Goal: Task Accomplishment & Management: Manage account settings

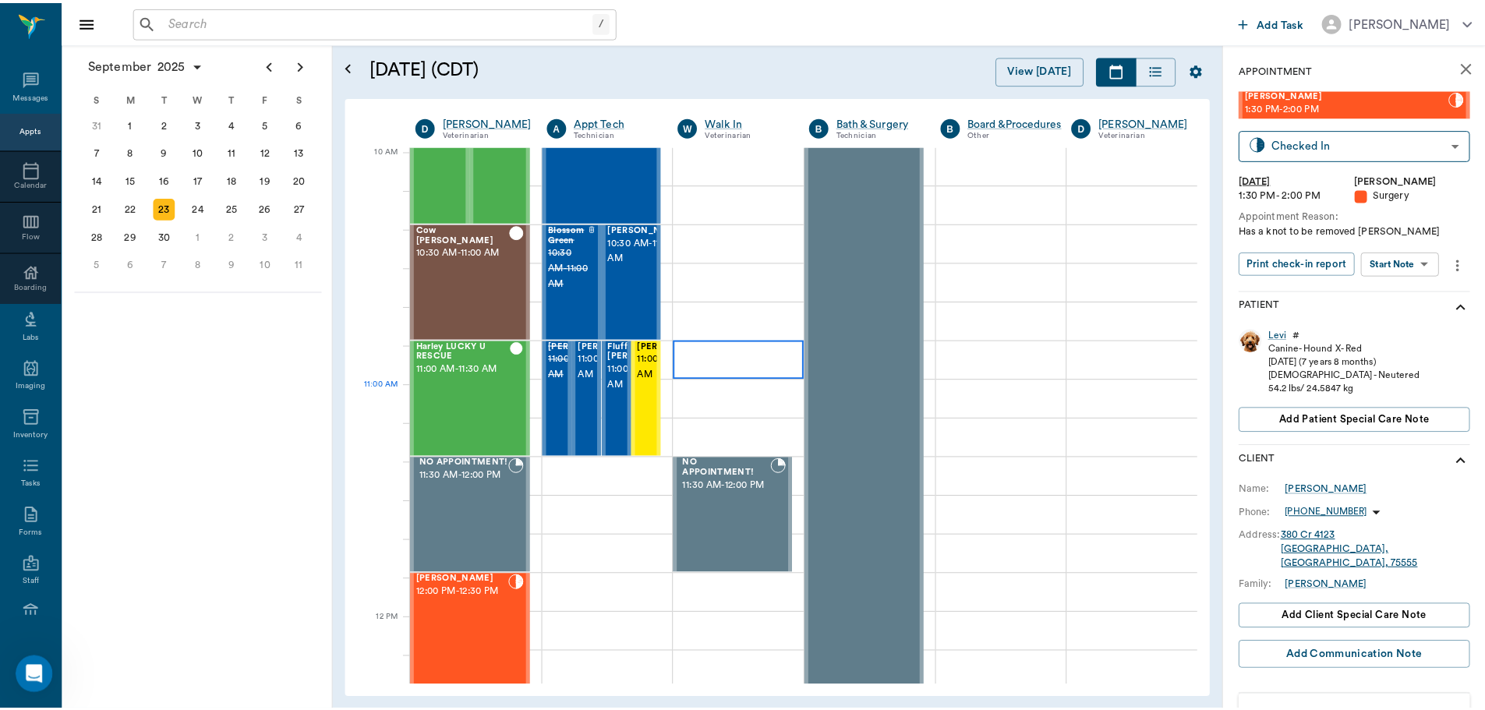
scroll to position [469, 0]
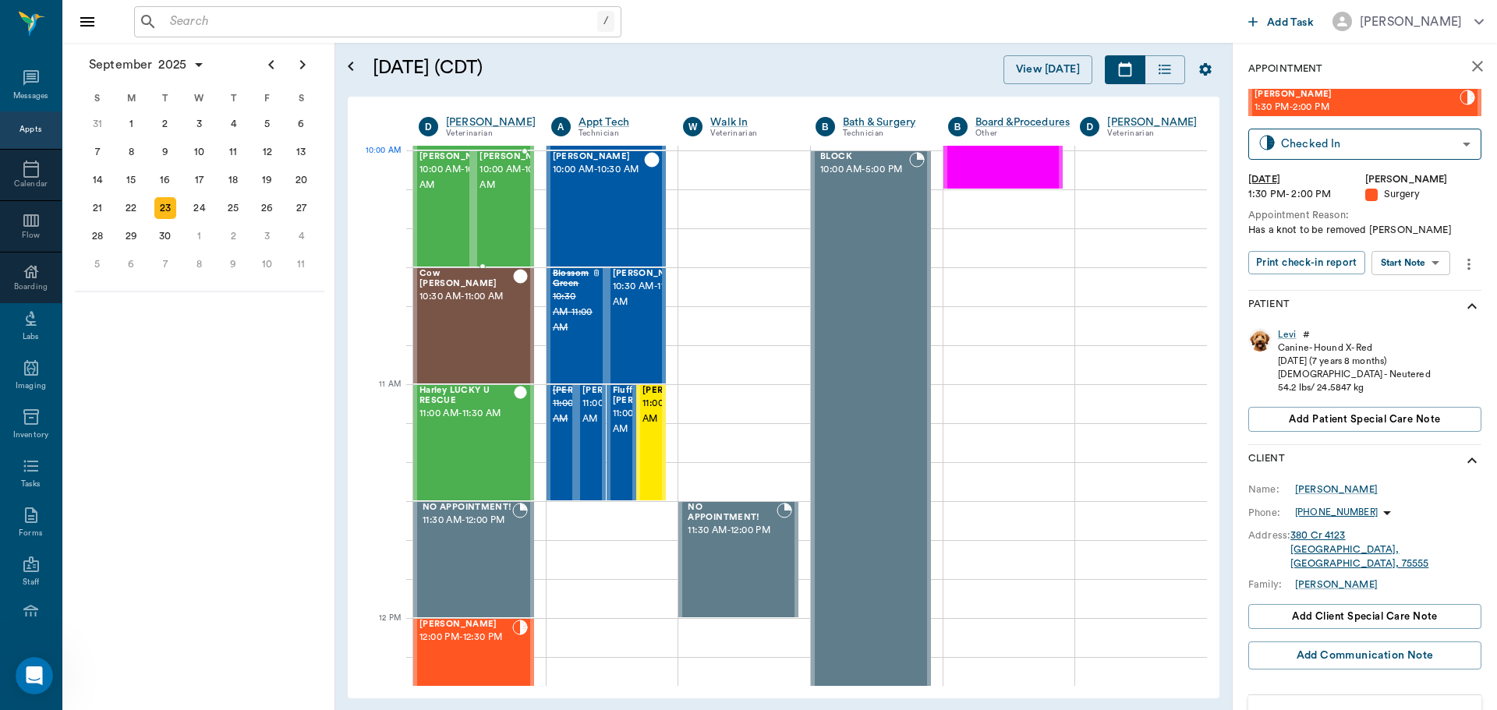
click at [499, 183] on span "10:00 AM - 10:30 AM" at bounding box center [518, 177] width 78 height 31
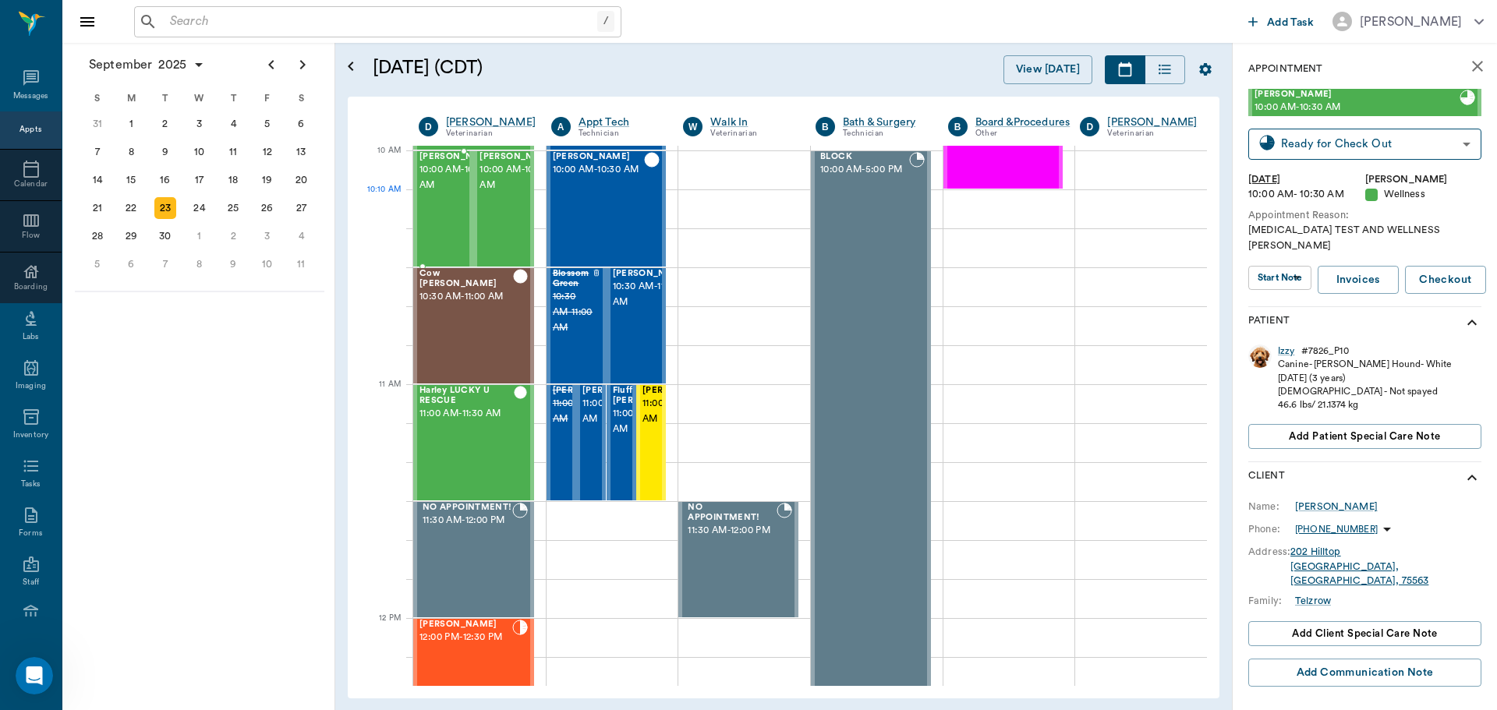
click at [450, 193] on span "10:00 AM - 10:30 AM" at bounding box center [458, 177] width 78 height 31
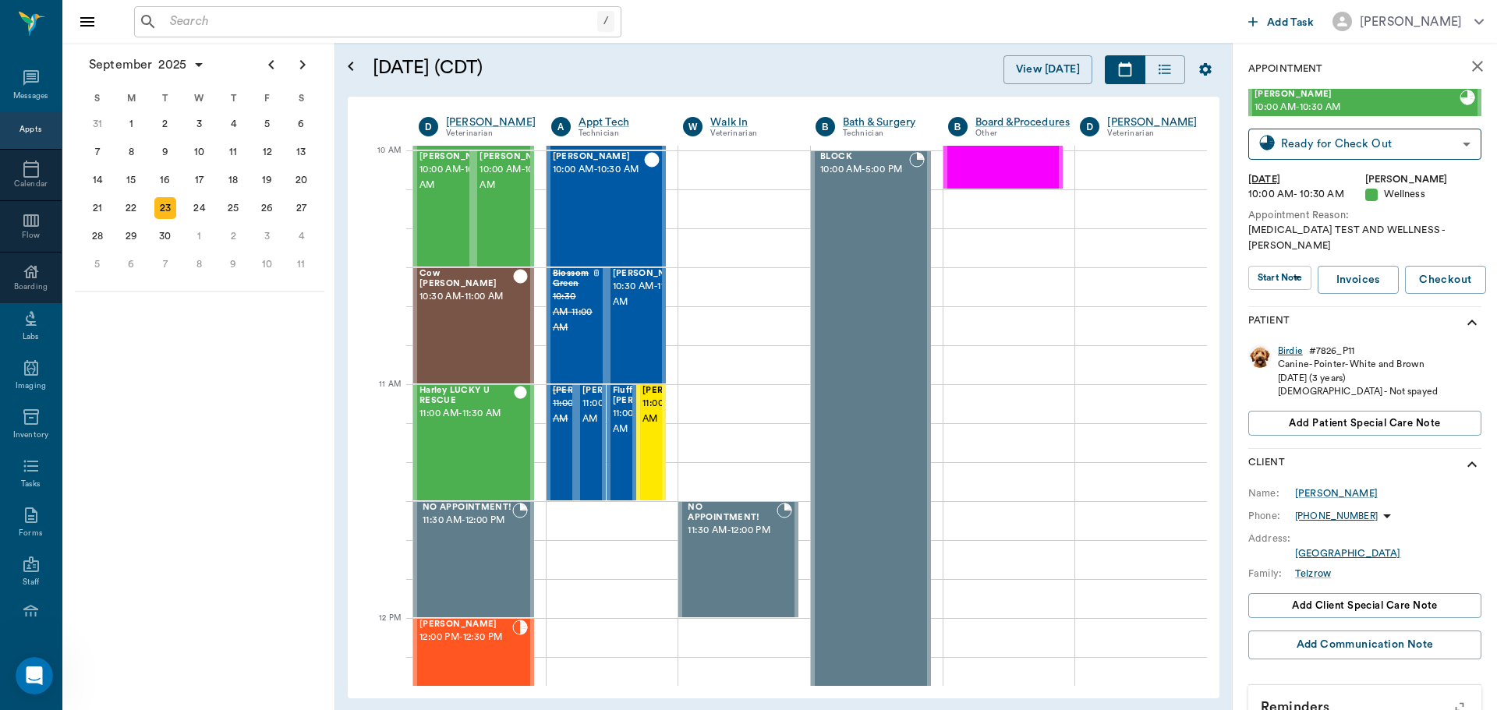
click at [1283, 345] on div "Birdie" at bounding box center [1290, 351] width 25 height 13
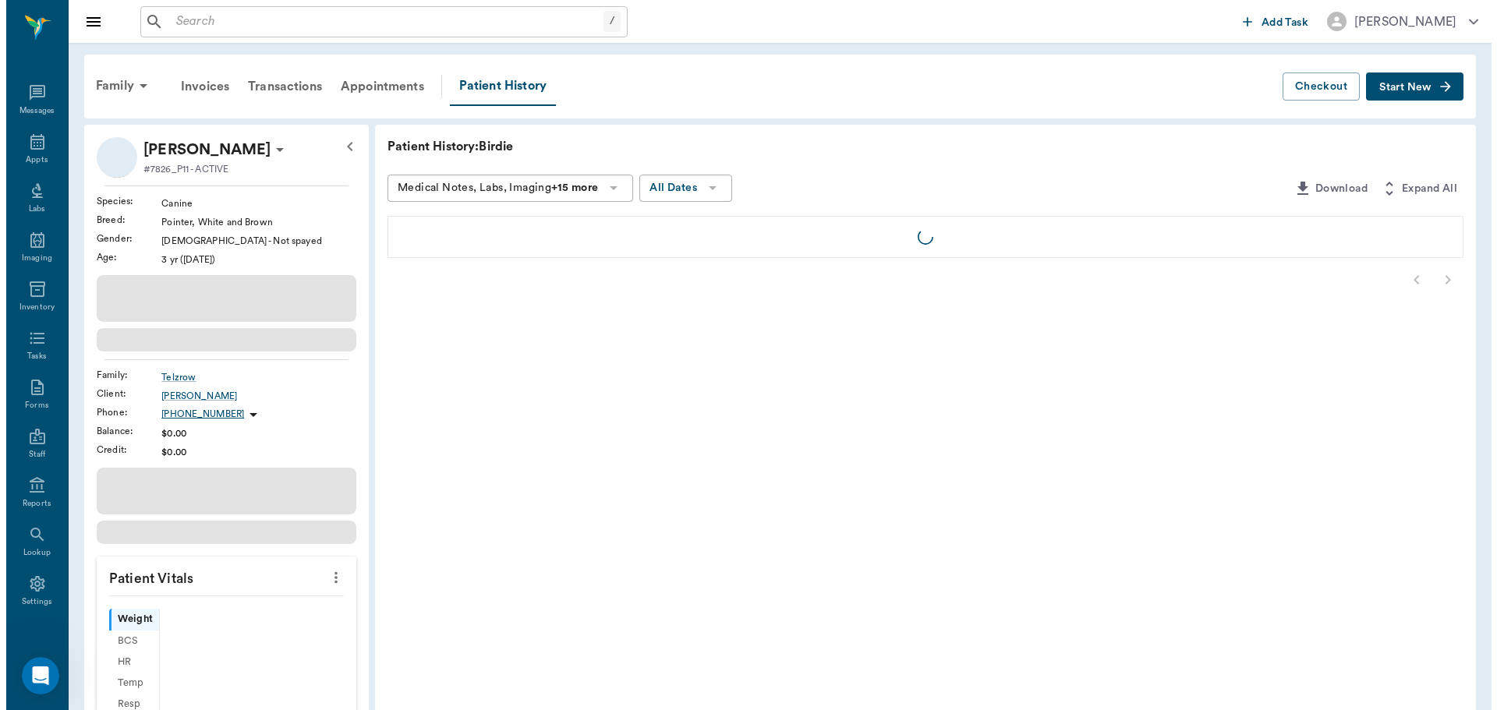
scroll to position [7, 0]
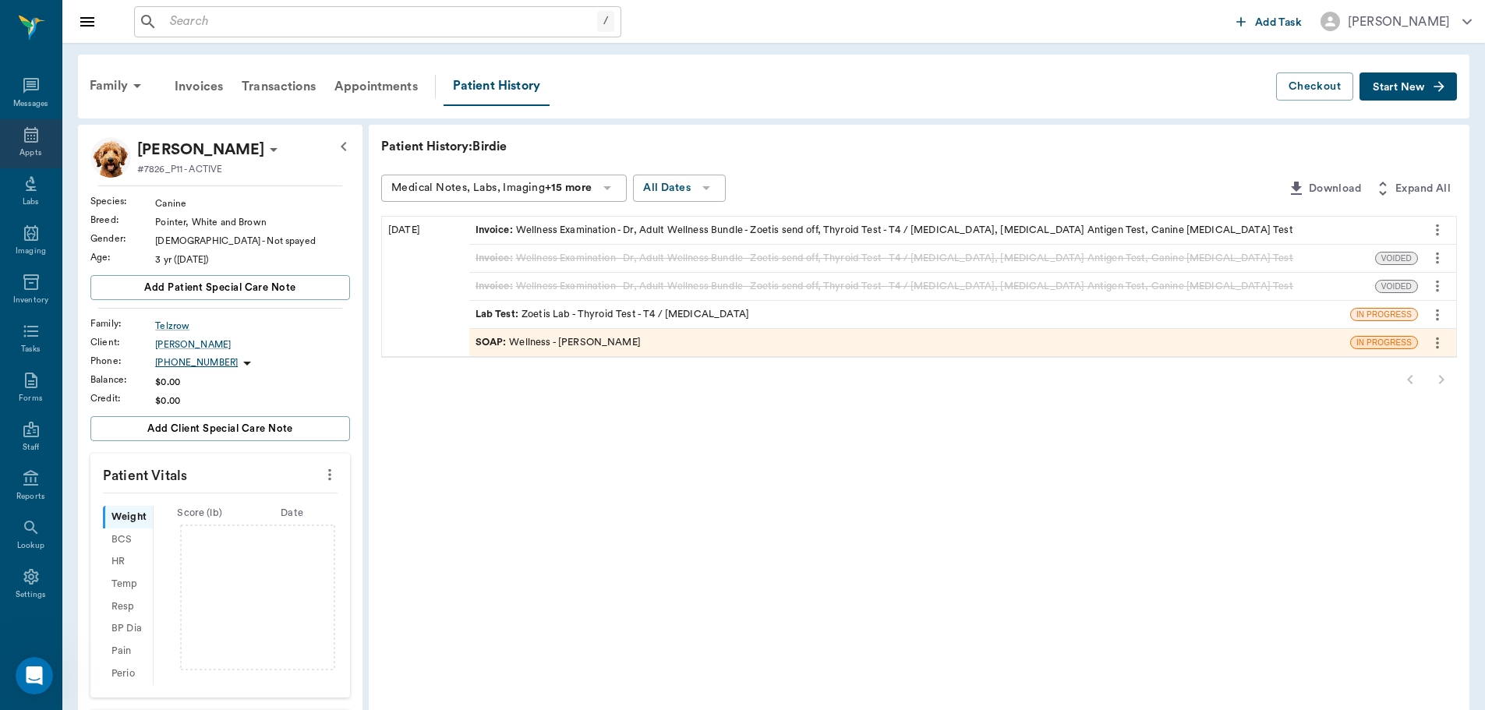
click at [11, 139] on div "Appts" at bounding box center [31, 143] width 62 height 49
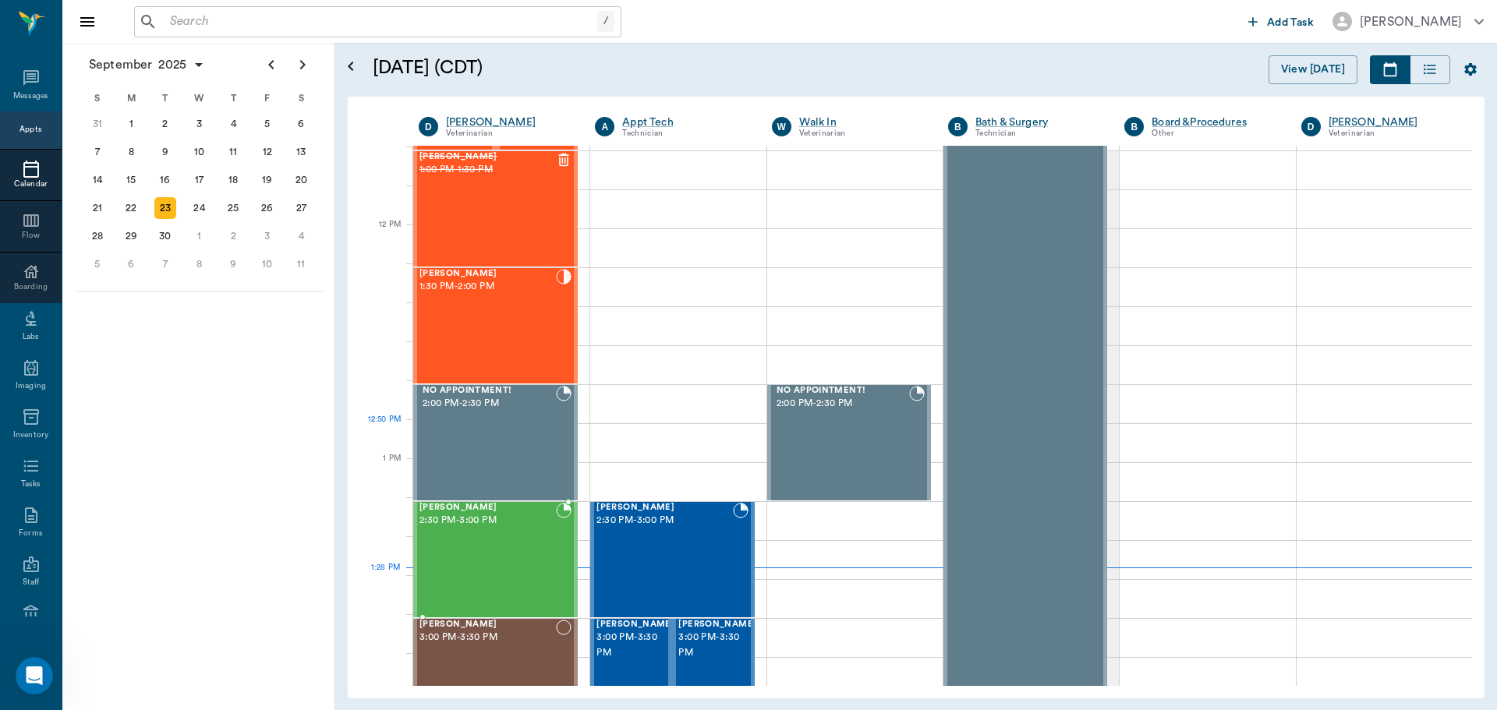
scroll to position [484, 0]
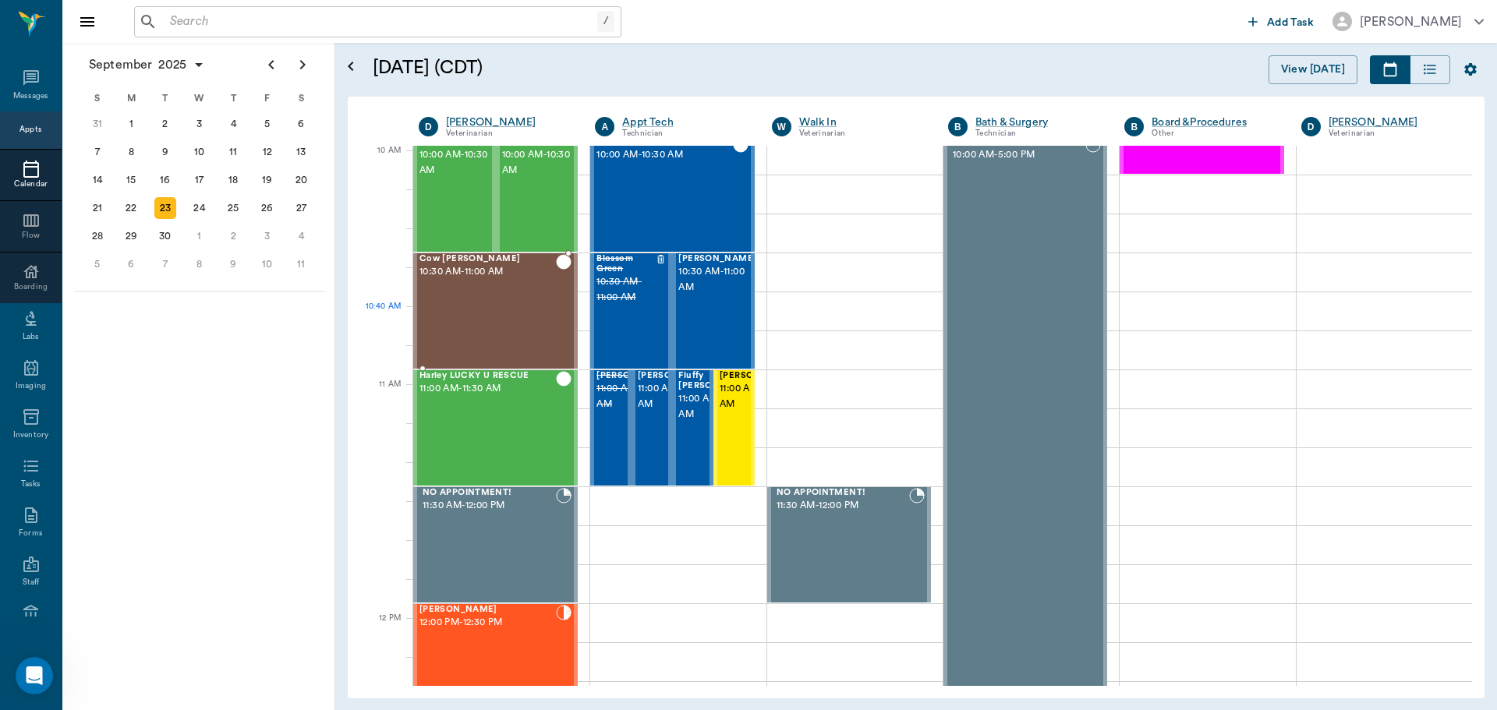
click at [506, 336] on div "Cow Spanel 10:30 AM - 11:00 AM" at bounding box center [487, 311] width 136 height 114
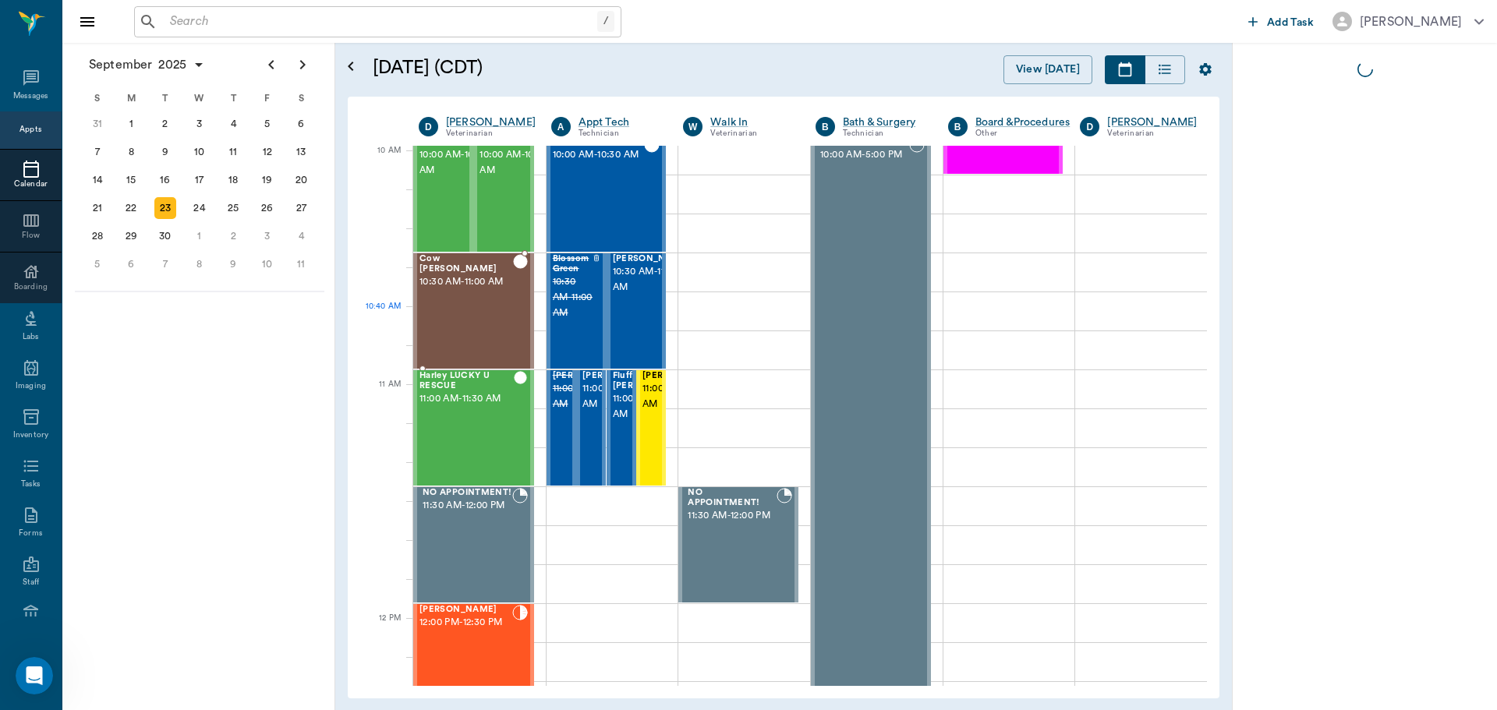
scroll to position [469, 0]
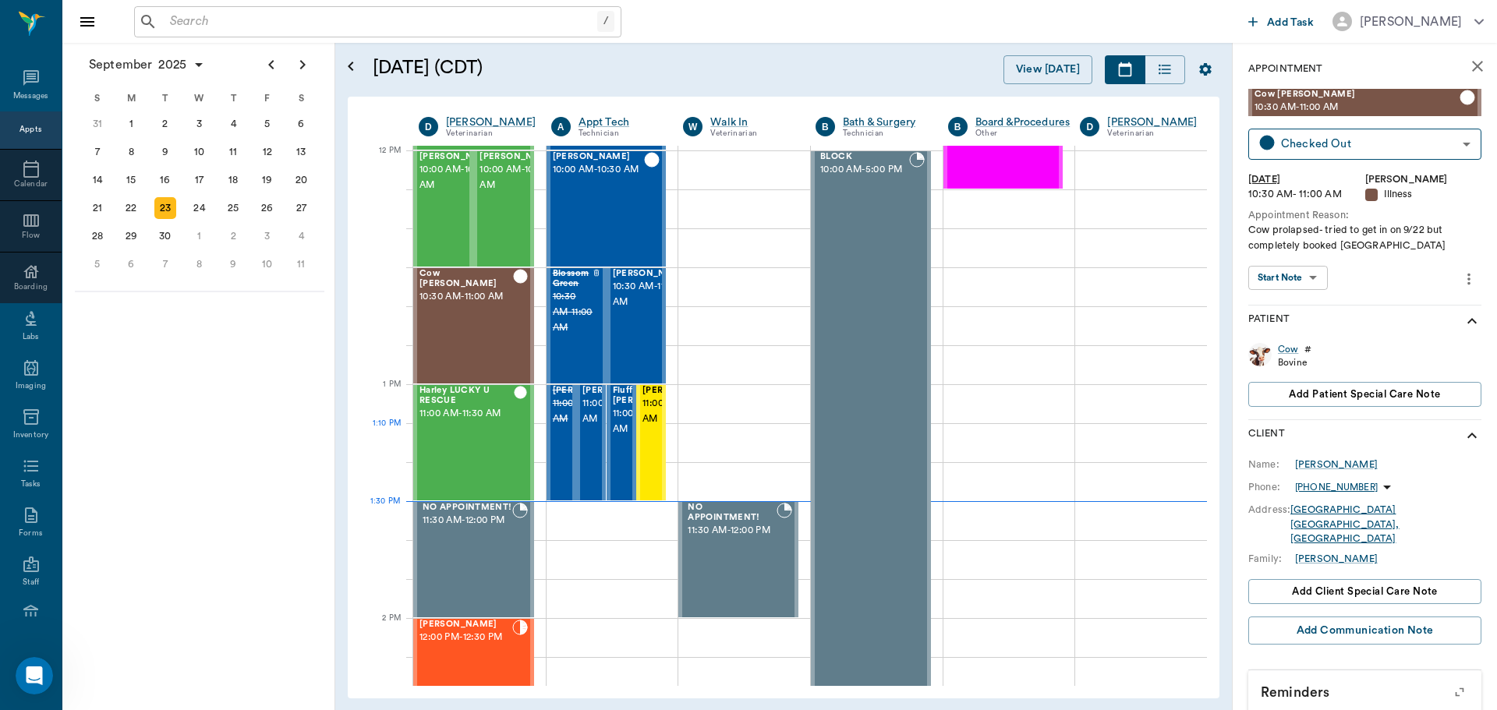
scroll to position [937, 0]
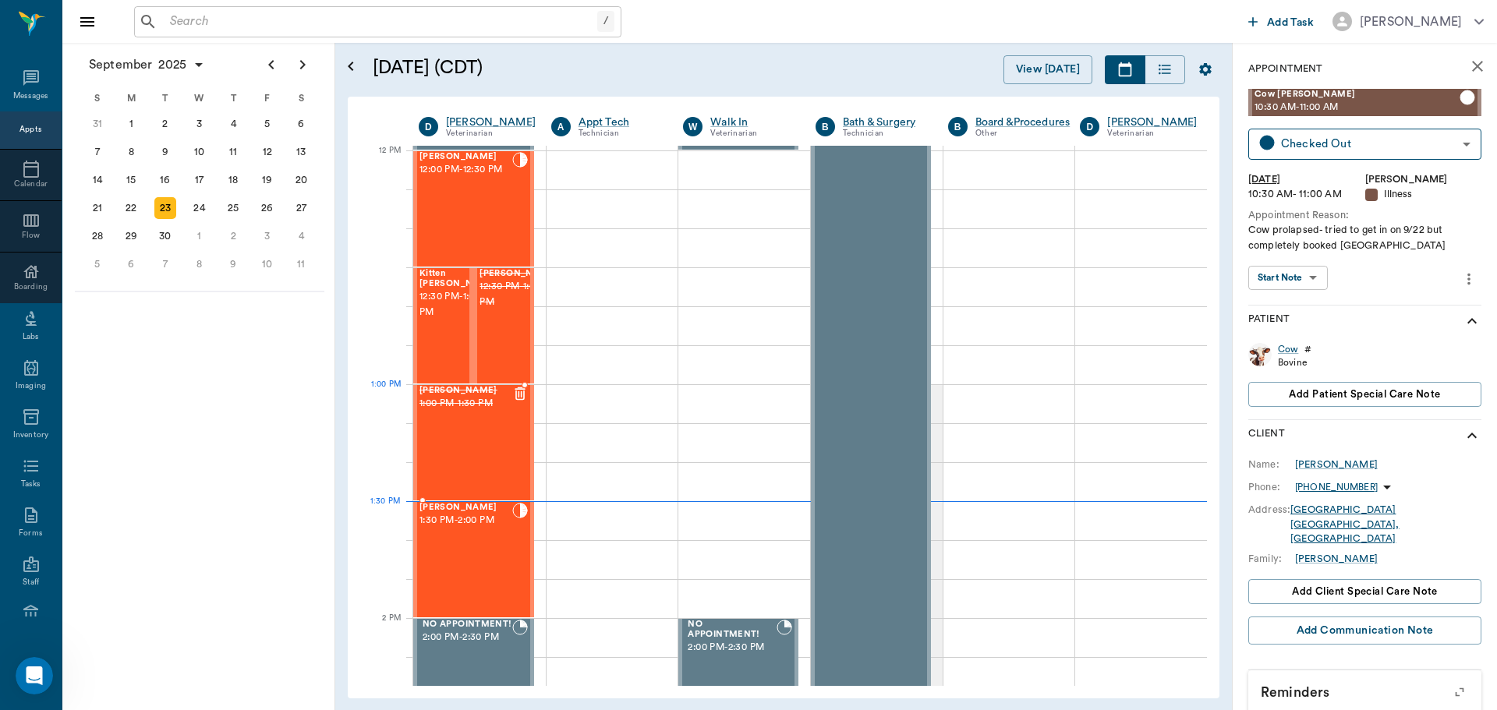
click at [497, 550] on div "Levi Perkins 1:30 PM - 2:00 PM" at bounding box center [465, 560] width 93 height 114
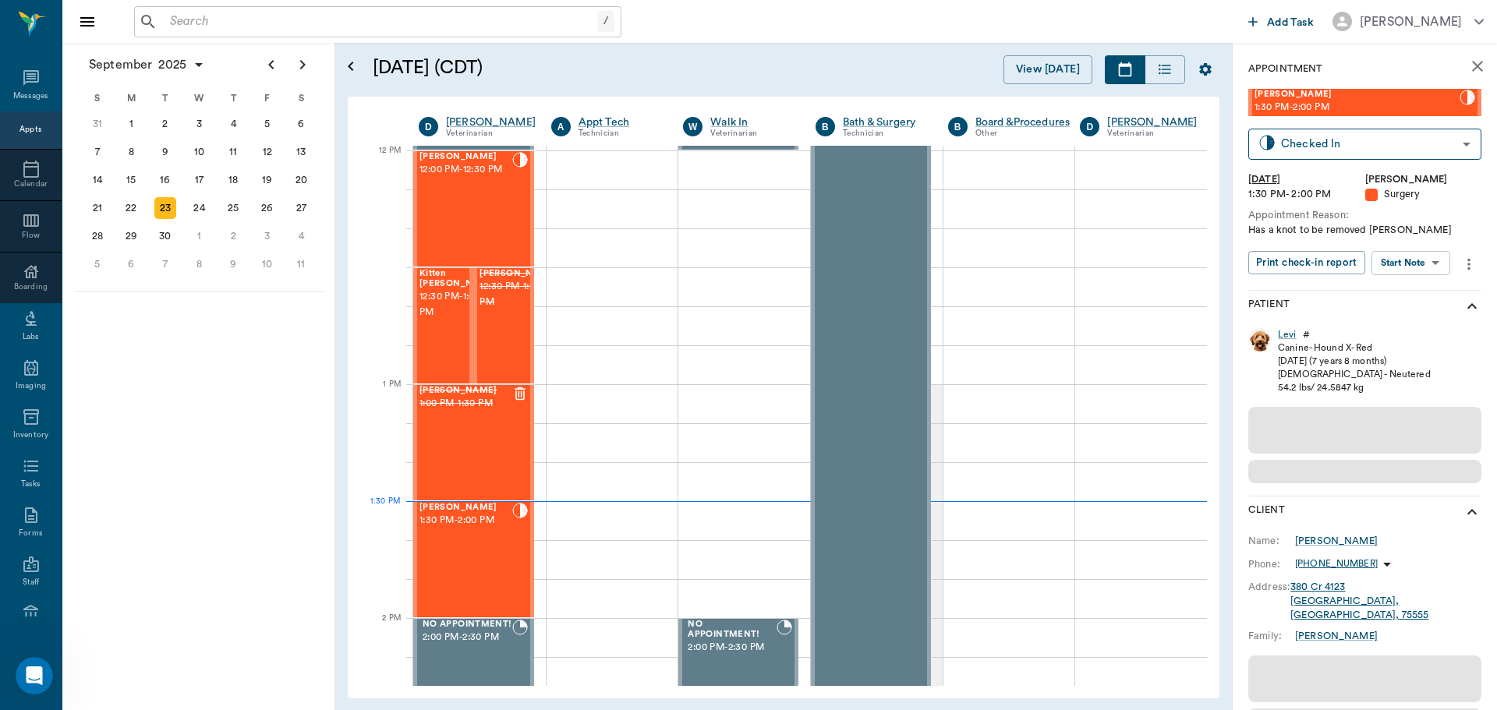
click at [1392, 258] on body "/ ​ Add Task Dr. Bert Ellsworth Nectar Messages Appts Calendar Flow Boarding La…" at bounding box center [748, 355] width 1497 height 710
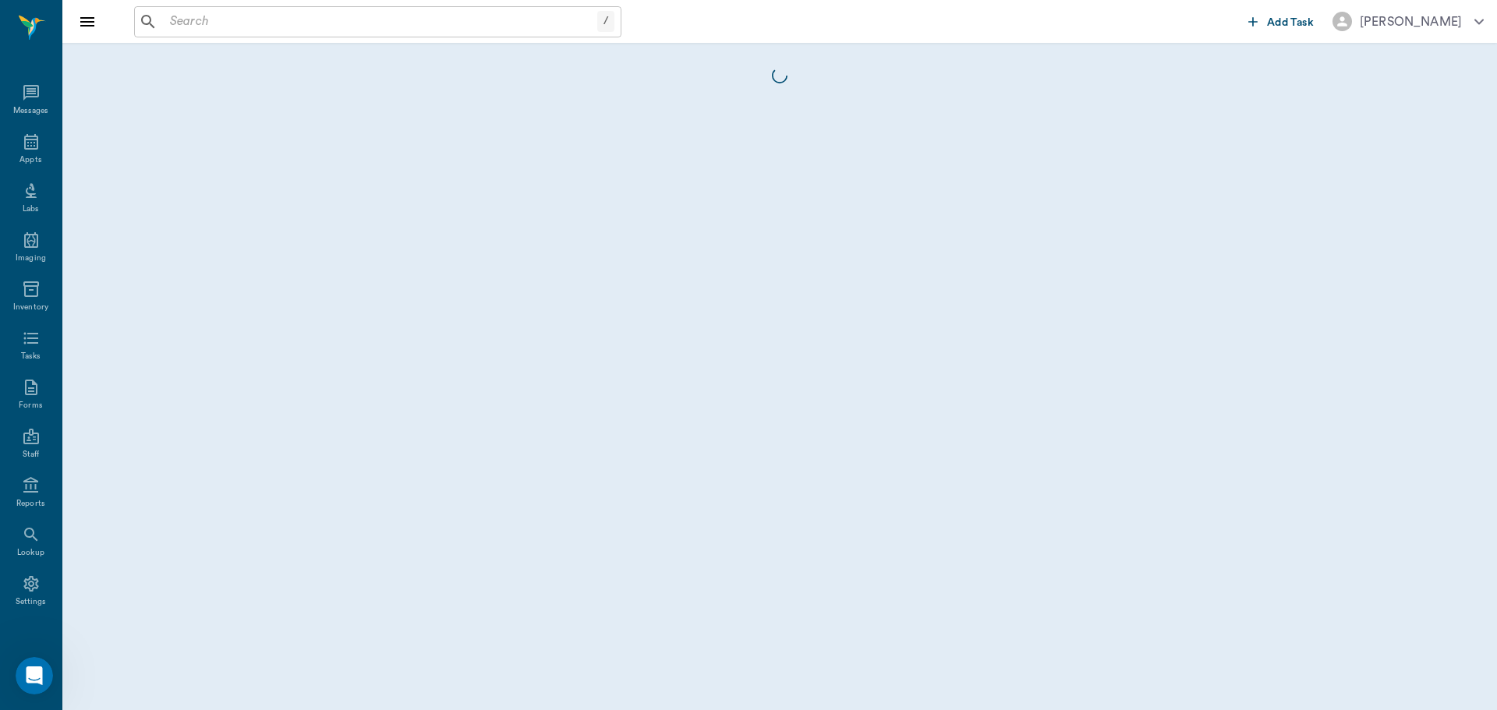
scroll to position [7, 0]
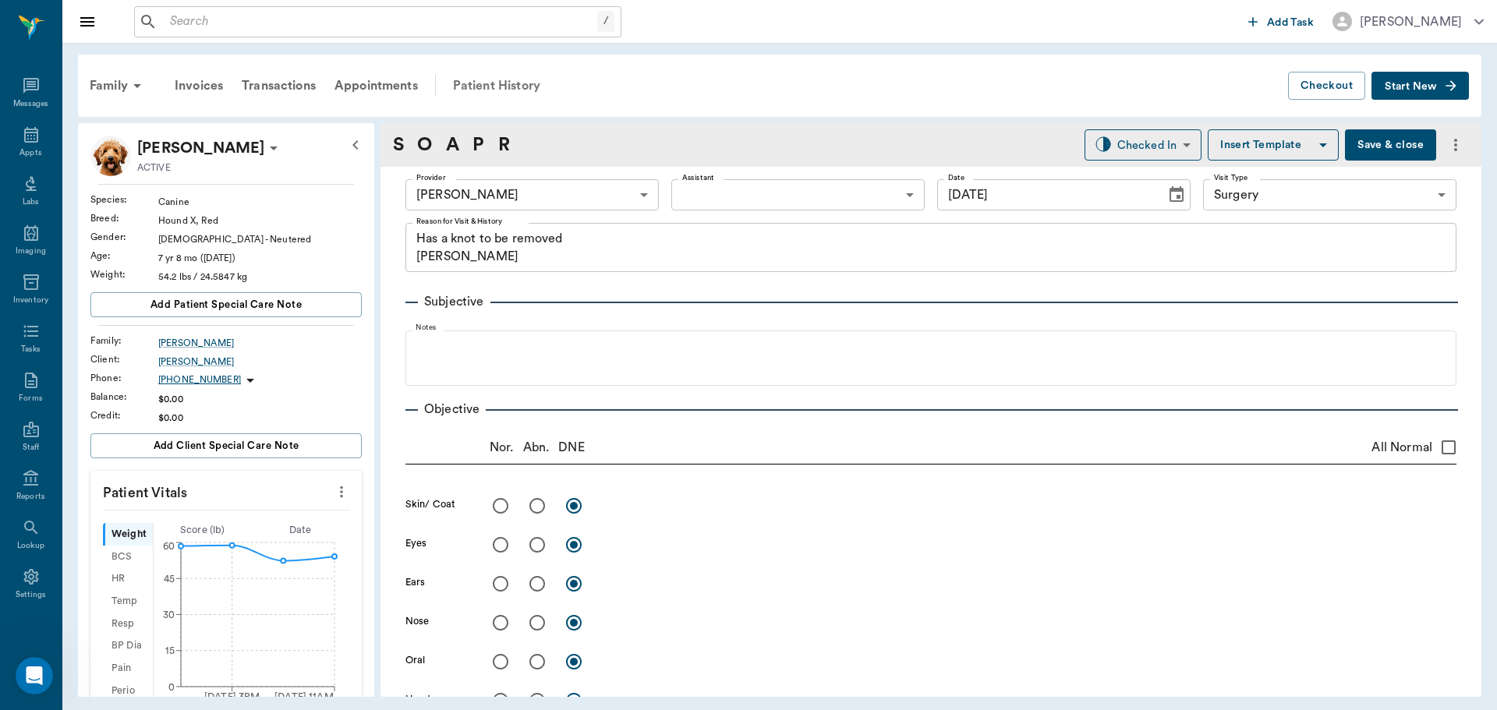
click at [524, 93] on div "Patient History" at bounding box center [497, 85] width 106 height 37
click at [511, 92] on div "Patient History" at bounding box center [497, 85] width 106 height 37
click at [500, 80] on div "Patient History" at bounding box center [497, 85] width 106 height 37
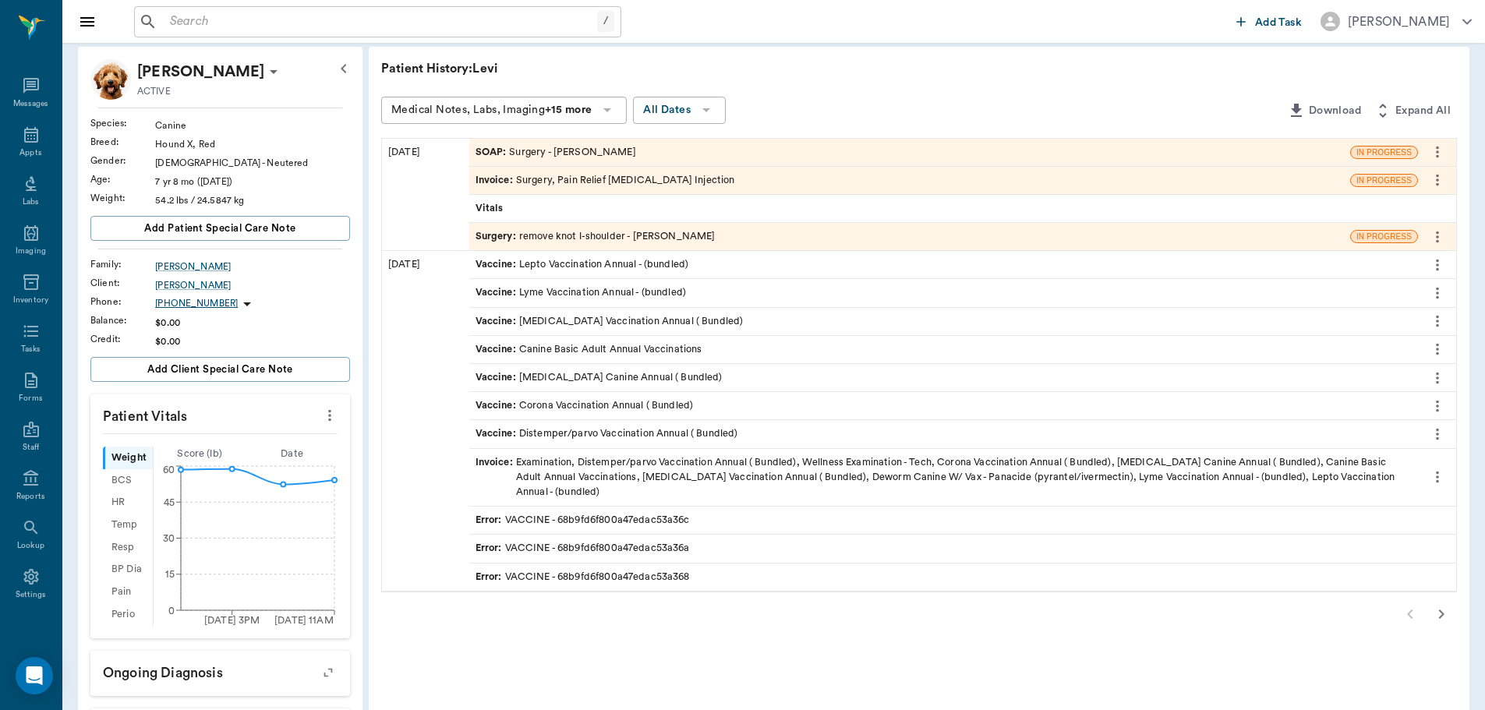
scroll to position [156, 0]
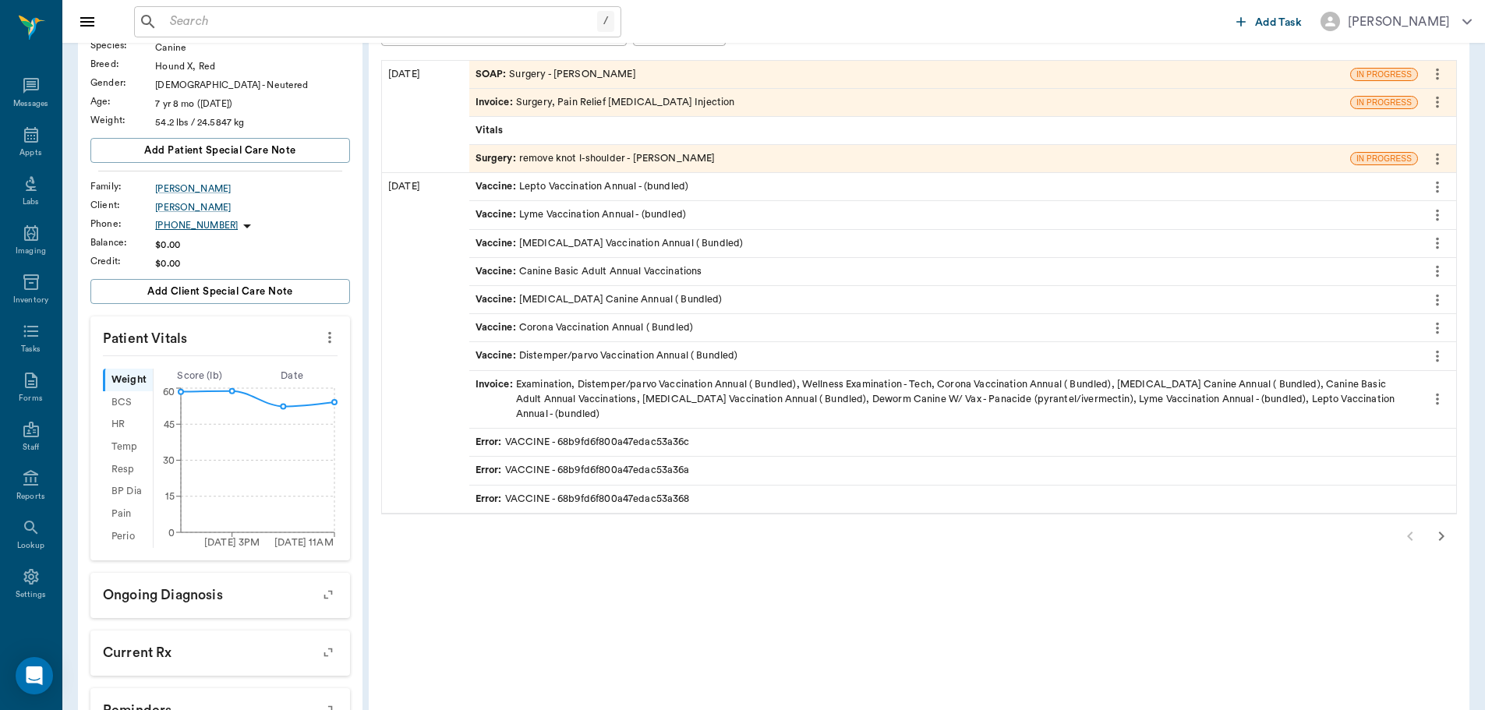
click at [1447, 536] on icon "button" at bounding box center [1441, 536] width 19 height 19
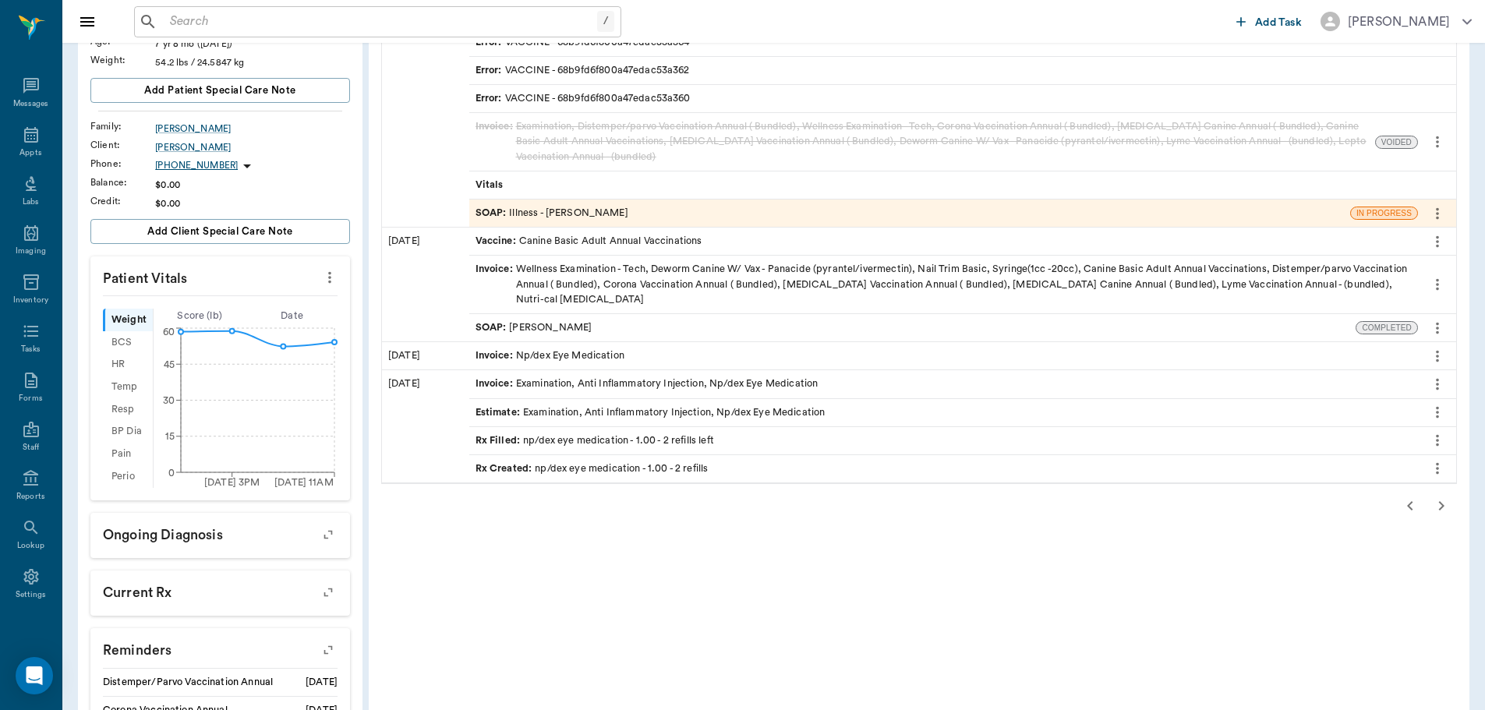
scroll to position [234, 0]
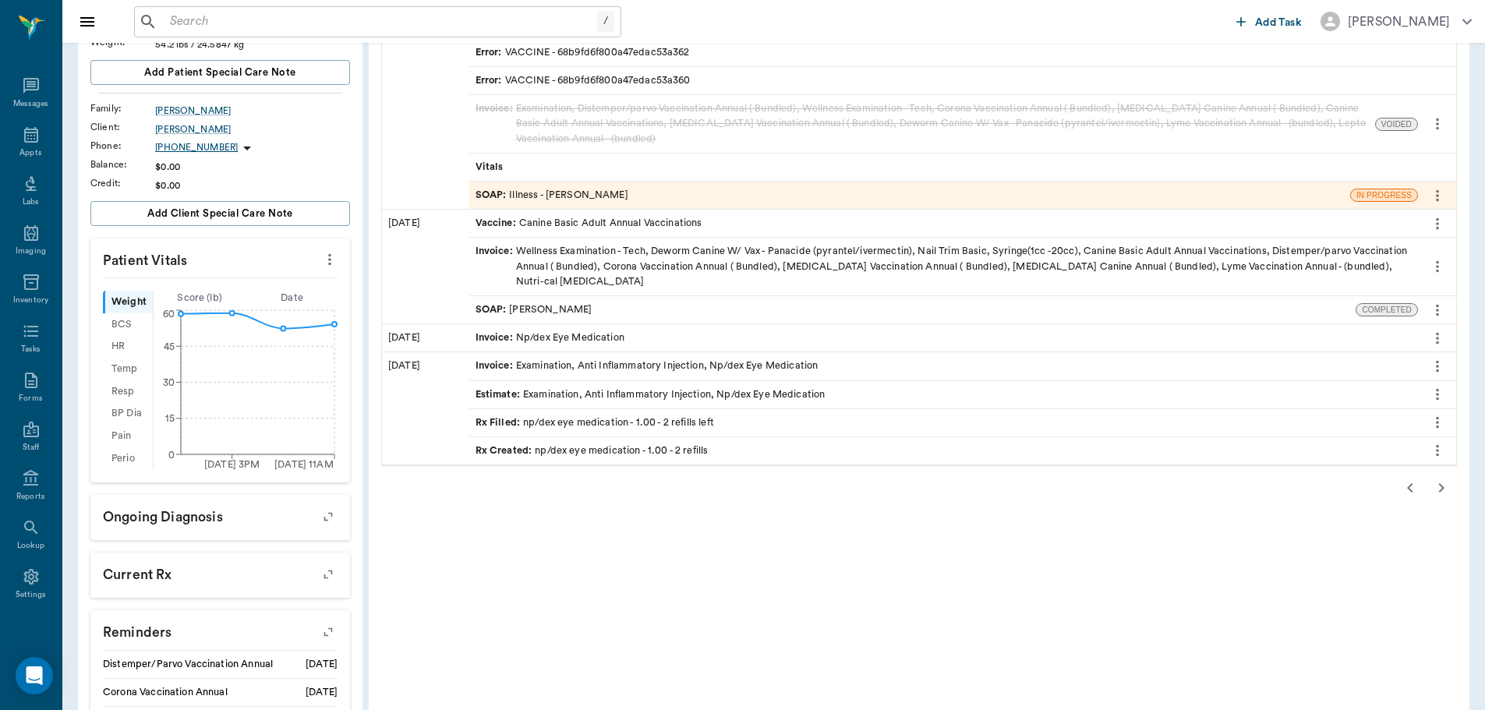
click at [659, 198] on div "SOAP : Illness - [PERSON_NAME]" at bounding box center [909, 195] width 881 height 27
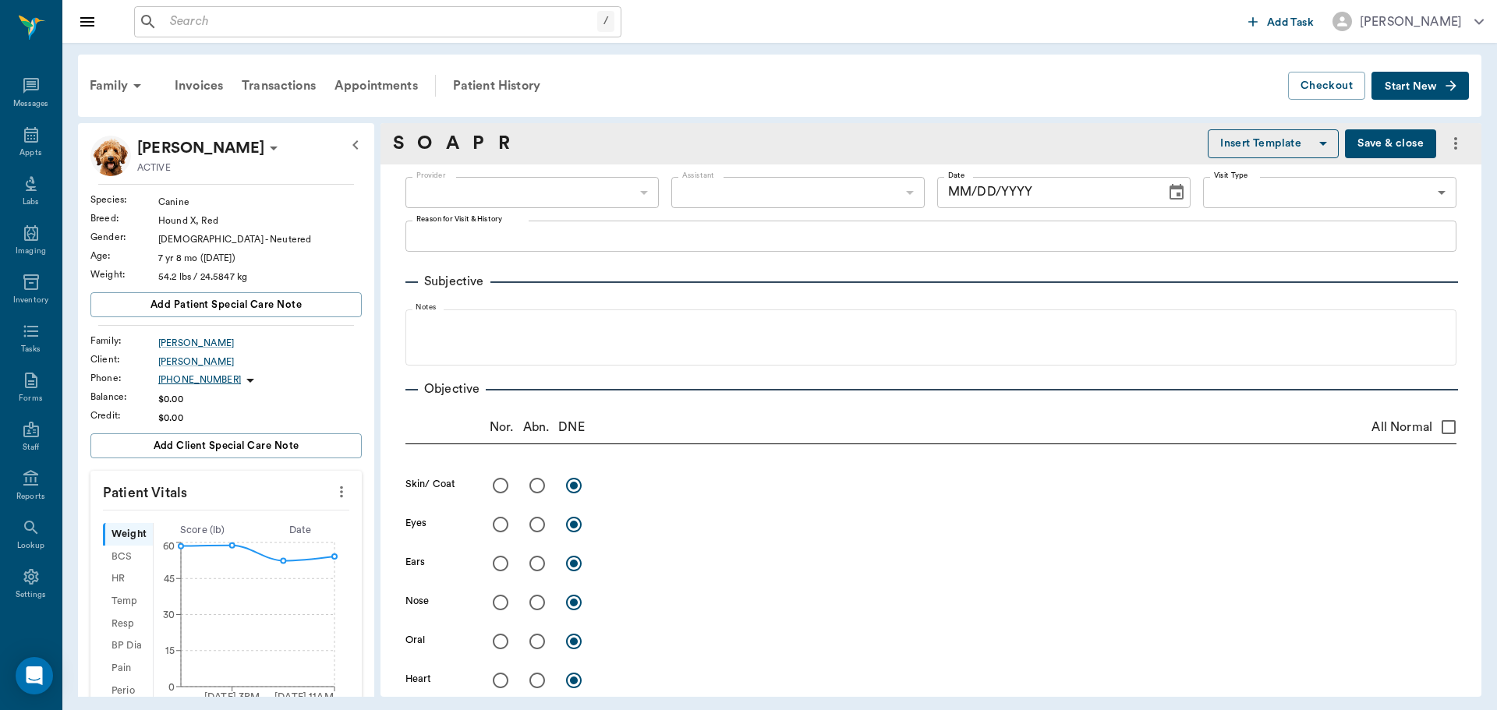
type input "63ec2f075fda476ae8351a4d"
type input "65d2be4f46e3a538d89b8c15"
type textarea "KNOT ON LEFT SHOULDER, BASIC ADULT [PERSON_NAME]"
radio input "true"
type textarea "40mm x 50mm irregular skin mass on cranial L shoulder. [MEDICAL_DATA],: lipid, …"
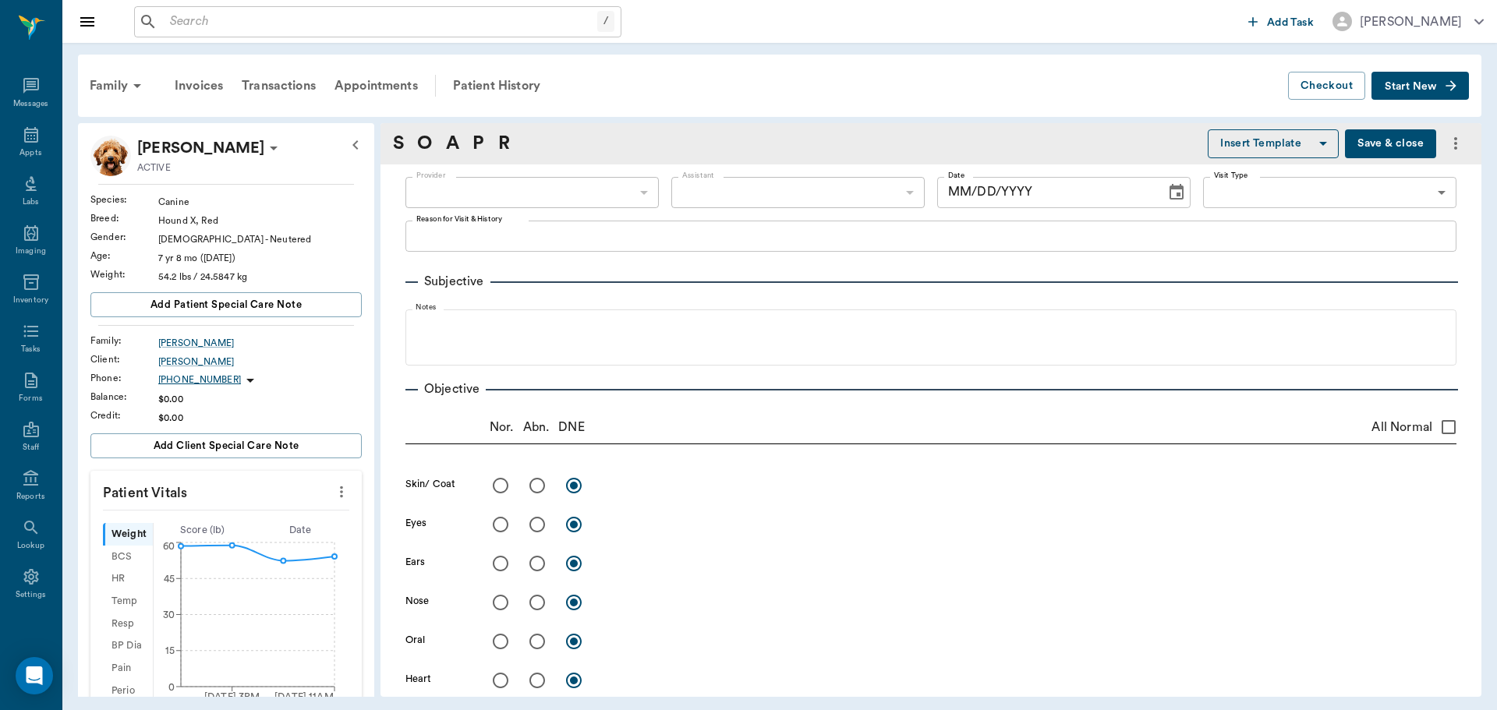
radio input "true"
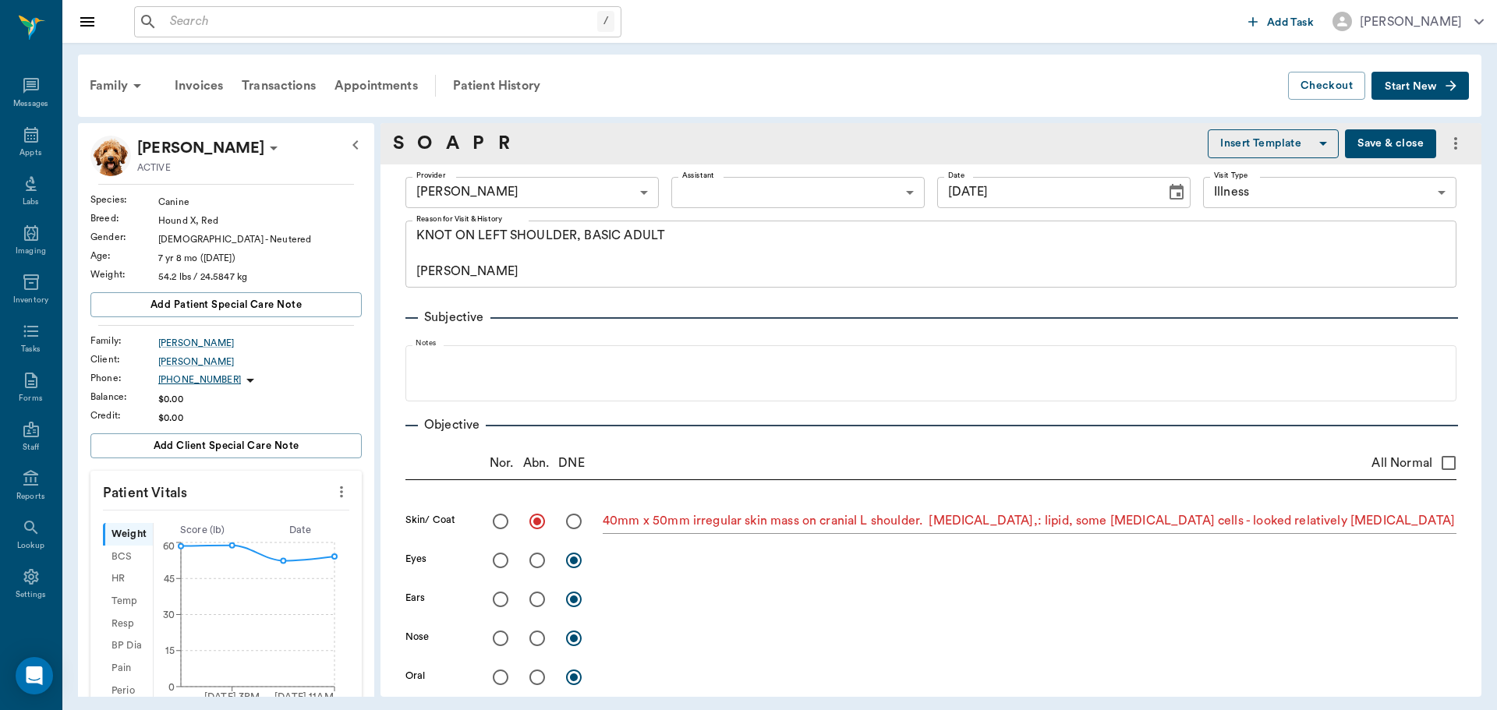
type input "[DATE]"
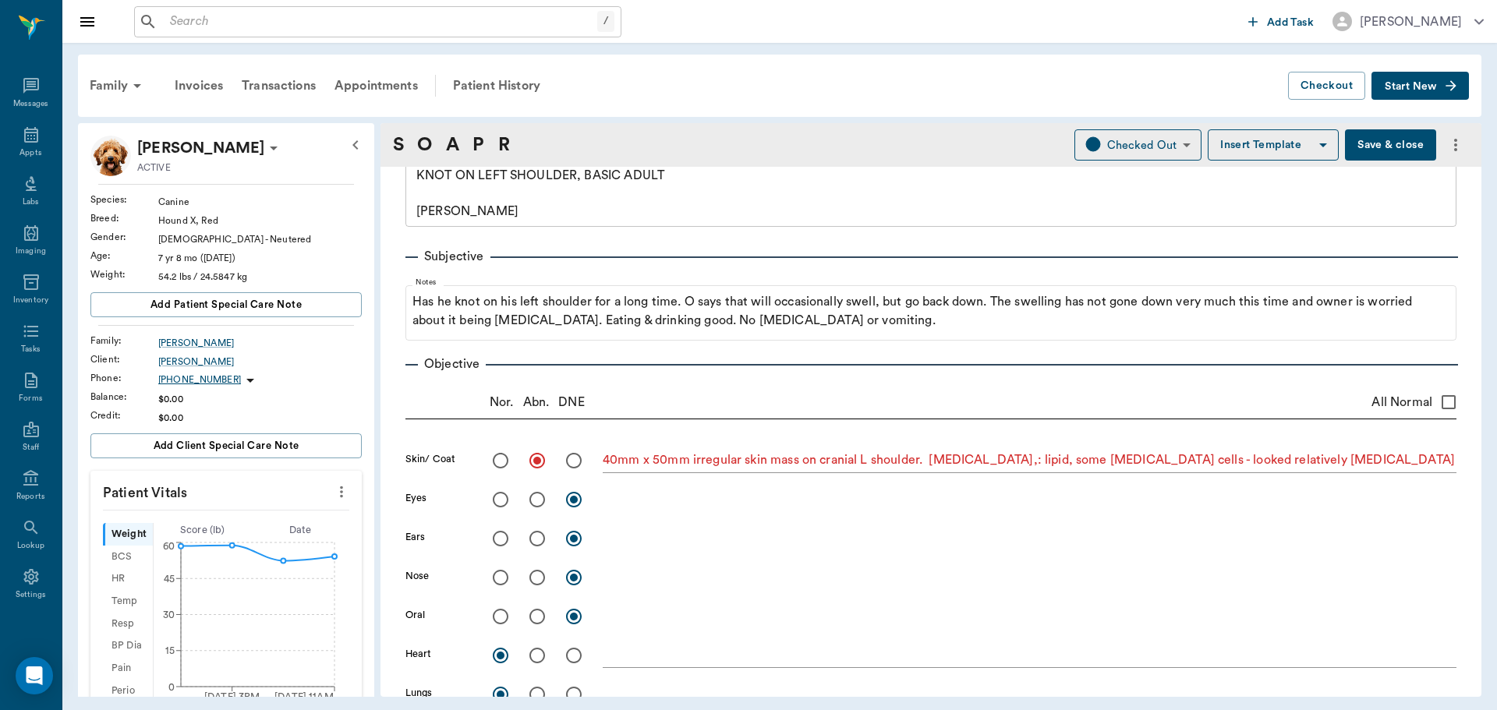
scroll to position [156, 0]
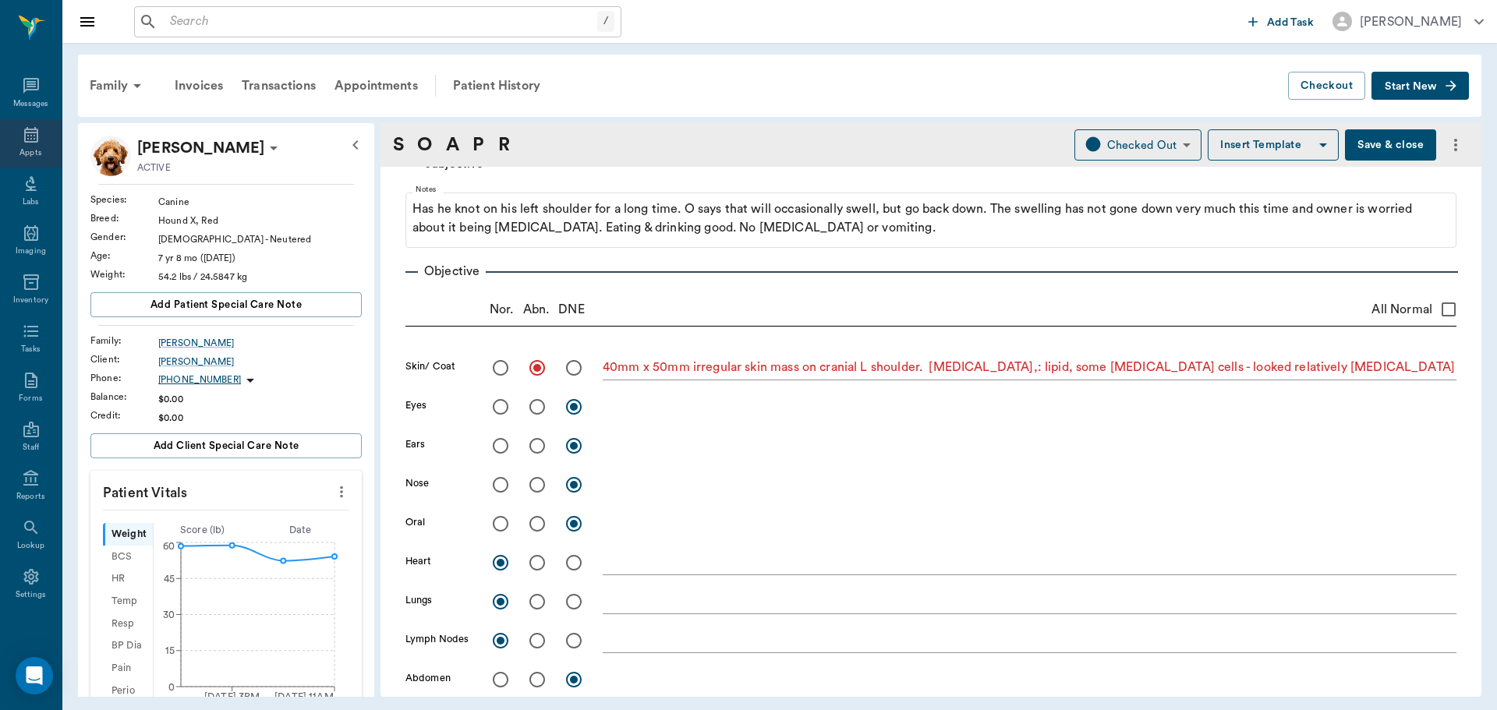
click at [14, 139] on div "Appts" at bounding box center [31, 143] width 62 height 49
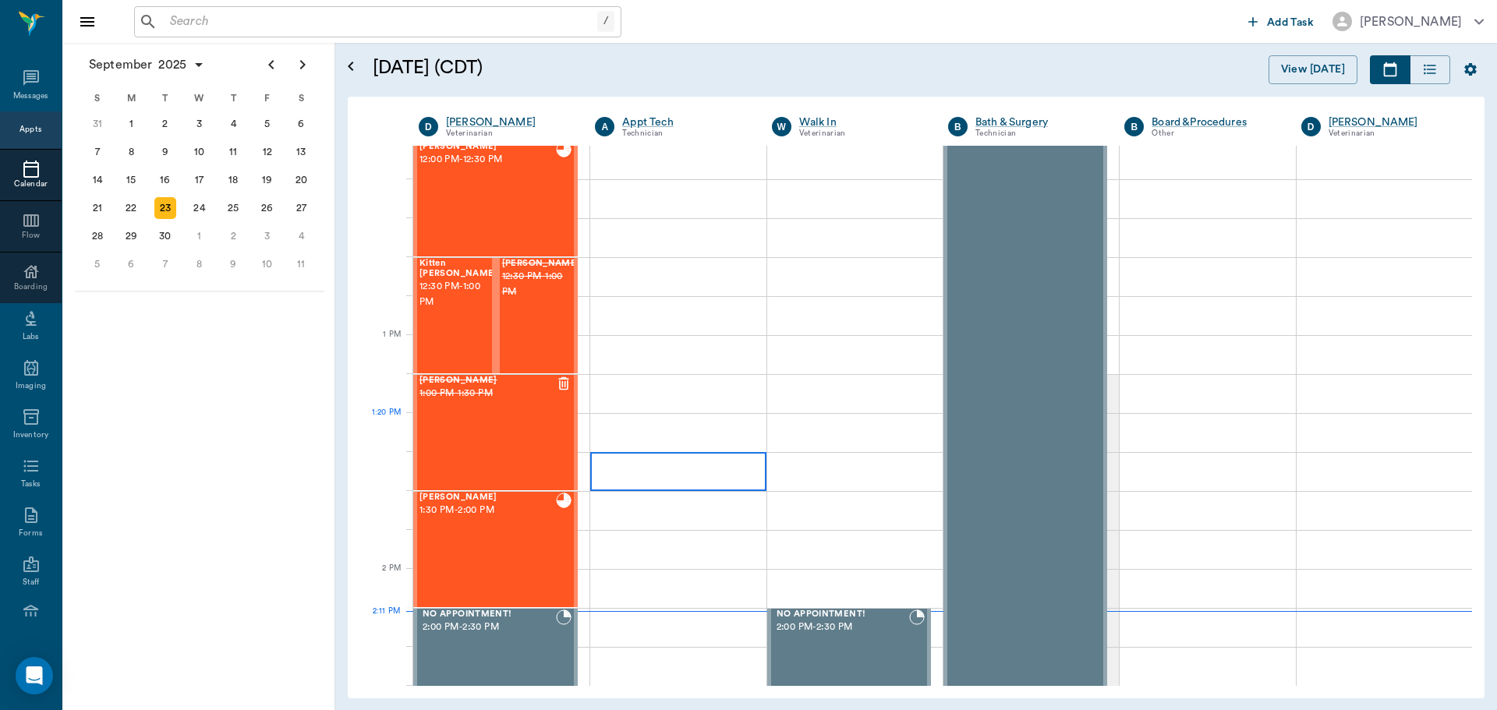
scroll to position [936, 0]
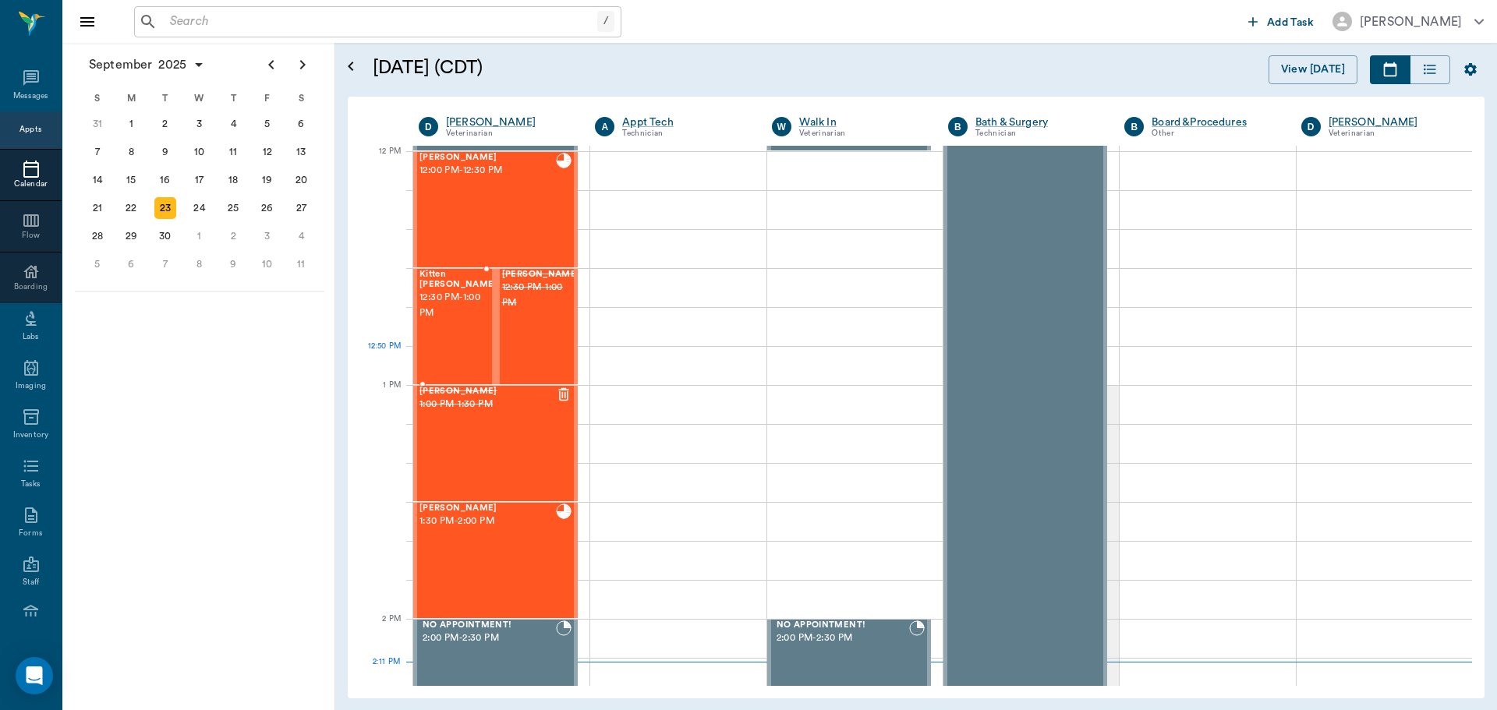
click at [458, 344] on div "Kitten [PERSON_NAME] 12:30 PM - 1:00 PM" at bounding box center [458, 327] width 78 height 114
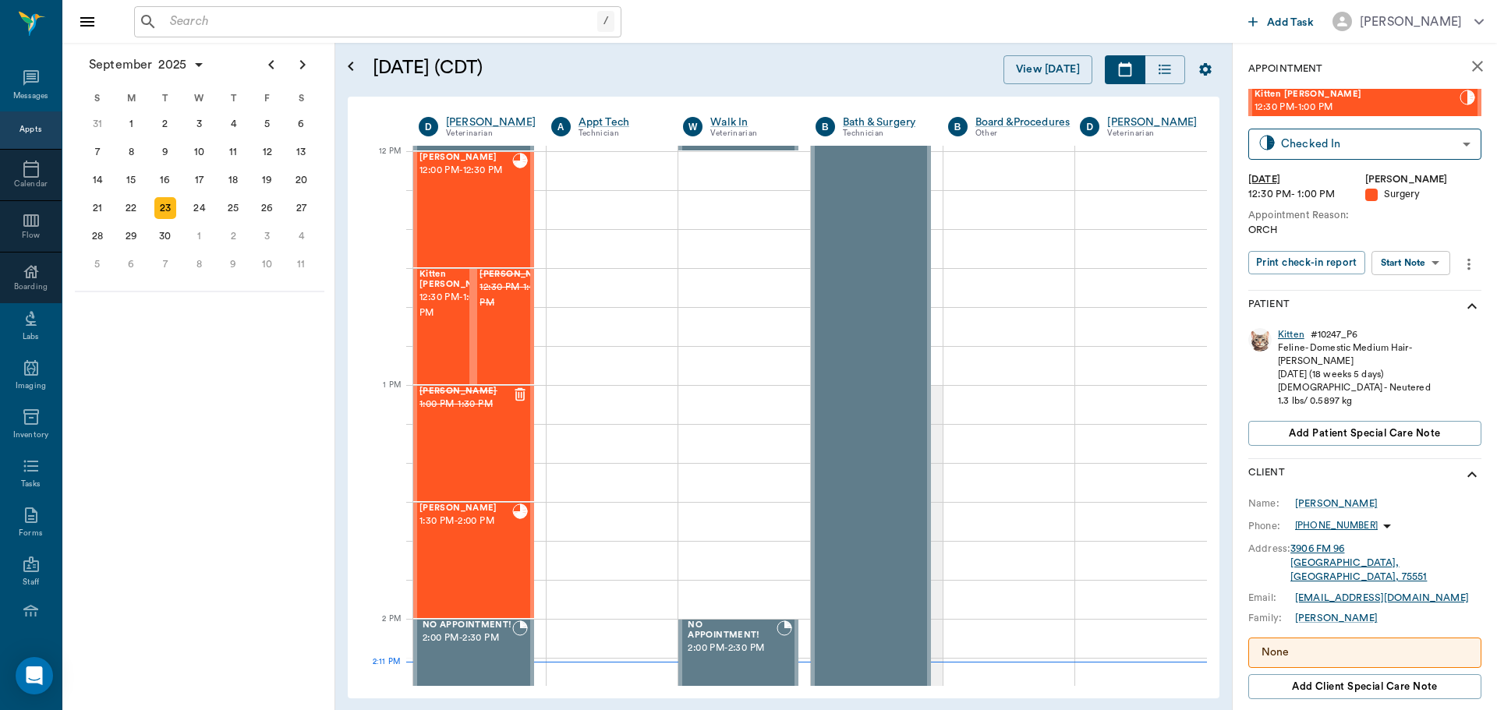
click at [1293, 336] on div "Kitten" at bounding box center [1291, 334] width 27 height 13
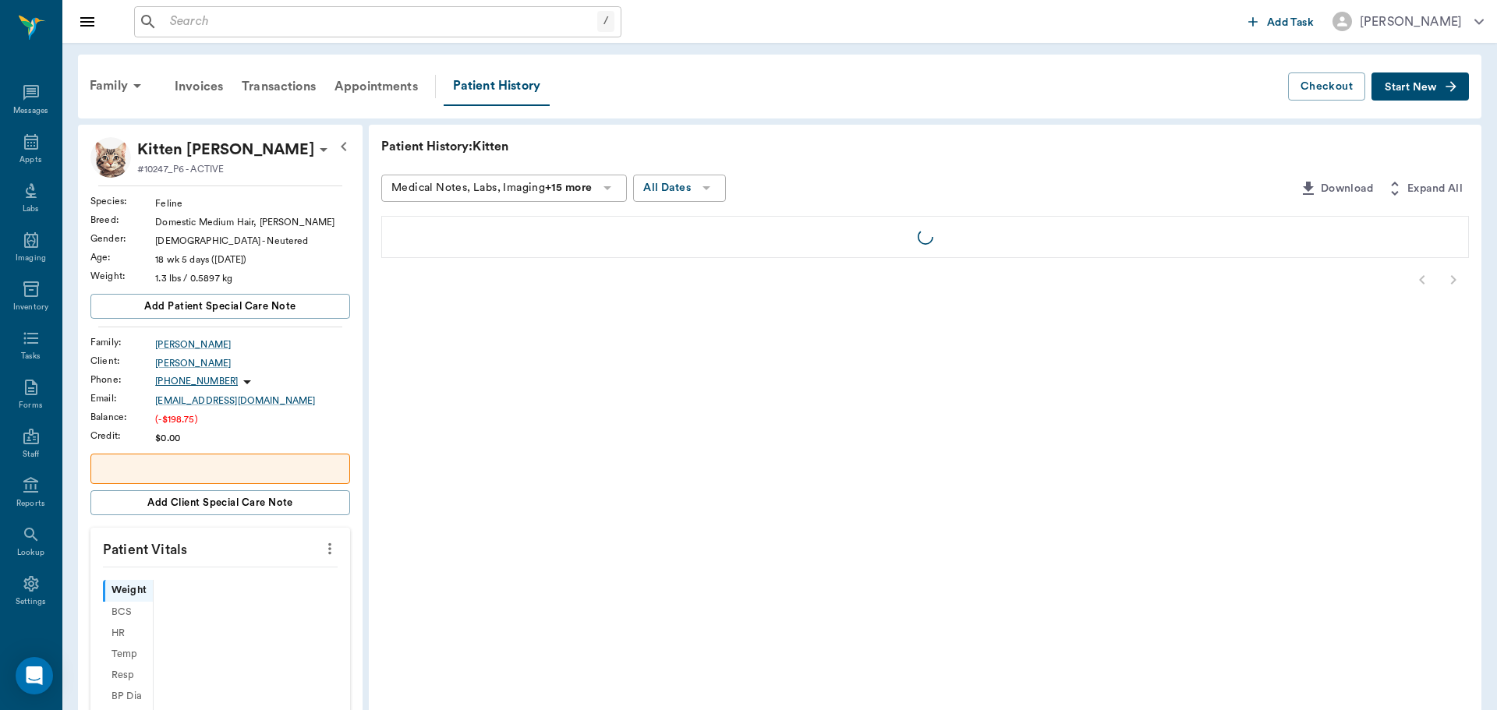
scroll to position [7, 0]
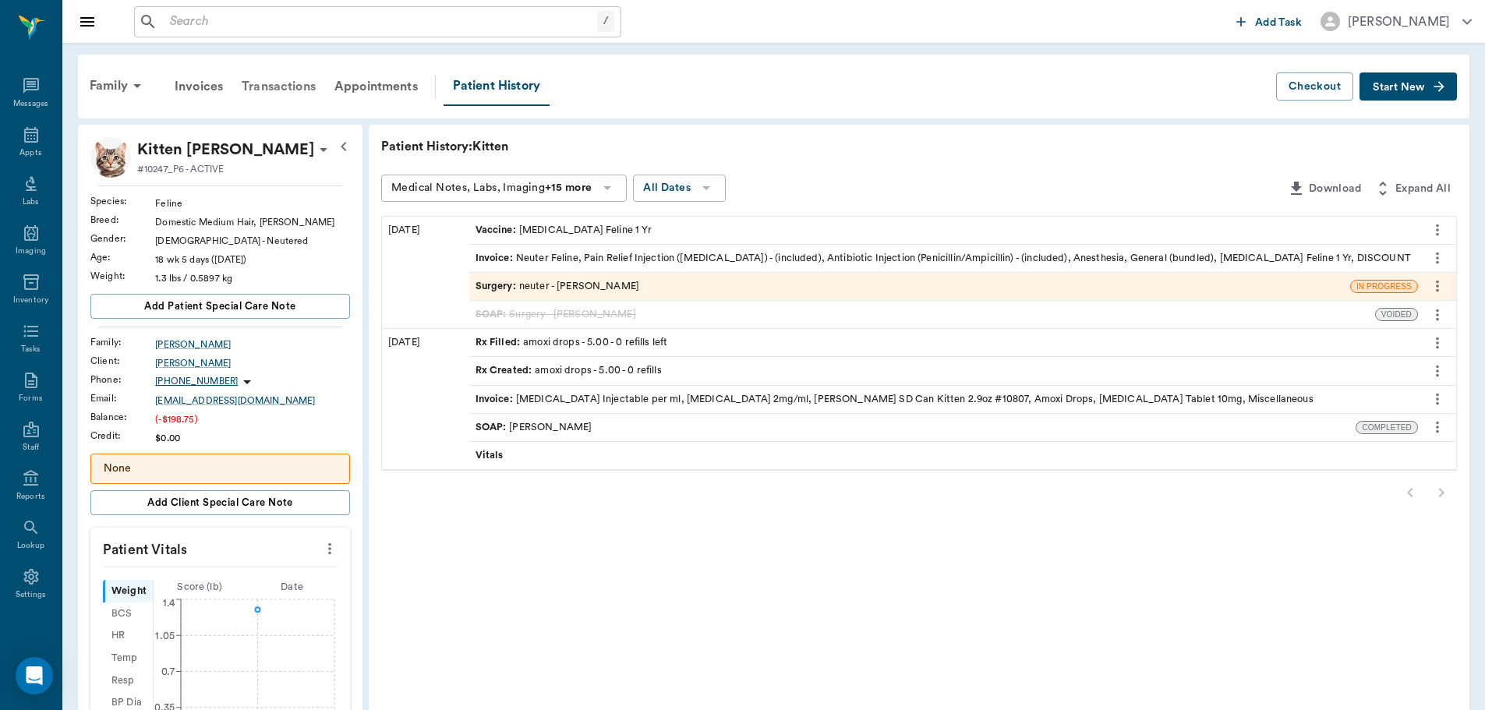
click at [285, 86] on div "Transactions" at bounding box center [278, 86] width 93 height 37
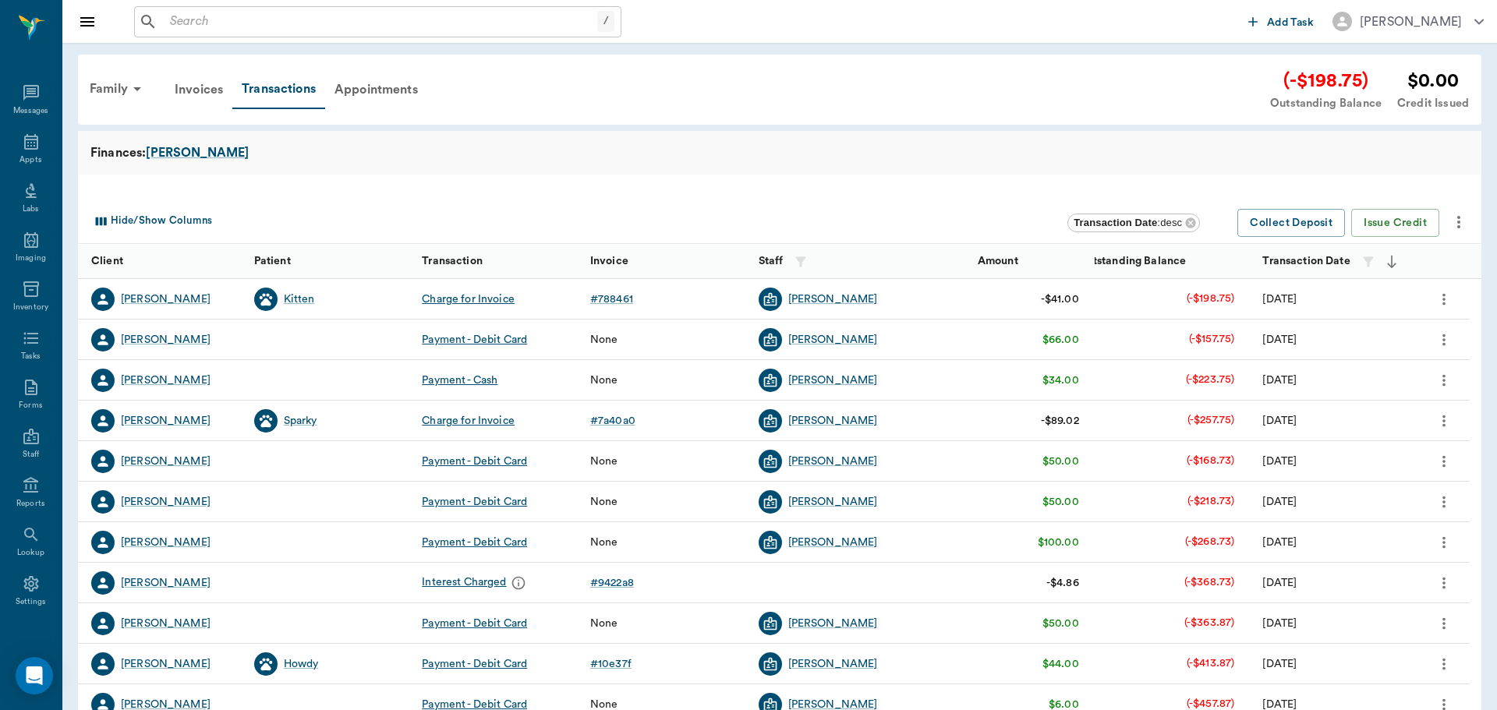
scroll to position [7, 0]
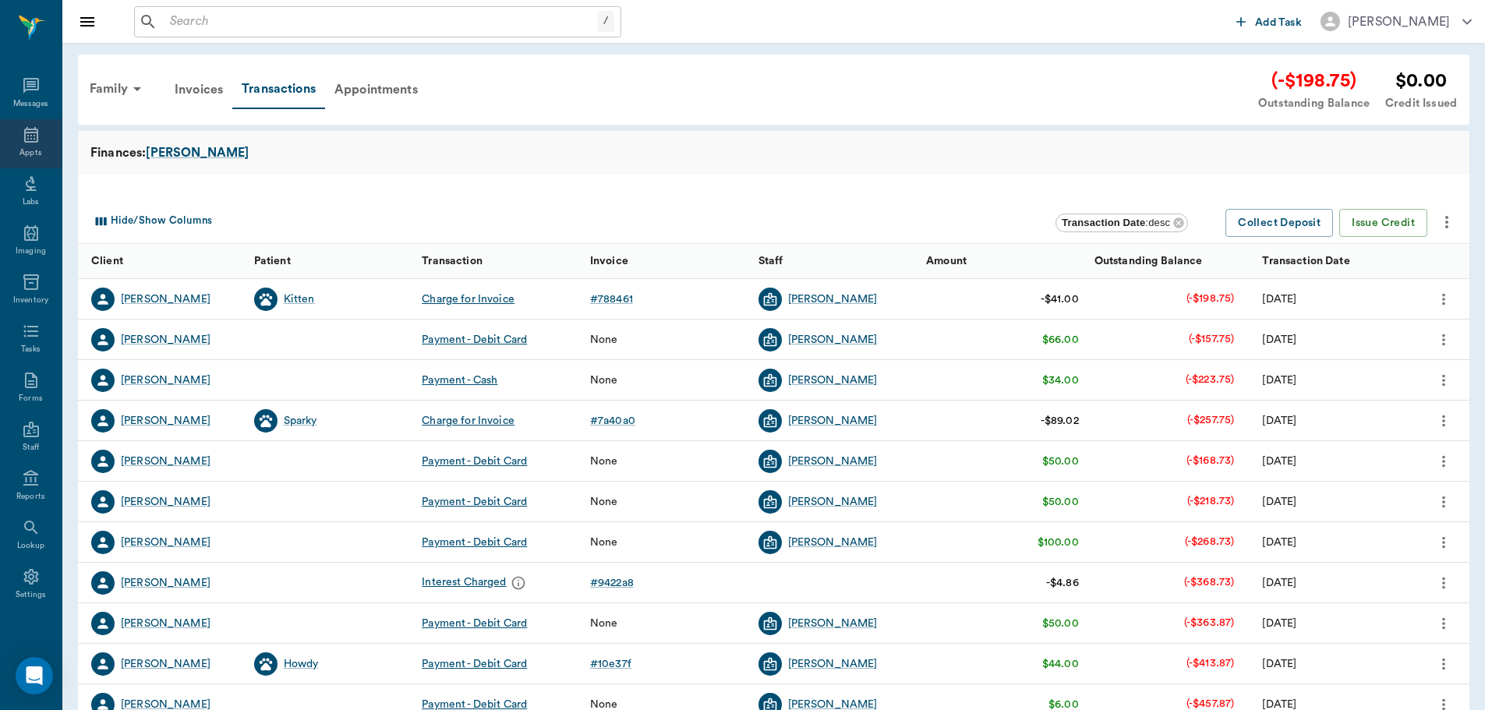
click at [13, 136] on div "Appts" at bounding box center [31, 143] width 62 height 49
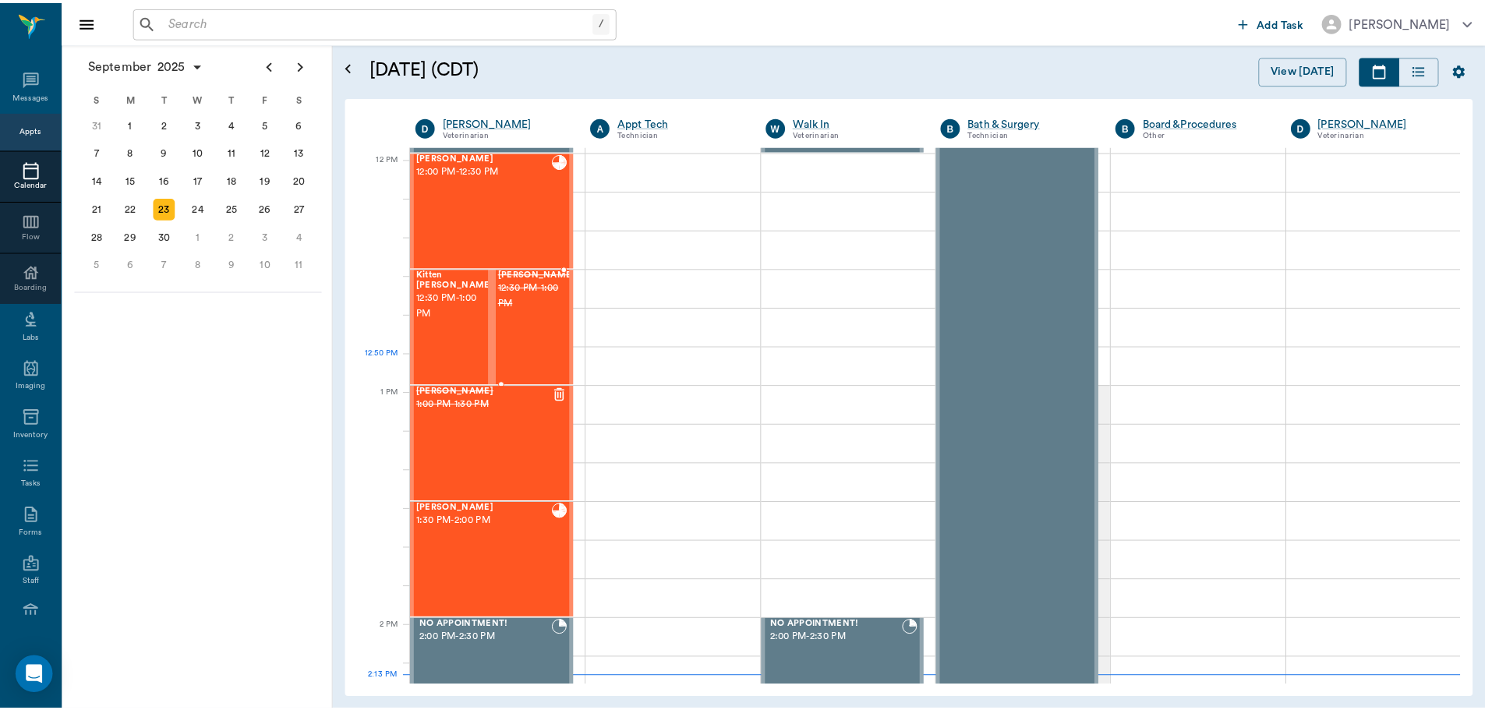
scroll to position [938, 0]
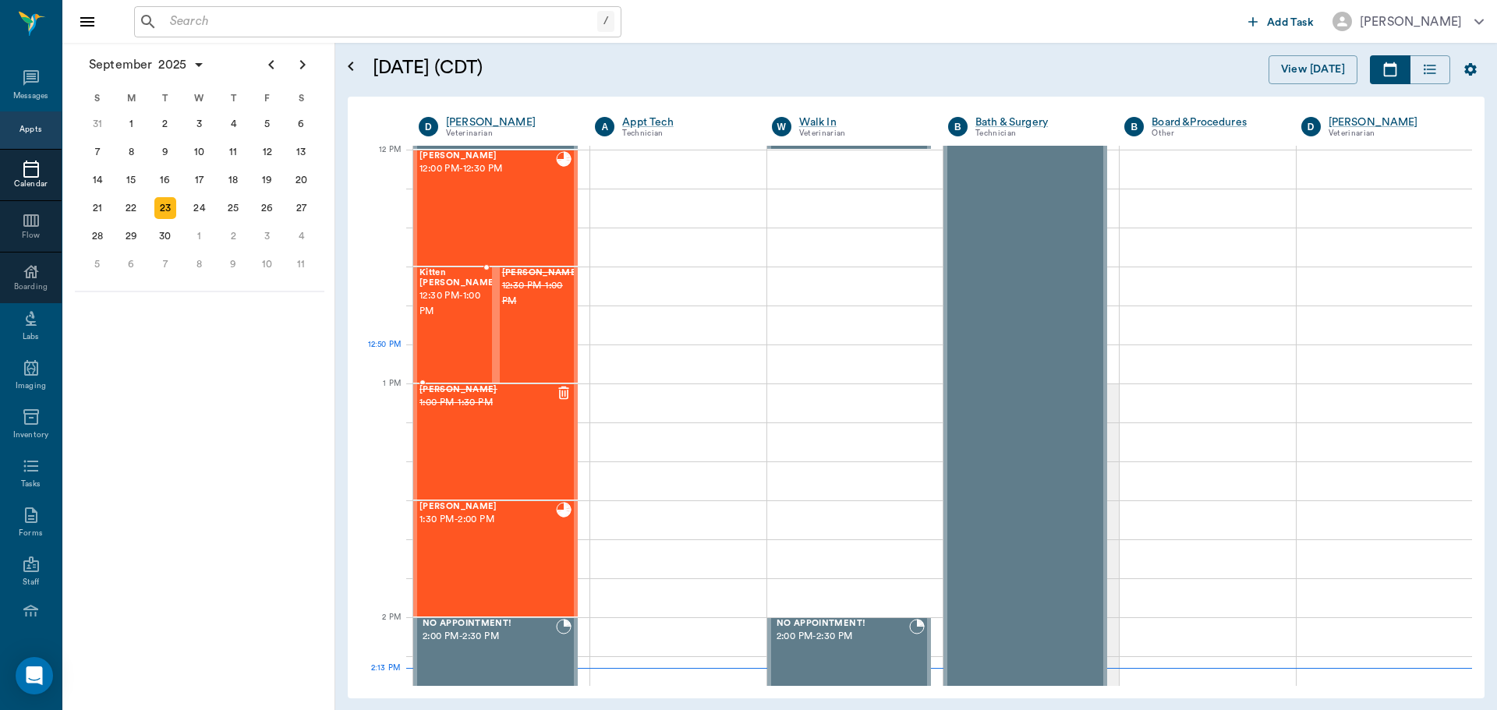
click at [470, 320] on div "Kitten Graves 12:30 PM - 1:00 PM" at bounding box center [458, 325] width 78 height 114
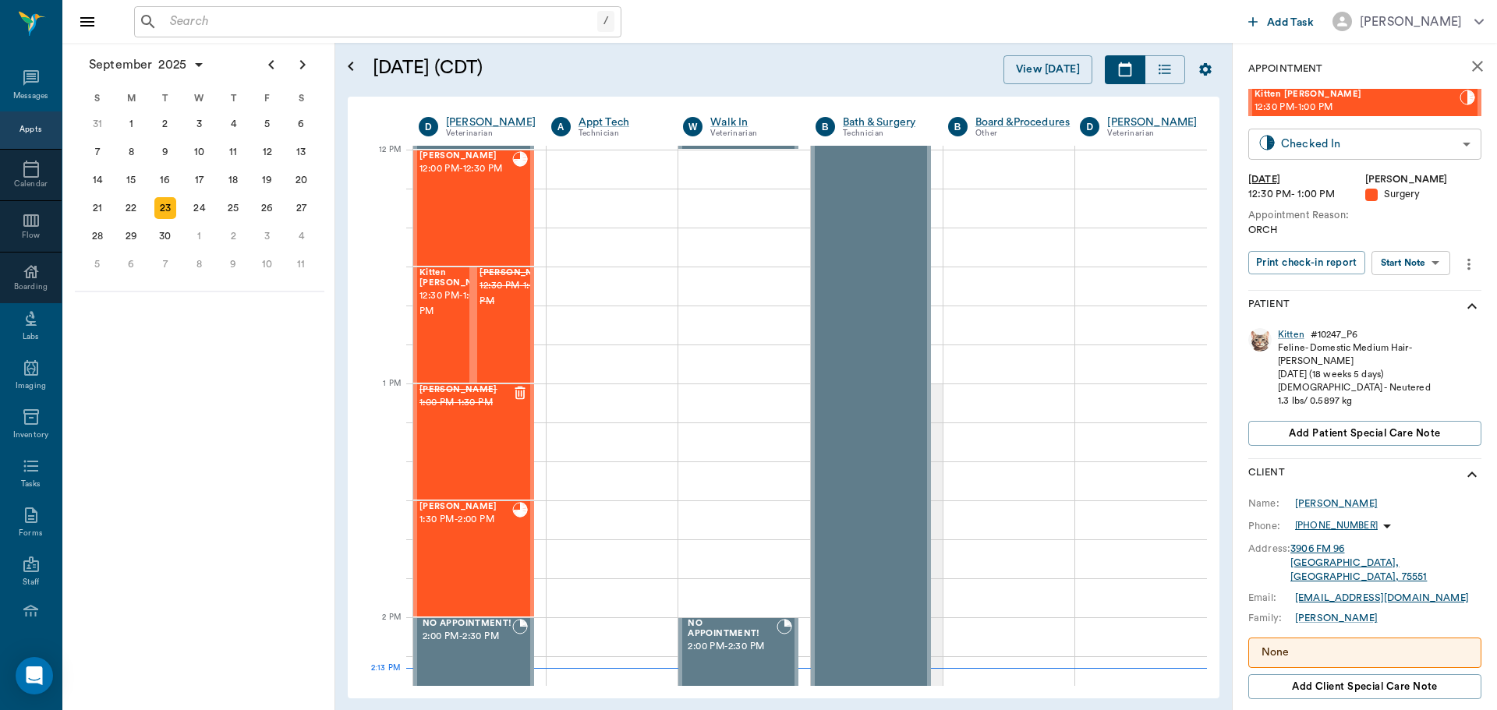
click at [1355, 150] on body "/ ​ Add Task Dr. Bert Ellsworth Nectar Messages Appts Calendar Flow Boarding La…" at bounding box center [748, 355] width 1497 height 710
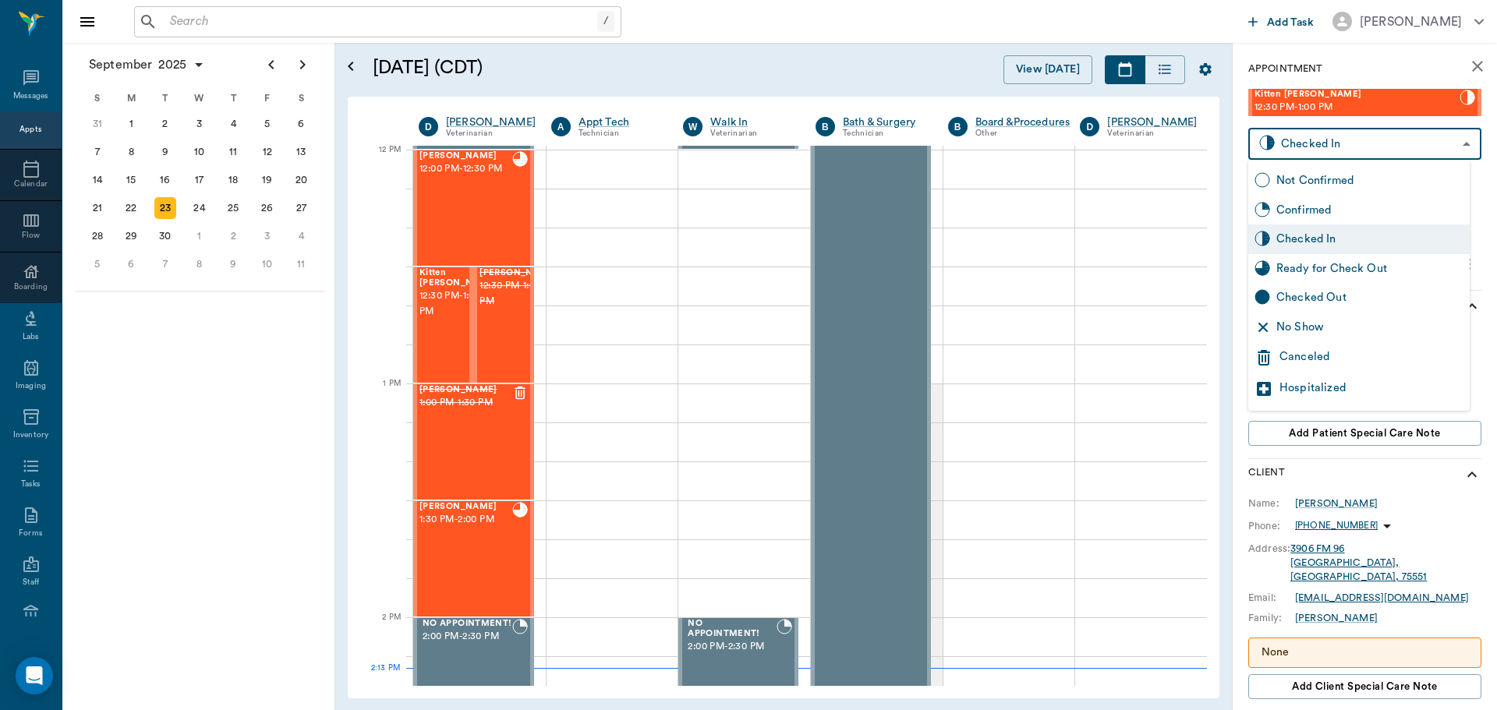
click at [1374, 288] on div "Checked Out" at bounding box center [1358, 298] width 221 height 30
type input "CHECKED_OUT"
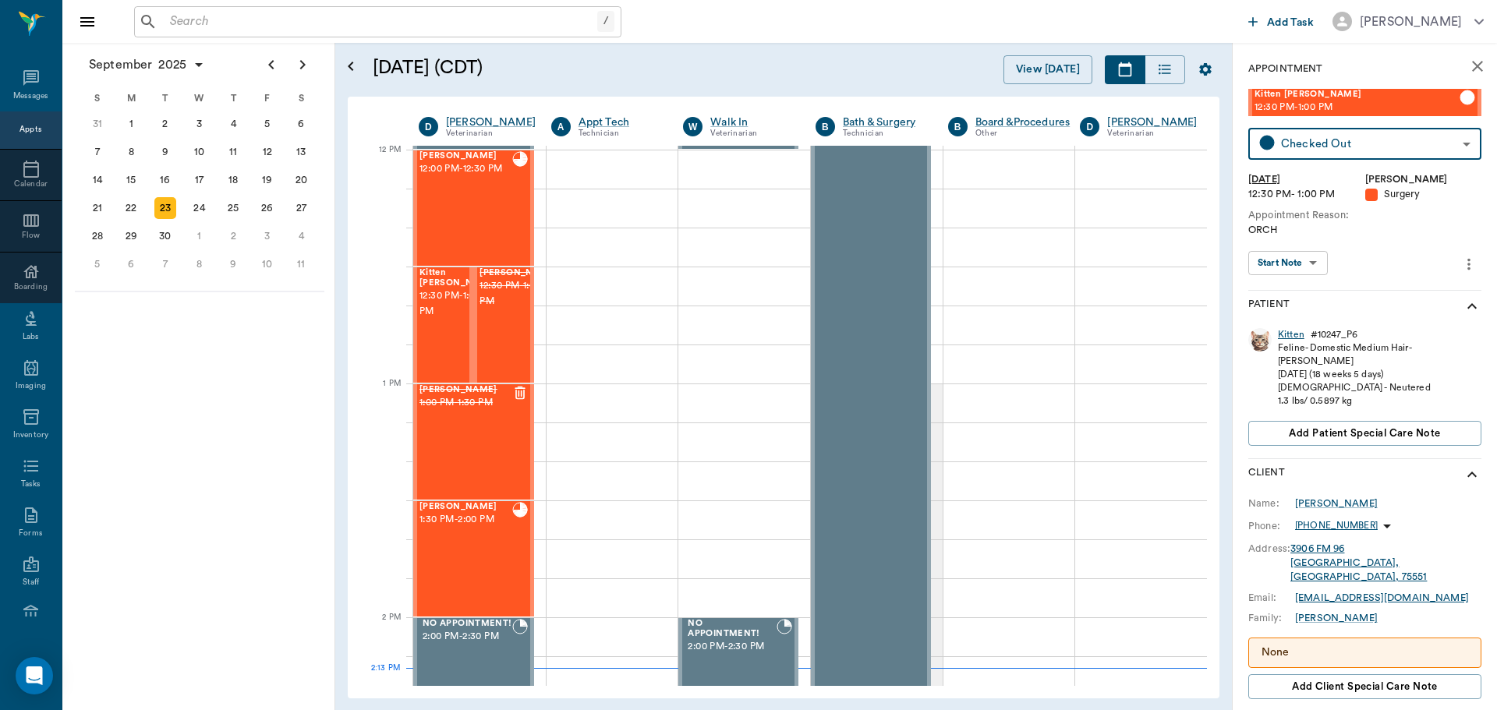
click at [1289, 340] on div "Kitten" at bounding box center [1291, 334] width 27 height 13
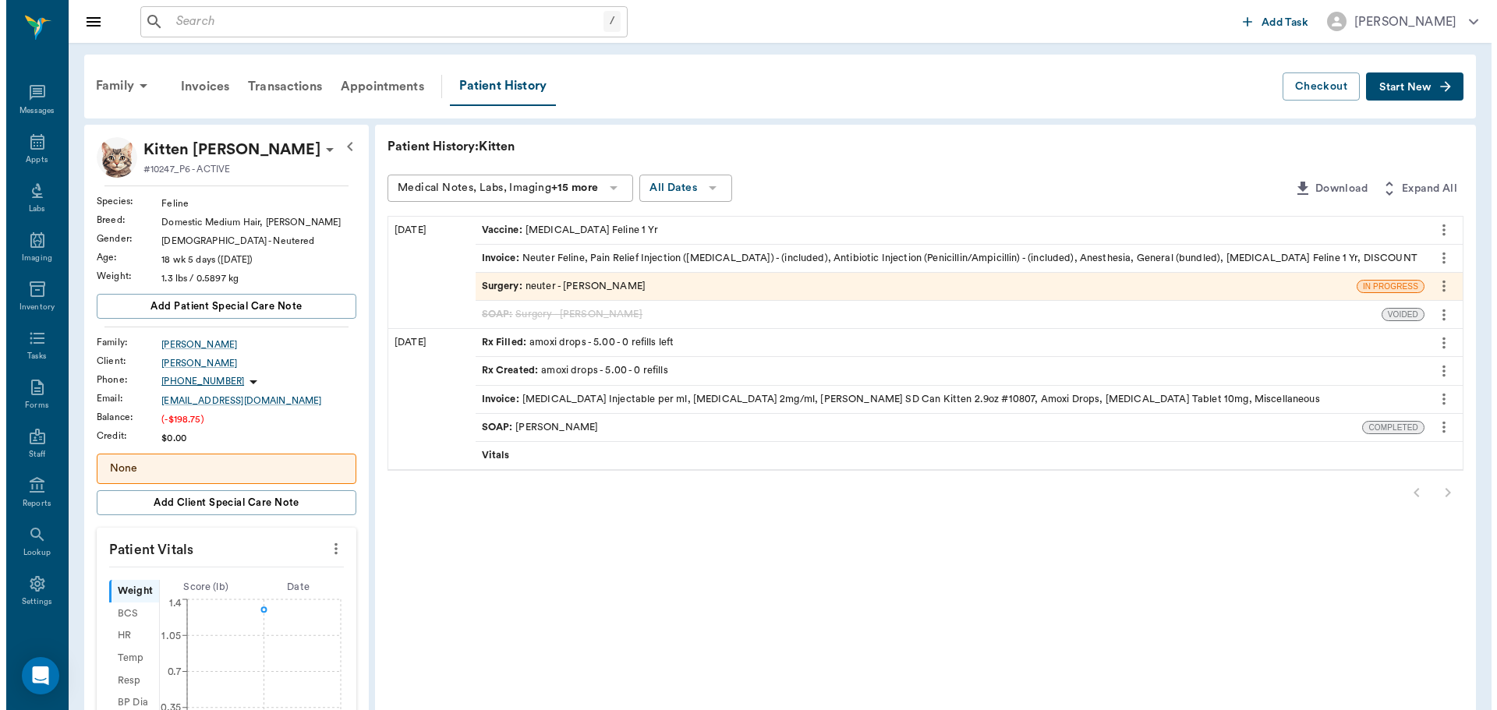
scroll to position [7, 0]
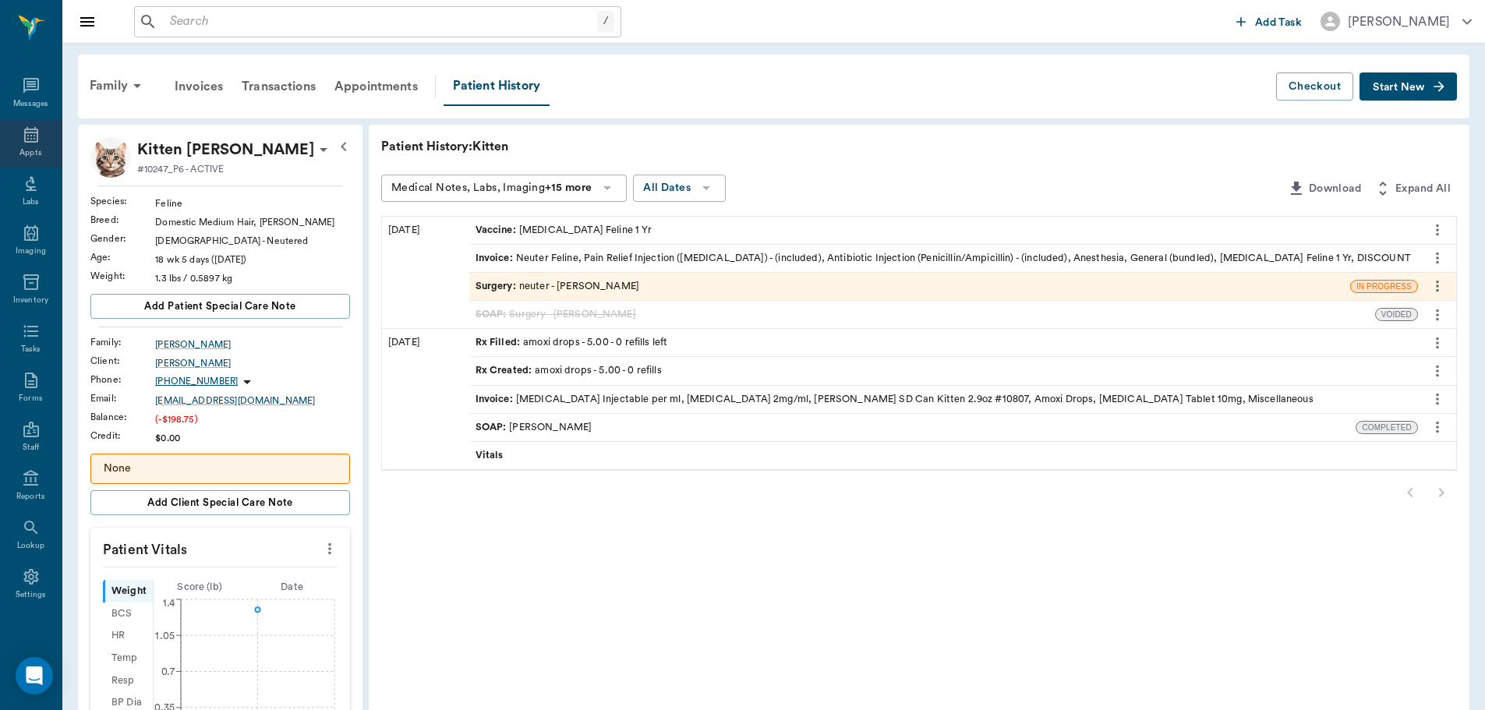
click at [24, 141] on icon at bounding box center [31, 135] width 14 height 16
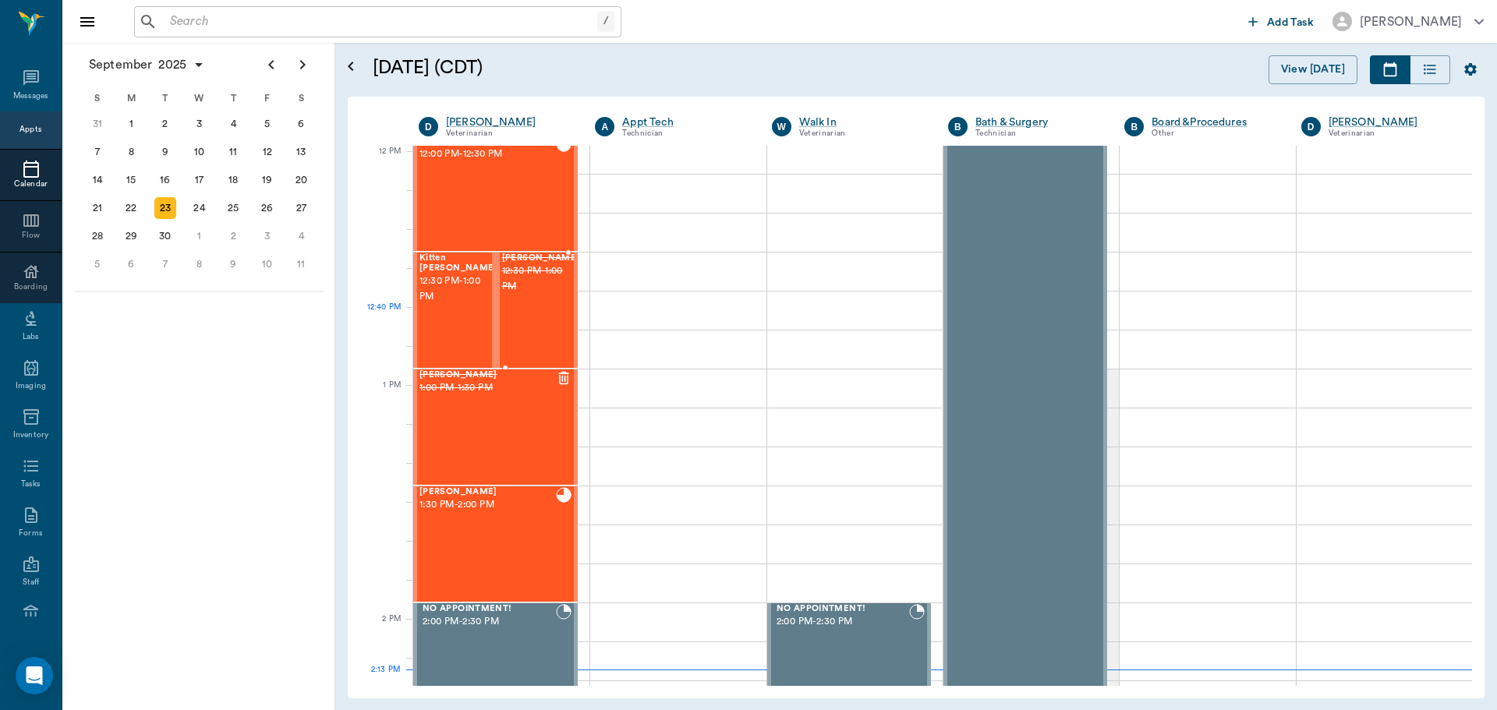
scroll to position [936, 0]
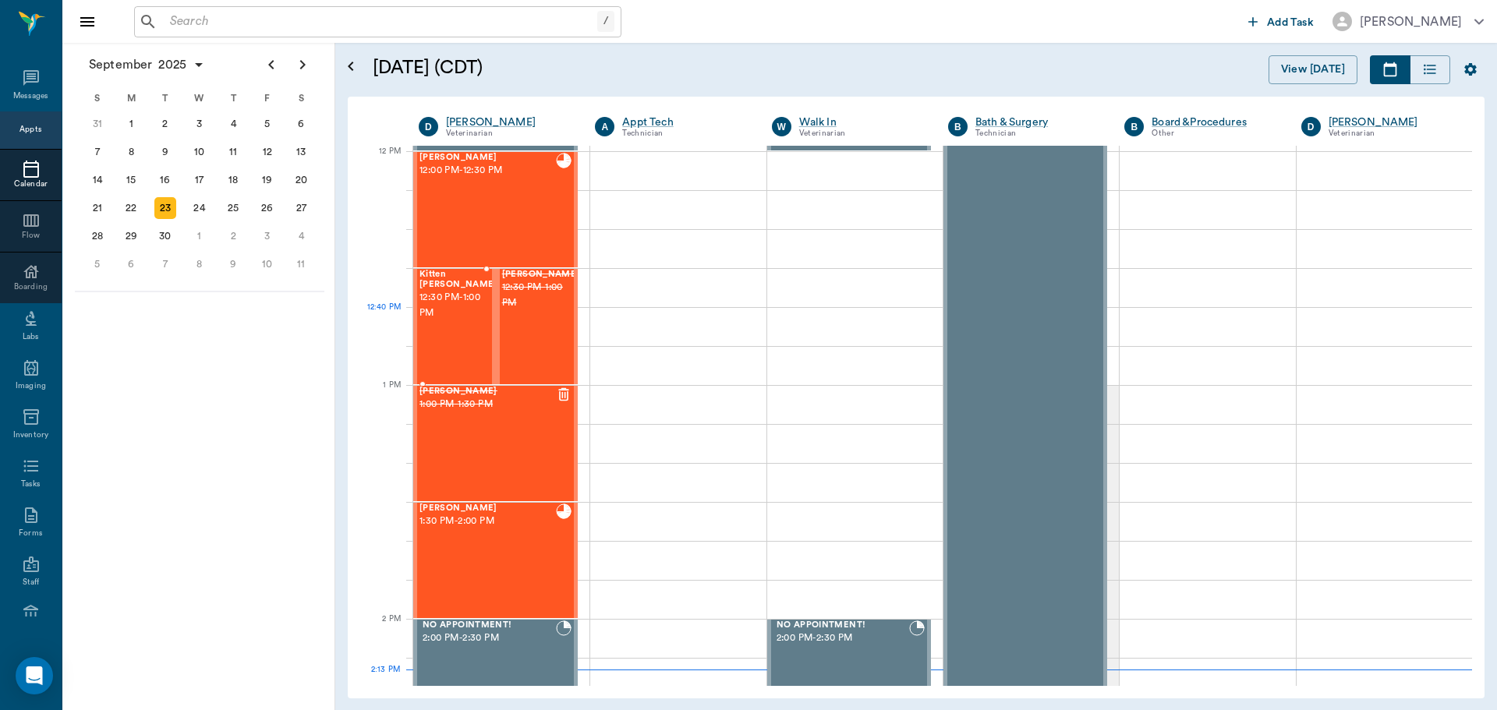
click at [458, 313] on span "12:30 PM - 1:00 PM" at bounding box center [458, 305] width 78 height 31
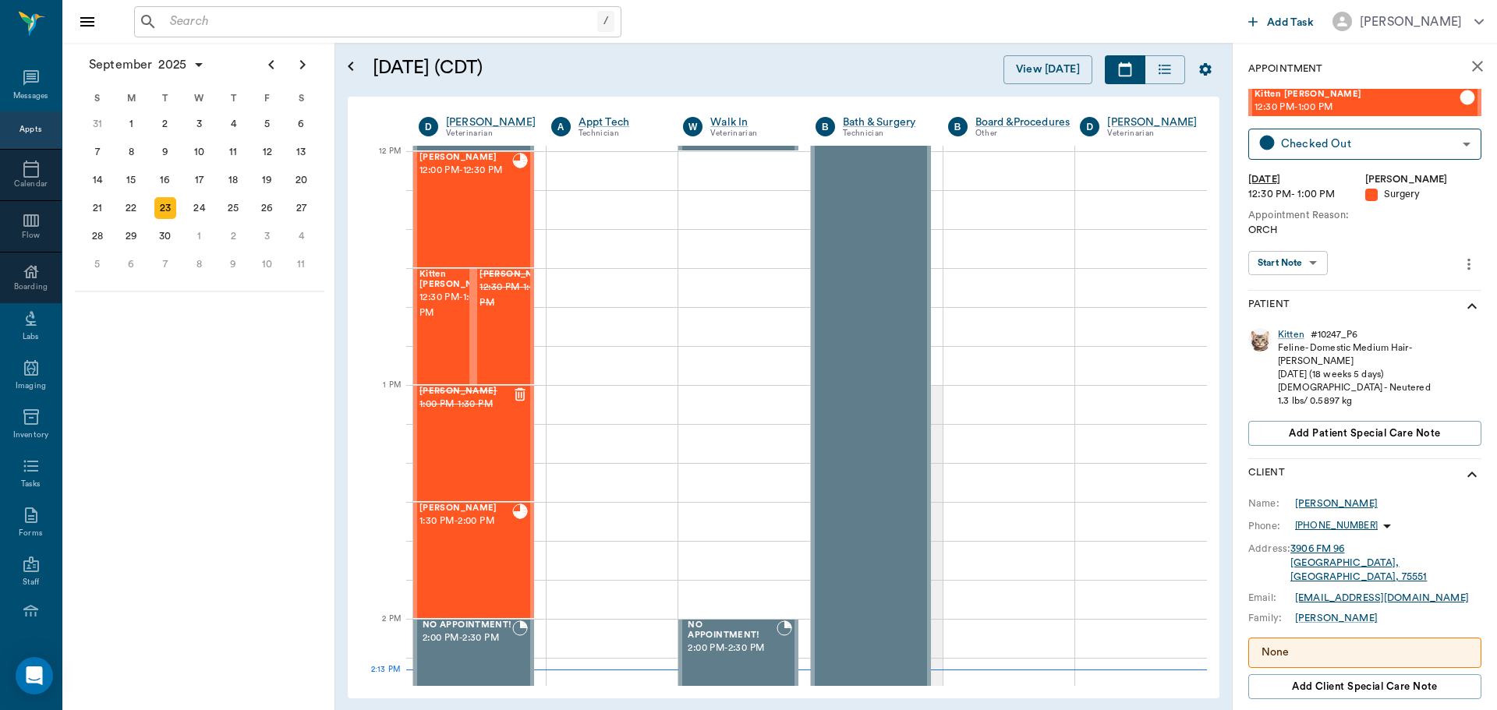
click at [1333, 497] on div "[PERSON_NAME]" at bounding box center [1336, 504] width 83 height 14
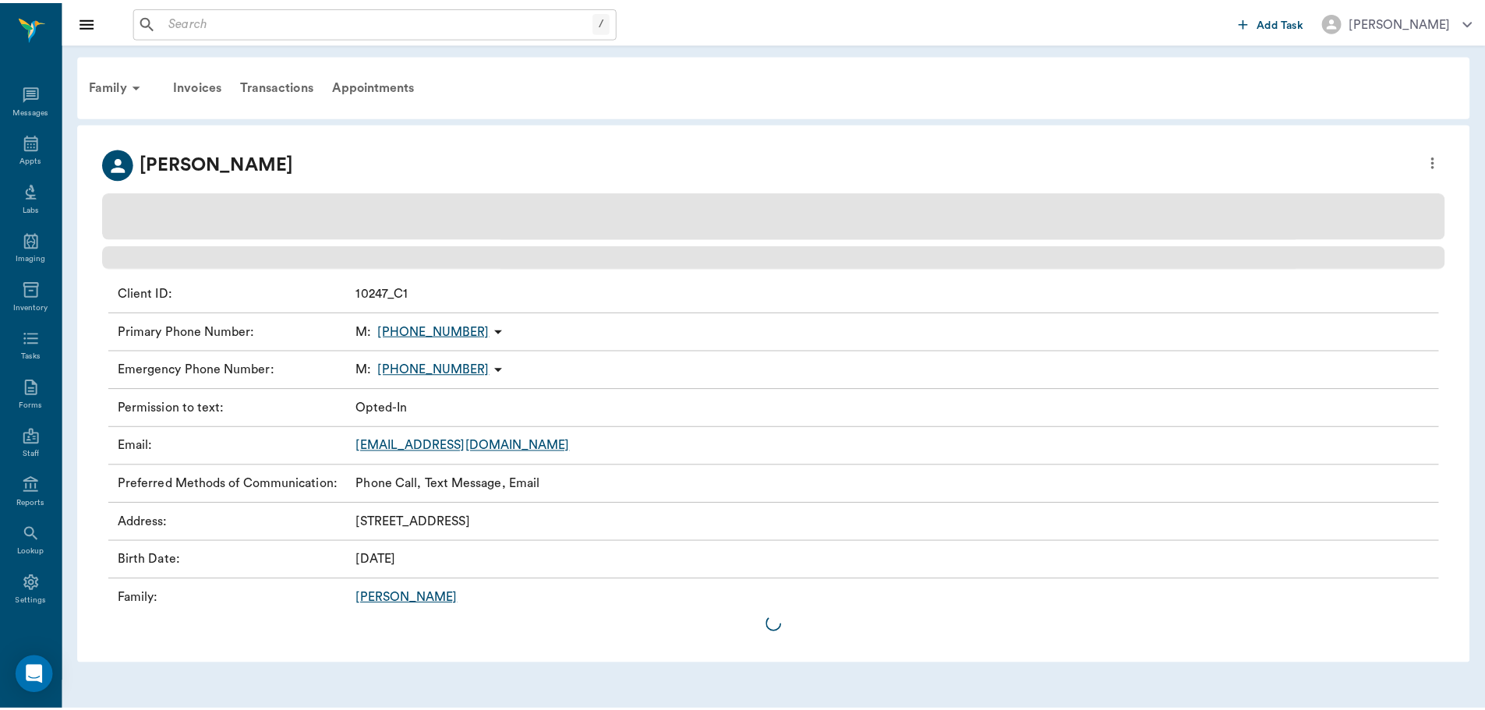
scroll to position [7, 0]
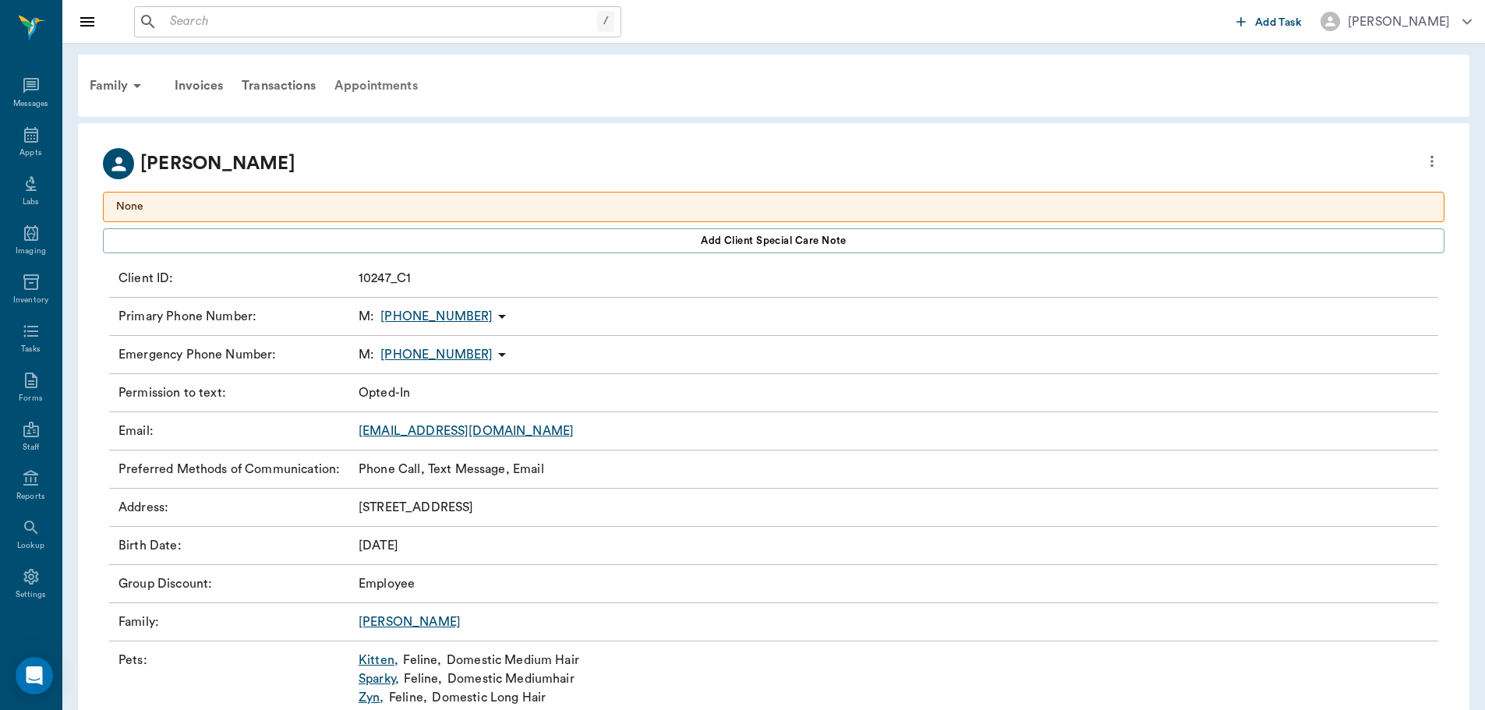
click at [381, 87] on div "Appointments" at bounding box center [376, 85] width 102 height 37
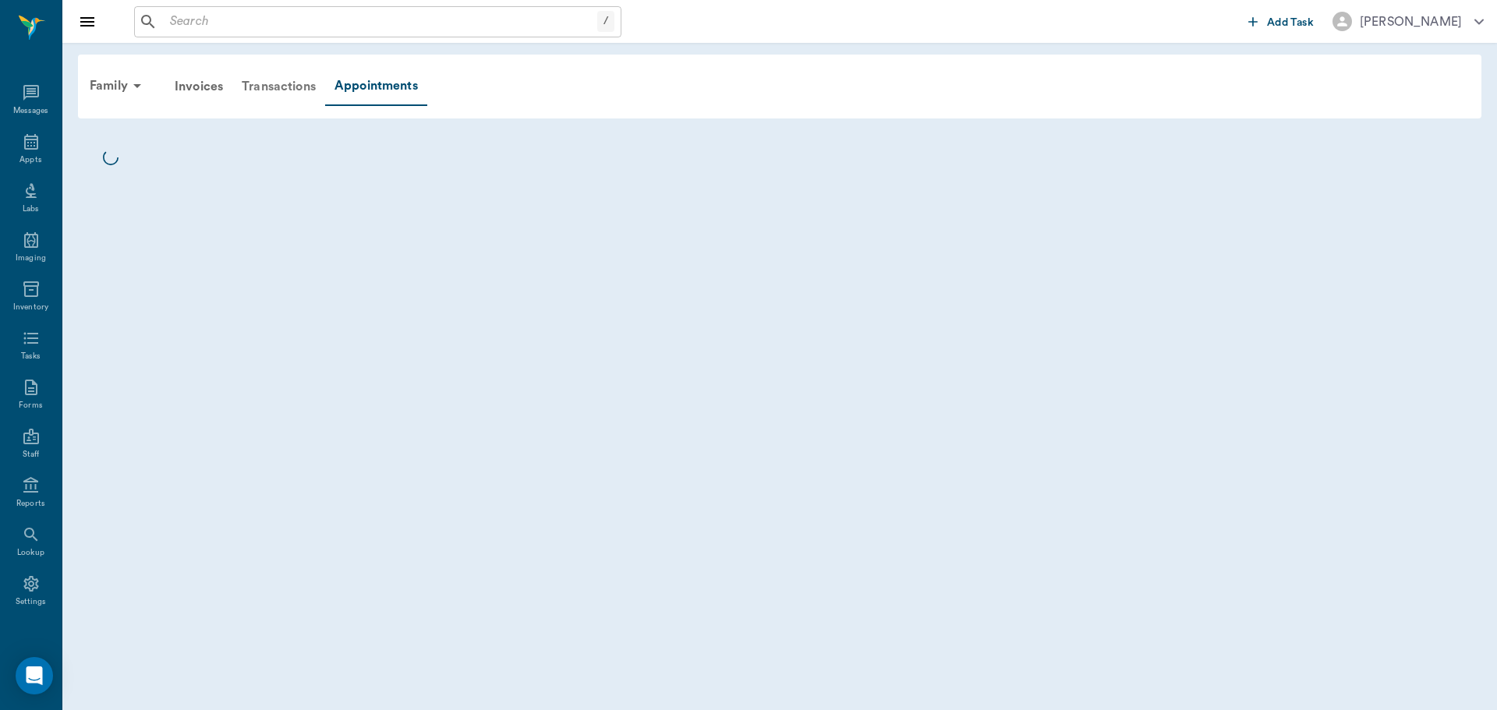
click at [276, 79] on div "Transactions" at bounding box center [278, 86] width 93 height 37
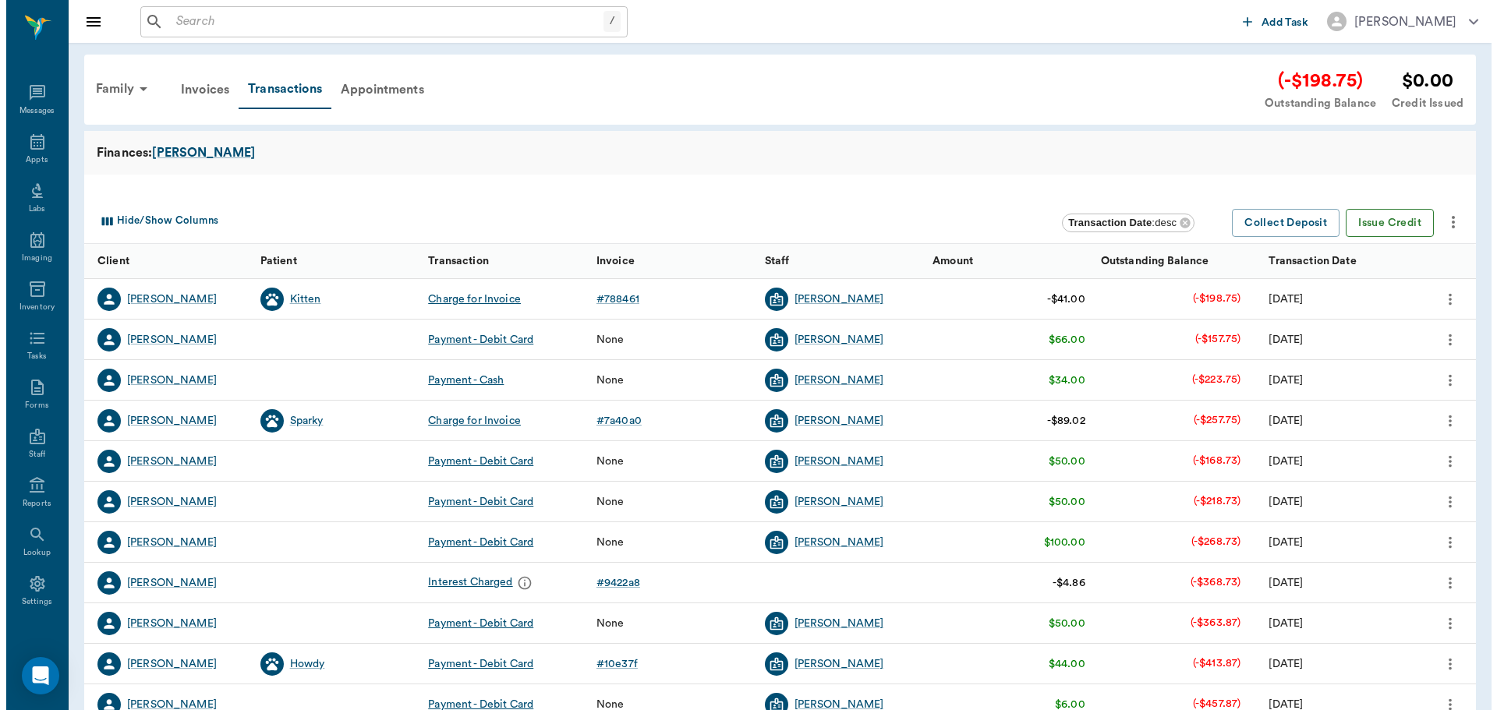
scroll to position [7, 0]
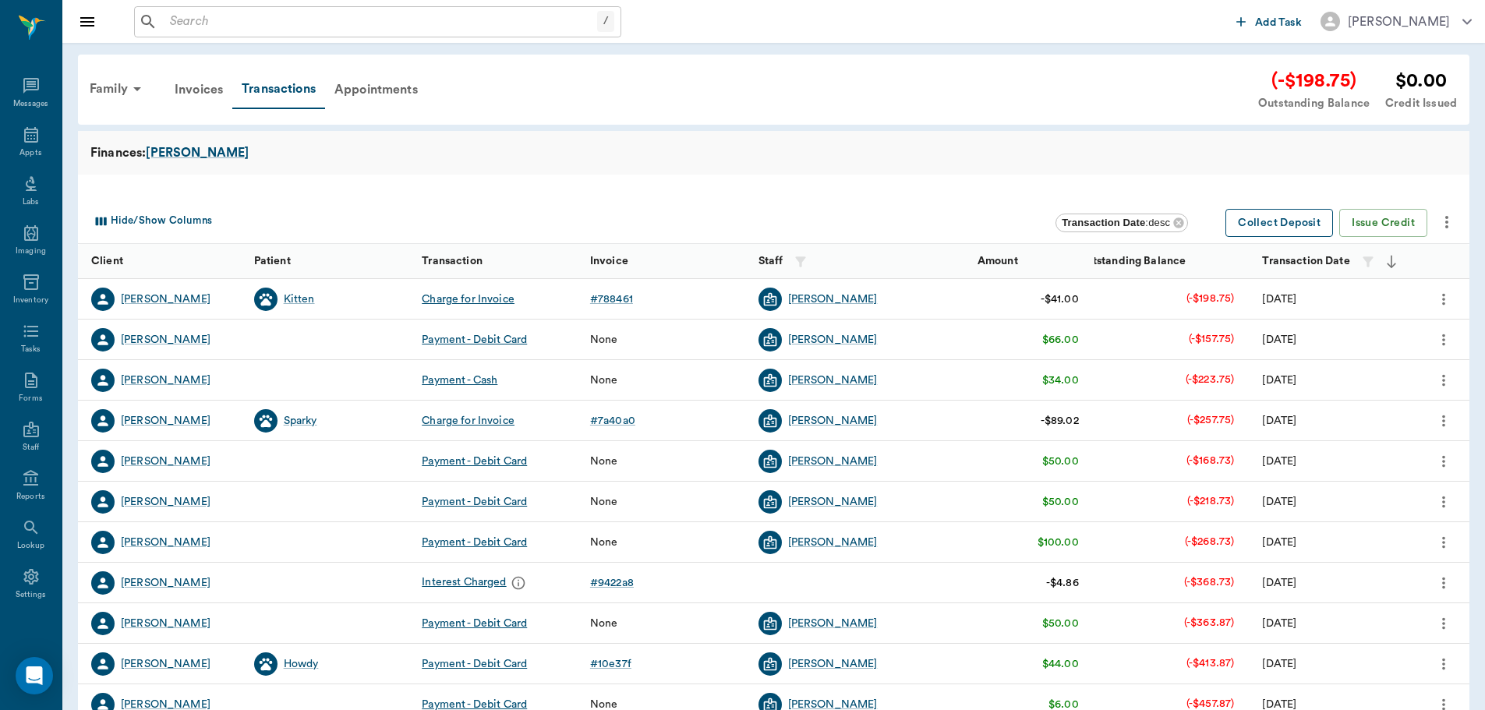
click at [1280, 222] on button "Collect Deposit" at bounding box center [1280, 223] width 108 height 29
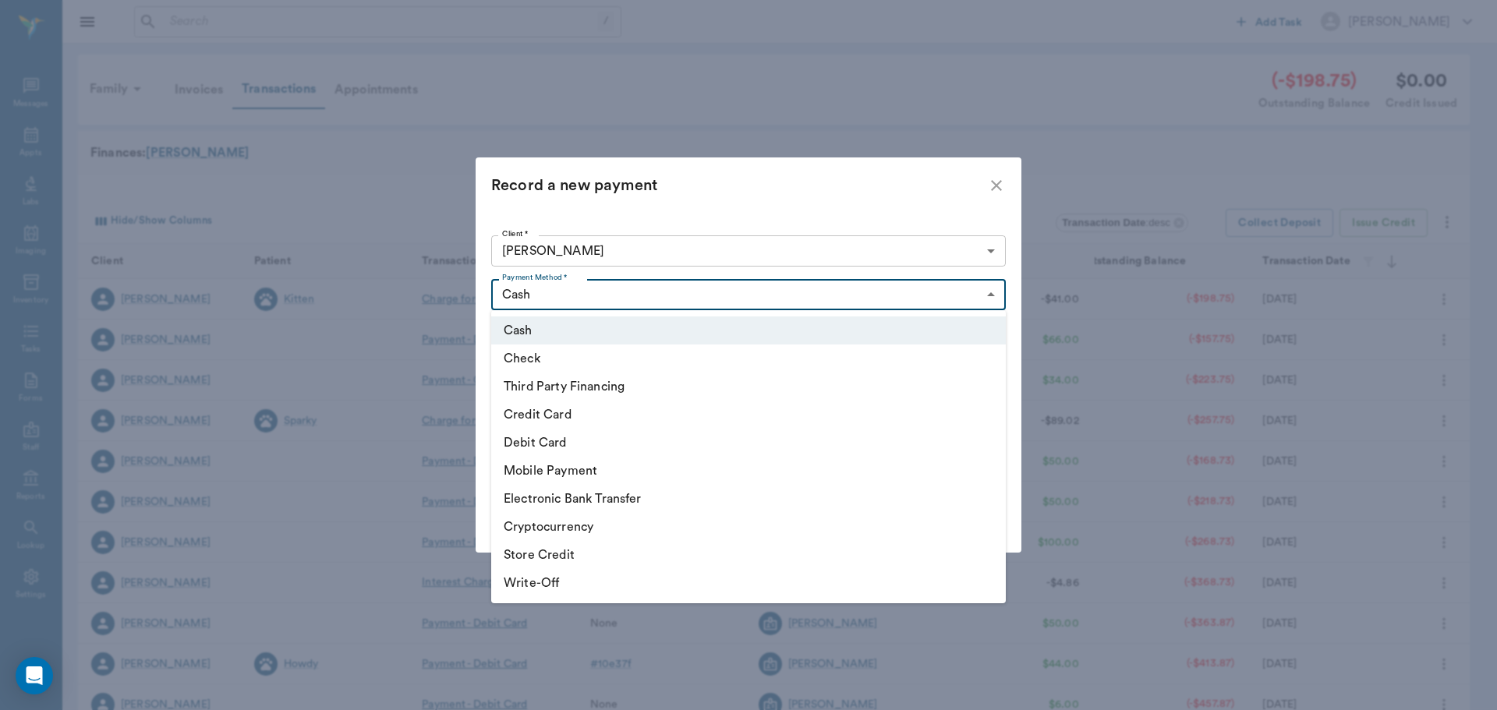
click at [550, 298] on body "/ ​ Add Task Dr. Bert Ellsworth Nectar Messages Appts Labs Imaging Inventory Ta…" at bounding box center [748, 479] width 1497 height 959
click at [554, 435] on li "Debit Card" at bounding box center [748, 443] width 515 height 28
type input "DEBIT_CARD"
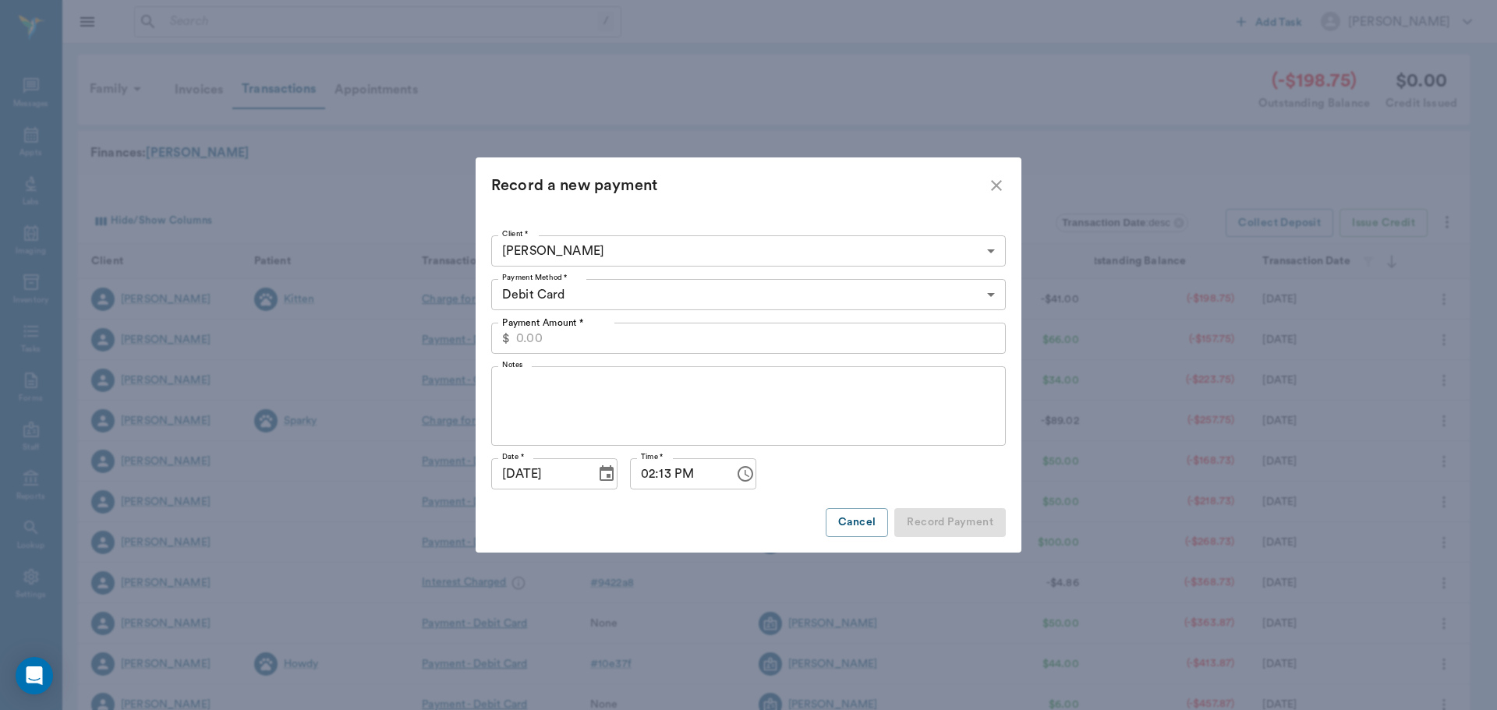
click at [550, 327] on p "Payment Amount *" at bounding box center [543, 323] width 82 height 14
click at [550, 327] on input "Payment Amount *" at bounding box center [761, 338] width 490 height 31
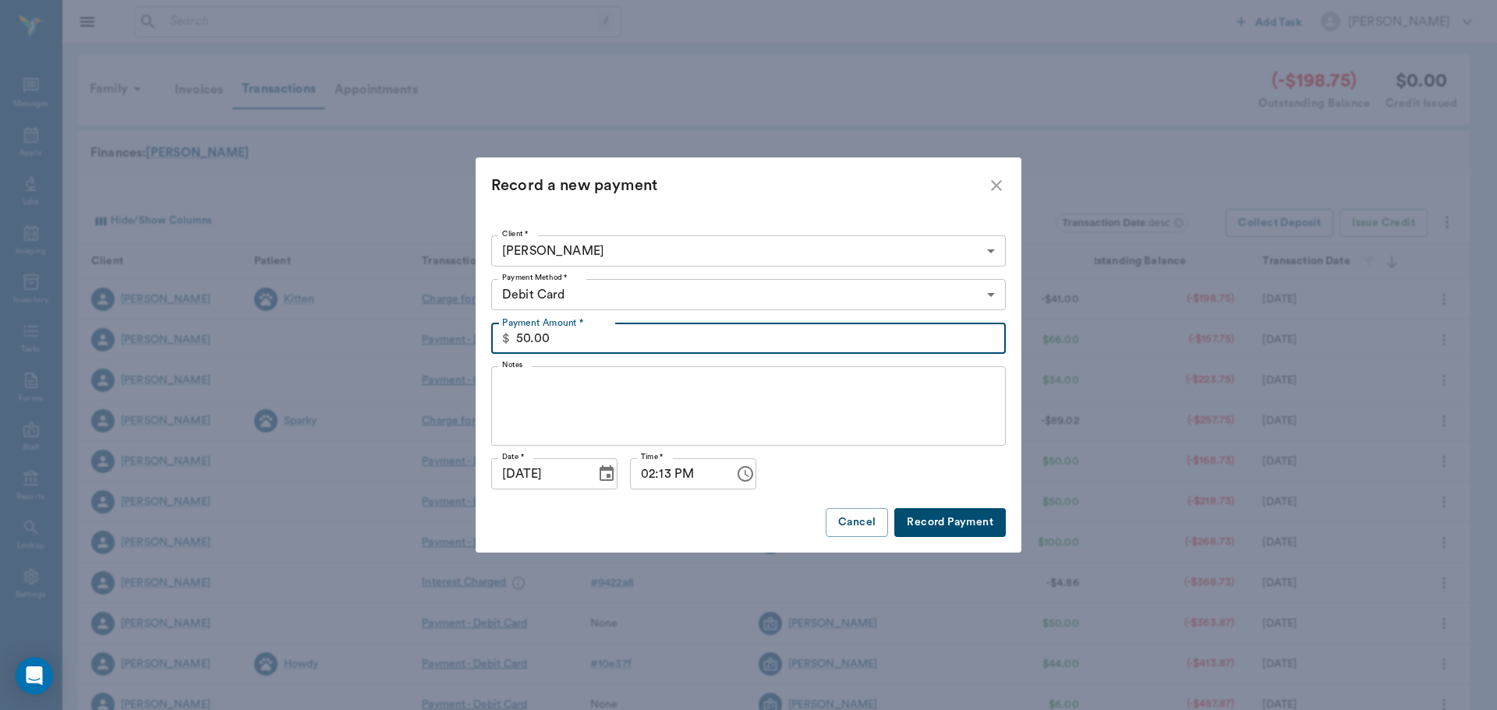
type input "50.00"
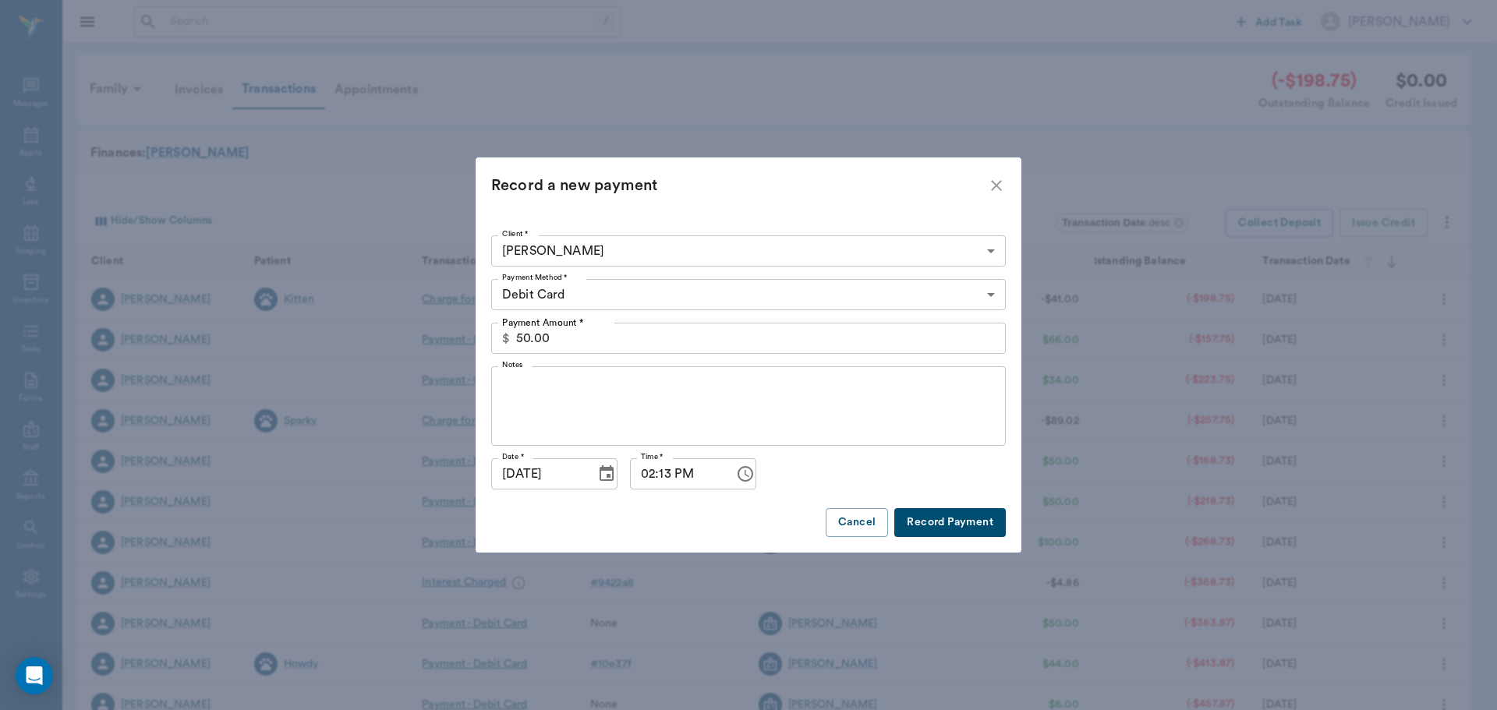
click at [958, 538] on div "Client * Hunter Graves 682c9efa8bdc6f7f8feefd93 Client * Payment Method * Debit…" at bounding box center [749, 383] width 546 height 339
click at [946, 522] on button "Record Payment" at bounding box center [949, 522] width 111 height 29
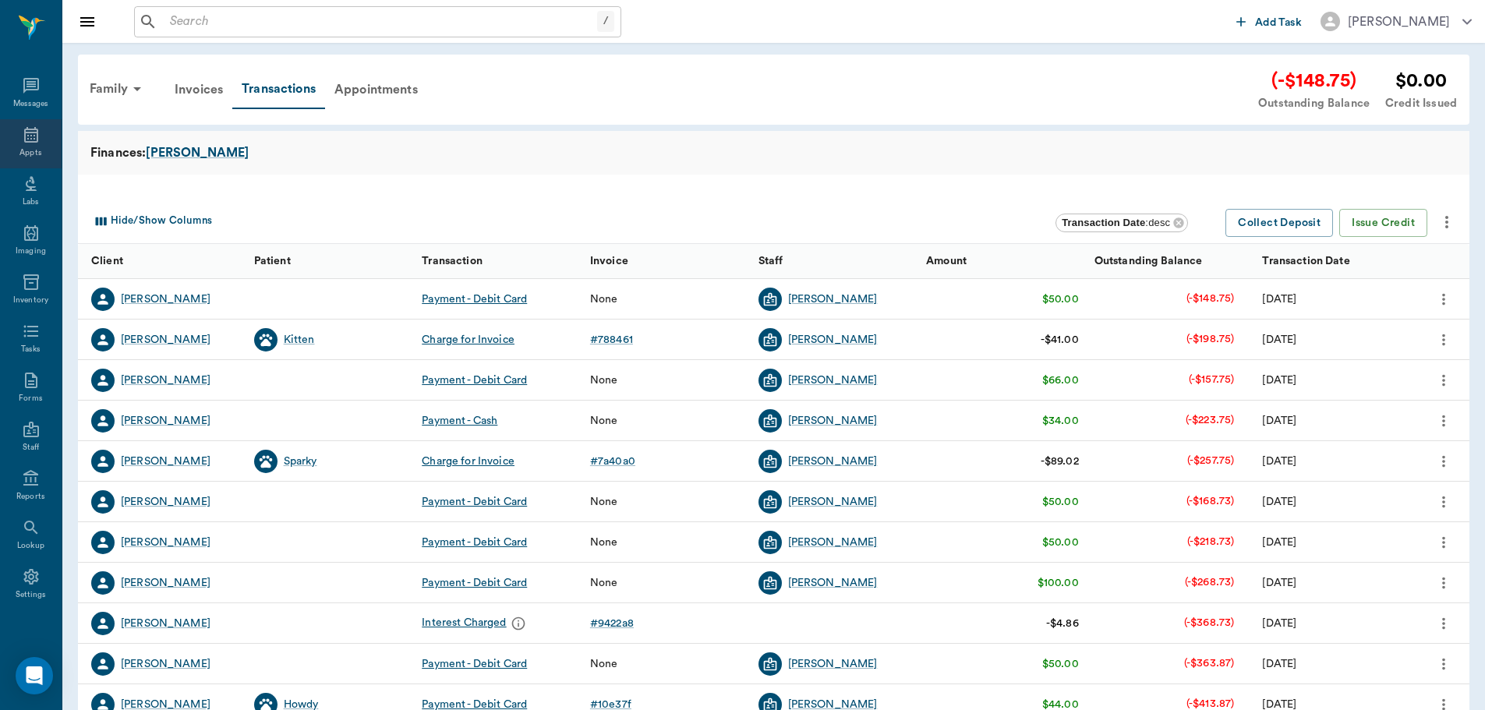
click at [28, 150] on div "Appts" at bounding box center [30, 153] width 22 height 12
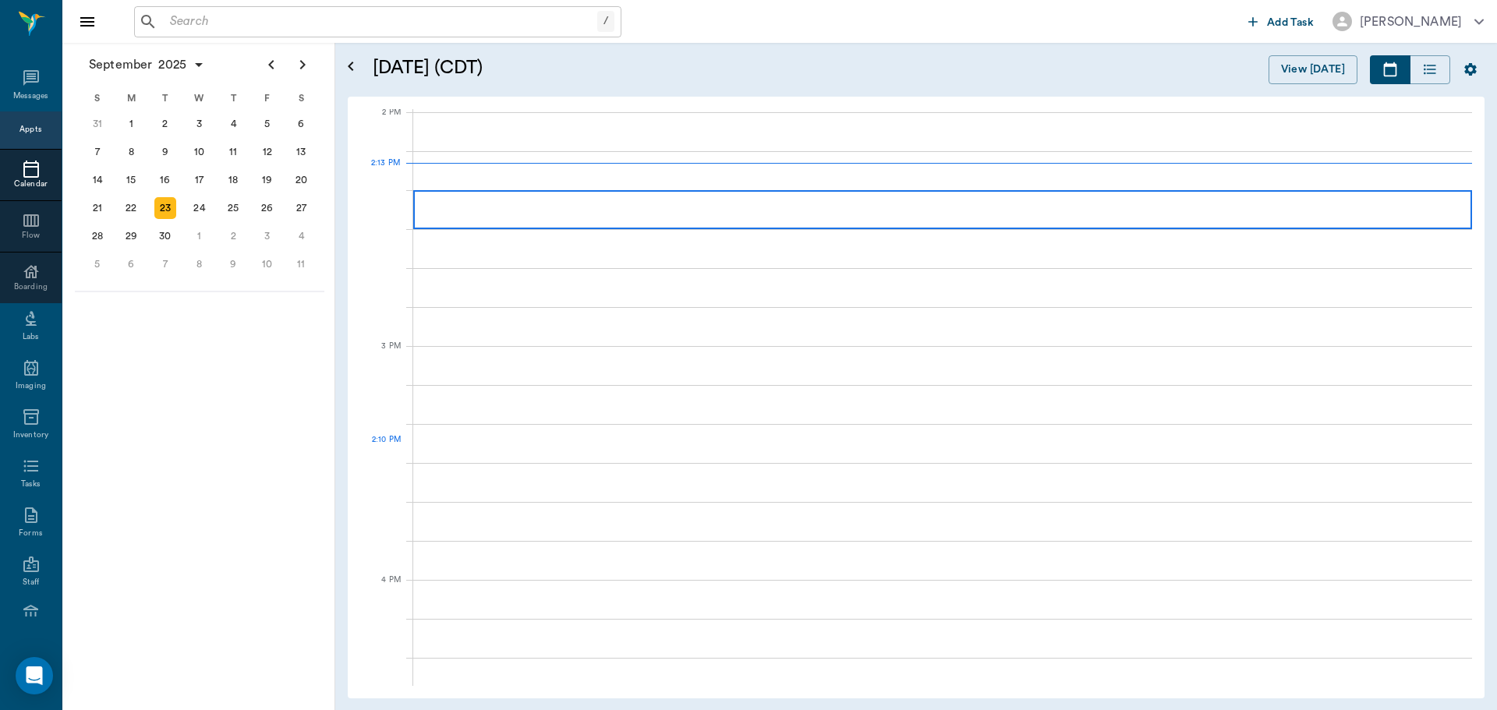
scroll to position [1406, 0]
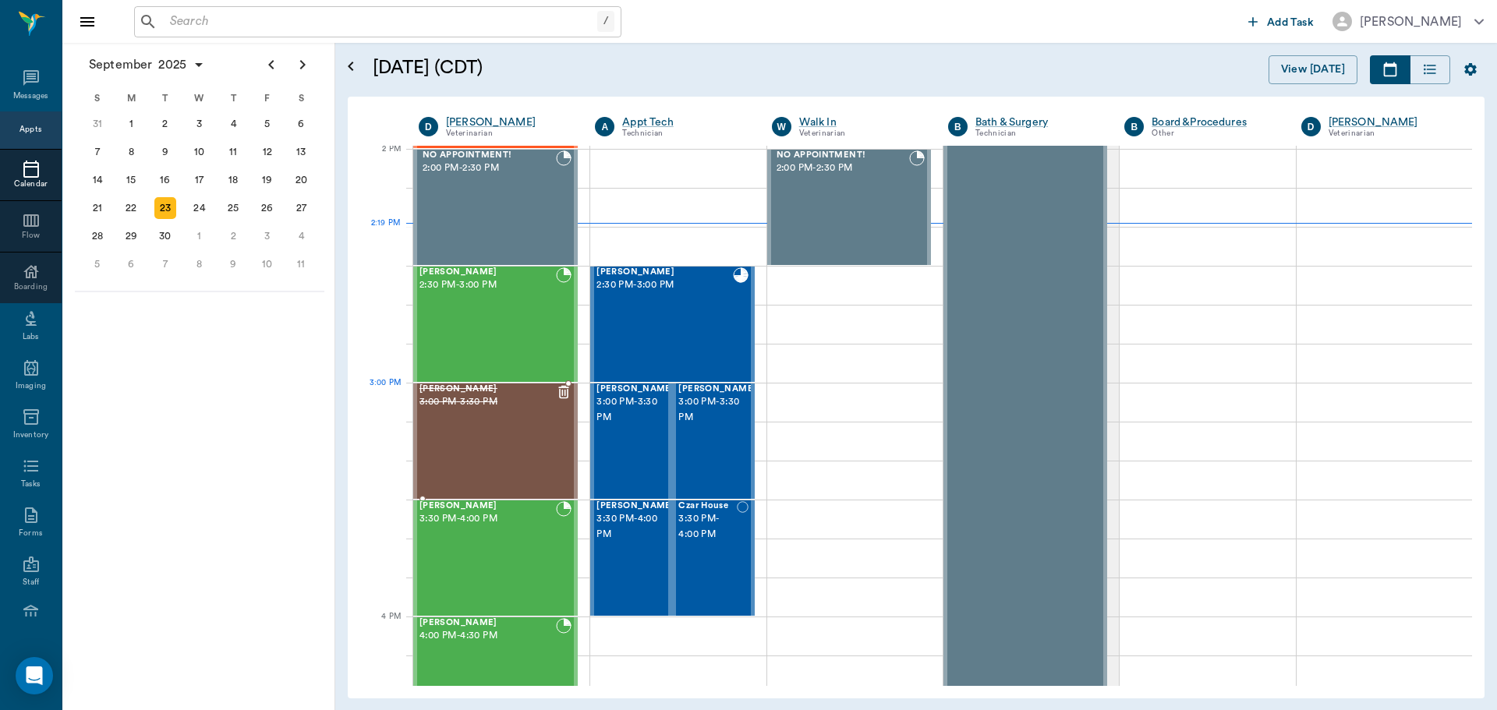
click at [565, 391] on 139 at bounding box center [564, 394] width 8 height 9
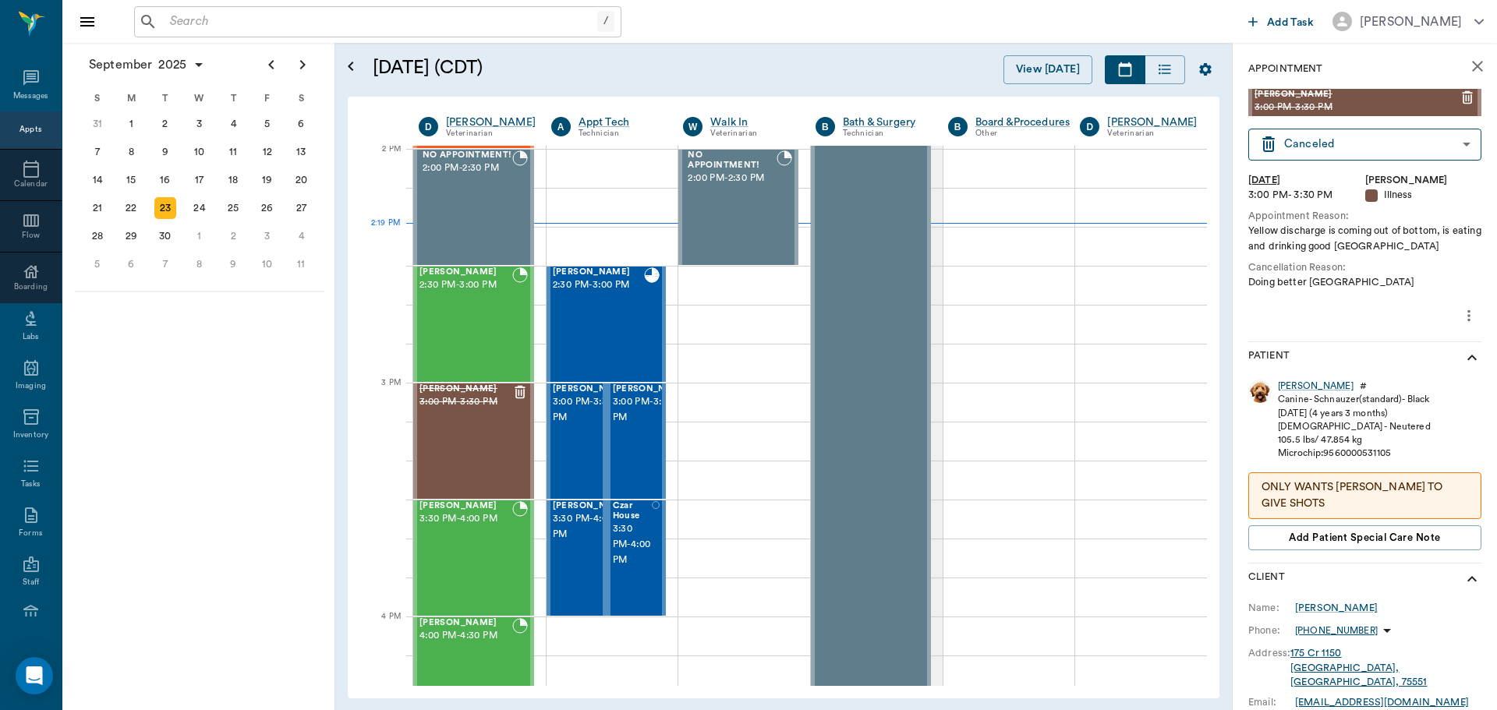
click at [1463, 319] on icon "more" at bounding box center [1468, 315] width 17 height 19
click at [1418, 370] on span "Delete appointment" at bounding box center [1391, 371] width 131 height 16
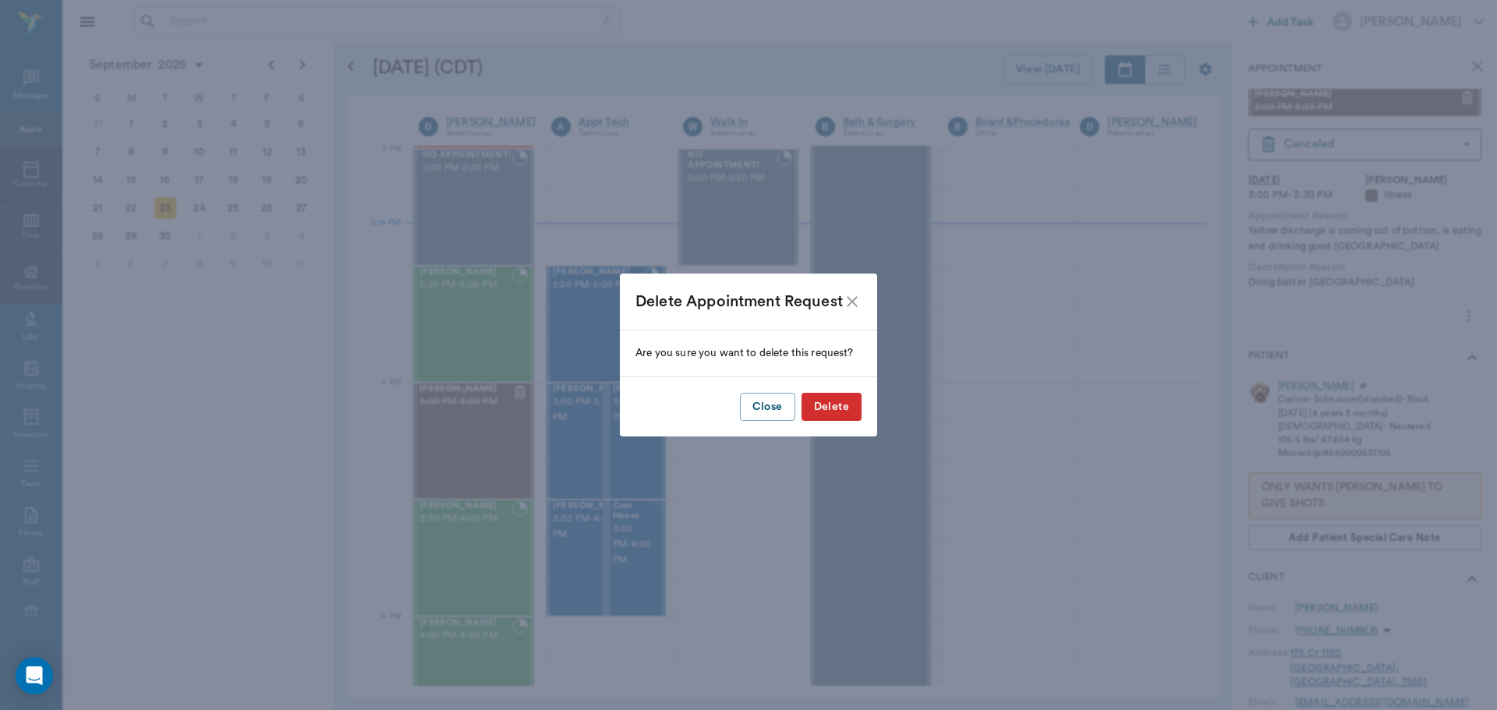
click at [849, 409] on button "Delete" at bounding box center [831, 407] width 60 height 29
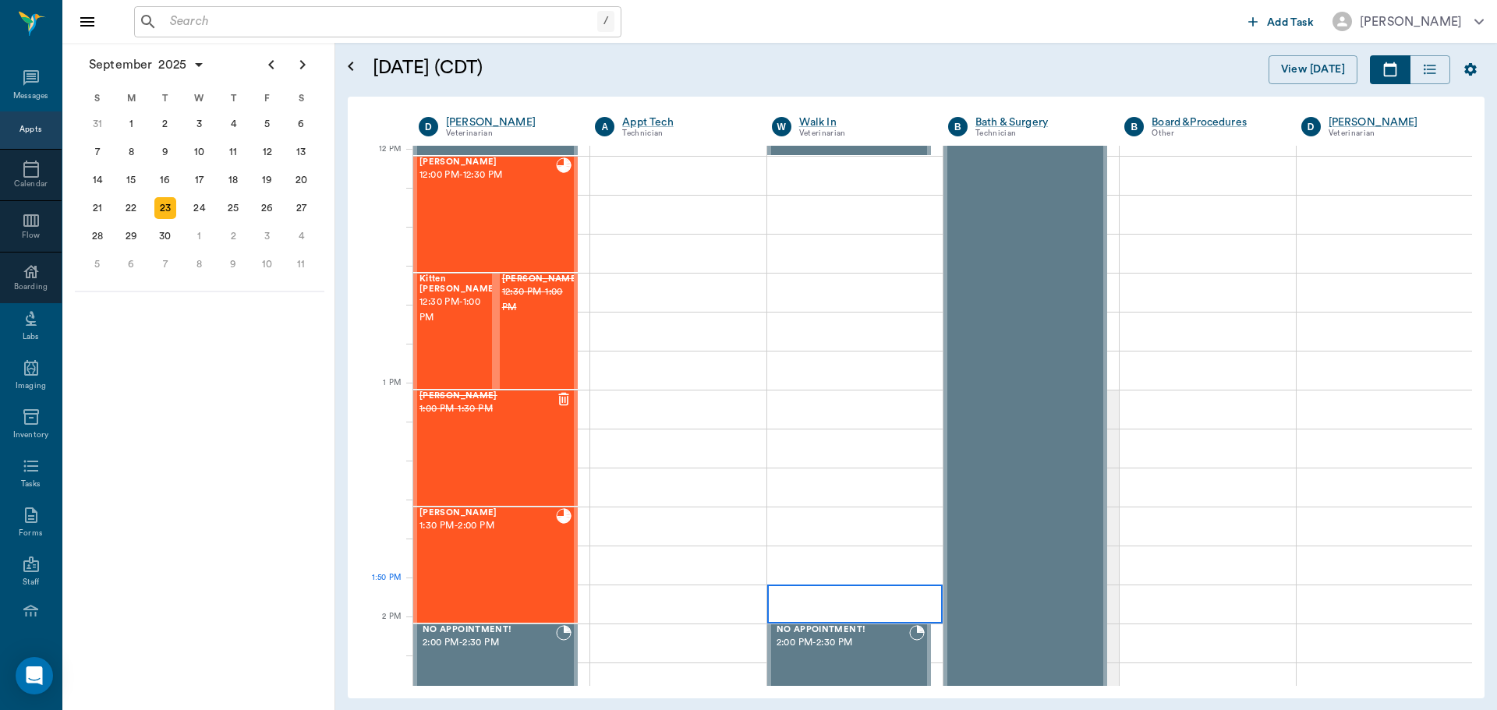
scroll to position [939, 0]
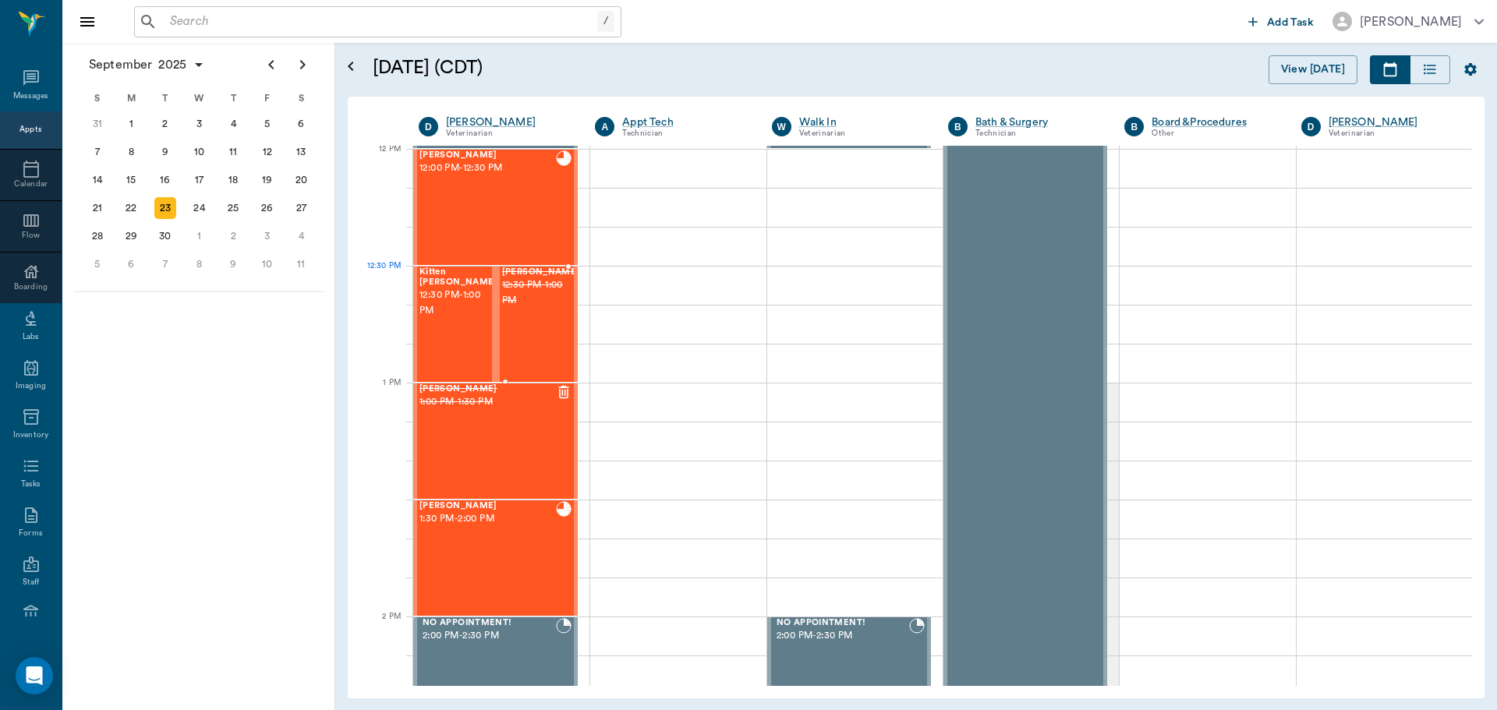
click at [543, 292] on span "12:30 PM - 1:00 PM" at bounding box center [541, 293] width 78 height 31
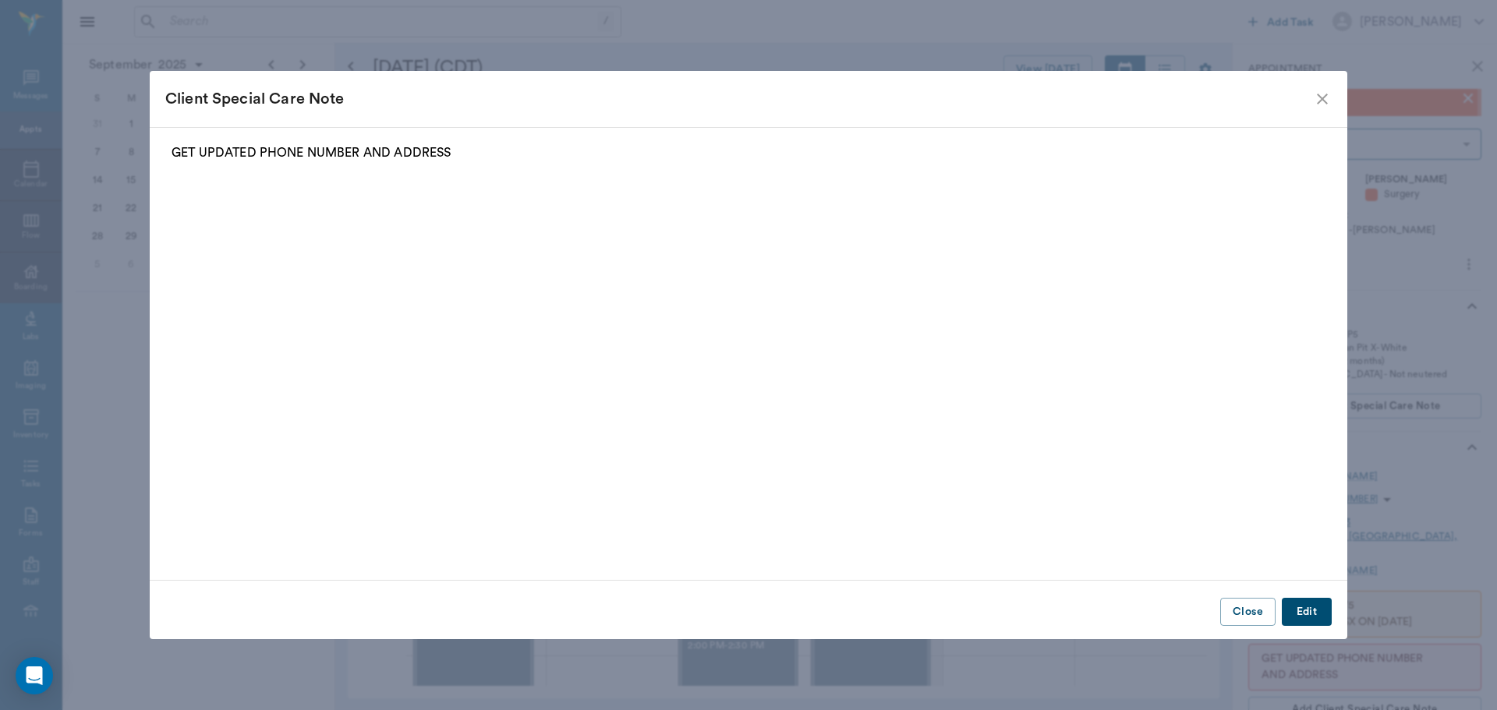
click at [1324, 102] on icon "close" at bounding box center [1322, 99] width 19 height 19
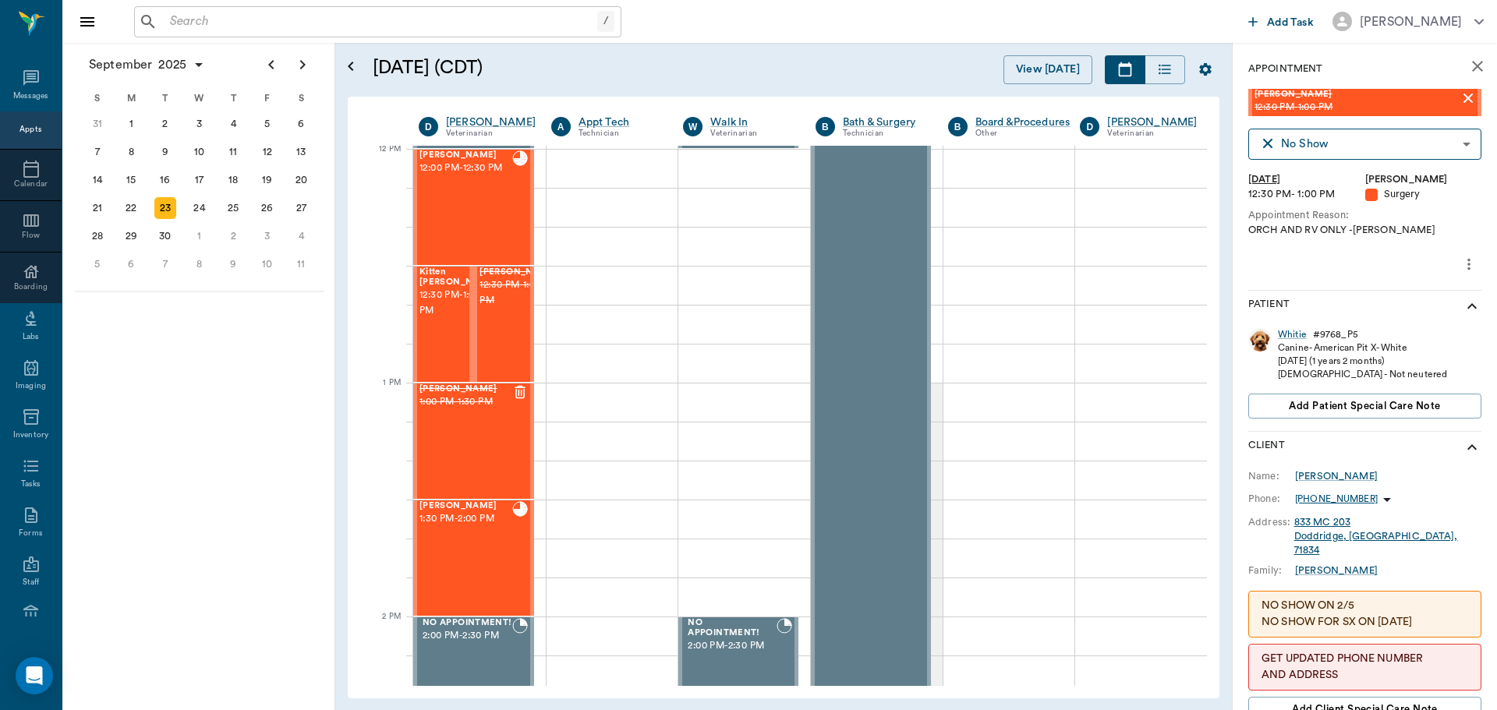
click at [1460, 257] on icon "more" at bounding box center [1468, 264] width 17 height 19
click at [1421, 321] on span "Delete appointment" at bounding box center [1391, 320] width 131 height 16
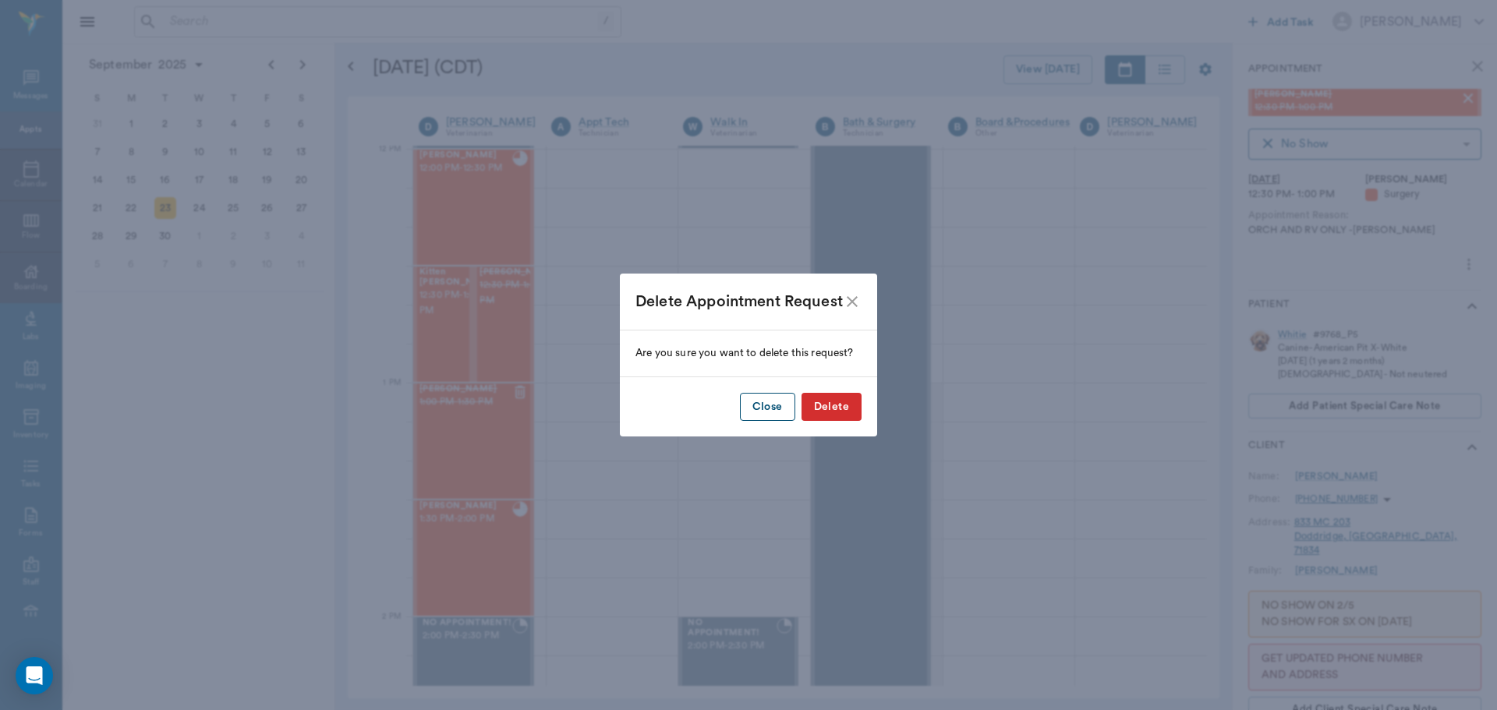
click at [775, 411] on button "Close" at bounding box center [767, 407] width 55 height 29
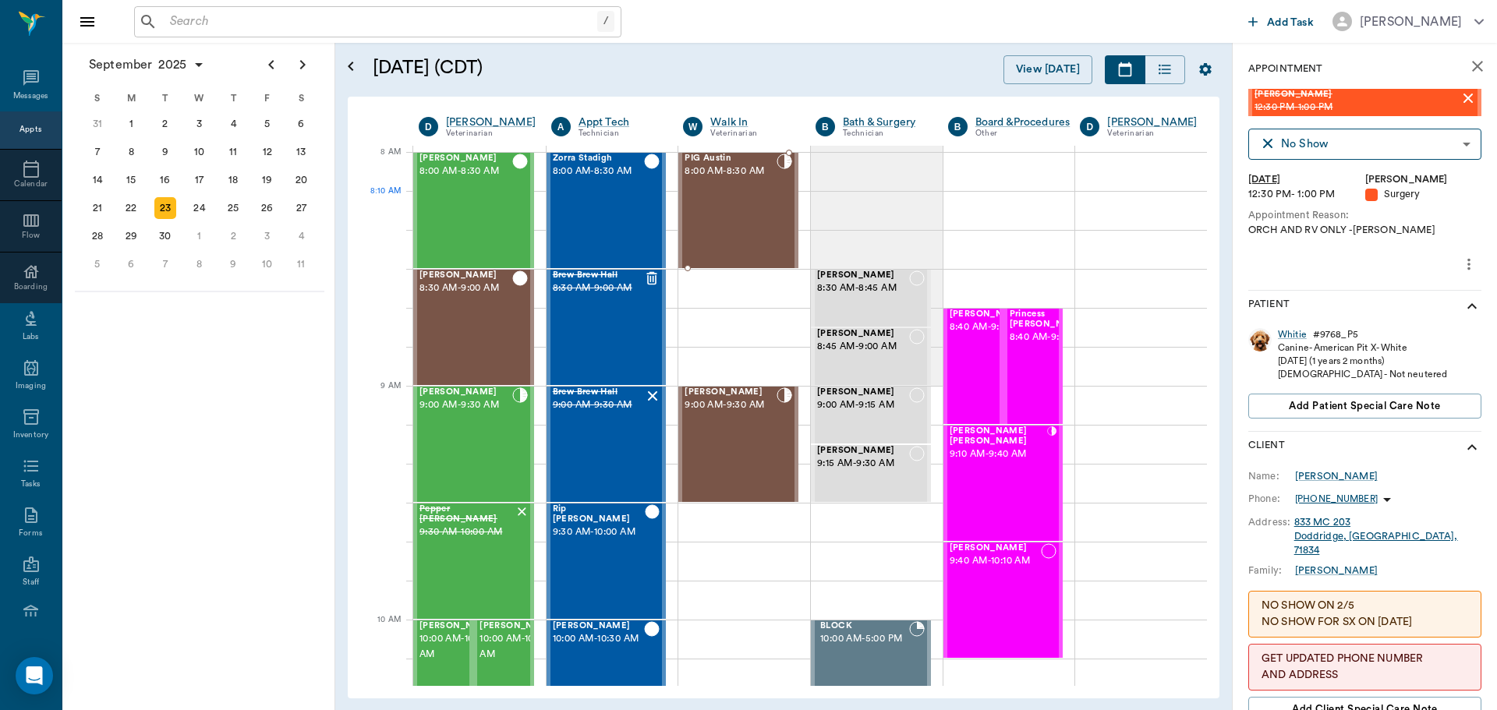
click at [755, 219] on div "PIG Austin 8:00 AM - 8:30 AM" at bounding box center [731, 211] width 92 height 114
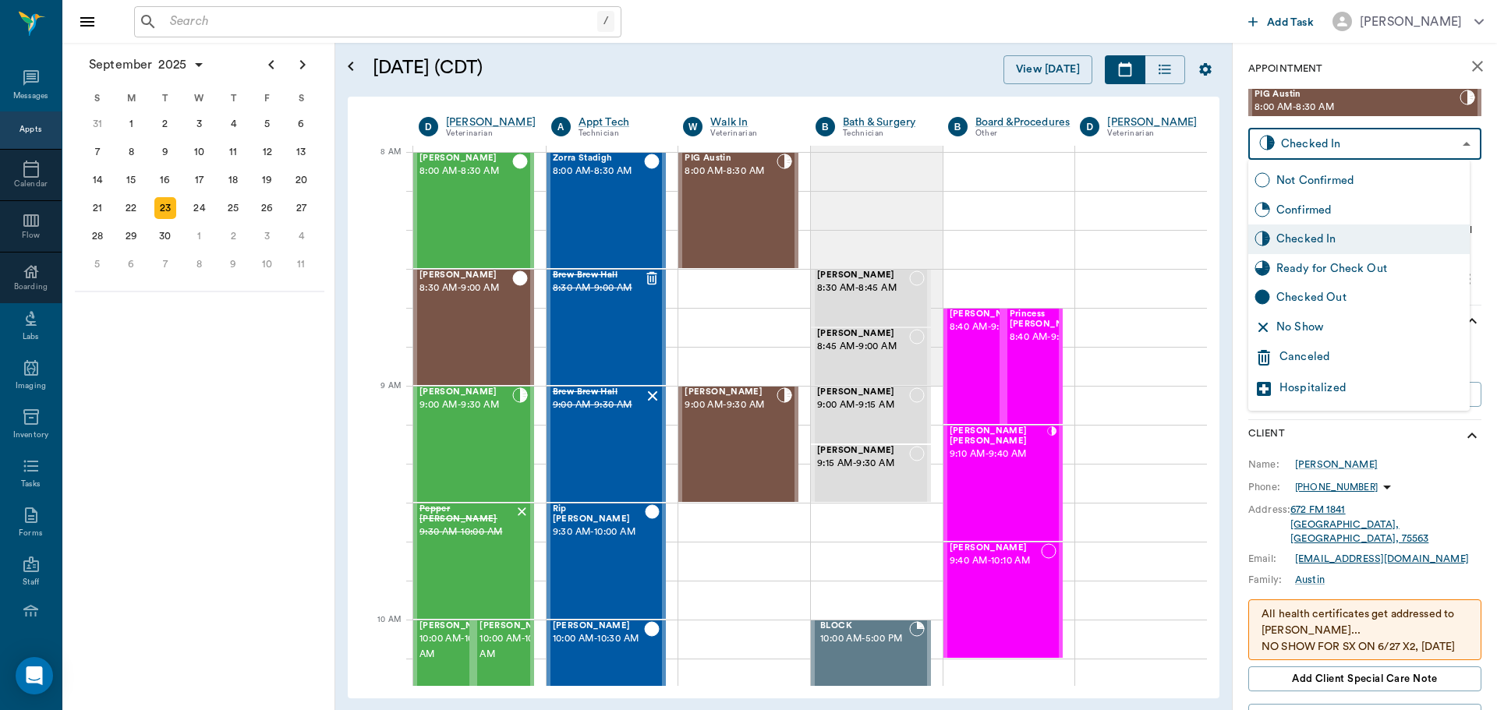
click at [1361, 138] on body "/ ​ Add Task Dr. Bert Ellsworth Nectar Messages Appts Calendar Flow Boarding La…" at bounding box center [748, 355] width 1497 height 710
click at [1342, 259] on div "Ready for Check Out" at bounding box center [1358, 269] width 221 height 30
type input "READY_TO_CHECKOUT"
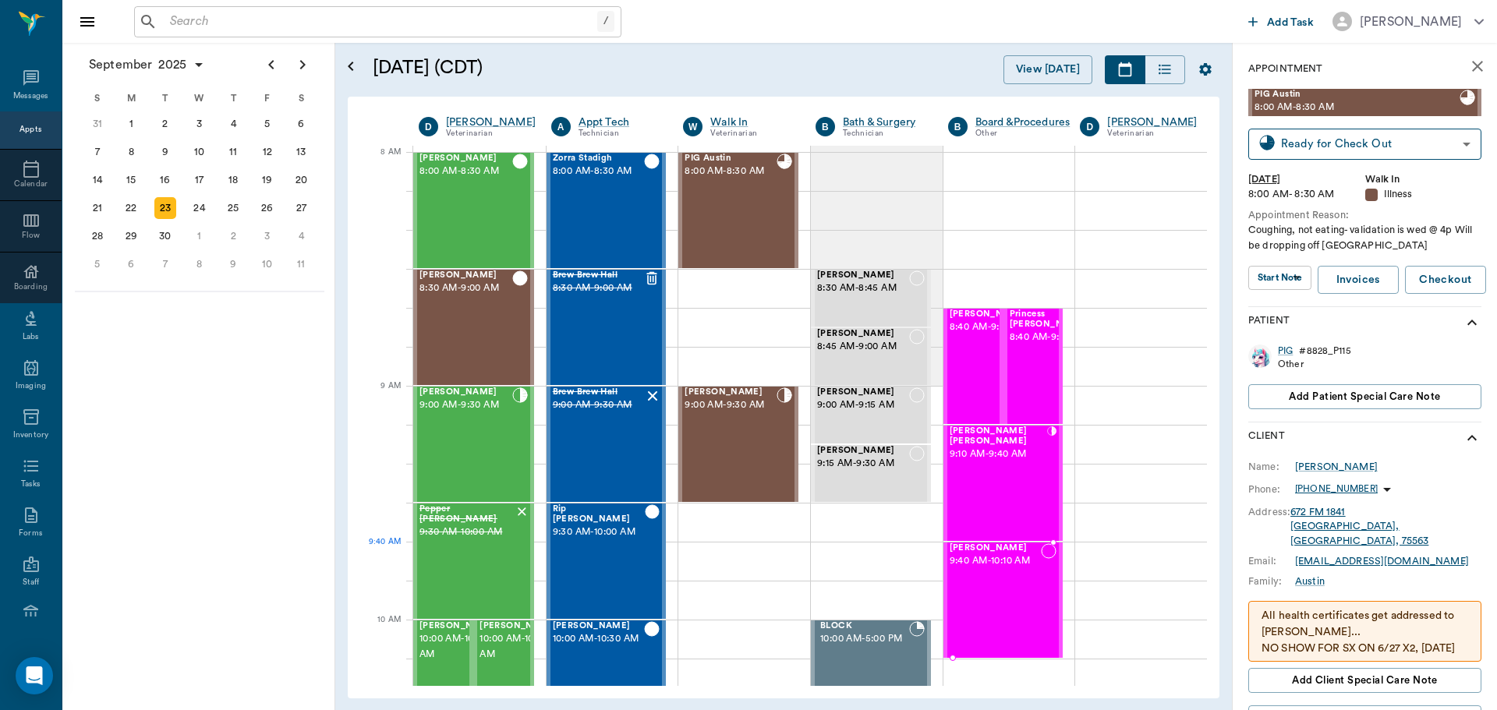
click at [995, 574] on div "Bruno Smith 9:40 AM - 10:10 AM" at bounding box center [996, 600] width 92 height 114
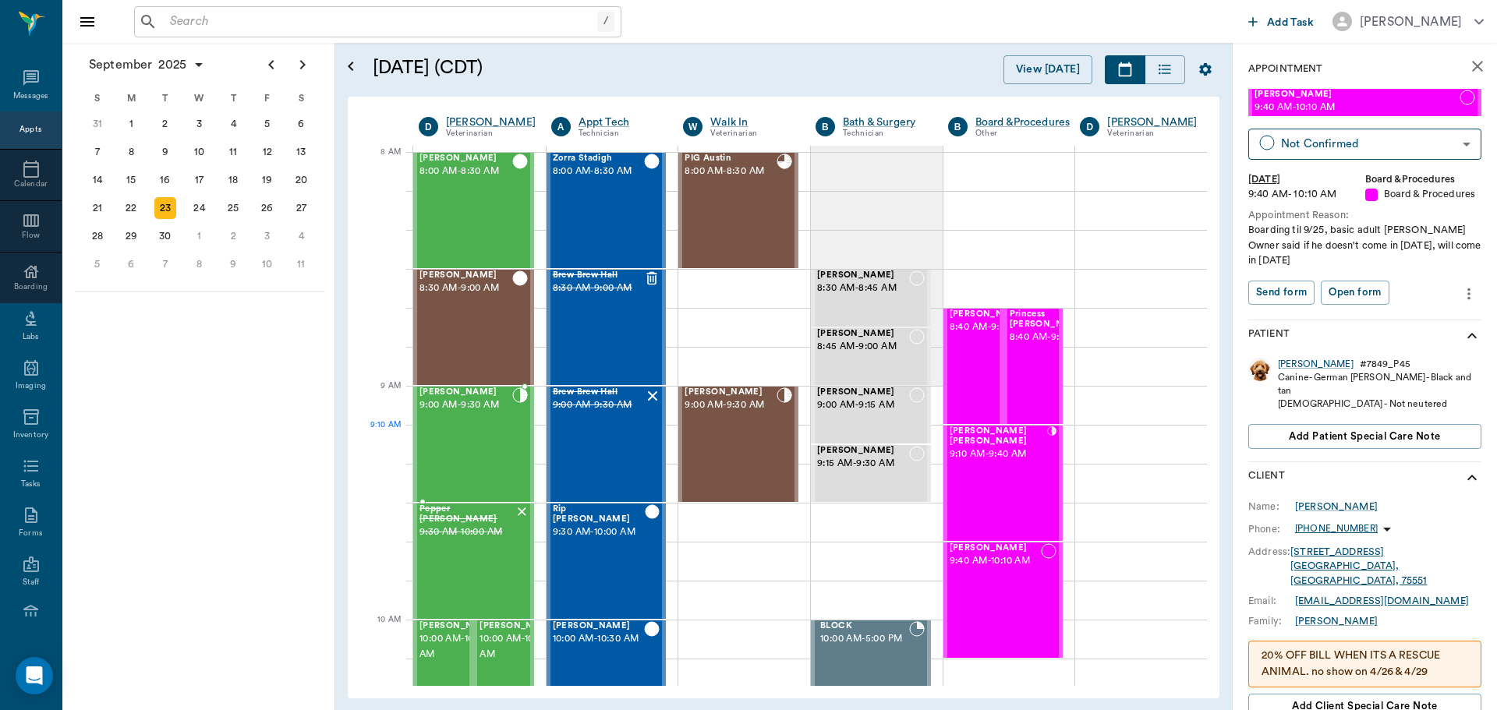
click at [476, 431] on div "Vincent Hawks 9:00 AM - 9:30 AM" at bounding box center [465, 444] width 93 height 114
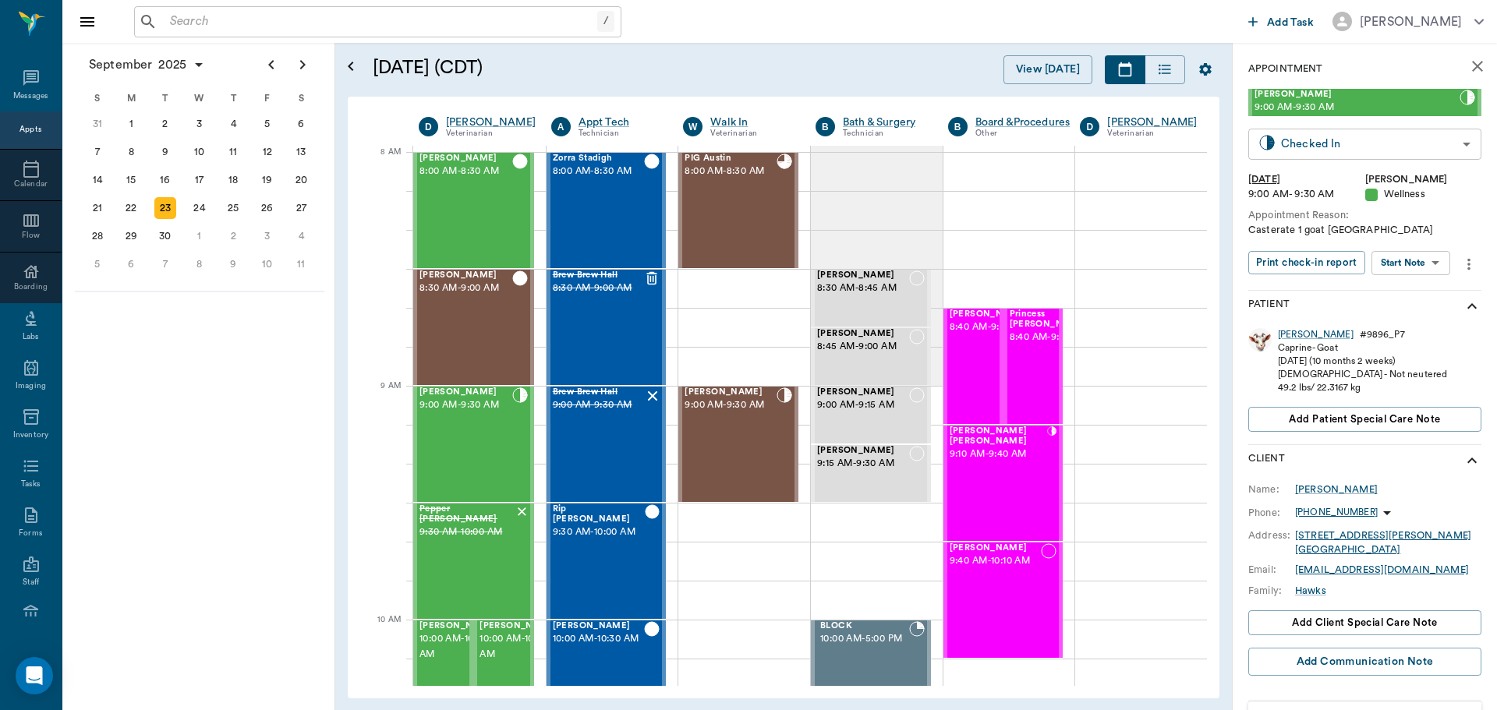
click at [1271, 148] on body "/ ​ Add Task Dr. Bert Ellsworth Nectar Messages Appts Calendar Flow Boarding La…" at bounding box center [748, 355] width 1497 height 710
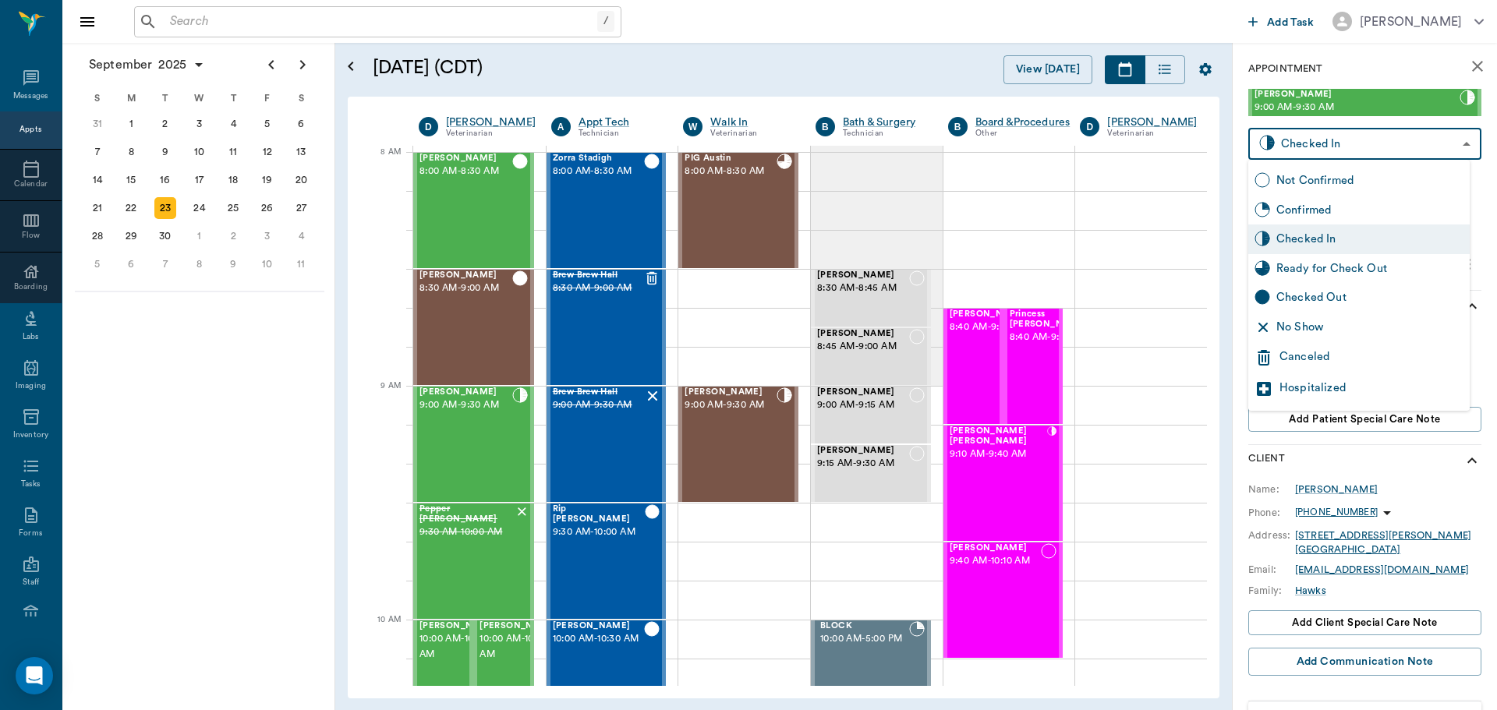
click at [1310, 270] on div "Ready for Check Out" at bounding box center [1369, 268] width 187 height 17
type input "READY_TO_CHECKOUT"
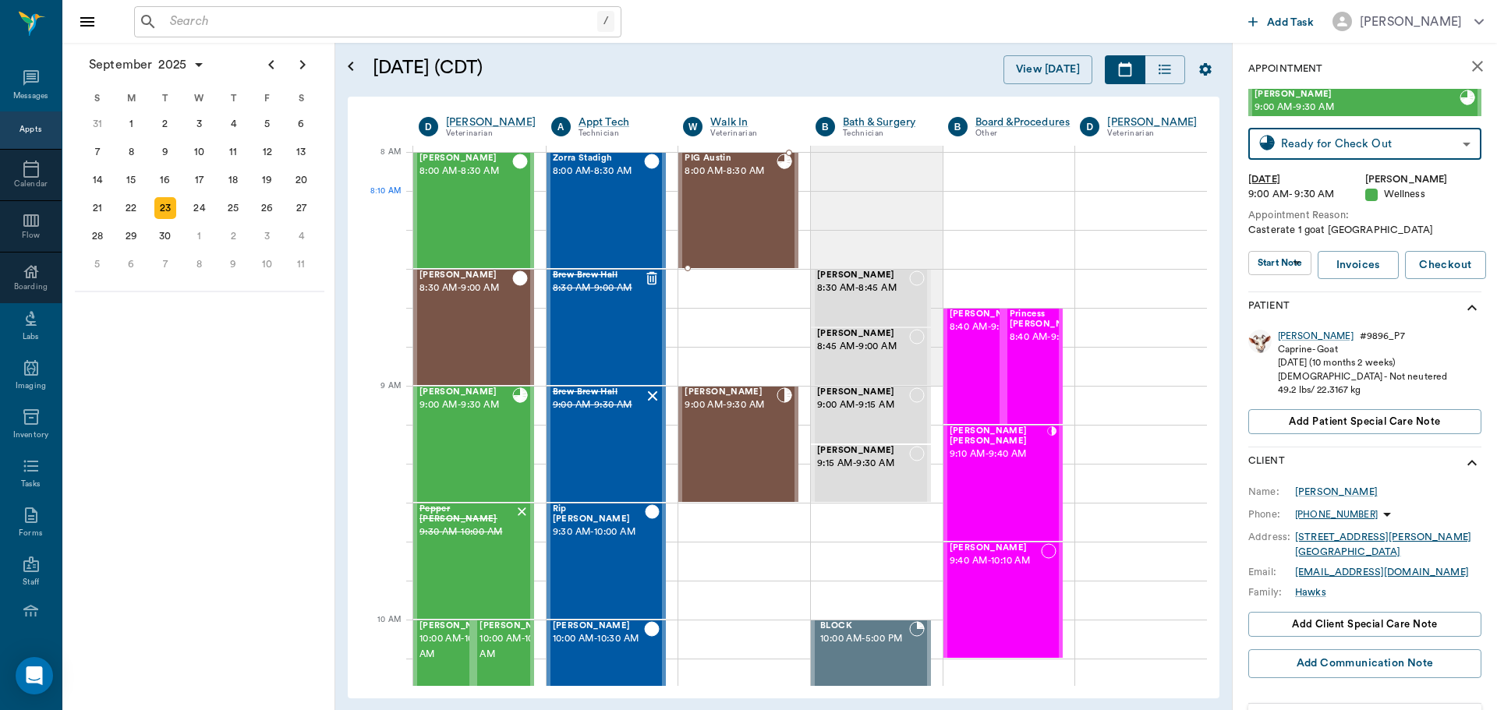
click at [736, 193] on div "PIG Austin 8:00 AM - 8:30 AM" at bounding box center [731, 211] width 92 height 114
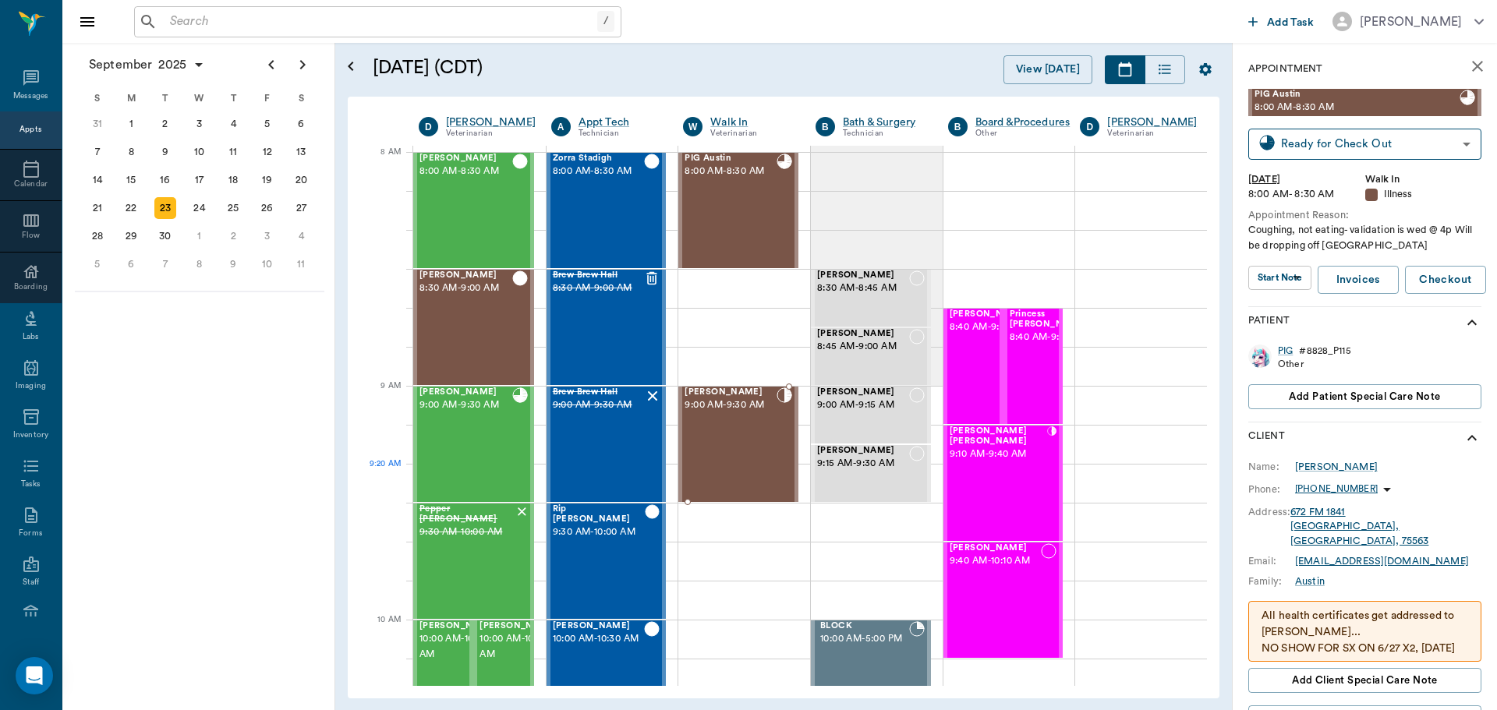
click at [707, 473] on div "Ziggy Bostic 9:00 AM - 9:30 AM" at bounding box center [731, 444] width 92 height 114
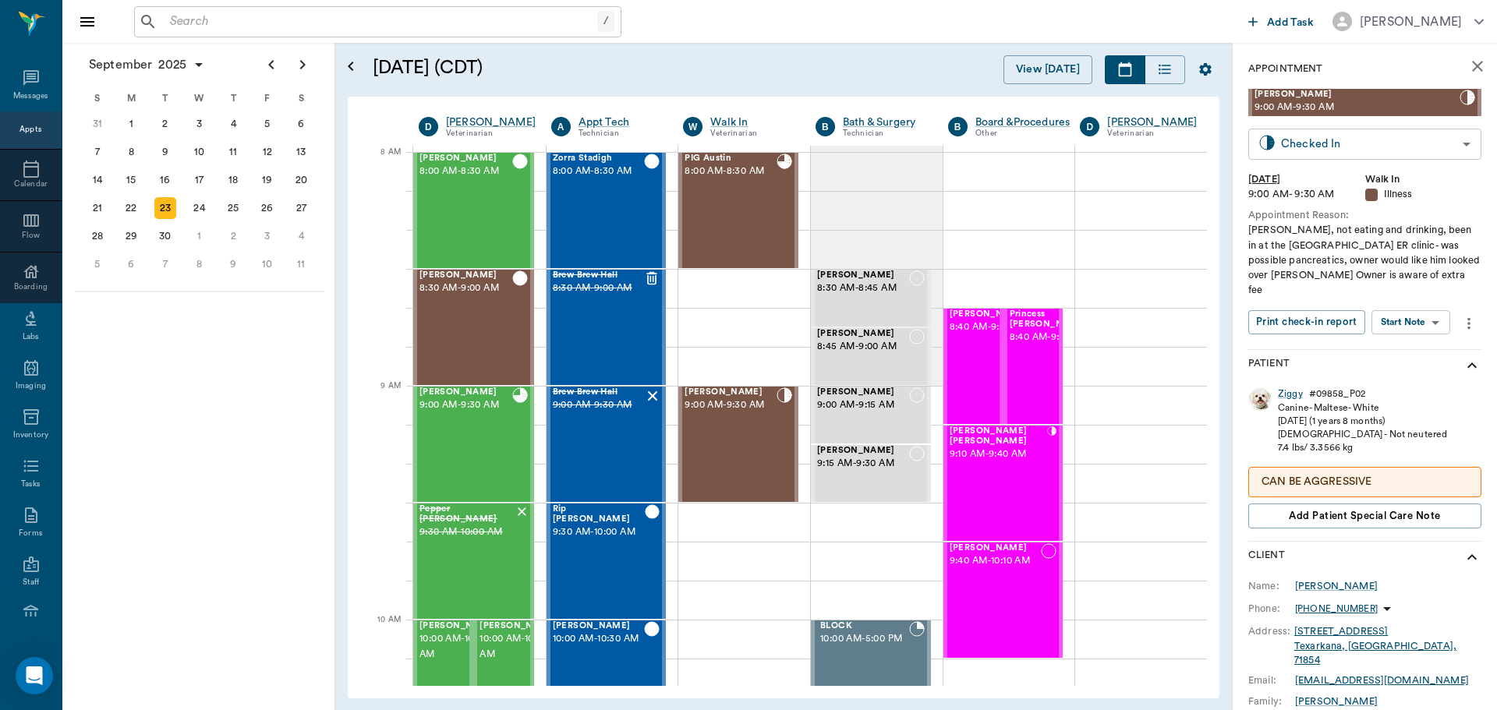
click at [1387, 145] on body "/ ​ Add Task Dr. Bert Ellsworth Nectar Messages Appts Calendar Flow Boarding La…" at bounding box center [748, 355] width 1497 height 710
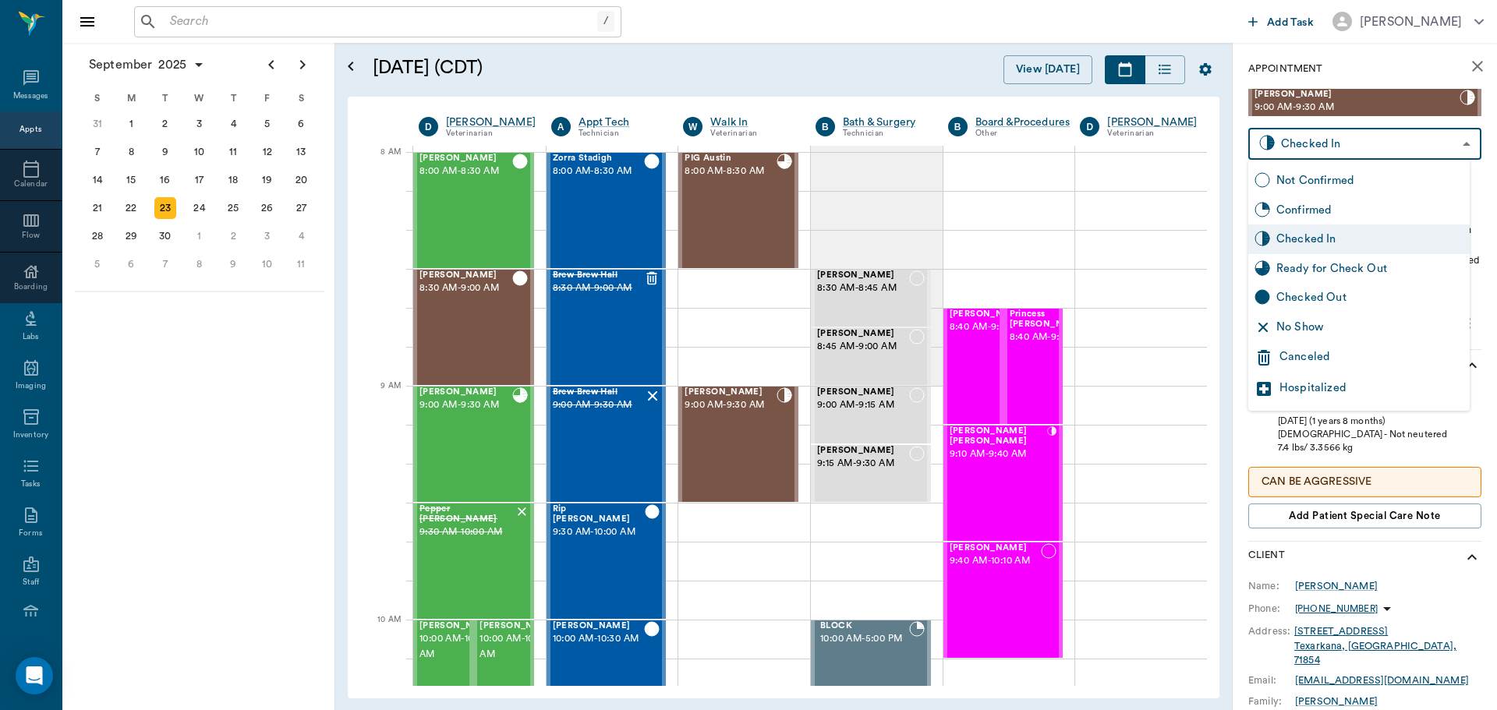
click at [1335, 302] on div "Checked Out" at bounding box center [1369, 297] width 187 height 17
type input "CHECKED_OUT"
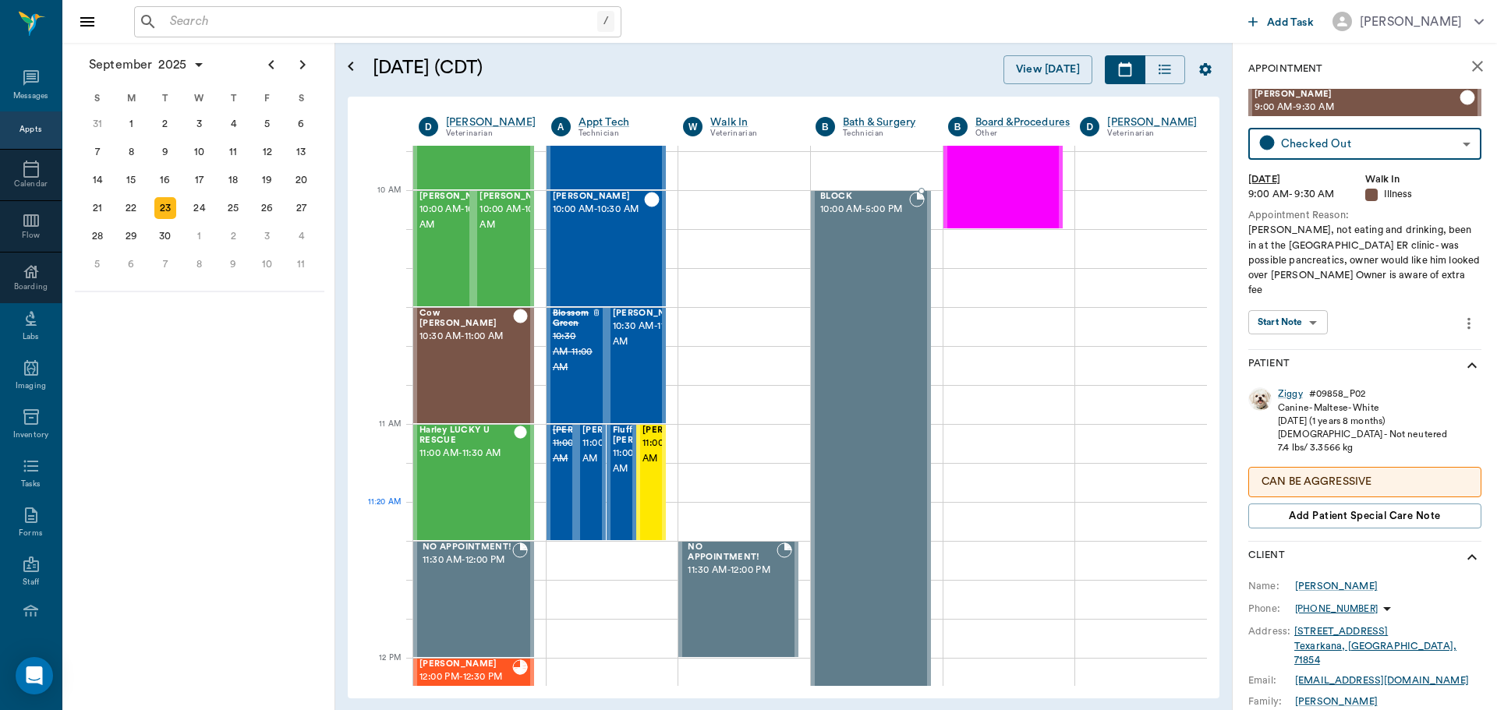
scroll to position [468, 0]
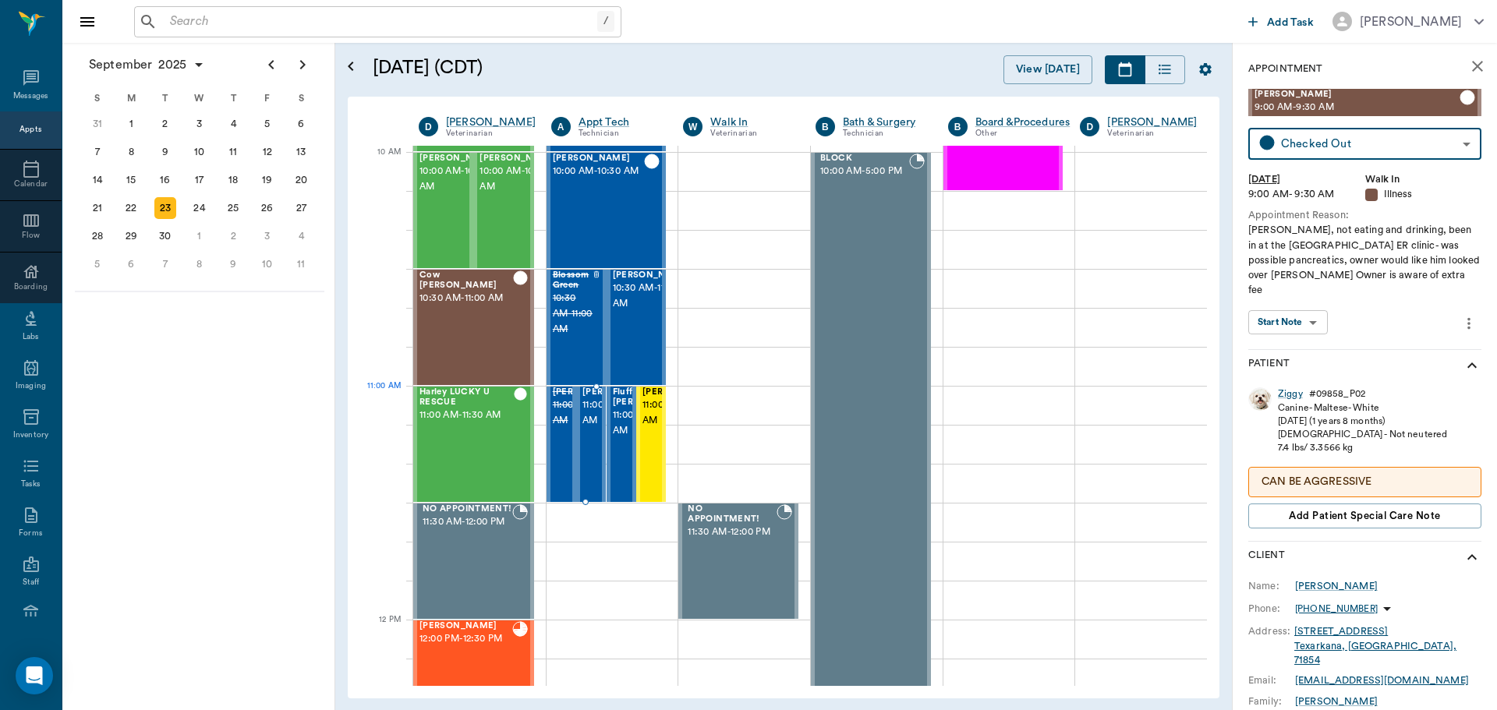
click at [593, 398] on span "[PERSON_NAME]" at bounding box center [621, 392] width 78 height 10
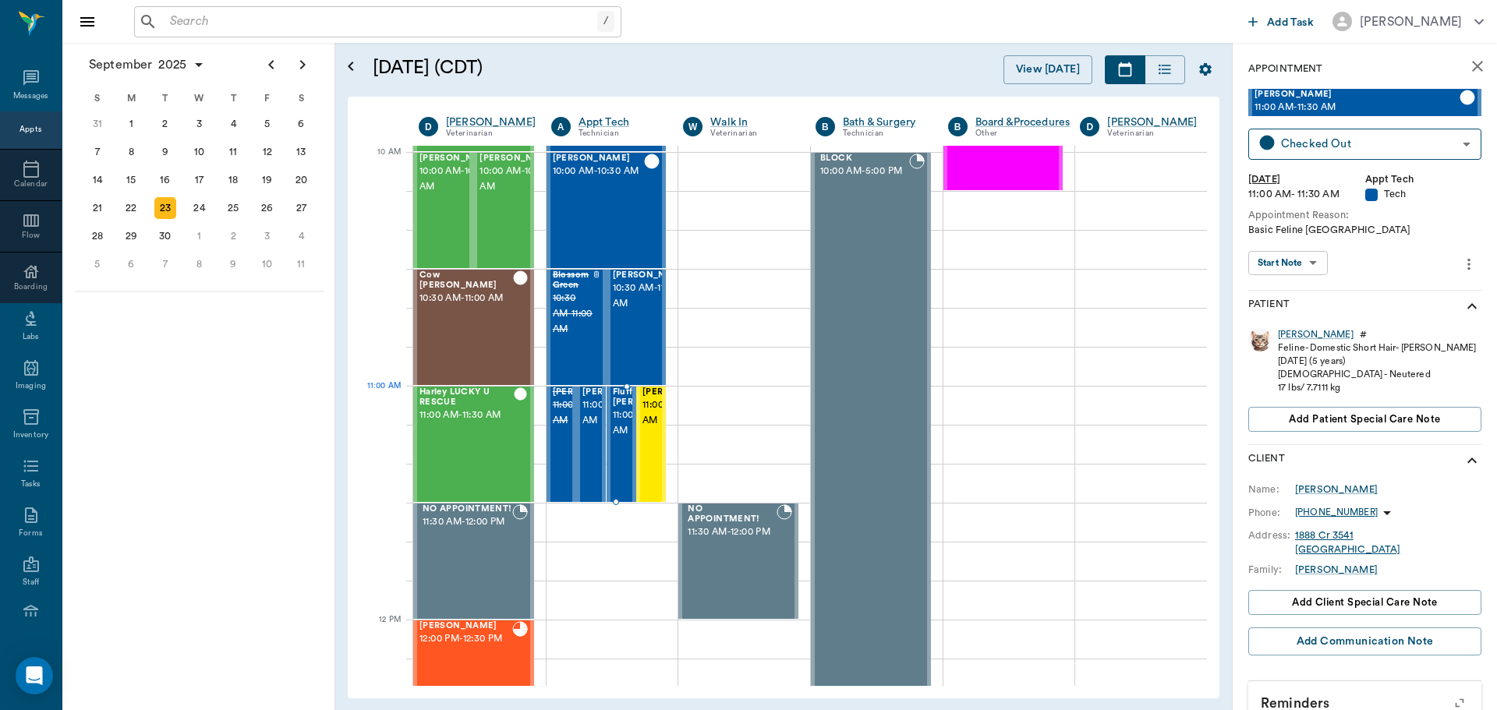
click at [616, 400] on span "Fluffy [PERSON_NAME]" at bounding box center [652, 397] width 78 height 20
click at [636, 400] on div "Riley Mitchell 11:00 AM - 11:30 AM" at bounding box center [651, 444] width 30 height 115
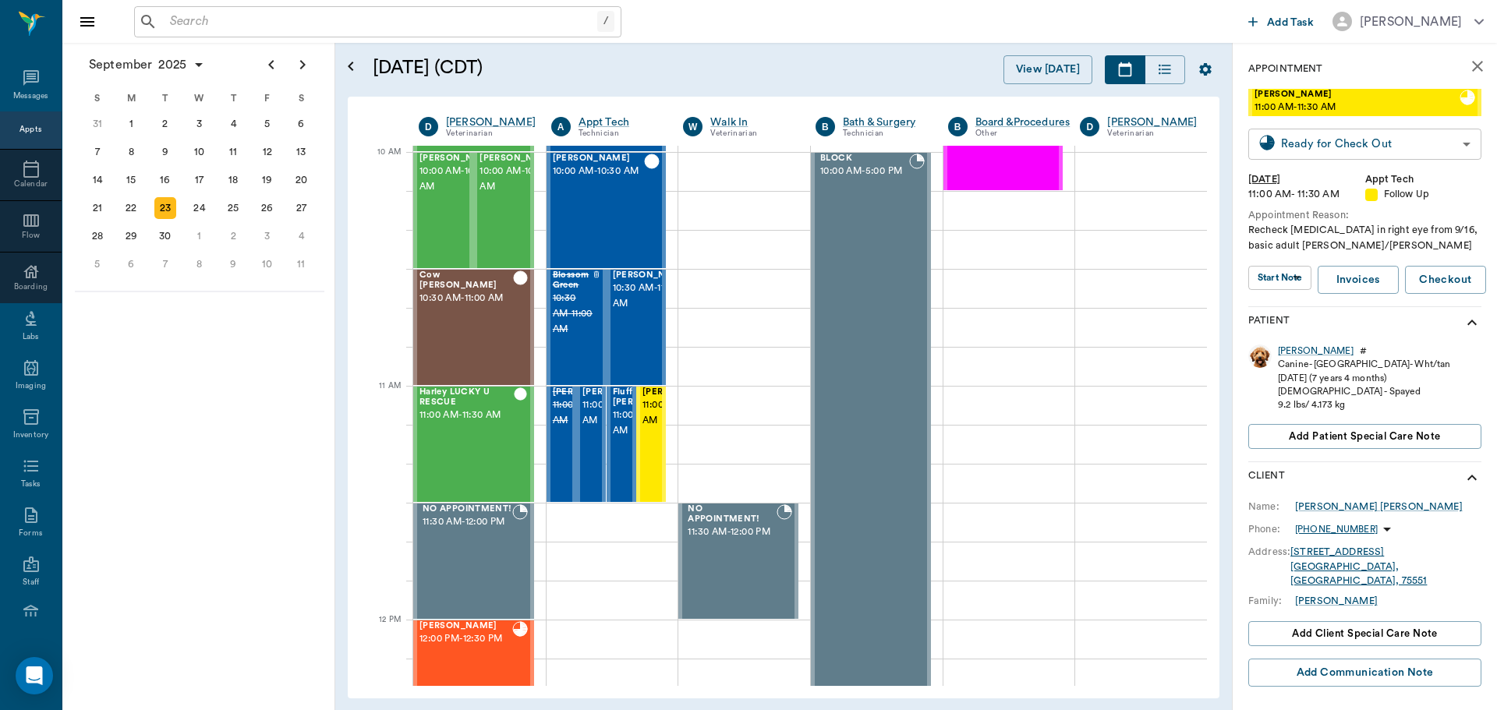
click at [1297, 139] on body "/ ​ Add Task Dr. Bert Ellsworth Nectar Messages Appts Calendar Flow Boarding La…" at bounding box center [748, 355] width 1497 height 710
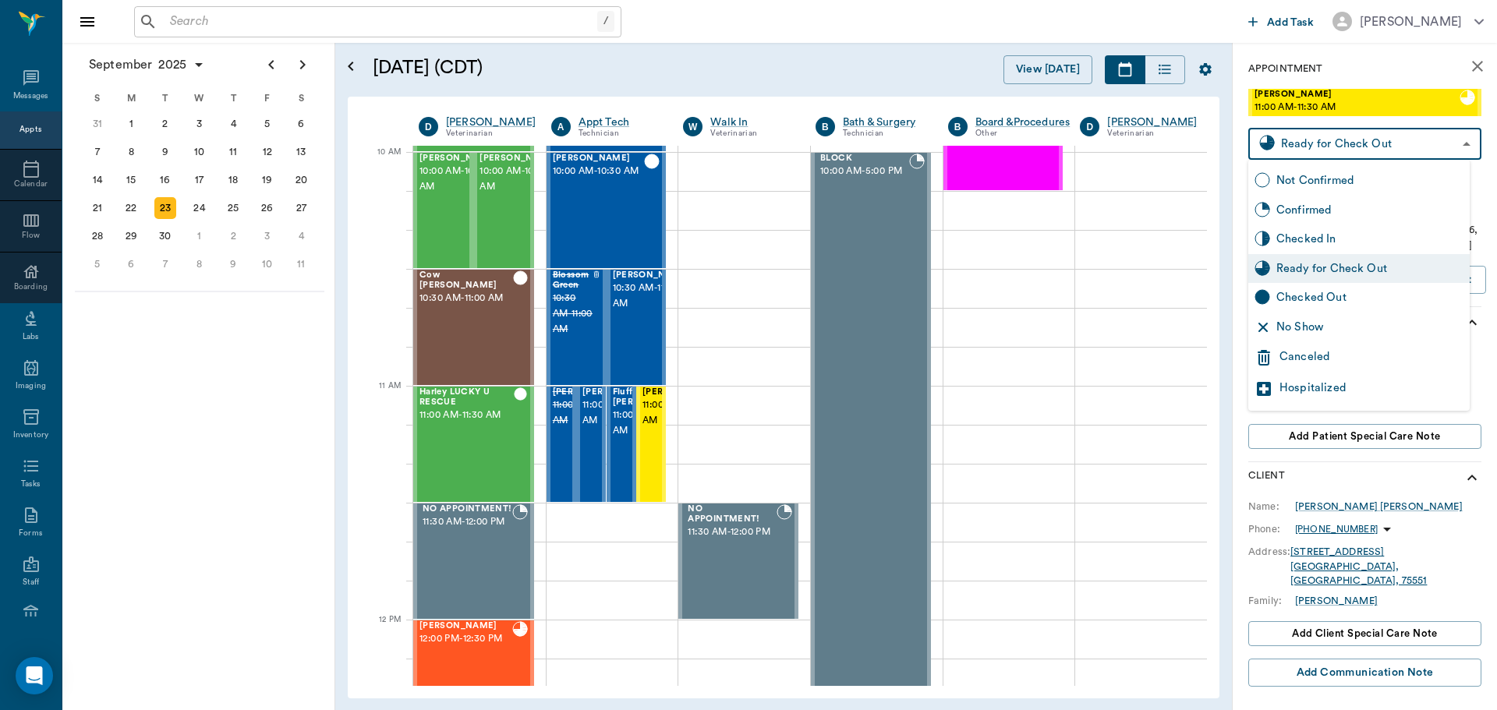
click at [1314, 291] on div "Checked Out" at bounding box center [1369, 297] width 187 height 17
type input "CHECKED_OUT"
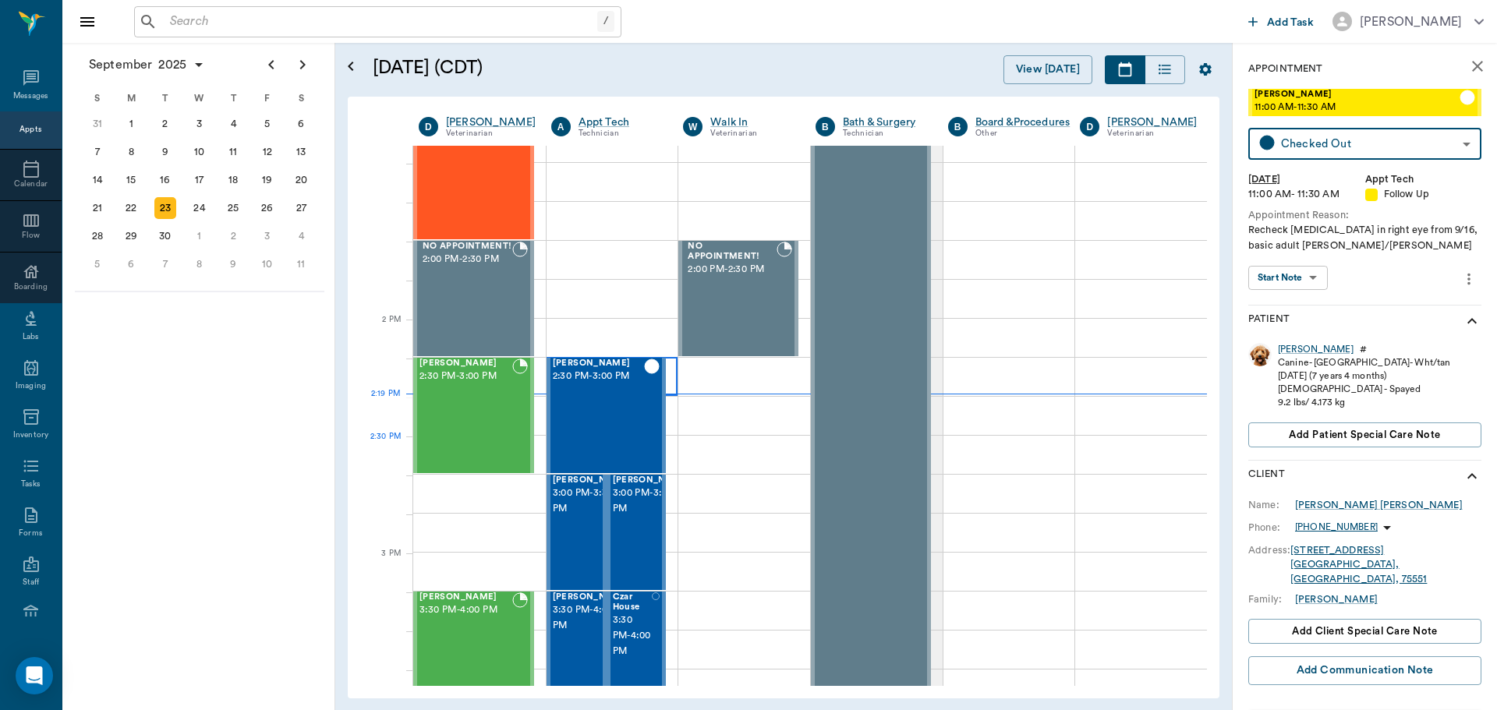
scroll to position [1325, 0]
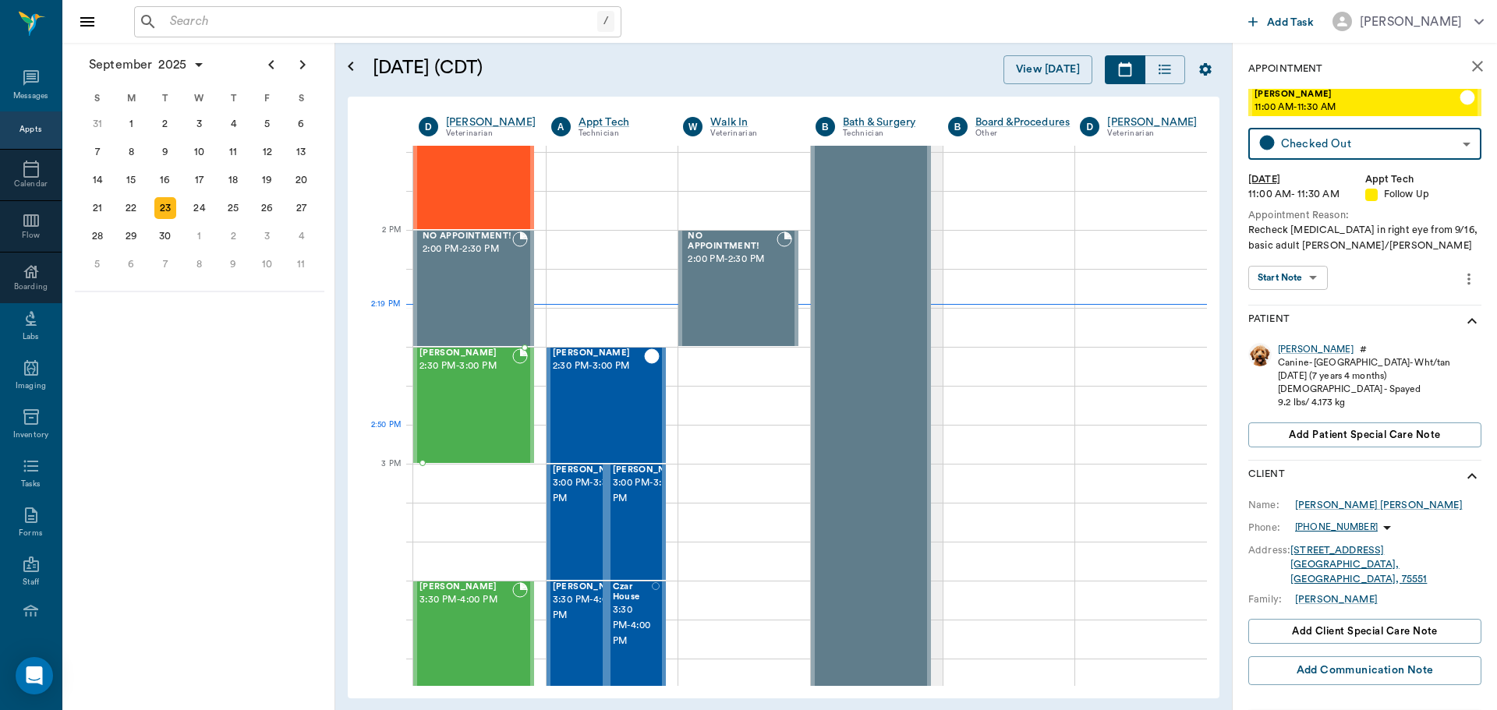
click at [487, 426] on div "[PERSON_NAME] 2:30 PM - 3:00 PM" at bounding box center [465, 405] width 93 height 114
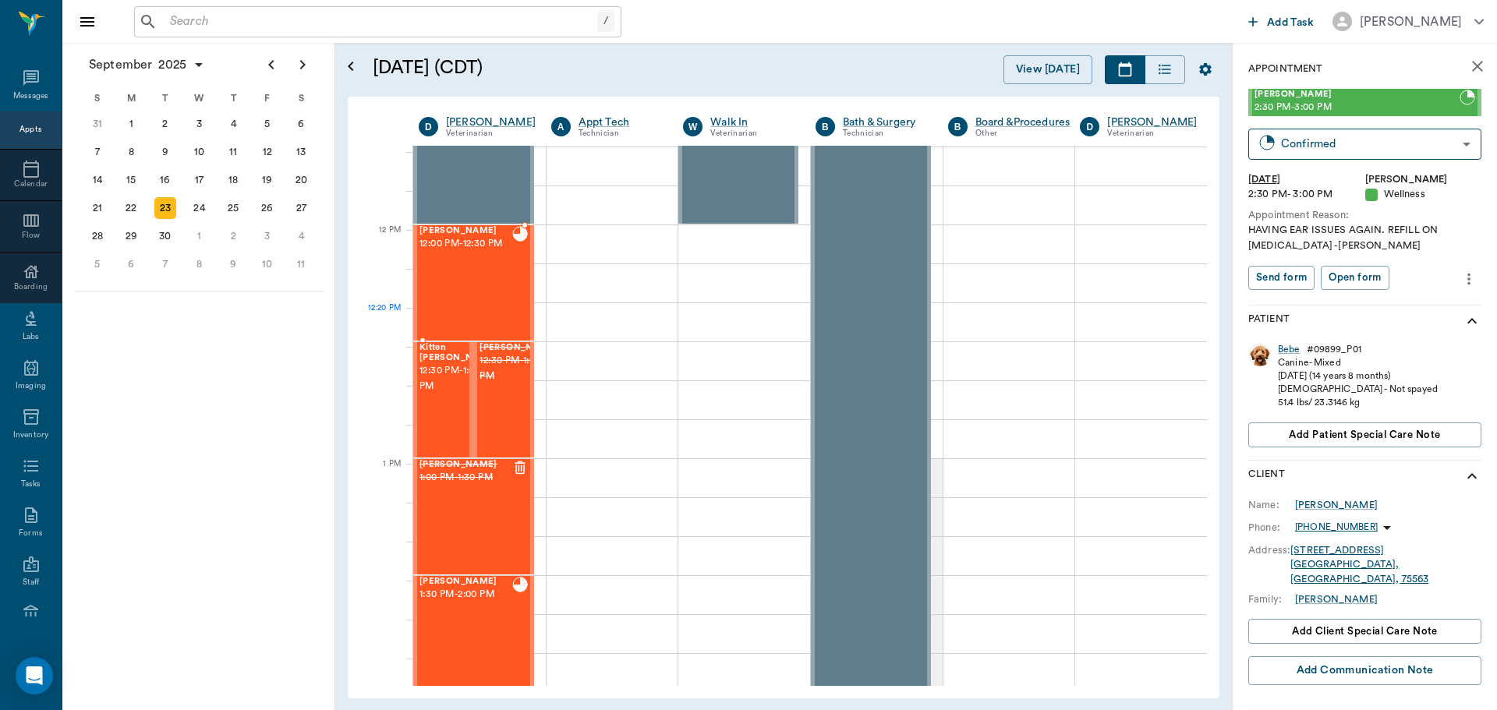
scroll to position [858, 0]
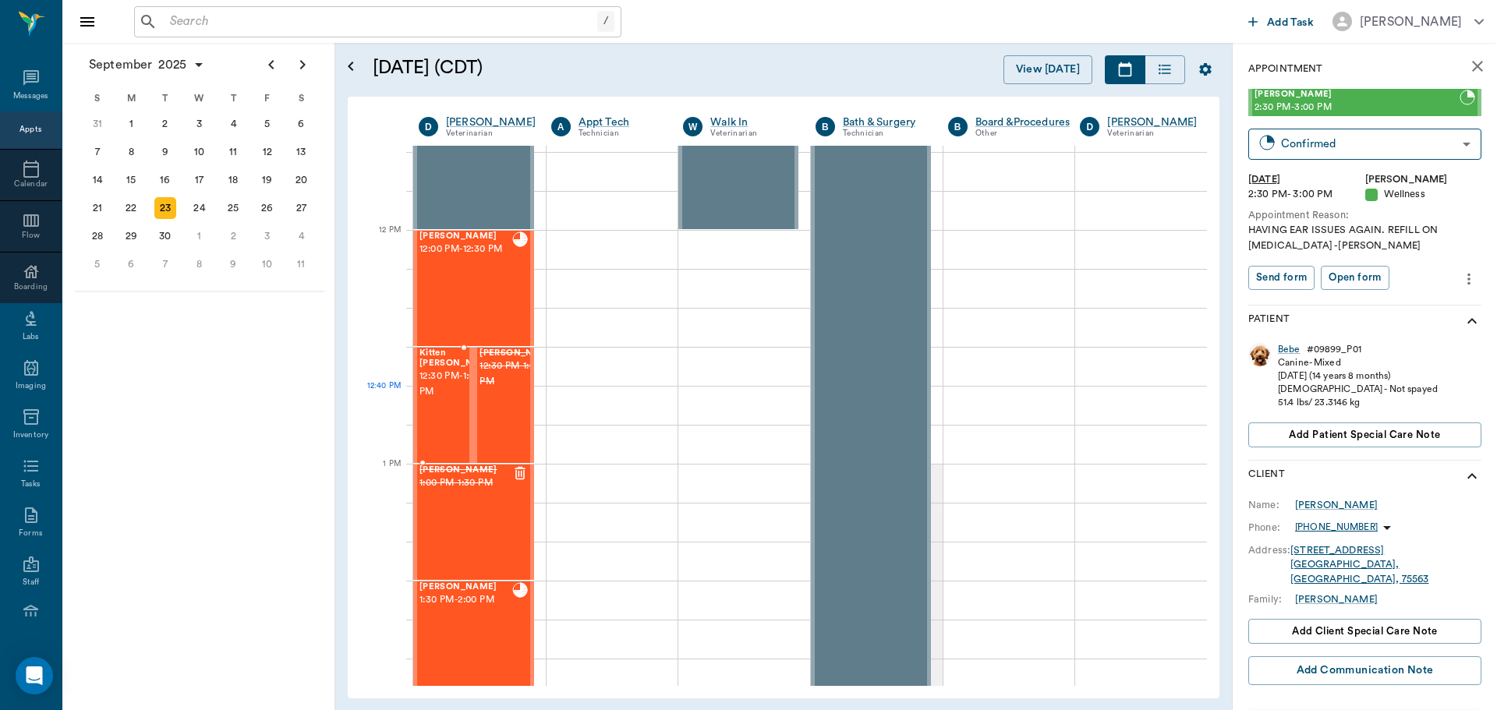
click at [430, 400] on span "12:30 PM - 1:00 PM" at bounding box center [458, 384] width 78 height 31
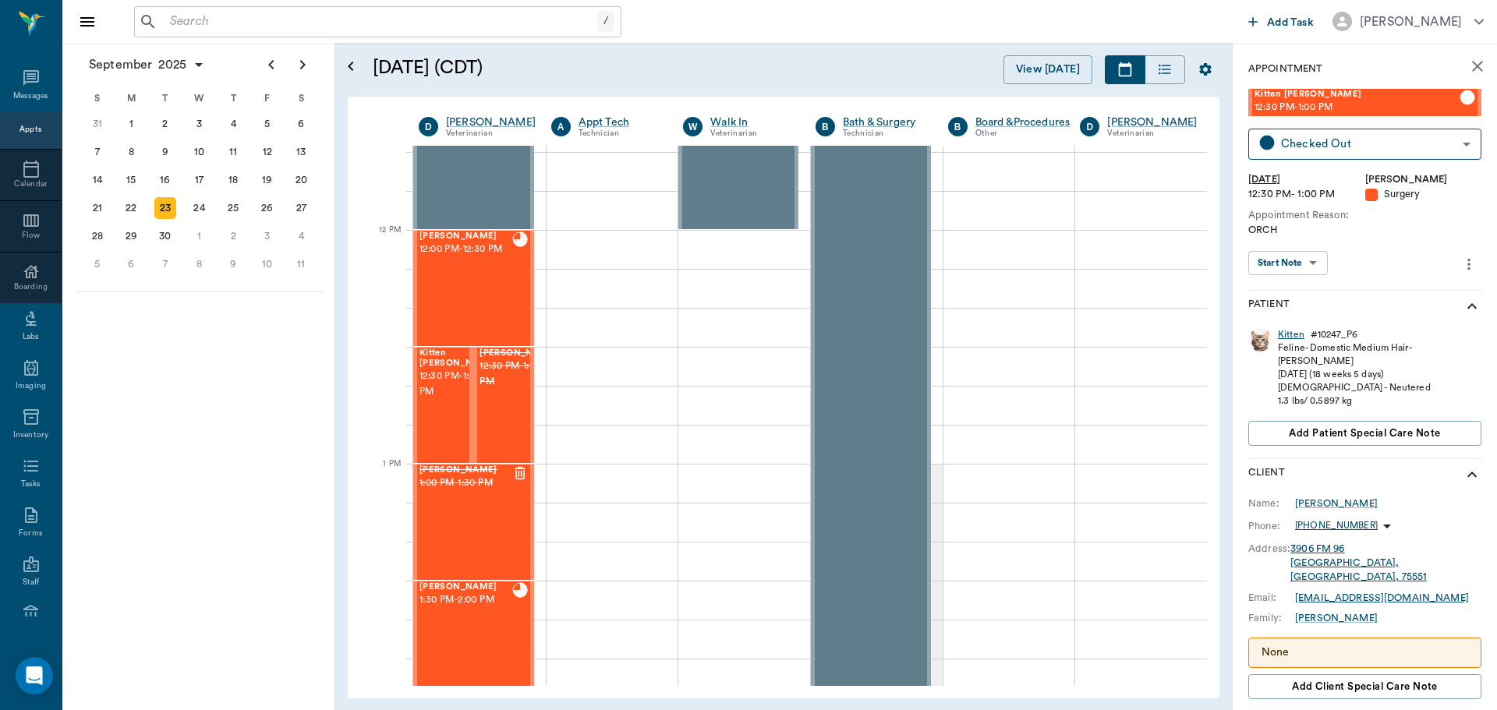
click at [1285, 338] on div "Kitten" at bounding box center [1291, 334] width 27 height 13
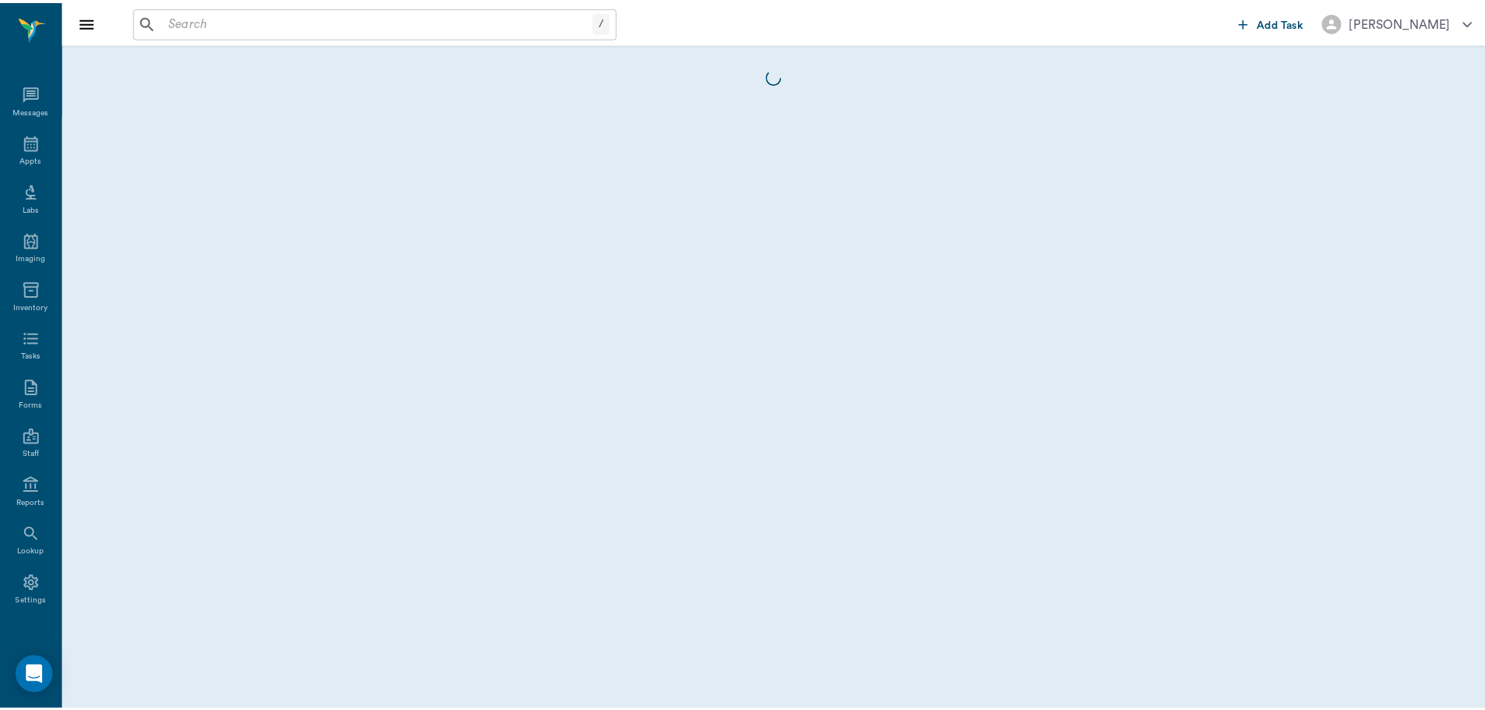
scroll to position [7, 0]
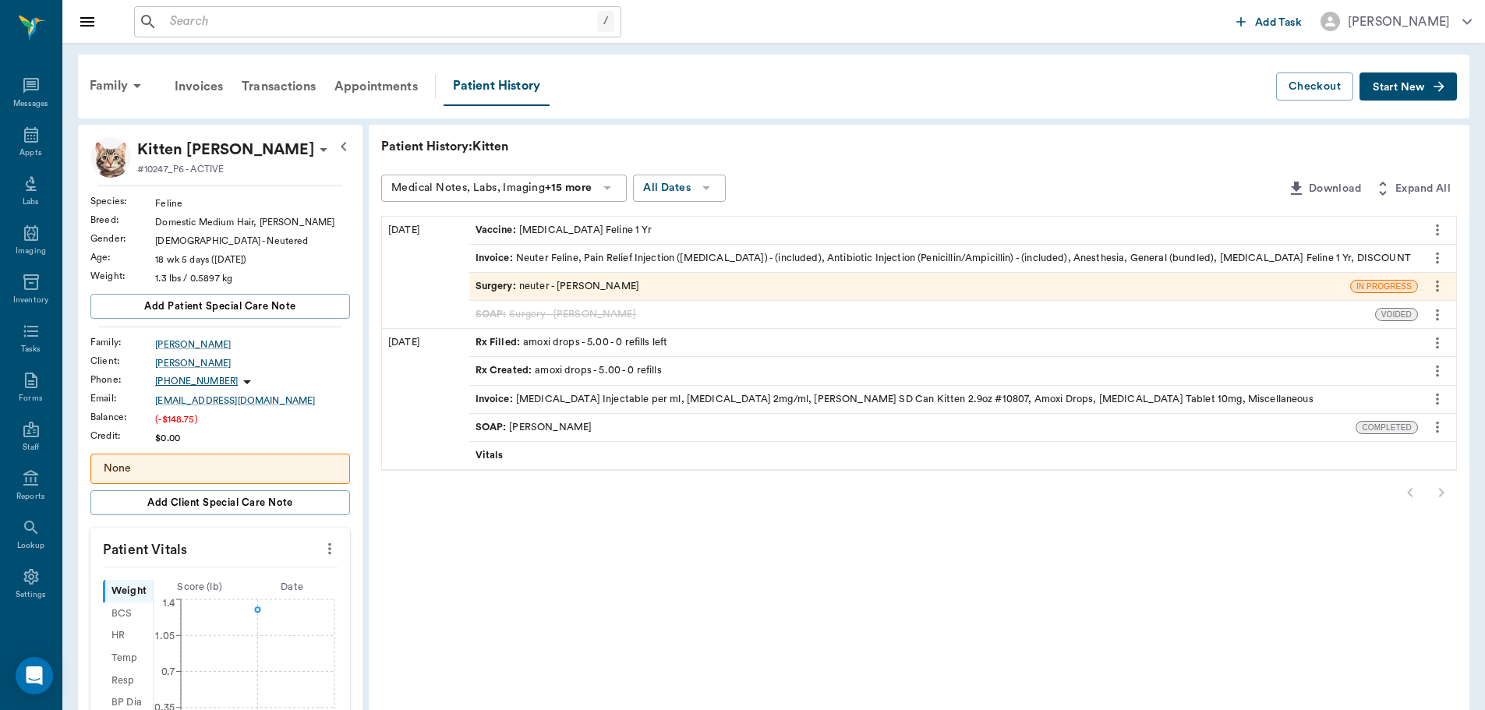
click at [561, 259] on div "Invoice : Neuter Feline, Pain Relief Injection (meloxicam) - (included), Antibi…" at bounding box center [944, 258] width 936 height 15
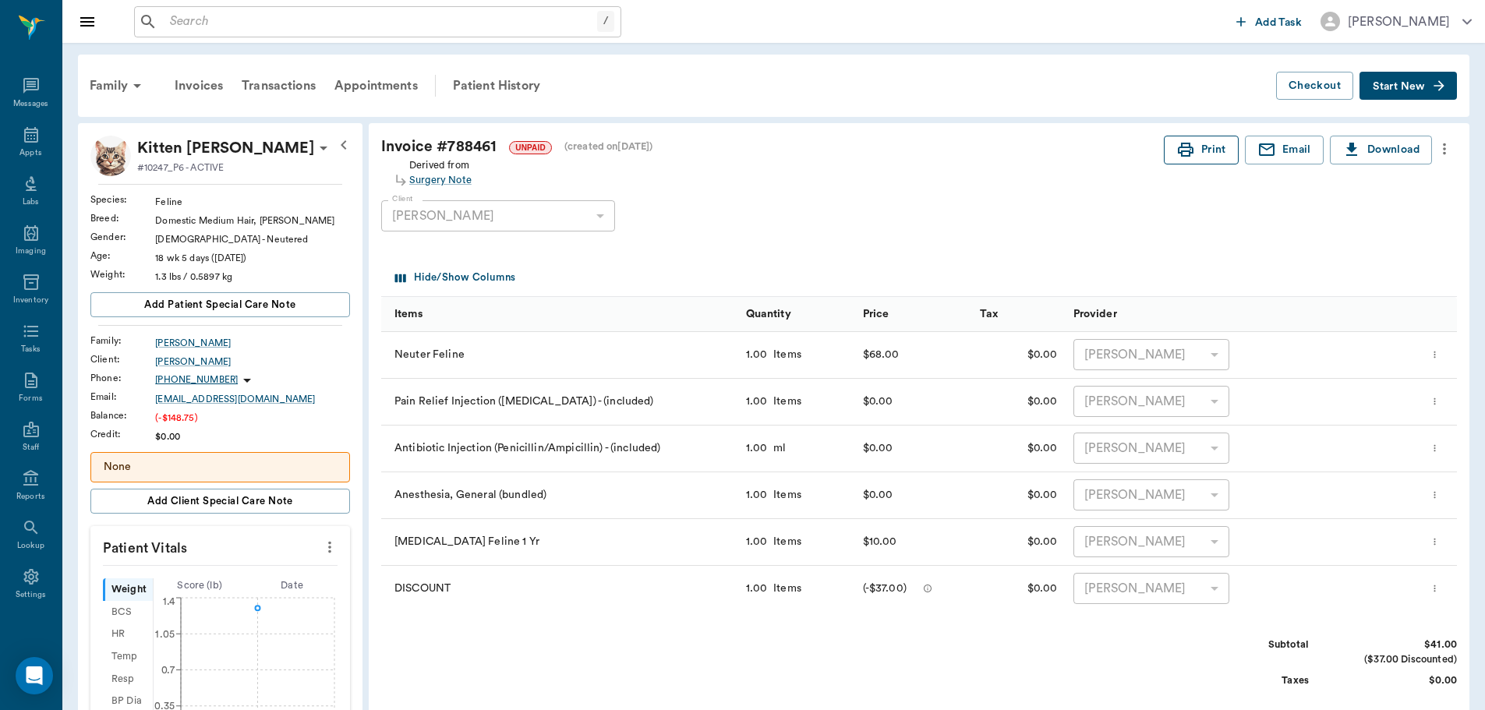
click at [1206, 157] on button "Print" at bounding box center [1201, 150] width 75 height 29
click at [269, 88] on div "Transactions" at bounding box center [278, 85] width 93 height 37
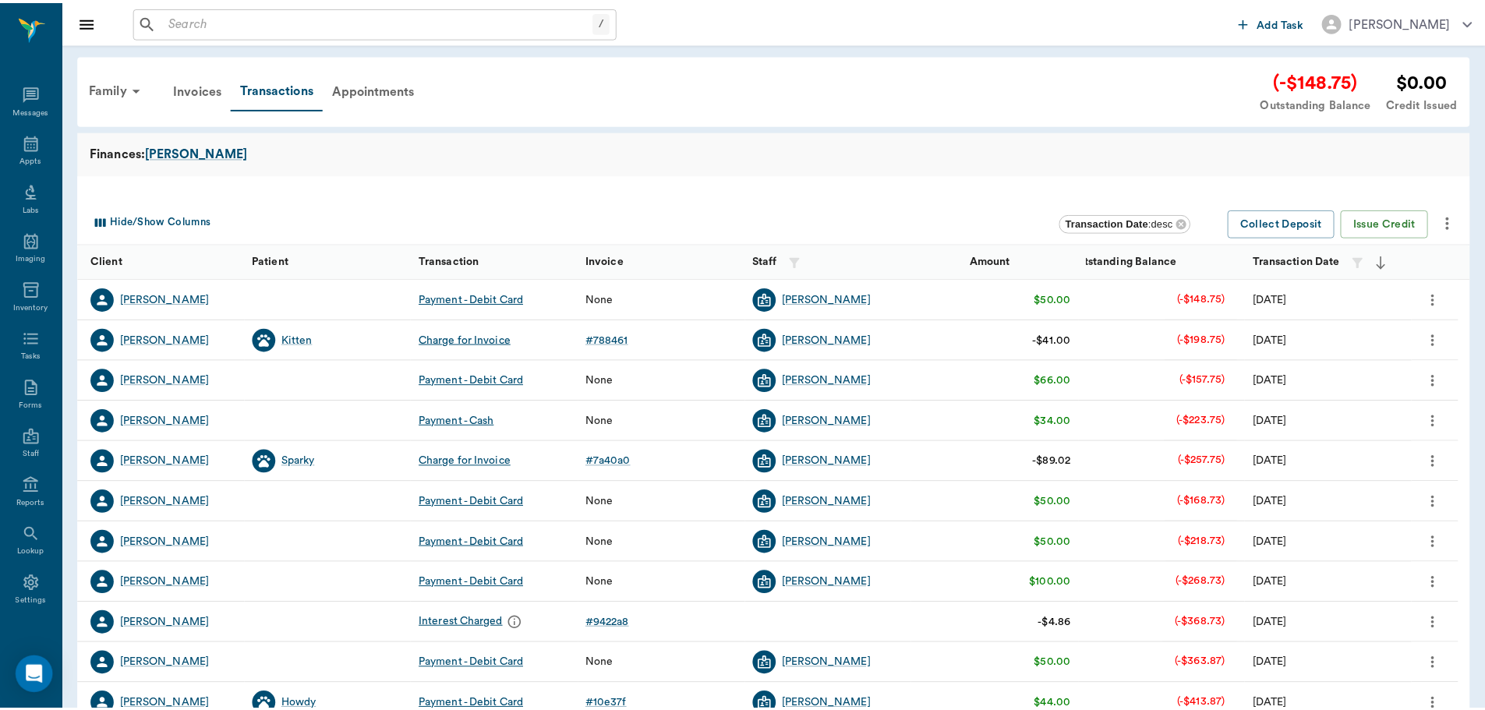
scroll to position [7, 0]
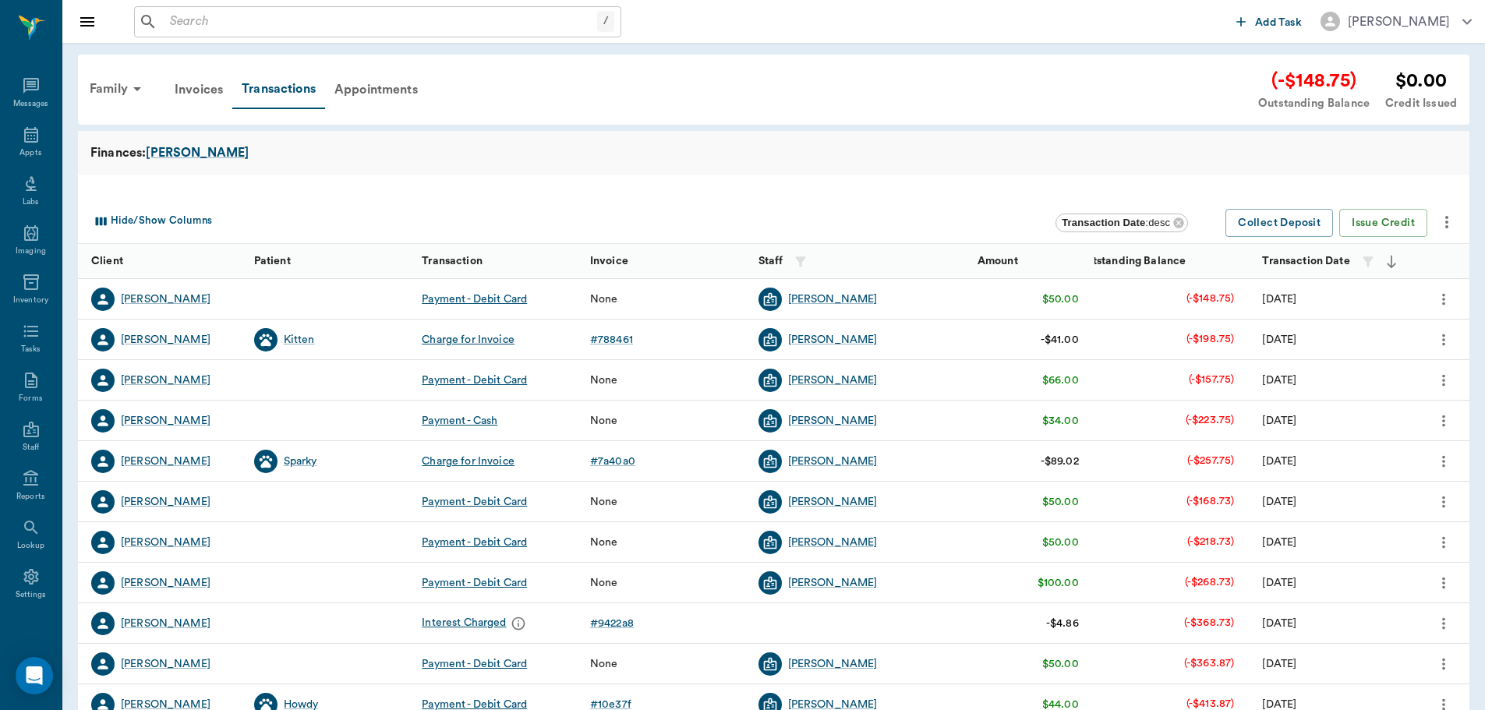
click at [1431, 299] on button "more" at bounding box center [1443, 299] width 25 height 27
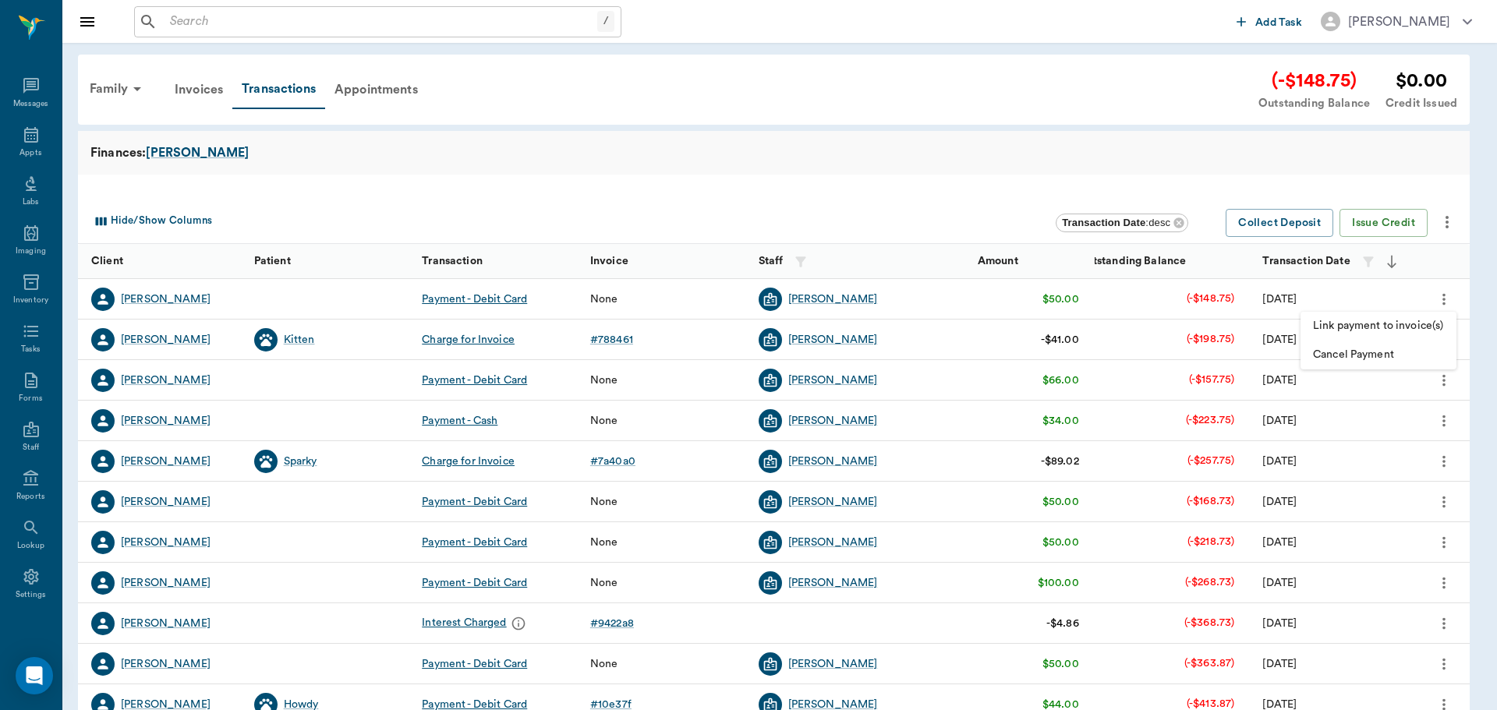
click at [1417, 327] on span "Link payment to invoice(s)" at bounding box center [1378, 326] width 131 height 16
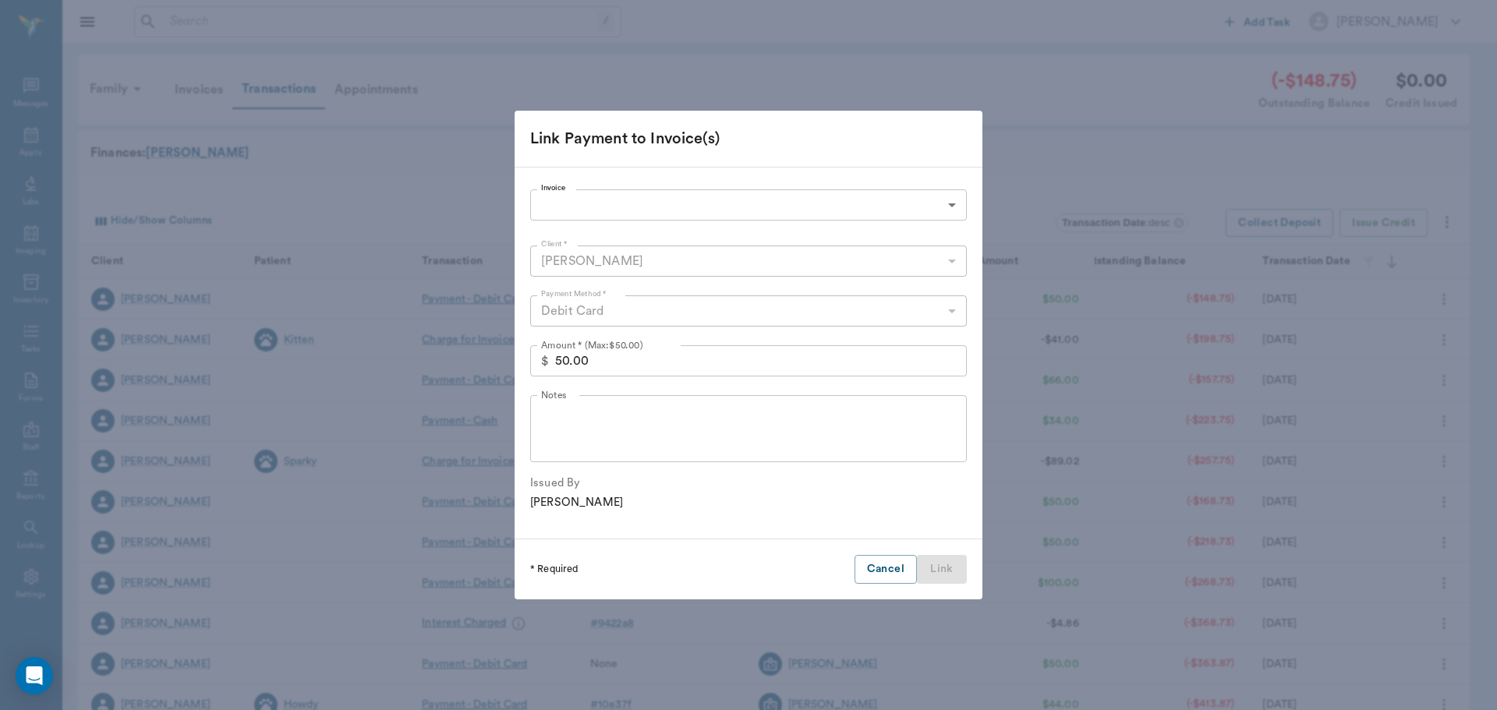
click at [618, 204] on body "/ ​ Add Task Dr. Bert Ellsworth Nectar Messages Appts Labs Imaging Inventory Ta…" at bounding box center [748, 479] width 1497 height 959
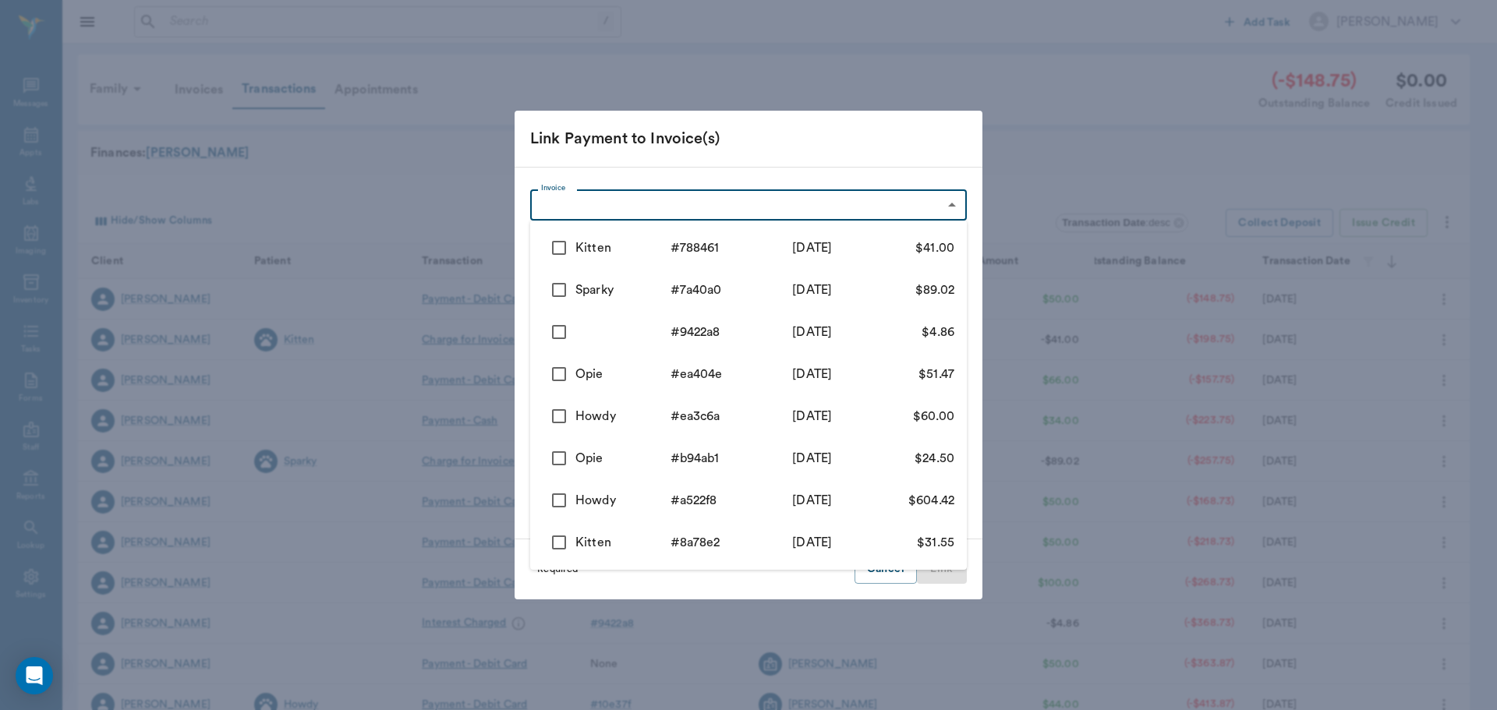
click at [563, 245] on input "checkbox" at bounding box center [559, 248] width 33 height 33
checkbox input "true"
type input "68d2cb588f05d96287788461"
type input "41.00"
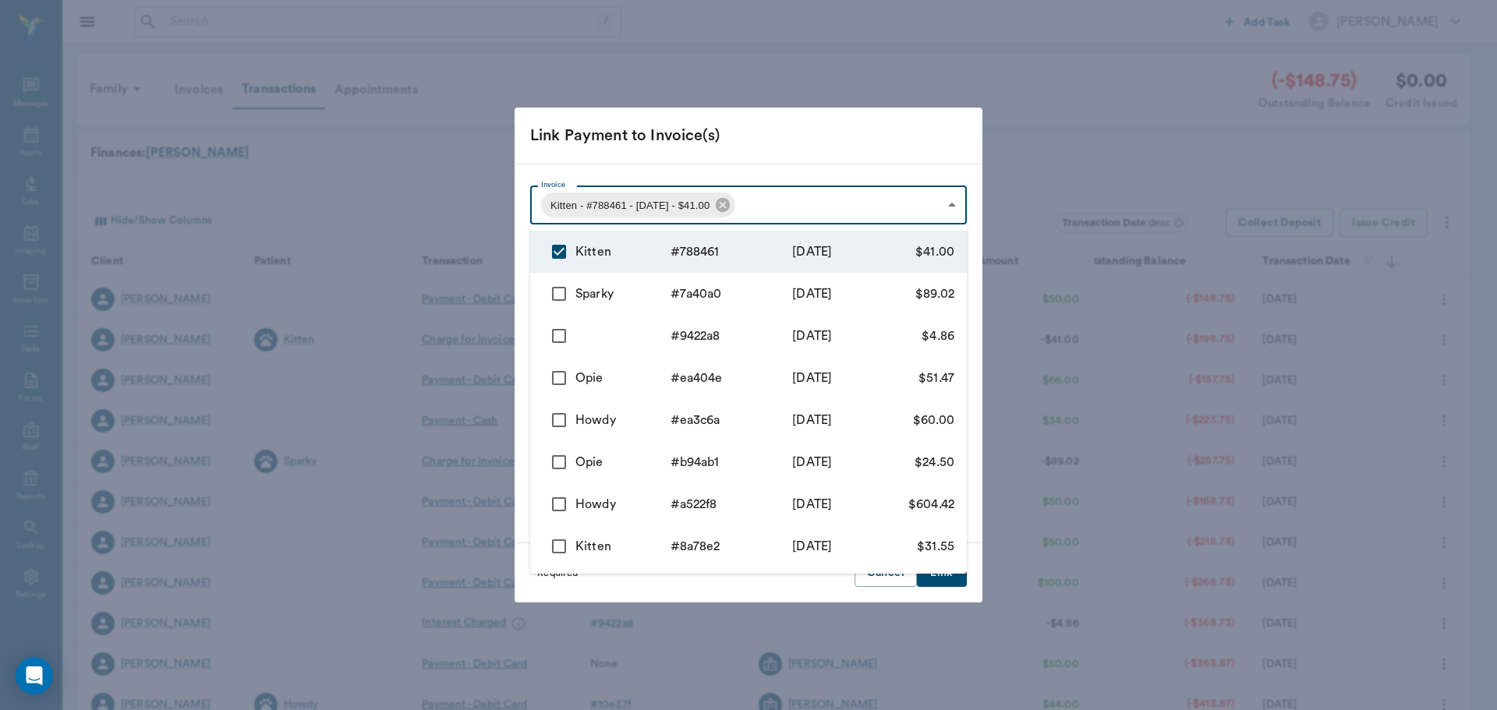
click at [784, 598] on div at bounding box center [748, 355] width 1497 height 710
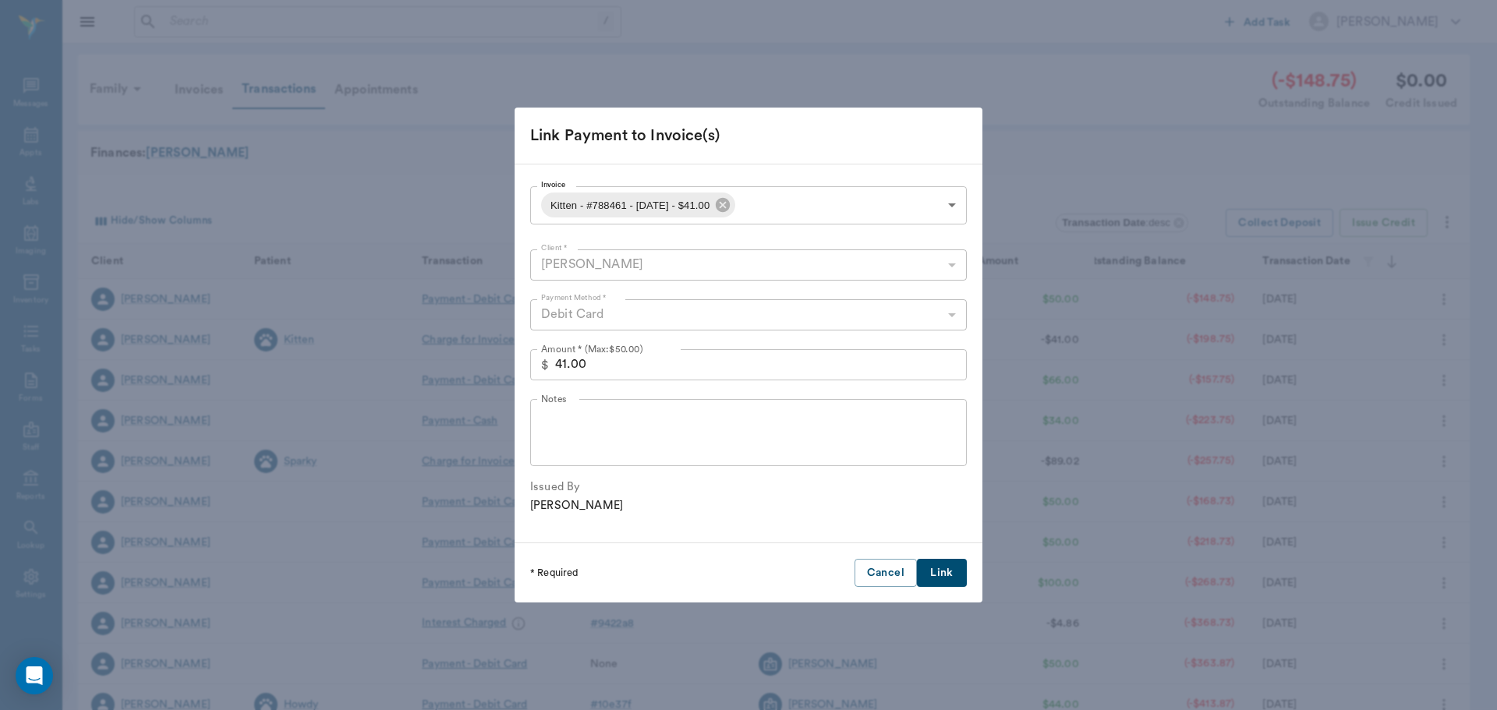
click at [948, 572] on button "Link" at bounding box center [942, 573] width 50 height 29
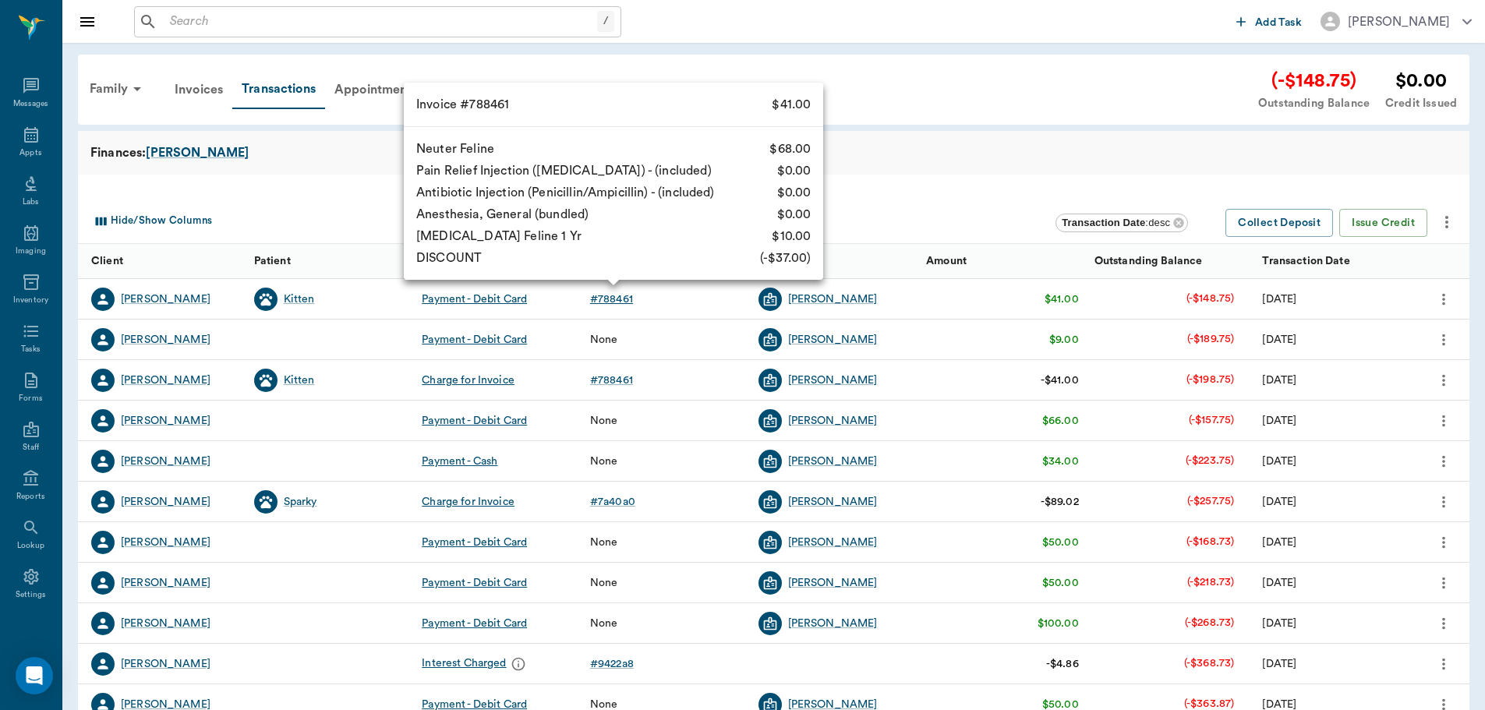
click at [602, 297] on div "# 788461" at bounding box center [611, 300] width 43 height 16
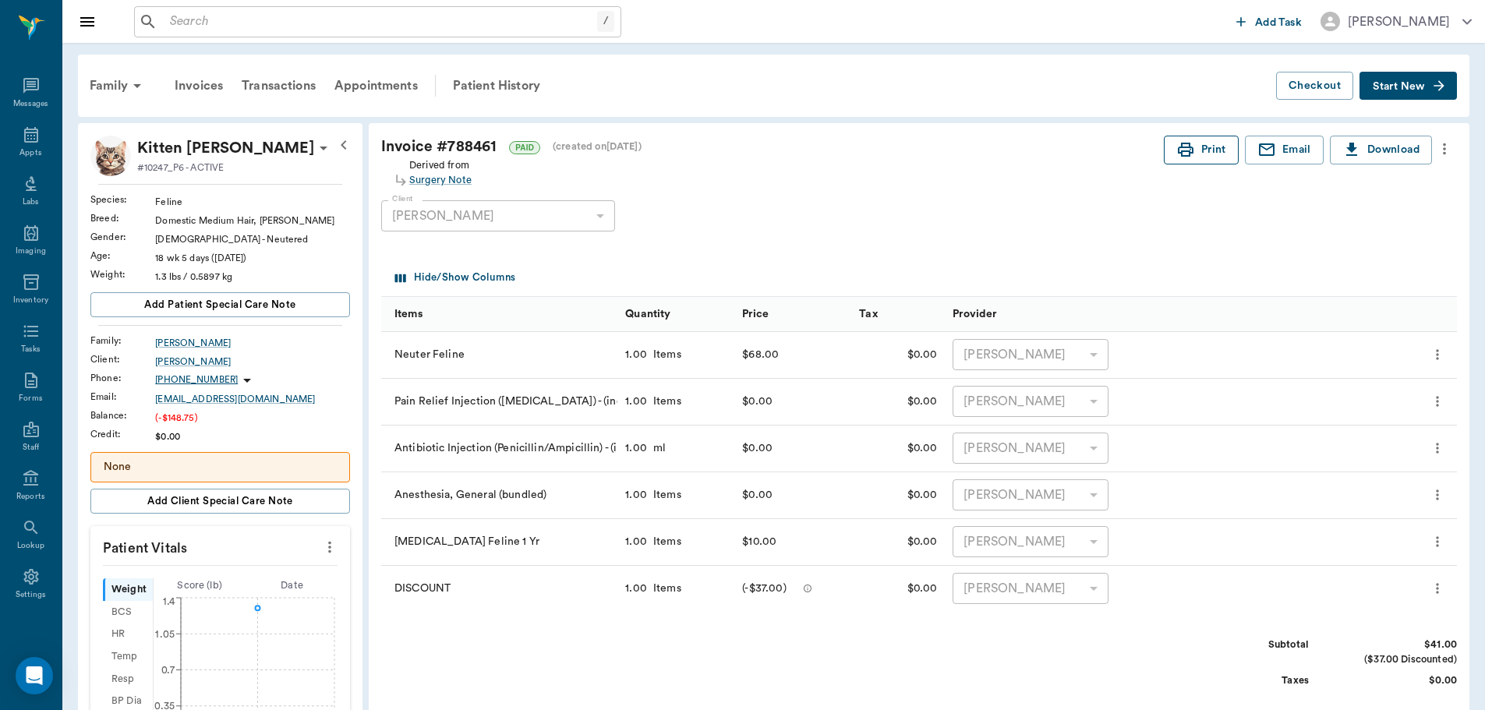
click at [1197, 150] on button "Print" at bounding box center [1201, 150] width 75 height 29
click at [327, 551] on icon "more" at bounding box center [329, 547] width 17 height 19
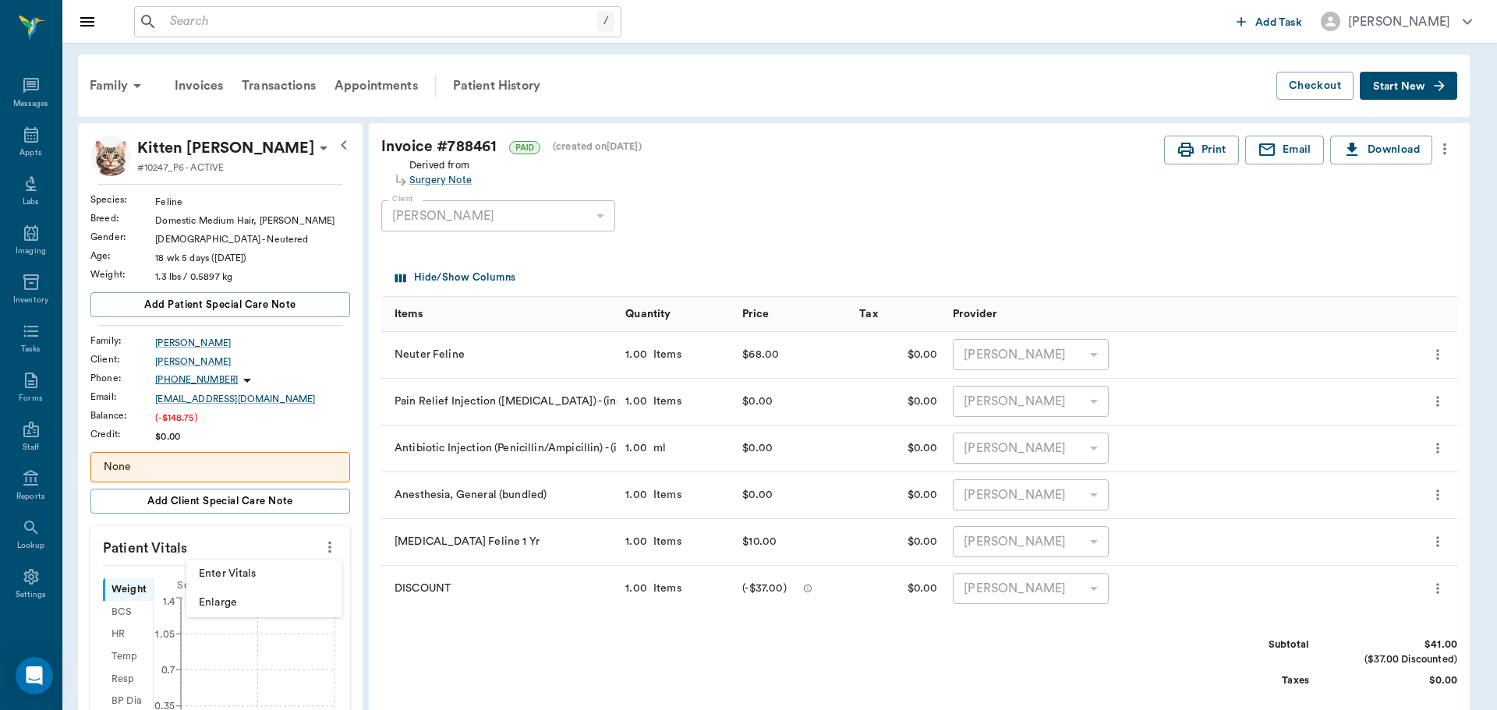
click at [272, 568] on span "Enter Vitals" at bounding box center [264, 574] width 131 height 16
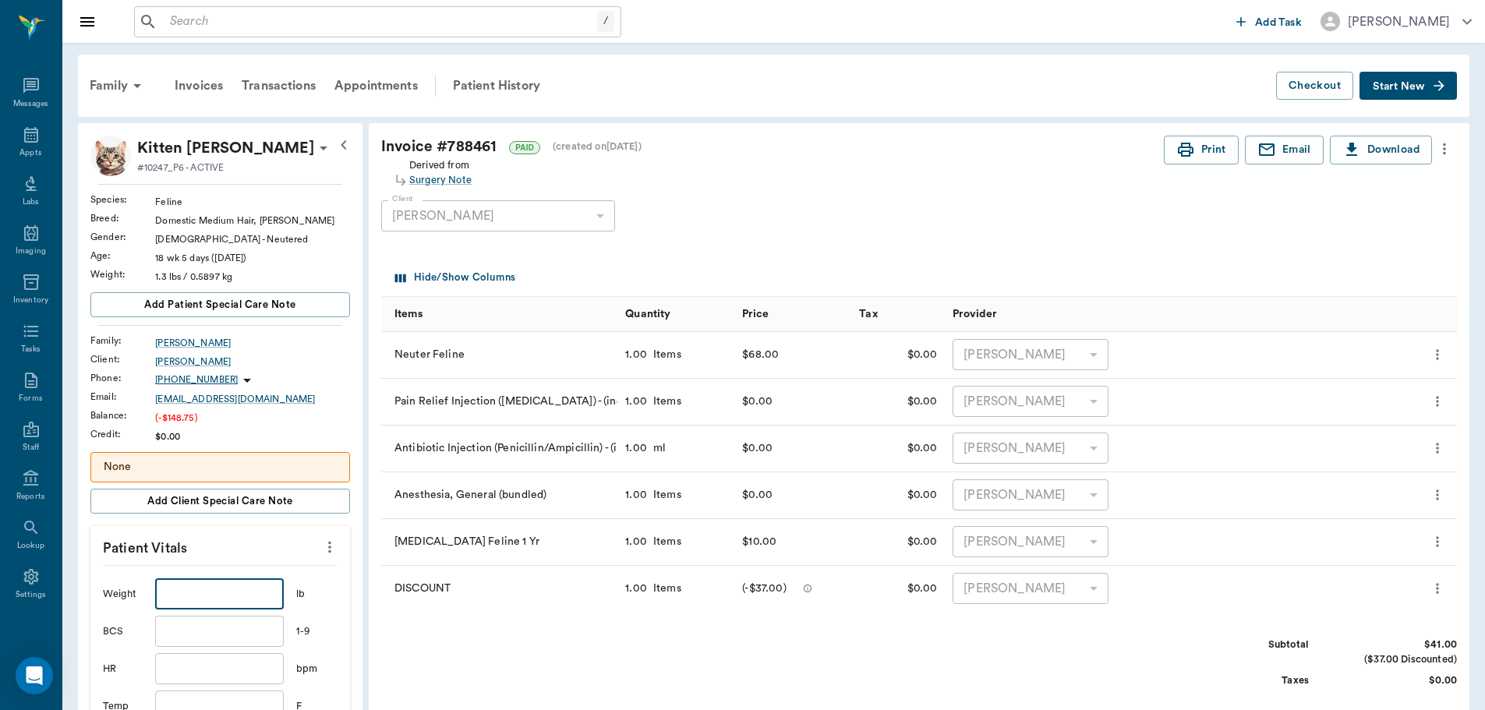
click at [228, 586] on input "text" at bounding box center [219, 593] width 128 height 31
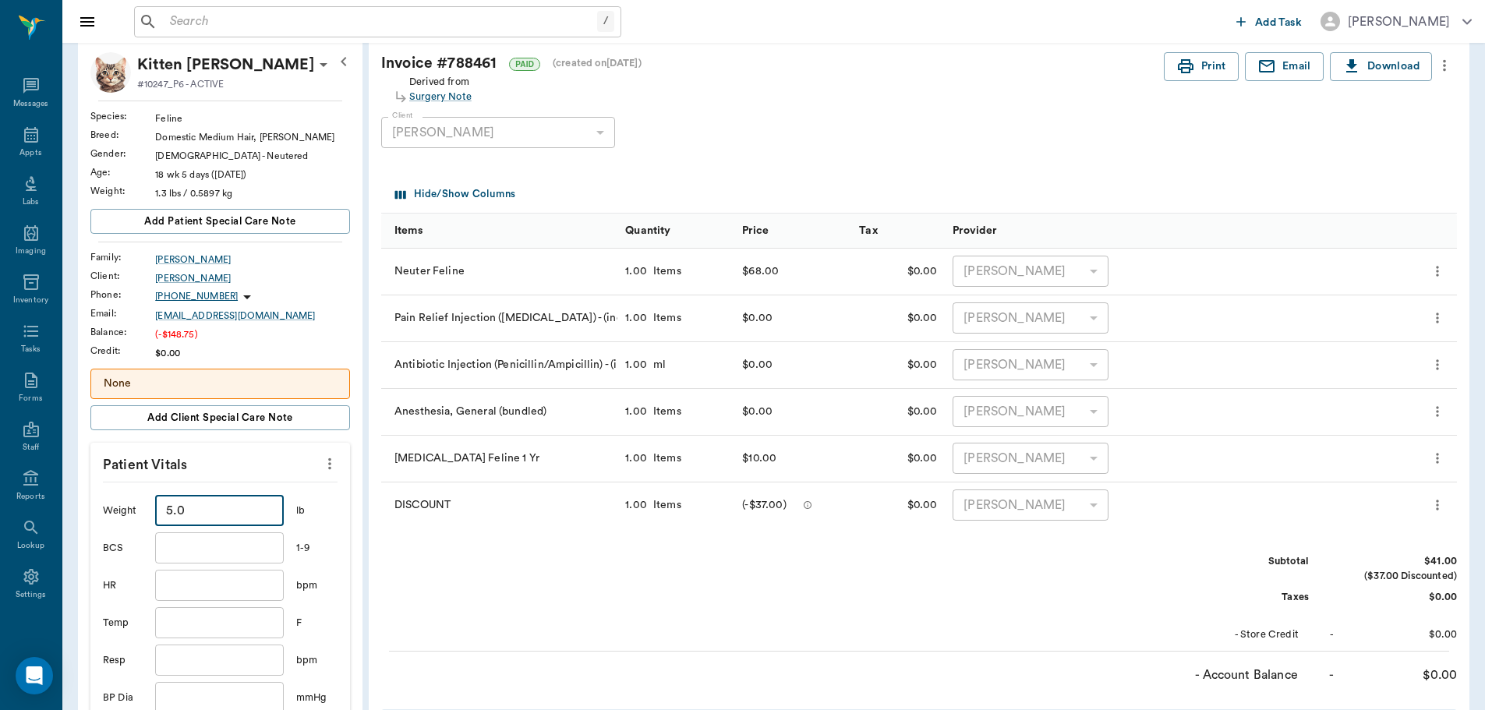
scroll to position [312, 0]
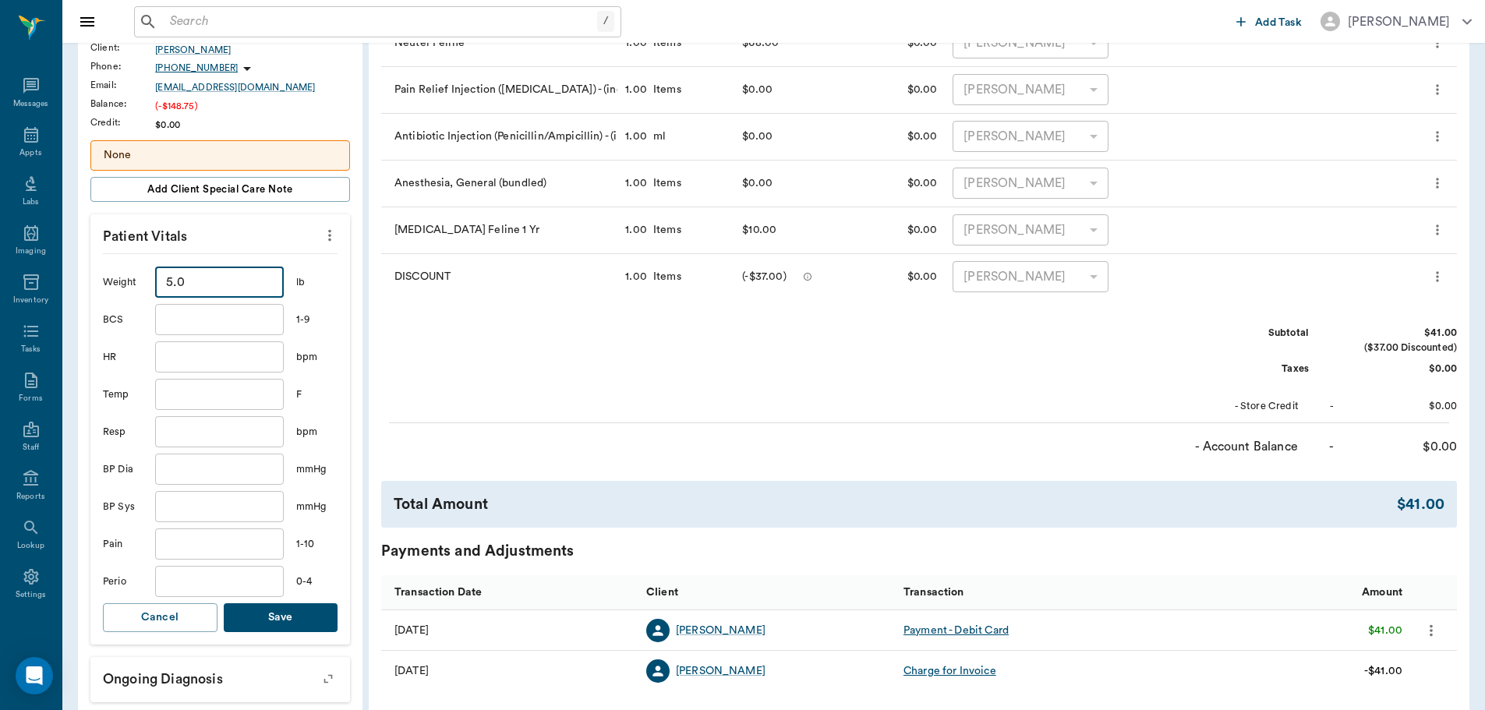
type input "5"
click at [282, 617] on button "Save" at bounding box center [281, 617] width 115 height 29
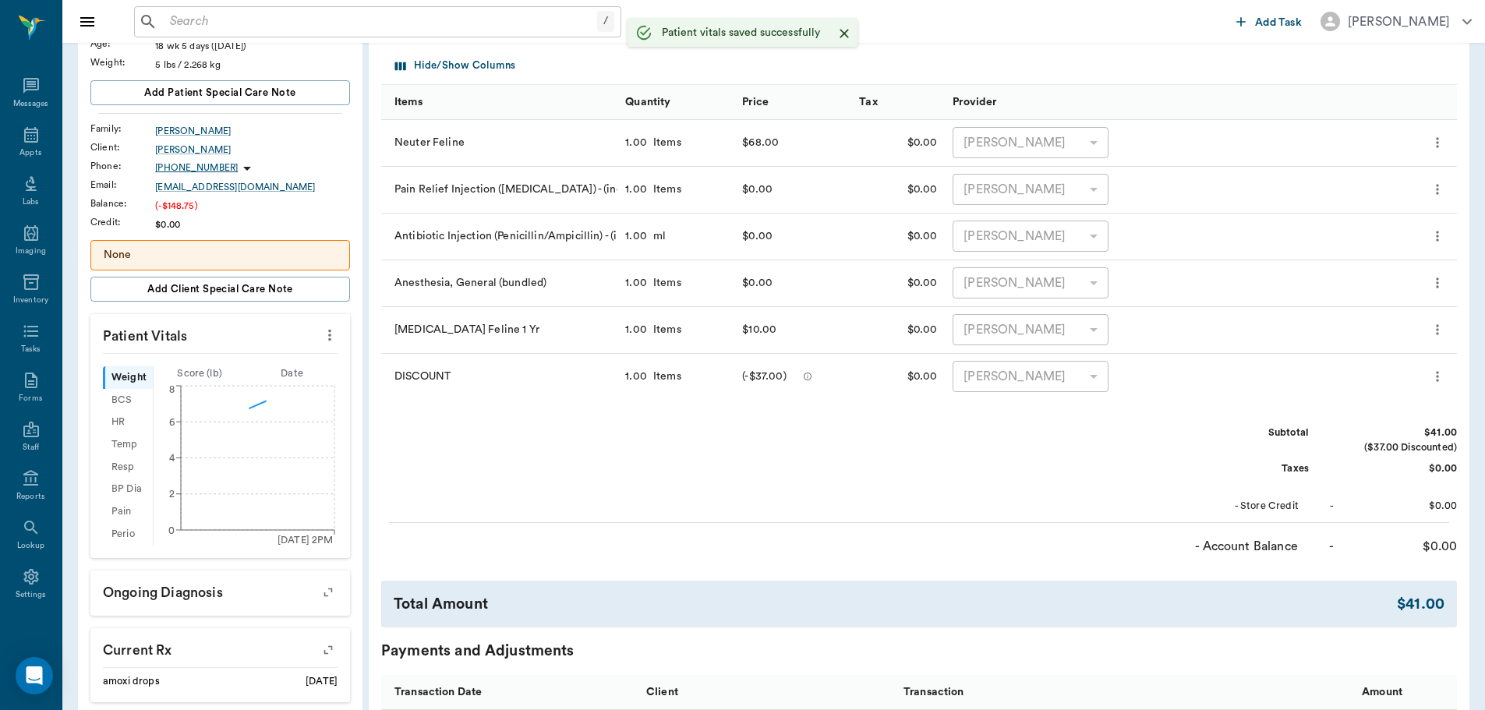
scroll to position [0, 0]
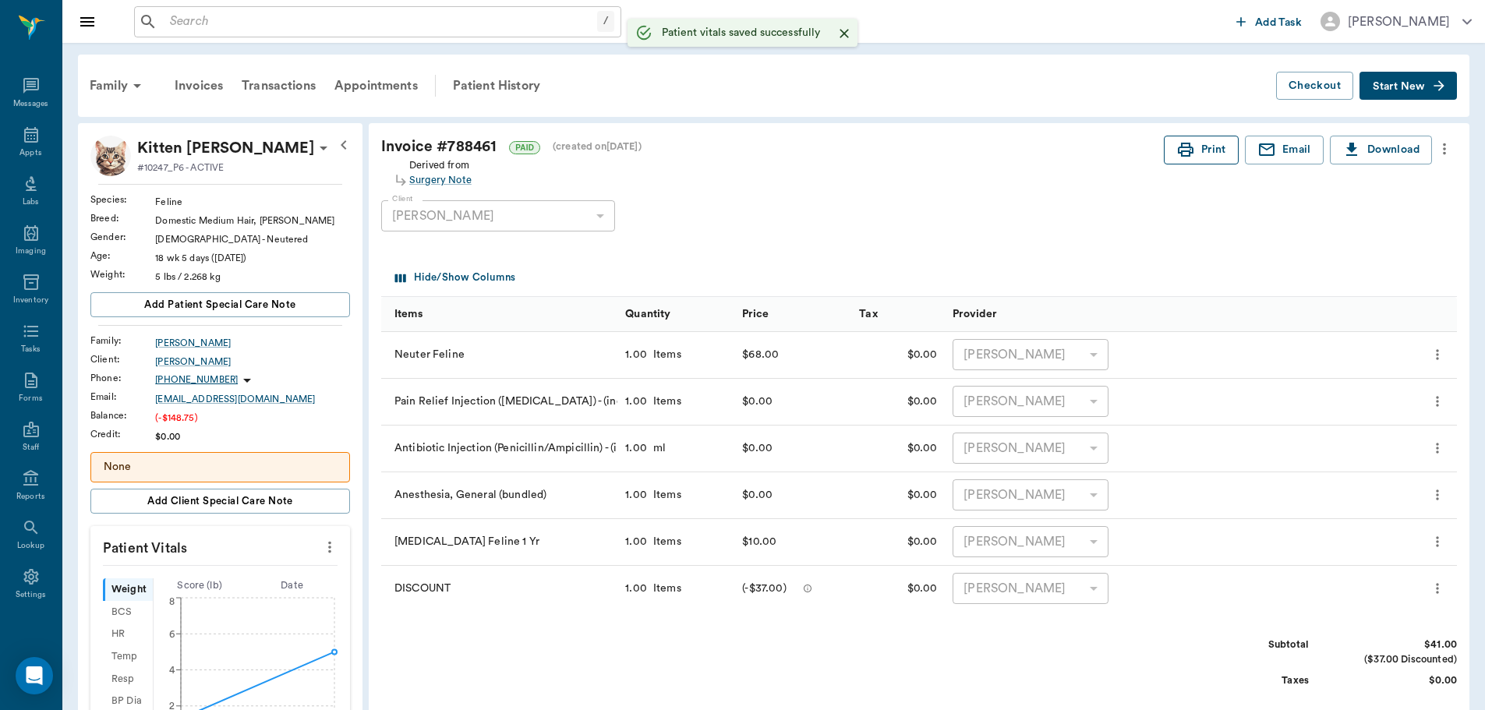
click at [1190, 148] on icon "button" at bounding box center [1186, 150] width 16 height 14
click at [254, 89] on div "Transactions" at bounding box center [278, 85] width 93 height 37
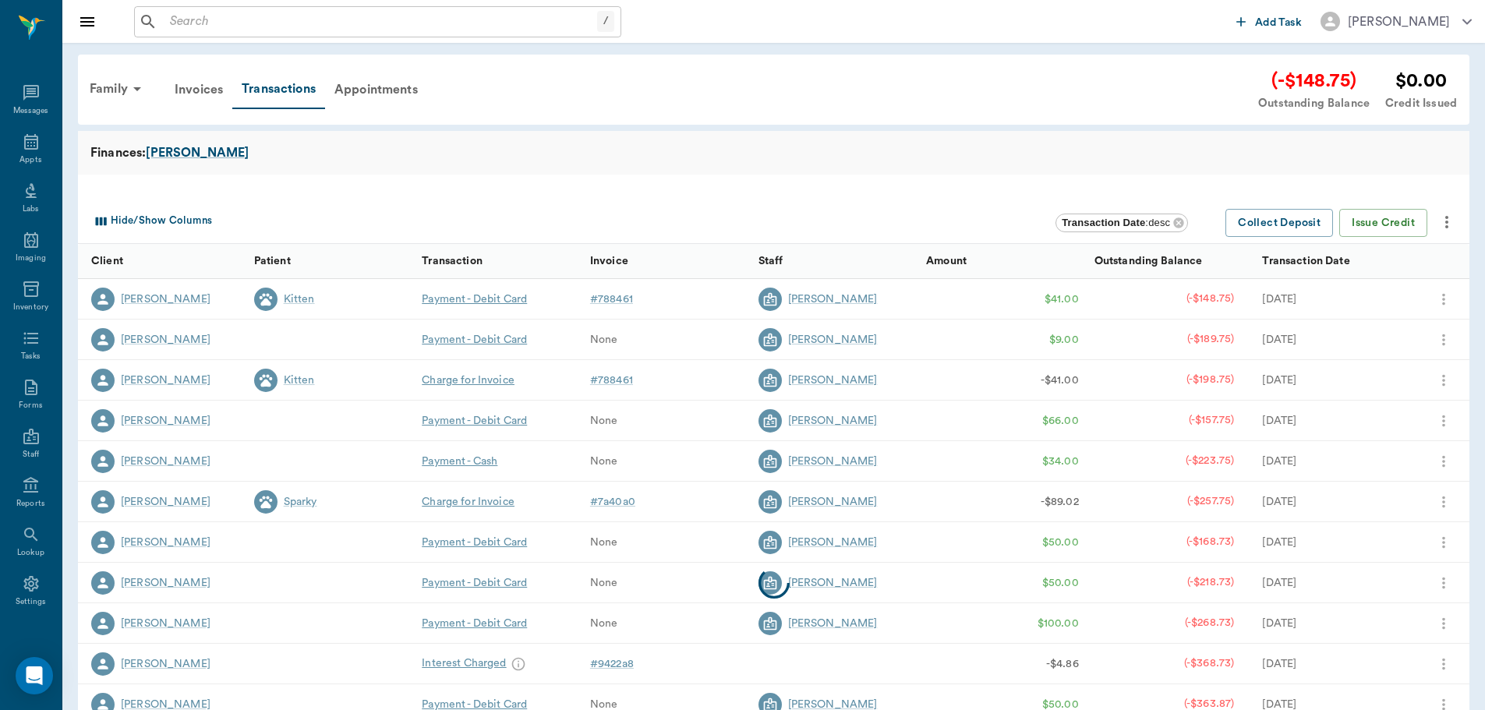
scroll to position [7, 0]
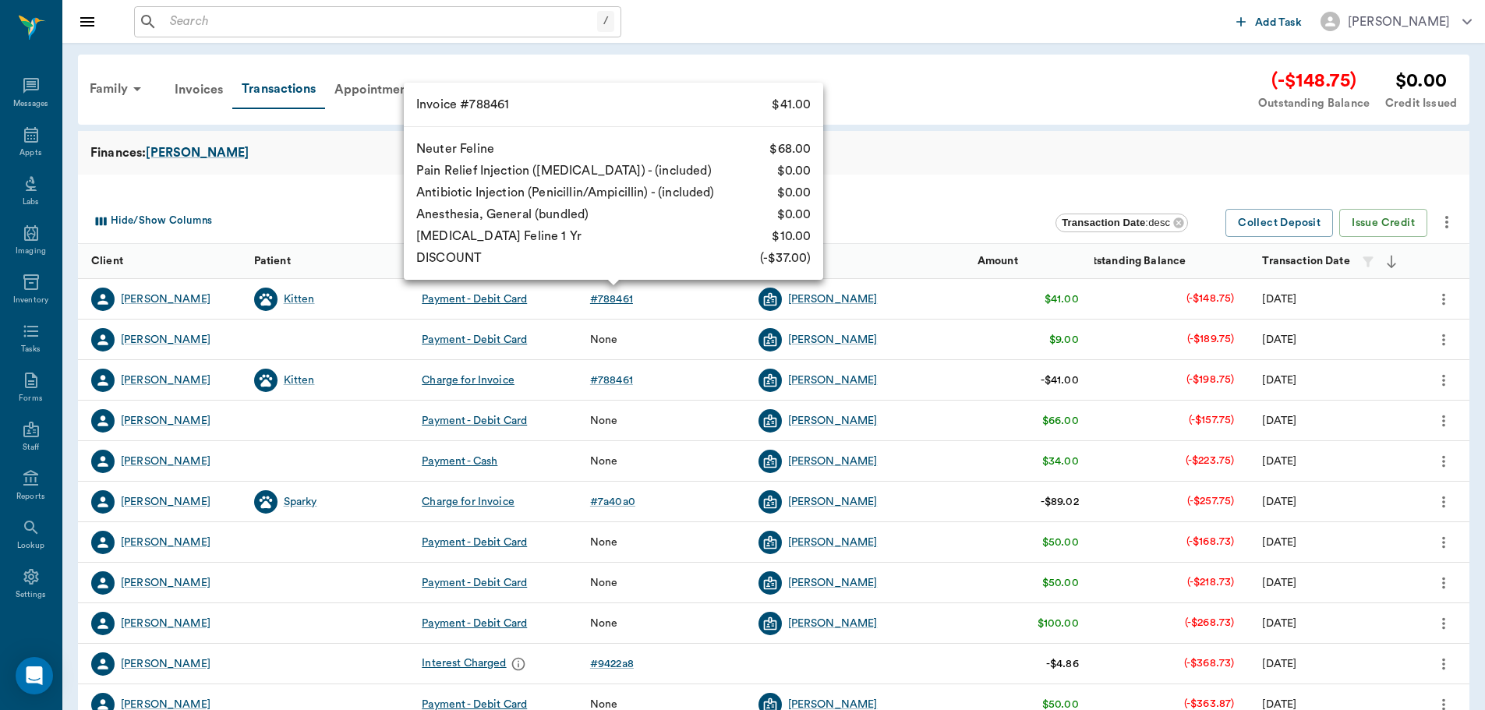
click at [625, 299] on div "# 788461" at bounding box center [611, 300] width 43 height 16
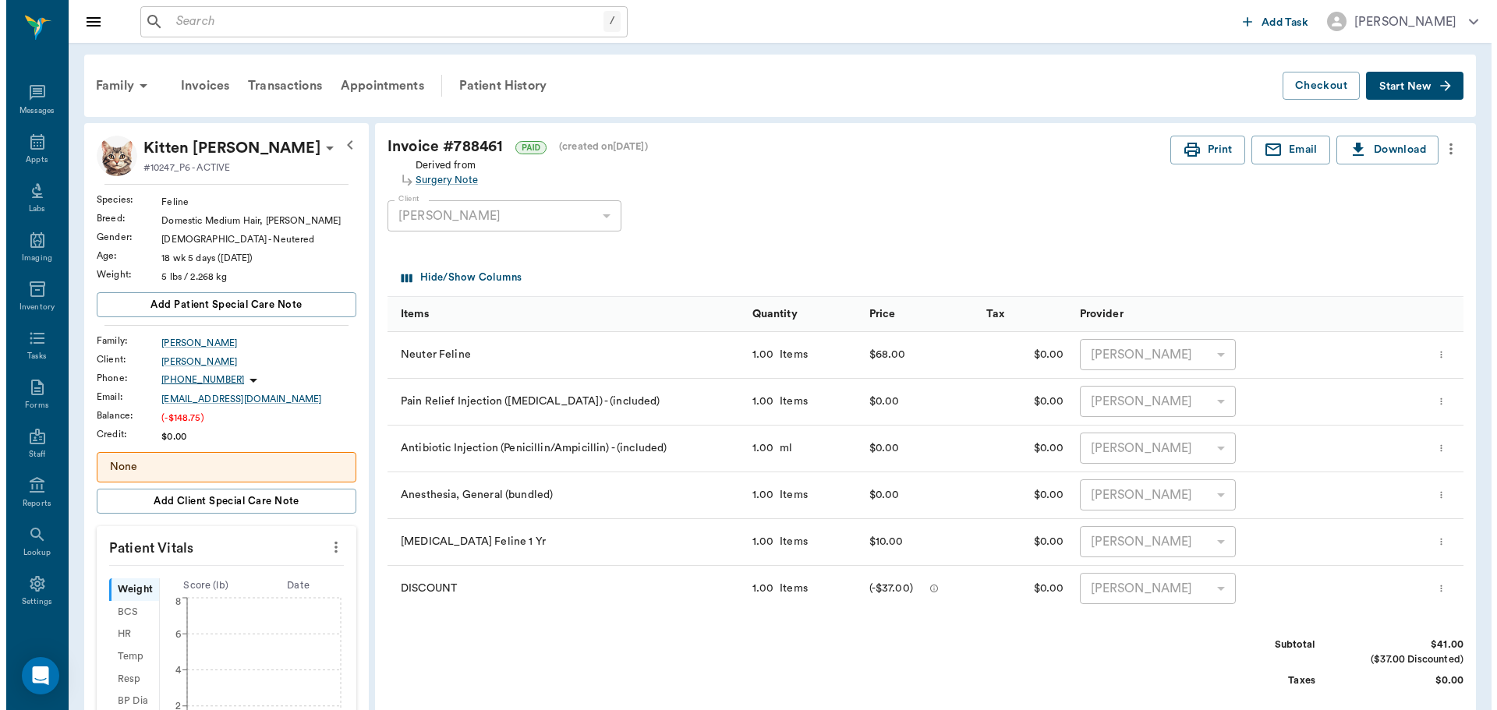
scroll to position [7, 0]
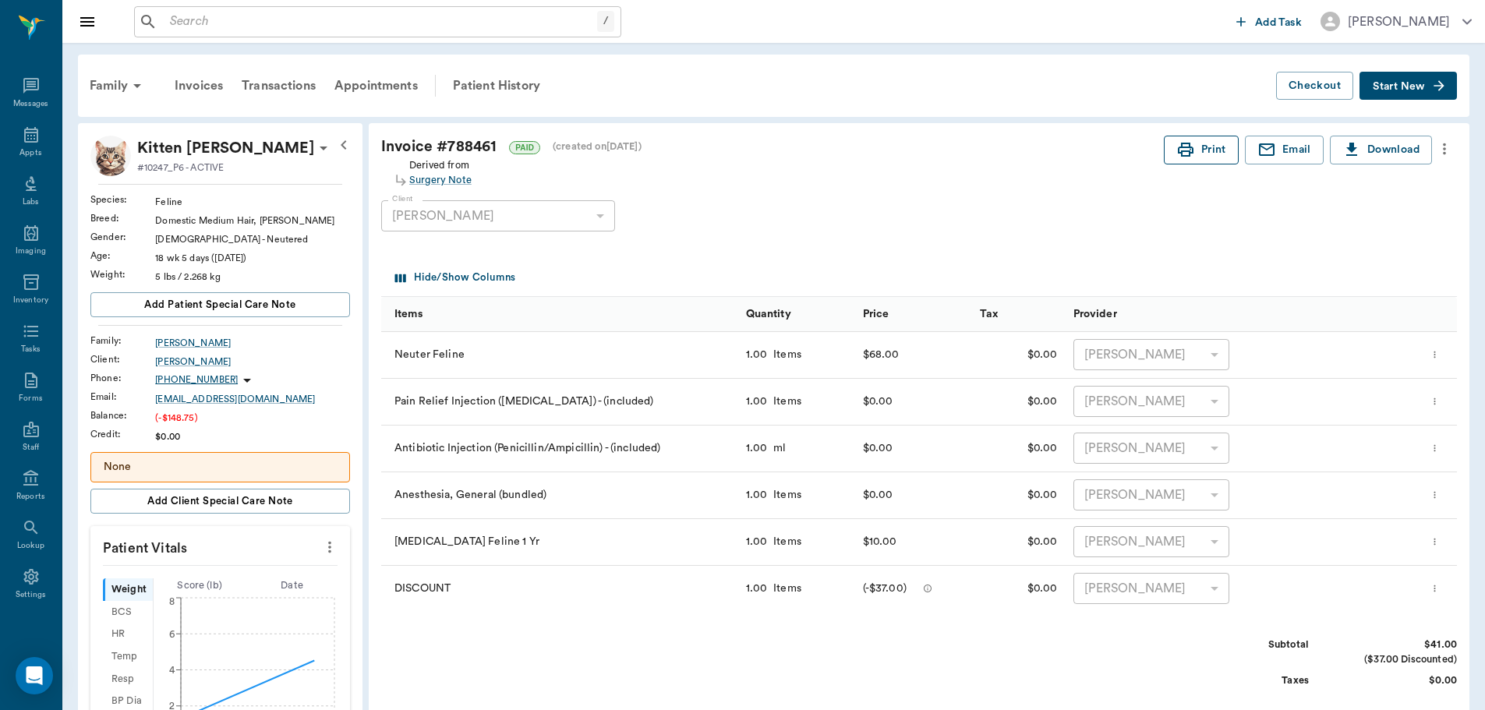
click at [1205, 152] on button "Print" at bounding box center [1201, 150] width 75 height 29
click at [187, 143] on p "Kitten Graves" at bounding box center [225, 148] width 177 height 25
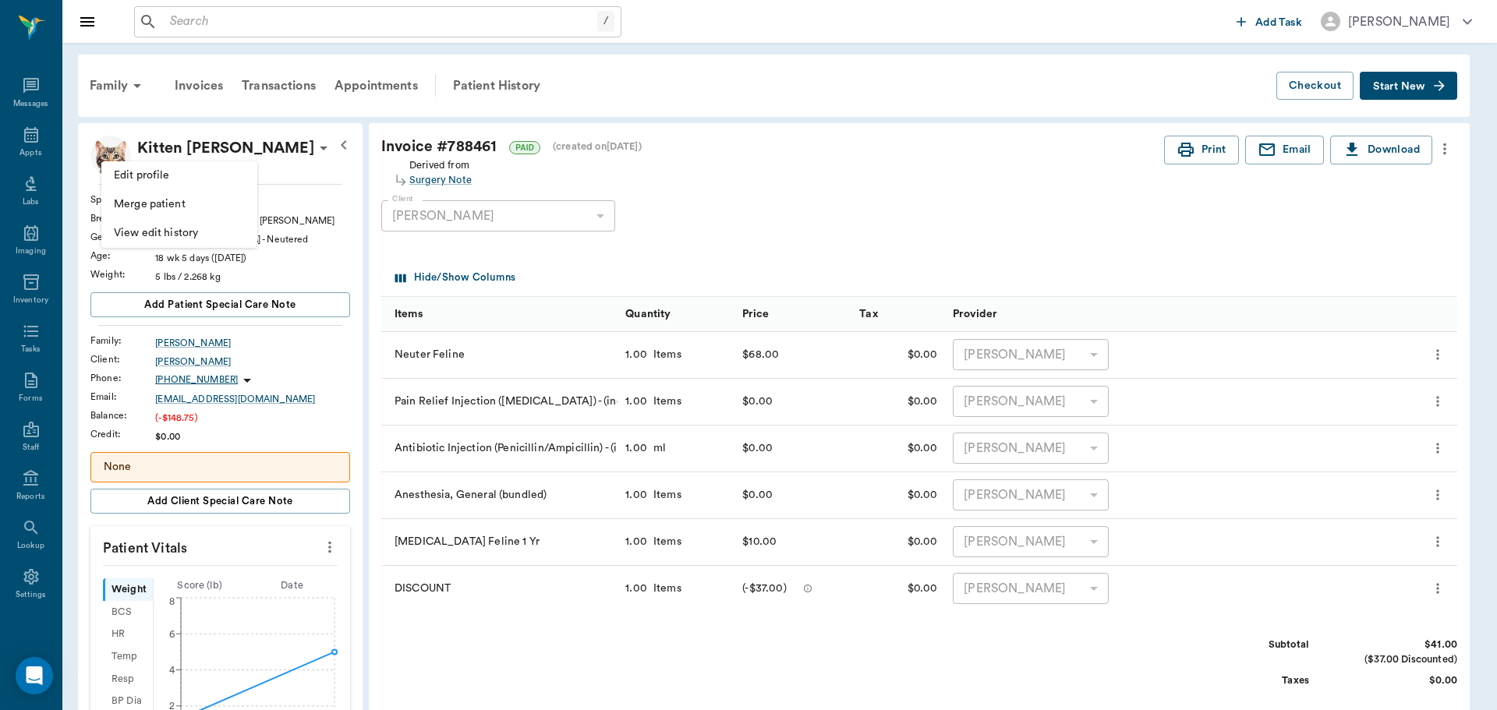
click at [179, 175] on span "Edit profile" at bounding box center [179, 176] width 131 height 16
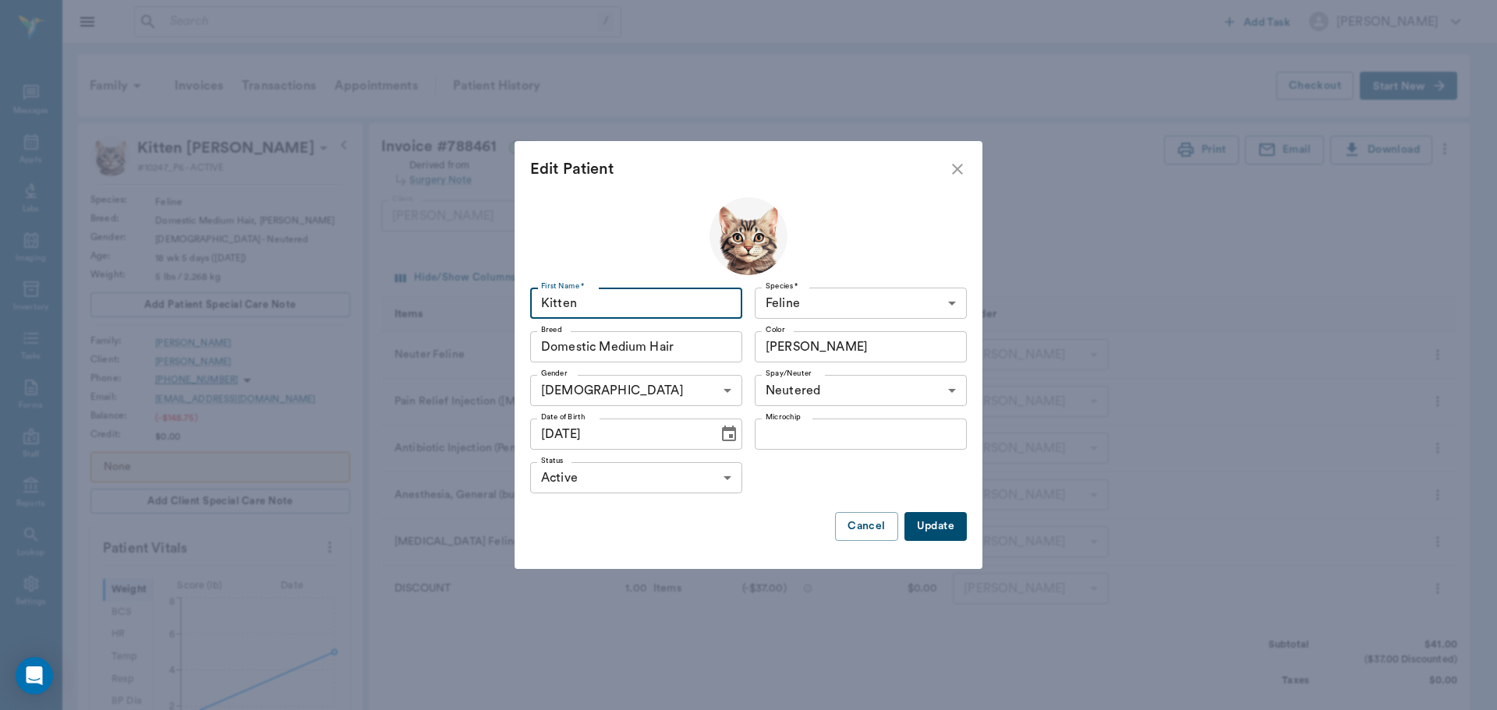
scroll to position [7, 0]
type input "Bean"
click at [939, 531] on button "Update" at bounding box center [935, 526] width 62 height 29
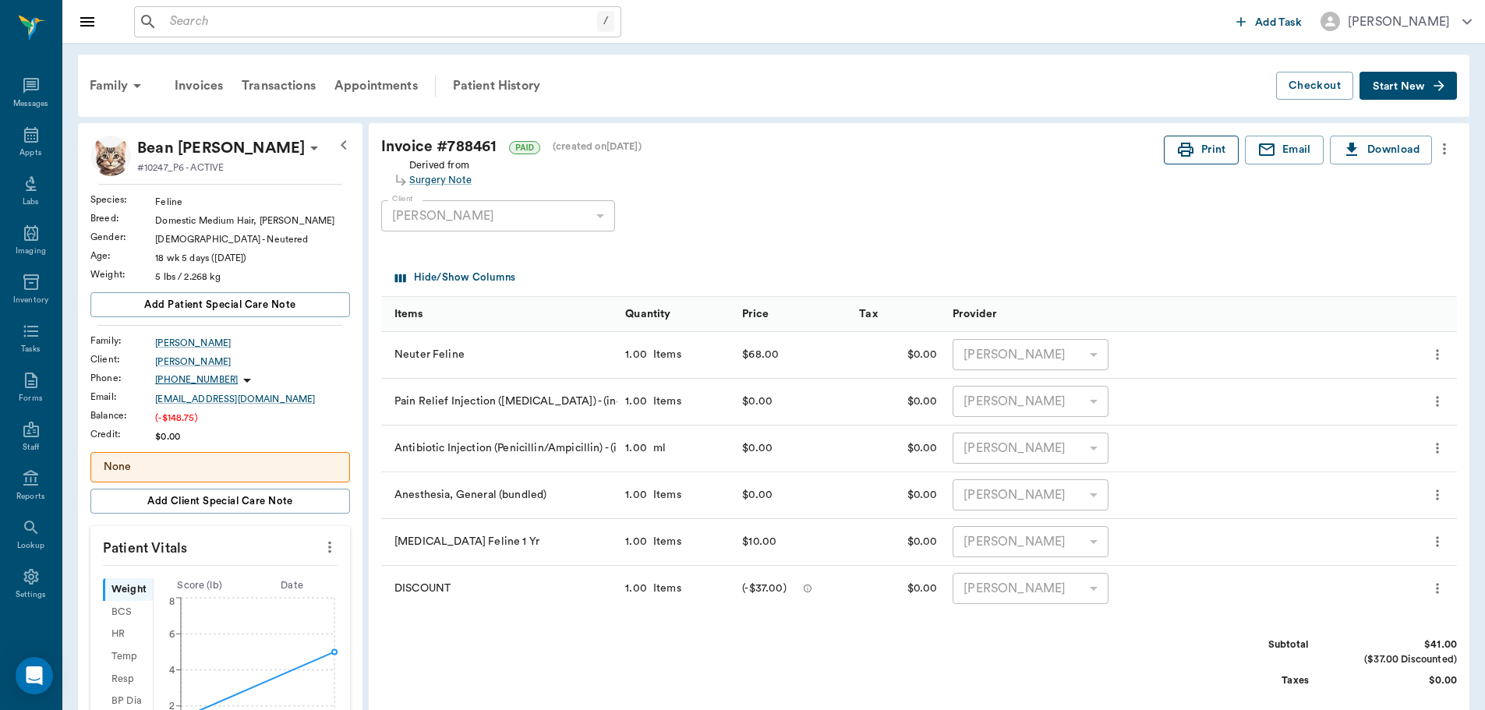
click at [1191, 150] on icon "button" at bounding box center [1186, 150] width 16 height 14
click at [22, 141] on icon at bounding box center [31, 135] width 19 height 19
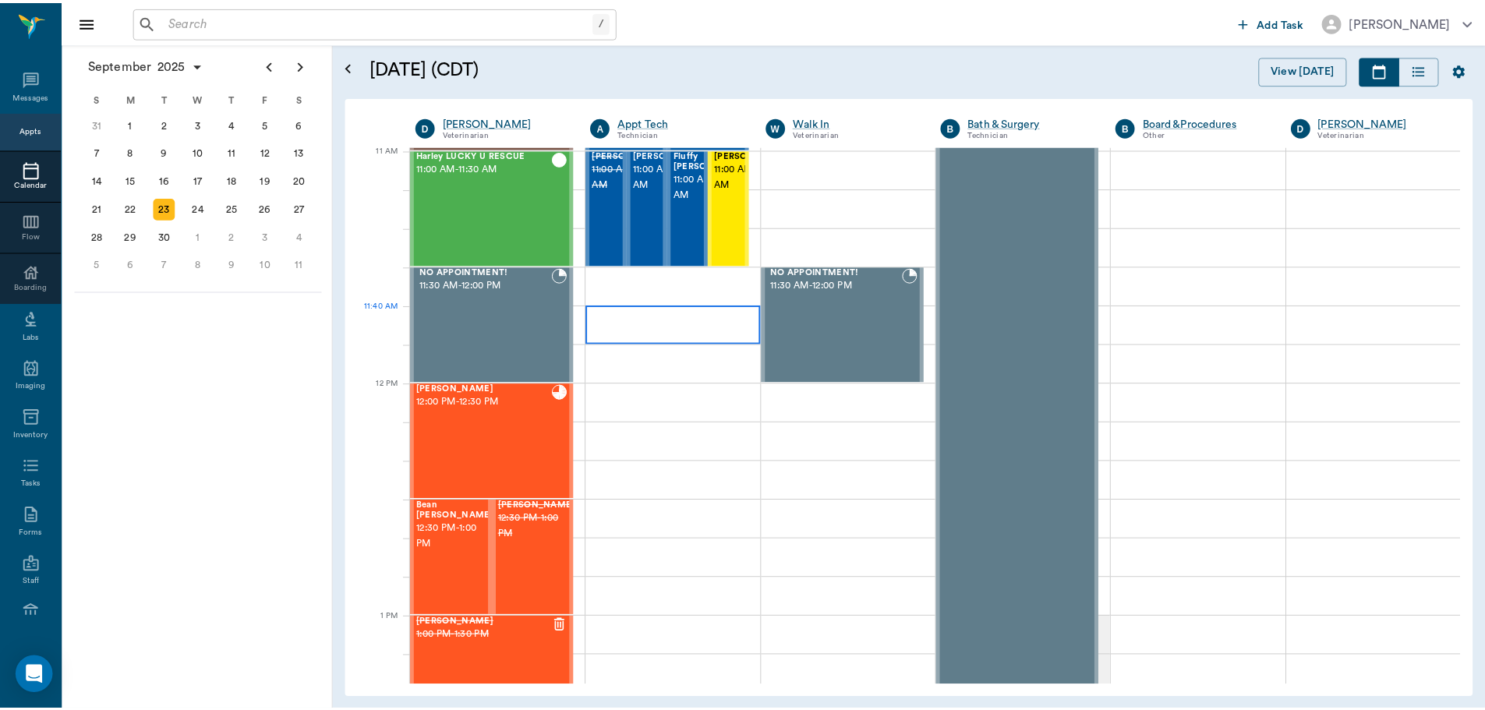
scroll to position [704, 0]
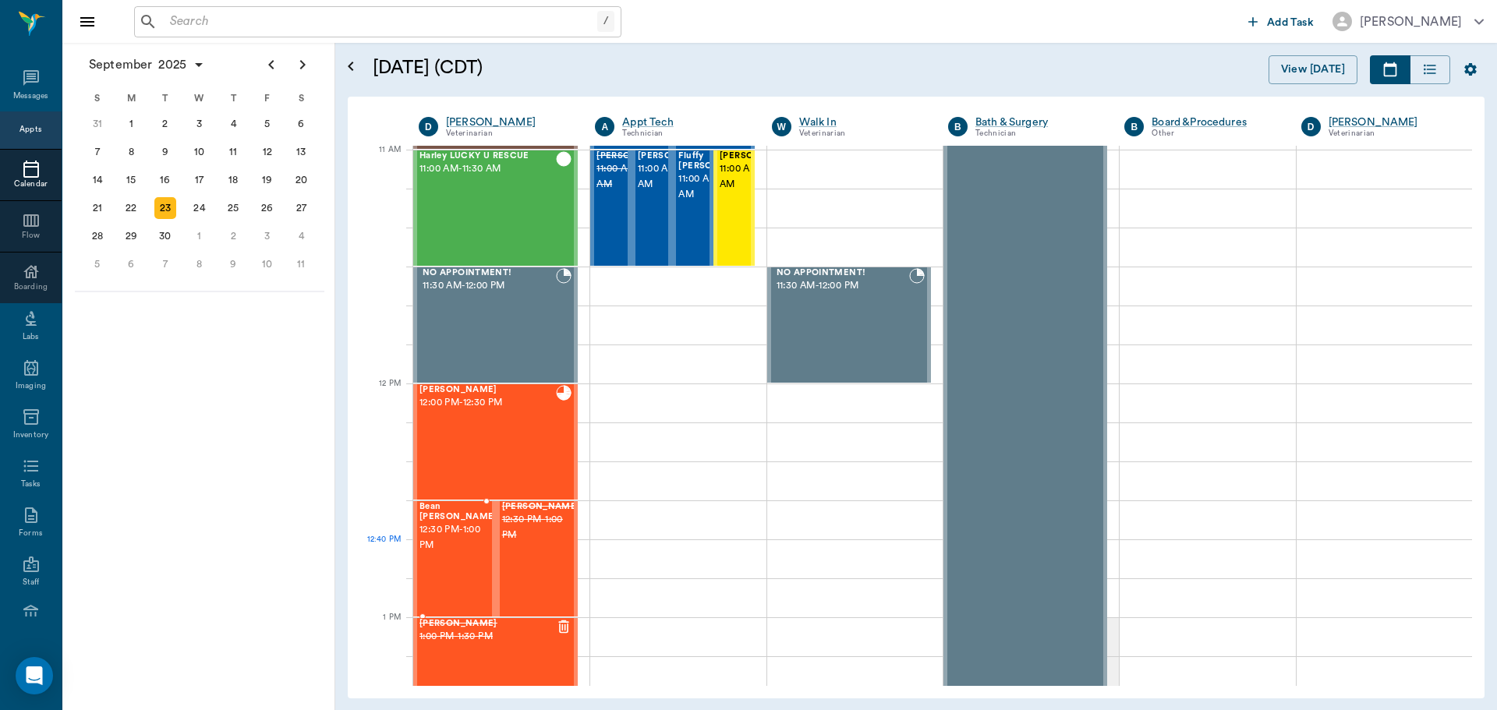
click at [465, 557] on div "Bean Graves 12:30 PM - 1:00 PM" at bounding box center [458, 559] width 78 height 114
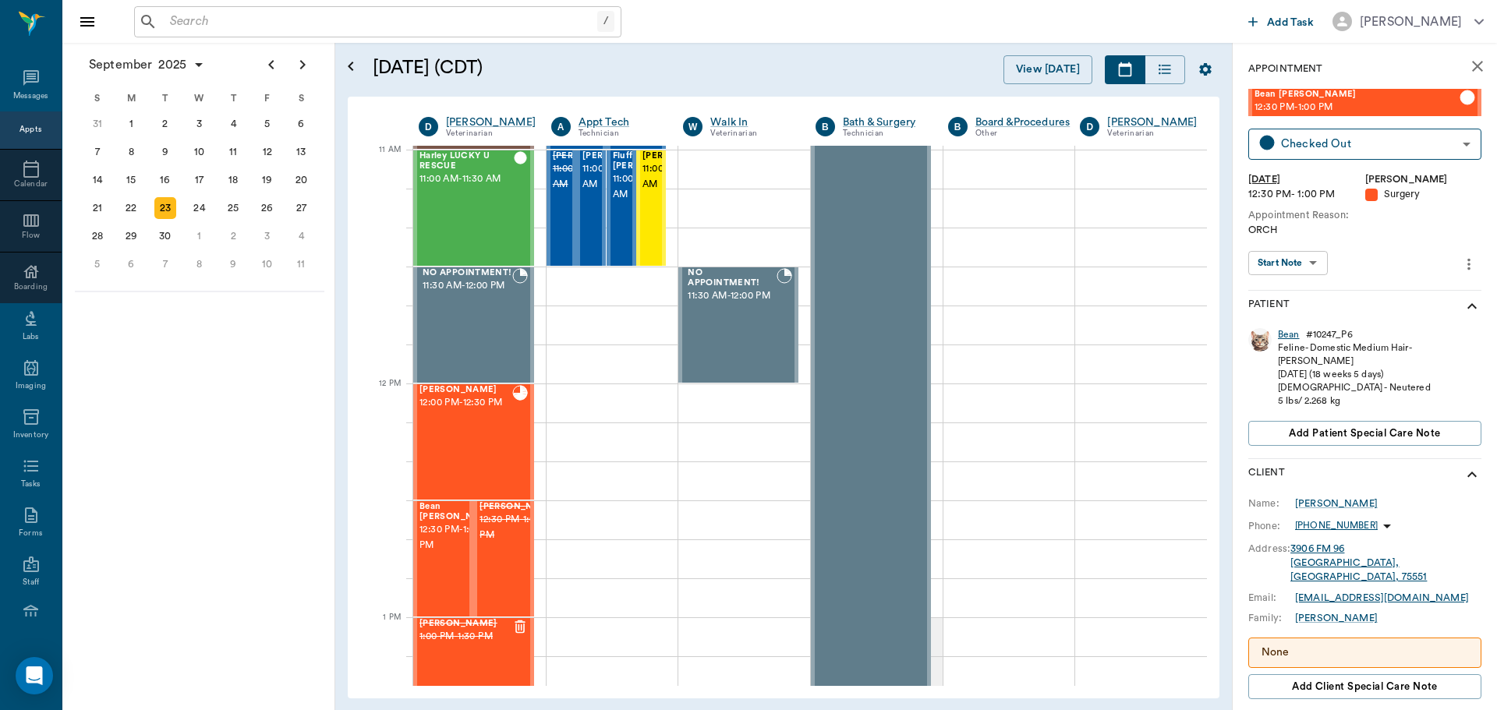
click at [1284, 340] on div "Bean" at bounding box center [1289, 334] width 22 height 13
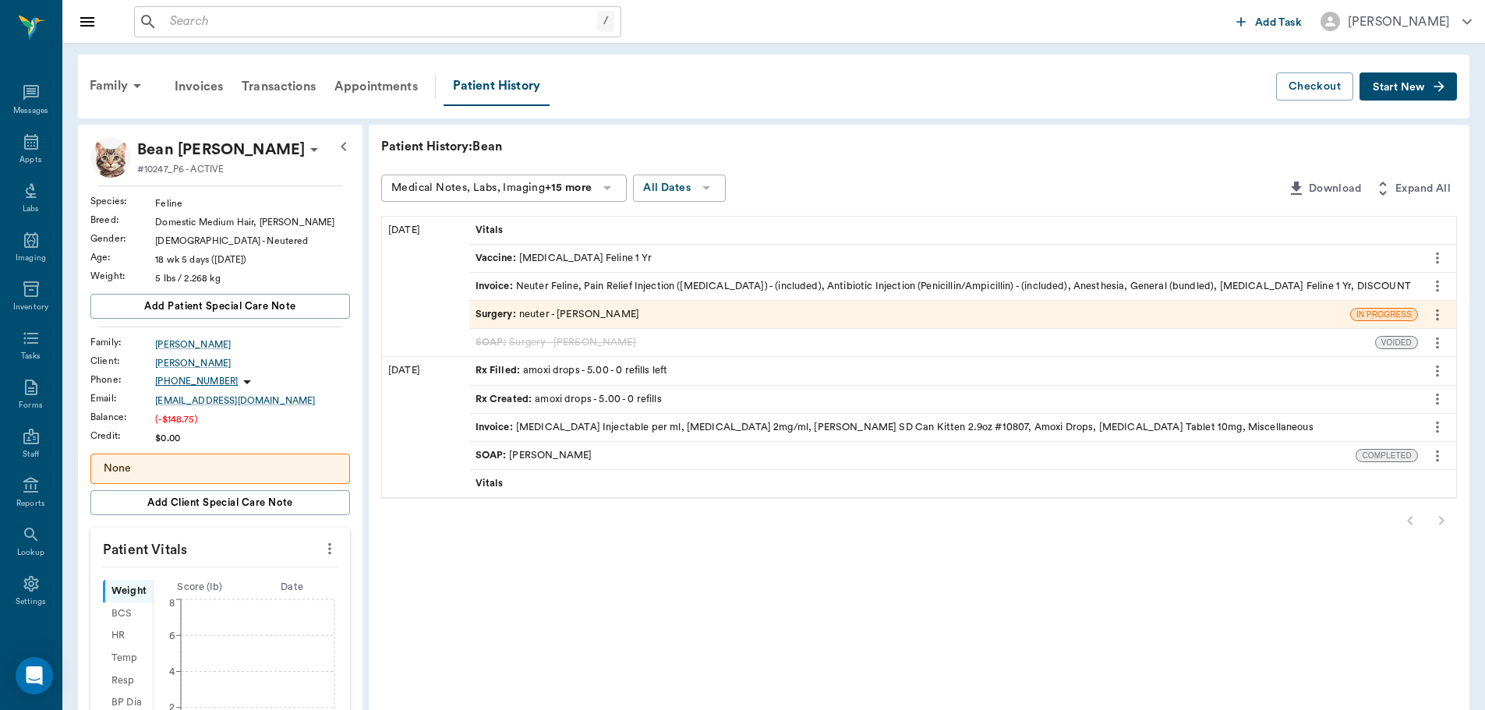
scroll to position [7, 0]
click at [281, 95] on div "Transactions" at bounding box center [278, 86] width 93 height 37
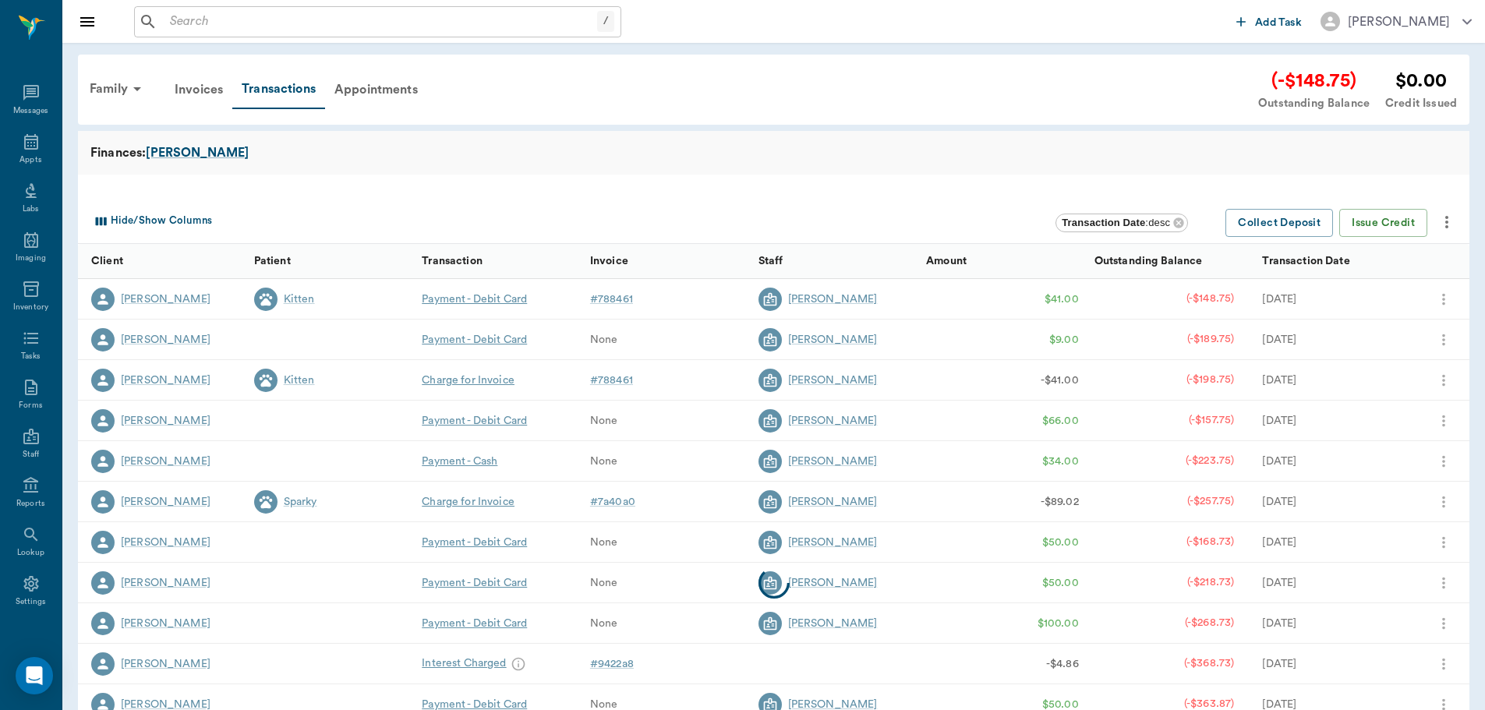
scroll to position [7, 0]
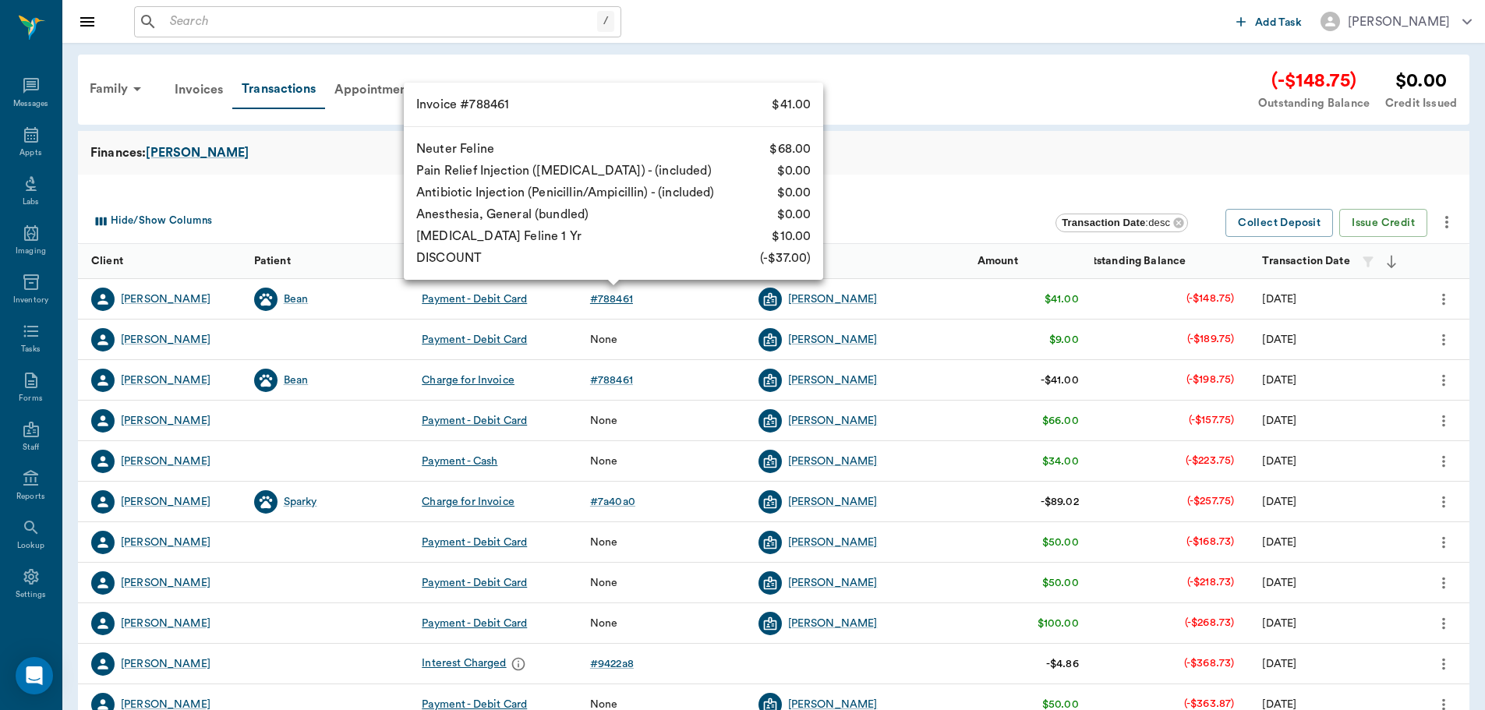
click at [617, 299] on div "# 788461" at bounding box center [611, 300] width 43 height 16
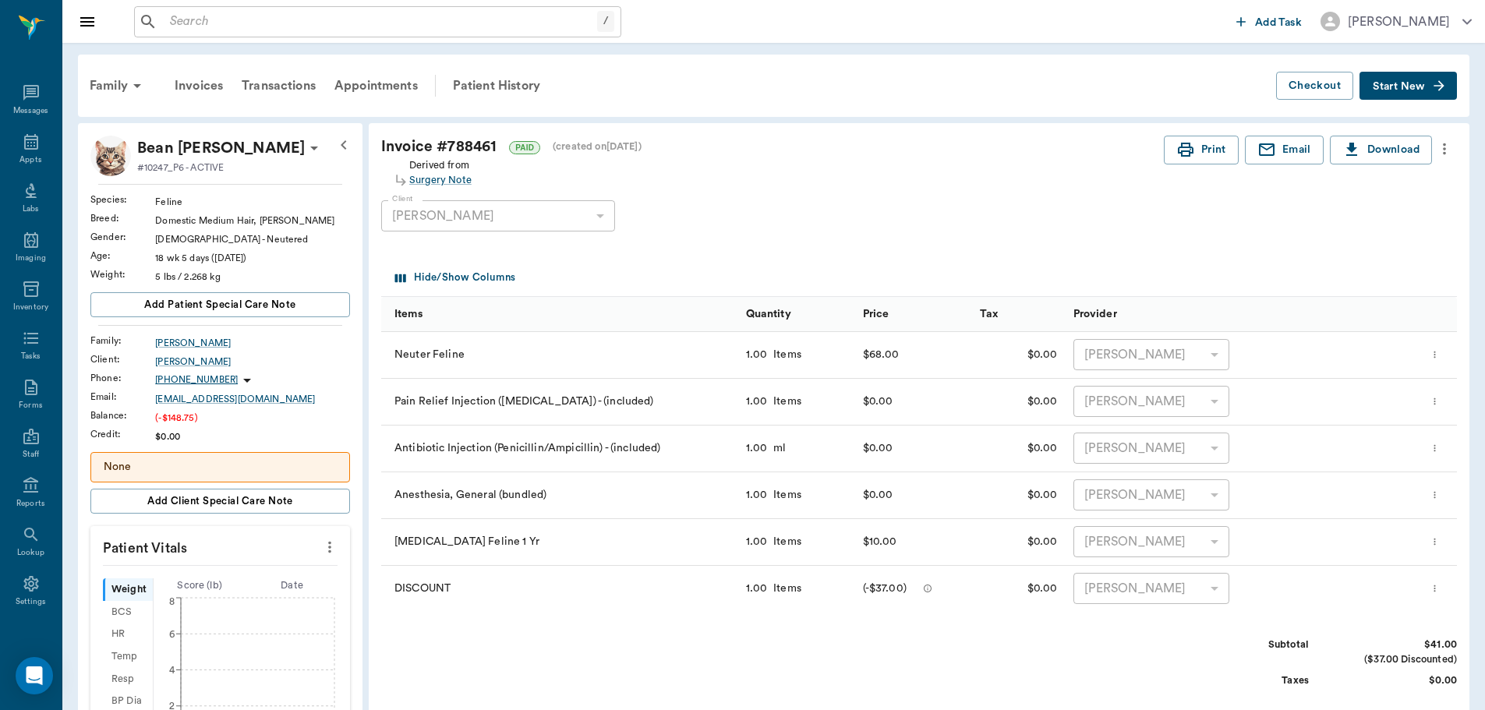
scroll to position [7, 0]
click at [1194, 155] on icon "button" at bounding box center [1185, 149] width 19 height 19
click at [281, 80] on div "Transactions" at bounding box center [278, 85] width 93 height 37
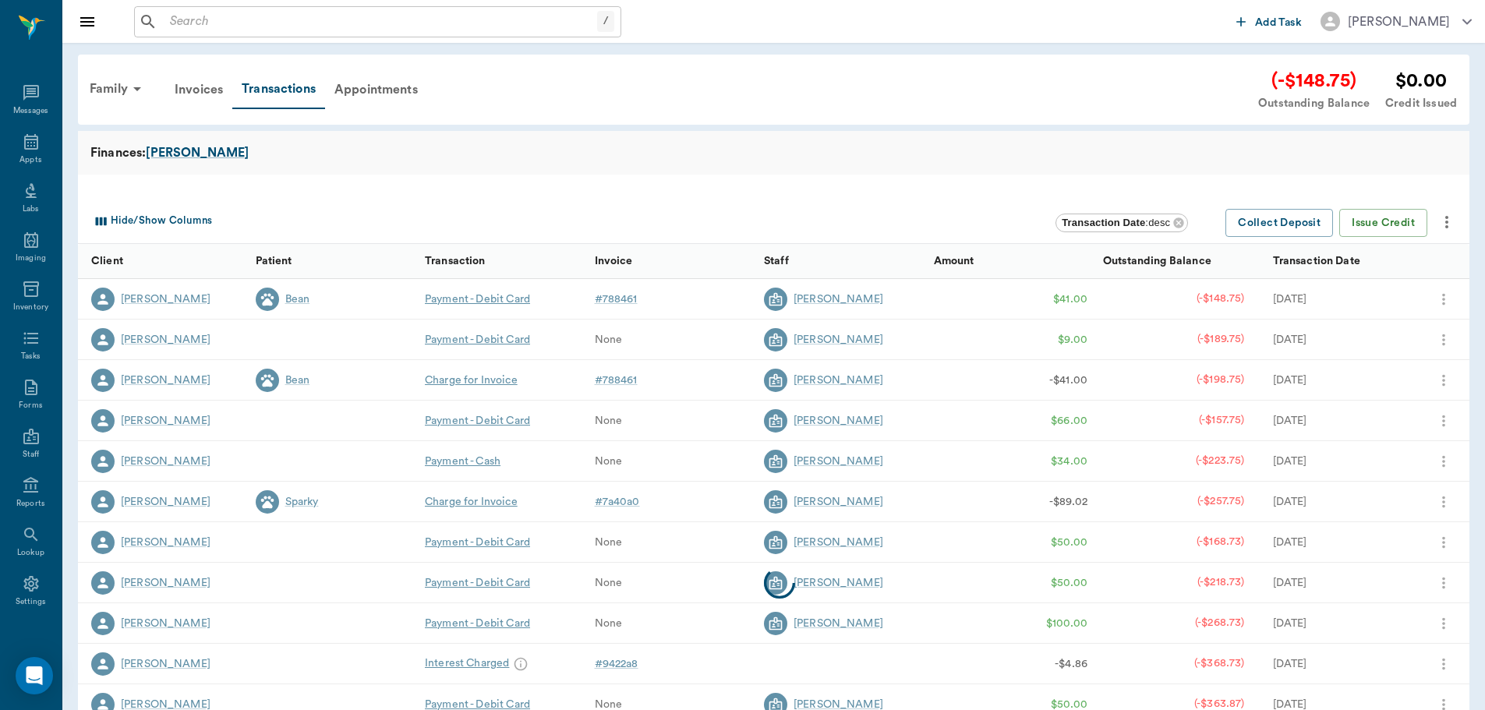
scroll to position [7, 0]
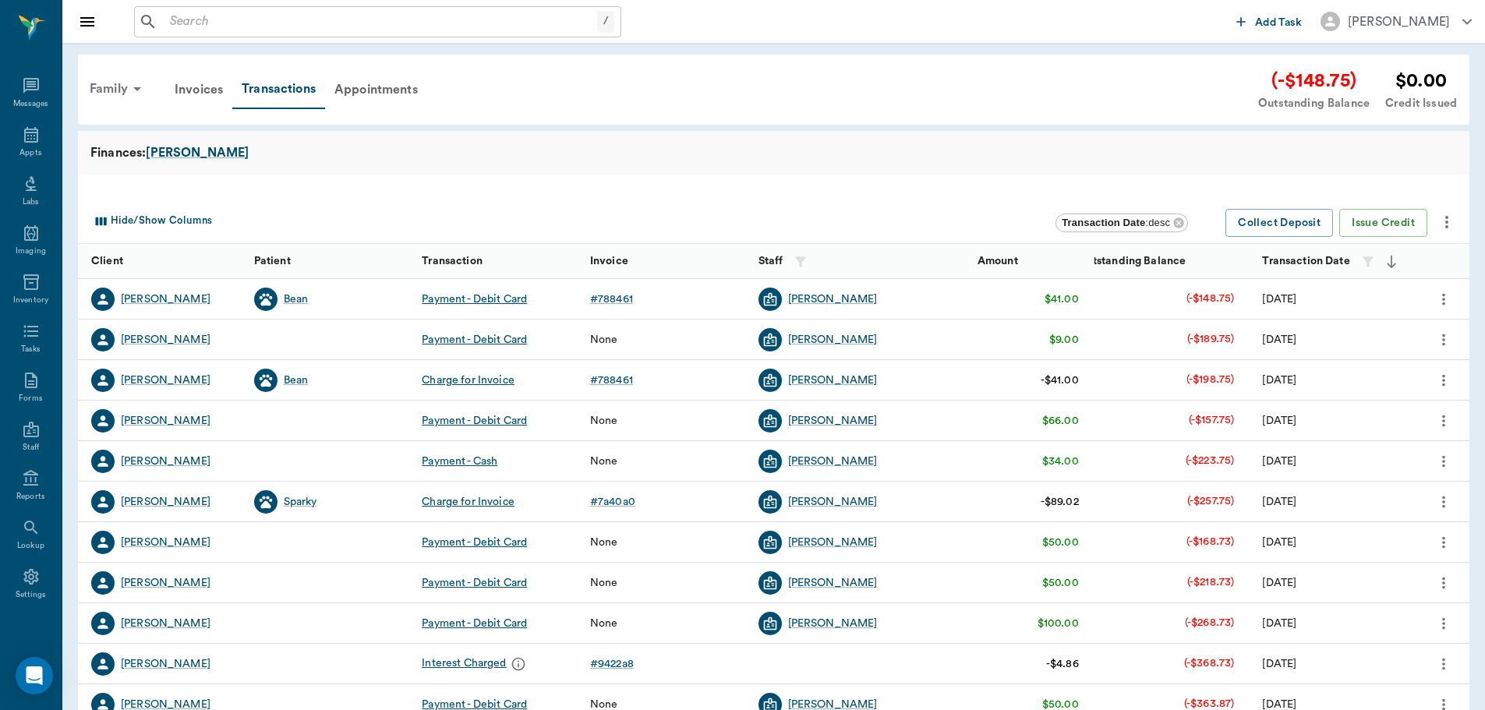
click at [113, 89] on div "Family" at bounding box center [118, 88] width 76 height 37
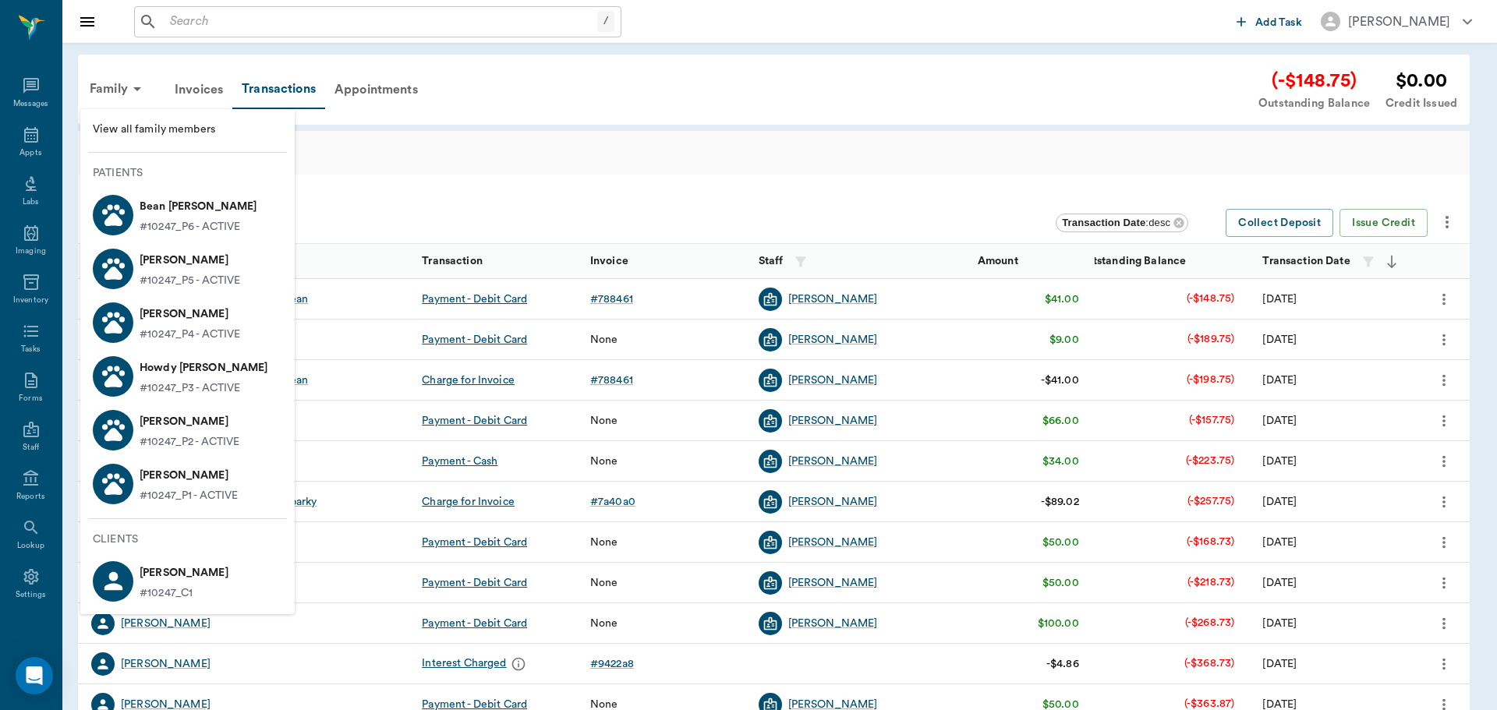
click at [184, 465] on p "Opie Graves" at bounding box center [189, 475] width 98 height 25
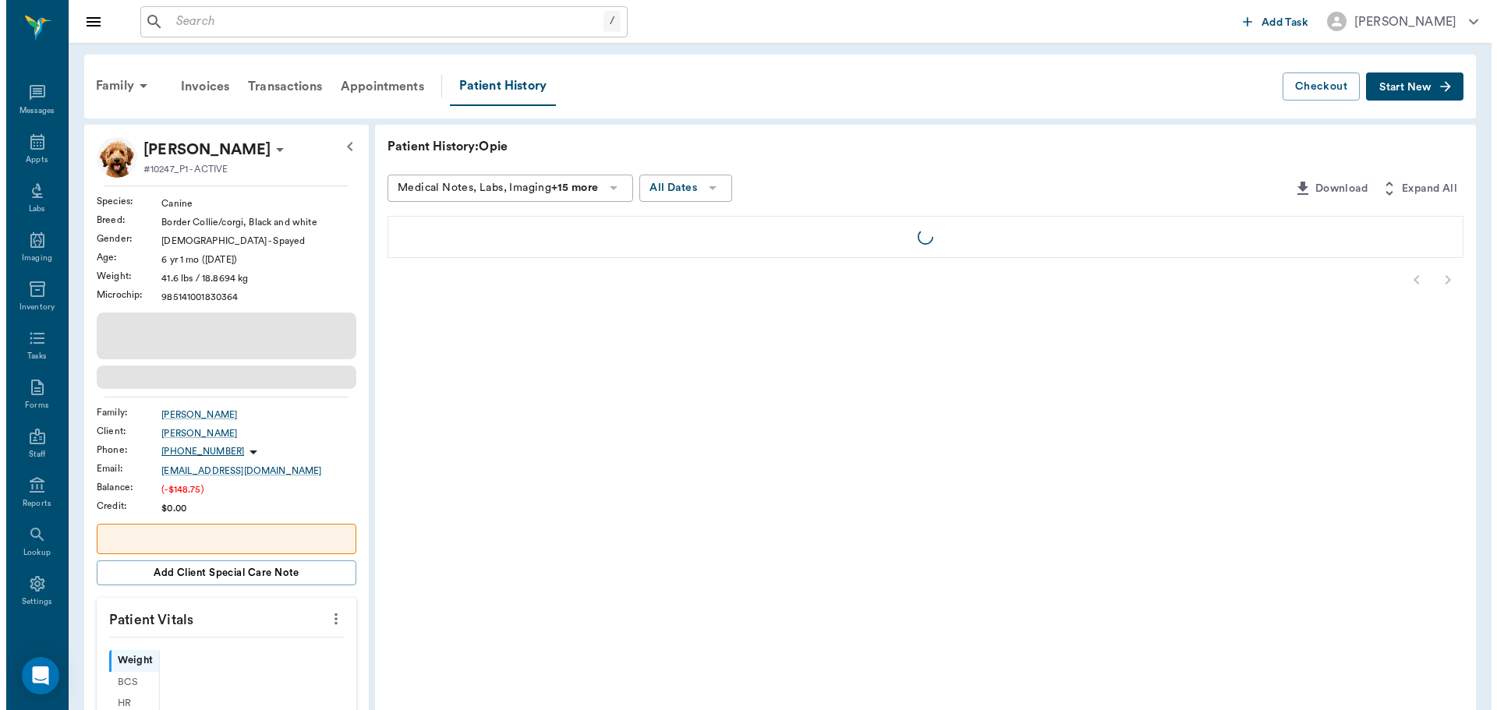
scroll to position [7, 0]
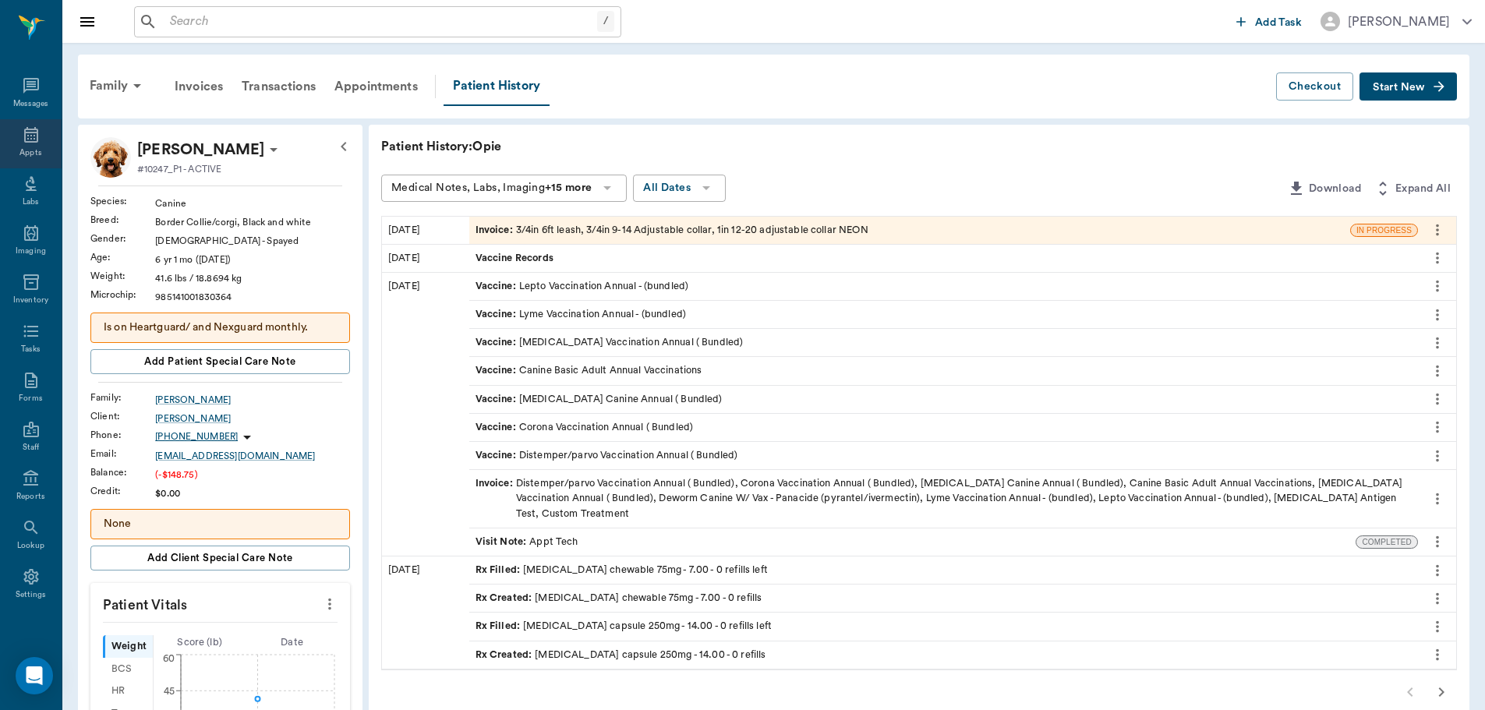
click at [24, 147] on div "Appts" at bounding box center [30, 153] width 22 height 12
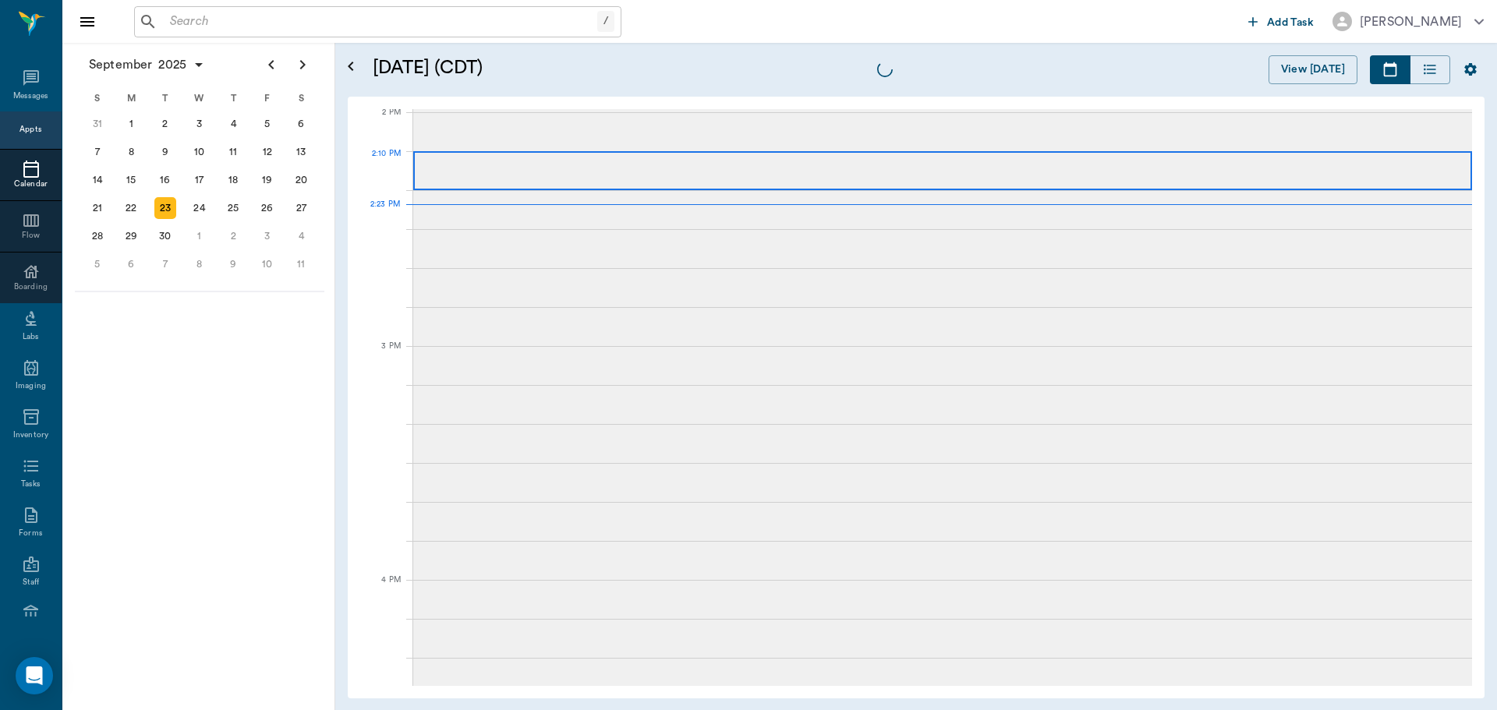
scroll to position [1404, 0]
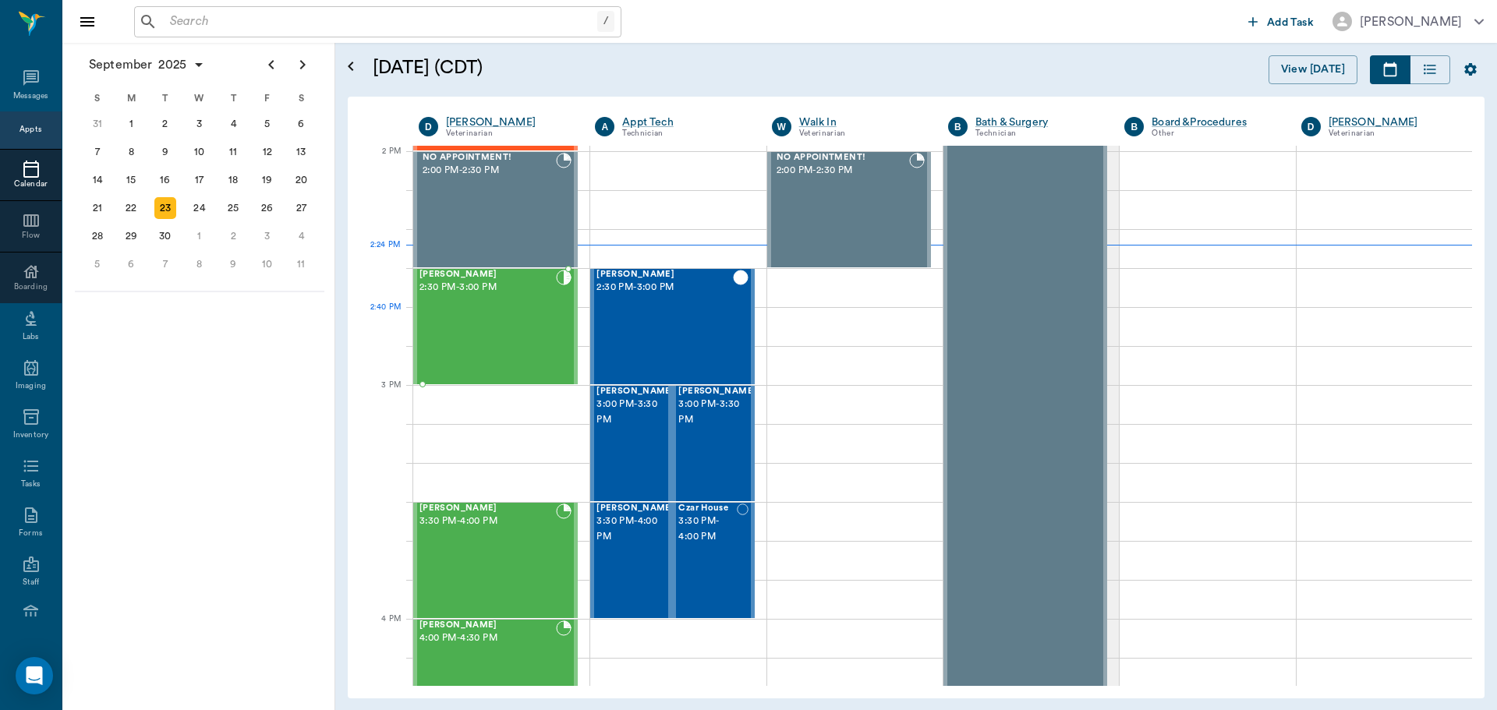
click at [497, 322] on div "Bebe Watson 2:30 PM - 3:00 PM" at bounding box center [487, 327] width 136 height 114
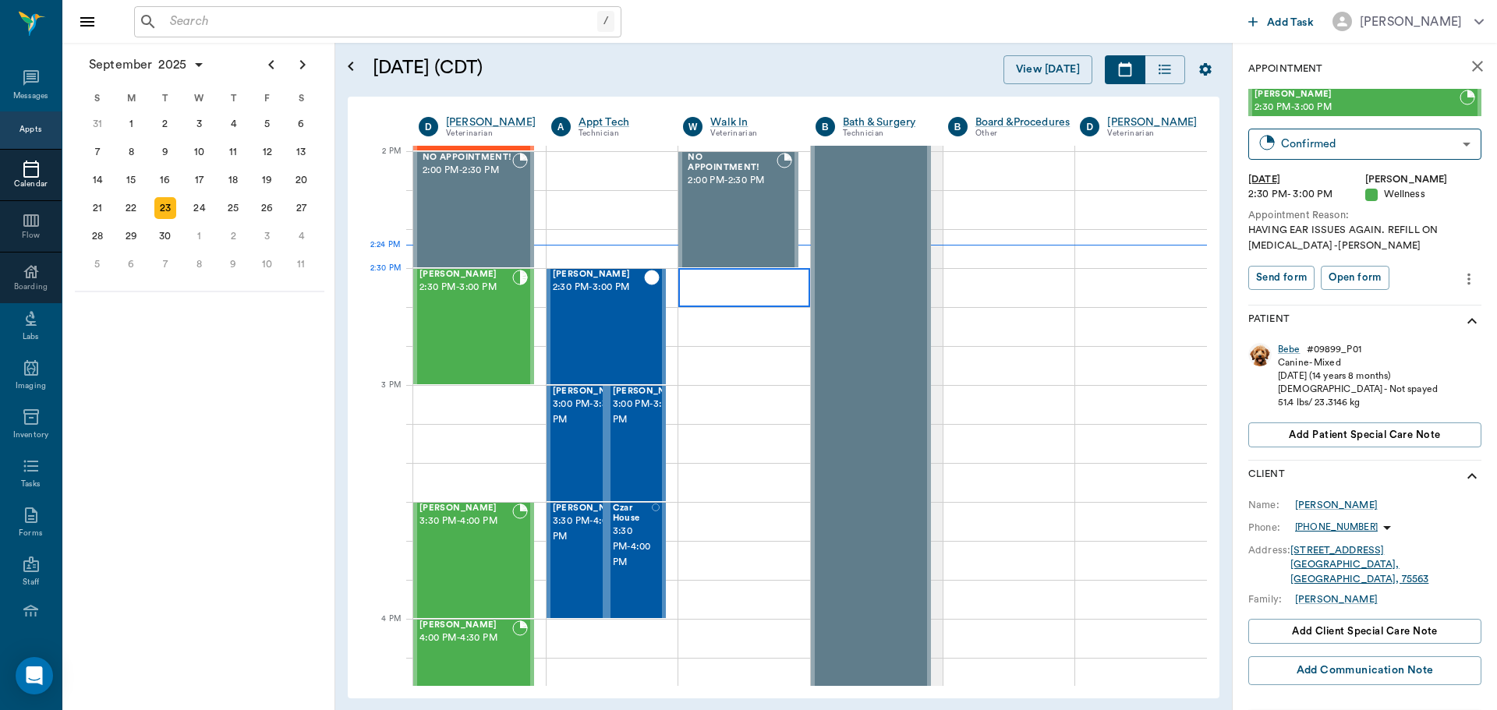
type input "CHECKED_IN"
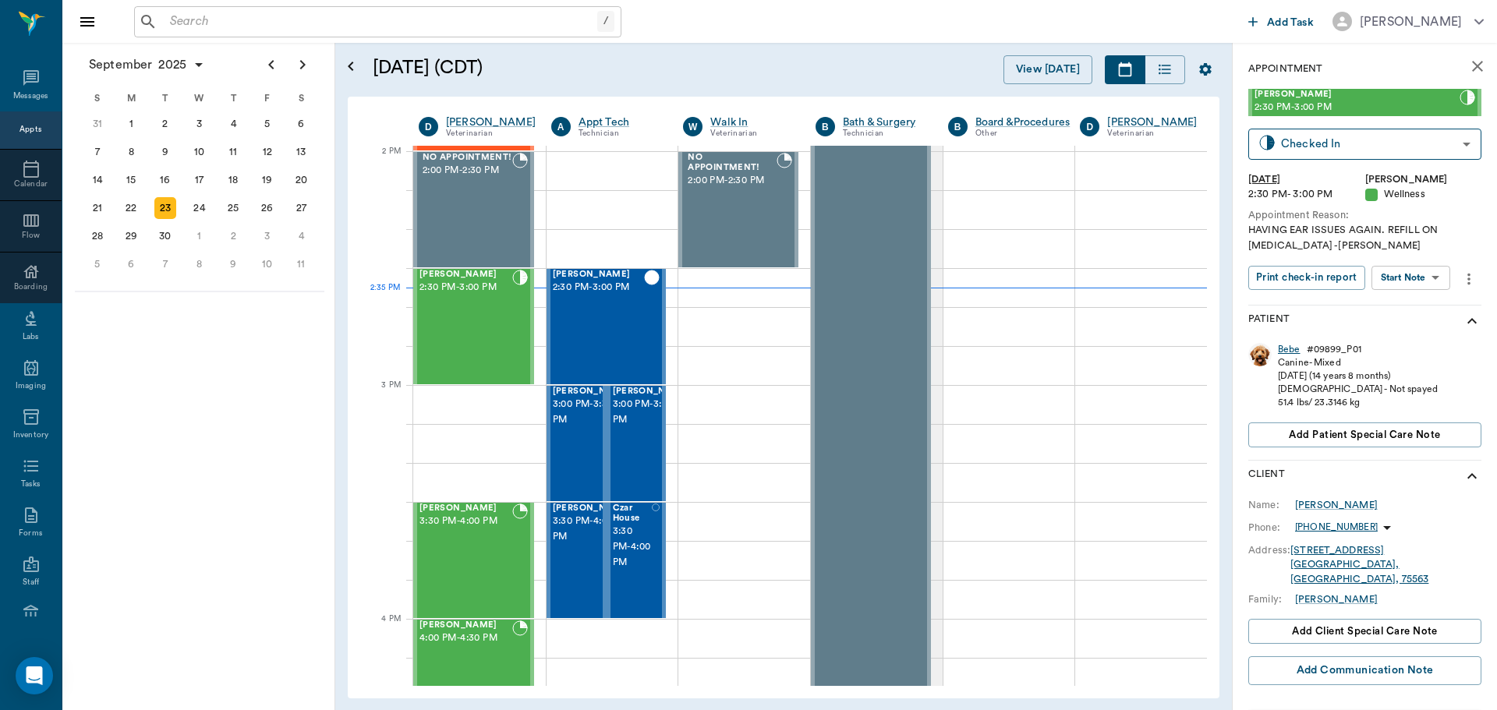
click at [1289, 349] on div "Bebe" at bounding box center [1289, 349] width 23 height 13
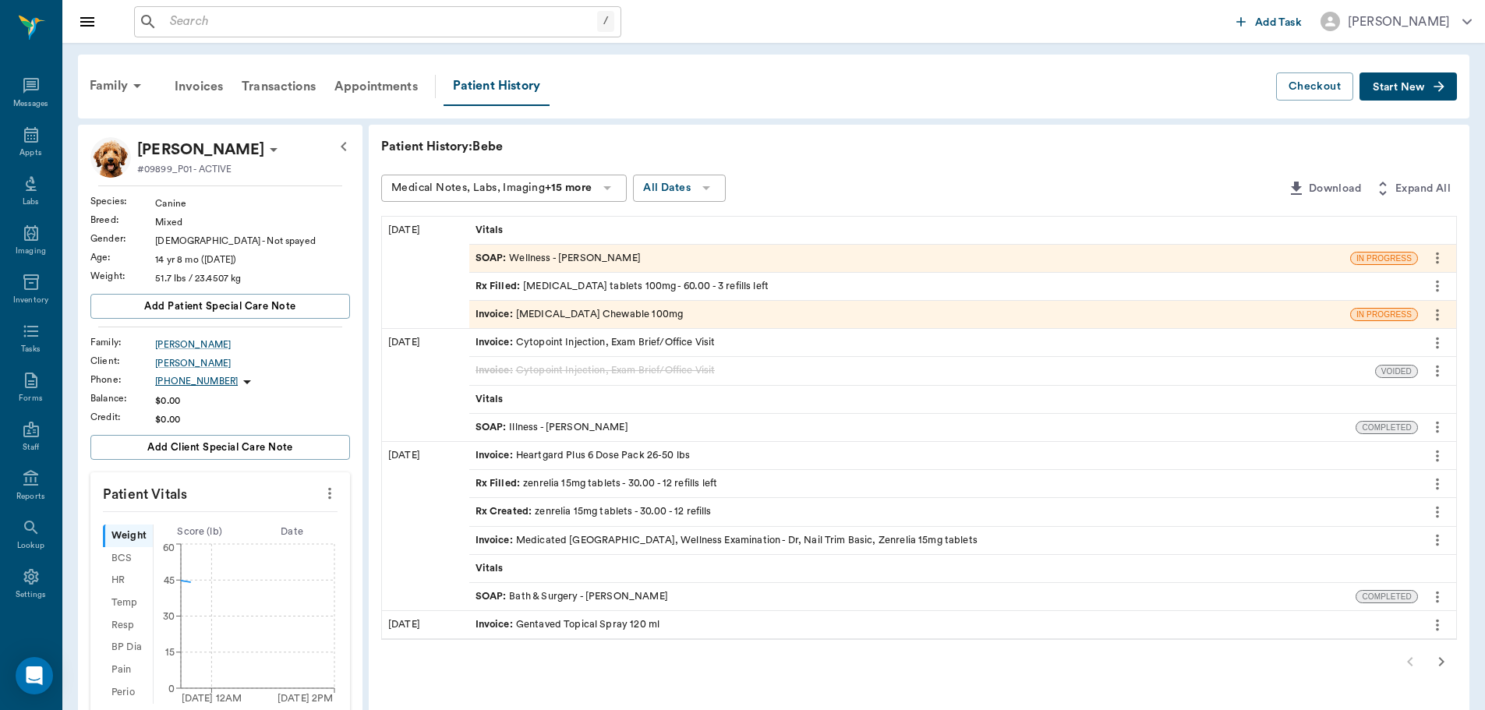
scroll to position [78, 0]
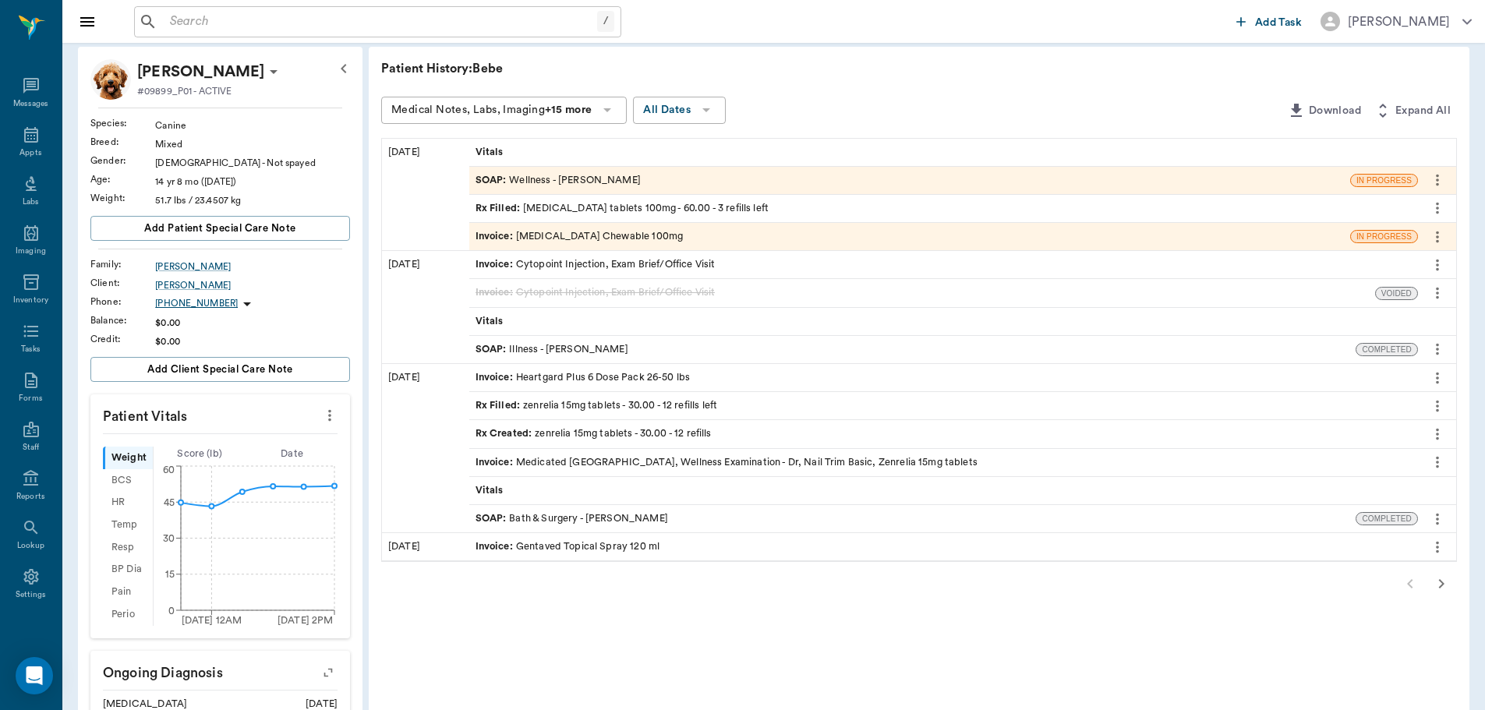
click at [576, 348] on div "SOAP : Illness - Dr. Bert Ellsworth" at bounding box center [552, 349] width 153 height 15
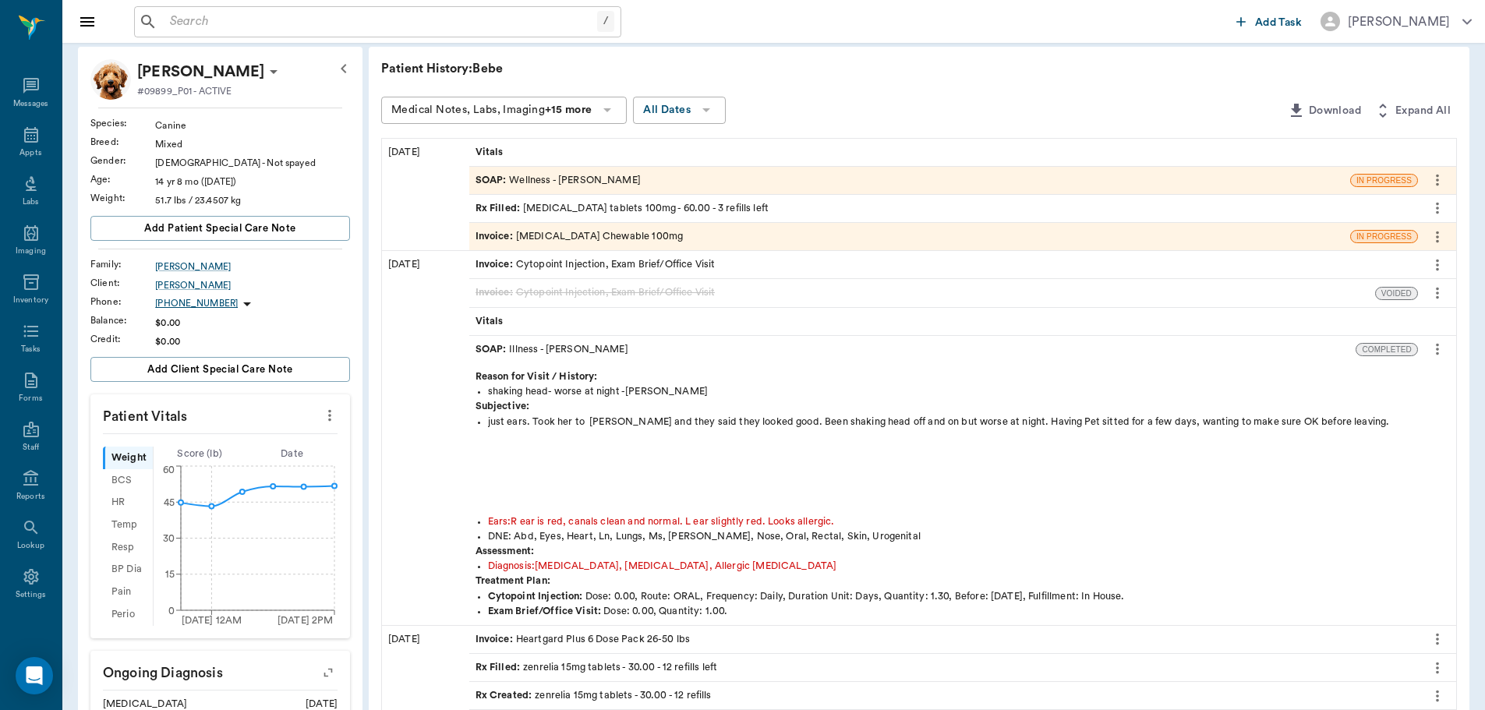
click at [515, 176] on div "SOAP : Wellness - [PERSON_NAME]" at bounding box center [558, 180] width 165 height 15
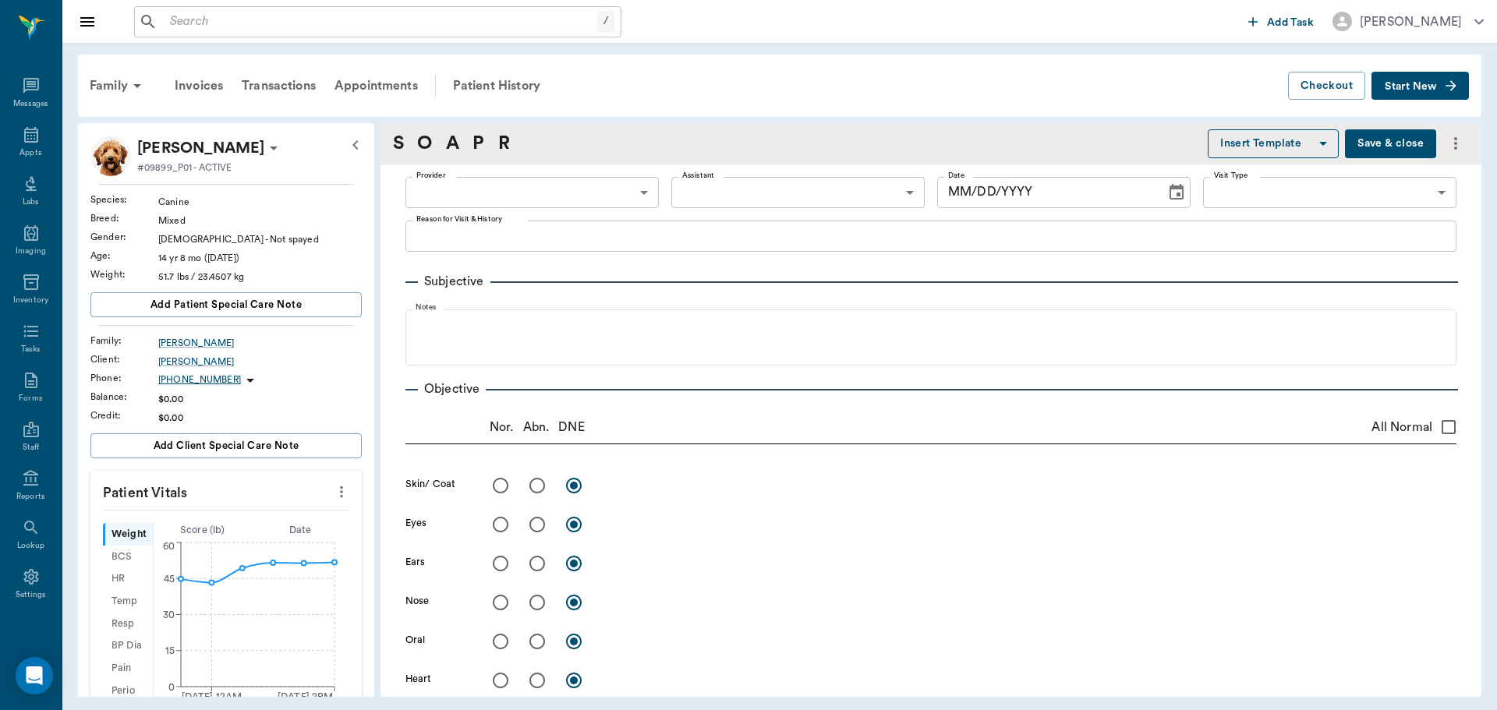
type input "63ec2f075fda476ae8351a4d"
type input "63ec2e7e52e12b0ba117b124"
type input "65d2be4f46e3a538d89b8c14"
type textarea "HAVING EAR ISSUES AGAIN. REFILL ON CARPROFEN -LORY"
type input "[DATE]"
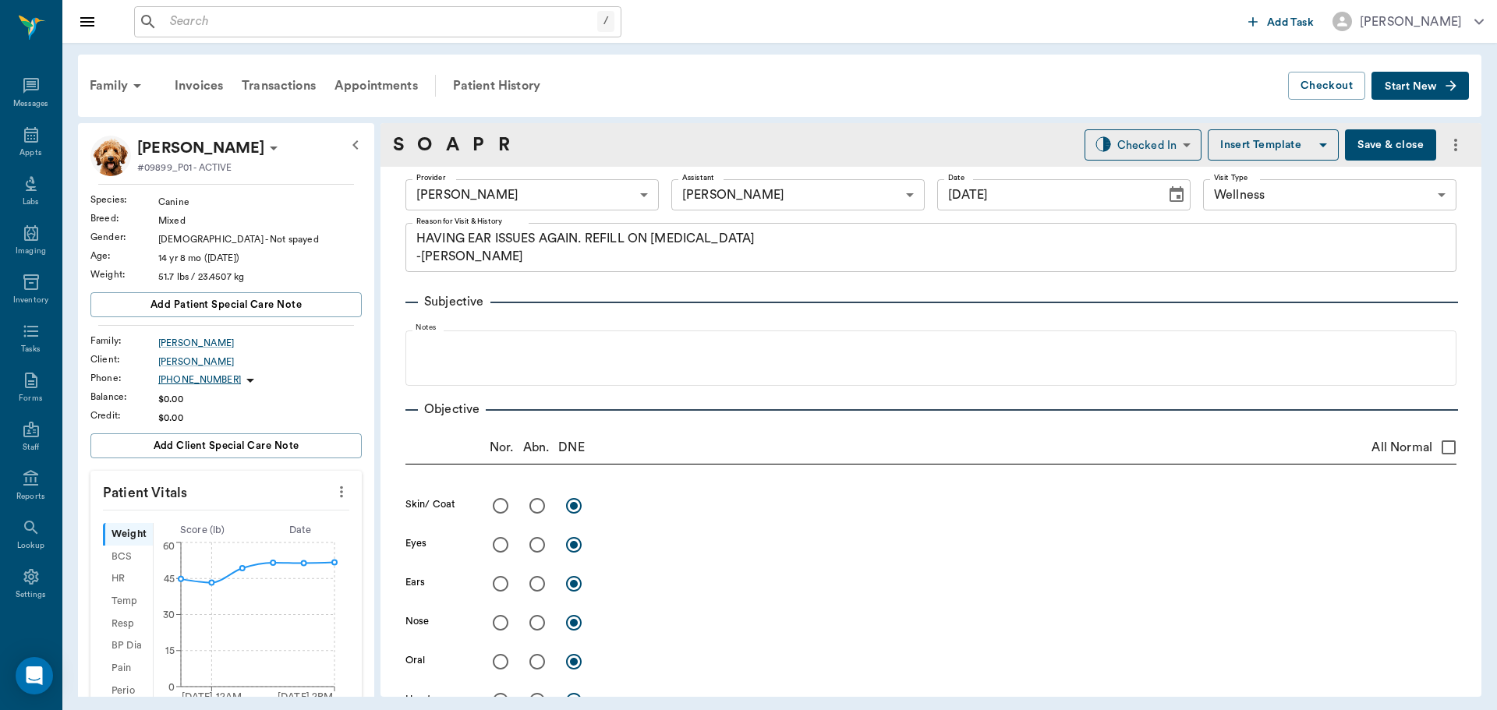
click at [1382, 151] on button "Save & close" at bounding box center [1390, 144] width 91 height 31
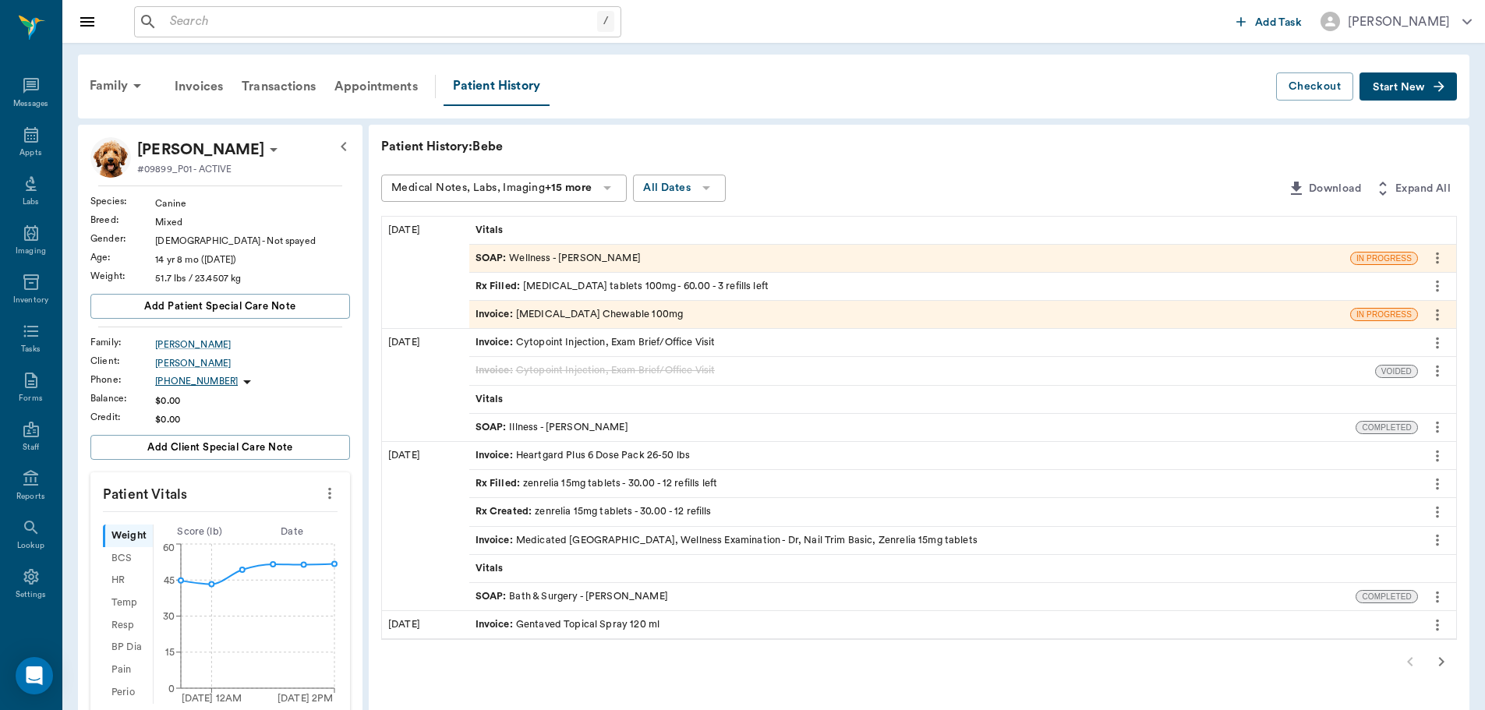
click at [592, 591] on div "SOAP : Bath & Surgery - Dr. Bert Ellsworth" at bounding box center [572, 596] width 193 height 15
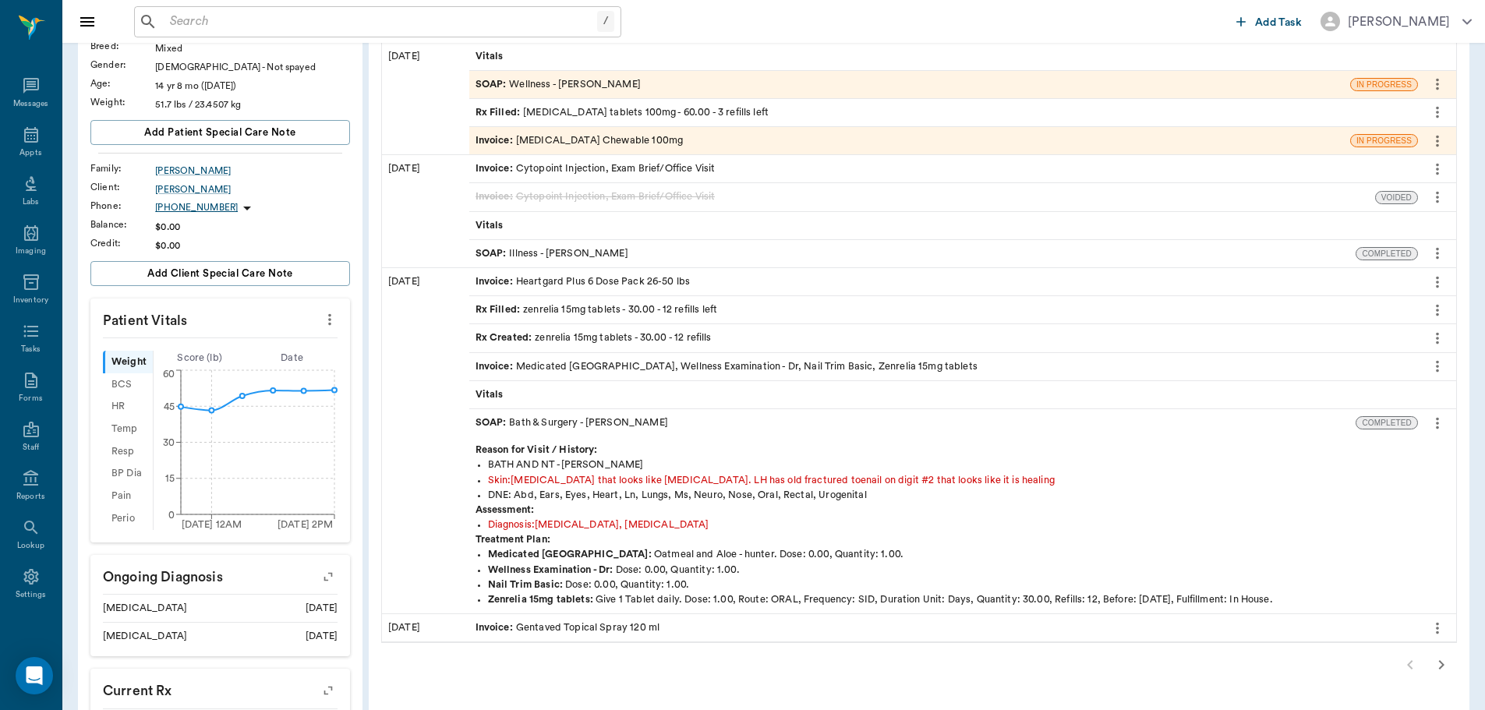
scroll to position [156, 0]
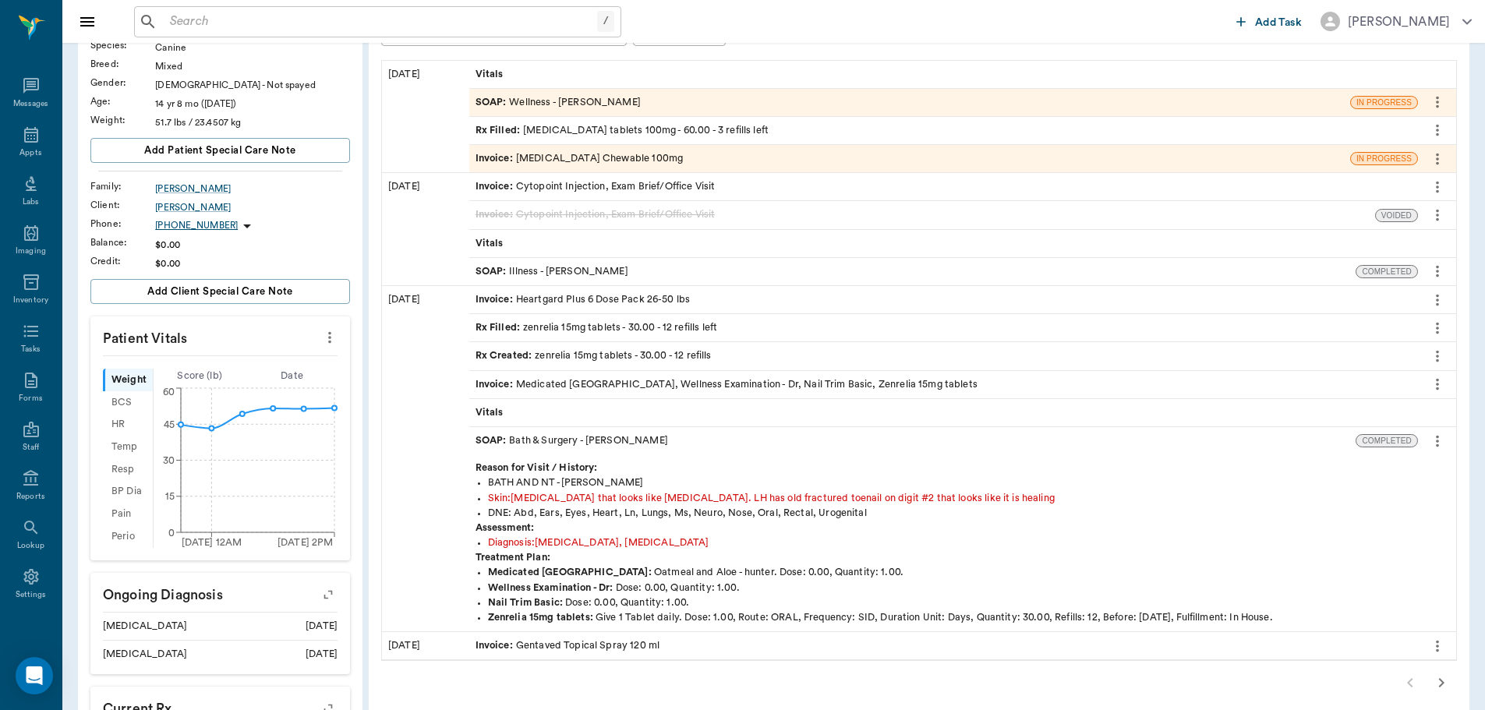
click at [720, 539] on div "Diagnosis : Arthritis, Atopy" at bounding box center [969, 543] width 962 height 15
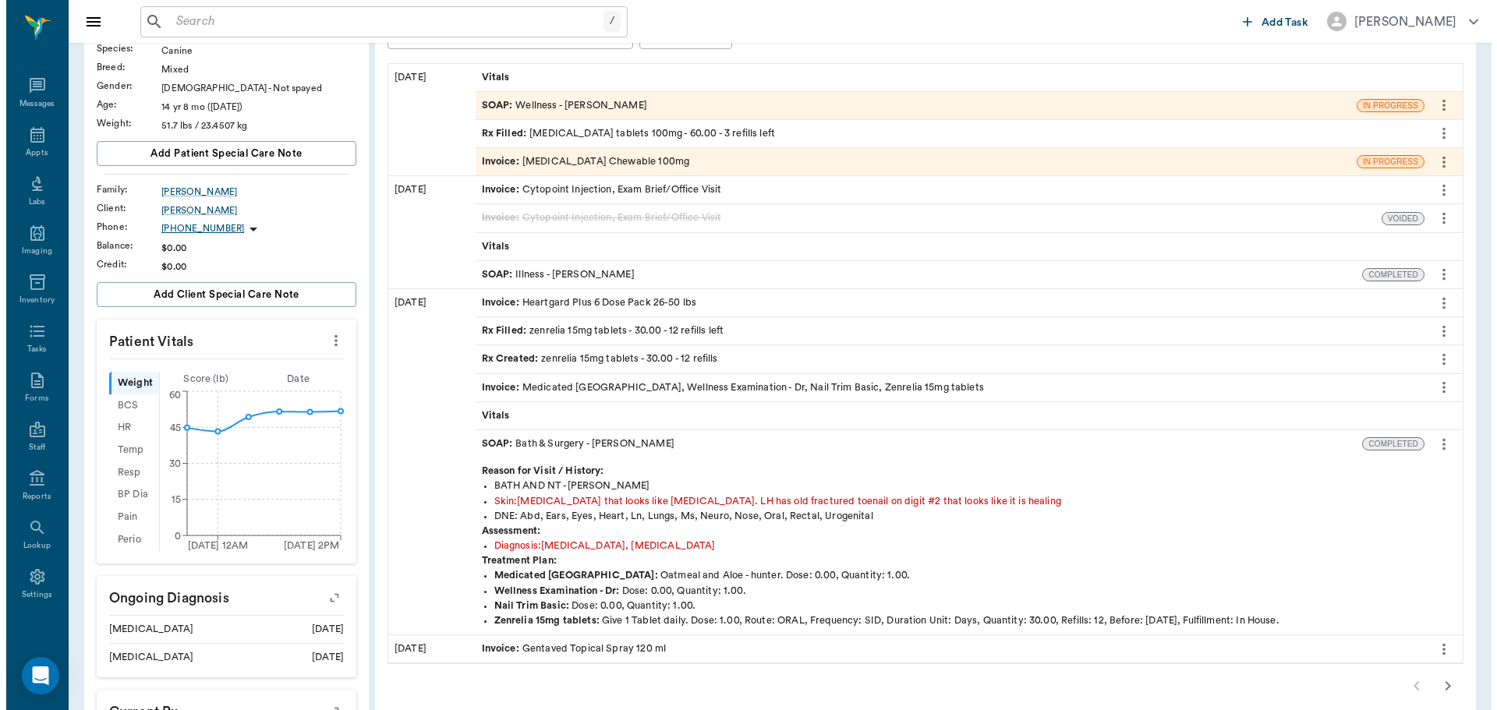
scroll to position [0, 0]
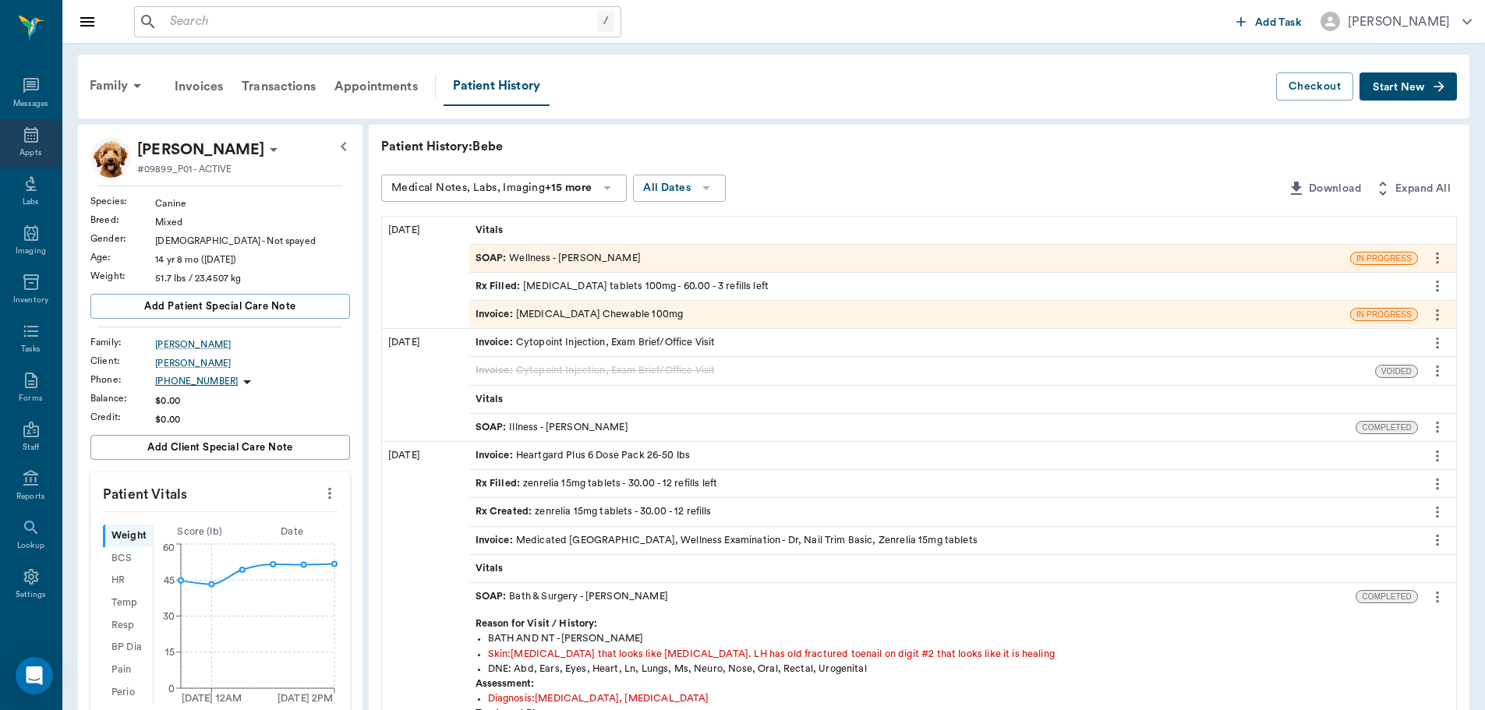
click at [16, 146] on div "Appts" at bounding box center [31, 143] width 62 height 49
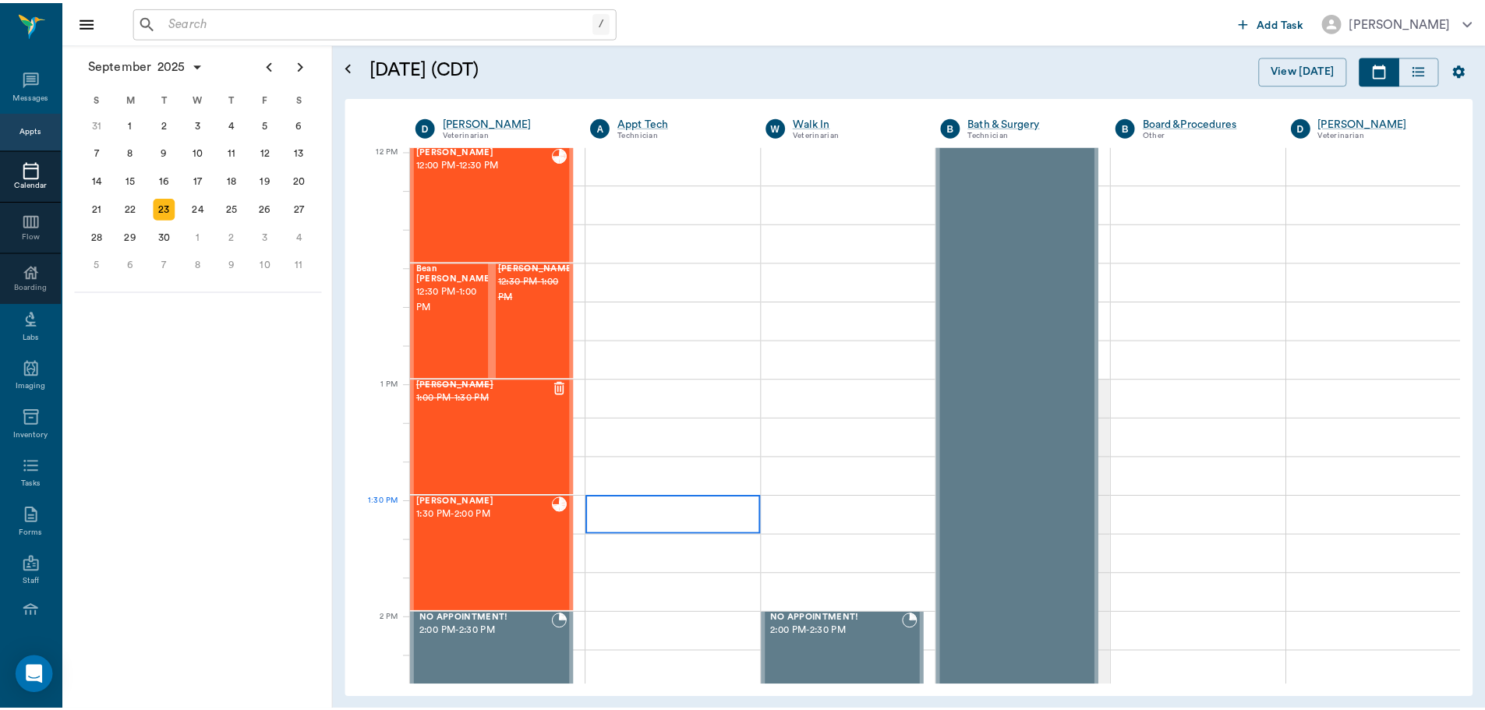
scroll to position [937, 0]
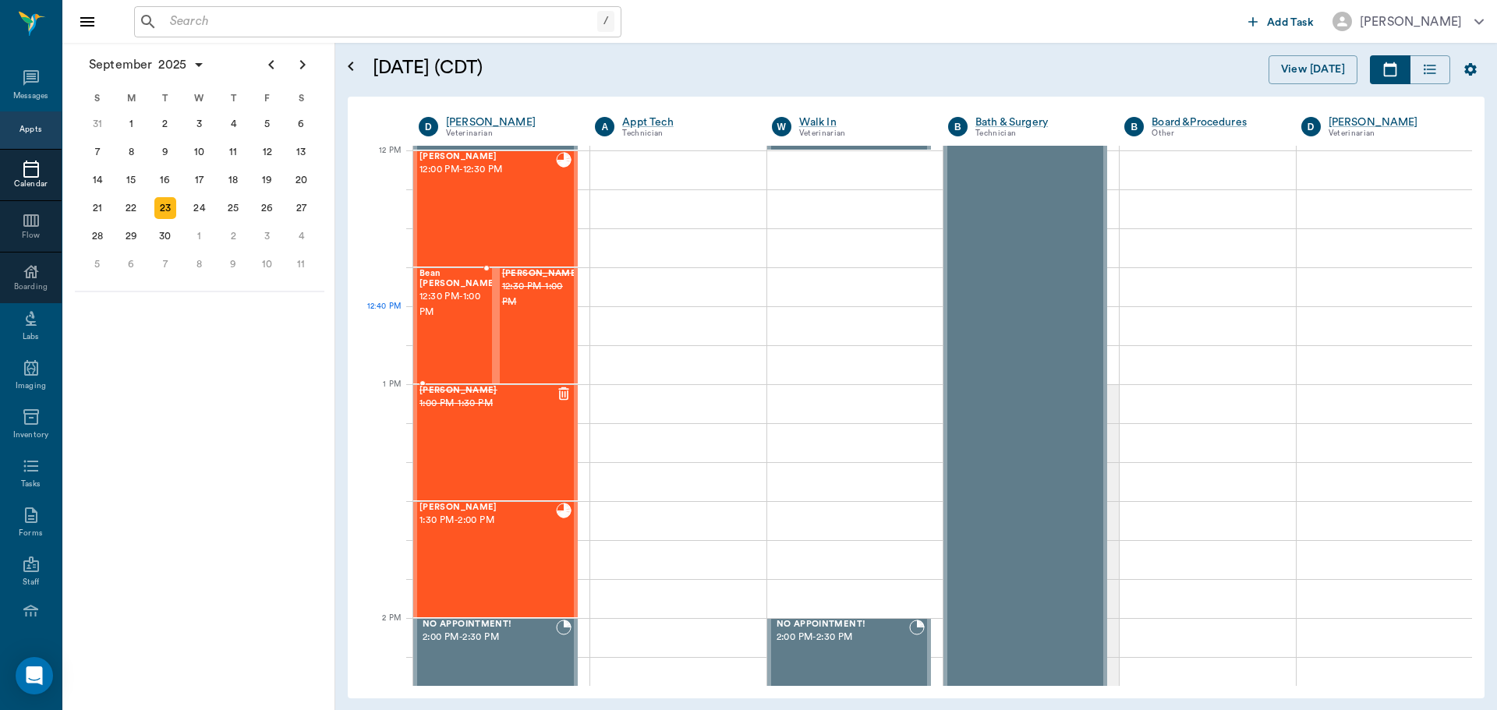
click at [457, 325] on div "Bean Graves 12:30 PM - 1:00 PM" at bounding box center [458, 326] width 78 height 114
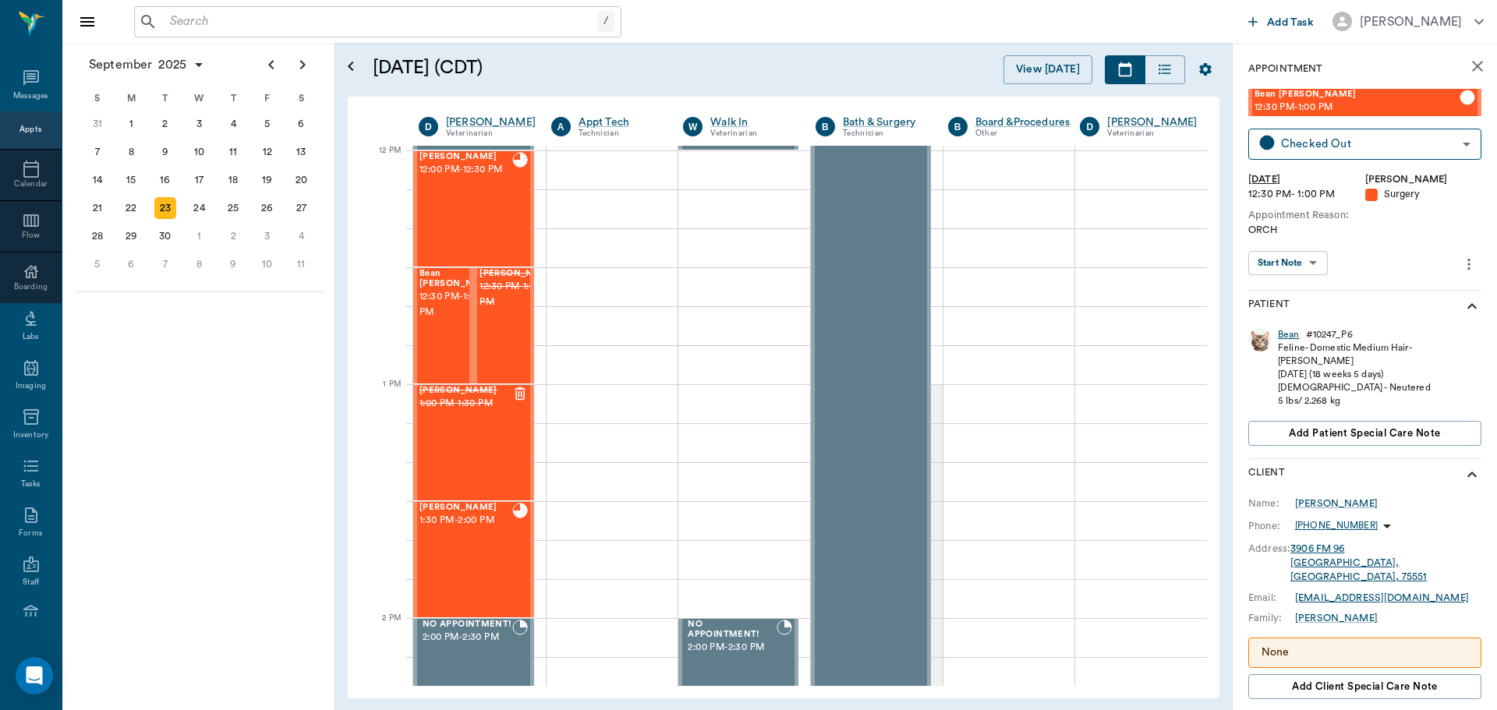
click at [1286, 335] on div "Bean" at bounding box center [1289, 334] width 22 height 13
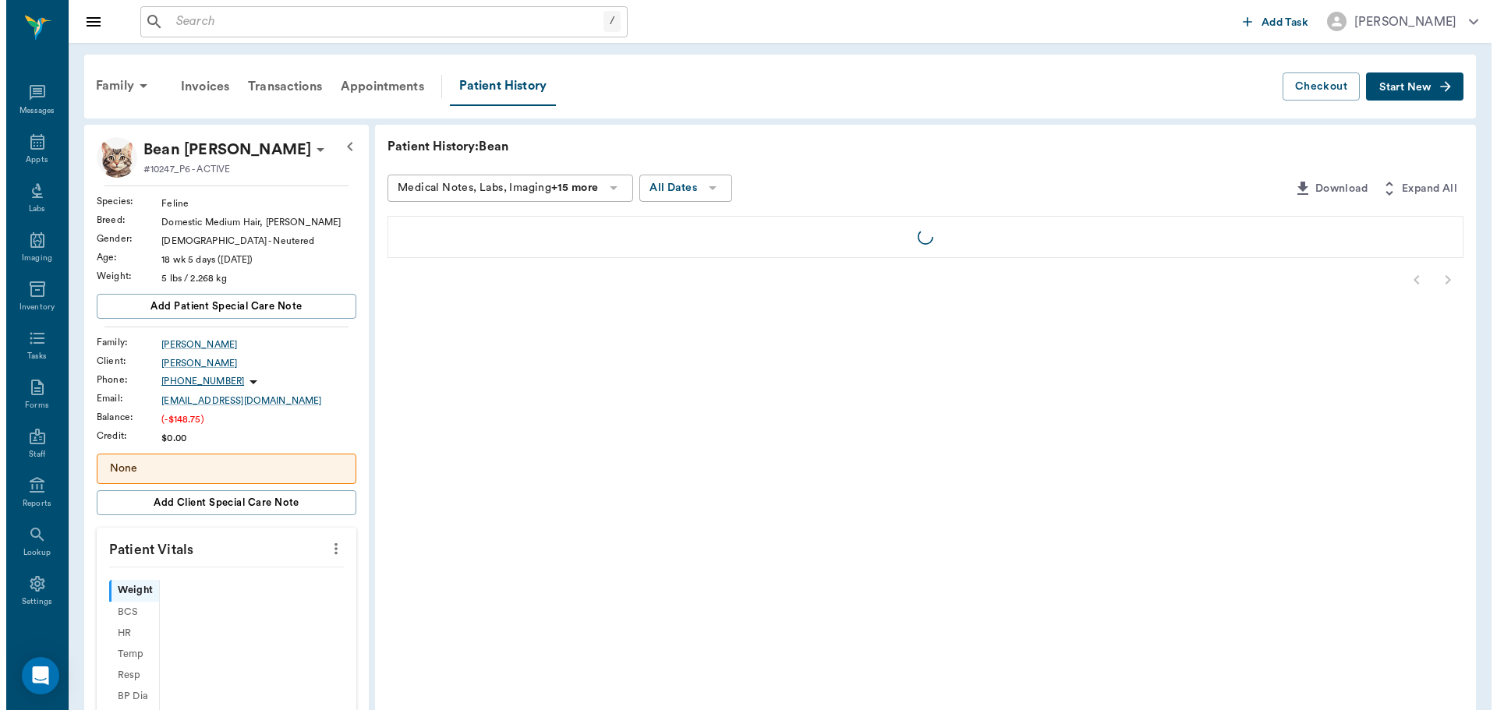
scroll to position [7, 0]
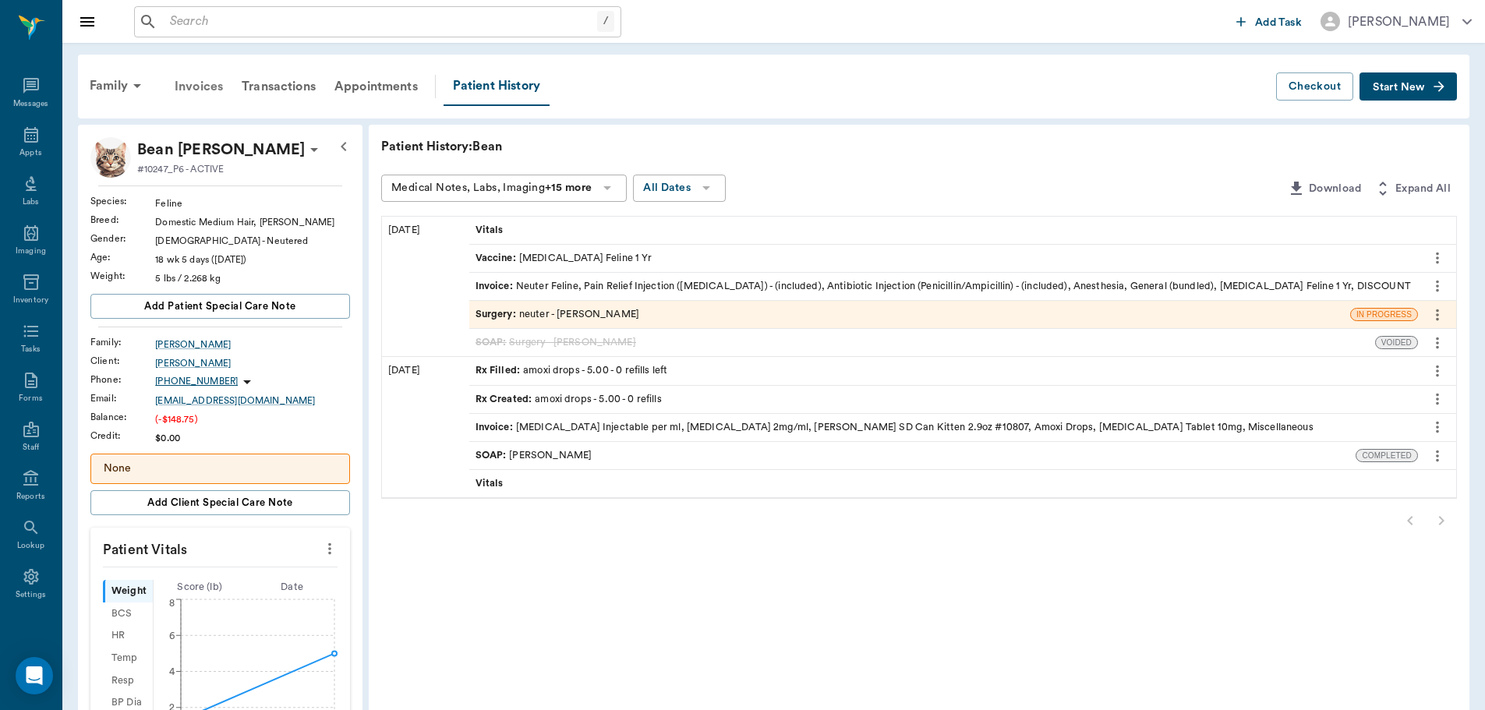
click at [211, 87] on div "Invoices" at bounding box center [198, 86] width 67 height 37
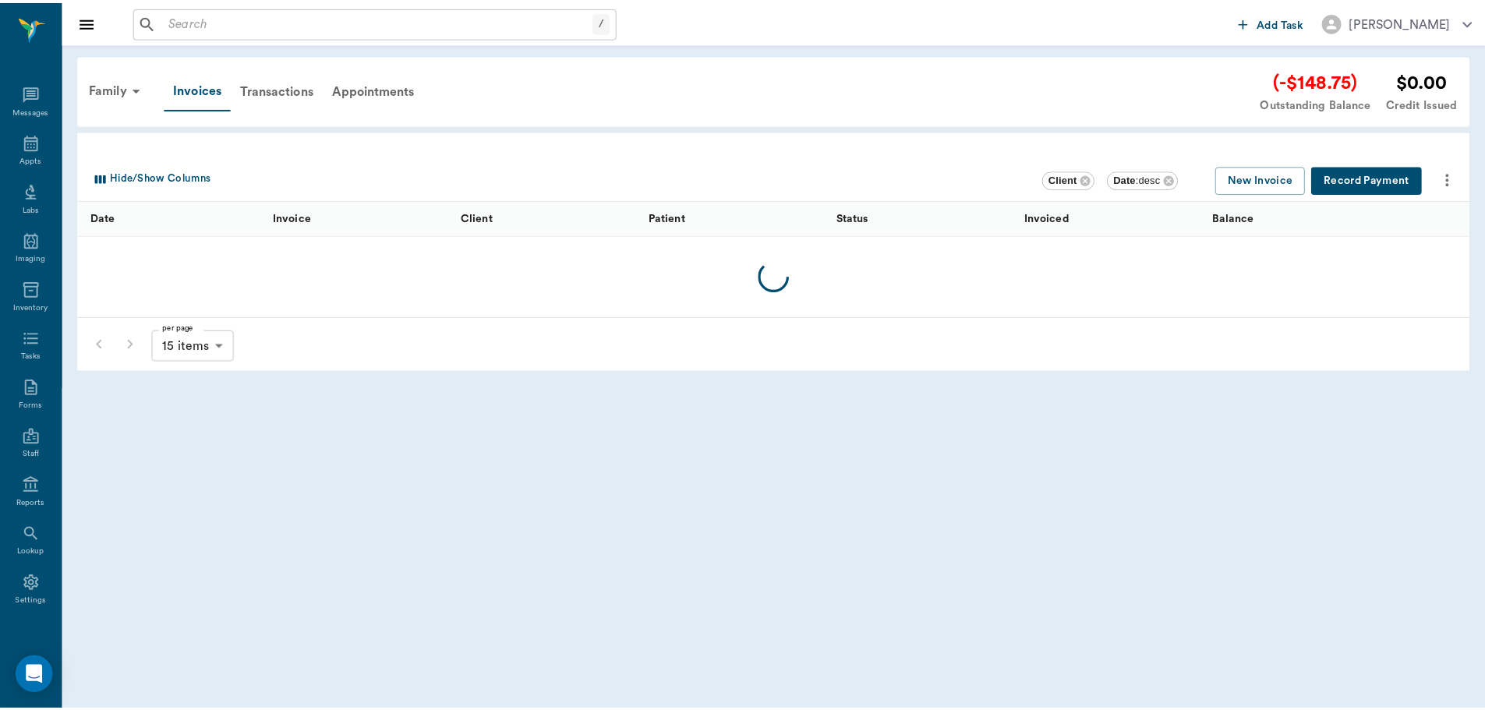
scroll to position [7, 0]
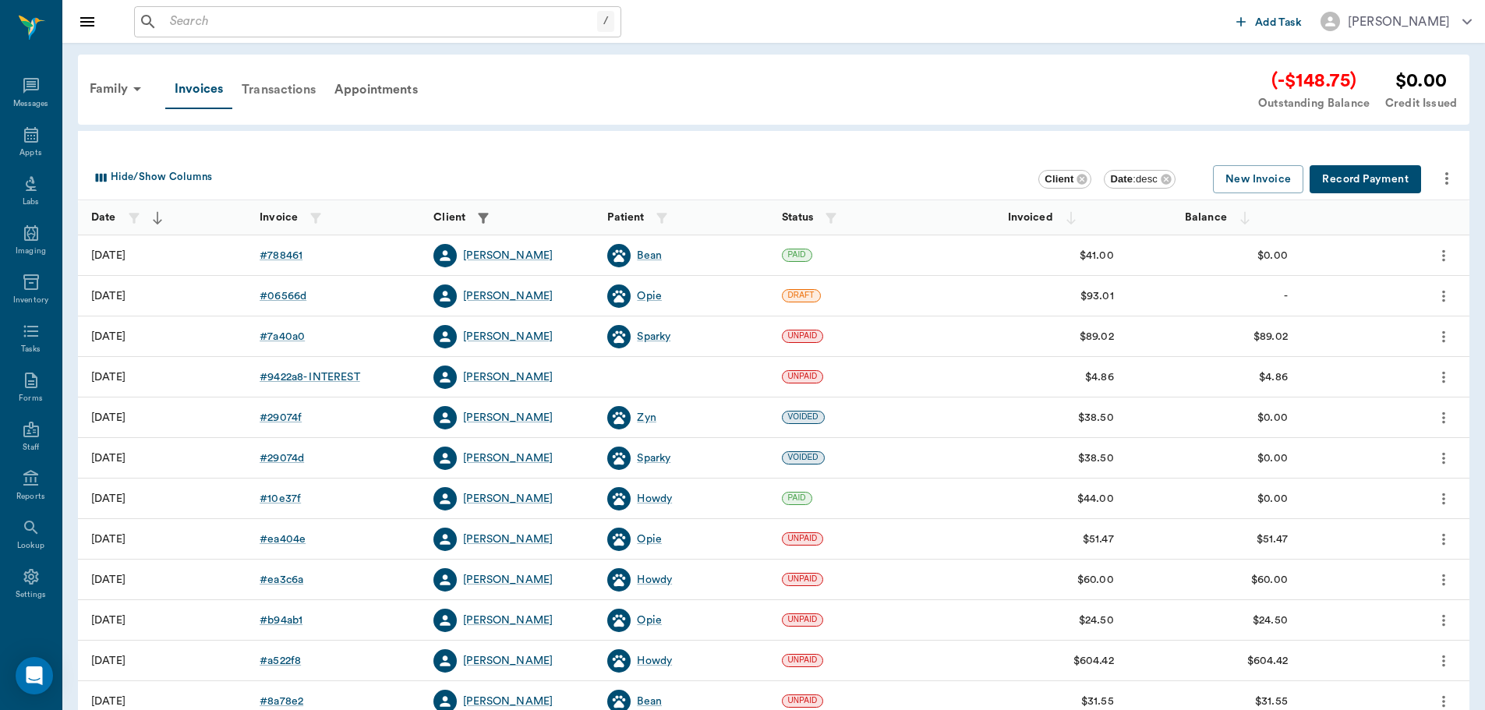
click at [251, 97] on div "Transactions" at bounding box center [278, 89] width 93 height 37
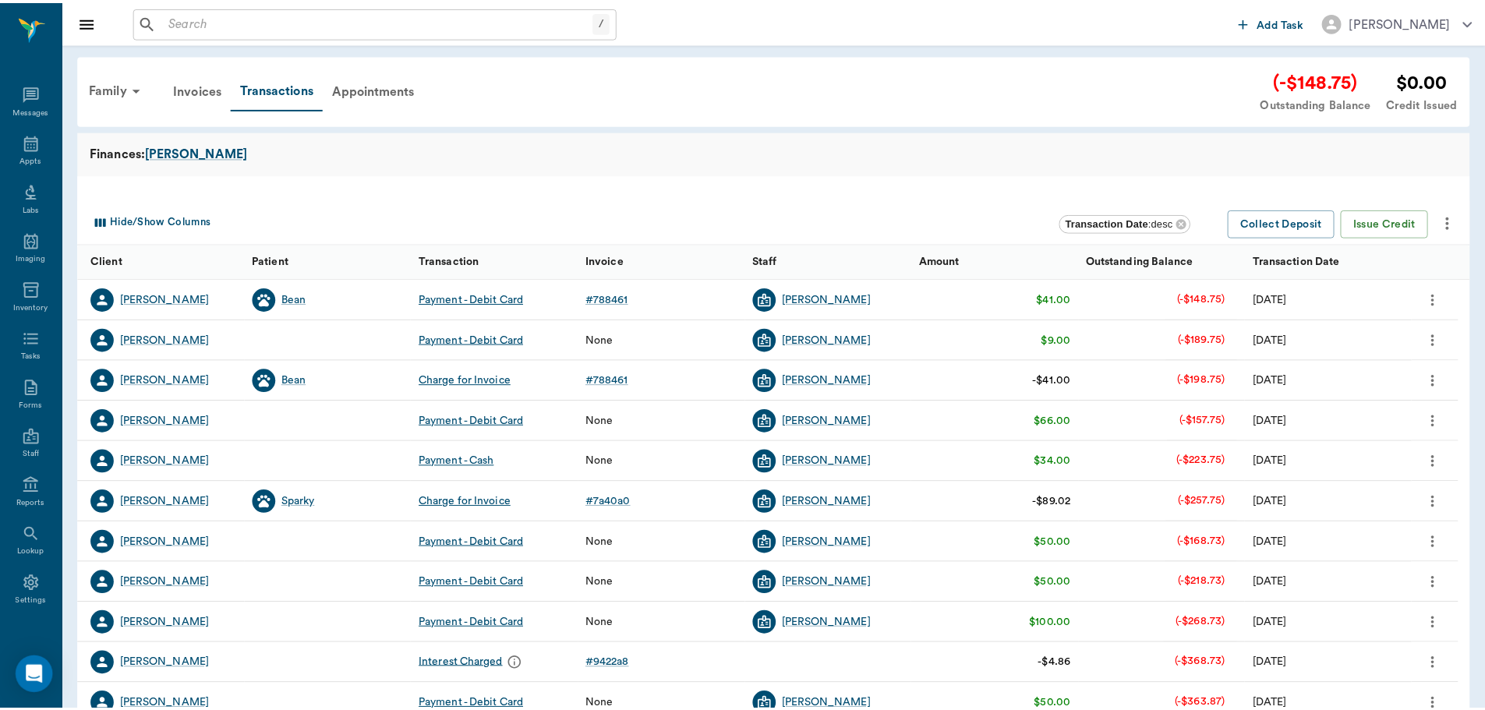
scroll to position [7, 0]
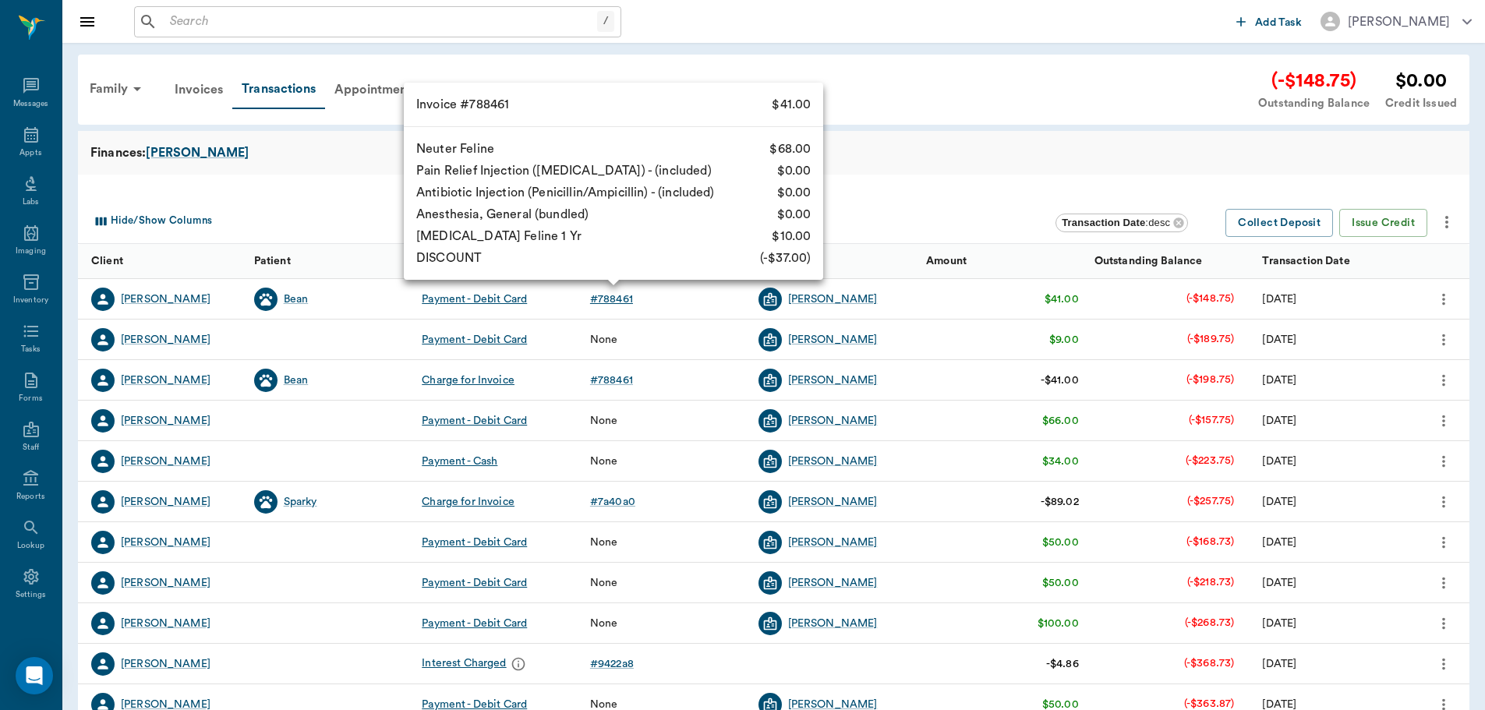
click at [601, 295] on div "# 788461" at bounding box center [611, 300] width 43 height 16
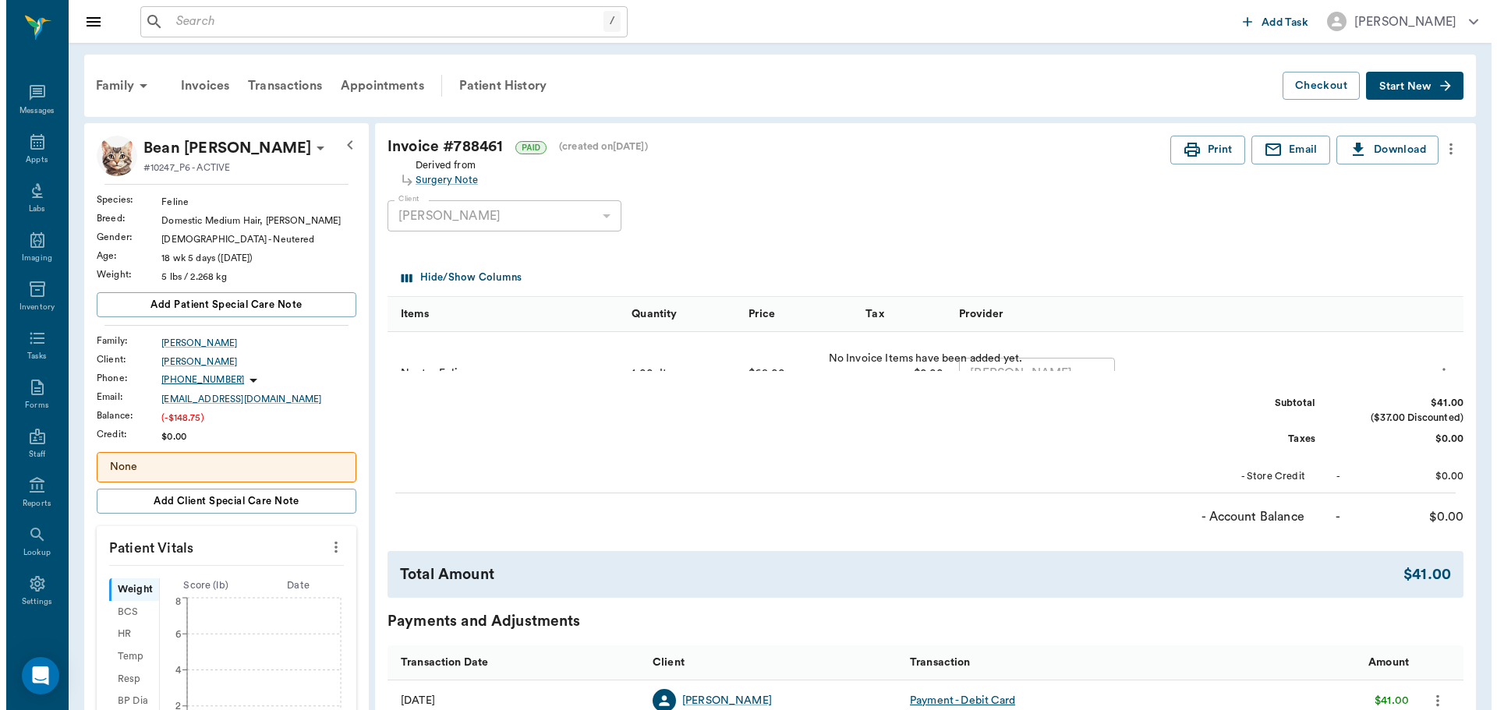
scroll to position [7, 0]
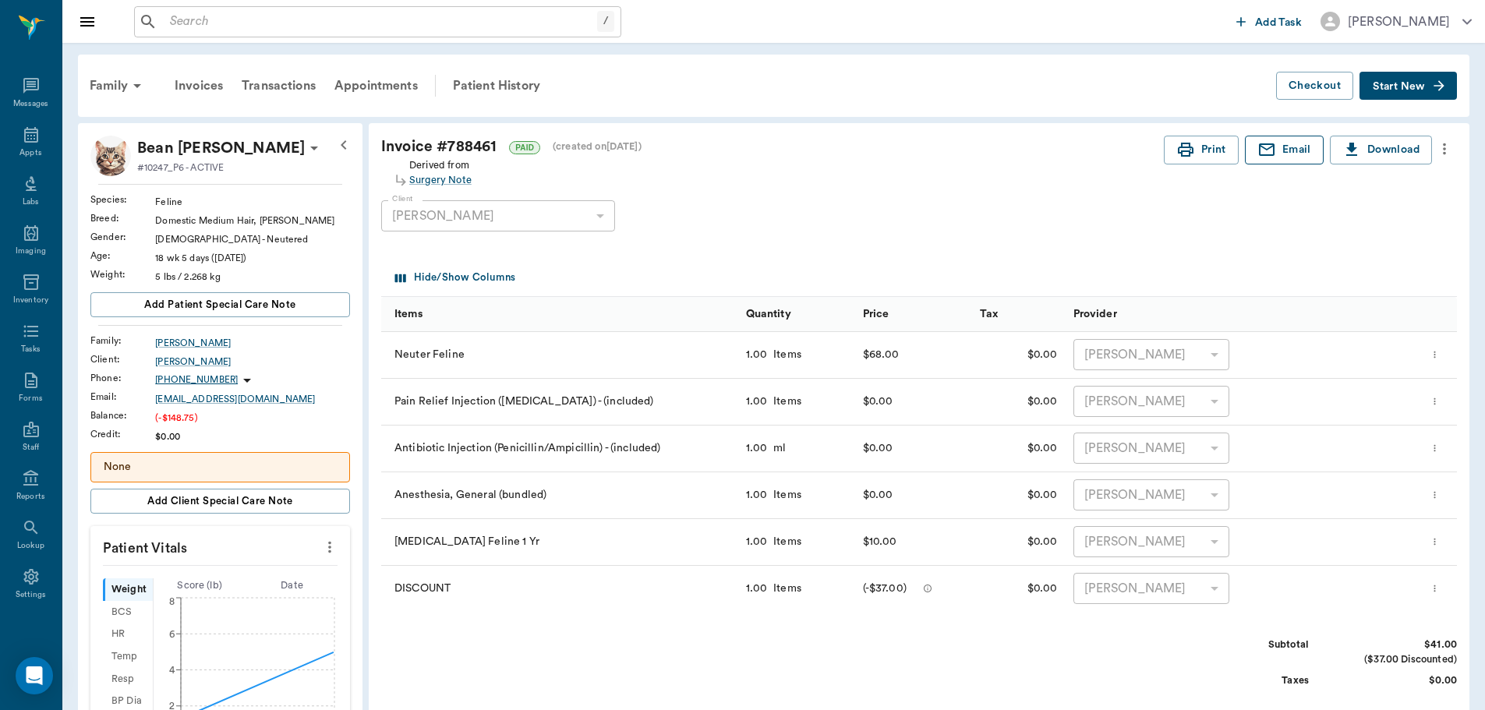
click at [1283, 157] on button "Email" at bounding box center [1284, 150] width 79 height 29
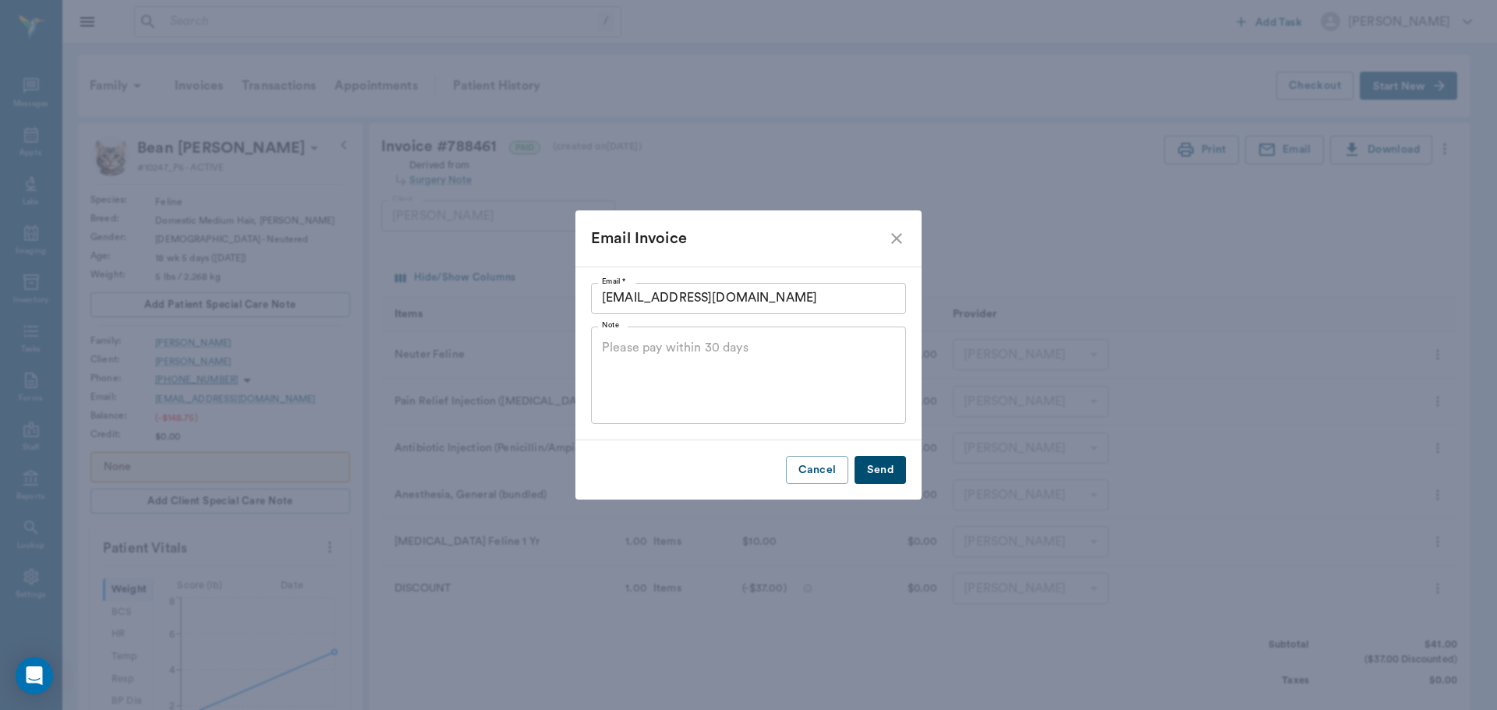
click at [882, 479] on button "Send" at bounding box center [879, 470] width 51 height 29
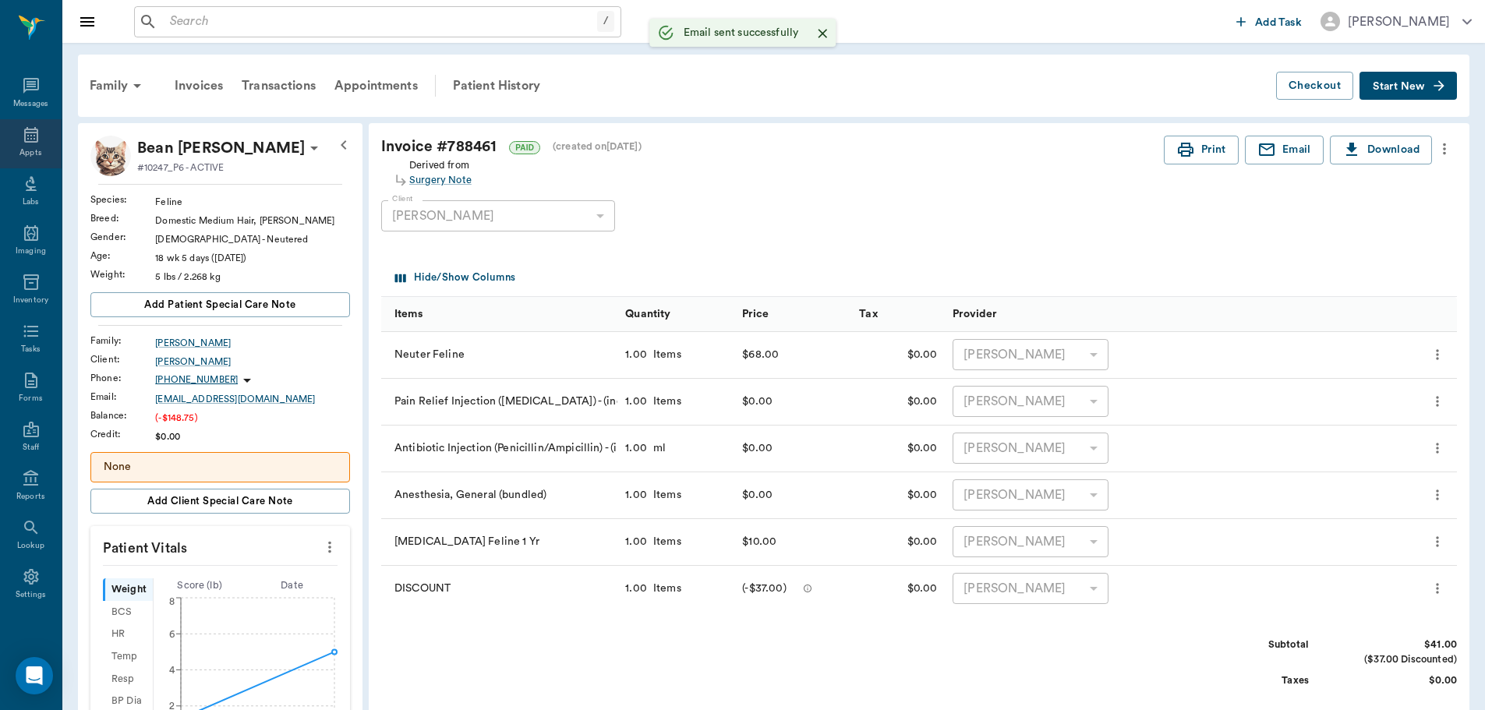
click at [29, 140] on icon at bounding box center [31, 135] width 19 height 19
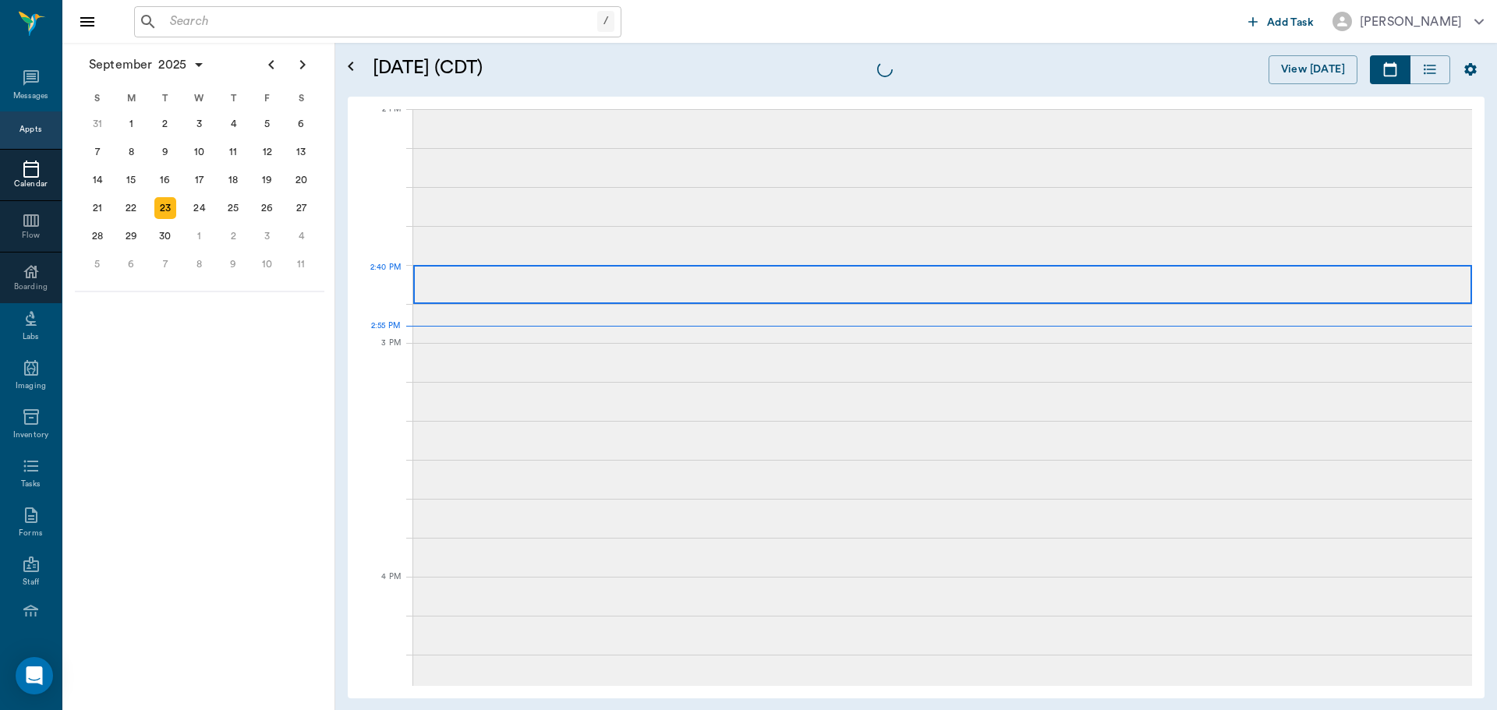
scroll to position [1407, 0]
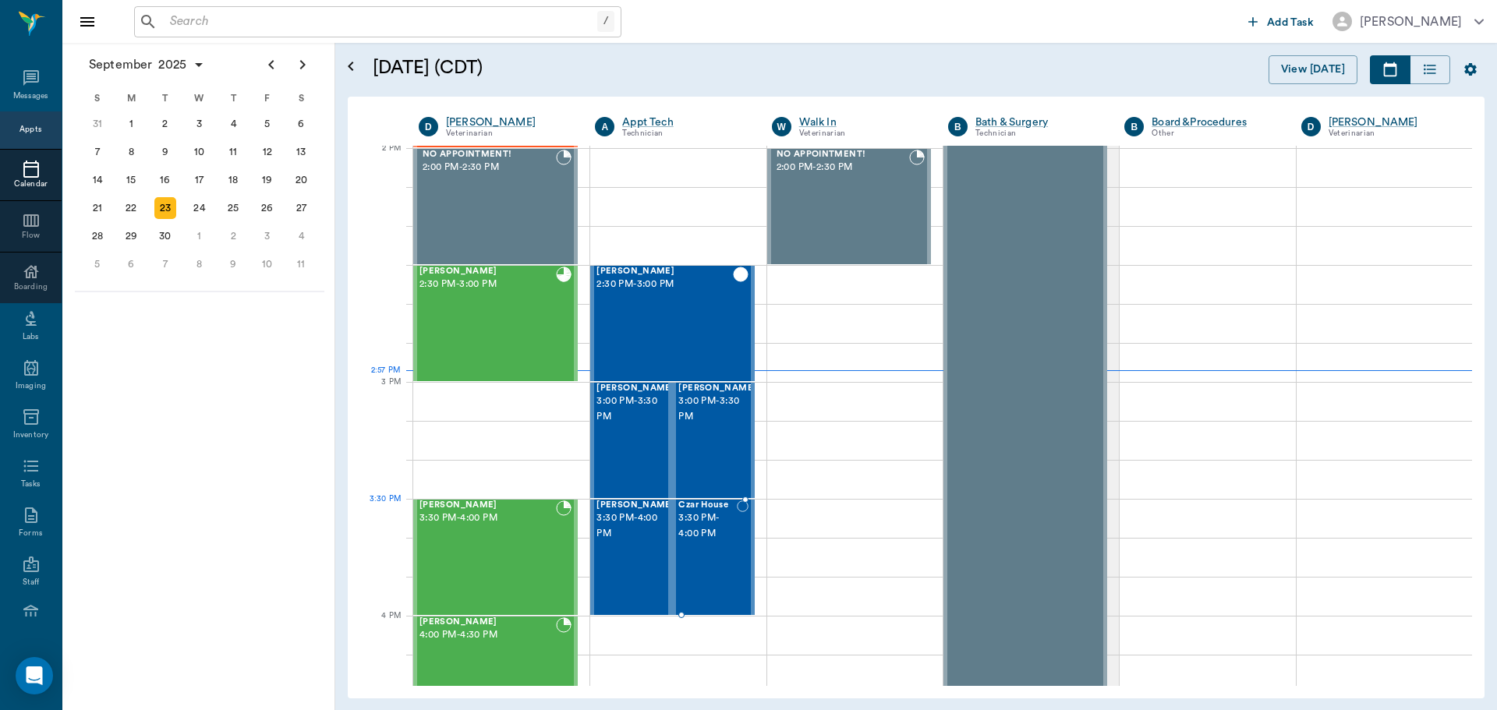
click at [668, 525] on div "Bruce Kassars 3:30 PM - 4:00 PM" at bounding box center [631, 557] width 82 height 115
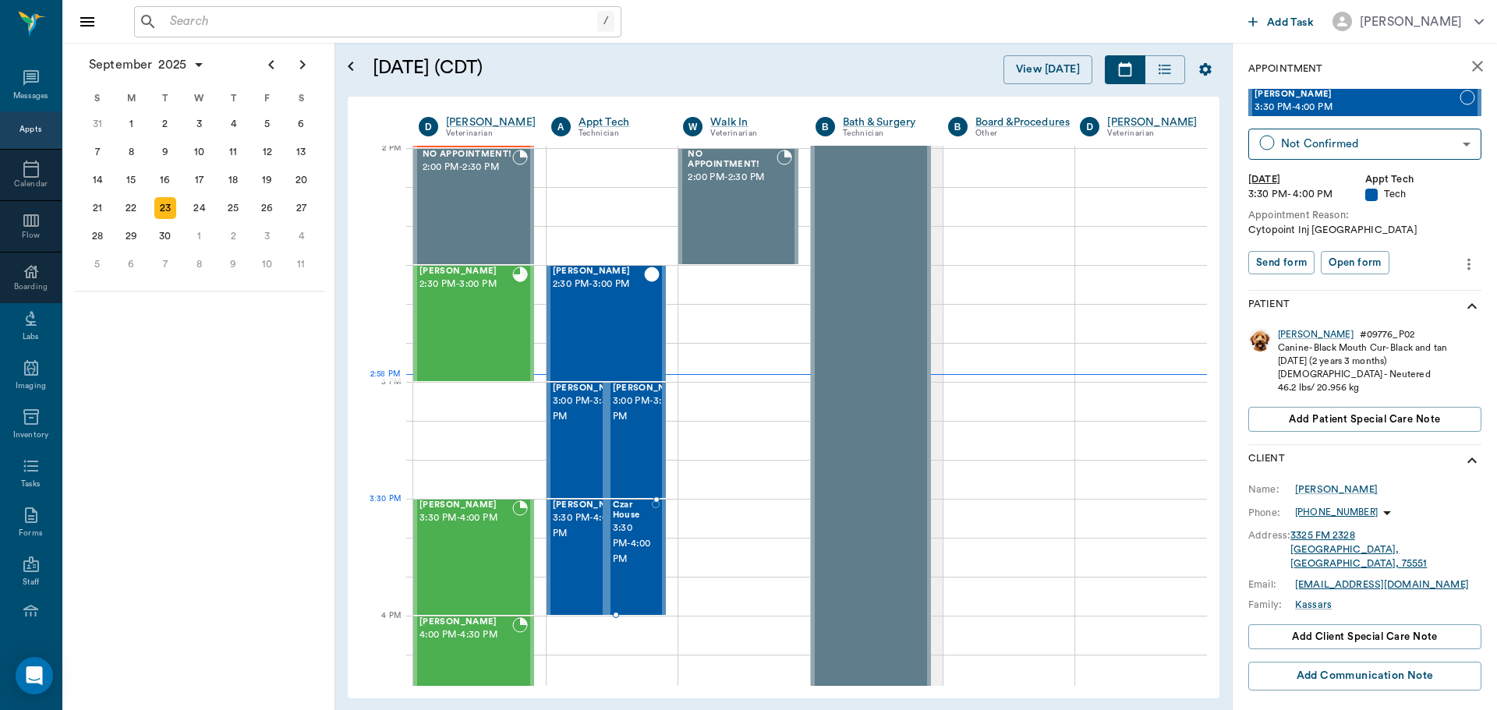
click at [630, 532] on span "3:30 PM - 4:00 PM" at bounding box center [633, 544] width 40 height 47
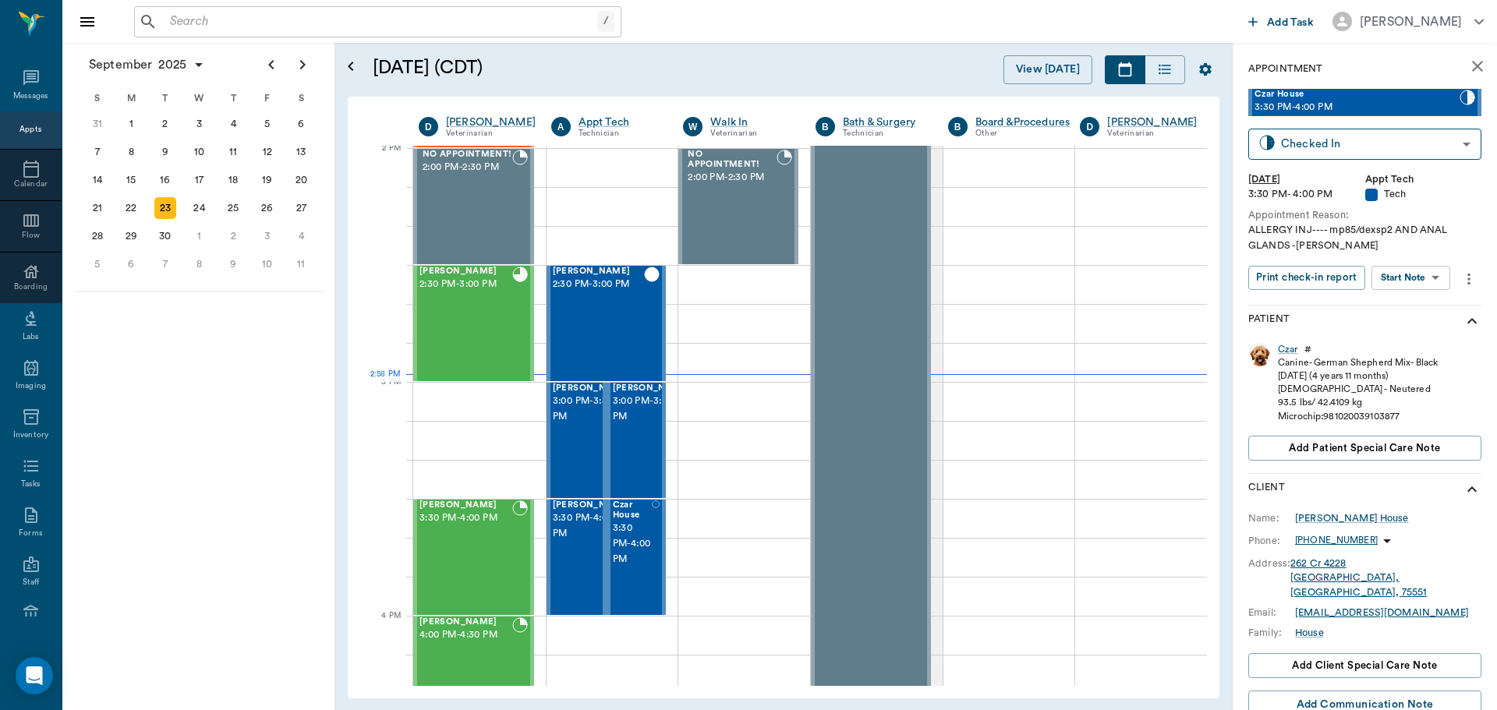
click at [1400, 286] on body "/ ​ Add Task Dr. Bert Ellsworth Nectar Messages Appts Calendar Flow Boarding La…" at bounding box center [748, 355] width 1497 height 710
click at [1401, 312] on button "Start SOAP" at bounding box center [1393, 310] width 53 height 18
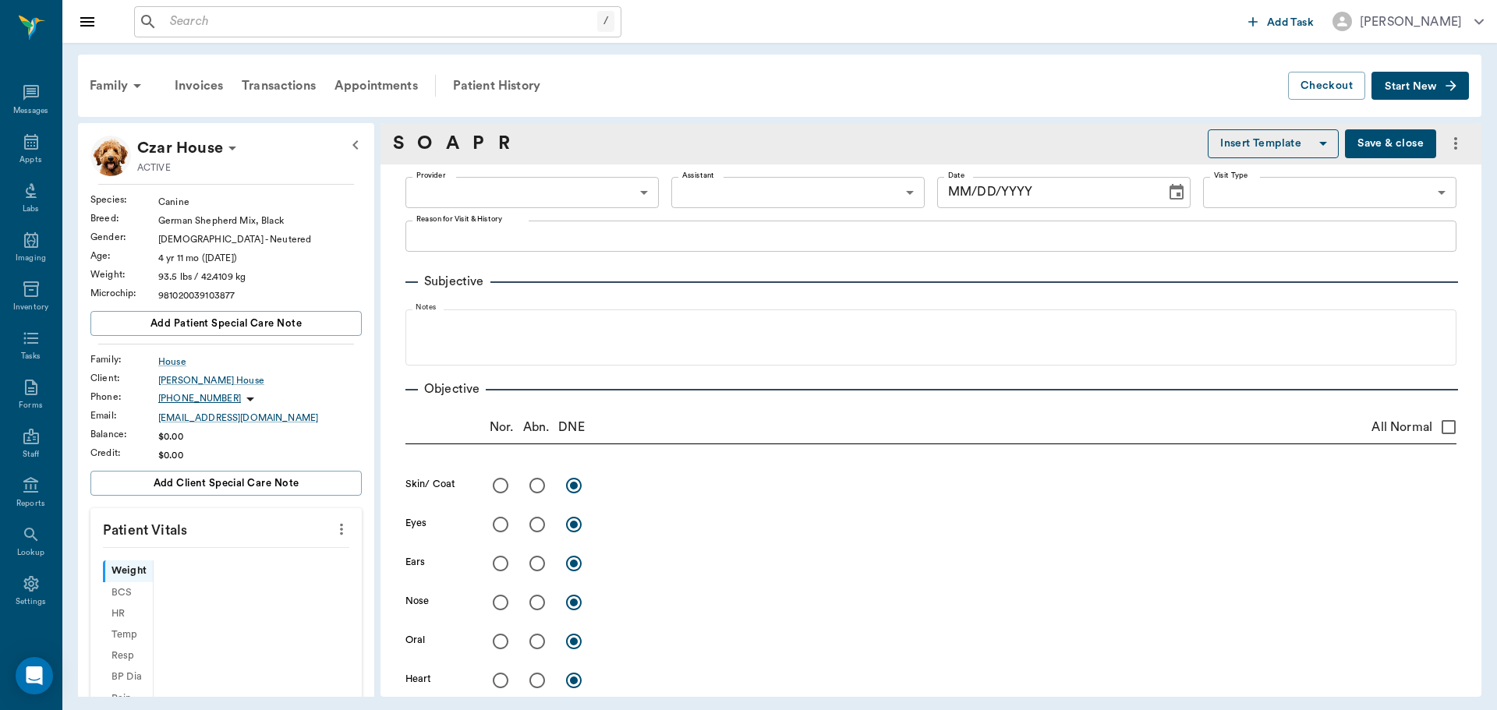
type input "63ec2f075fda476ae8351a4c"
type input "65d2be4f46e3a538d89b8c1a"
type textarea "ALLERGY INJ---- mp85/dexsp2 AND ANAL GLANDS -LORY"
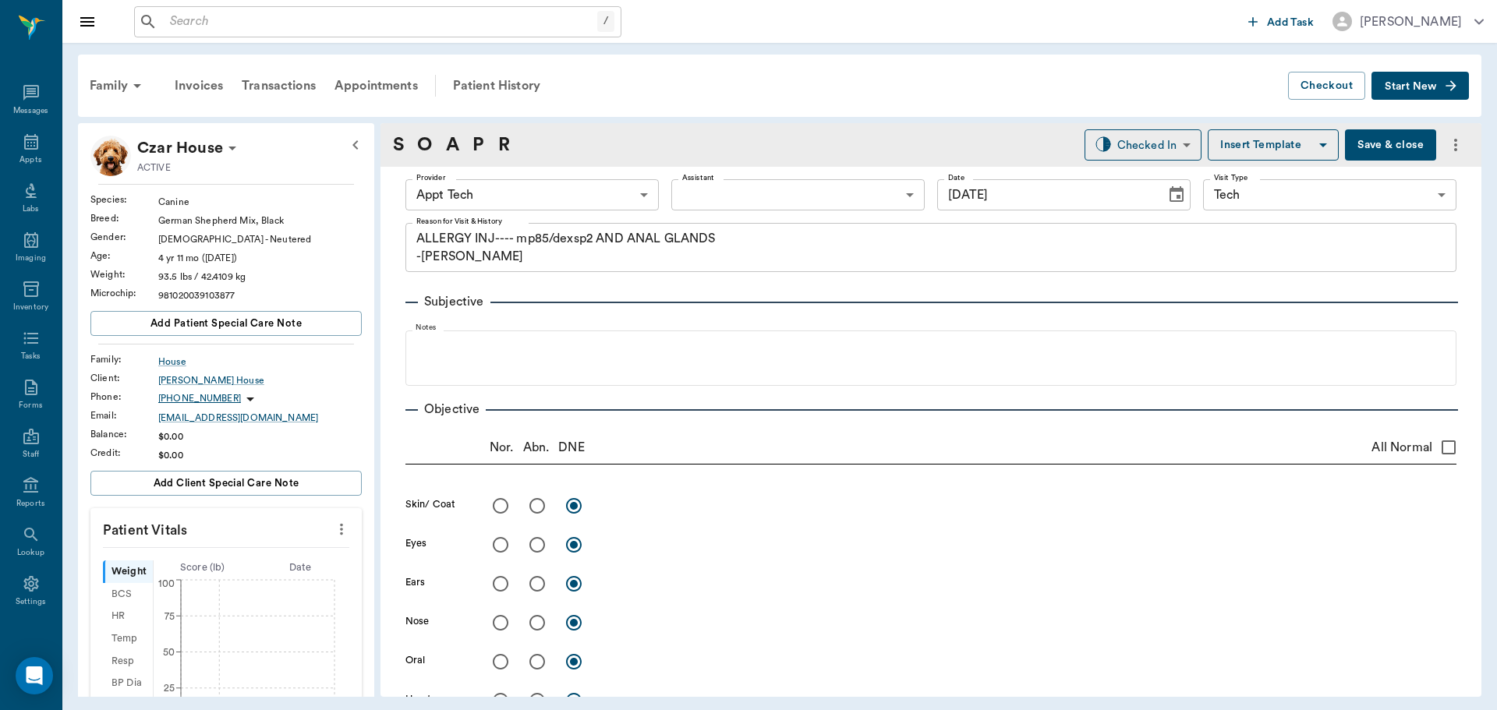
type input "[DATE]"
click at [333, 532] on icon "more" at bounding box center [341, 529] width 17 height 19
click at [298, 546] on li "Enter Vitals" at bounding box center [264, 556] width 156 height 29
click at [210, 578] on input "text" at bounding box center [225, 576] width 136 height 31
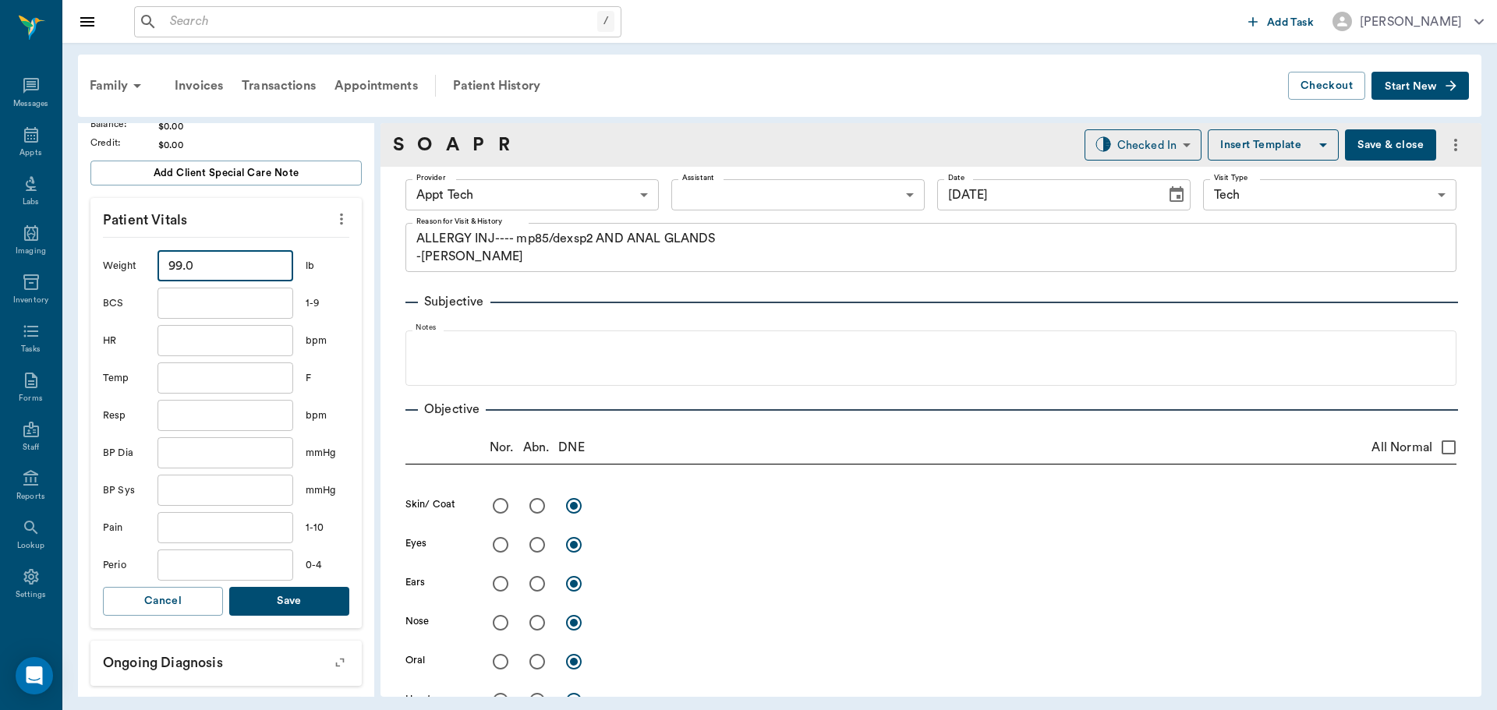
scroll to position [312, 0]
type input "99"
click at [274, 601] on button "Save" at bounding box center [289, 599] width 120 height 29
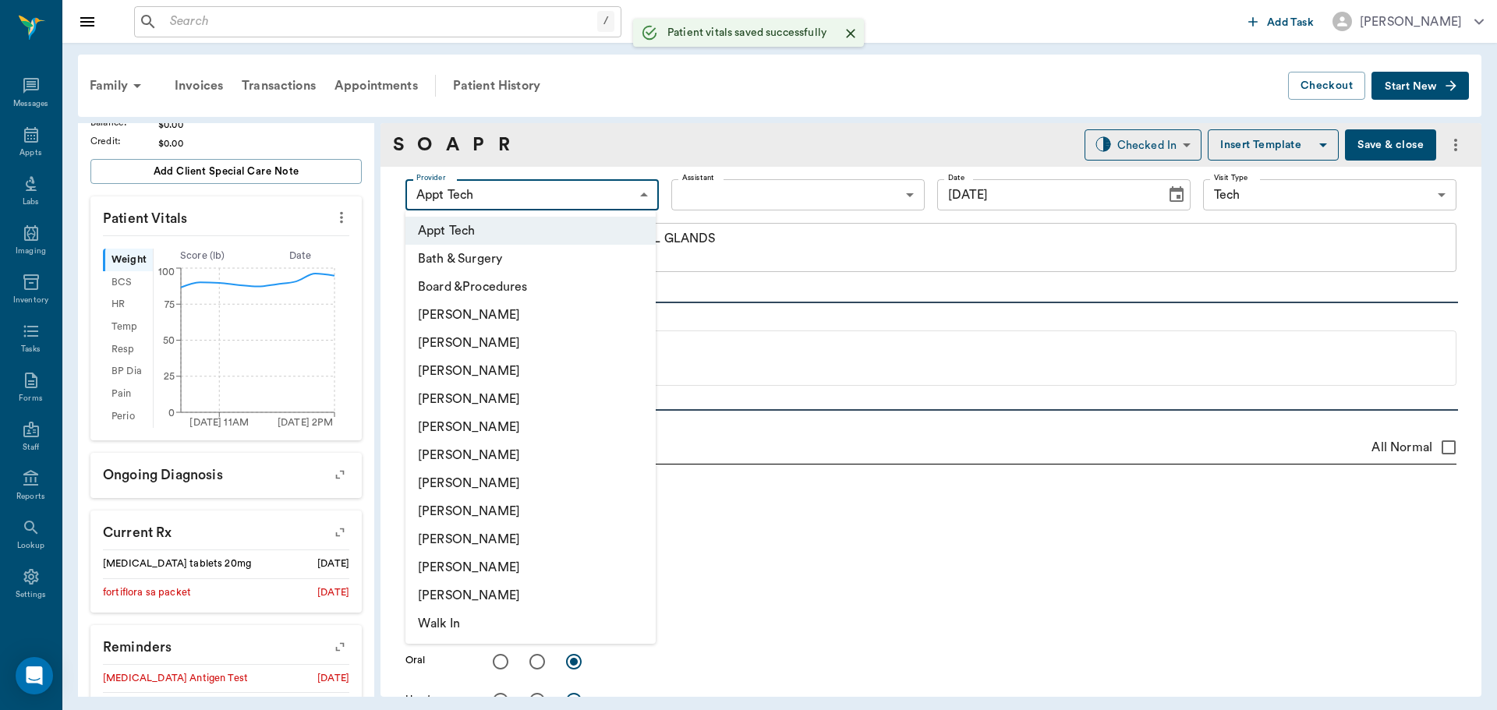
click at [523, 187] on body "/ ​ Add Task Dr. Bert Ellsworth Nectar Messages Appts Labs Imaging Inventory Ta…" at bounding box center [748, 355] width 1497 height 710
click at [503, 497] on li "[PERSON_NAME]" at bounding box center [530, 511] width 250 height 28
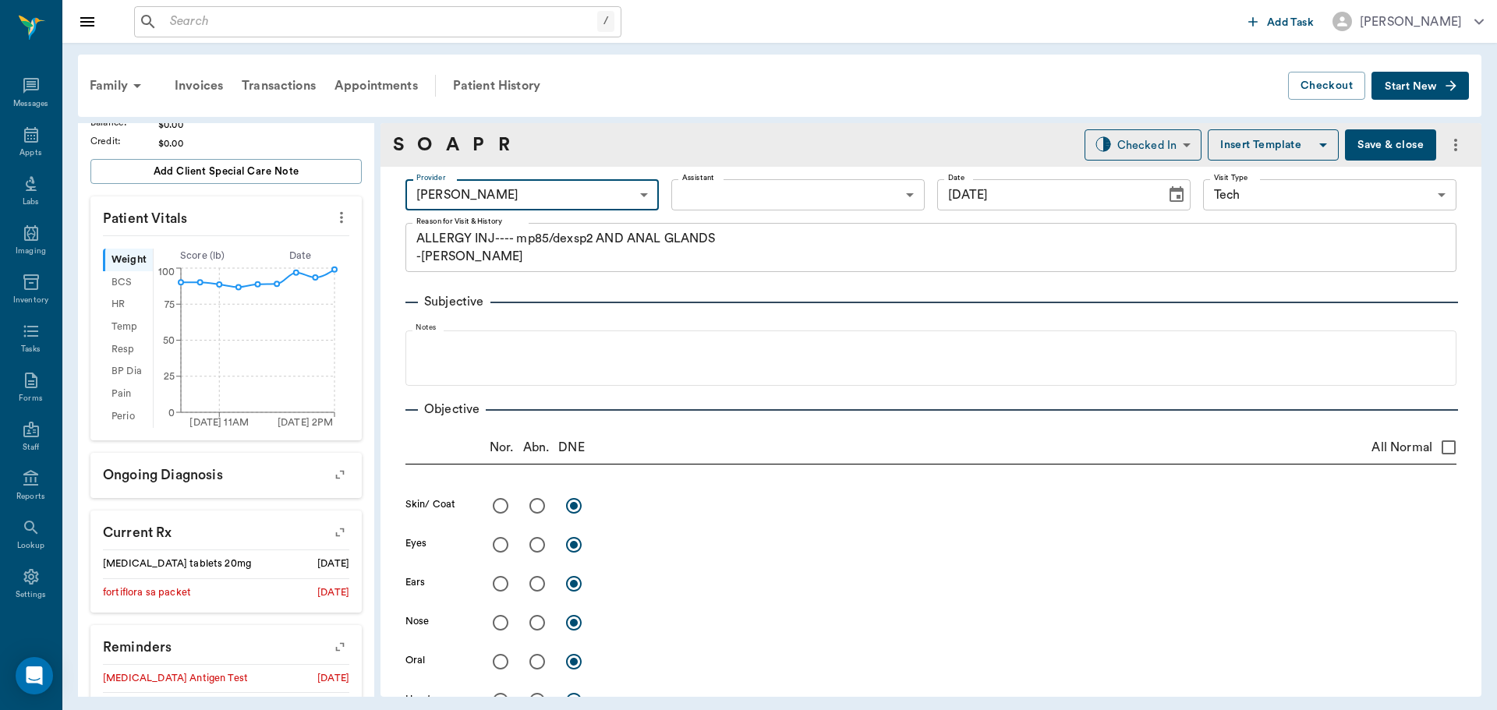
click at [465, 187] on body "/ ​ Add Task Dr. Bert Ellsworth Nectar Messages Appts Labs Imaging Inventory Ta…" at bounding box center [748, 355] width 1497 height 710
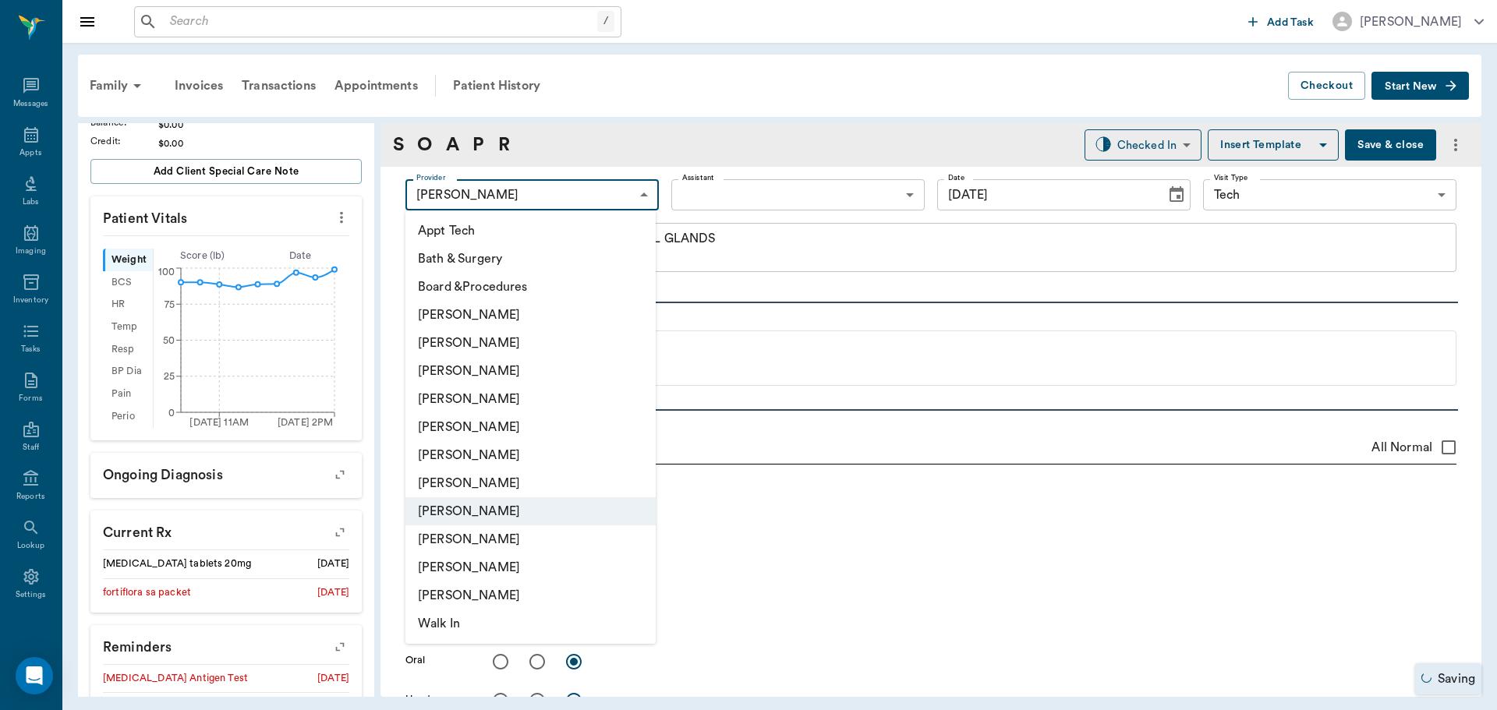
click at [522, 483] on li "[PERSON_NAME]" at bounding box center [530, 483] width 250 height 28
type input "682b670d8bdc6f7f8feef3db"
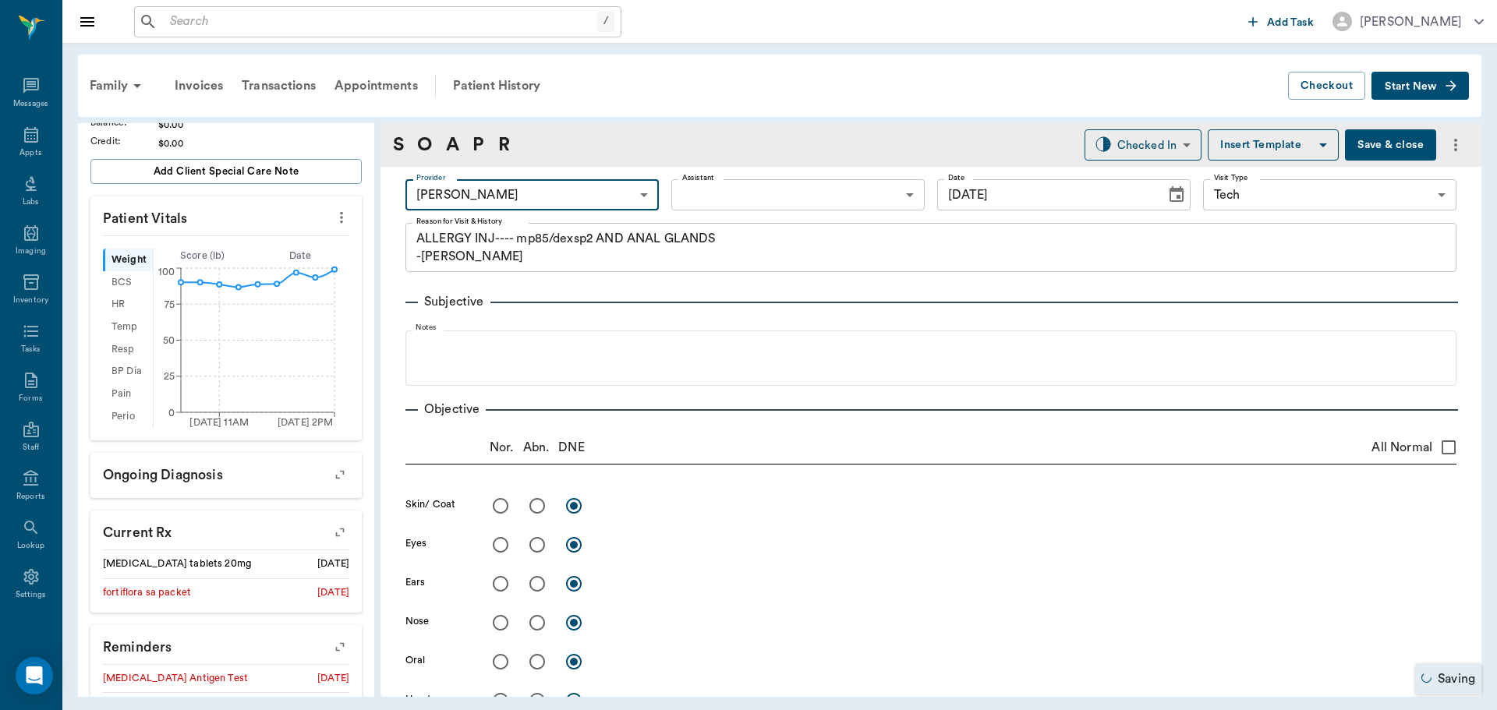
click at [722, 203] on body "/ ​ Add Task Dr. Bert Ellsworth Nectar Messages Appts Labs Imaging Inventory Ta…" at bounding box center [748, 355] width 1497 height 710
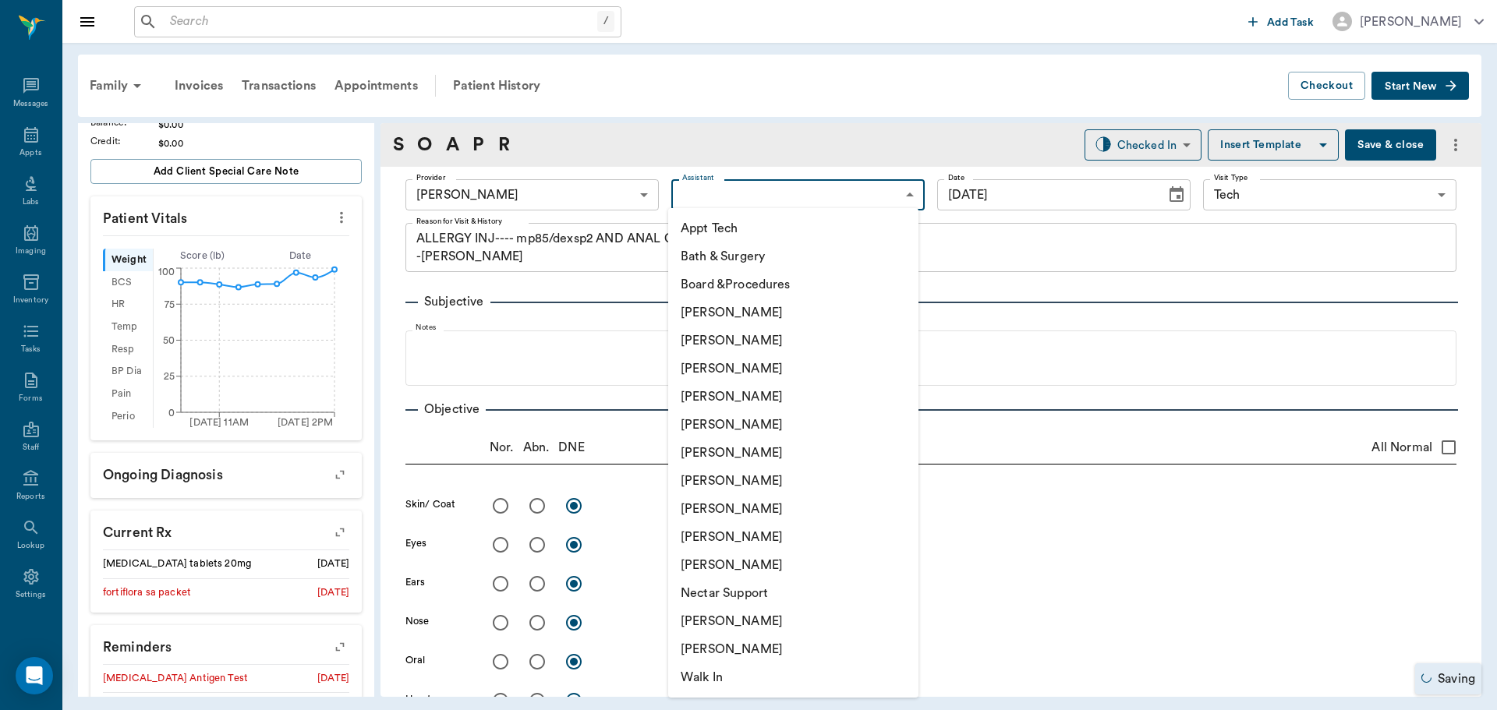
click at [719, 242] on li "Appt Tech" at bounding box center [793, 228] width 250 height 28
type input "63ec2f075fda476ae8351a4c"
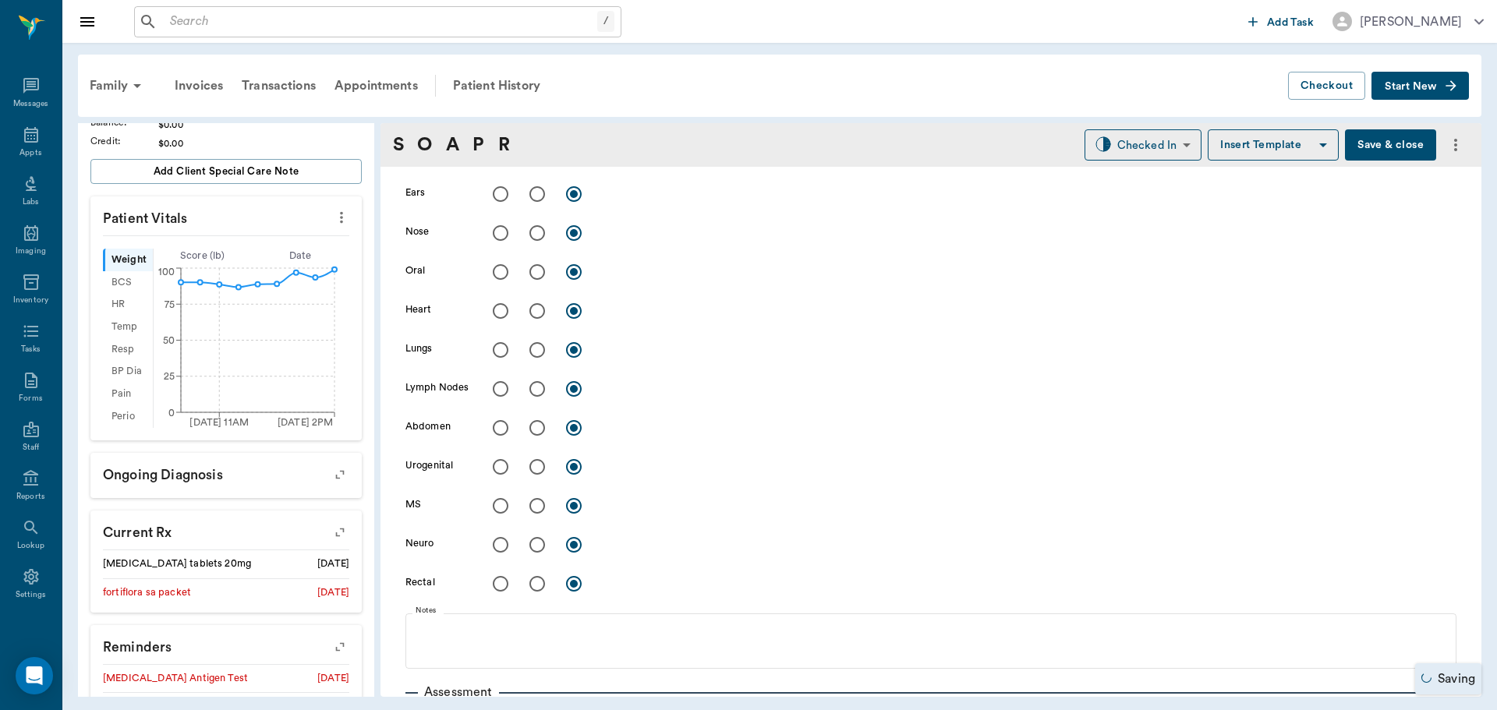
scroll to position [702, 0]
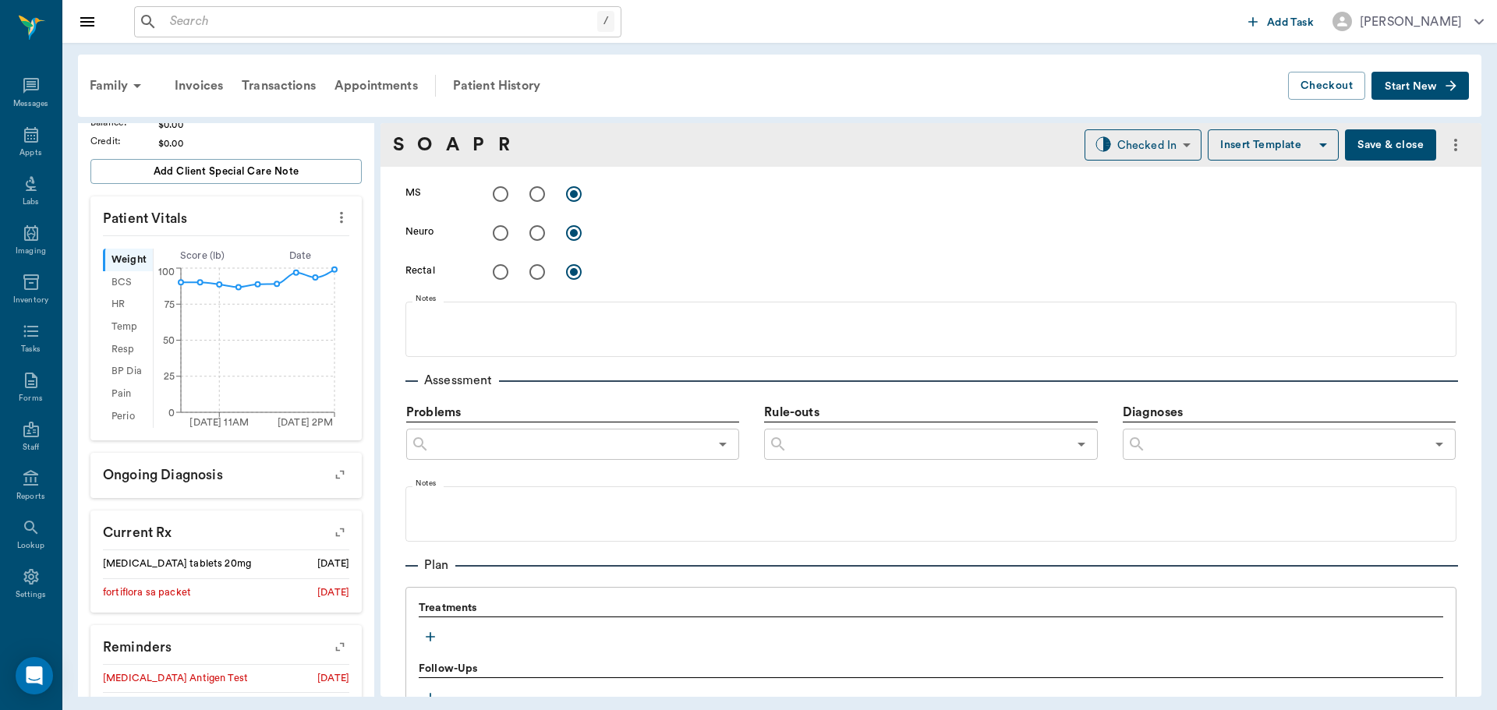
click at [427, 642] on icon "button" at bounding box center [431, 637] width 16 height 16
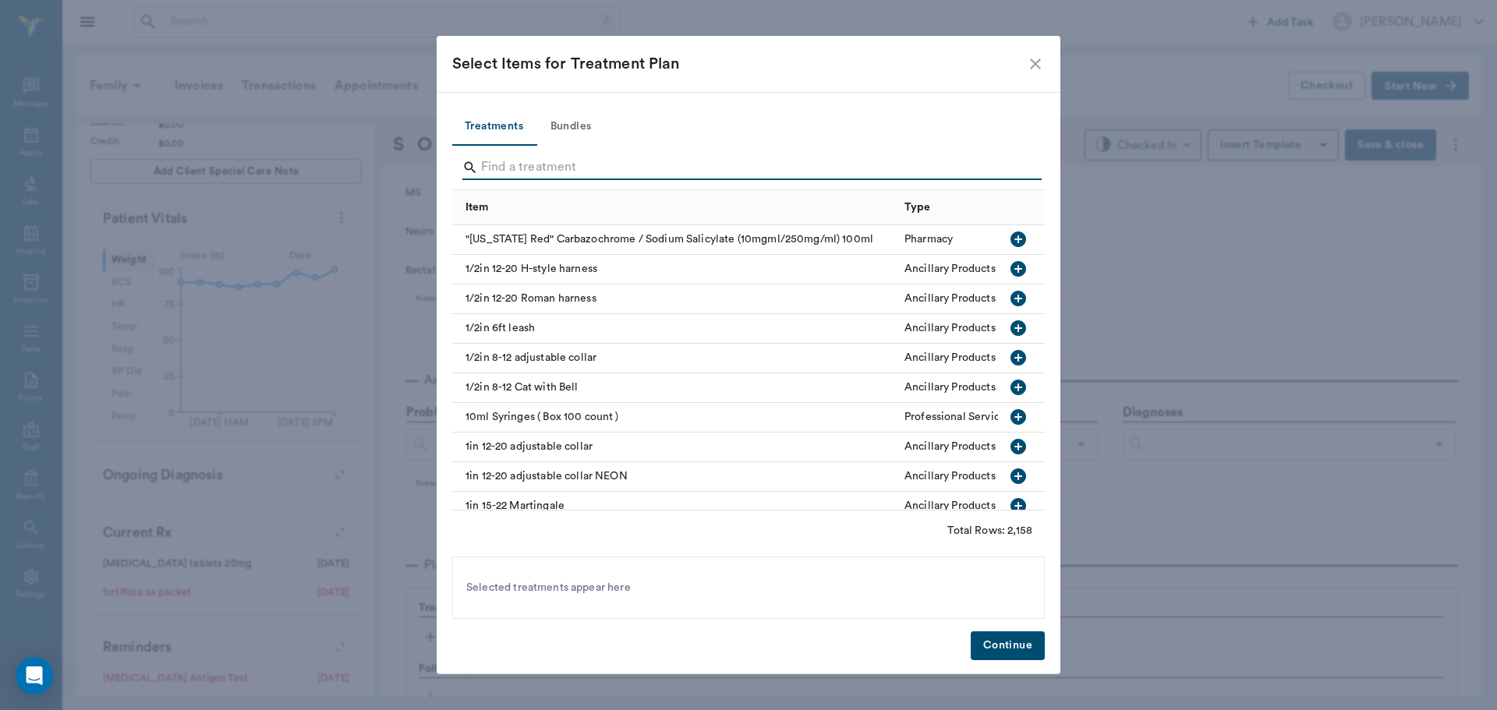
click at [602, 173] on input "Search" at bounding box center [749, 167] width 537 height 25
click at [593, 129] on button "Bundles" at bounding box center [571, 126] width 70 height 37
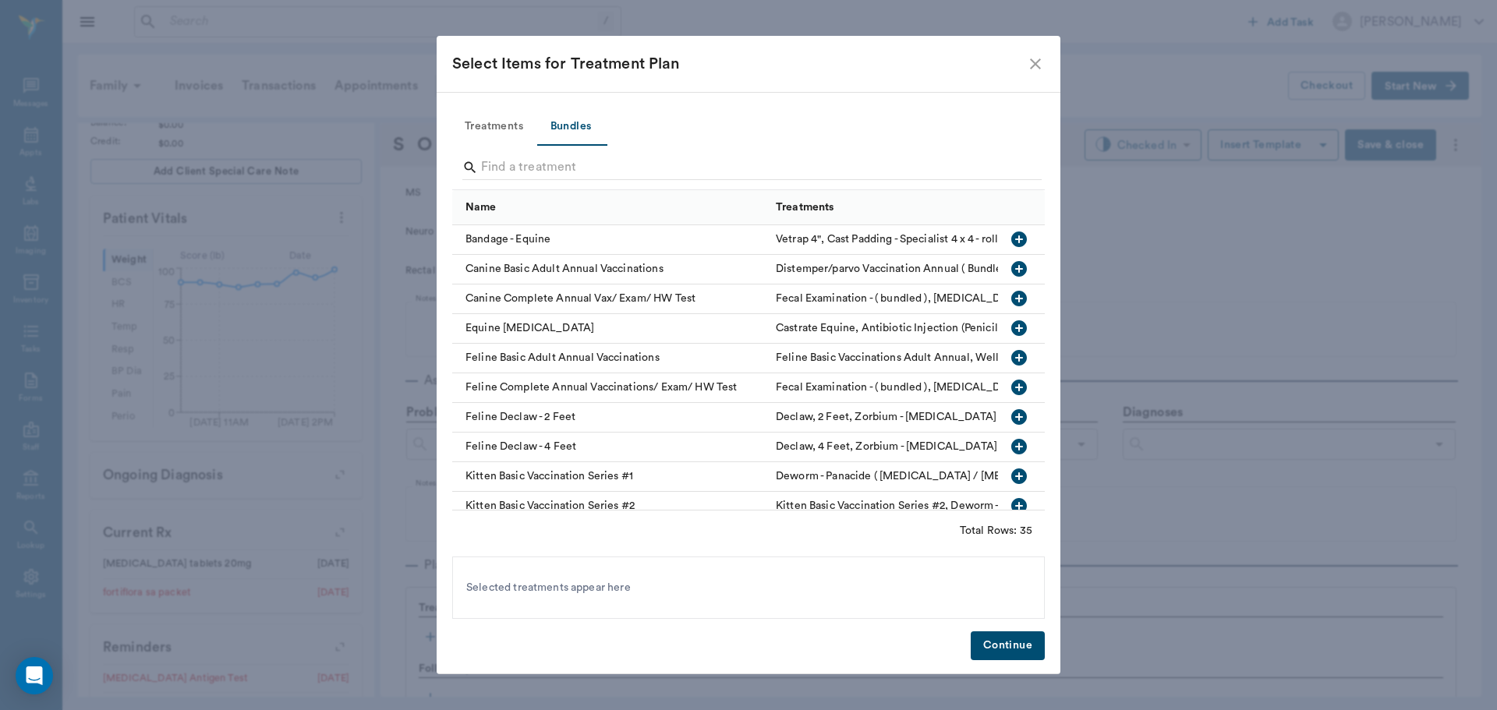
click at [519, 130] on button "Treatments" at bounding box center [493, 126] width 83 height 37
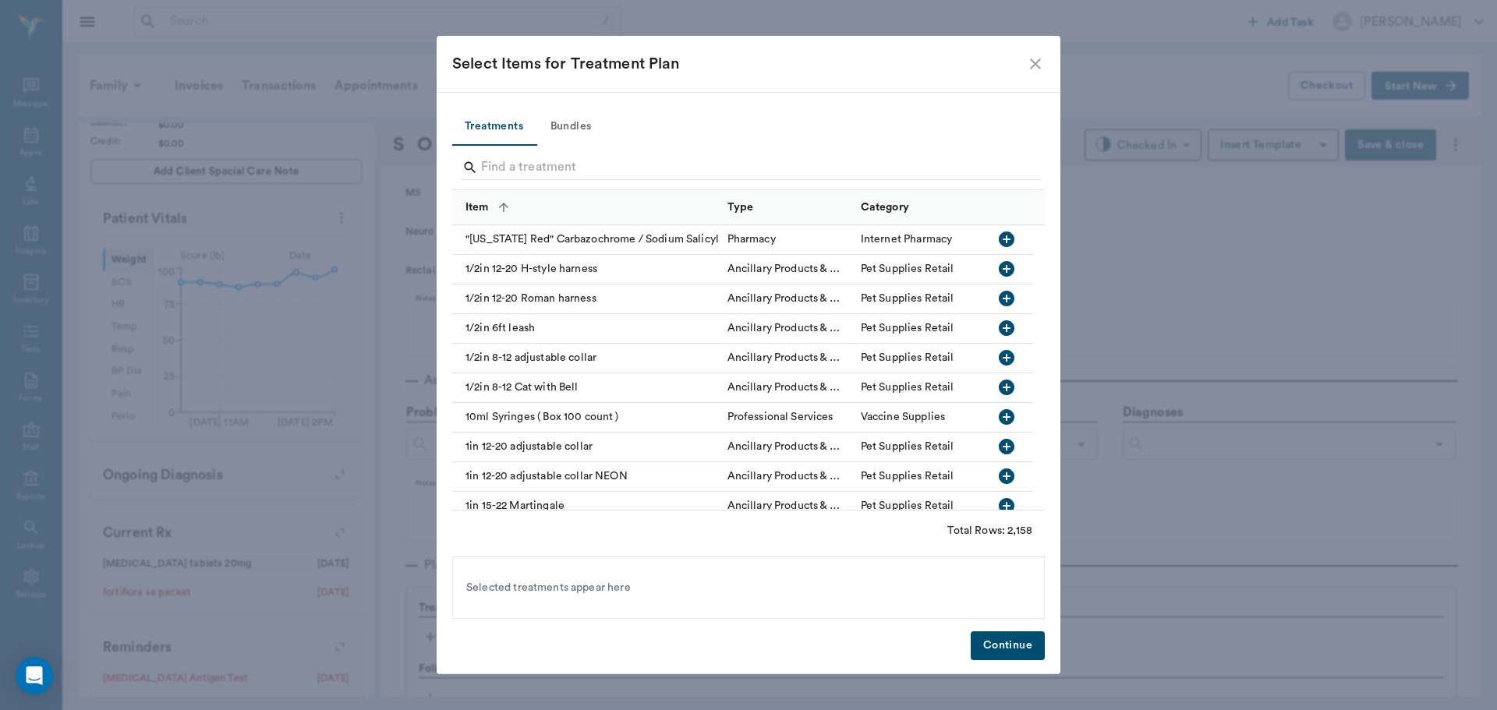
click at [528, 158] on input "Search" at bounding box center [749, 167] width 537 height 25
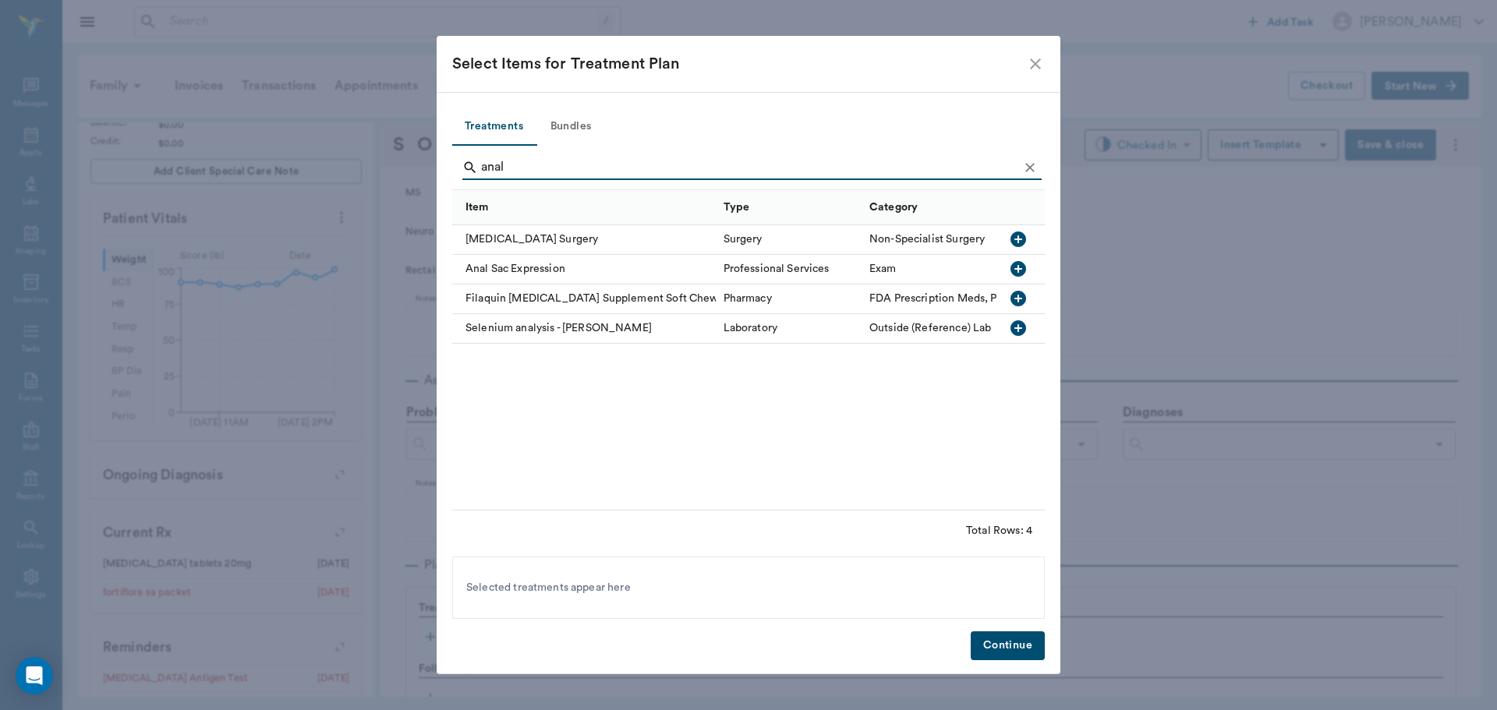
type input "anal"
click at [1020, 267] on icon "button" at bounding box center [1018, 269] width 16 height 16
click at [1029, 164] on icon "Clear" at bounding box center [1030, 168] width 16 height 16
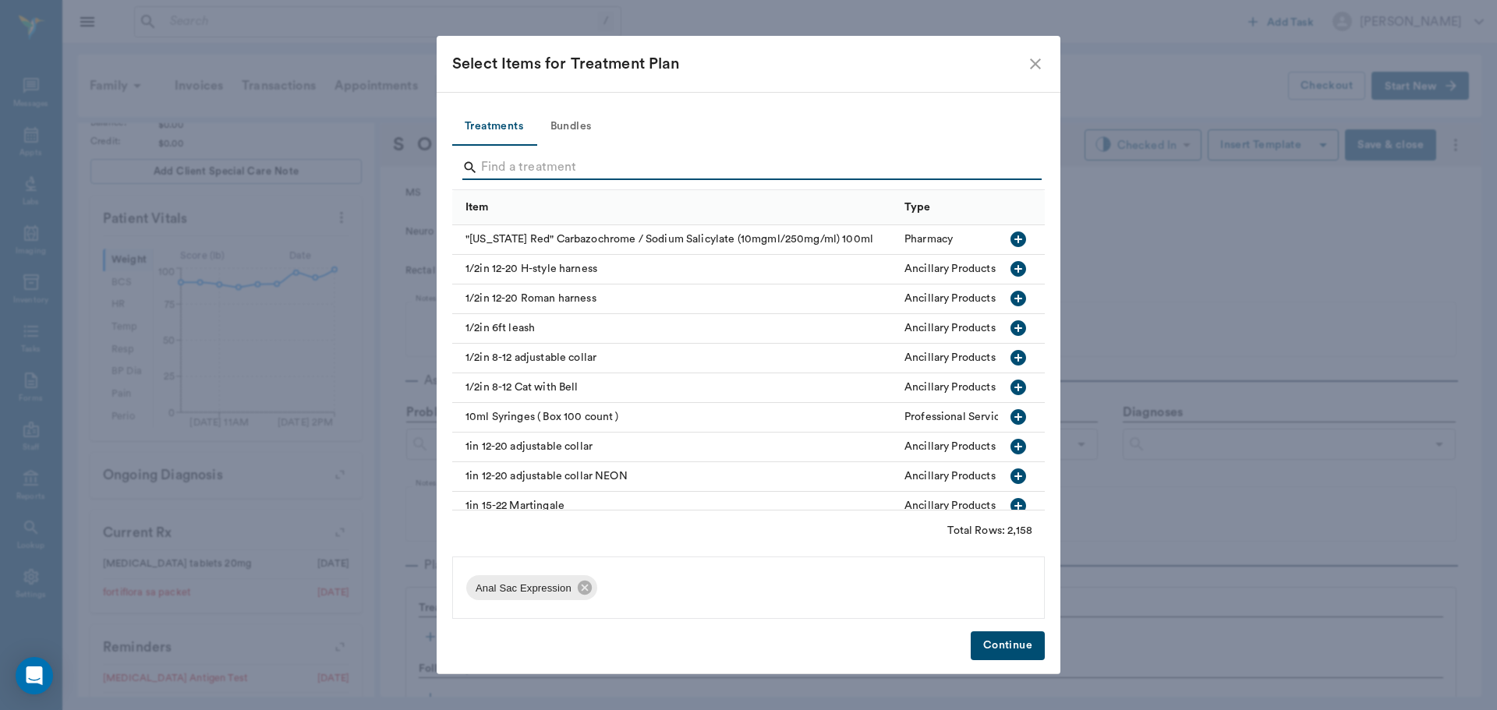
click at [996, 169] on input "Search" at bounding box center [749, 167] width 537 height 25
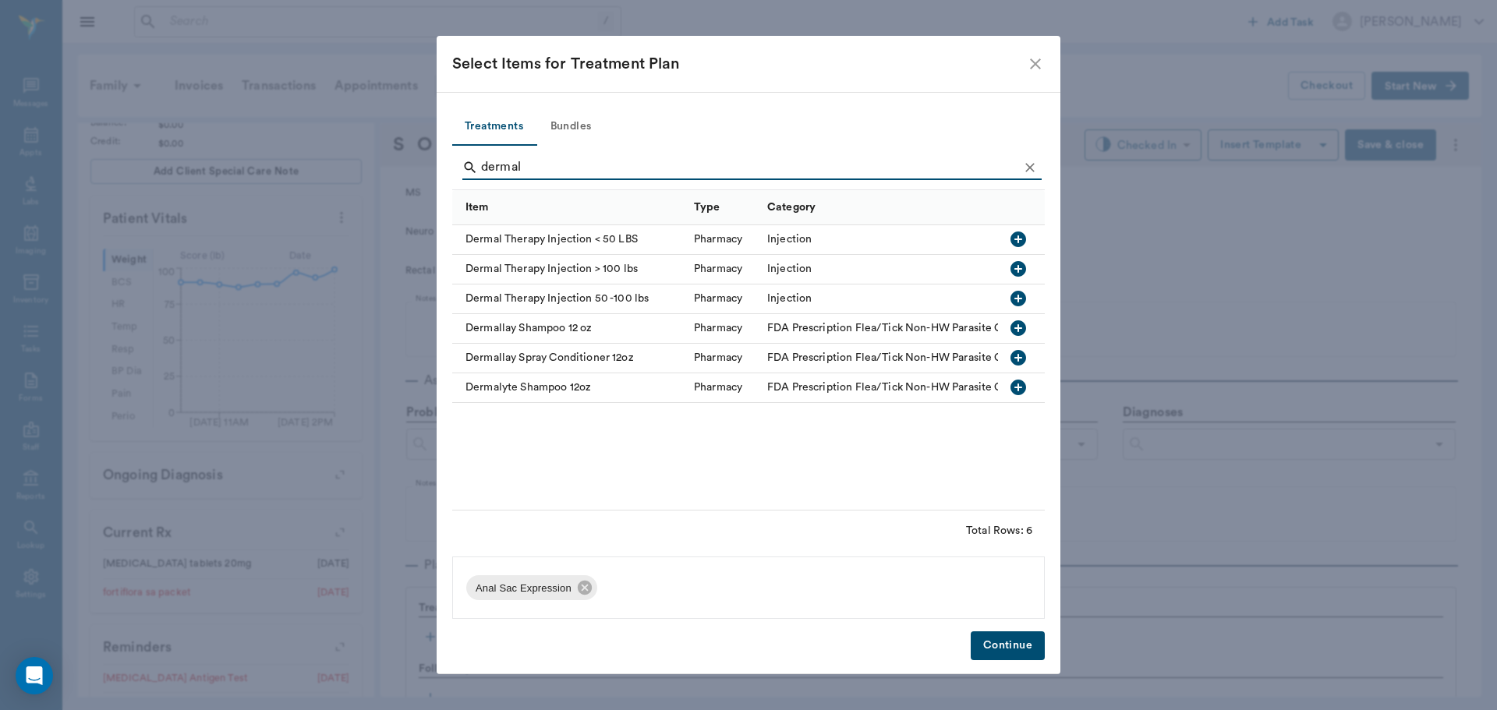
type input "dermal"
click at [1017, 301] on icon "button" at bounding box center [1018, 299] width 16 height 16
click at [1009, 639] on button "Continue" at bounding box center [1008, 645] width 74 height 29
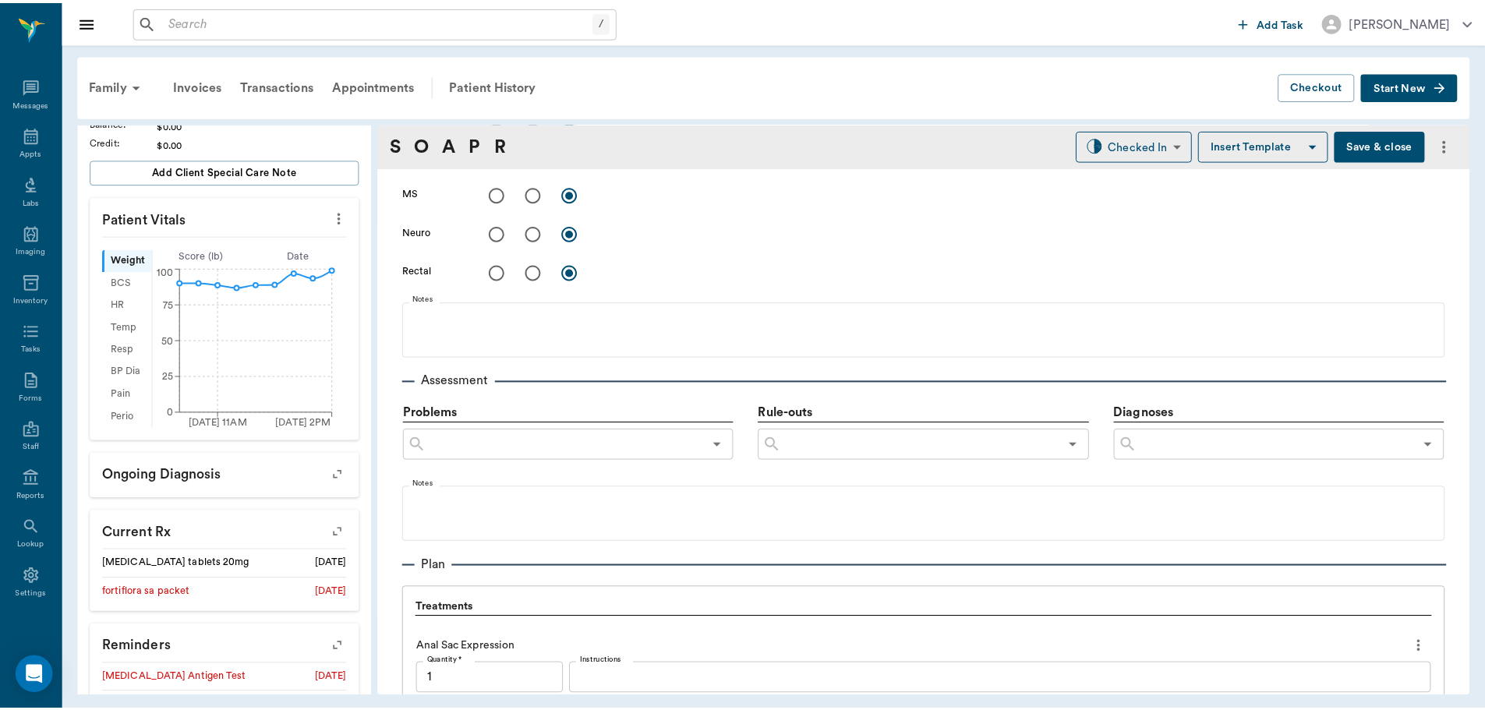
scroll to position [1095, 0]
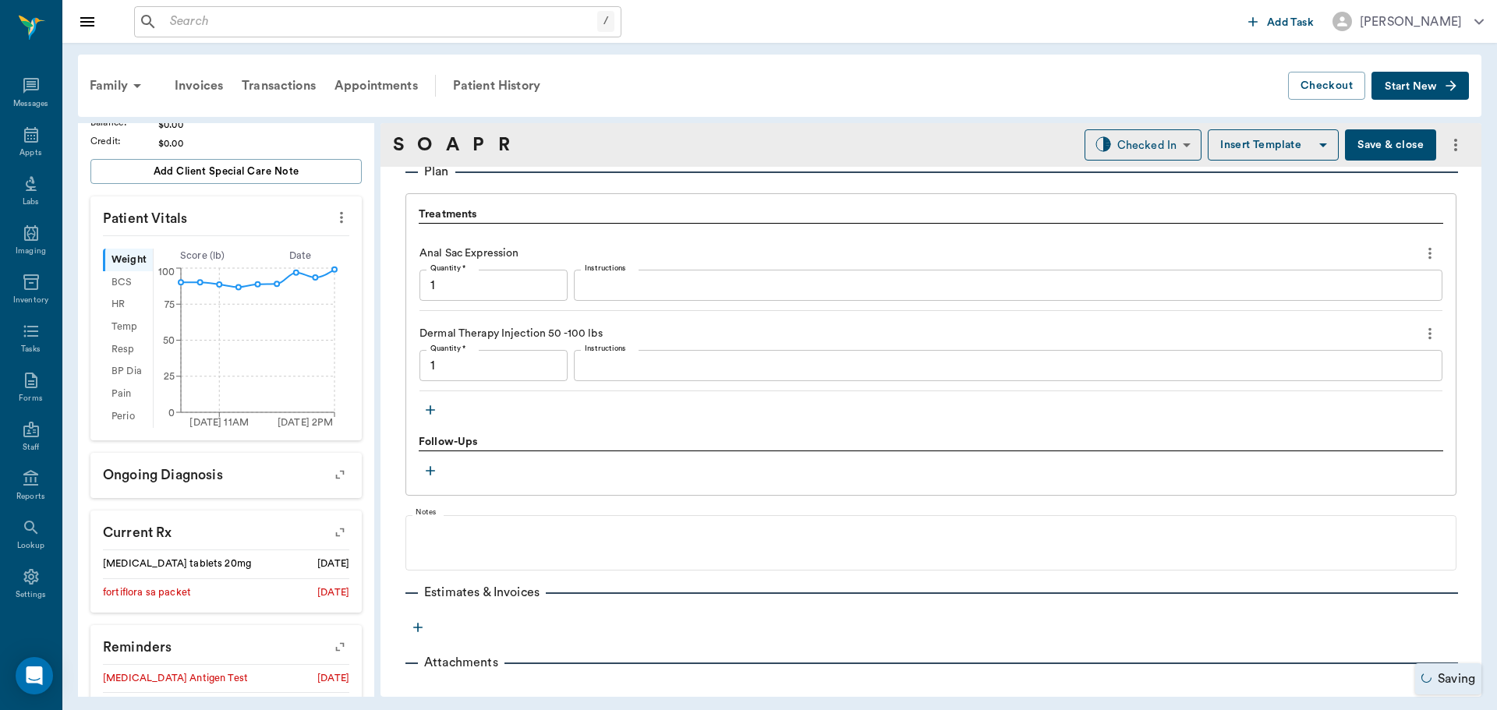
type input "1.00"
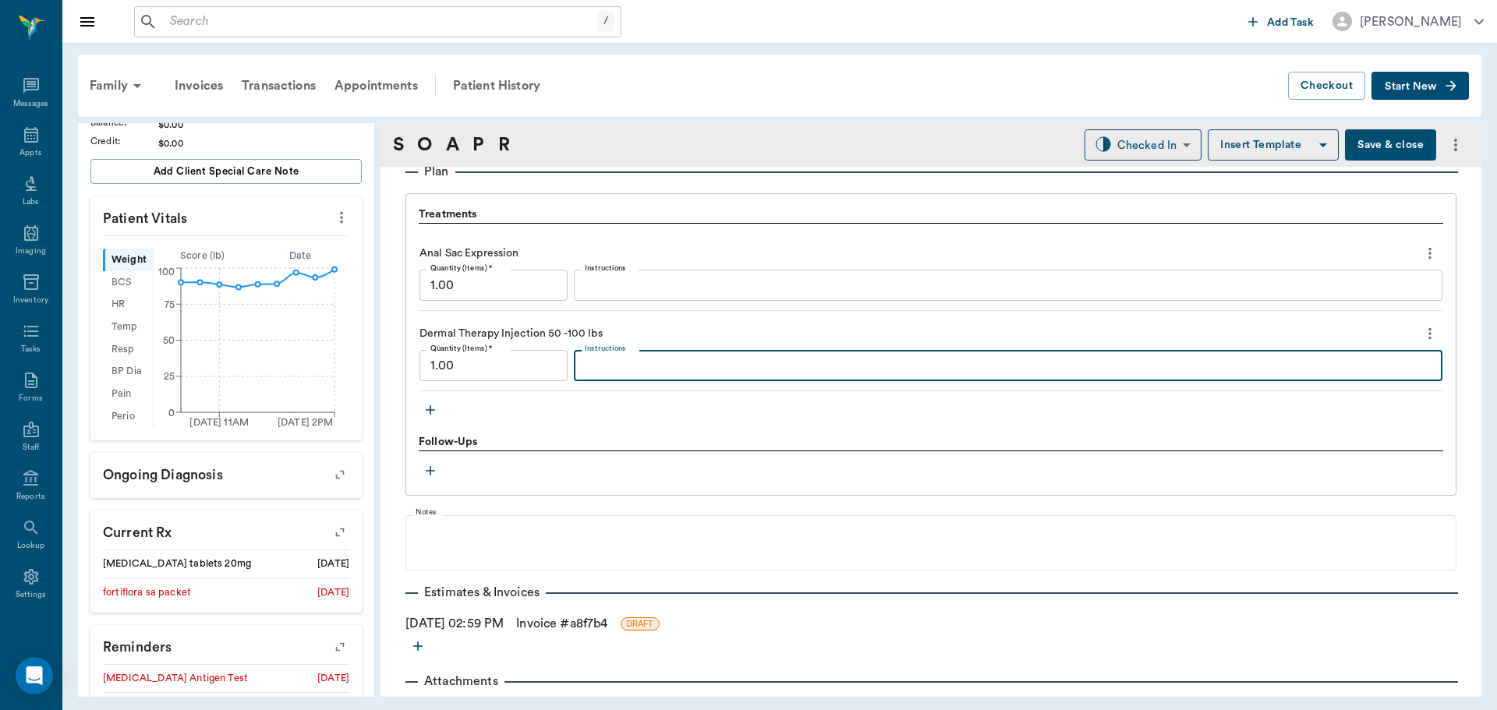
click at [621, 370] on textarea "Instructions" at bounding box center [1008, 366] width 847 height 18
type textarea "MP 85/ Dex sp 2"
click at [1127, 144] on body "/ ​ Add Task Dr. Bert Ellsworth Nectar Messages Appts Labs Imaging Inventory Ta…" at bounding box center [748, 355] width 1497 height 710
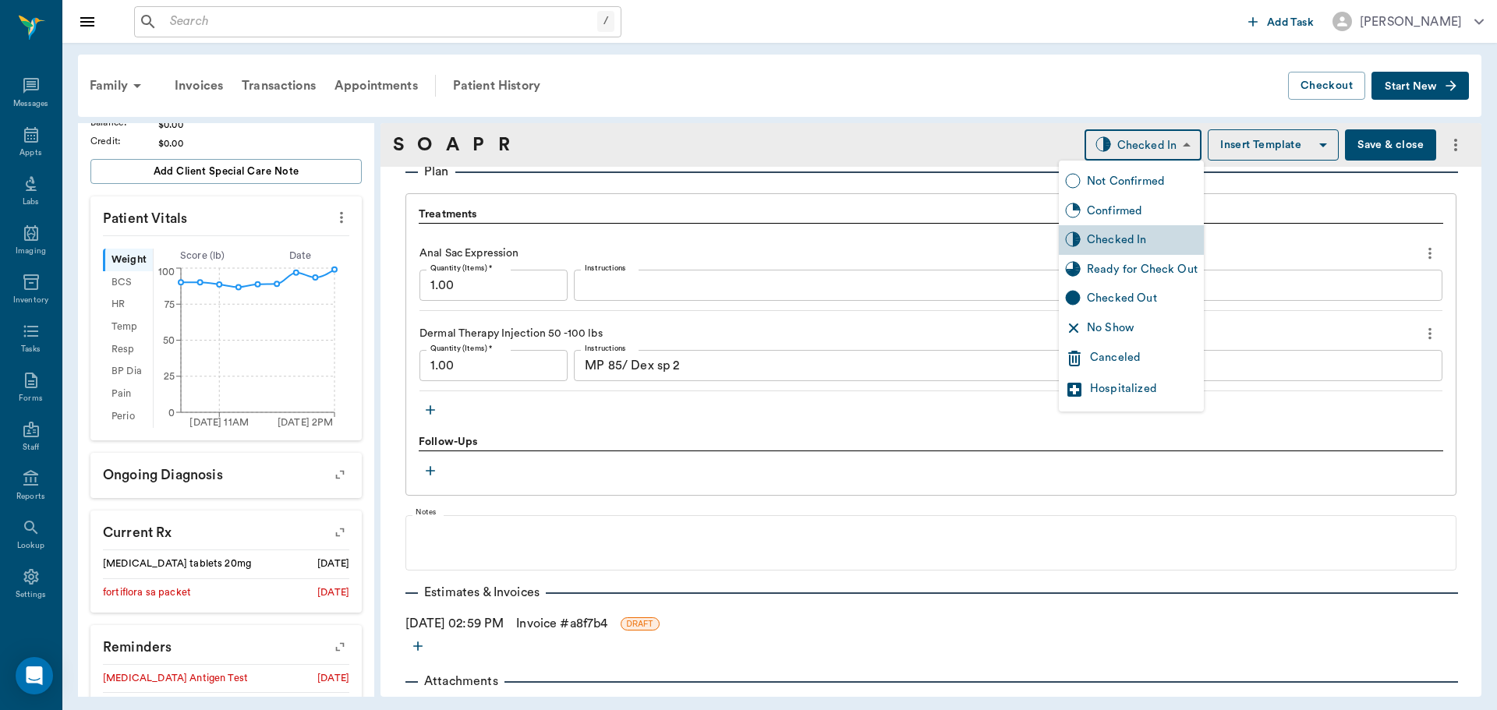
click at [1170, 275] on div "Ready for Check Out" at bounding box center [1142, 269] width 111 height 17
type input "READY_TO_CHECKOUT"
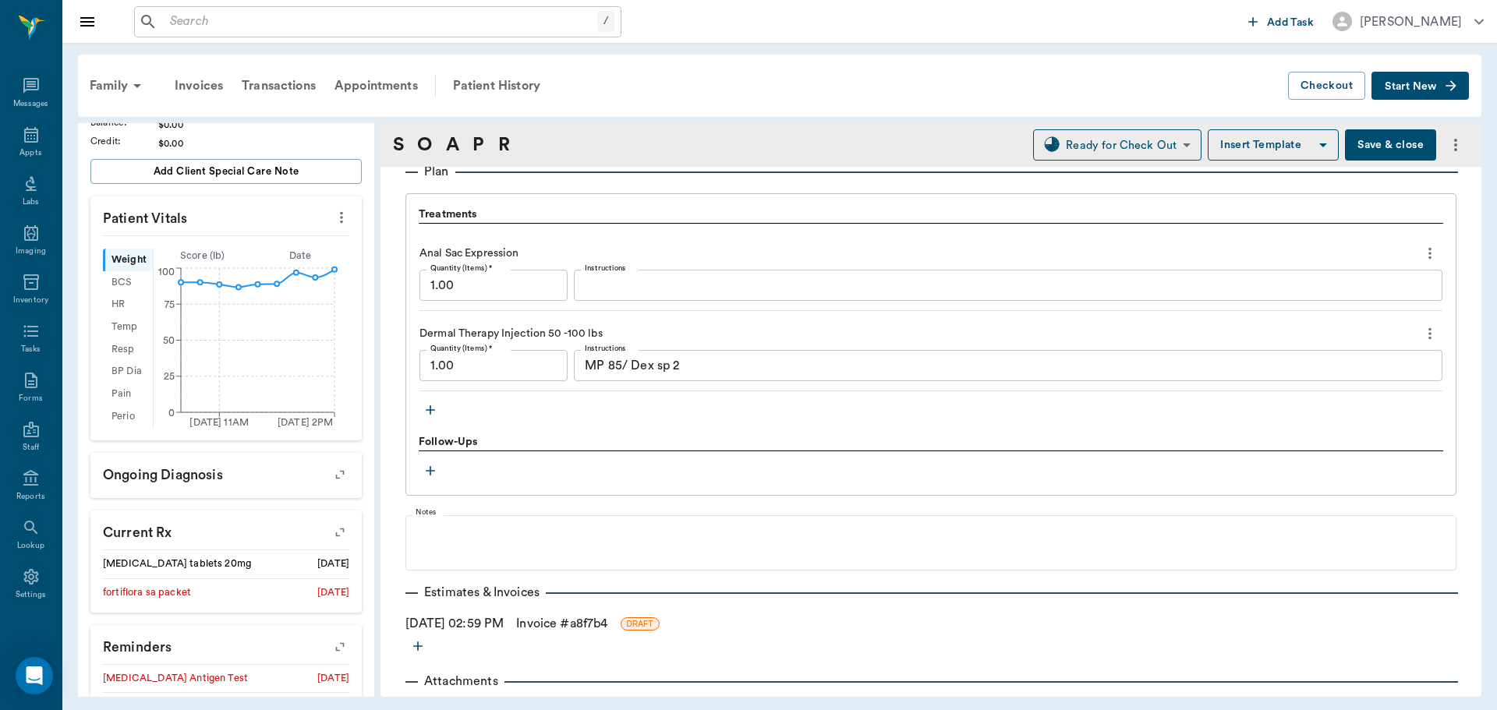
click at [664, 432] on div "Treatments Anal Sac Expression Quantity (Items) * 1.00 Quantity (Items) * Instr…" at bounding box center [930, 344] width 1051 height 302
click at [558, 626] on link "Invoice # a8f7b4" at bounding box center [561, 623] width 91 height 19
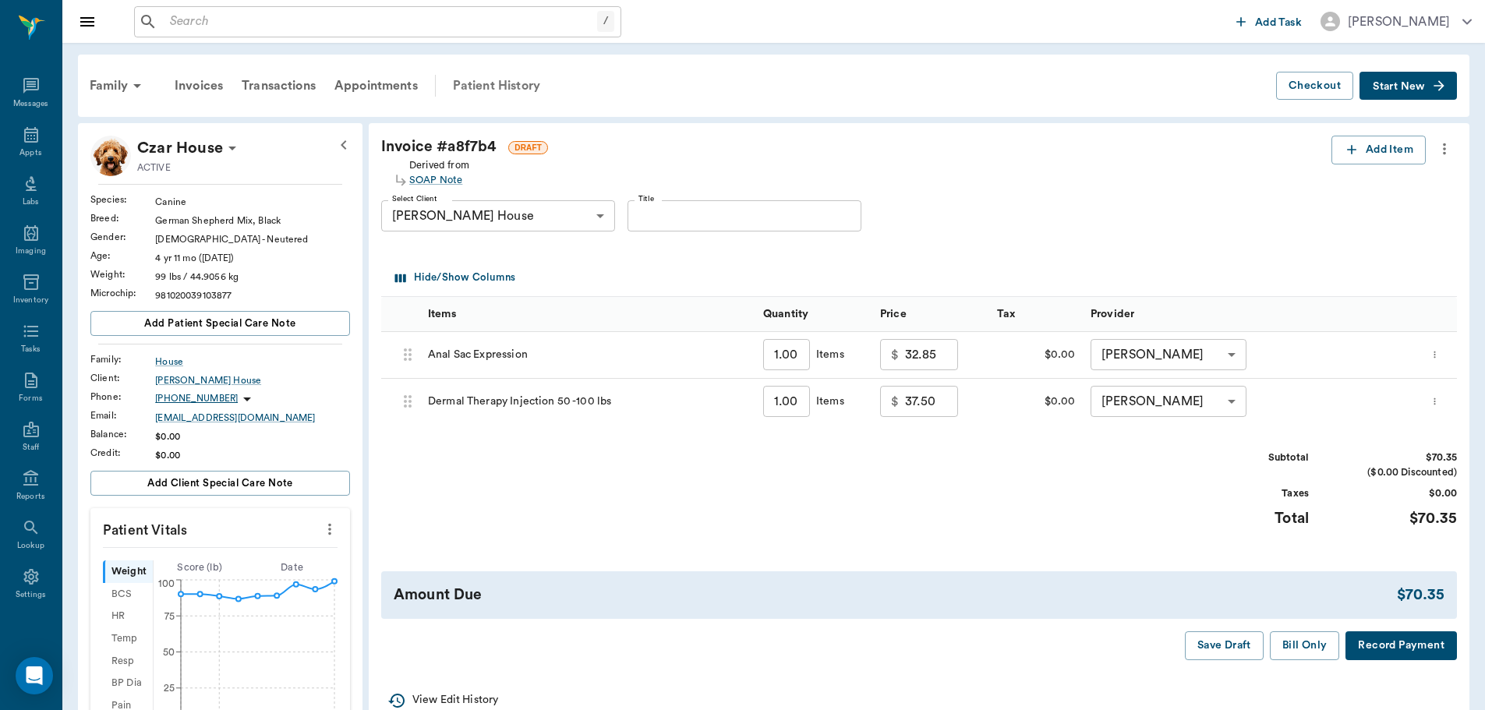
click at [522, 85] on div "Patient History" at bounding box center [497, 85] width 106 height 37
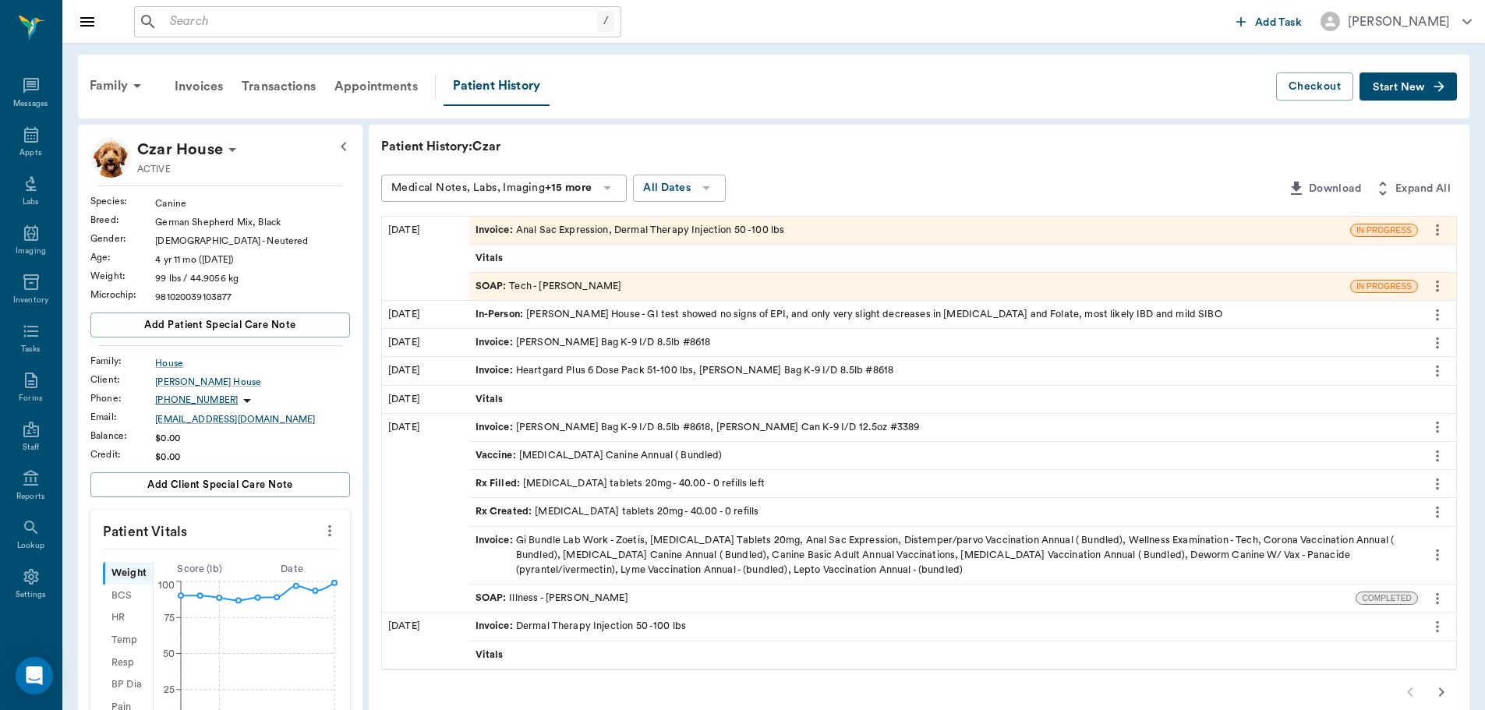
click at [568, 284] on div "SOAP : Tech - Hunter Graves" at bounding box center [549, 286] width 147 height 15
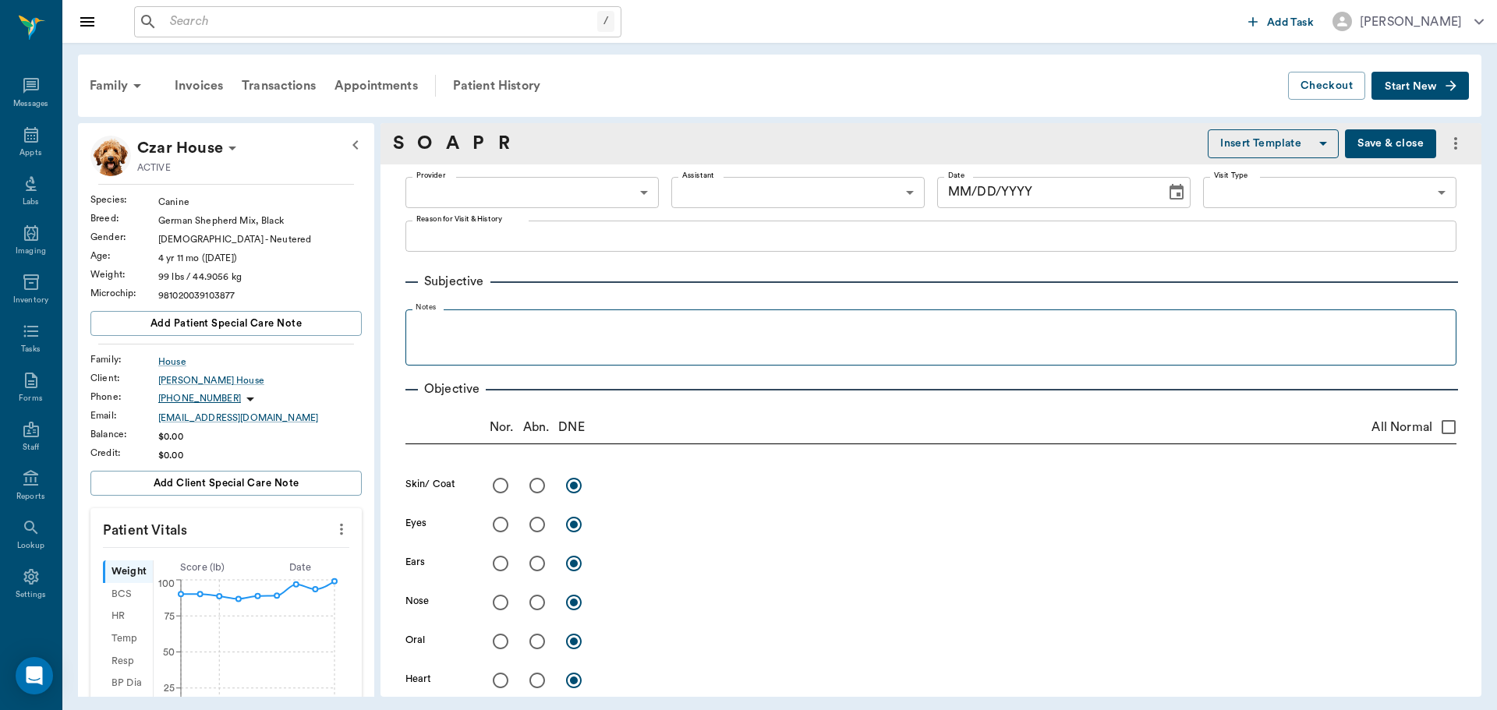
type input "682b670d8bdc6f7f8feef3db"
type input "63ec2f075fda476ae8351a4c"
type input "65d2be4f46e3a538d89b8c1a"
type textarea "ALLERGY INJ---- mp85/dexsp2 AND ANAL GLANDS -LORY"
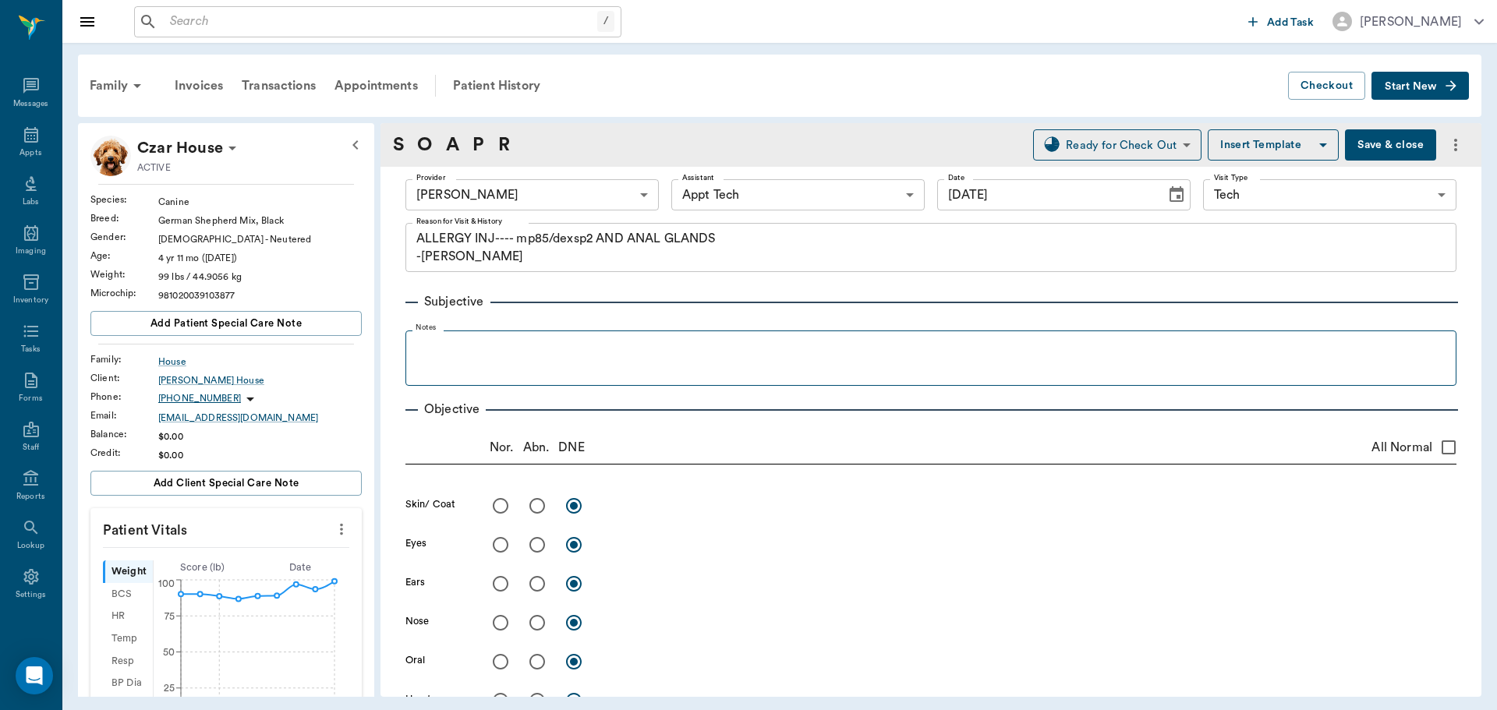
type input "[DATE]"
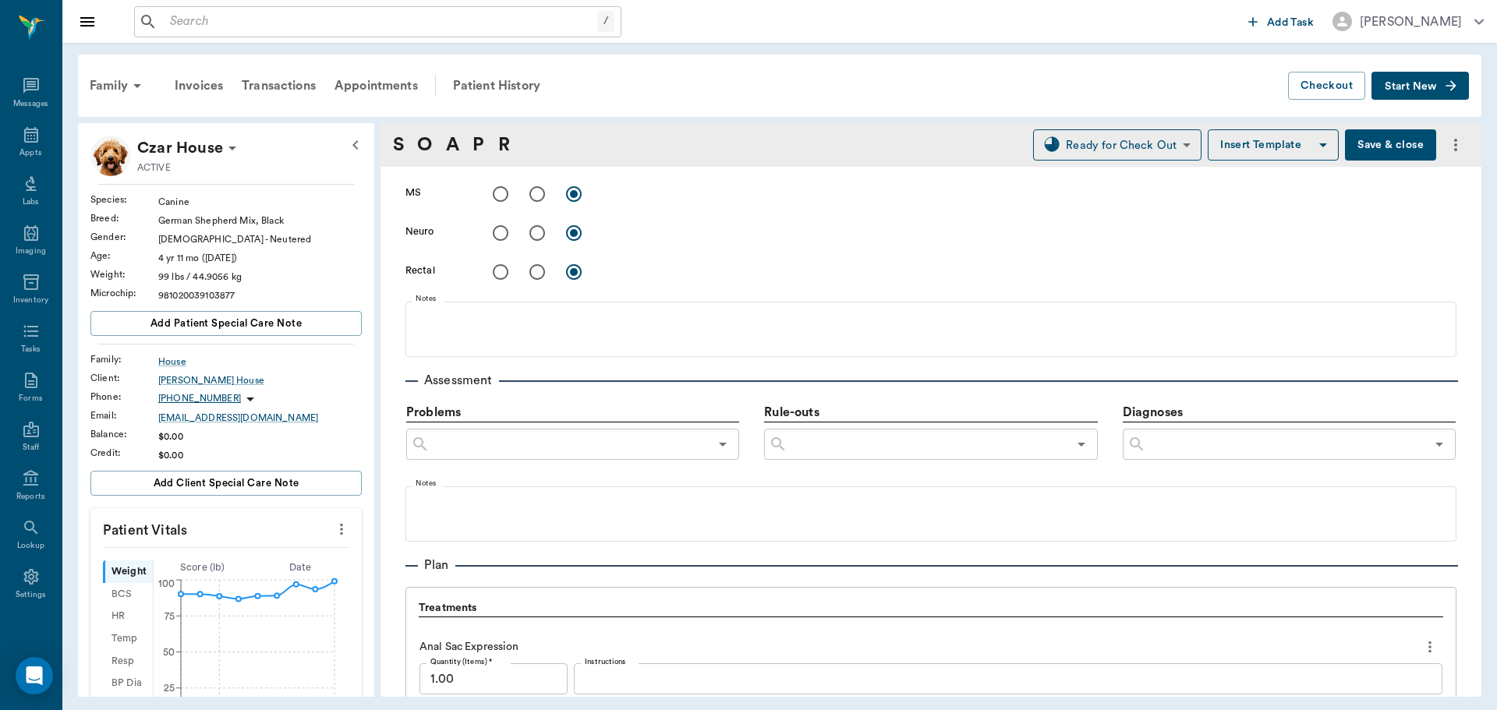
scroll to position [780, 0]
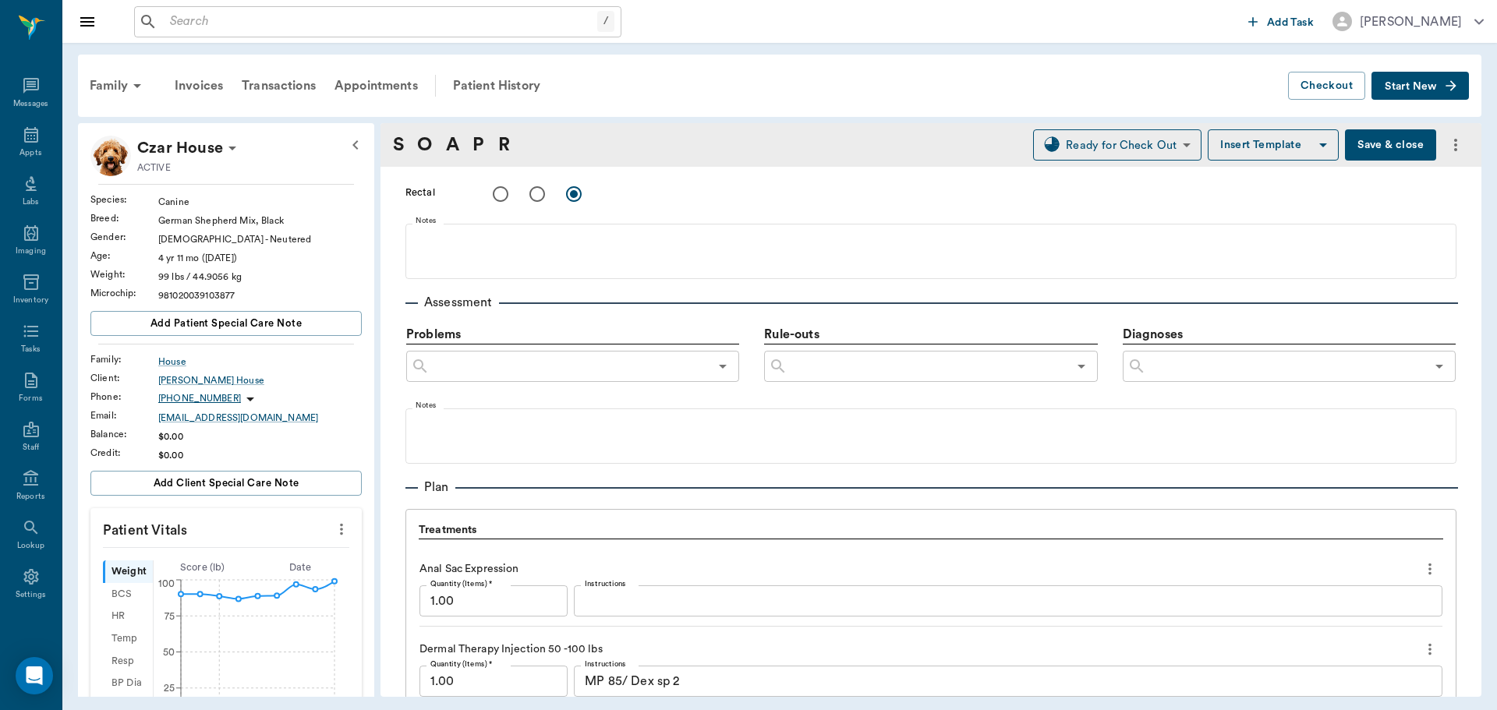
click at [602, 610] on div "x Instructions" at bounding box center [1008, 600] width 868 height 31
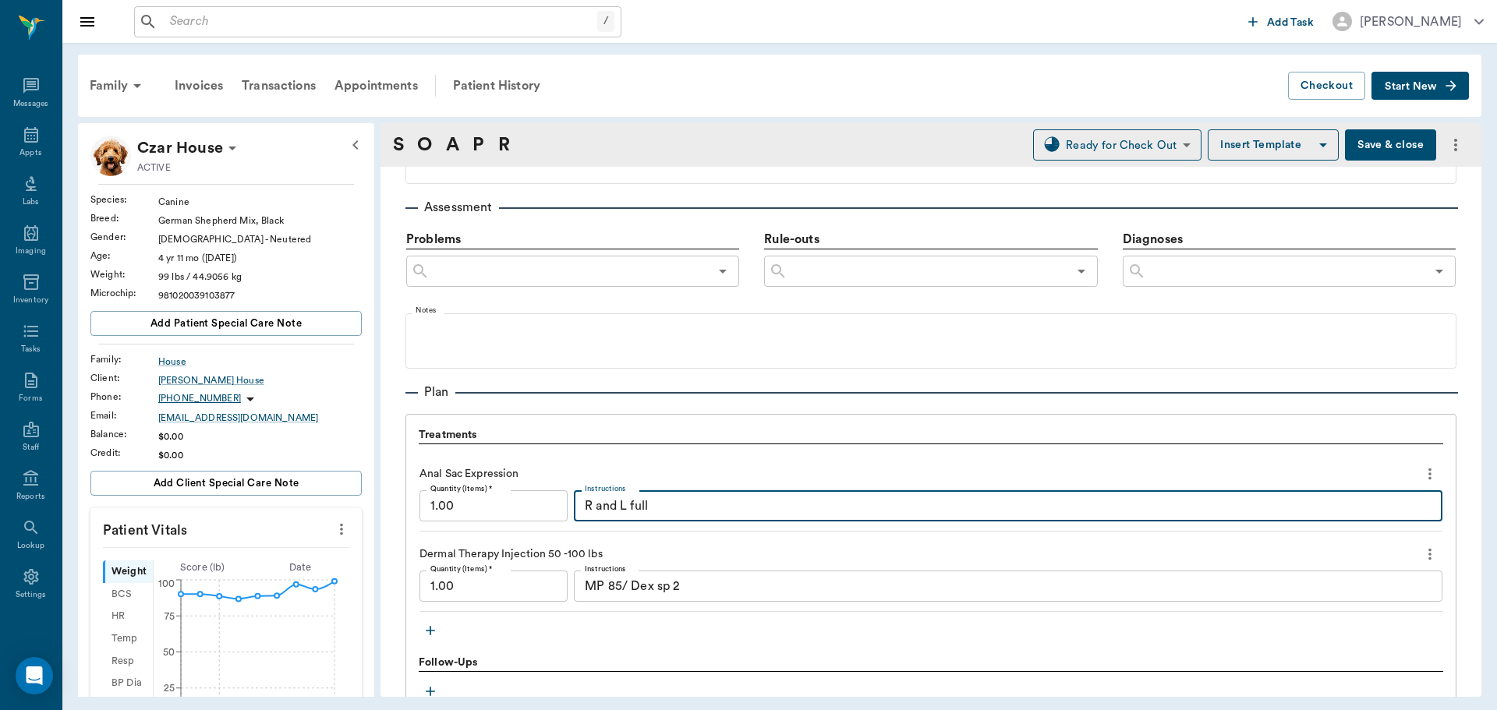
scroll to position [1133, 0]
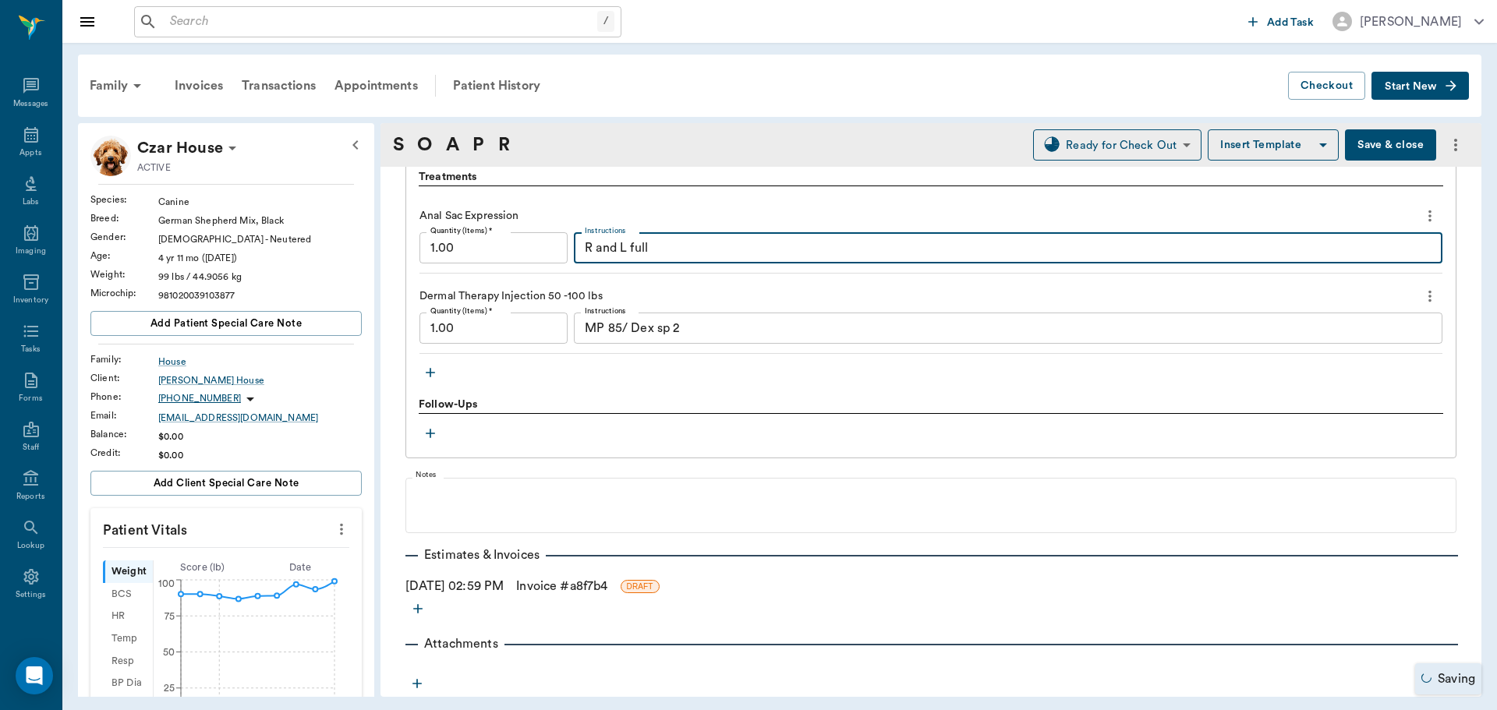
type textarea "R and L full"
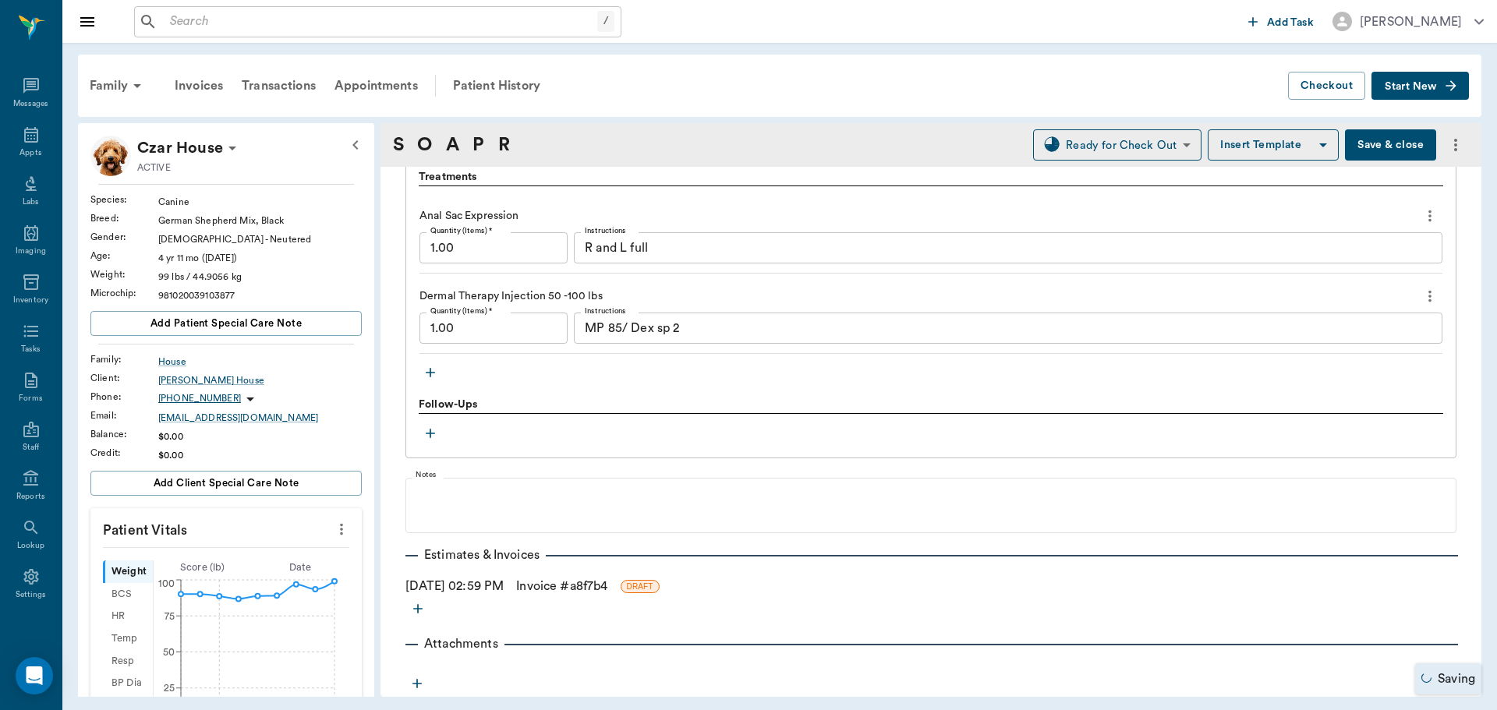
click at [560, 583] on link "Invoice # a8f7b4" at bounding box center [561, 586] width 91 height 19
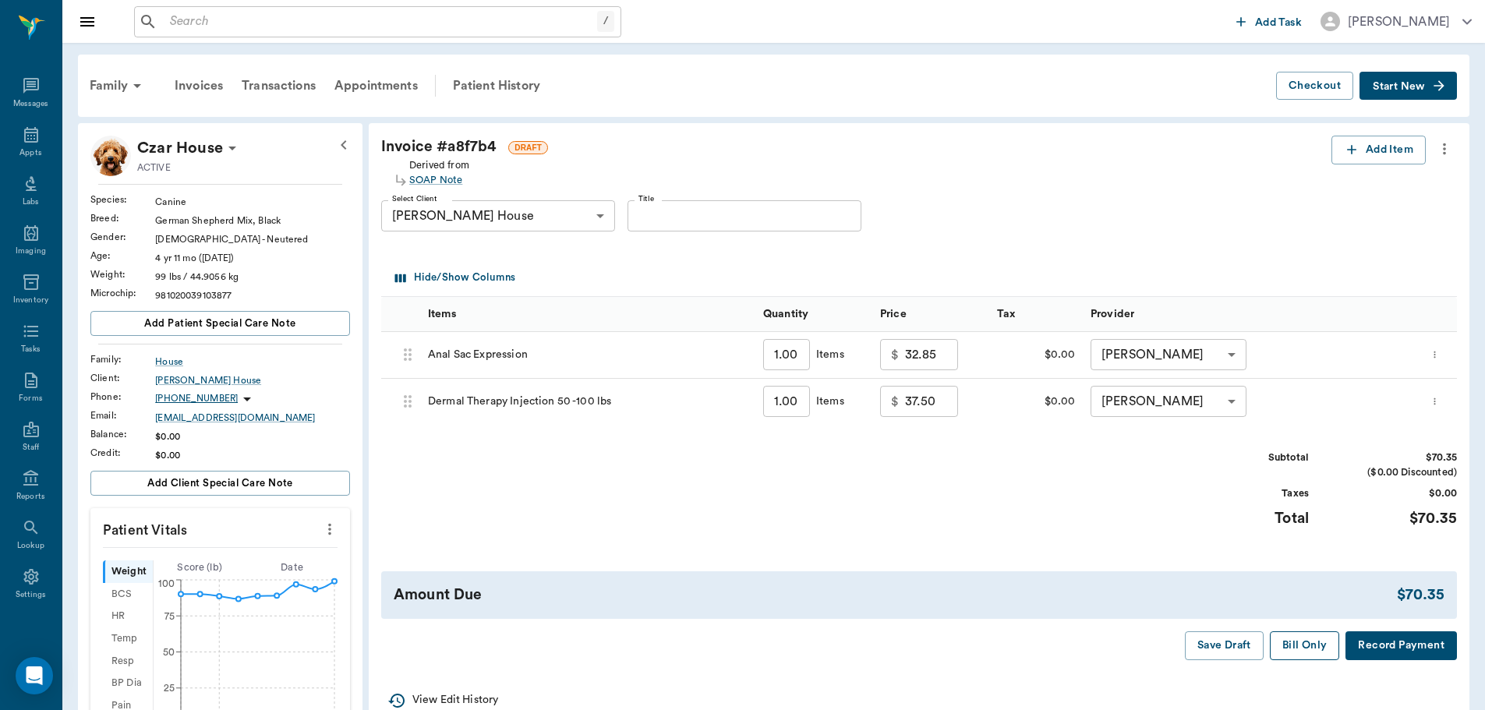
click at [1308, 646] on button "Bill Only" at bounding box center [1305, 645] width 70 height 29
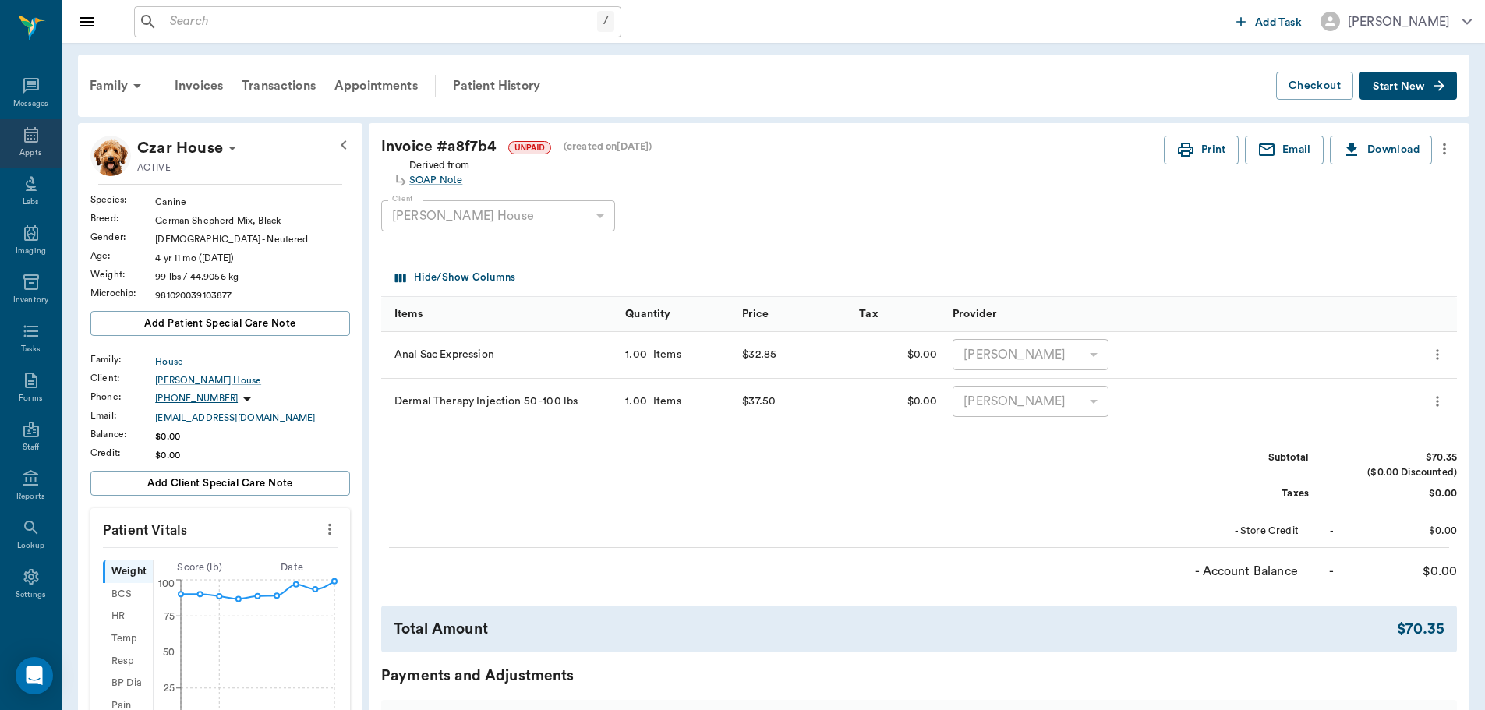
click at [23, 137] on icon at bounding box center [31, 135] width 19 height 19
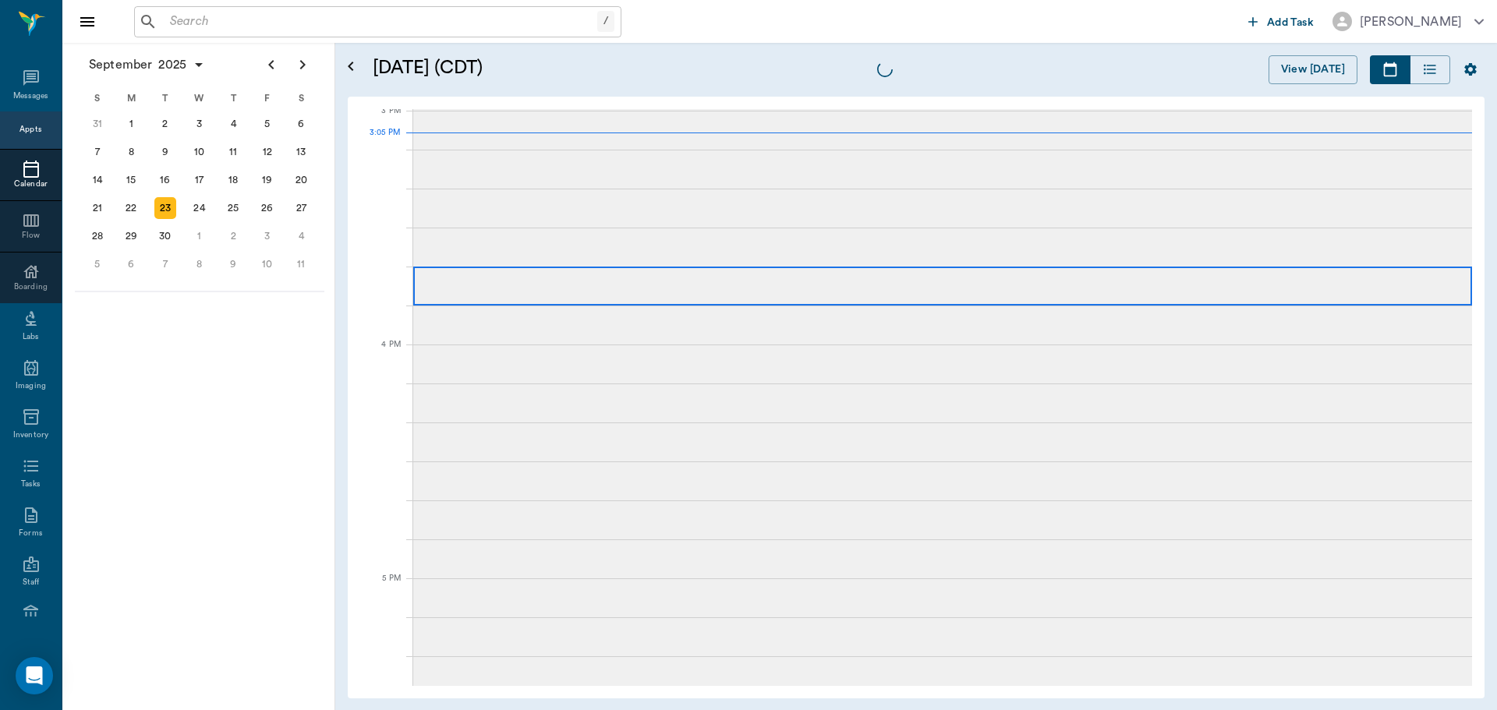
scroll to position [1639, 0]
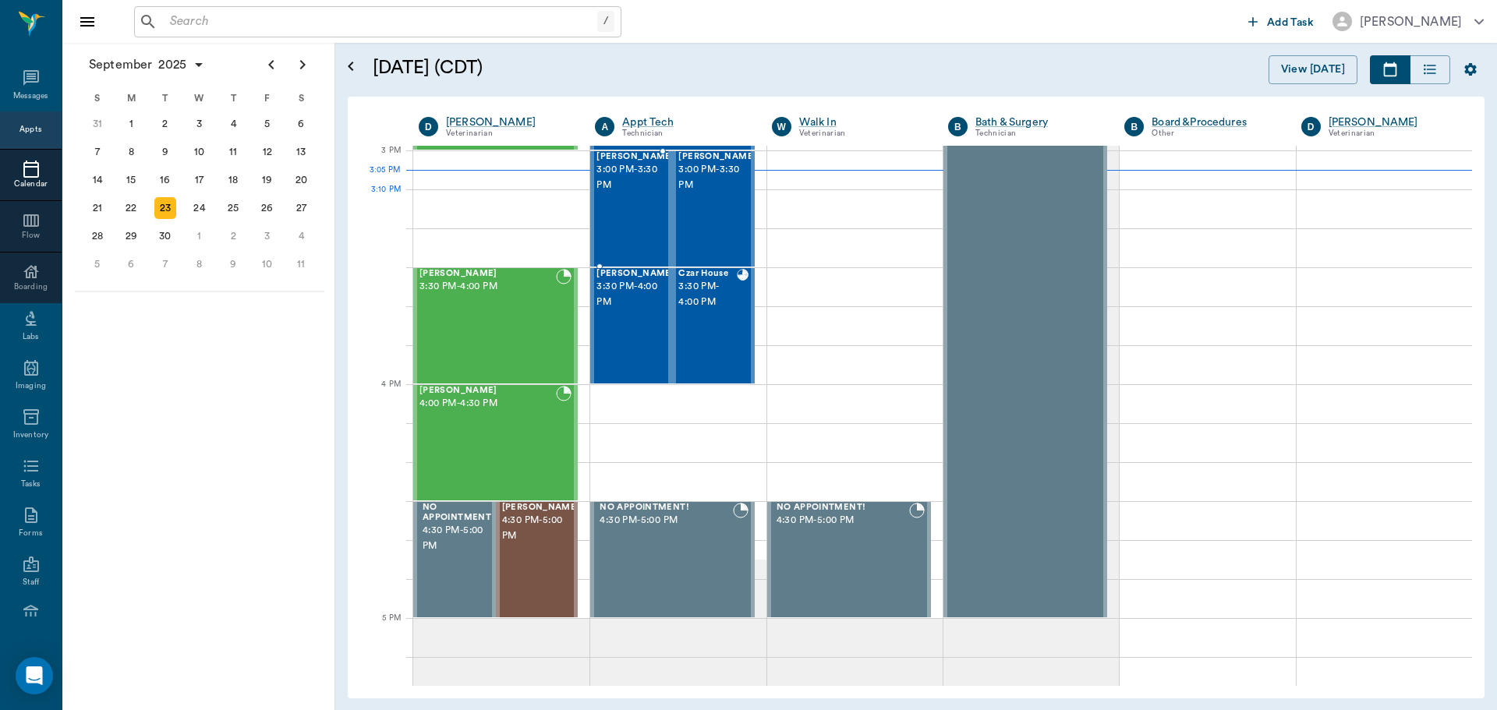
click at [674, 193] on div at bounding box center [674, 209] width 0 height 114
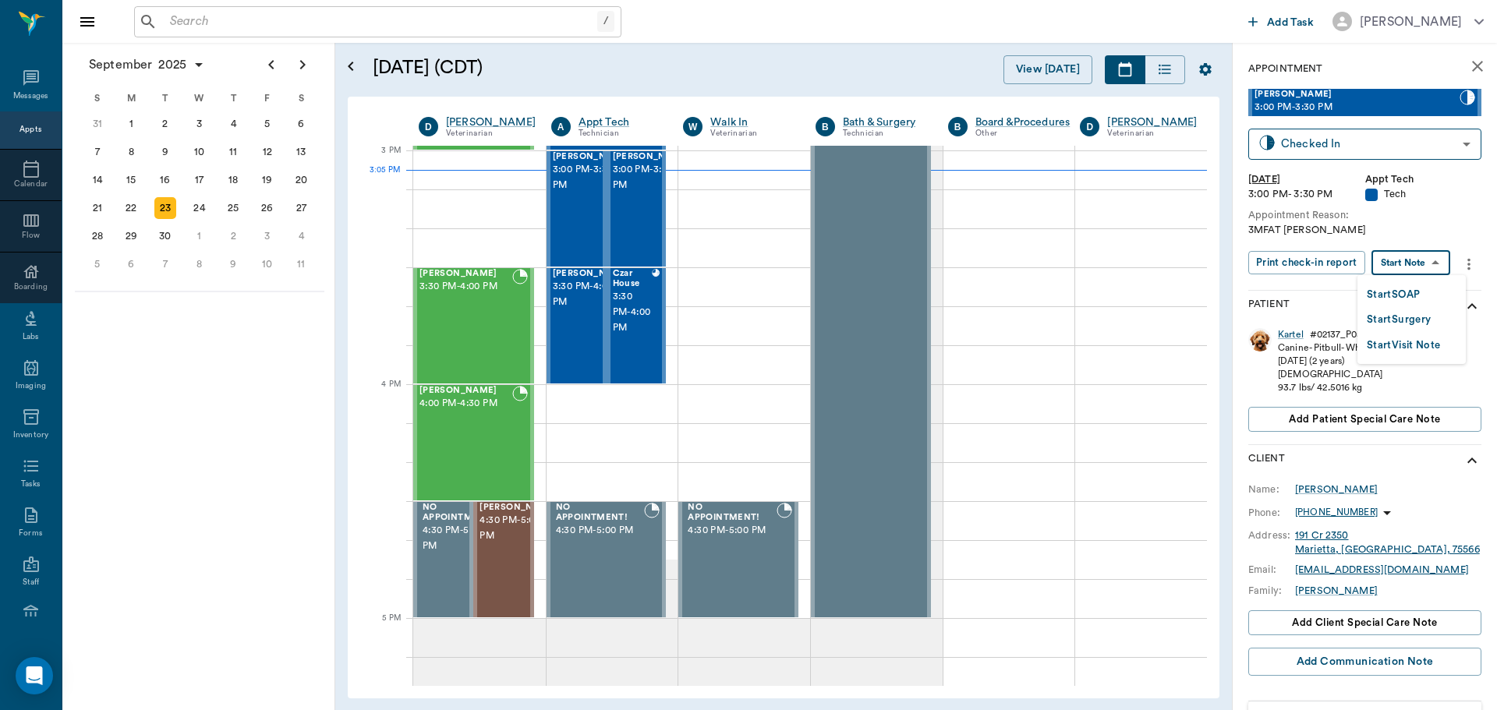
click at [1427, 269] on body "/ ​ Add Task Dr. Bert Ellsworth Nectar Messages Appts Calendar Flow Boarding La…" at bounding box center [748, 355] width 1497 height 710
click at [1424, 289] on li "Start SOAP" at bounding box center [1411, 294] width 108 height 26
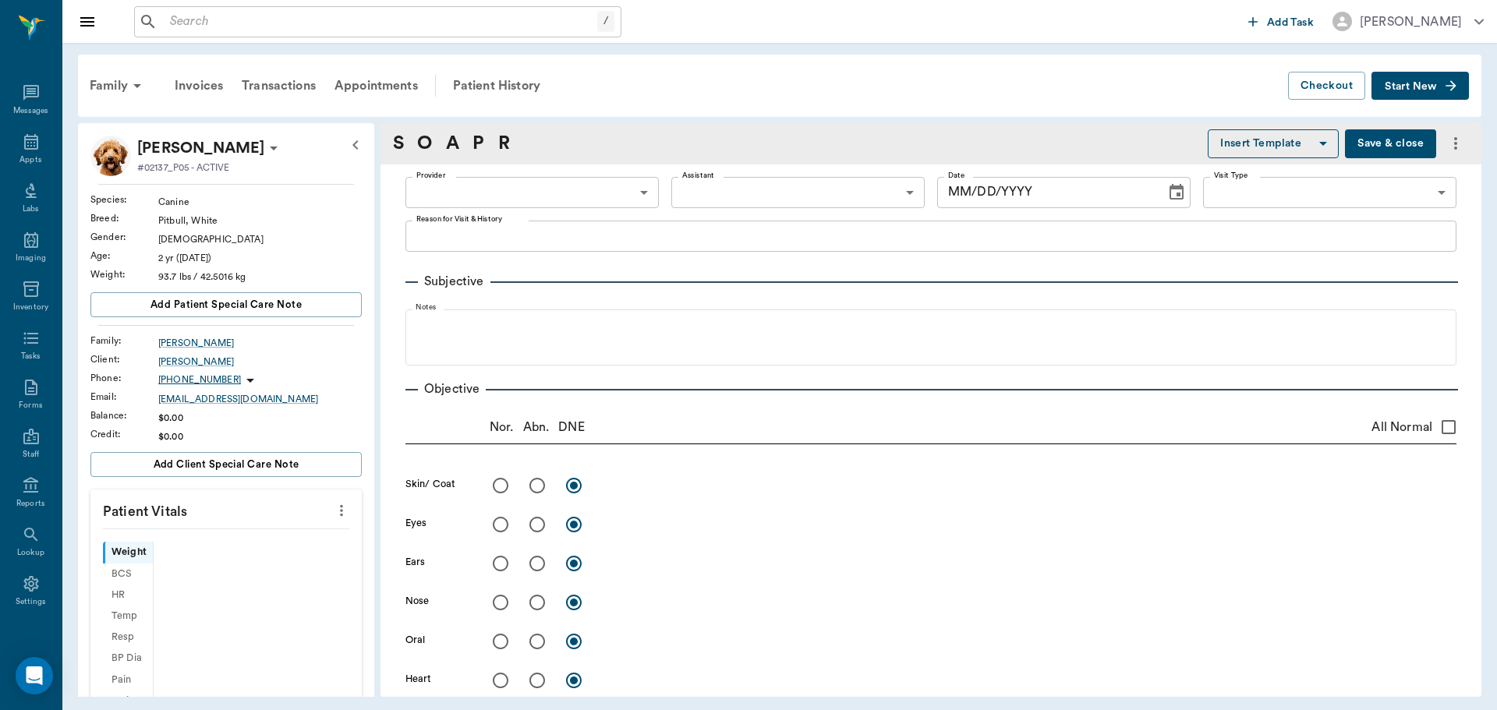
scroll to position [7, 0]
type input "63ec2f075fda476ae8351a4c"
type input "65d2be4f46e3a538d89b8c1a"
type textarea "3MFAT Christy"
type input "[DATE]"
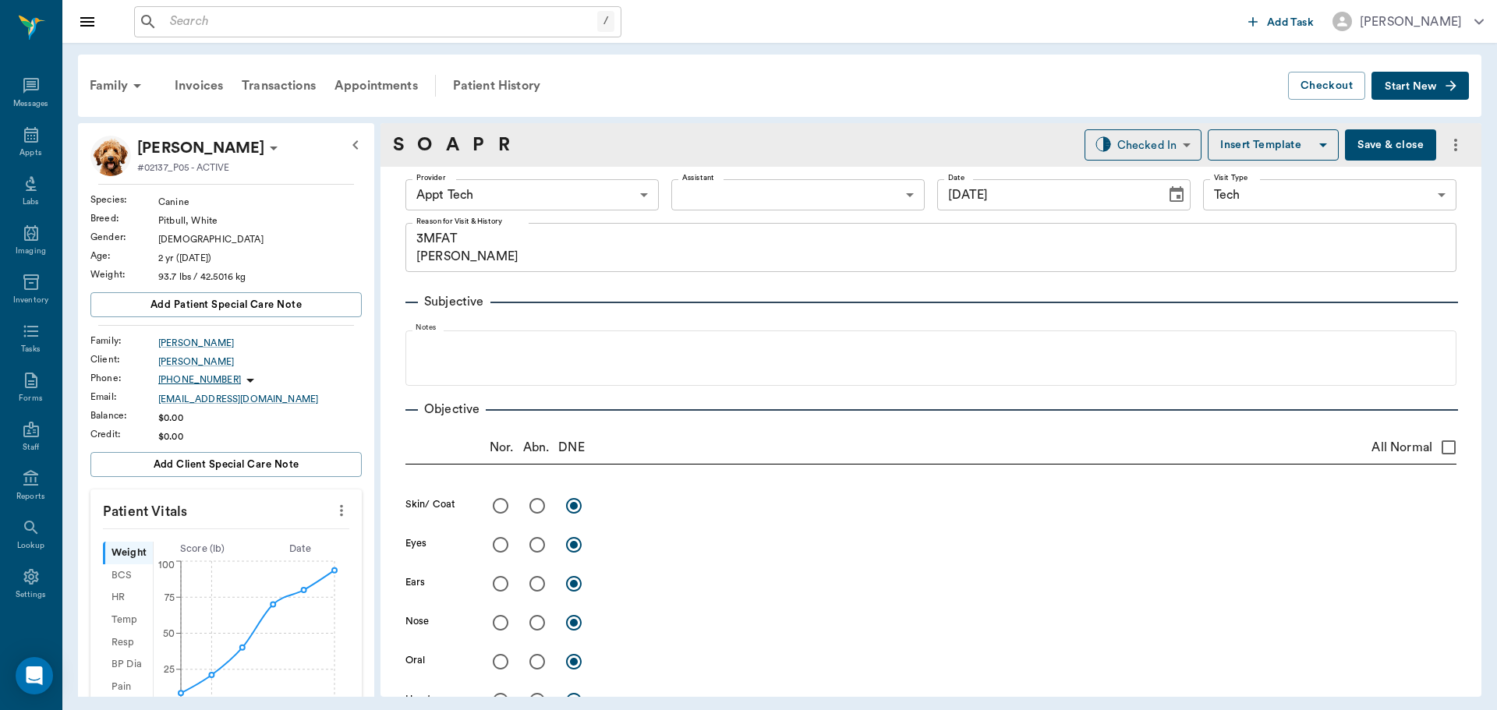
click at [536, 190] on body "/ ​ Add Task Dr. Bert Ellsworth Nectar Messages Appts Labs Imaging Inventory Ta…" at bounding box center [748, 355] width 1497 height 710
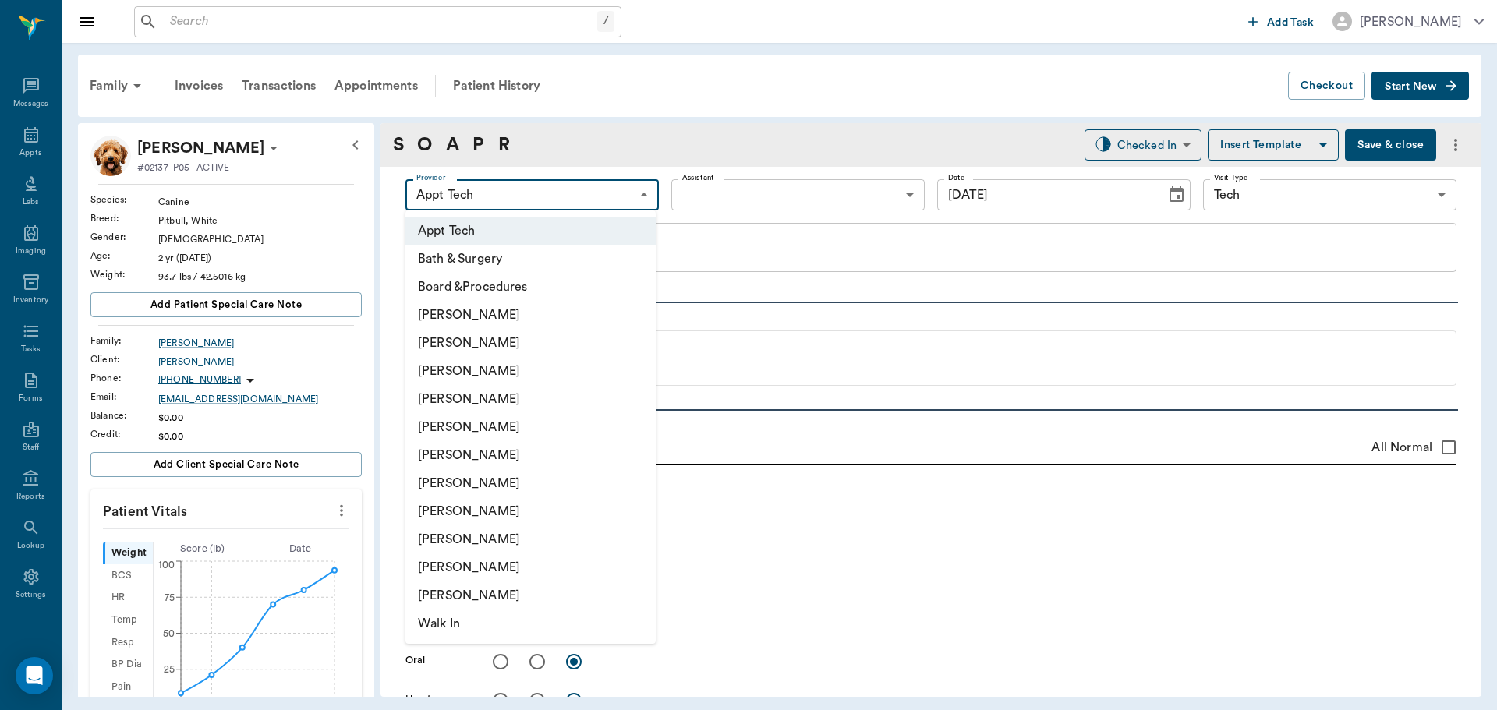
click at [523, 485] on li "[PERSON_NAME]" at bounding box center [530, 483] width 250 height 28
type input "682b670d8bdc6f7f8feef3db"
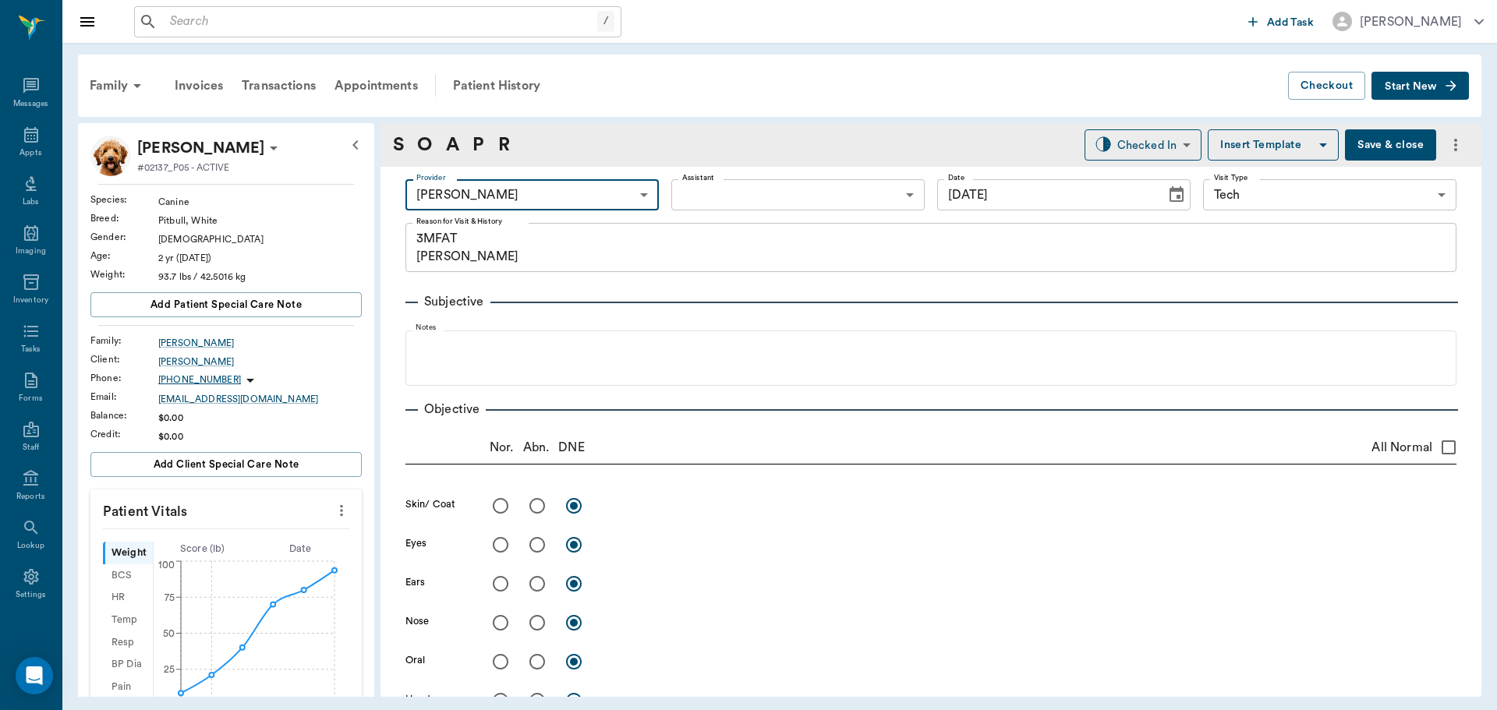
click at [757, 199] on body "/ ​ Add Task Dr. Bert Ellsworth Nectar Messages Appts Labs Imaging Inventory Ta…" at bounding box center [748, 355] width 1497 height 710
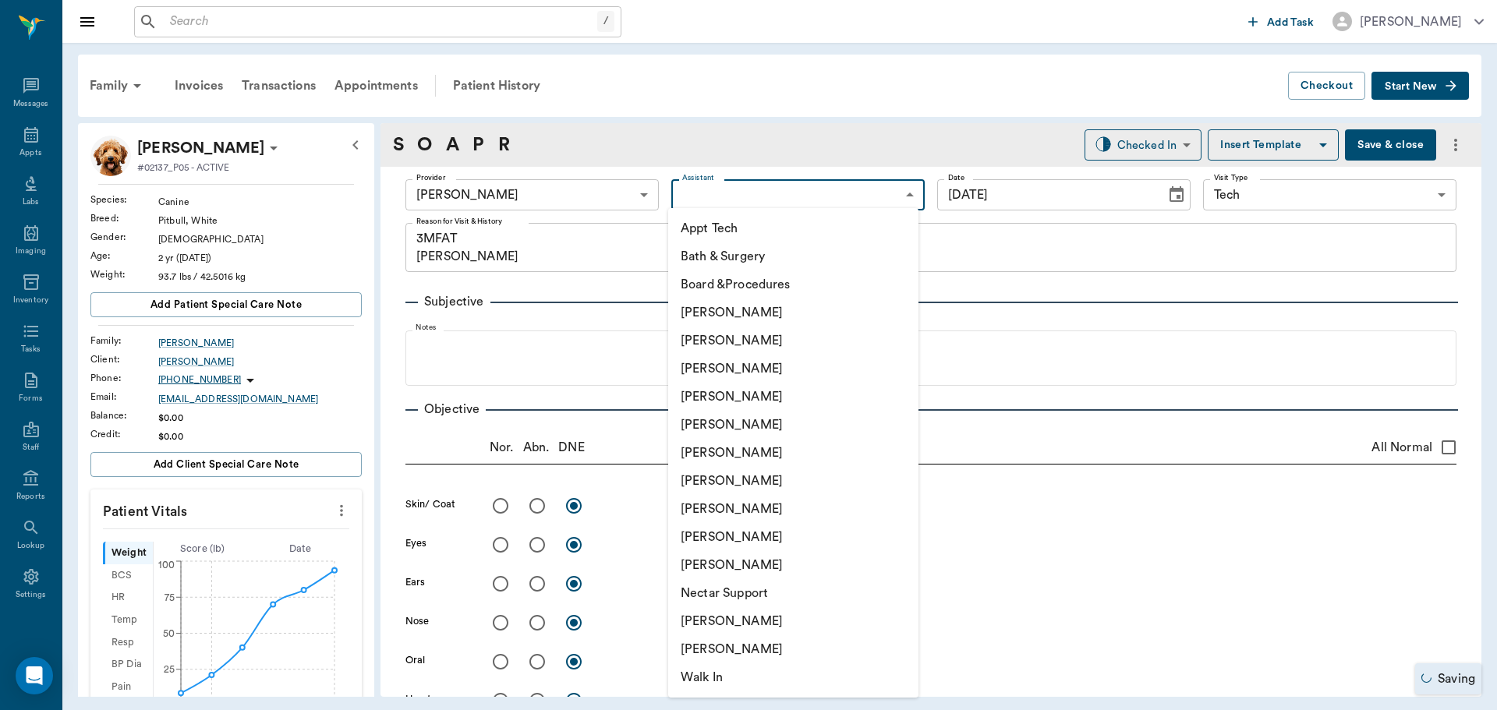
click at [754, 225] on li "Appt Tech" at bounding box center [793, 228] width 250 height 28
type input "63ec2f075fda476ae8351a4c"
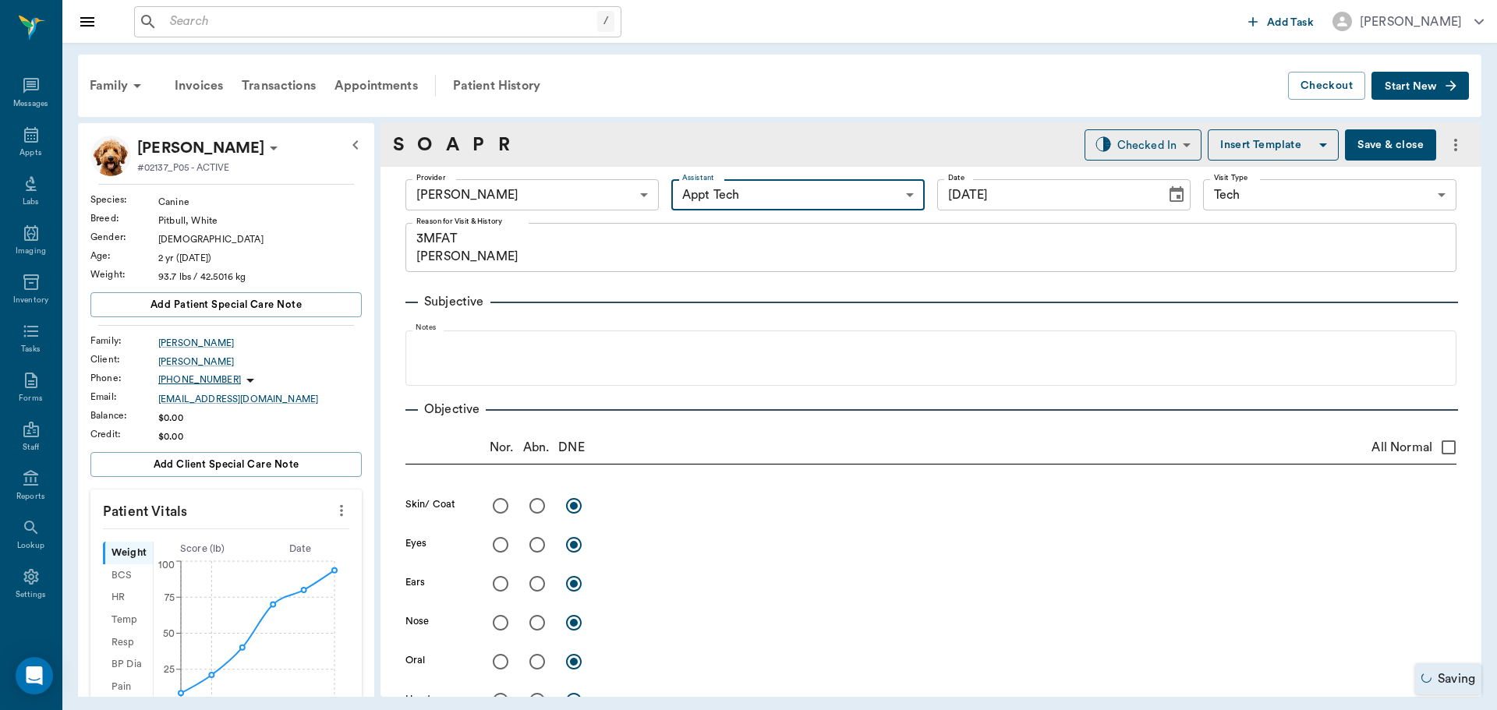
click at [333, 514] on icon "more" at bounding box center [341, 510] width 17 height 19
click at [277, 538] on span "Enter Vitals" at bounding box center [264, 537] width 131 height 16
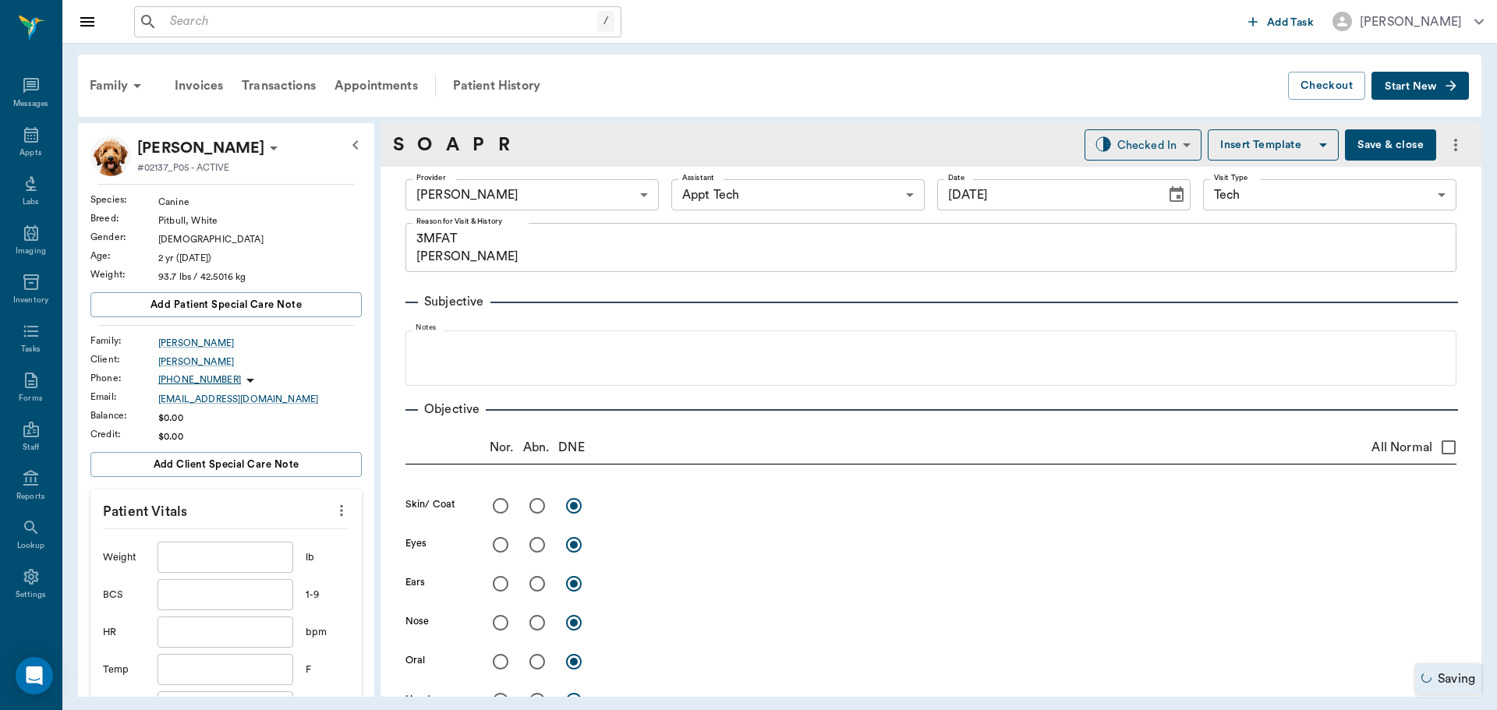
click at [223, 554] on input "text" at bounding box center [225, 557] width 136 height 31
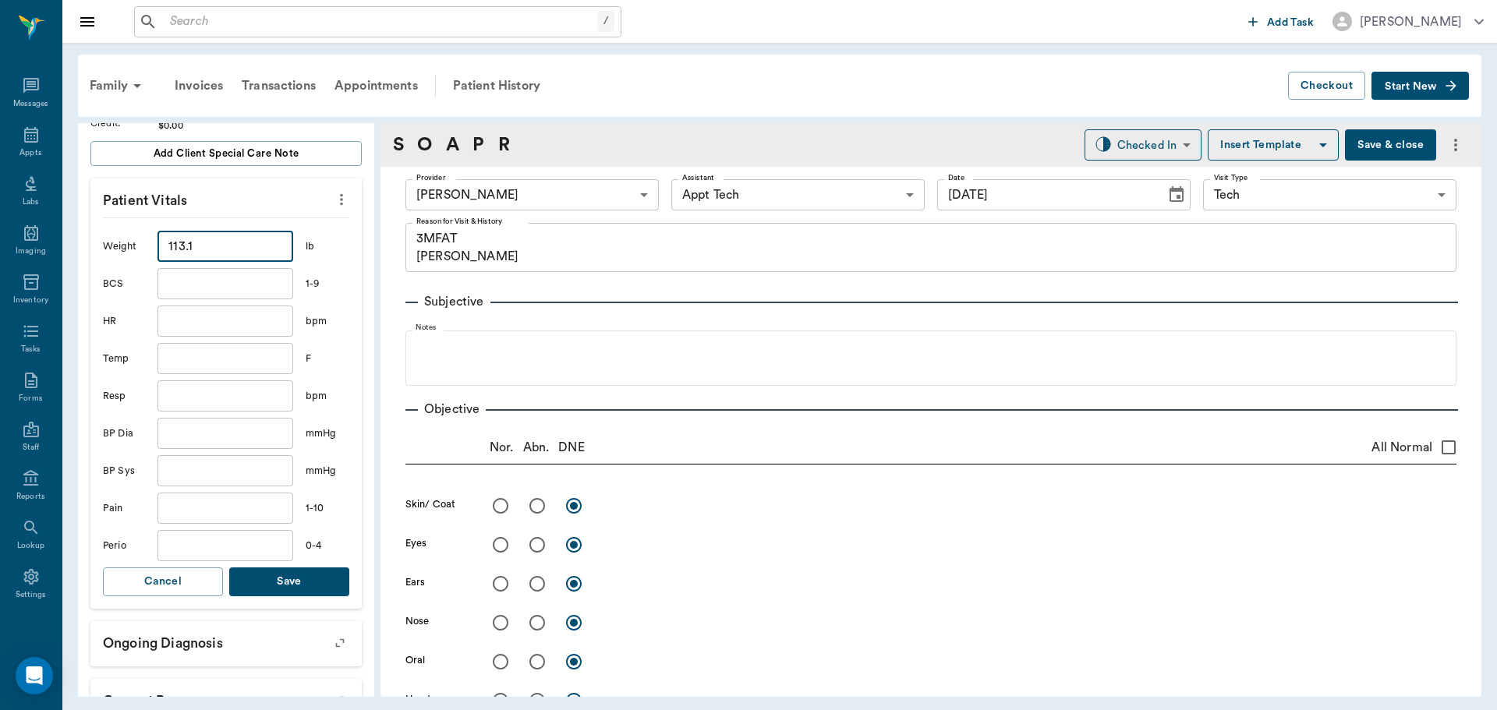
scroll to position [312, 0]
type input "113.1"
click at [281, 577] on button "Save" at bounding box center [289, 581] width 120 height 29
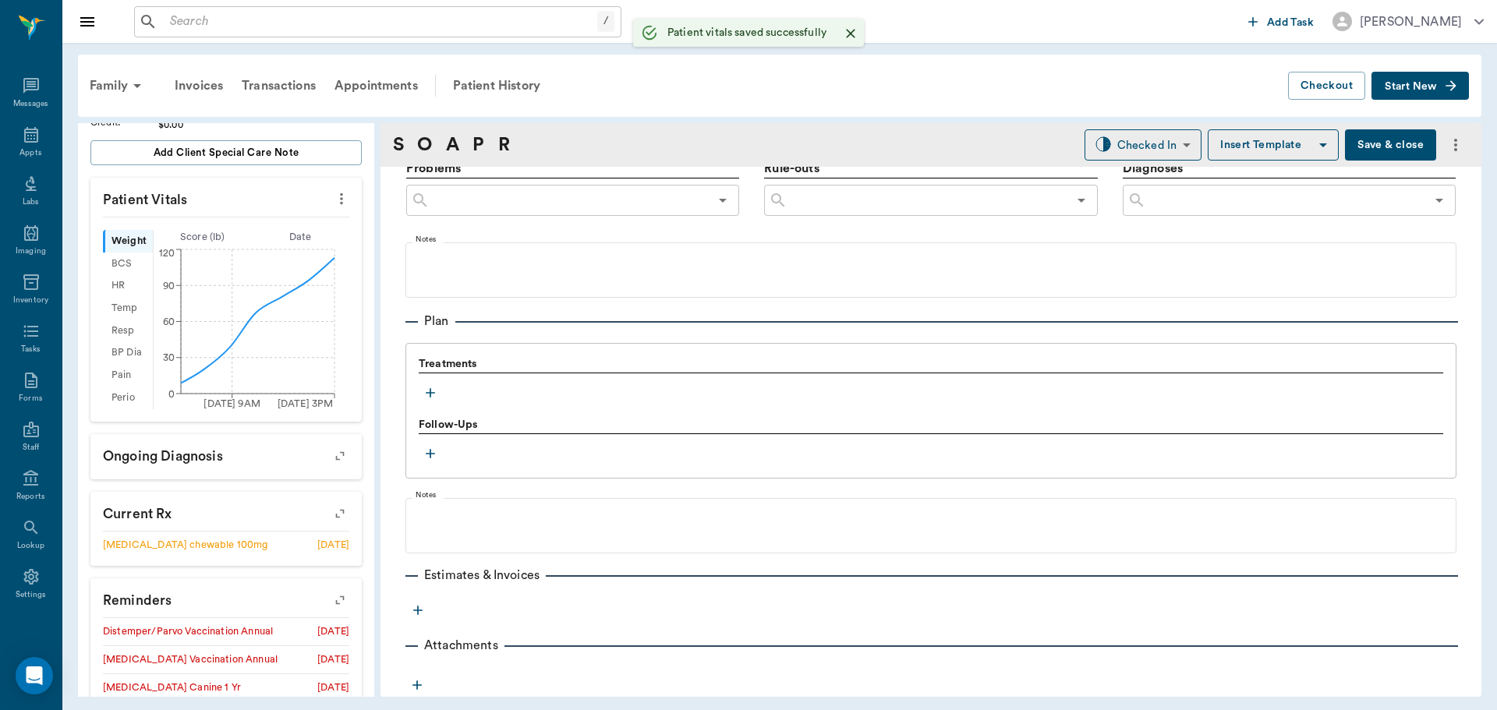
scroll to position [947, 0]
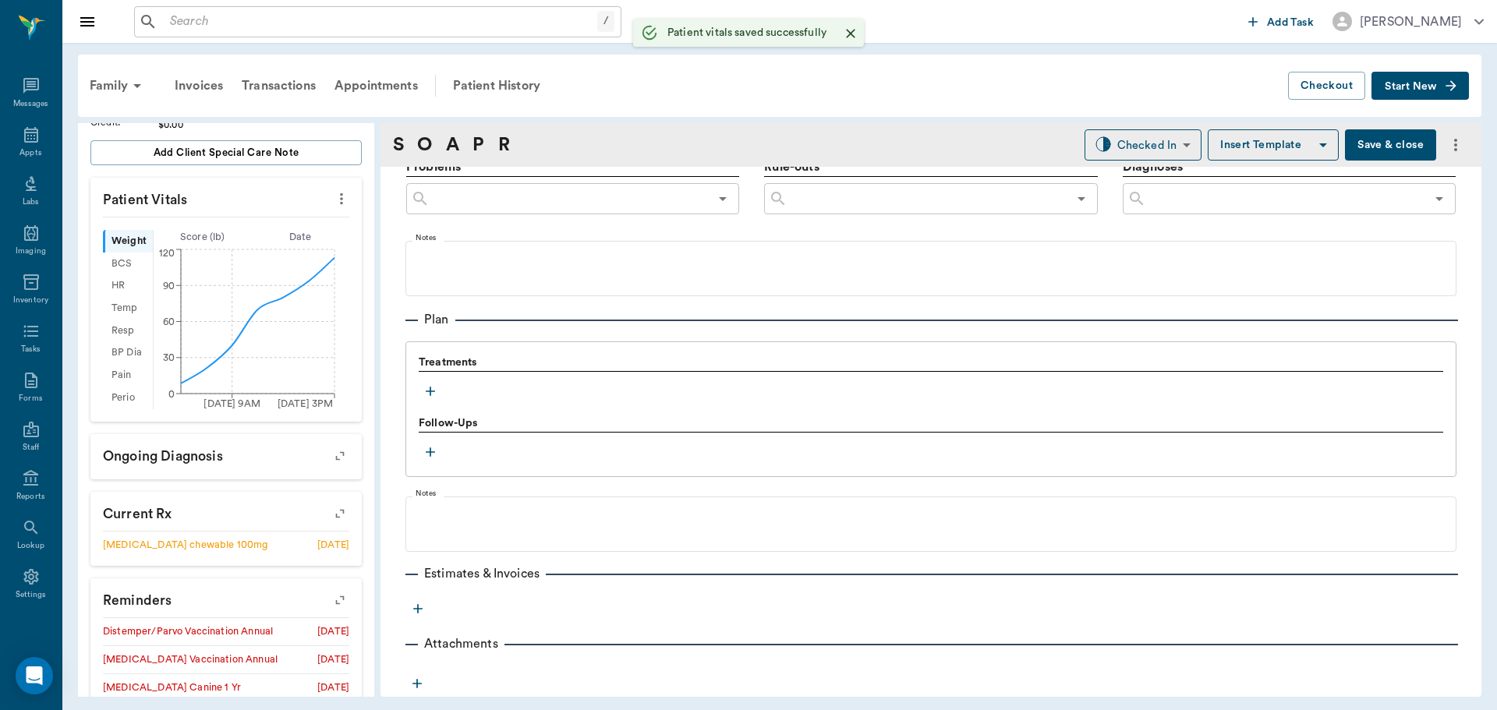
click at [429, 389] on icon "button" at bounding box center [431, 392] width 16 height 16
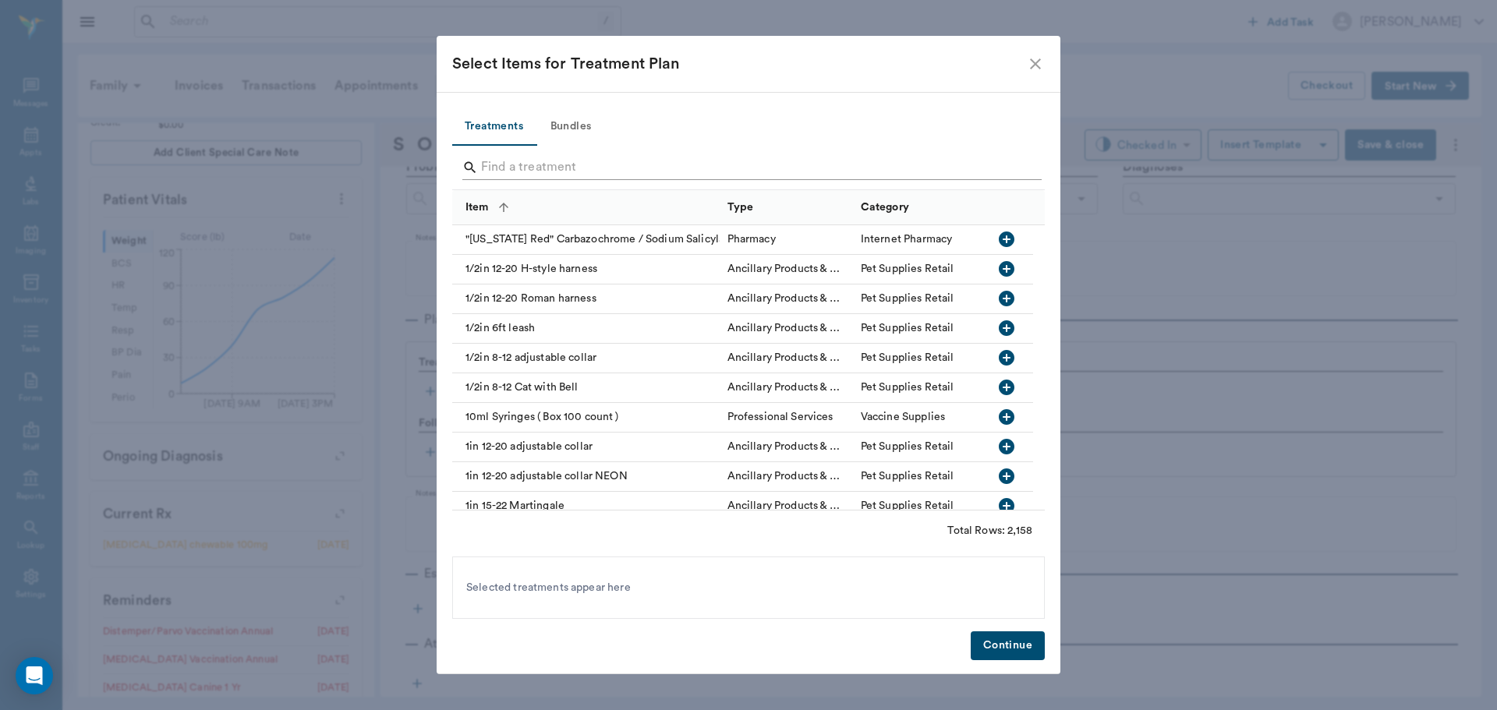
click at [520, 172] on input "Search" at bounding box center [749, 167] width 537 height 25
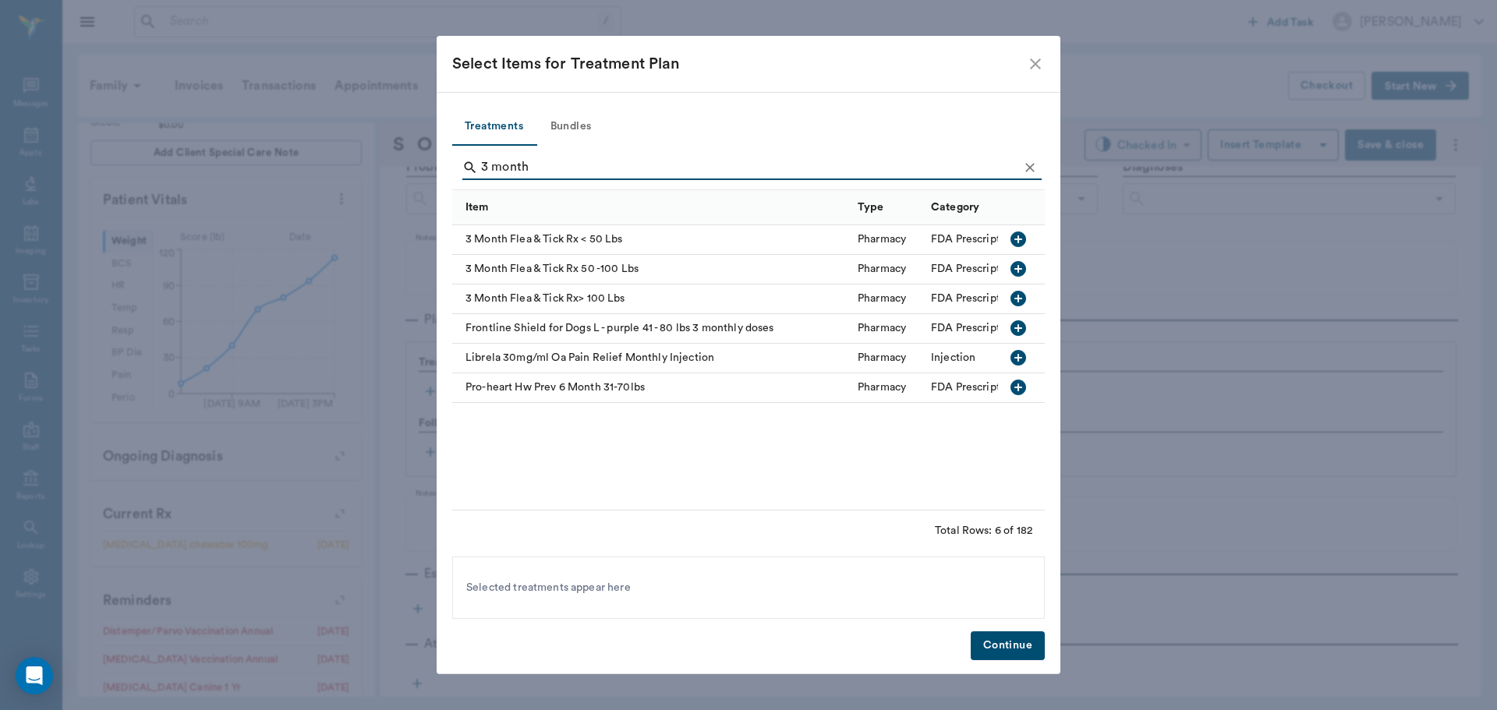
type input "3 month"
click at [1017, 301] on icon "button" at bounding box center [1018, 299] width 16 height 16
click at [1029, 164] on icon "Clear" at bounding box center [1030, 168] width 16 height 16
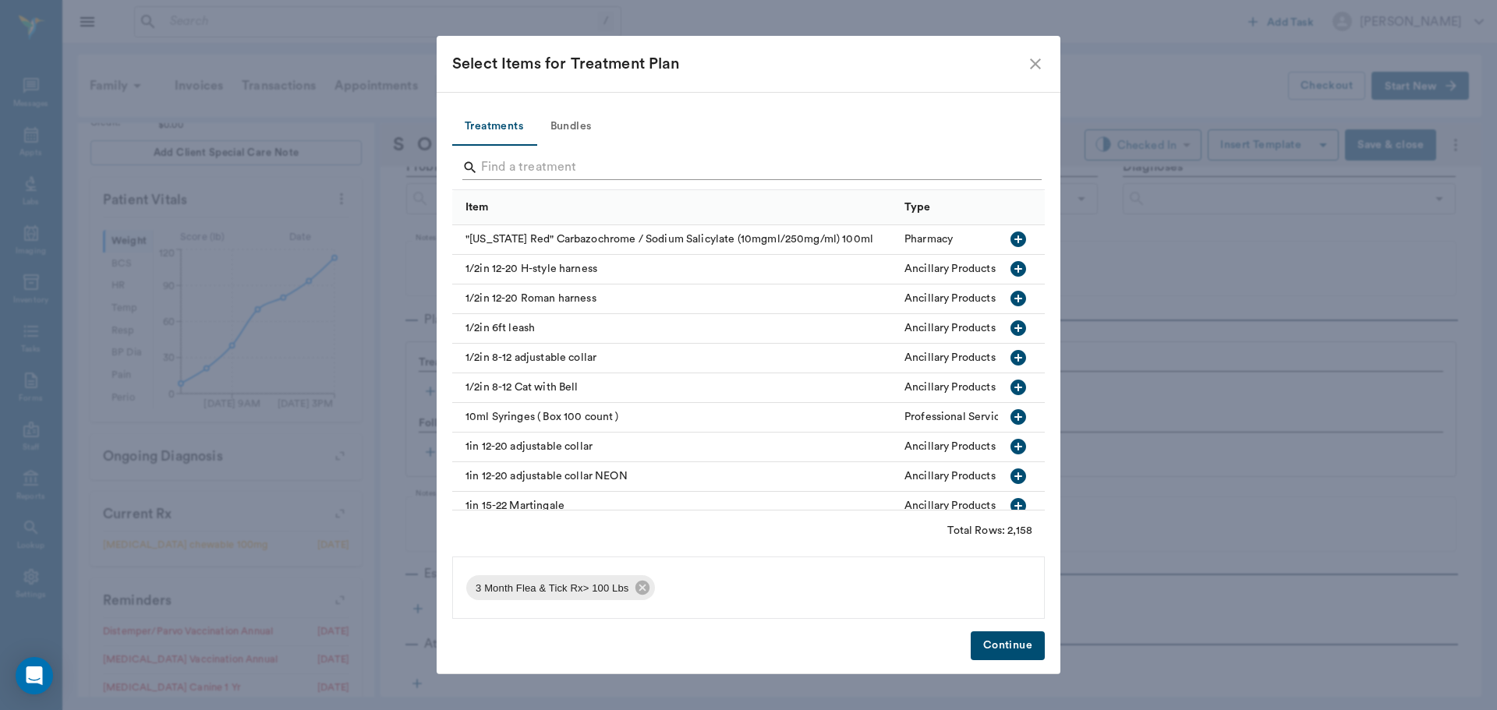
click at [1012, 166] on input "Search" at bounding box center [749, 167] width 537 height 25
click at [575, 128] on button "Bundles" at bounding box center [571, 126] width 70 height 37
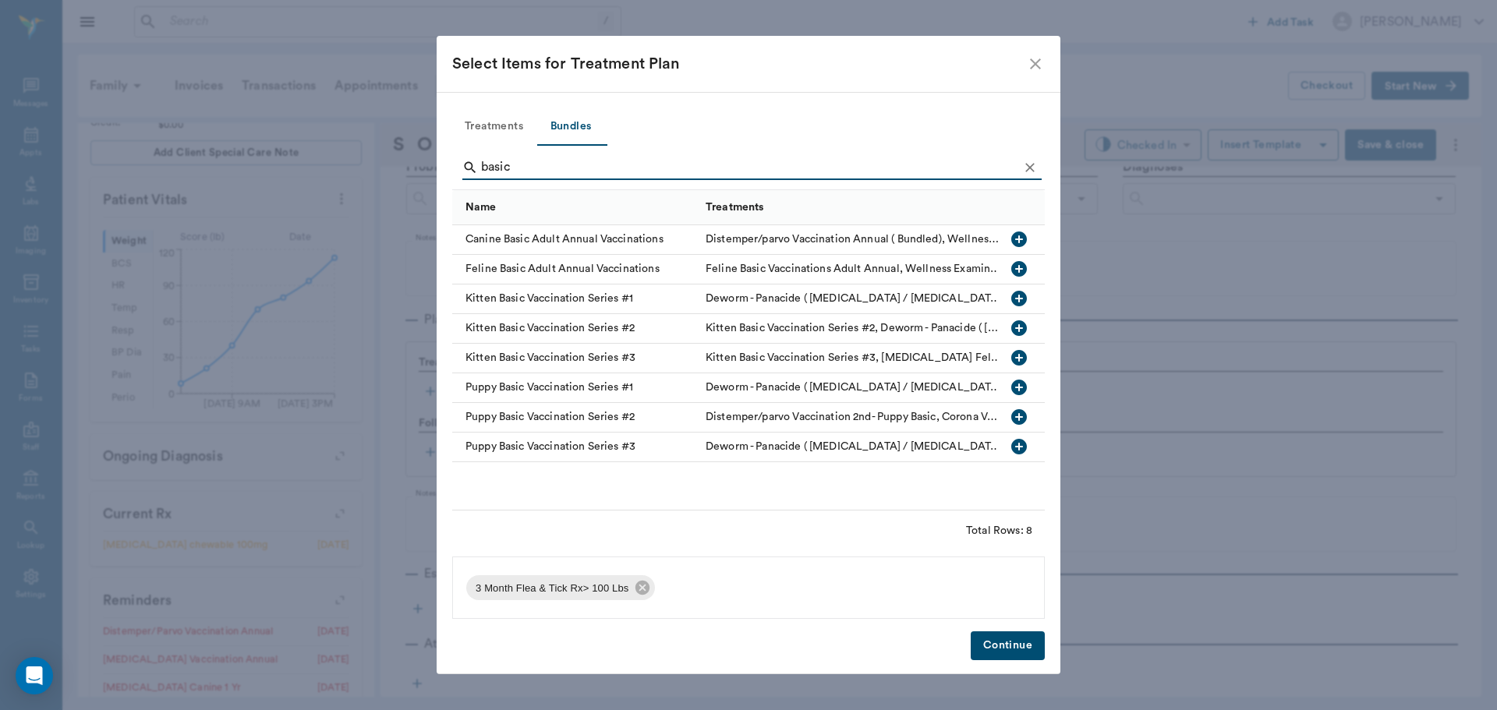
type input "basic"
click at [1017, 234] on icon "button" at bounding box center [1019, 240] width 16 height 16
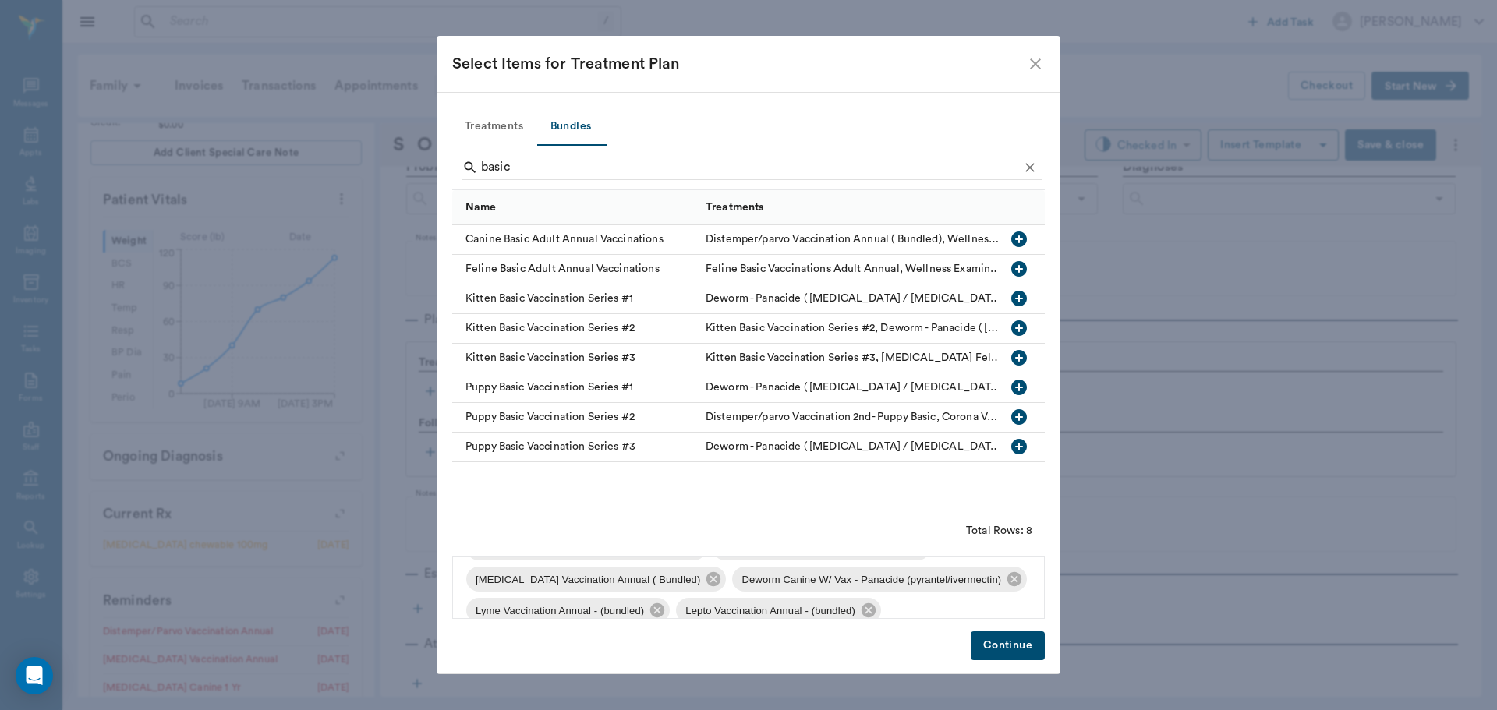
scroll to position [115, 0]
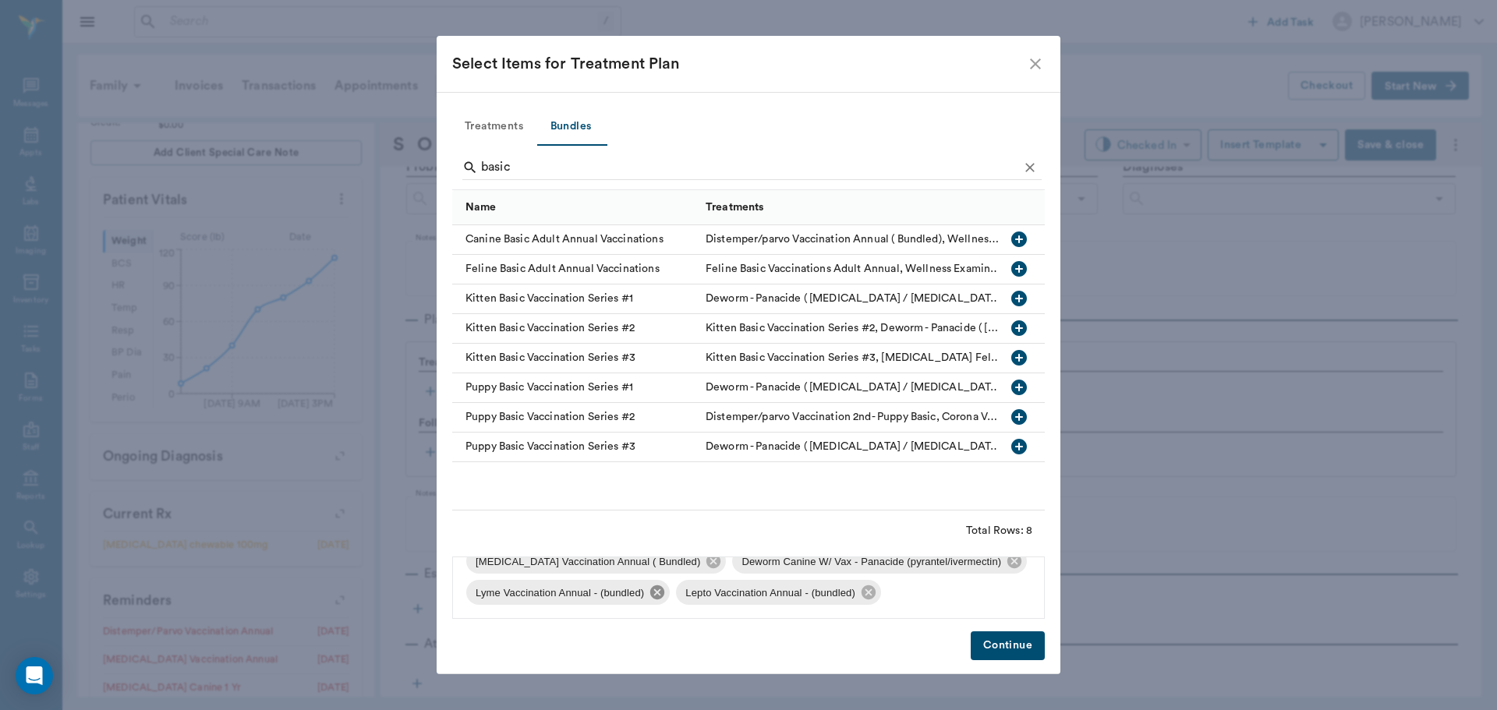
click at [649, 592] on icon at bounding box center [657, 592] width 17 height 17
drag, startPoint x: 658, startPoint y: 594, endPoint x: 776, endPoint y: 601, distance: 117.9
click at [660, 594] on icon at bounding box center [658, 592] width 17 height 17
click at [1016, 651] on button "Continue" at bounding box center [1008, 645] width 74 height 29
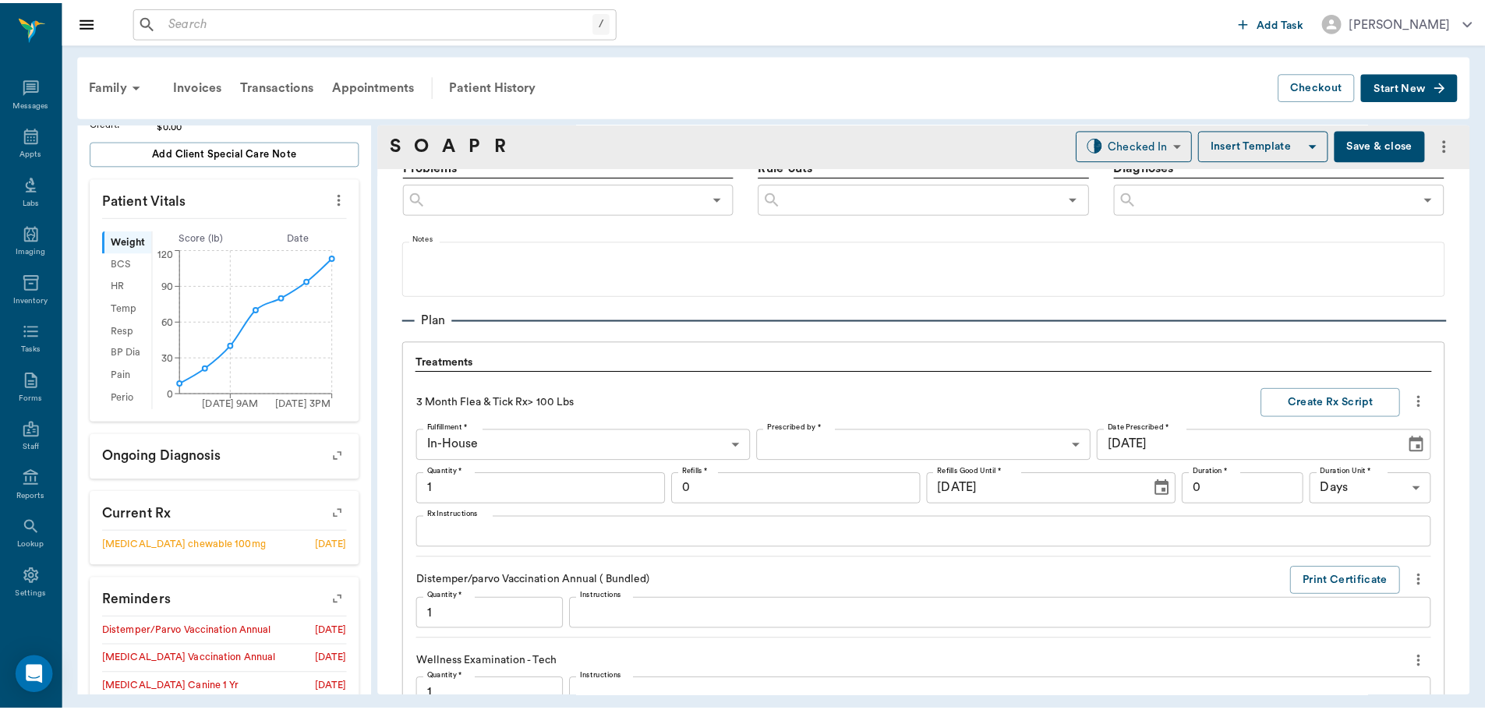
scroll to position [1686, 0]
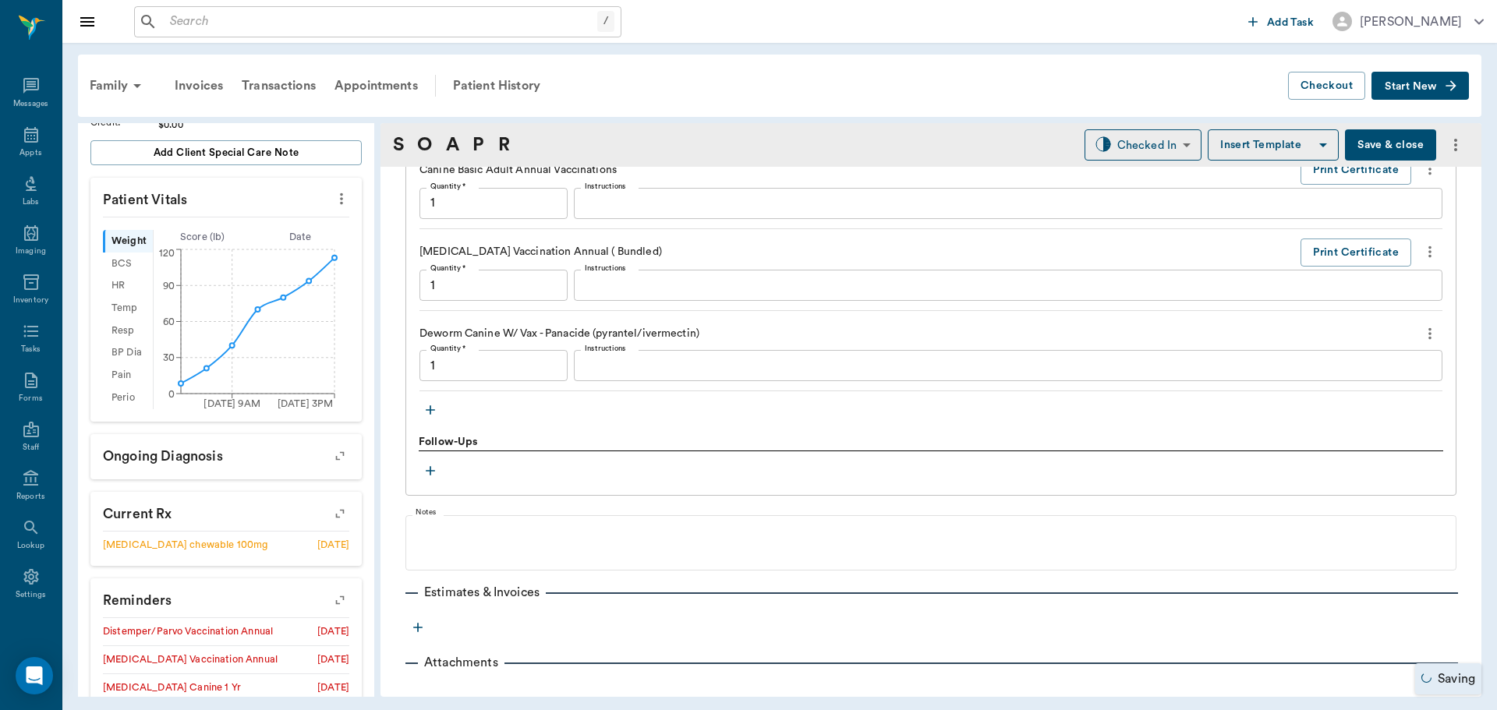
type input "1.00"
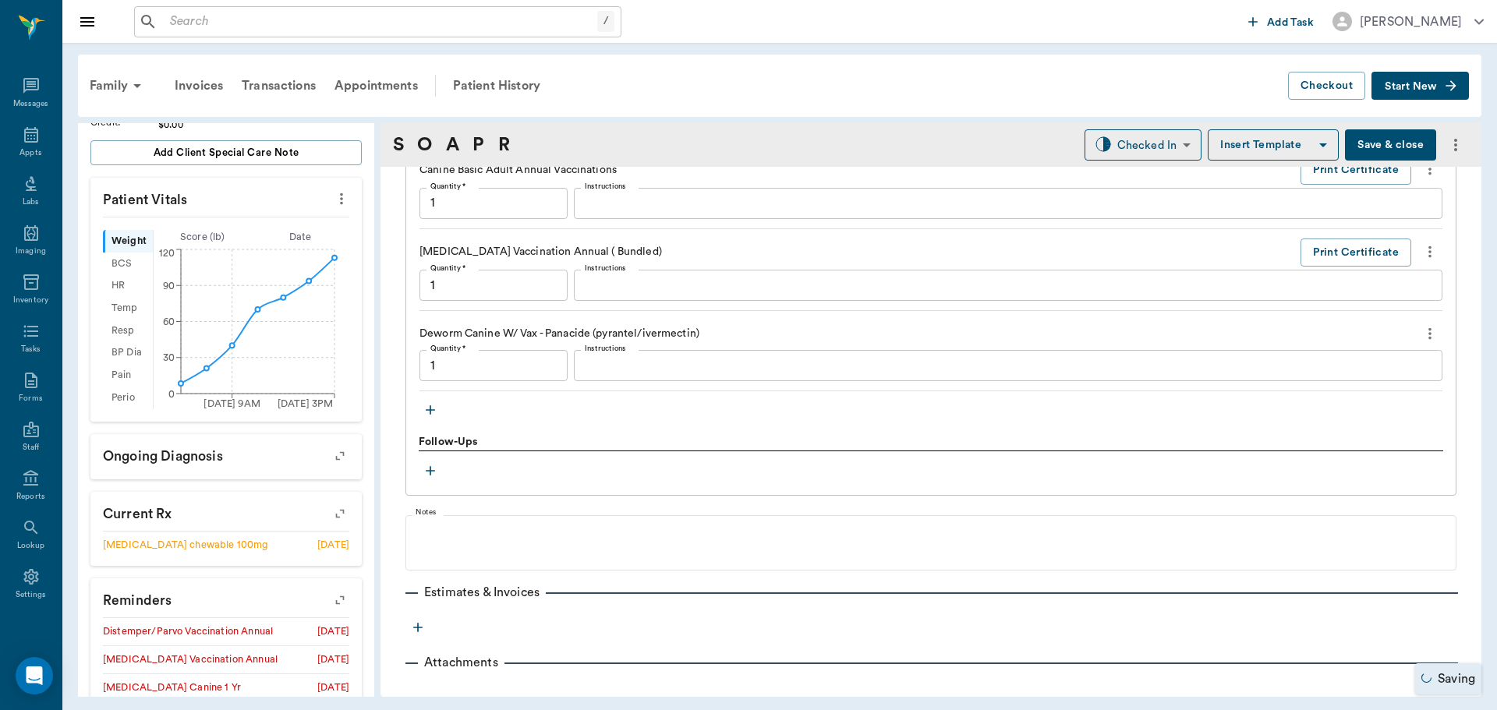
type input "1.00"
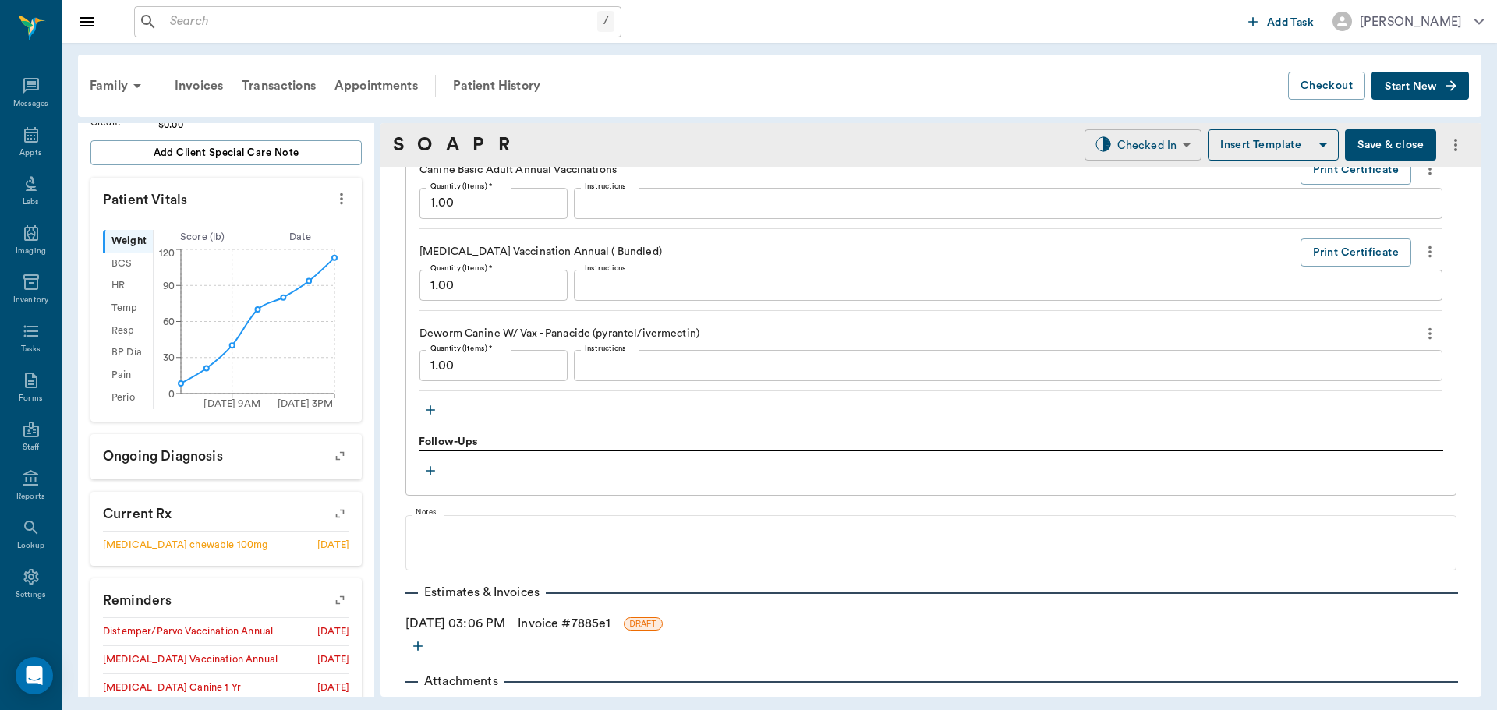
click at [1130, 154] on body "/ ​ Add Task Dr. Bert Ellsworth Nectar Messages Appts Labs Imaging Inventory Ta…" at bounding box center [748, 355] width 1497 height 710
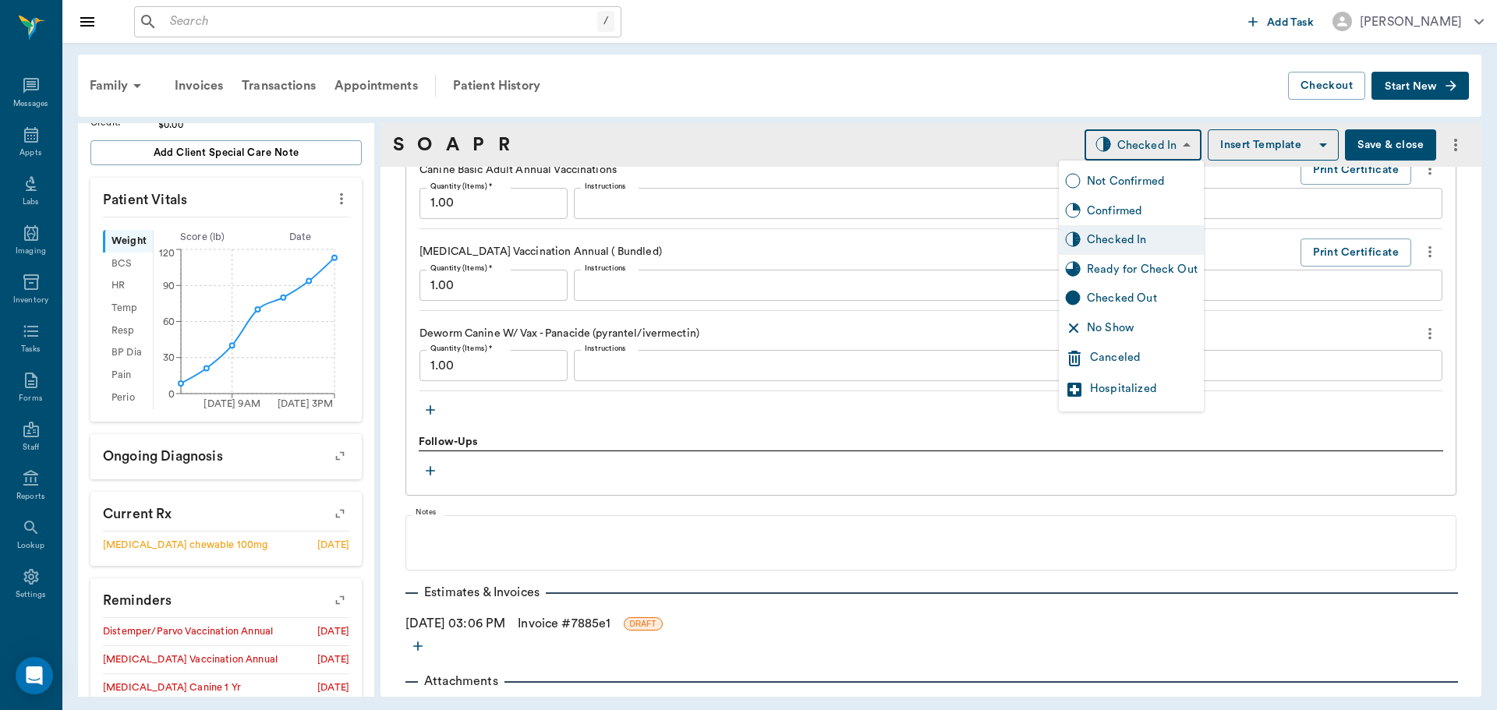
click at [1151, 271] on div "Ready for Check Out" at bounding box center [1142, 269] width 111 height 17
type input "READY_TO_CHECKOUT"
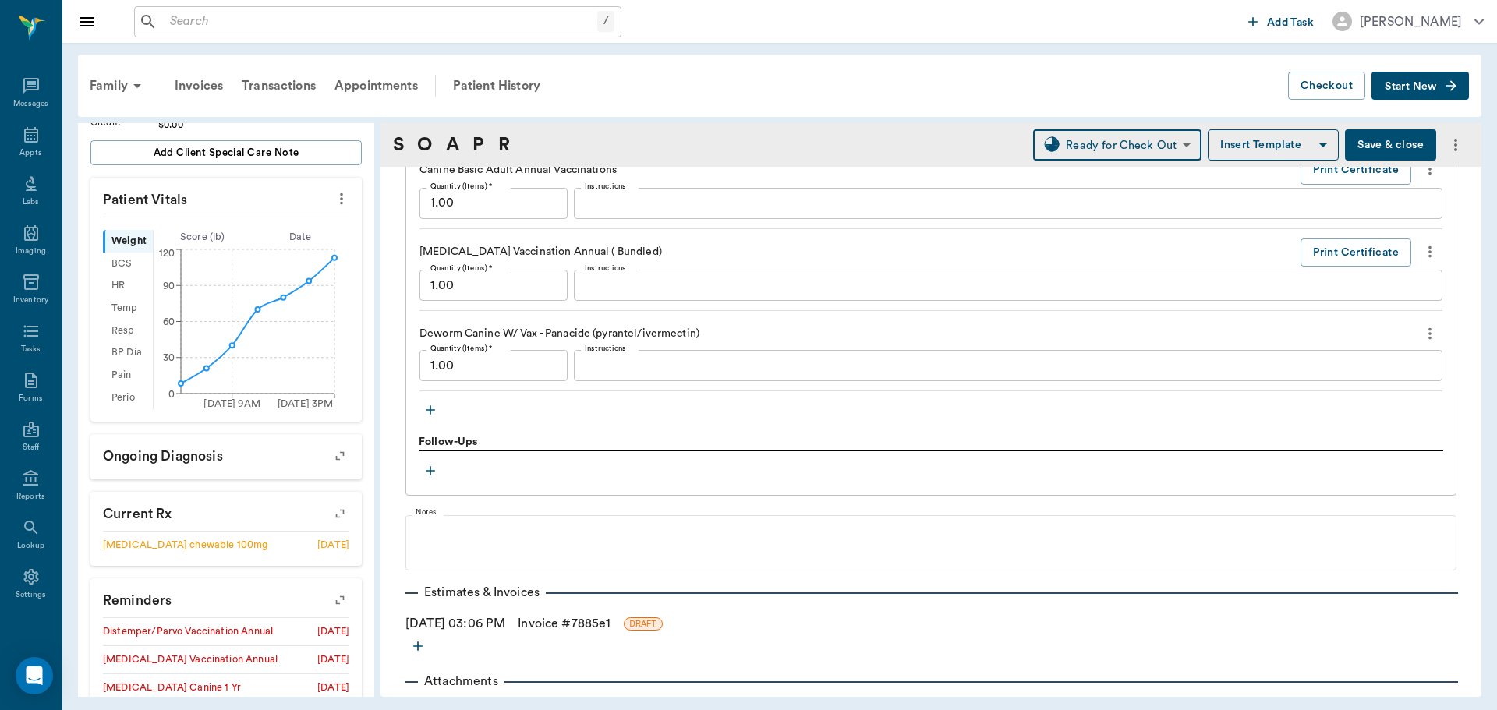
click at [567, 619] on link "Invoice # 7885e1" at bounding box center [564, 623] width 93 height 19
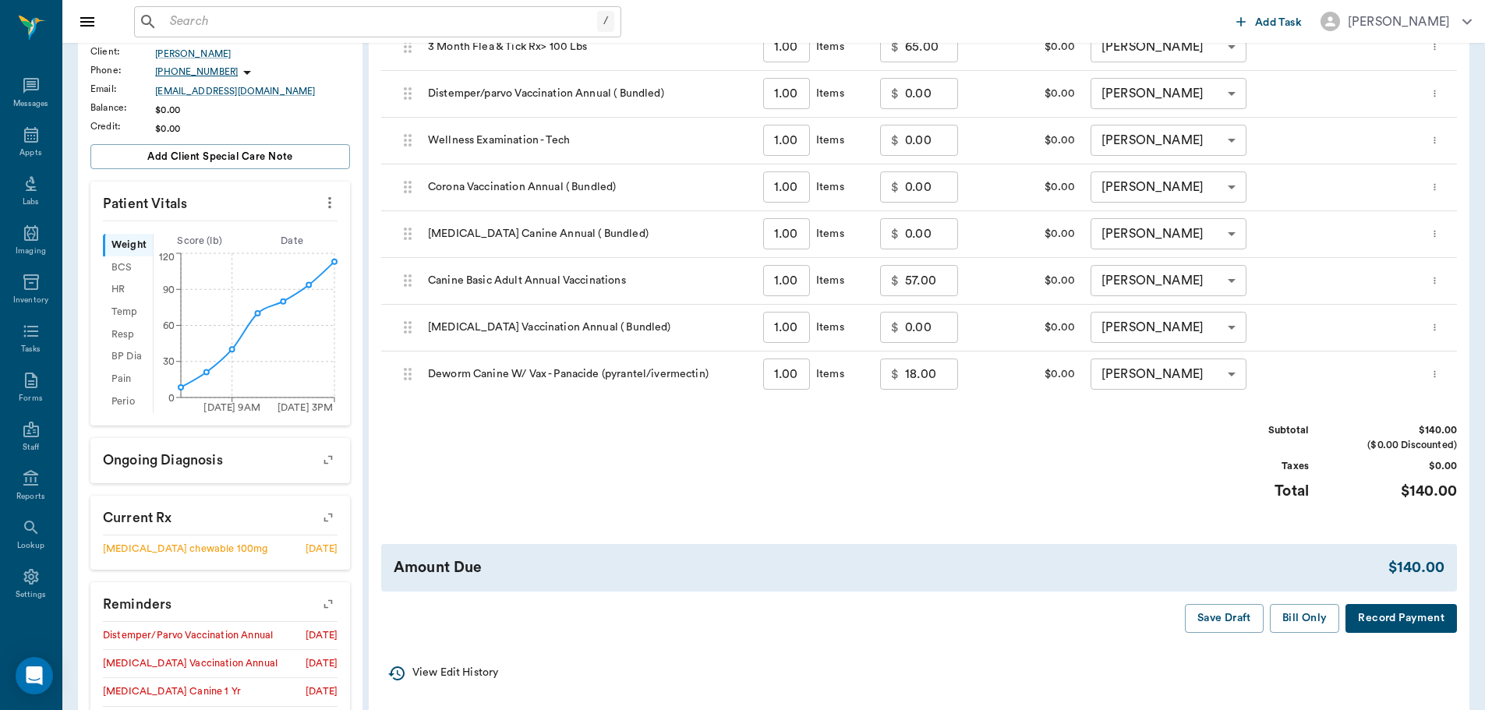
scroll to position [312, 0]
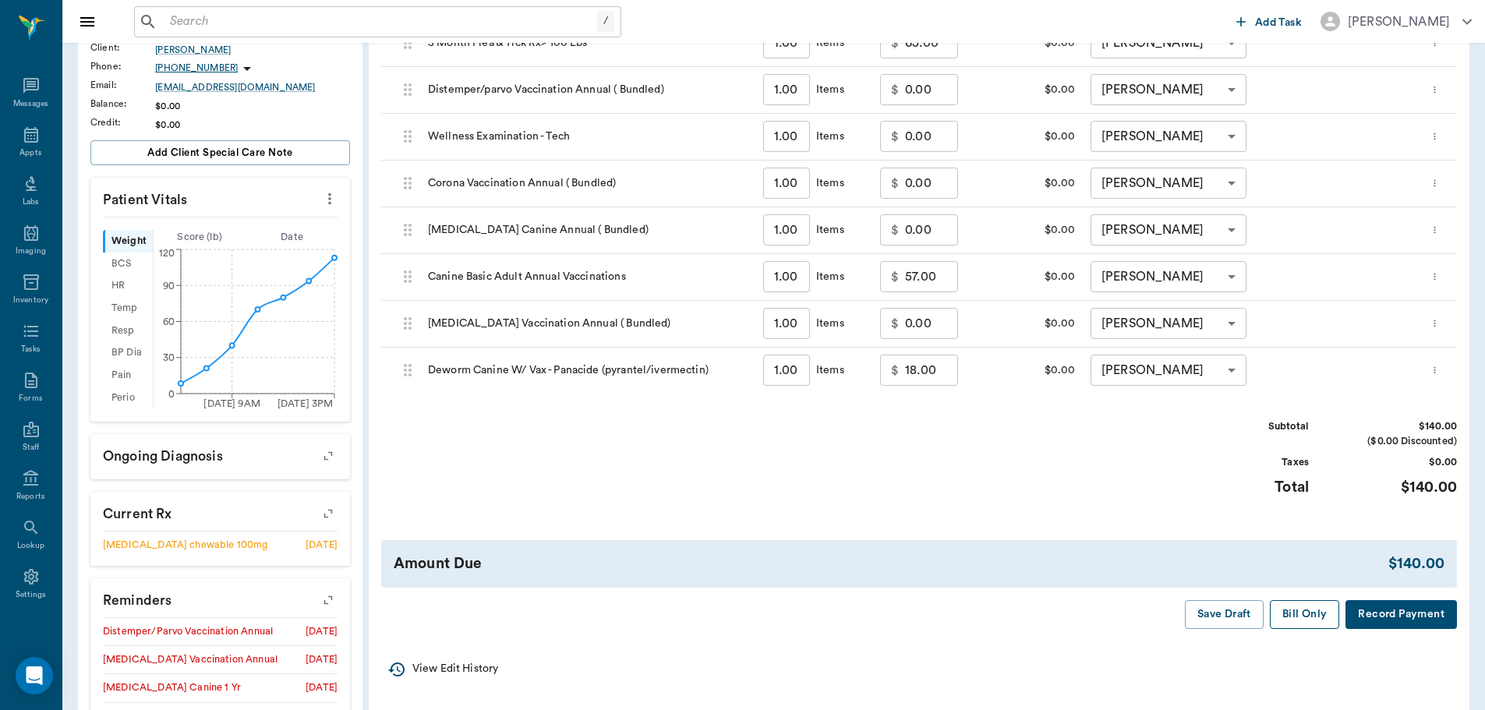
click at [1303, 628] on button "Bill Only" at bounding box center [1305, 614] width 70 height 29
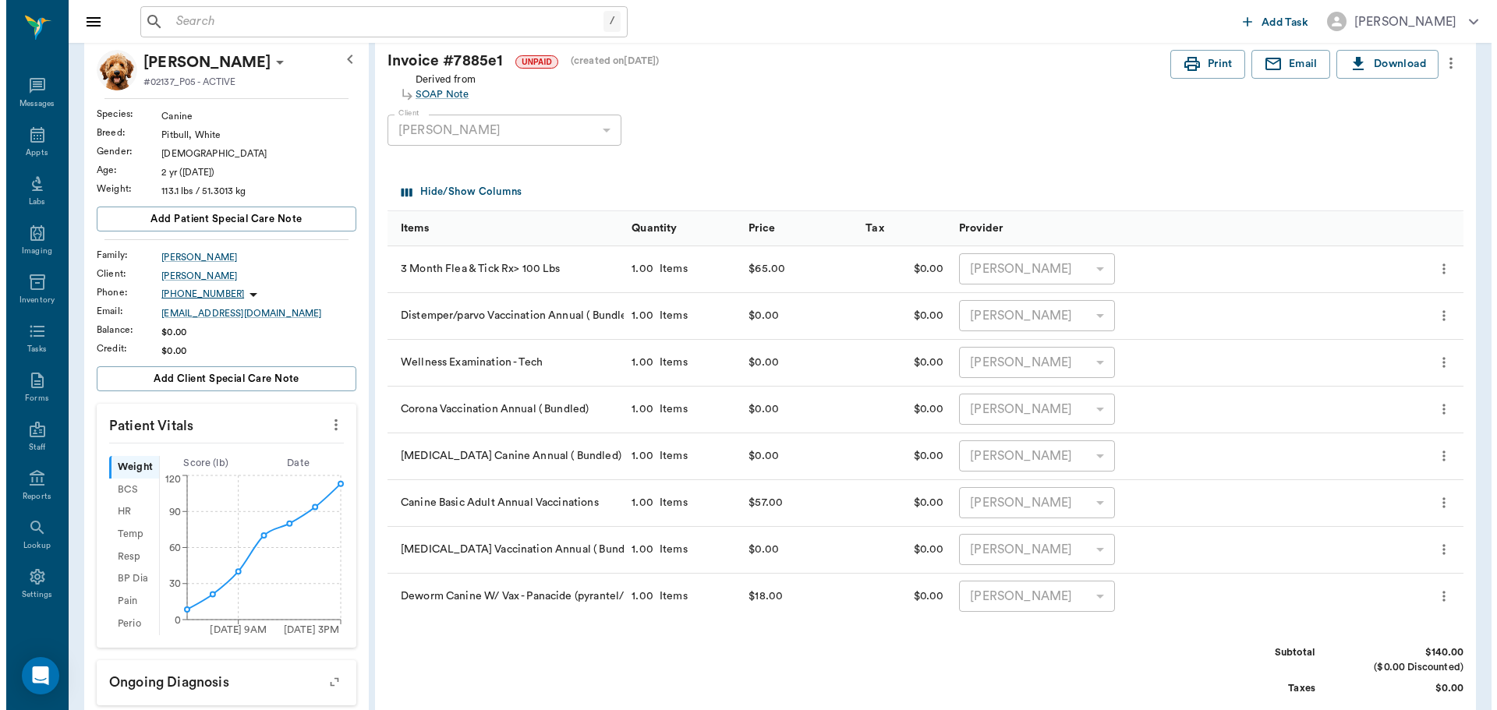
scroll to position [0, 0]
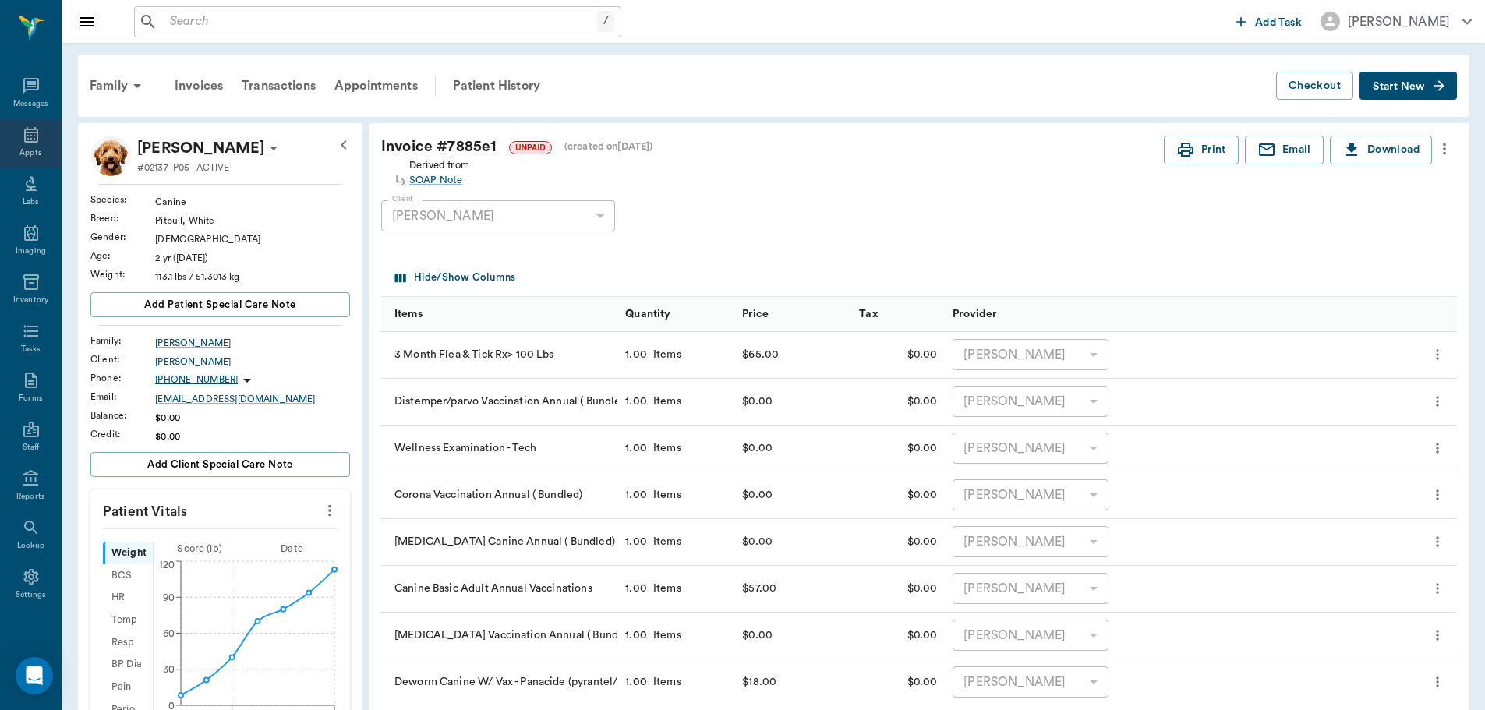
click at [27, 131] on icon at bounding box center [31, 135] width 19 height 19
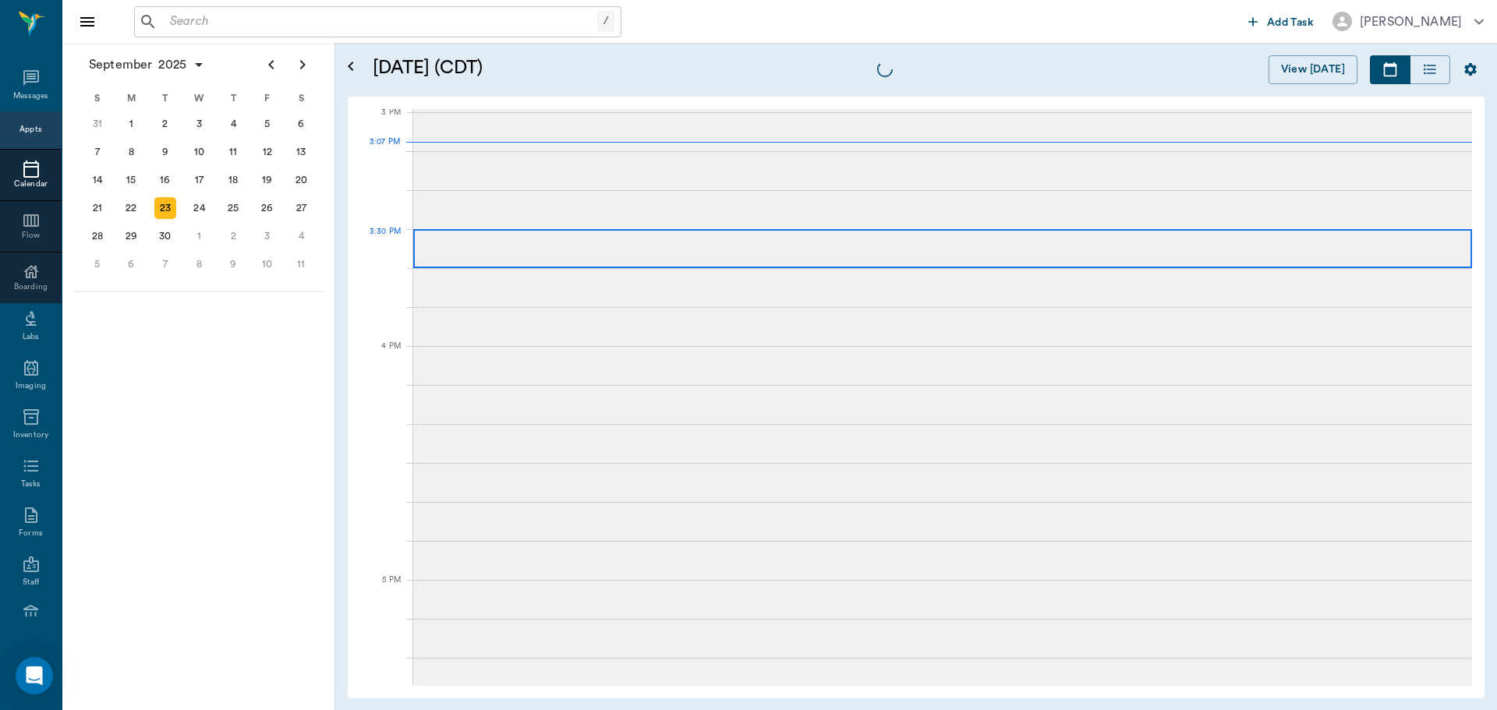
scroll to position [1638, 0]
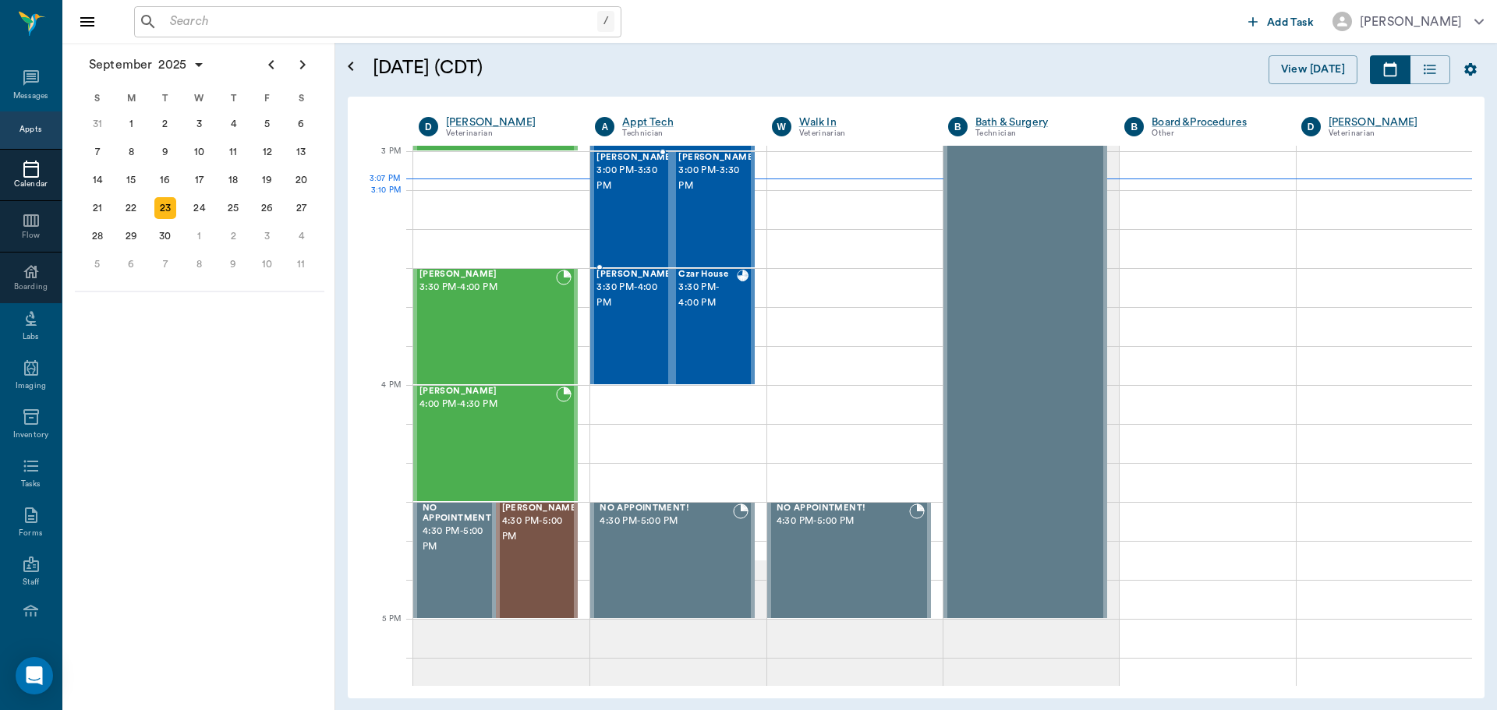
click at [612, 216] on div "ACE Henderson 3:00 PM - 3:30 PM" at bounding box center [635, 210] width 78 height 114
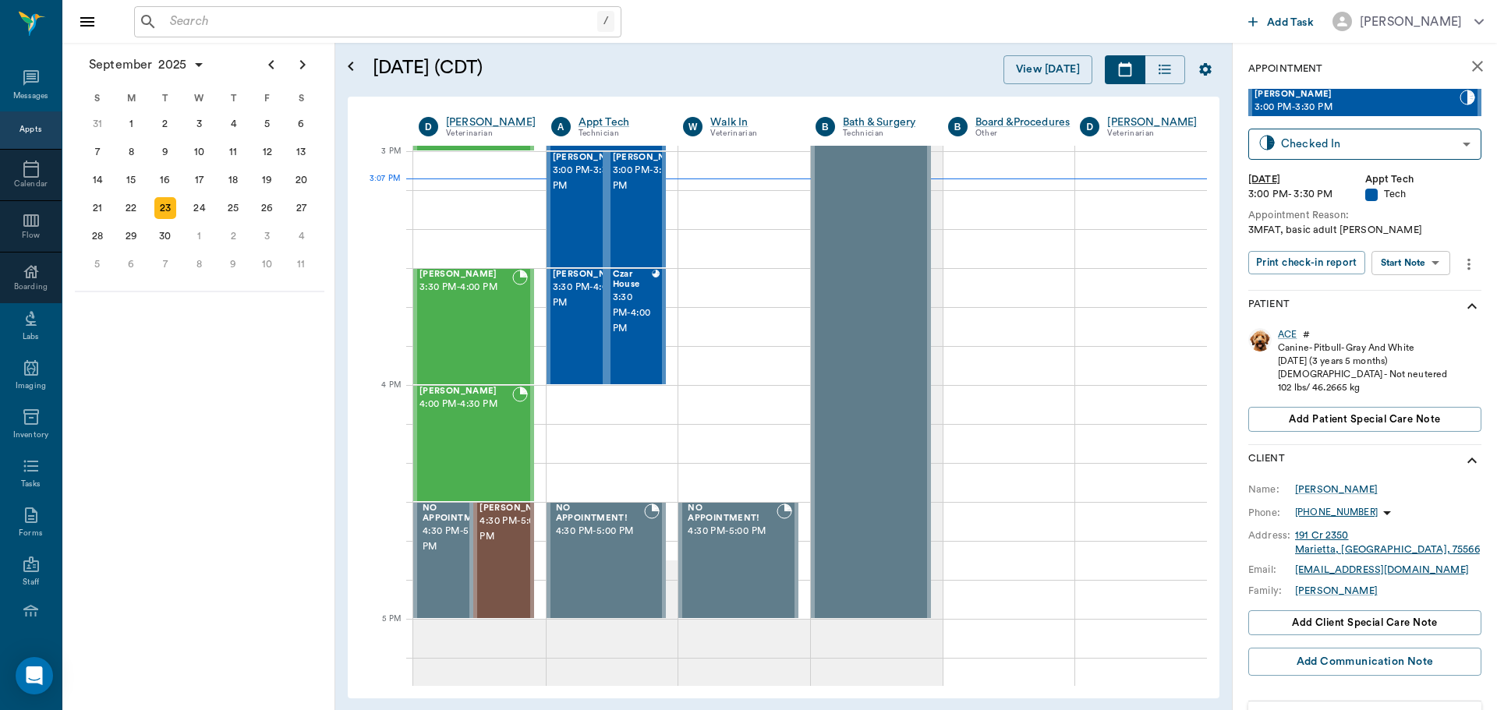
click at [1395, 260] on body "/ ​ Add Task Dr. Bert Ellsworth Nectar Messages Appts Calendar Flow Boarding La…" at bounding box center [748, 355] width 1497 height 710
click at [1406, 291] on button "Start SOAP" at bounding box center [1393, 295] width 53 height 18
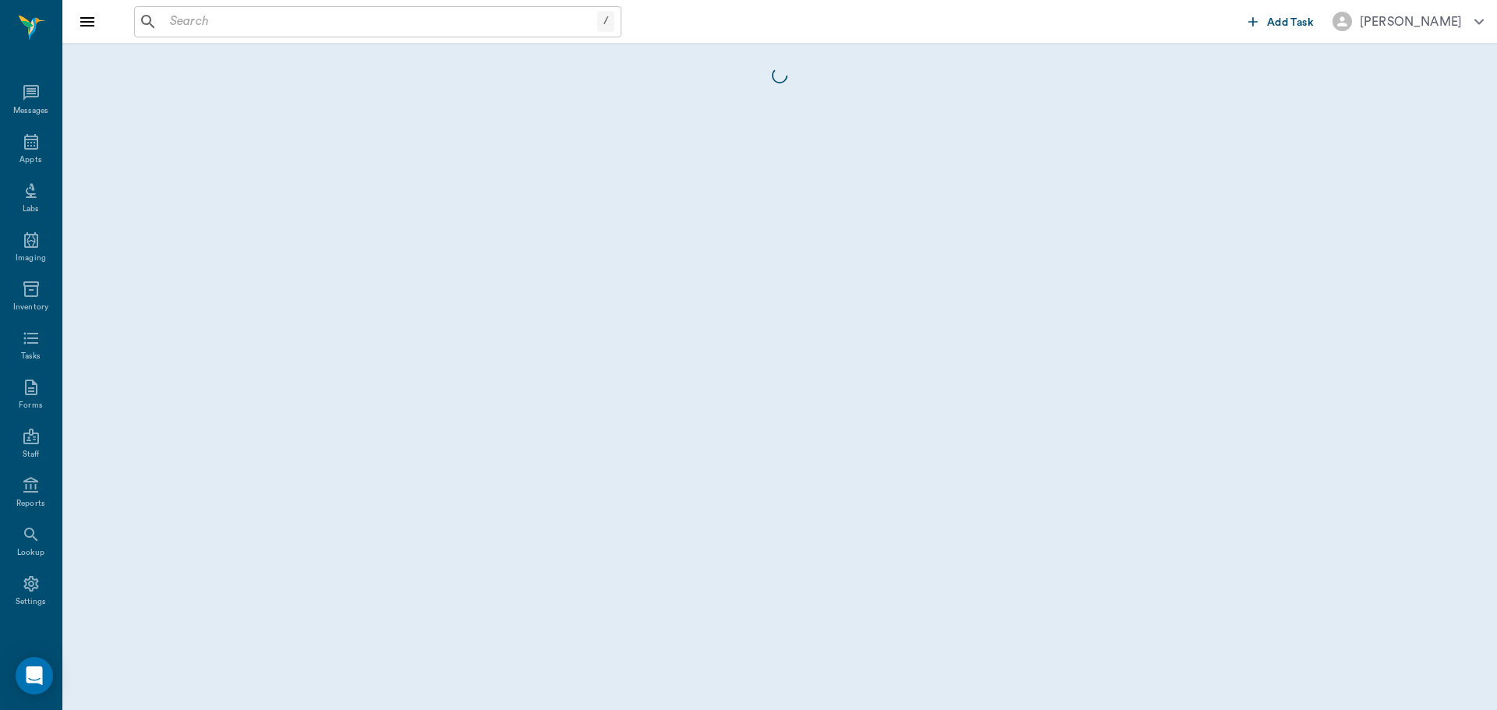
scroll to position [7, 0]
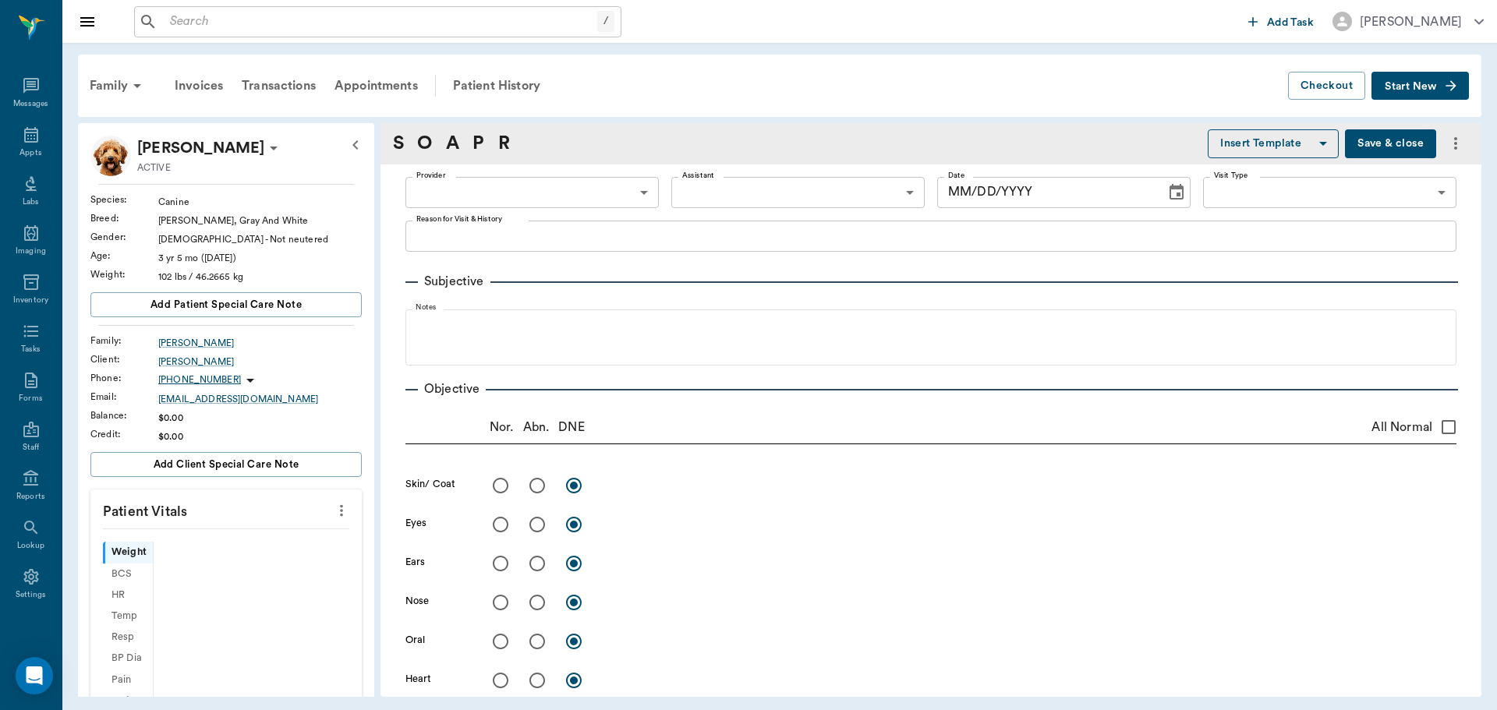
type input "63ec2f075fda476ae8351a4c"
type input "65d2be4f46e3a538d89b8c1a"
type textarea "3MFAT, basic adult Christy"
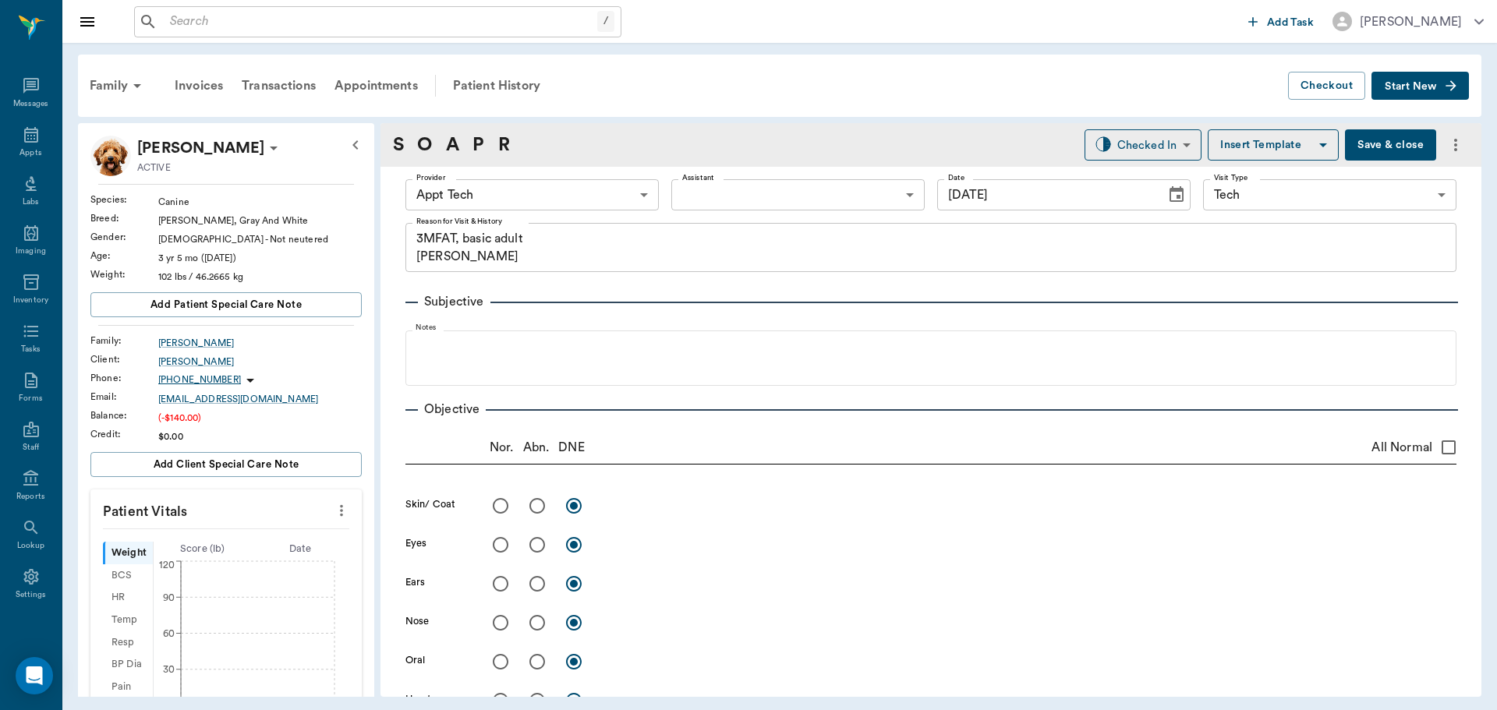
type input "[DATE]"
click at [334, 518] on icon "more" at bounding box center [341, 510] width 17 height 19
click at [311, 536] on span "Enter Vitals" at bounding box center [264, 537] width 131 height 16
click at [210, 544] on input "text" at bounding box center [225, 557] width 136 height 31
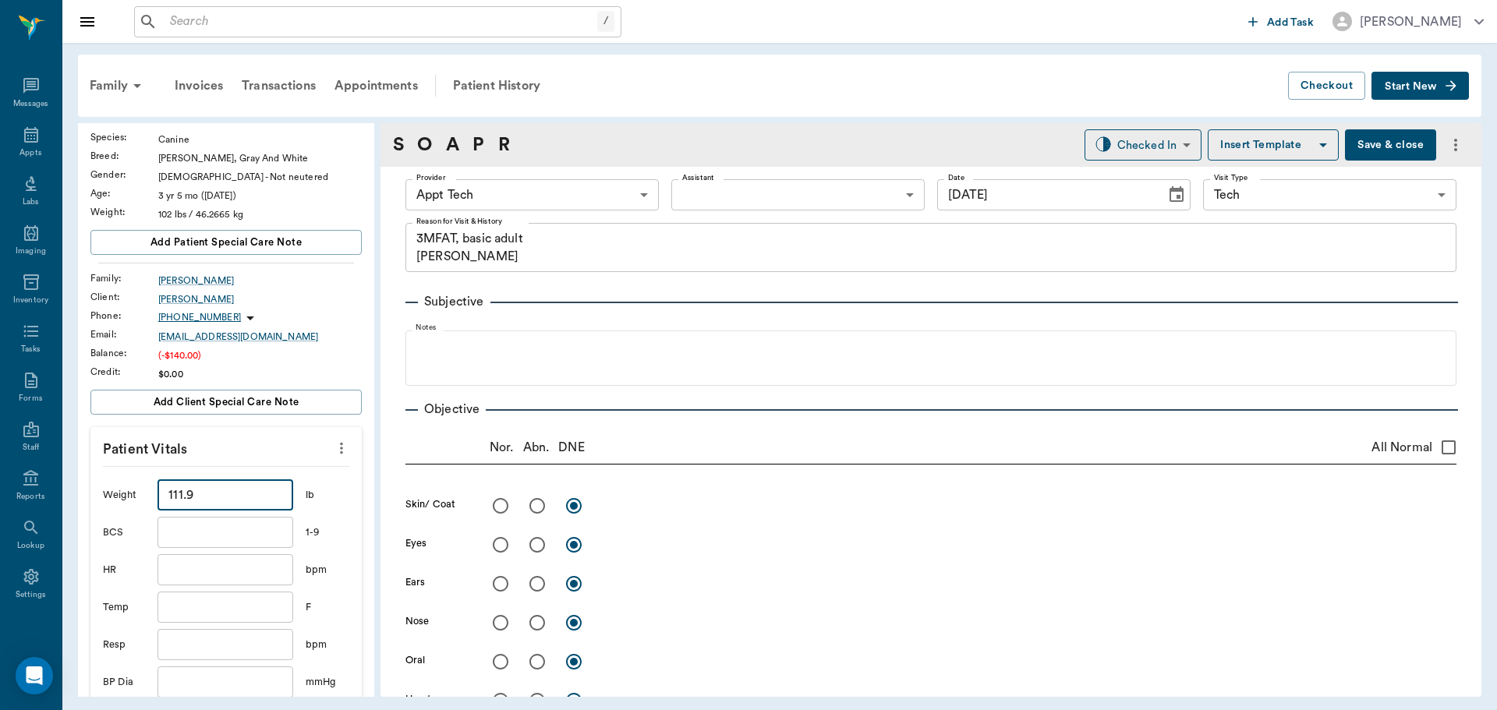
scroll to position [234, 0]
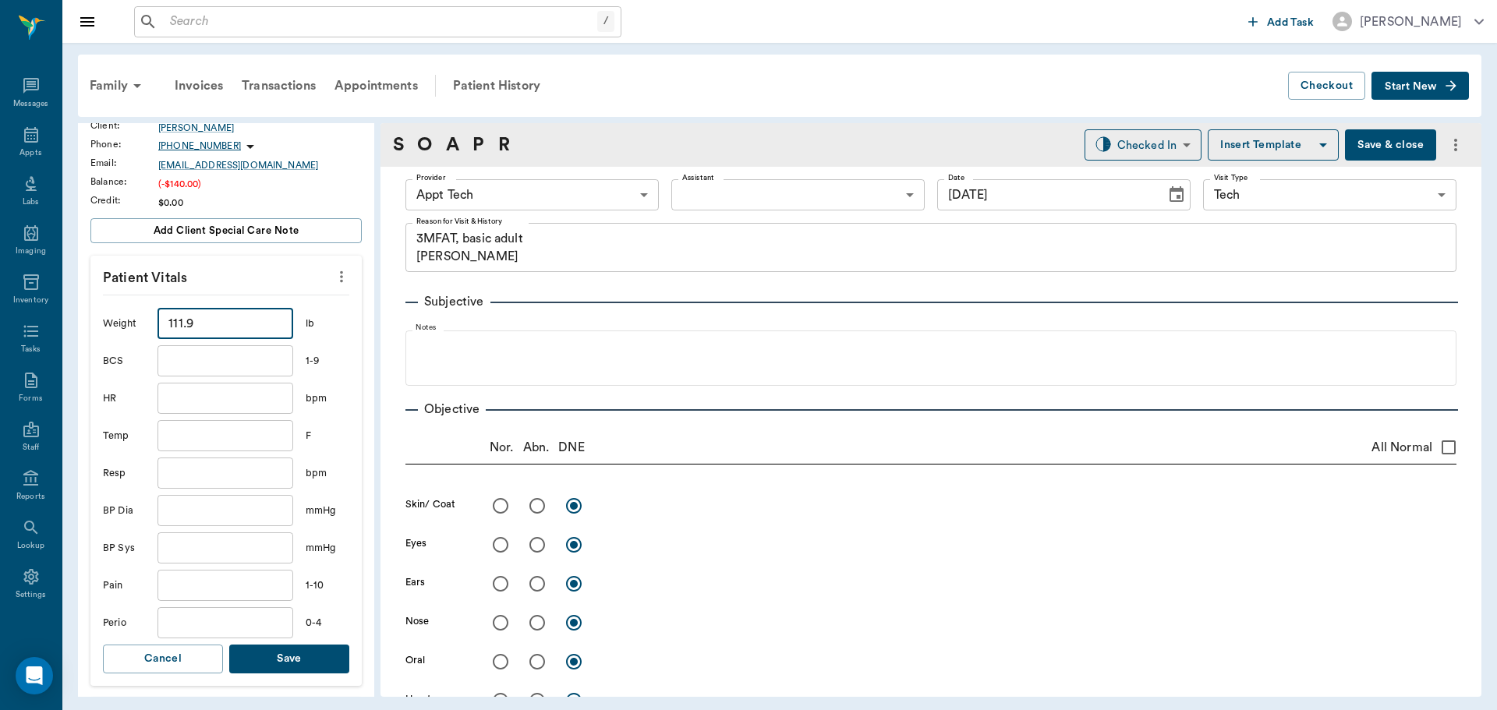
type input "111.9"
click at [296, 655] on button "Save" at bounding box center [289, 659] width 120 height 29
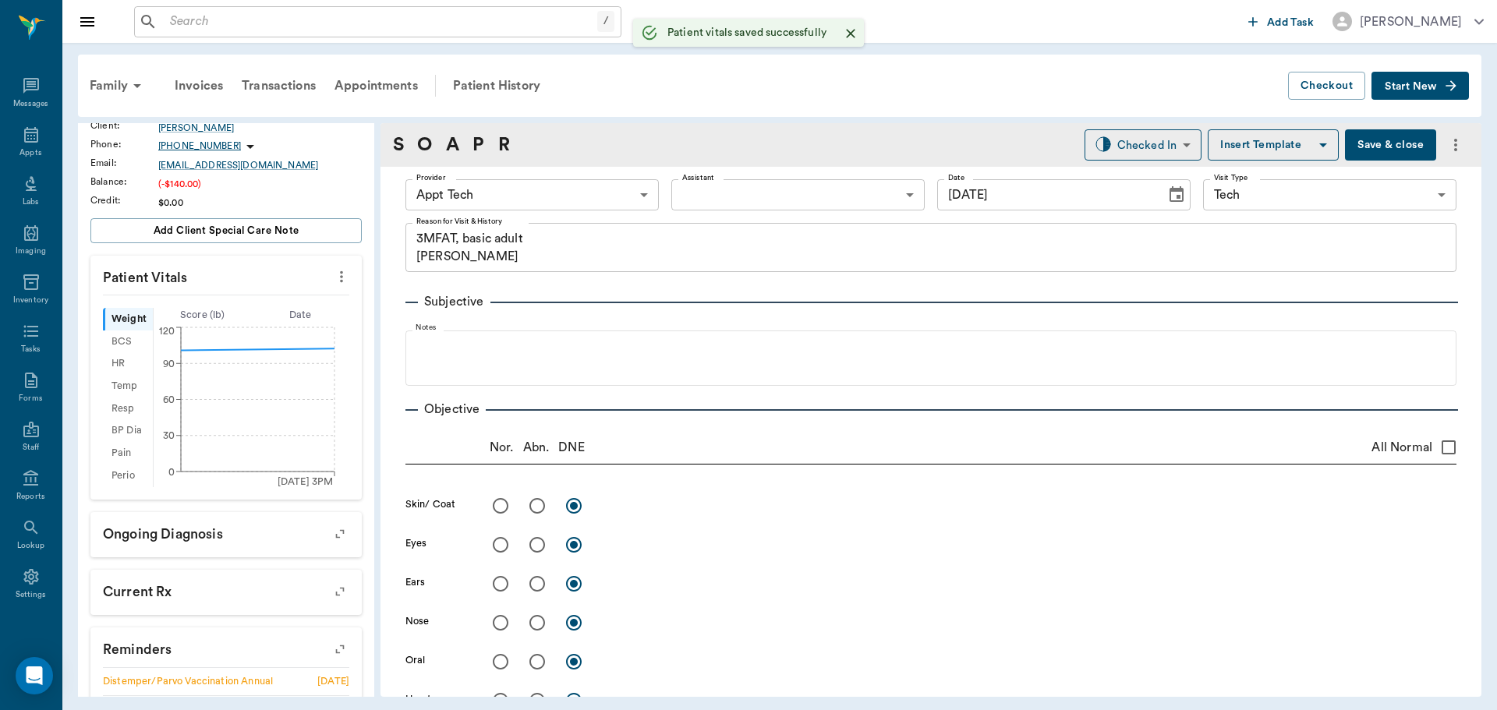
click at [490, 192] on body "/ ​ Add Task Dr. Bert Ellsworth Nectar Messages Appts Labs Imaging Inventory Ta…" at bounding box center [748, 355] width 1497 height 710
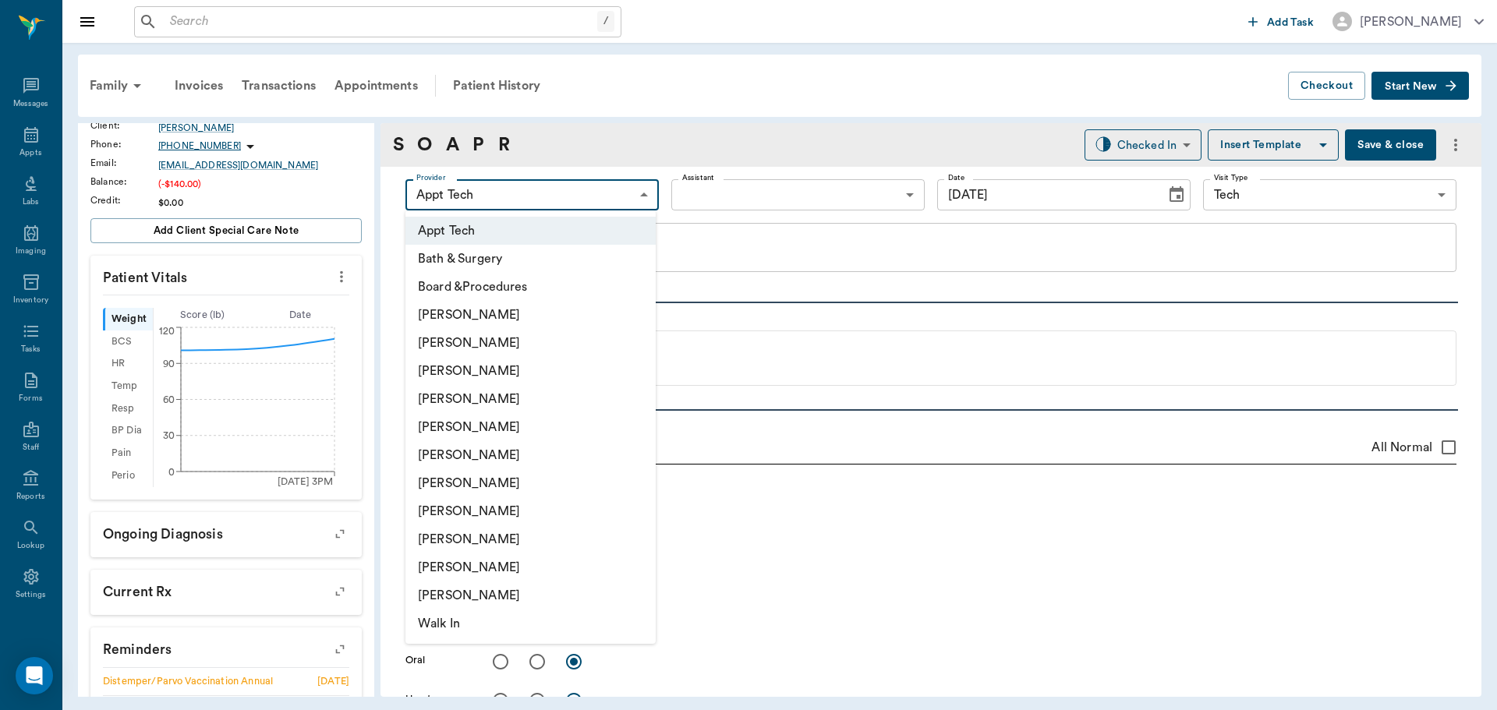
click at [489, 486] on li "[PERSON_NAME]" at bounding box center [530, 483] width 250 height 28
type input "682b670d8bdc6f7f8feef3db"
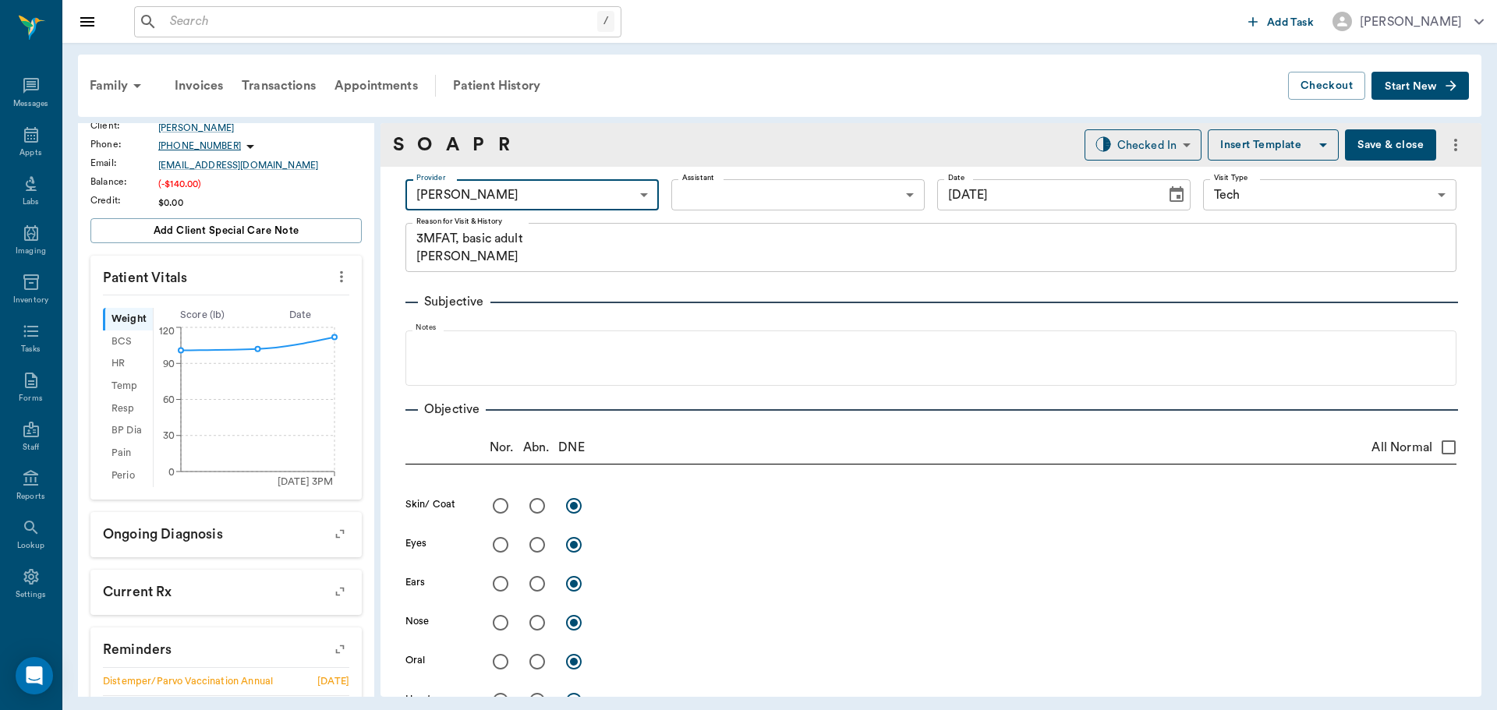
click at [697, 201] on body "/ ​ Add Task Dr. Bert Ellsworth Nectar Messages Appts Labs Imaging Inventory Ta…" at bounding box center [748, 355] width 1497 height 710
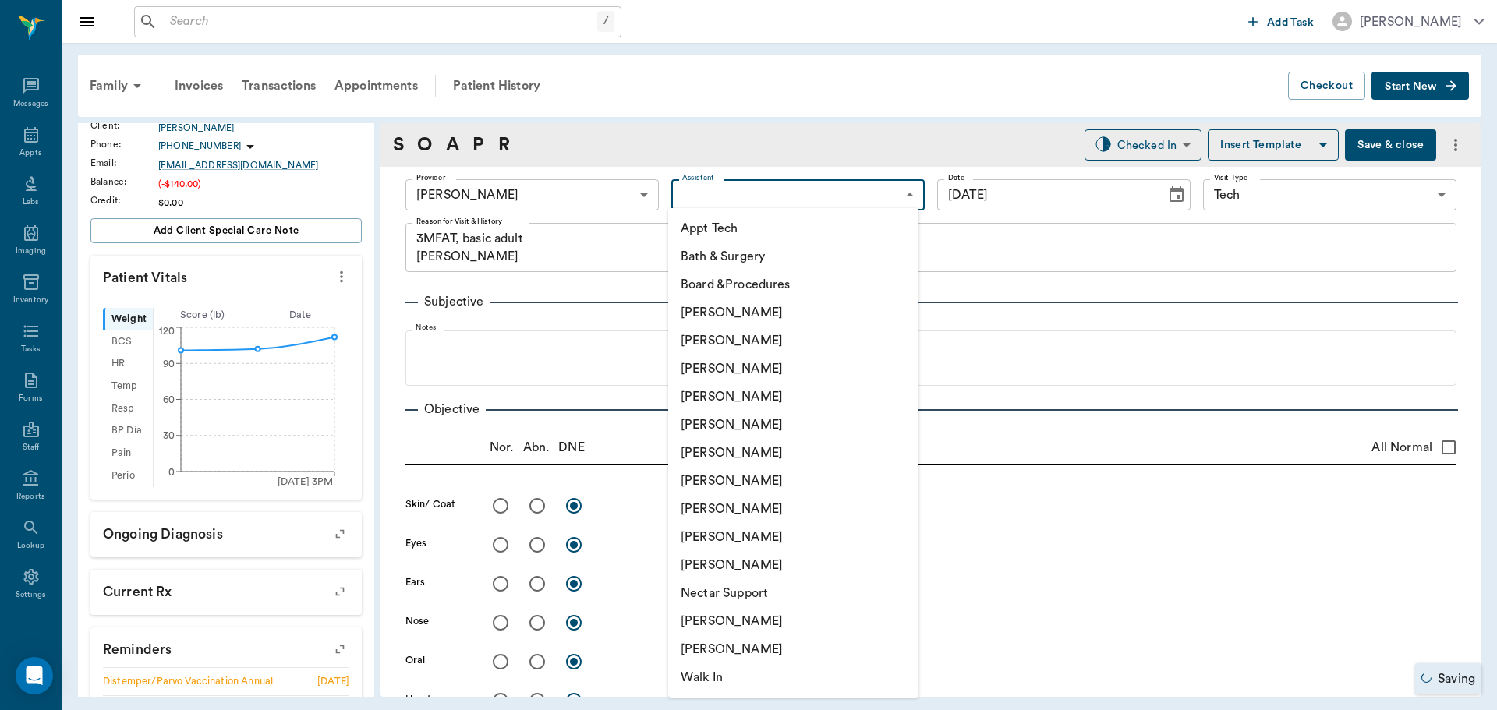
click at [692, 222] on li "Appt Tech" at bounding box center [793, 228] width 250 height 28
type input "63ec2f075fda476ae8351a4c"
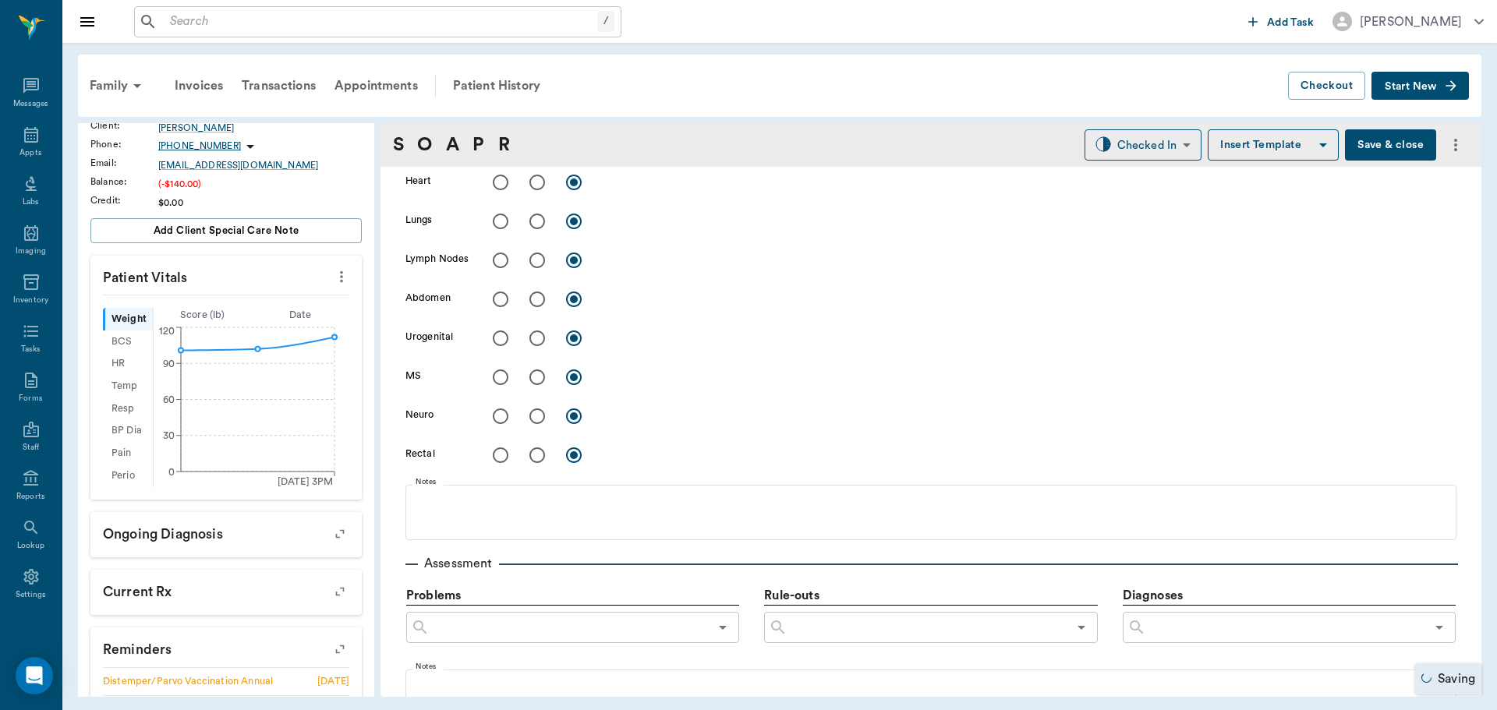
scroll to position [780, 0]
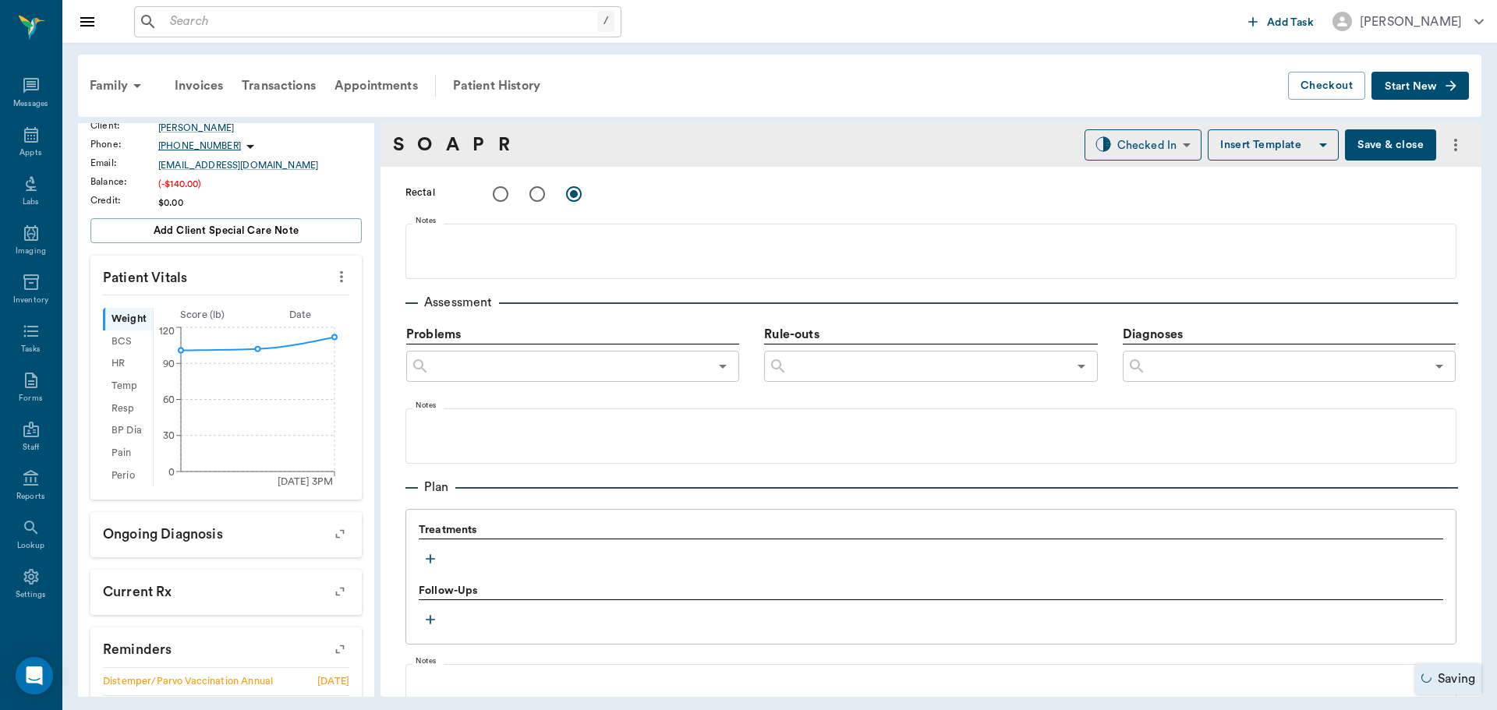
click at [430, 554] on icon "button" at bounding box center [431, 559] width 16 height 16
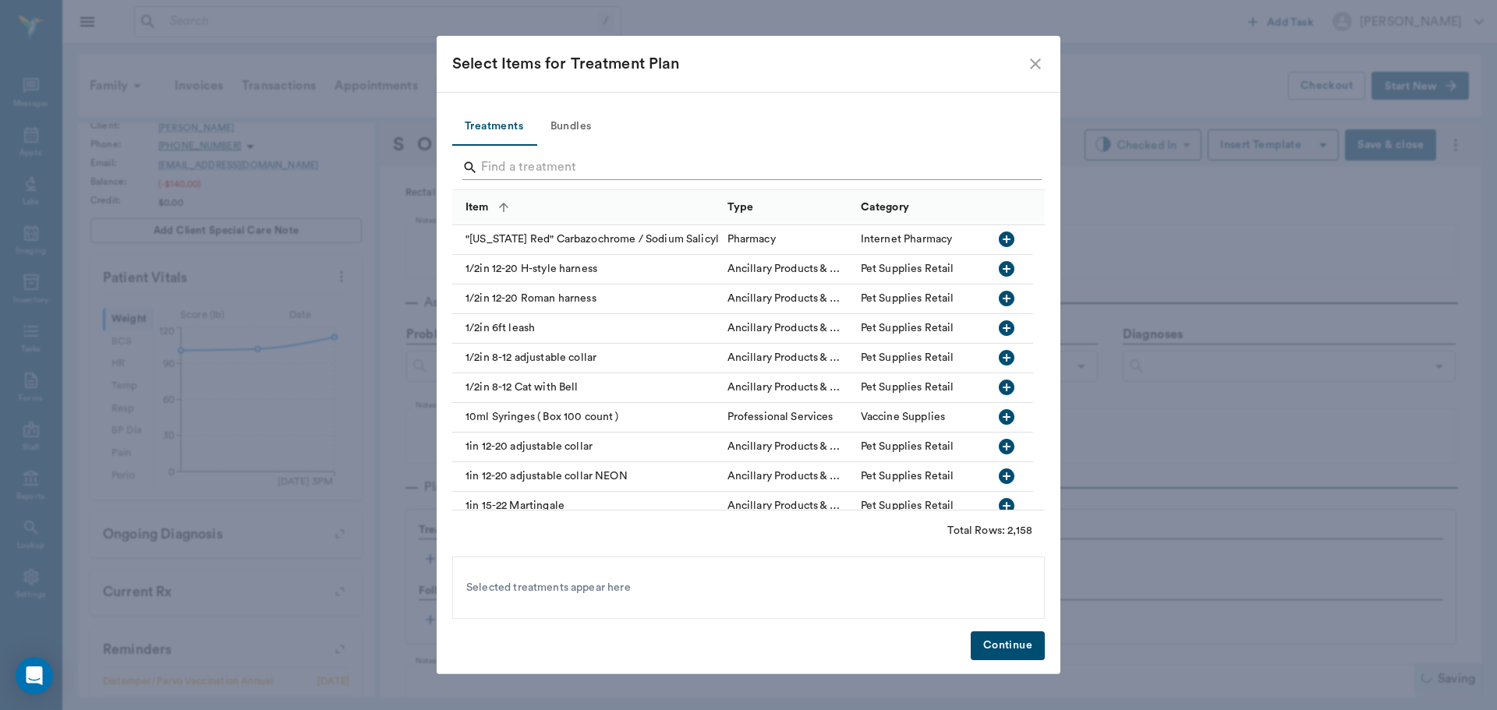
click at [532, 167] on input "Search" at bounding box center [749, 167] width 537 height 25
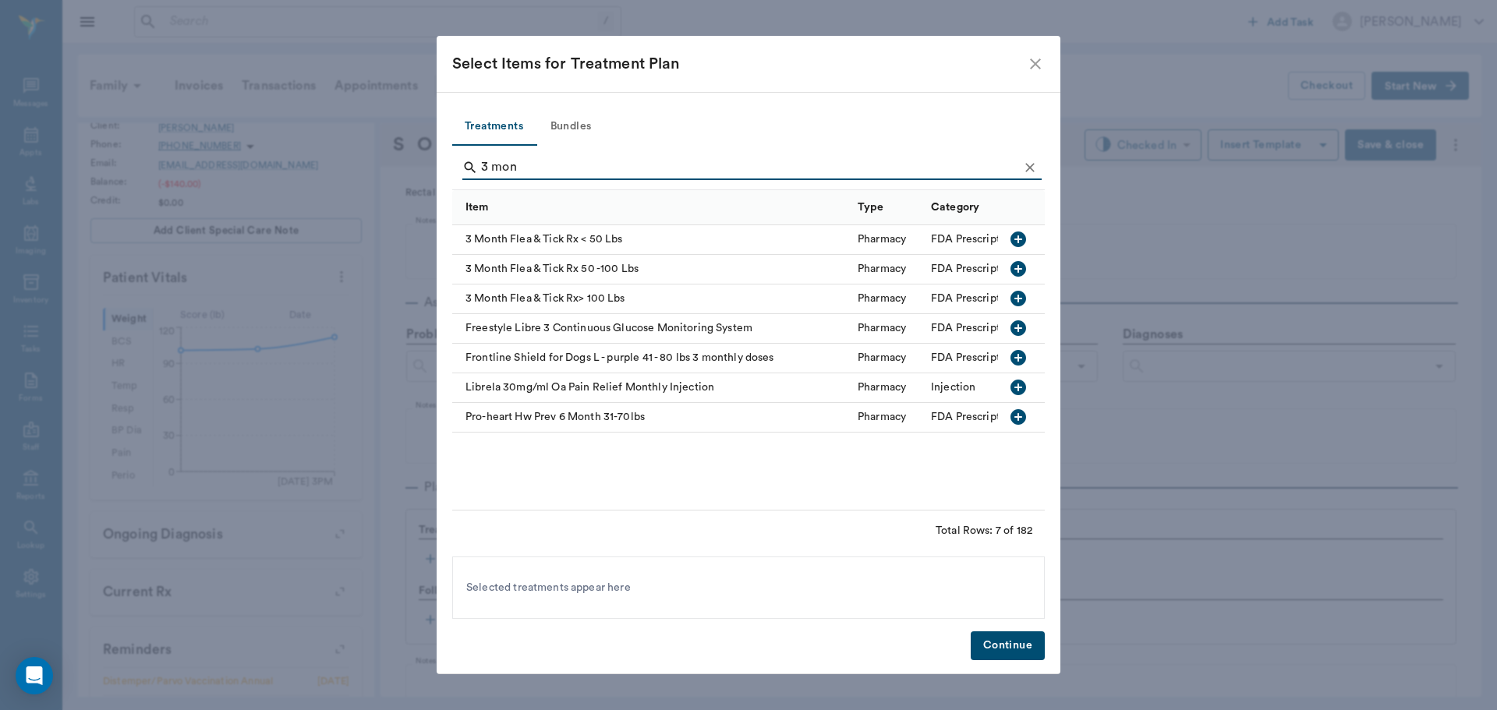
type input "3 mon"
click at [1011, 296] on icon "button" at bounding box center [1018, 299] width 16 height 16
click at [574, 132] on button "Bundles" at bounding box center [571, 126] width 70 height 37
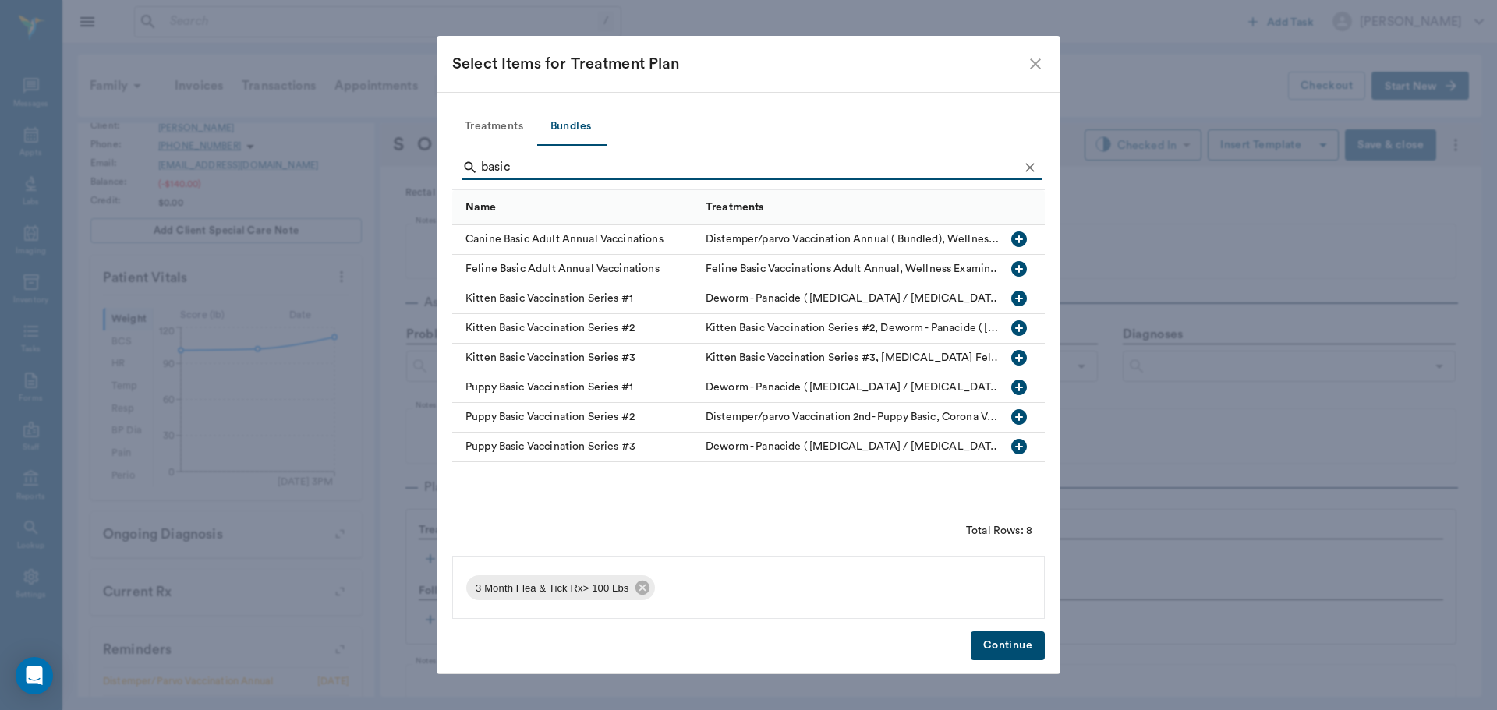
type input "basic"
click at [1020, 239] on icon "button" at bounding box center [1019, 239] width 19 height 19
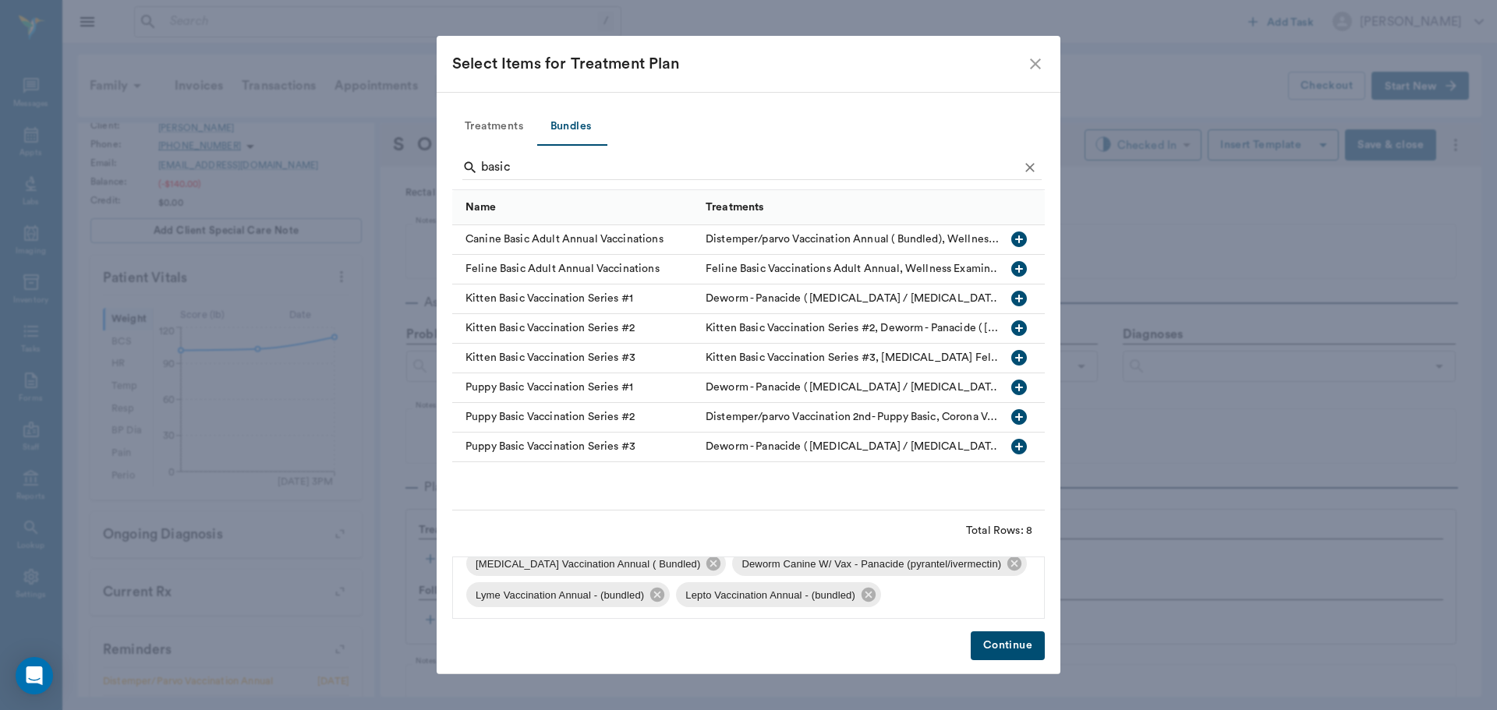
scroll to position [115, 0]
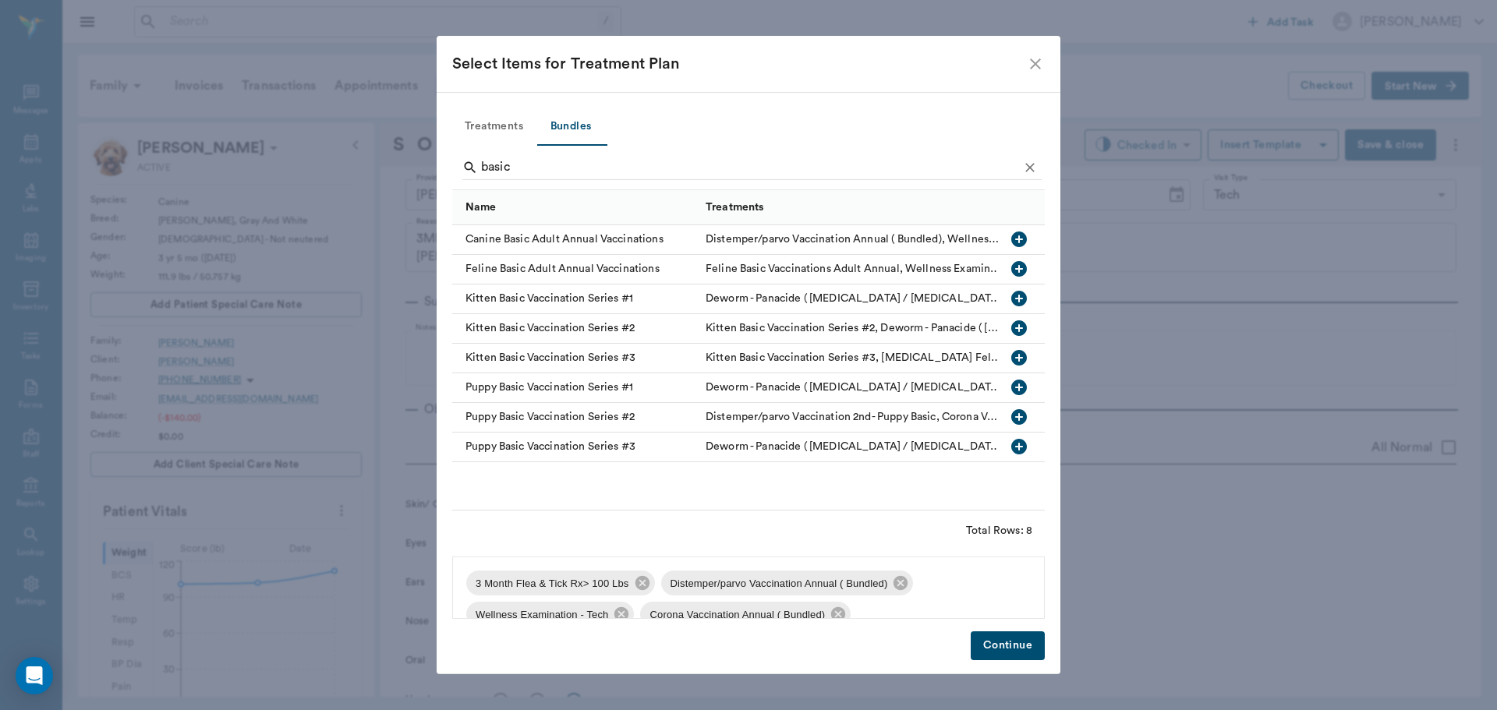
scroll to position [780, 0]
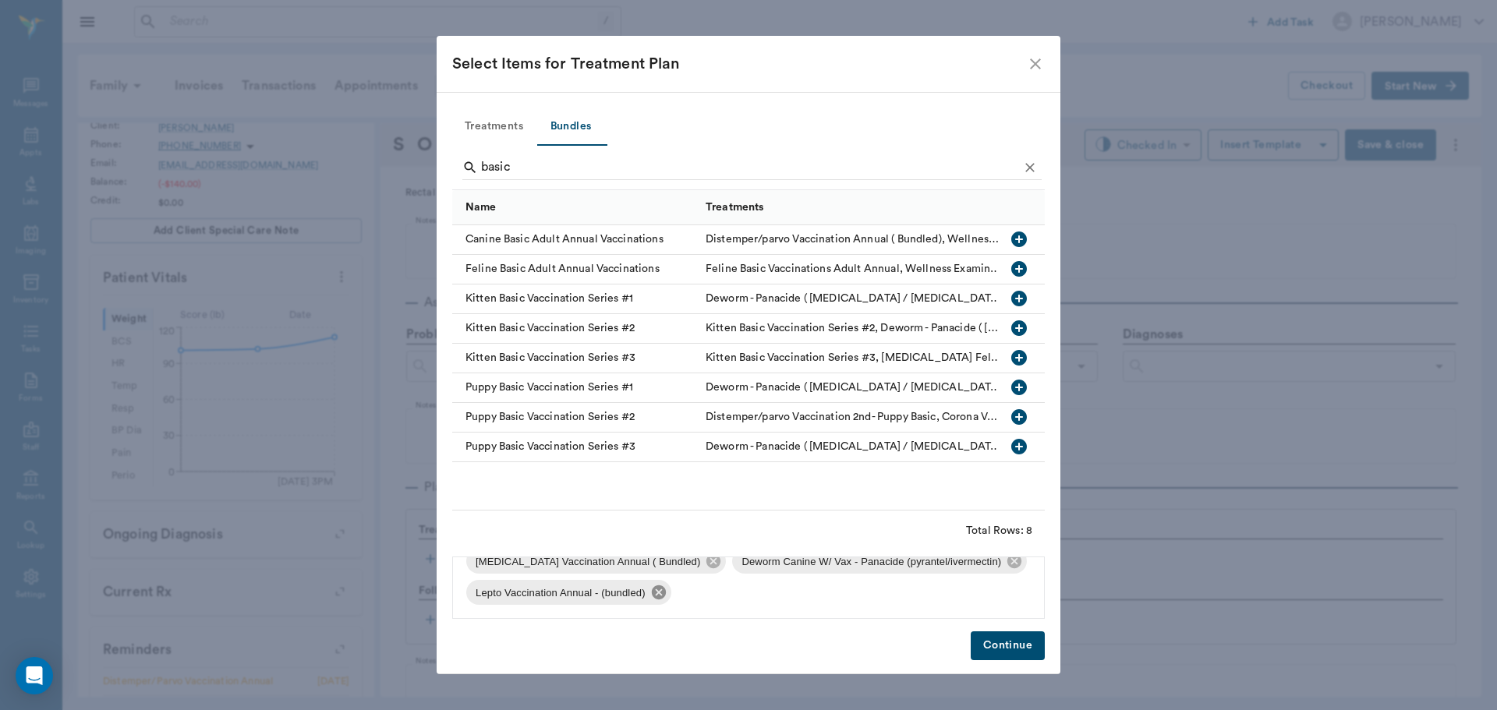
click at [662, 595] on icon at bounding box center [658, 592] width 14 height 14
click at [988, 639] on button "Continue" at bounding box center [1008, 645] width 74 height 29
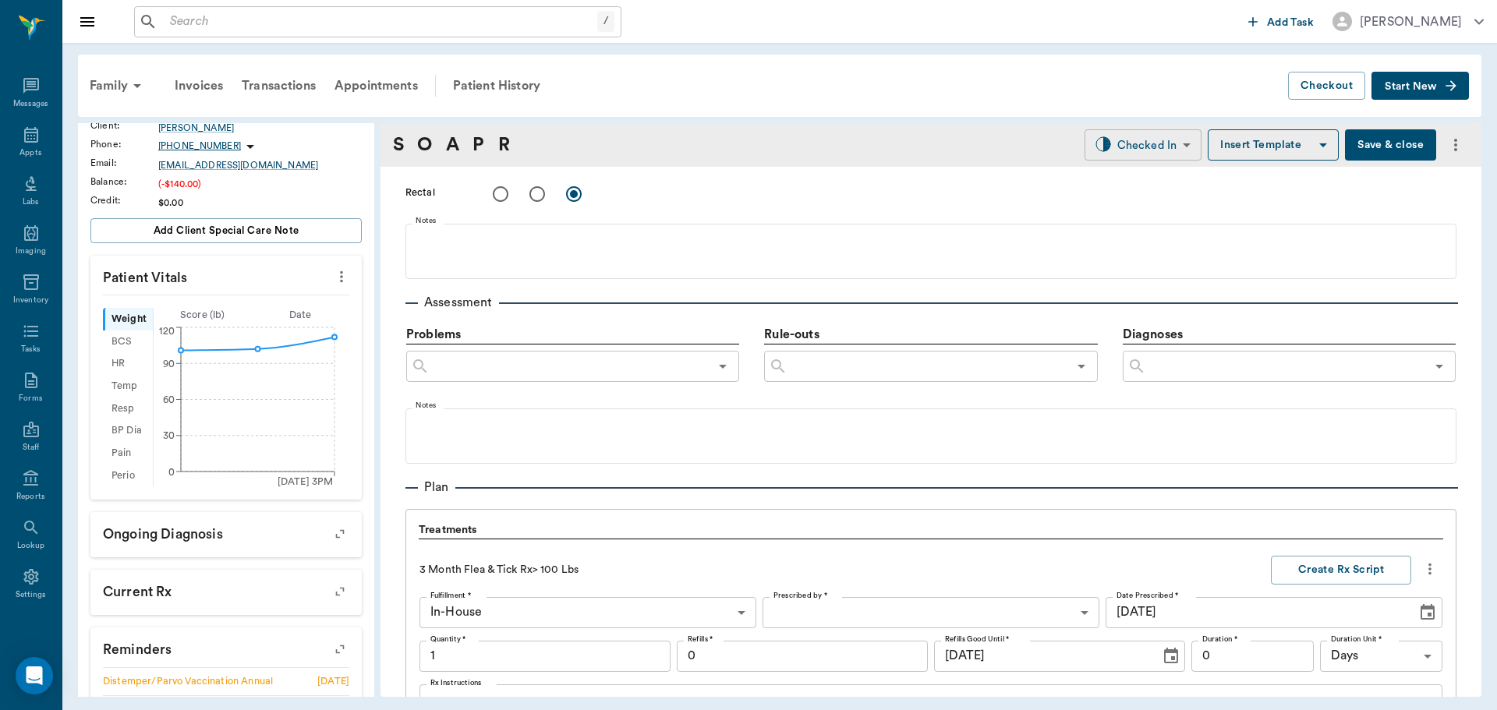
scroll to position [1686, 0]
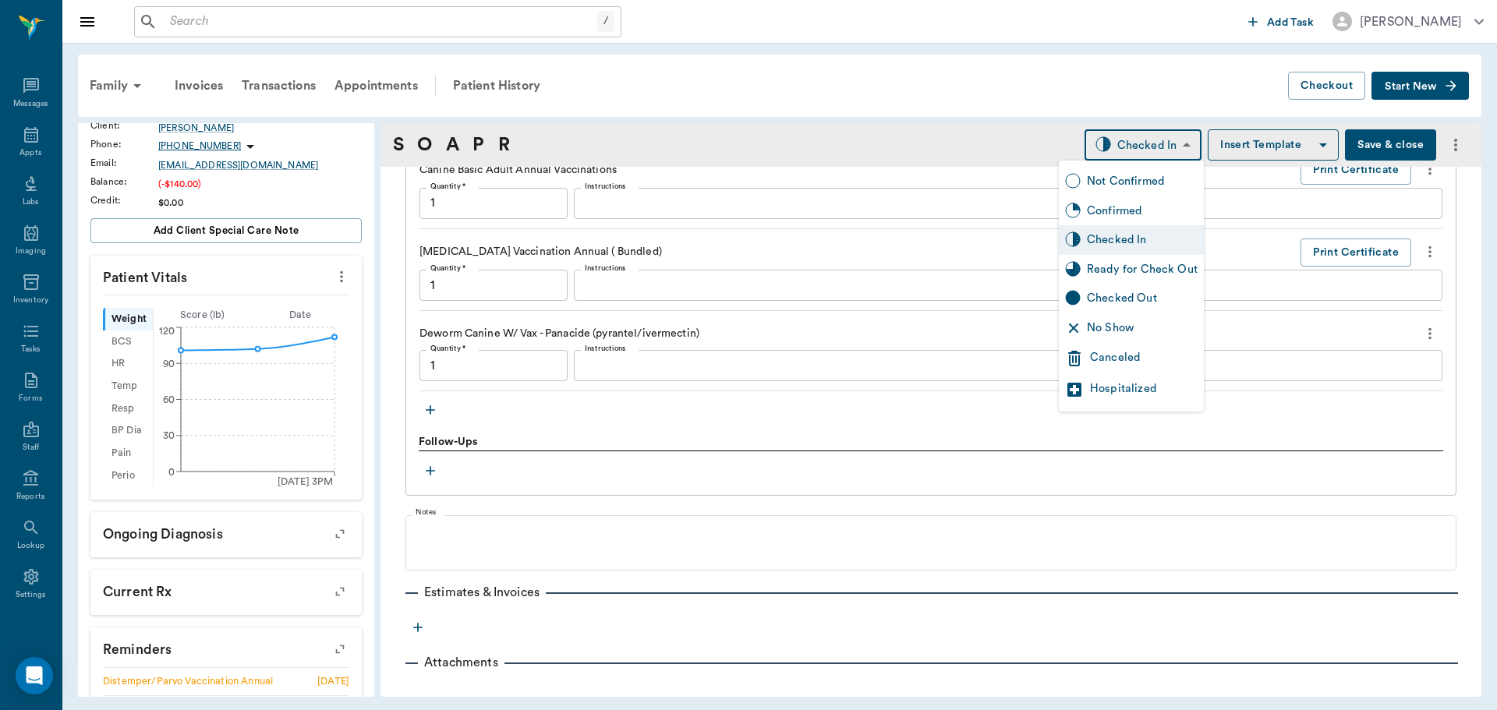
click at [1162, 136] on body "/ ​ Add Task [PERSON_NAME] Nectar Messages Appts Labs Imaging Inventory Tasks F…" at bounding box center [748, 355] width 1497 height 710
click at [1177, 269] on div "Ready for Check Out" at bounding box center [1142, 269] width 111 height 17
type input "READY_TO_CHECKOUT"
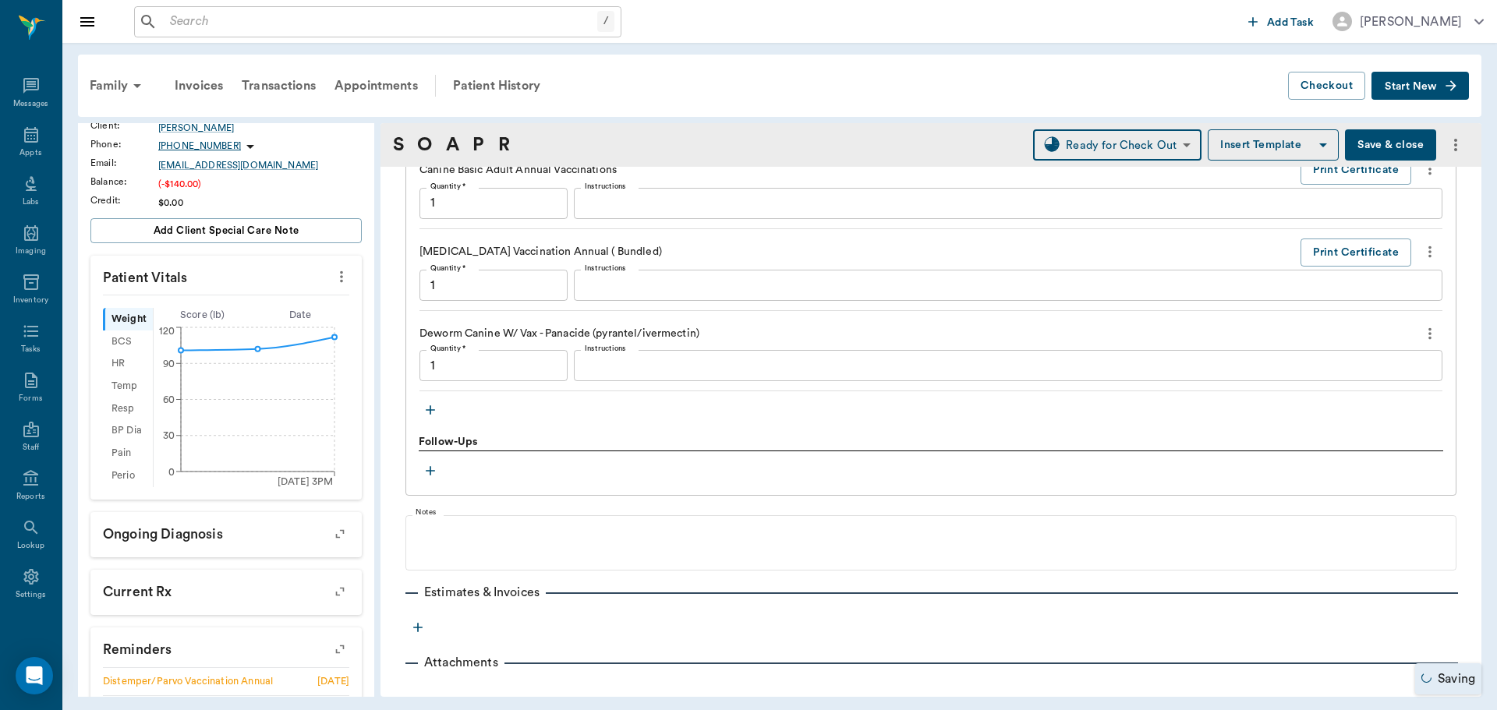
type input "1.00"
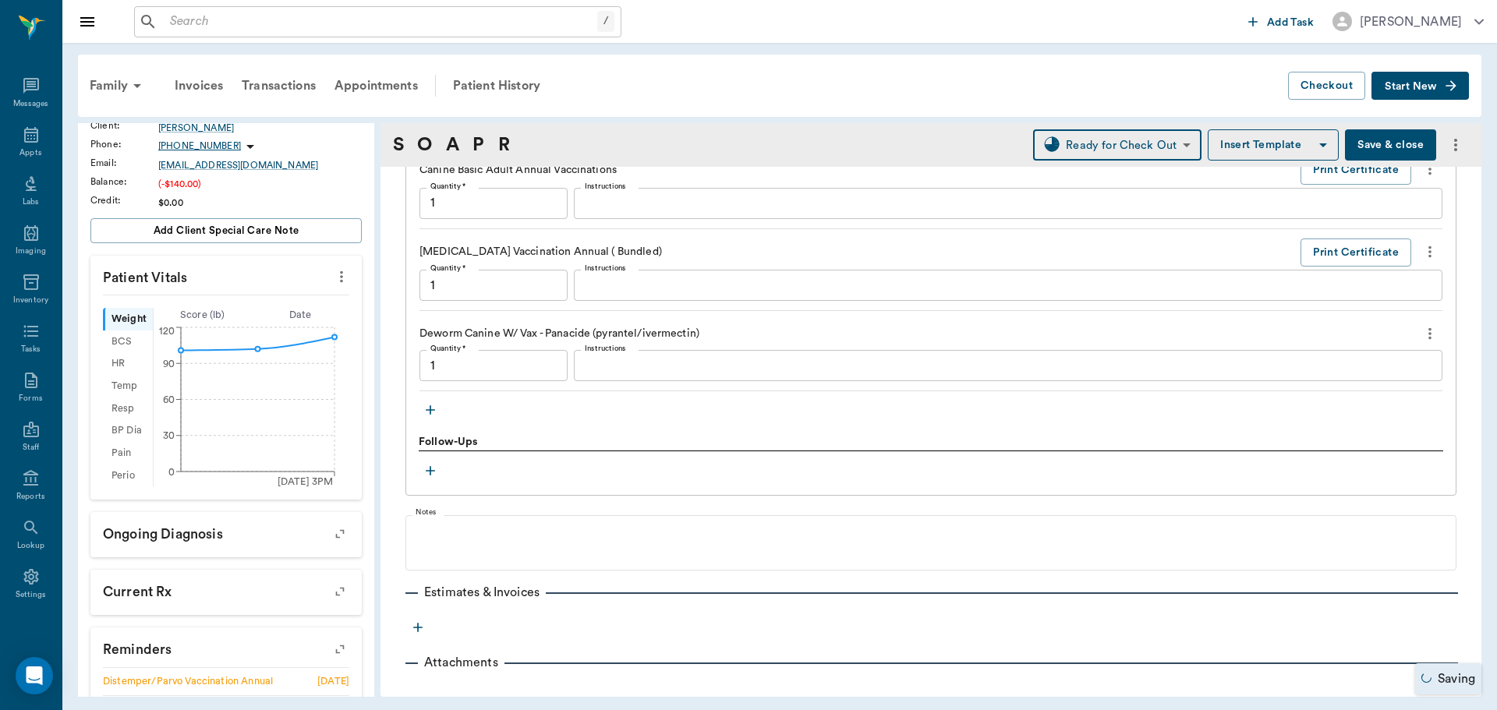
type input "1.00"
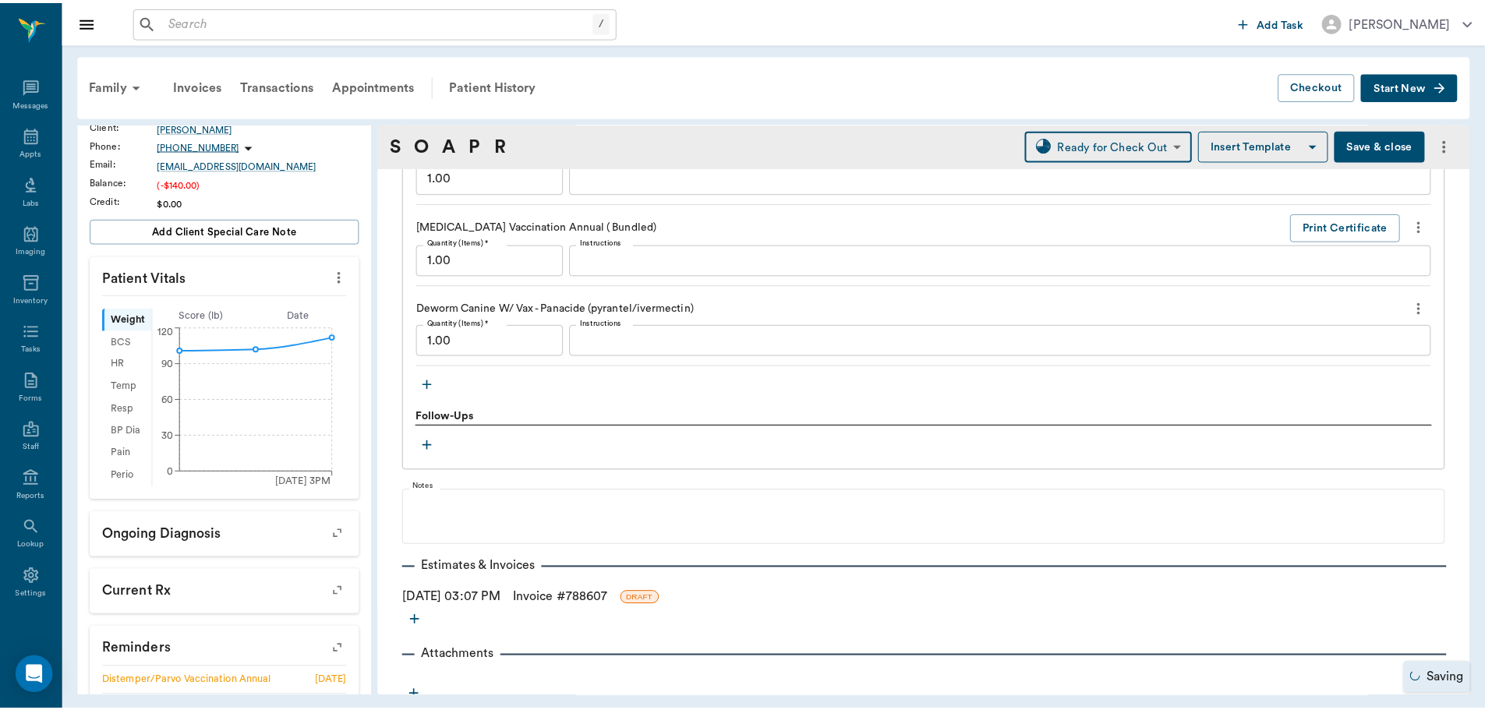
scroll to position [1723, 0]
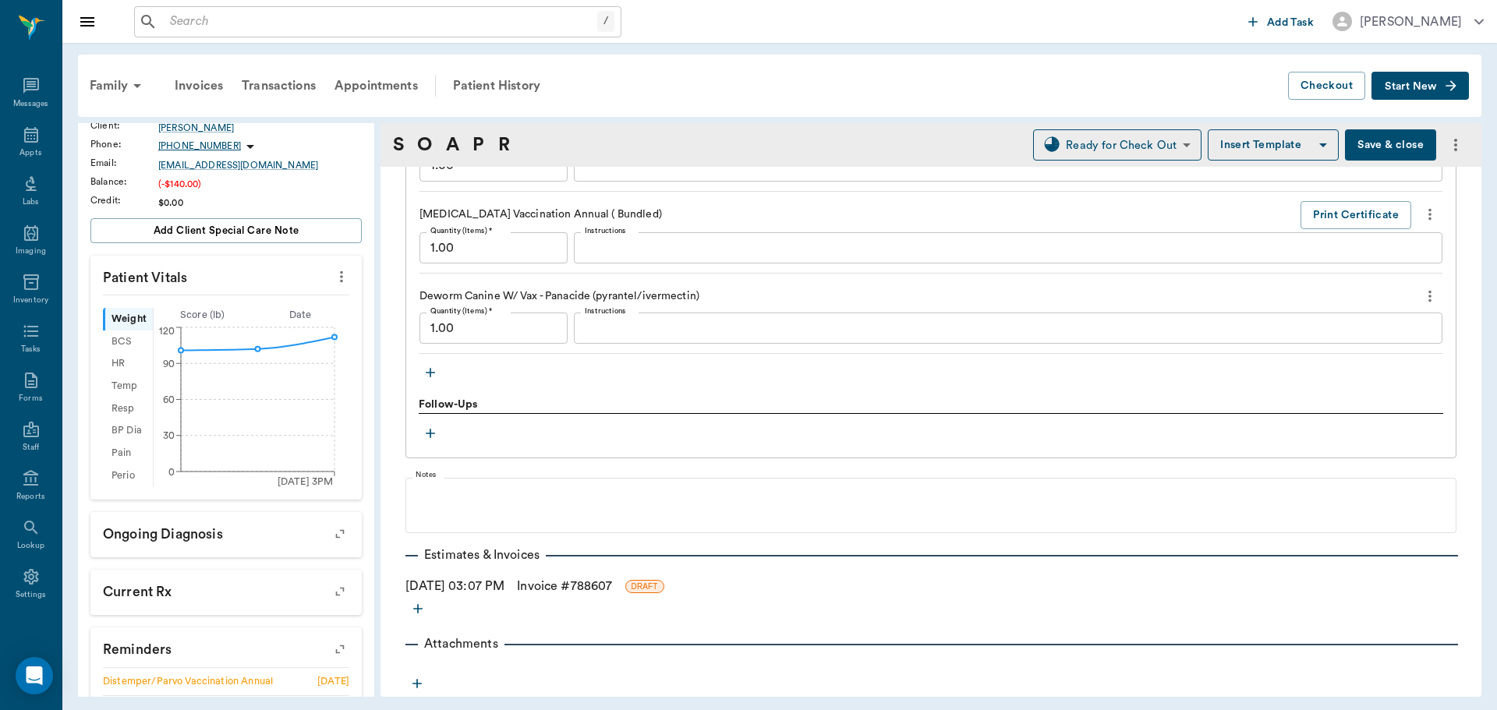
click at [558, 585] on link "Invoice # 788607" at bounding box center [564, 586] width 95 height 19
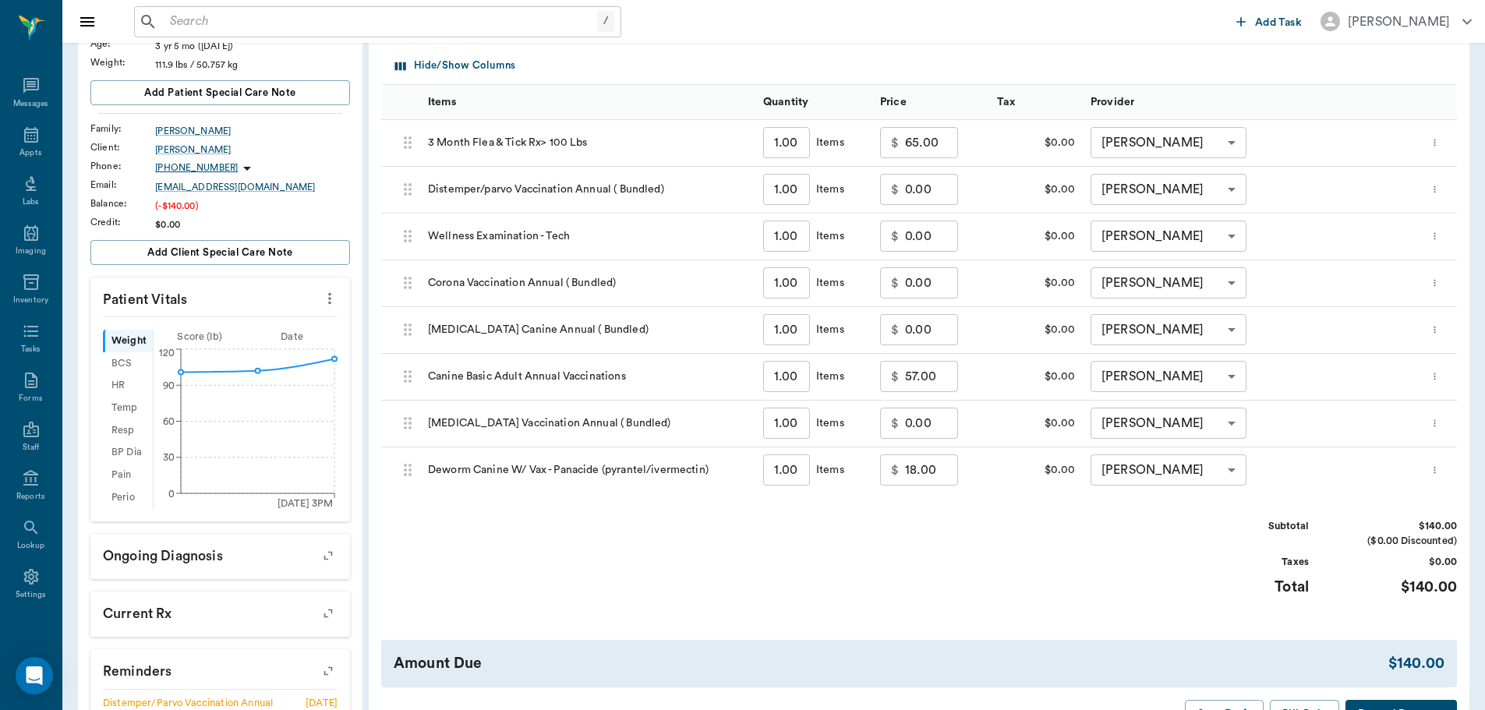
scroll to position [234, 0]
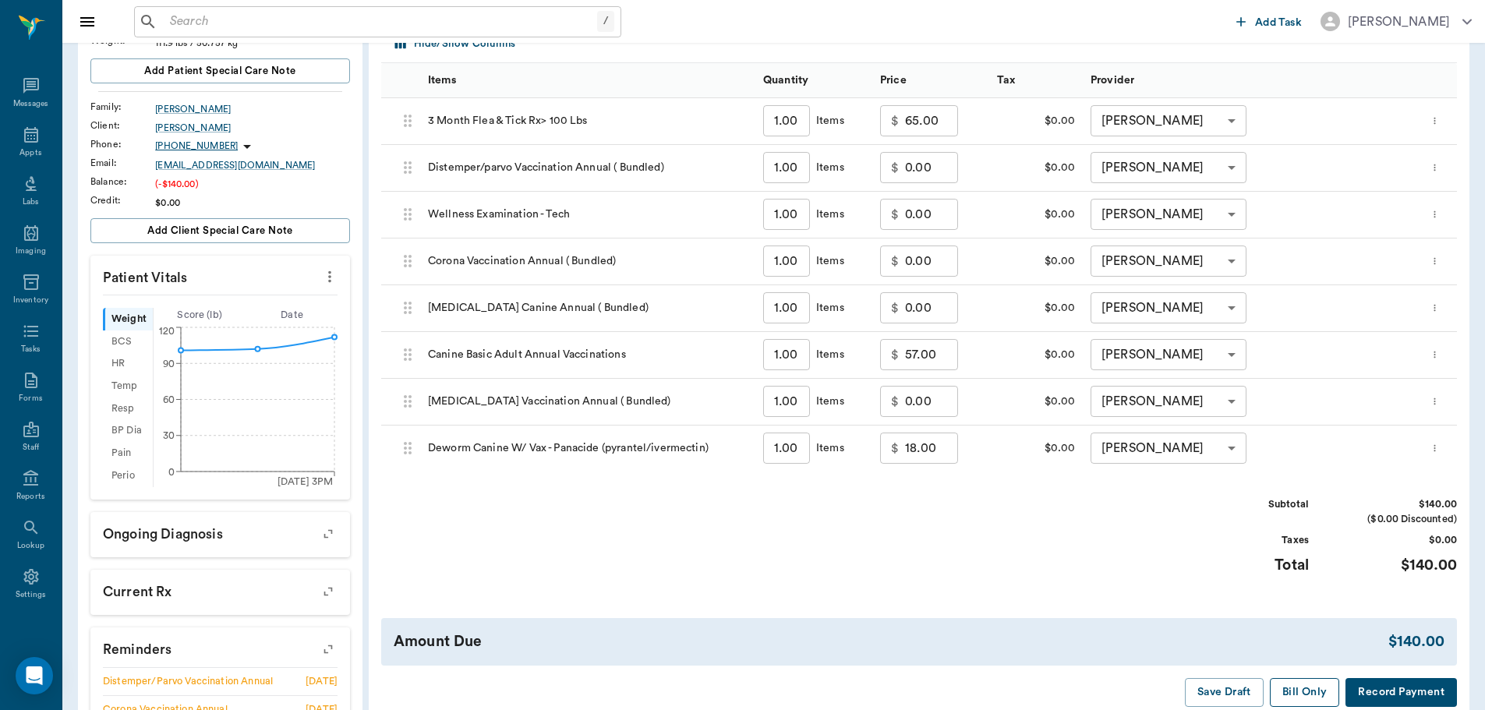
click at [1297, 685] on button "Bill Only" at bounding box center [1305, 692] width 70 height 29
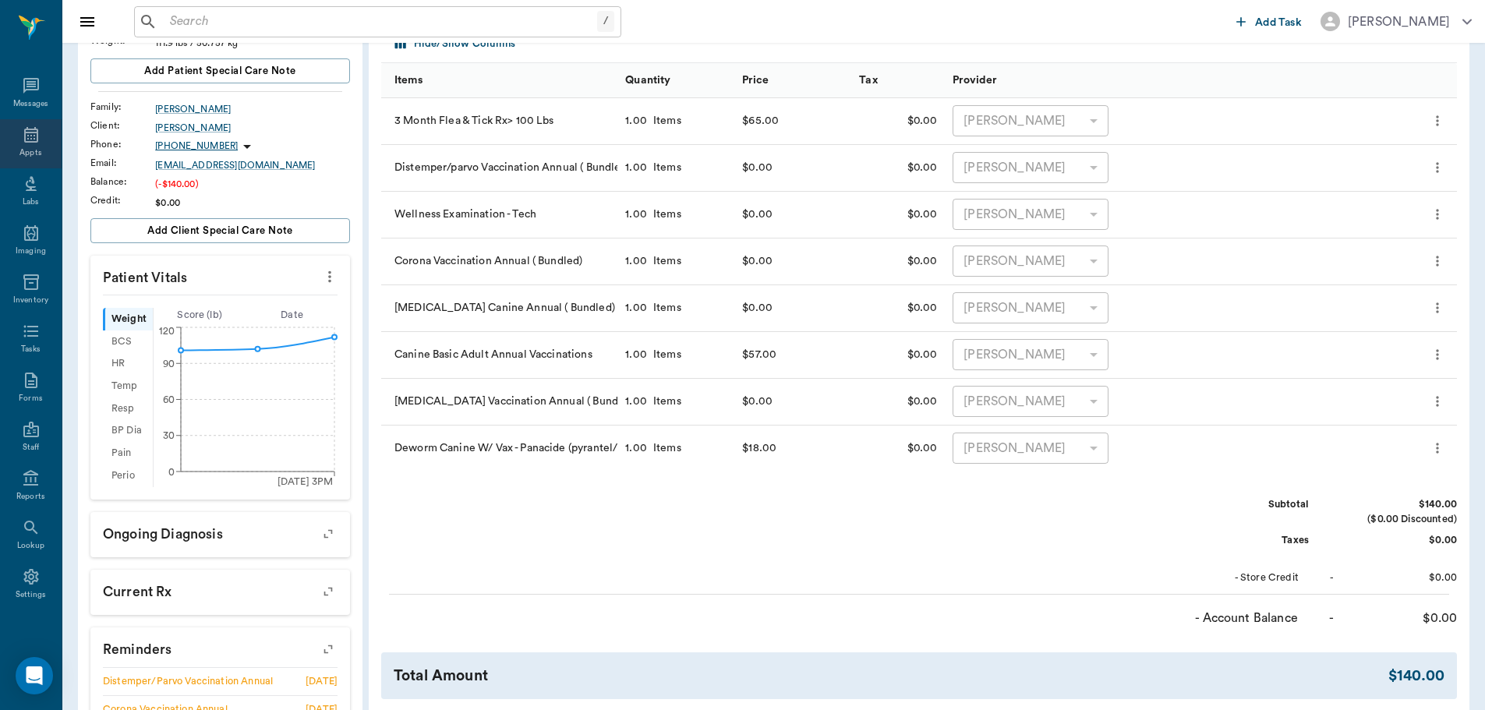
click at [22, 153] on div "Appts" at bounding box center [30, 153] width 22 height 12
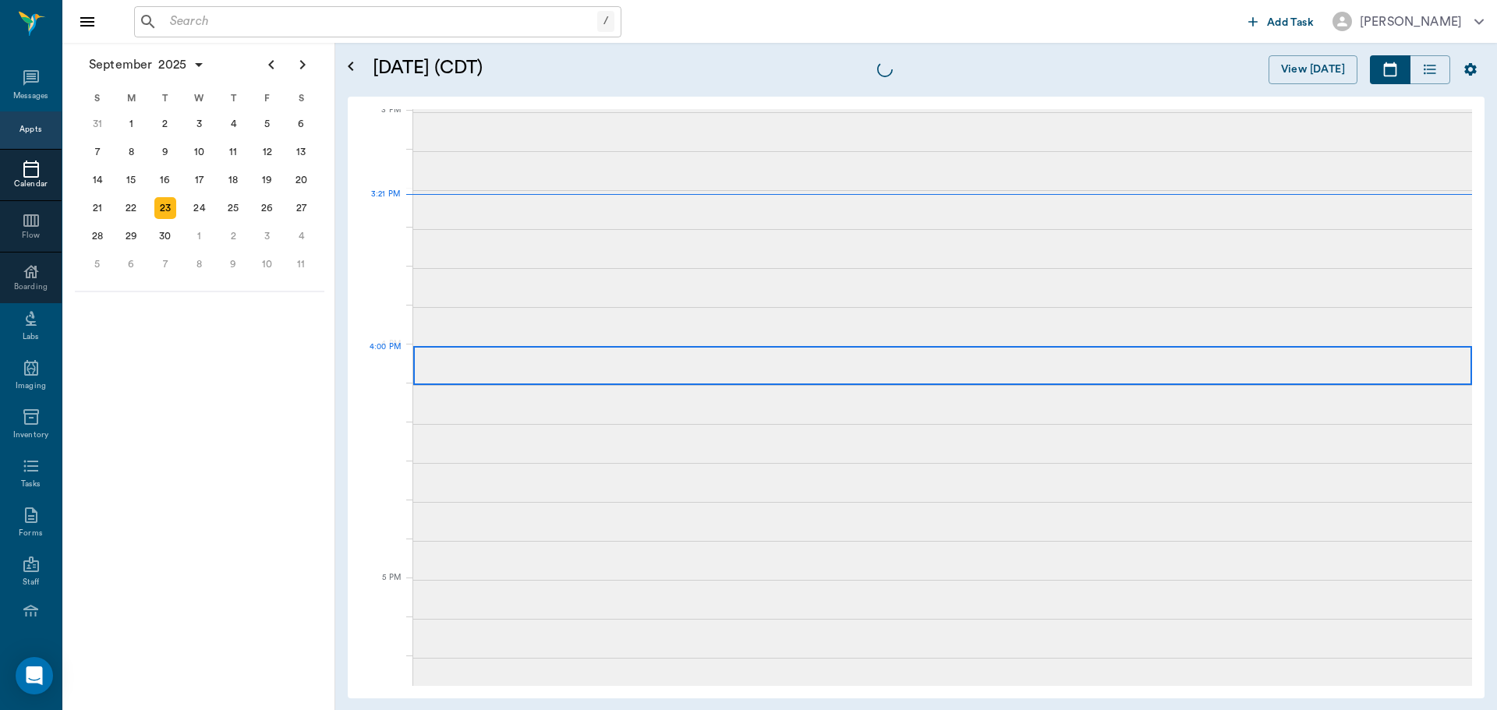
scroll to position [1640, 0]
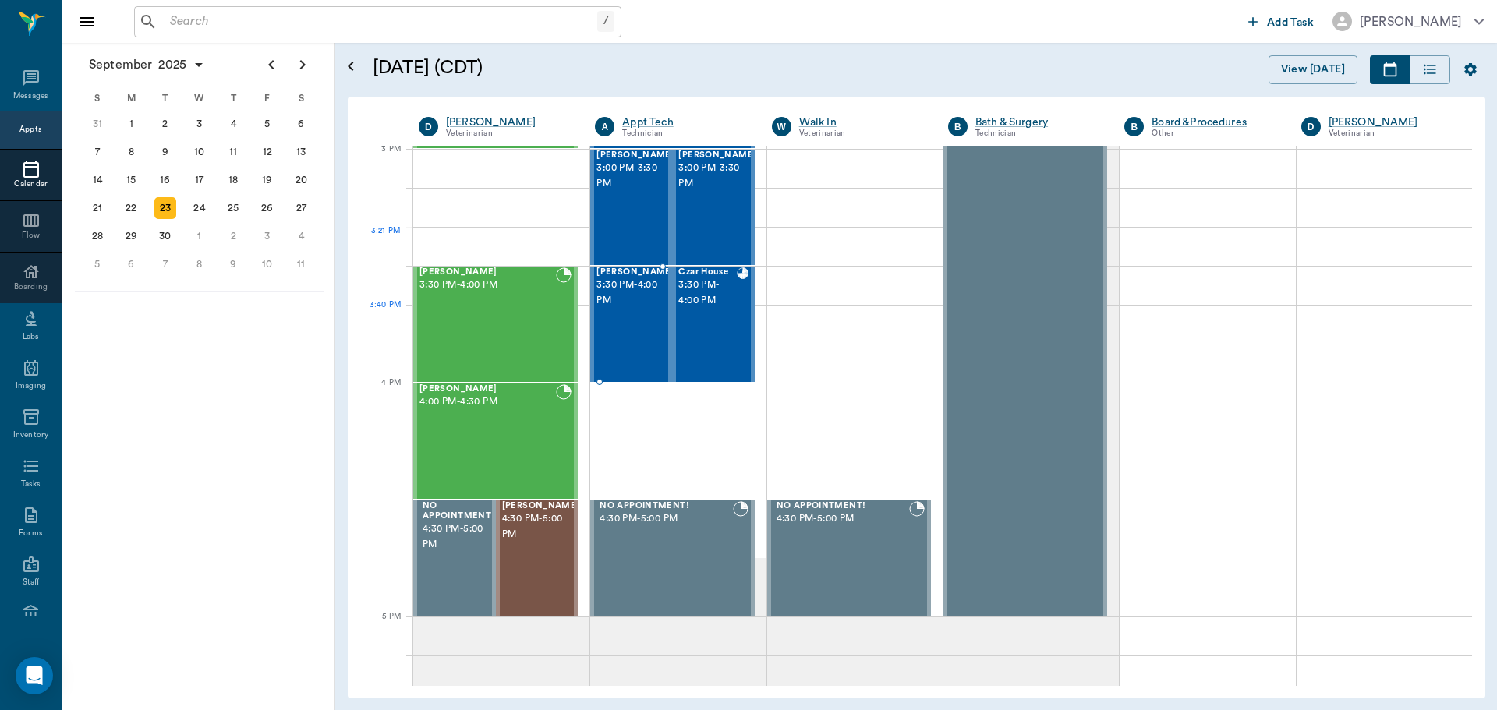
click at [626, 341] on div "Bruce Kassars 3:30 PM - 4:00 PM" at bounding box center [635, 324] width 78 height 114
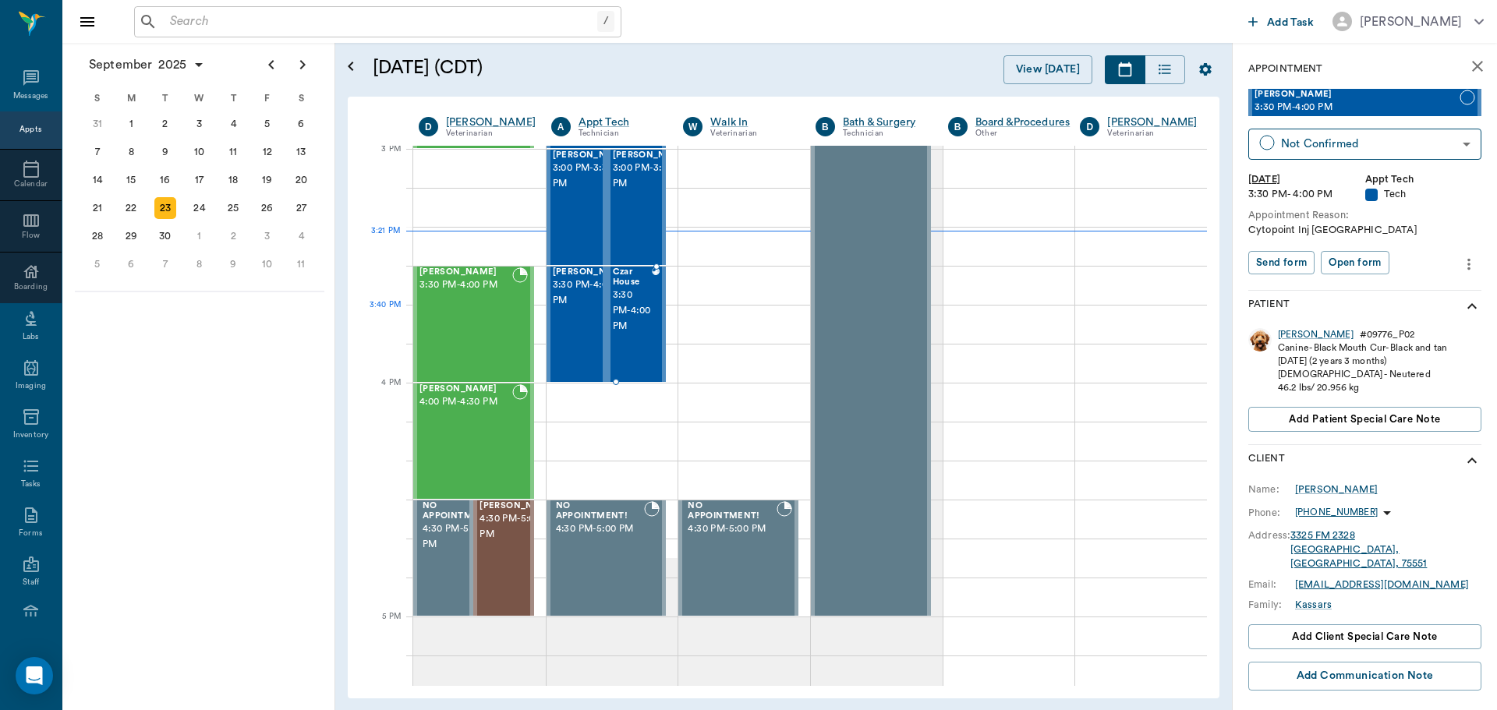
drag, startPoint x: 626, startPoint y: 341, endPoint x: 1226, endPoint y: 196, distance: 617.6
click at [1226, 196] on div "September 23, 2025 (CDT) View Today September 2025 Today 23 Tue Sep 2025 D Dr. …" at bounding box center [783, 376] width 897 height 667
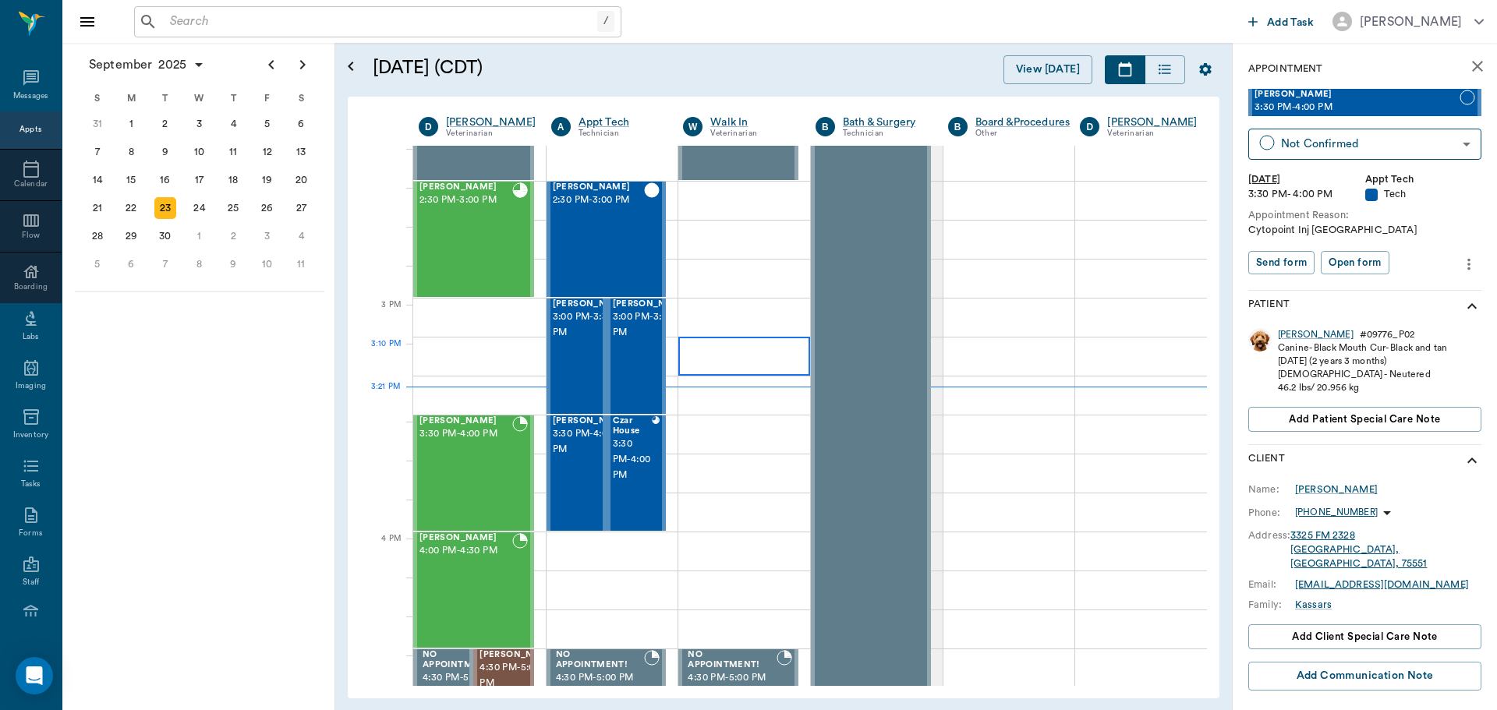
scroll to position [1484, 0]
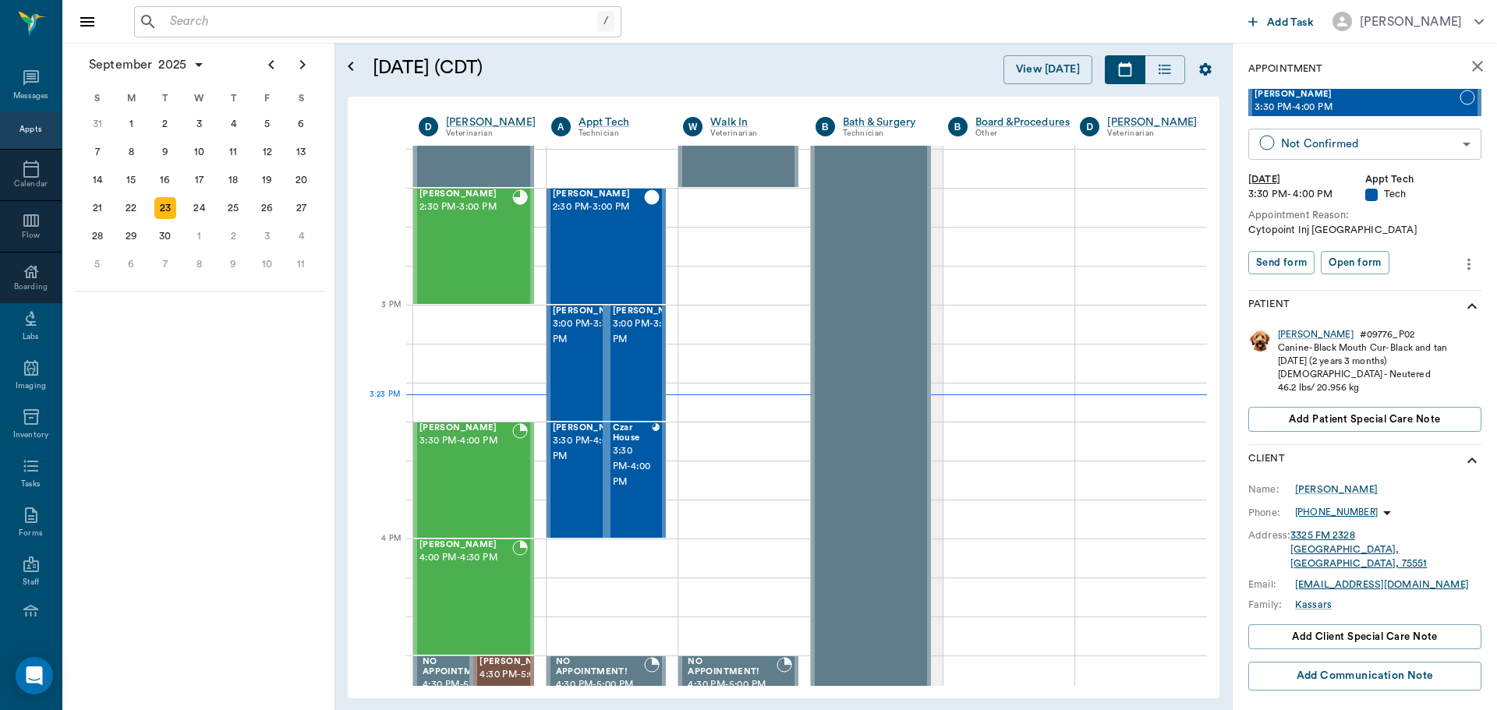
click at [1363, 143] on body "/ ​ Add Task Dr. Bert Ellsworth Nectar Messages Appts Calendar Flow Boarding La…" at bounding box center [748, 355] width 1497 height 710
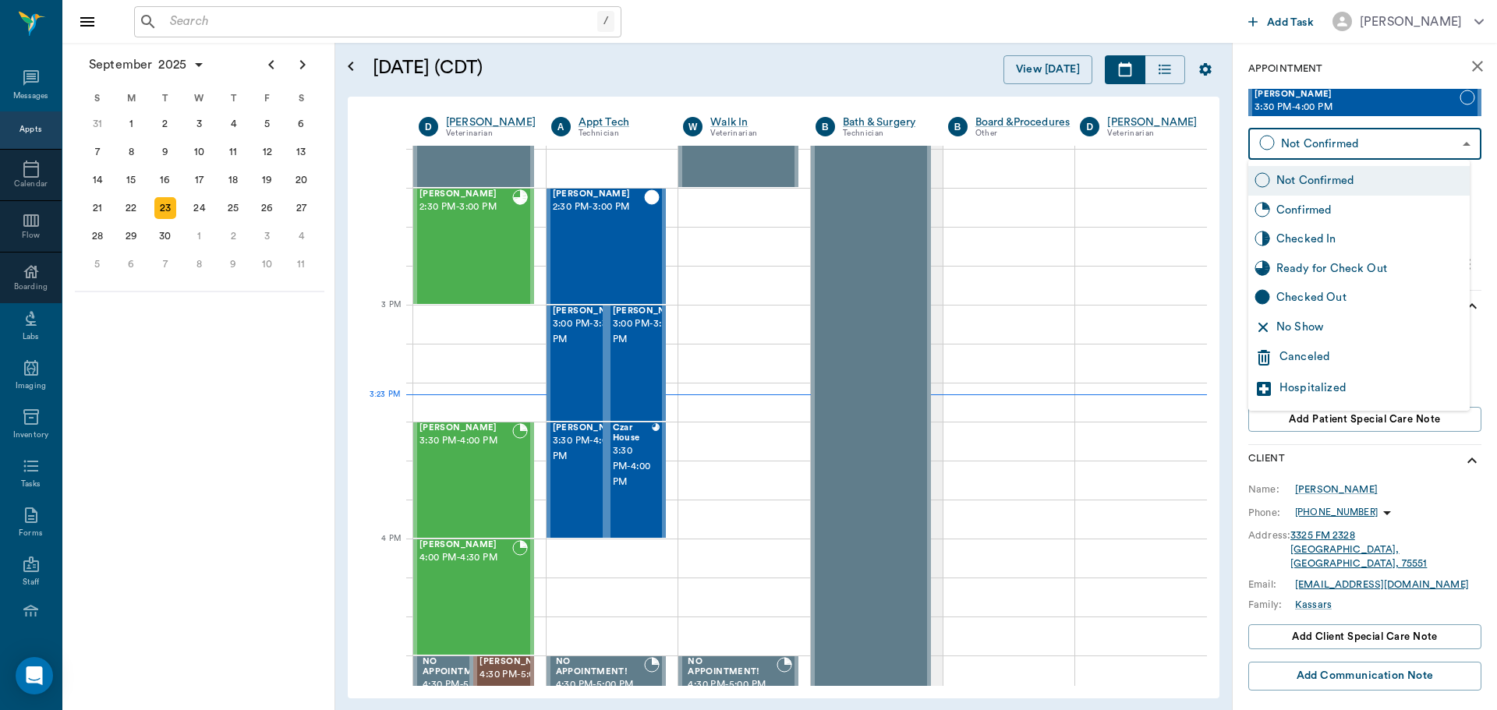
click at [1353, 340] on div "No Show" at bounding box center [1358, 328] width 221 height 30
type input "NO_SHOW"
click at [1320, 144] on body "/ ​ Add Task Dr. Bert Ellsworth Nectar Messages Appts Calendar Flow Boarding La…" at bounding box center [748, 355] width 1497 height 710
click at [1356, 353] on div "Canceled" at bounding box center [1371, 357] width 184 height 19
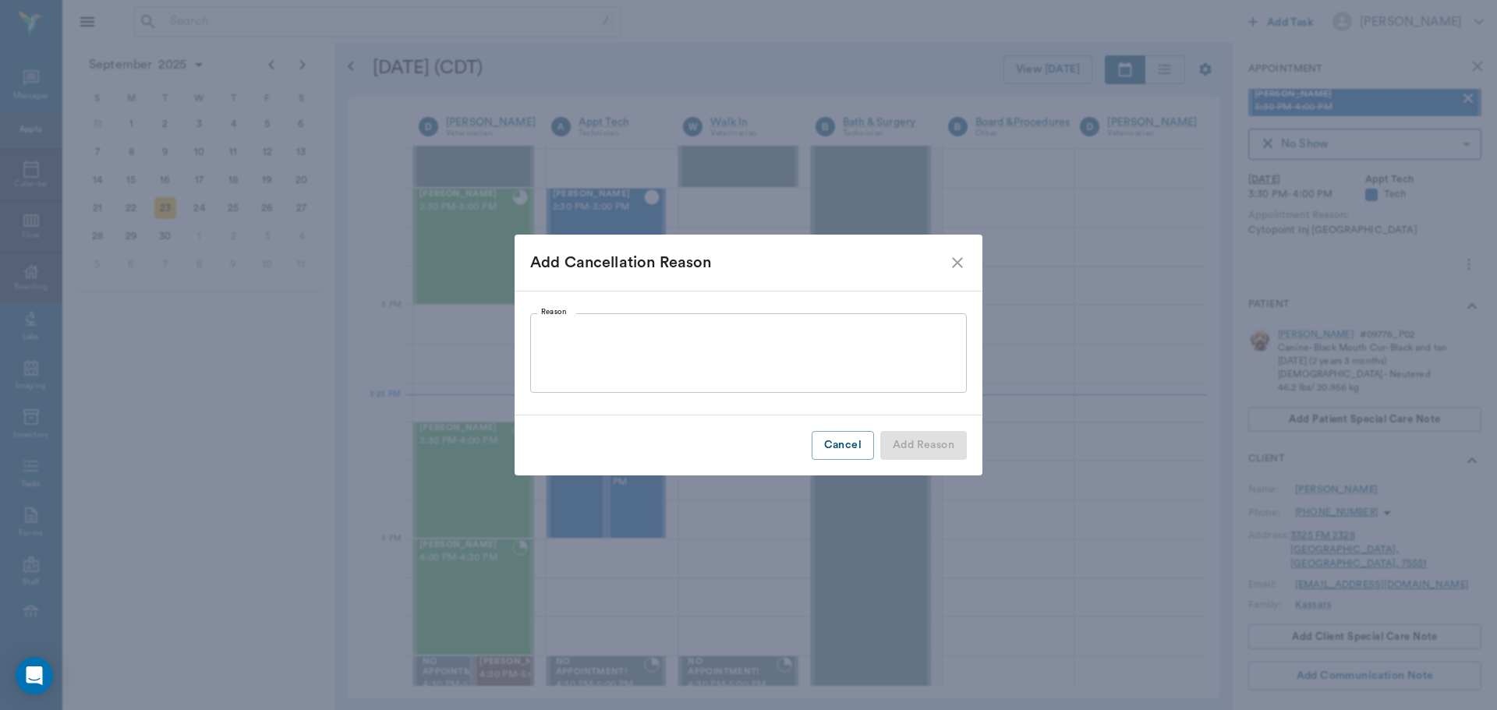
click at [806, 345] on textarea "Reason" at bounding box center [748, 354] width 415 height 54
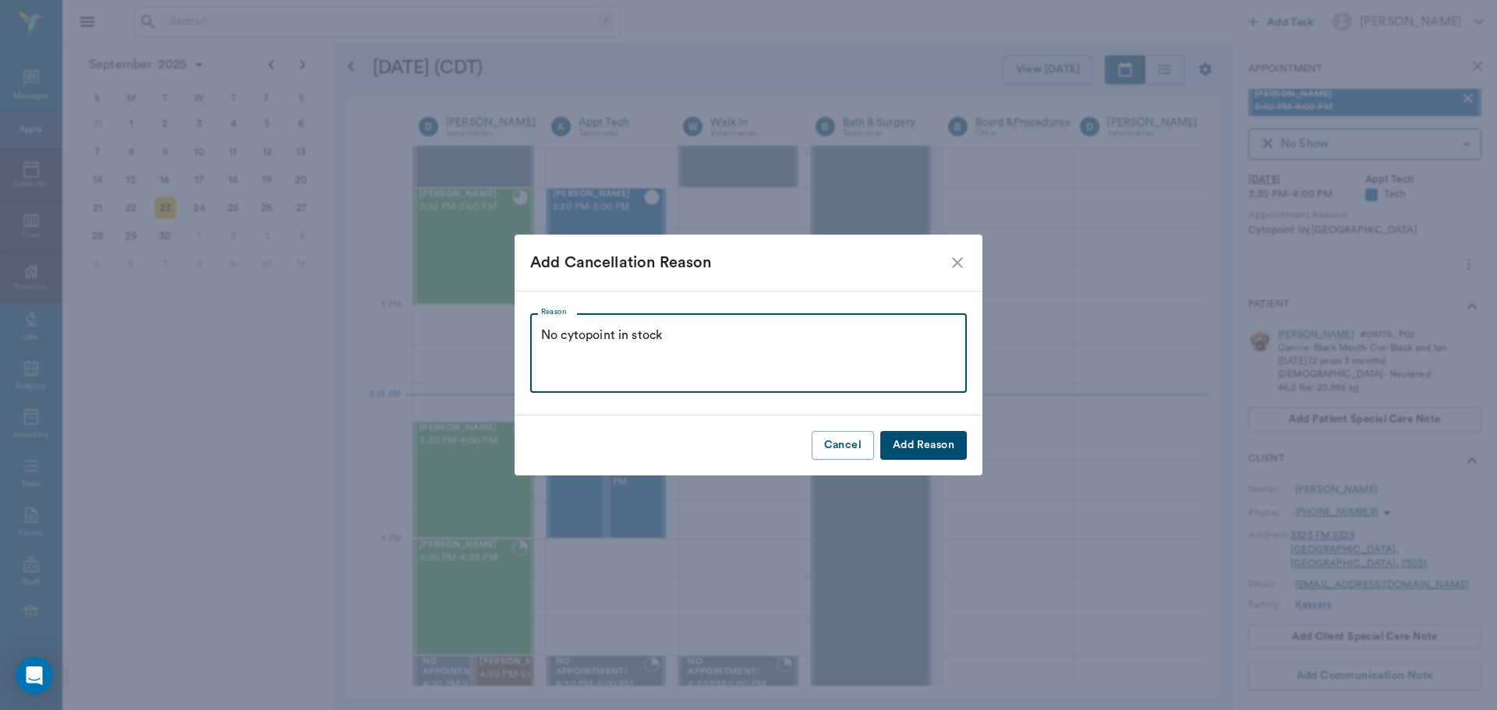
type textarea "No cytopoint in stock"
click at [930, 451] on button "Add Reason" at bounding box center [923, 445] width 87 height 29
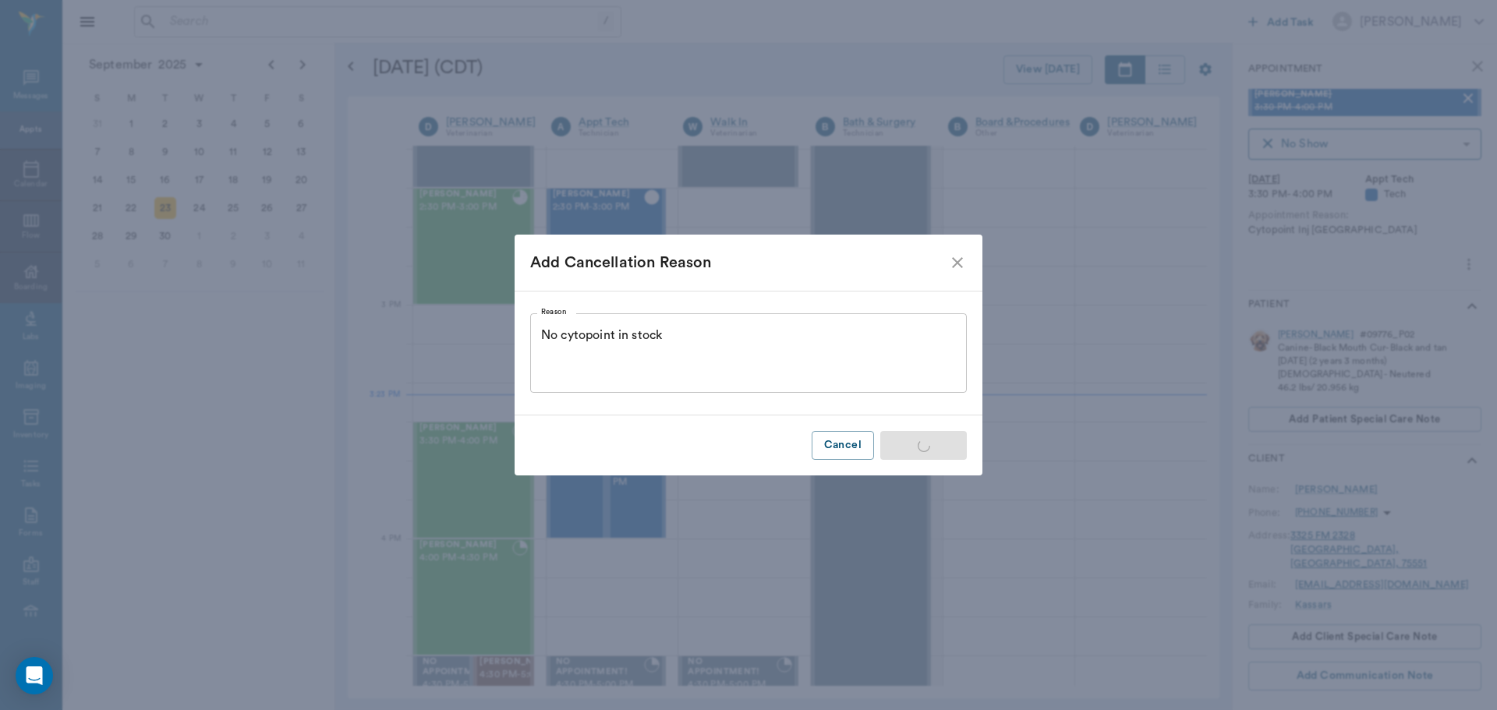
type input "CANCELED"
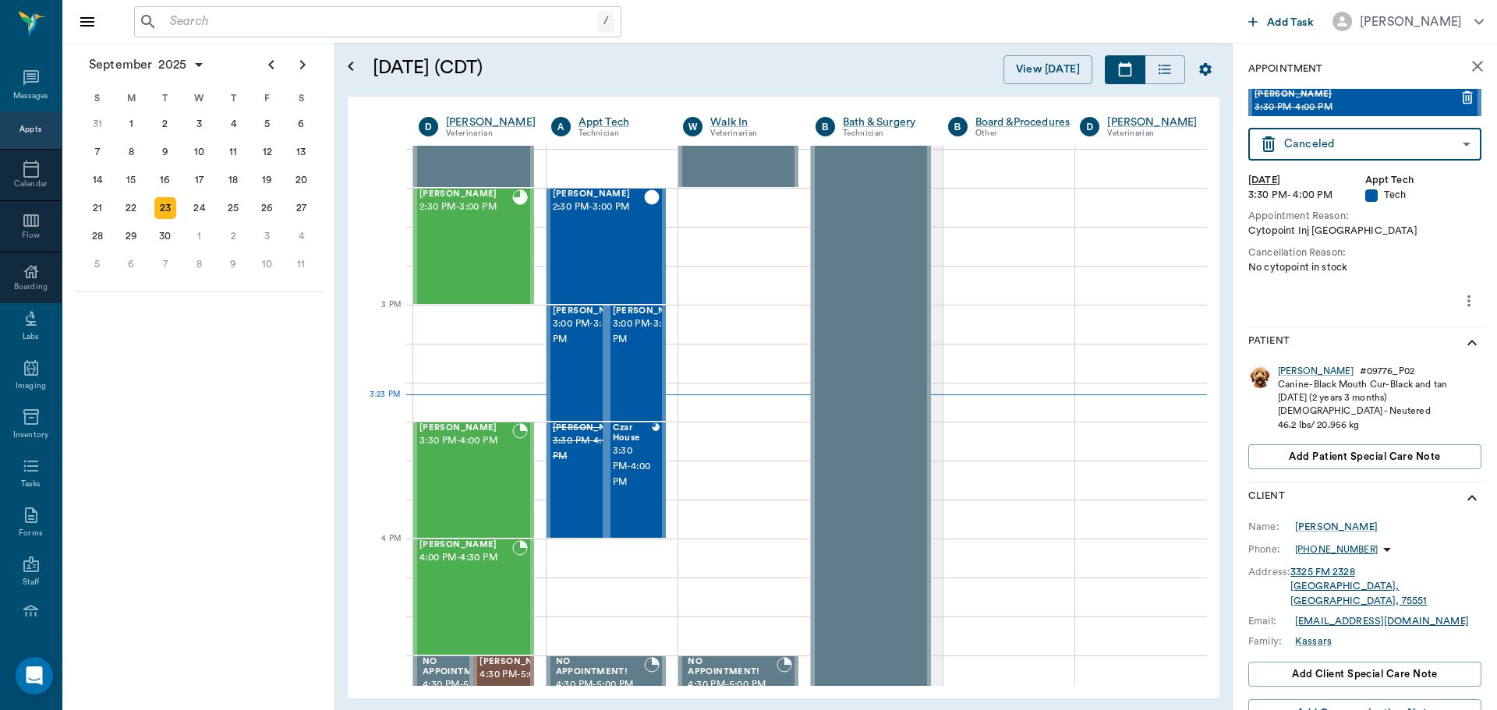
click at [207, 370] on div "September 2025 S M T W T F S 27 28 29 30 31 Aug 1 2 3 4 5 6 7 8 9 10 11 12 13 1…" at bounding box center [198, 376] width 273 height 667
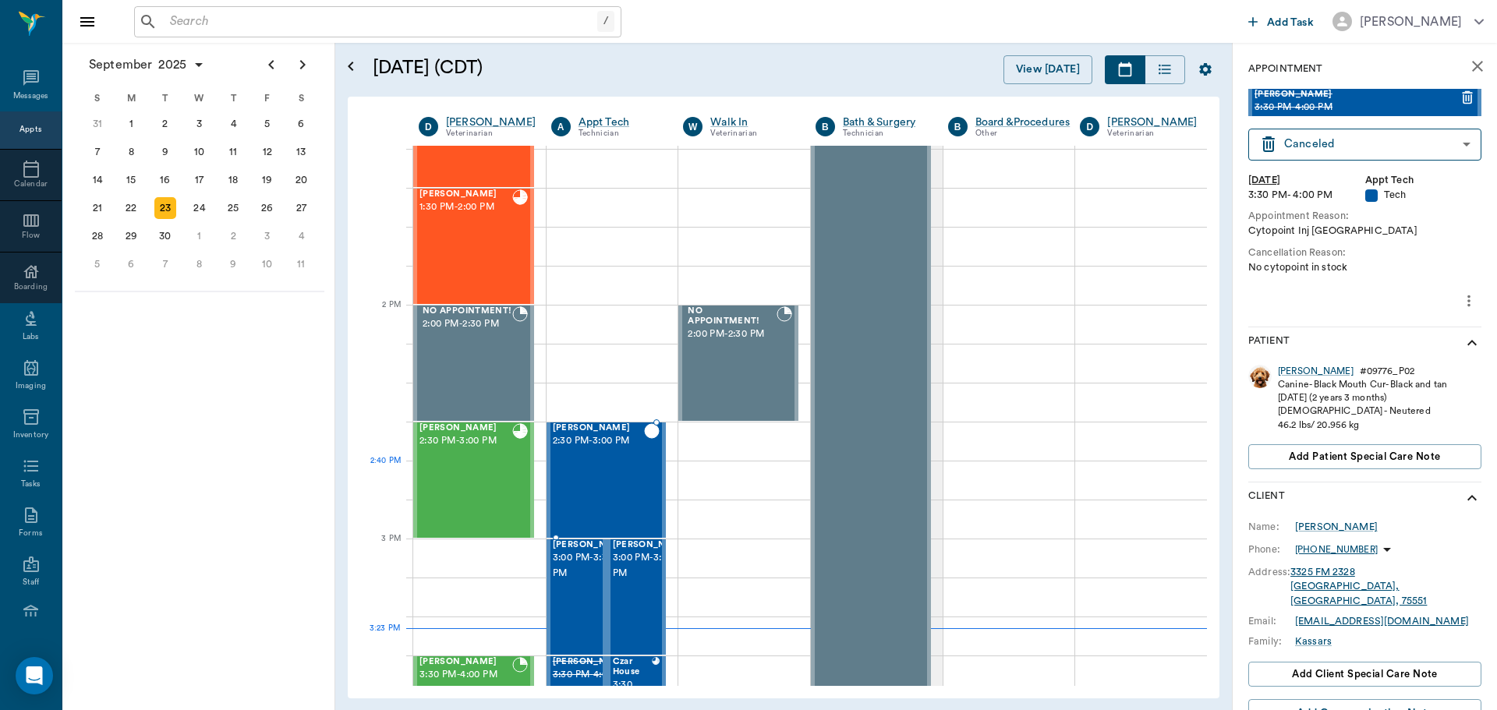
scroll to position [1406, 0]
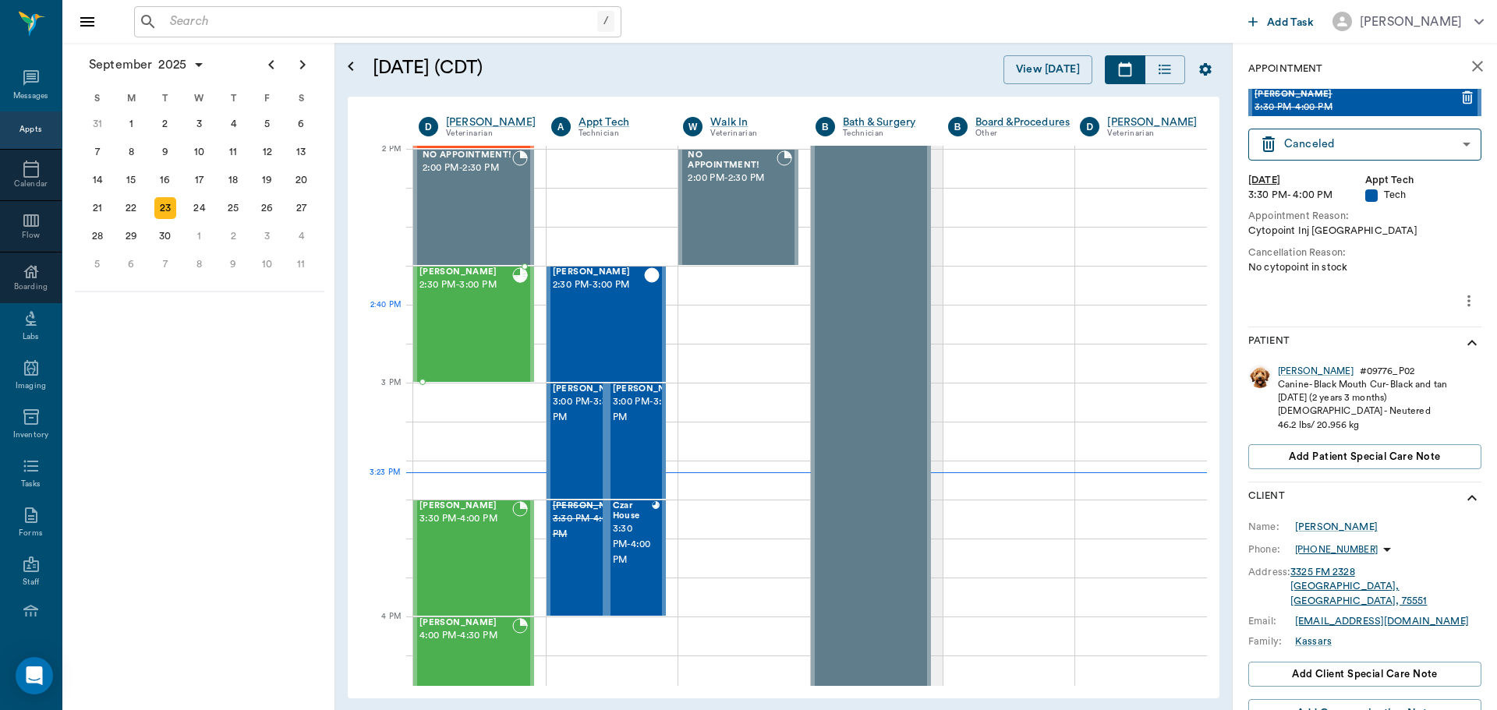
click at [454, 327] on div "[PERSON_NAME] 2:30 PM - 3:00 PM" at bounding box center [465, 324] width 93 height 114
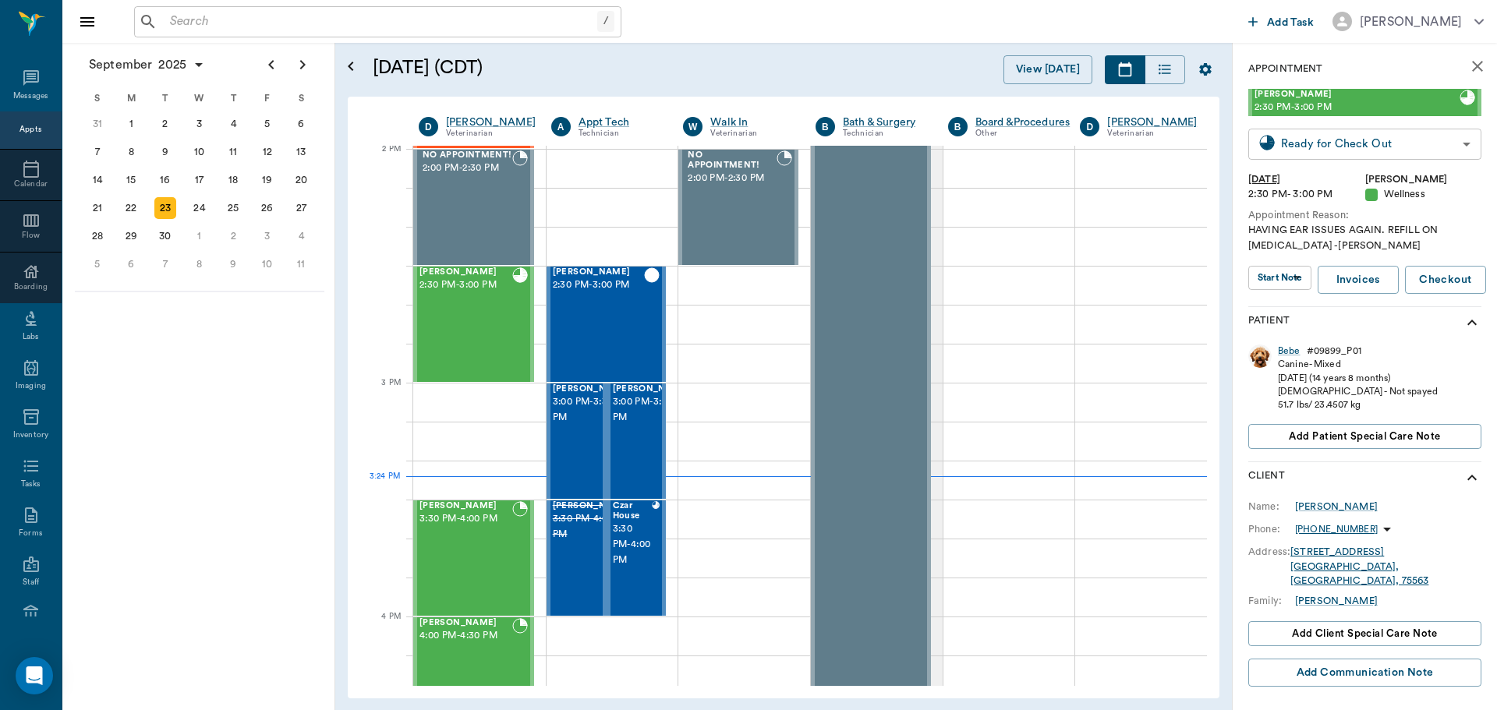
click at [1312, 150] on body "/ ​ Add Task Dr. Bert Ellsworth Nectar Messages Appts Calendar Flow Boarding La…" at bounding box center [748, 355] width 1497 height 710
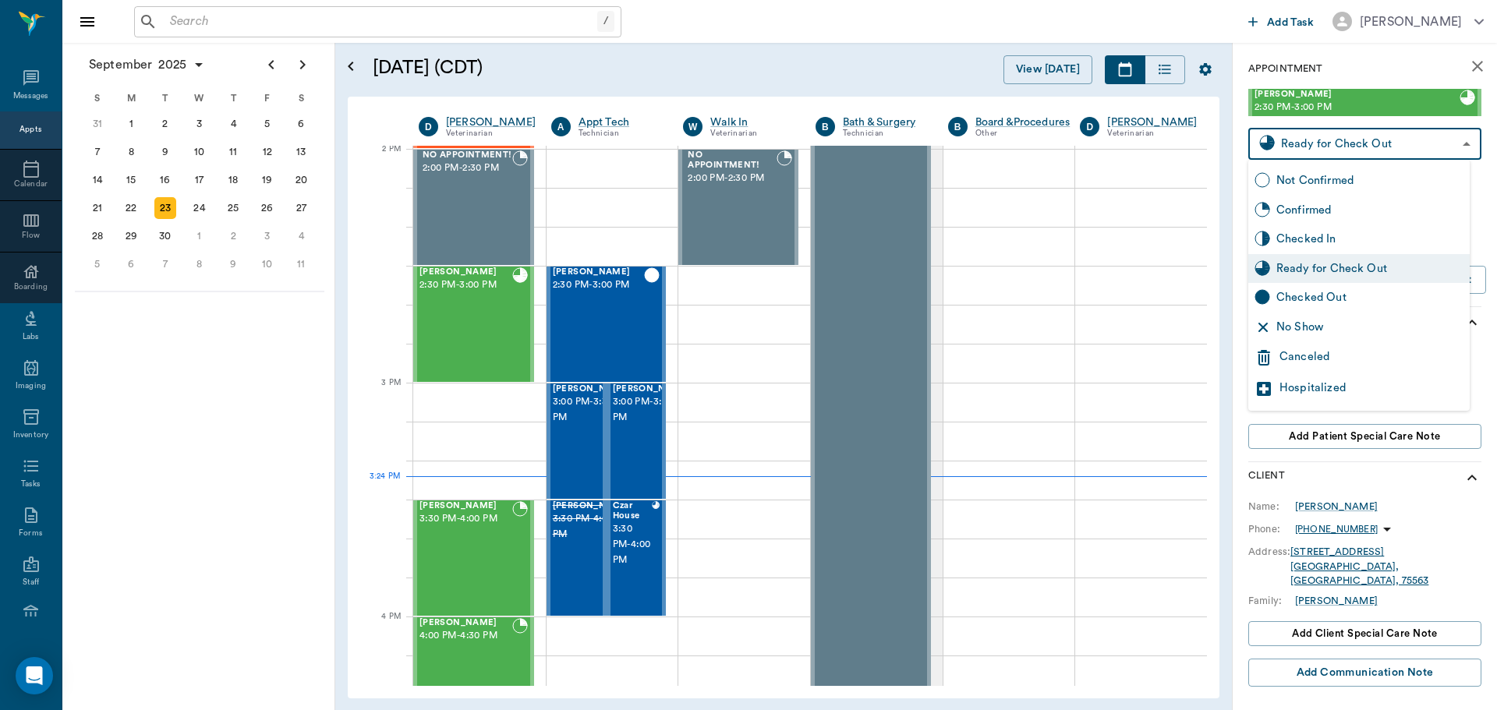
click at [1326, 294] on div "Checked Out" at bounding box center [1369, 297] width 187 height 17
type input "CHECKED_OUT"
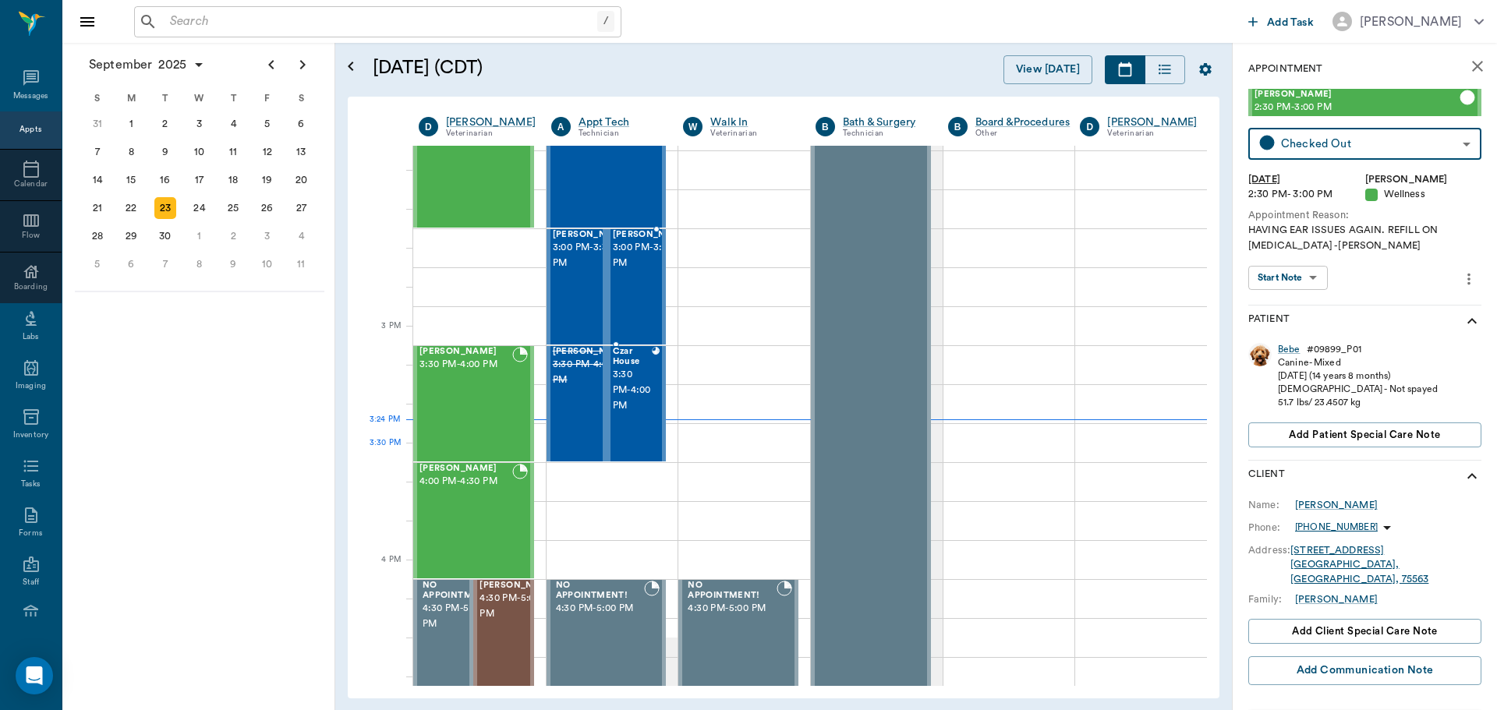
scroll to position [1562, 0]
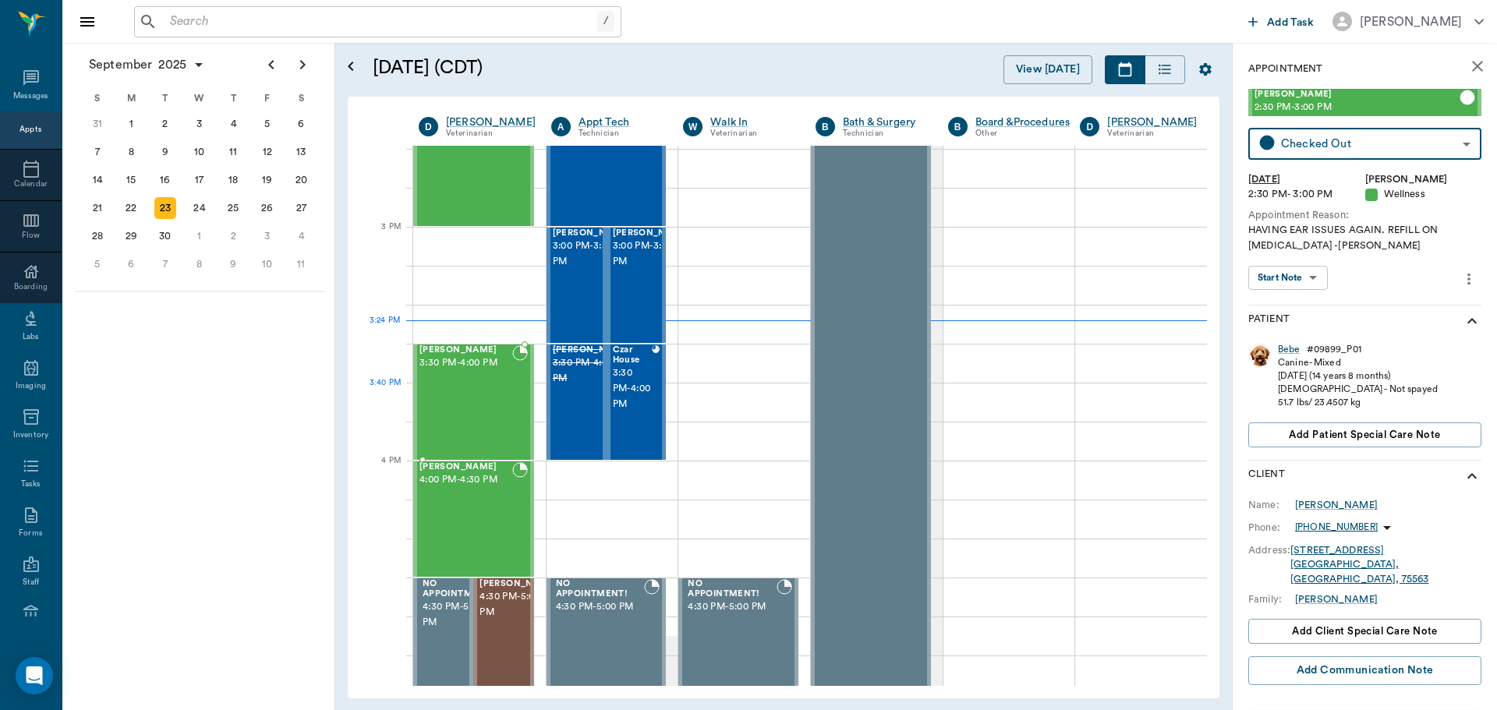
click at [453, 404] on div "GEORGIE Perez 3:30 PM - 4:00 PM" at bounding box center [465, 402] width 93 height 114
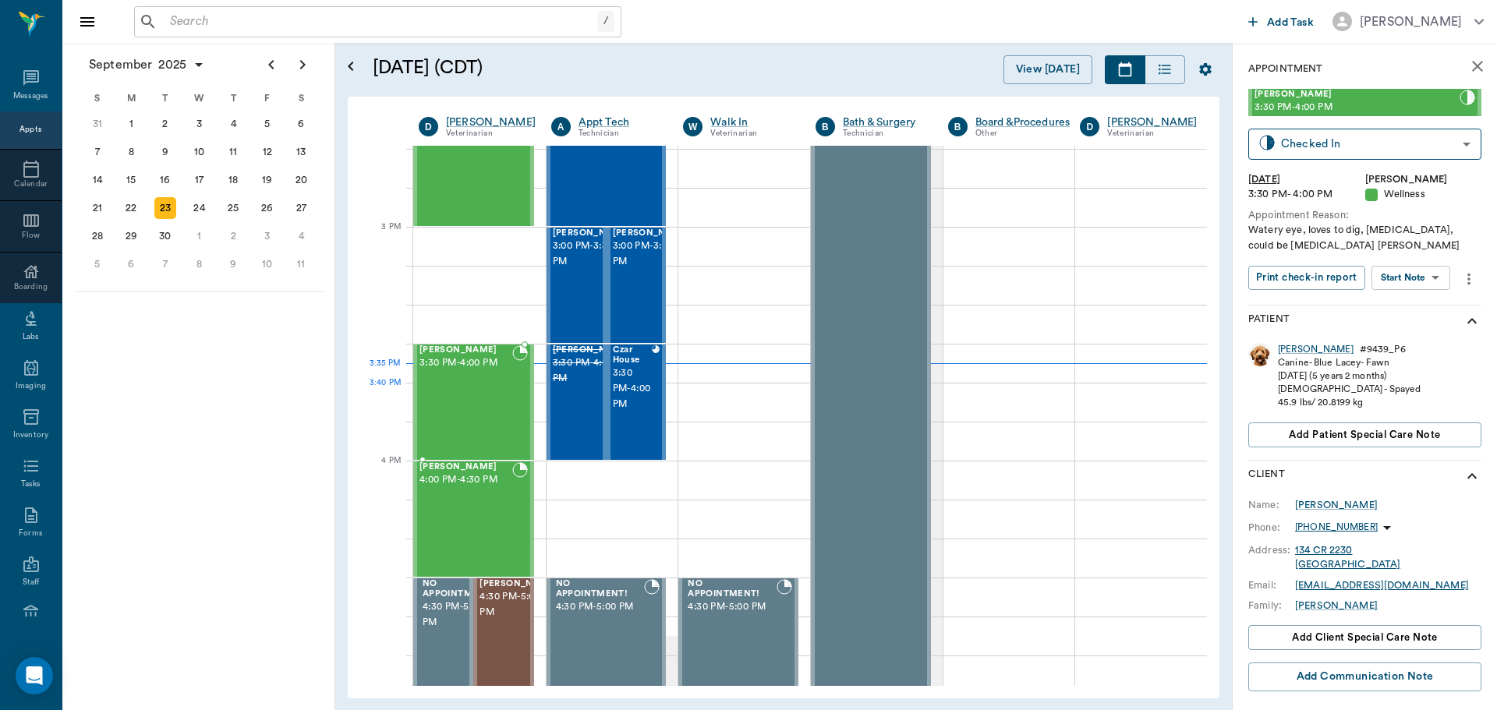
click at [490, 402] on div "GEORGIE Perez 3:30 PM - 4:00 PM" at bounding box center [465, 402] width 93 height 114
click at [1422, 270] on body "/ ​ Add Task Dr. Bert Ellsworth Nectar Messages Appts Calendar Flow Boarding La…" at bounding box center [748, 355] width 1497 height 710
click at [1426, 303] on li "Start SOAP" at bounding box center [1411, 309] width 108 height 26
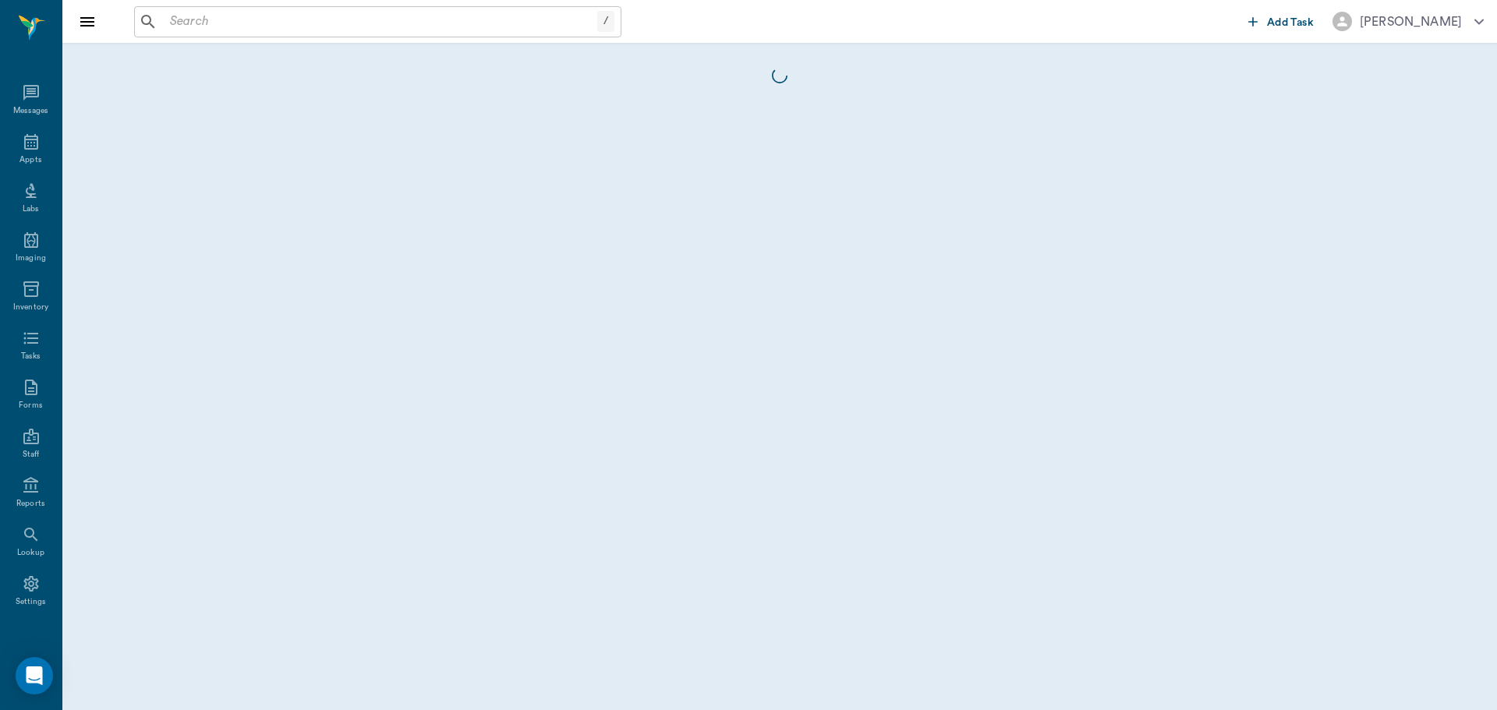
scroll to position [7, 0]
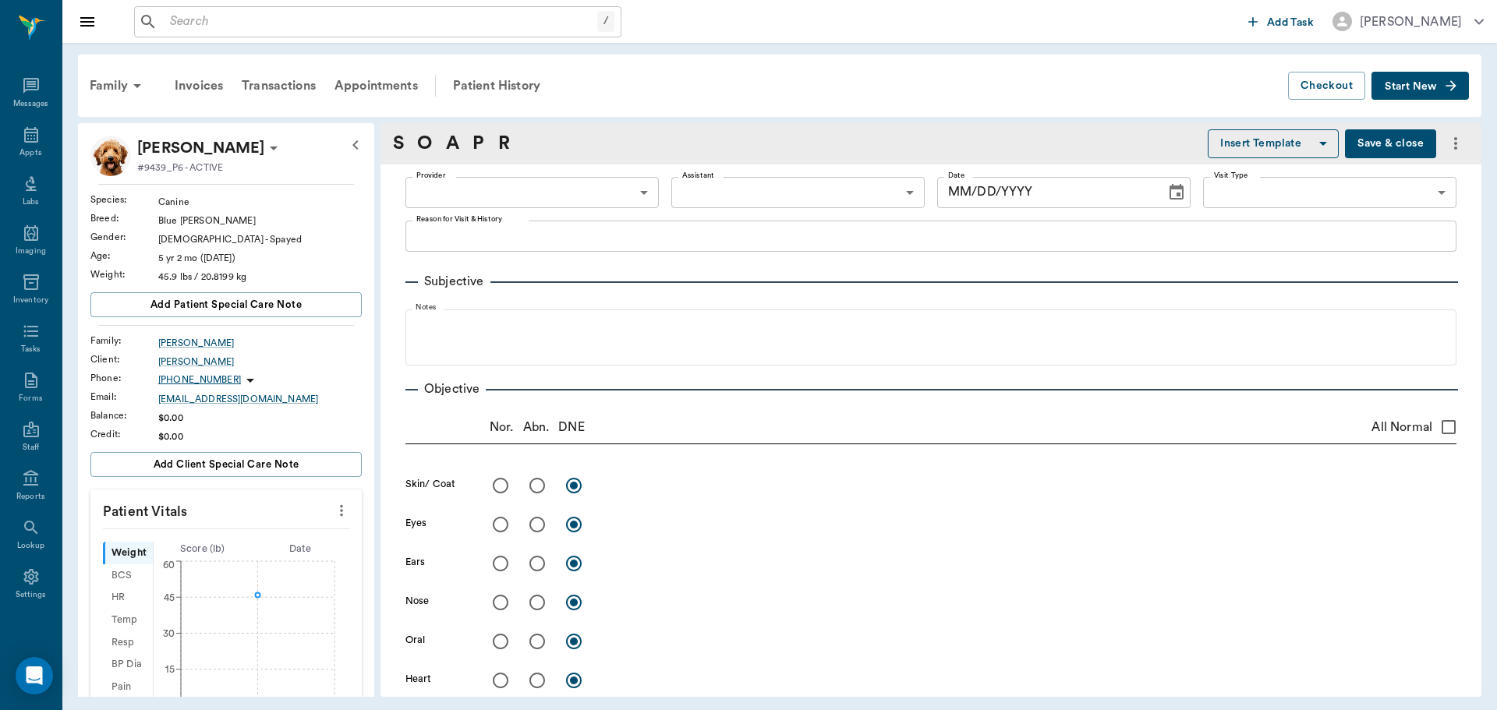
type input "63ec2f075fda476ae8351a4d"
type input "65d2be4f46e3a538d89b8c14"
type textarea "Watery eye, loves to dig, [MEDICAL_DATA], could be [MEDICAL_DATA] [PERSON_NAME]"
type input "[DATE]"
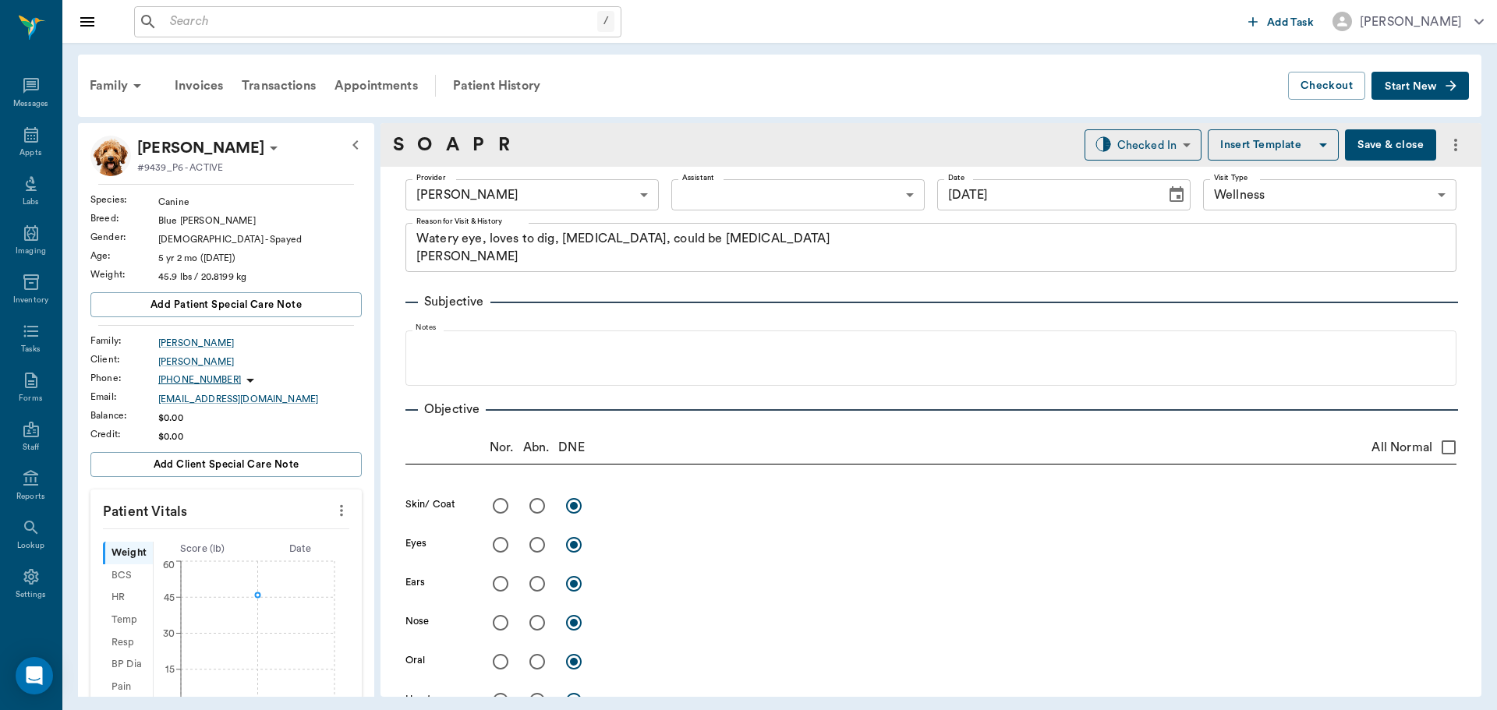
click at [339, 509] on button "more" at bounding box center [341, 510] width 25 height 27
click at [302, 536] on span "Enter Vitals" at bounding box center [264, 537] width 131 height 16
click at [266, 555] on input "text" at bounding box center [225, 557] width 136 height 31
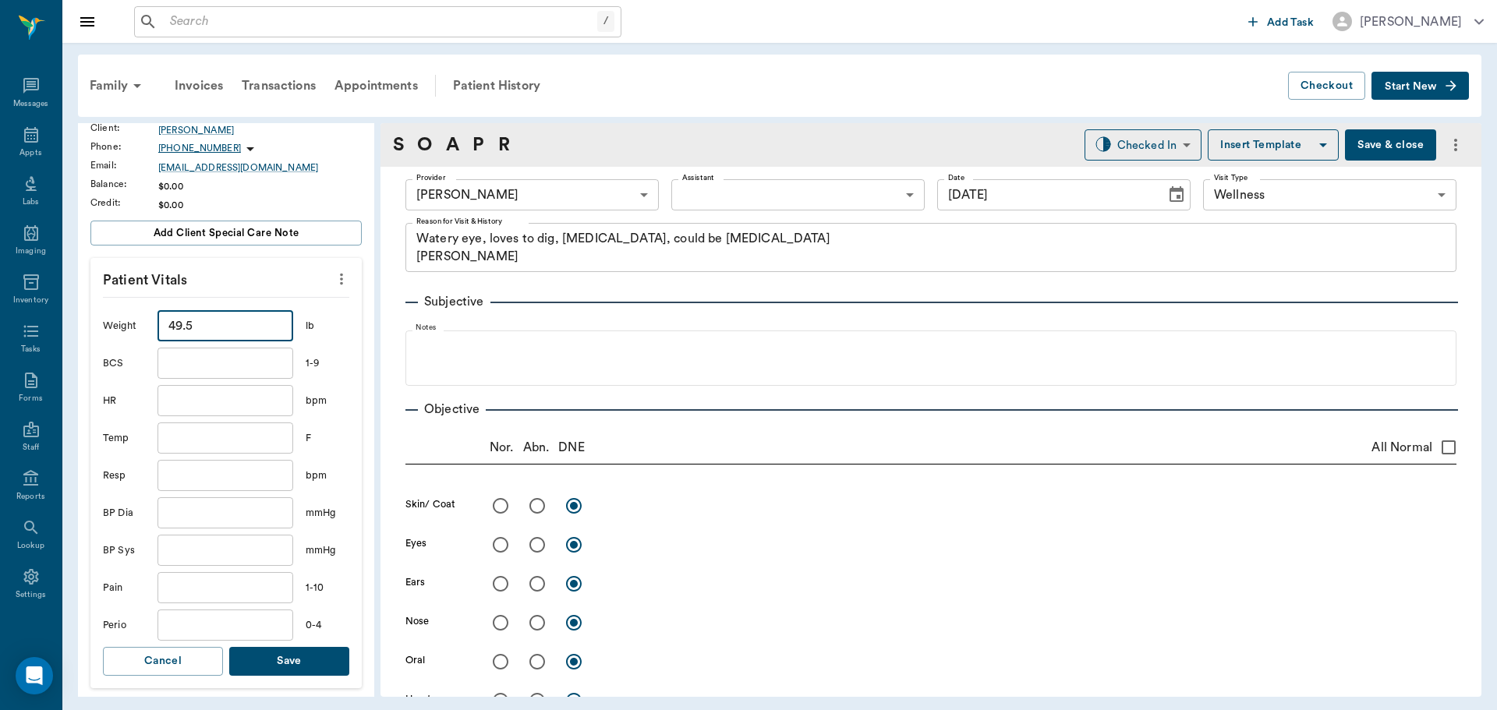
scroll to position [312, 0]
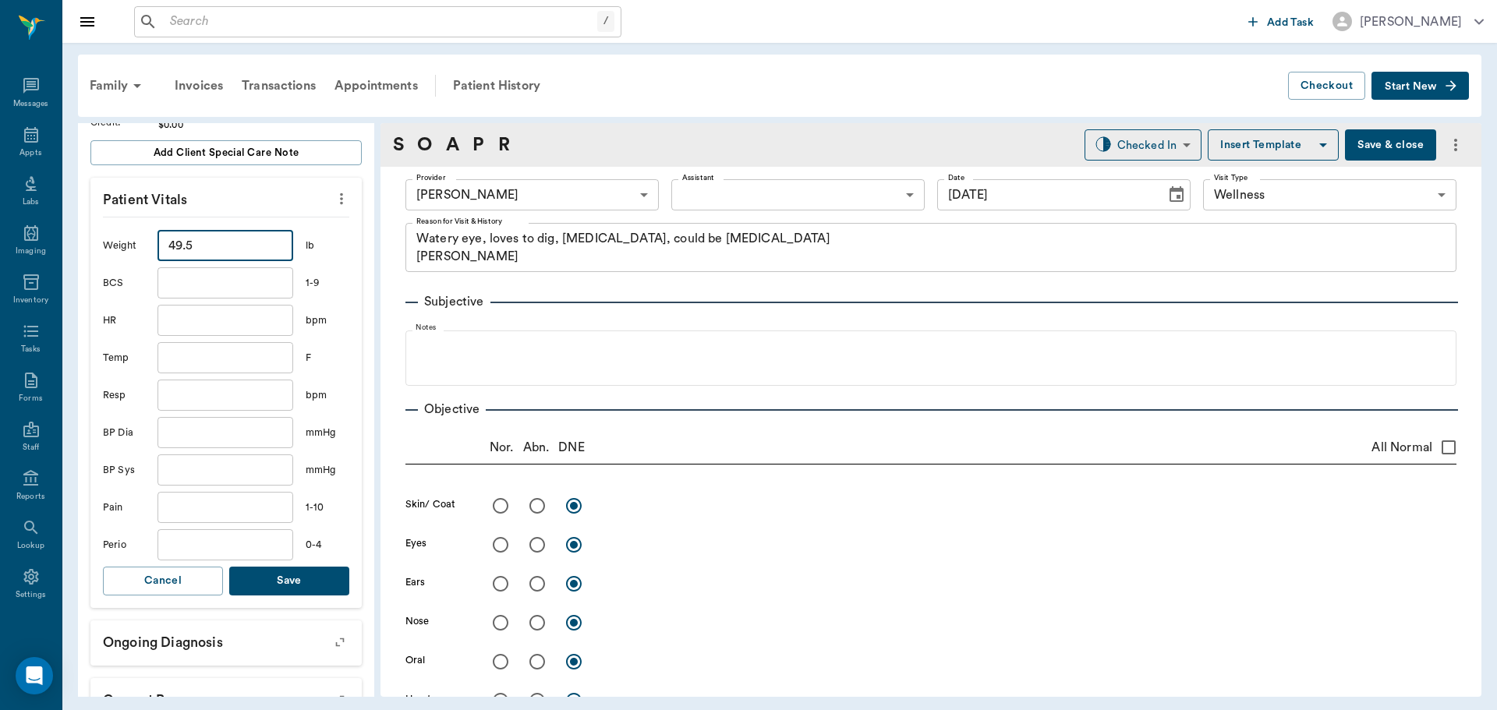
type input "49.5"
click at [318, 583] on button "Save" at bounding box center [289, 581] width 120 height 29
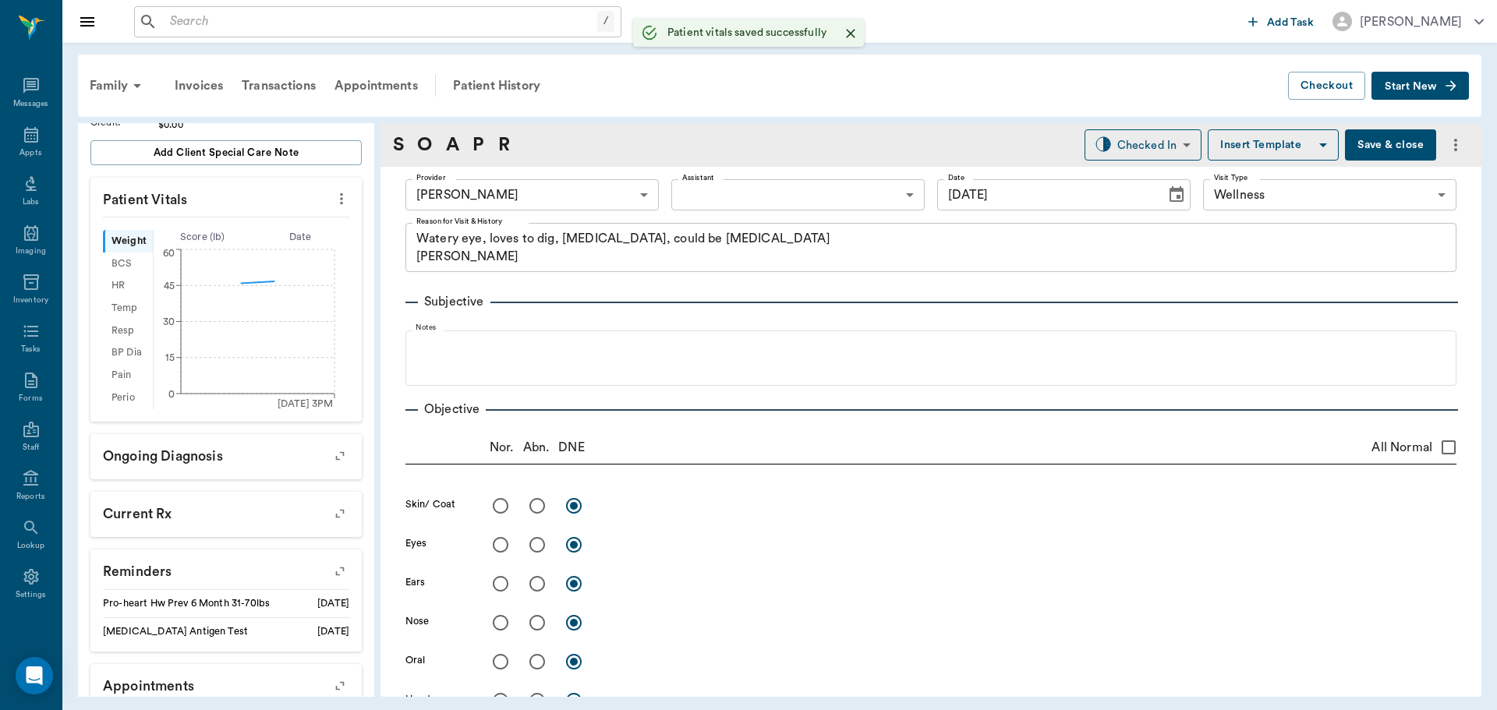
click at [741, 192] on body "/ ​ Add Task Dr. Bert Ellsworth Nectar Messages Appts Labs Imaging Inventory Ta…" at bounding box center [748, 355] width 1497 height 710
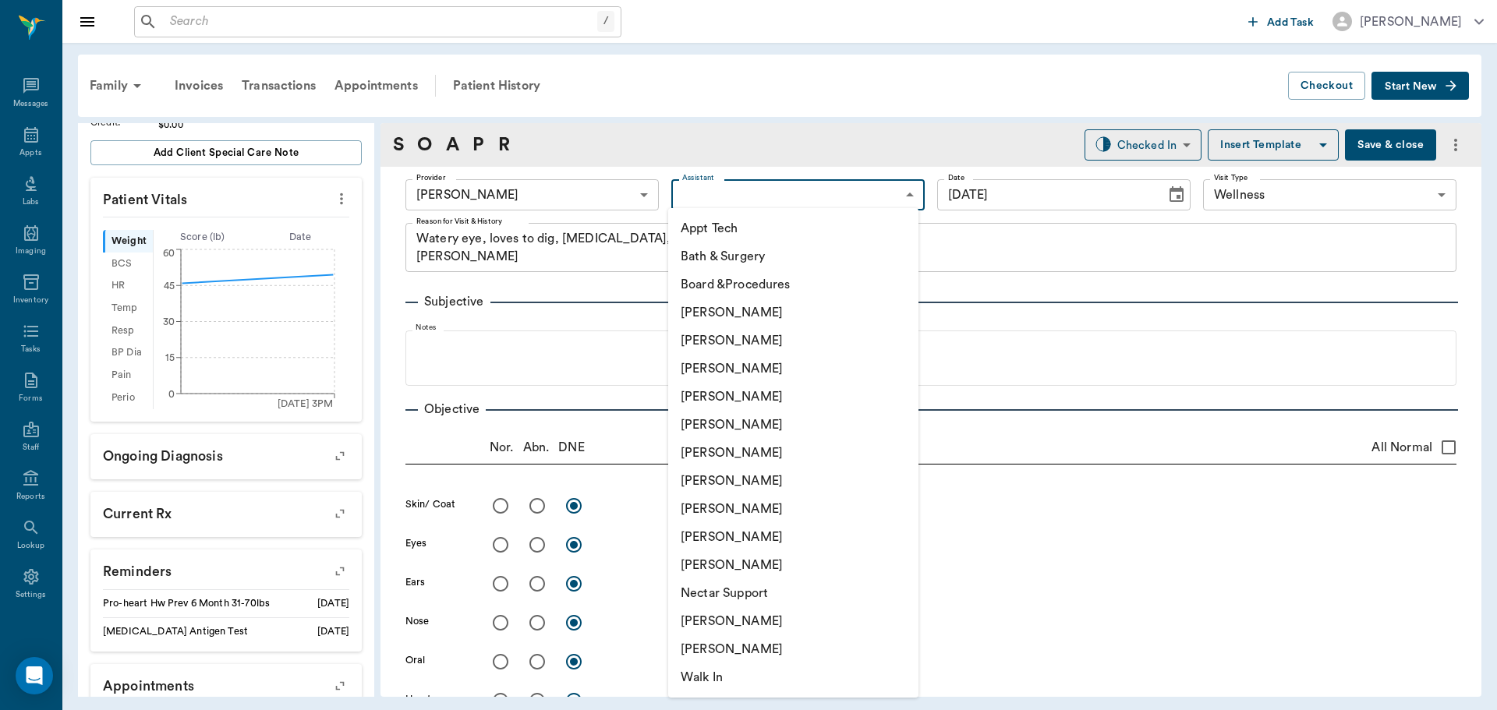
click at [710, 485] on li "[PERSON_NAME]" at bounding box center [793, 481] width 250 height 28
type input "682b670d8bdc6f7f8feef3db"
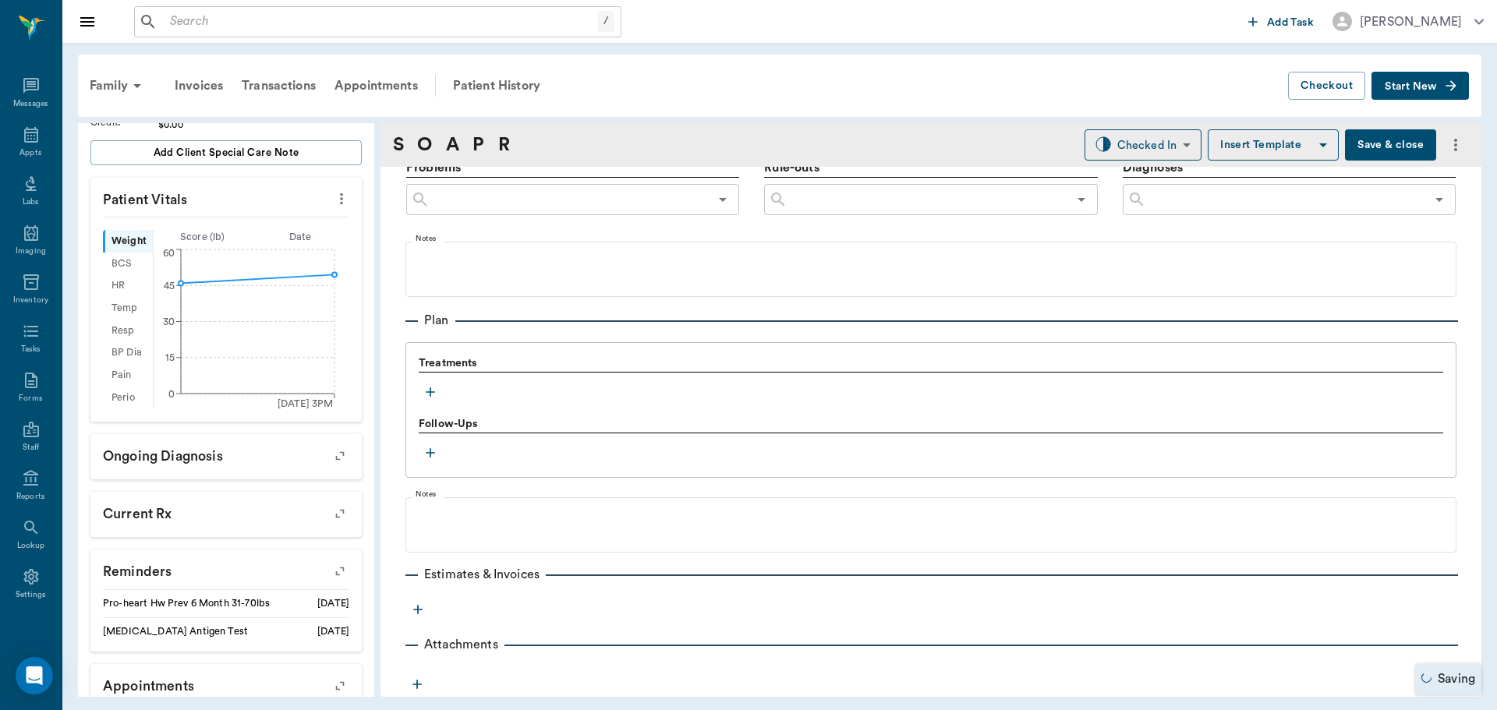
scroll to position [947, 0]
click at [431, 389] on icon "button" at bounding box center [431, 392] width 16 height 16
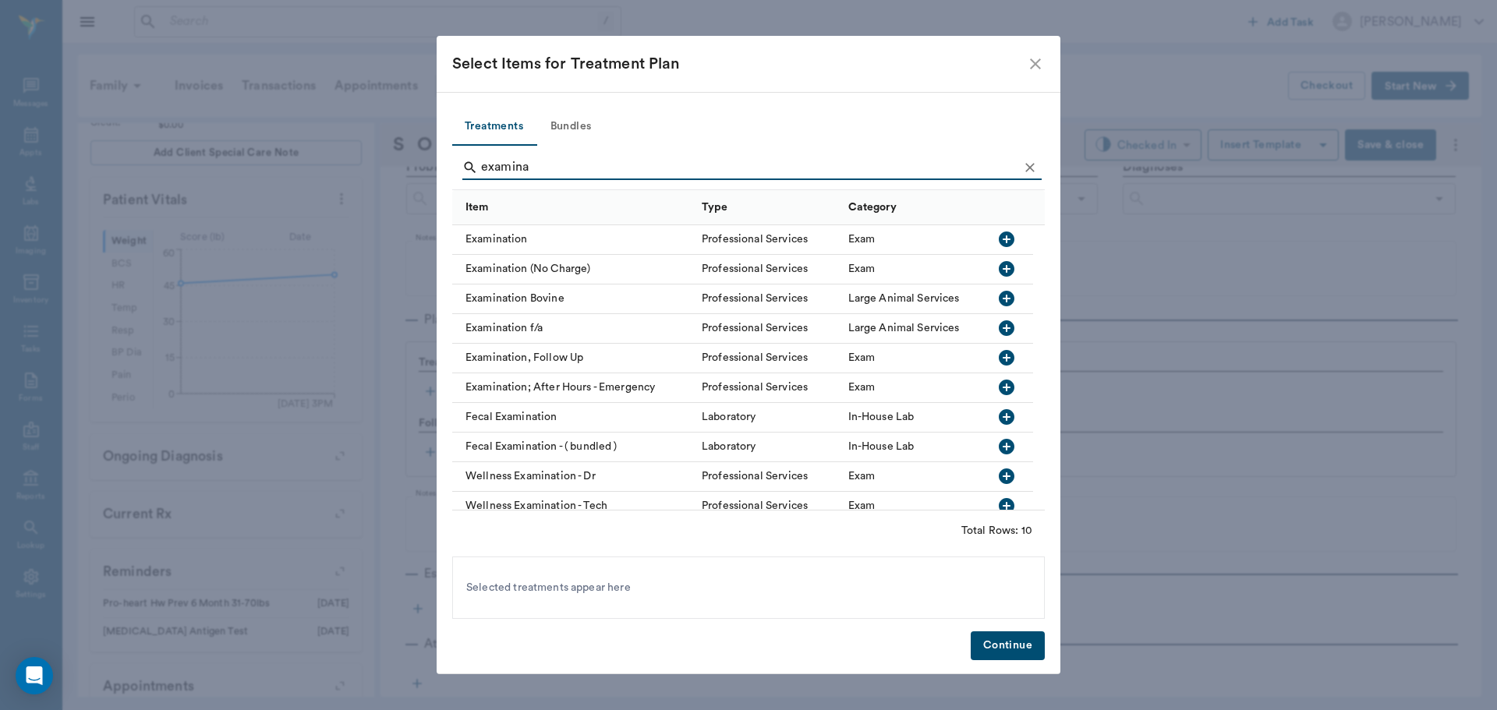
type input "examina"
click at [1003, 233] on icon "button" at bounding box center [1007, 240] width 16 height 16
click at [1028, 156] on button "Clear" at bounding box center [1029, 167] width 23 height 23
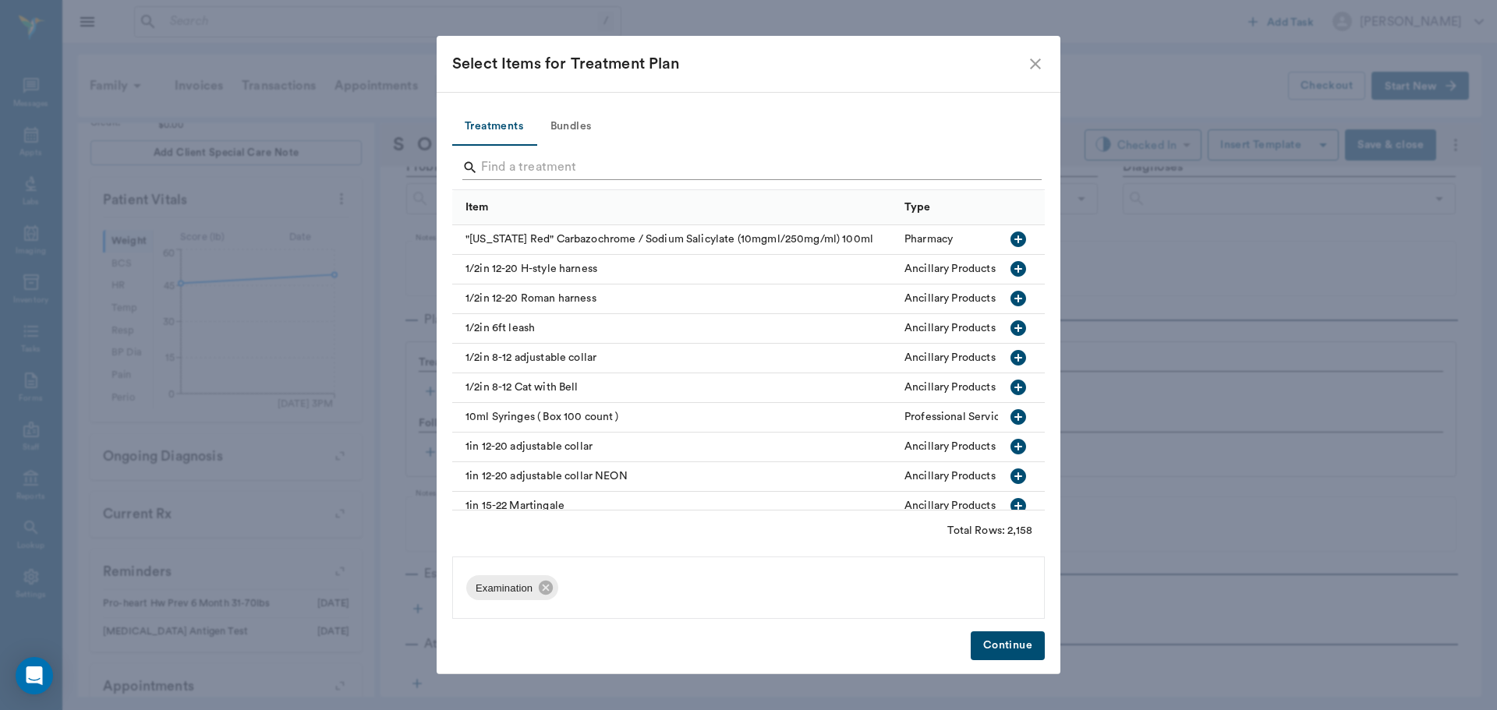
click at [1008, 173] on input "Search" at bounding box center [749, 167] width 537 height 25
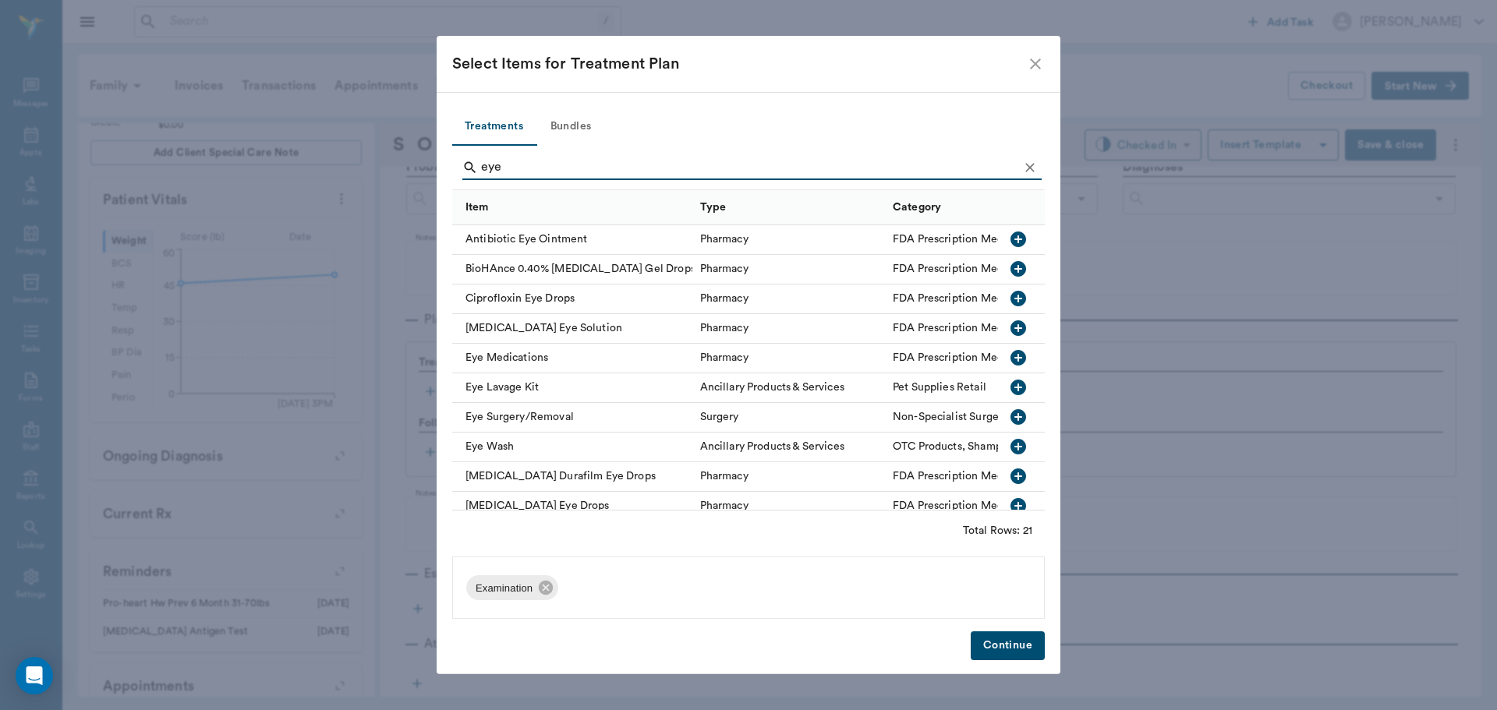
type input "eye"
click at [1010, 448] on icon "button" at bounding box center [1018, 447] width 16 height 16
click at [1023, 160] on icon "Clear" at bounding box center [1030, 168] width 16 height 16
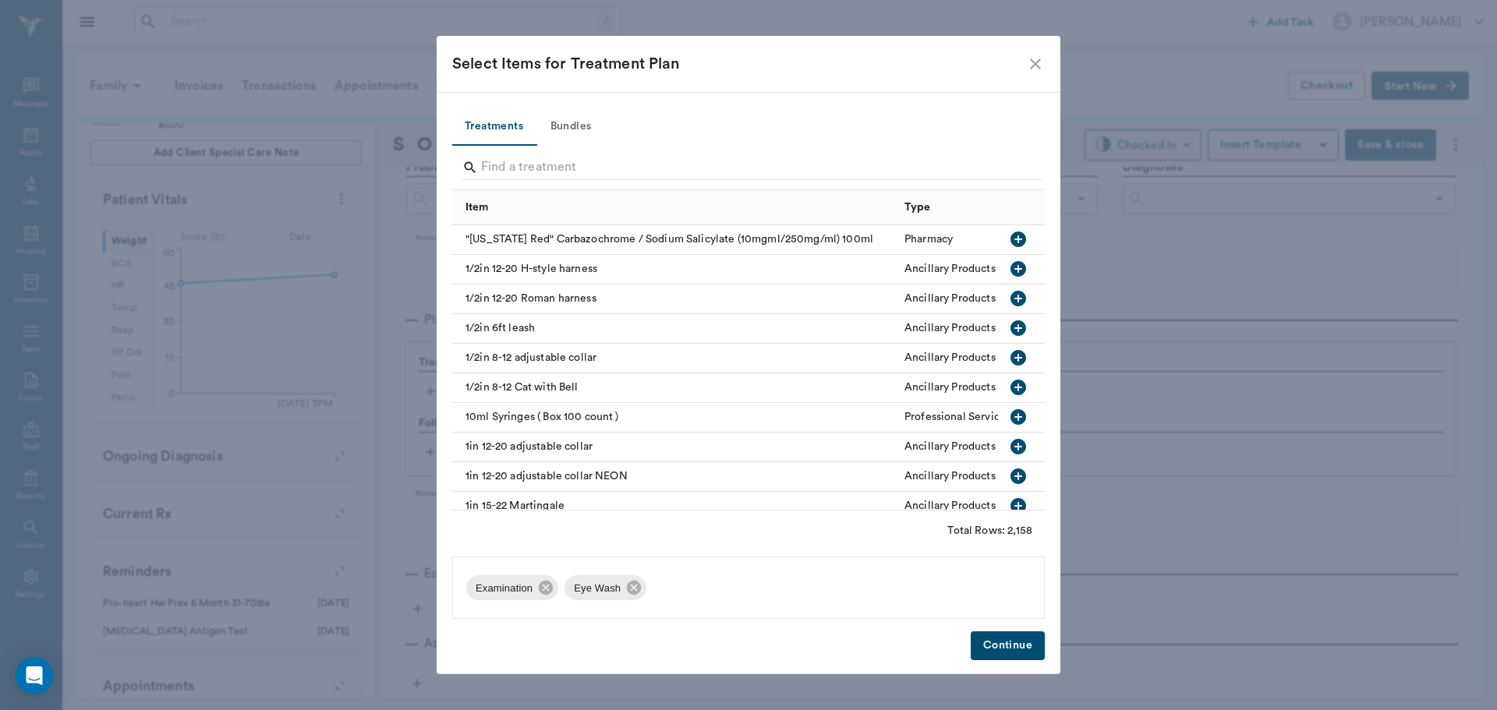
click at [1014, 657] on button "Continue" at bounding box center [1008, 645] width 74 height 29
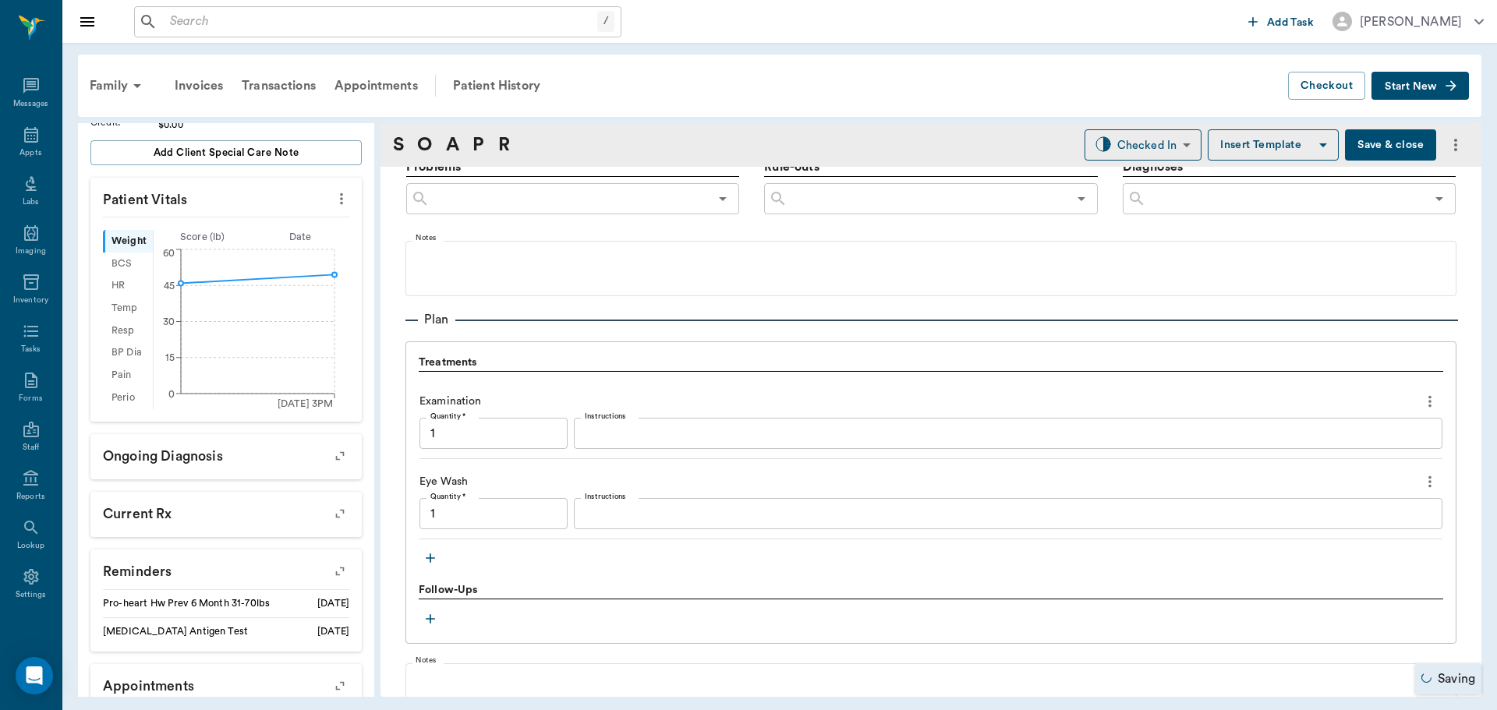
type input "1.00"
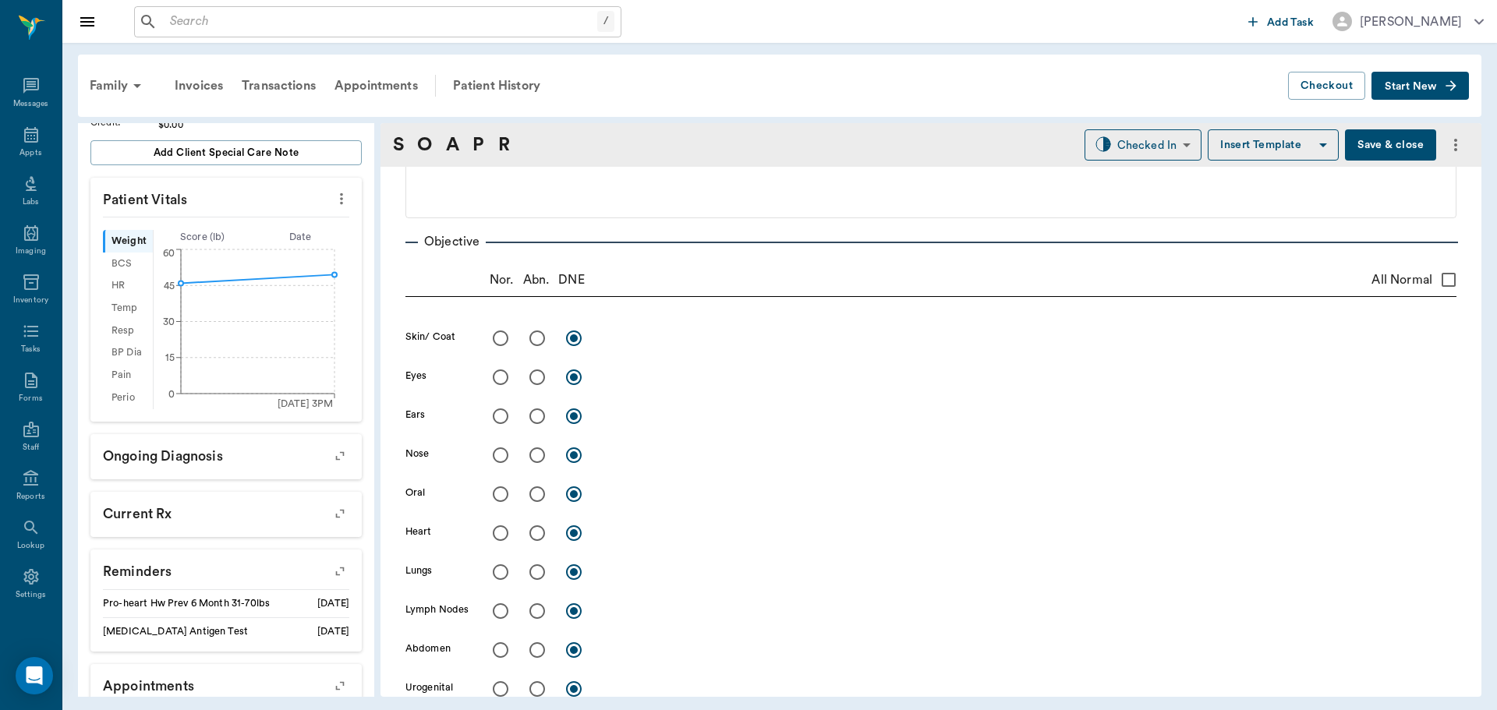
scroll to position [0, 0]
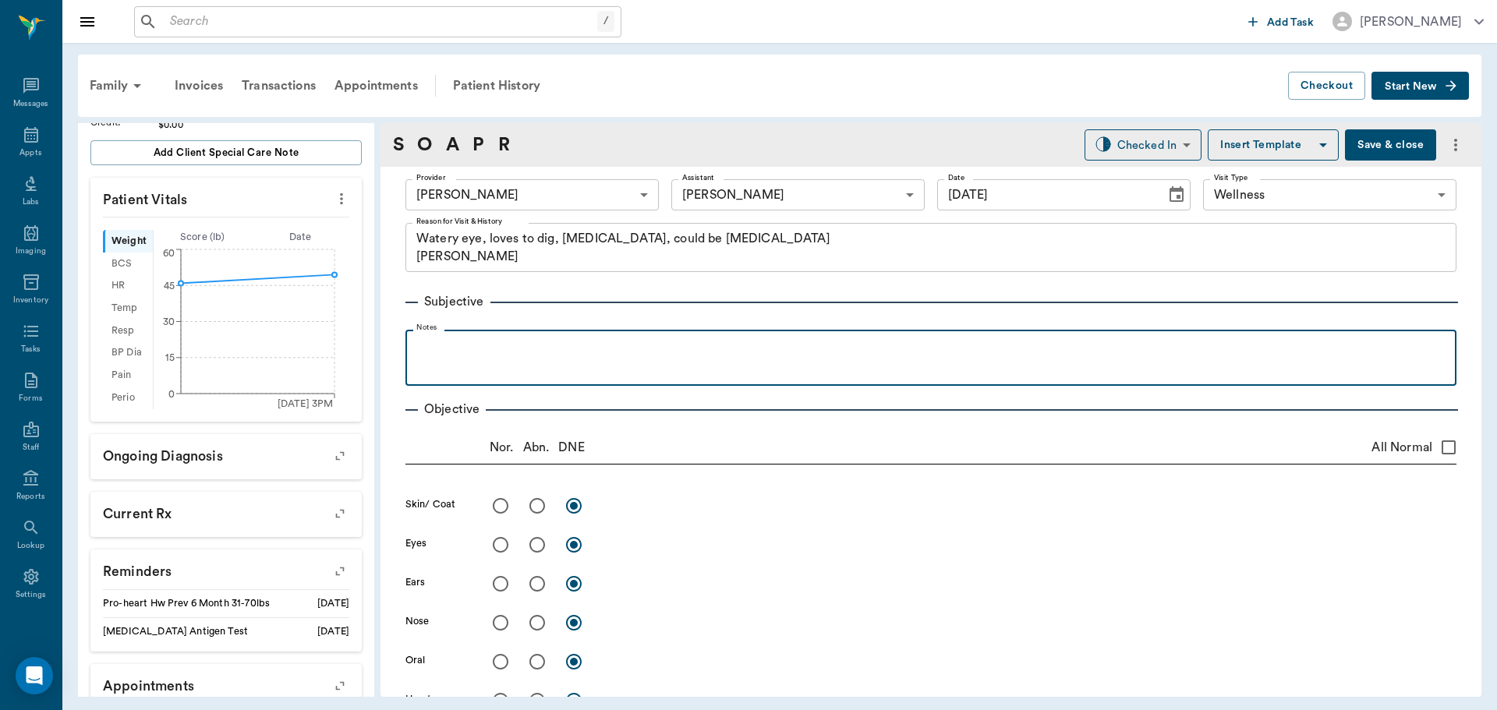
click at [601, 365] on div at bounding box center [930, 357] width 1035 height 39
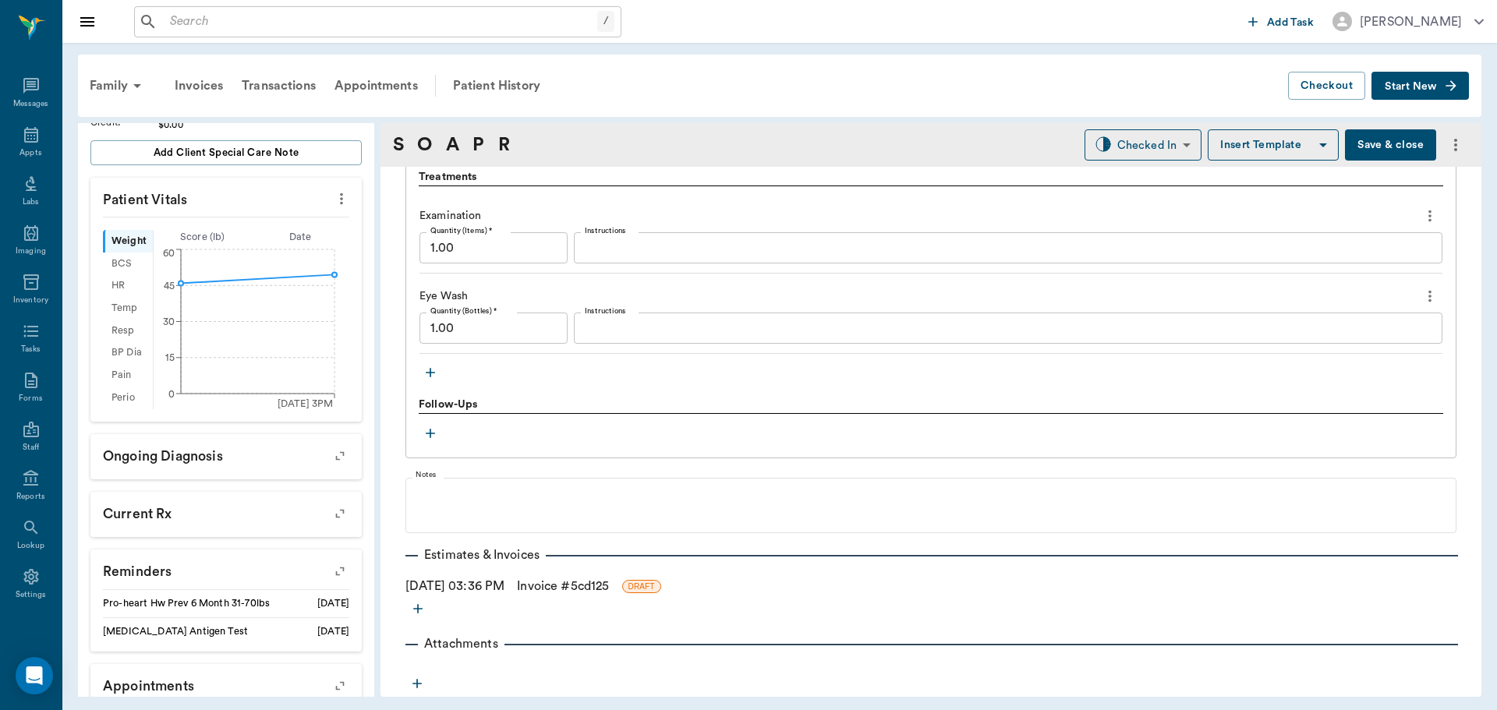
click at [615, 398] on div "Follow-Ups" at bounding box center [931, 405] width 1024 height 17
click at [235, 21] on input "text" at bounding box center [380, 22] width 433 height 22
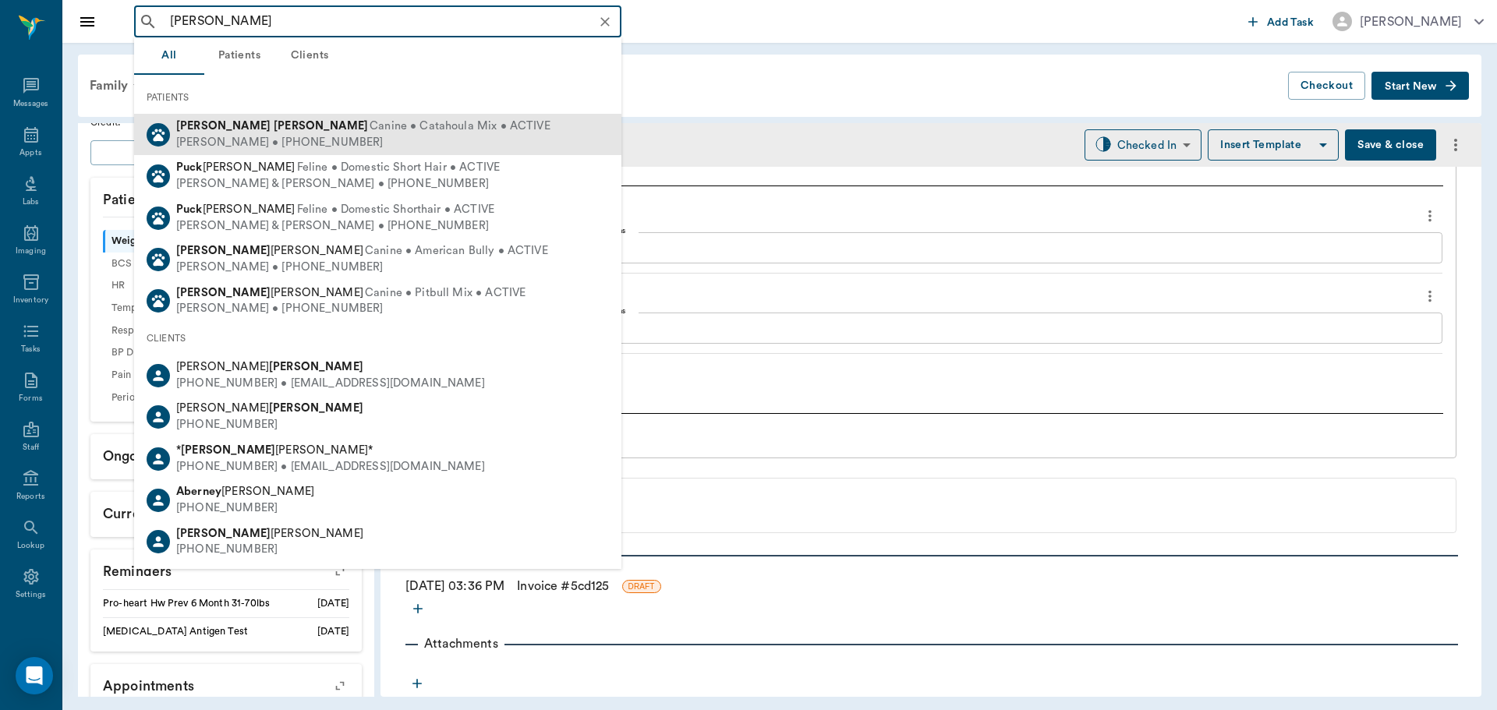
click at [370, 122] on span "Canine • Catahoula Mix • ACTIVE" at bounding box center [460, 127] width 181 height 16
type input "abel puck"
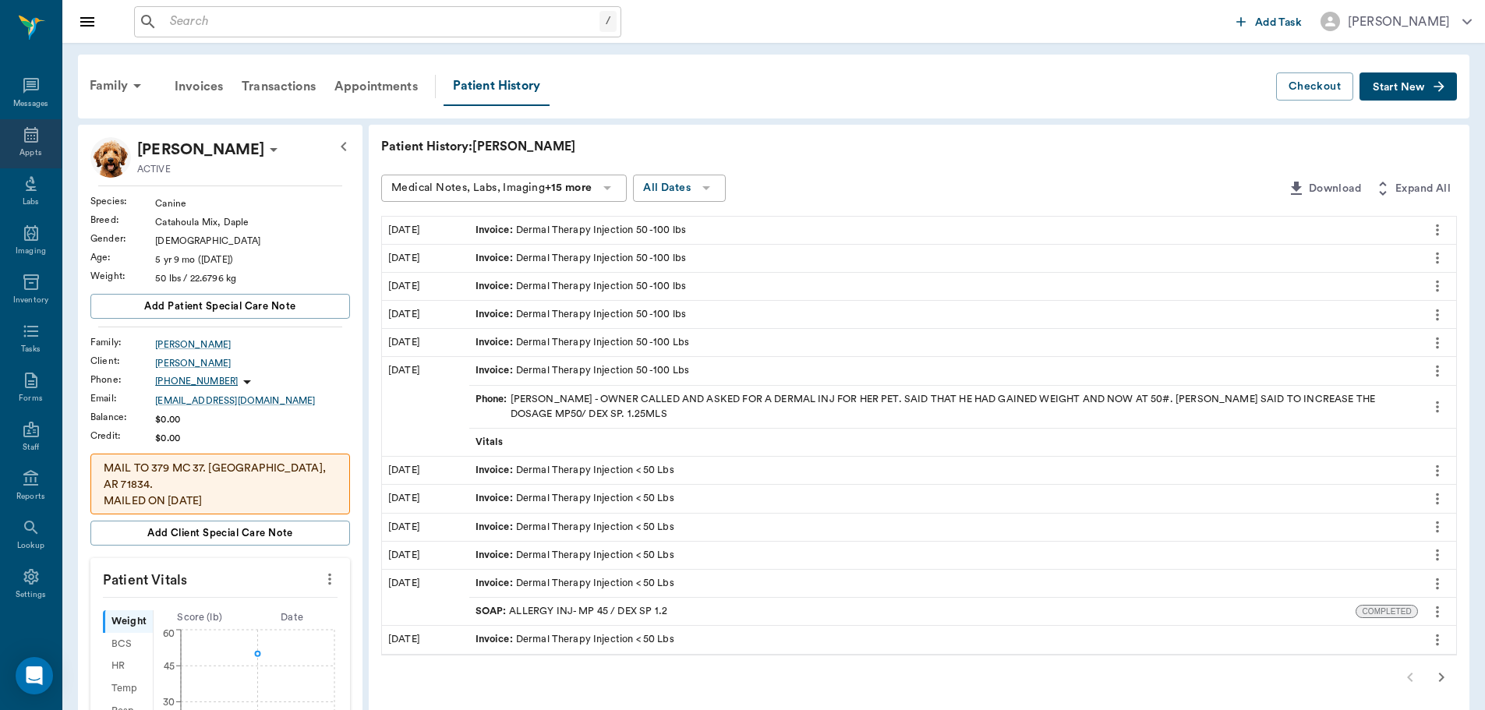
click at [19, 149] on div "Appts" at bounding box center [30, 153] width 22 height 12
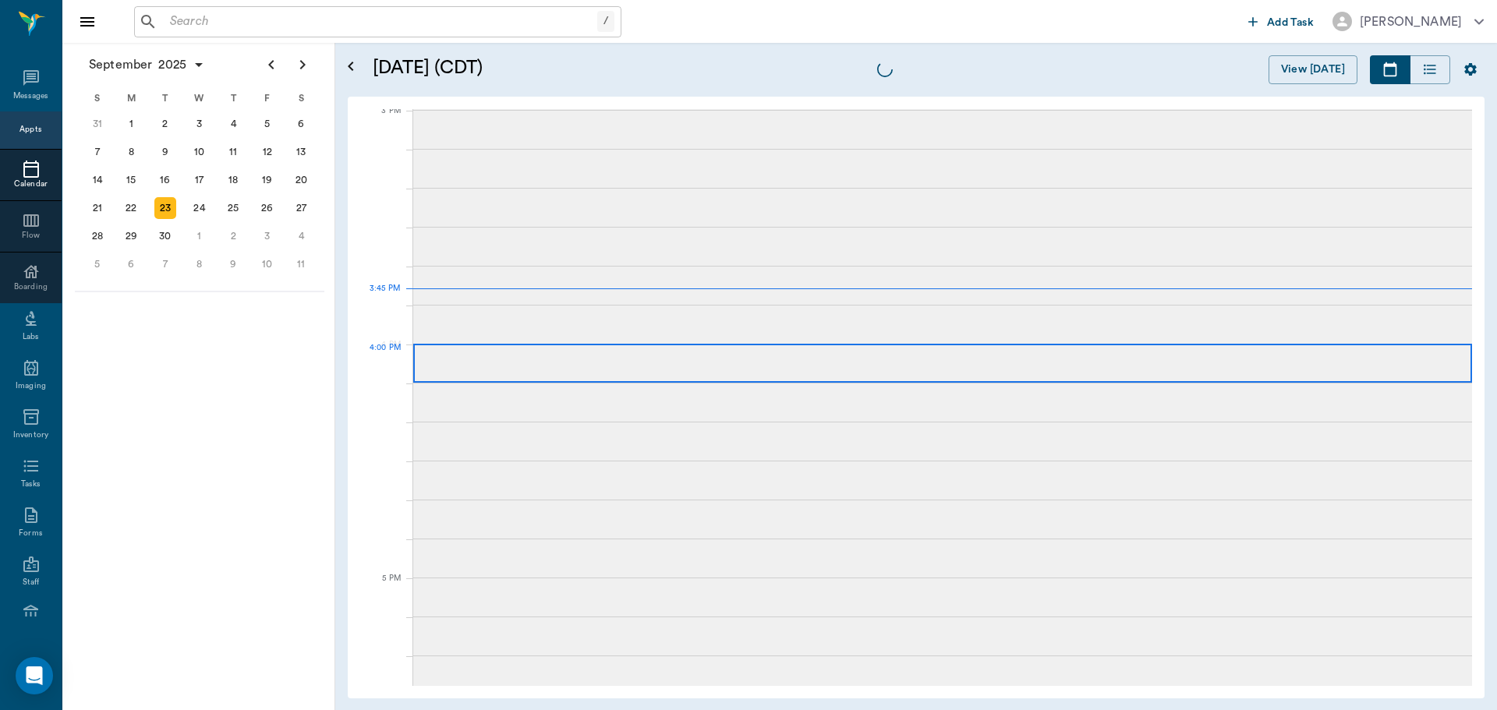
scroll to position [1639, 0]
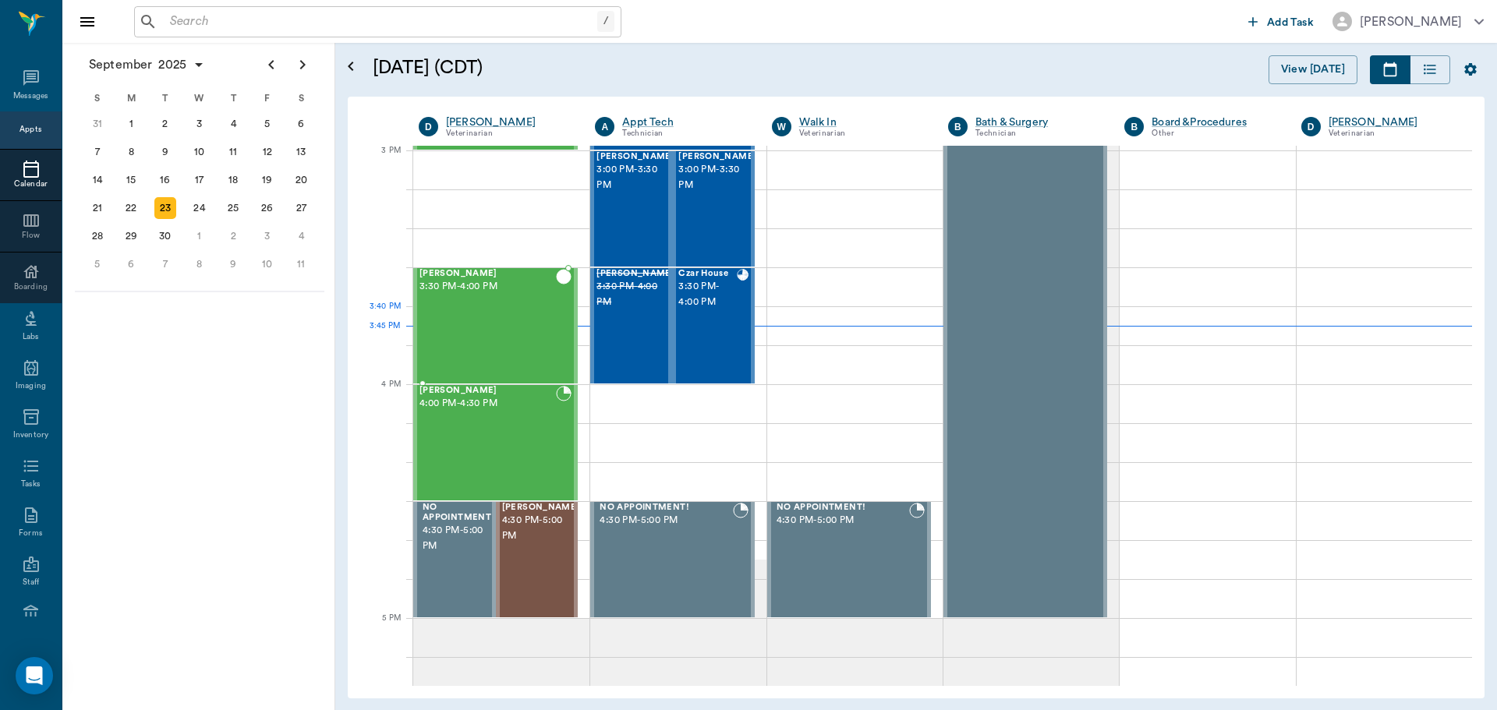
drag, startPoint x: 526, startPoint y: 341, endPoint x: 539, endPoint y: 345, distance: 12.9
click at [526, 341] on div "GEORGIE Perez 3:30 PM - 4:00 PM" at bounding box center [487, 326] width 136 height 114
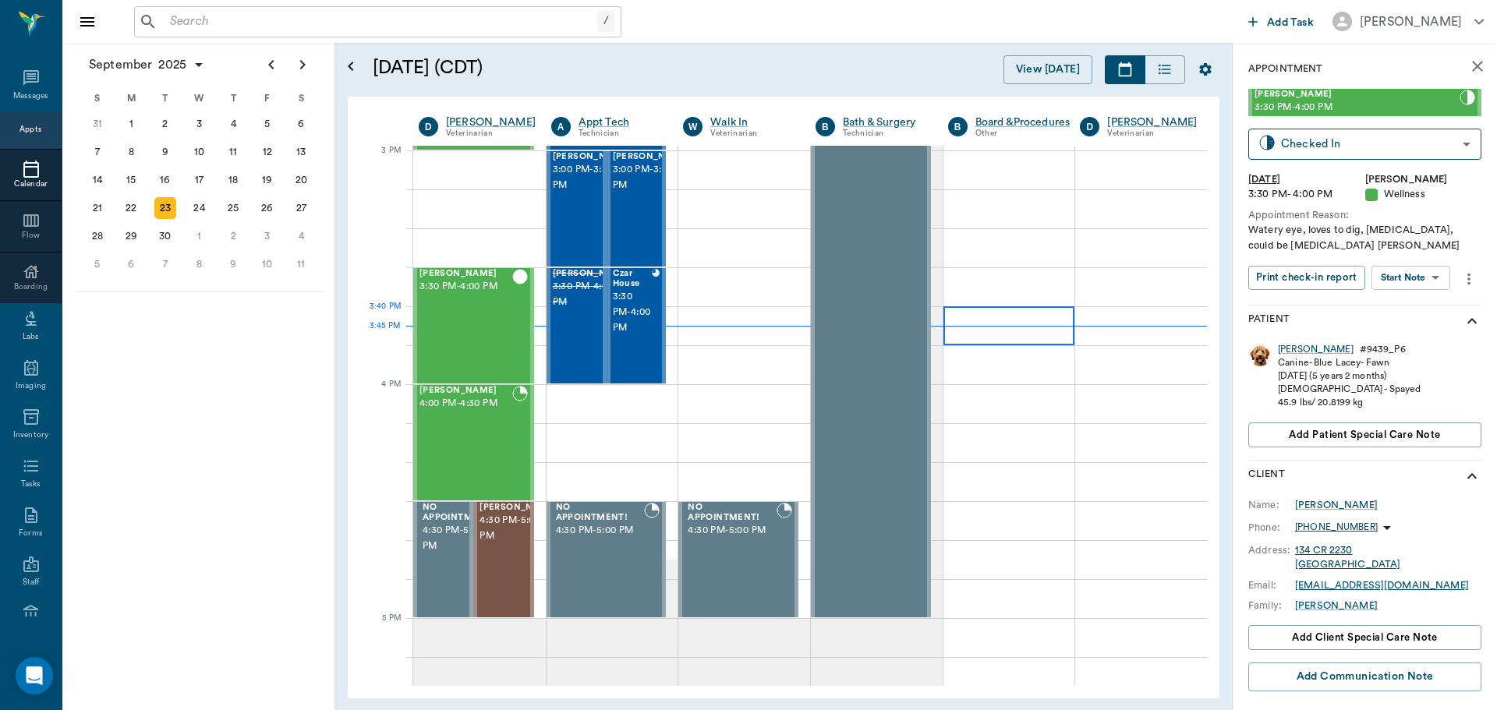
type input "CHECKED_OUT"
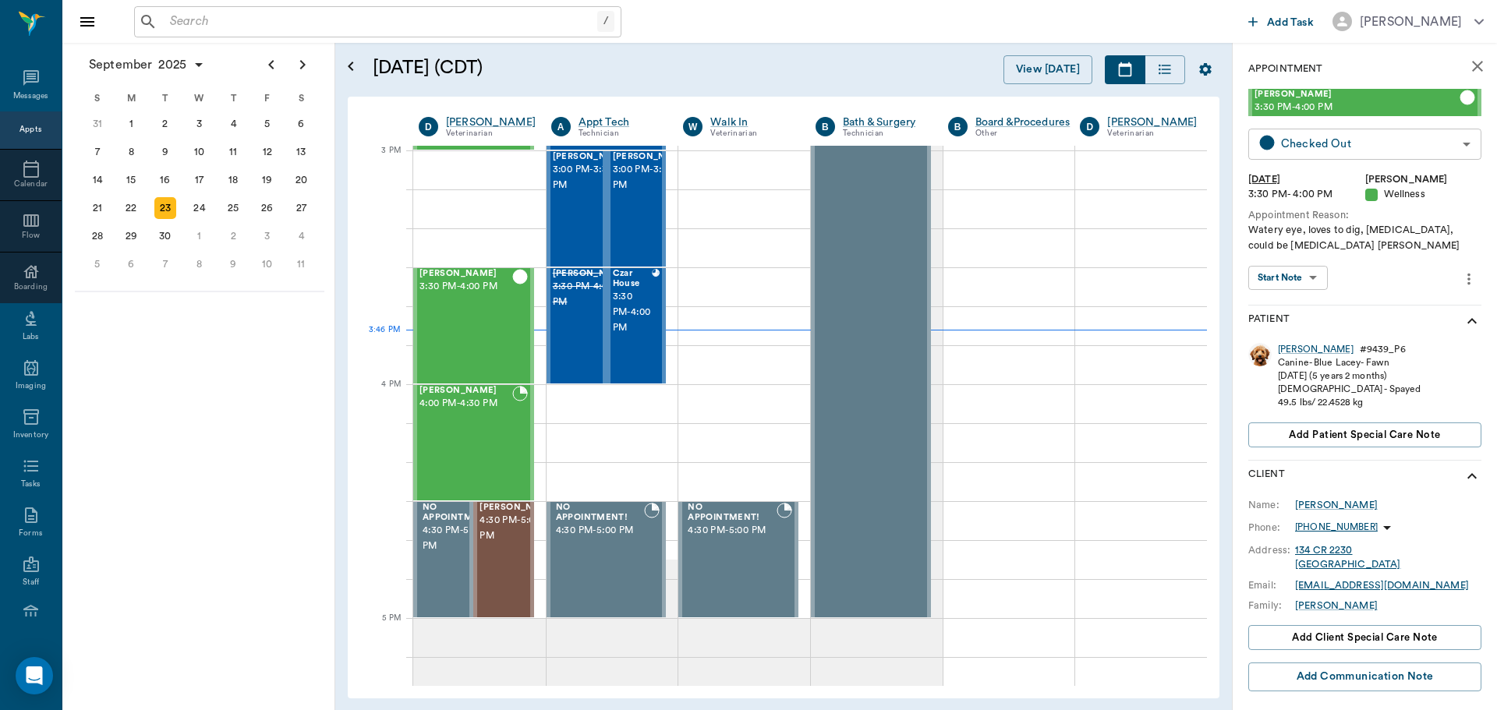
click at [1365, 138] on body "/ ​ Add Task [PERSON_NAME] Nectar Messages Appts Calendar Flow Boarding Labs Im…" at bounding box center [748, 355] width 1497 height 710
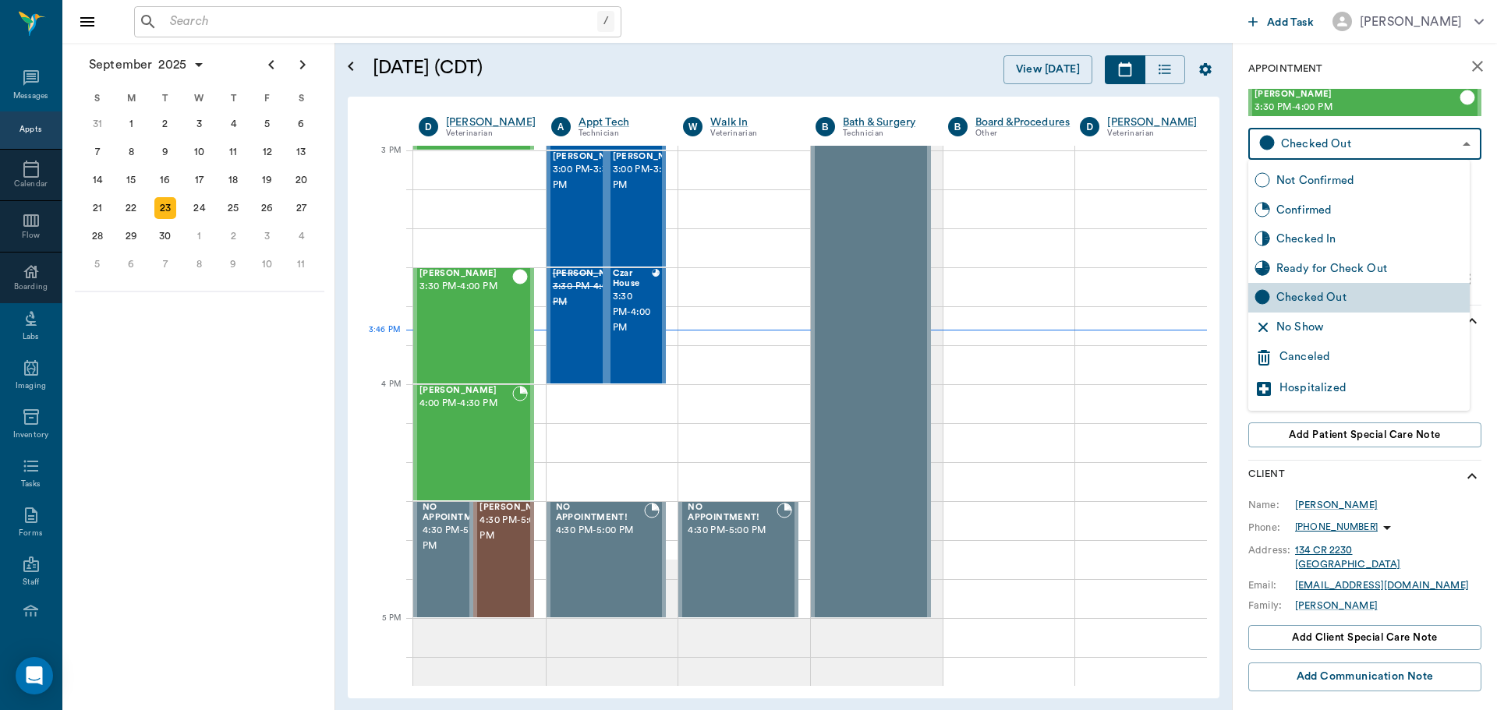
click at [1380, 238] on div "Checked In" at bounding box center [1369, 239] width 187 height 17
type input "CHECKED_IN"
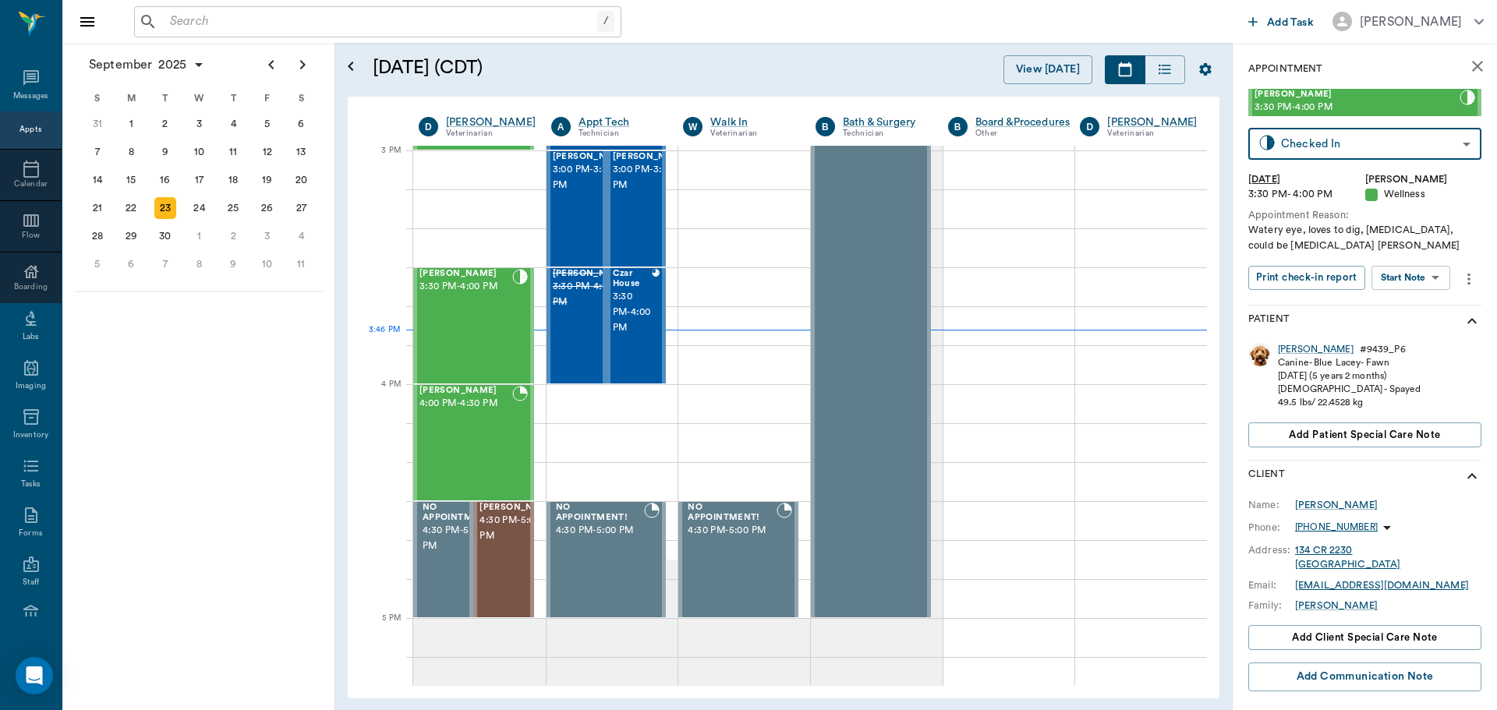
click at [1406, 271] on body "/ ​ Add Task [PERSON_NAME] Nectar Messages Appts Calendar Flow Boarding Labs Im…" at bounding box center [748, 355] width 1497 height 710
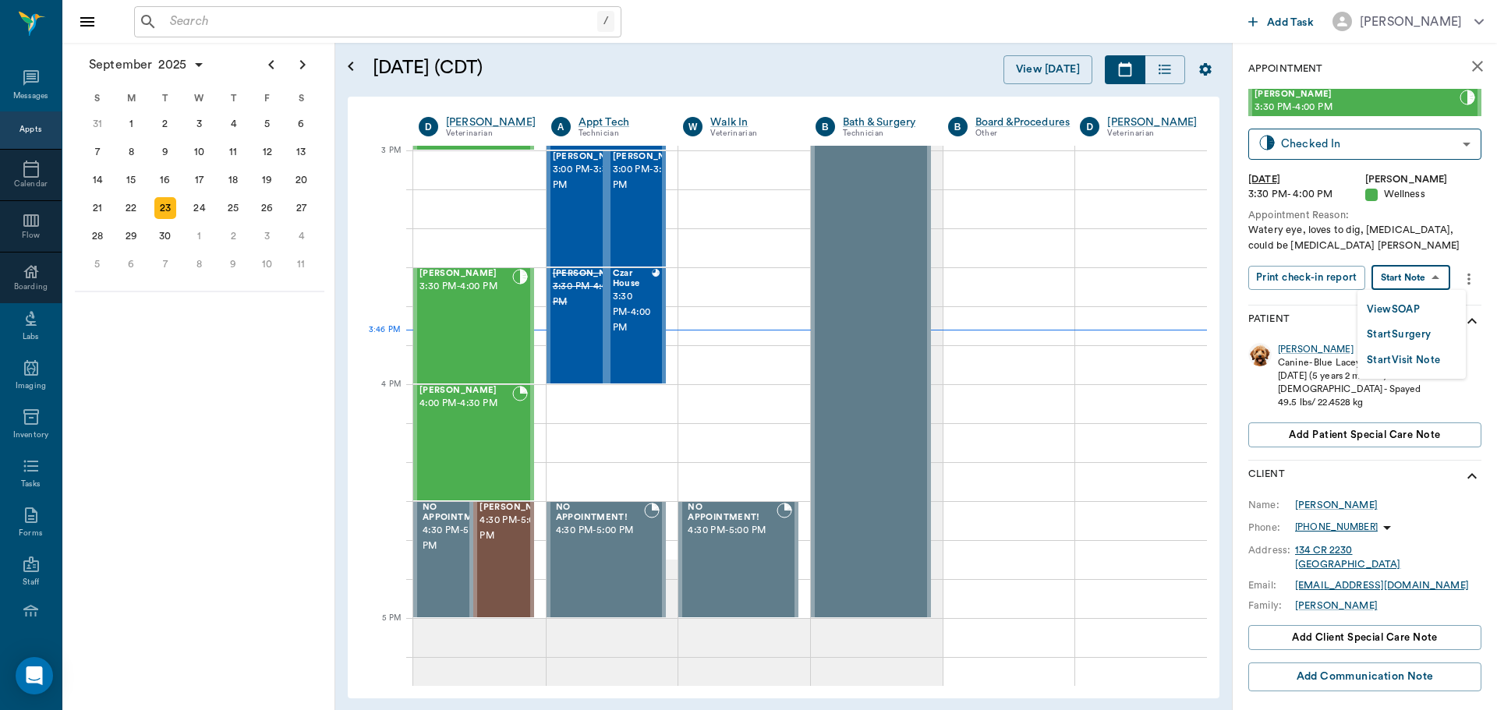
click at [1400, 306] on button "View SOAP" at bounding box center [1393, 310] width 53 height 18
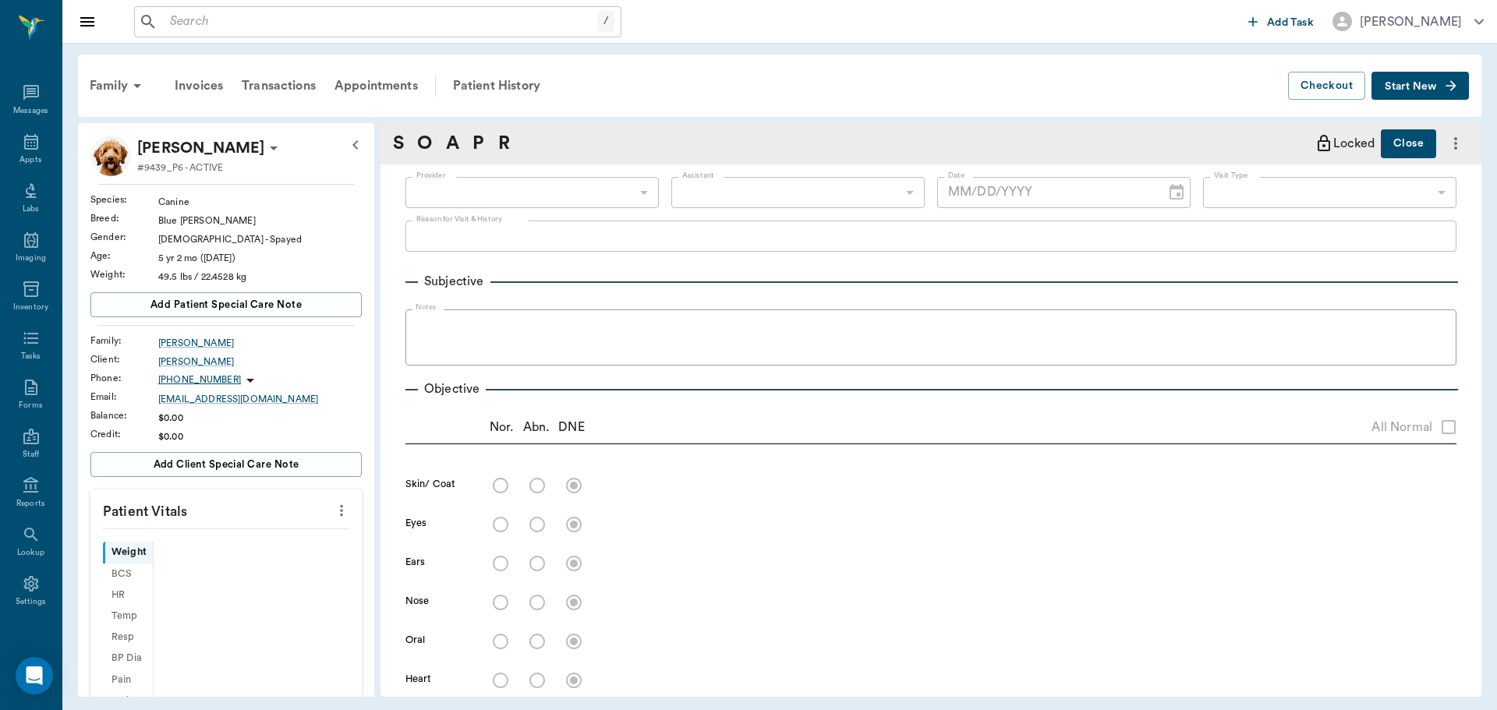
scroll to position [7, 0]
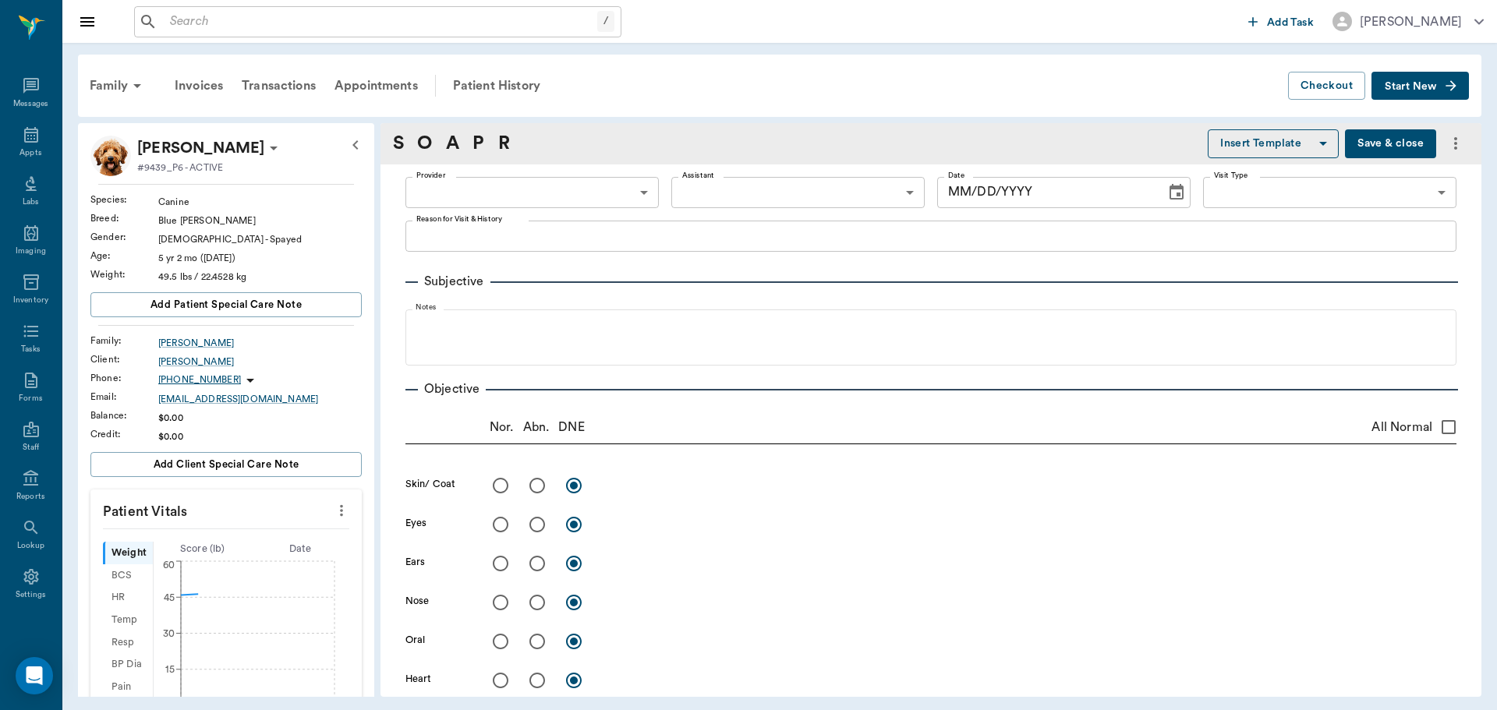
type input "63ec2f075fda476ae8351a4d"
type input "682b670d8bdc6f7f8feef3db"
type input "65d2be4f46e3a538d89b8c14"
type textarea "Watery eye, loves to dig, [MEDICAL_DATA], could be [MEDICAL_DATA] [PERSON_NAME]"
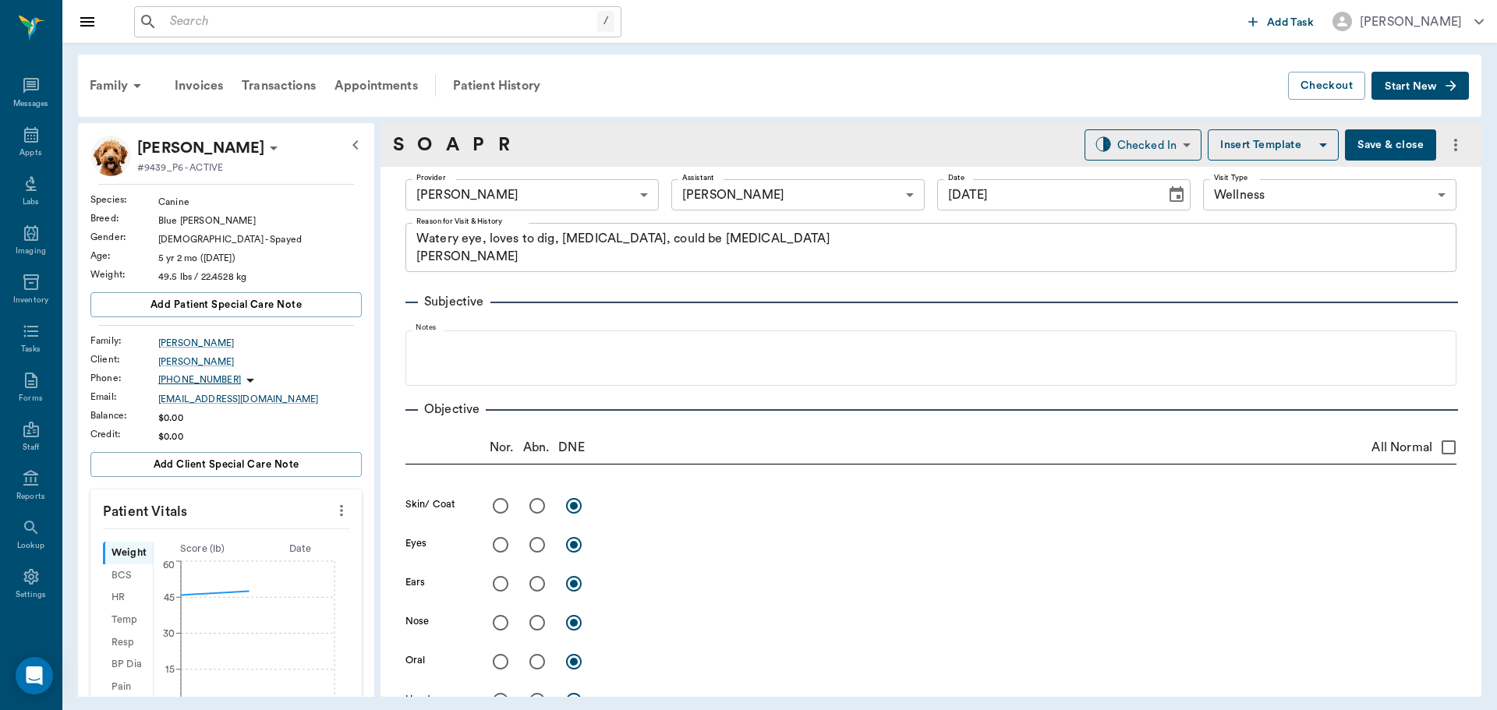
type input "[DATE]"
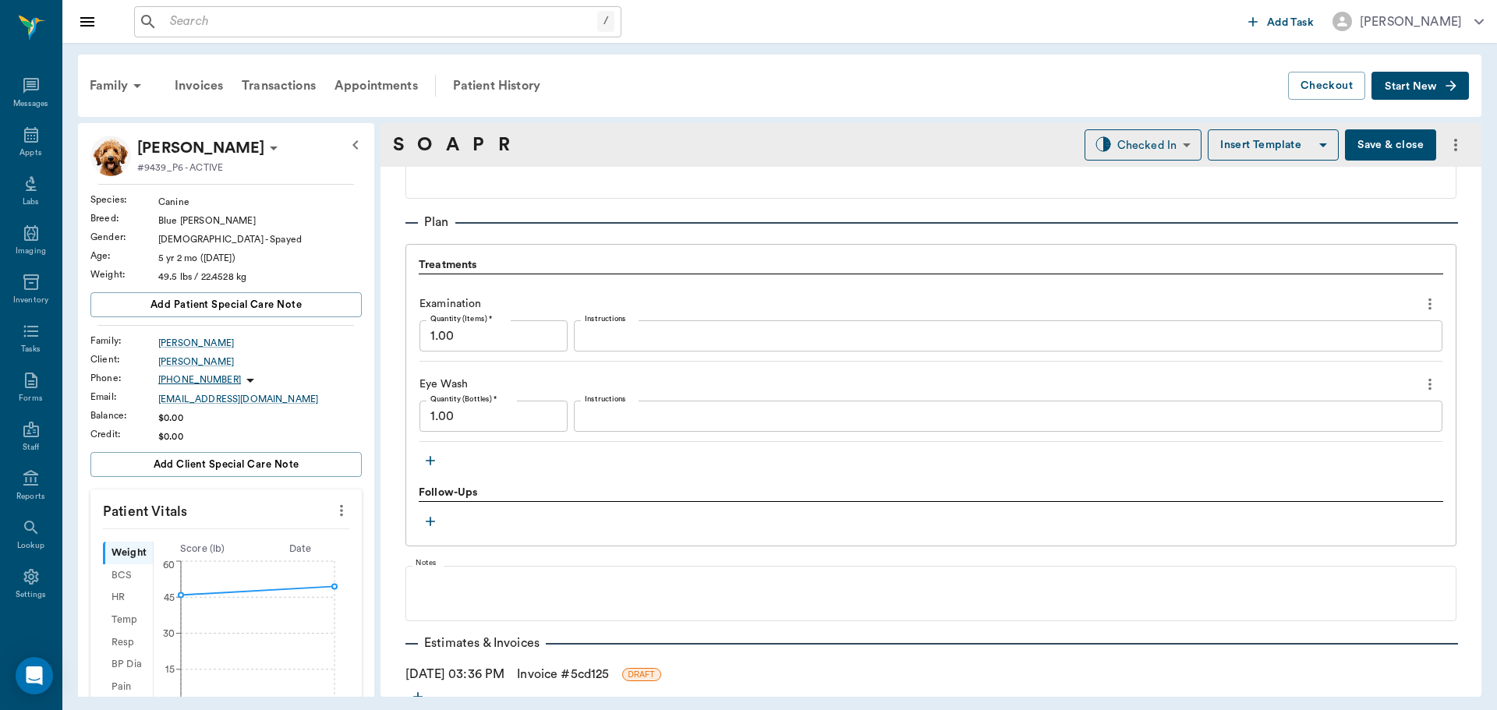
scroll to position [1169, 0]
click at [433, 462] on icon "button" at bounding box center [431, 457] width 16 height 16
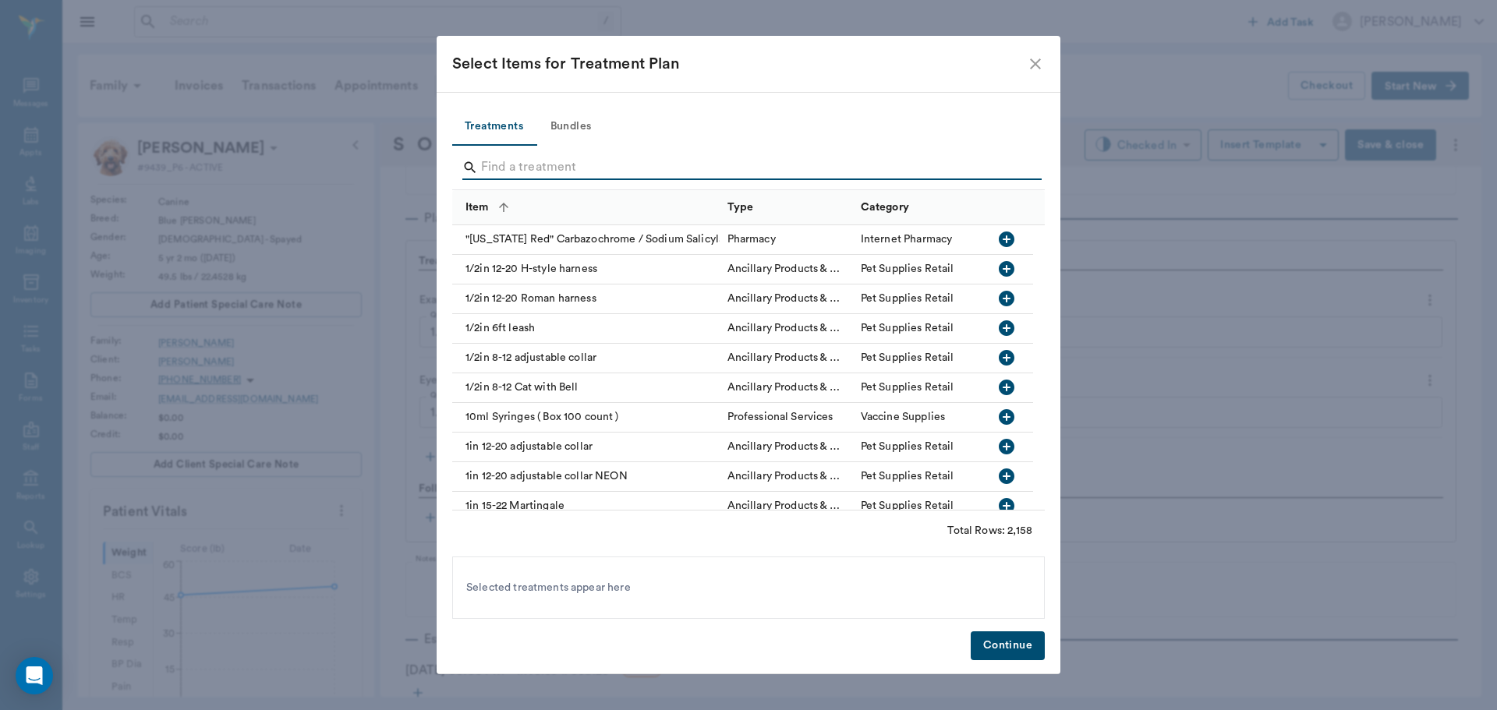
click at [521, 167] on input "Search" at bounding box center [749, 167] width 537 height 25
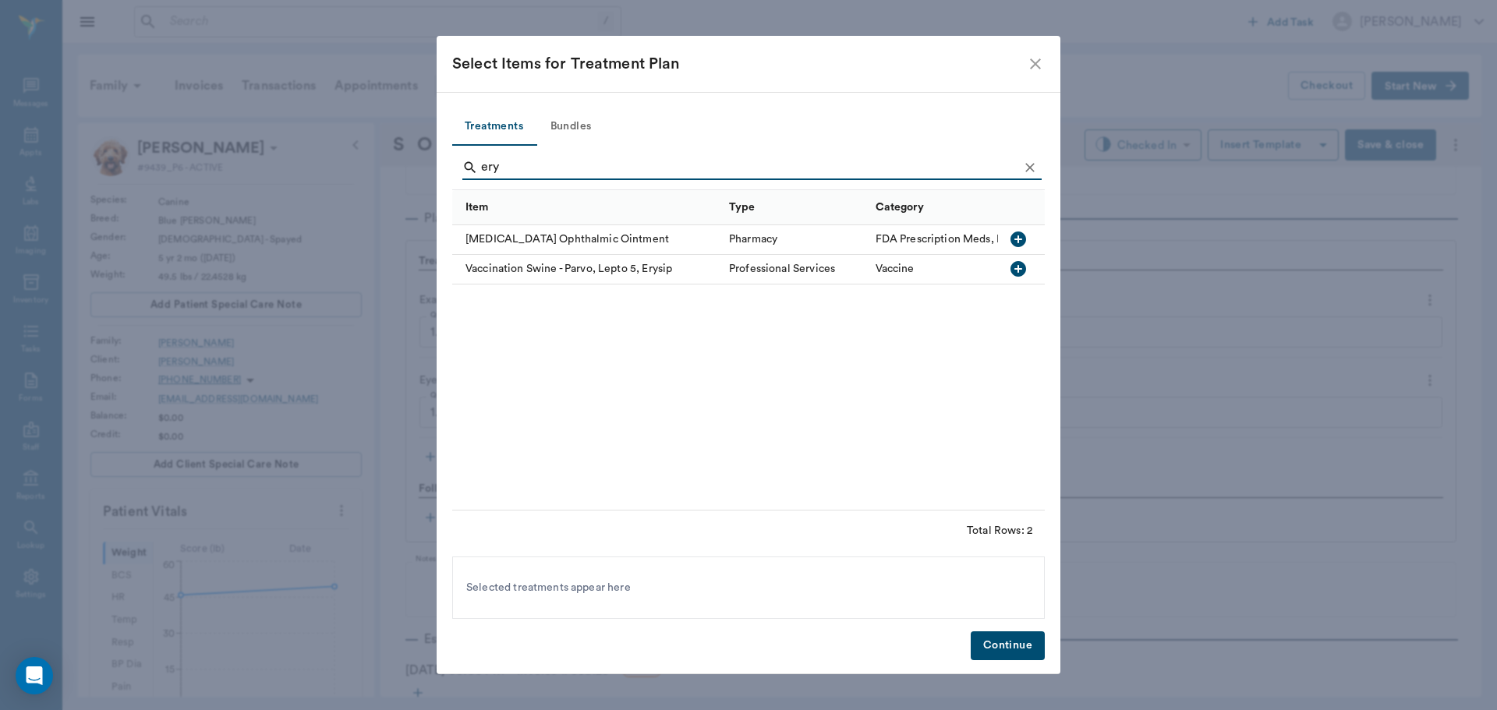
type input "ery"
click at [1021, 248] on icon "button" at bounding box center [1018, 239] width 19 height 19
click at [1018, 642] on button "Continue" at bounding box center [1008, 645] width 74 height 29
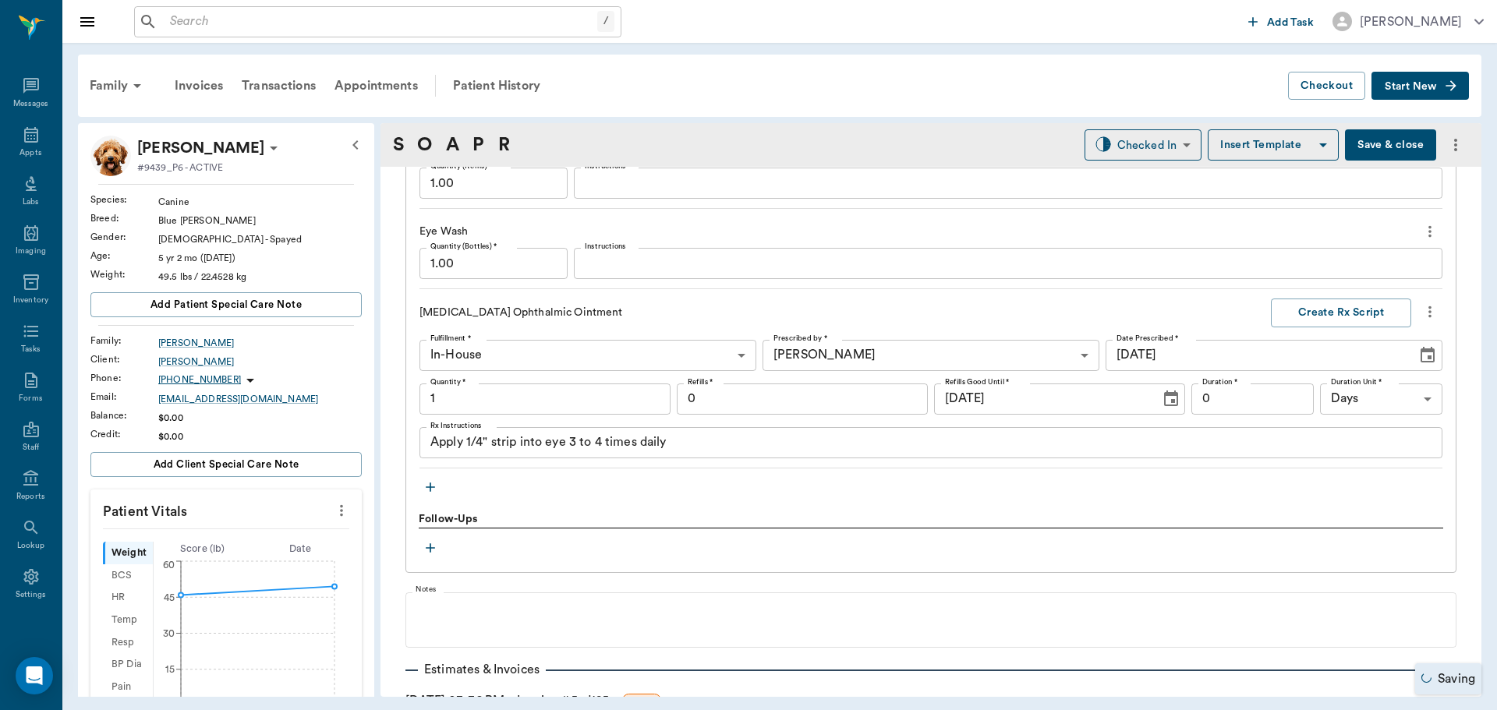
type input "1.00"
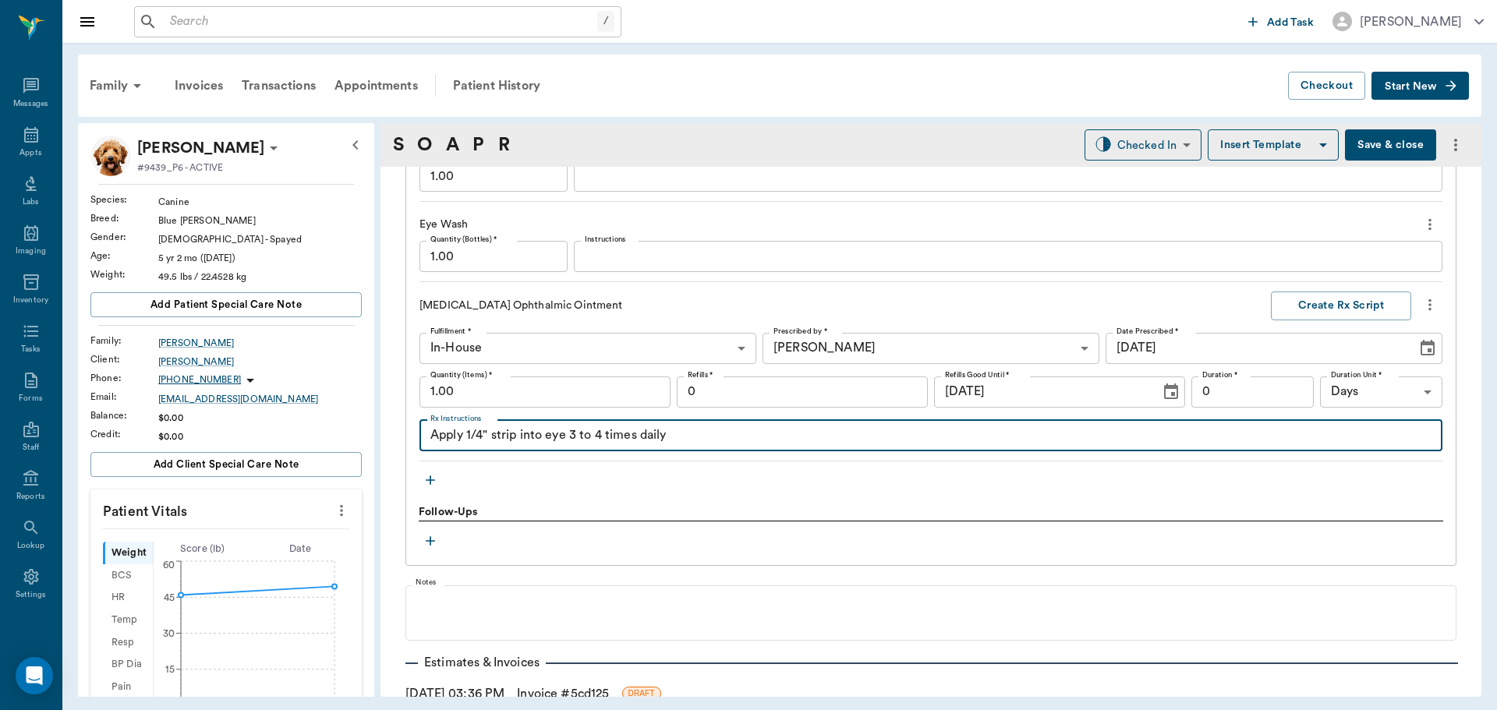
click at [550, 433] on textarea "Apply 1/4" strip into eye 3 to 4 times daily" at bounding box center [930, 435] width 1001 height 18
click at [544, 433] on textarea "Apply 1/4" strip into eye 3 to 4 times daily" at bounding box center [930, 435] width 1001 height 18
click at [597, 431] on textarea "Apply 1/4" strip into both eye 3 to 4 times daily" at bounding box center [930, 435] width 1001 height 18
click at [737, 446] on div "Apply 1/4" strip into both eyes 3 to 4 times daily x Rx Instructions" at bounding box center [930, 435] width 1023 height 31
click at [737, 442] on textarea "Apply 1/4" strip into both eyes 3 to 4 times daily" at bounding box center [930, 435] width 1001 height 18
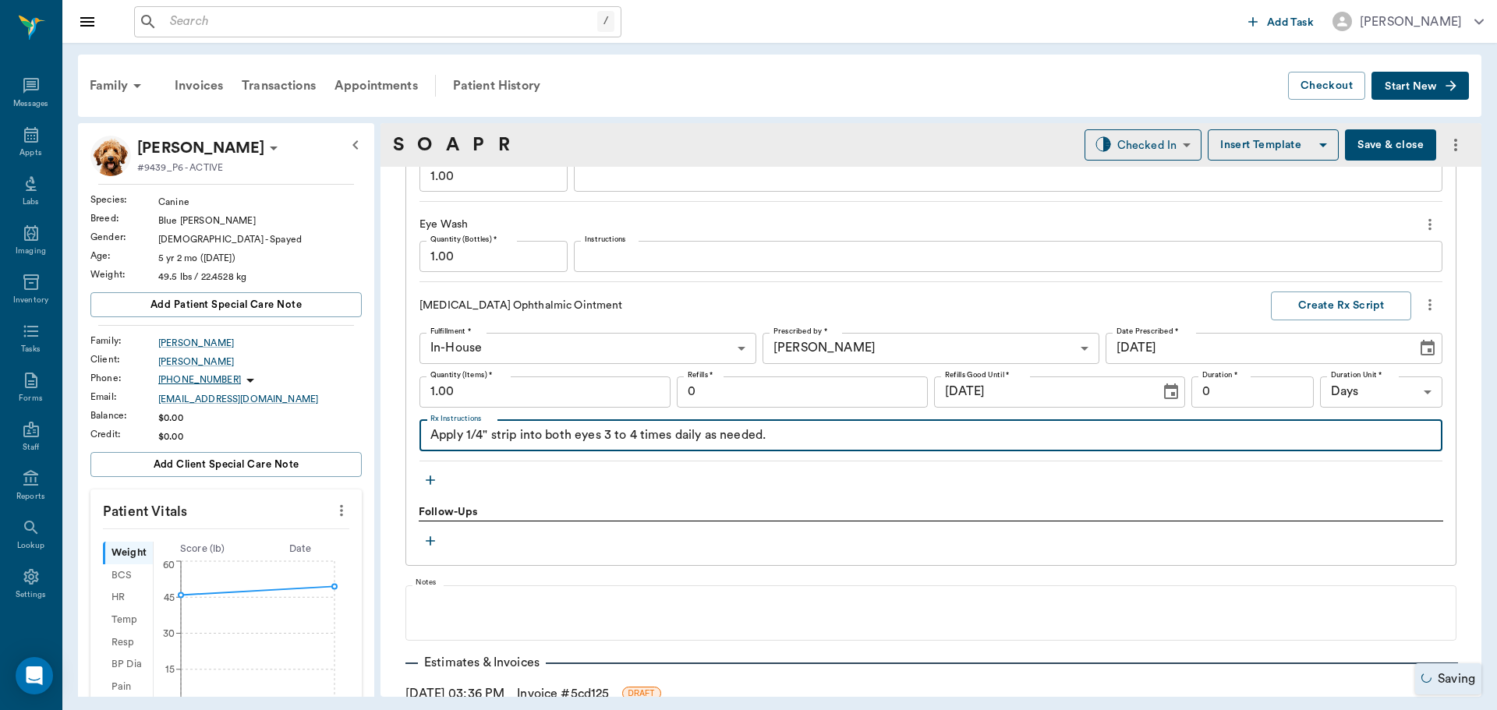
type textarea "Apply 1/4" strip into both eyes 3 to 4 times daily as needed."
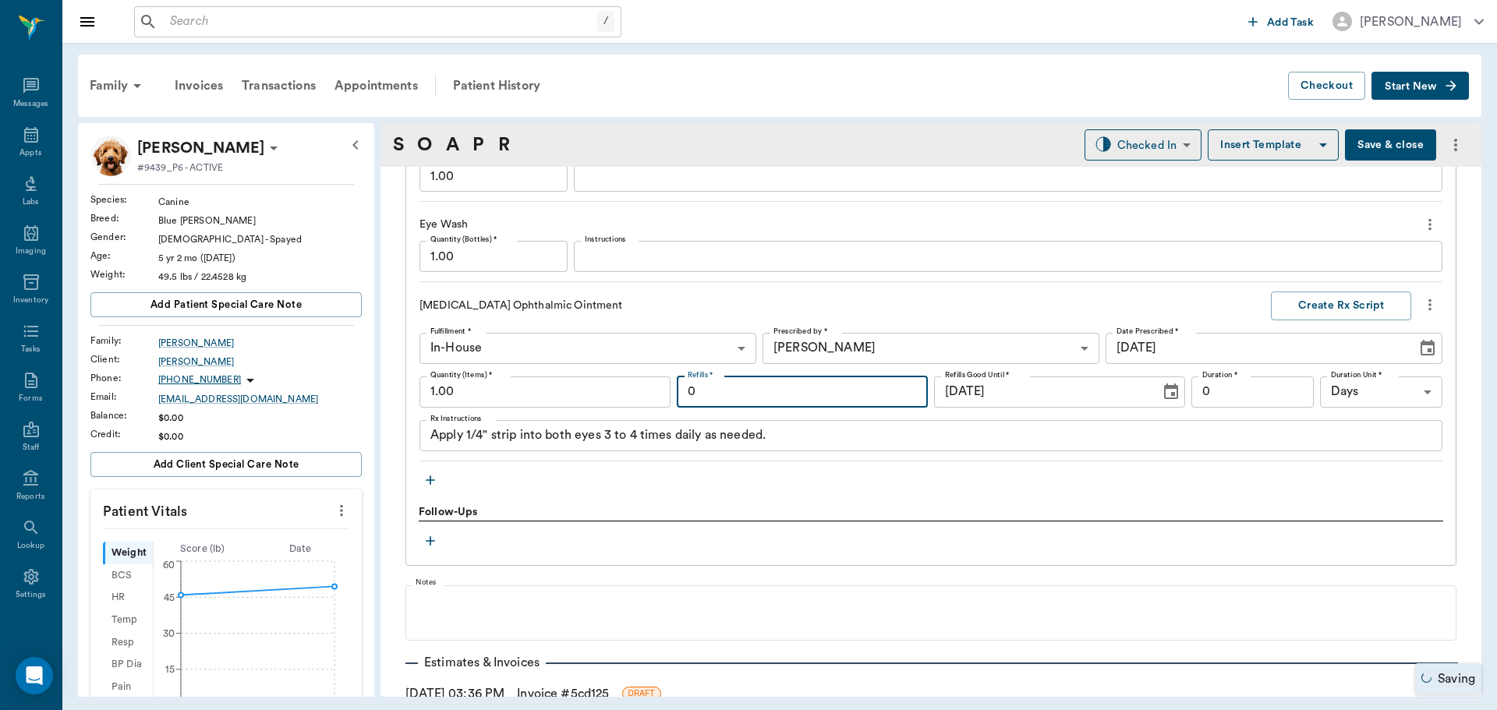
click at [811, 393] on input "0" at bounding box center [802, 392] width 251 height 31
type input "3"
click at [1288, 299] on button "Create Rx Script" at bounding box center [1341, 306] width 140 height 29
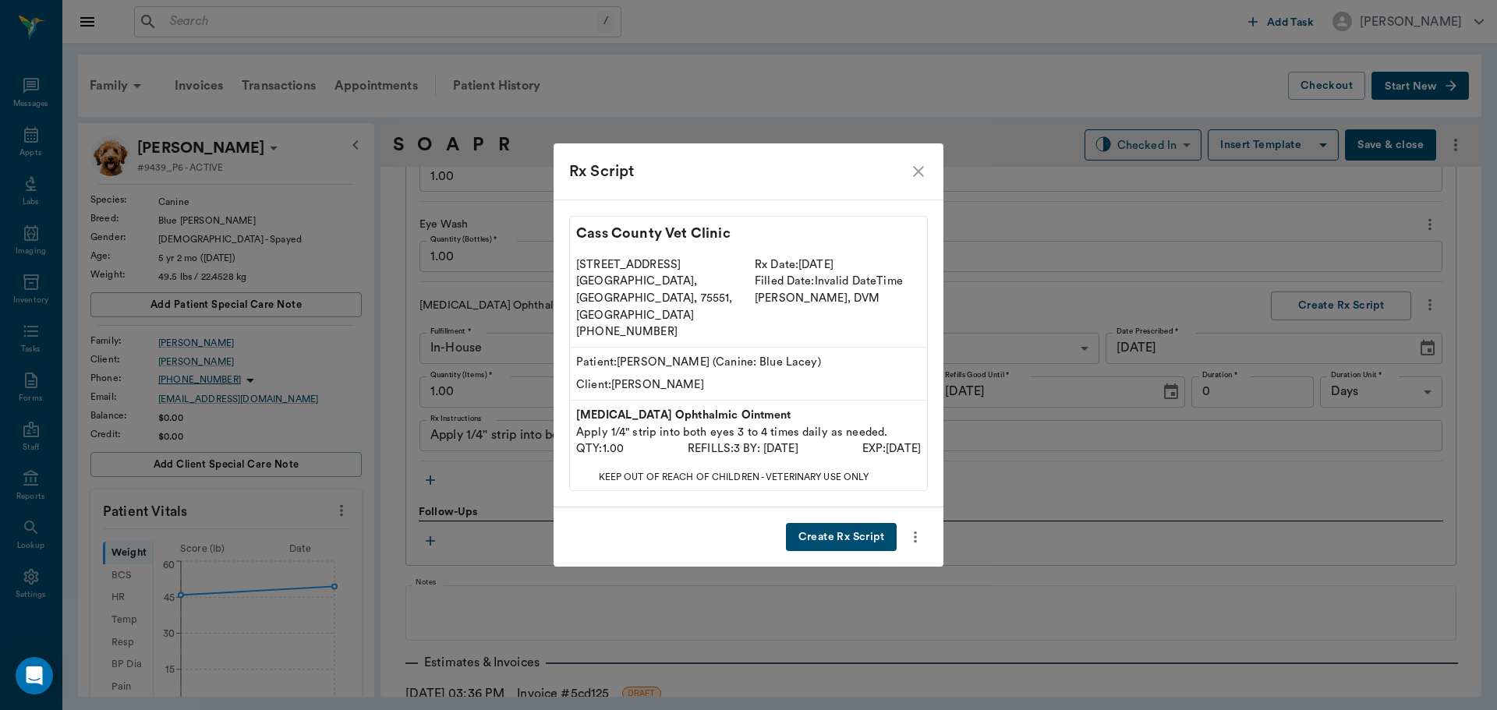
click at [833, 523] on button "Create Rx Script" at bounding box center [841, 537] width 111 height 29
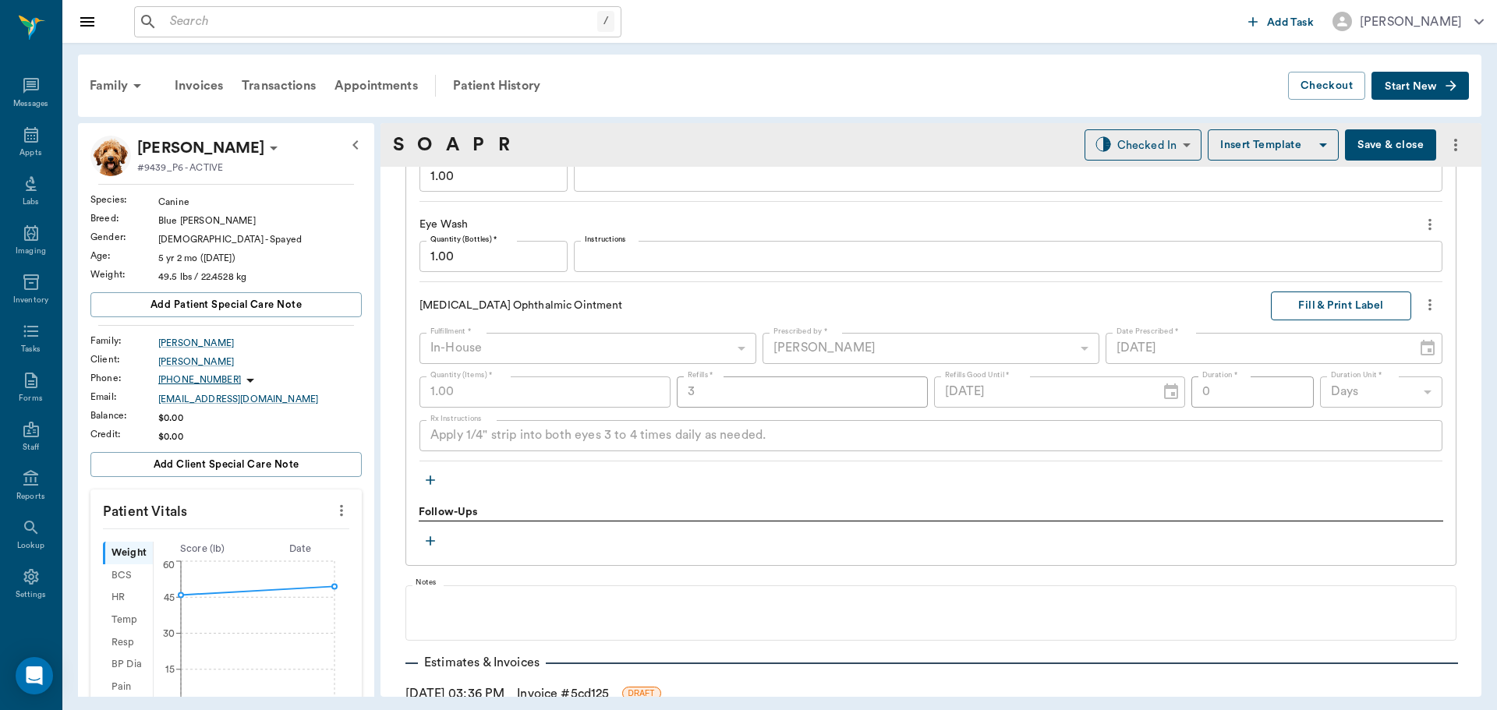
click at [1271, 313] on button "Fill & Print Label" at bounding box center [1341, 306] width 140 height 29
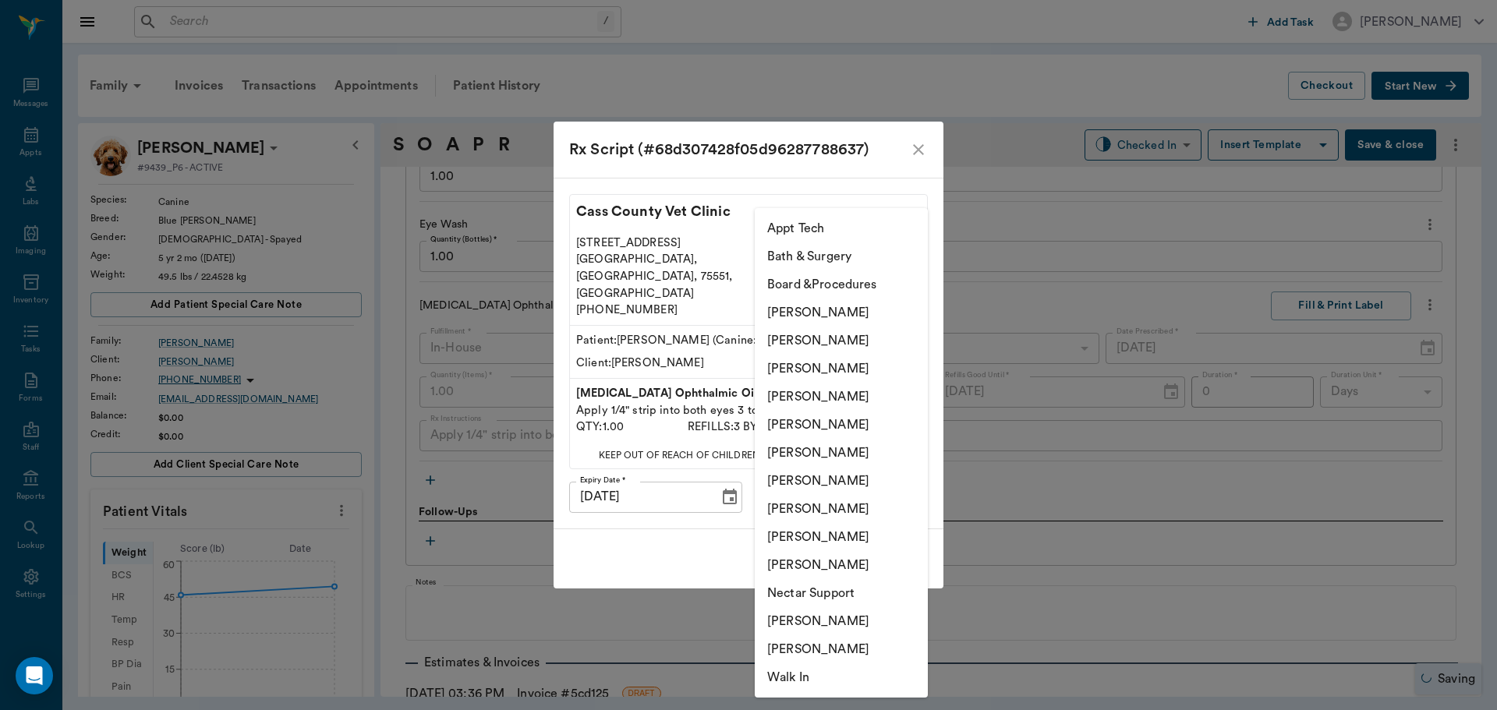
click at [903, 484] on body "/ ​ Add Task [PERSON_NAME] Nectar Messages Appts Labs Imaging Inventory Tasks F…" at bounding box center [748, 355] width 1497 height 710
click at [882, 488] on li "[PERSON_NAME]" at bounding box center [841, 481] width 173 height 28
type input "682b670d8bdc6f7f8feef3db"
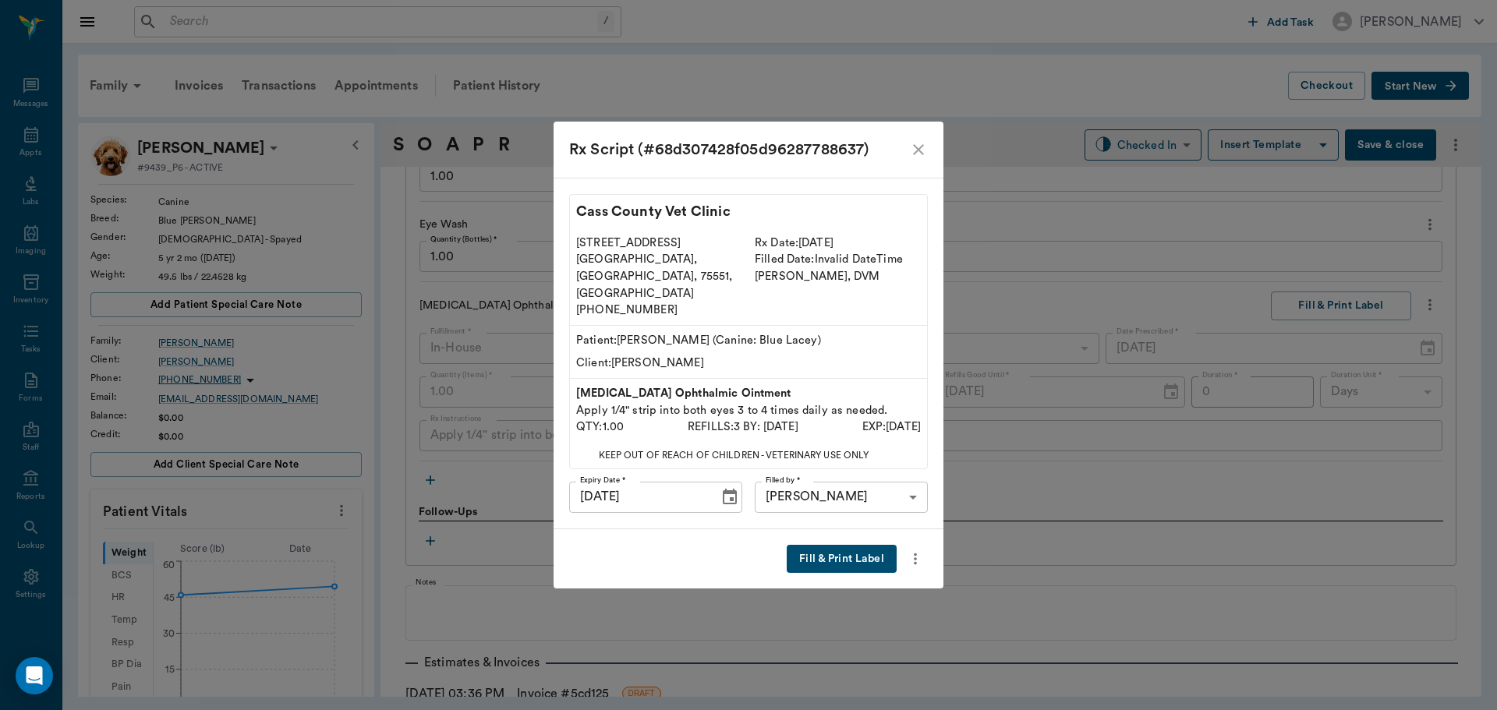
click at [868, 545] on button "Fill & Print Label" at bounding box center [842, 559] width 110 height 29
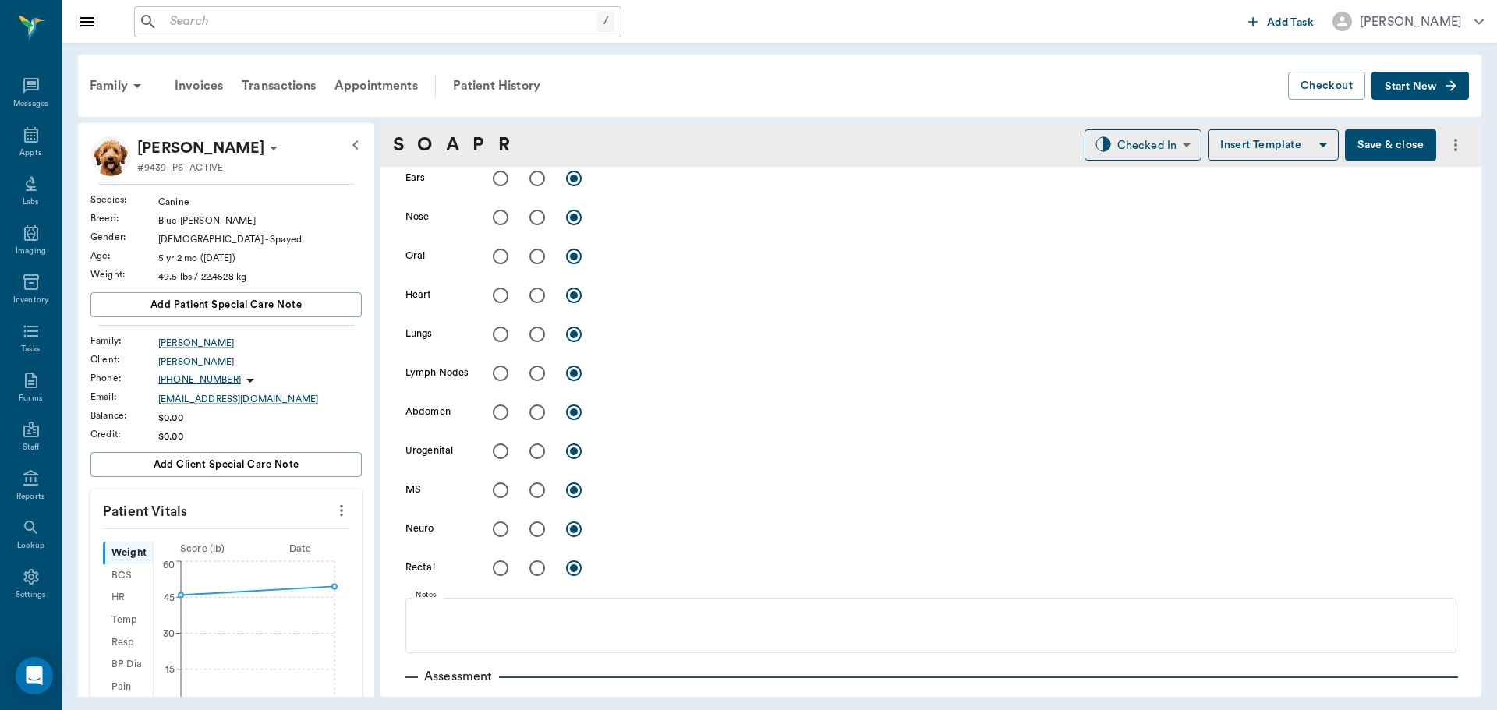
scroll to position [186, 0]
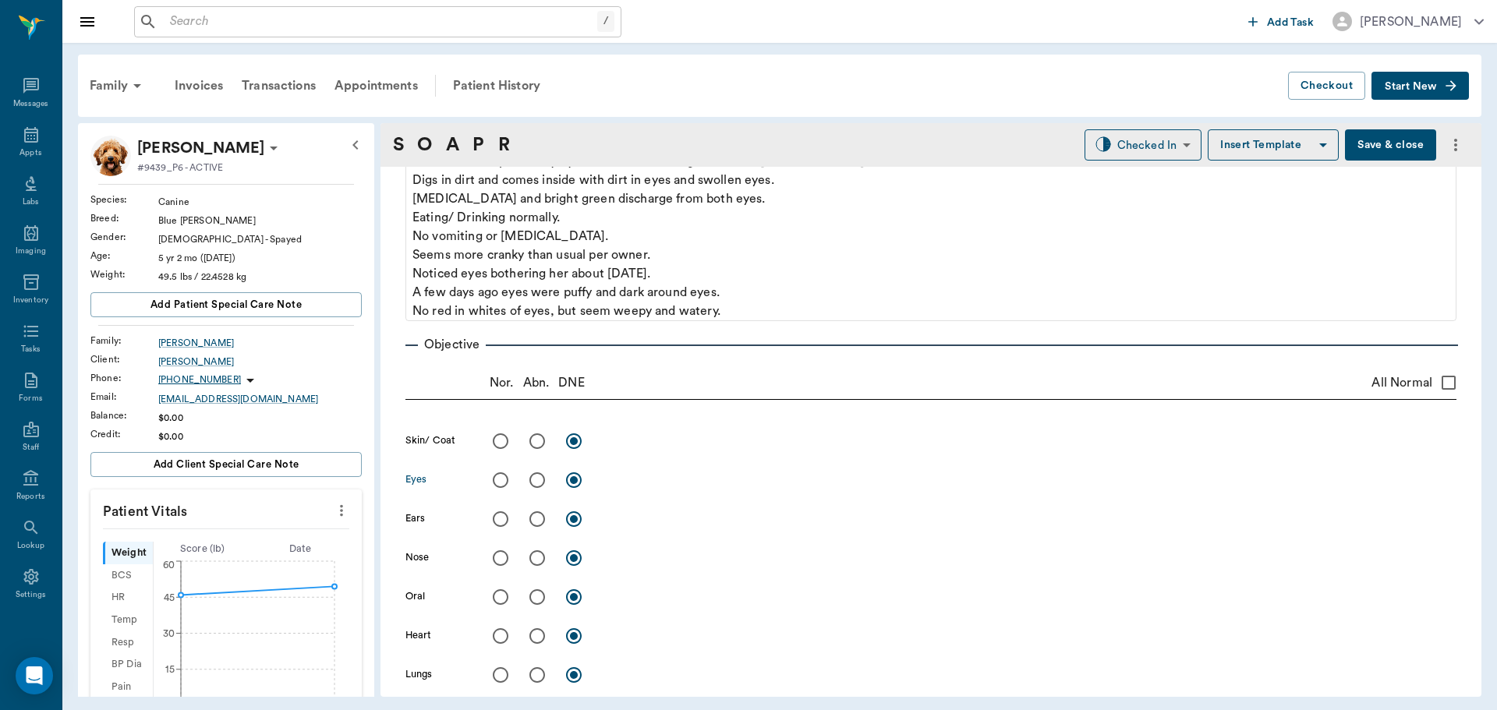
click at [499, 481] on input "radio" at bounding box center [500, 480] width 33 height 33
radio input "true"
click at [506, 431] on input "radio" at bounding box center [500, 441] width 33 height 33
radio input "true"
click at [497, 559] on input "radio" at bounding box center [500, 558] width 33 height 33
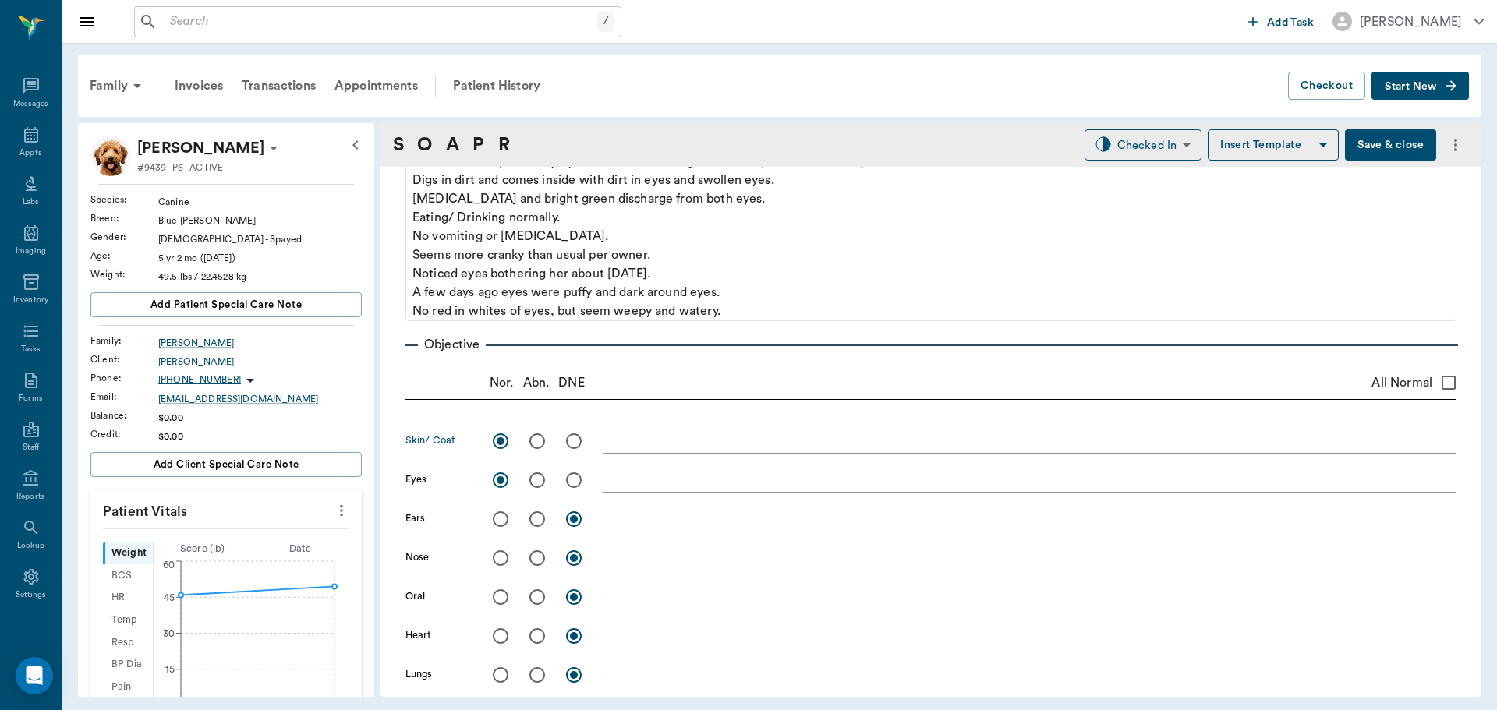
radio input "true"
click at [500, 636] on input "radio" at bounding box center [500, 636] width 33 height 33
radio input "true"
click at [499, 670] on input "radio" at bounding box center [500, 675] width 33 height 33
radio input "true"
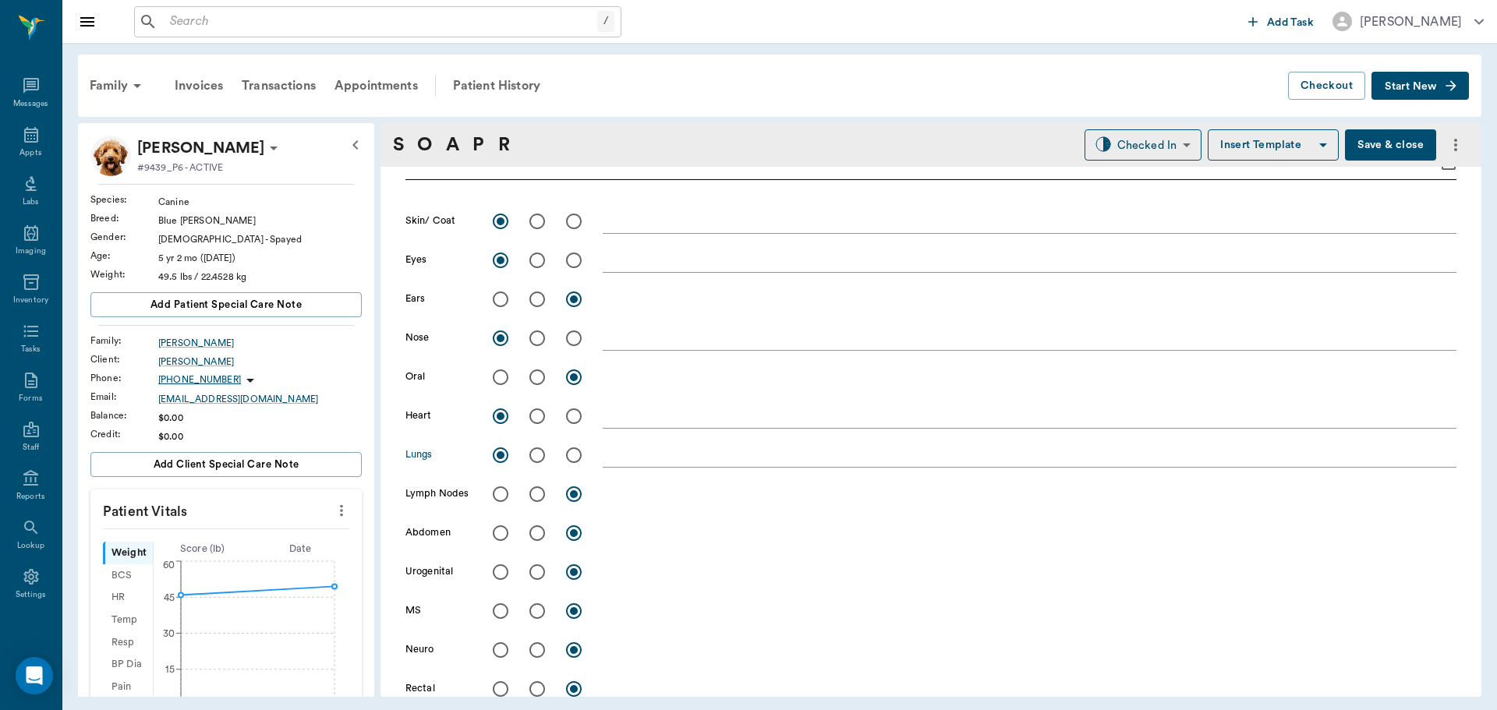
scroll to position [419, 0]
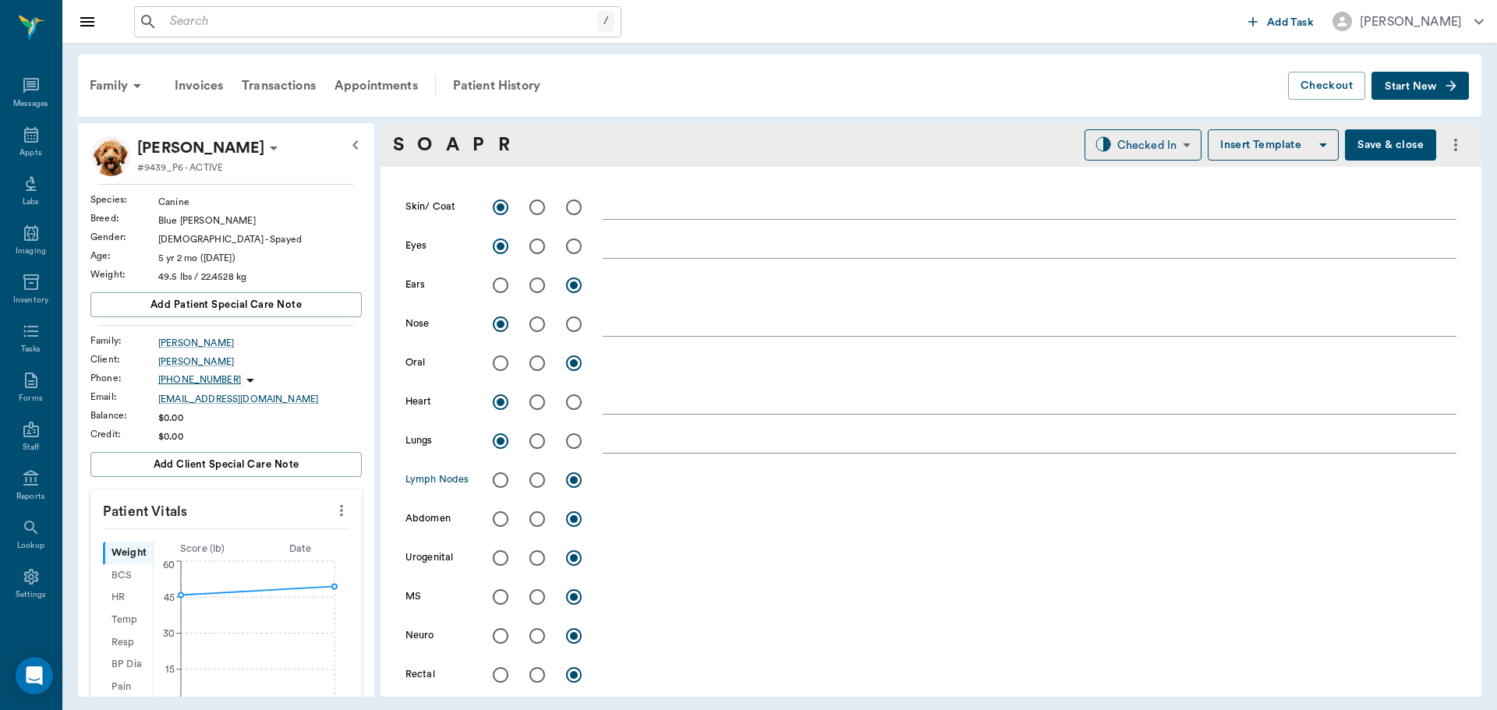
click at [491, 483] on input "radio" at bounding box center [500, 480] width 33 height 33
radio input "true"
click at [500, 523] on input "radio" at bounding box center [500, 519] width 33 height 33
radio input "true"
click at [497, 562] on input "radio" at bounding box center [500, 558] width 33 height 33
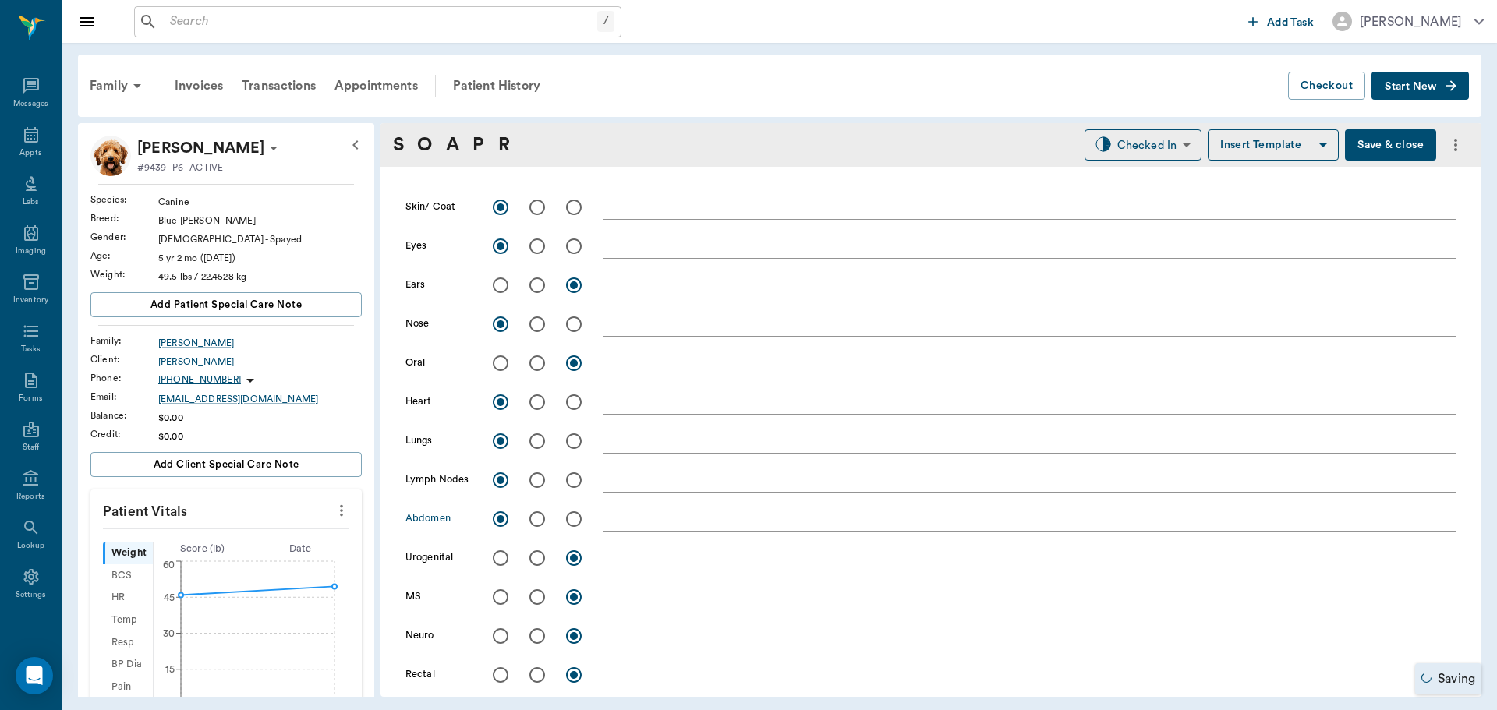
radio input "true"
click at [497, 603] on input "radio" at bounding box center [500, 597] width 33 height 33
radio input "true"
click at [499, 639] on input "radio" at bounding box center [500, 636] width 33 height 33
radio input "true"
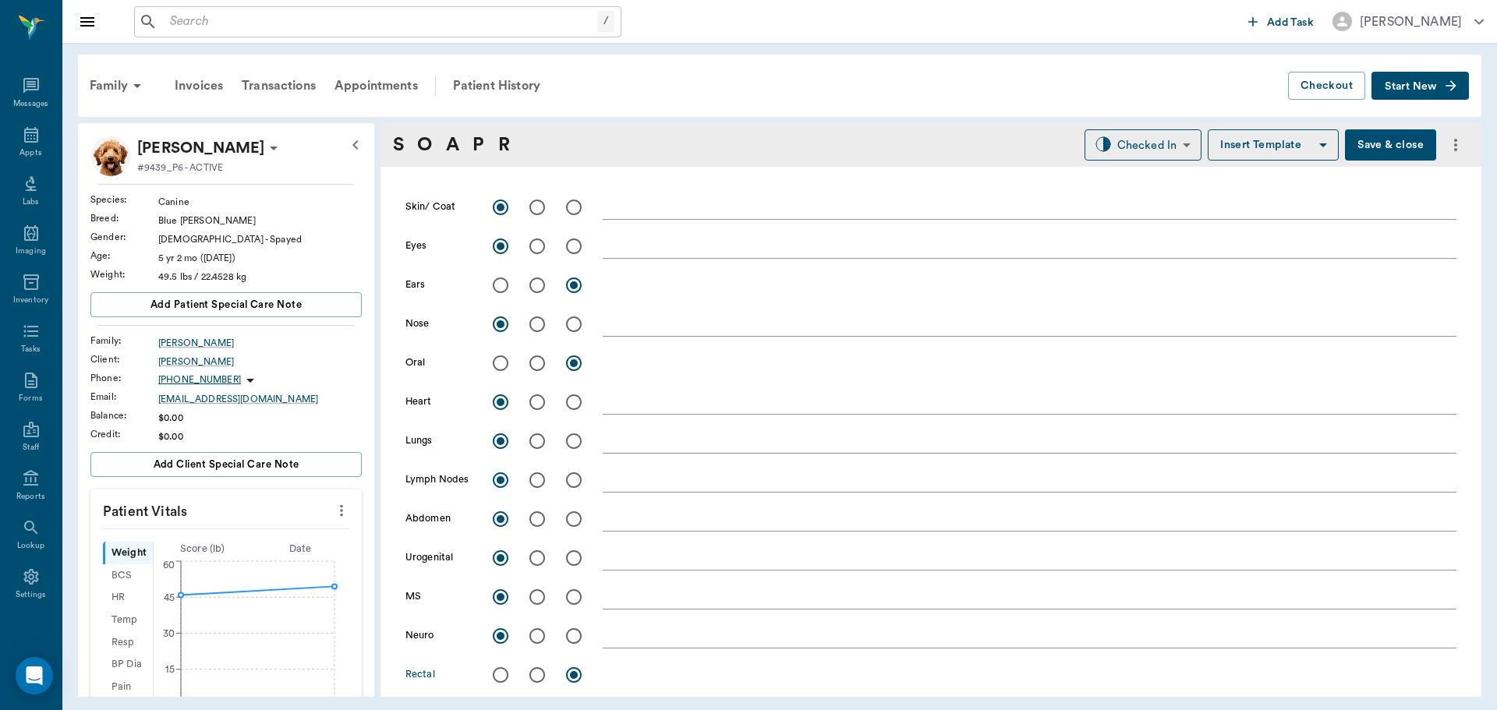
click at [506, 670] on input "radio" at bounding box center [500, 675] width 33 height 33
radio input "true"
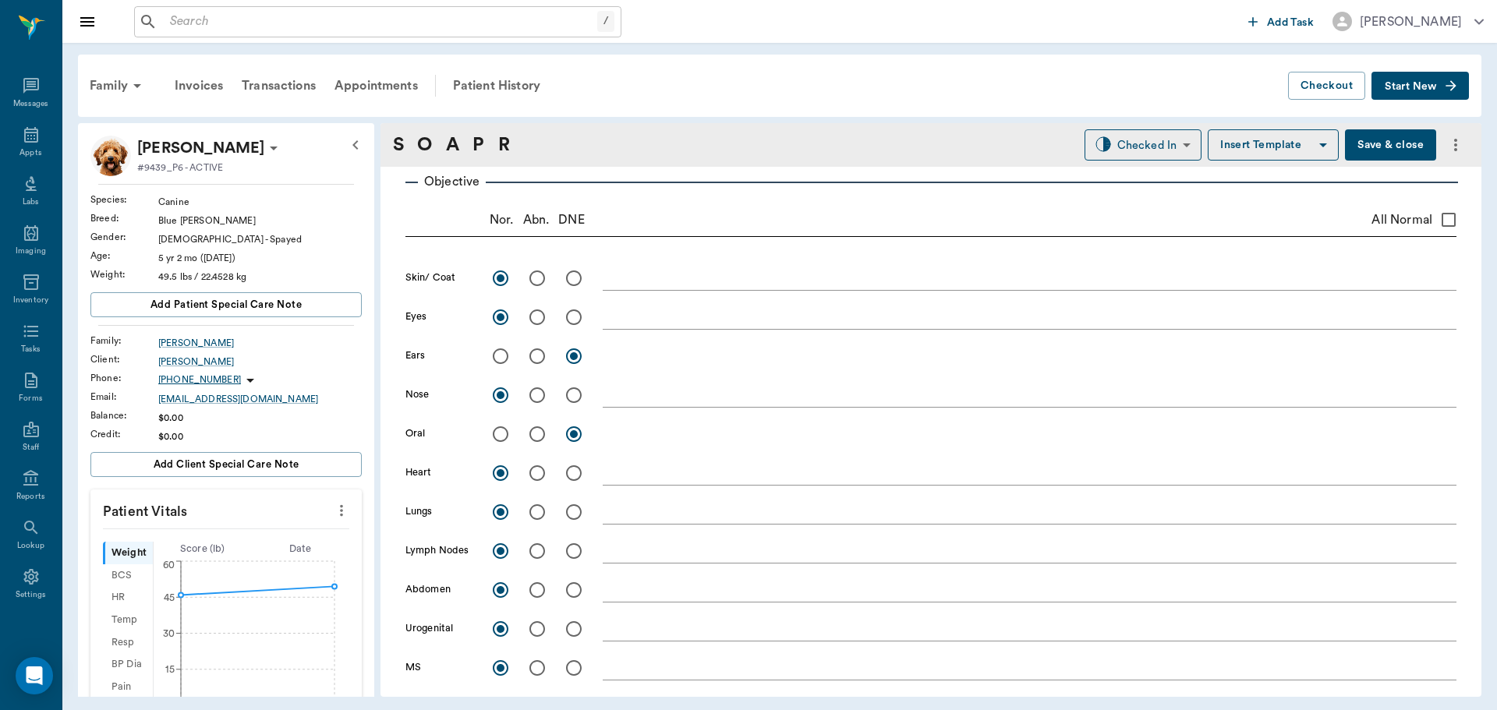
scroll to position [341, 0]
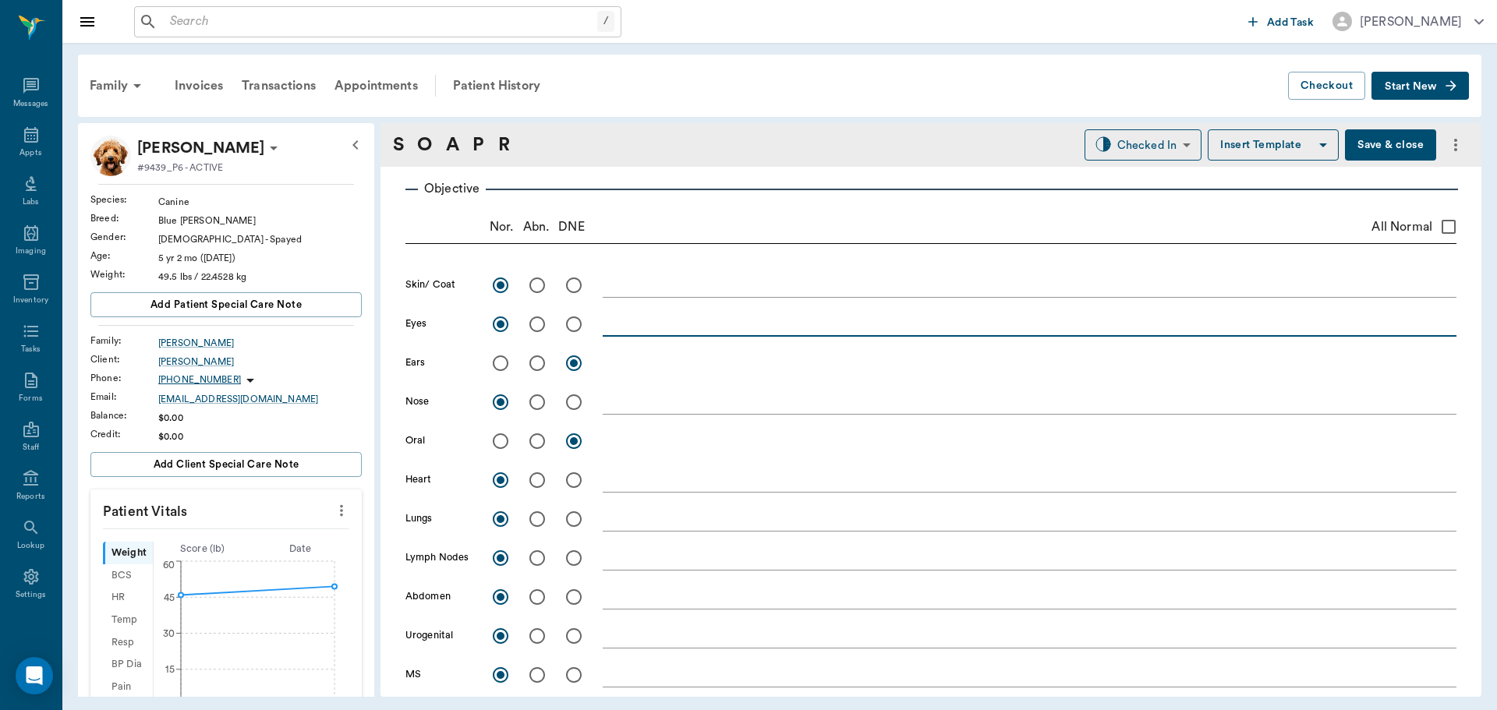
click at [627, 327] on textarea at bounding box center [1030, 324] width 854 height 18
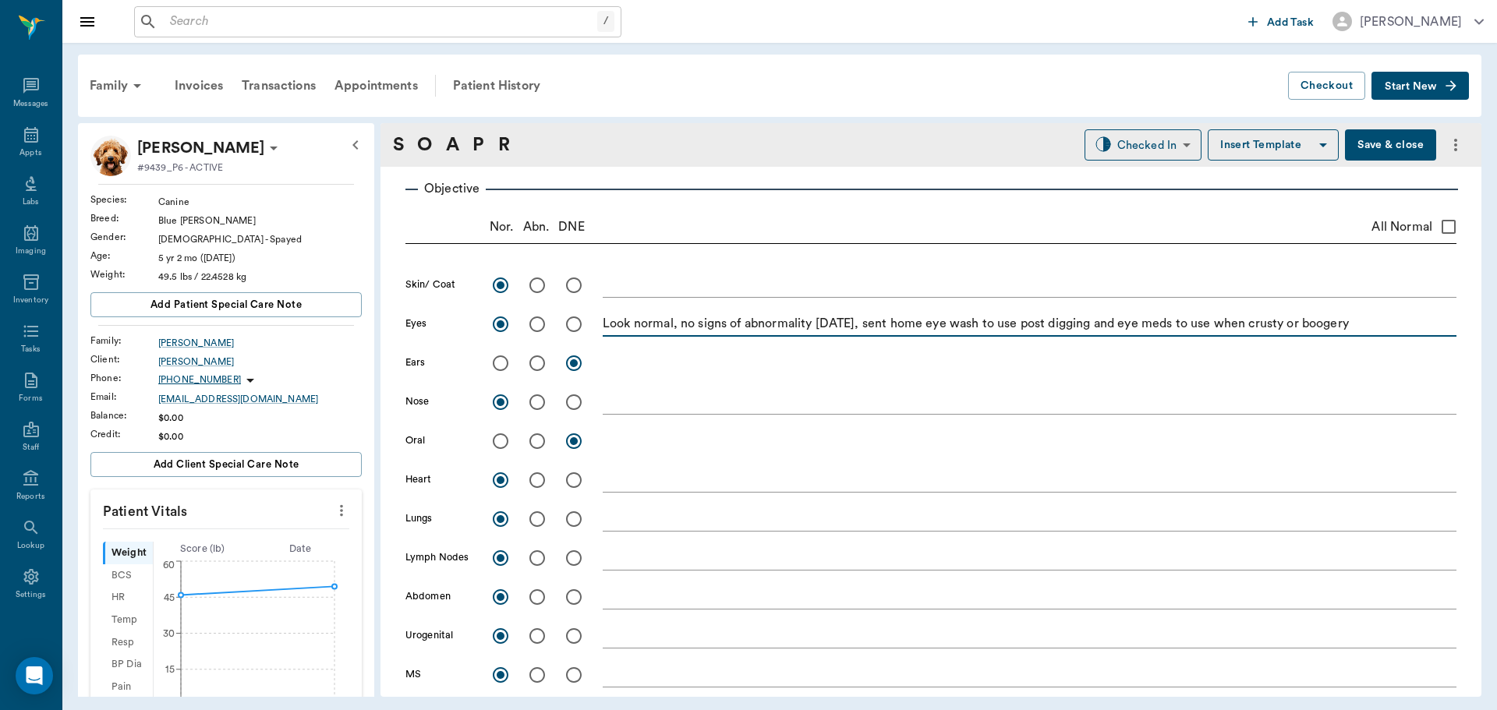
drag, startPoint x: 1312, startPoint y: 320, endPoint x: 1369, endPoint y: 309, distance: 57.9
click at [1369, 309] on div "Look normal, no signs of abnormality [DATE], sent home eye wash to use post dig…" at bounding box center [1030, 324] width 854 height 32
click at [1349, 327] on textarea "Look normal, no signs of abnormality [DATE], sent home eye wash to use post dig…" at bounding box center [1030, 324] width 854 height 18
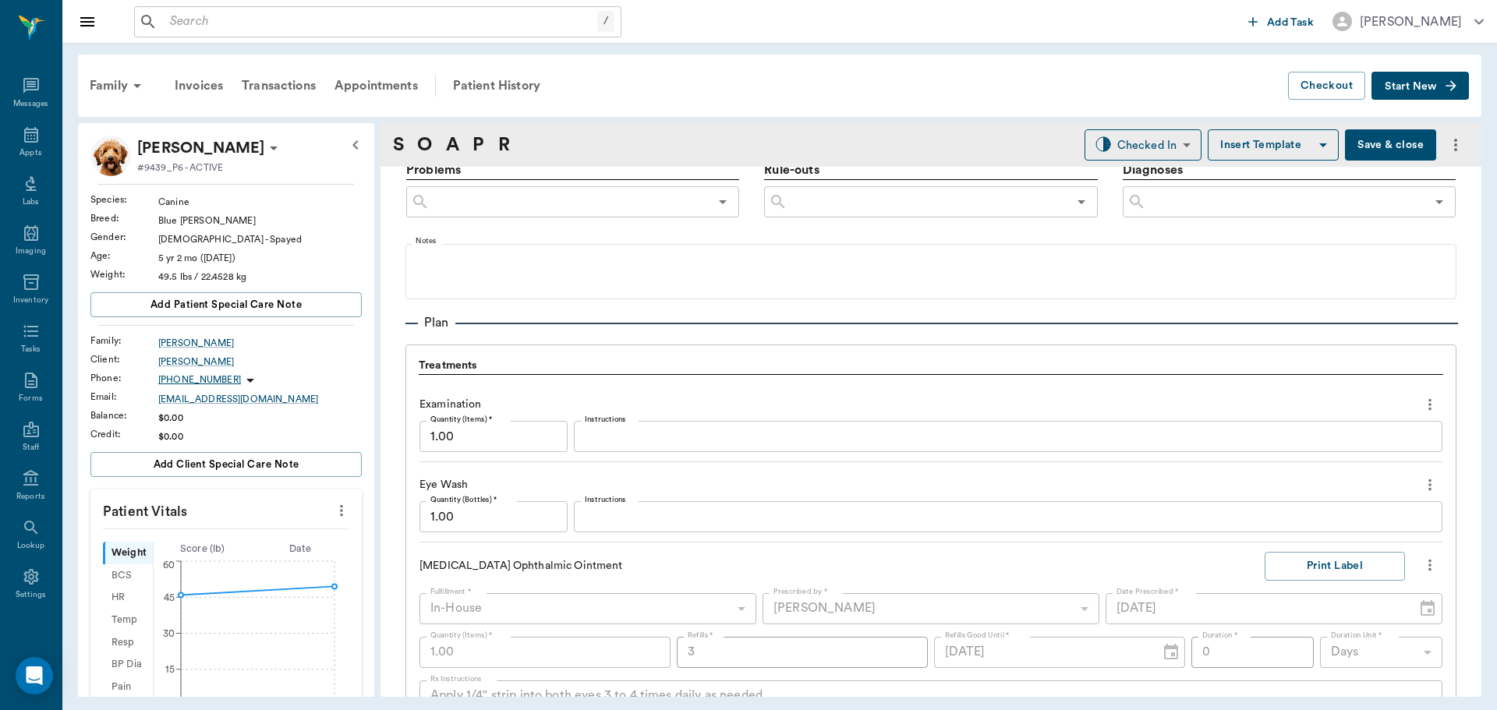
scroll to position [1043, 0]
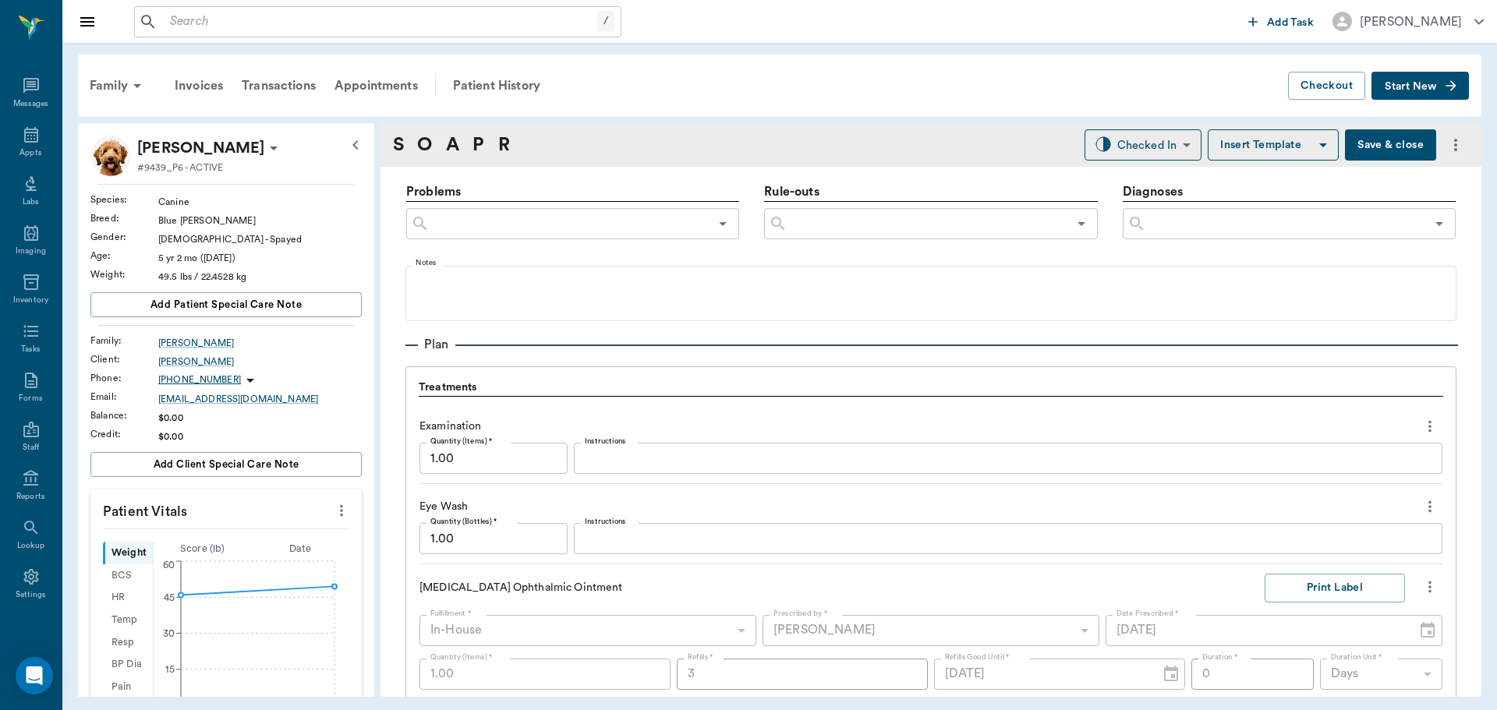
type textarea "Look normal, no signs of abnormality [DATE], sent home eye wash to use post dig…"
click at [1364, 145] on button "Save & close" at bounding box center [1390, 144] width 91 height 31
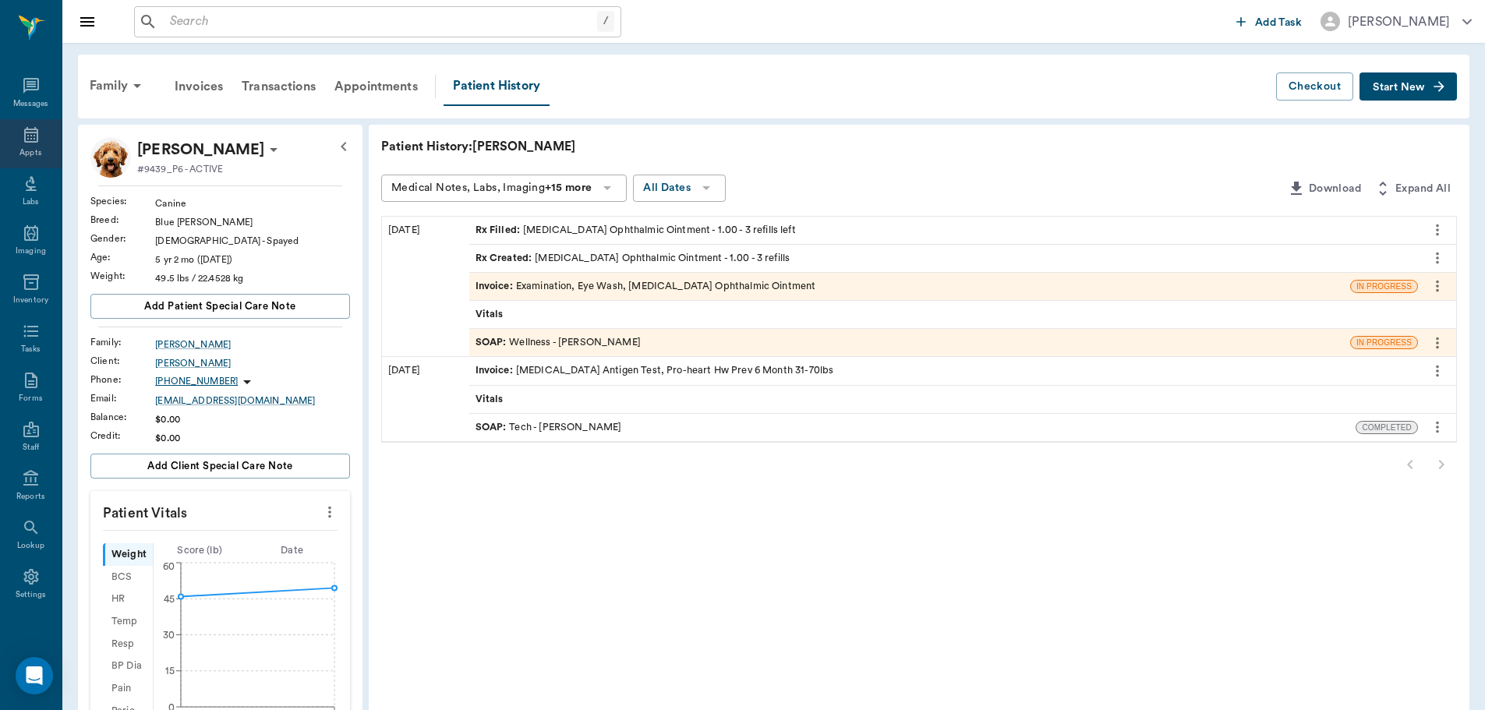
click at [22, 135] on icon at bounding box center [31, 135] width 19 height 19
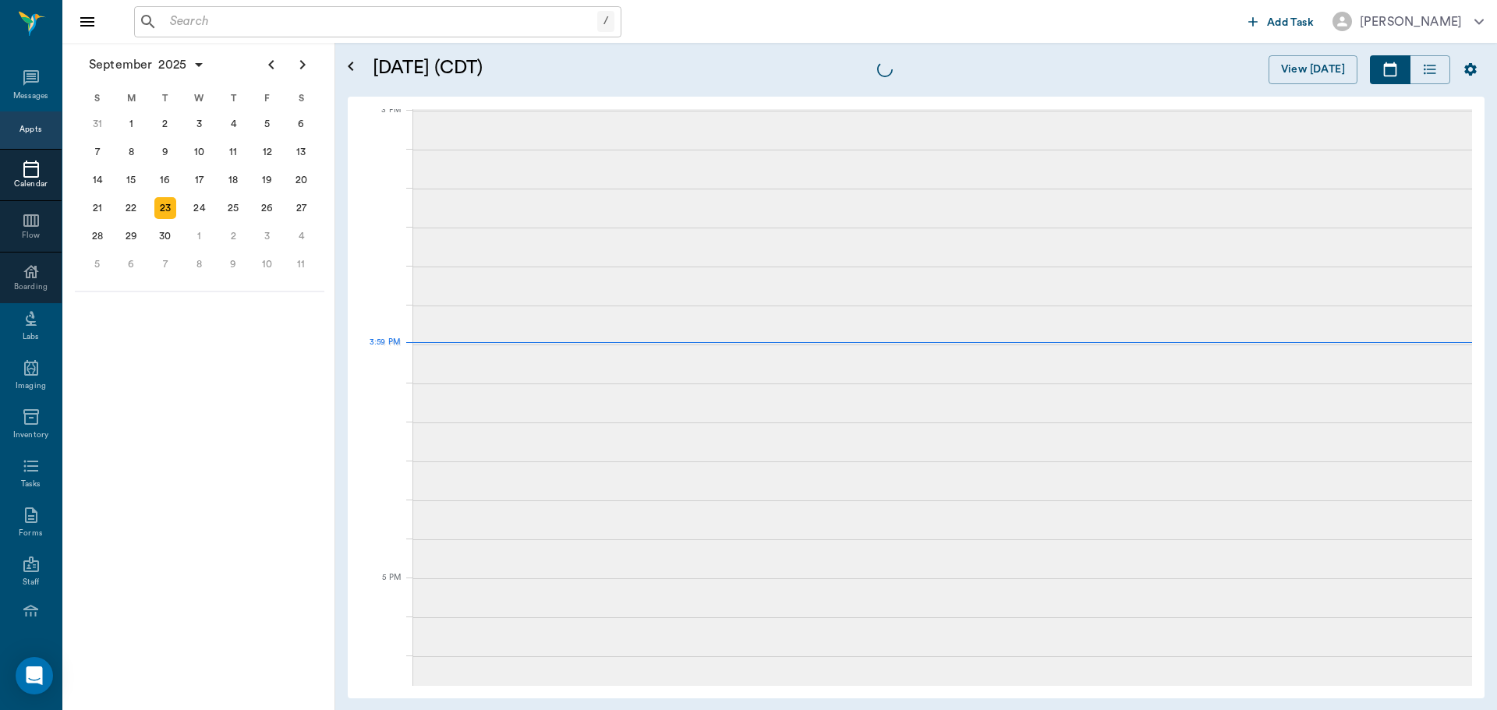
scroll to position [1640, 0]
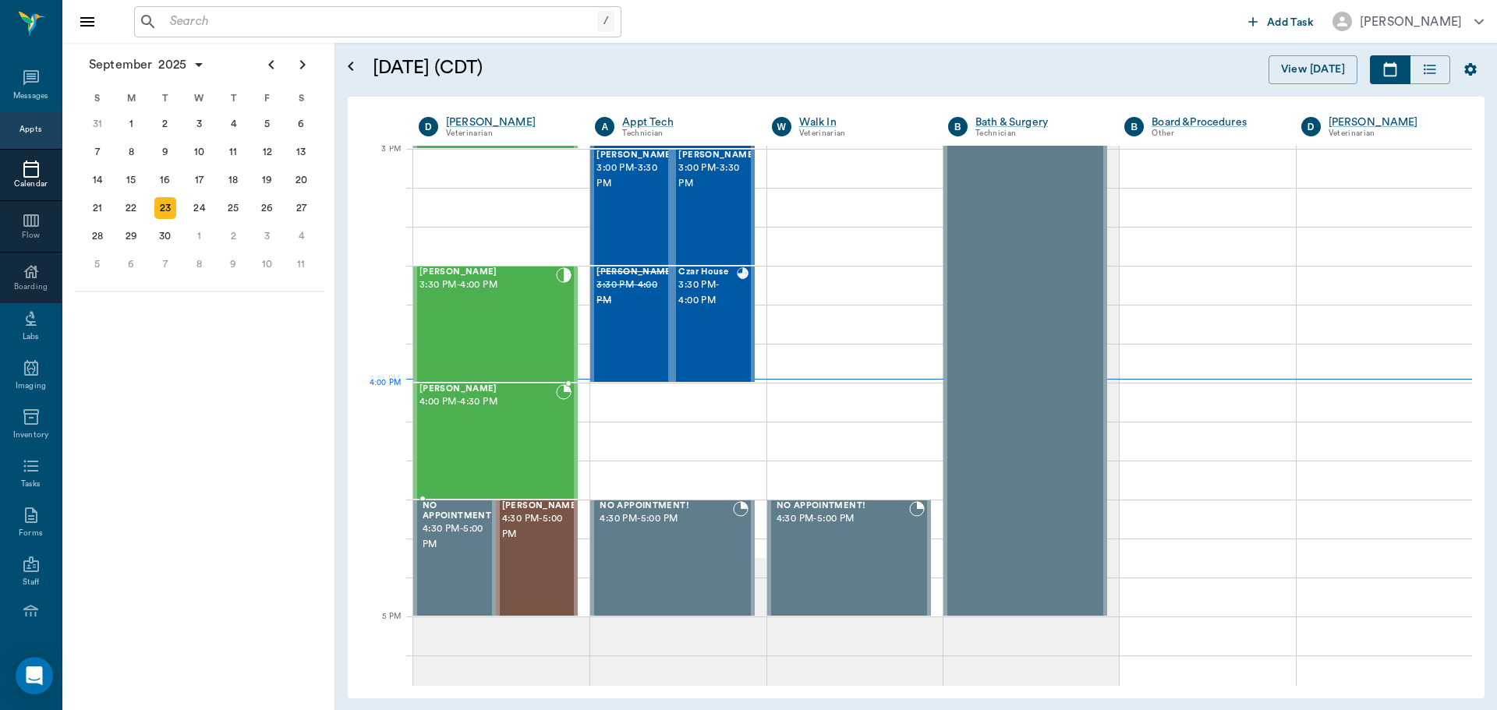
click at [476, 420] on div "[PERSON_NAME] 4:00 PM - 4:30 PM" at bounding box center [487, 441] width 136 height 114
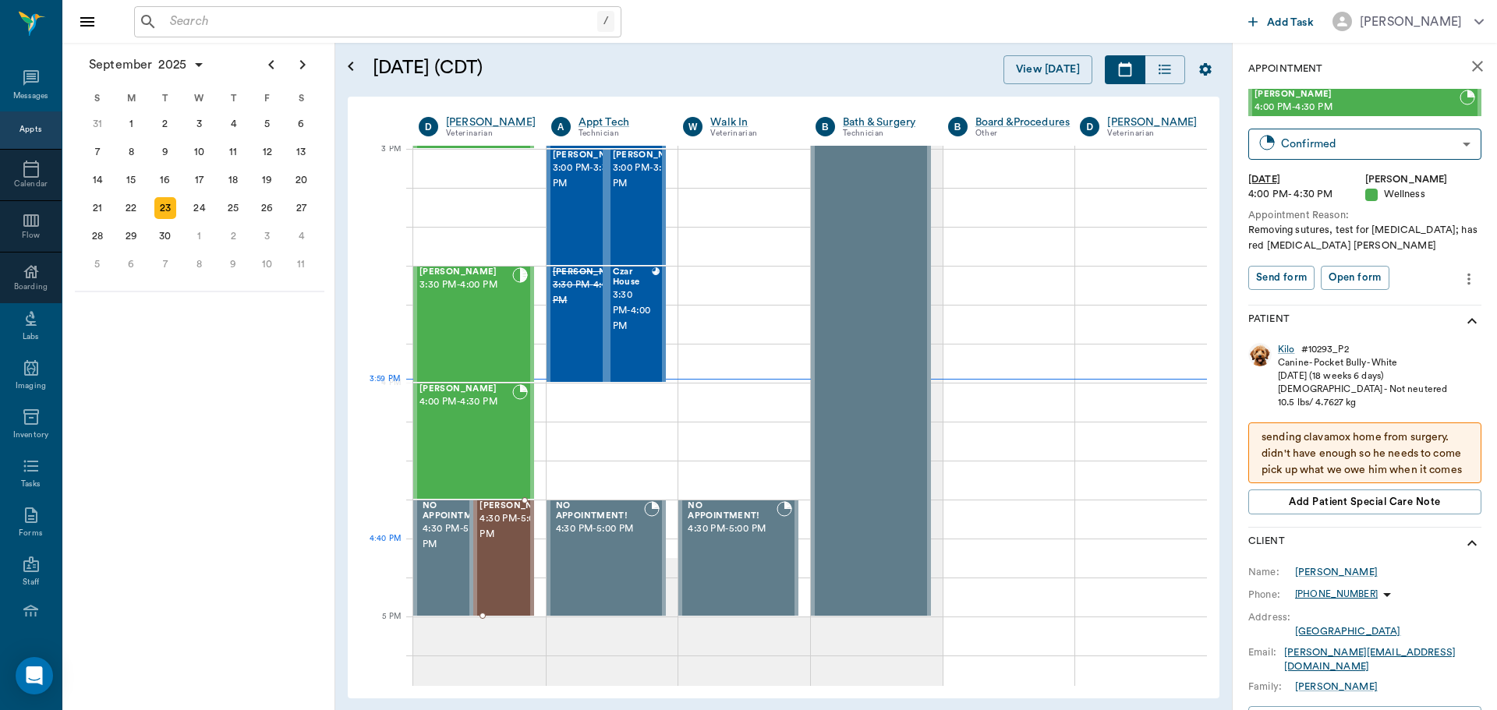
click at [499, 543] on span "4:30 PM - 5:00 PM" at bounding box center [518, 526] width 78 height 31
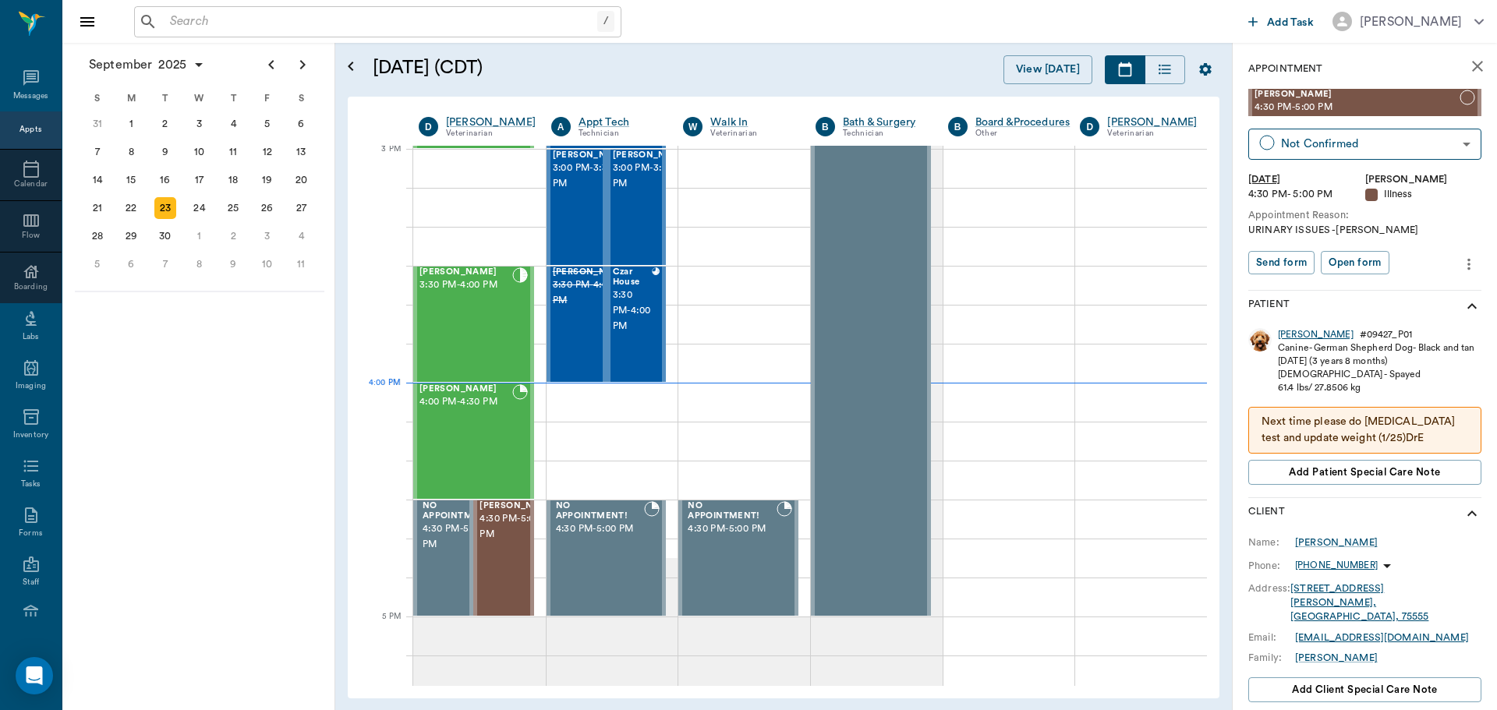
click at [1288, 328] on div "[PERSON_NAME]" at bounding box center [1316, 334] width 76 height 13
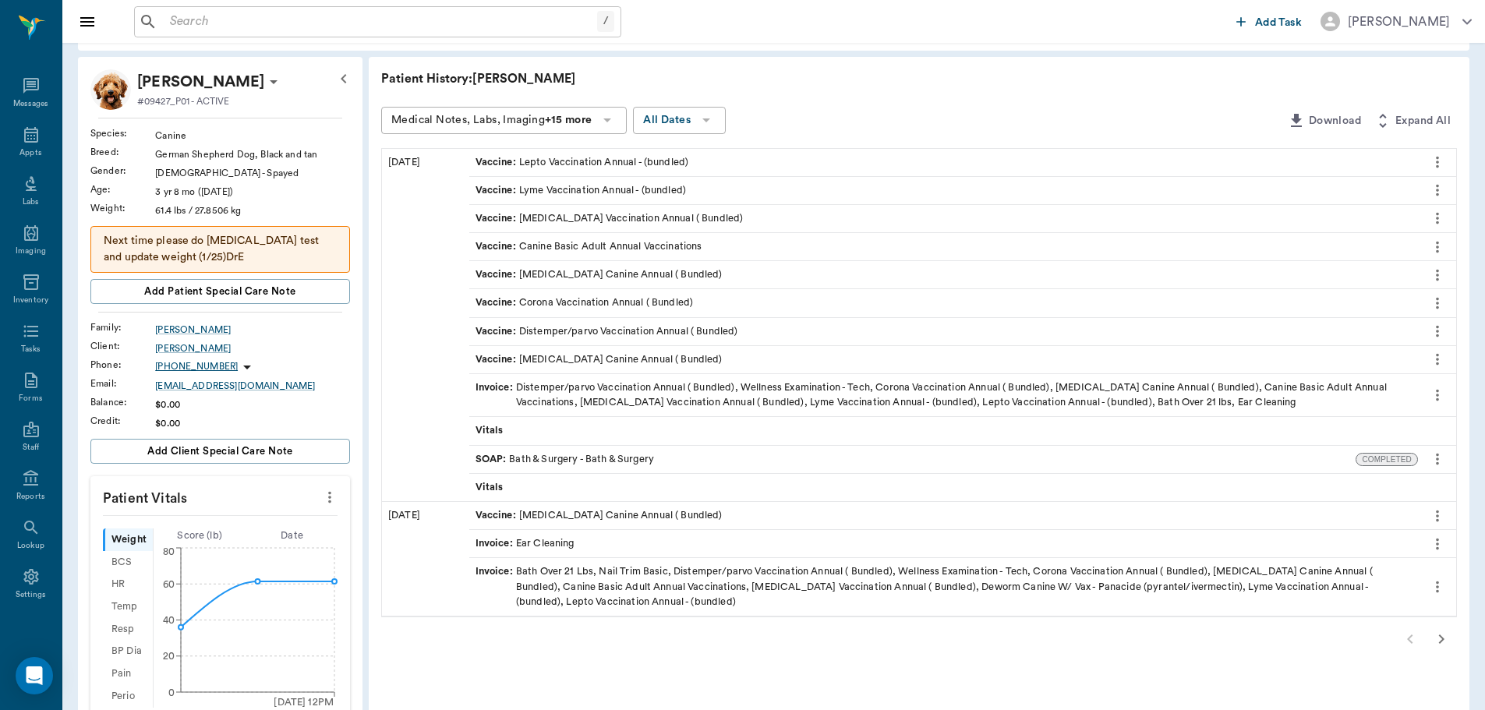
scroll to position [224, 0]
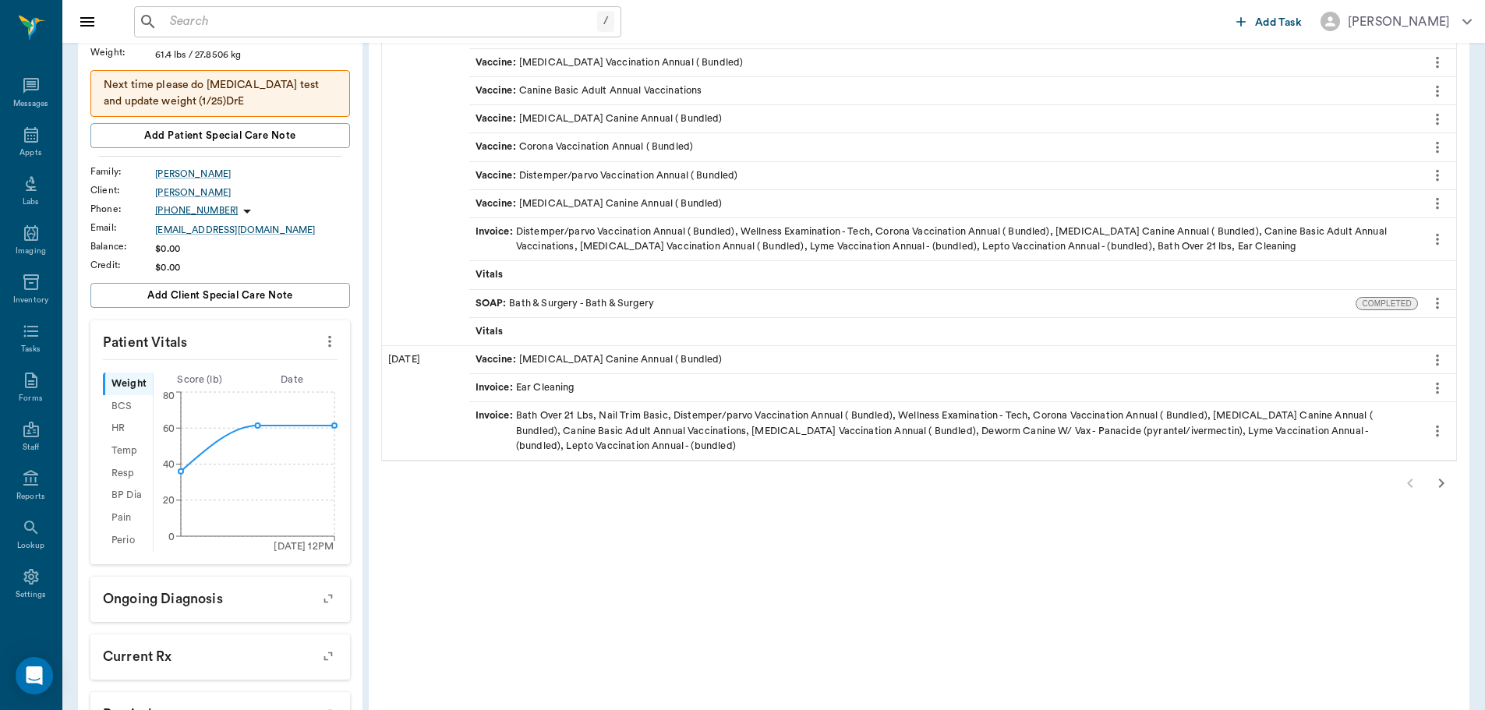
click at [1443, 487] on icon "button" at bounding box center [1441, 483] width 19 height 19
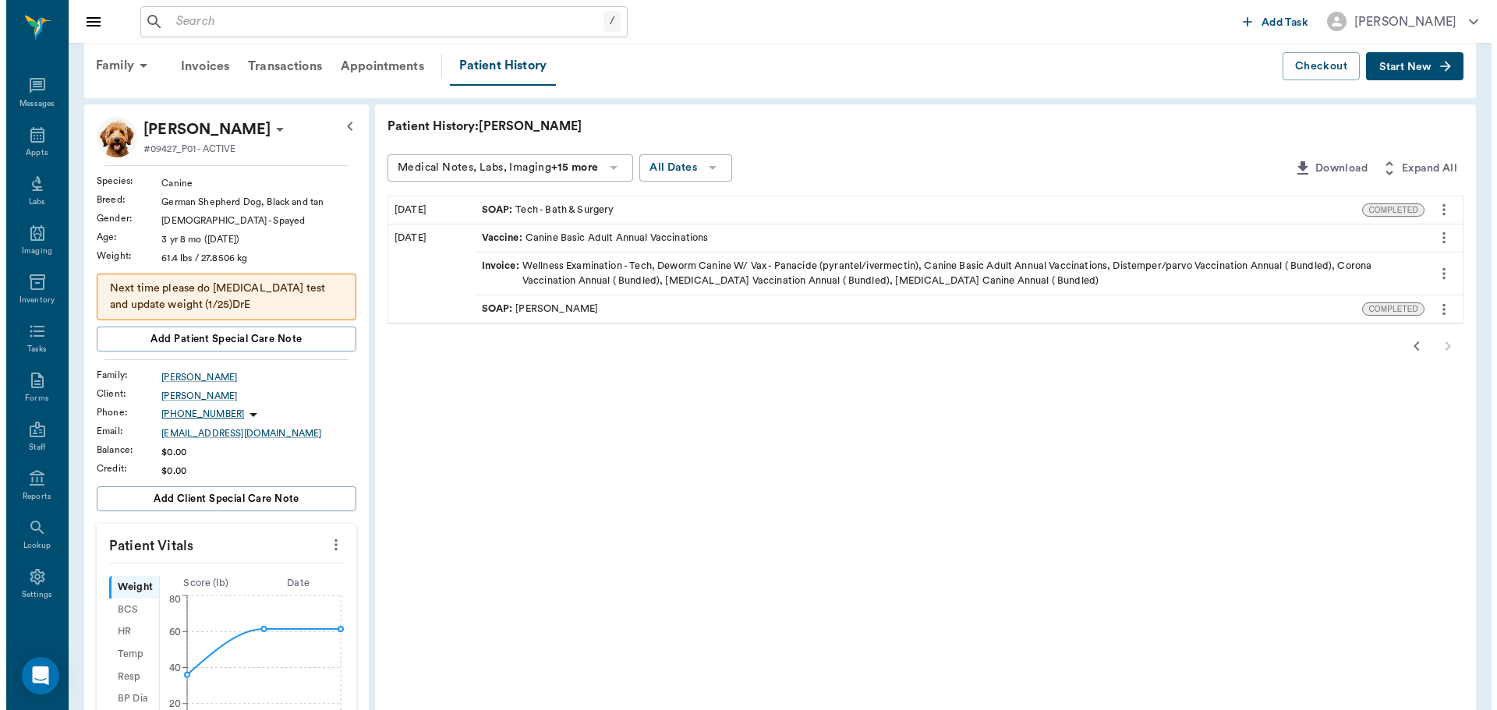
scroll to position [0, 0]
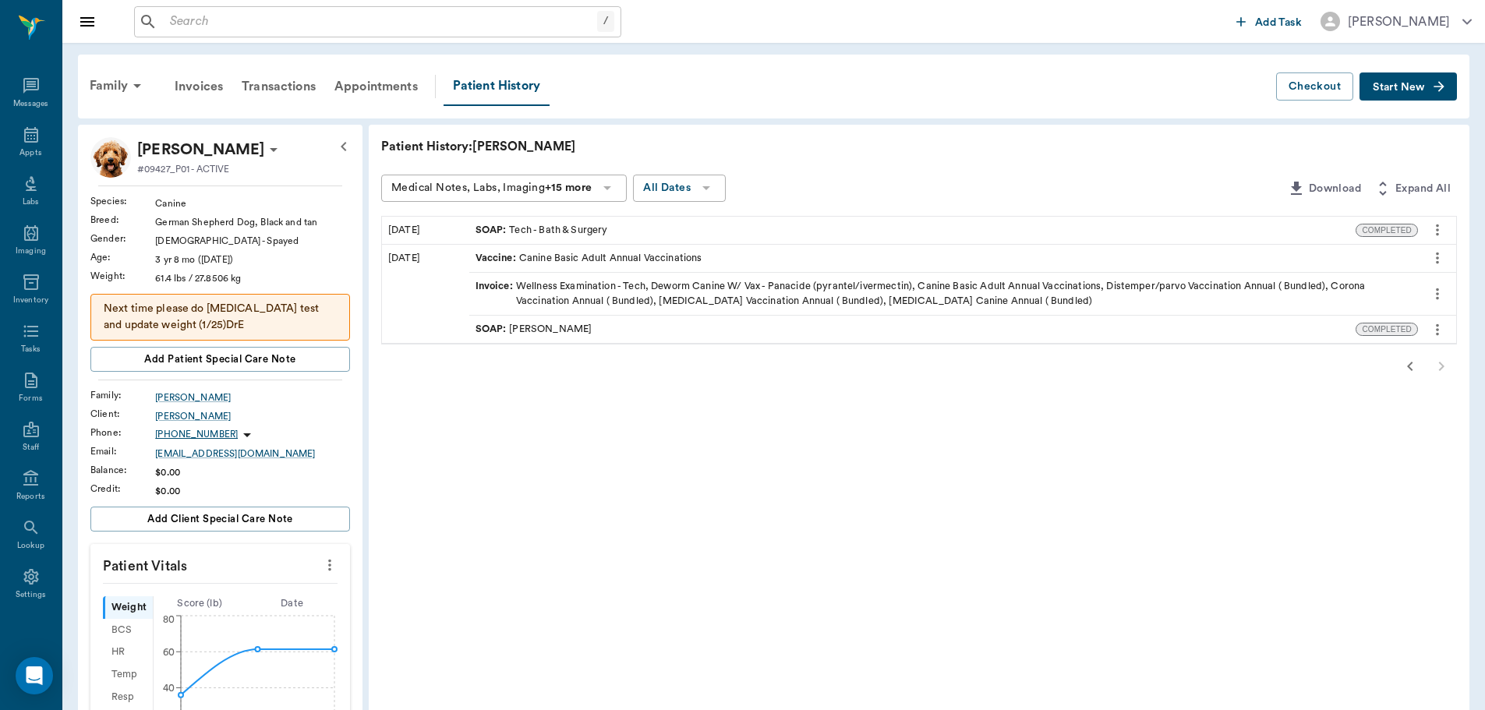
click at [1409, 370] on icon "button" at bounding box center [1410, 366] width 19 height 19
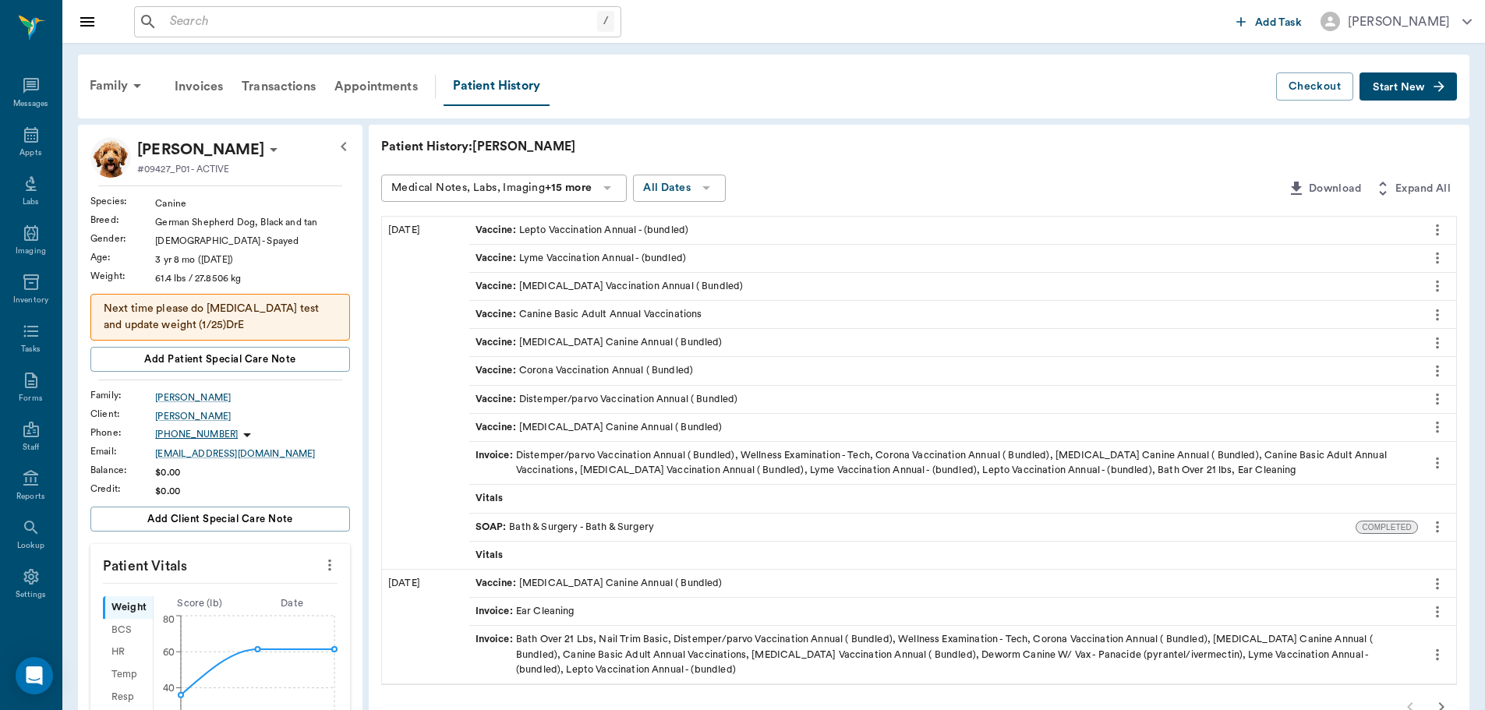
click at [527, 501] on div "Vitals" at bounding box center [943, 498] width 949 height 27
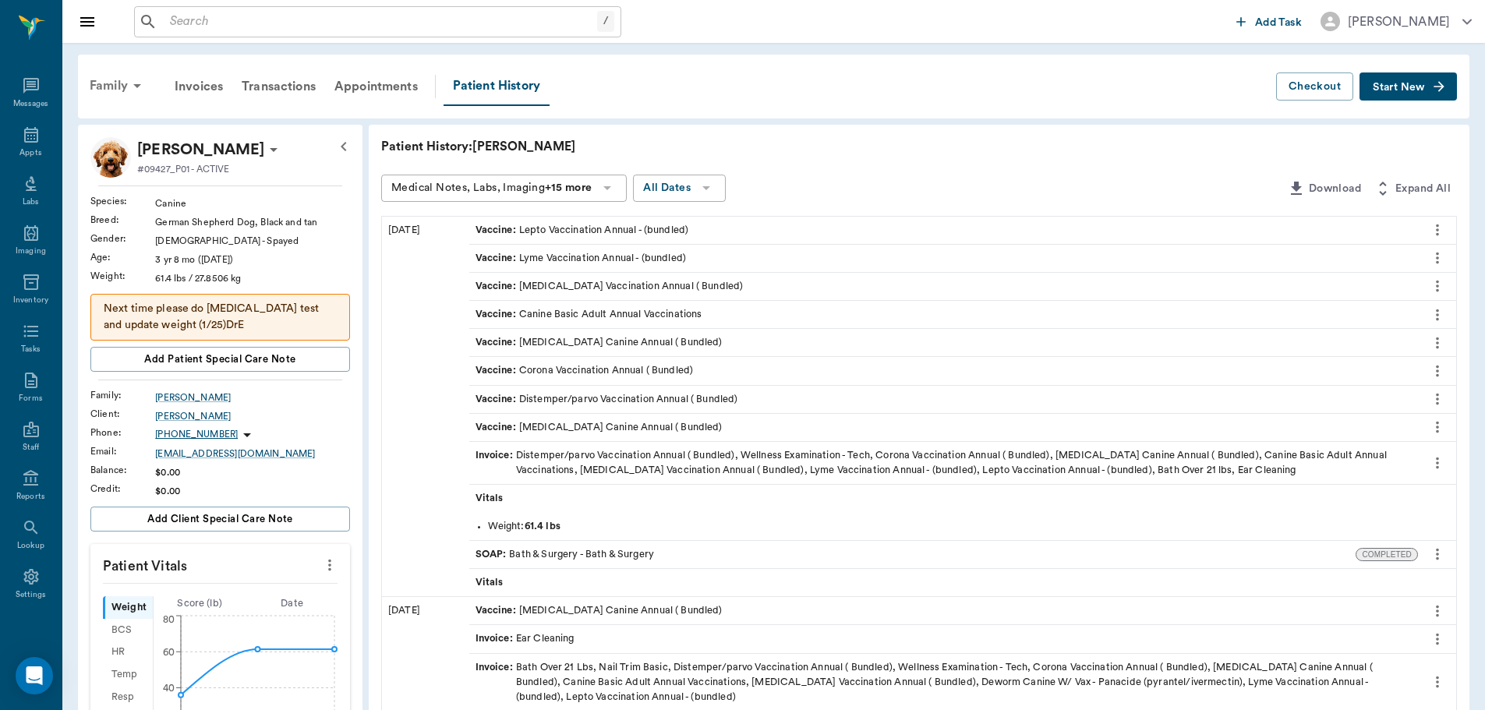
click at [108, 88] on div "Family" at bounding box center [118, 85] width 76 height 37
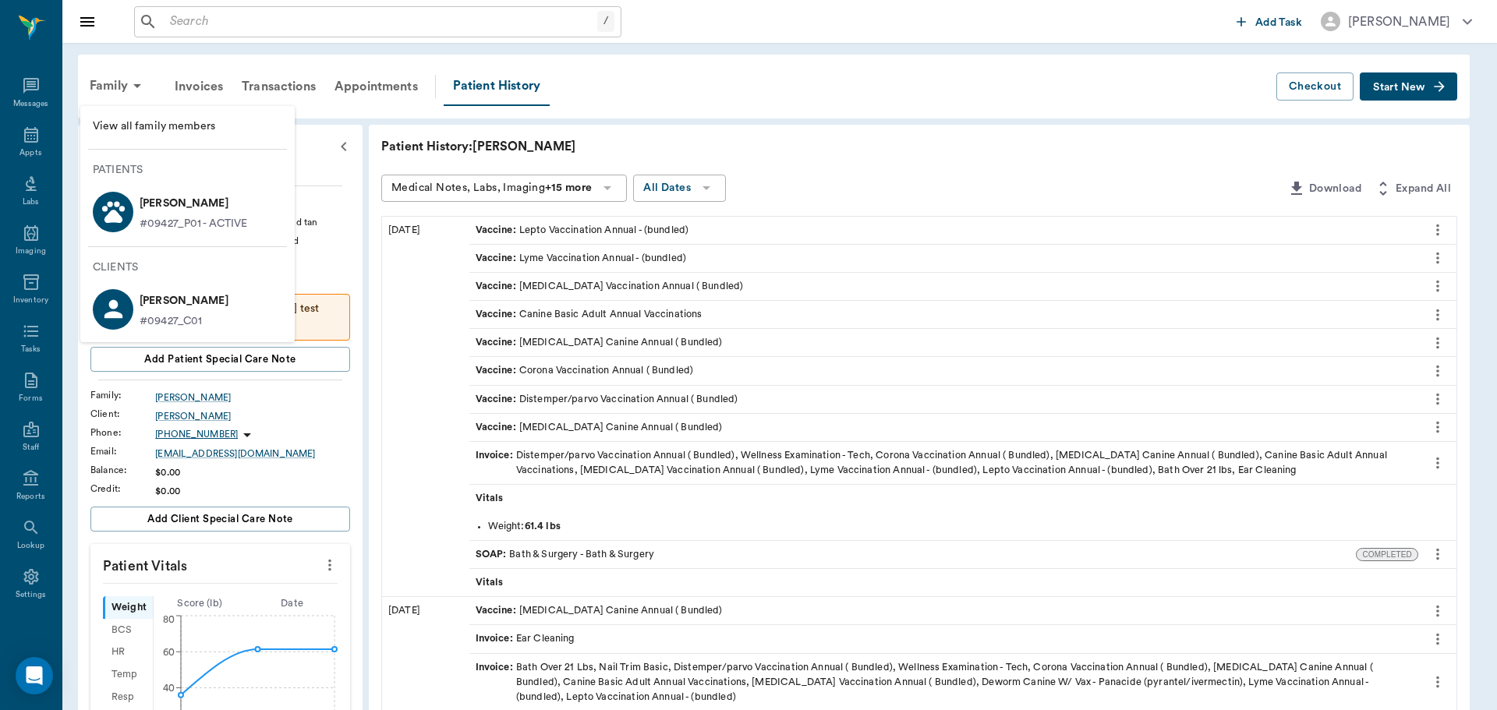
click at [371, 274] on div at bounding box center [748, 355] width 1497 height 710
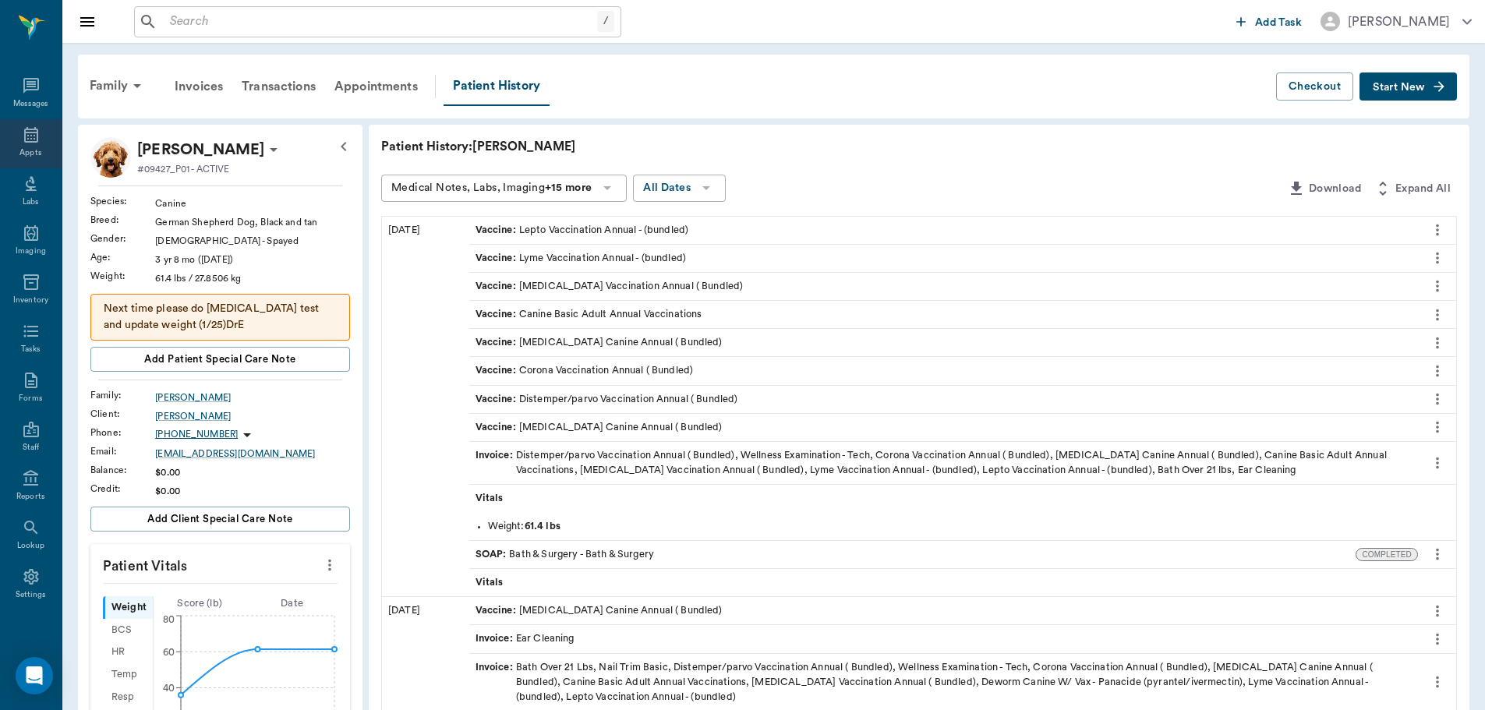
click at [15, 139] on div "Appts" at bounding box center [31, 143] width 62 height 49
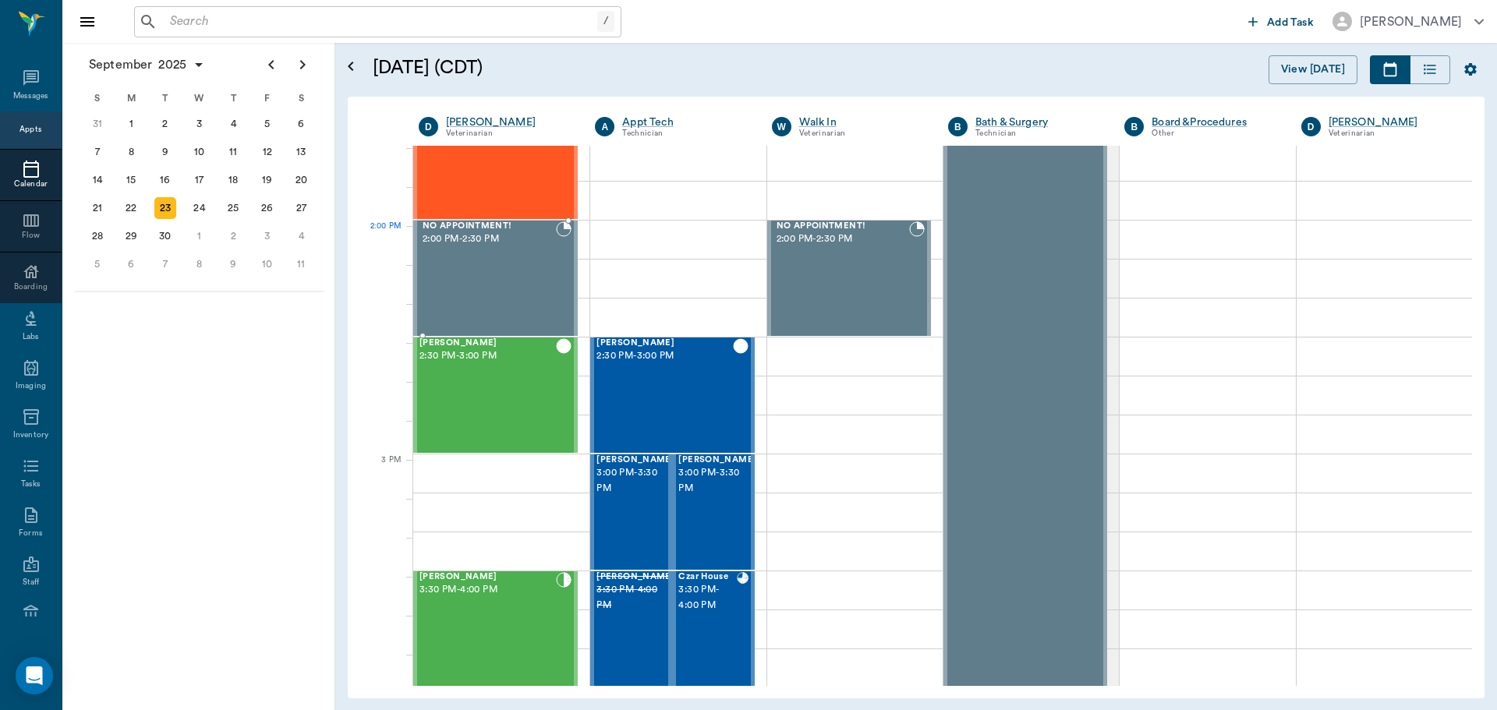
scroll to position [1328, 0]
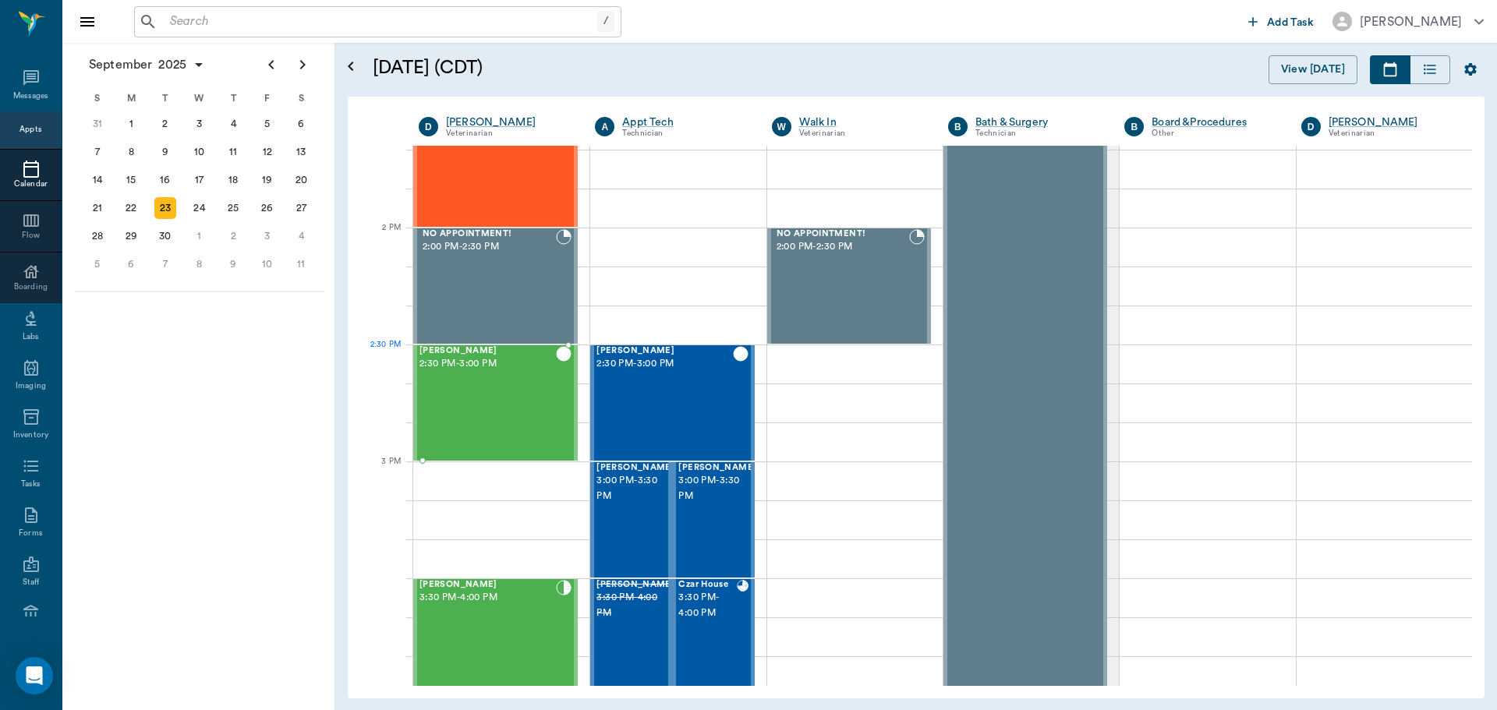
click at [488, 378] on div "[PERSON_NAME] 2:30 PM - 3:00 PM" at bounding box center [487, 403] width 136 height 114
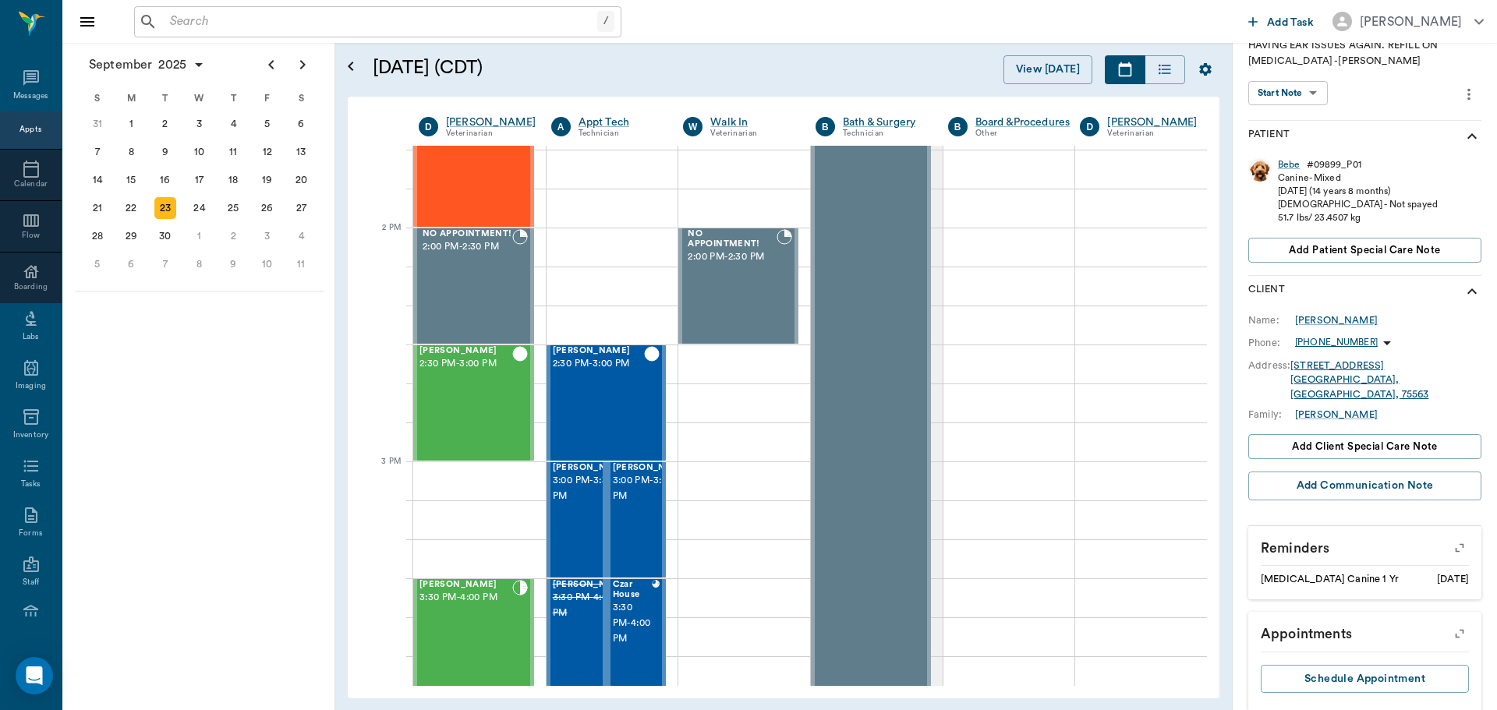
scroll to position [188, 0]
click at [1287, 163] on div "Bebe" at bounding box center [1289, 161] width 23 height 13
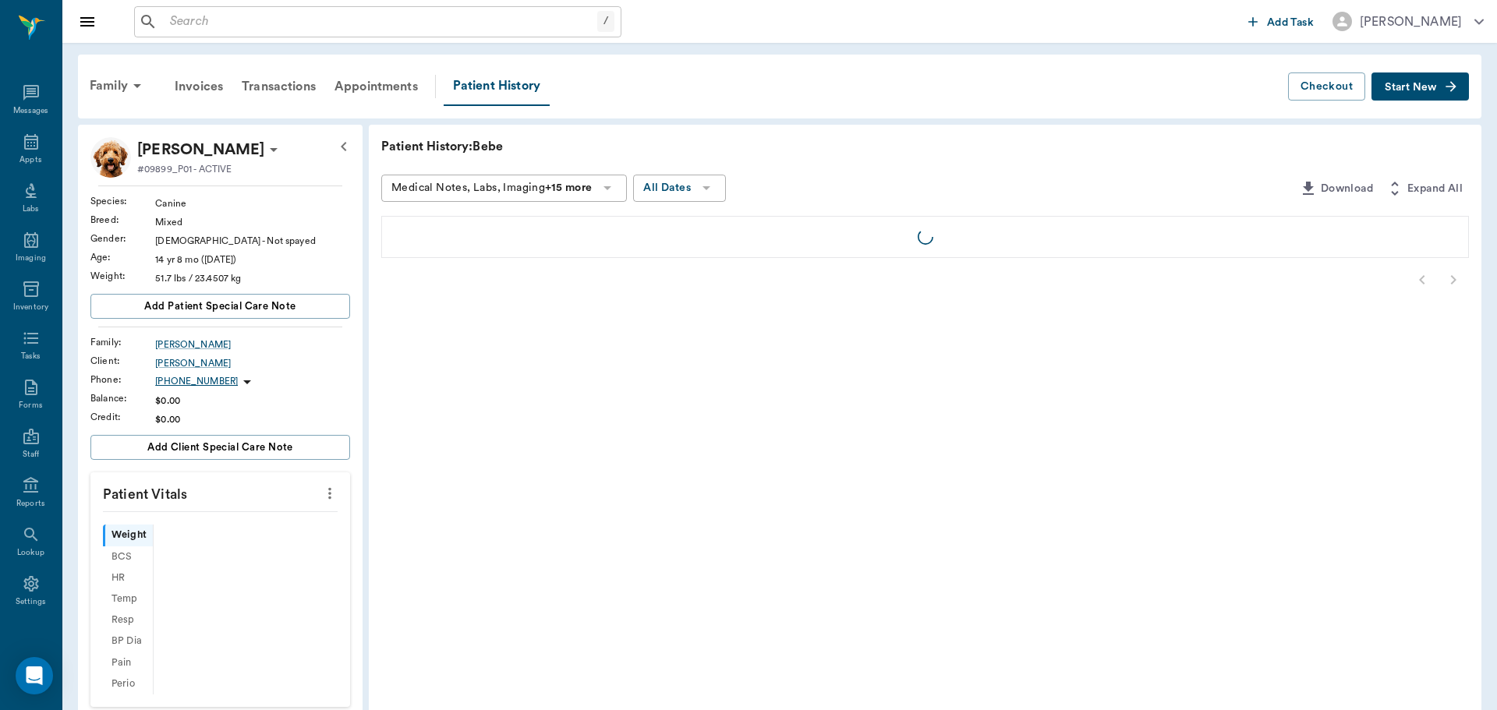
scroll to position [7, 0]
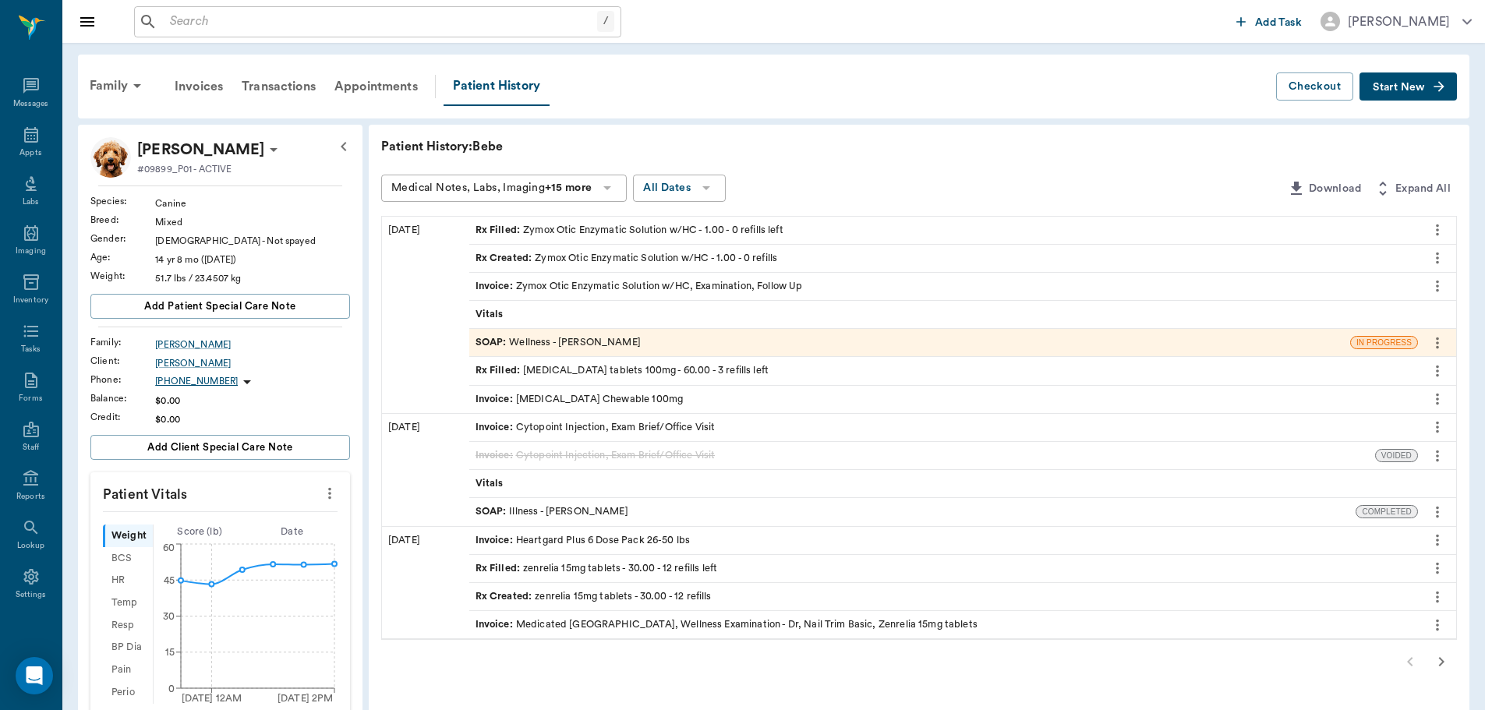
click at [545, 336] on div "SOAP : Wellness - [PERSON_NAME]" at bounding box center [558, 342] width 165 height 15
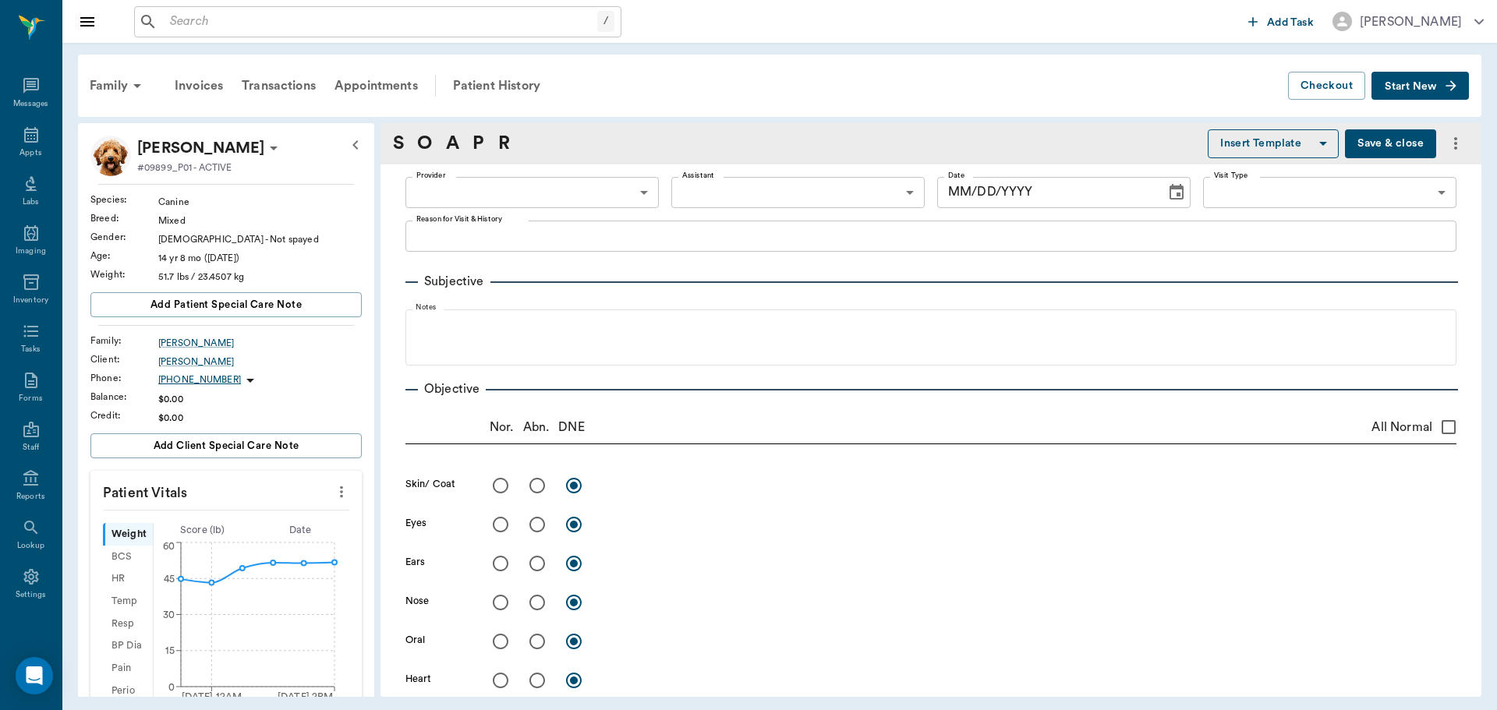
type input "63ec2f075fda476ae8351a4d"
type input "63ec2e7e52e12b0ba117b124"
type input "65d2be4f46e3a538d89b8c14"
type textarea "HAVING EAR ISSUES AGAIN. REFILL ON [MEDICAL_DATA] -[PERSON_NAME]"
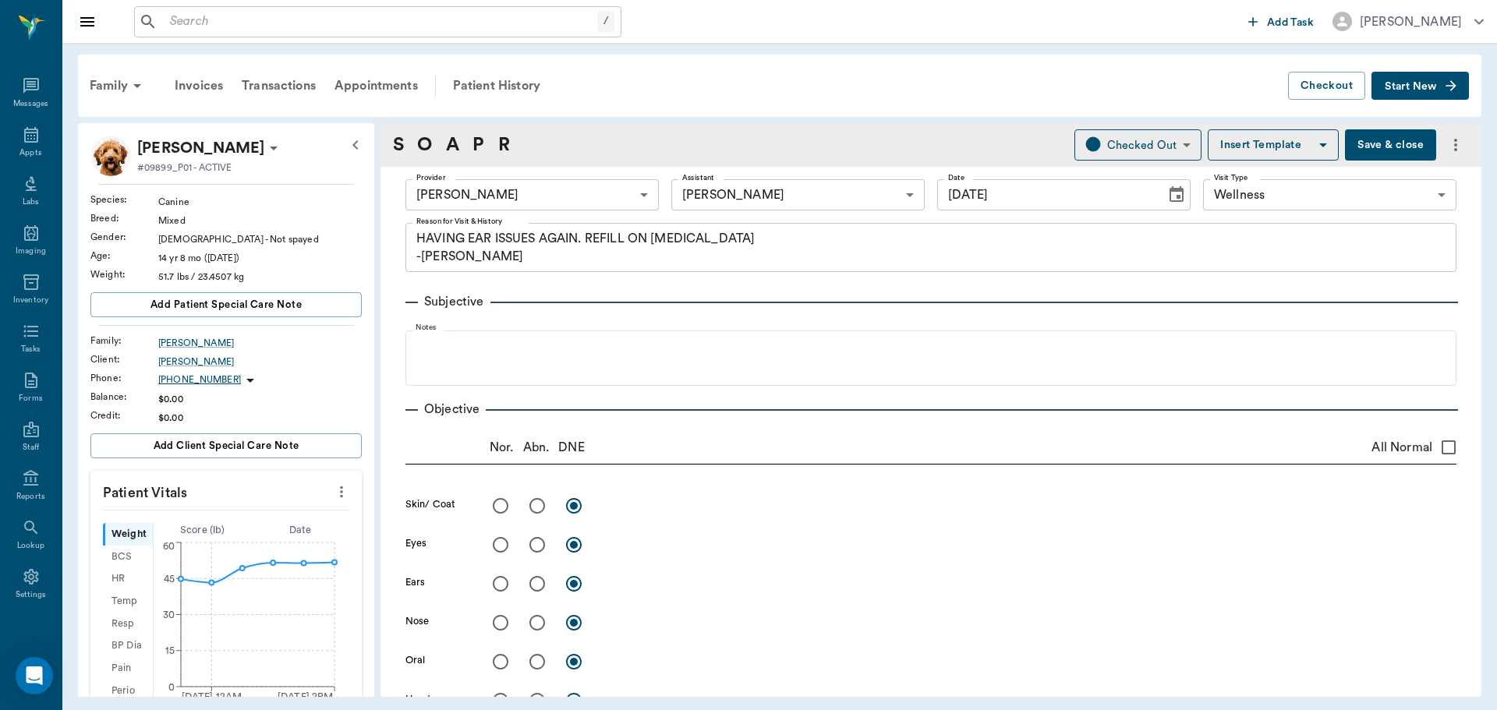
type input "[DATE]"
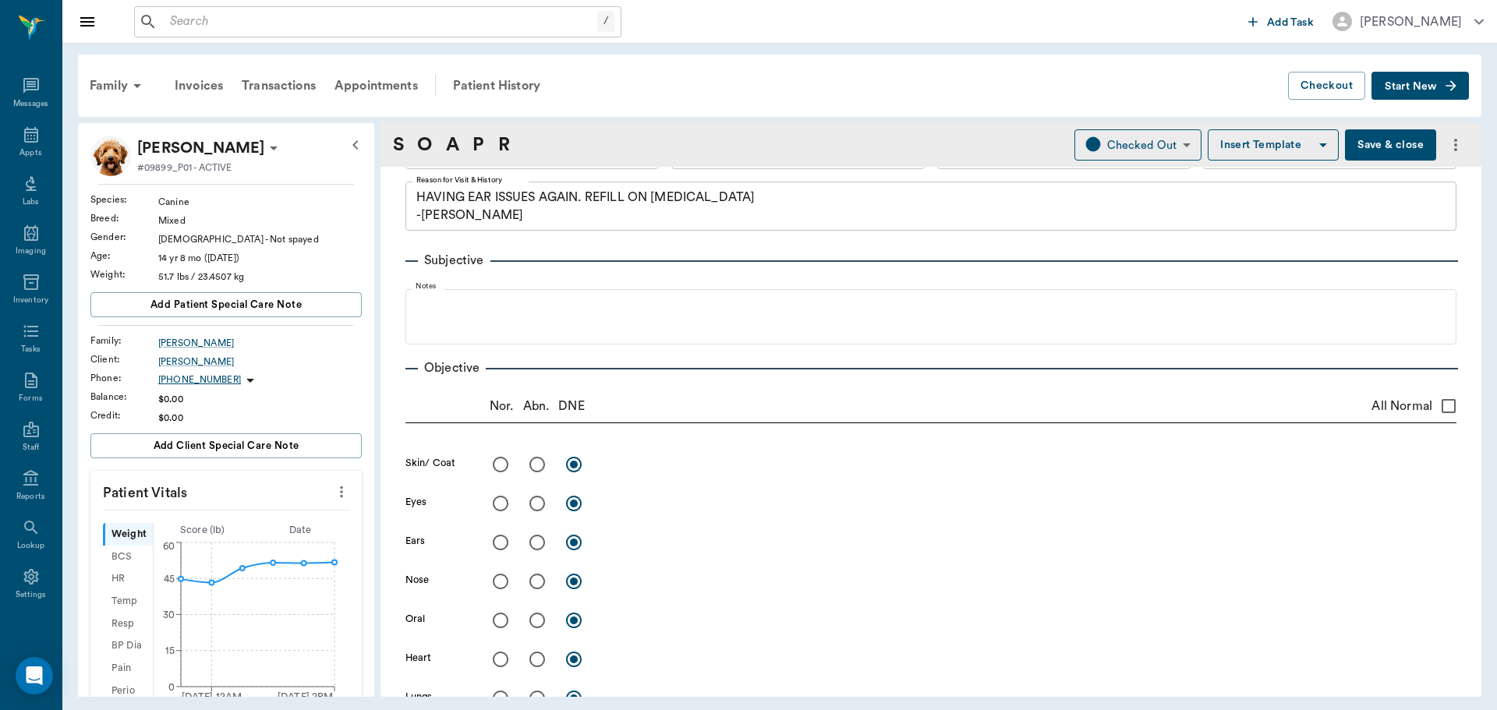
scroll to position [78, 0]
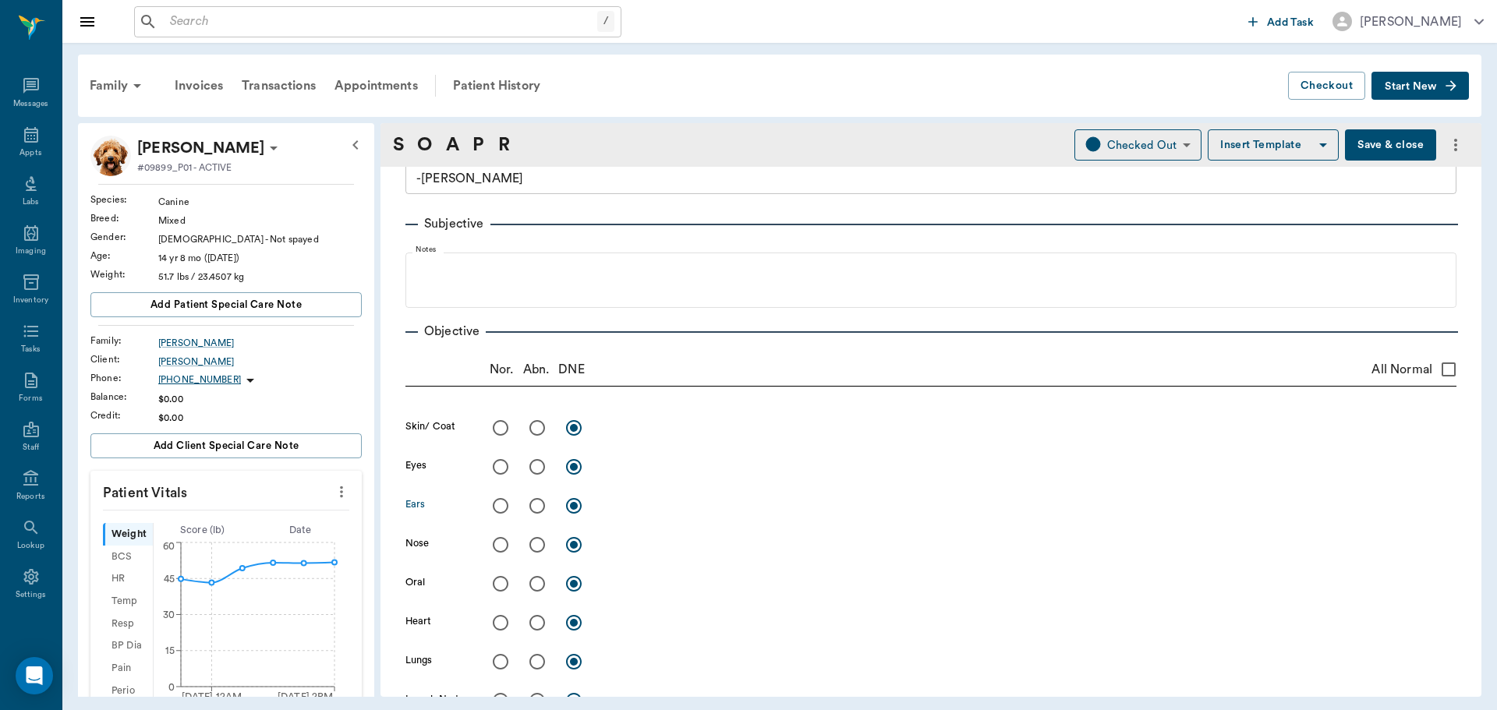
click at [538, 506] on input "radio" at bounding box center [537, 506] width 33 height 33
radio input "true"
click at [653, 508] on textarea at bounding box center [1030, 506] width 854 height 18
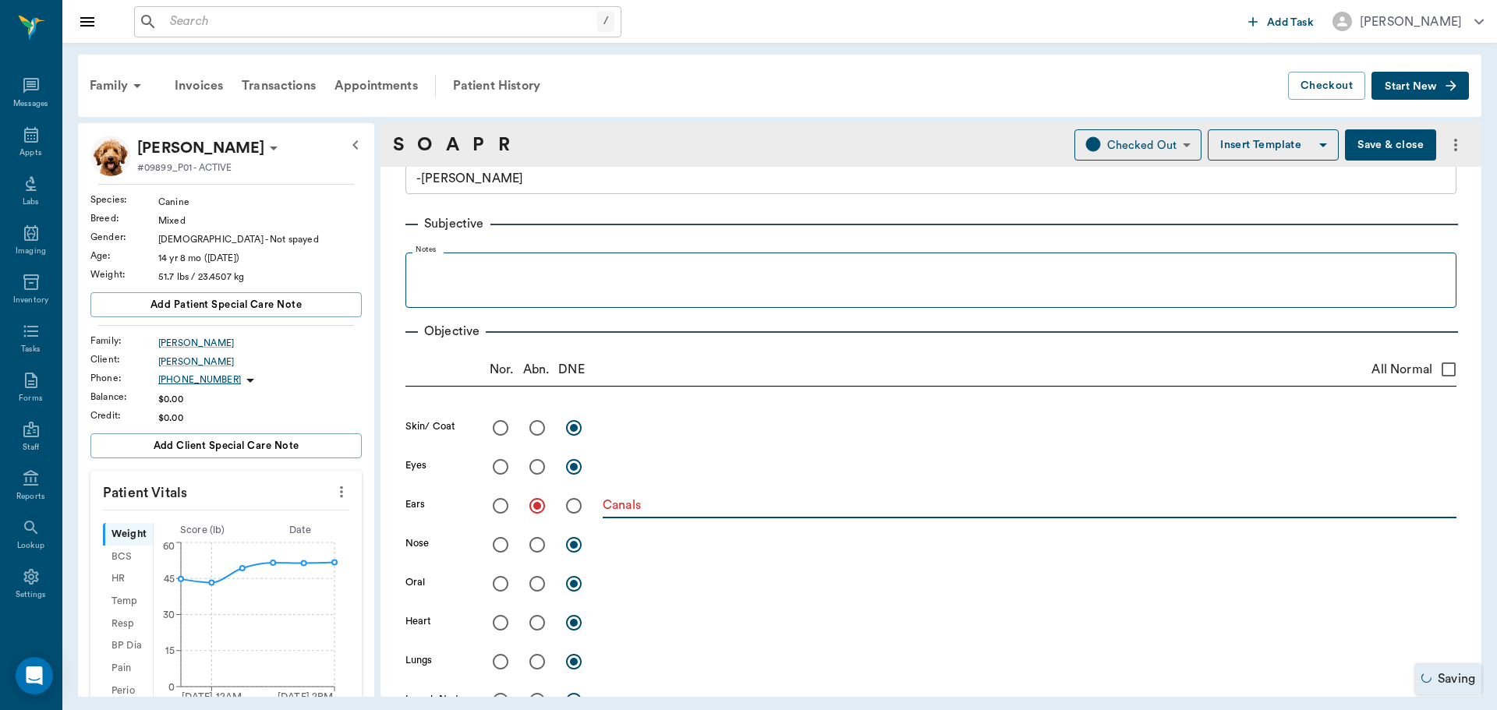
type textarea "Canals"
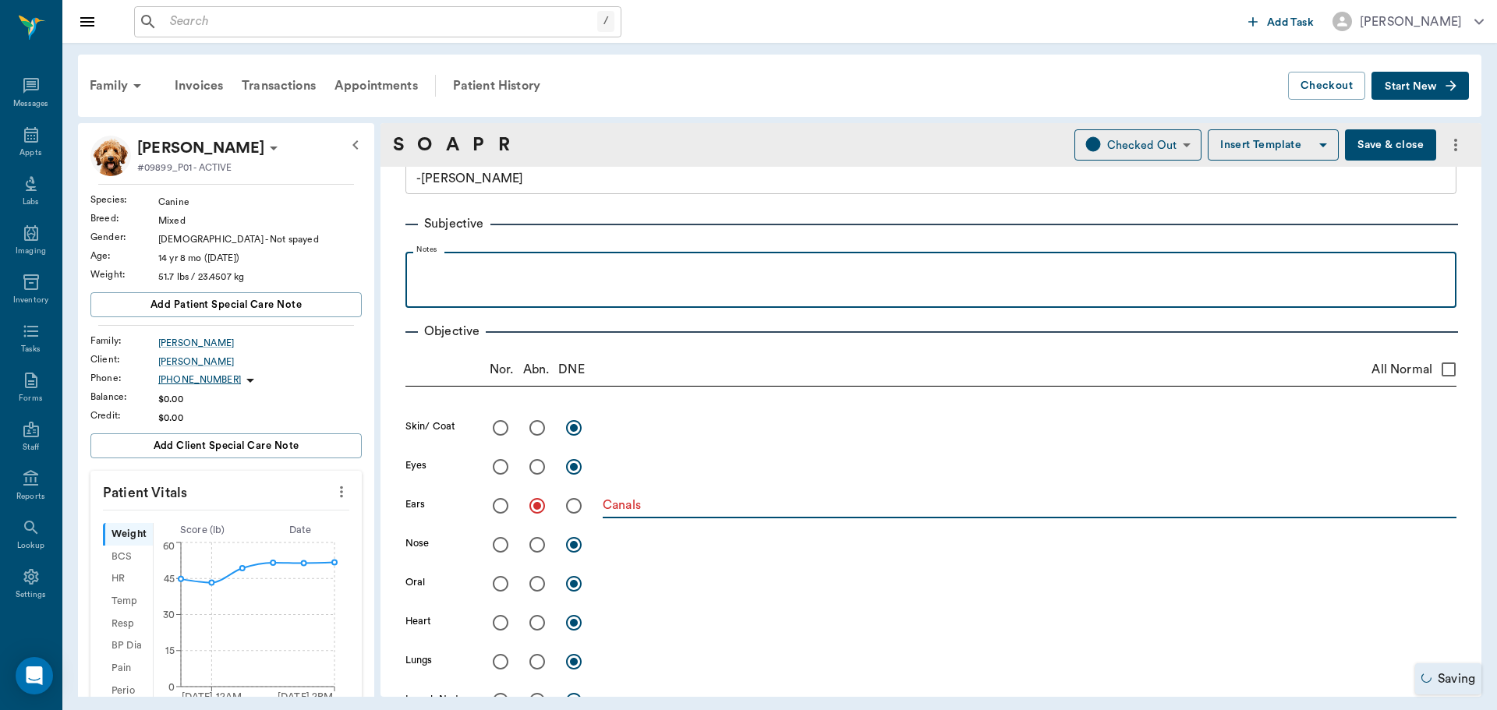
click at [442, 272] on p at bounding box center [930, 269] width 1035 height 19
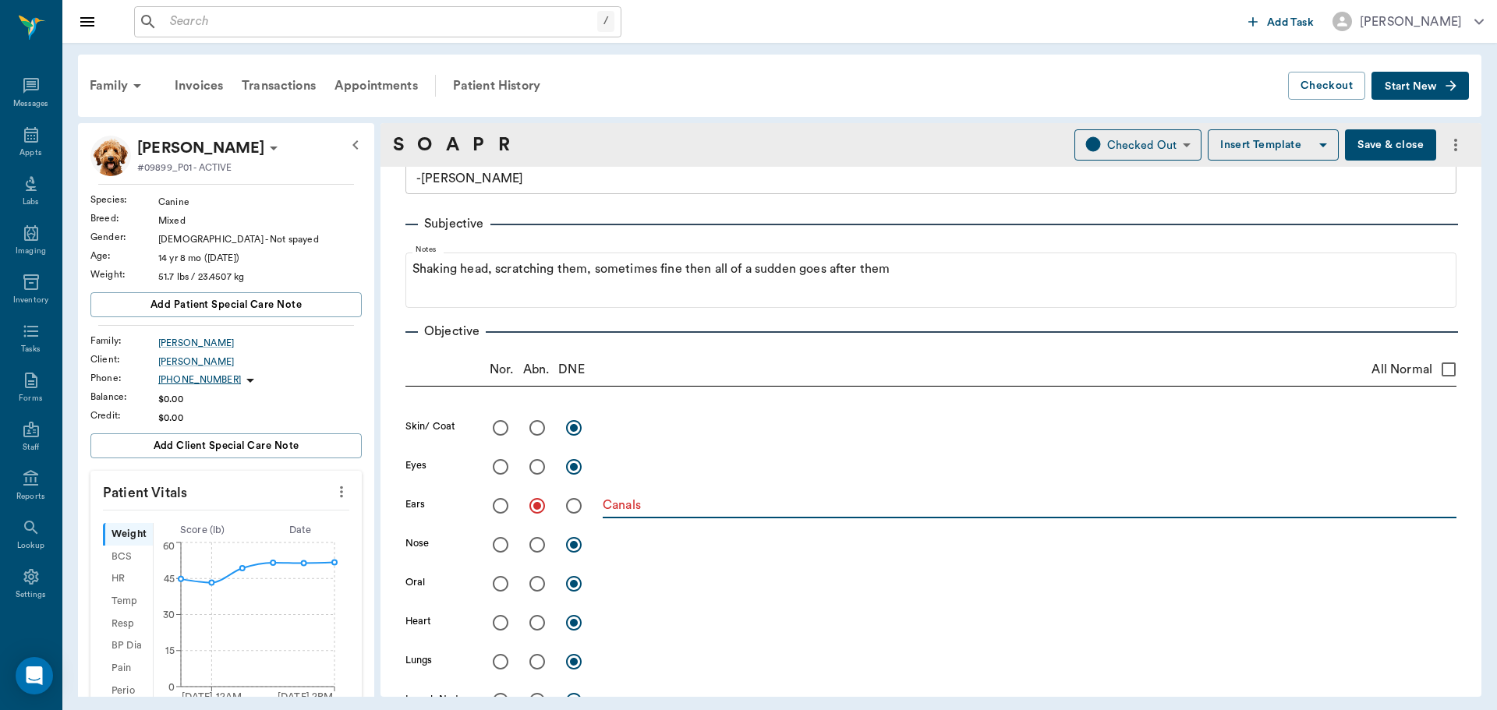
click at [741, 497] on textarea "Canals" at bounding box center [1030, 506] width 854 height 18
click at [741, 508] on textarea "Canals" at bounding box center [1030, 506] width 854 height 18
click at [720, 511] on textarea "Canals" at bounding box center [1030, 506] width 854 height 18
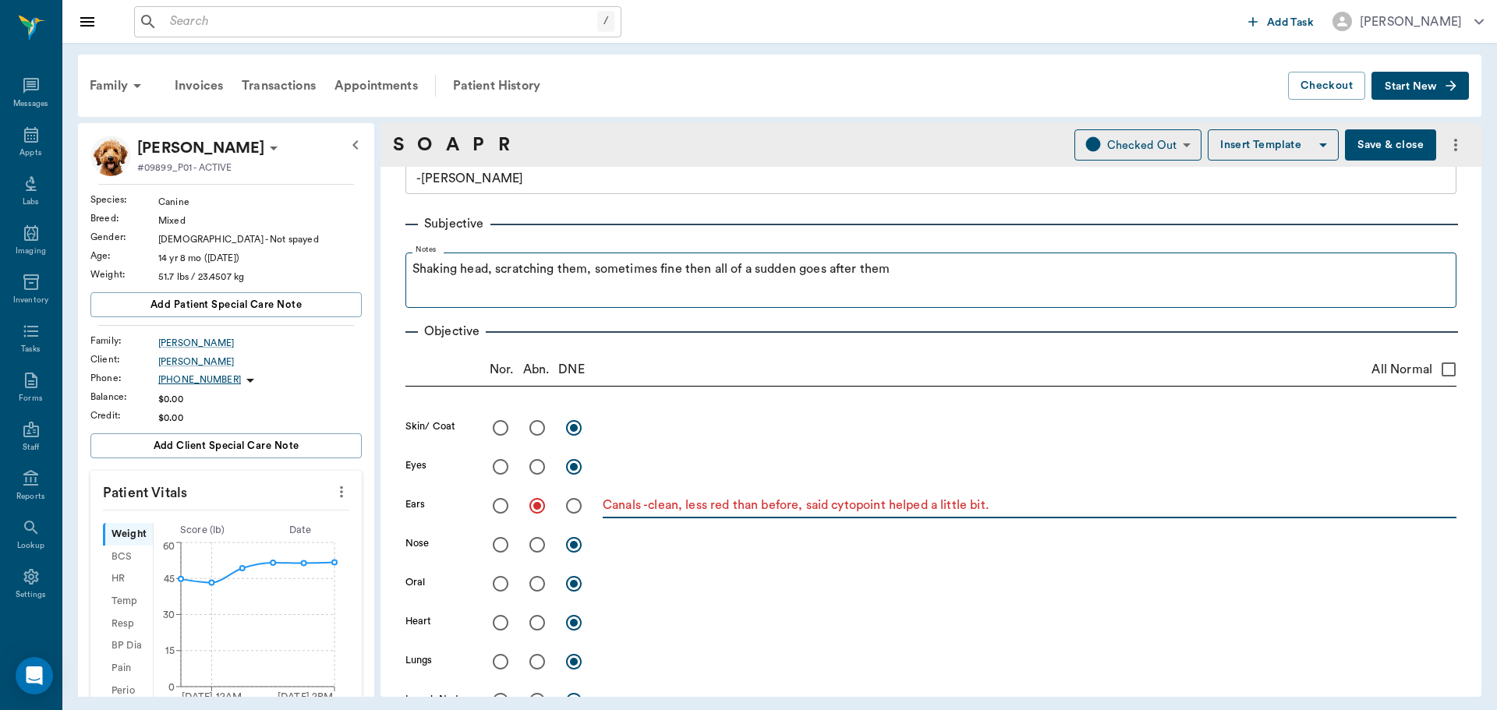
type textarea "Canals -clean, less red than before, said cytopoint helped a little bit."
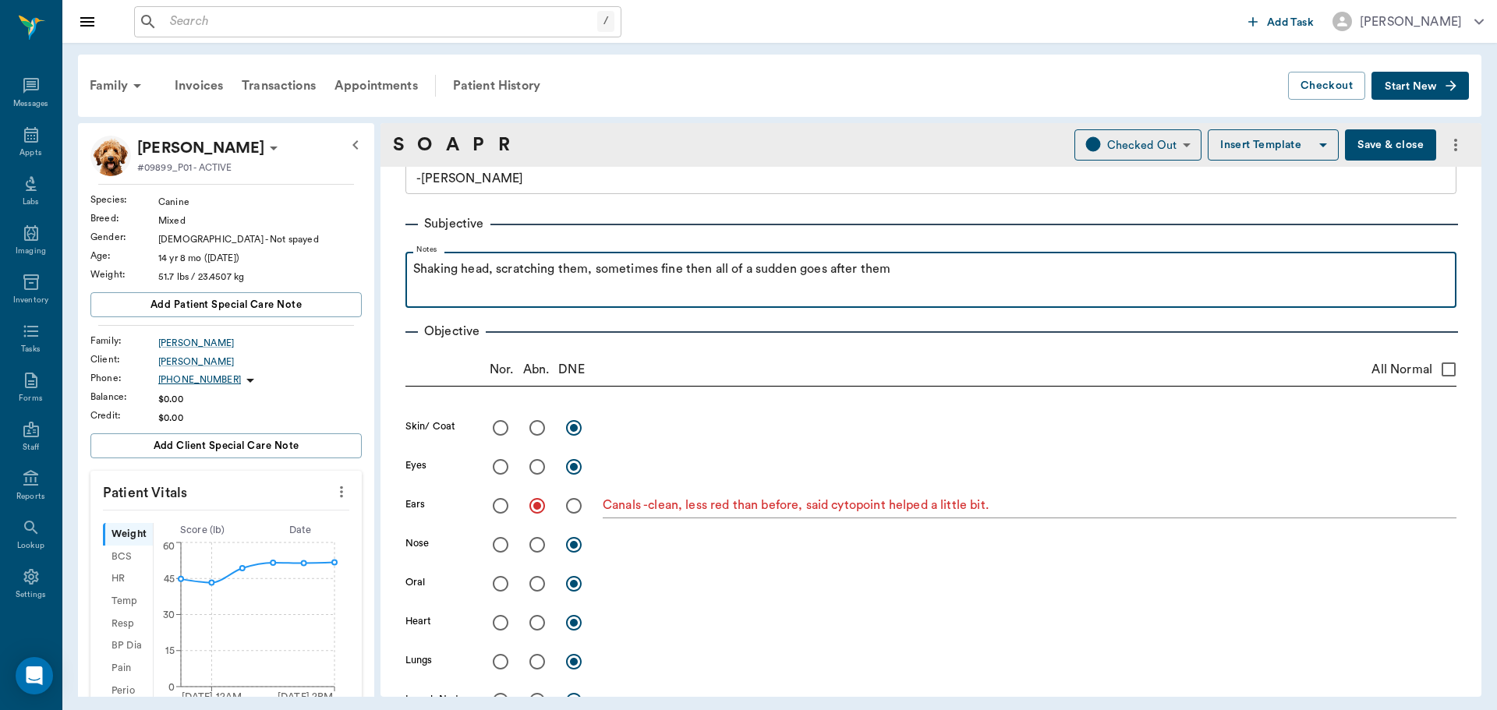
click at [975, 270] on p "Shaking head, scratching them, sometimes fine then all of a sudden goes after t…" at bounding box center [930, 269] width 1035 height 19
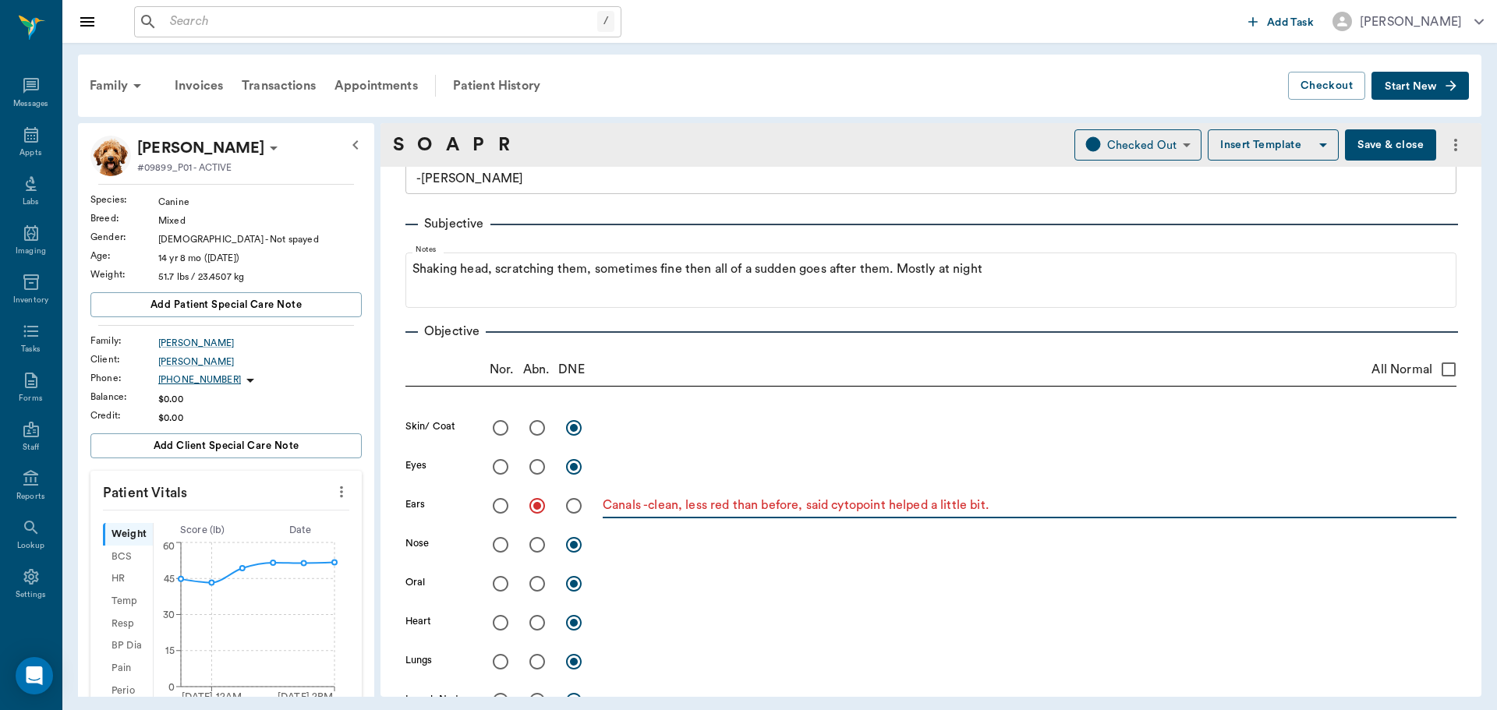
click at [1028, 507] on textarea "Canals -clean, less red than before, said cytopoint helped a little bit." at bounding box center [1030, 506] width 854 height 18
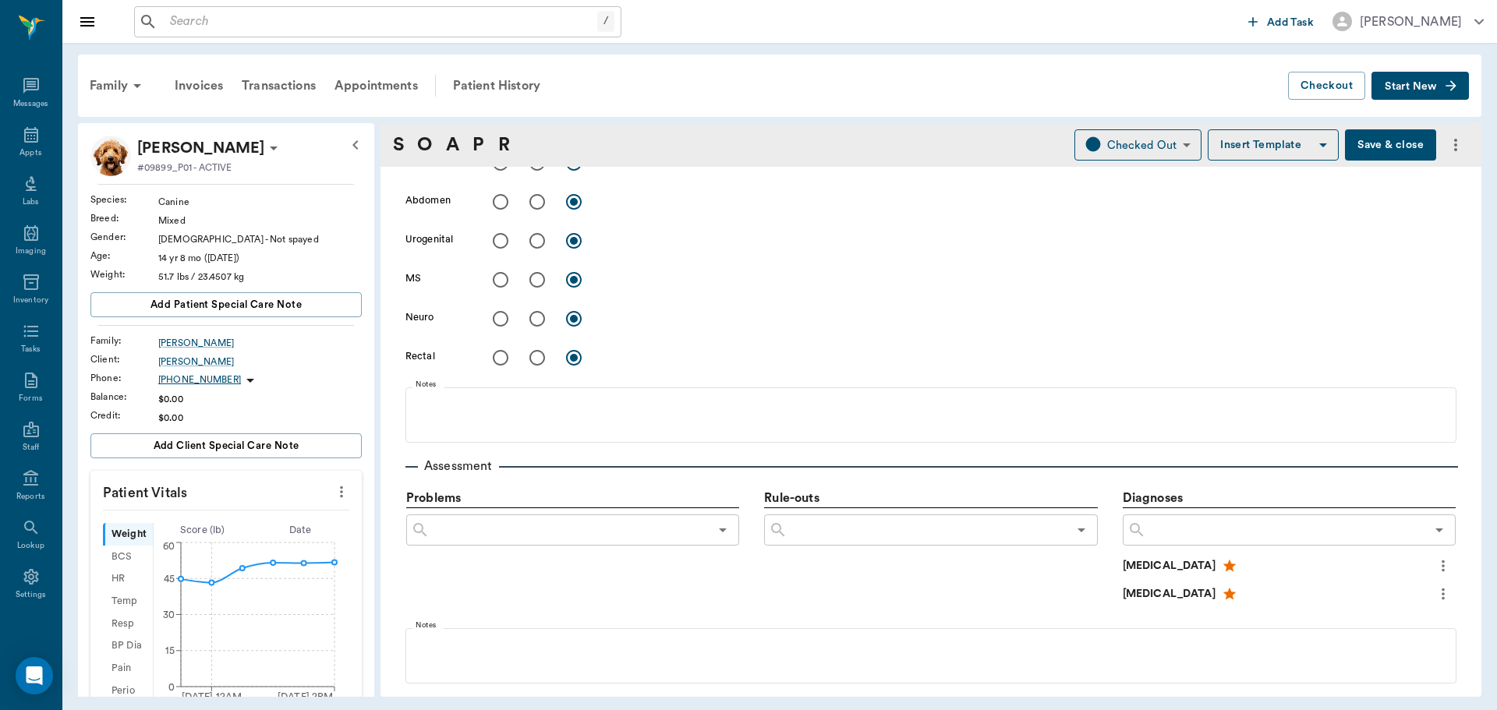
scroll to position [702, 0]
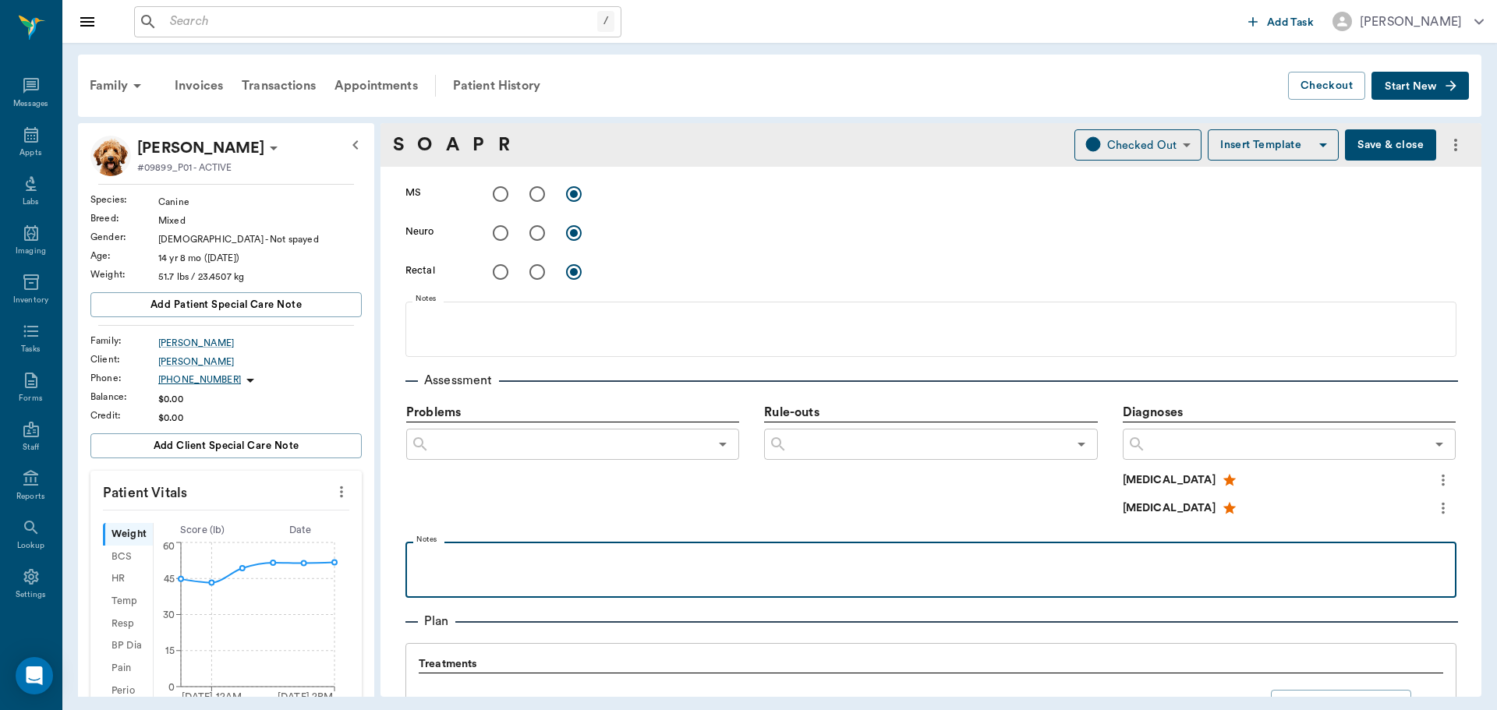
click at [608, 573] on div at bounding box center [930, 569] width 1035 height 39
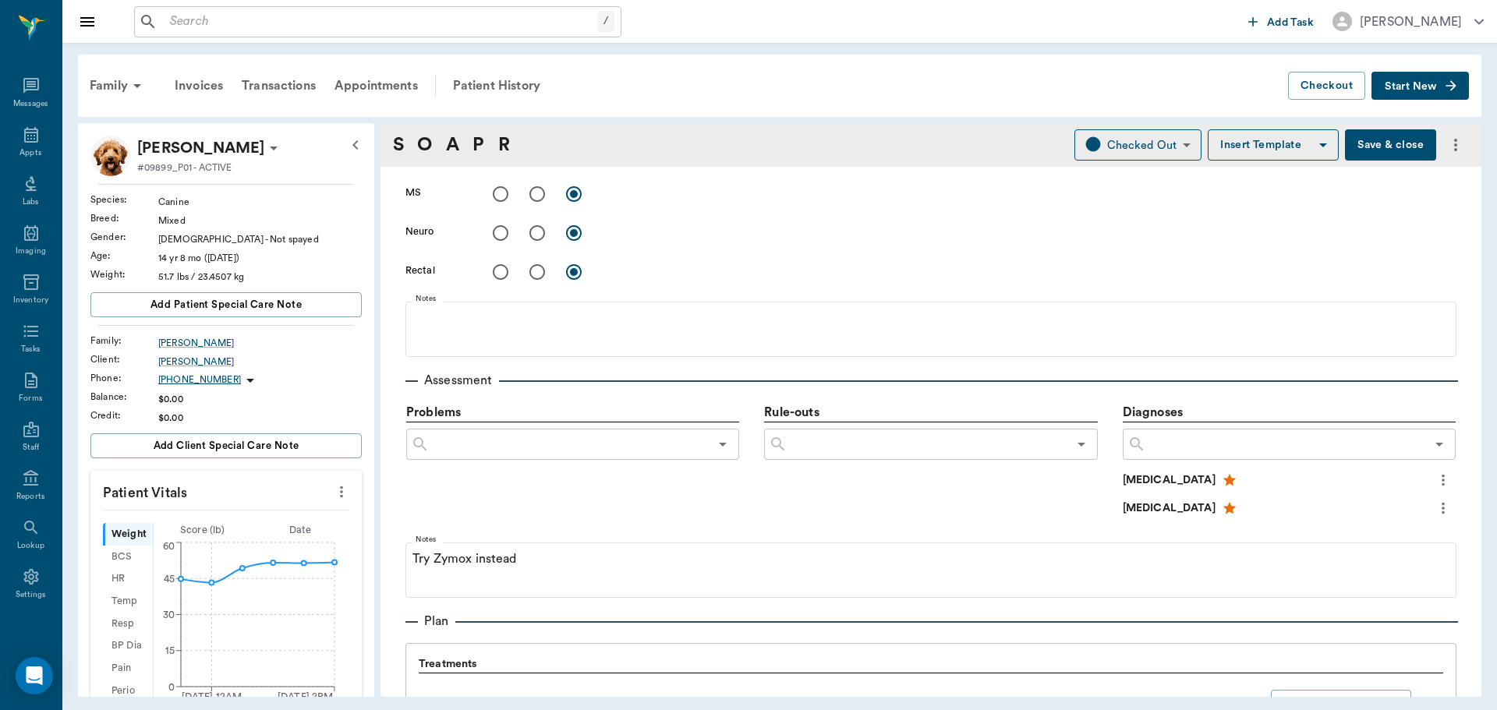
click at [1348, 147] on button "Save & close" at bounding box center [1390, 144] width 91 height 31
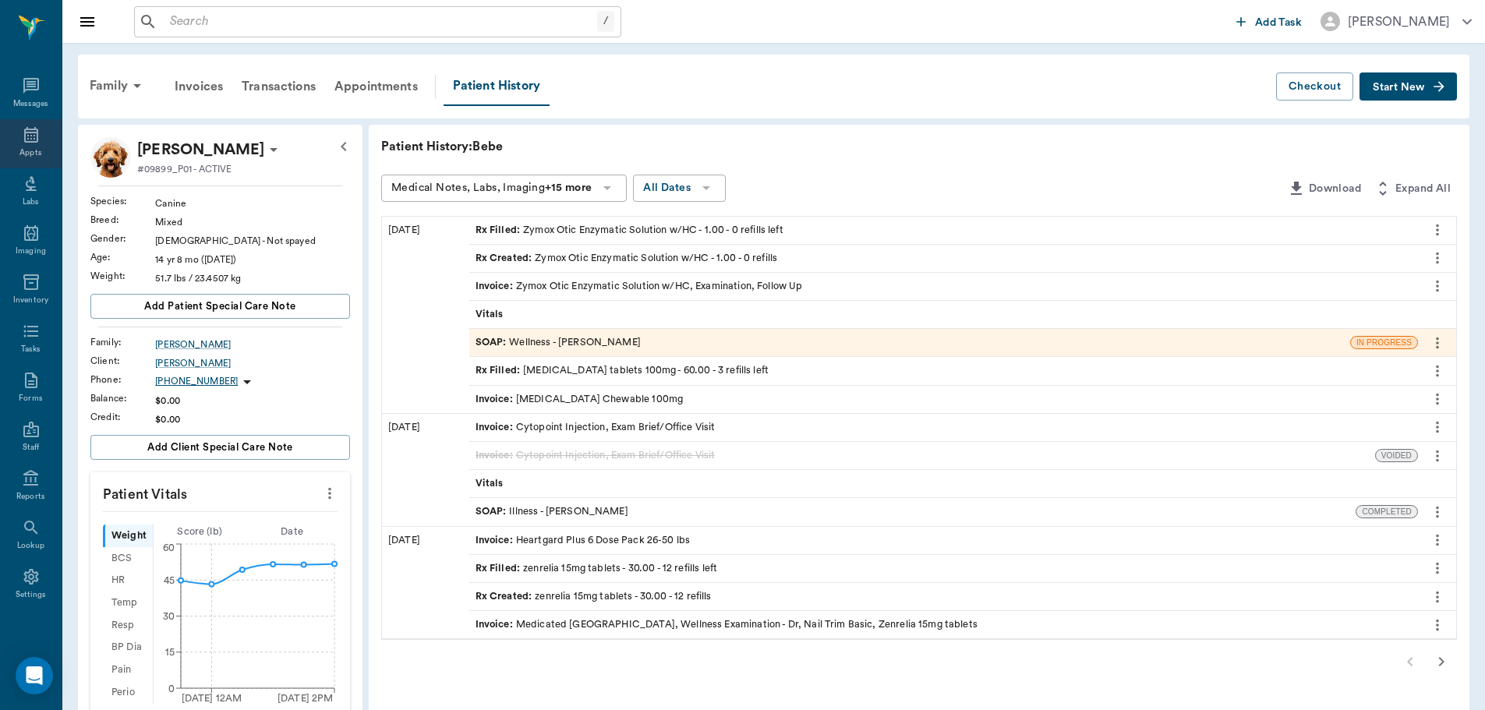
click at [24, 140] on icon at bounding box center [31, 135] width 14 height 16
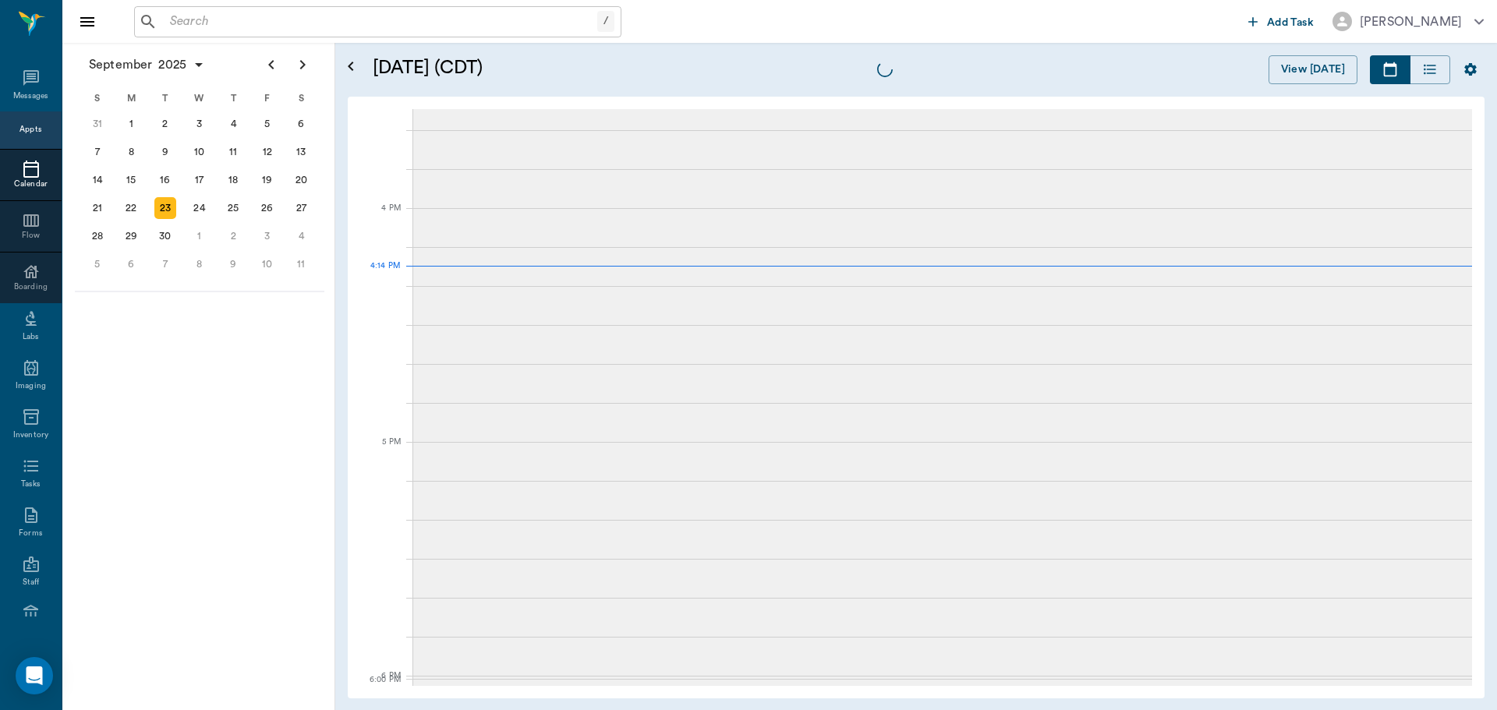
scroll to position [1873, 0]
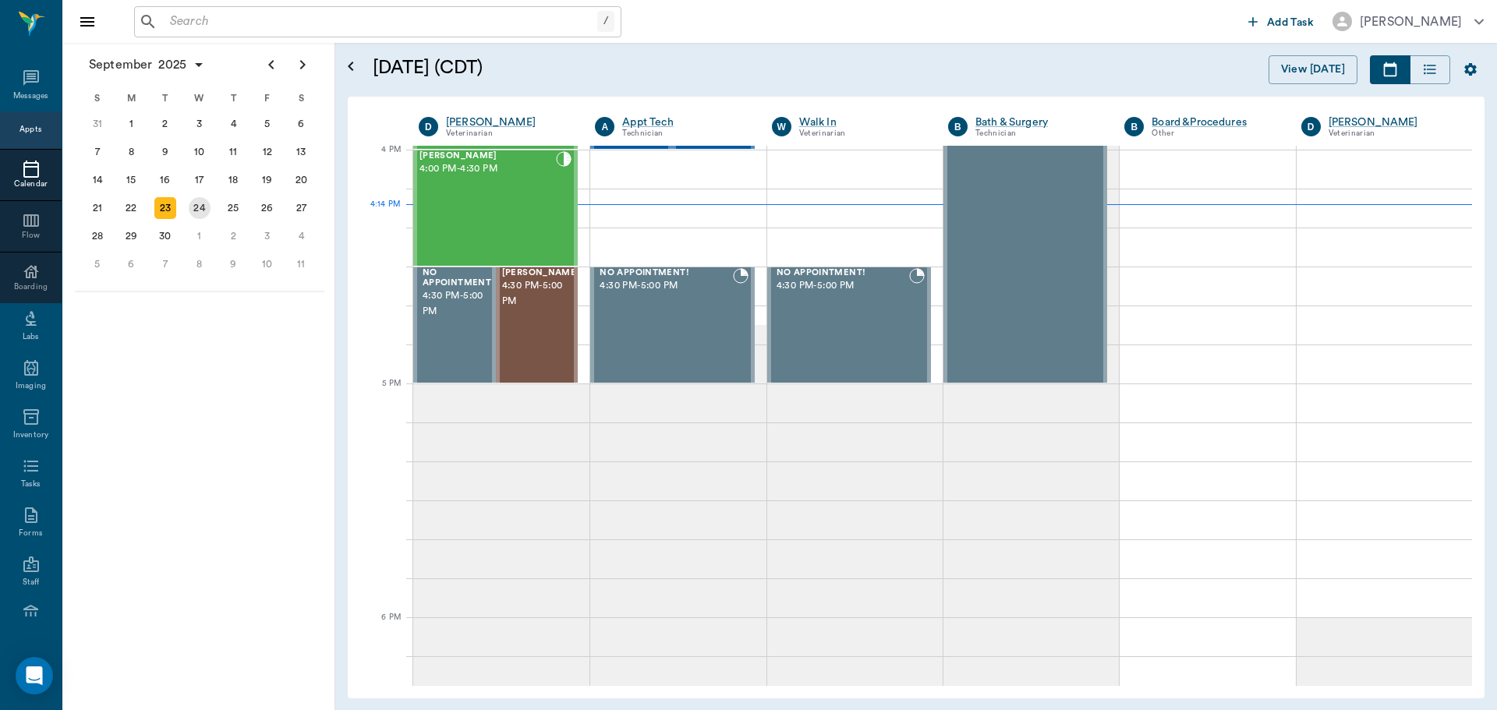
click at [203, 206] on div "24" at bounding box center [200, 208] width 22 height 22
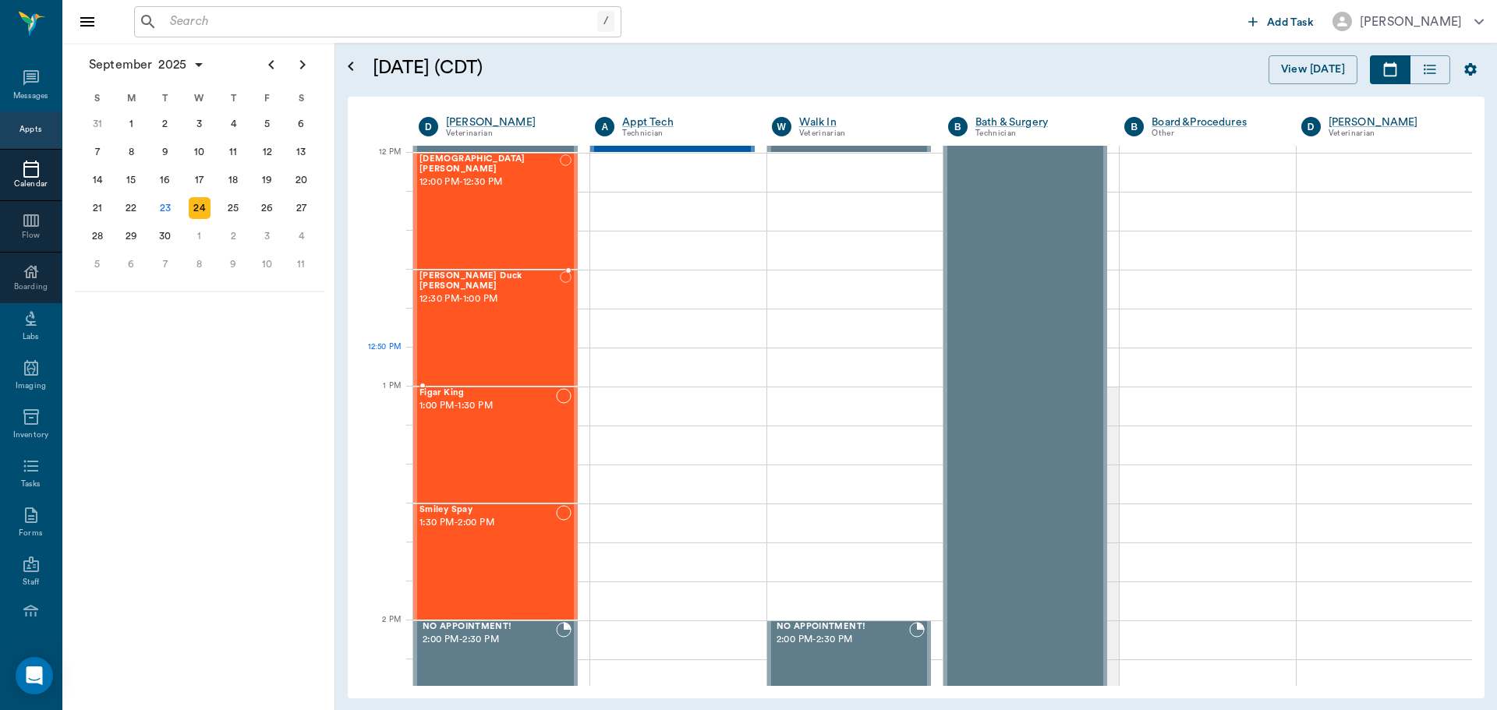
scroll to position [936, 0]
click at [482, 239] on div "[DEMOGRAPHIC_DATA][PERSON_NAME] 12:00 PM - 12:30 PM" at bounding box center [489, 211] width 140 height 114
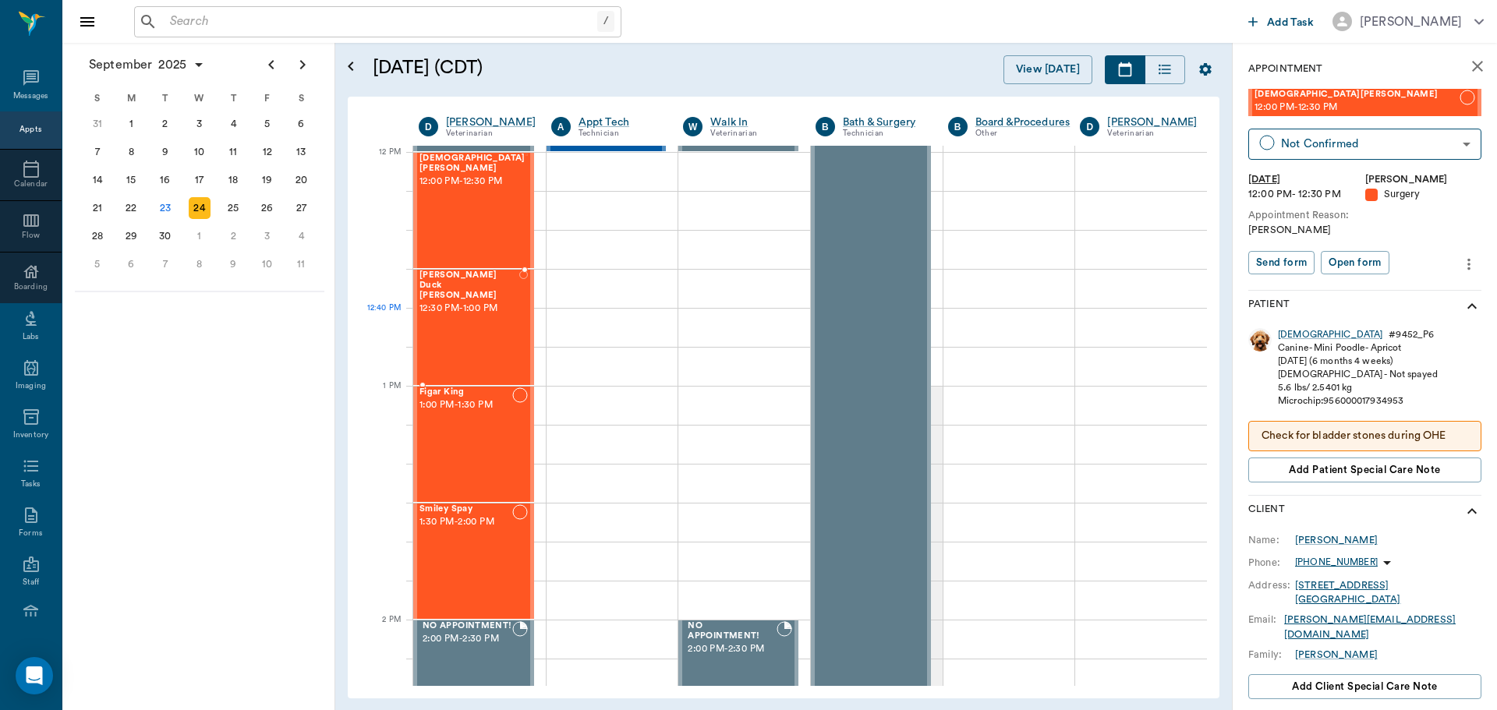
click at [472, 327] on div "[PERSON_NAME] [PERSON_NAME] 12:30 PM - 1:00 PM" at bounding box center [469, 328] width 100 height 114
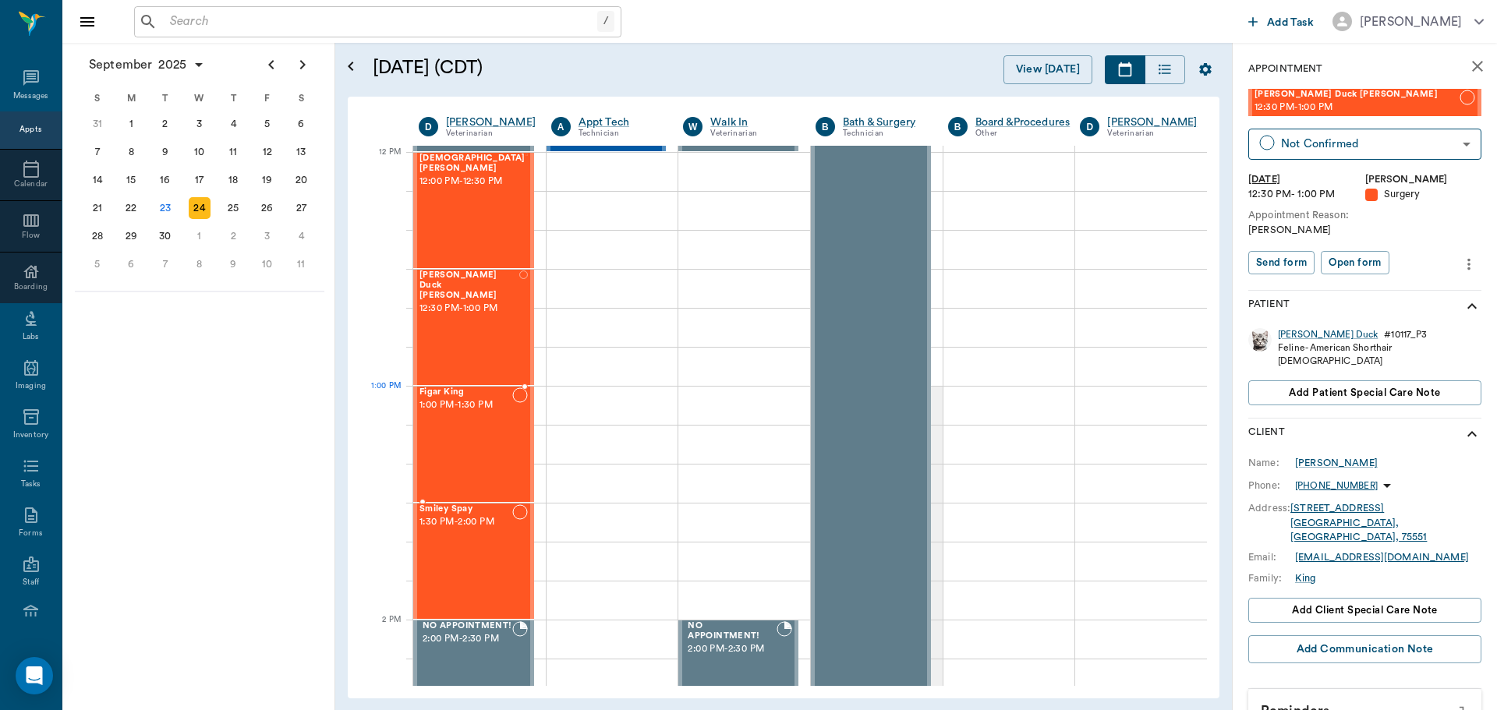
click at [469, 421] on div "Figar King 1:00 PM - 1:30 PM" at bounding box center [465, 444] width 93 height 114
click at [453, 550] on div "Smiley Spay 1:30 PM - 2:00 PM" at bounding box center [465, 561] width 93 height 114
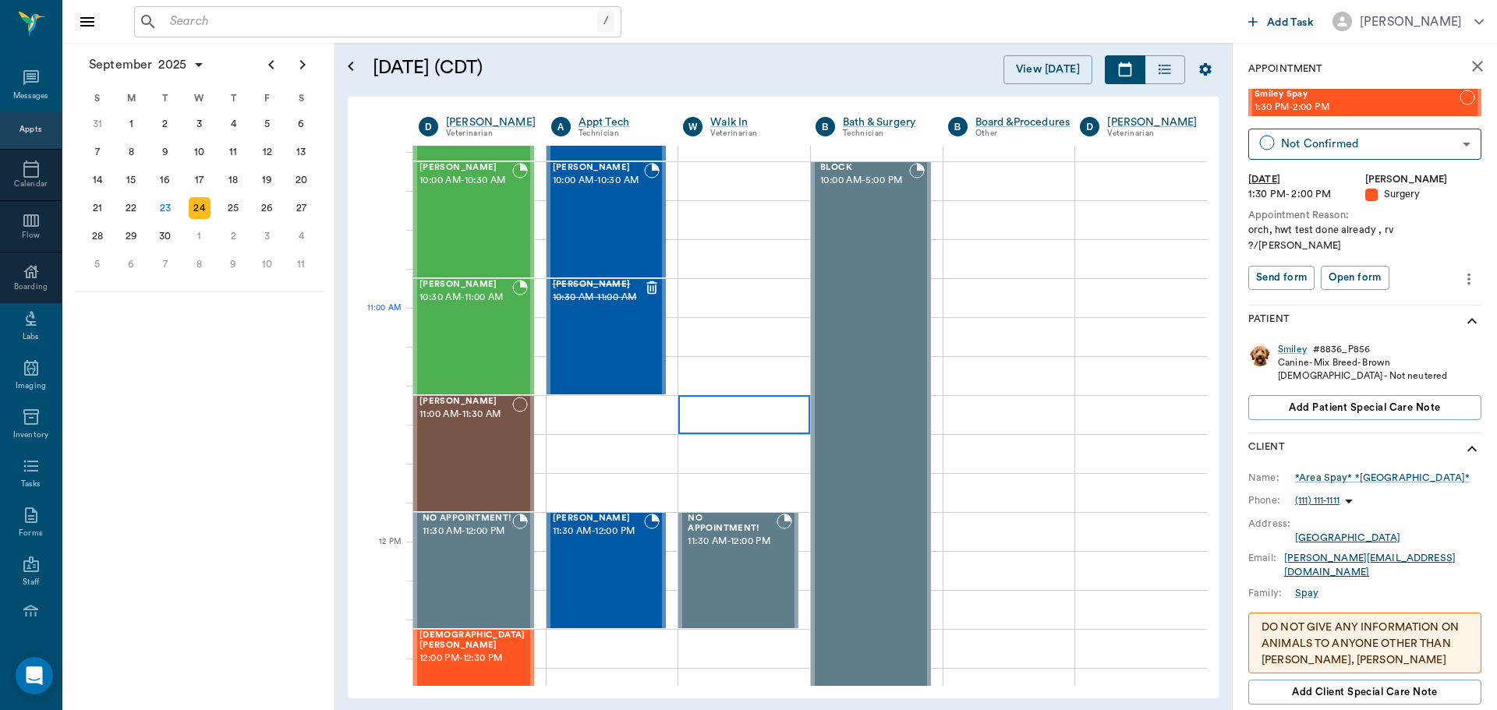
scroll to position [234, 0]
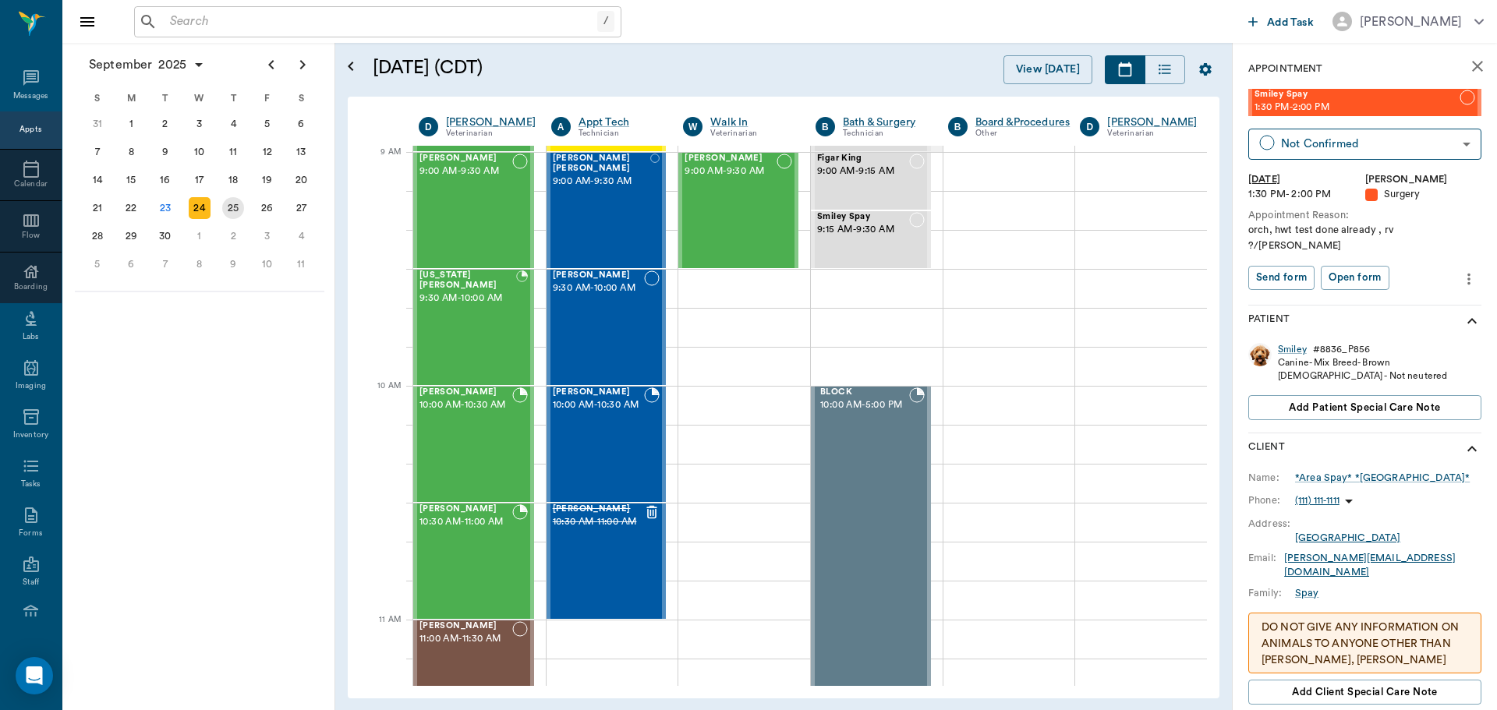
click at [230, 210] on div "25" at bounding box center [233, 208] width 22 height 22
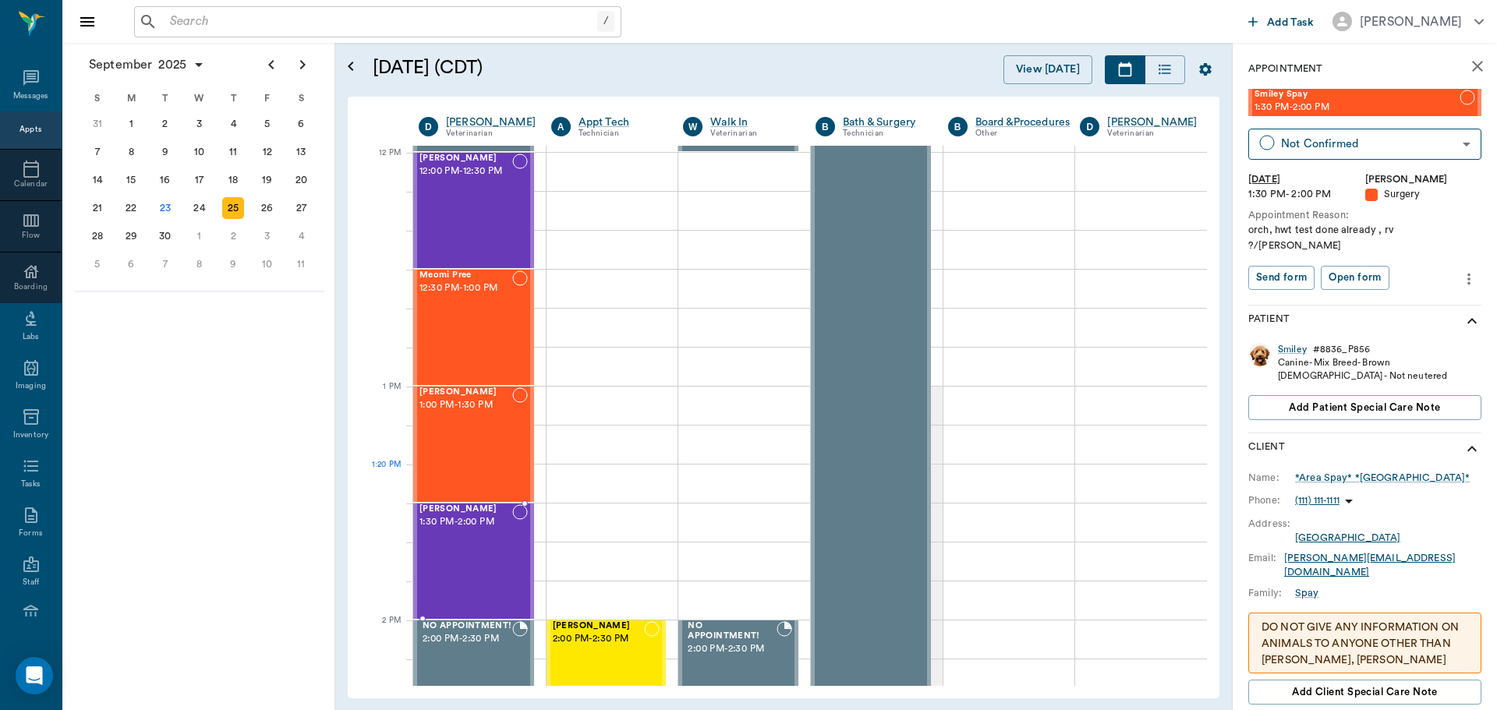
scroll to position [858, 0]
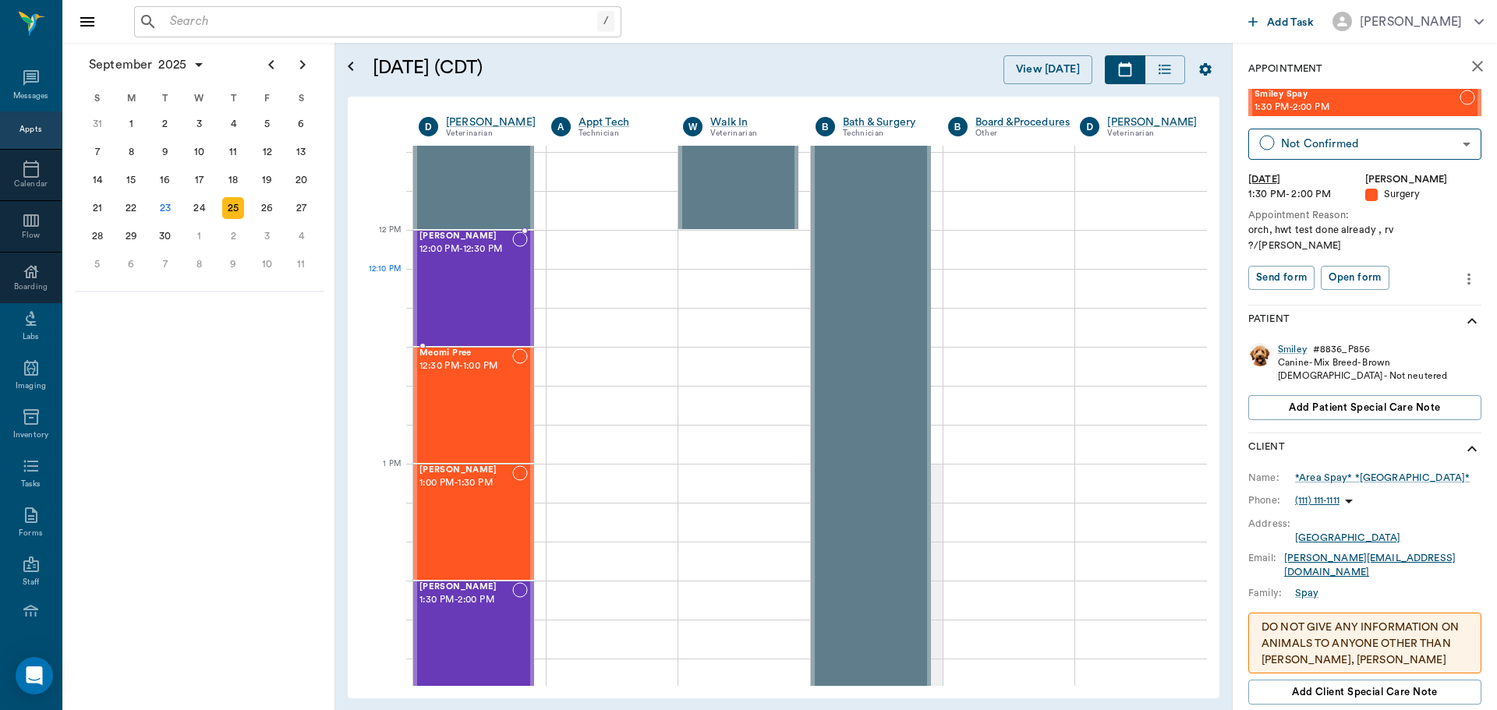
click at [451, 301] on div "[PERSON_NAME] 12:00 PM - 12:30 PM" at bounding box center [465, 289] width 93 height 114
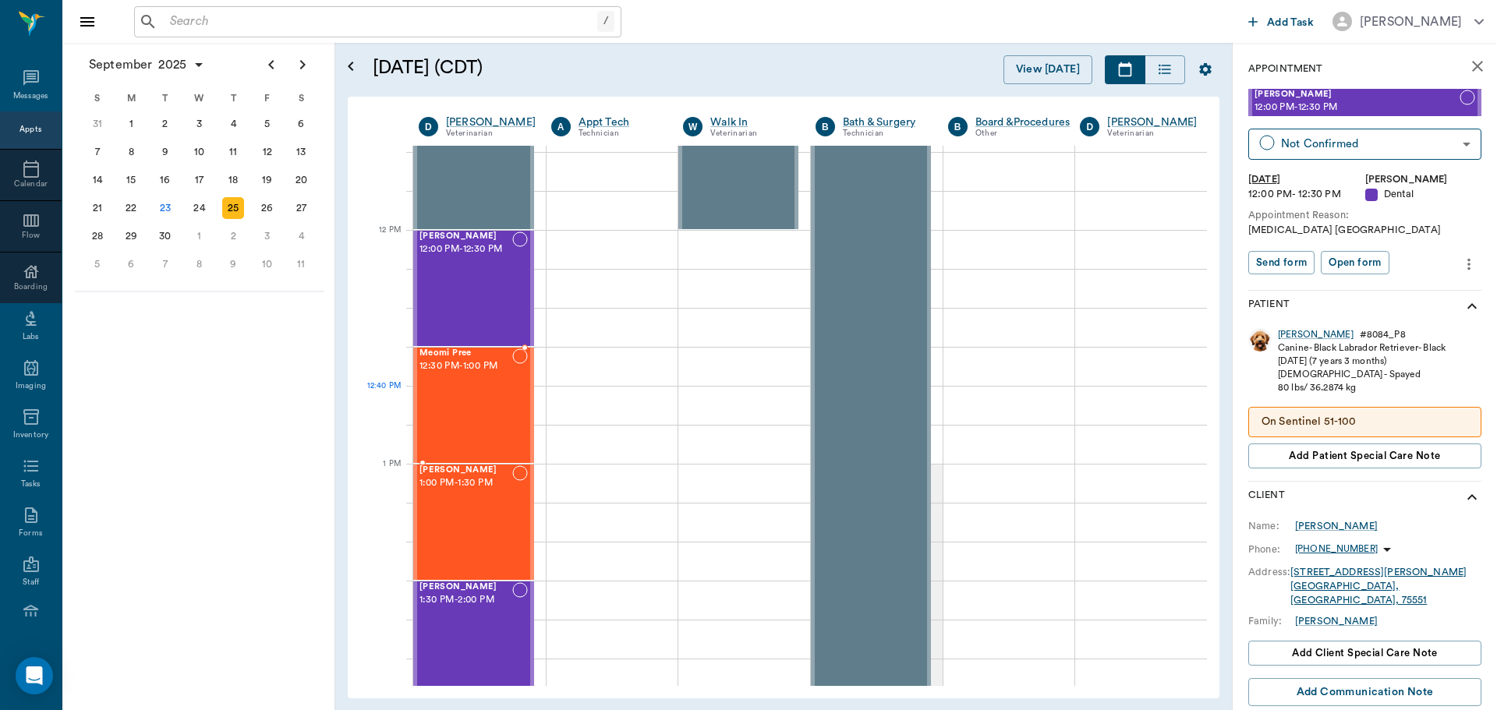
click at [452, 404] on div "Meomi Pree 12:30 PM - 1:00 PM" at bounding box center [465, 405] width 93 height 114
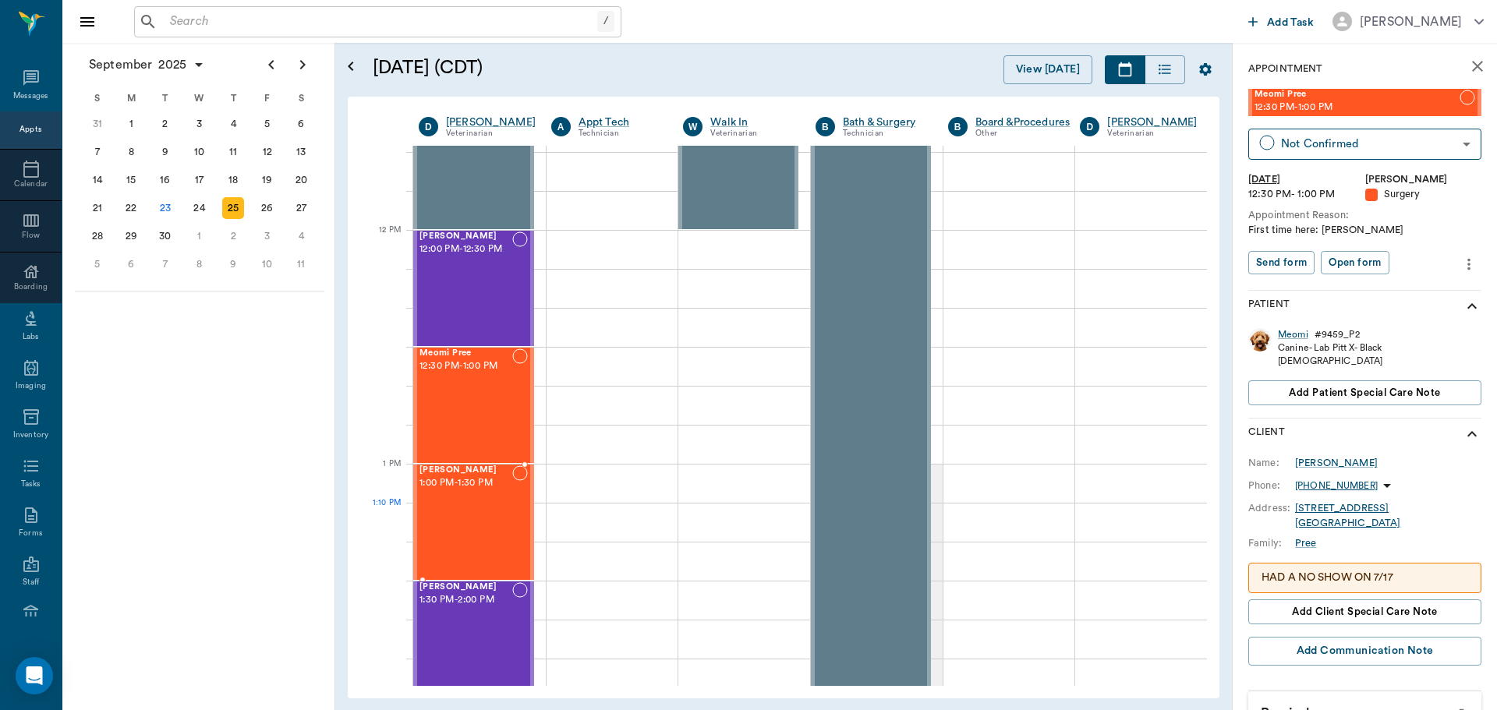
click at [469, 508] on div "[PERSON_NAME] 1:00 PM - 1:30 PM" at bounding box center [465, 522] width 93 height 114
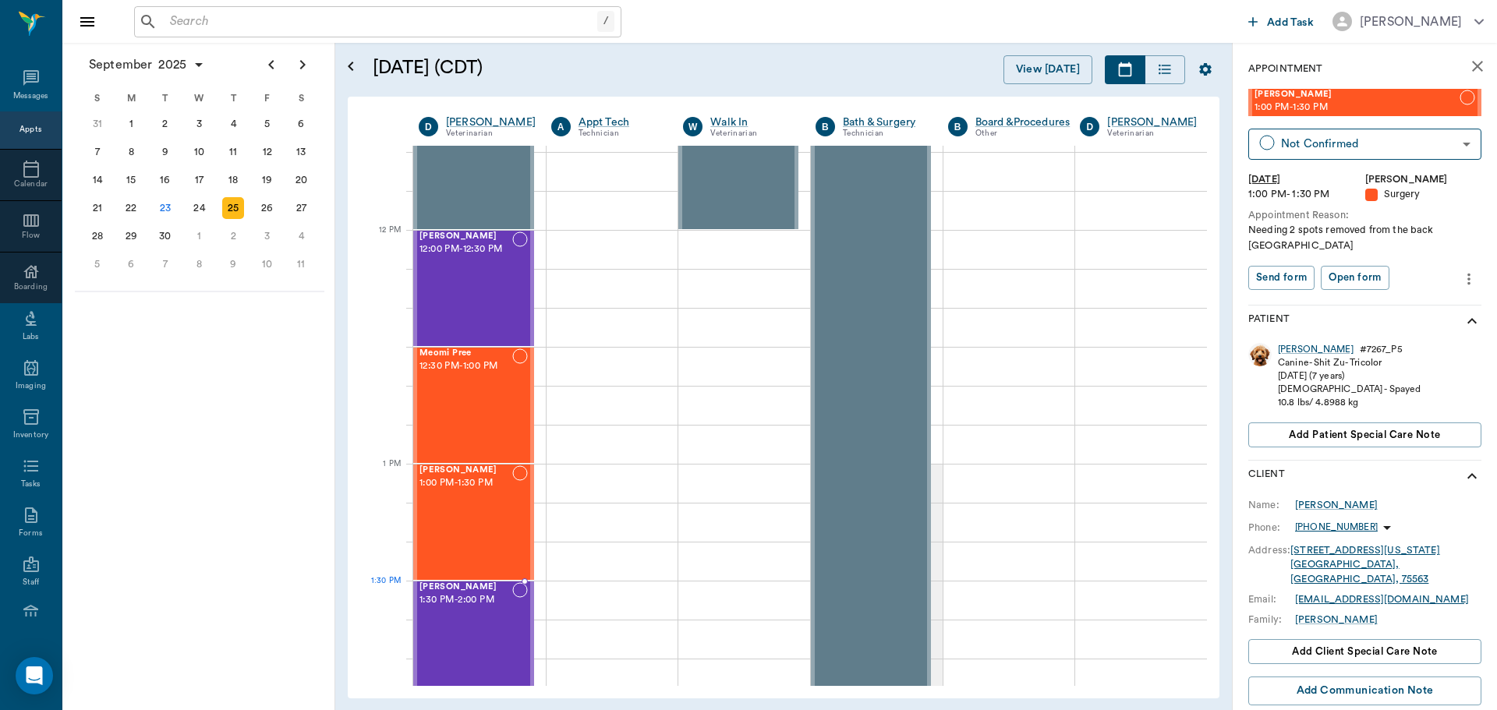
click at [472, 609] on div "[PERSON_NAME] 1:30 PM - 2:00 PM" at bounding box center [465, 639] width 93 height 114
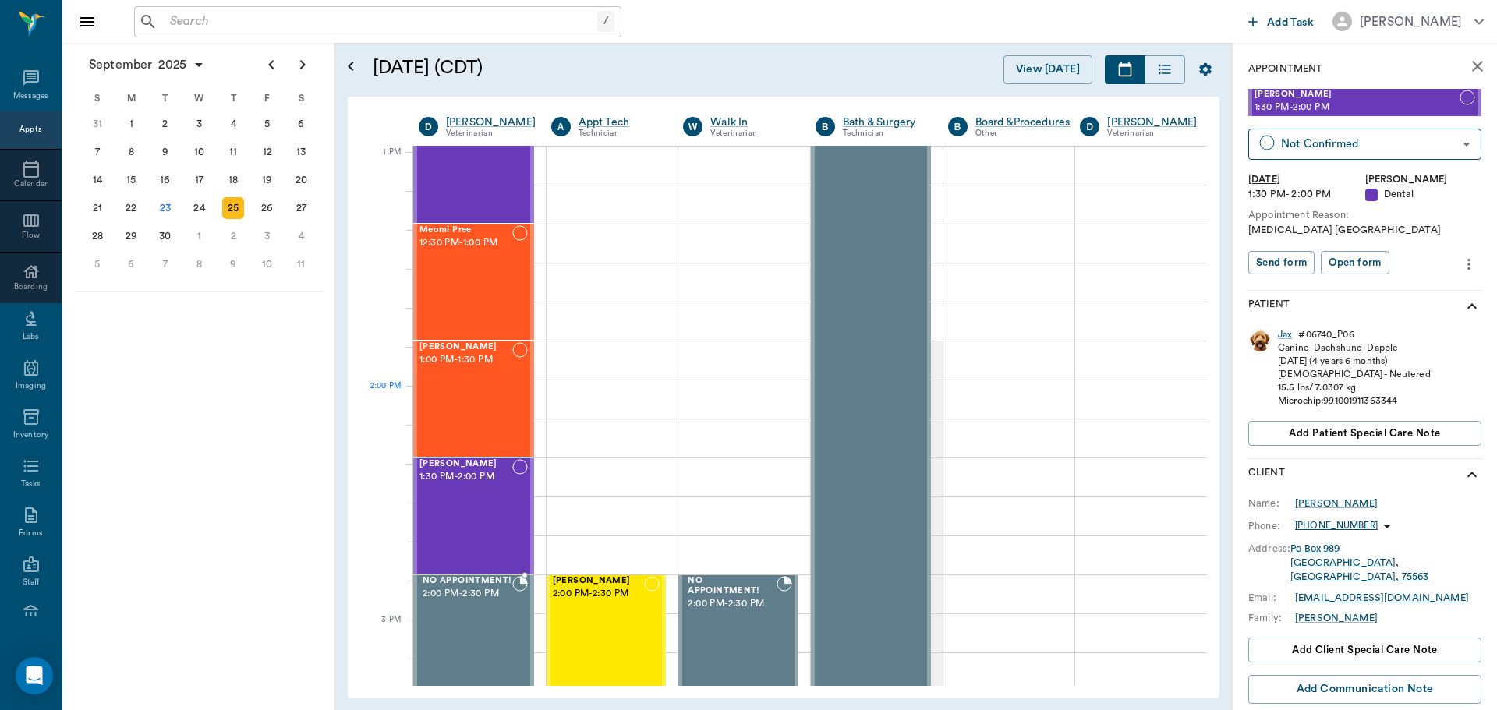
scroll to position [1169, 0]
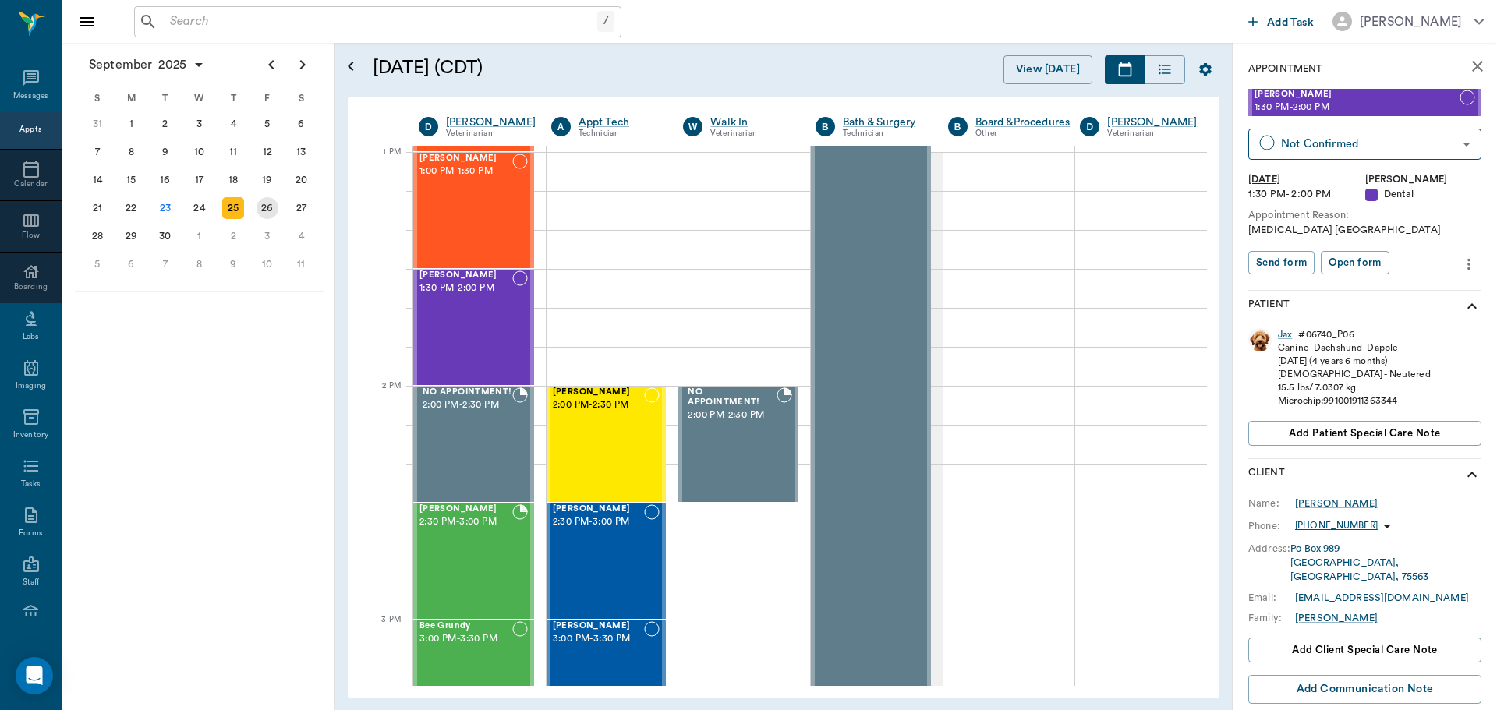
click at [269, 207] on div "26" at bounding box center [267, 208] width 22 height 22
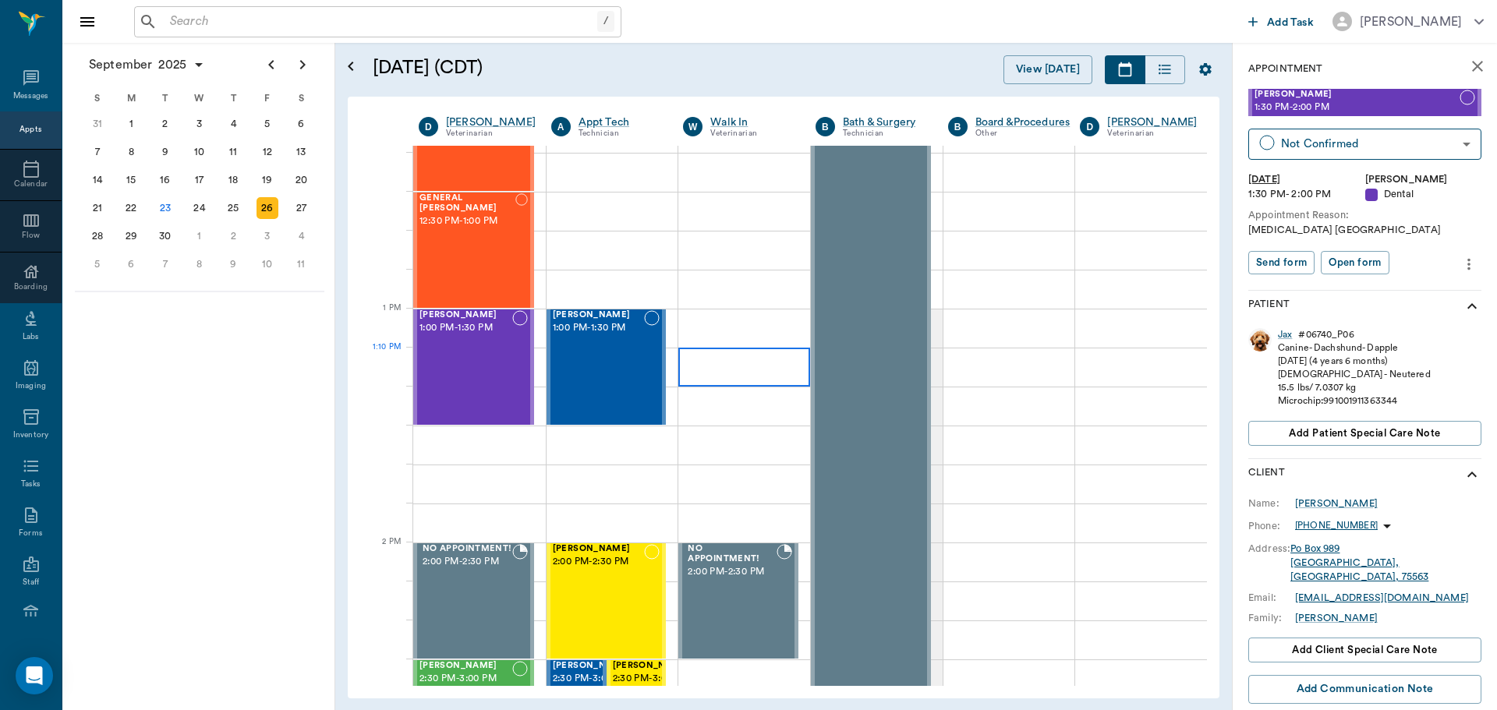
scroll to position [1014, 0]
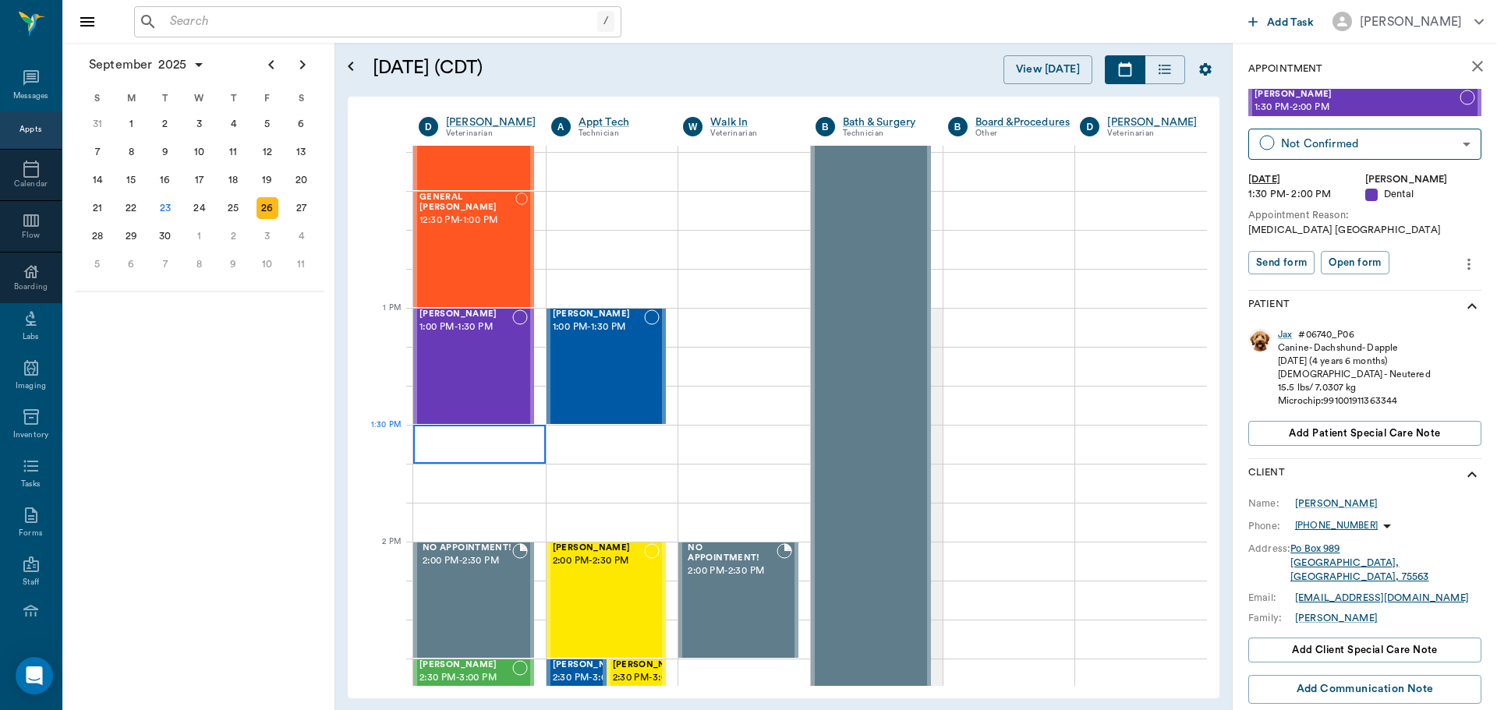
click at [490, 446] on div at bounding box center [479, 444] width 133 height 39
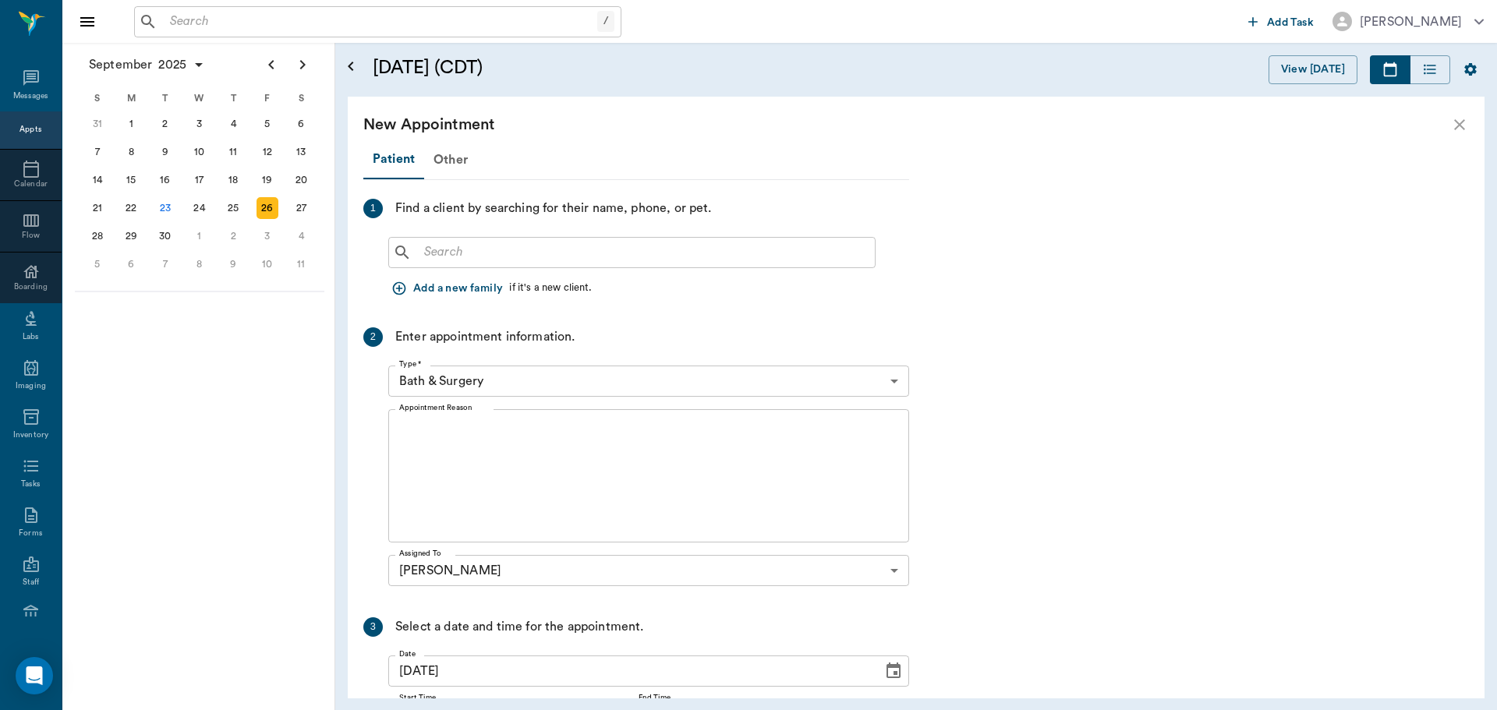
click at [529, 254] on input "text" at bounding box center [643, 253] width 451 height 22
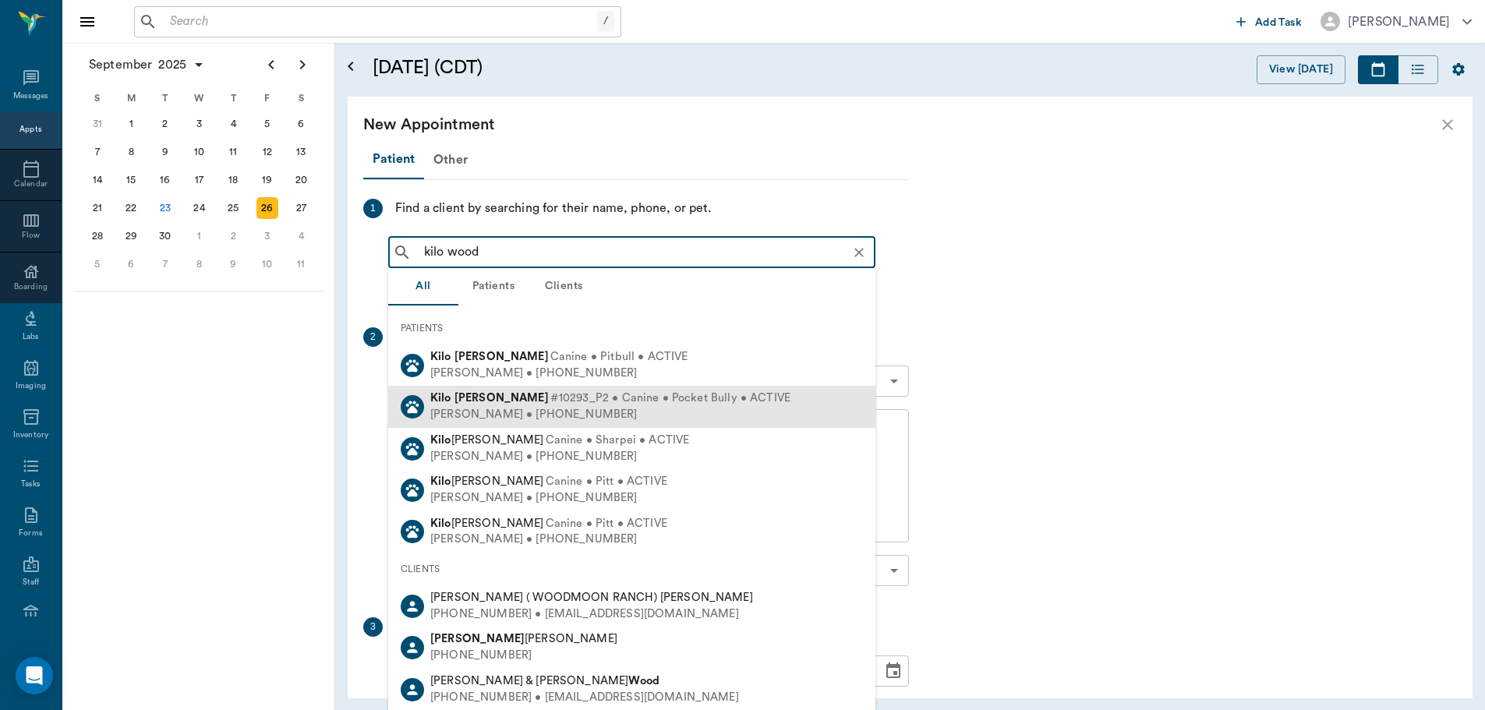
click at [568, 409] on div "[PERSON_NAME] • [PHONE_NUMBER]" at bounding box center [610, 415] width 360 height 16
type input "kilo wood"
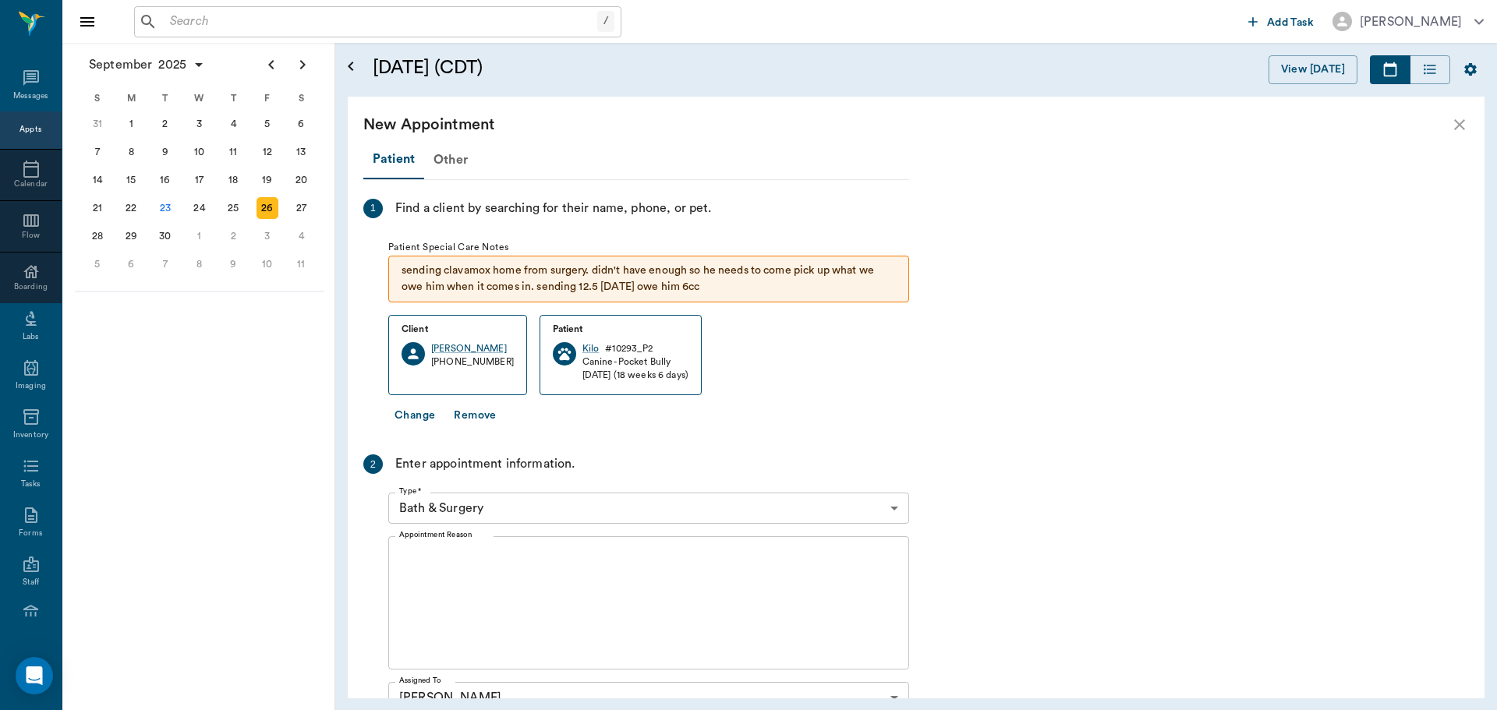
click at [511, 512] on body "/ ​ Add Task [PERSON_NAME] Nectar Messages Appts Calendar Flow Boarding Labs Im…" at bounding box center [748, 355] width 1497 height 710
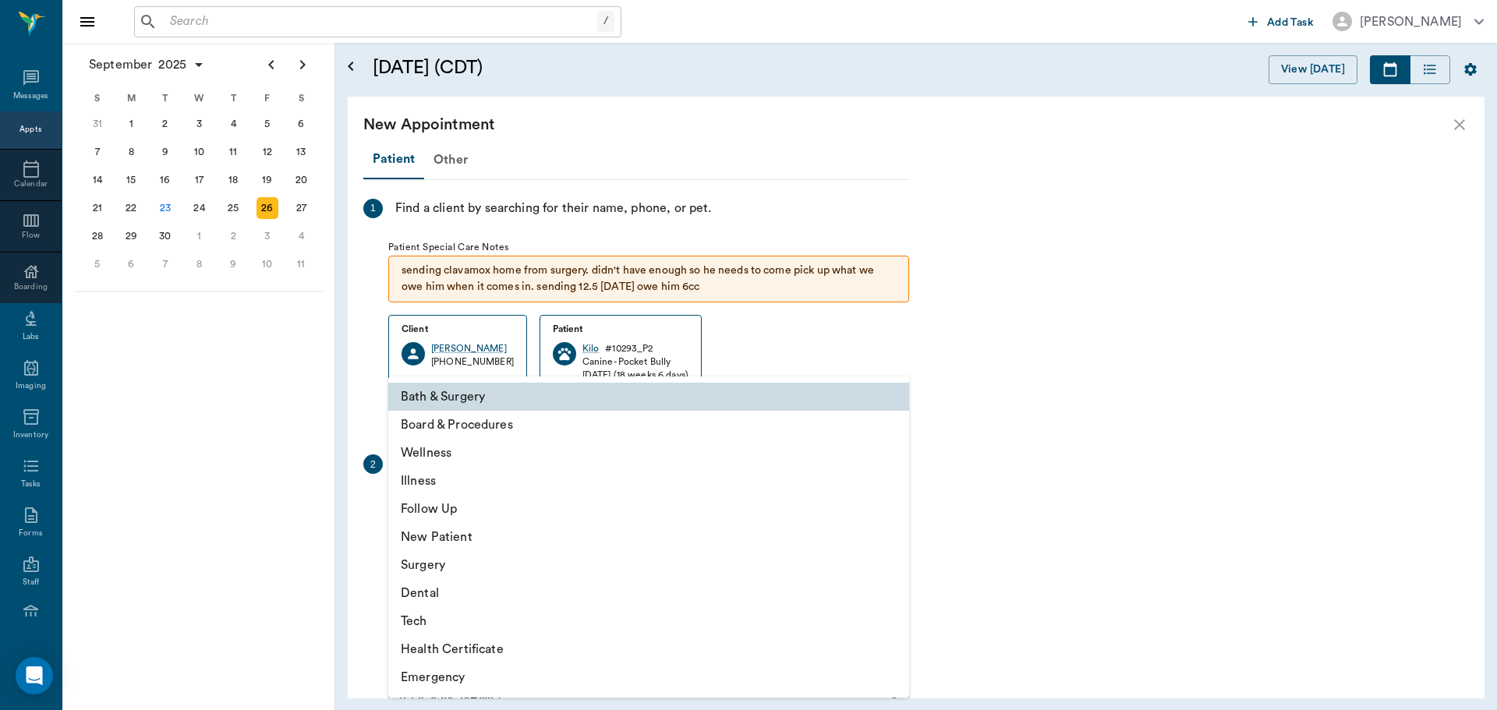
click at [508, 563] on li "Surgery" at bounding box center [648, 565] width 521 height 28
type input "65d2be4f46e3a538d89b8c18"
type input "02:00 PM"
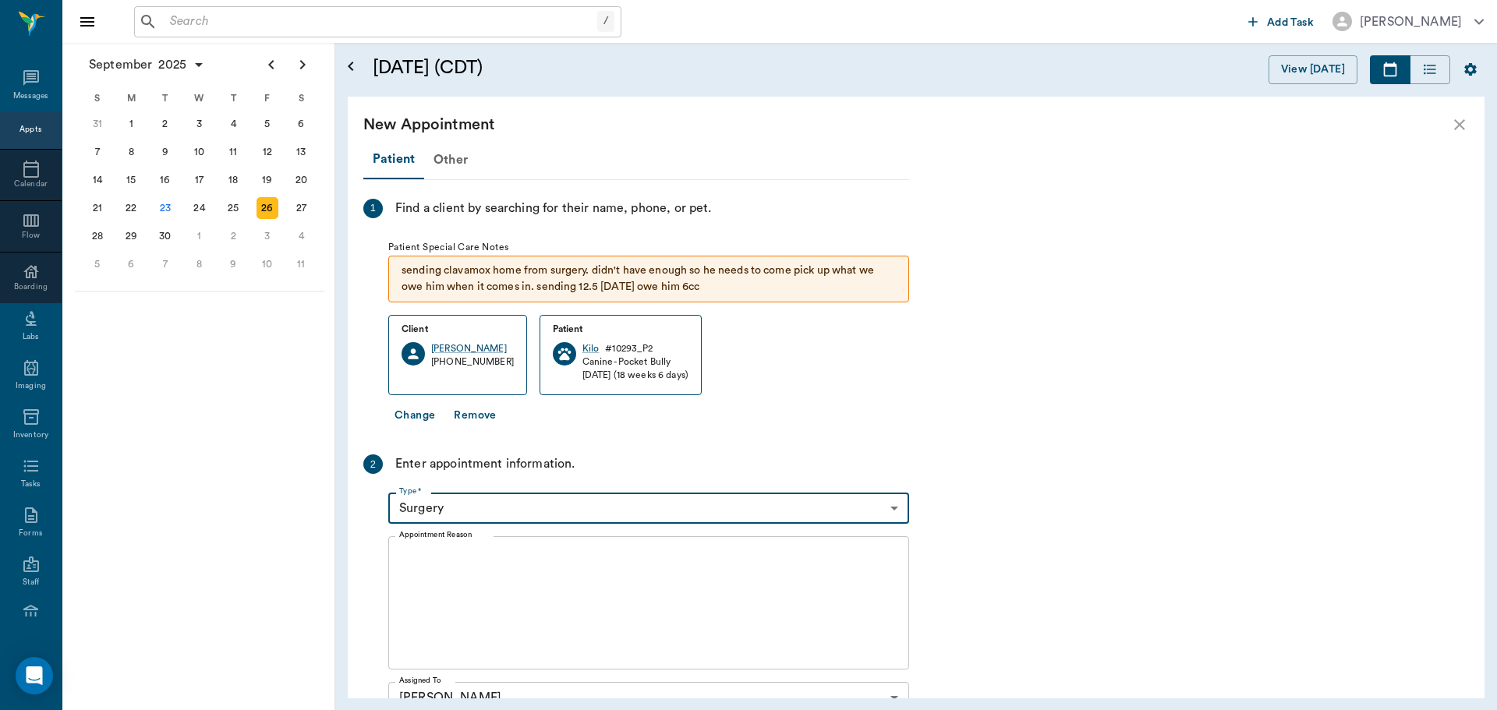
click at [504, 579] on textarea "Appointment Reason" at bounding box center [648, 604] width 499 height 108
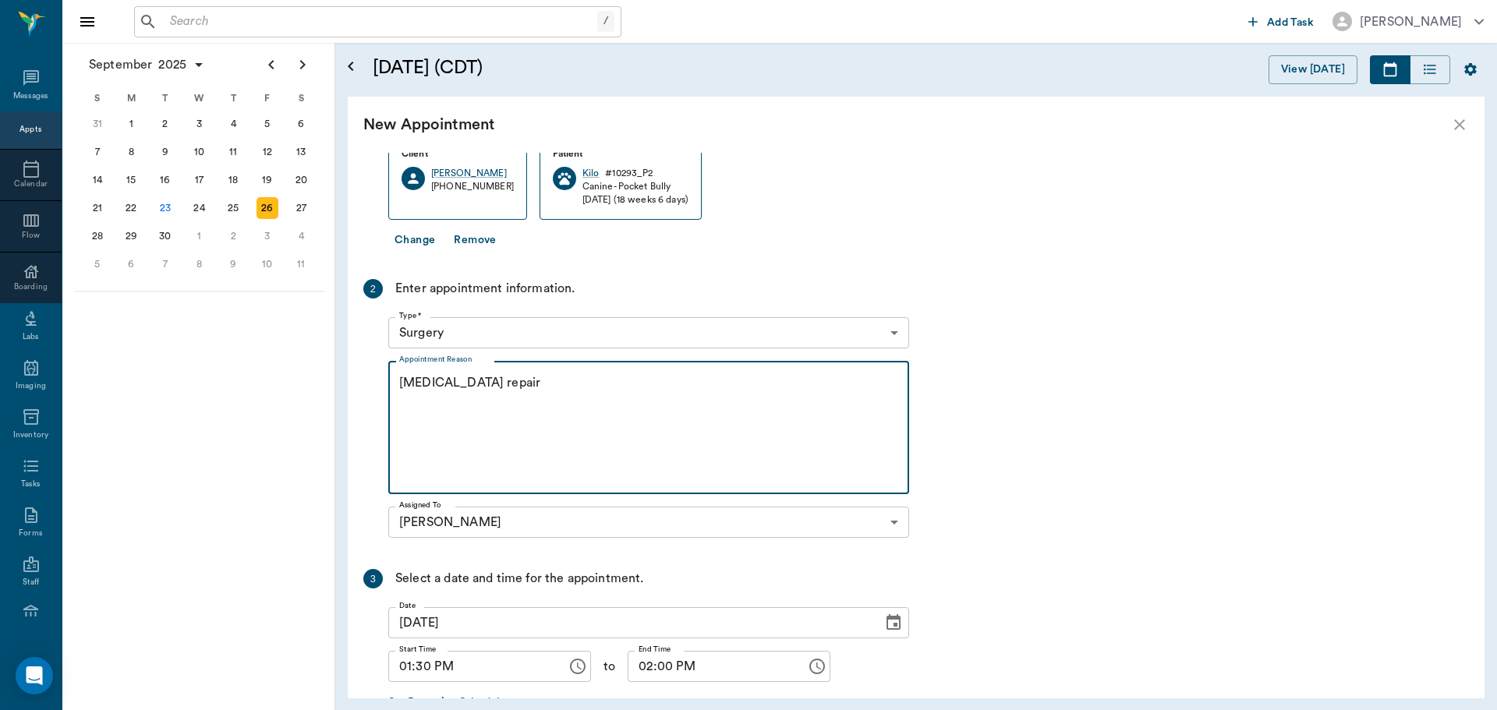
scroll to position [234, 0]
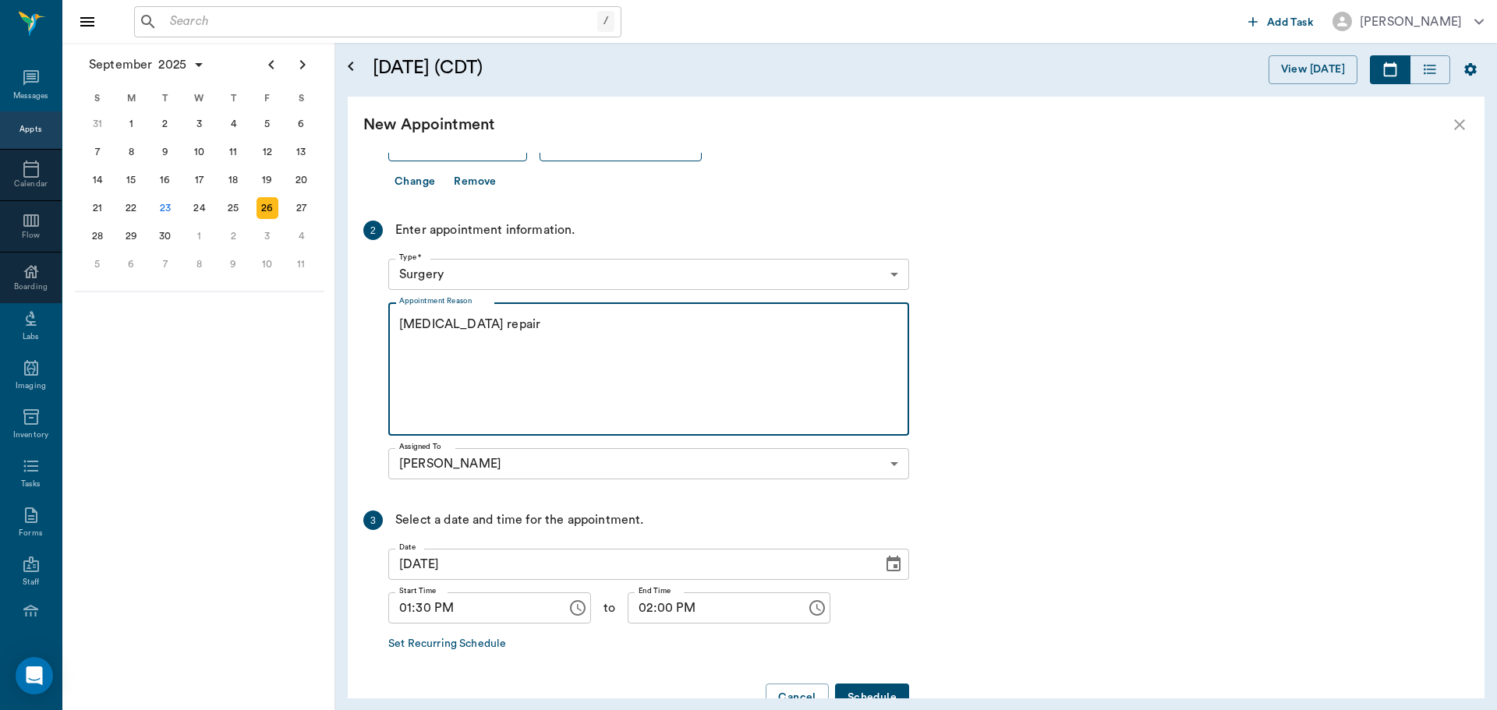
type textarea "[MEDICAL_DATA] repair"
click at [893, 692] on button "Schedule" at bounding box center [872, 698] width 74 height 29
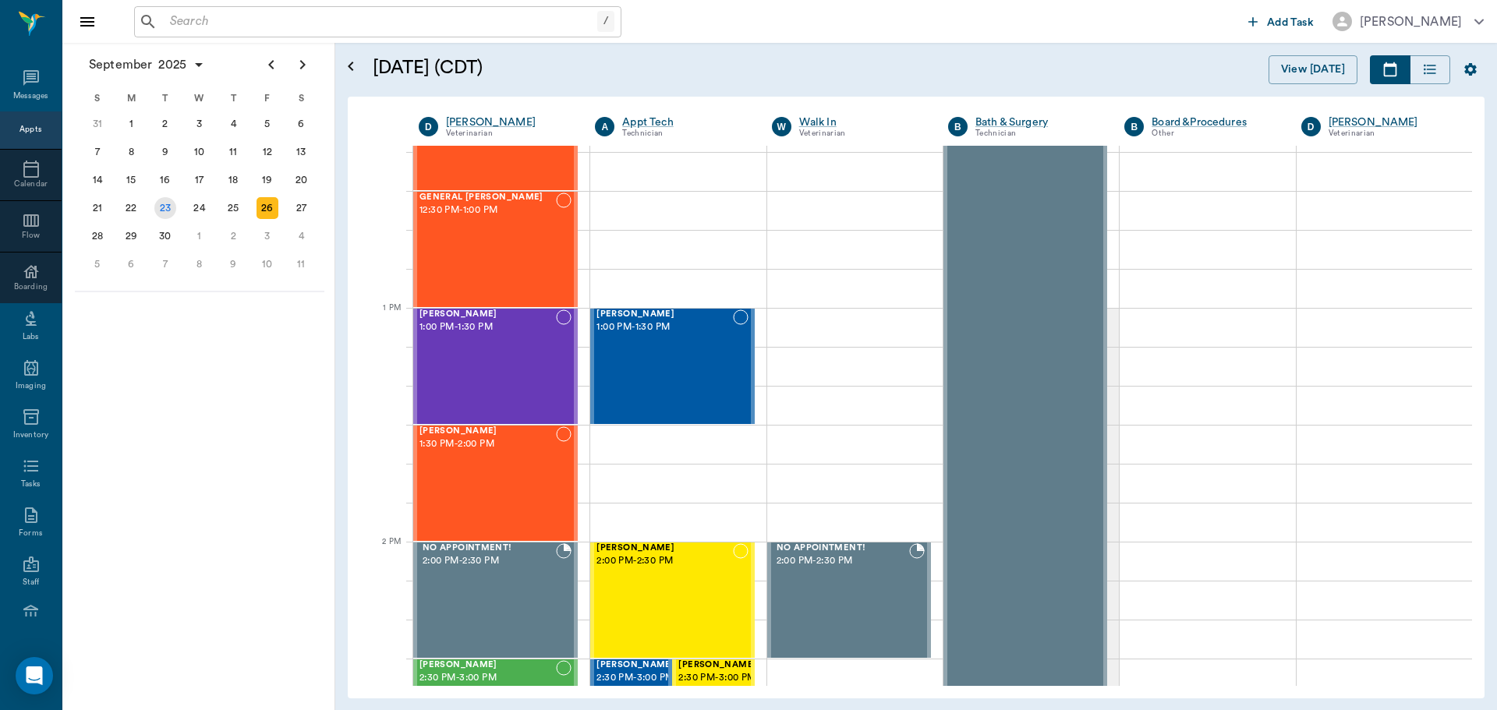
click at [171, 217] on div "23" at bounding box center [165, 208] width 22 height 22
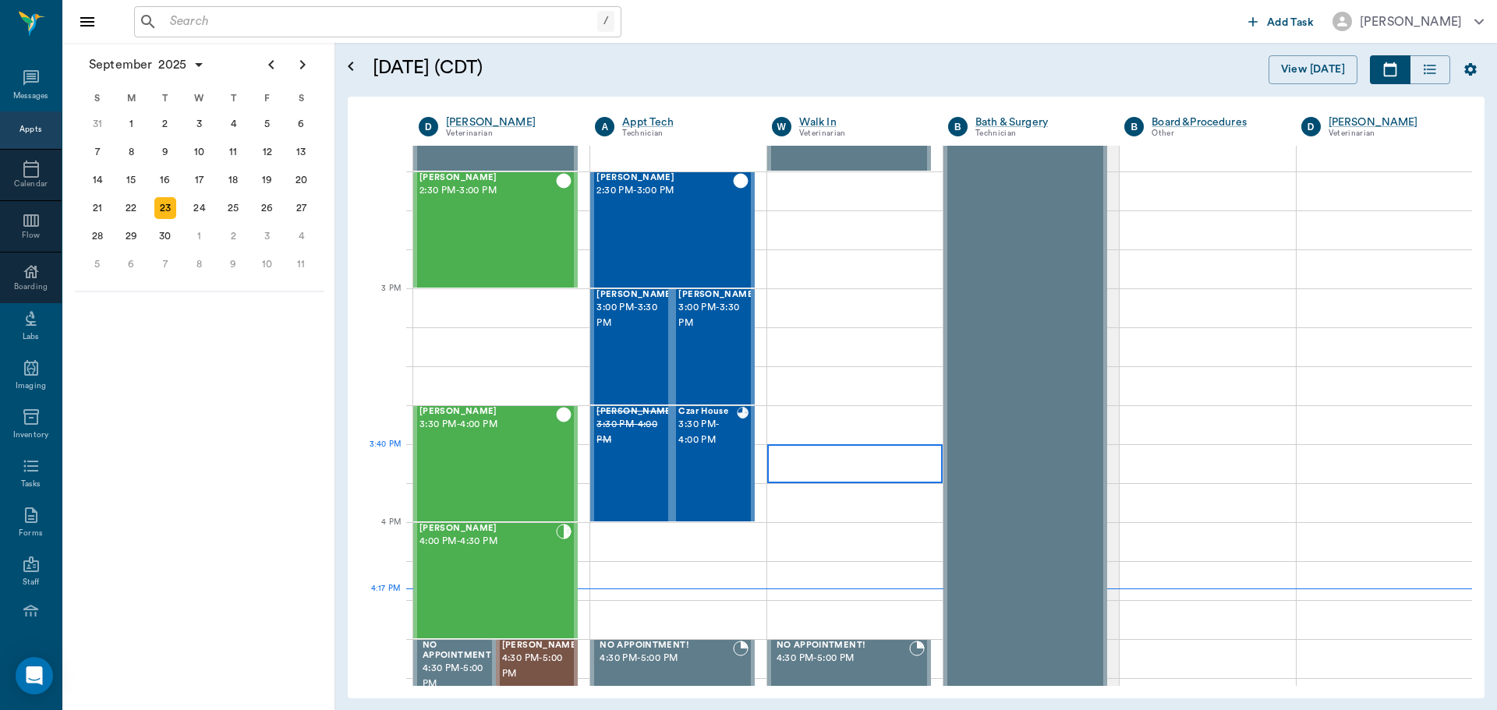
scroll to position [1715, 0]
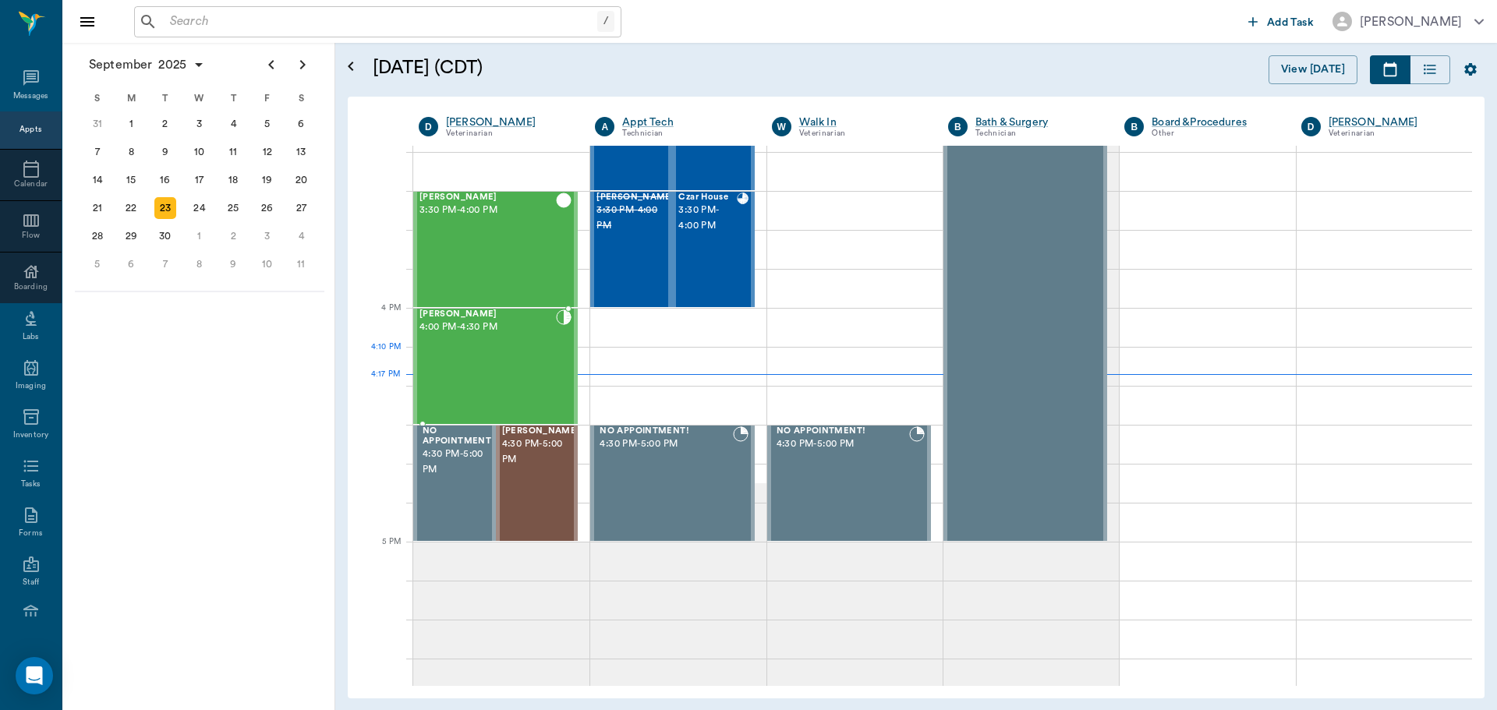
click at [518, 351] on div "[PERSON_NAME] 4:00 PM - 4:30 PM" at bounding box center [487, 367] width 136 height 114
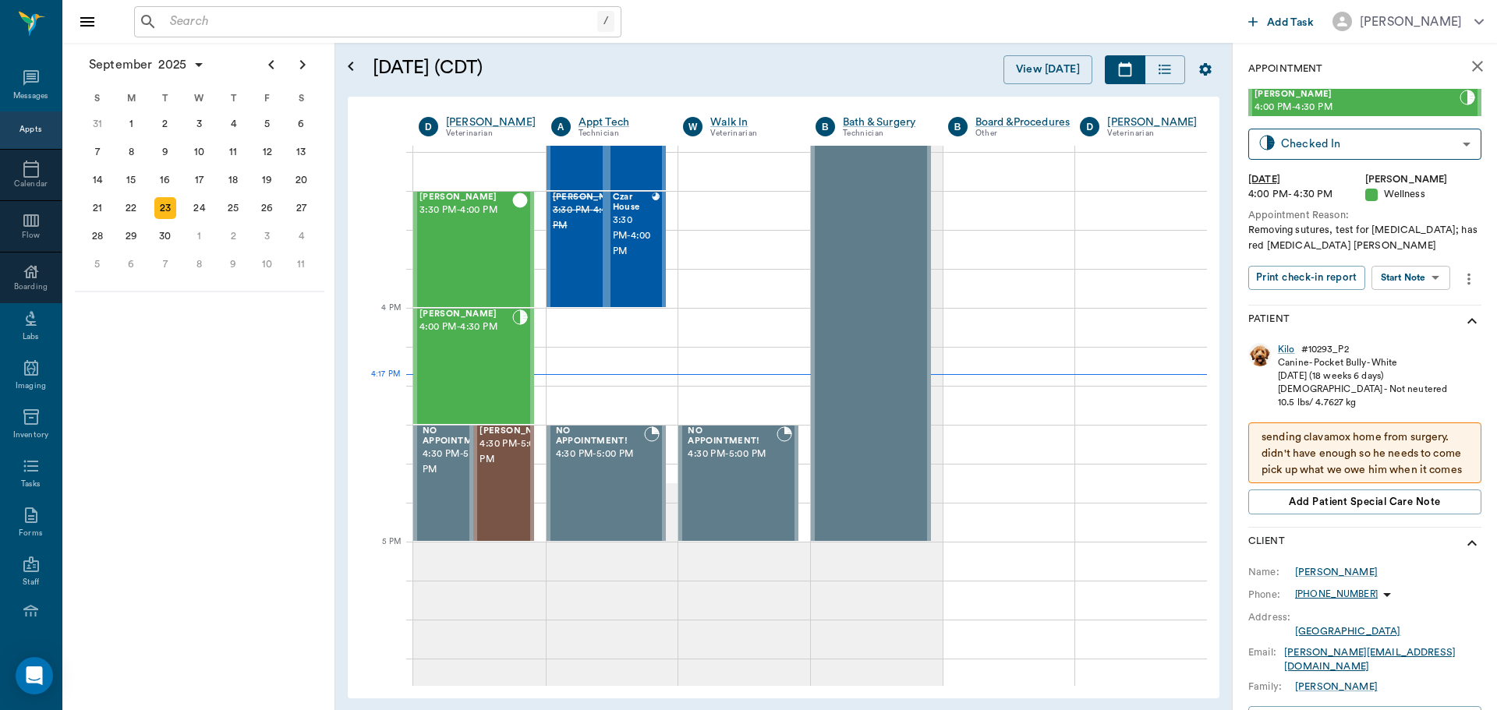
click at [1413, 278] on body "/ ​ Add Task Dr. Bert Ellsworth Nectar Messages Appts Calendar Flow Boarding La…" at bounding box center [748, 355] width 1497 height 710
click at [1410, 308] on button "Start SOAP" at bounding box center [1393, 310] width 53 height 18
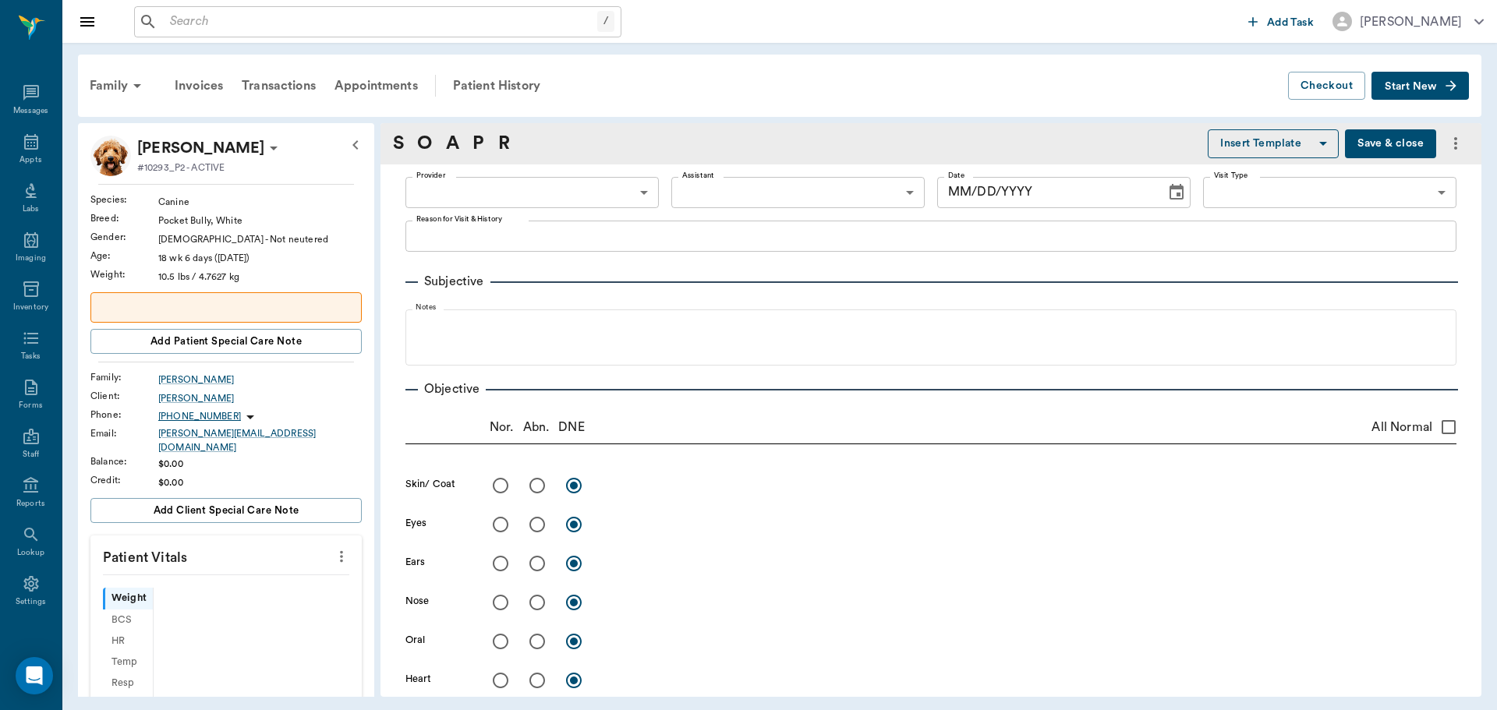
scroll to position [7, 0]
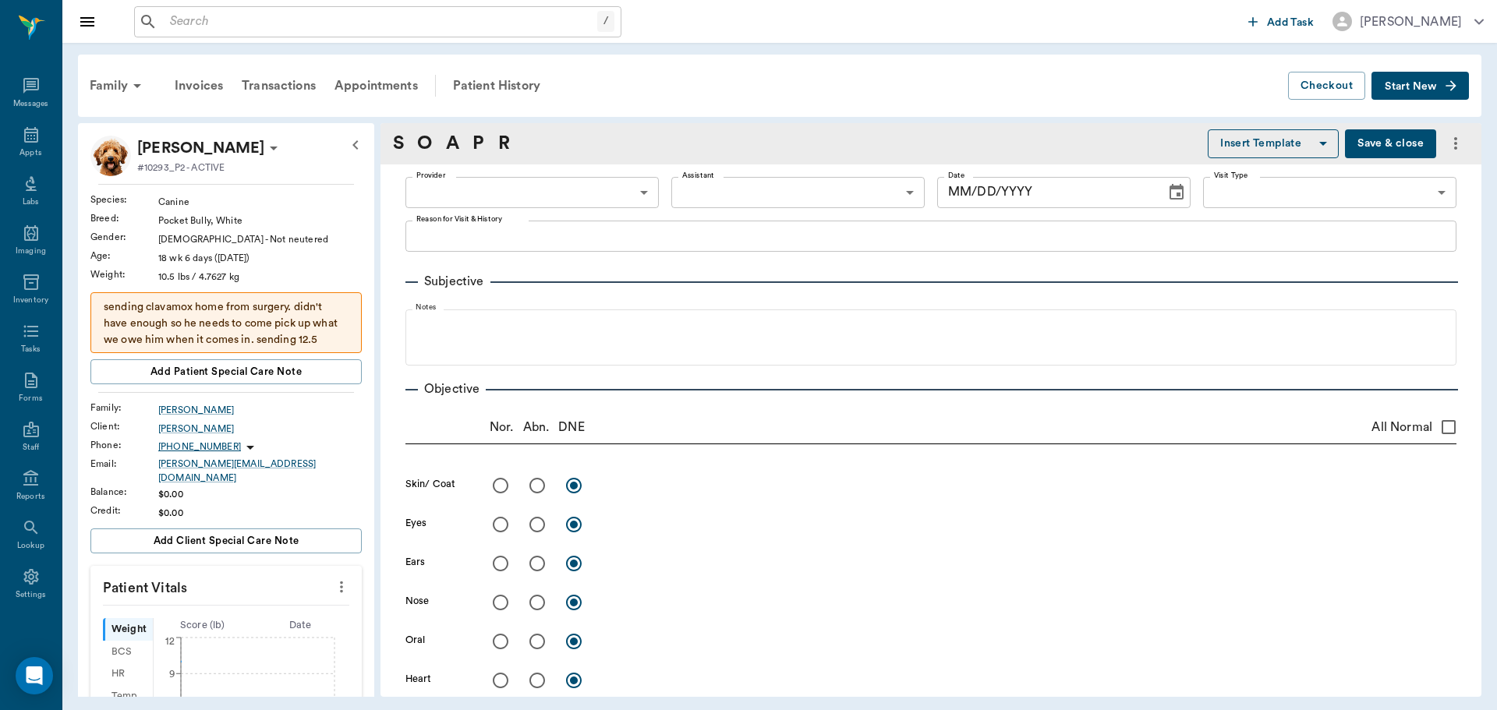
type input "63ec2f075fda476ae8351a4d"
type input "65d2be4f46e3a538d89b8c14"
type textarea "Removing sutures, test for [MEDICAL_DATA]; has red [MEDICAL_DATA] [PERSON_NAME]"
type input "[DATE]"
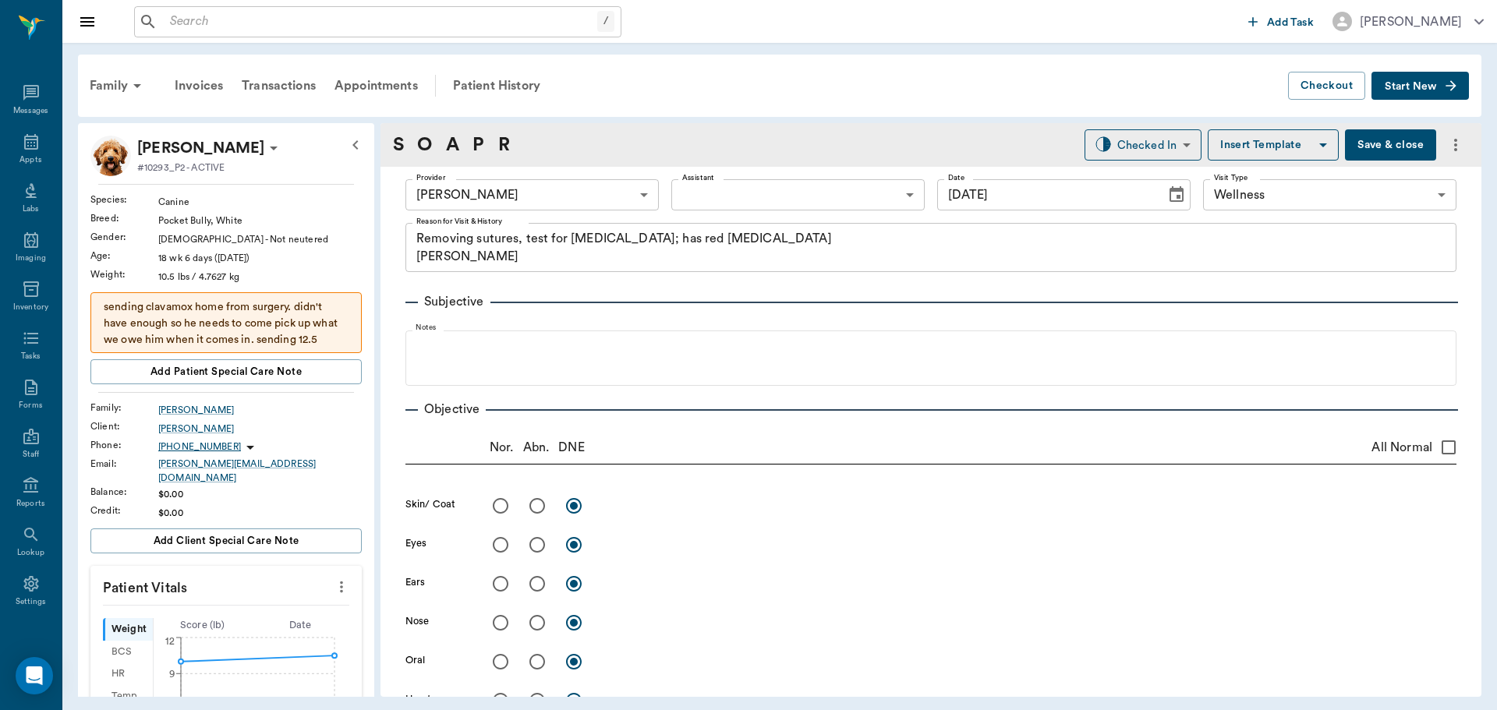
scroll to position [7, 0]
click at [333, 580] on icon "more" at bounding box center [341, 587] width 17 height 19
click at [268, 601] on span "Enter Vitals" at bounding box center [264, 604] width 131 height 16
click at [228, 618] on input "text" at bounding box center [225, 633] width 136 height 31
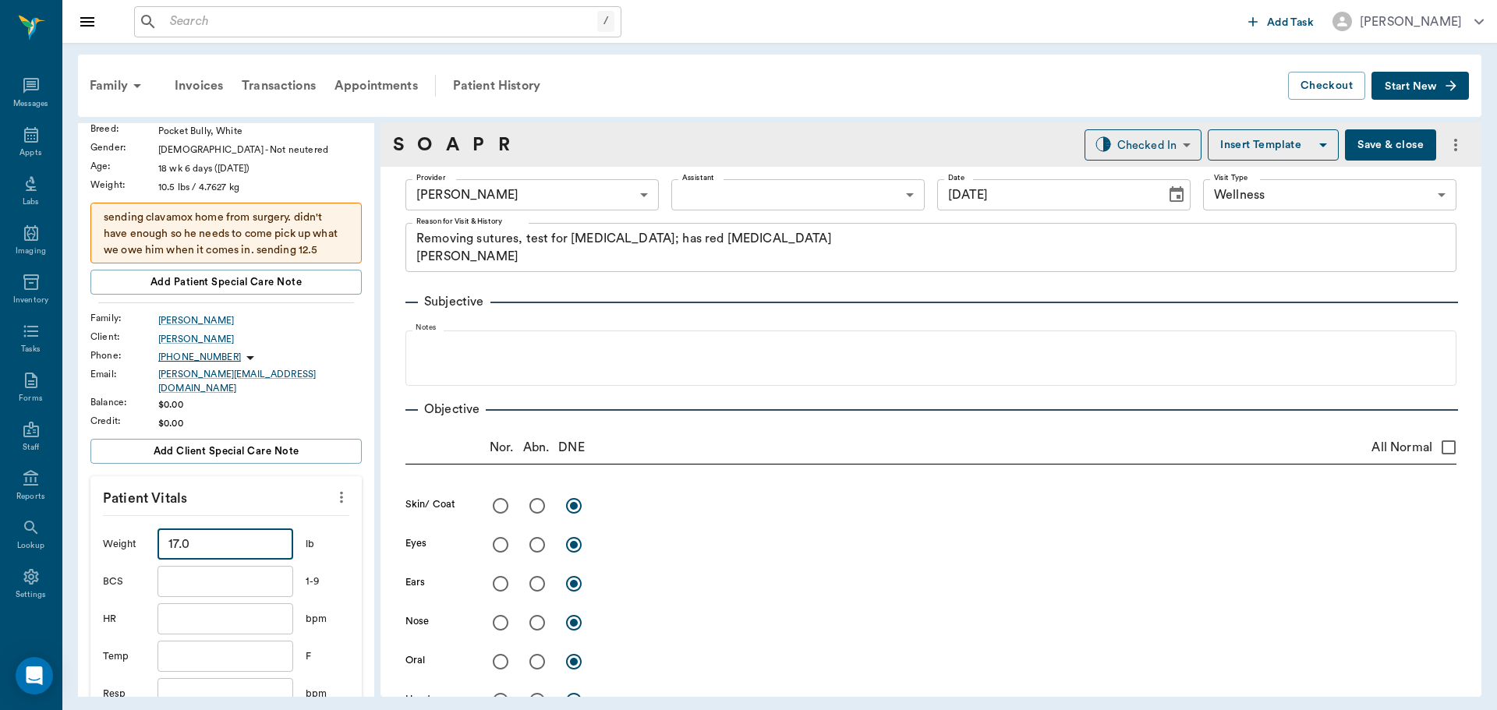
scroll to position [312, 0]
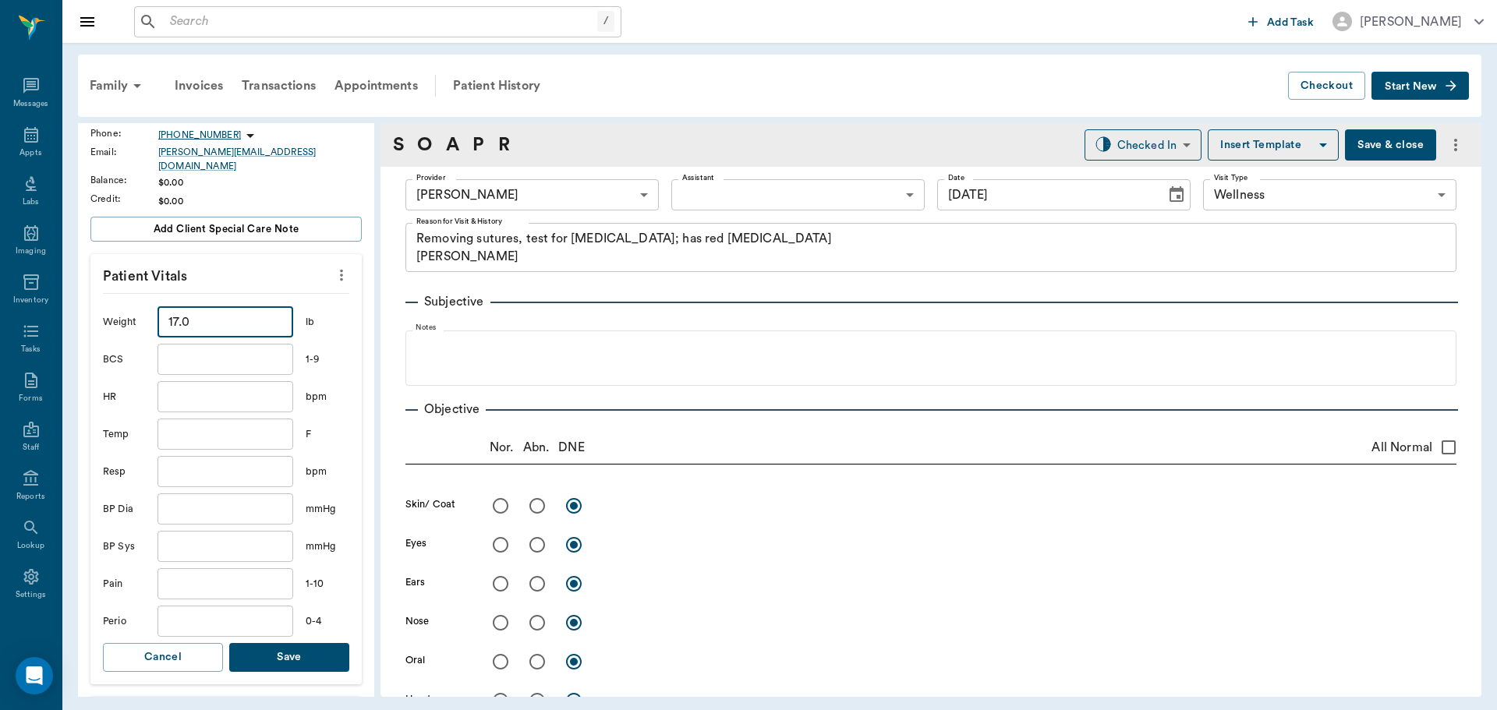
type input "17"
click at [308, 646] on button "Save" at bounding box center [289, 657] width 120 height 29
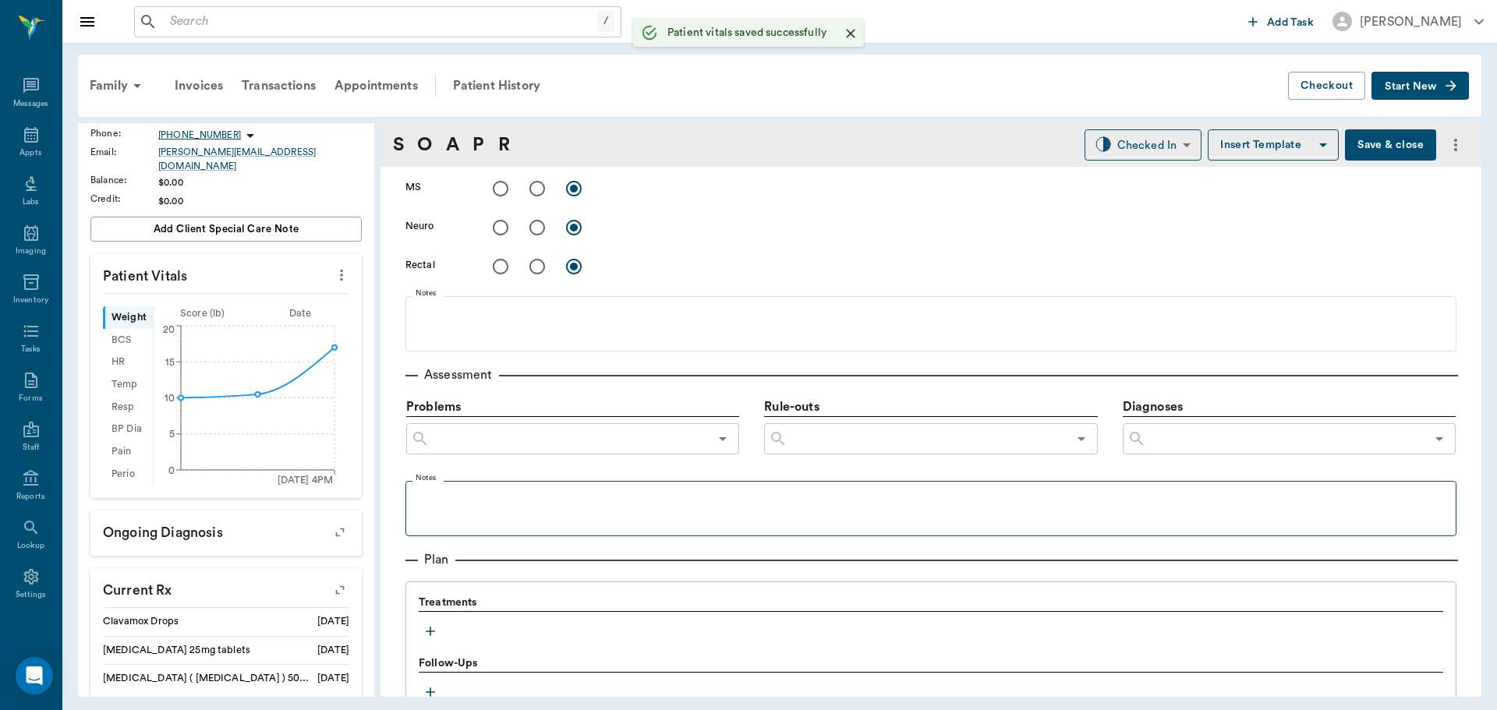
scroll to position [858, 0]
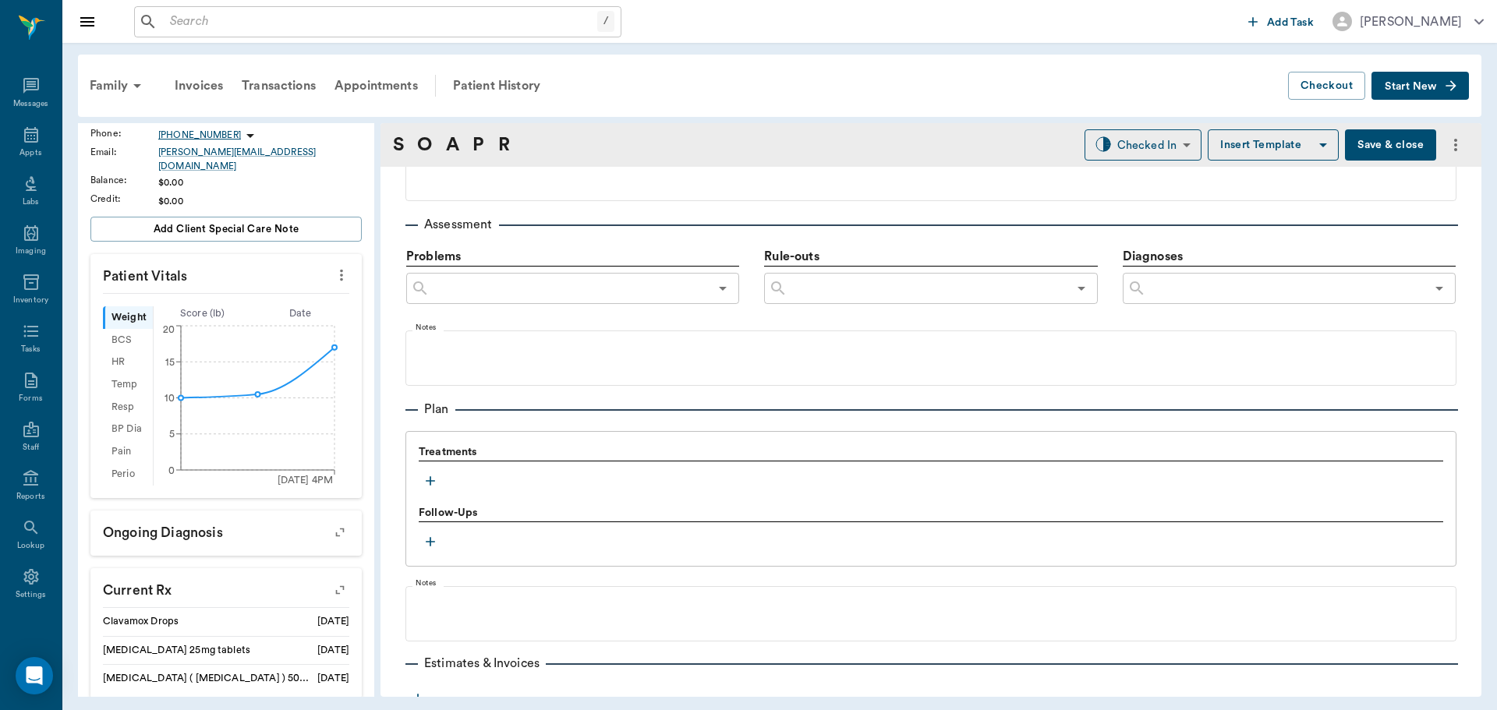
click at [425, 479] on icon "button" at bounding box center [431, 481] width 16 height 16
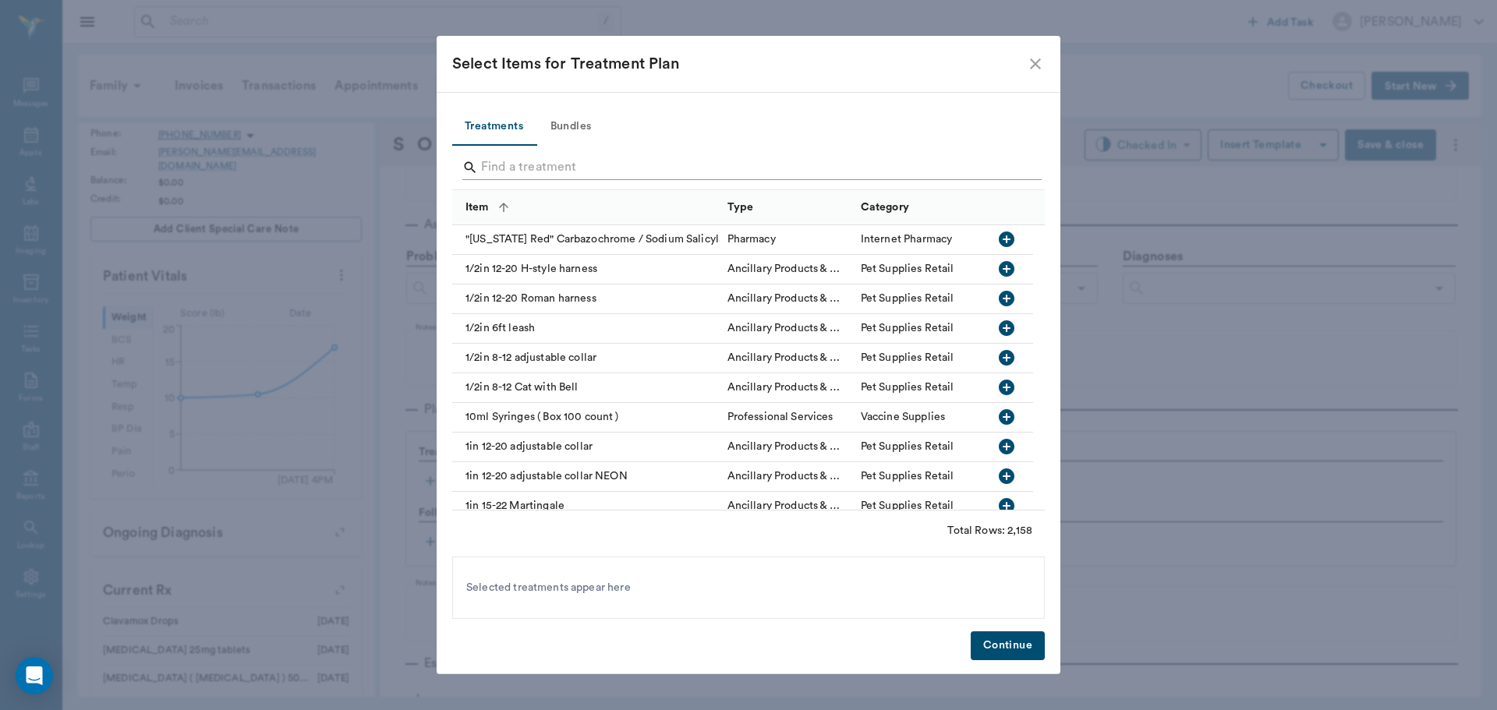
click at [569, 157] on input "Search" at bounding box center [749, 167] width 537 height 25
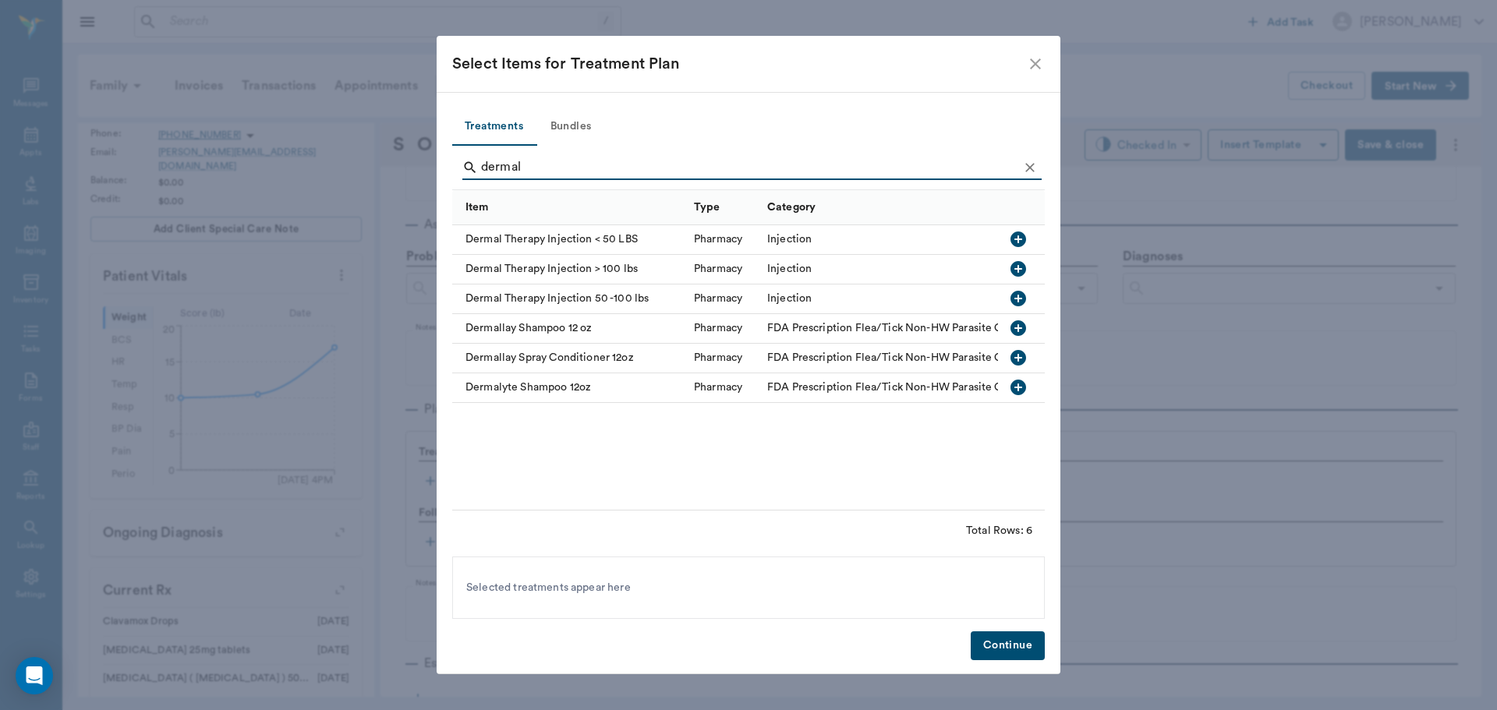
type input "dermal"
click at [1014, 242] on icon "button" at bounding box center [1018, 240] width 16 height 16
click at [1026, 640] on button "Continue" at bounding box center [1008, 645] width 74 height 29
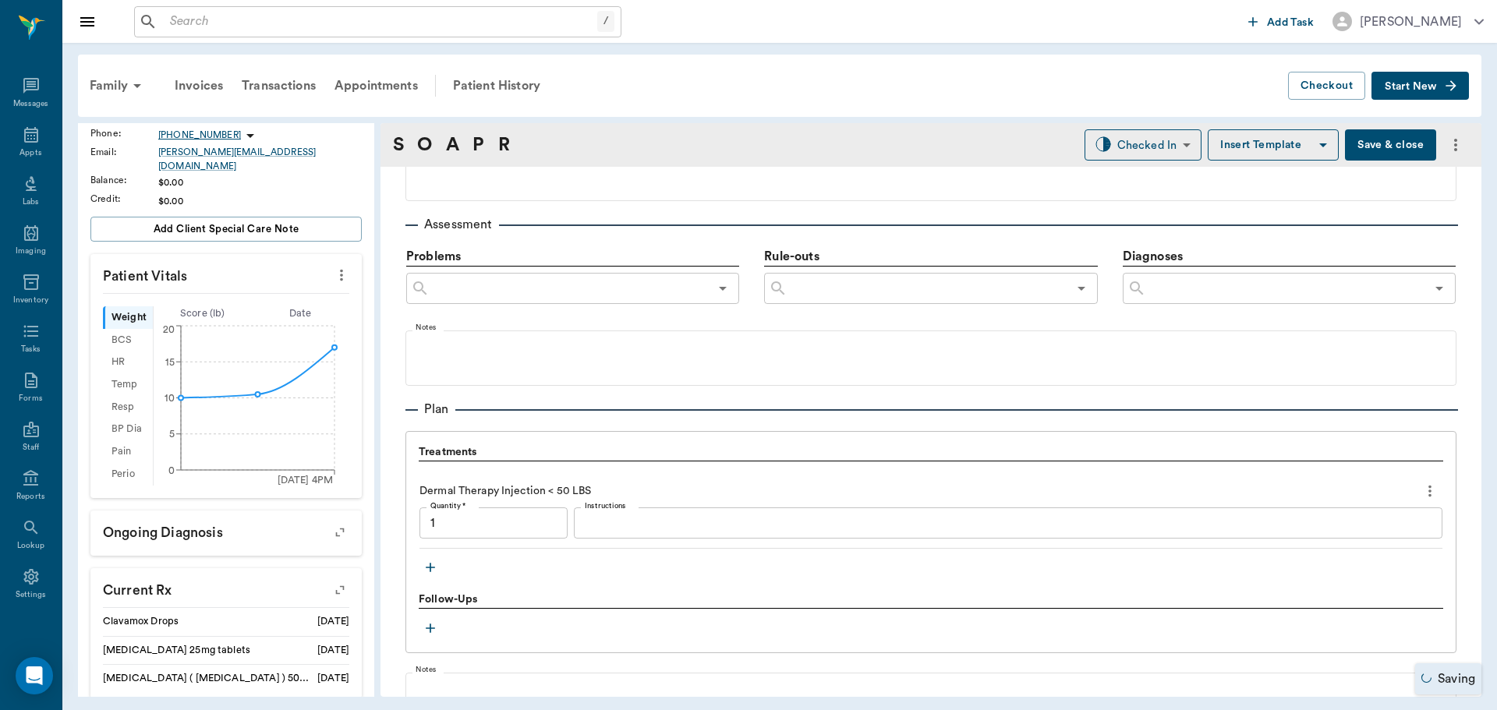
click at [658, 530] on textarea "Instructions" at bounding box center [1008, 524] width 847 height 18
type input "1.00"
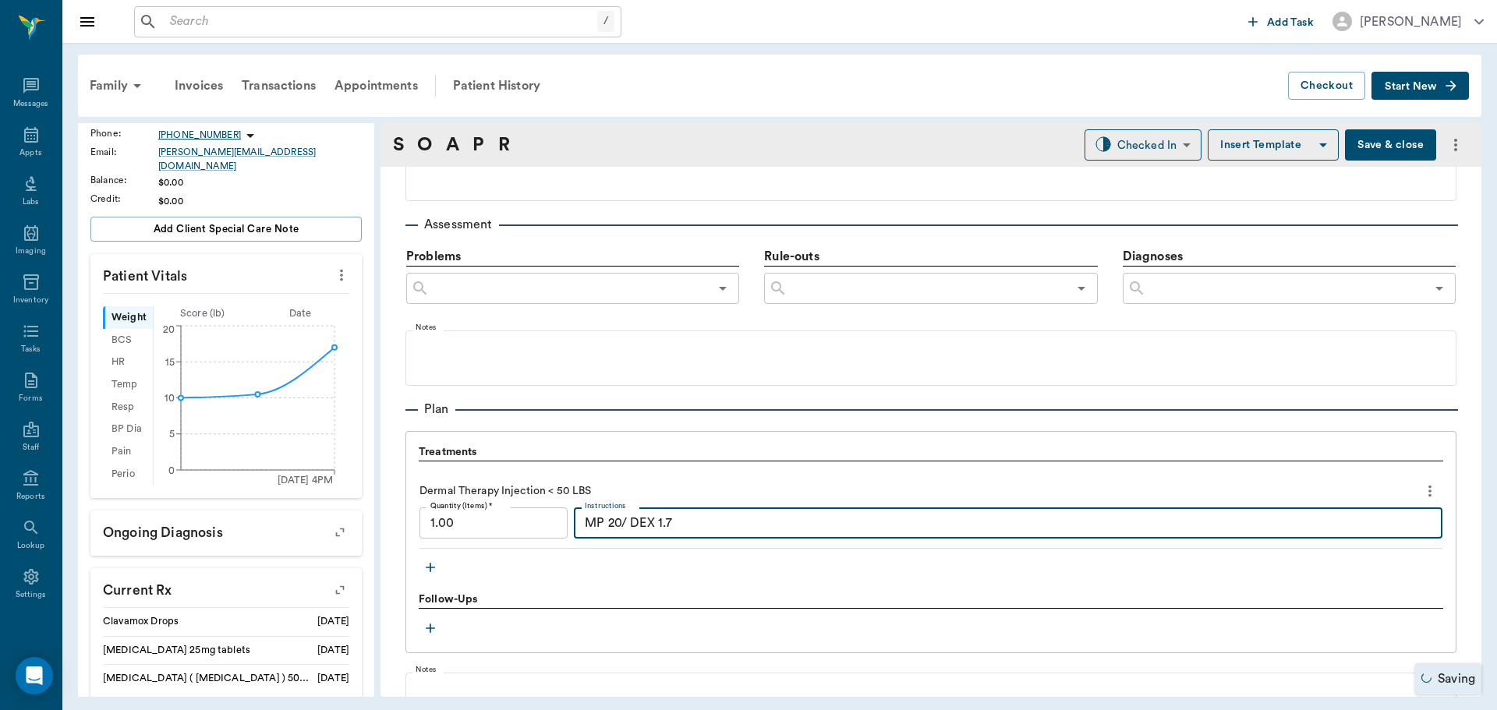
type textarea "MP 20/ DEX 1.7"
click at [423, 569] on icon "button" at bounding box center [431, 568] width 16 height 16
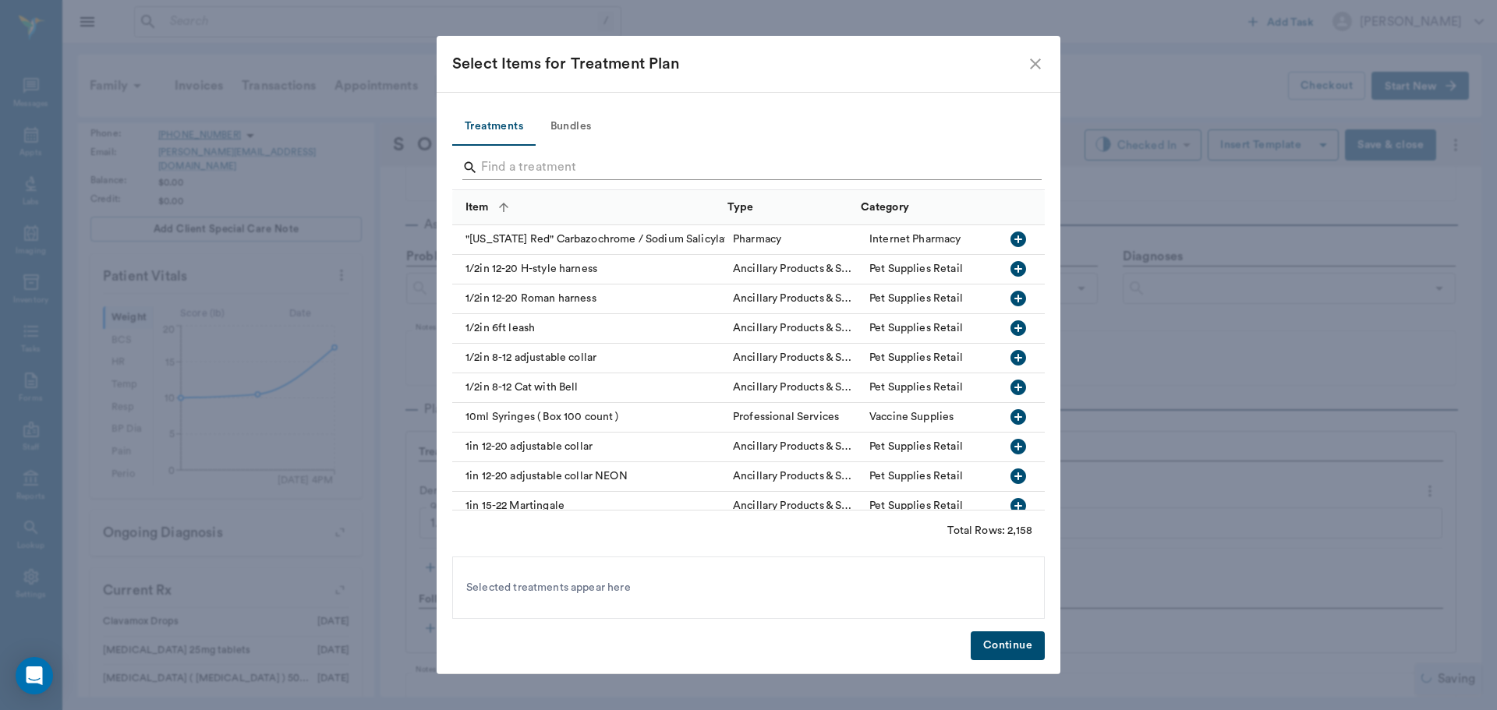
click at [585, 162] on input "Search" at bounding box center [749, 167] width 537 height 25
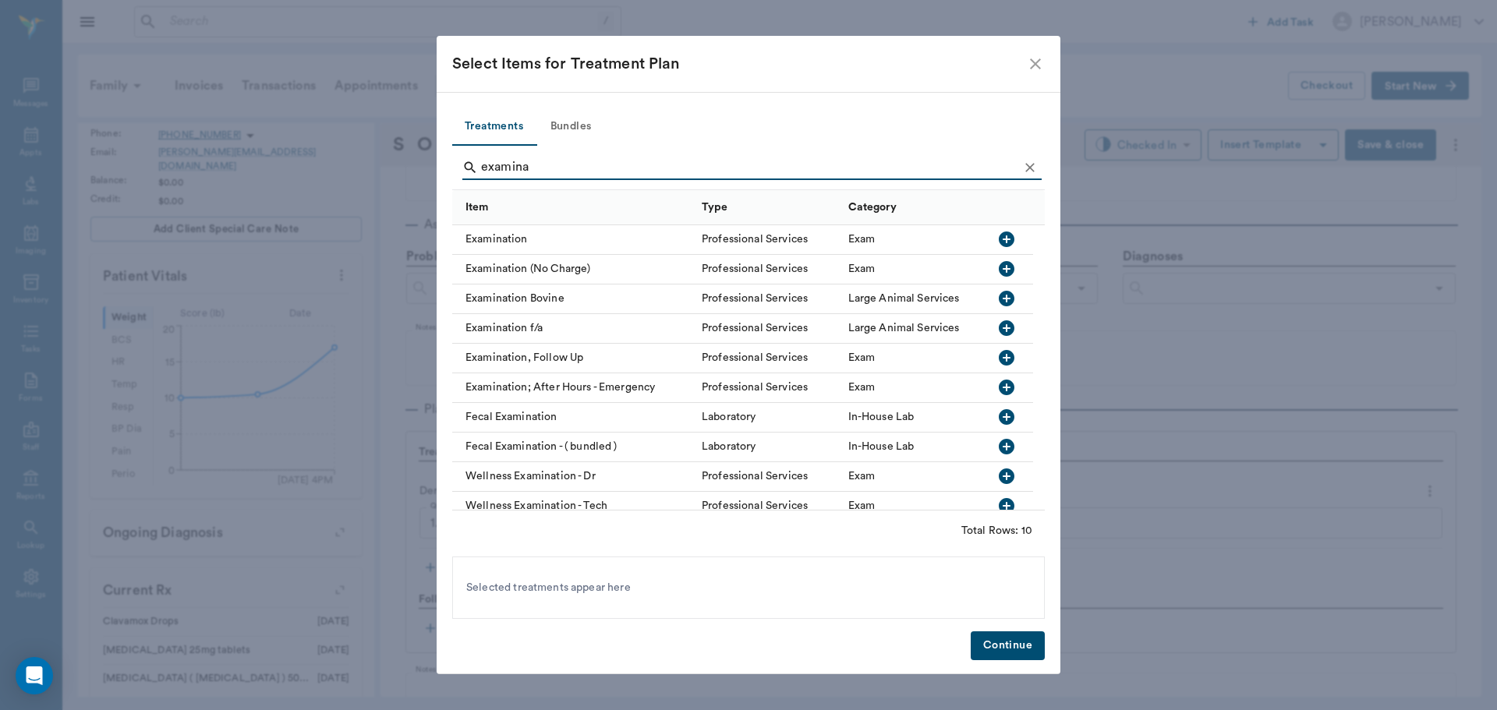
type input "examina"
click at [1003, 345] on button "button" at bounding box center [1006, 358] width 27 height 27
click at [991, 646] on button "Continue" at bounding box center [1008, 645] width 74 height 29
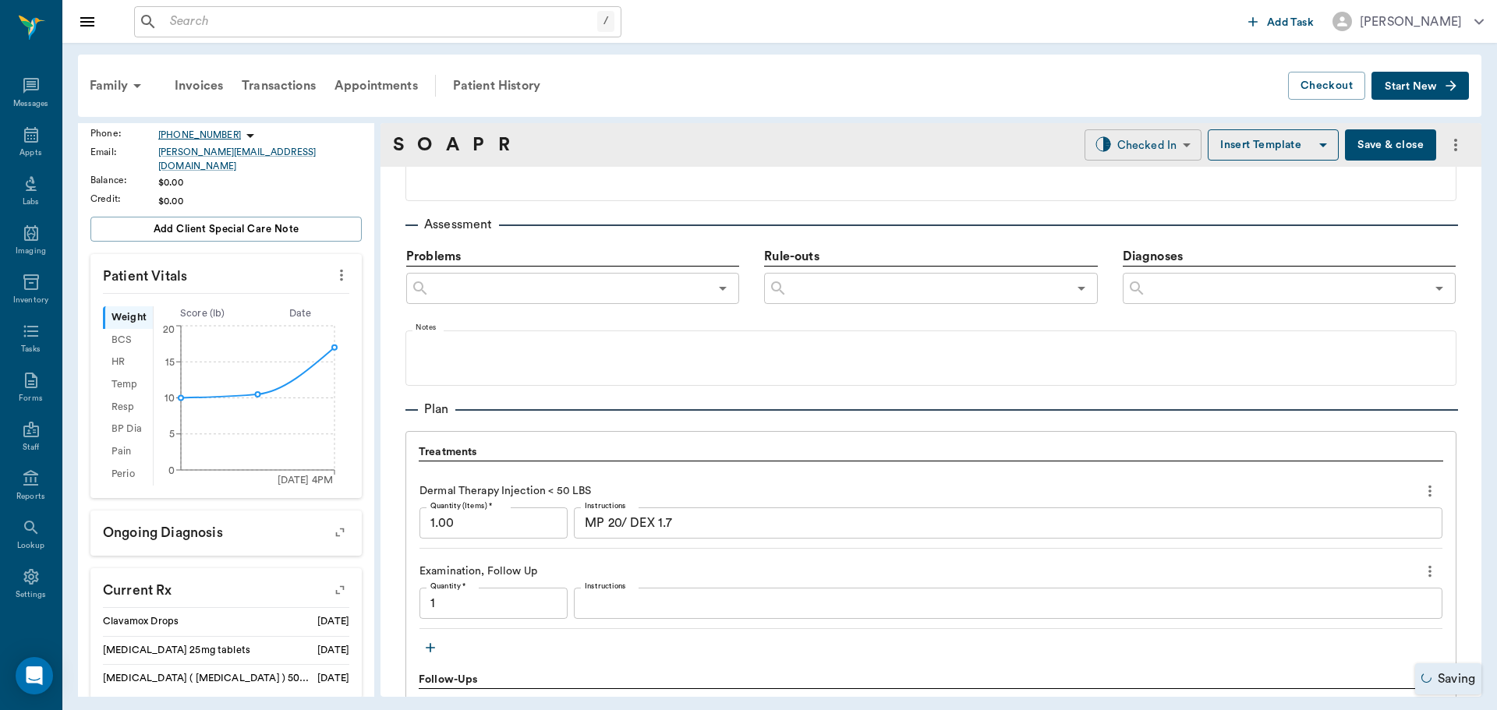
type input "1.00"
click at [1103, 150] on body "/ ​ Add Task Dr. Bert Ellsworth Nectar Messages Appts Labs Imaging Inventory Ta…" at bounding box center [748, 355] width 1497 height 710
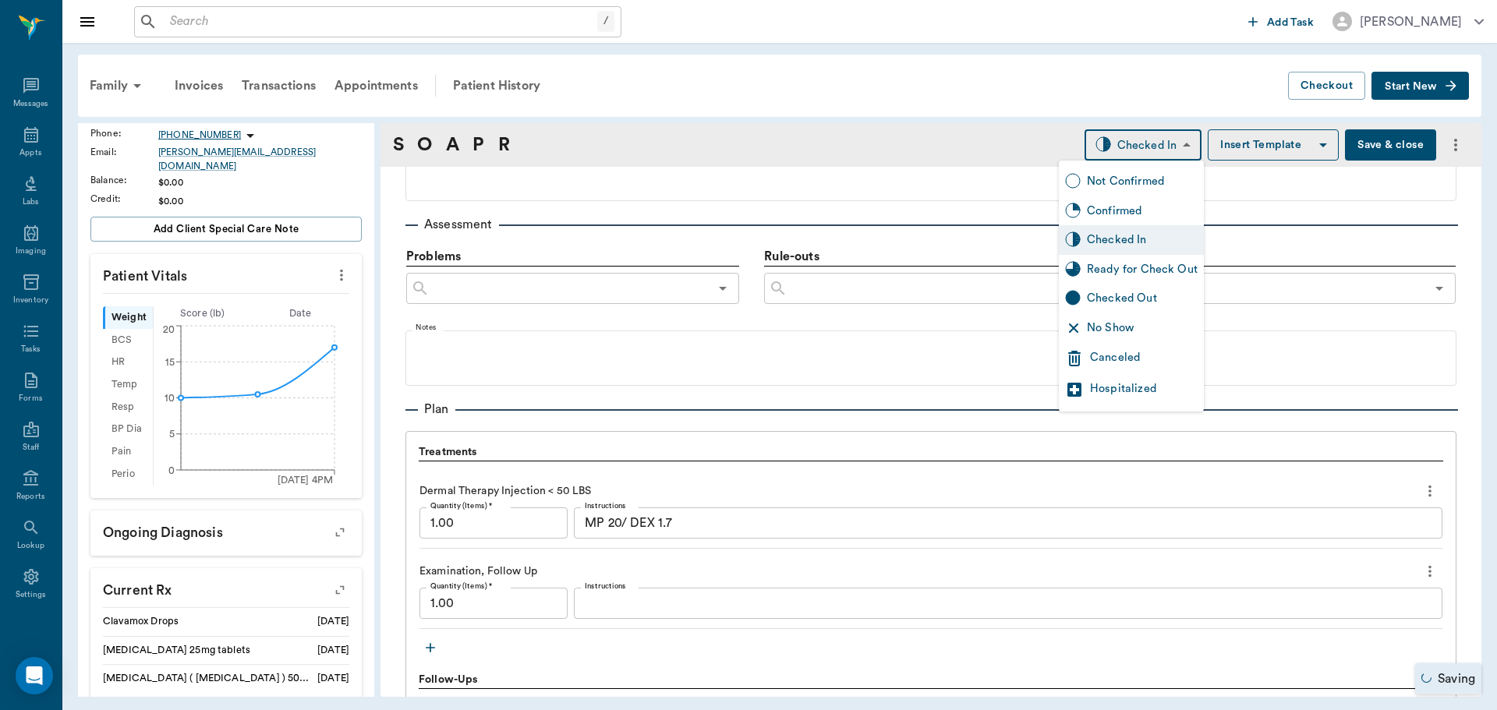
click at [1136, 274] on div "Ready for Check Out" at bounding box center [1142, 269] width 111 height 17
type input "READY_TO_CHECKOUT"
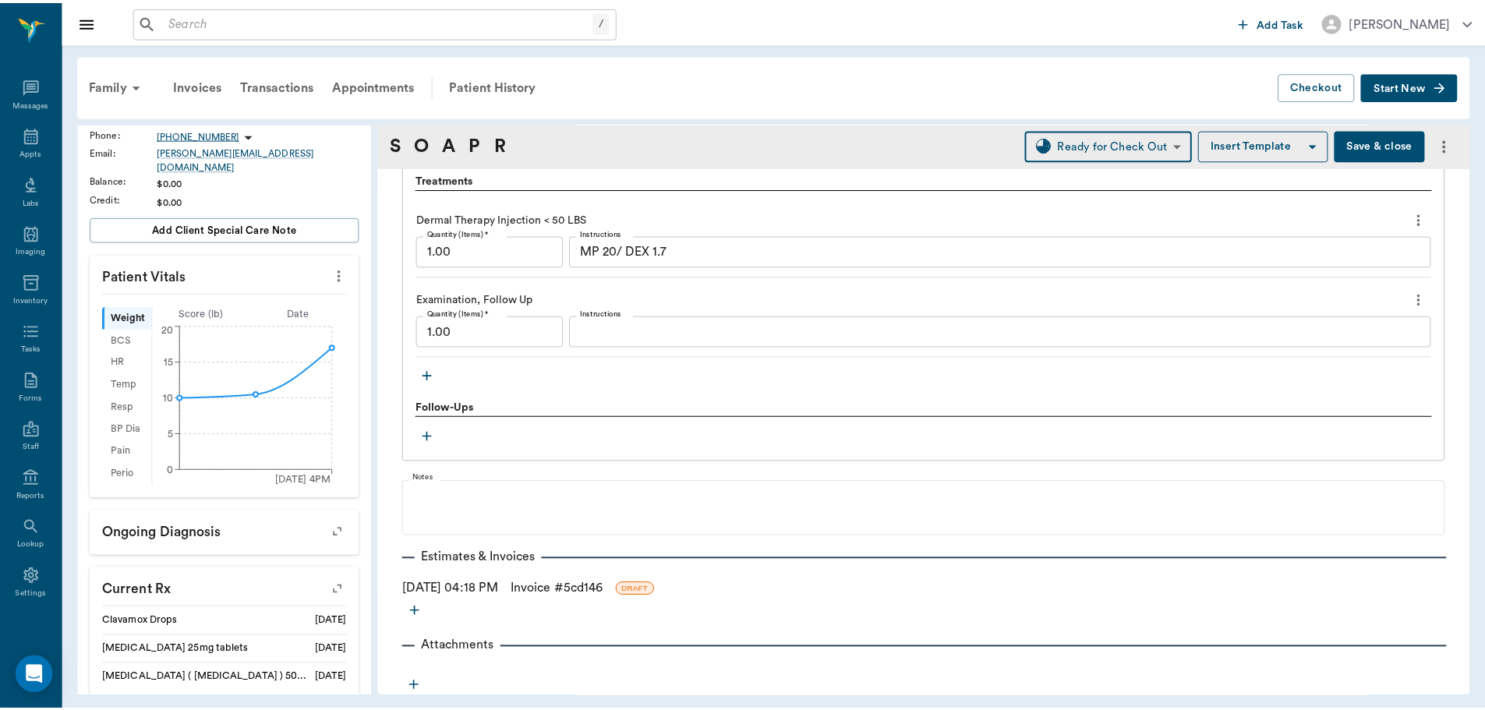
scroll to position [1133, 0]
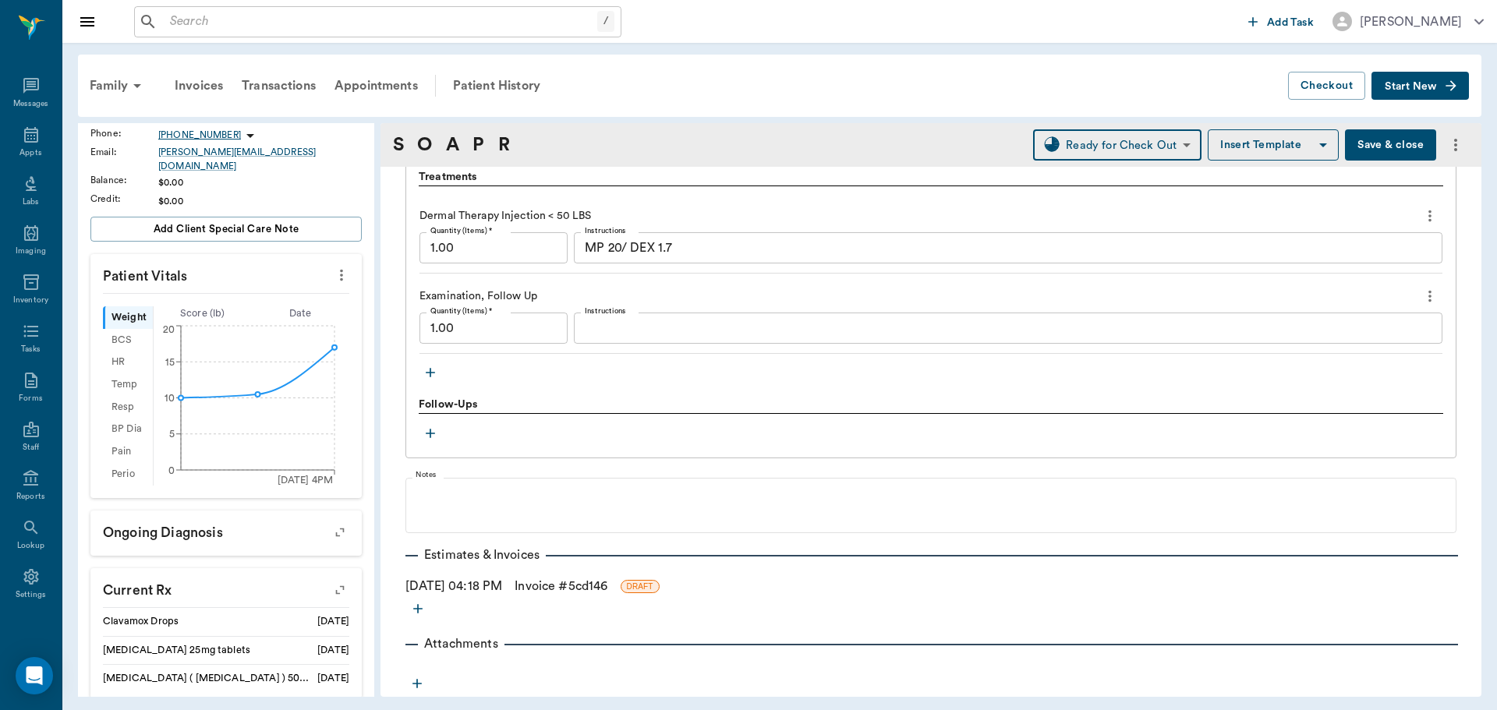
drag, startPoint x: 570, startPoint y: 582, endPoint x: 582, endPoint y: 582, distance: 11.7
click at [570, 582] on link "Invoice # 5cd146" at bounding box center [561, 586] width 93 height 19
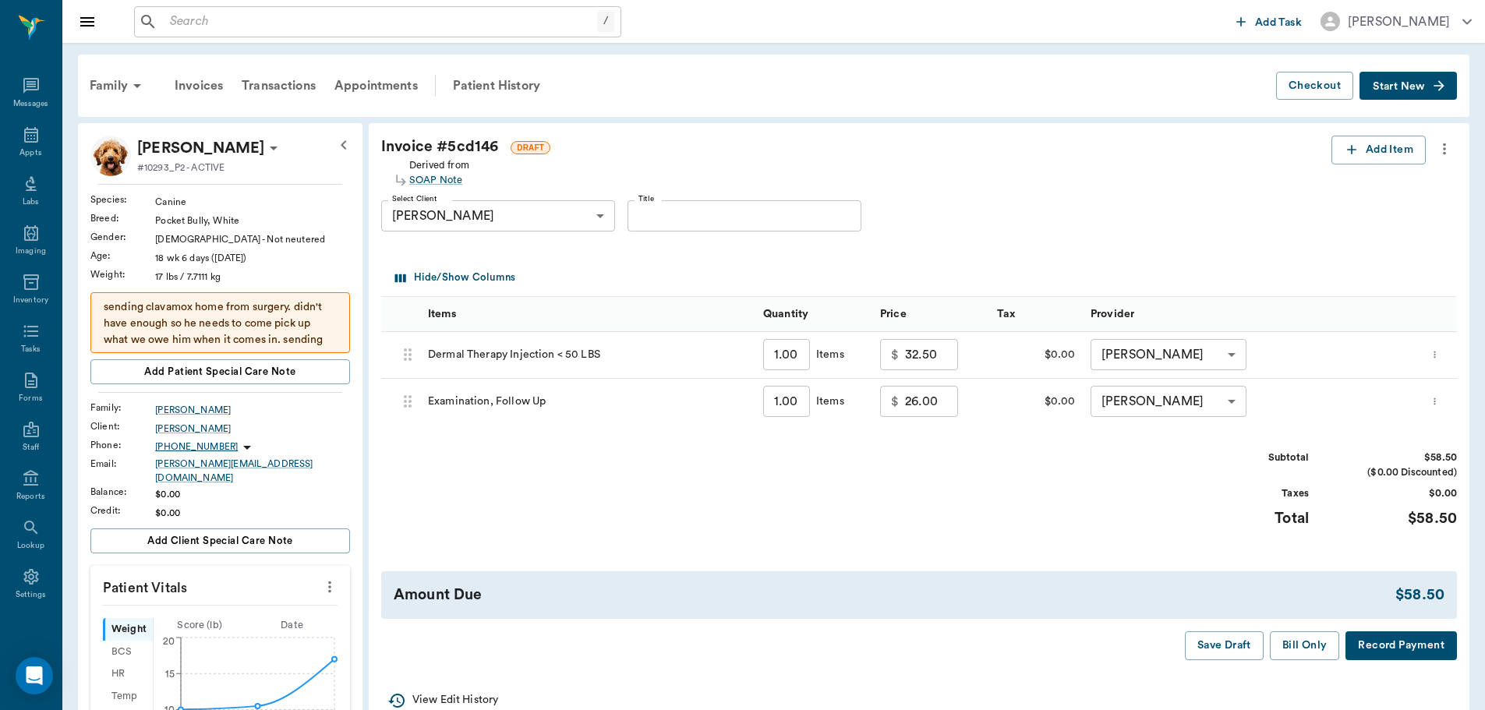
click at [911, 408] on input "26.00" at bounding box center [931, 401] width 53 height 31
type input "0.00"
click at [1307, 649] on button "Bill Only" at bounding box center [1305, 645] width 70 height 29
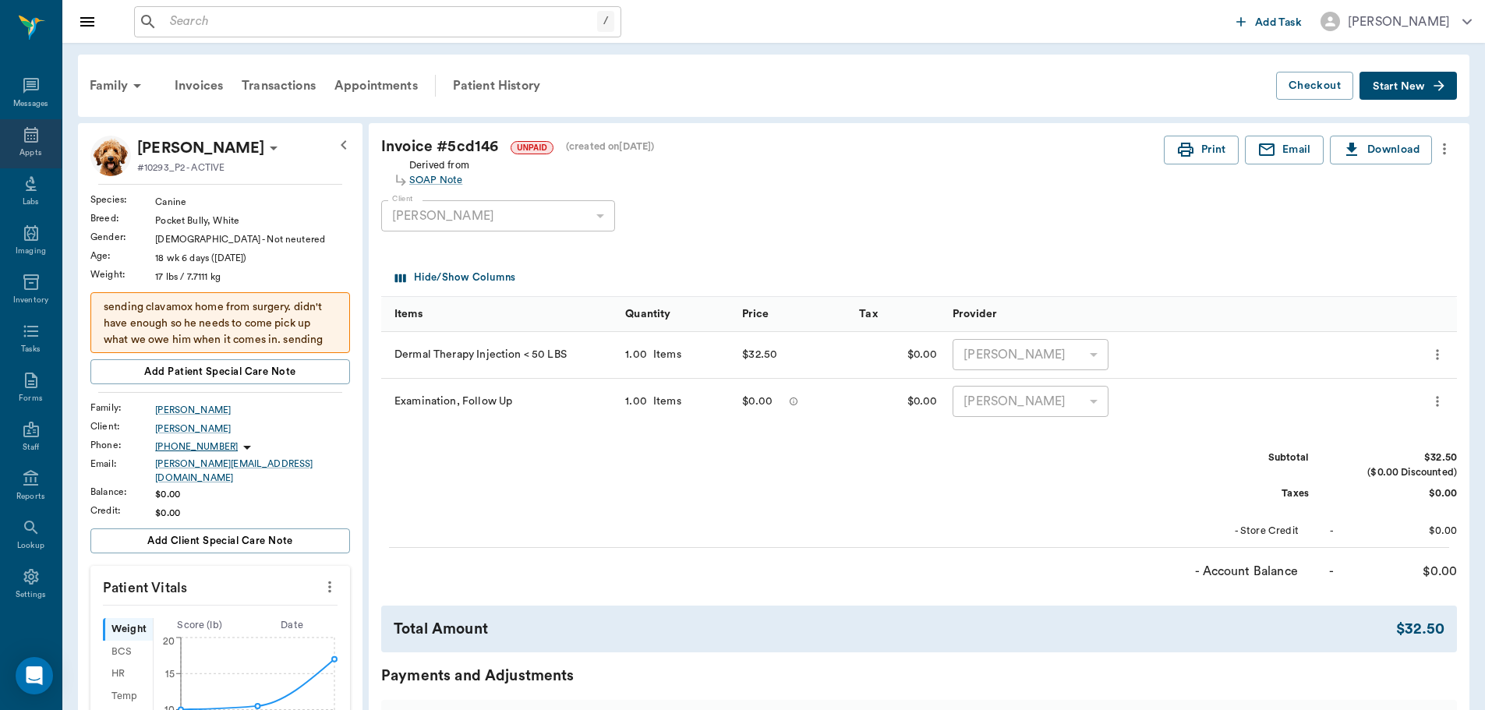
click at [14, 136] on div "Appts" at bounding box center [31, 143] width 62 height 49
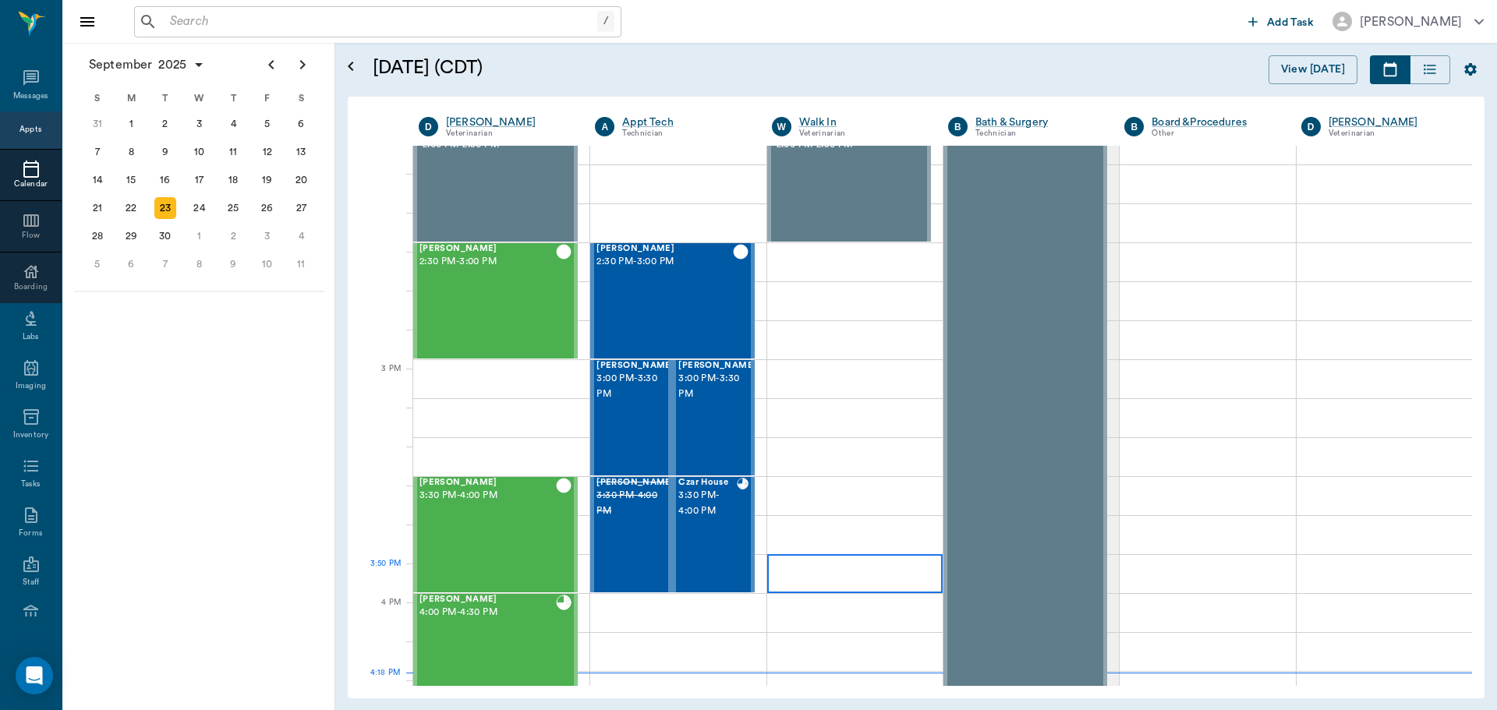
scroll to position [1406, 0]
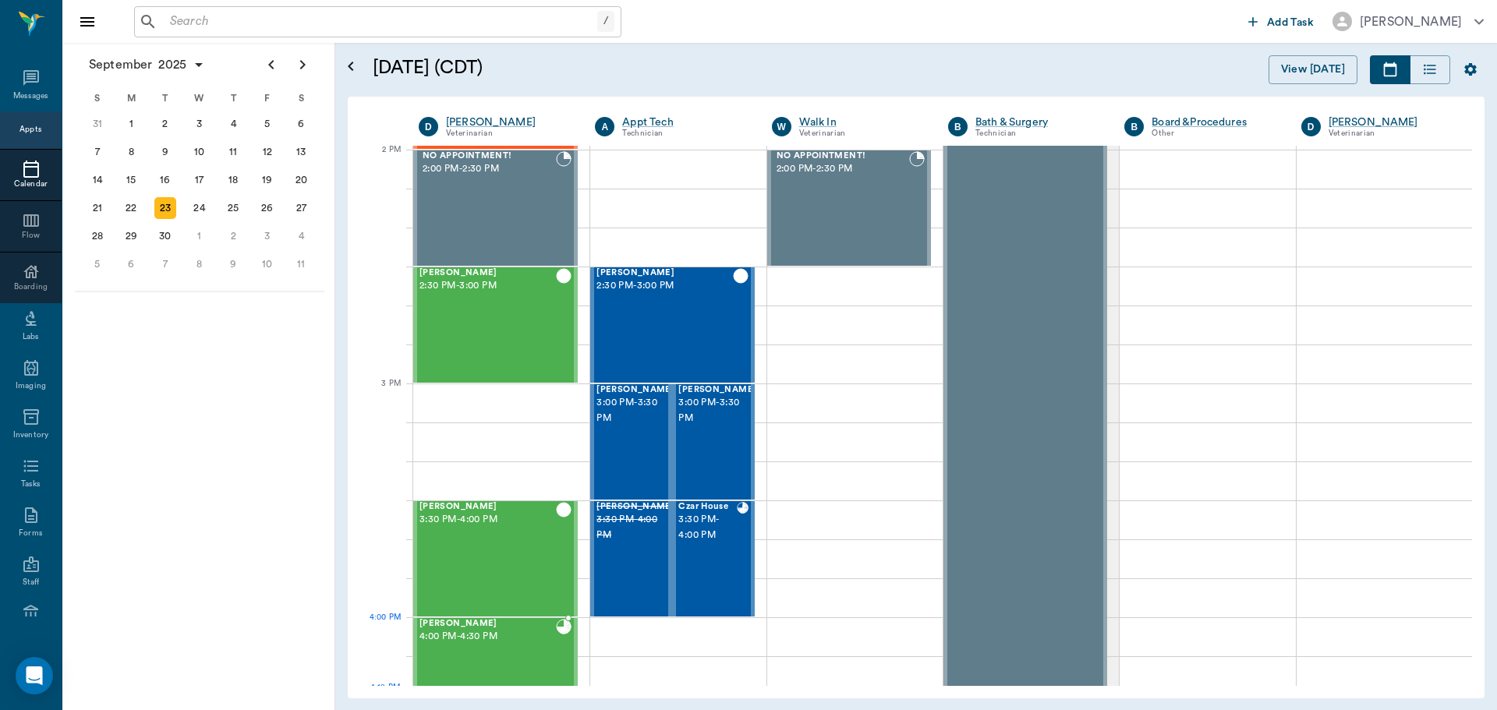
click at [484, 641] on span "4:00 PM - 4:30 PM" at bounding box center [487, 637] width 136 height 16
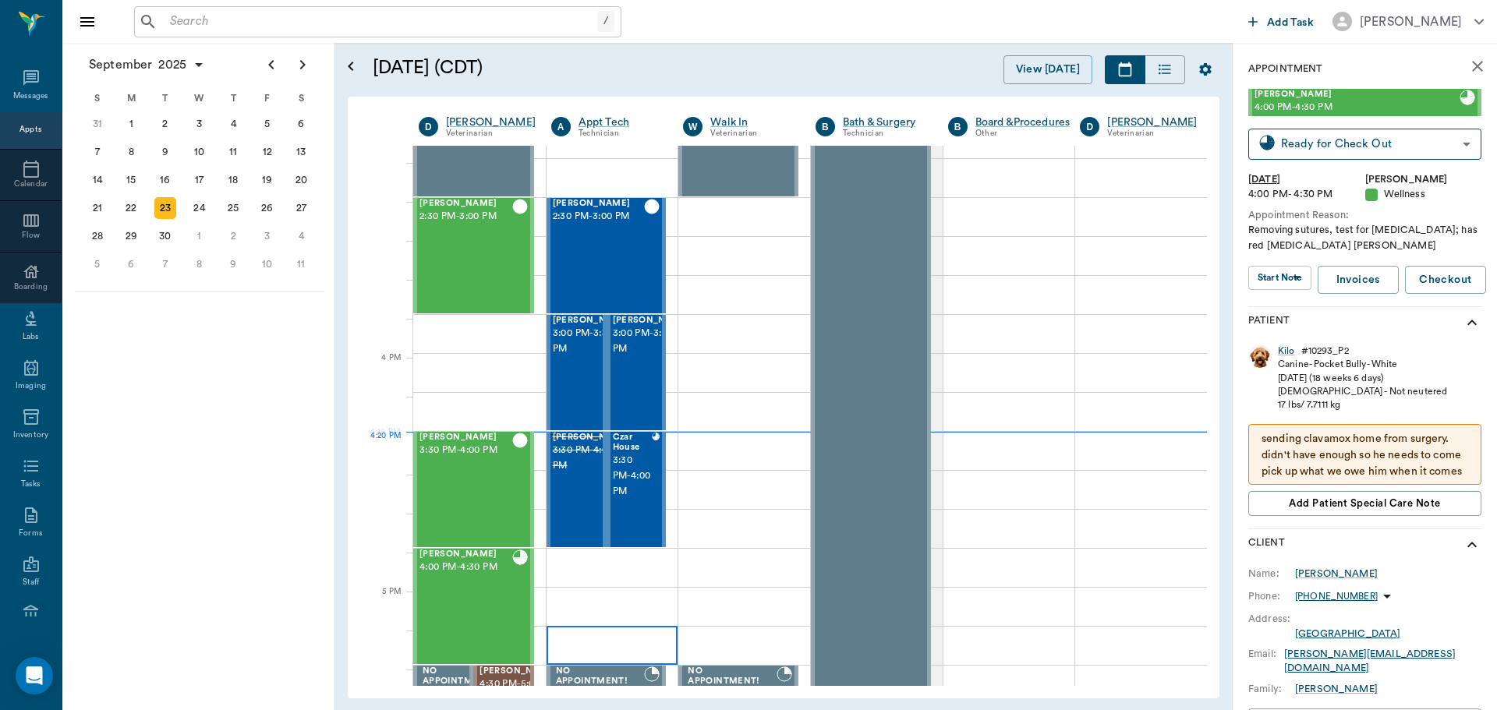
scroll to position [1795, 0]
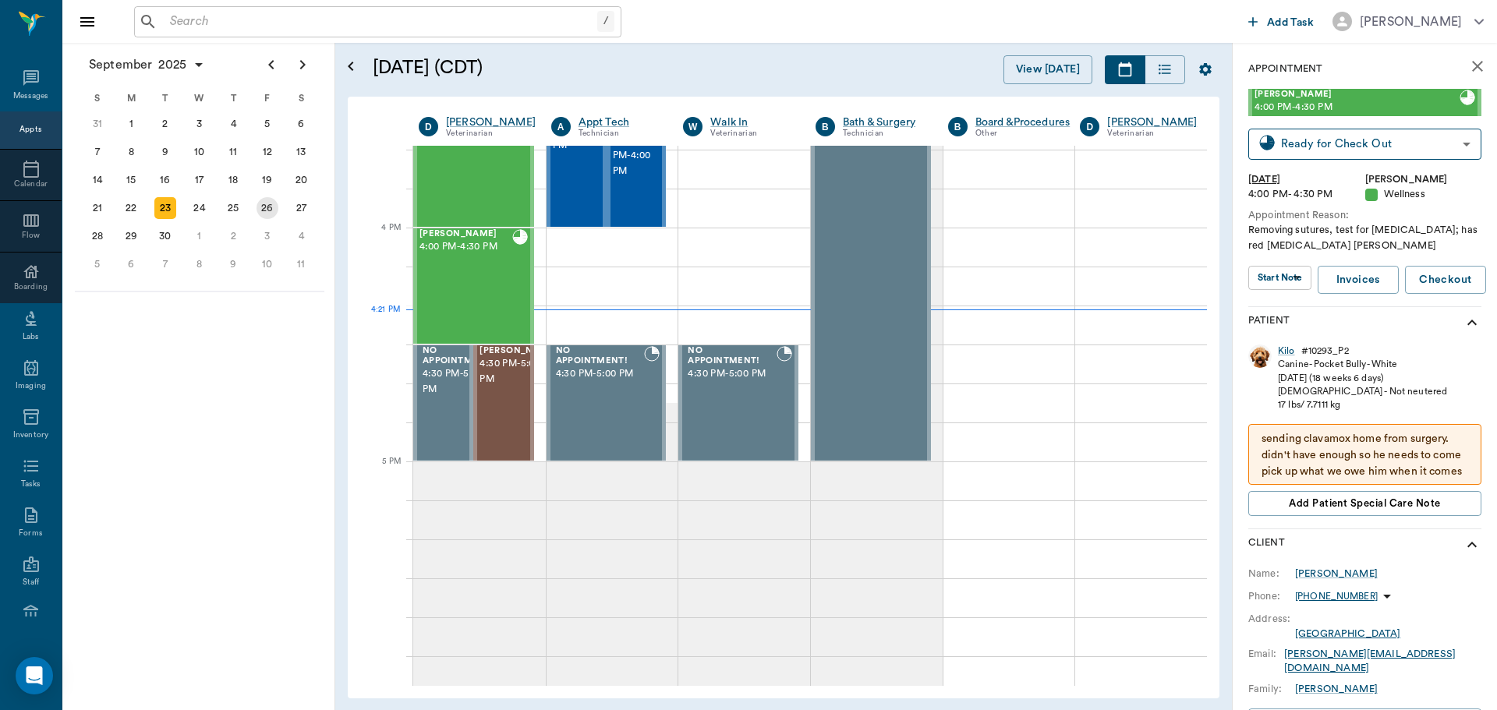
click at [272, 210] on div "26" at bounding box center [267, 208] width 22 height 22
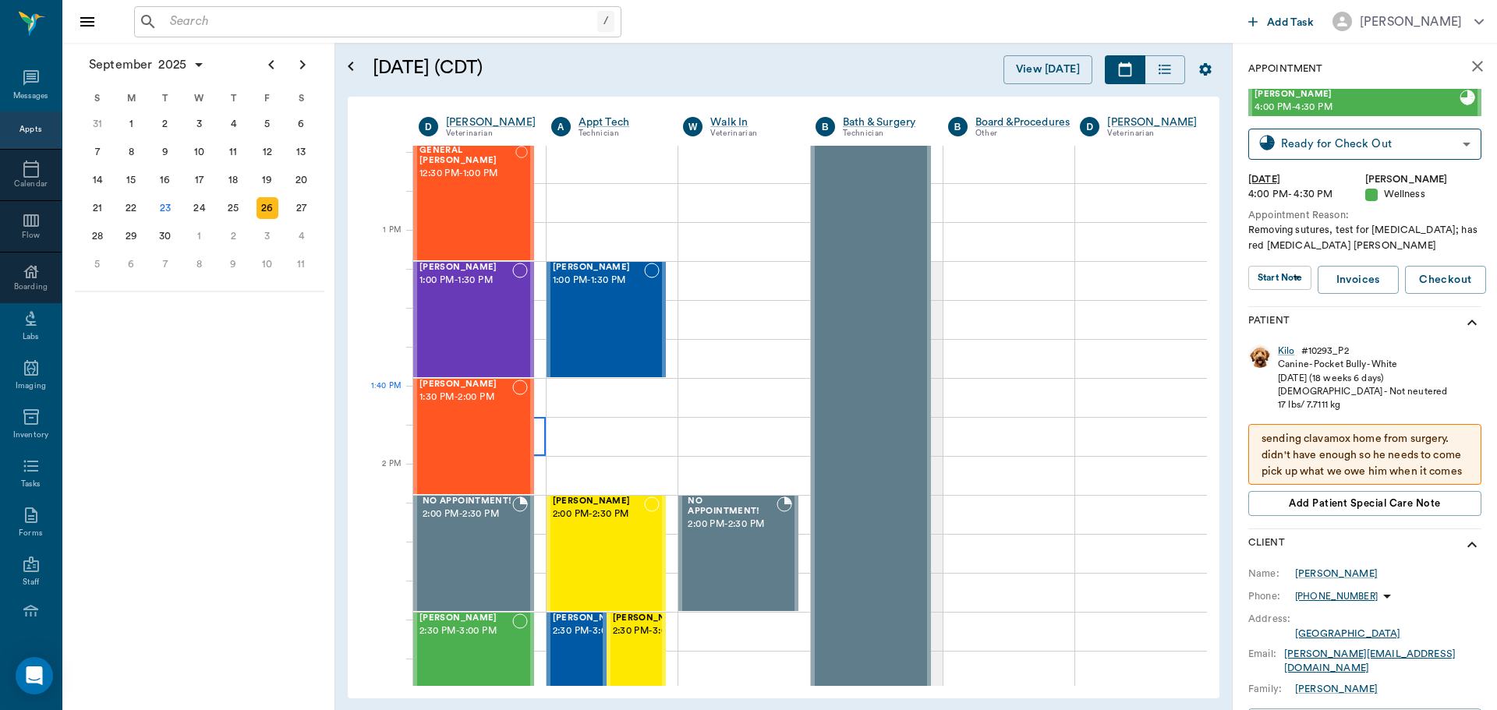
scroll to position [1091, 0]
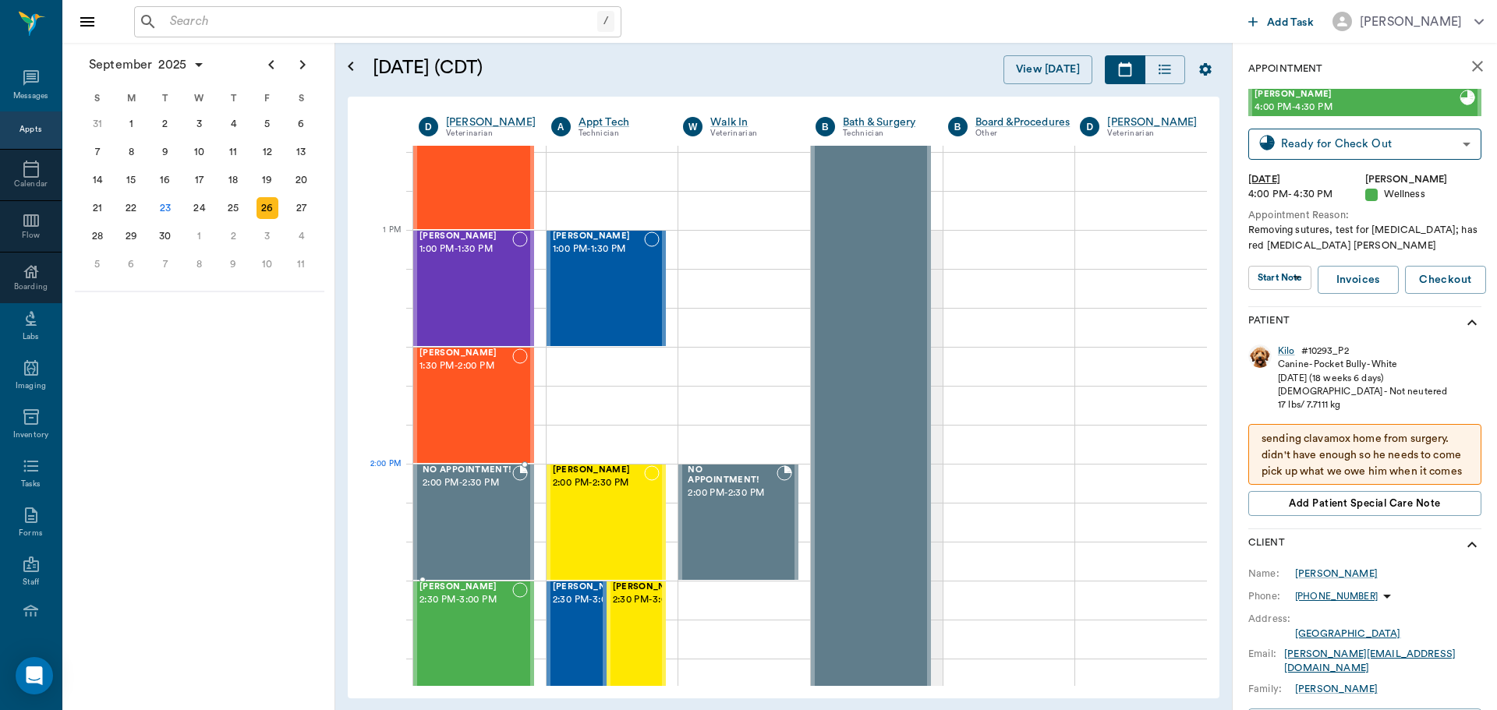
click at [484, 484] on span "2:00 PM - 2:30 PM" at bounding box center [468, 484] width 90 height 16
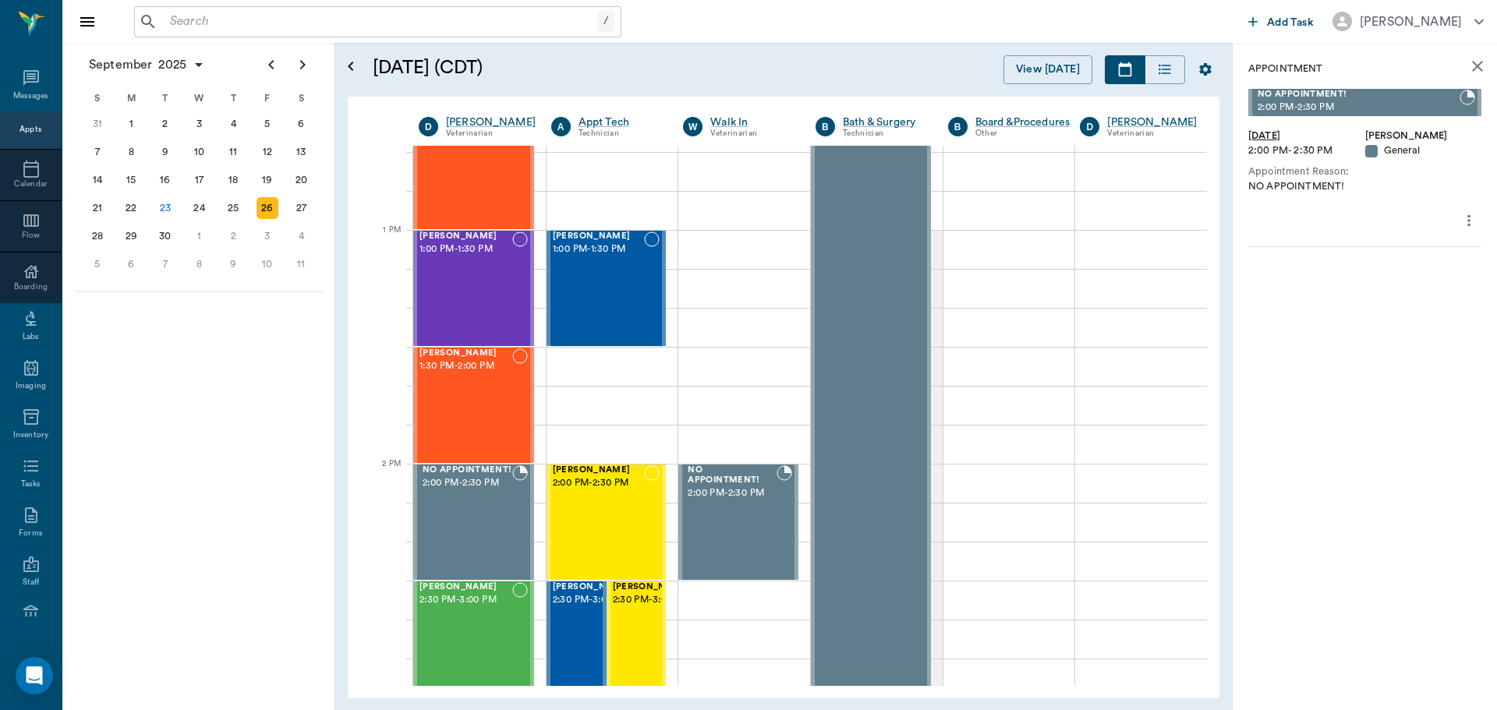
click at [1469, 225] on icon "more" at bounding box center [1468, 220] width 3 height 12
click at [1411, 272] on span "Delete appointment" at bounding box center [1403, 276] width 131 height 16
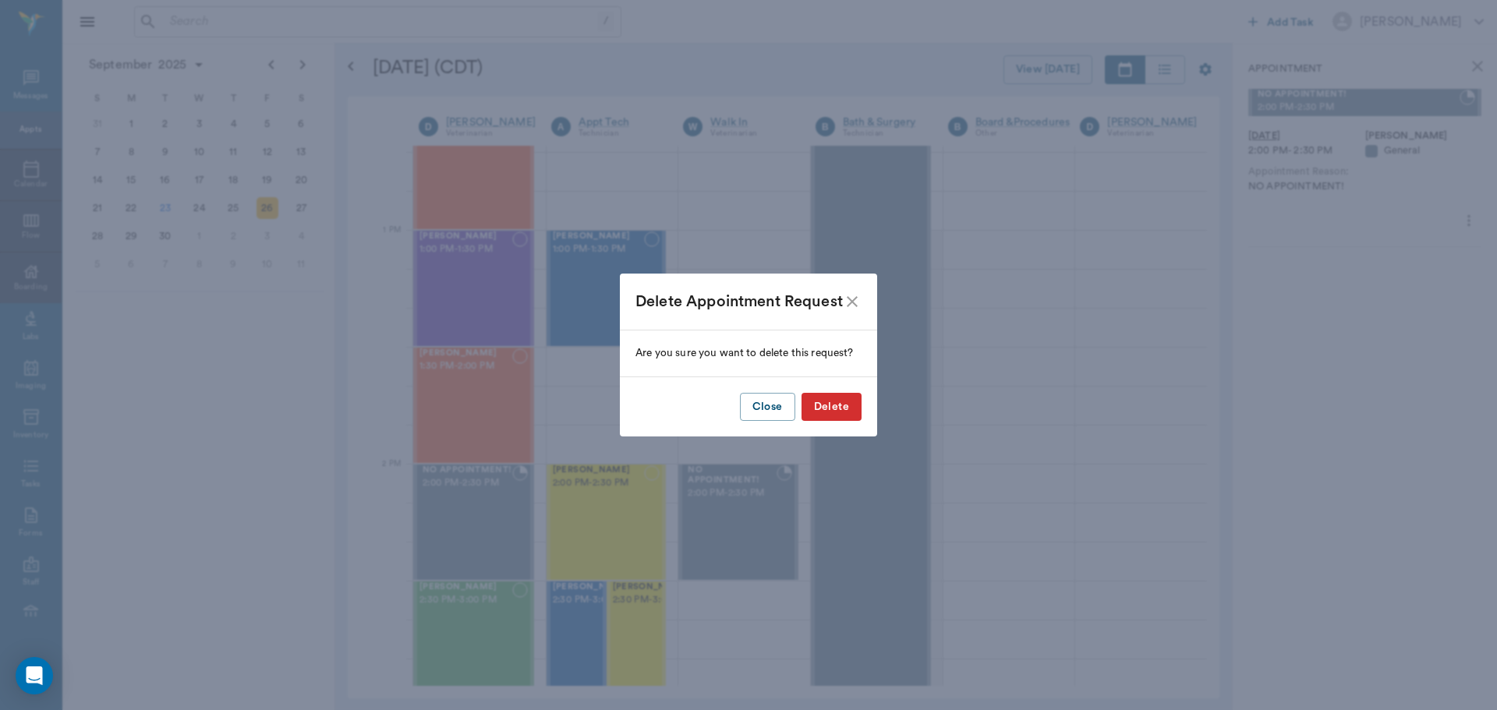
click at [834, 409] on button "Delete" at bounding box center [831, 407] width 60 height 29
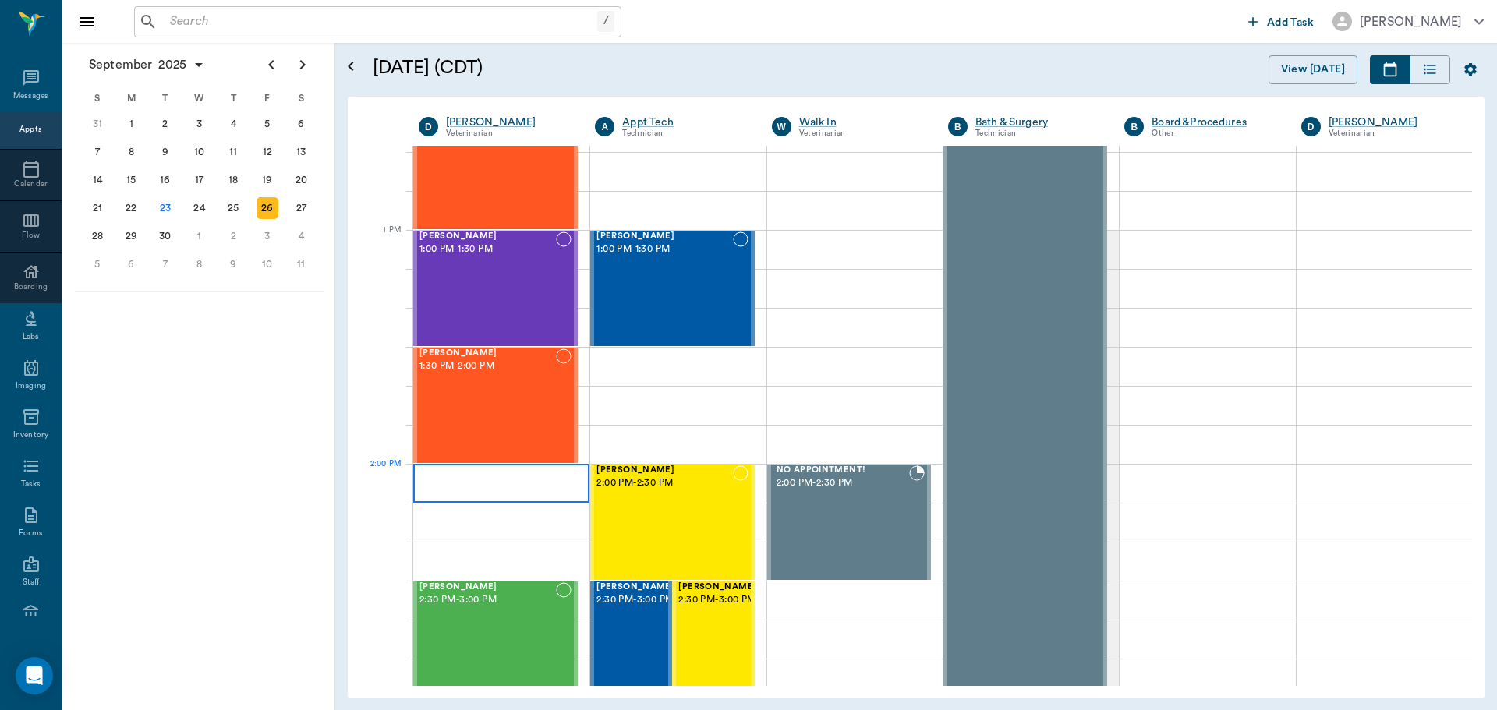
click at [441, 481] on div at bounding box center [501, 483] width 176 height 39
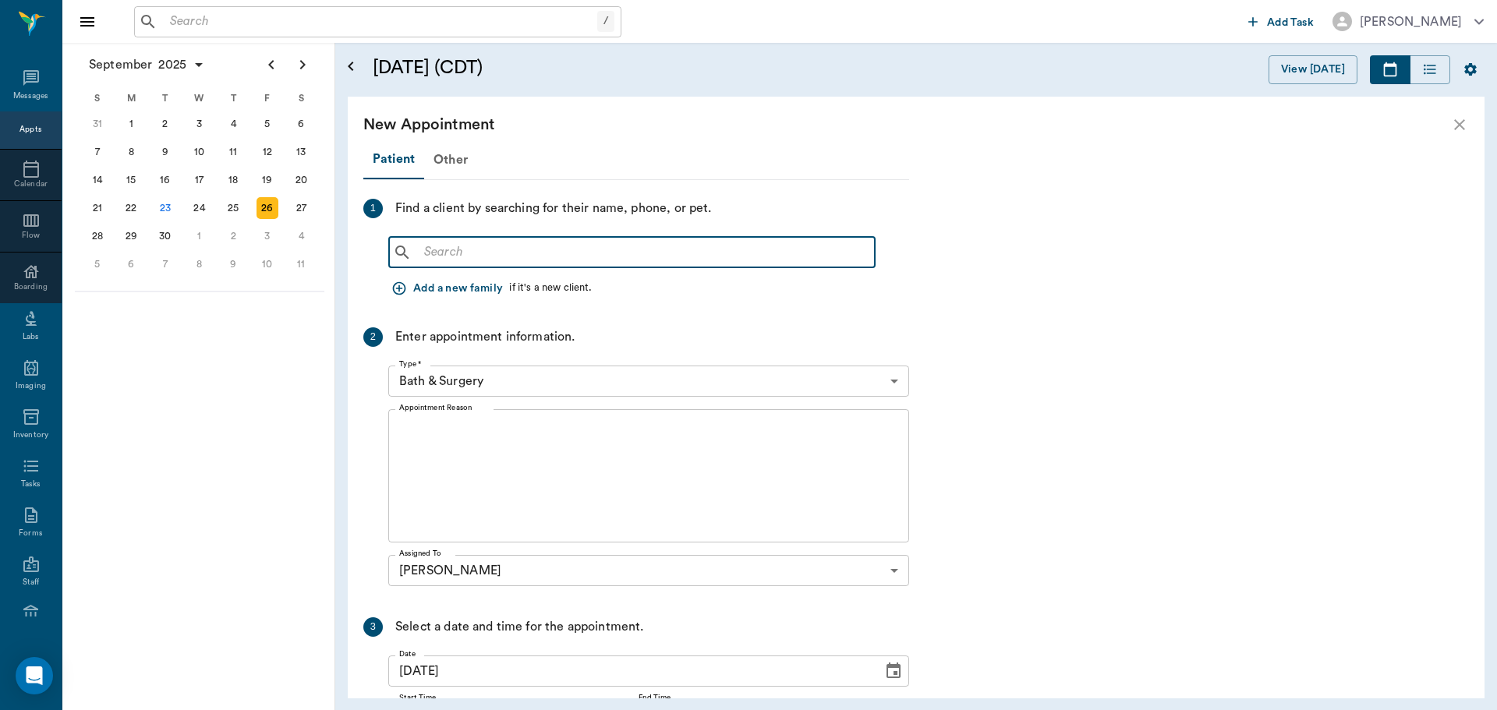
click at [501, 262] on input "text" at bounding box center [643, 253] width 451 height 22
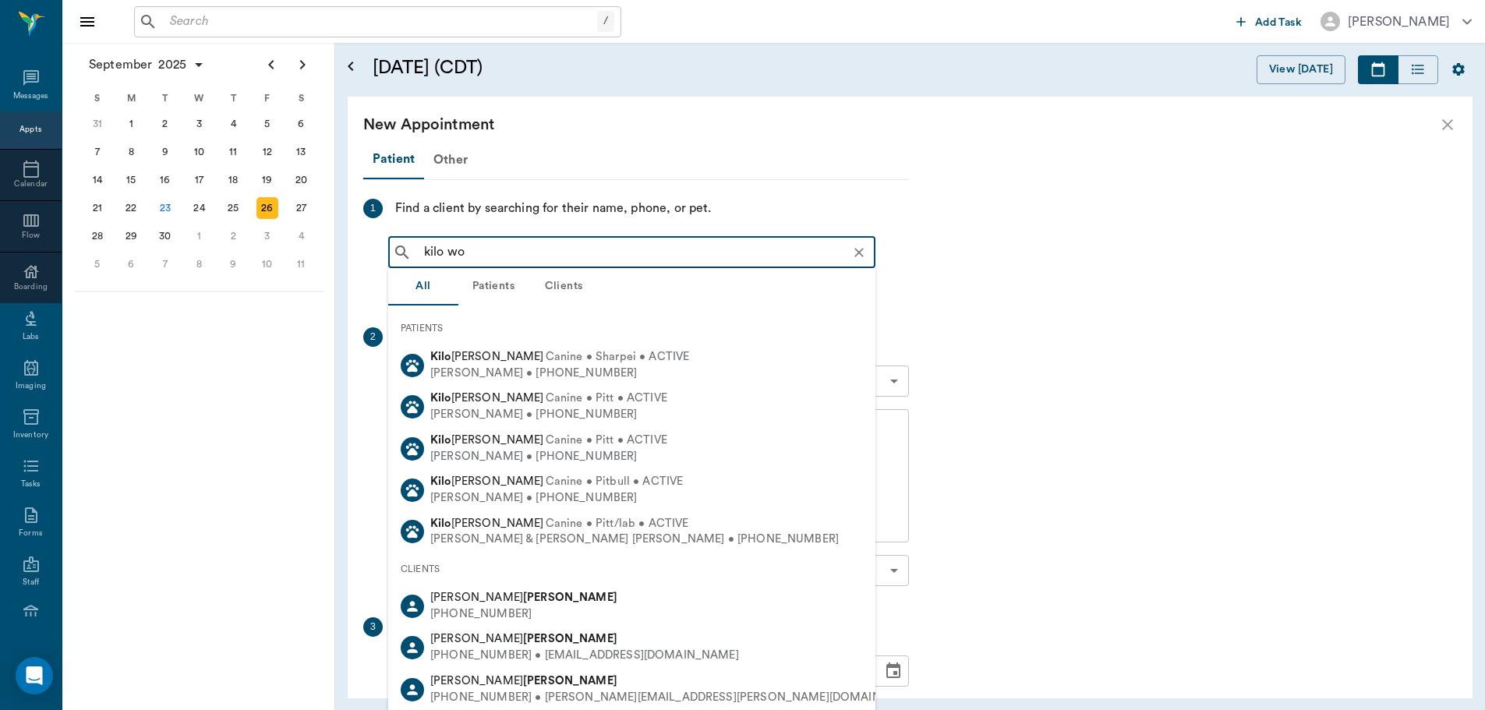
type input "kilo woo"
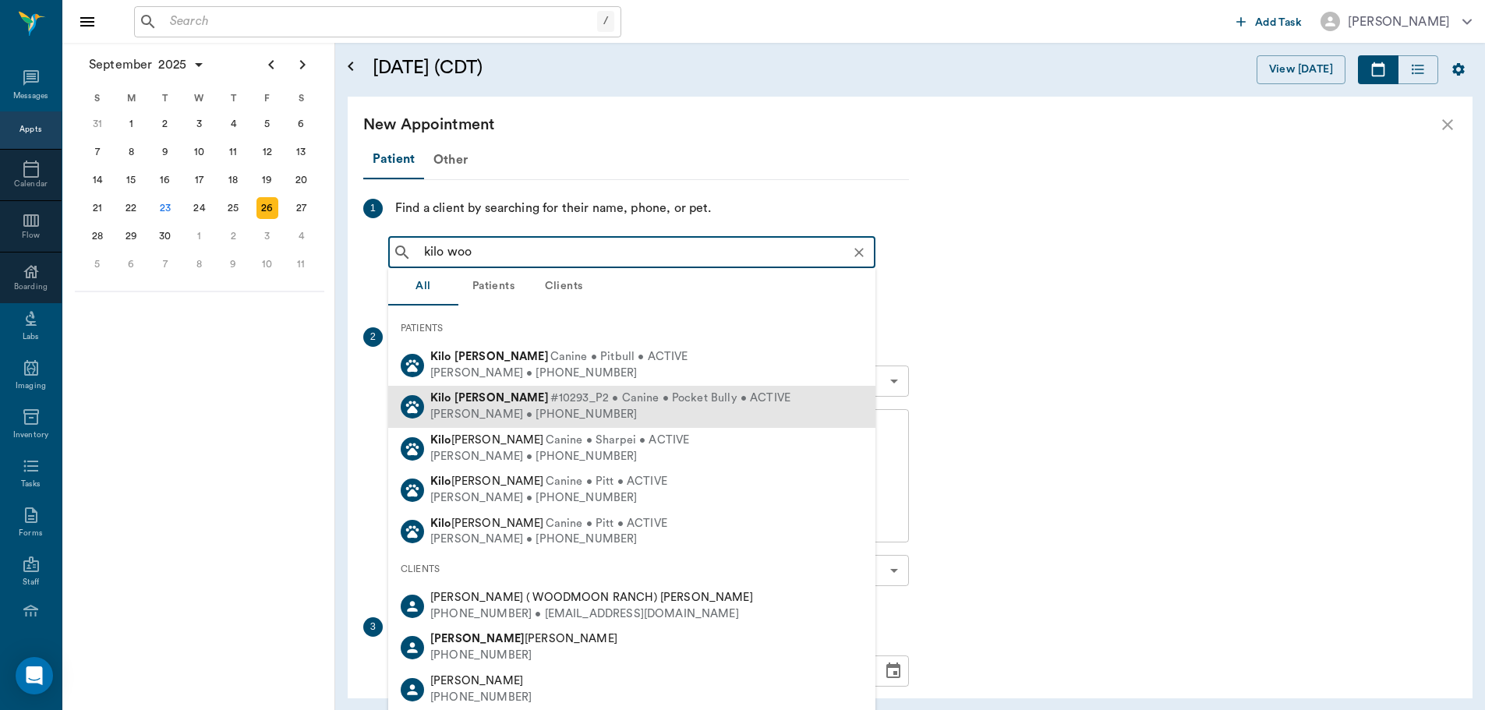
click at [550, 403] on span "#10293_P2 • Canine • Pocket Bully • ACTIVE" at bounding box center [670, 399] width 240 height 16
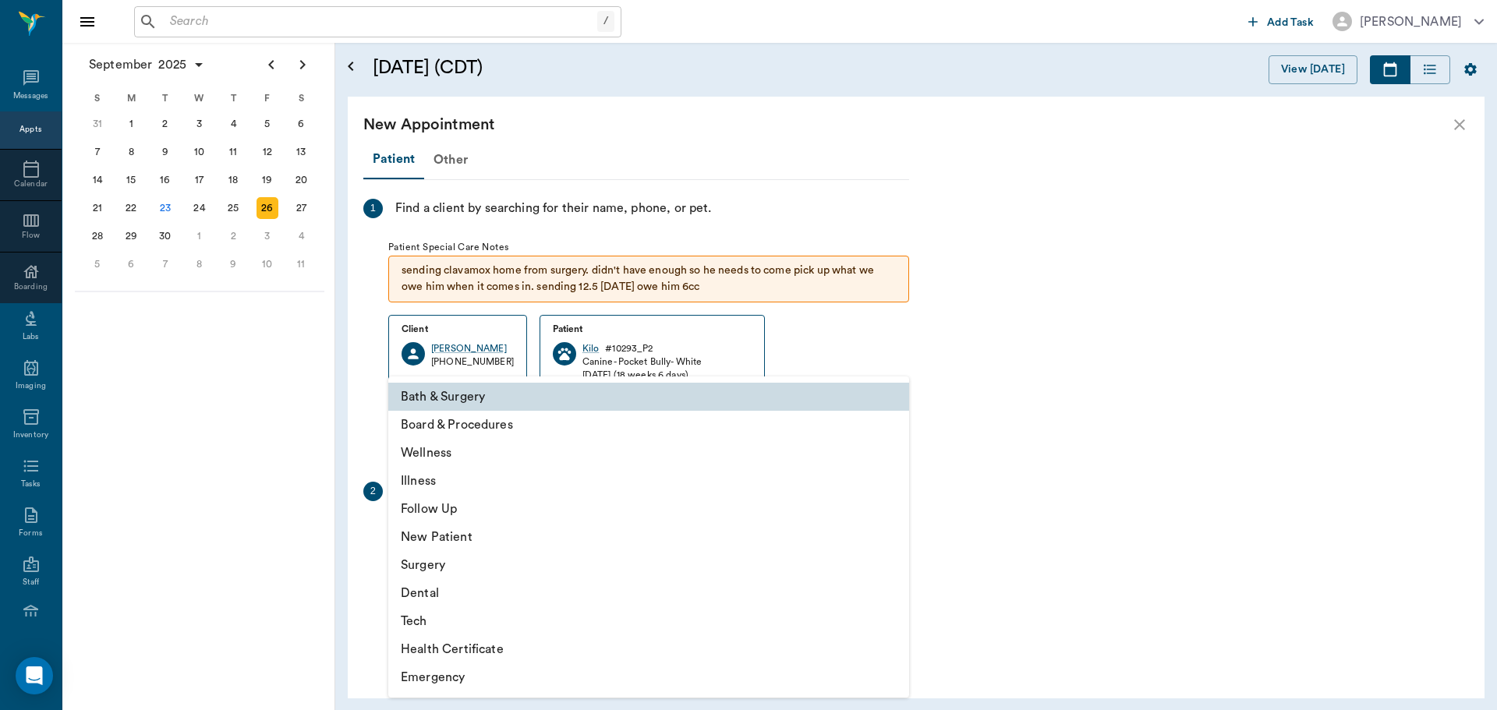
click at [898, 535] on body "/ ​ Add Task Dr. Bert Ellsworth Nectar Messages Appts Calendar Flow Boarding La…" at bounding box center [748, 355] width 1497 height 710
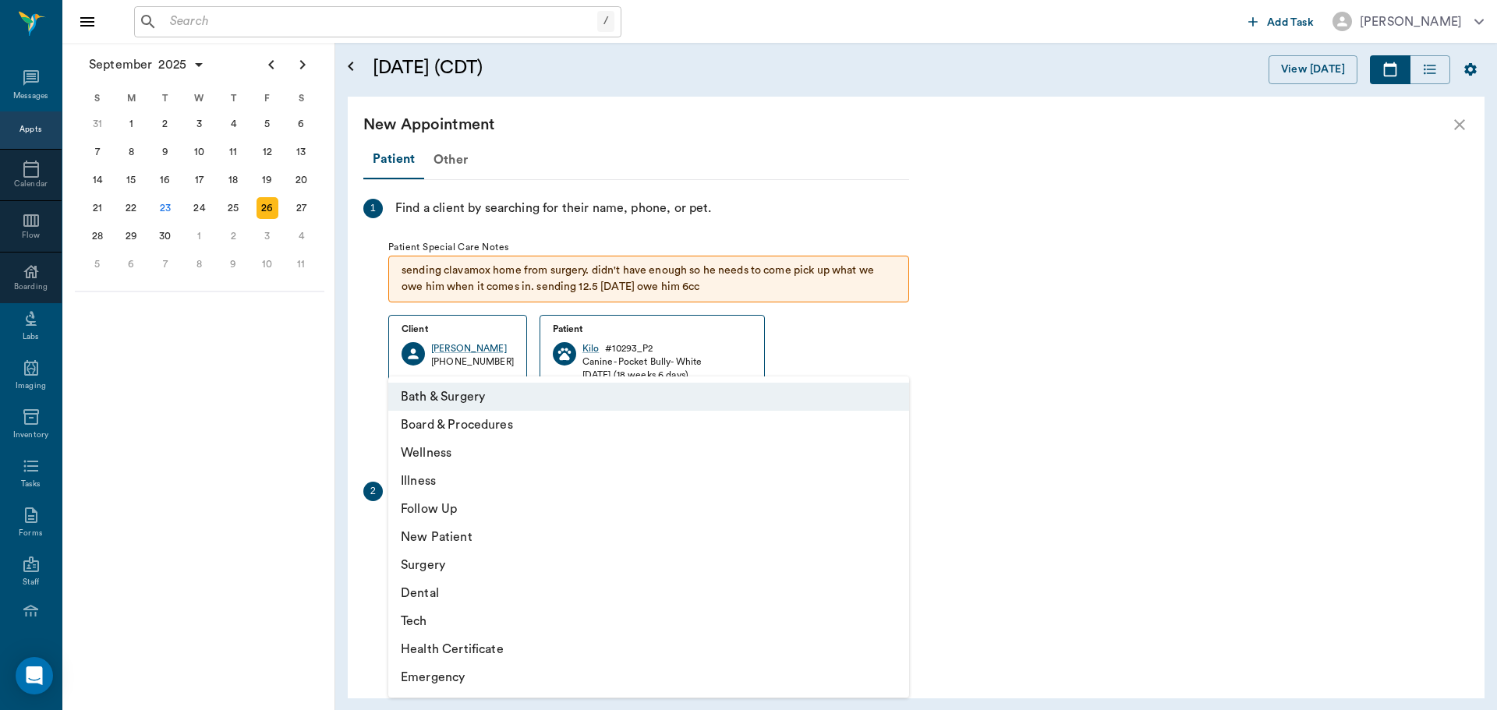
click at [456, 566] on li "Surgery" at bounding box center [648, 565] width 521 height 28
type input "65d2be4f46e3a538d89b8c18"
type input "02:30 PM"
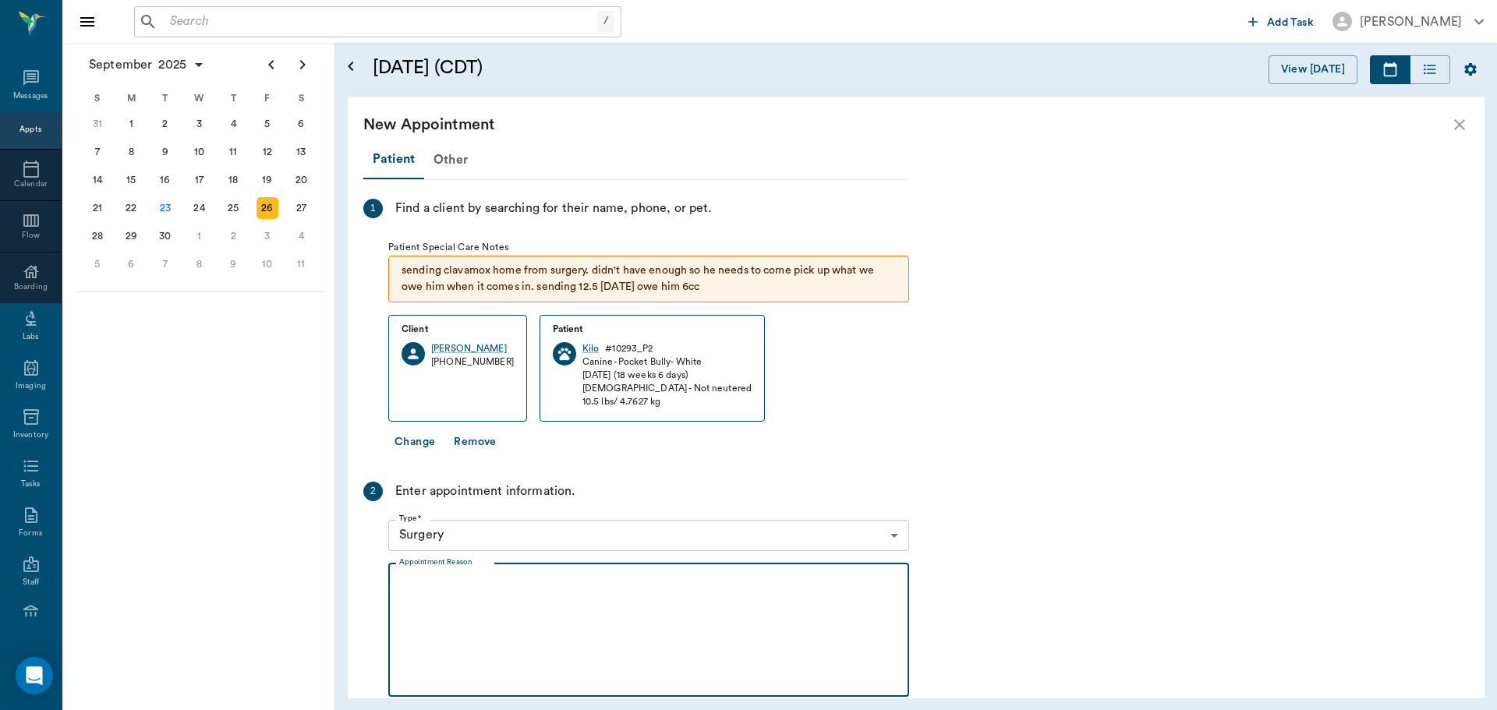
click at [429, 583] on textarea "Appointment Reason" at bounding box center [648, 630] width 499 height 108
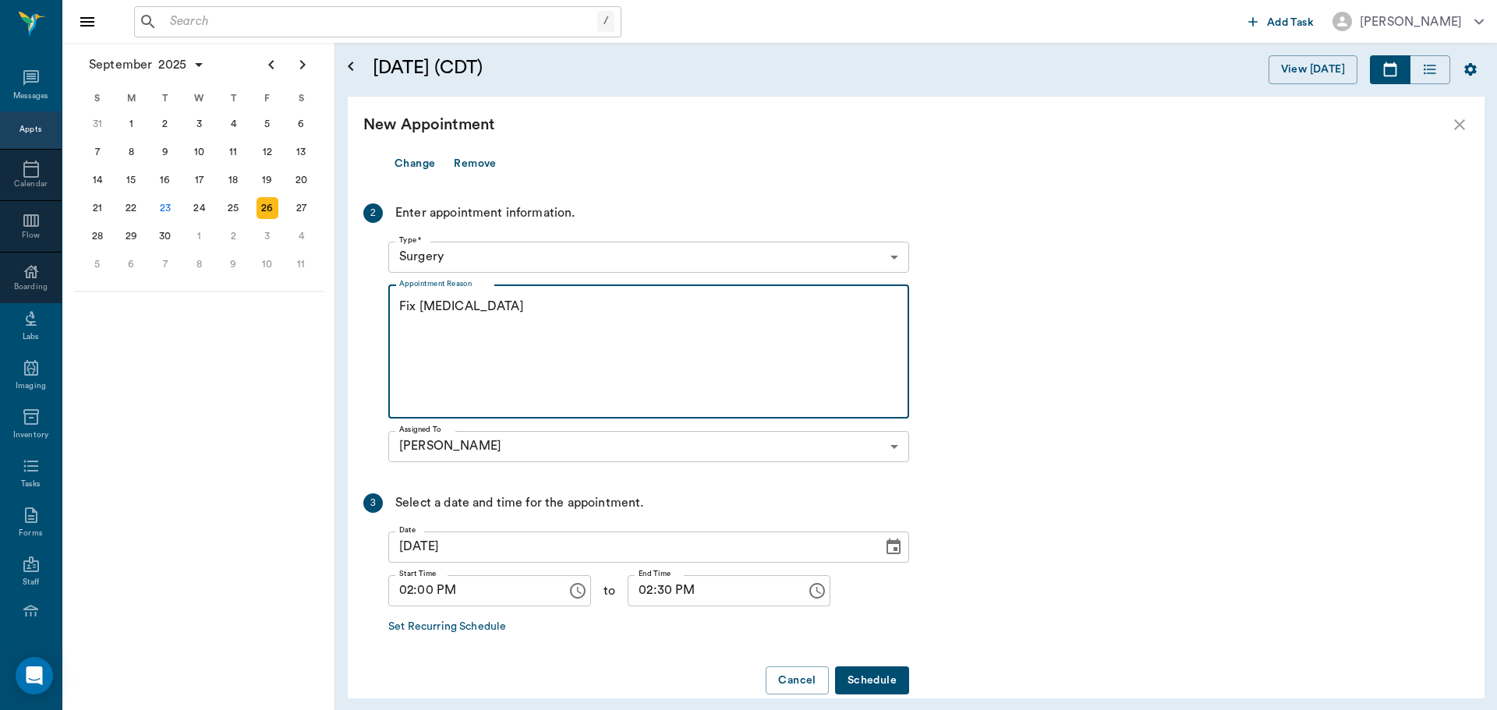
scroll to position [302, 0]
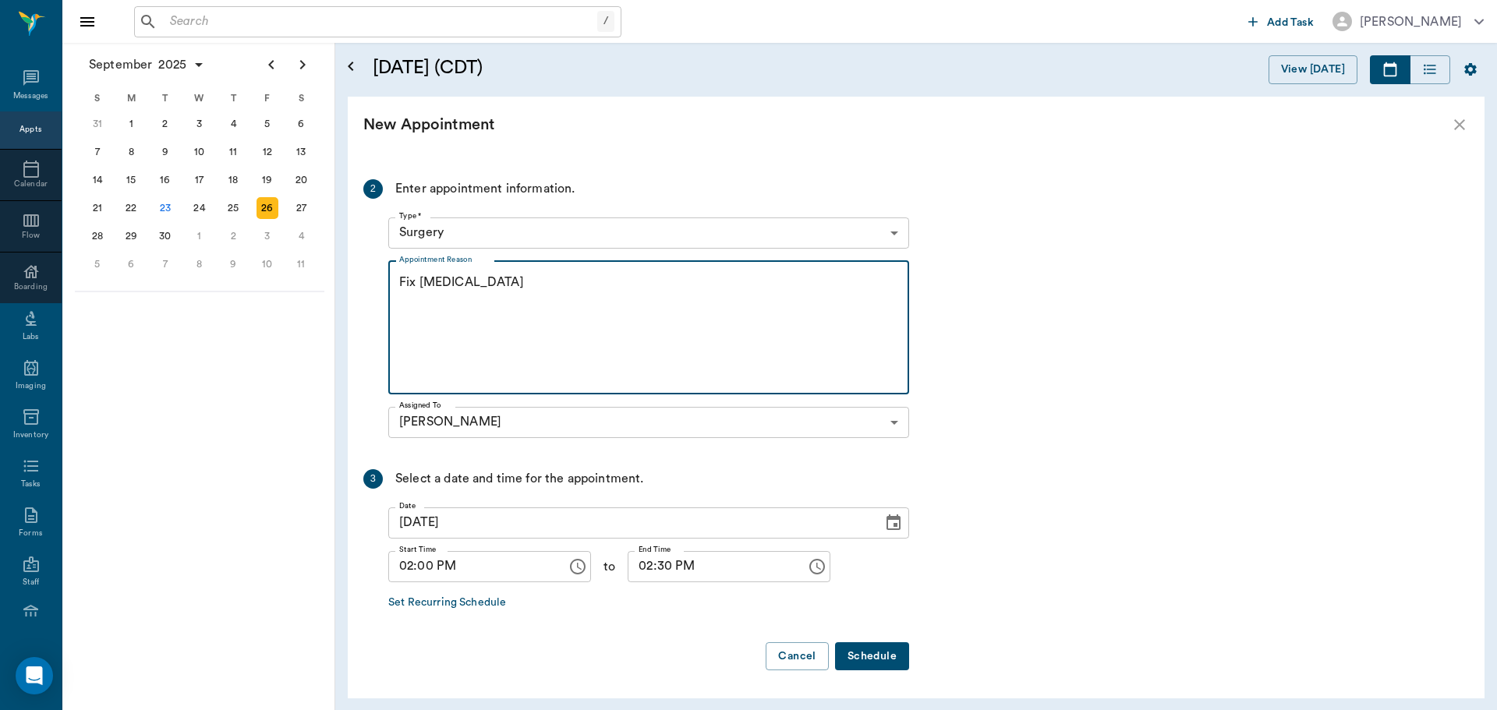
type textarea "Fix cleft lip"
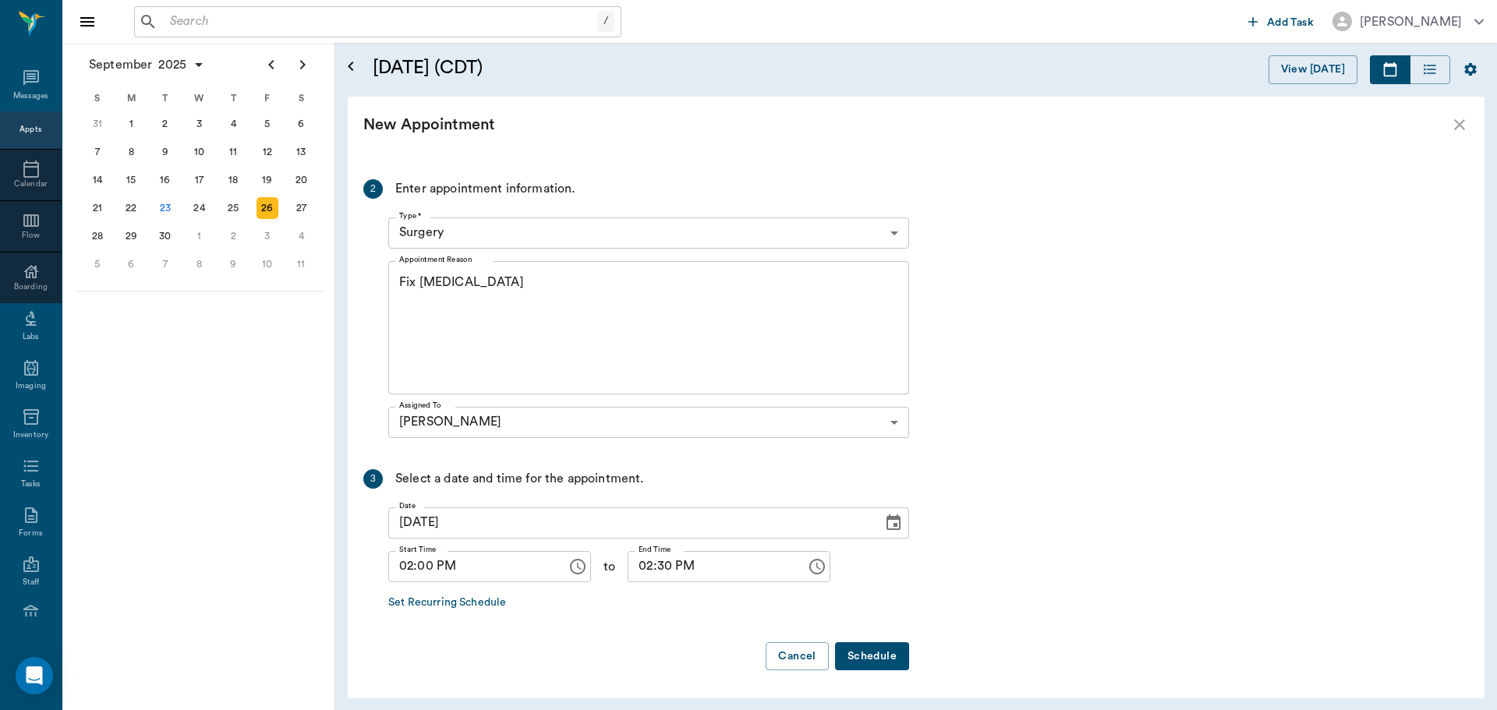
click at [880, 656] on button "Schedule" at bounding box center [872, 656] width 74 height 29
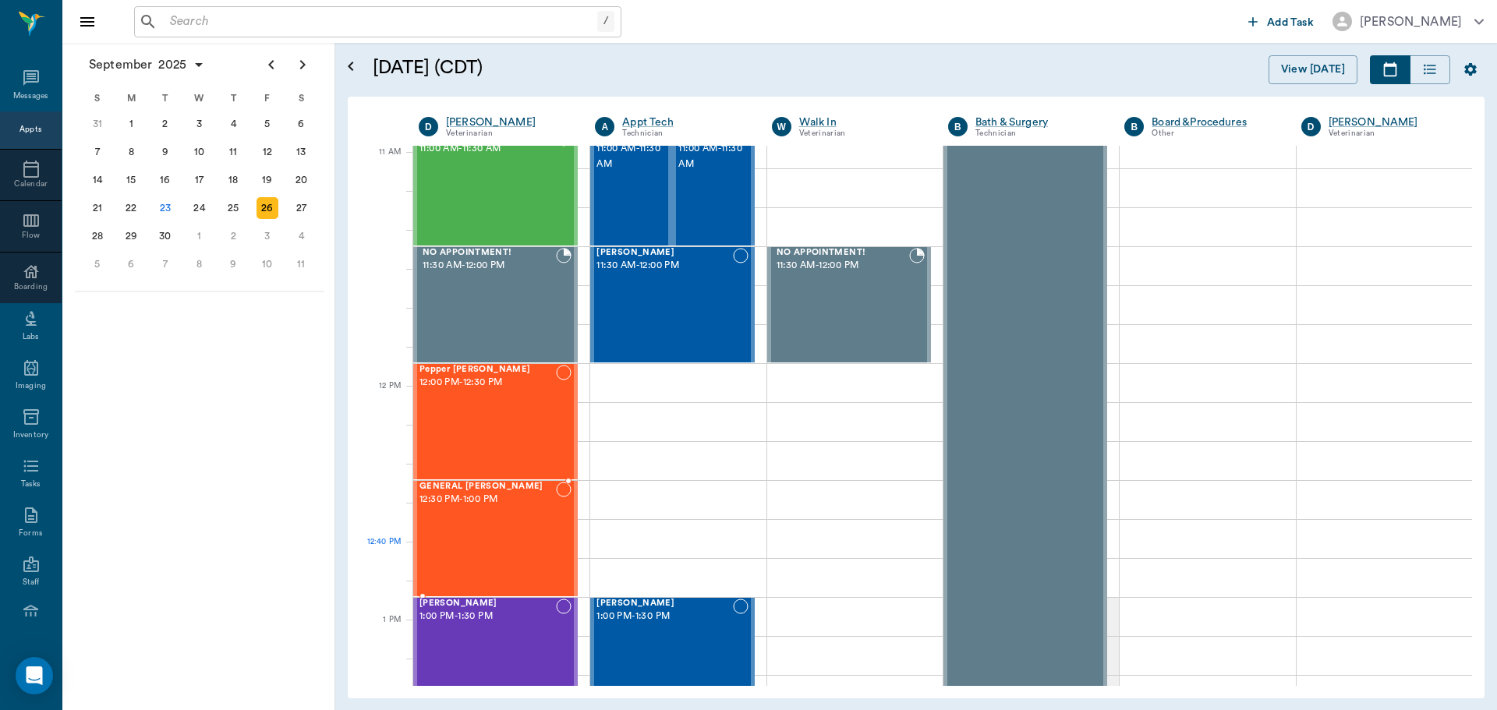
scroll to position [702, 0]
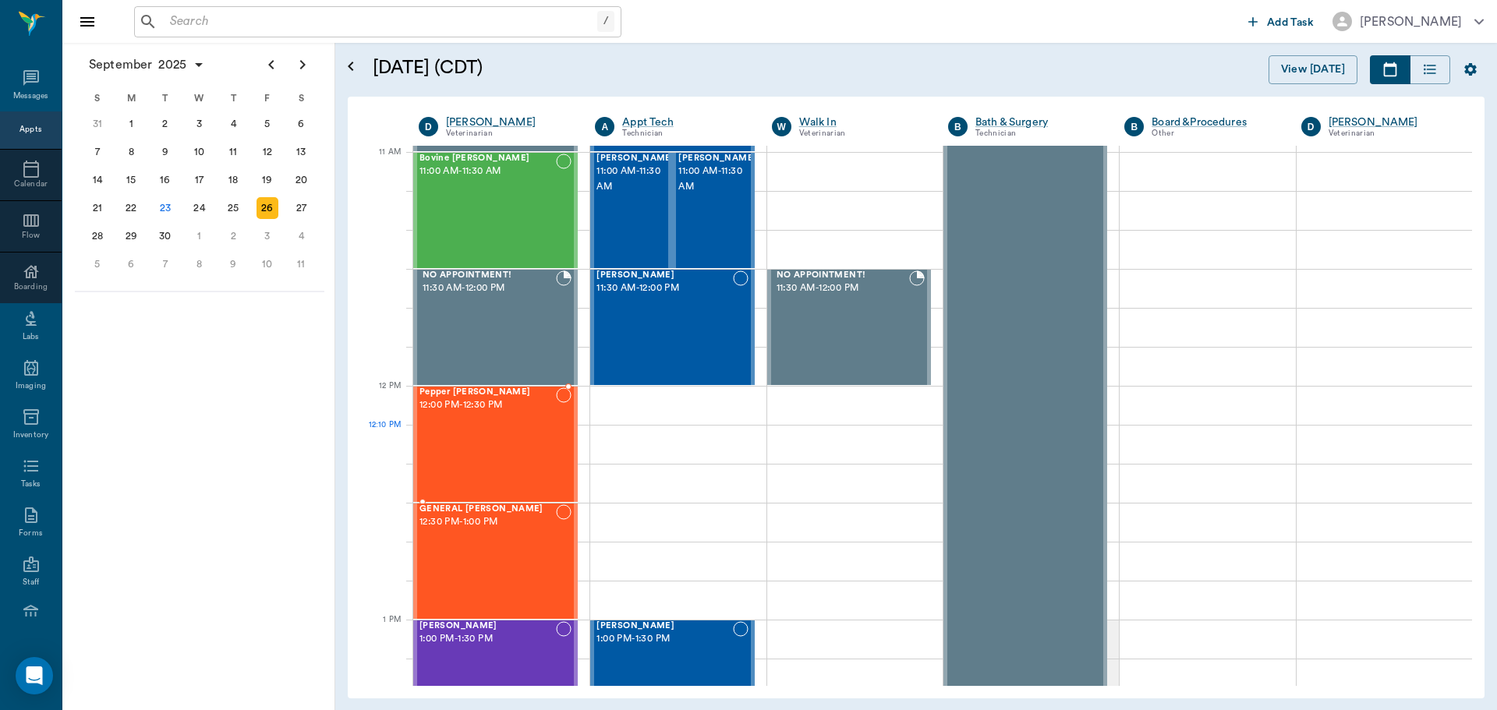
click at [489, 444] on div "Pepper Eaves 12:00 PM - 12:30 PM" at bounding box center [487, 444] width 136 height 114
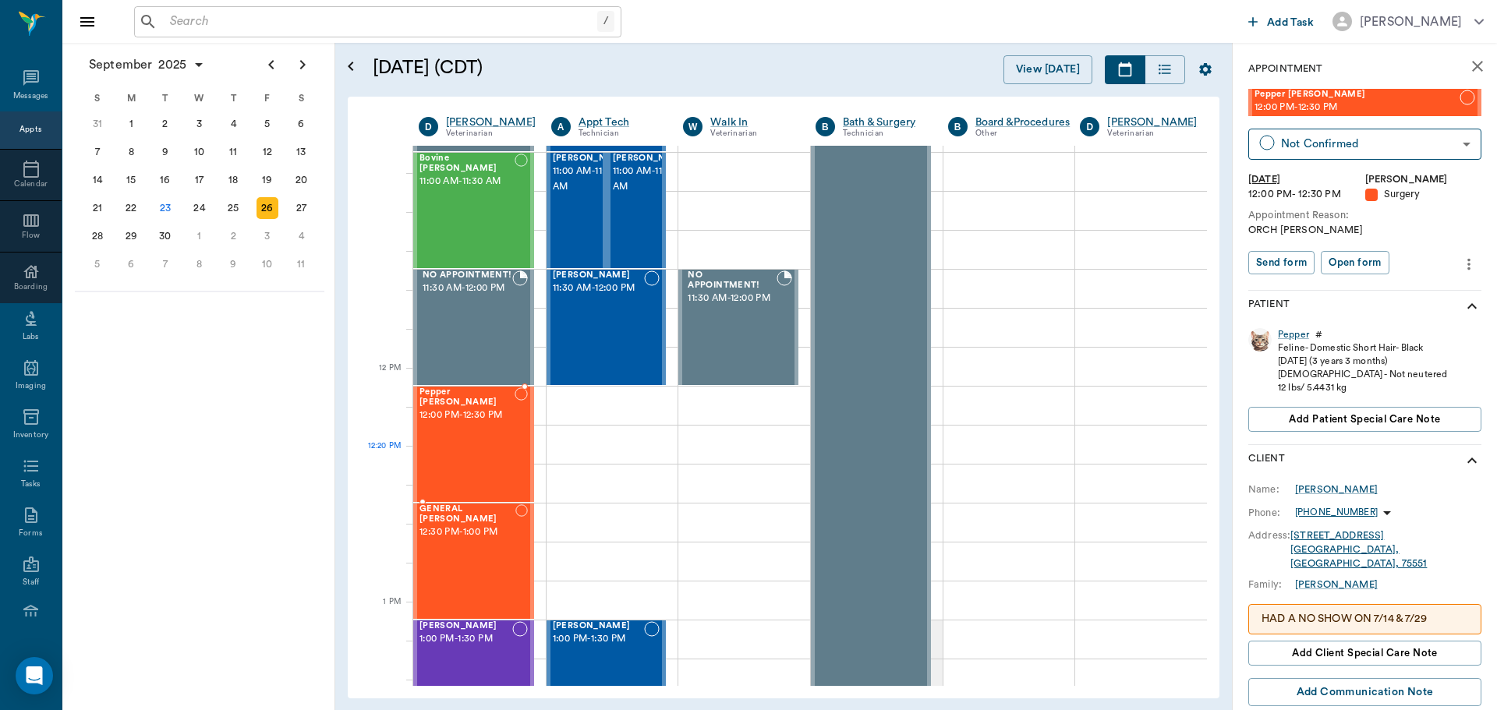
scroll to position [780, 0]
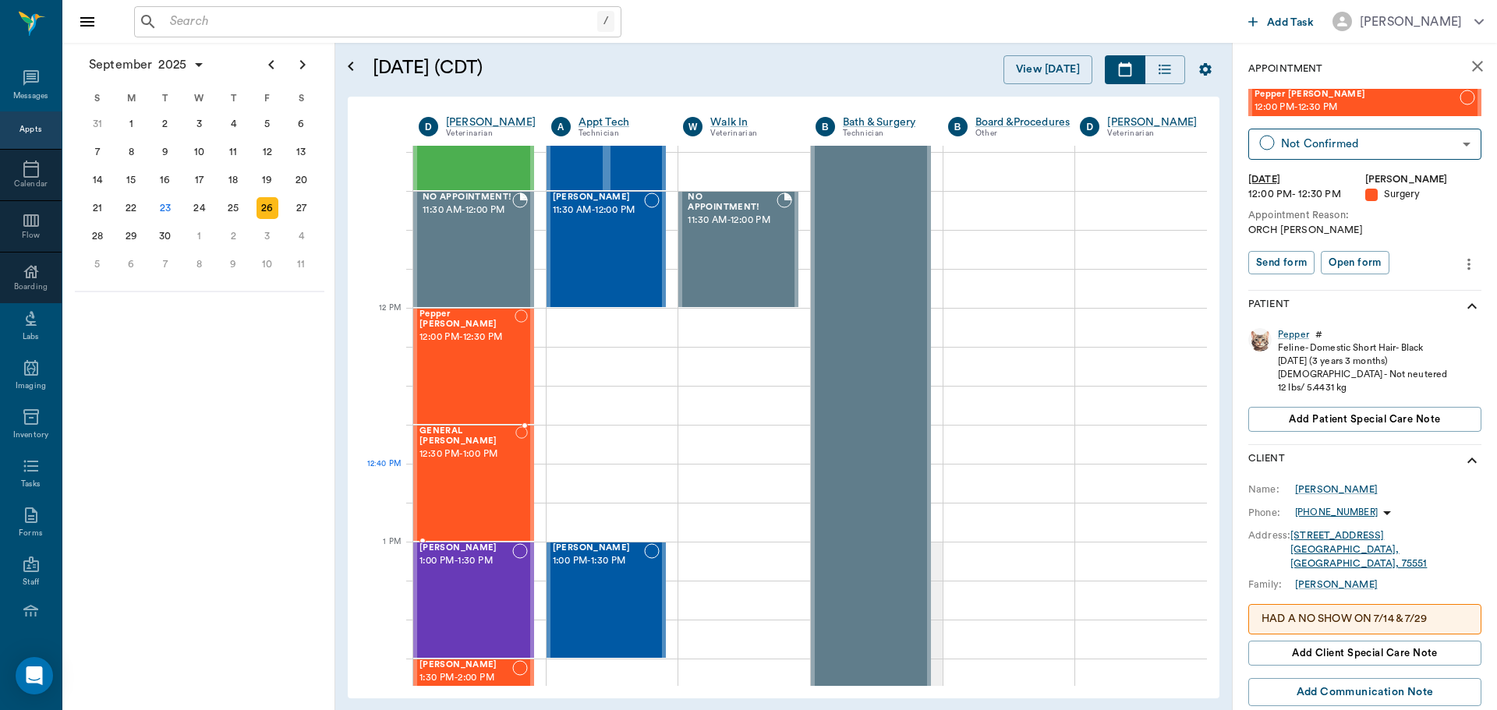
click at [472, 485] on div "GENERAL Spay 12:30 PM - 1:00 PM" at bounding box center [467, 483] width 96 height 114
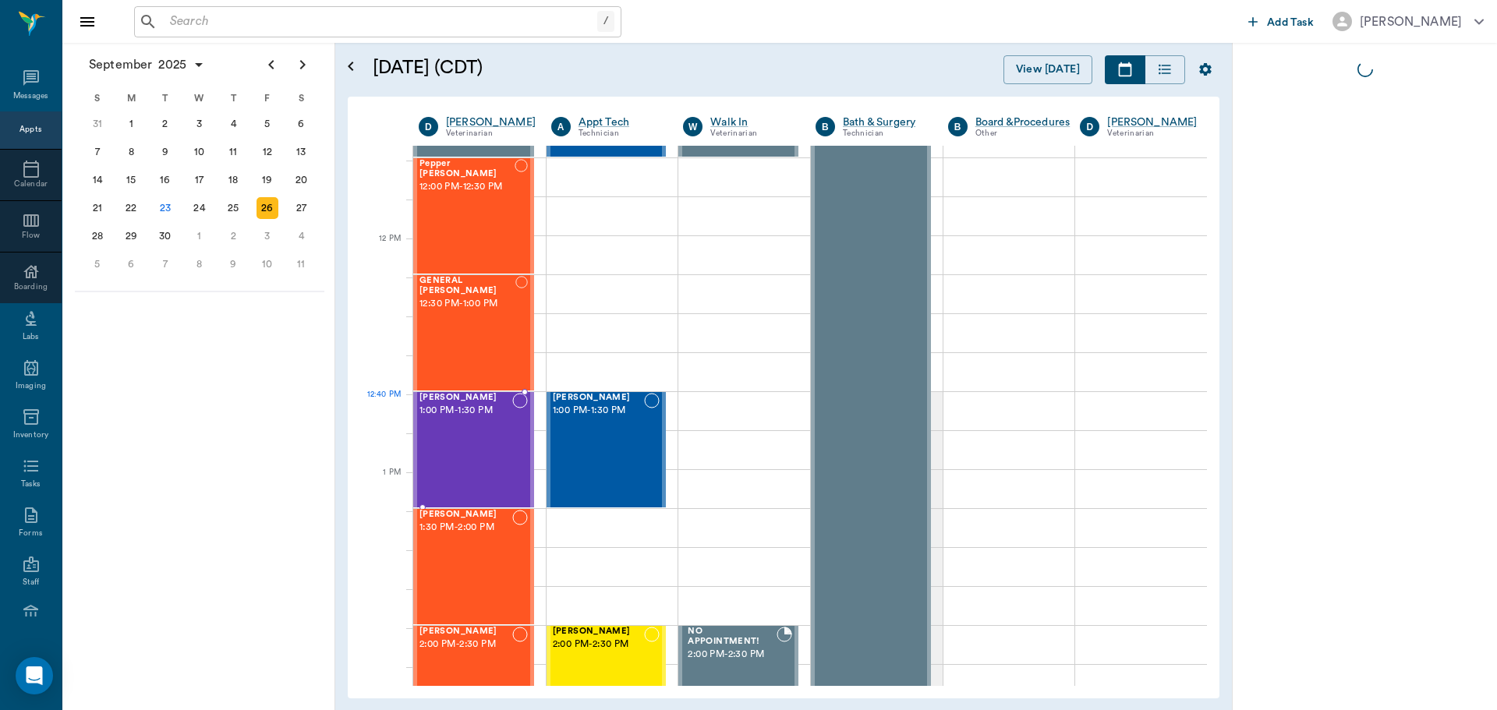
scroll to position [936, 0]
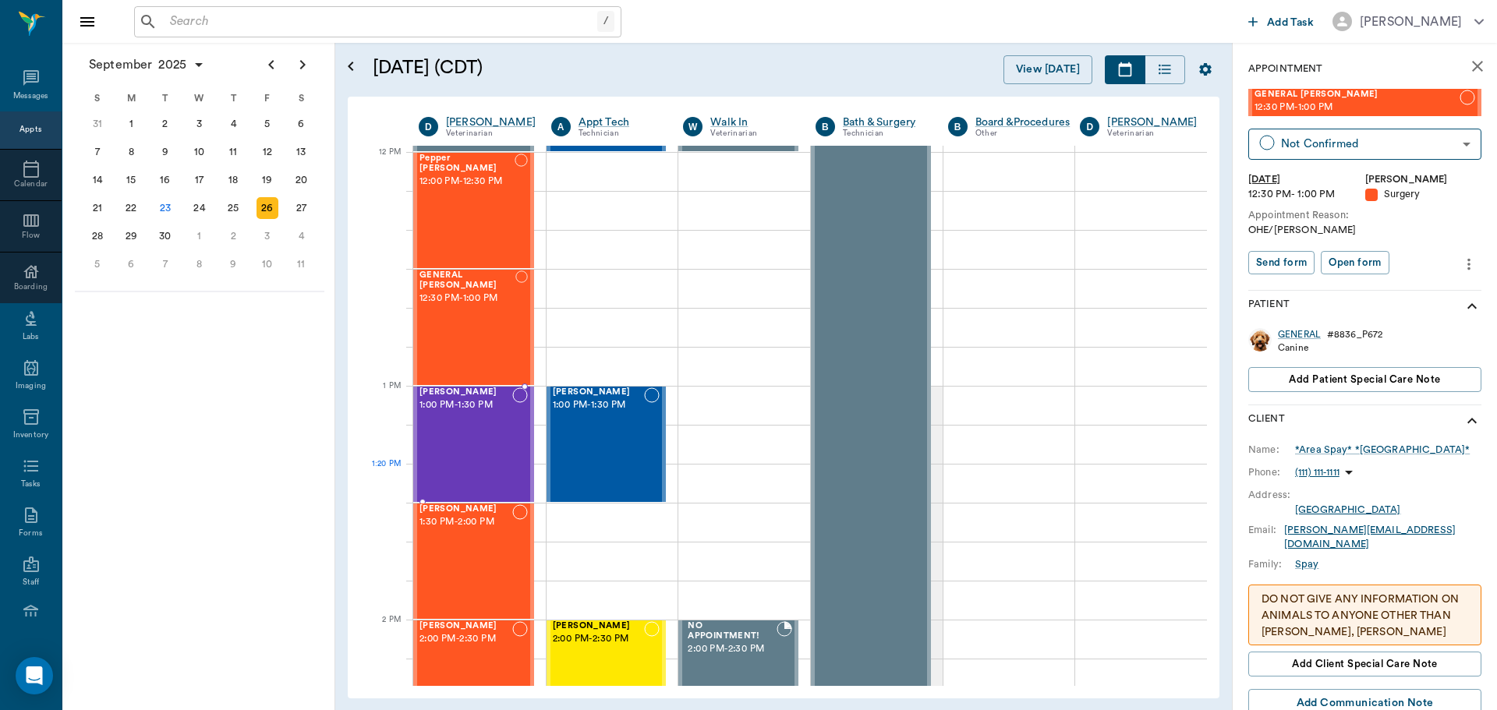
click at [475, 476] on div "Francesca Avalos 1:00 PM - 1:30 PM" at bounding box center [465, 444] width 93 height 114
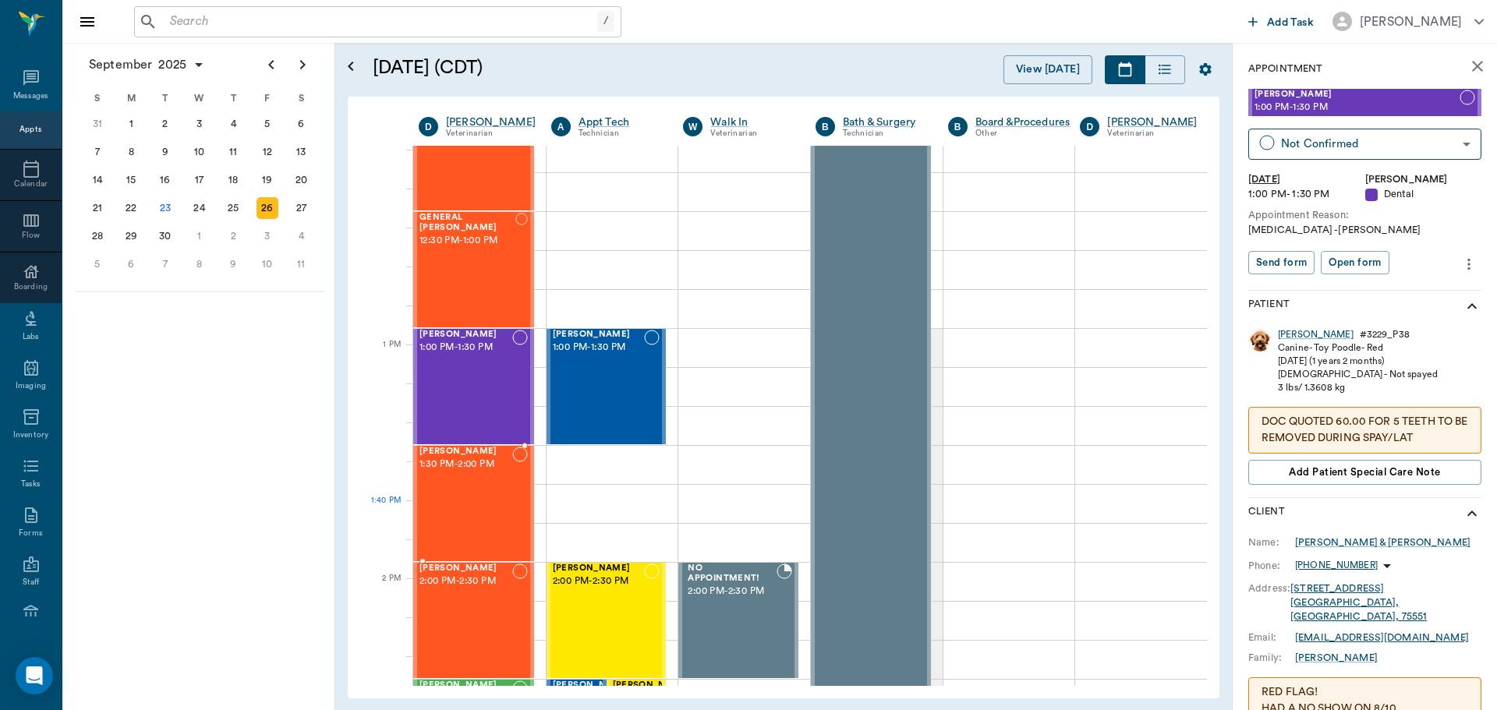
scroll to position [1169, 0]
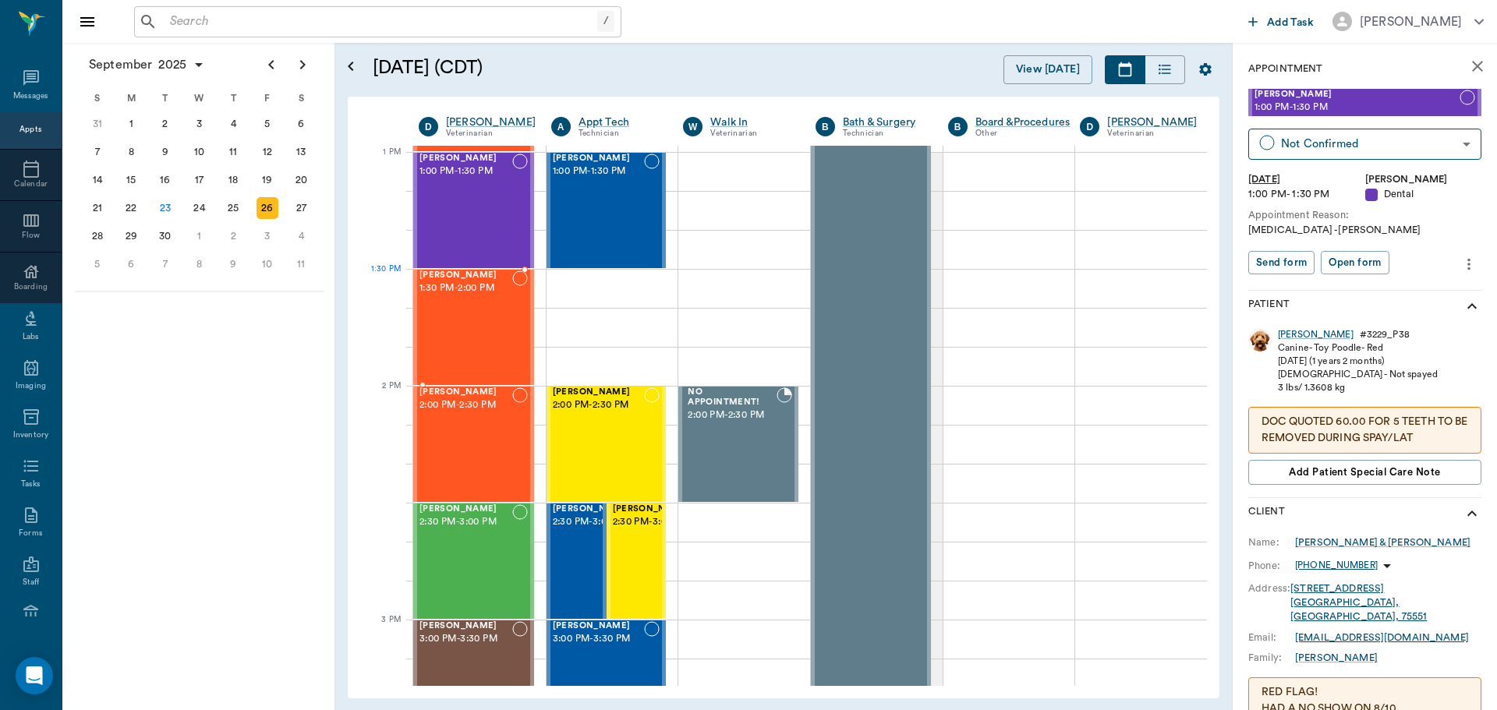
click at [476, 283] on span "1:30 PM - 2:00 PM" at bounding box center [465, 289] width 93 height 16
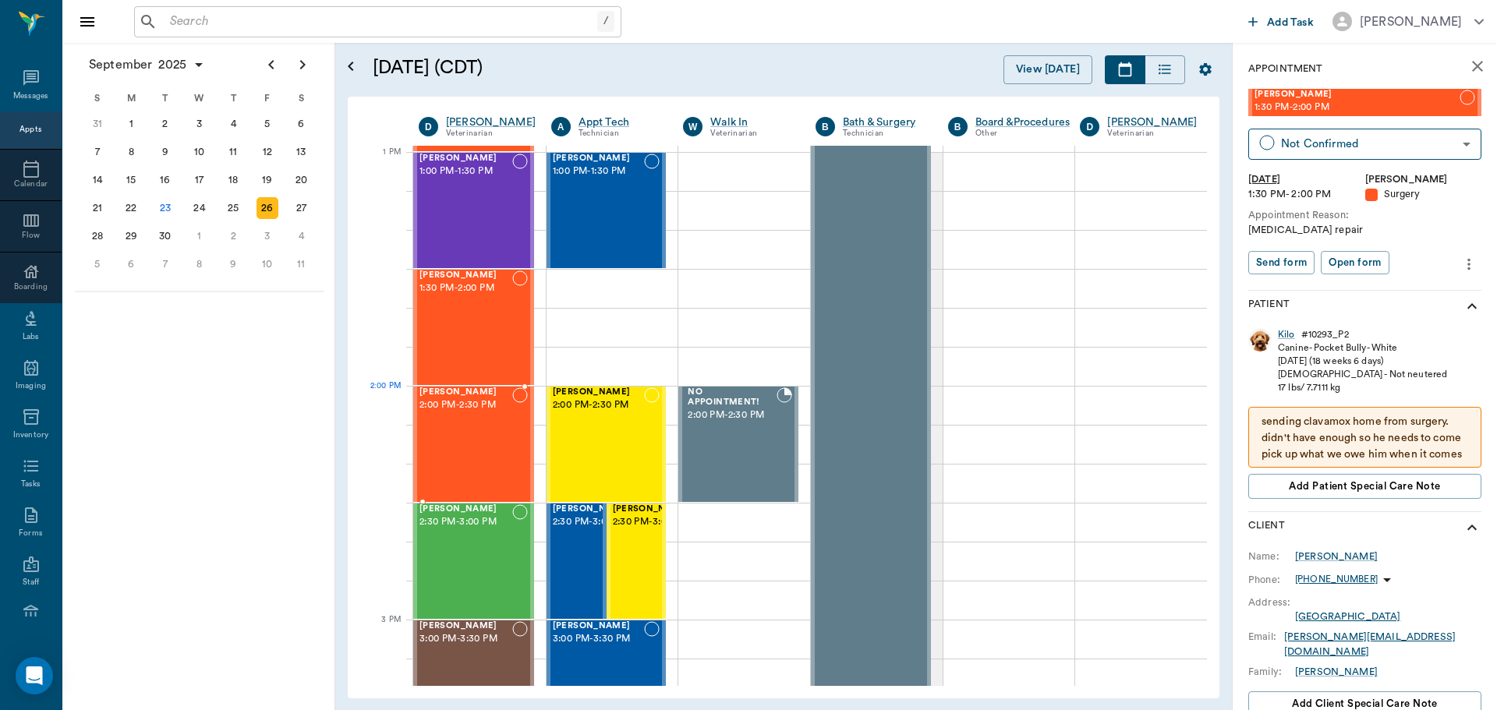
click at [493, 412] on span "2:00 PM - 2:30 PM" at bounding box center [465, 406] width 93 height 16
click at [1460, 267] on icon "more" at bounding box center [1468, 264] width 17 height 19
click at [1417, 312] on span "Delete appointment" at bounding box center [1391, 320] width 131 height 16
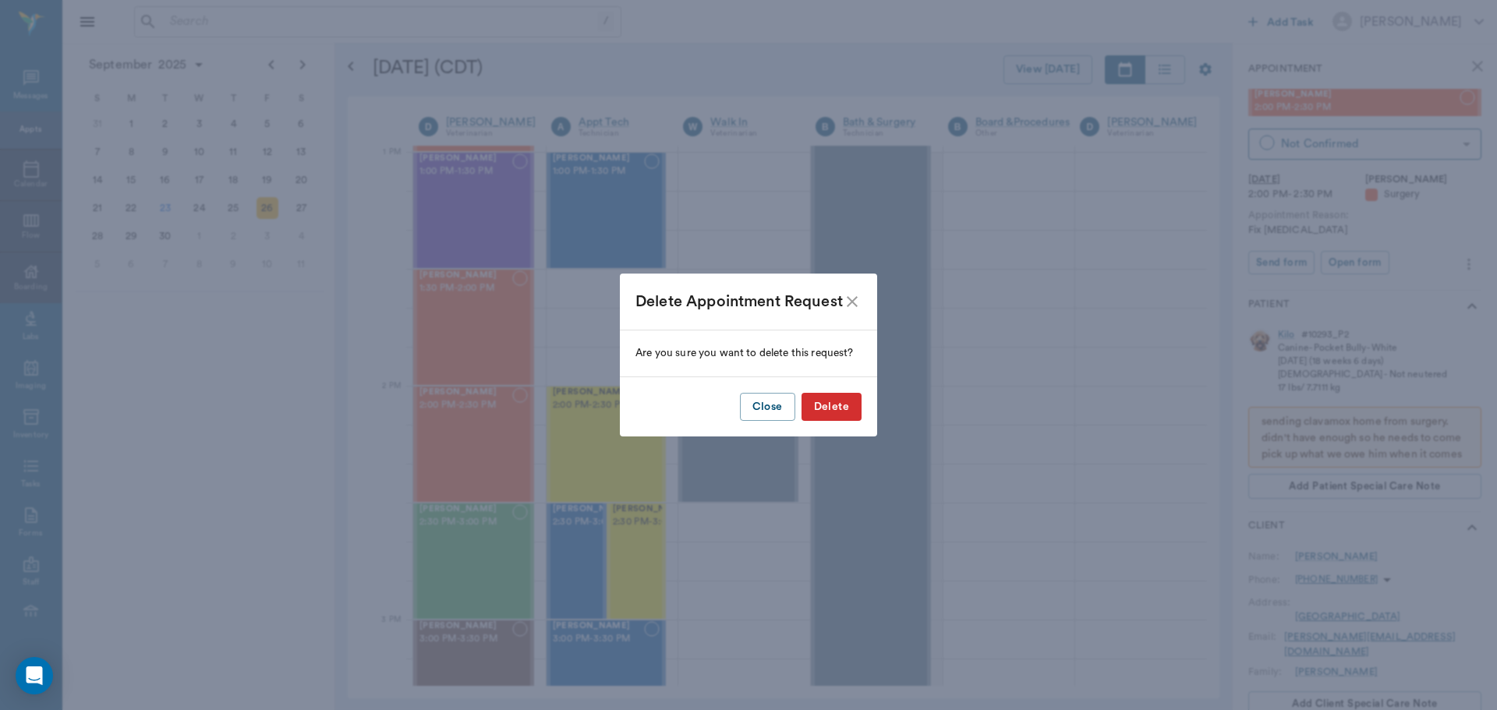
click at [834, 397] on button "Delete" at bounding box center [831, 407] width 60 height 29
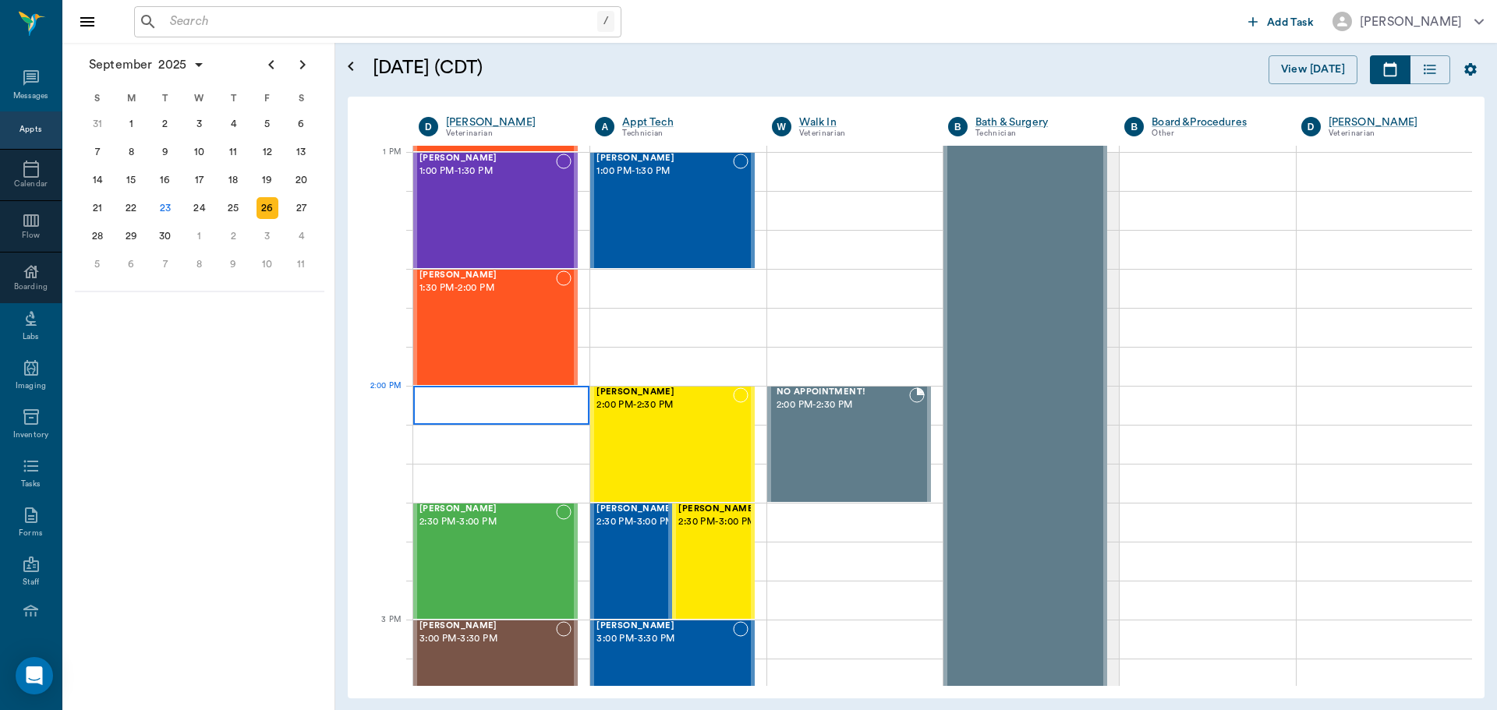
click at [475, 414] on div at bounding box center [501, 405] width 176 height 39
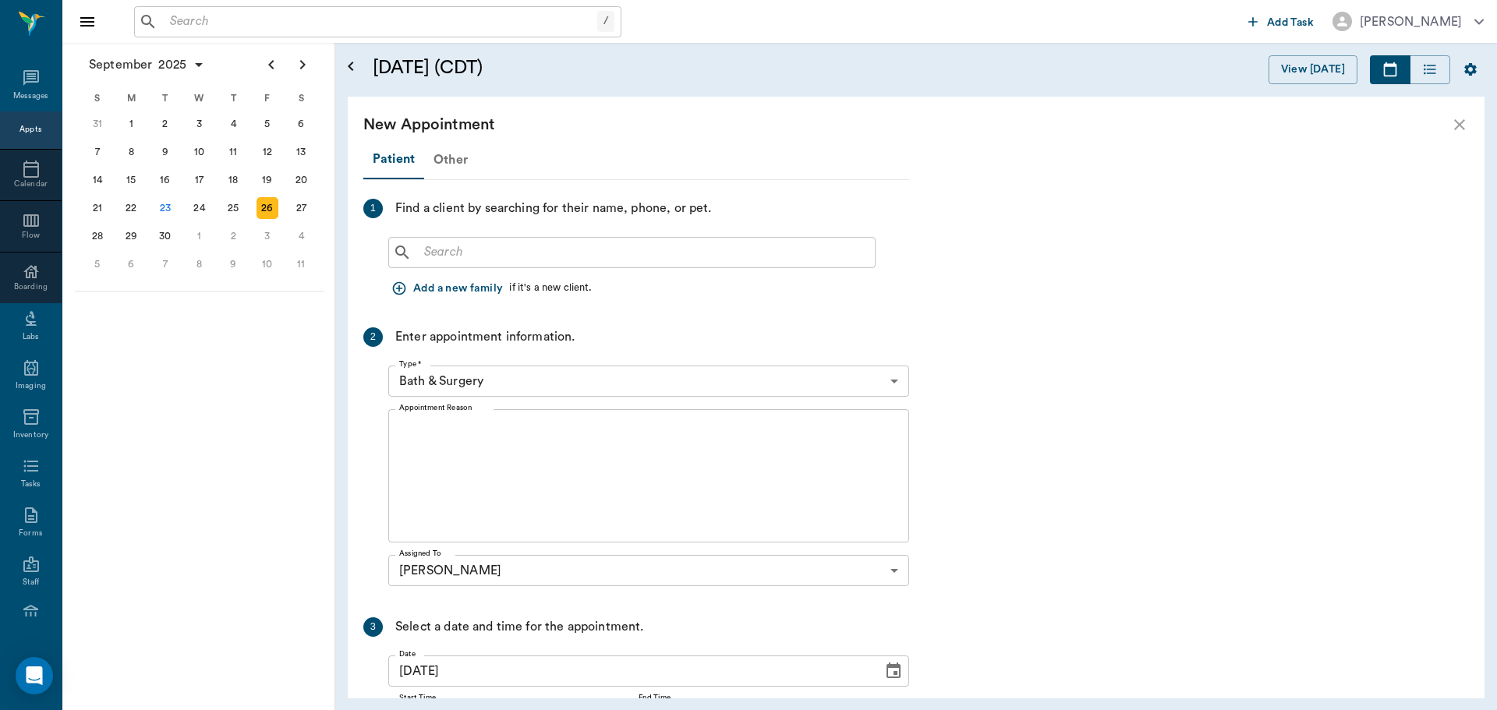
click at [451, 163] on div "Other" at bounding box center [450, 159] width 53 height 37
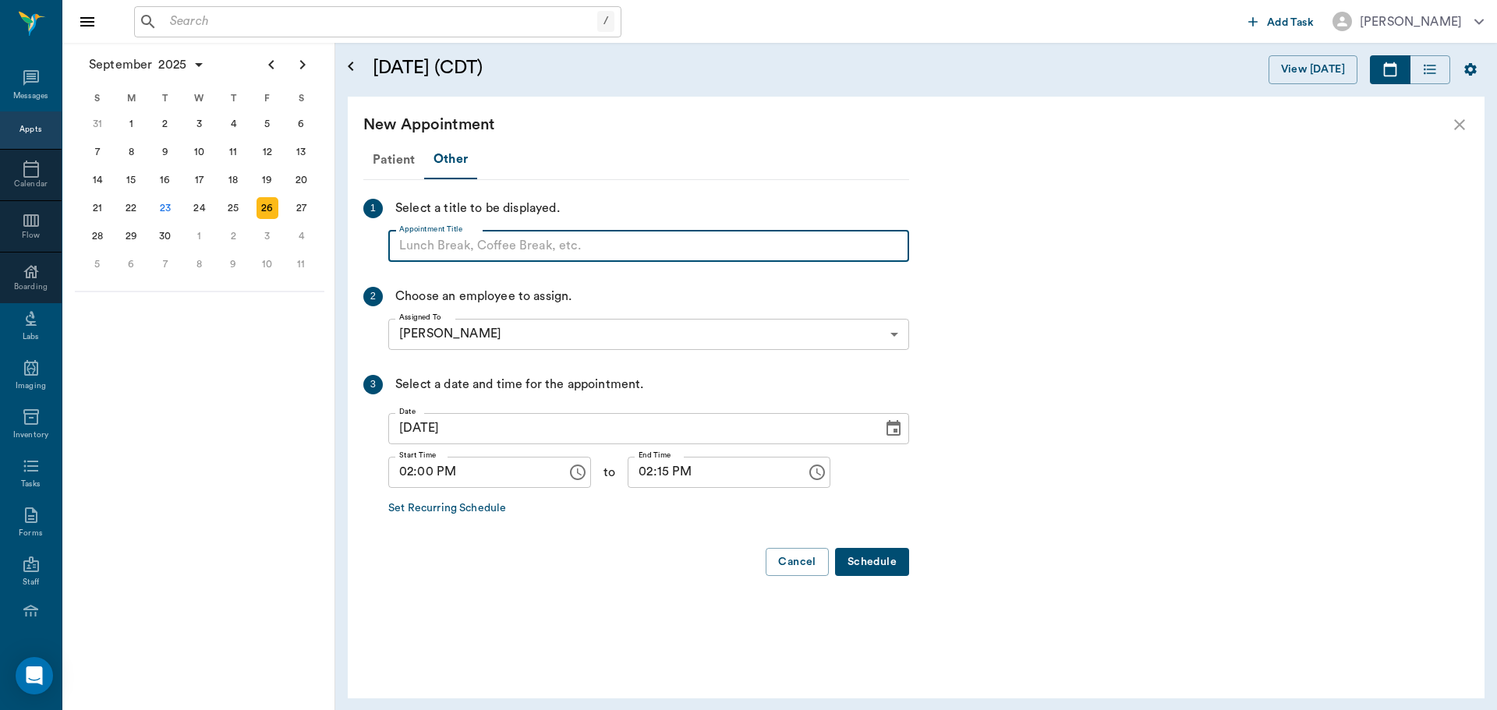
click at [470, 245] on input "Appointment Title" at bounding box center [648, 246] width 521 height 31
type input "No appt"
click at [872, 564] on button "Schedule" at bounding box center [872, 562] width 74 height 29
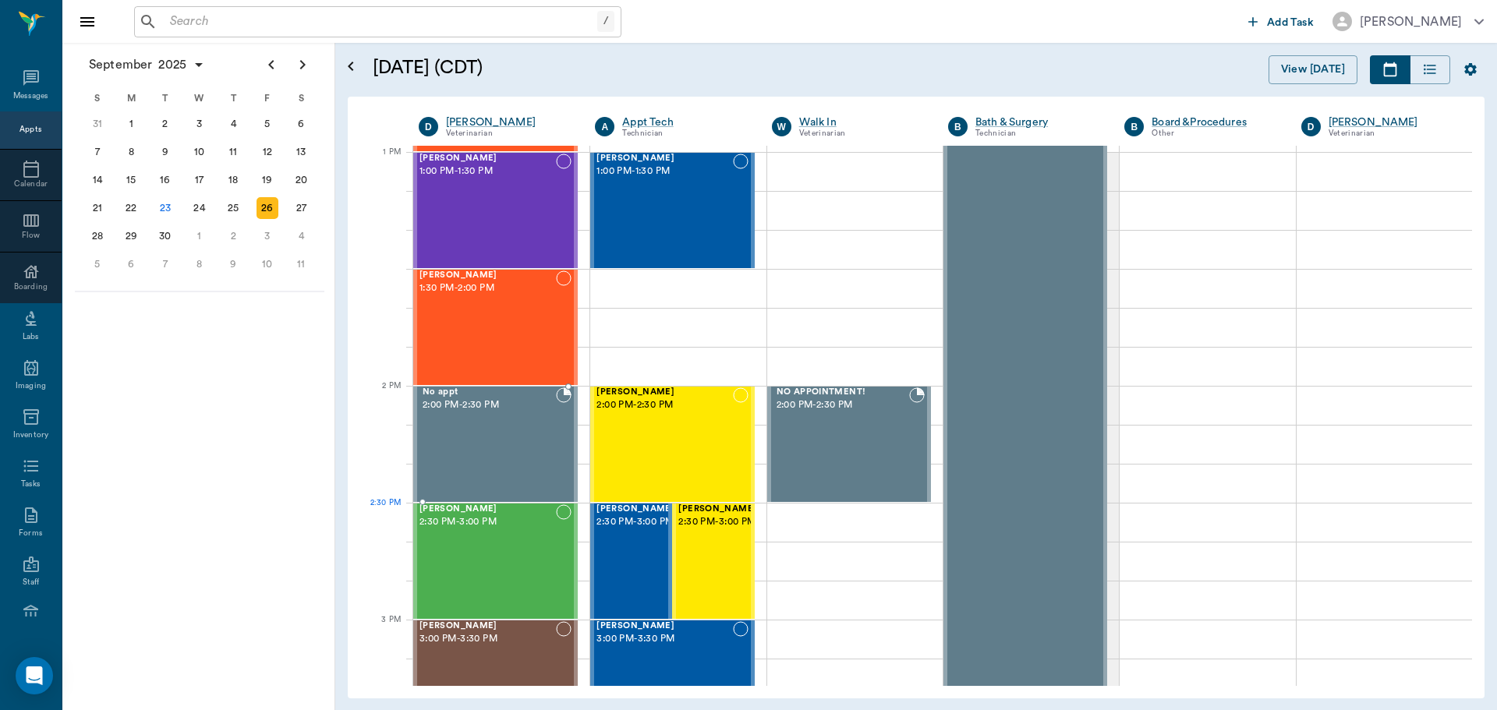
drag, startPoint x: 461, startPoint y: 442, endPoint x: 470, endPoint y: 487, distance: 46.2
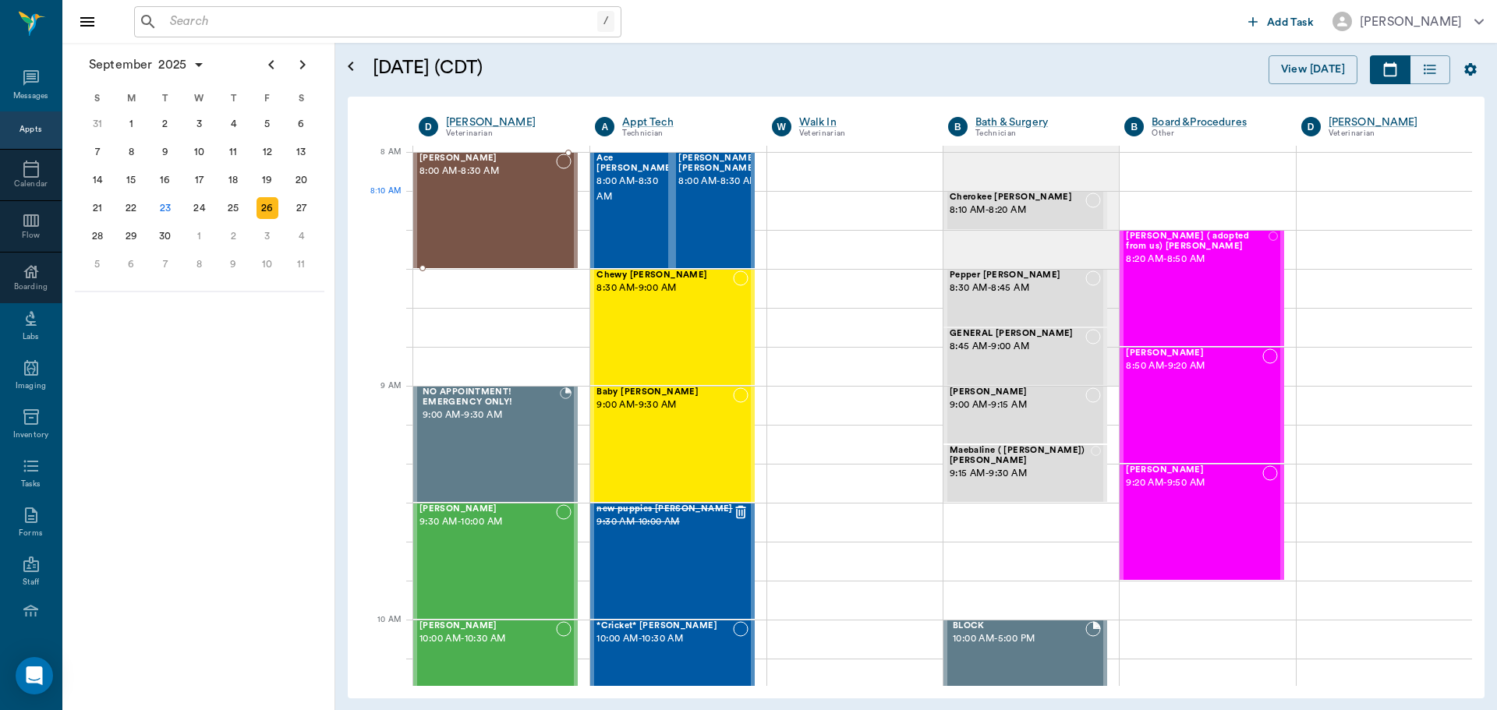
click at [488, 214] on div "Hannah Daniels 8:00 AM - 8:30 AM" at bounding box center [487, 211] width 136 height 114
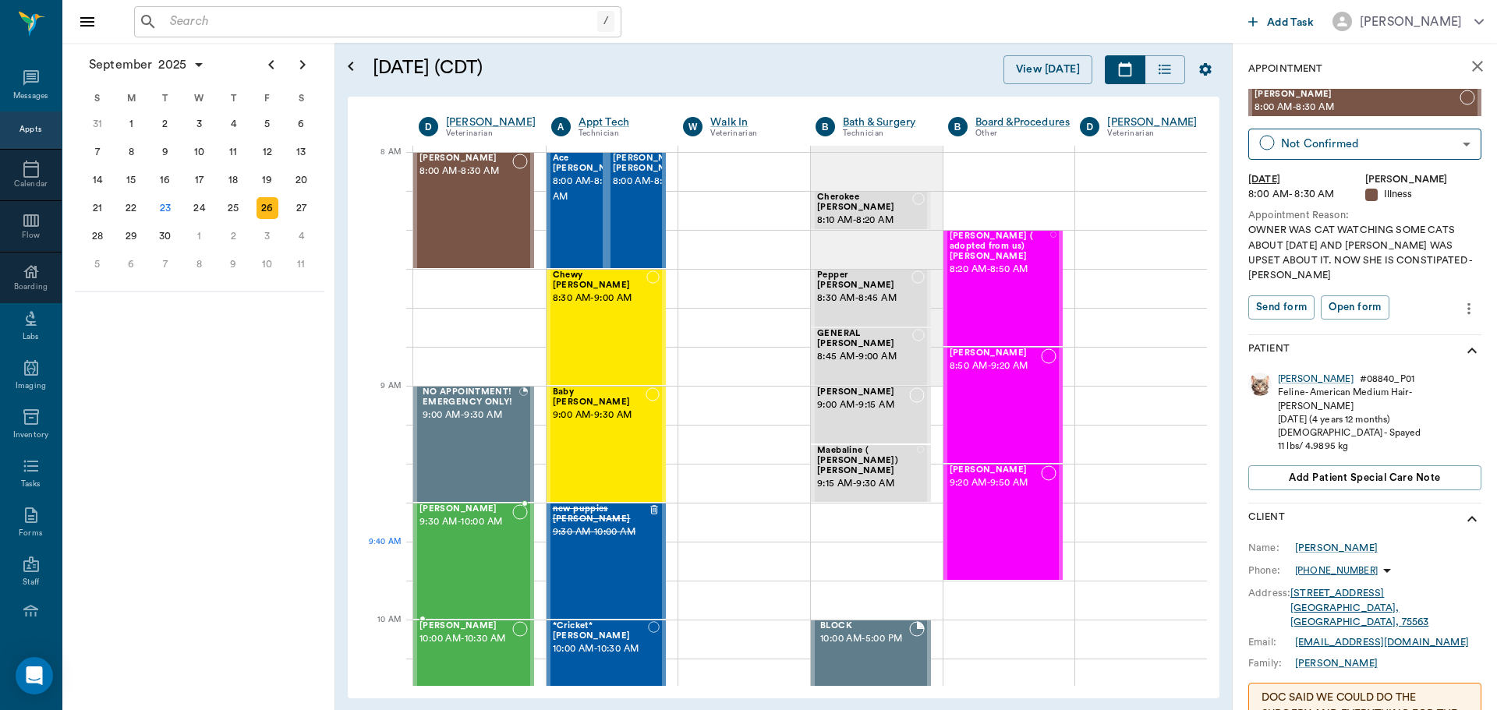
click at [473, 568] on div "BW Steger 9:30 AM - 10:00 AM" at bounding box center [465, 561] width 93 height 114
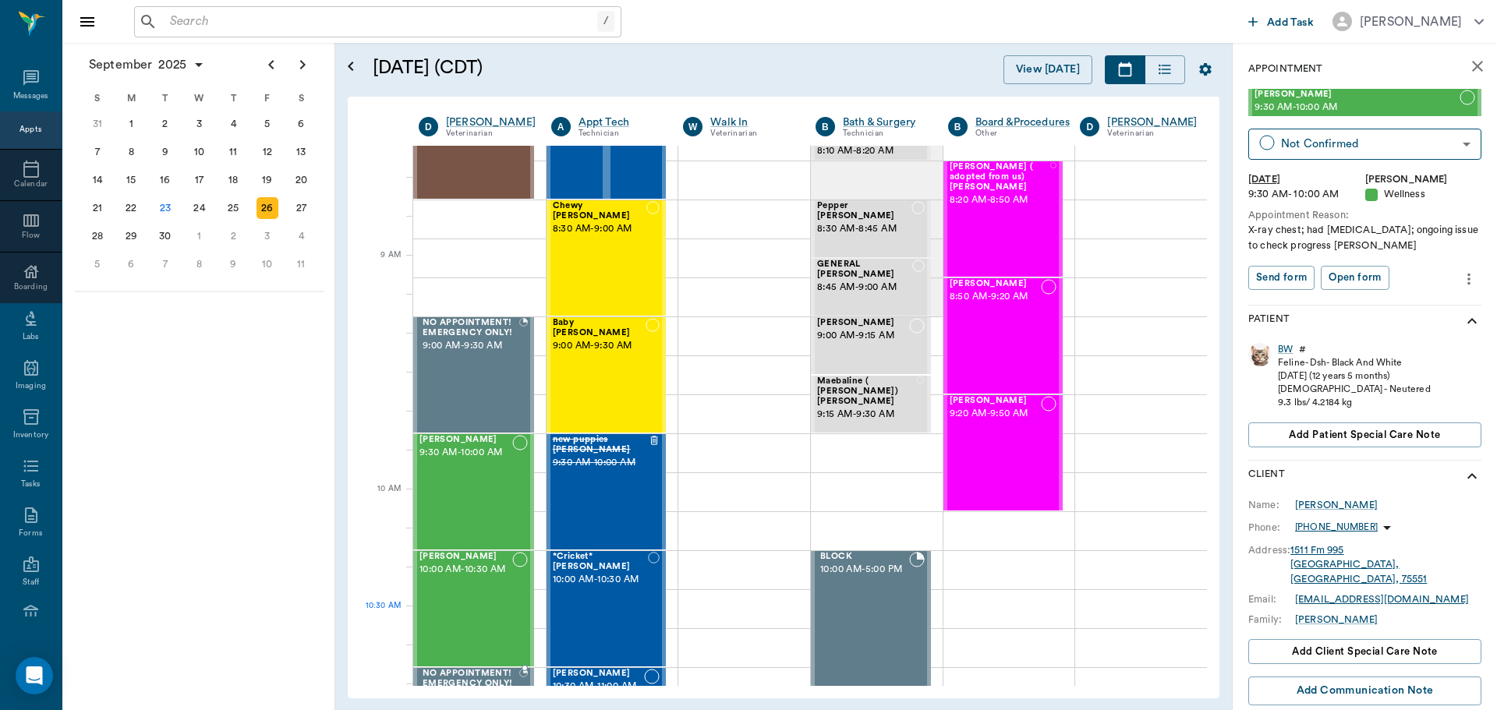
scroll to position [156, 0]
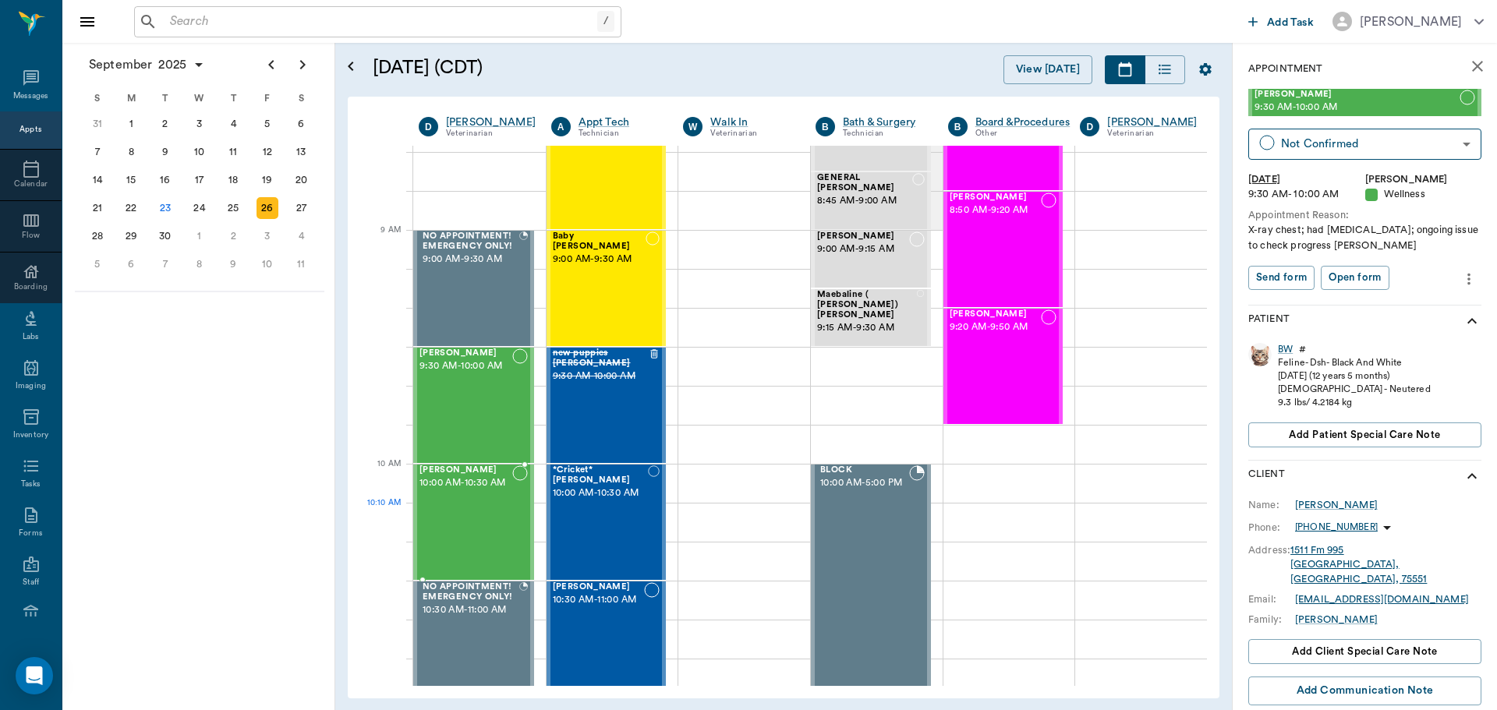
click at [471, 516] on div "Blanca Quintero 10:00 AM - 10:30 AM" at bounding box center [465, 522] width 93 height 114
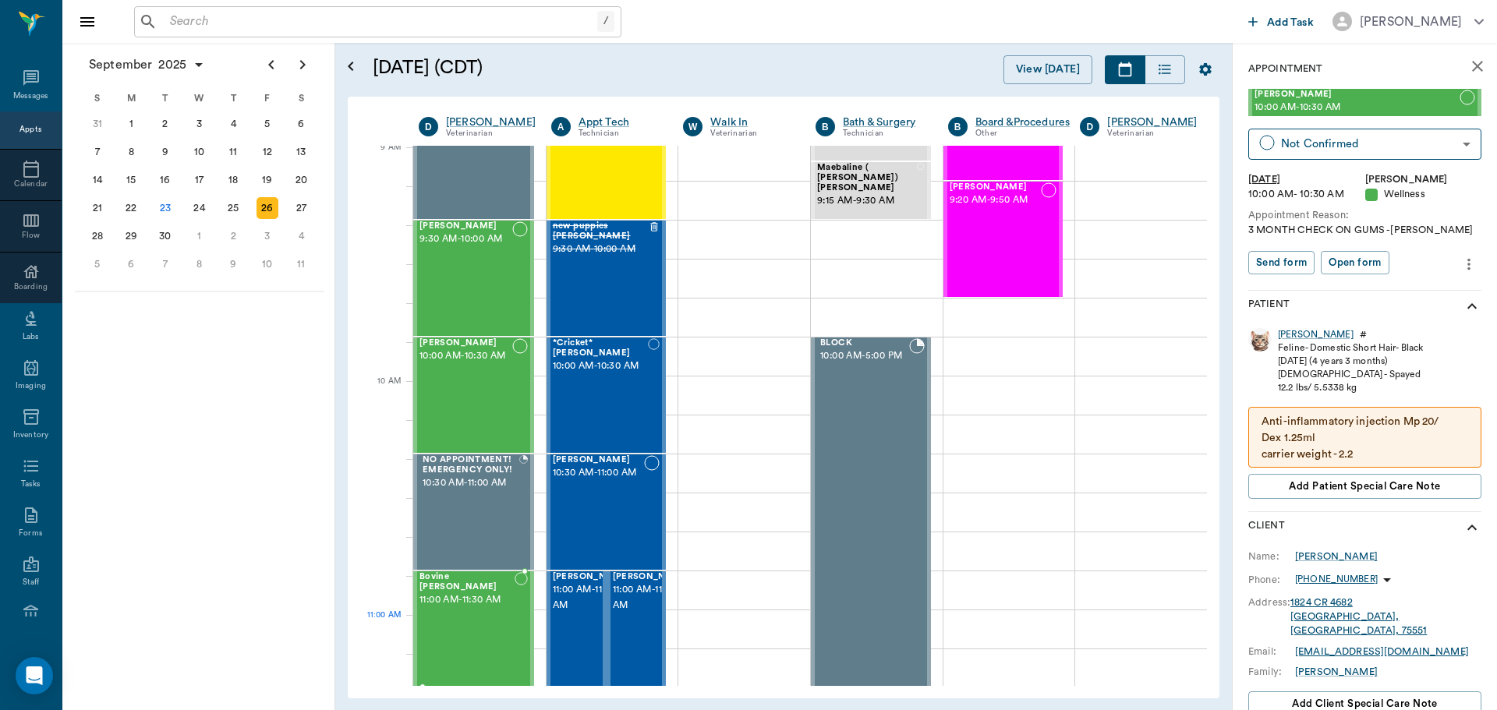
scroll to position [312, 0]
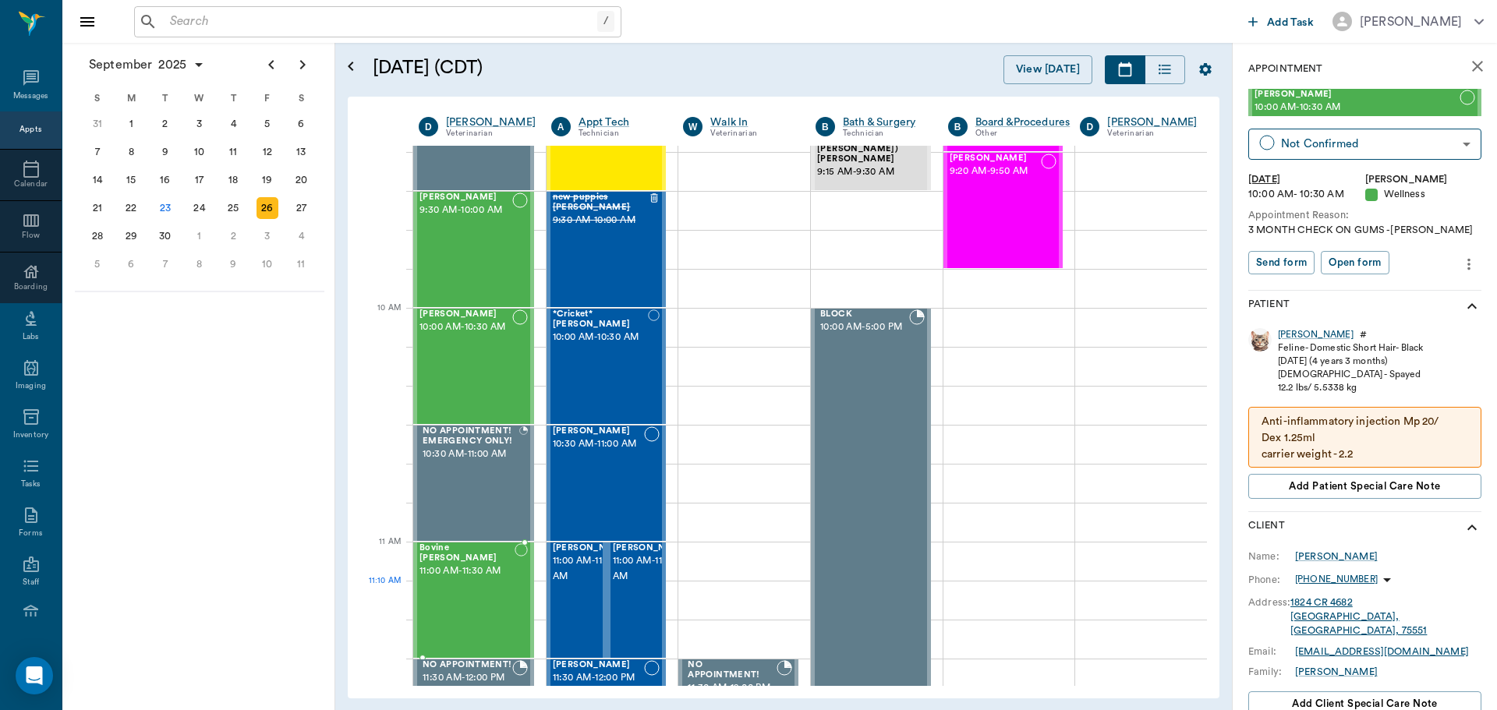
click at [490, 595] on div "Bovine Wilburn 11:00 AM - 11:30 AM" at bounding box center [466, 600] width 95 height 114
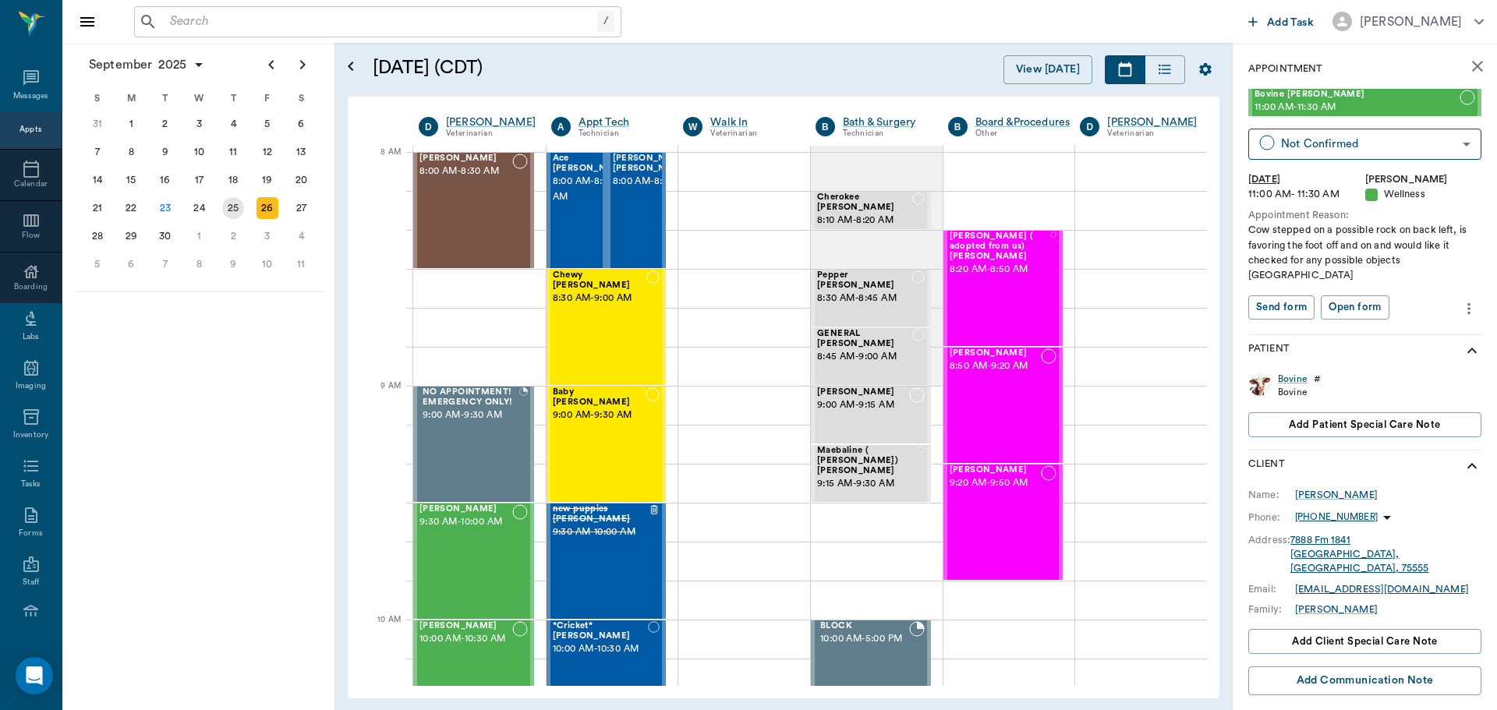
click at [228, 207] on div "25" at bounding box center [233, 208] width 22 height 22
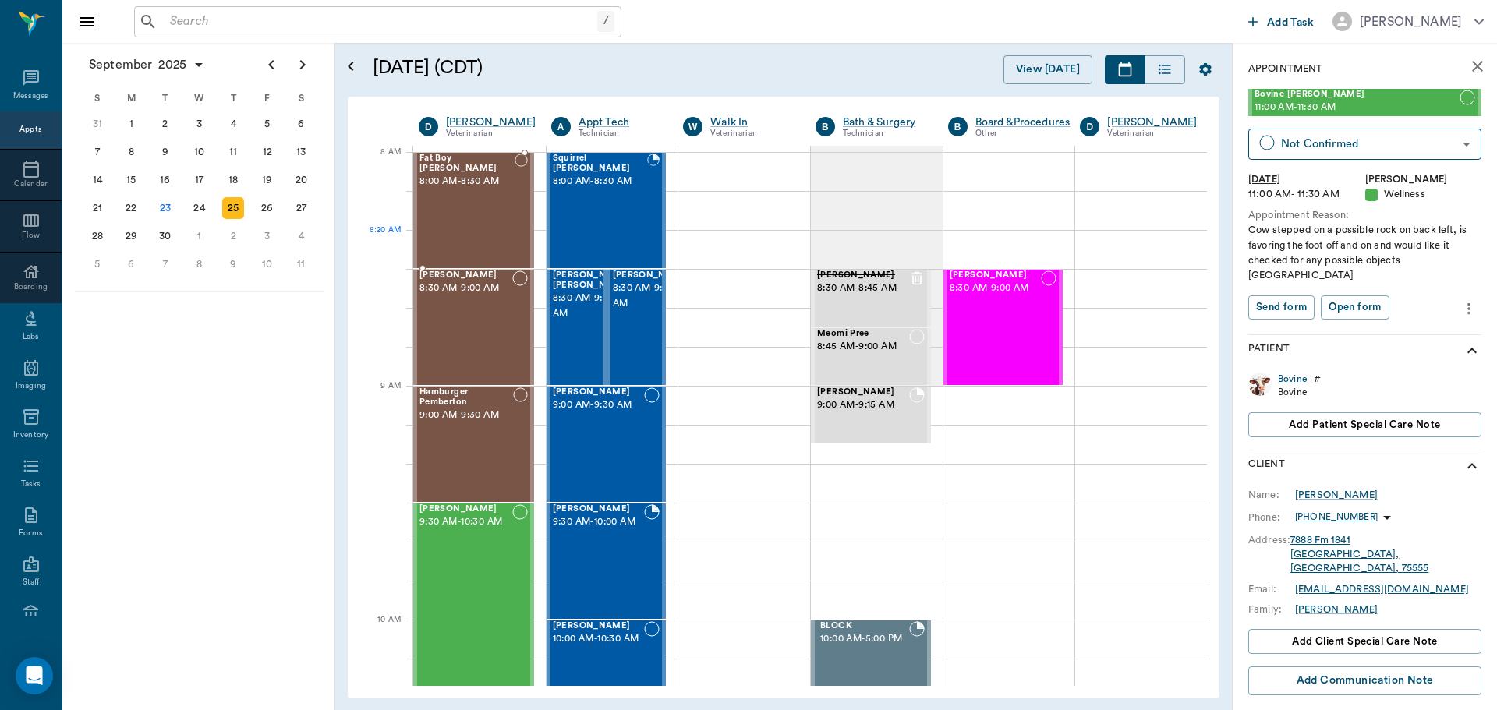
click at [464, 239] on div "Fat Boy Byrum 8:00 AM - 8:30 AM" at bounding box center [466, 211] width 95 height 114
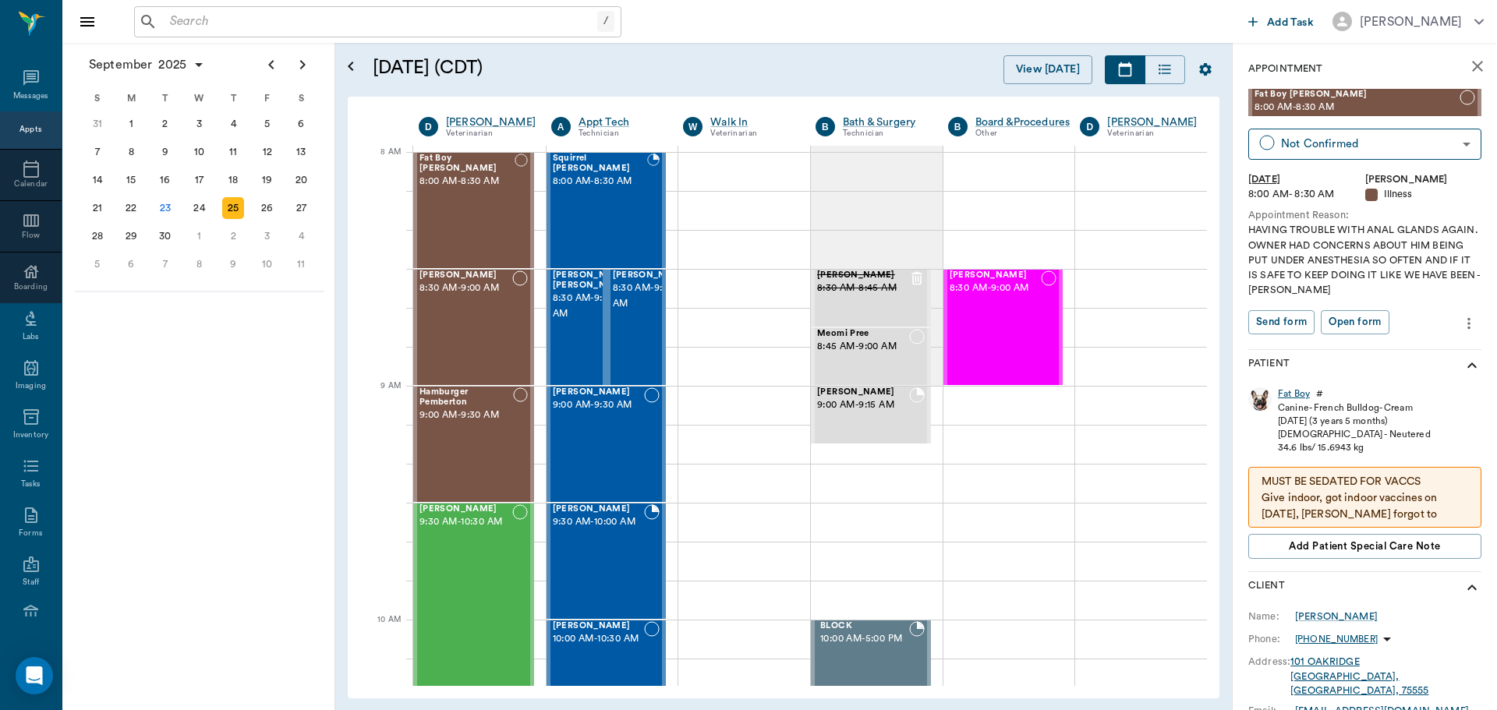
click at [1292, 395] on div "Fat Boy" at bounding box center [1294, 393] width 32 height 13
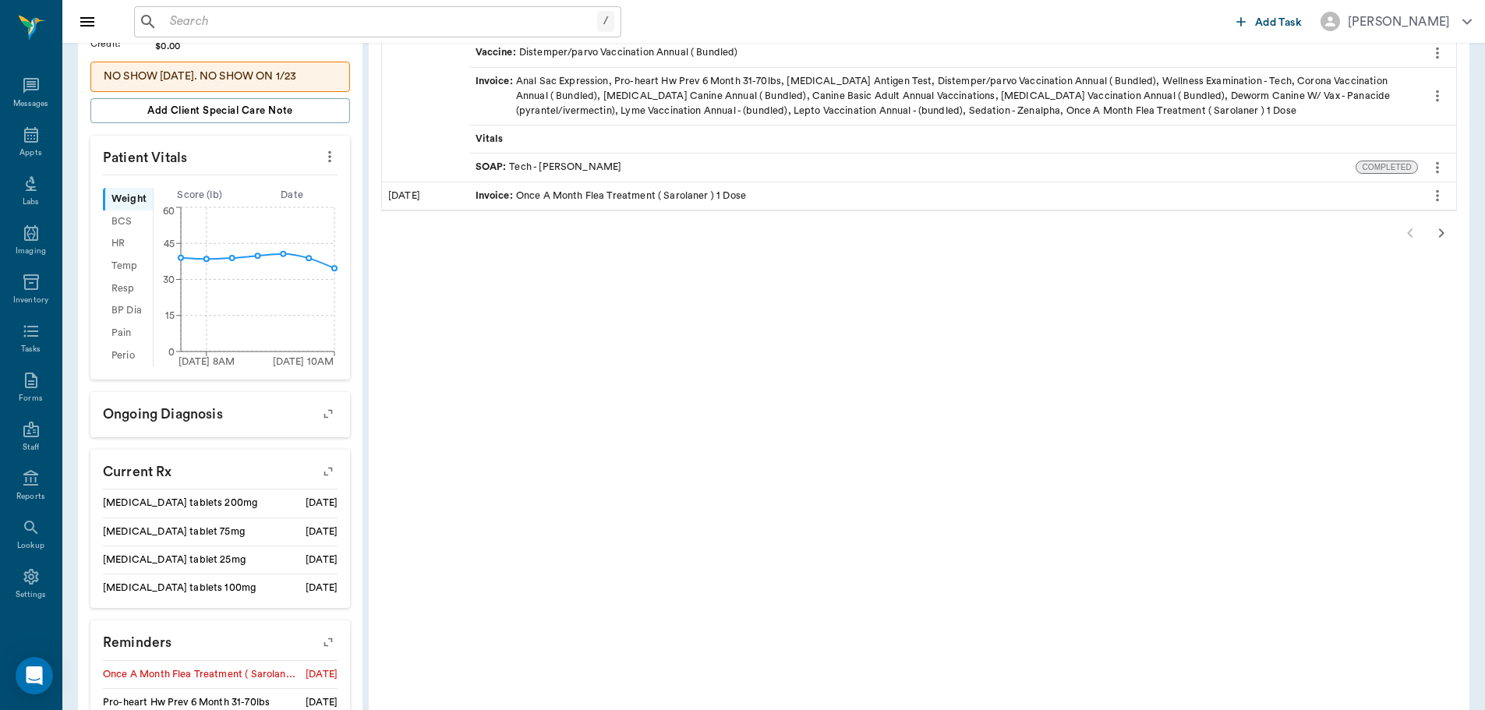
scroll to position [468, 0]
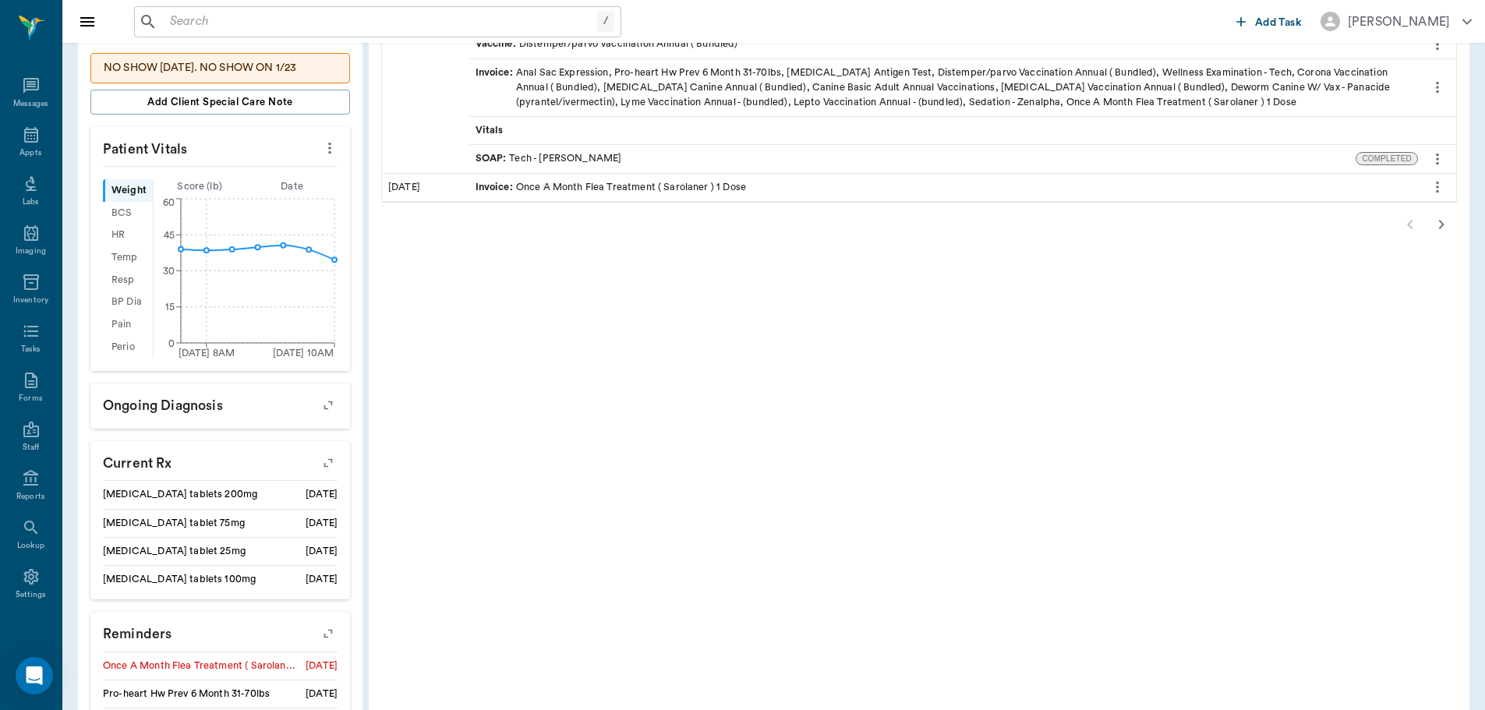
click at [1442, 222] on icon "button" at bounding box center [1441, 224] width 5 height 9
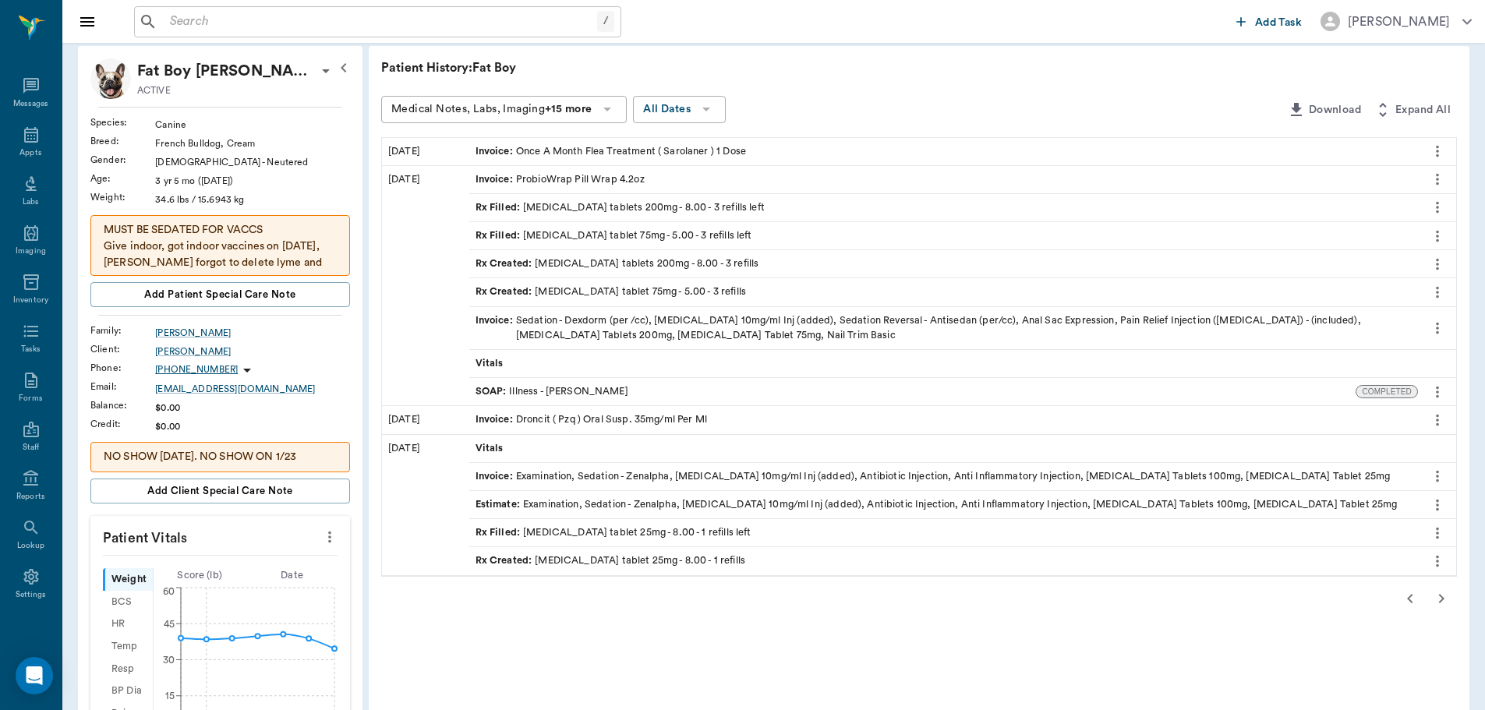
scroll to position [78, 0]
drag, startPoint x: 960, startPoint y: 409, endPoint x: 851, endPoint y: 104, distance: 323.3
click at [851, 104] on div "Medical Notes, Labs, Imaging +15 more All Dates" at bounding box center [831, 111] width 900 height 29
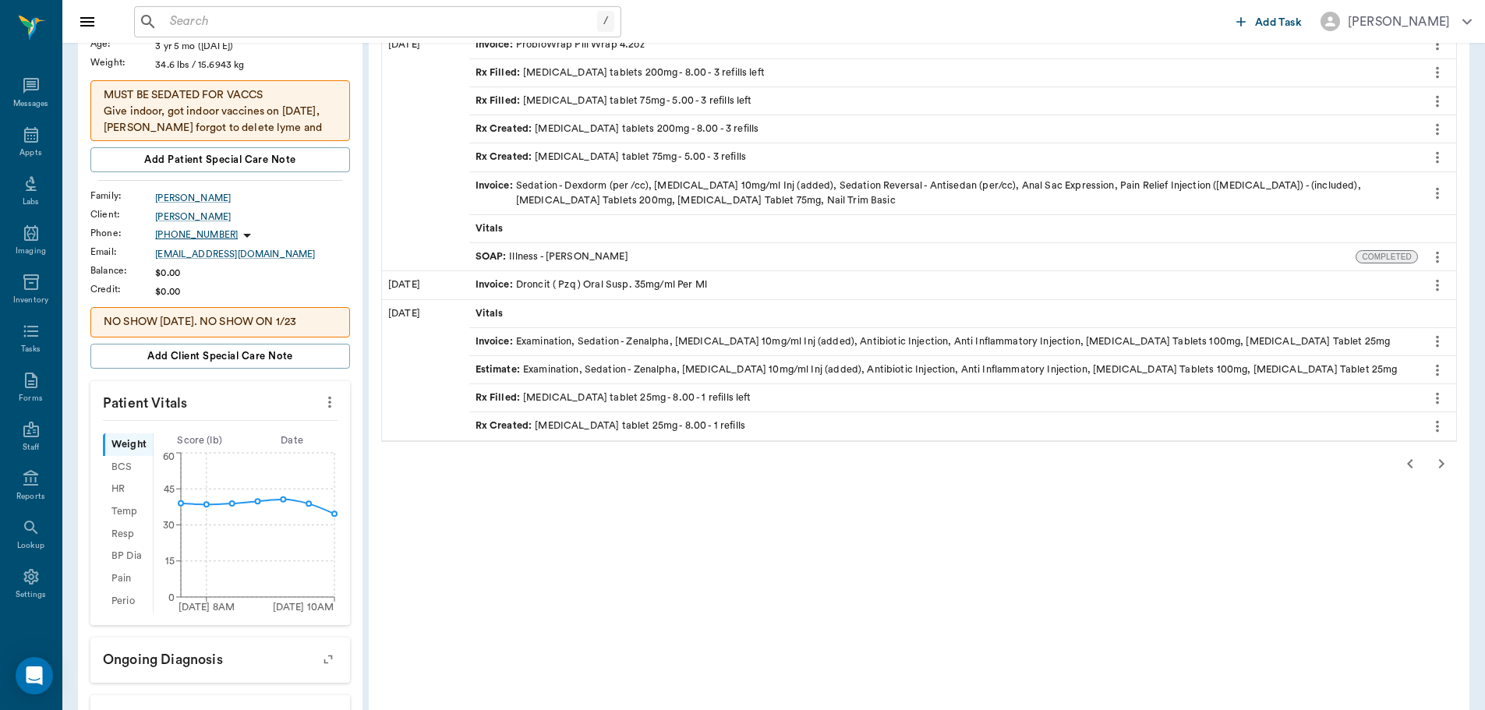
scroll to position [234, 0]
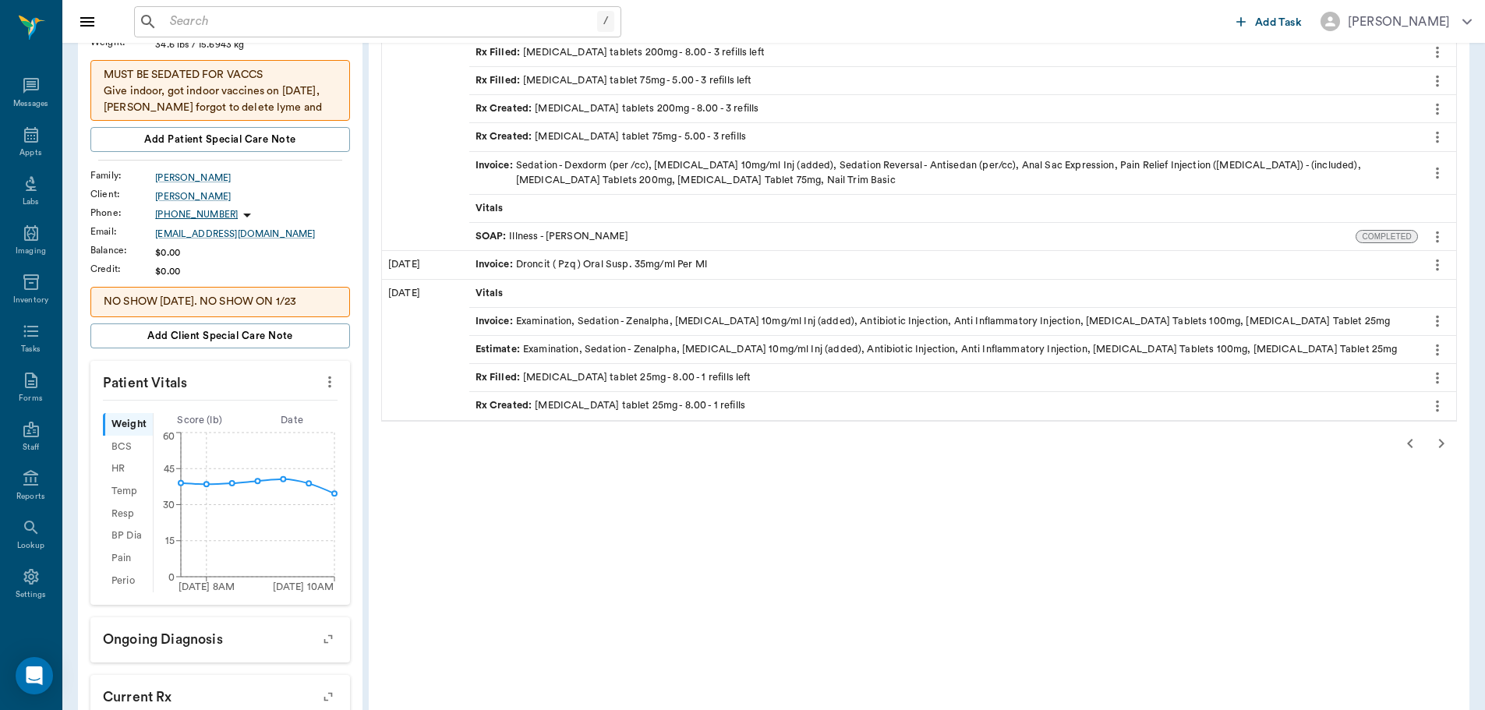
drag, startPoint x: 860, startPoint y: 589, endPoint x: 706, endPoint y: 531, distance: 164.3
click at [706, 531] on div "Patient History: Fat Boy Medical Notes, Labs, Imaging +15 more All Dates Downlo…" at bounding box center [919, 524] width 1101 height 1266
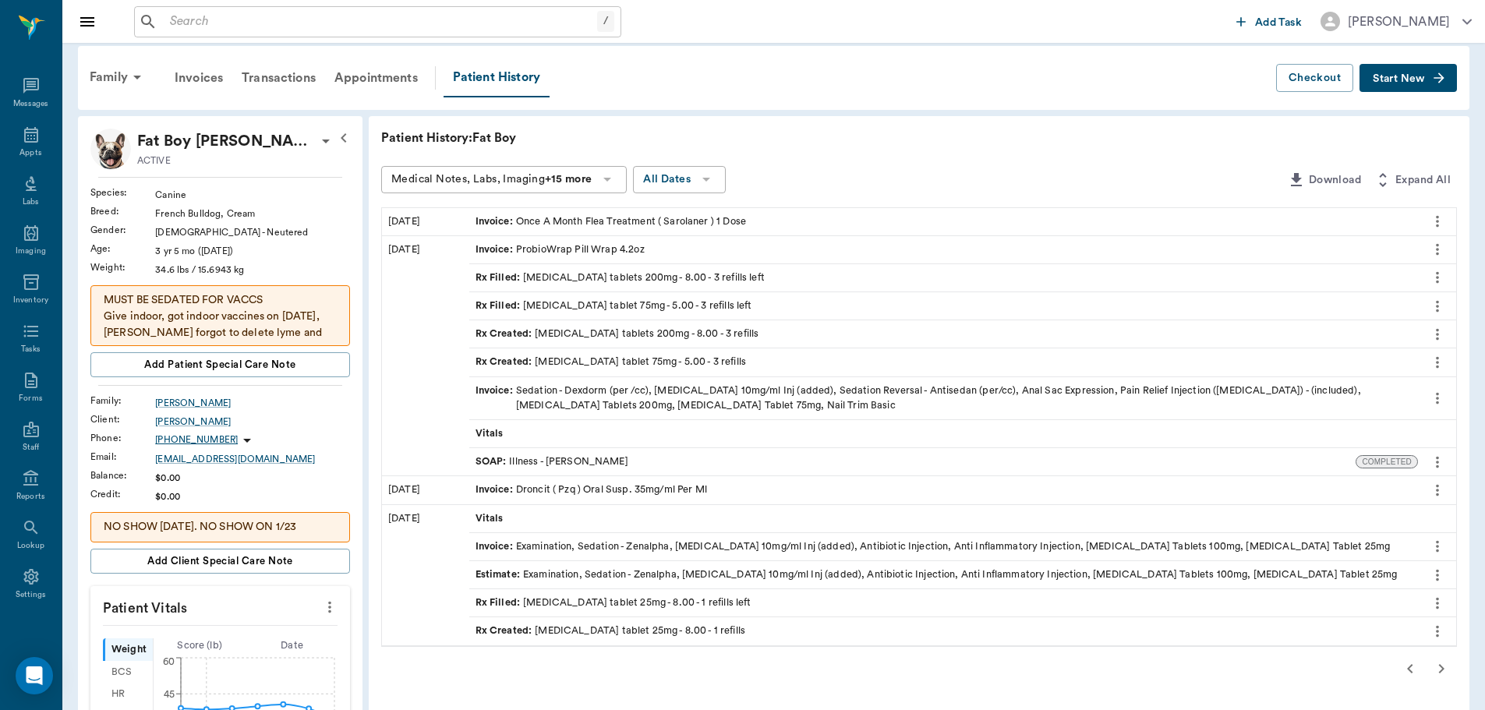
scroll to position [0, 0]
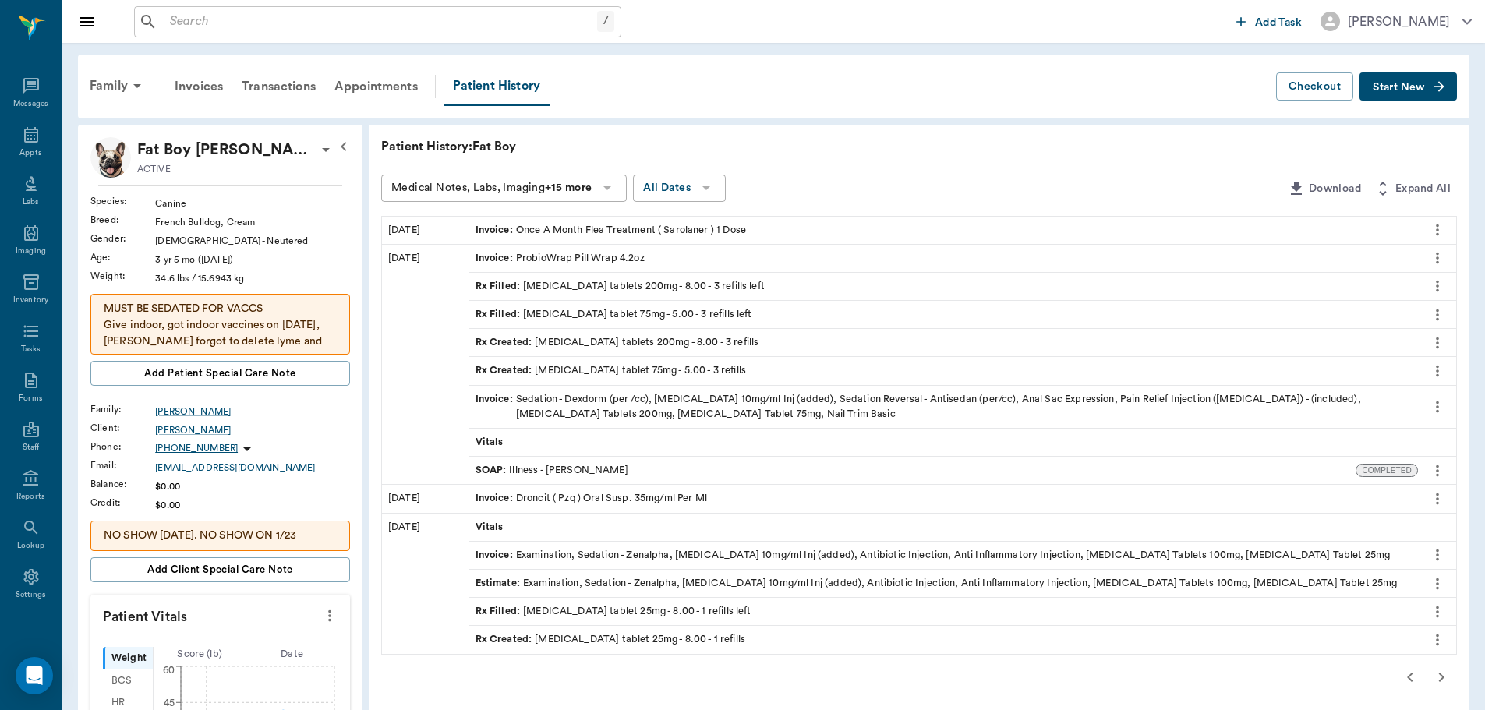
click at [1417, 670] on icon "button" at bounding box center [1410, 677] width 19 height 19
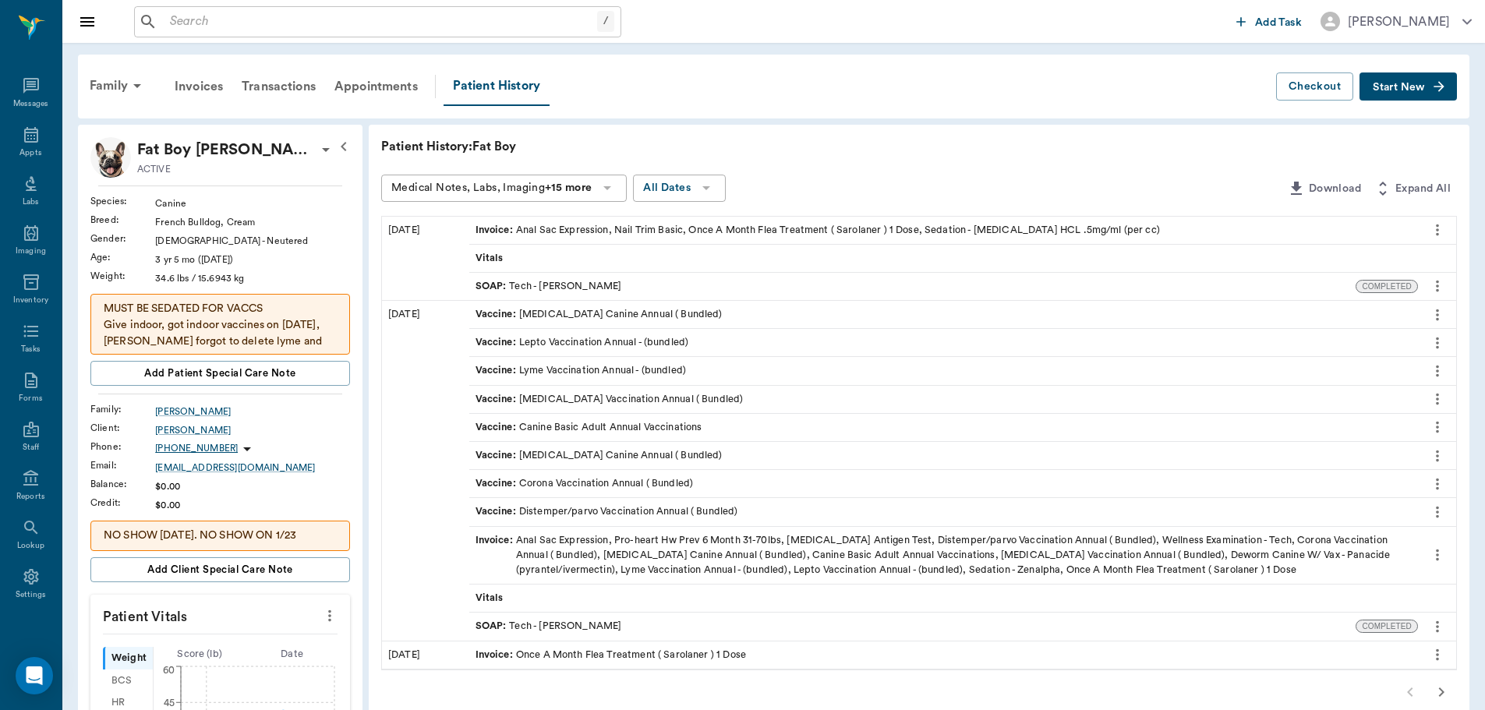
drag, startPoint x: 1325, startPoint y: 588, endPoint x: 856, endPoint y: 175, distance: 625.3
click at [856, 175] on div "Medical Notes, Labs, Imaging +15 more All Dates" at bounding box center [831, 189] width 900 height 29
click at [22, 137] on icon at bounding box center [31, 135] width 19 height 19
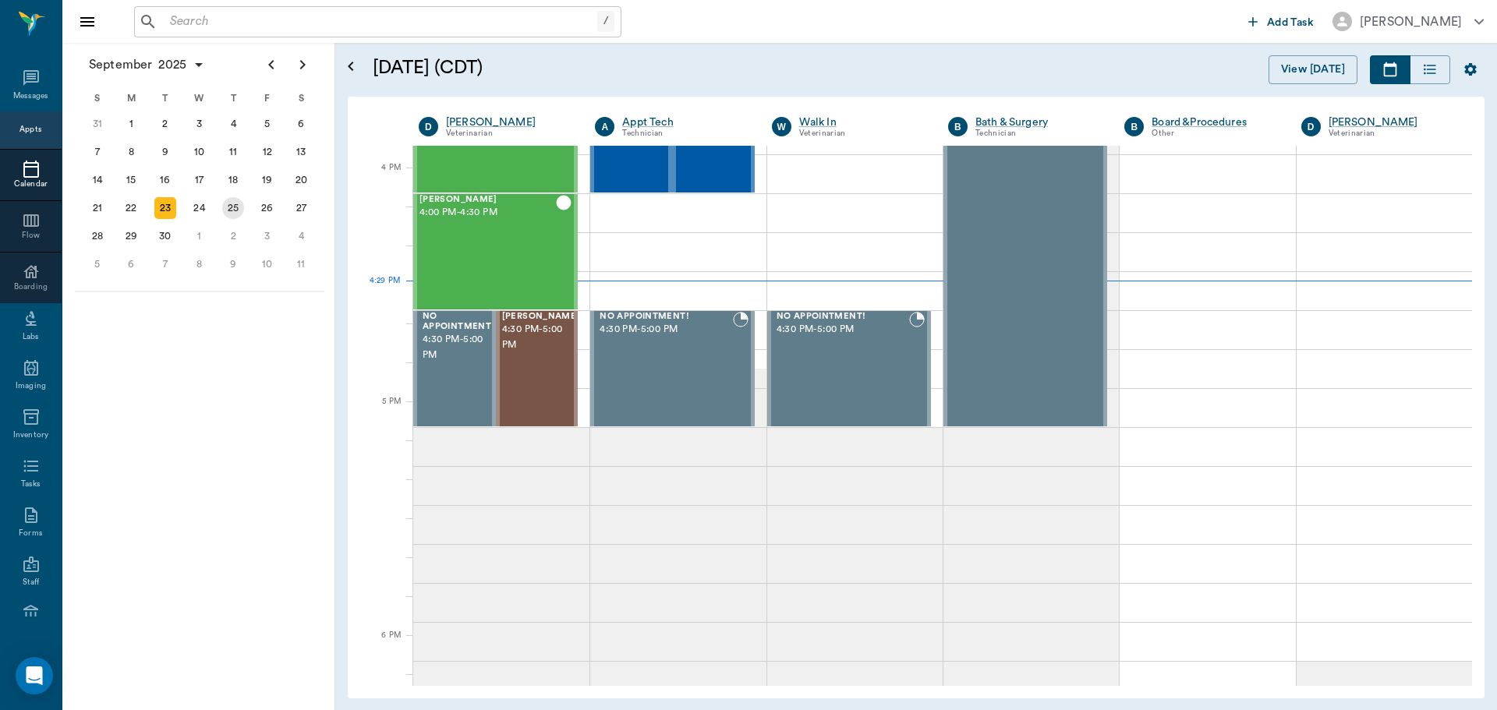
scroll to position [1873, 0]
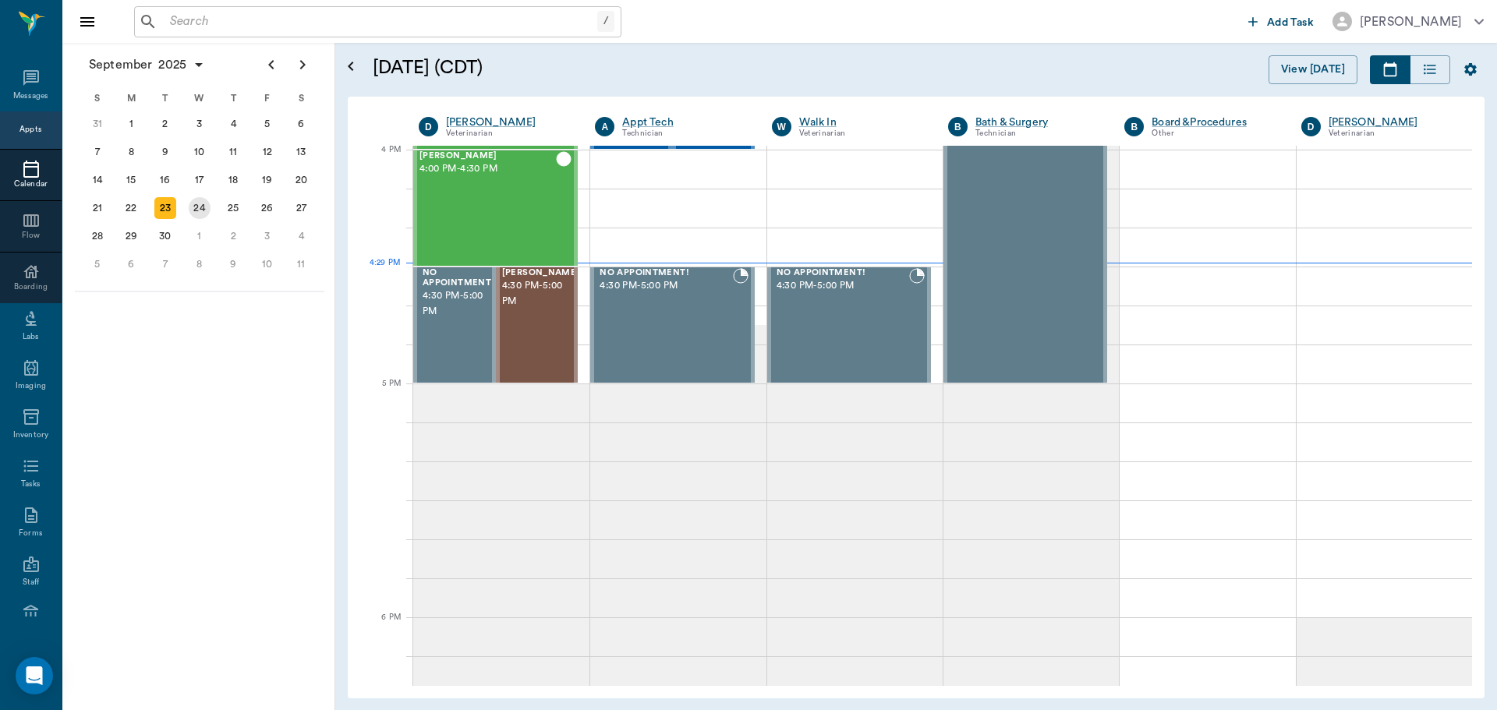
click at [208, 210] on div "24" at bounding box center [200, 208] width 22 height 22
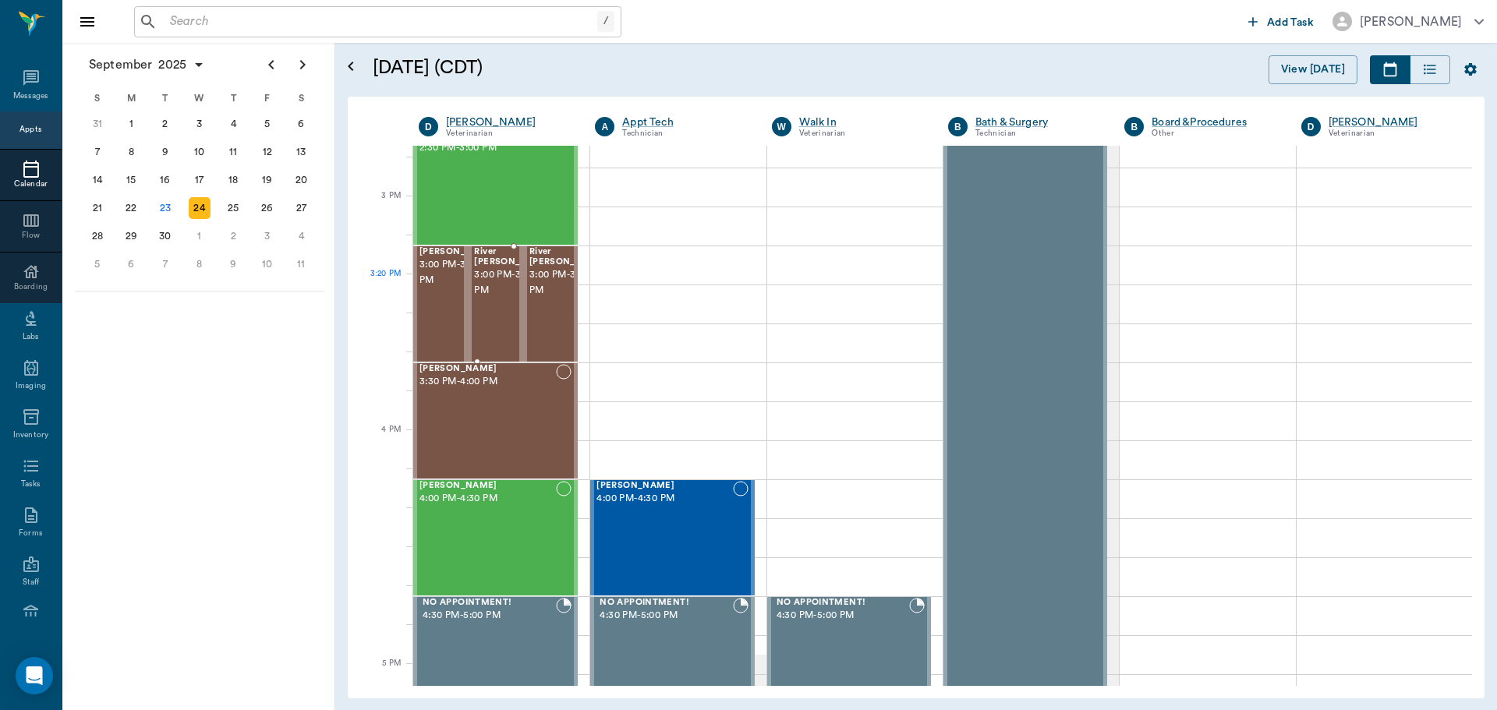
scroll to position [1481, 0]
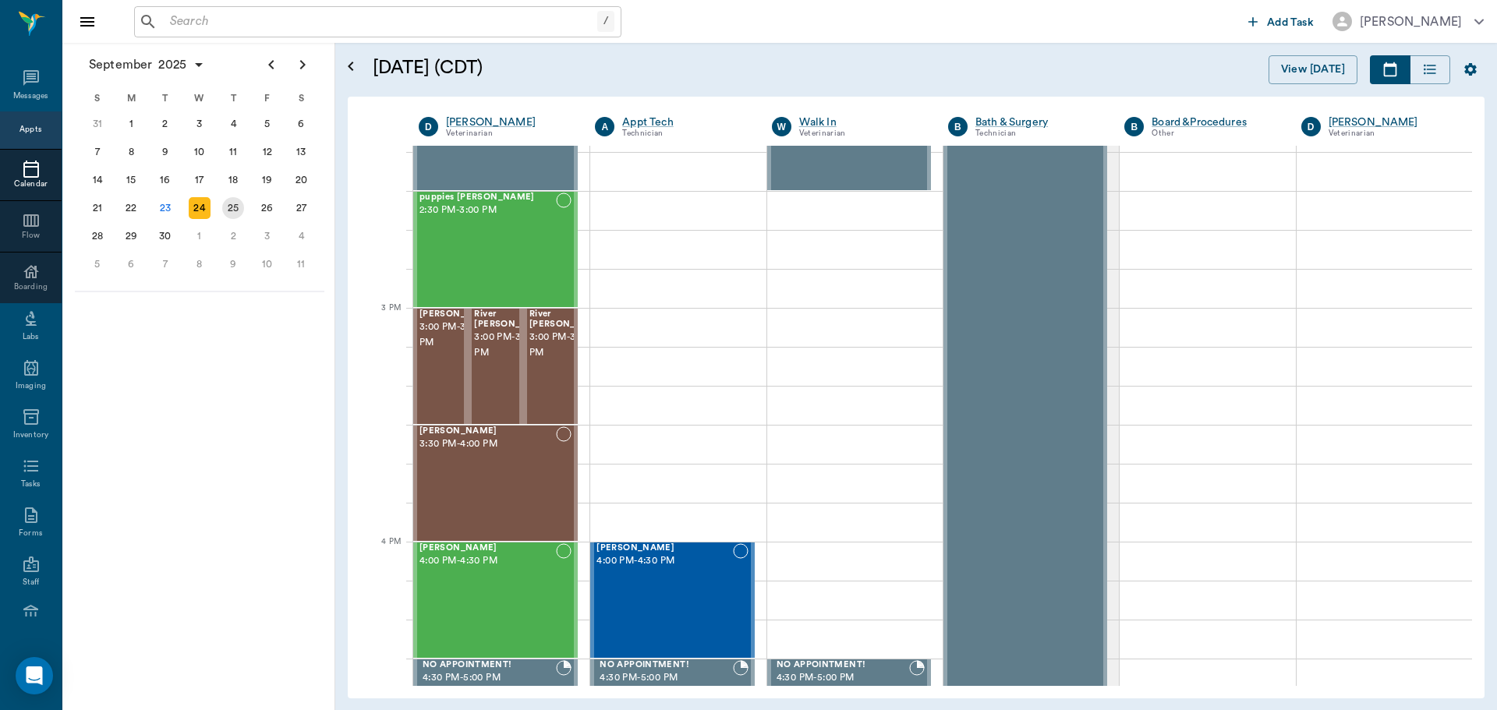
click at [230, 209] on div "25" at bounding box center [233, 208] width 22 height 22
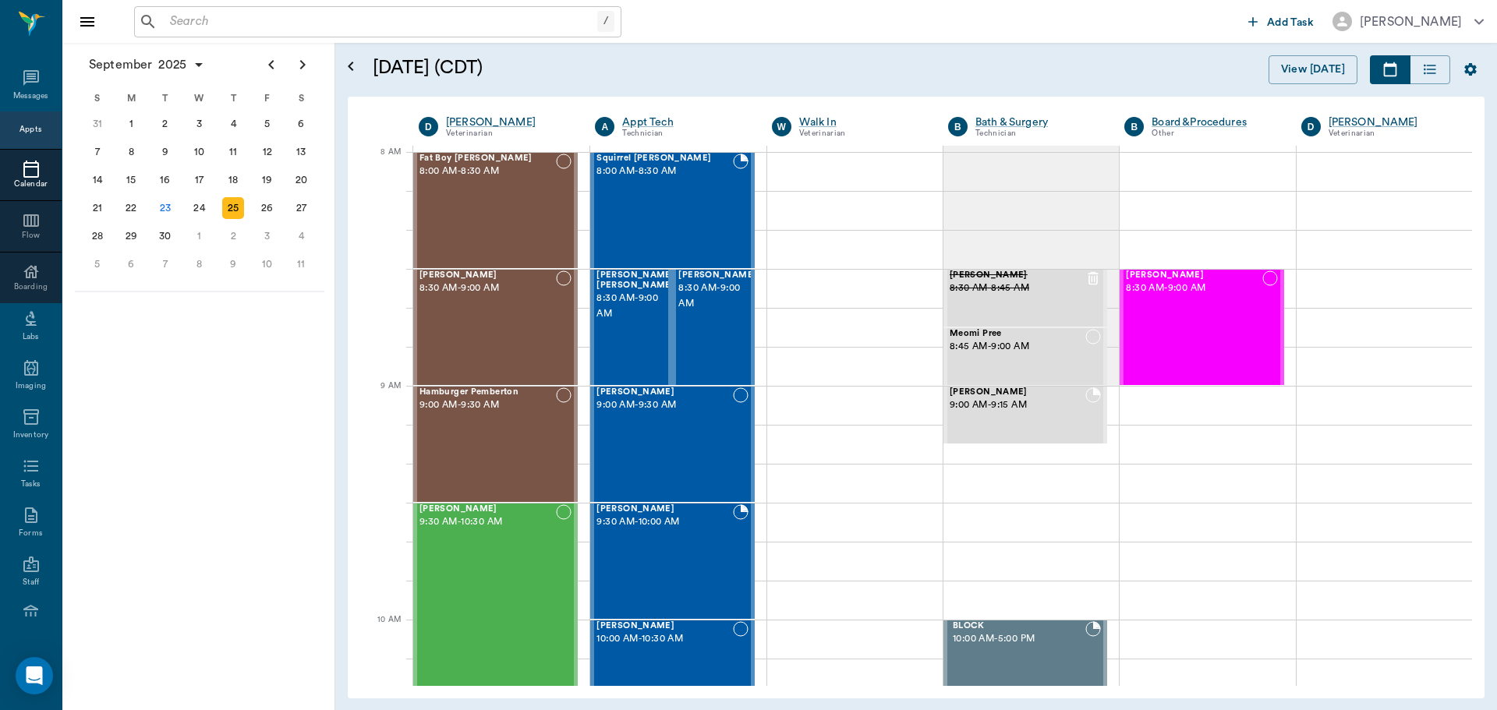
drag, startPoint x: 290, startPoint y: 376, endPoint x: 149, endPoint y: 327, distance: 149.4
click at [190, 412] on div "September 2025 S M T W T F S 27 28 29 30 31 Aug 1 2 3 4 5 6 7 8 9 10 11 12 13 1…" at bounding box center [198, 376] width 273 height 667
click at [127, 235] on div "29" at bounding box center [131, 236] width 22 height 22
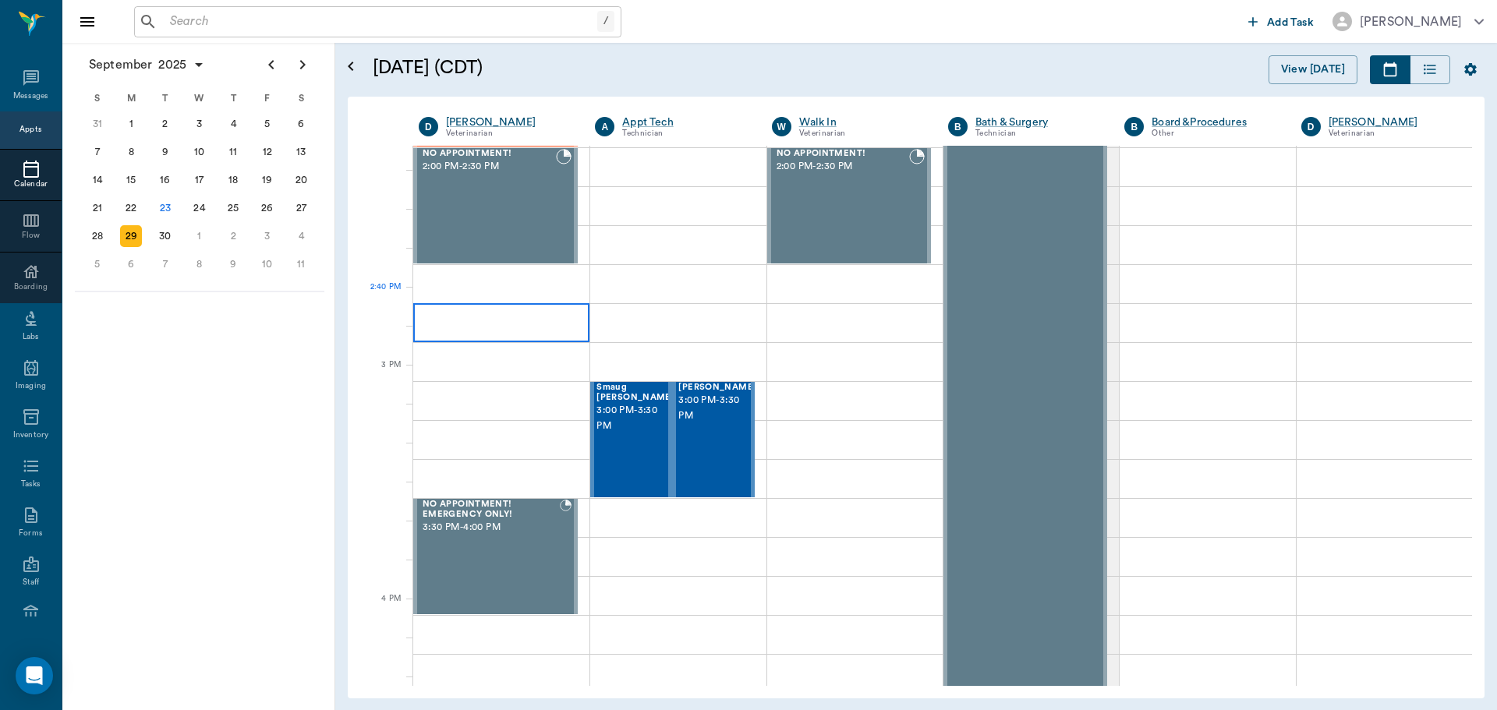
scroll to position [1403, 0]
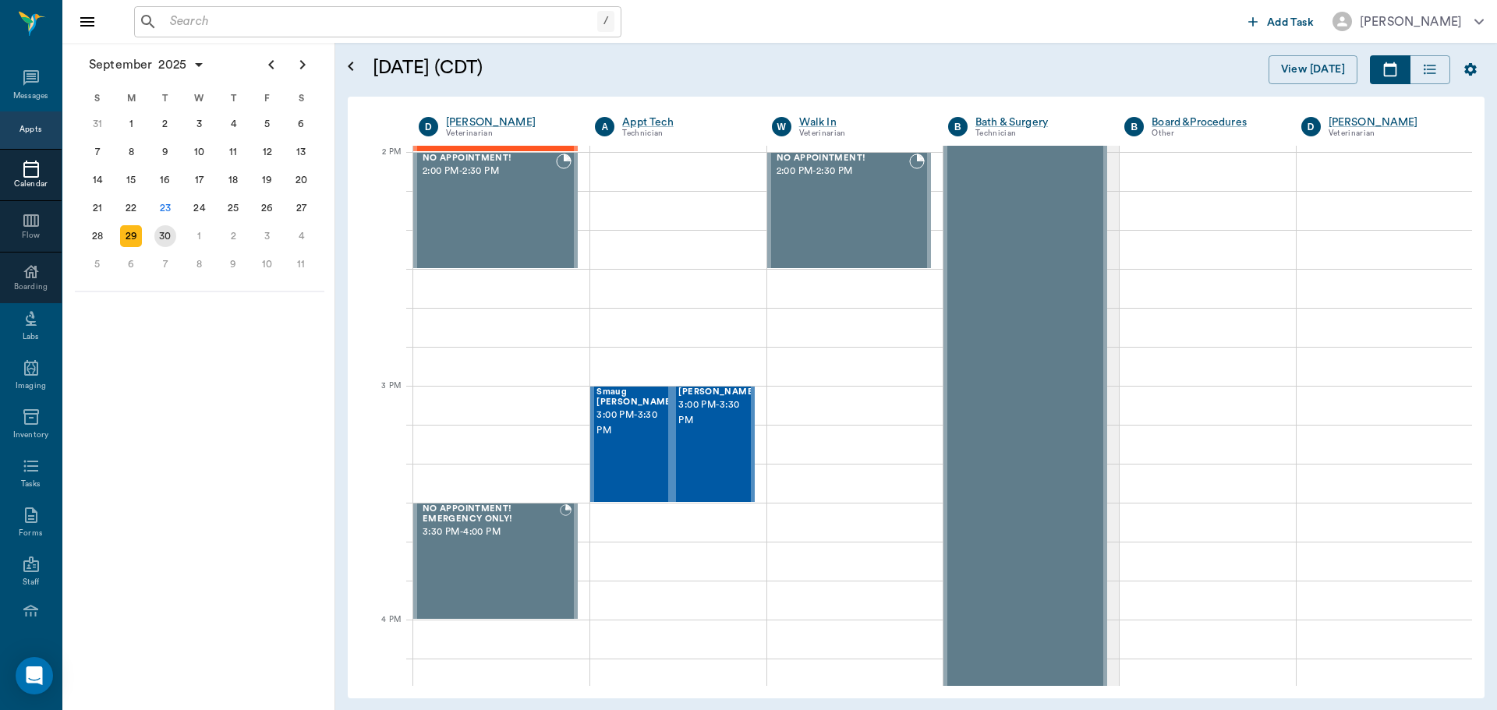
click at [165, 235] on div "30" at bounding box center [165, 236] width 22 height 22
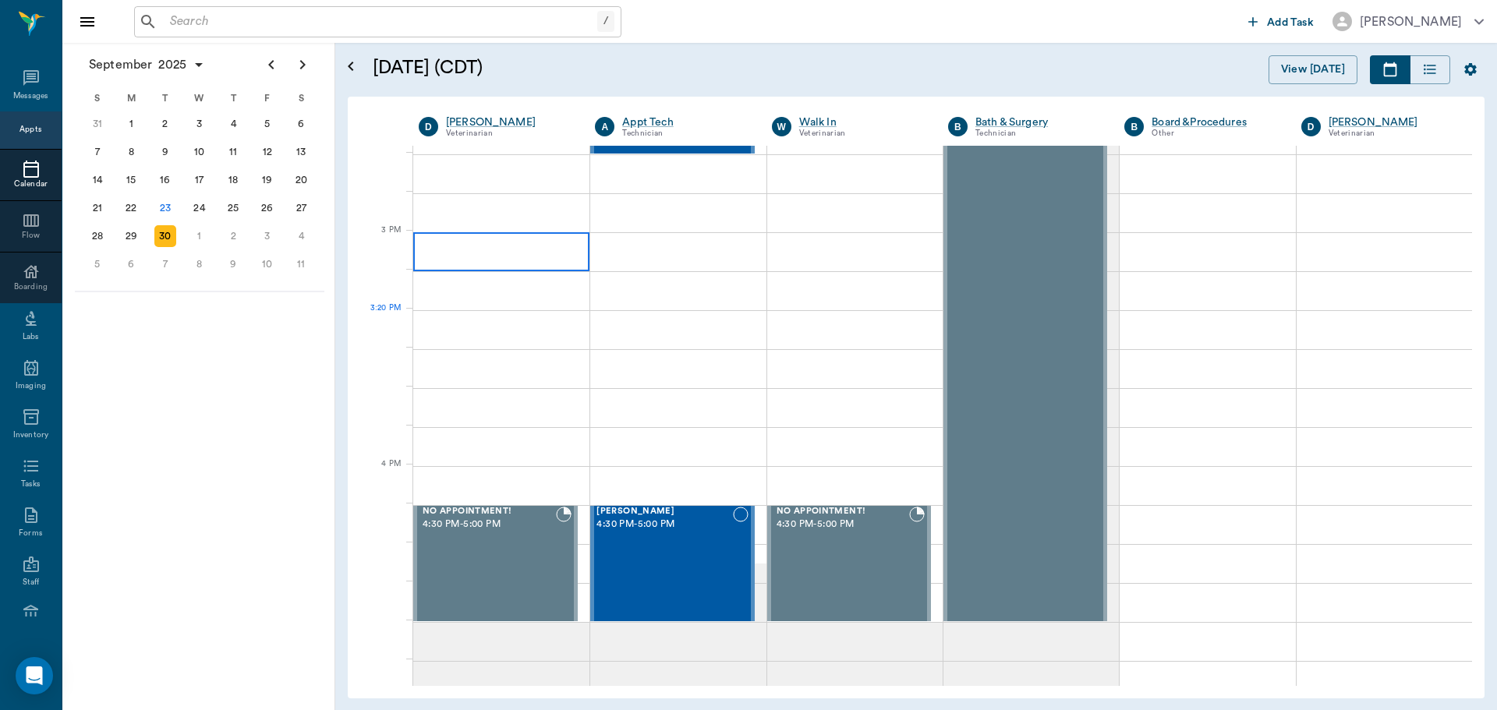
scroll to position [1871, 0]
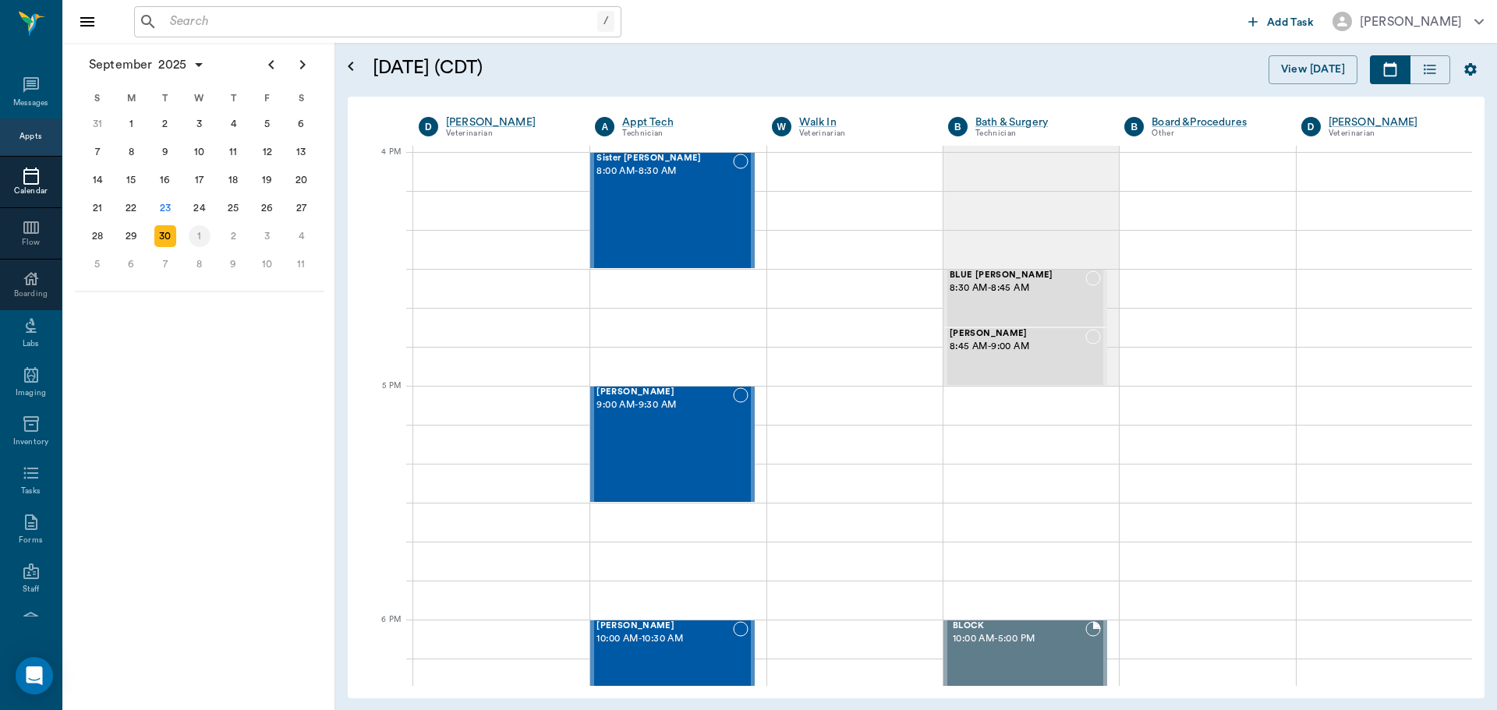
scroll to position [1871, 0]
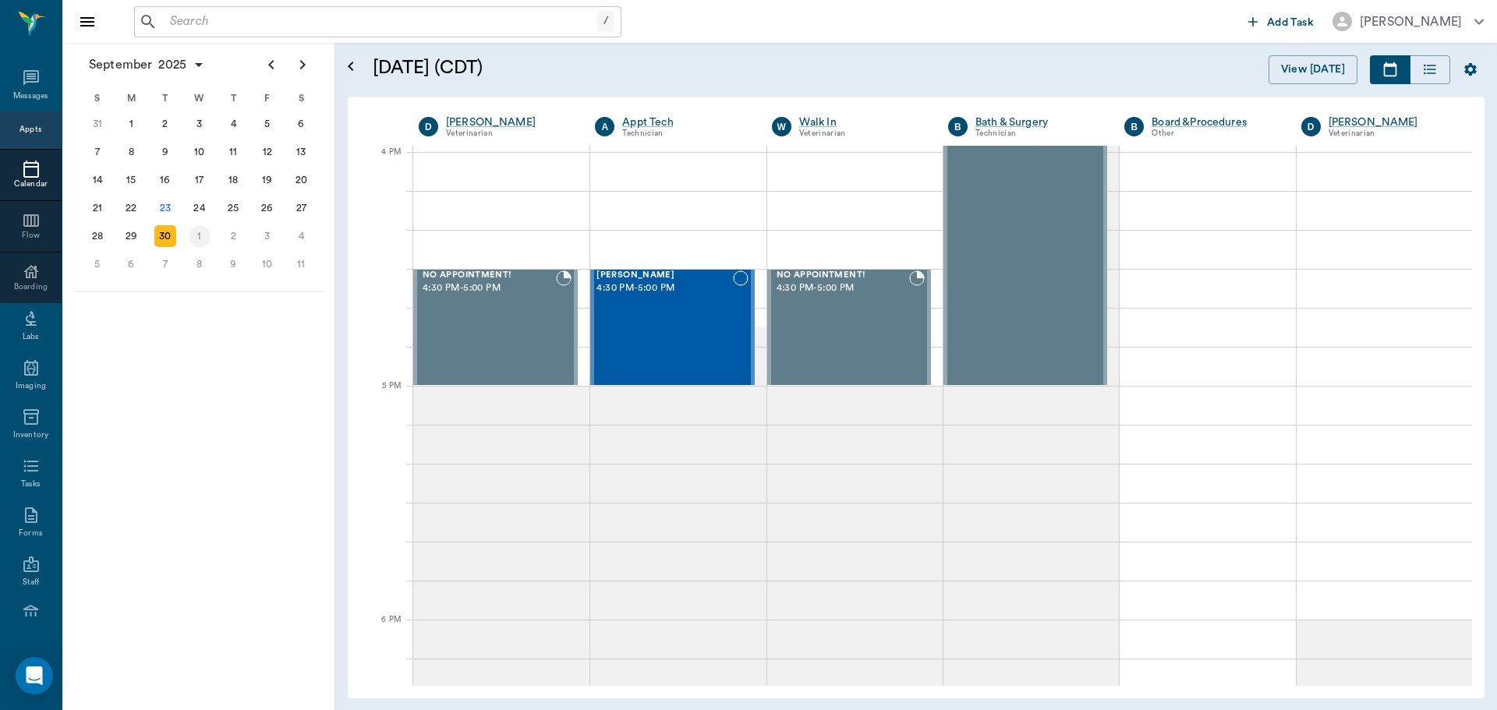
click at [201, 233] on div "1" at bounding box center [200, 236] width 22 height 22
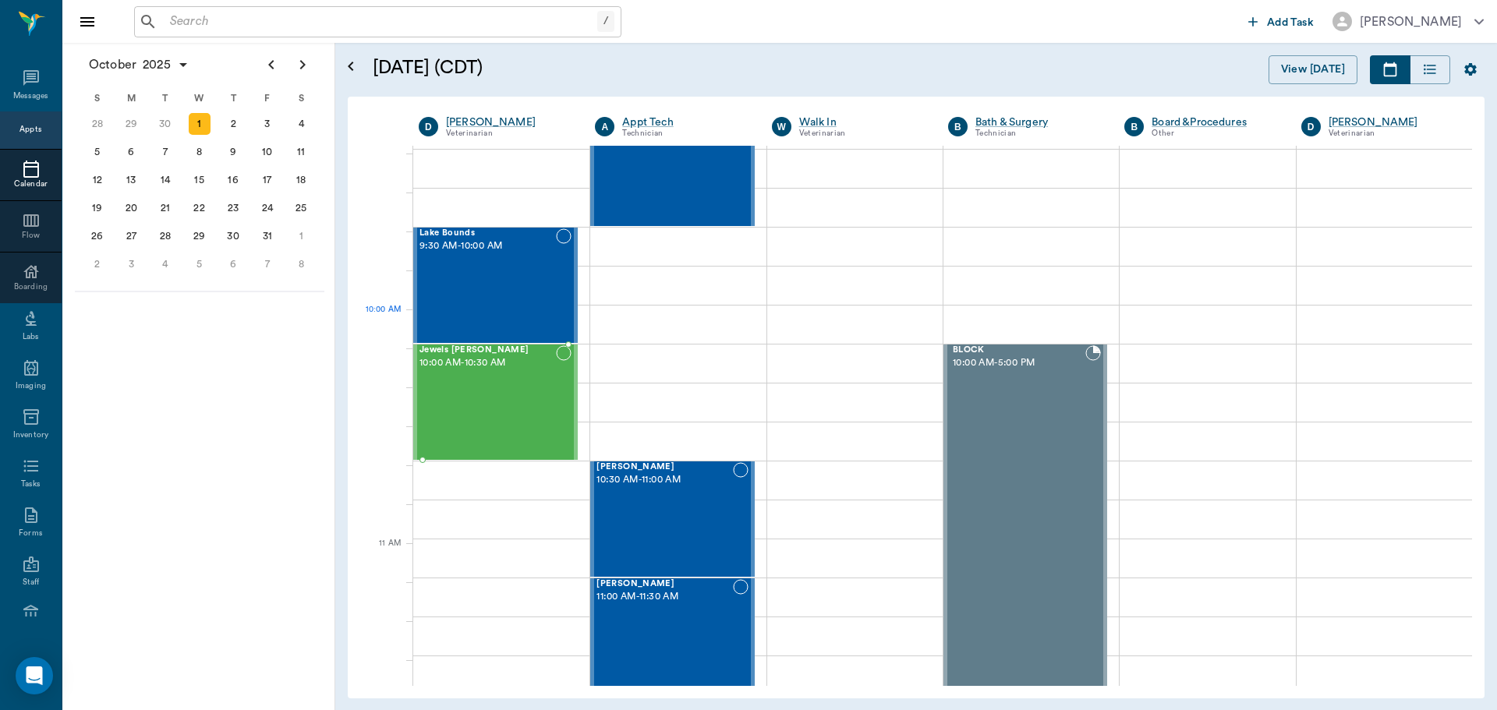
scroll to position [312, 0]
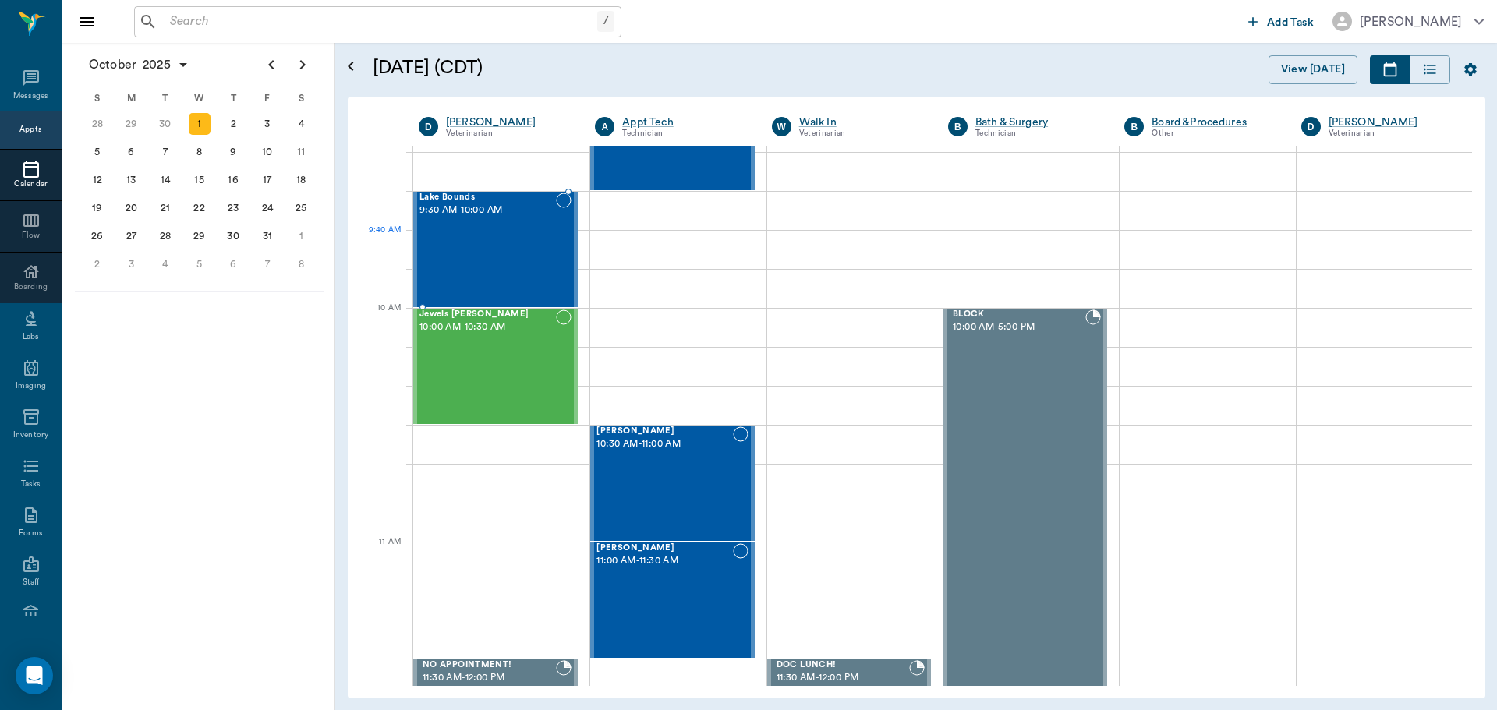
click at [477, 252] on div "Lake Bounds 9:30 AM - 10:00 AM" at bounding box center [487, 250] width 136 height 114
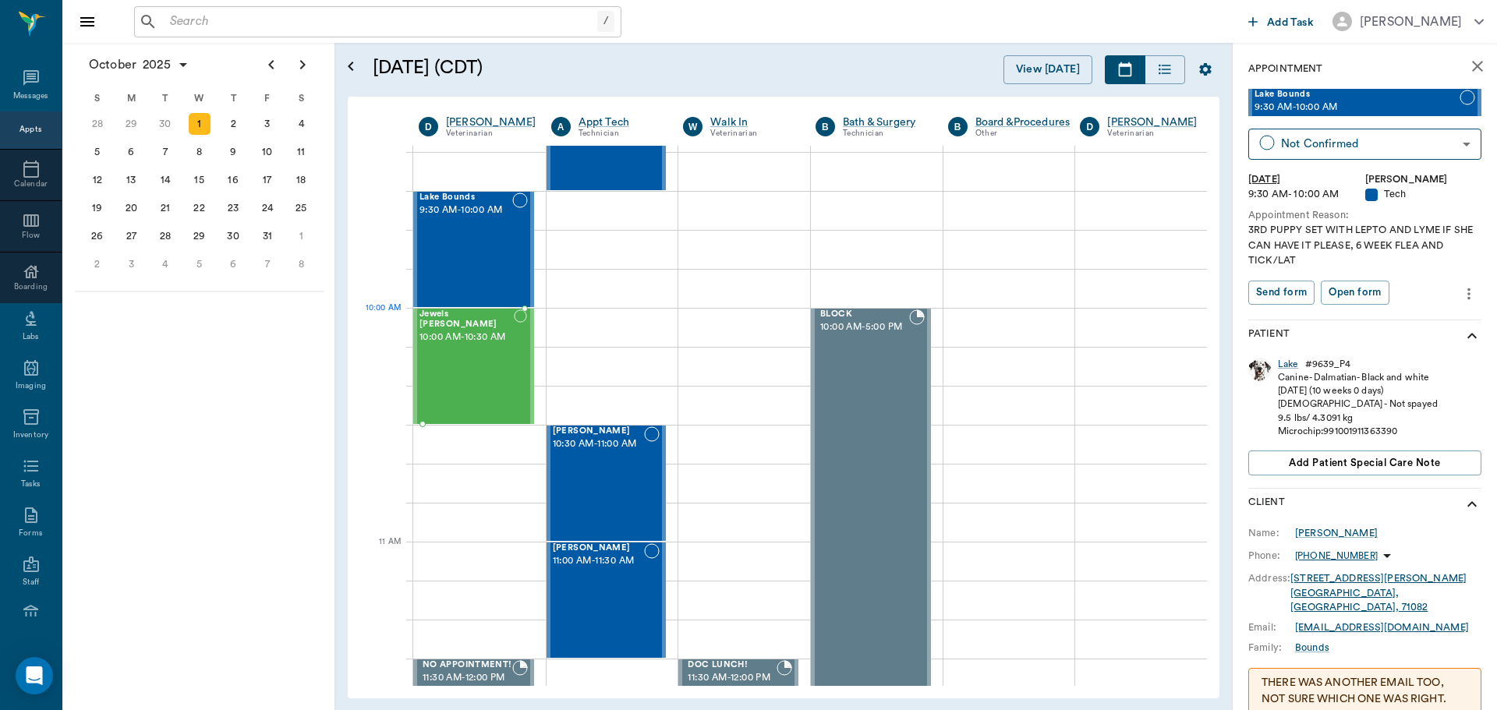
click at [479, 330] on span "10:00 AM - 10:30 AM" at bounding box center [466, 338] width 94 height 16
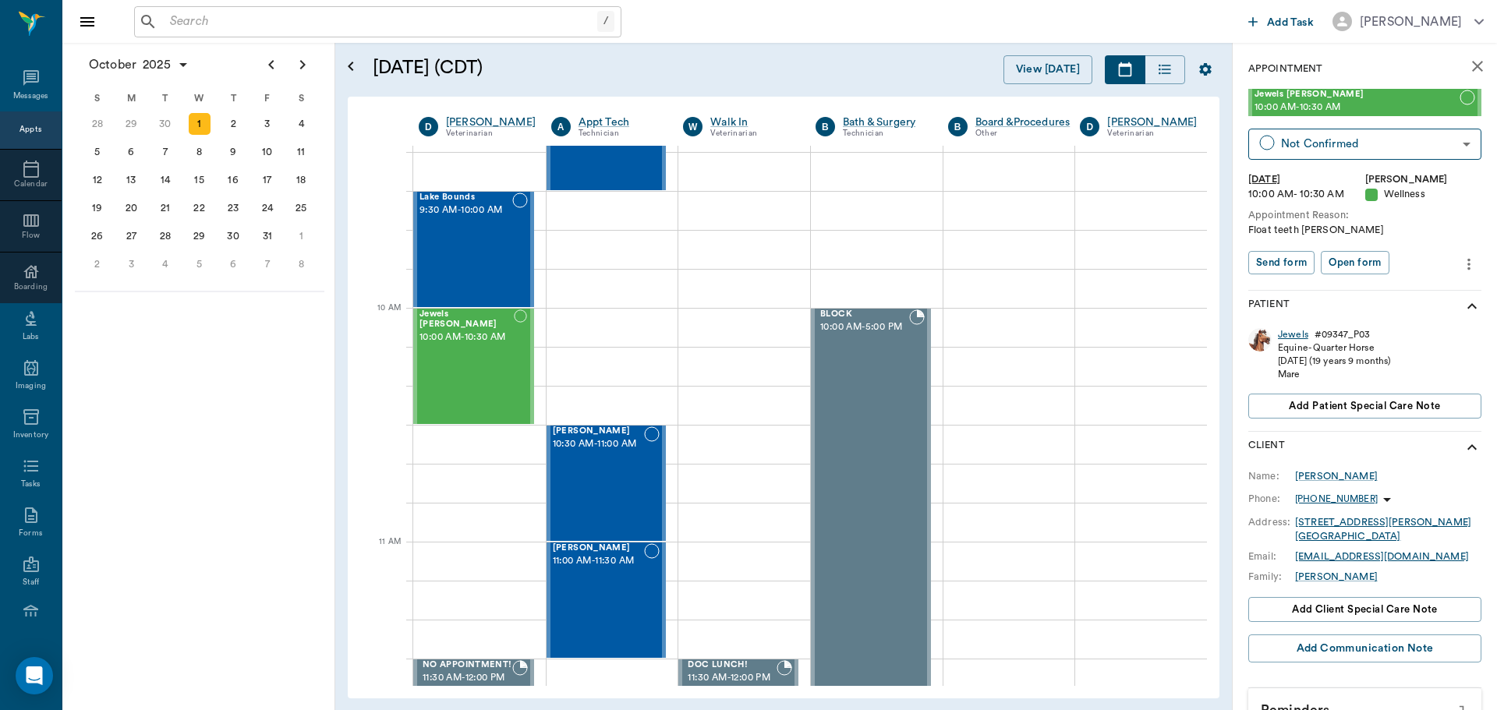
click at [1286, 340] on div "Jewels" at bounding box center [1293, 334] width 30 height 13
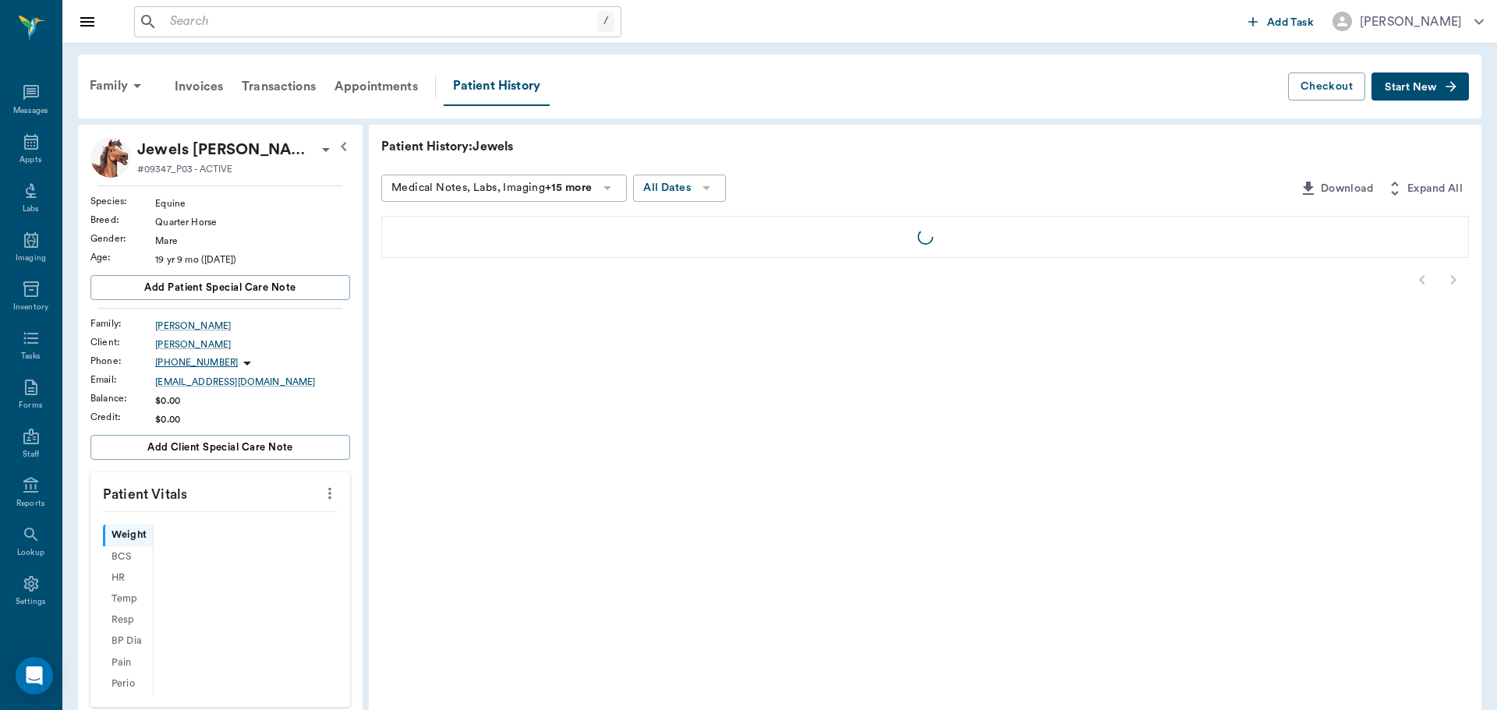
scroll to position [7, 0]
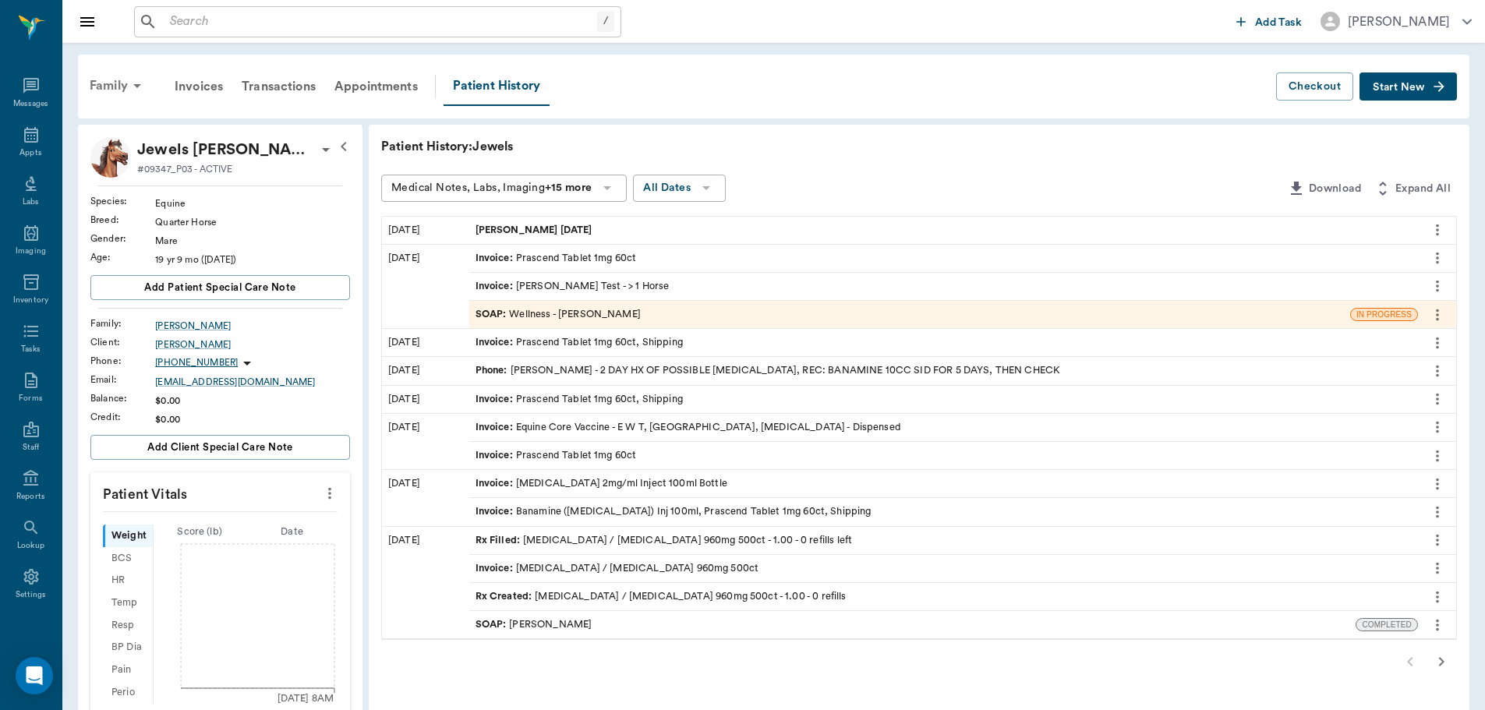
click at [124, 90] on div "Family" at bounding box center [118, 85] width 76 height 37
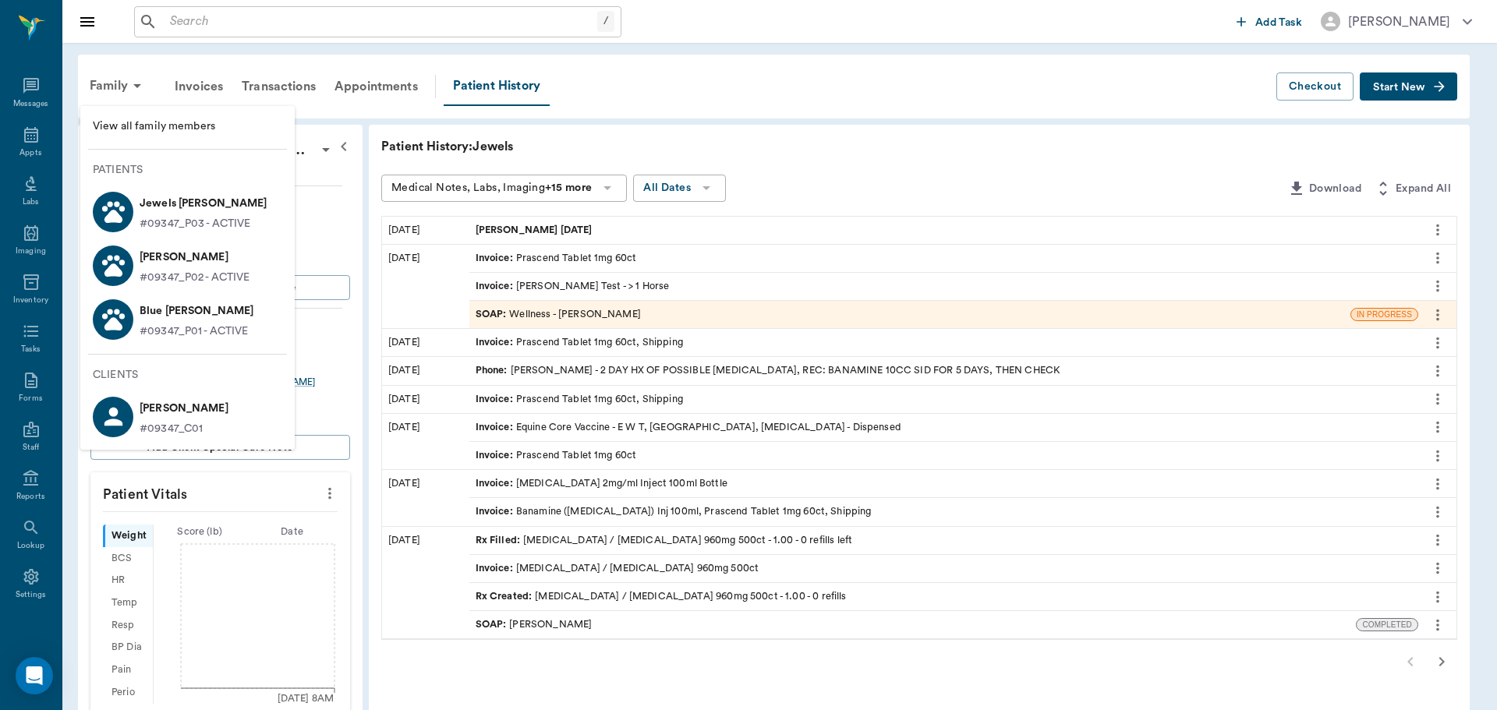
click at [181, 271] on p "#09347_P02 - ACTIVE" at bounding box center [195, 278] width 111 height 16
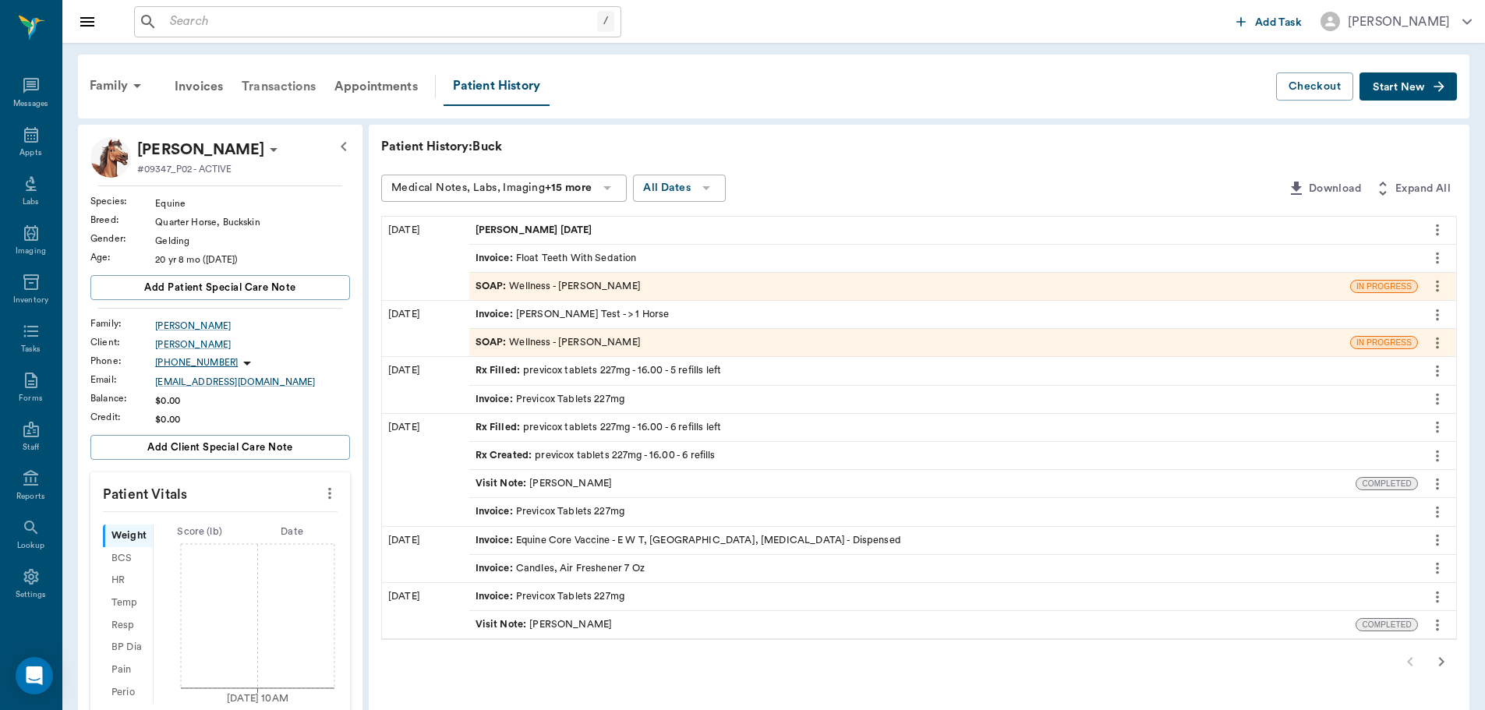
click at [281, 85] on div "Transactions" at bounding box center [278, 86] width 93 height 37
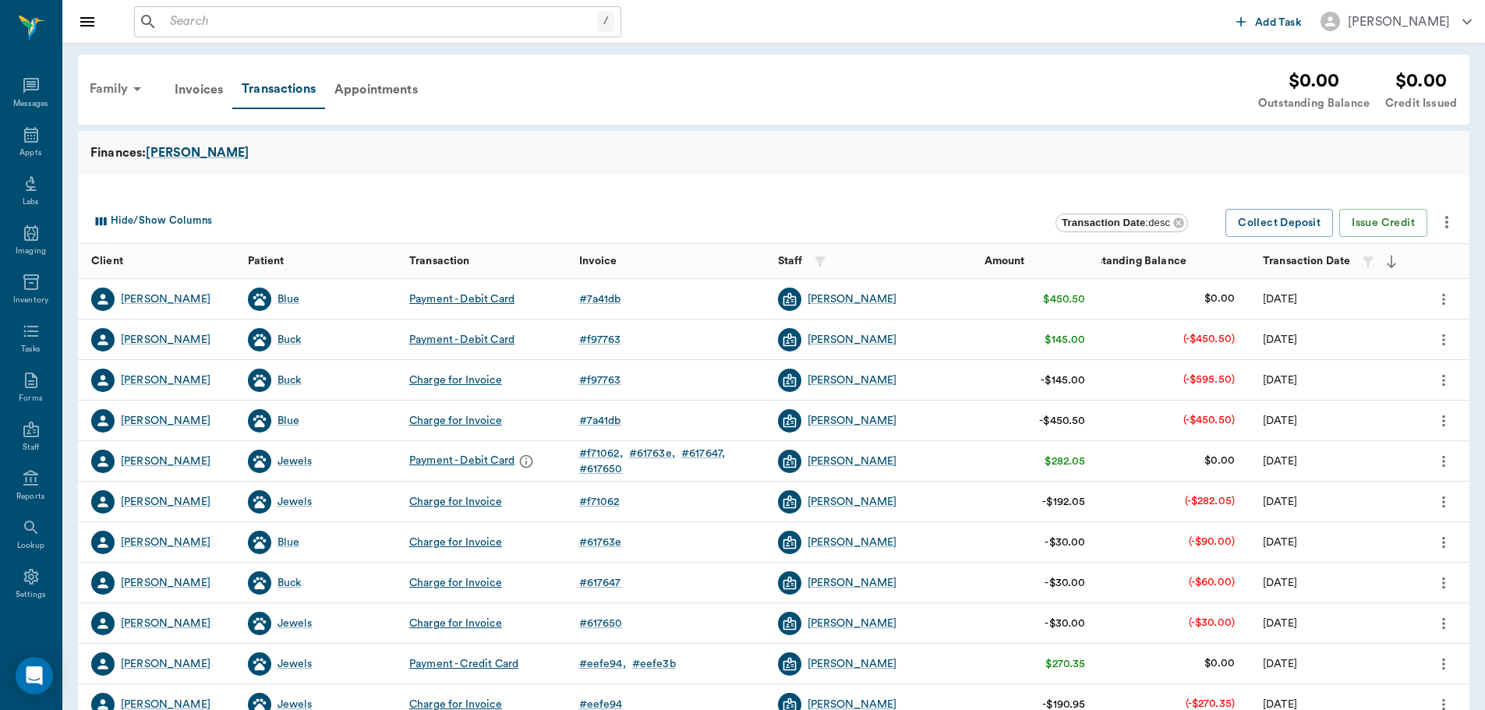
click at [122, 94] on div "Family" at bounding box center [118, 88] width 76 height 37
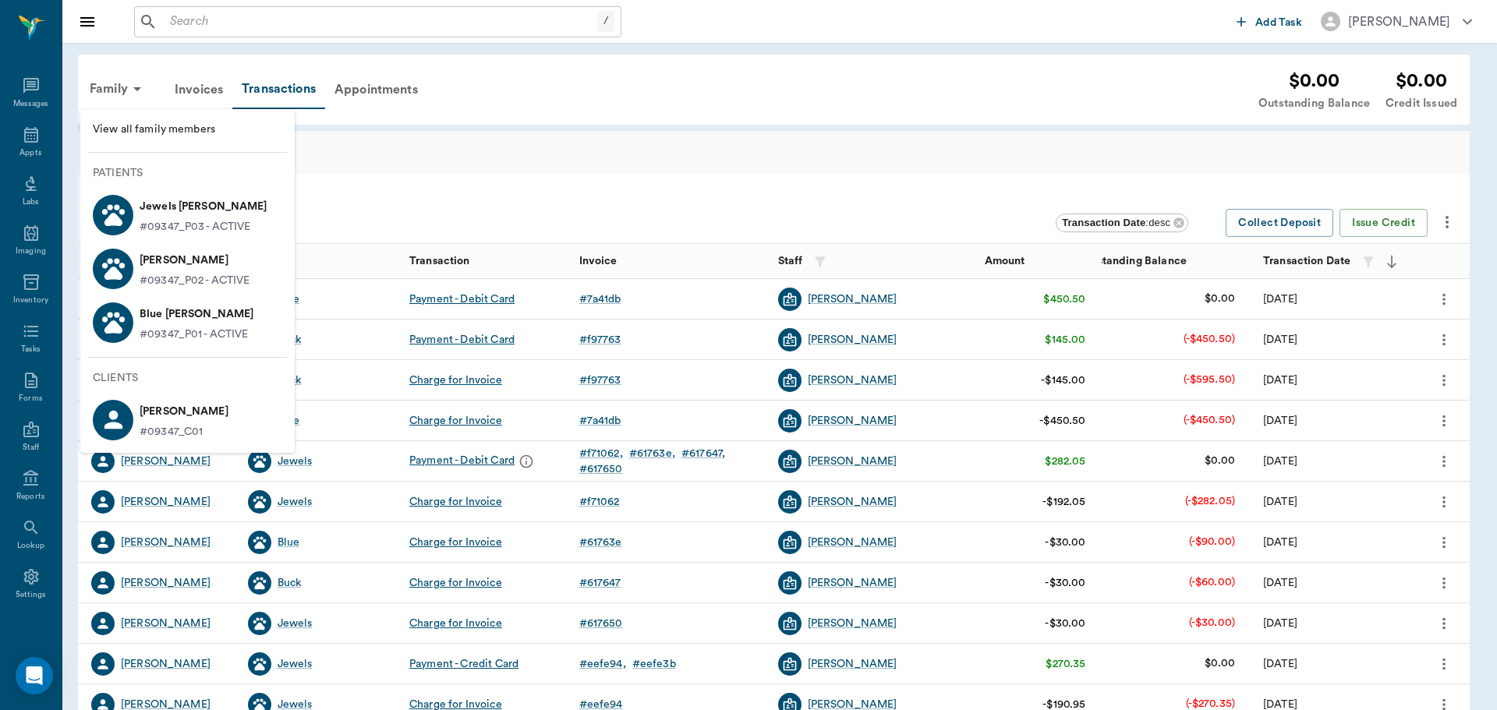
click at [178, 336] on p "#09347_P01 - ACTIVE" at bounding box center [194, 335] width 109 height 16
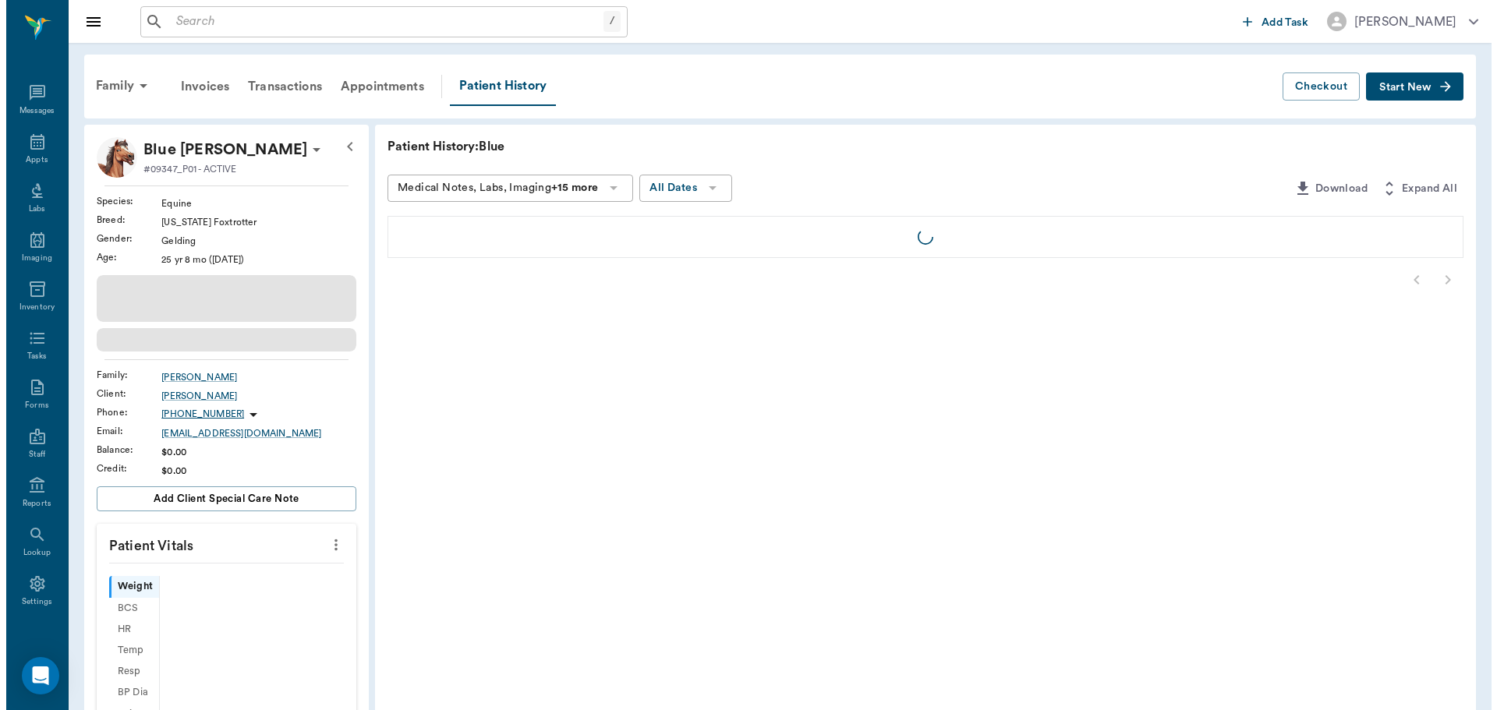
scroll to position [7, 0]
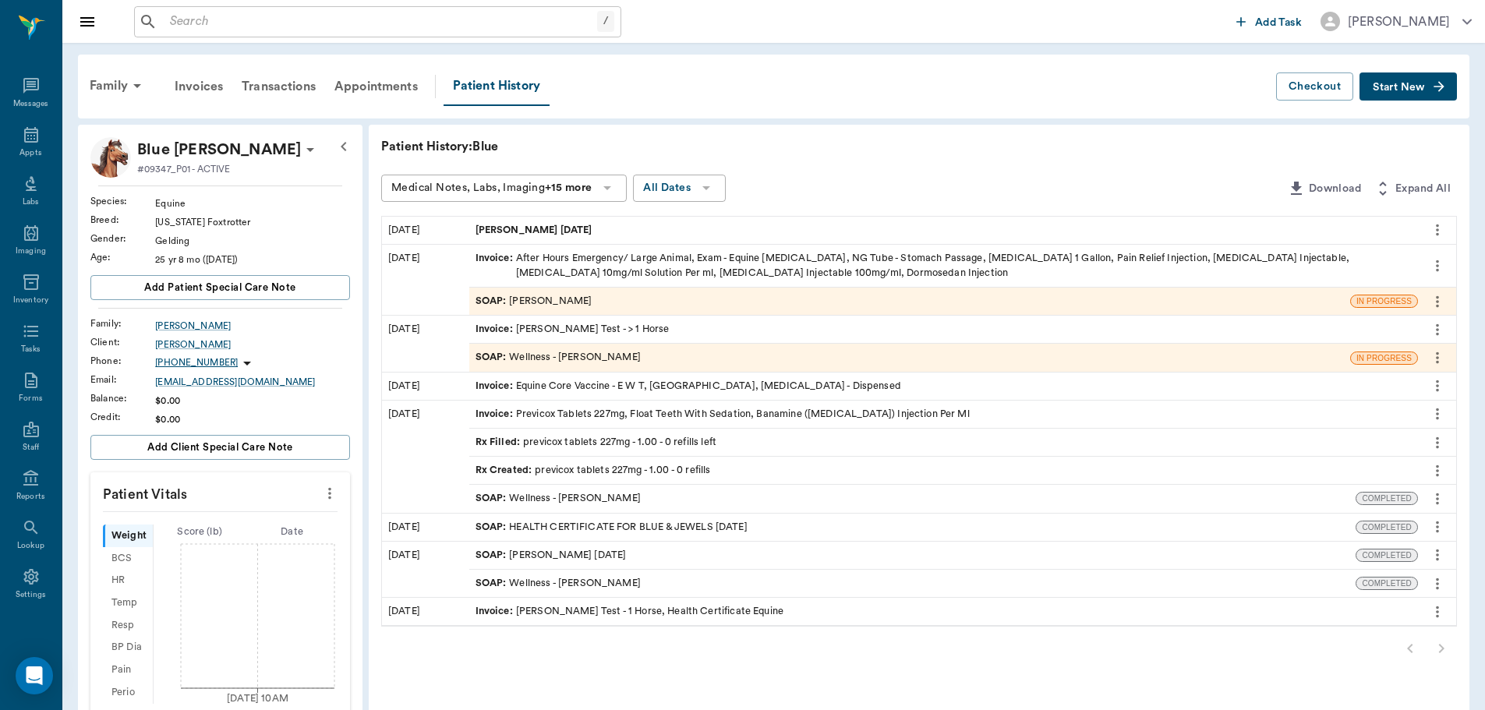
click at [301, 150] on icon at bounding box center [310, 149] width 19 height 19
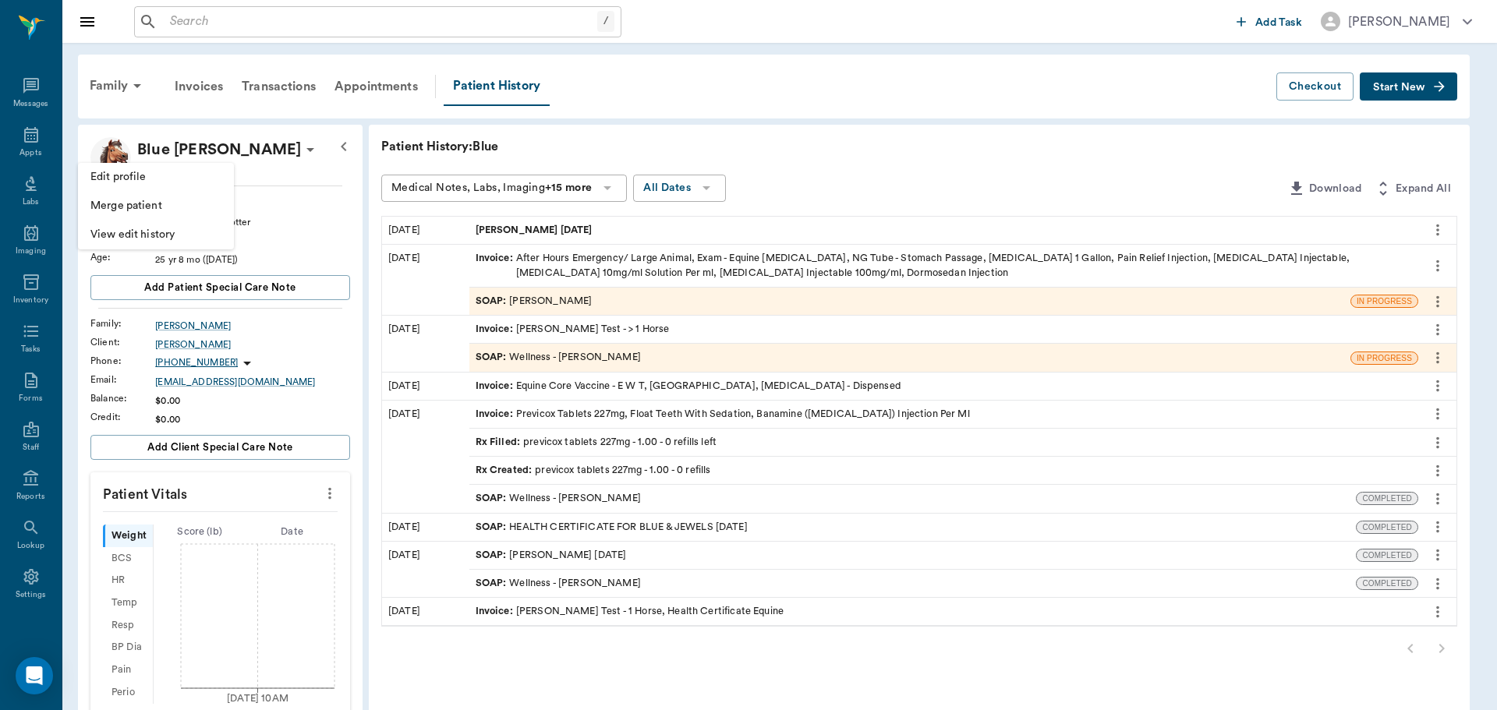
click at [167, 178] on span "Edit profile" at bounding box center [155, 177] width 131 height 16
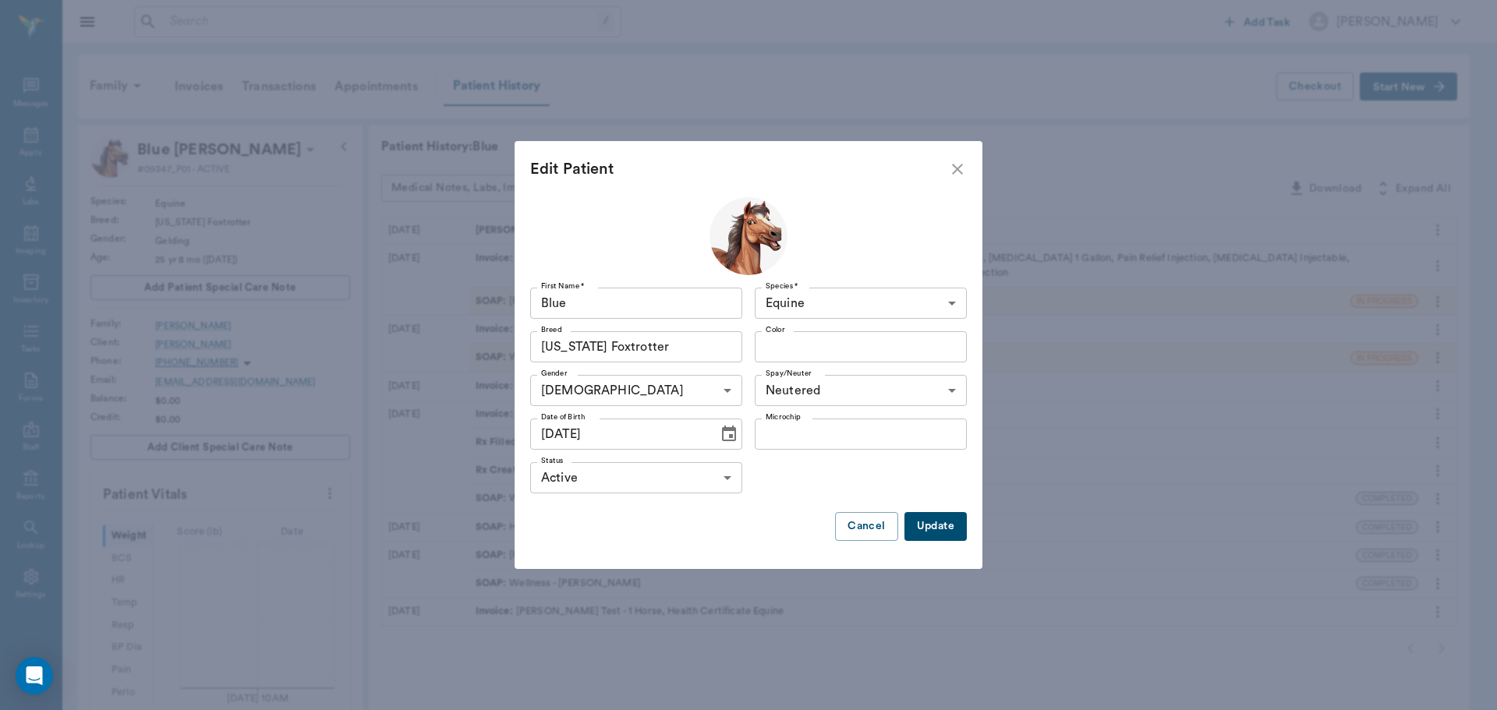
click at [716, 471] on body "/ ​ Add Task [PERSON_NAME] Nectar Messages Appts Labs Imaging Inventory Tasks F…" at bounding box center [748, 558] width 1497 height 1117
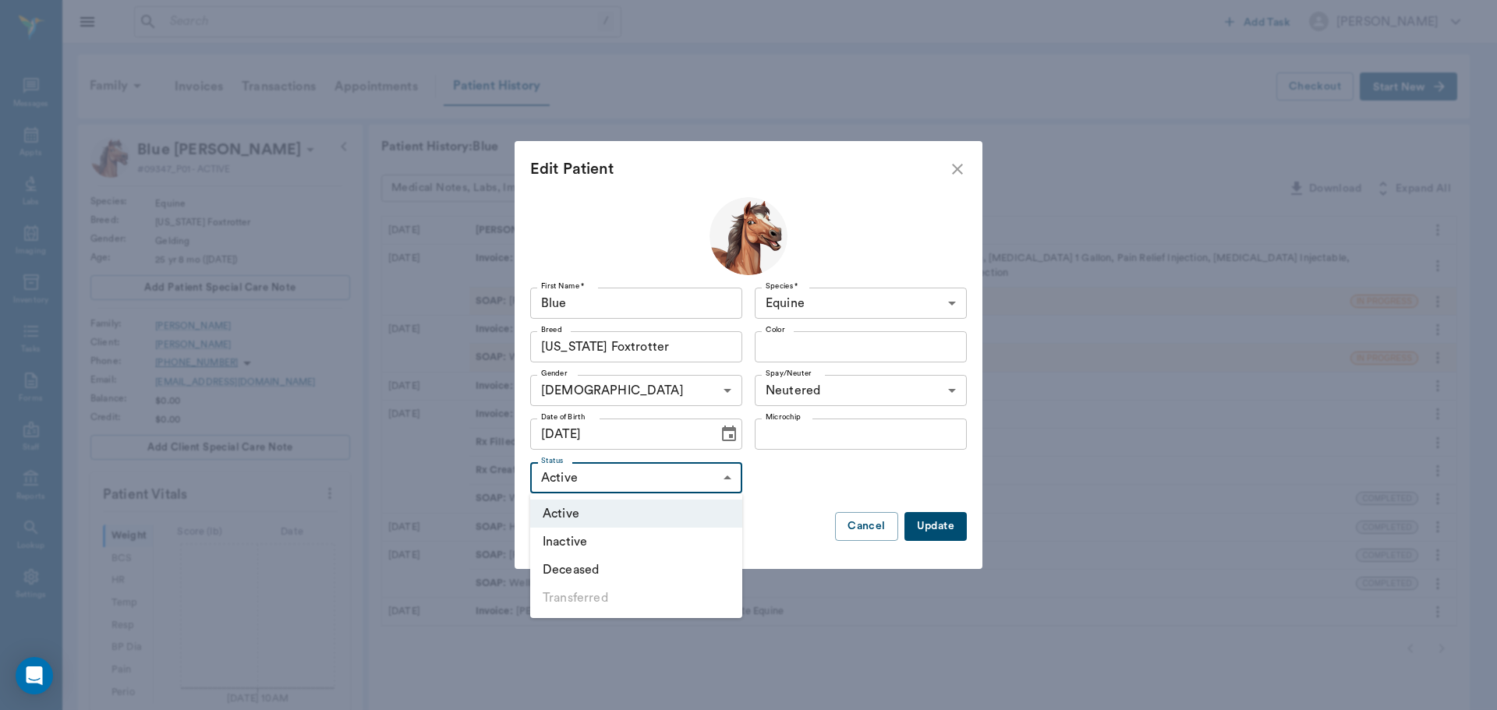
click at [646, 547] on li "Inactive" at bounding box center [636, 542] width 212 height 28
type input "INACTIVE"
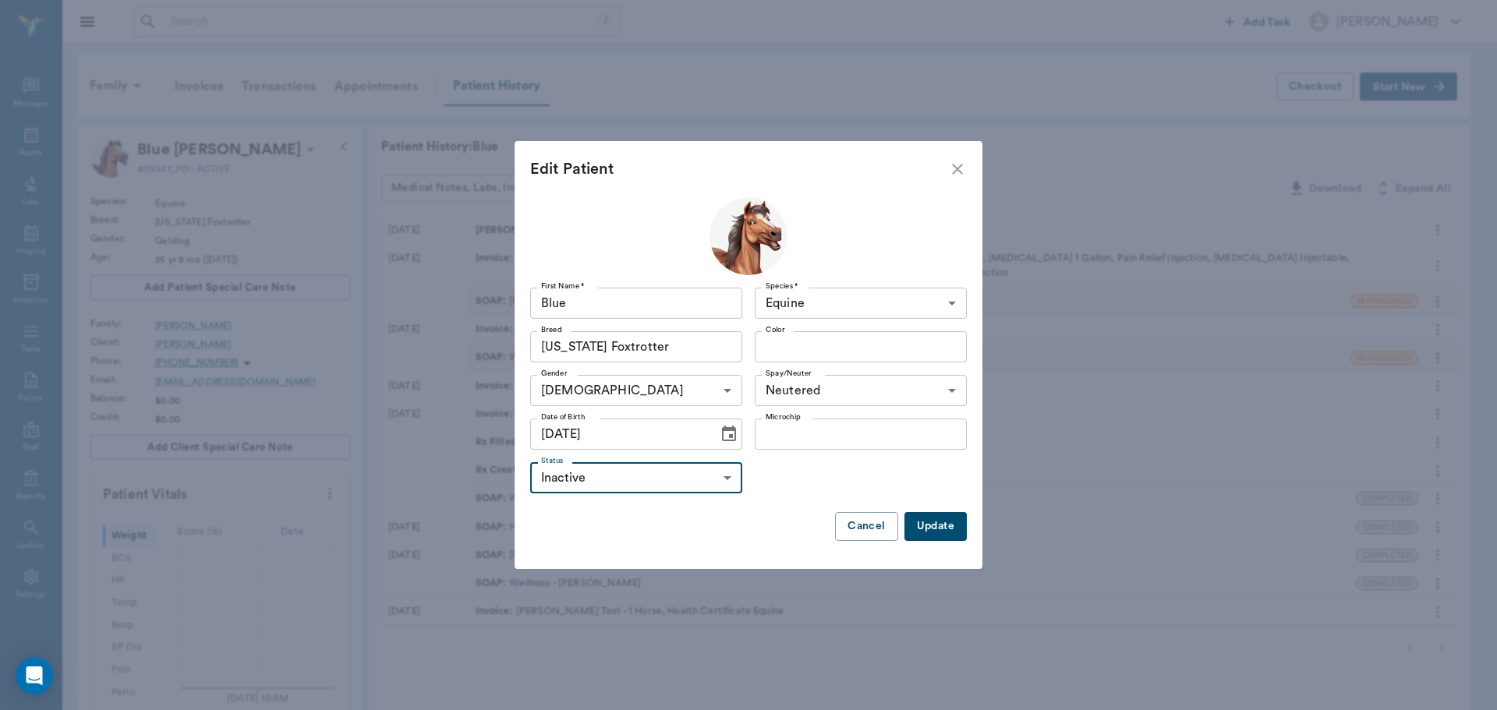
click at [938, 527] on button "Update" at bounding box center [935, 526] width 62 height 29
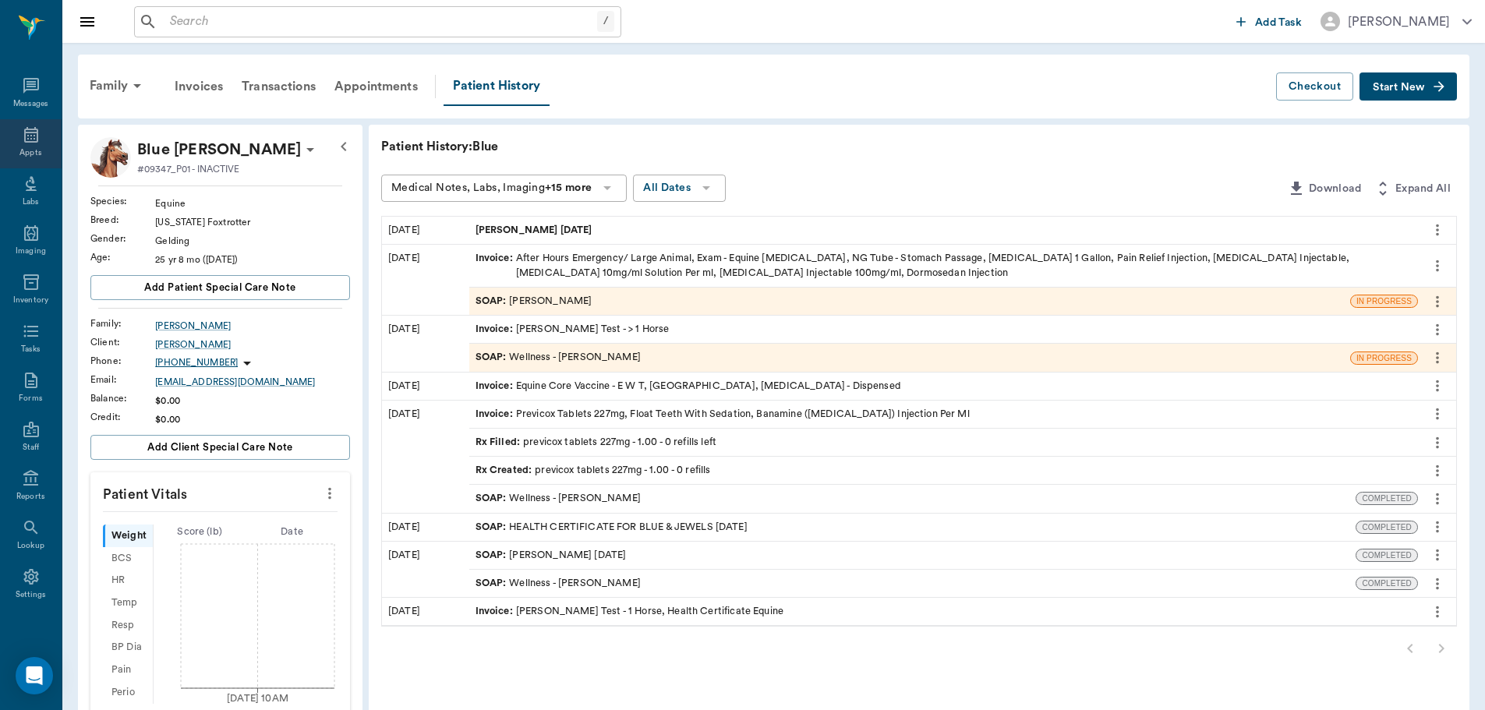
click at [15, 137] on div "Appts" at bounding box center [31, 143] width 62 height 49
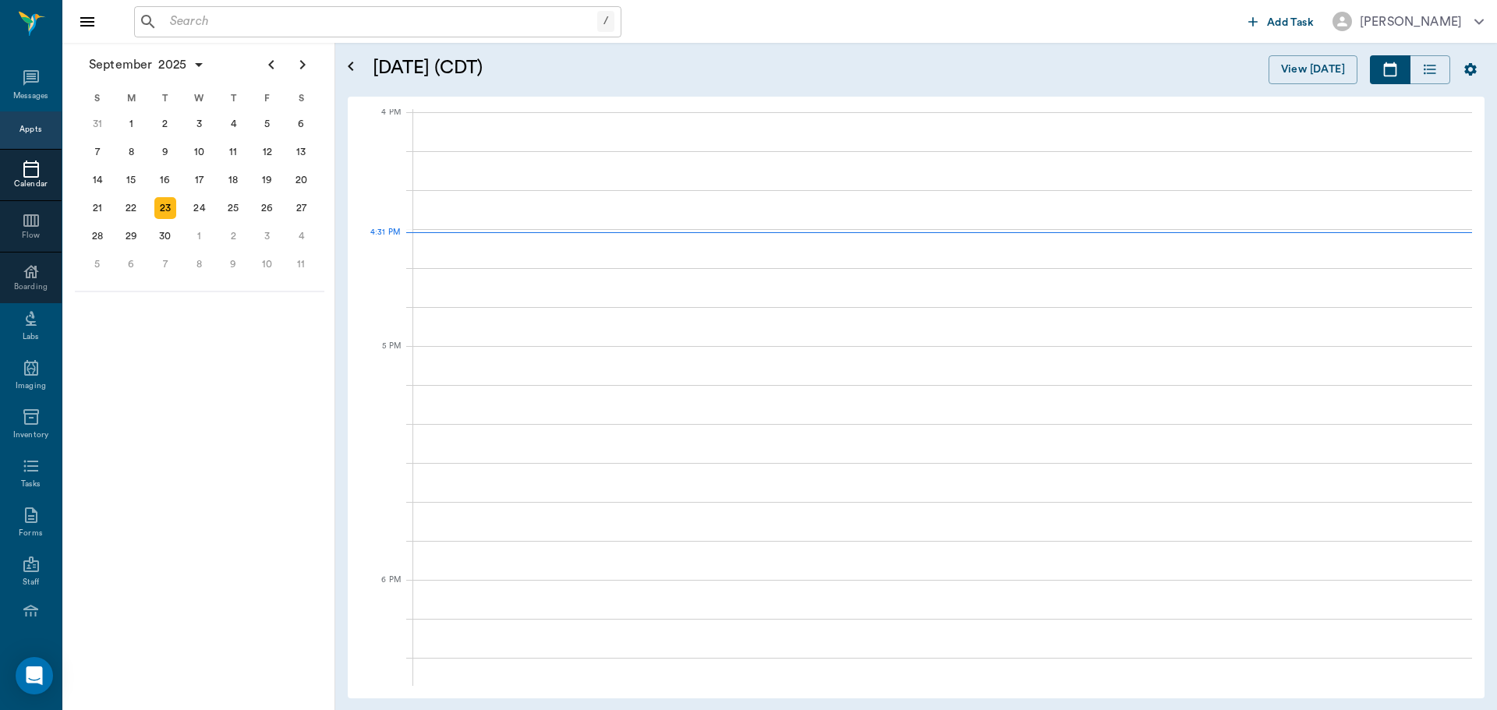
scroll to position [1874, 0]
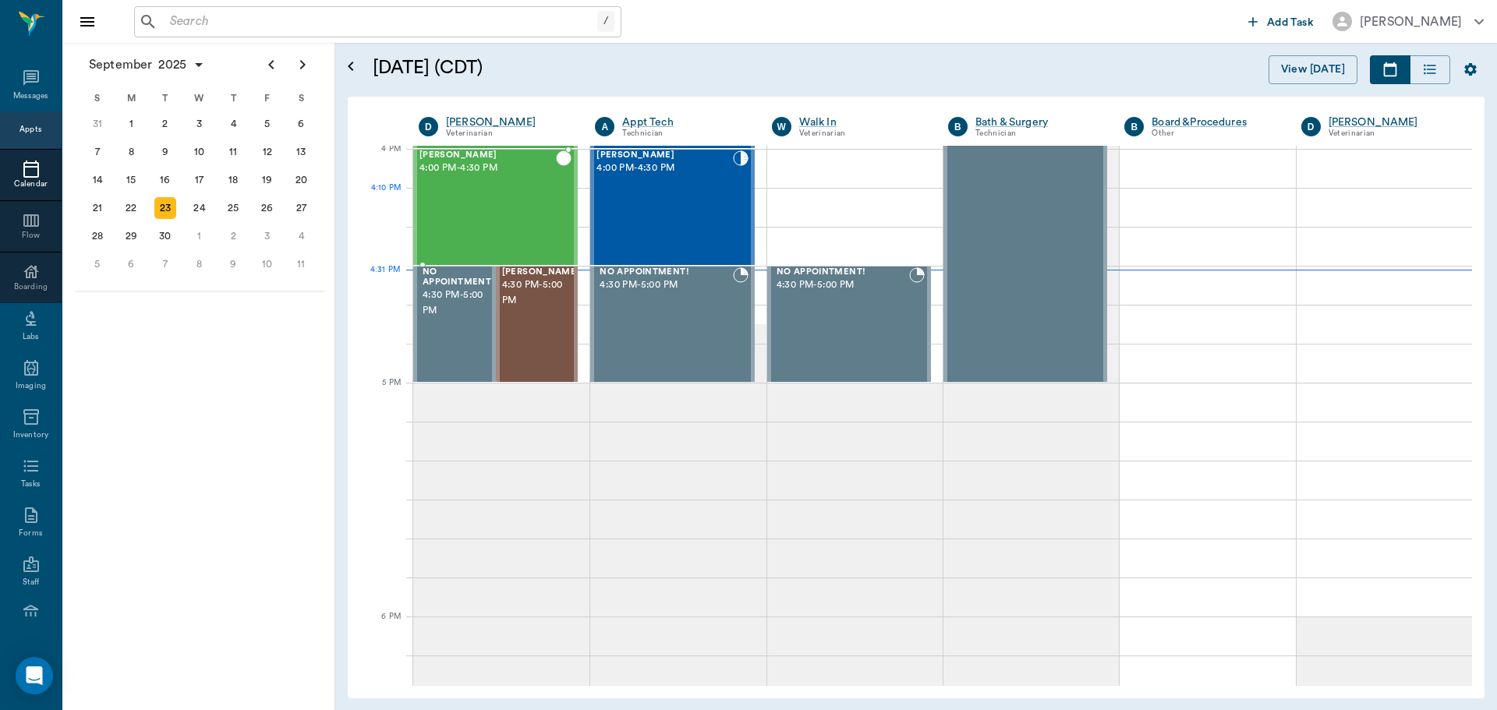
click at [490, 206] on div "[PERSON_NAME] 4:00 PM - 4:30 PM" at bounding box center [487, 207] width 136 height 114
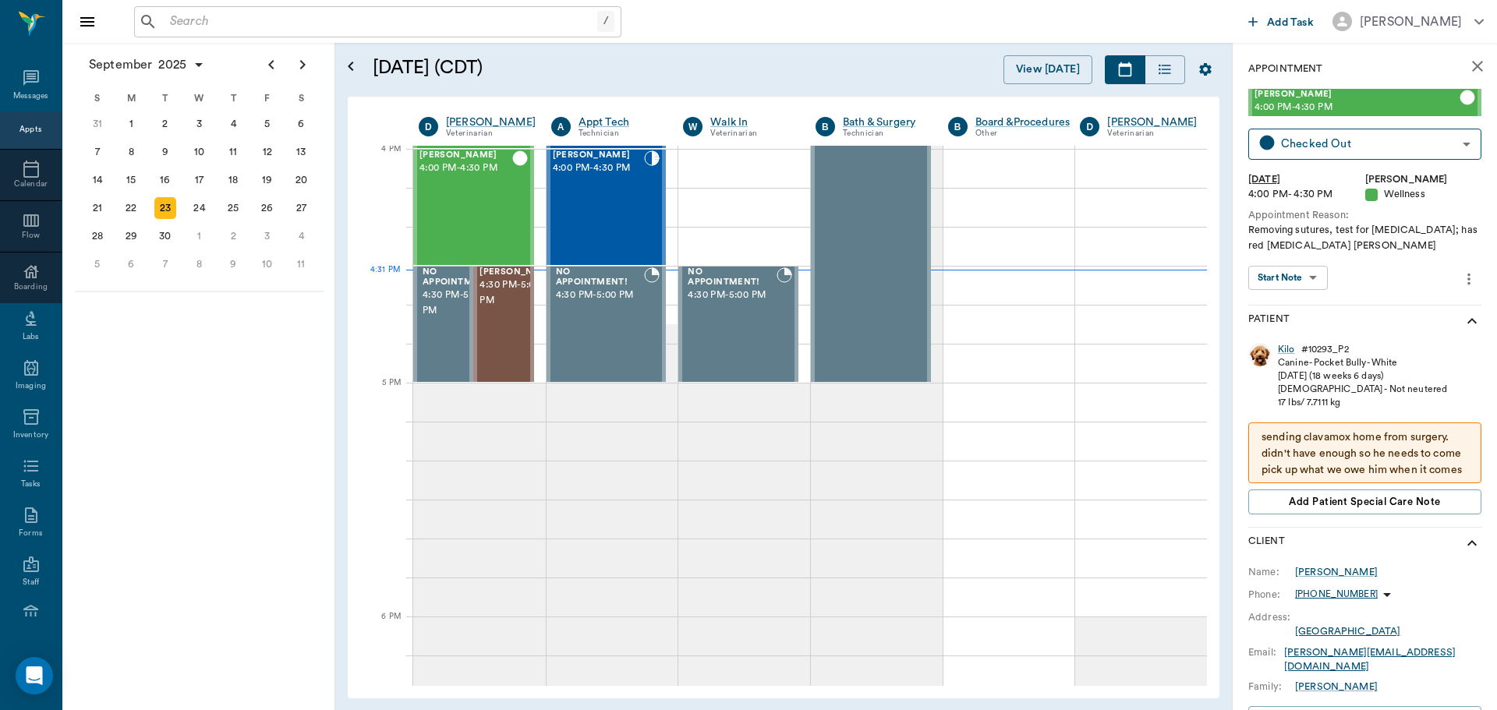
click at [1306, 274] on body "/ ​ Add Task [PERSON_NAME] Nectar Messages Appts Calendar Flow Boarding Labs Im…" at bounding box center [748, 355] width 1497 height 710
click at [1286, 312] on button "View SOAP" at bounding box center [1279, 310] width 53 height 18
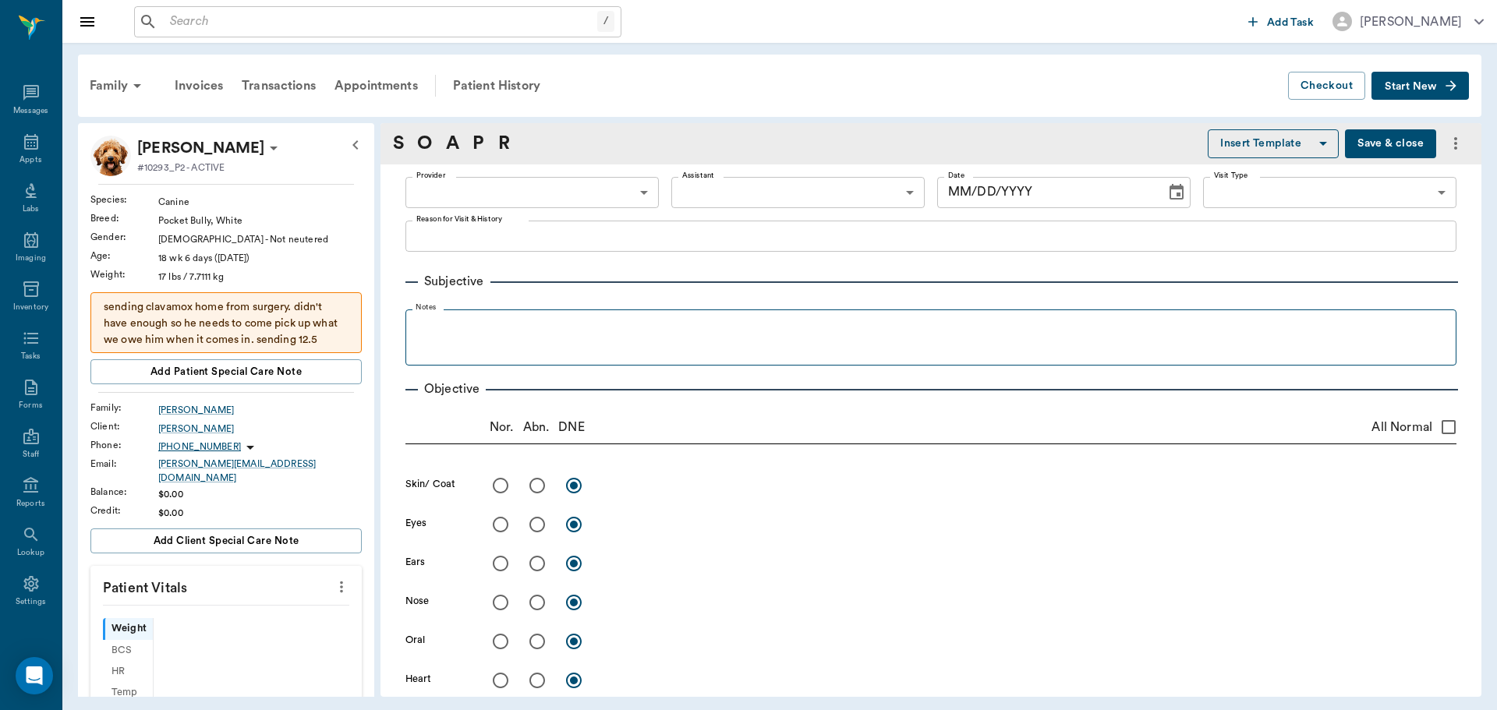
type input "63ec2f075fda476ae8351a4d"
type input "65d2be4f46e3a538d89b8c14"
type textarea "Removing sutures, test for [MEDICAL_DATA]; has red [MEDICAL_DATA] [PERSON_NAME]"
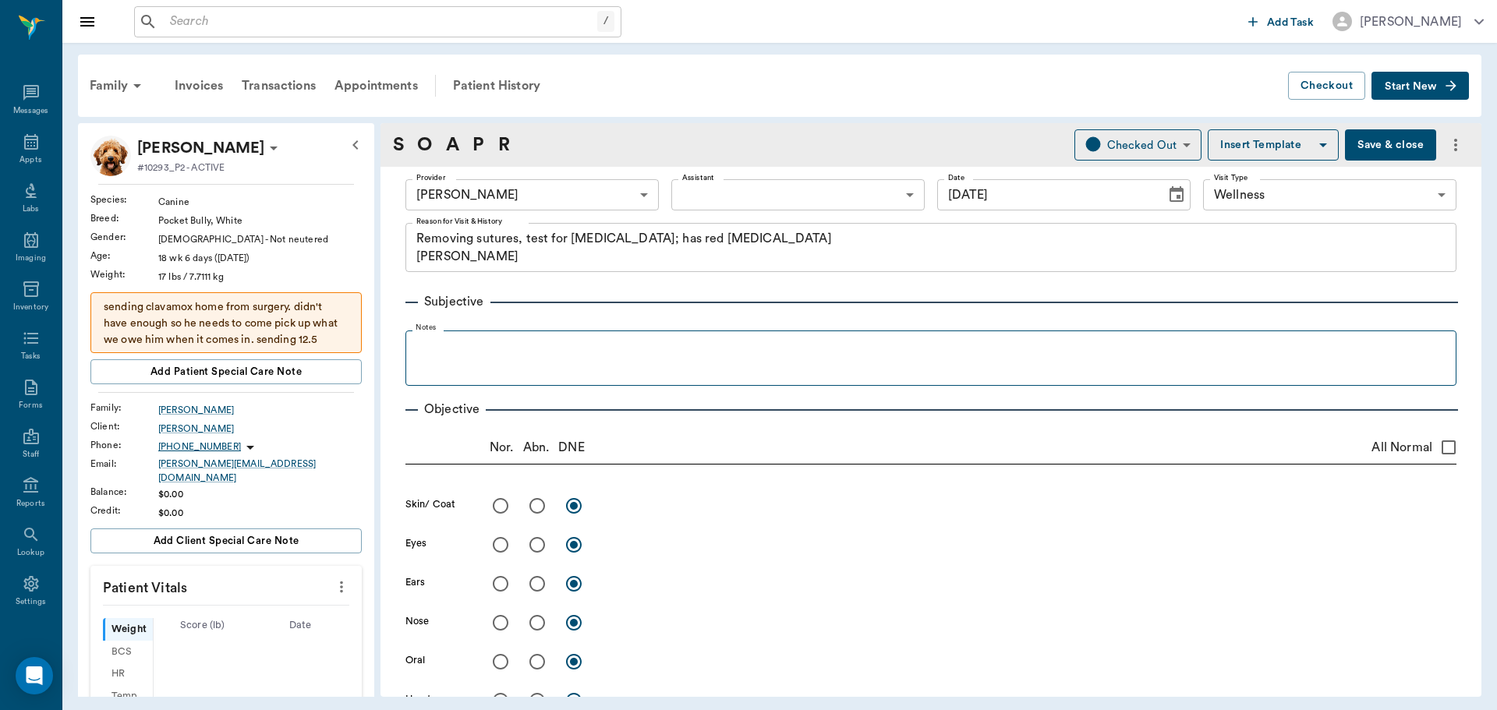
type input "[DATE]"
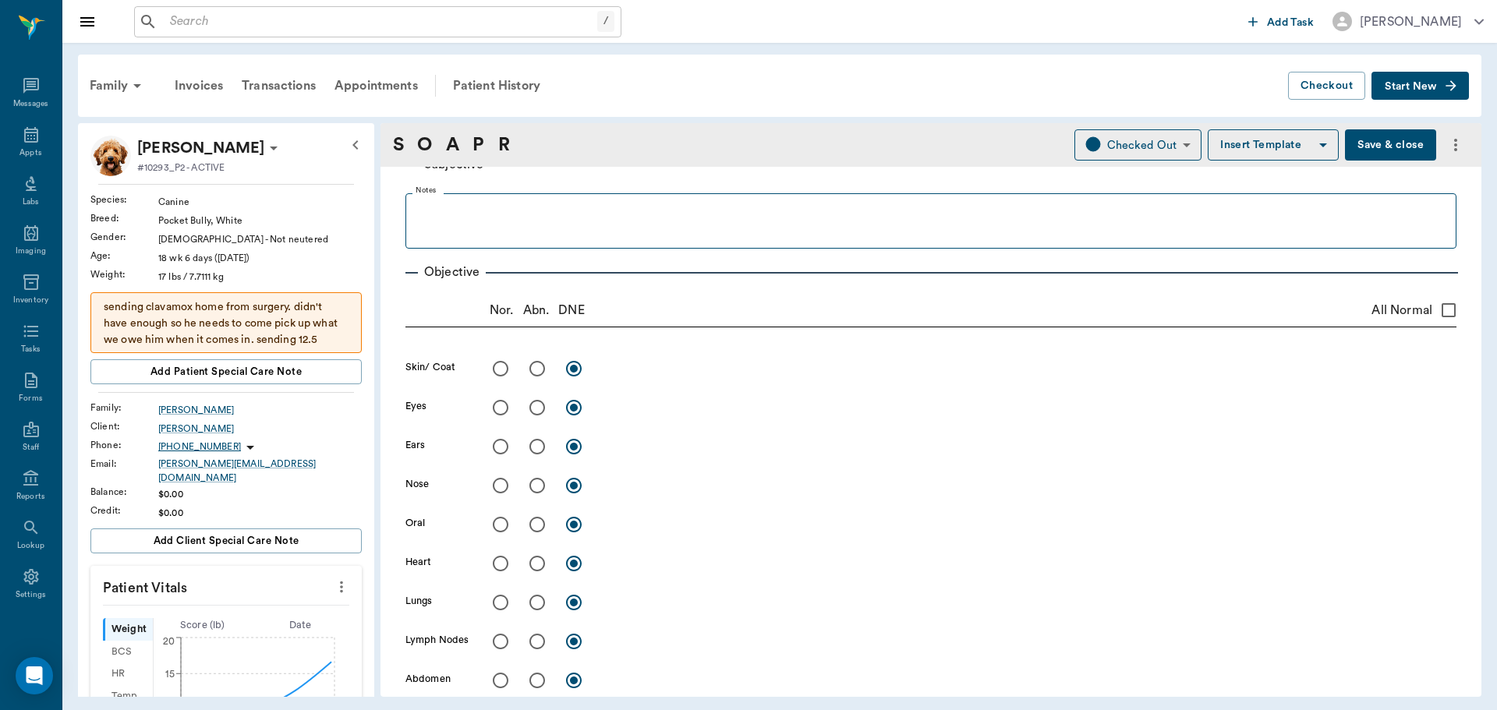
scroll to position [234, 0]
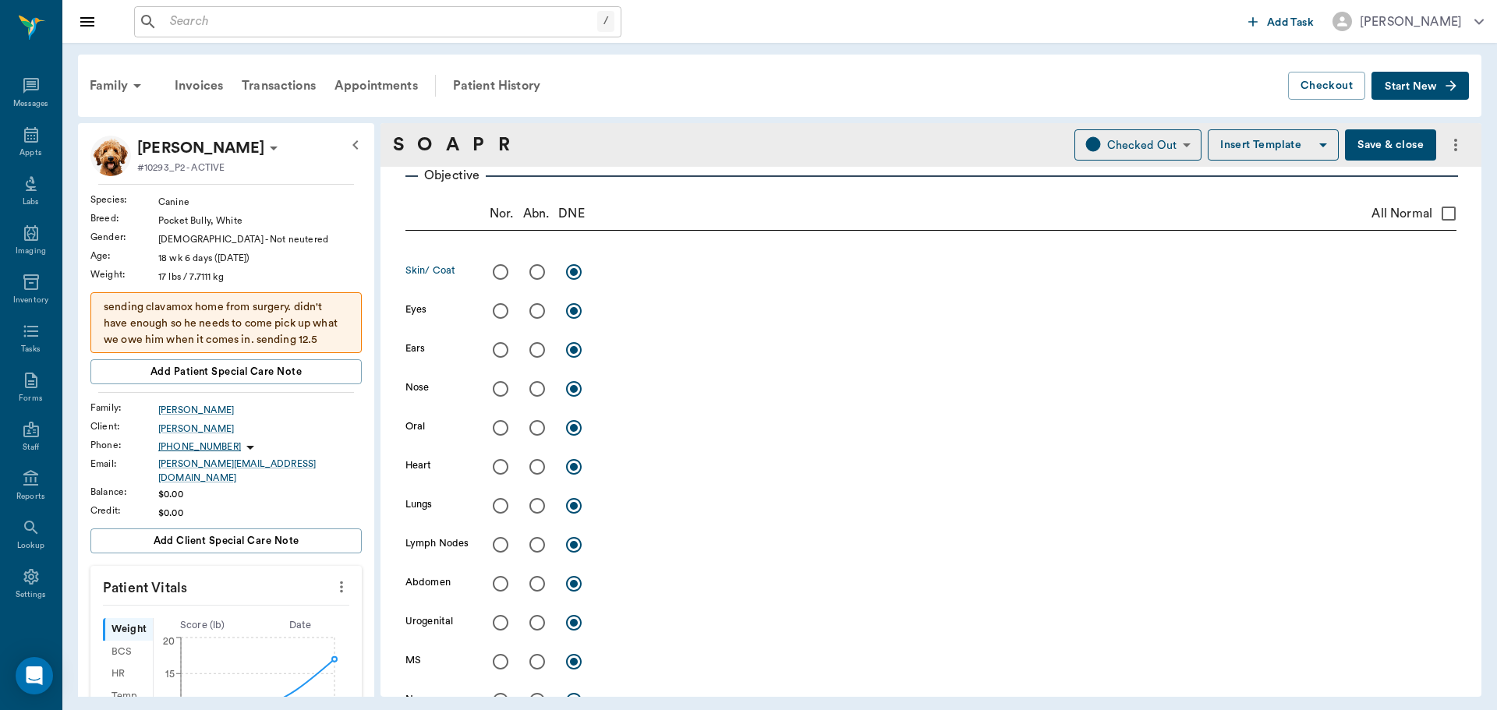
click at [533, 278] on input "radio" at bounding box center [537, 272] width 33 height 33
radio input "true"
click at [666, 271] on textarea at bounding box center [1030, 272] width 854 height 18
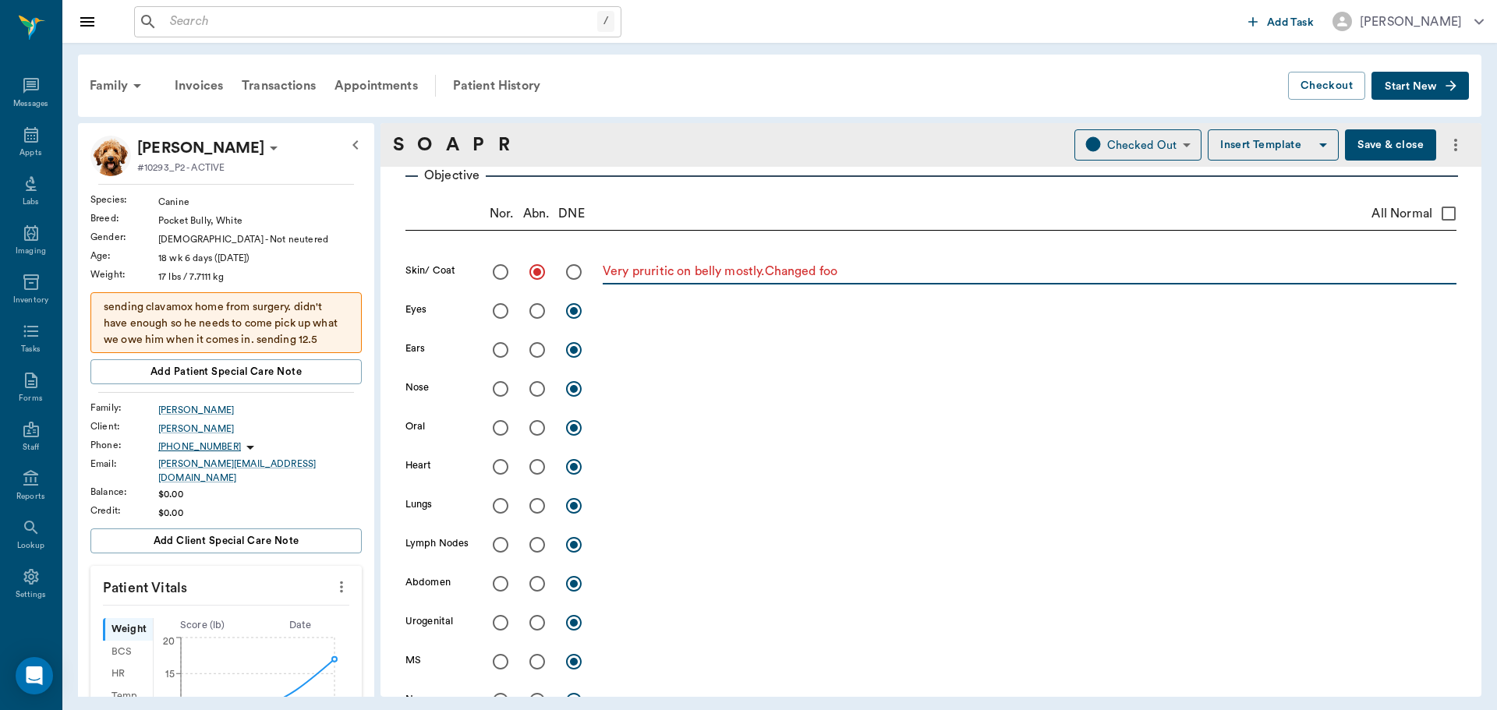
click at [766, 281] on div "Very pruritic on belly mostly.Changed foo x" at bounding box center [1030, 273] width 854 height 23
click at [768, 281] on div "Very pruritic on belly mostly.Changed foo x" at bounding box center [1030, 273] width 854 height 23
click at [769, 273] on textarea "Very pruritic on belly mostly.Changed foo" at bounding box center [1030, 272] width 854 height 18
click at [874, 265] on textarea "Very pruritic on belly mostly. Changed foo" at bounding box center [1030, 272] width 854 height 18
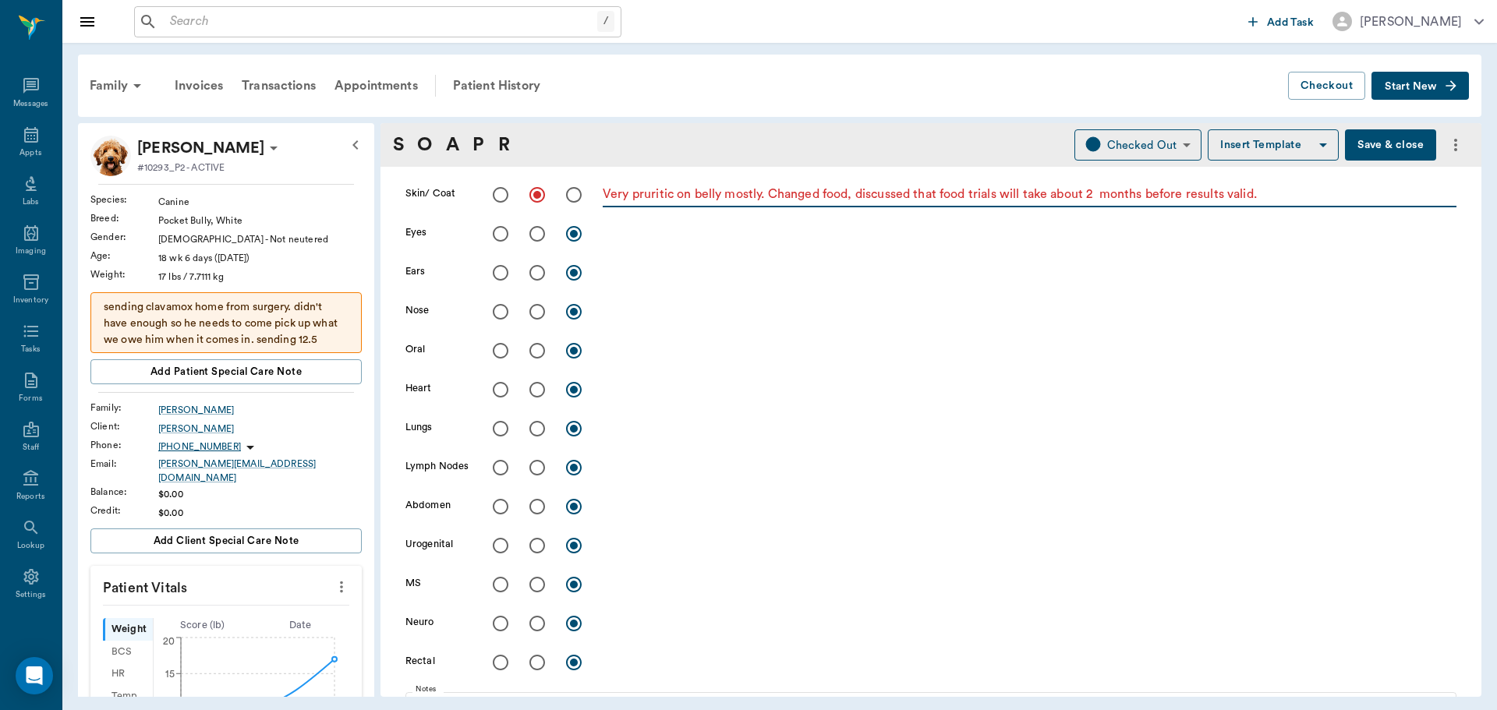
scroll to position [312, 0]
type textarea "Very pruritic on belly mostly. Changed food, discussed that food trials will ta…"
click at [534, 315] on input "radio" at bounding box center [537, 311] width 33 height 33
radio input "true"
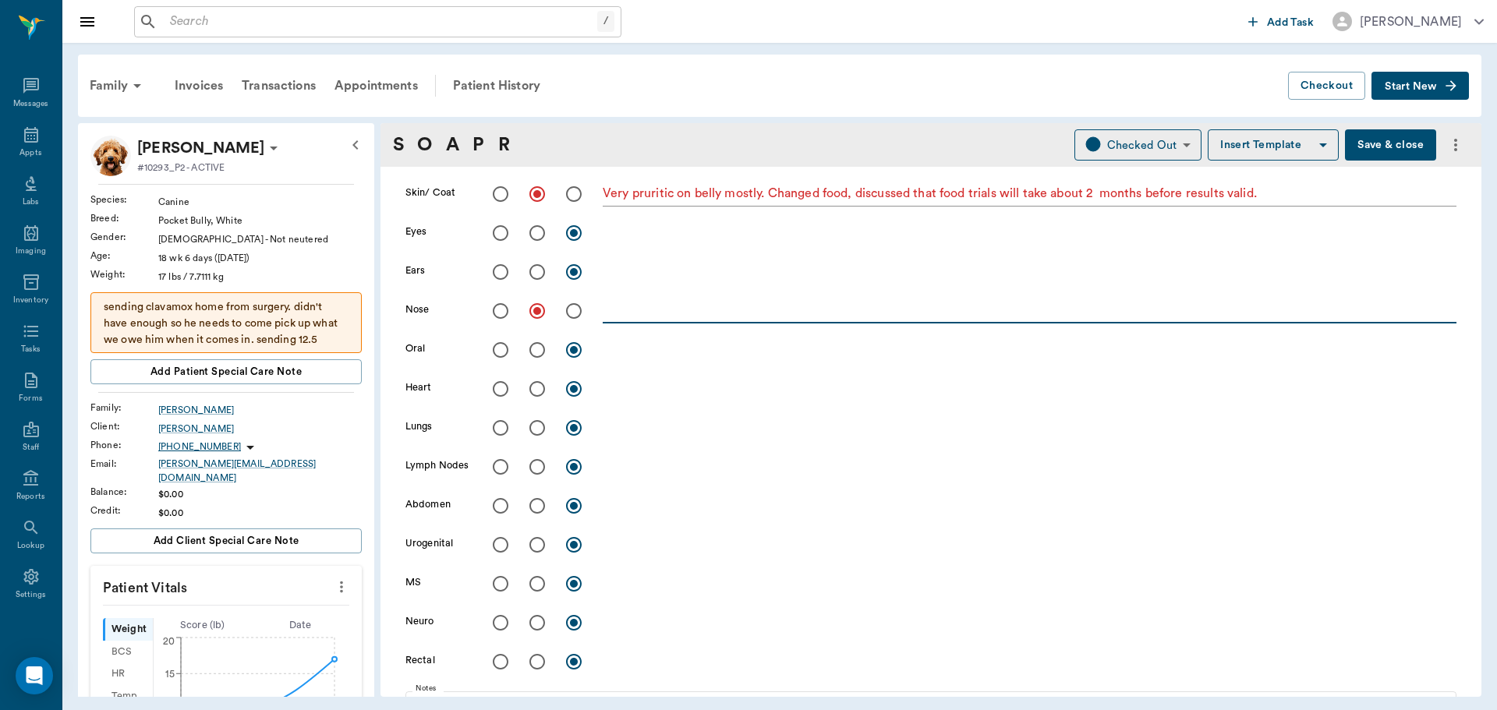
click at [618, 316] on textarea at bounding box center [1030, 311] width 854 height 18
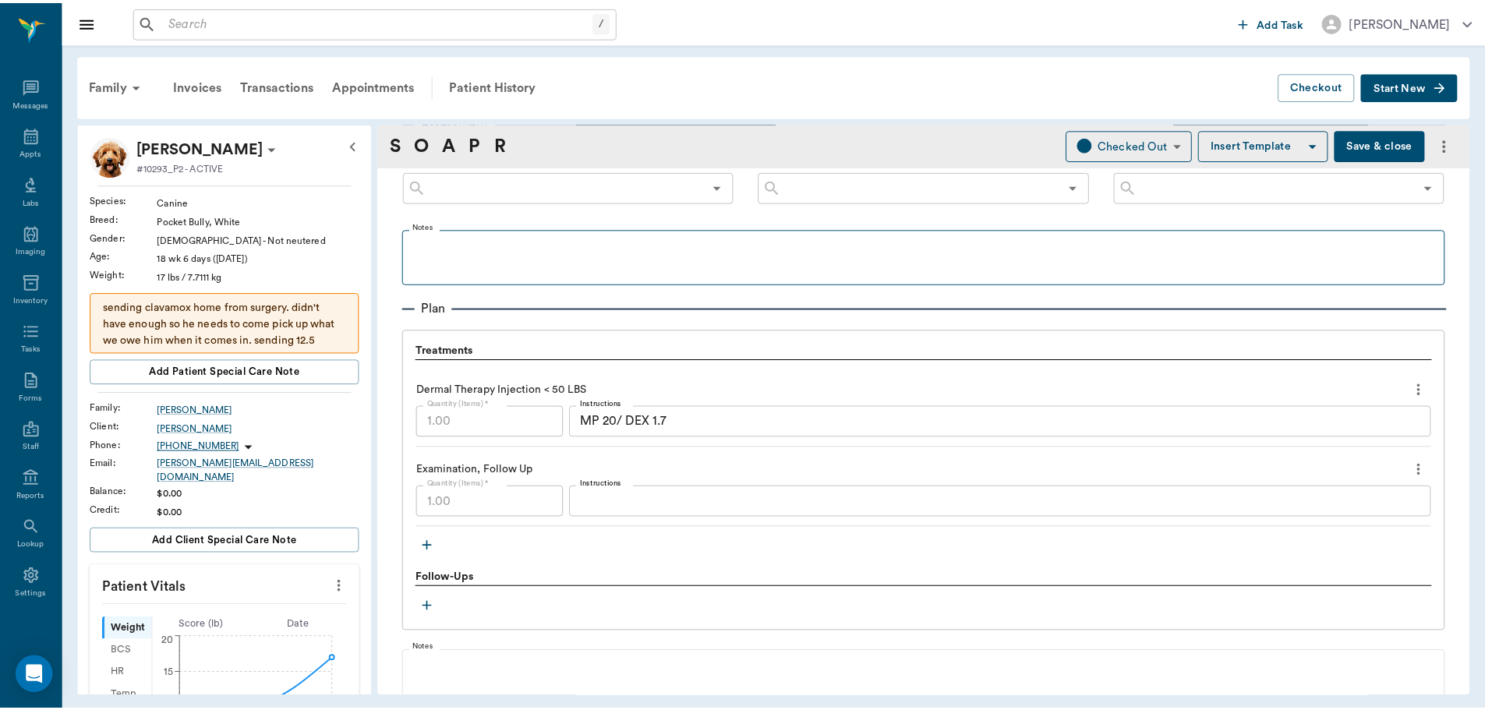
scroll to position [936, 0]
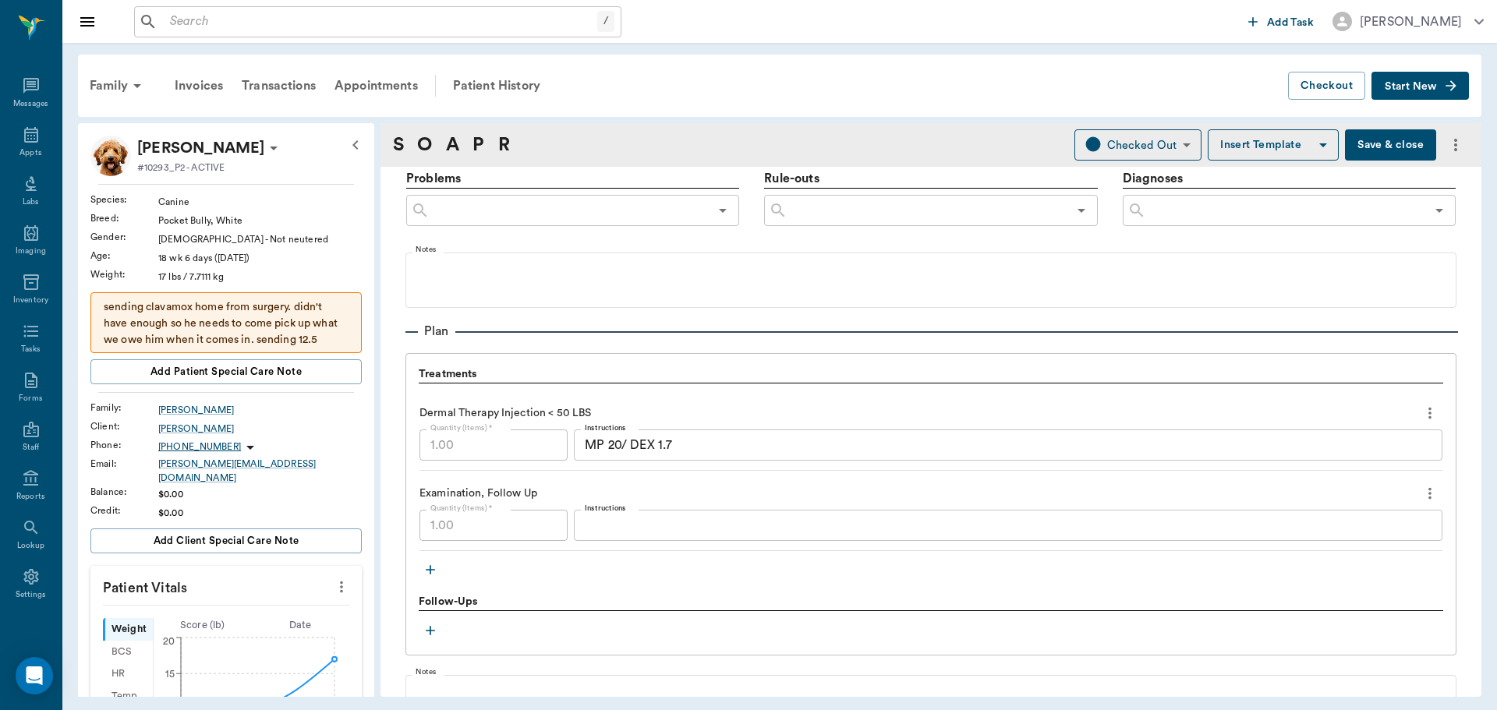
type textarea "Opened up connecting lip, breaths better that way, but mesh is visible , would …"
click at [1369, 143] on button "Save & close" at bounding box center [1390, 144] width 91 height 31
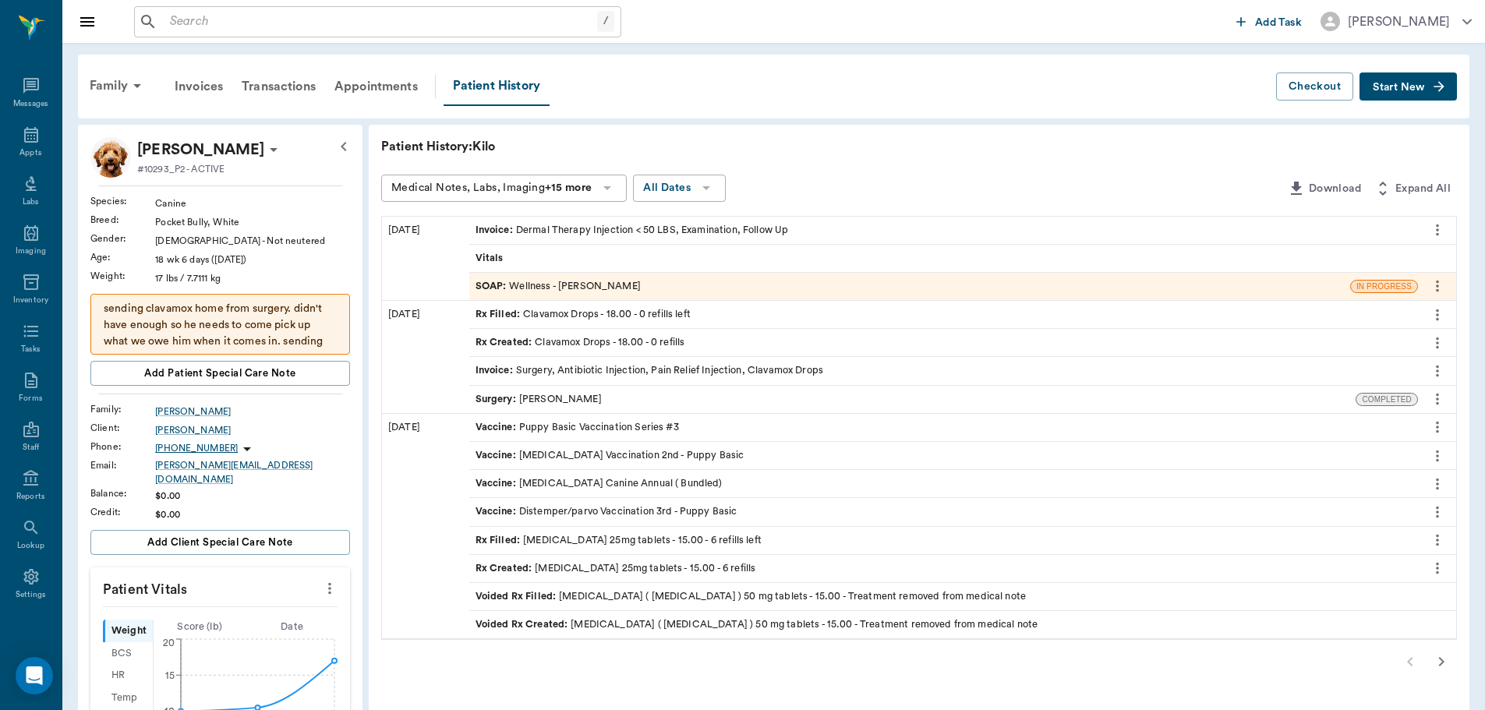
click at [554, 285] on div "SOAP : Wellness - [PERSON_NAME]" at bounding box center [558, 286] width 165 height 15
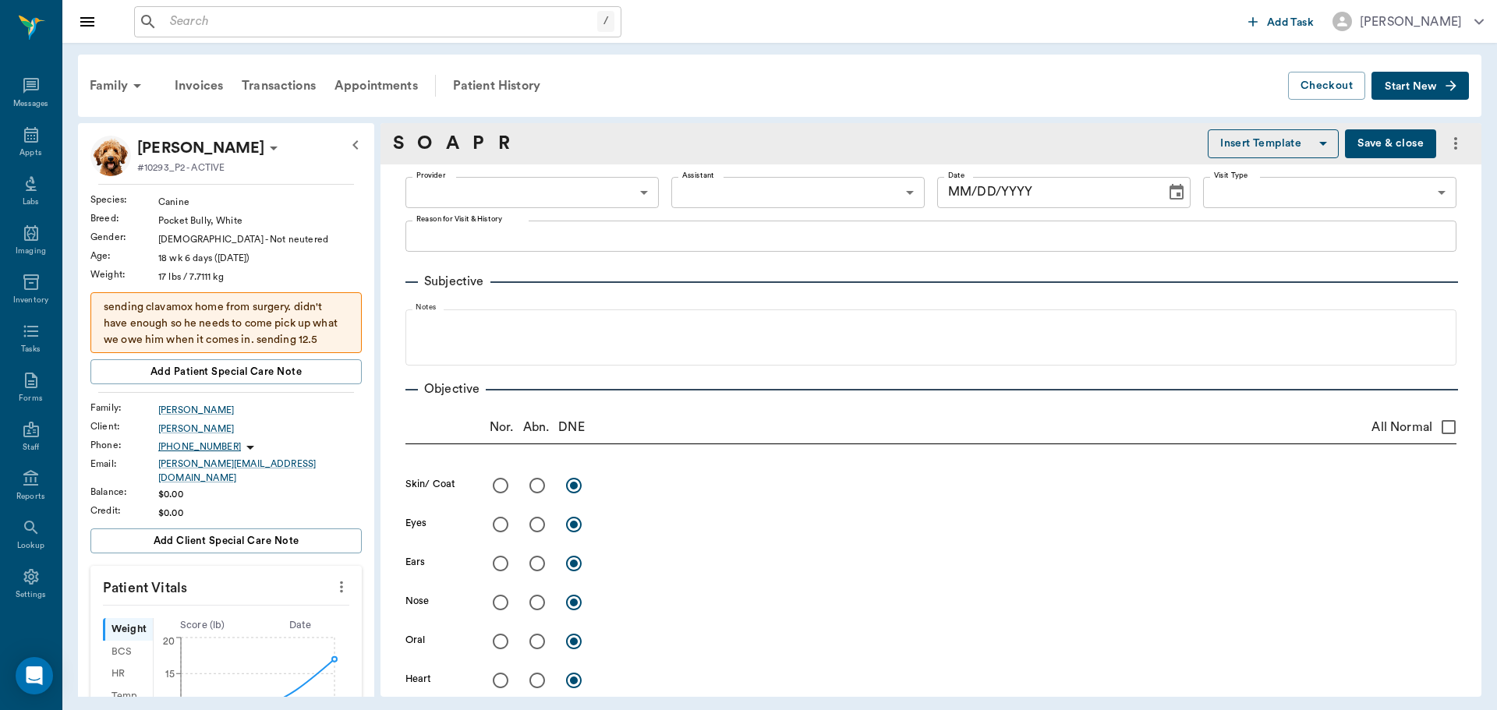
type input "63ec2f075fda476ae8351a4d"
type input "65d2be4f46e3a538d89b8c14"
type textarea "Removing sutures, test for [MEDICAL_DATA]; has red [MEDICAL_DATA] [PERSON_NAME]"
radio input "true"
type textarea "Very pruritic on belly mostly. Changed food, discussed that food trials will ta…"
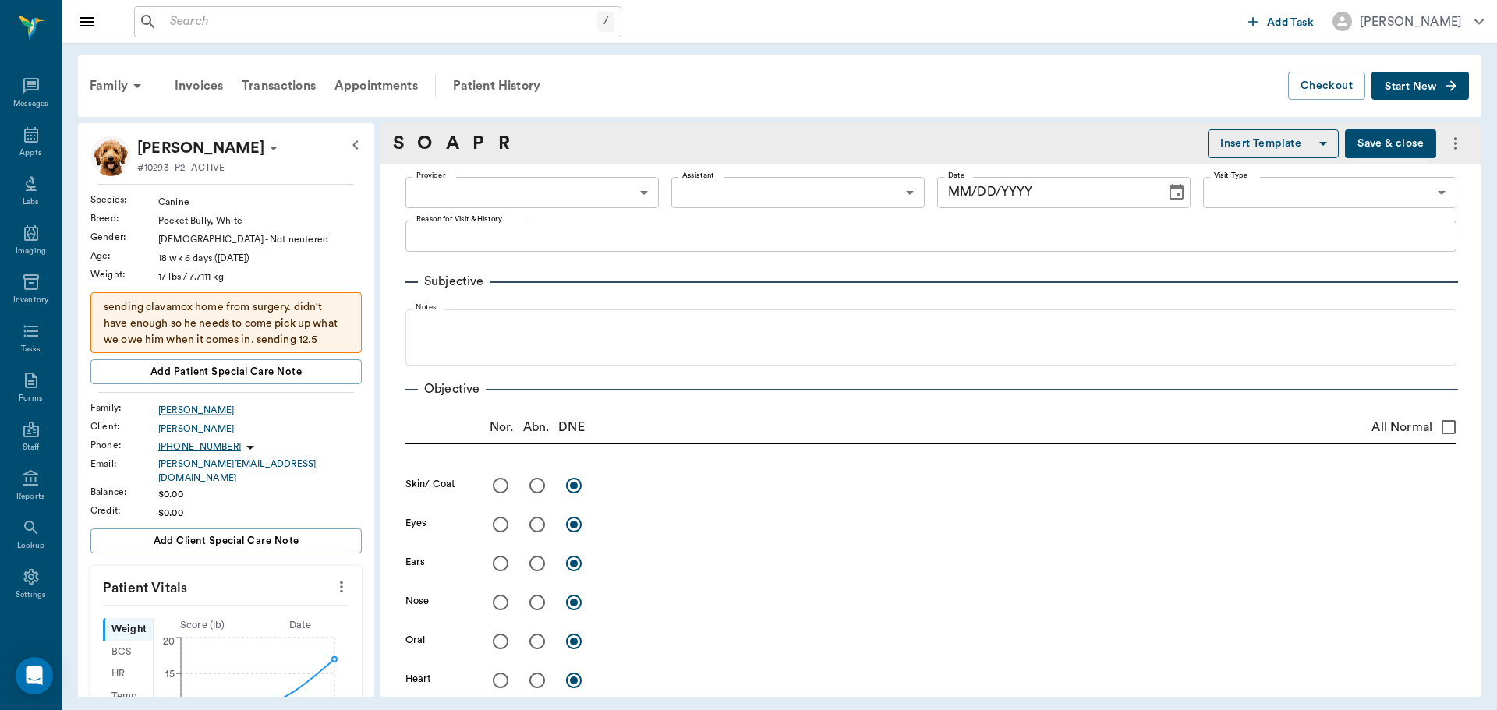
radio input "true"
type textarea "Opened up connecting lip, breaths better that way, but mesh is visible , would …"
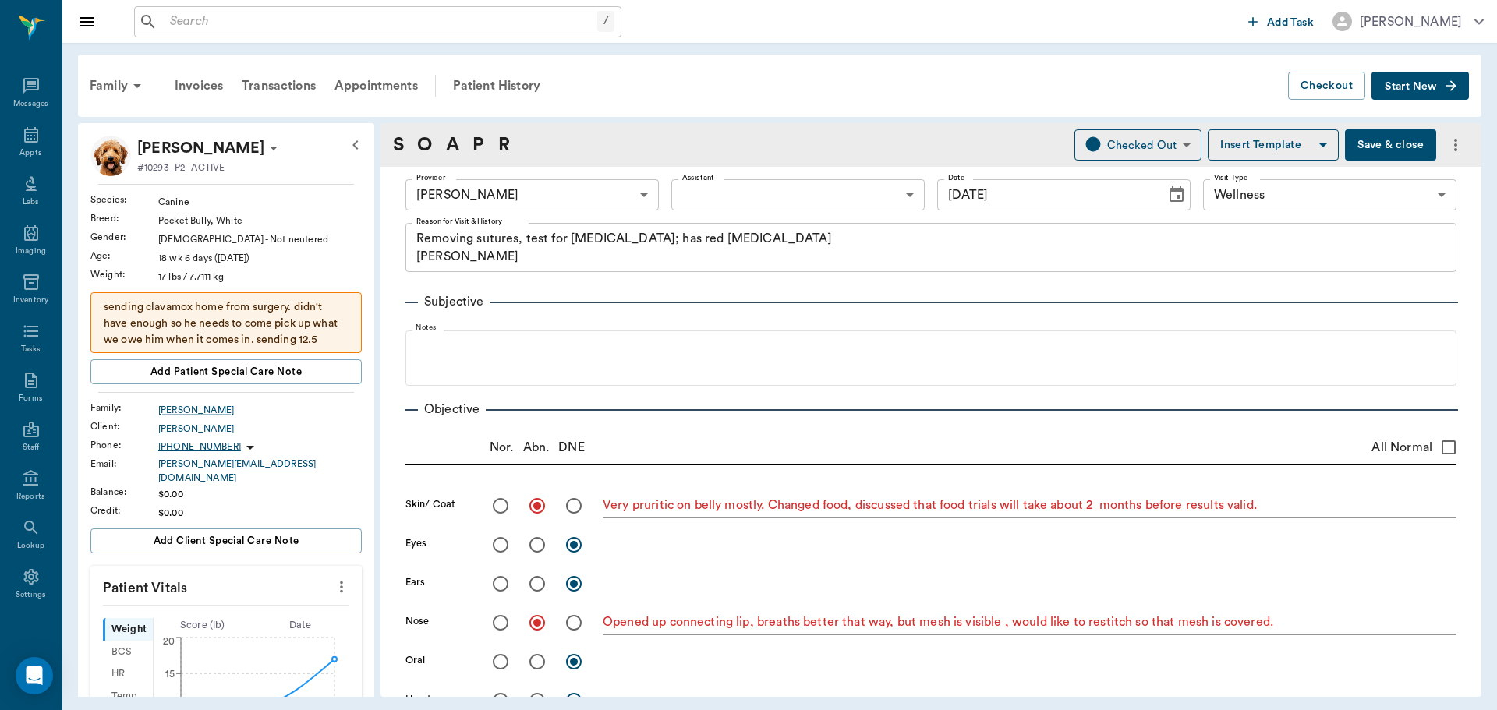
type input "[DATE]"
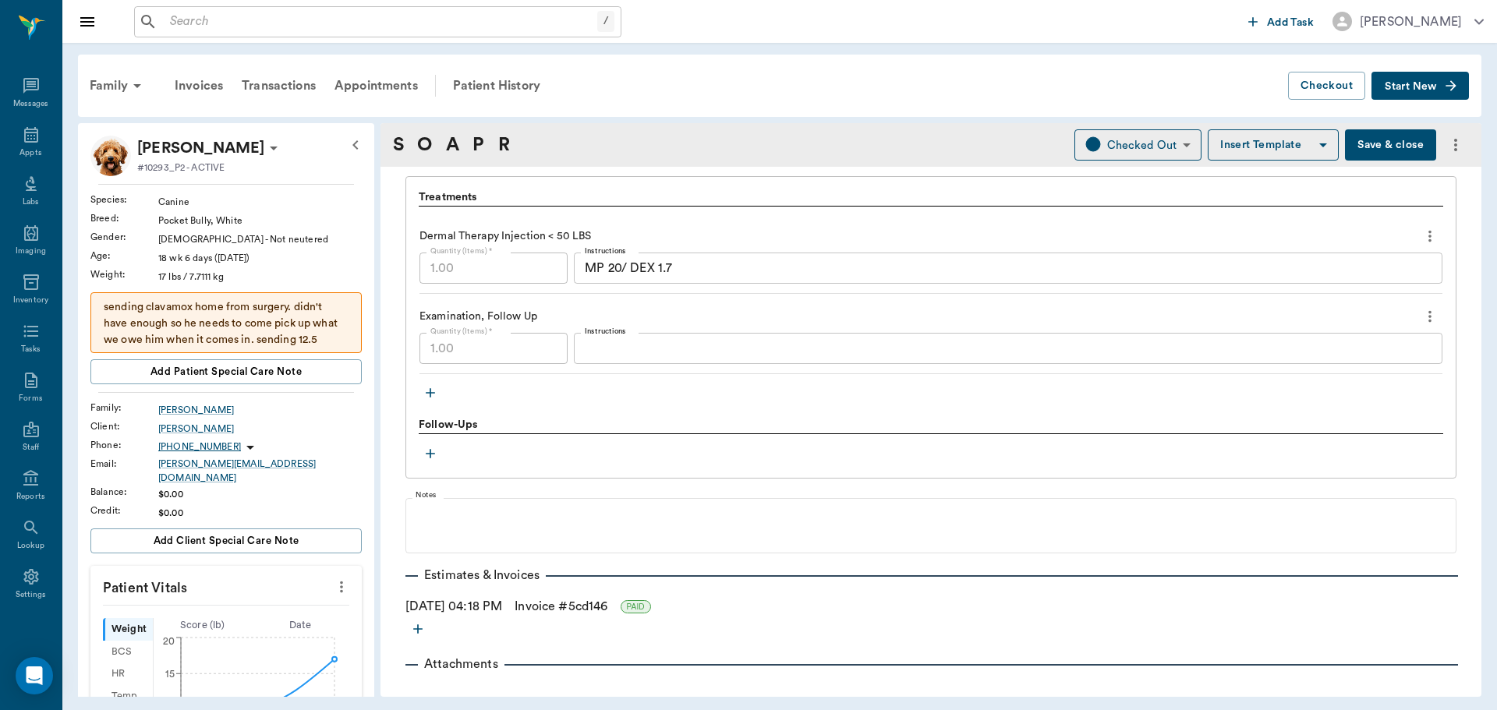
scroll to position [1133, 0]
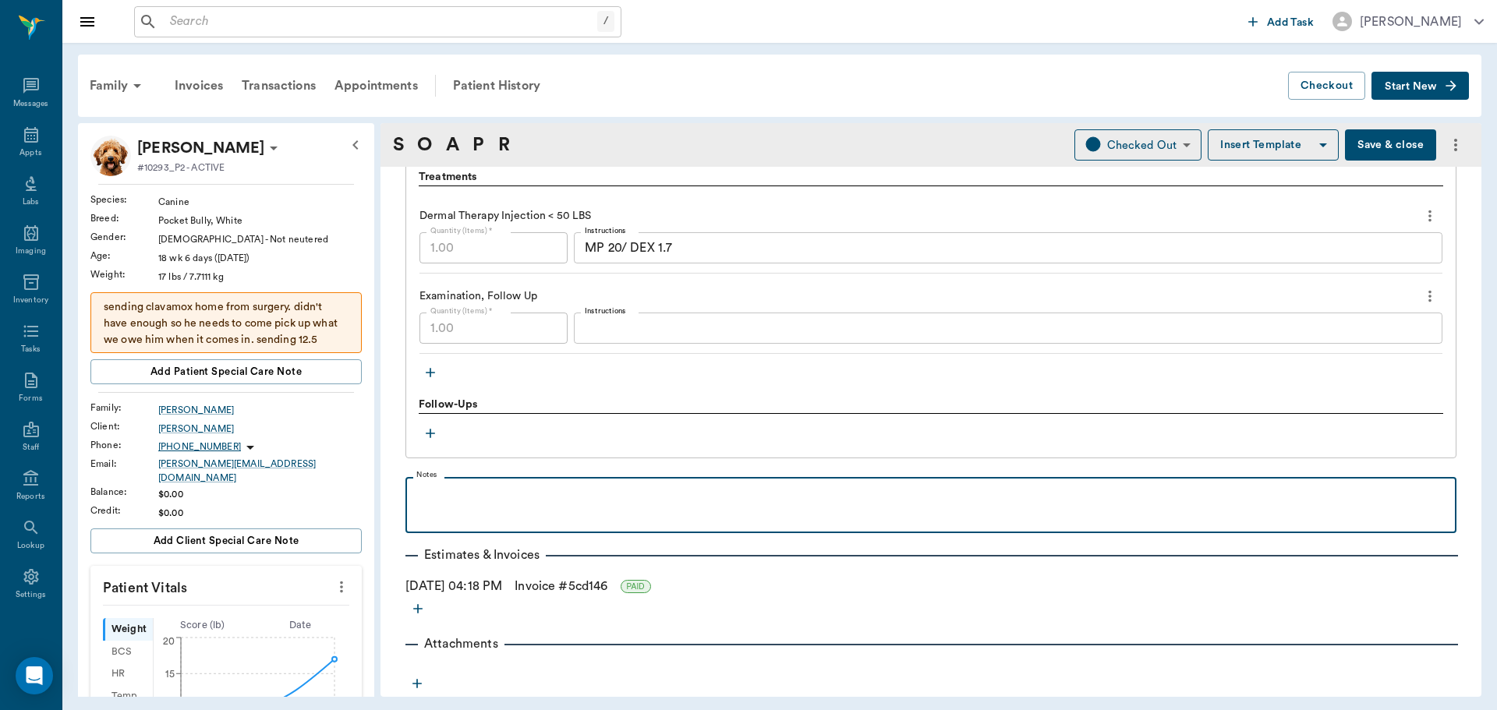
click at [455, 504] on div at bounding box center [930, 504] width 1035 height 39
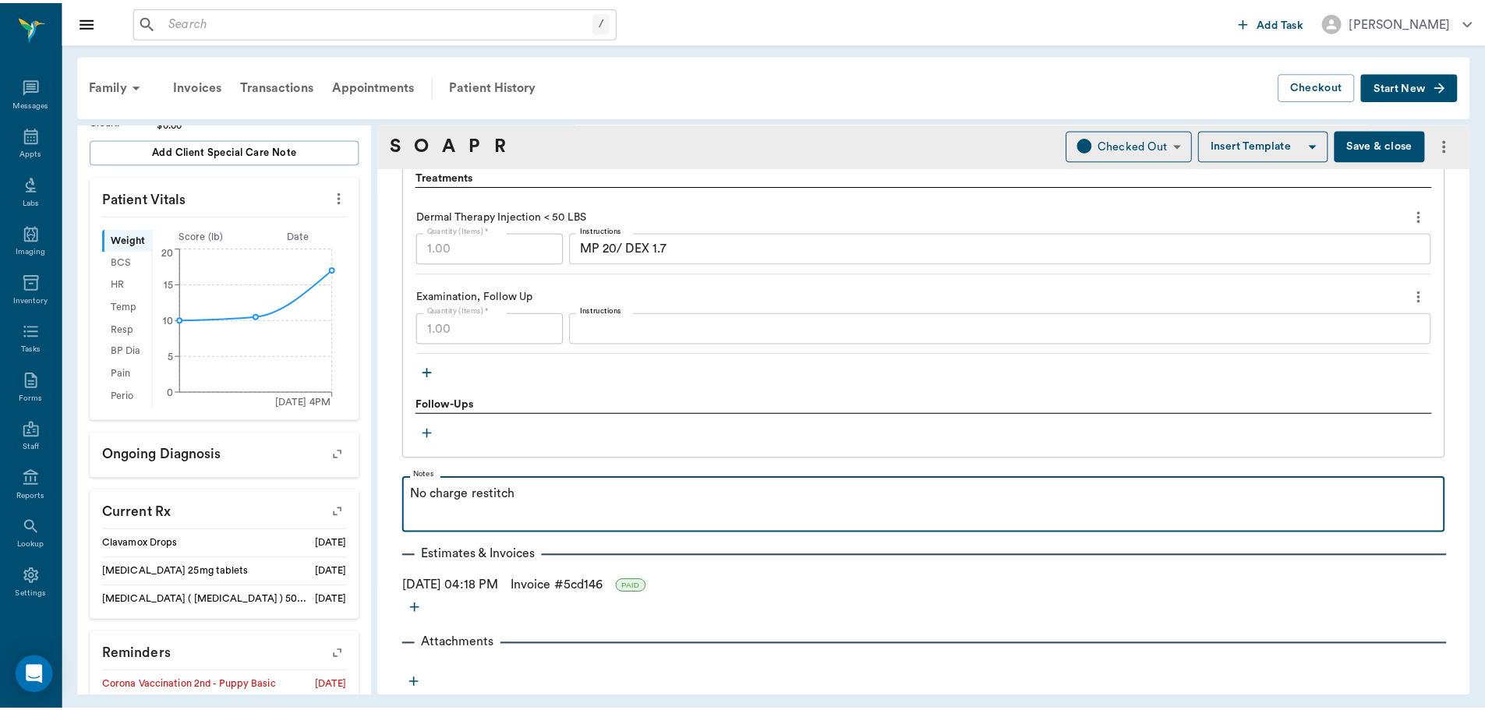
scroll to position [628, 0]
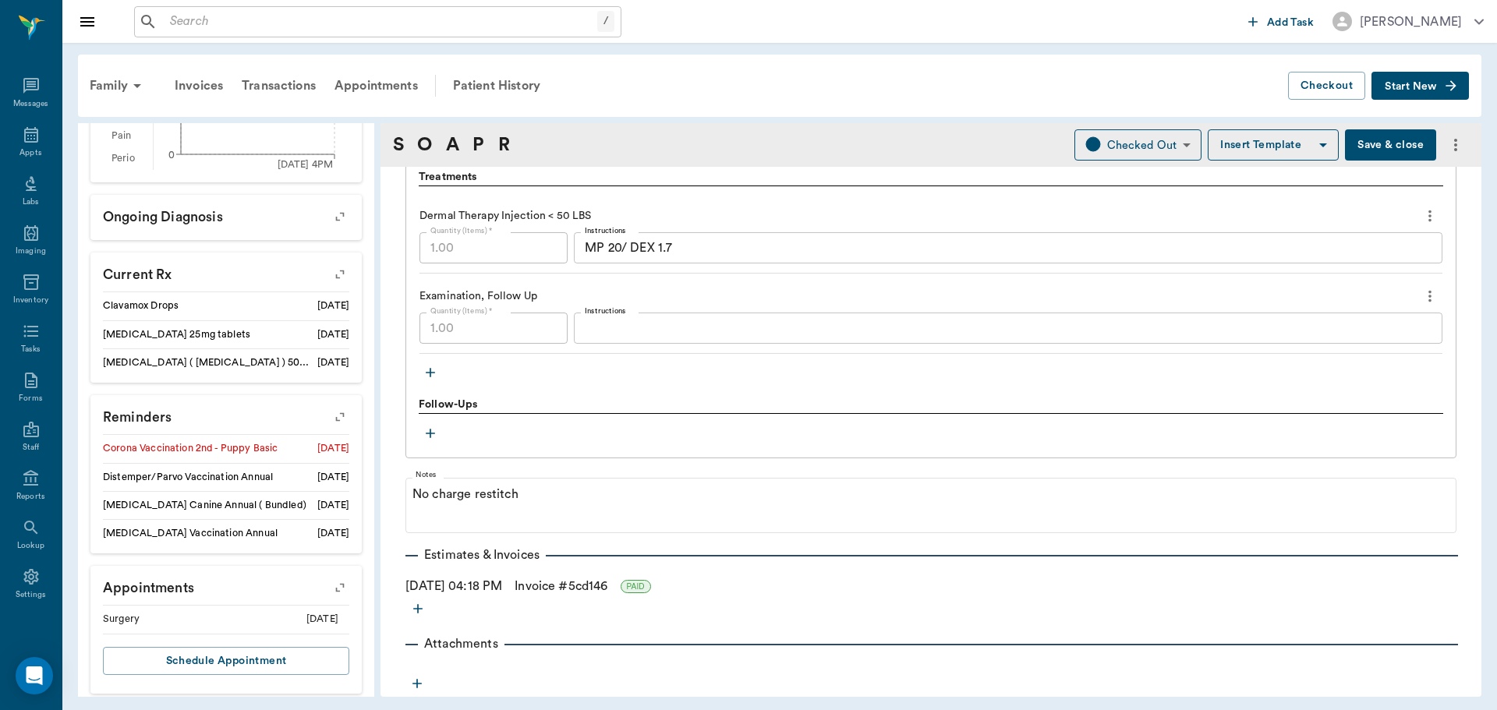
click at [1371, 138] on button "Save & close" at bounding box center [1390, 144] width 91 height 31
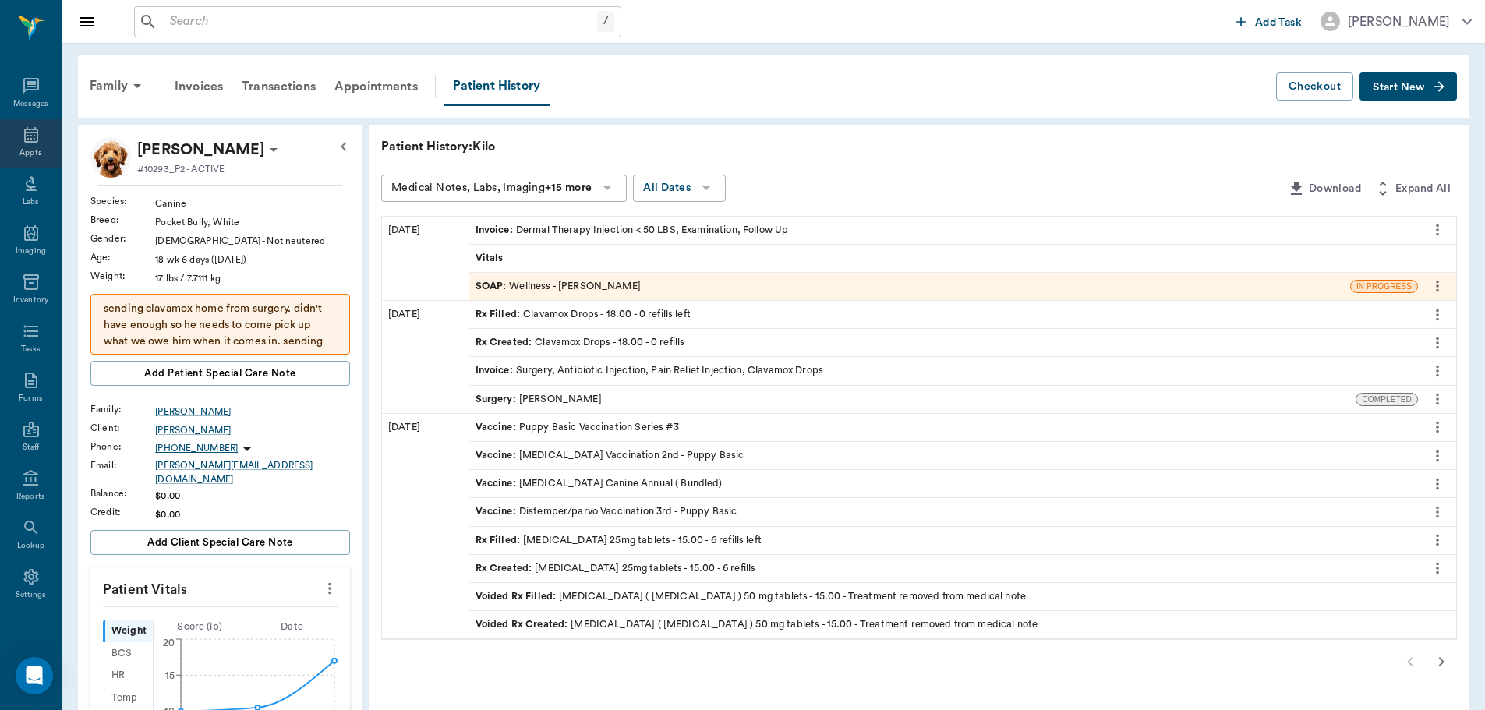
click at [27, 154] on div "Appts" at bounding box center [30, 153] width 22 height 12
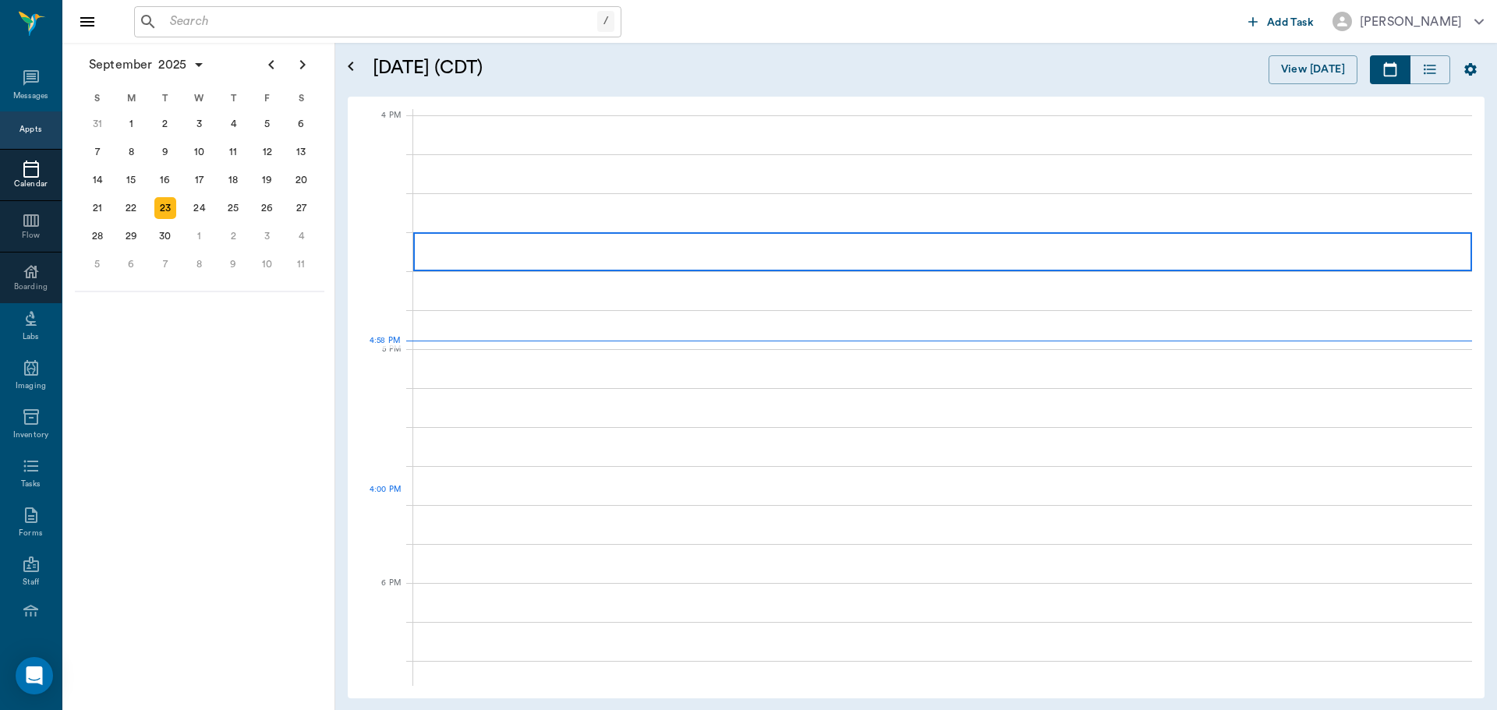
scroll to position [1871, 0]
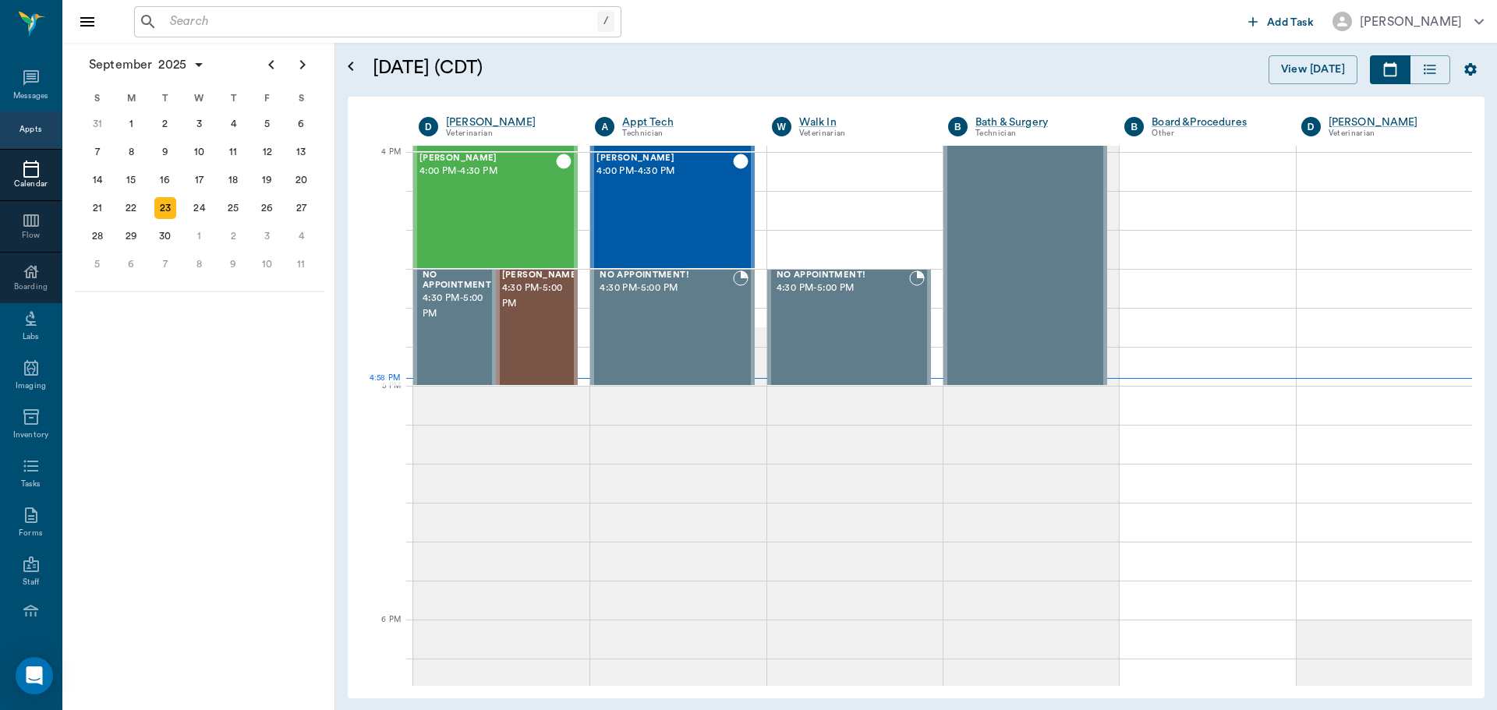
click at [273, 31] on input "text" at bounding box center [380, 22] width 433 height 22
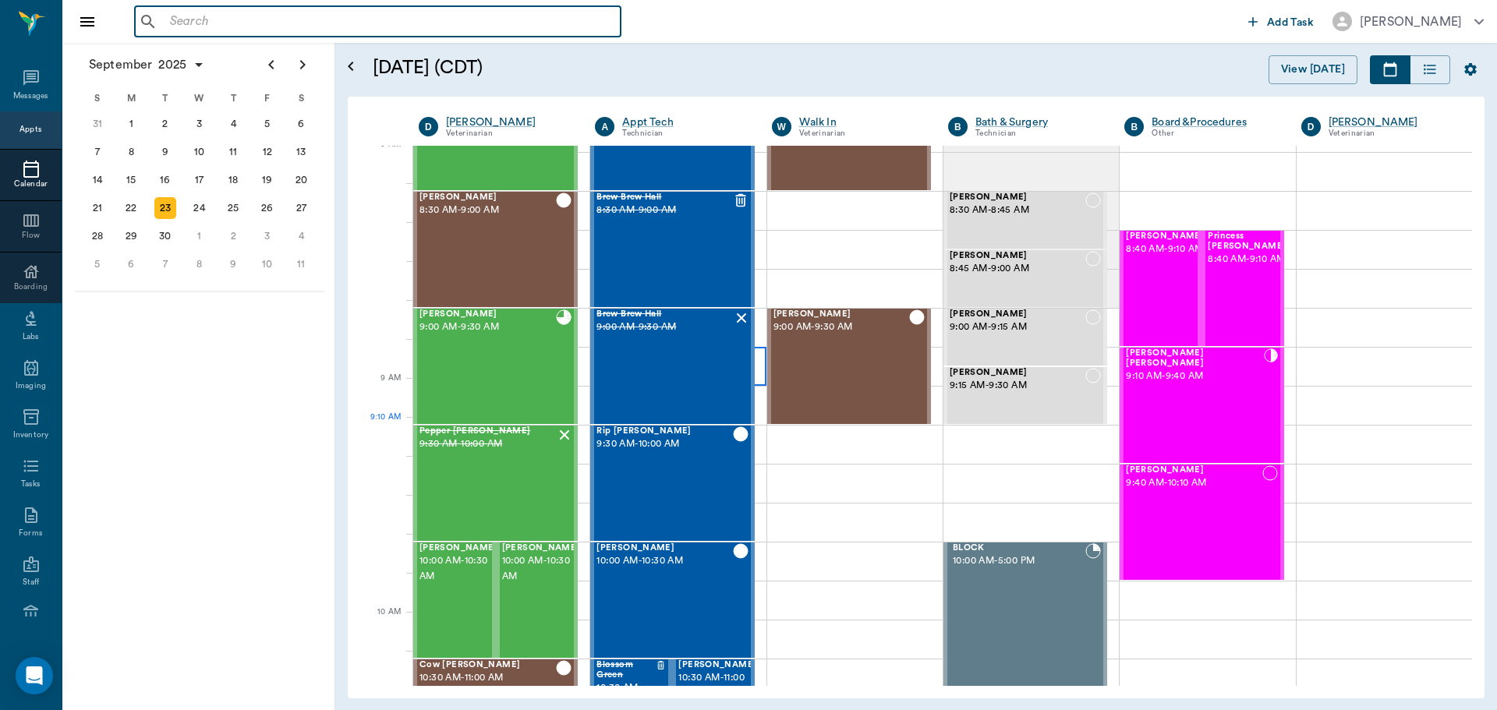
scroll to position [0, 0]
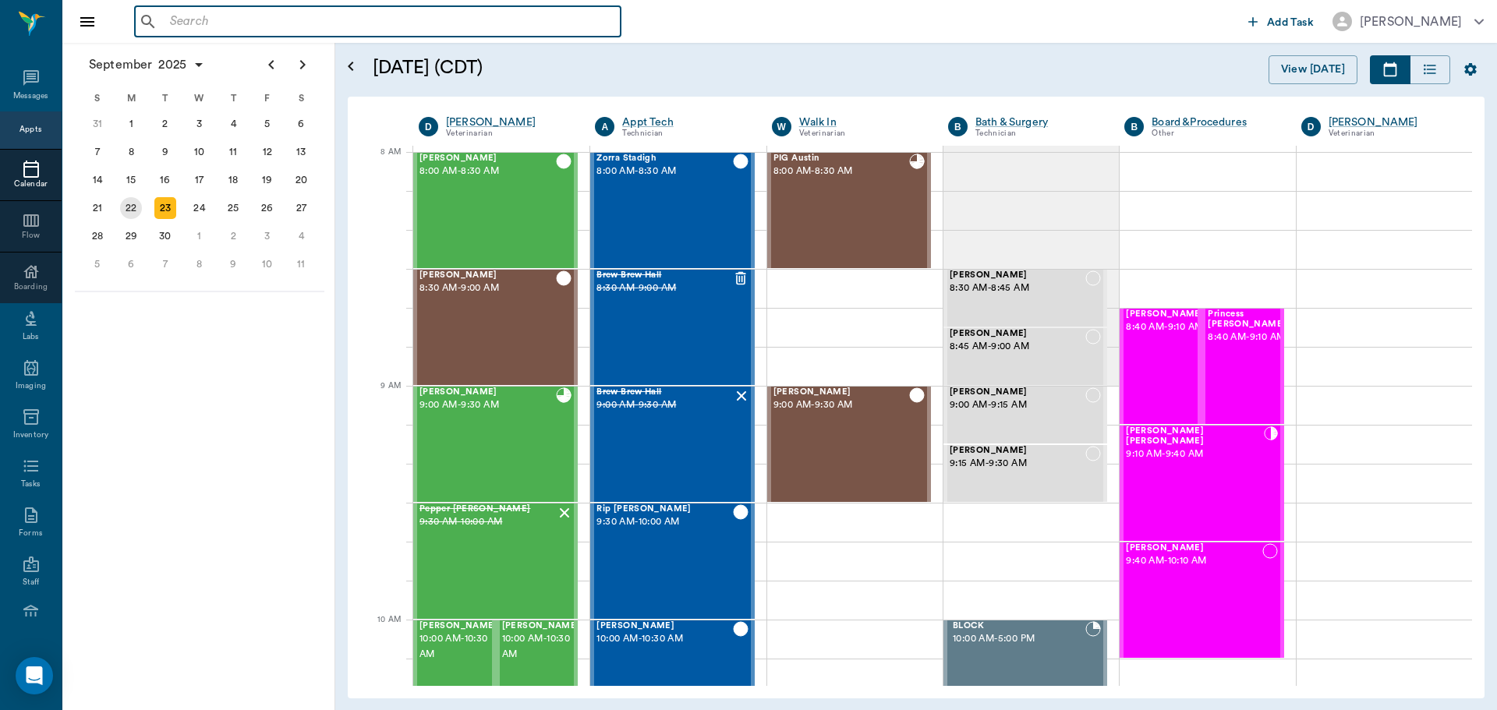
click at [135, 210] on div "22" at bounding box center [131, 208] width 22 height 22
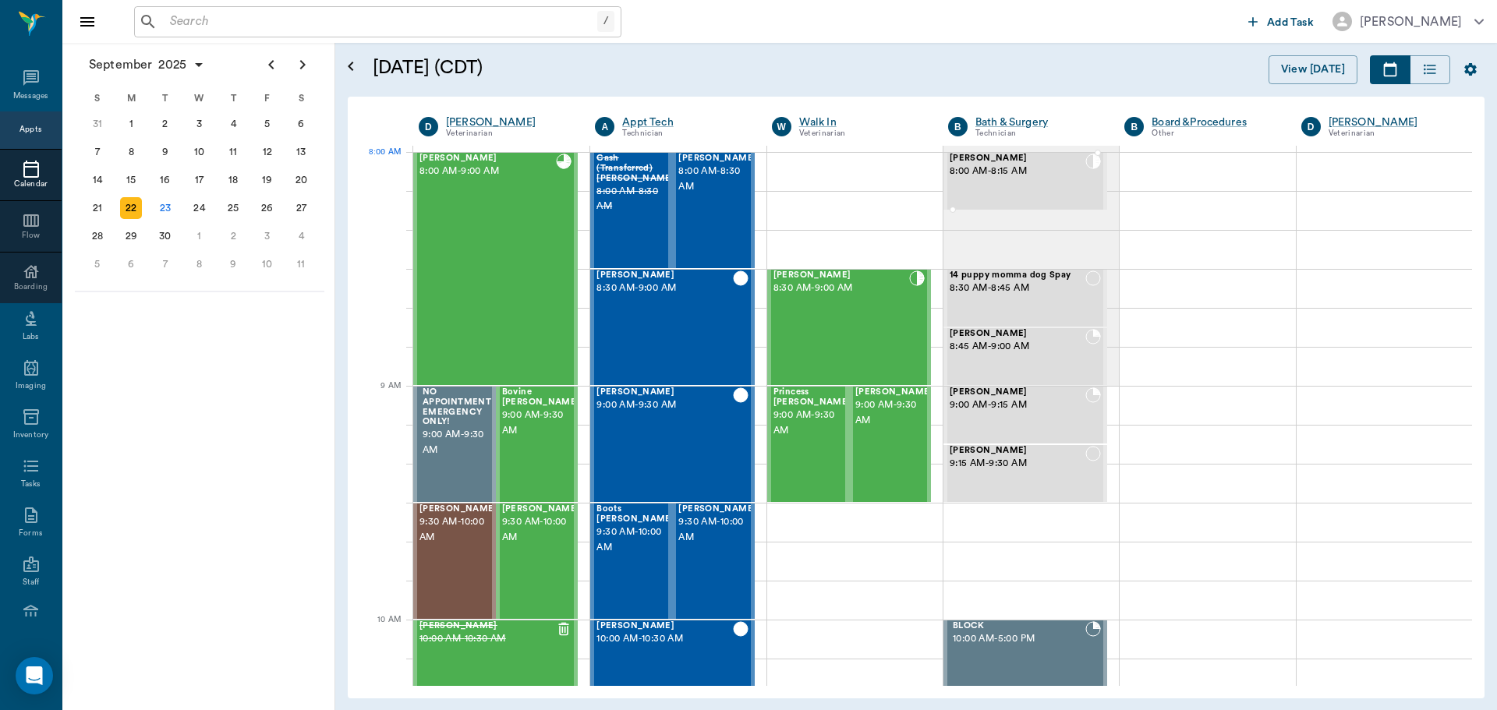
click at [1023, 179] on div "[PERSON_NAME] 8:00 AM - 8:15 AM" at bounding box center [1018, 181] width 136 height 55
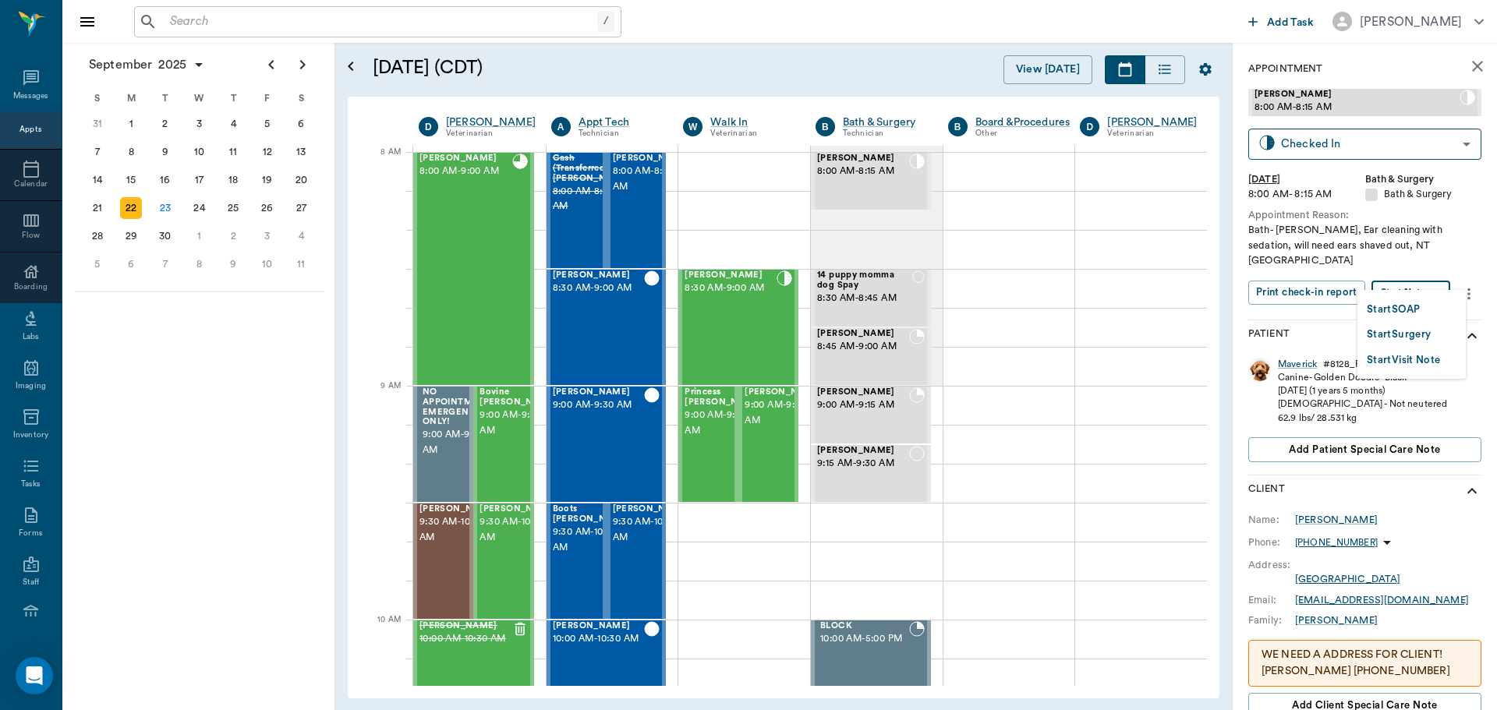
click at [1412, 284] on body "/ ​ Add Task [PERSON_NAME] Nectar Messages Appts Calendar Flow Boarding Labs Im…" at bounding box center [748, 355] width 1497 height 710
click at [1413, 310] on button "Start SOAP" at bounding box center [1393, 310] width 53 height 18
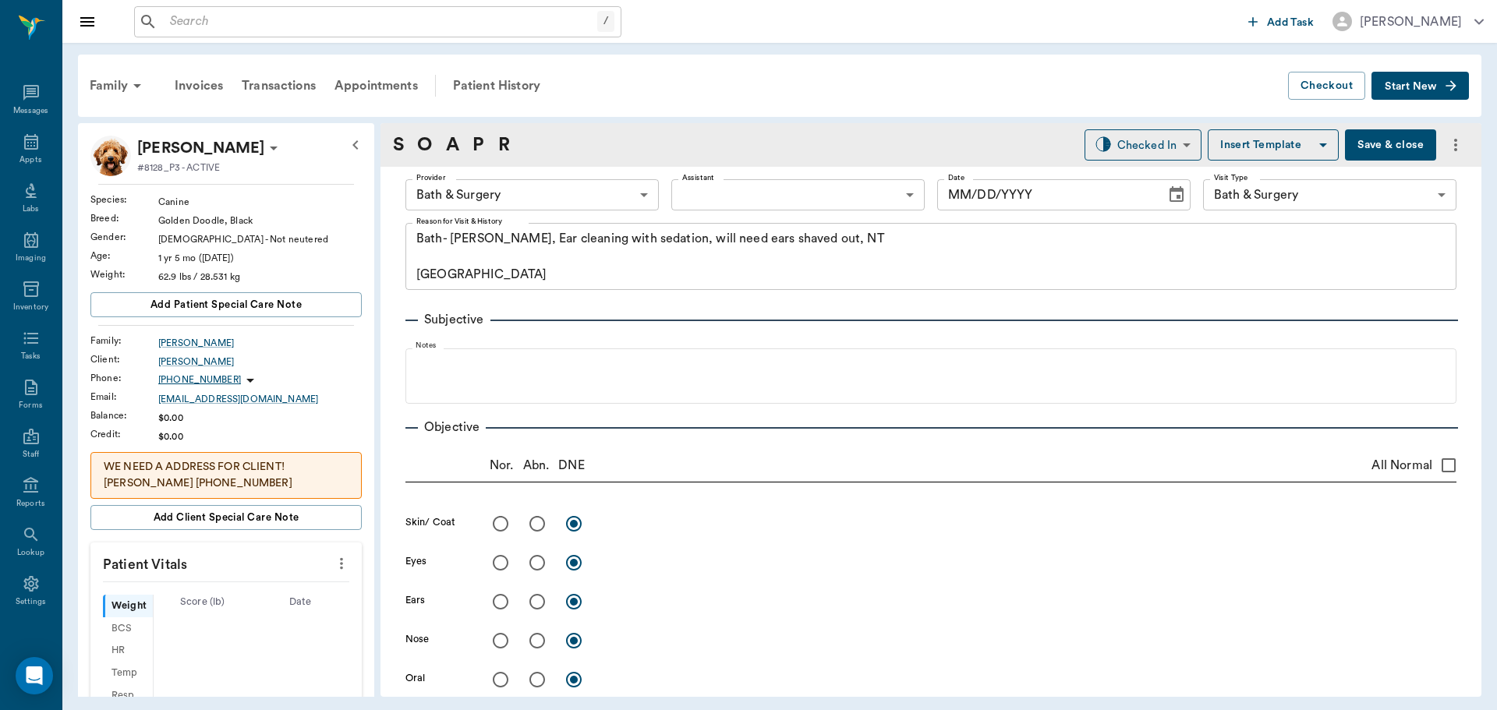
type input "63ec2f075fda476ae8351a4a"
type input "67479aab0de4f58b269e34fc"
type textarea "Bath- [PERSON_NAME], Ear cleaning with sedation, will need ears shaved out, NT …"
type input "[DATE]"
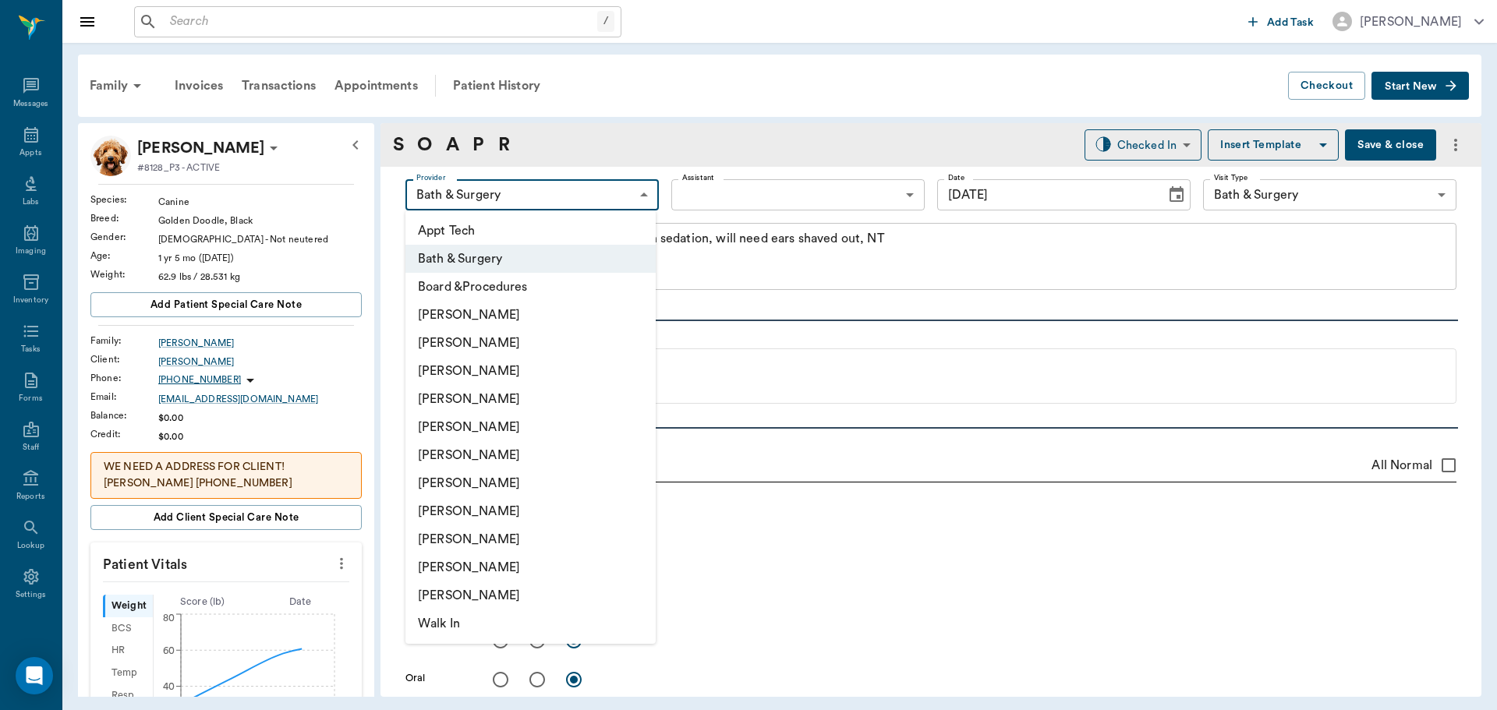
click at [512, 198] on body "/ ​ Add Task [PERSON_NAME] Nectar Messages Appts Labs Imaging Inventory Tasks F…" at bounding box center [748, 355] width 1497 height 710
click at [510, 483] on li "[PERSON_NAME]" at bounding box center [530, 483] width 250 height 28
type input "682b670d8bdc6f7f8feef3db"
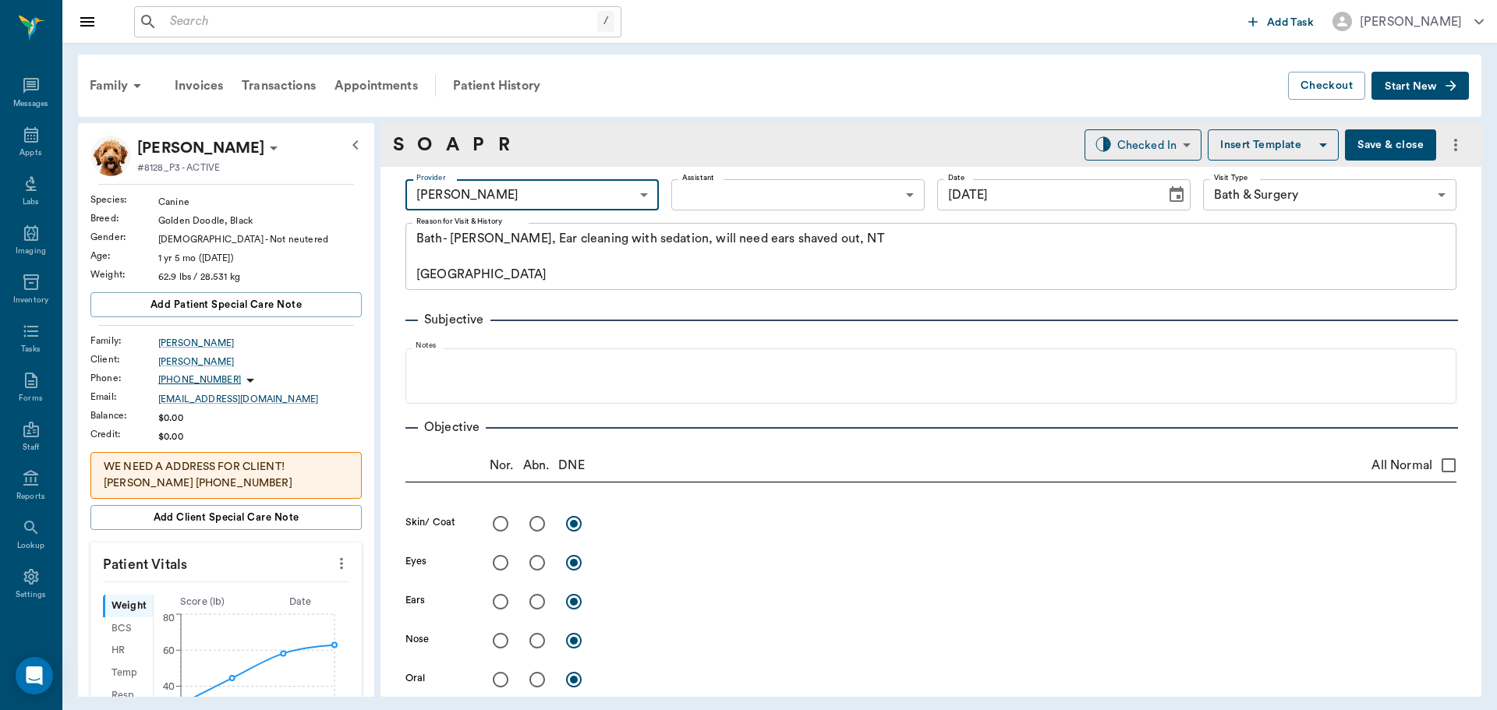
click at [709, 188] on body "/ ​ Add Task [PERSON_NAME] Nectar Messages Appts Labs Imaging Inventory Tasks F…" at bounding box center [748, 355] width 1497 height 710
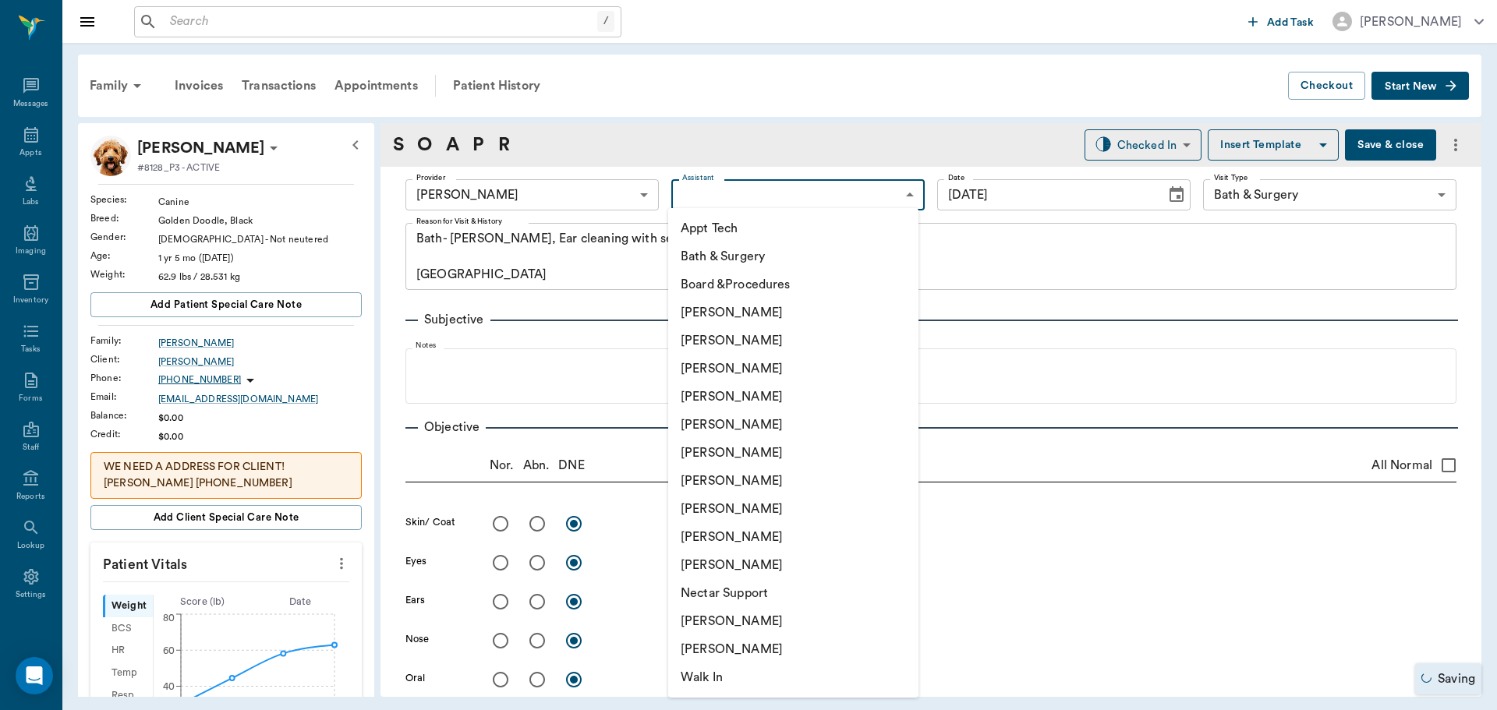
click at [712, 225] on li "Appt Tech" at bounding box center [793, 228] width 250 height 28
type input "63ec2f075fda476ae8351a4c"
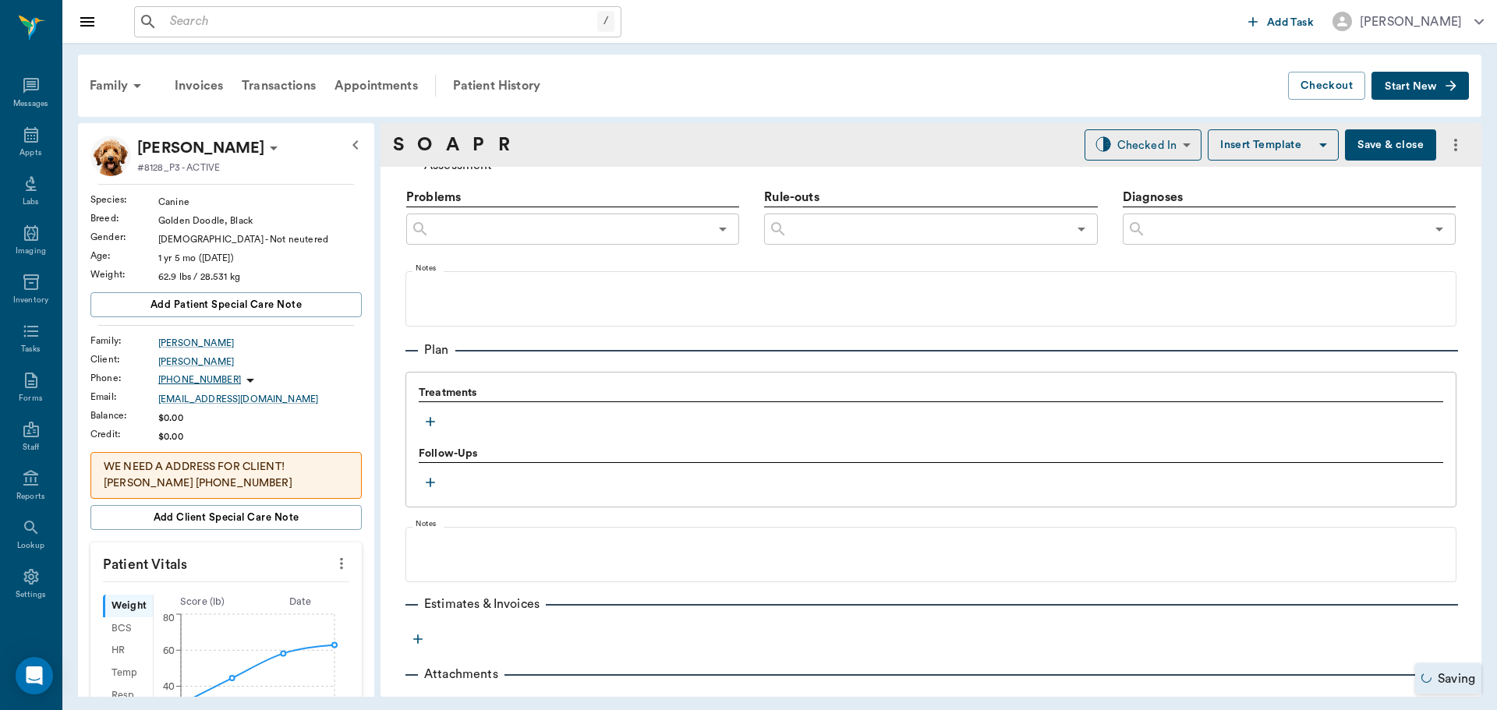
scroll to position [936, 0]
click at [432, 423] on icon "button" at bounding box center [431, 421] width 16 height 16
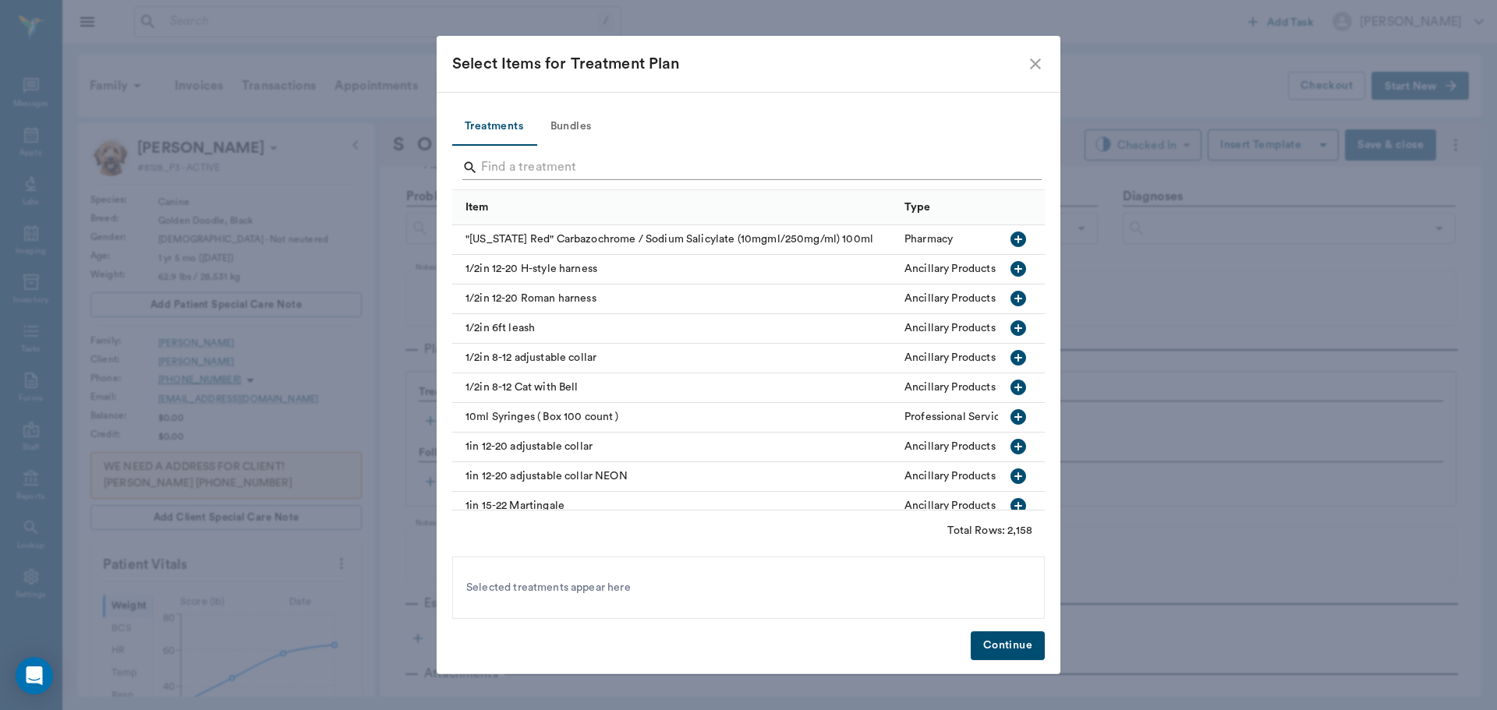
click at [568, 161] on input "Search" at bounding box center [749, 167] width 537 height 25
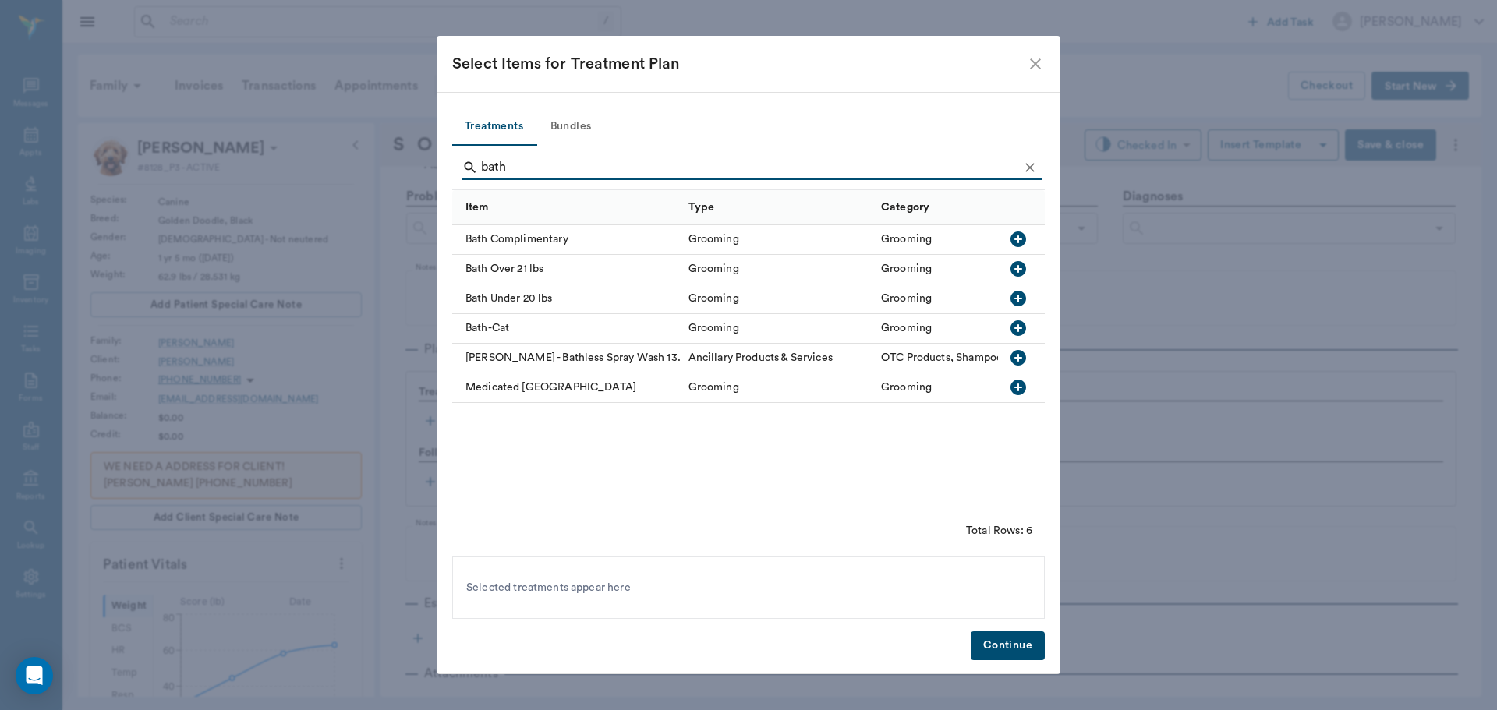
type input "bath"
click at [1030, 168] on icon "Clear" at bounding box center [1030, 168] width 16 height 16
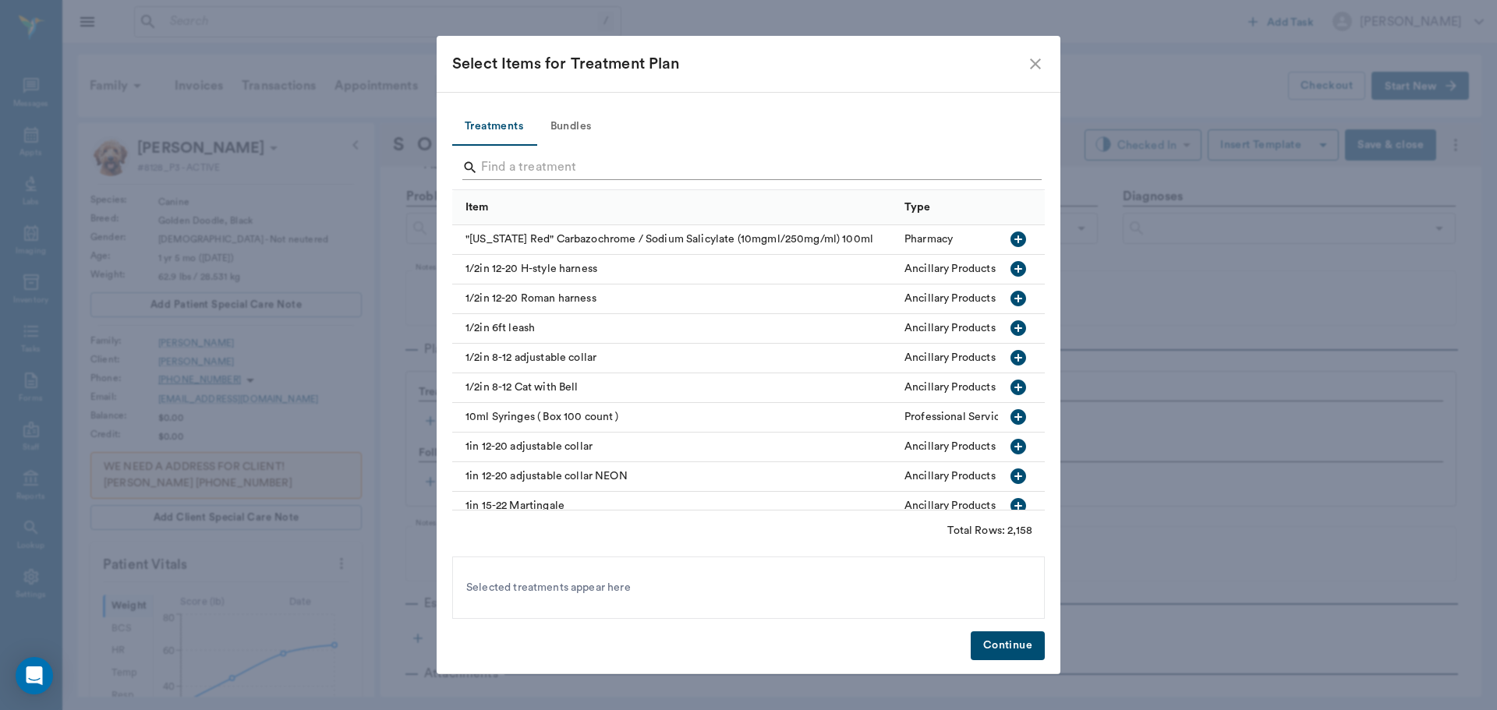
click at [1018, 168] on div "Search" at bounding box center [751, 167] width 579 height 25
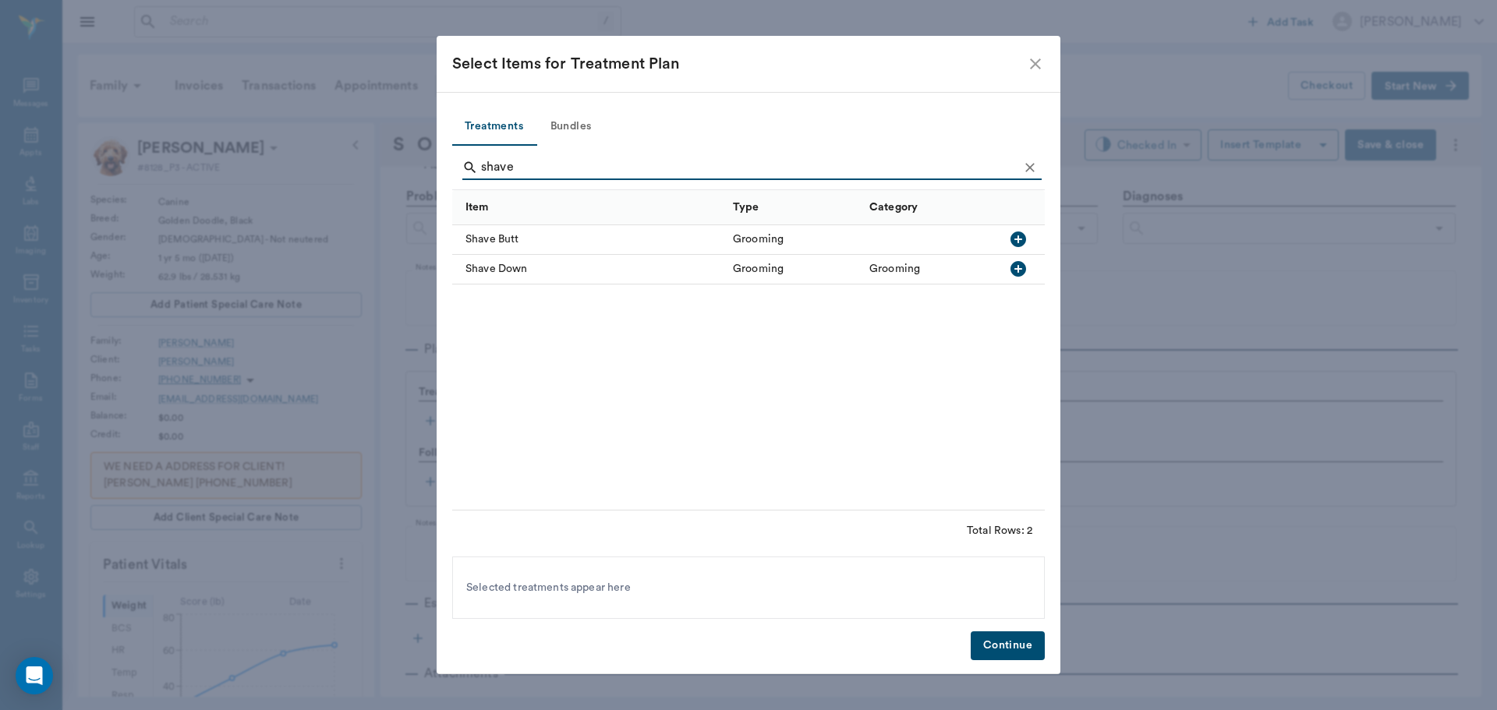
type input "shave"
click at [1027, 270] on icon "button" at bounding box center [1018, 269] width 19 height 19
click at [1032, 168] on icon "Clear" at bounding box center [1030, 168] width 16 height 16
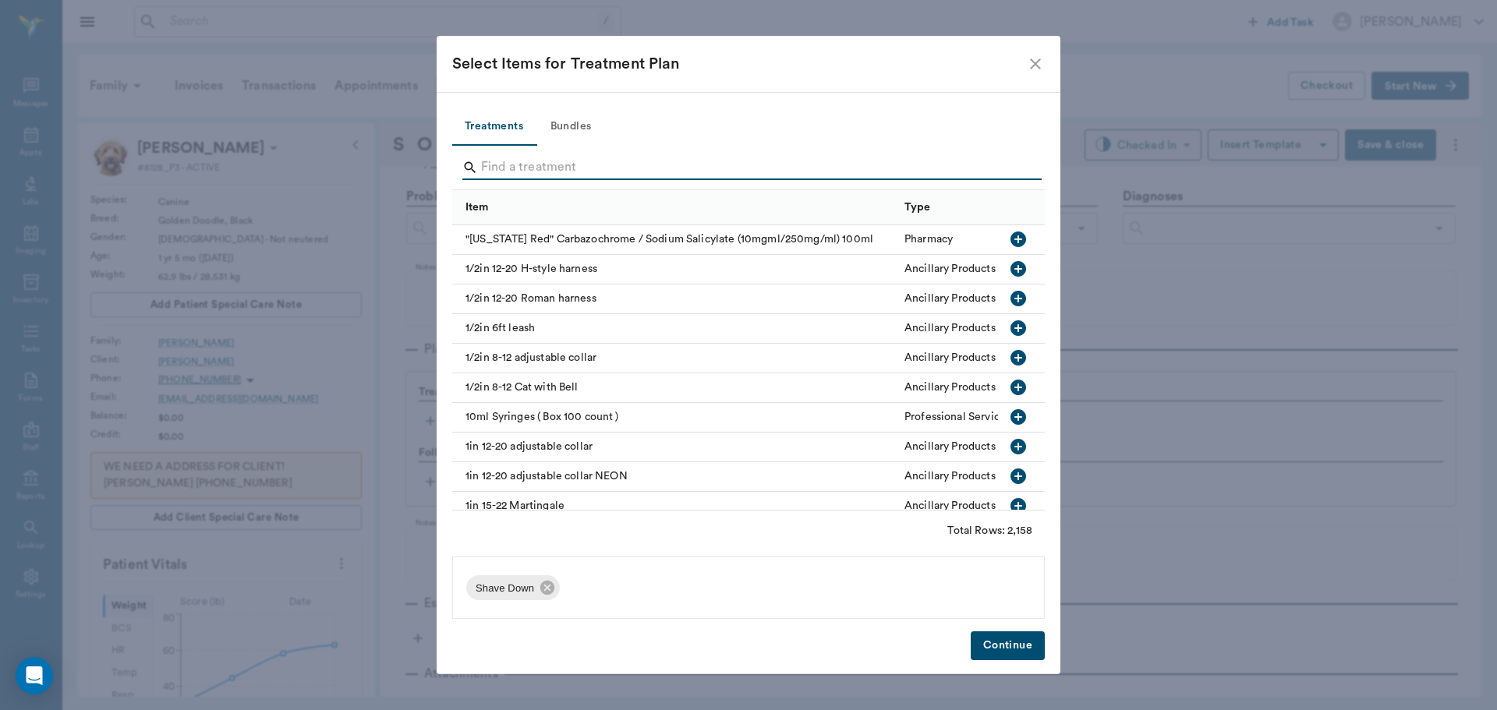
click at [1000, 171] on input "Search" at bounding box center [749, 167] width 537 height 25
click at [1031, 646] on button "Continue" at bounding box center [1008, 645] width 74 height 29
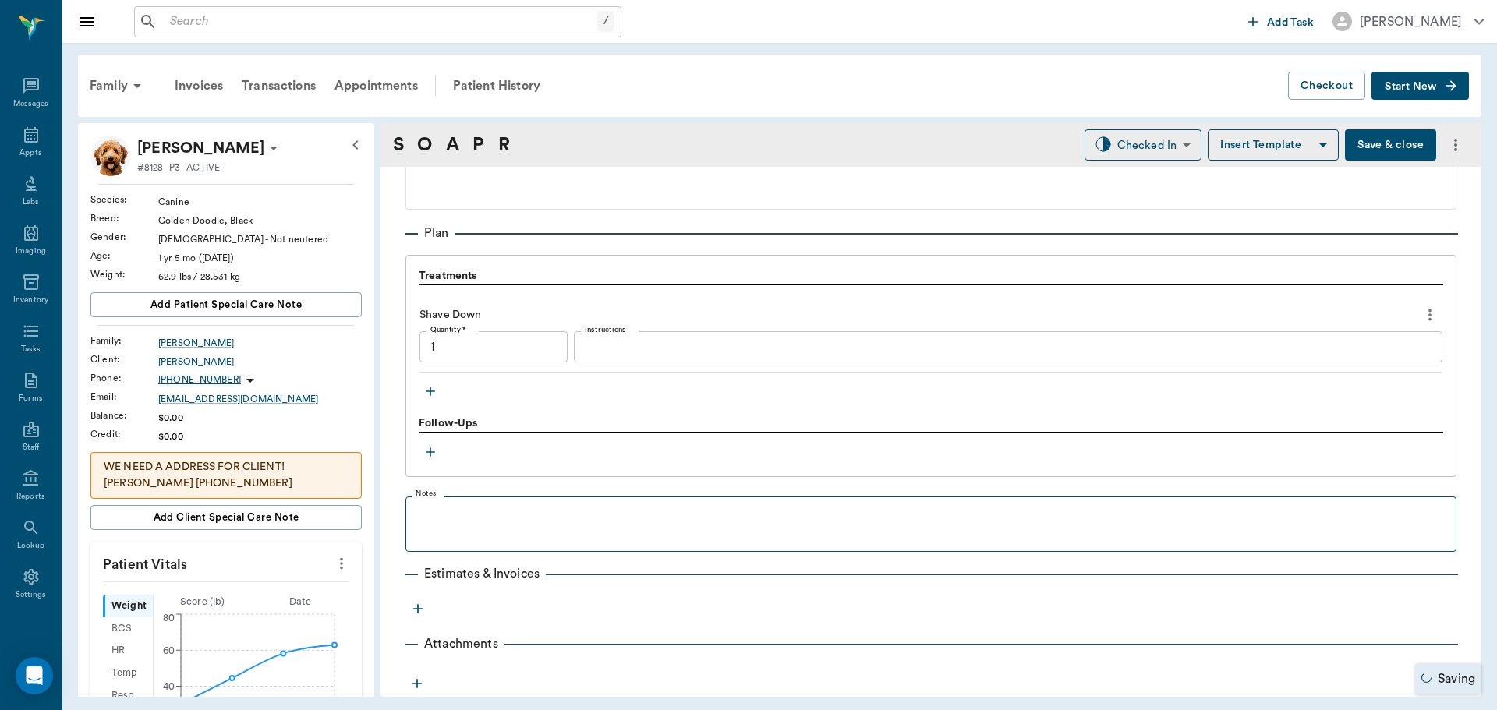
type input "1.00"
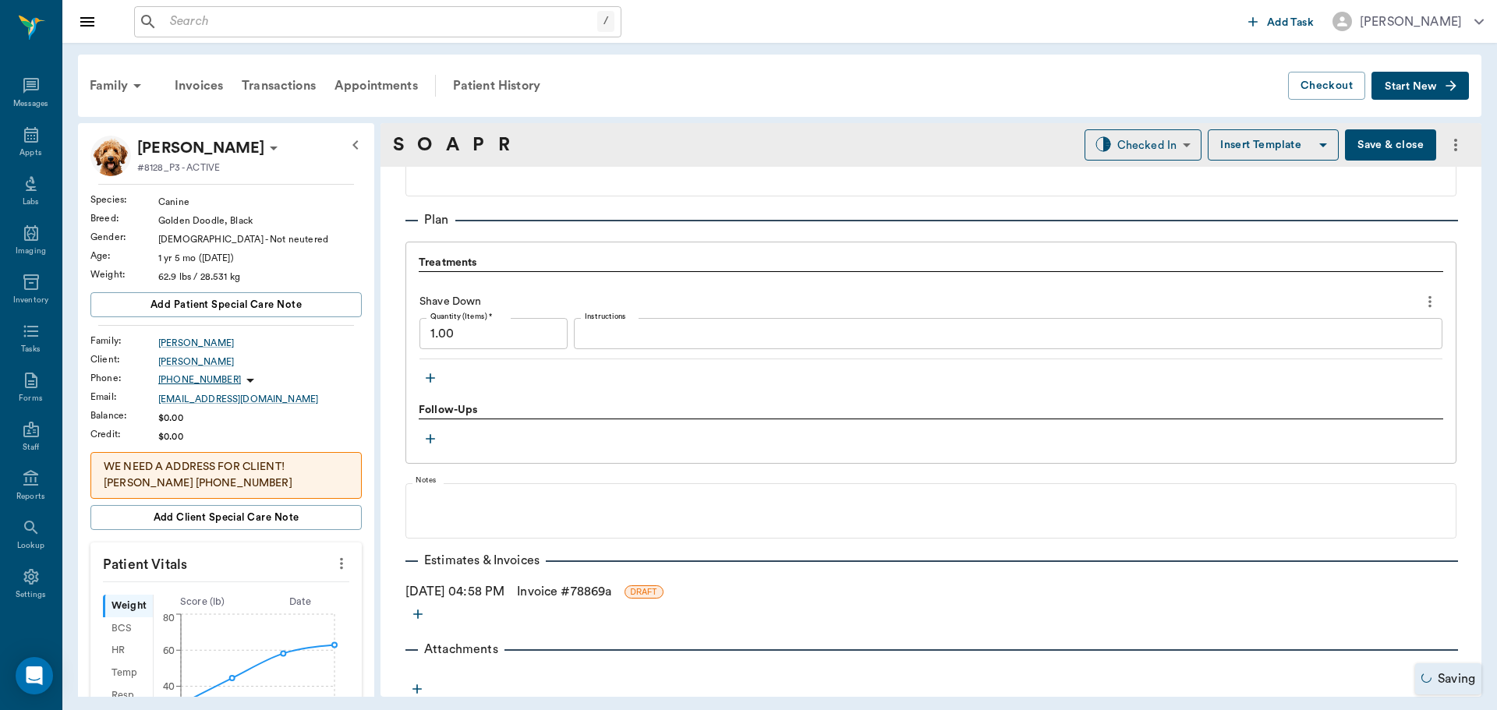
scroll to position [1070, 0]
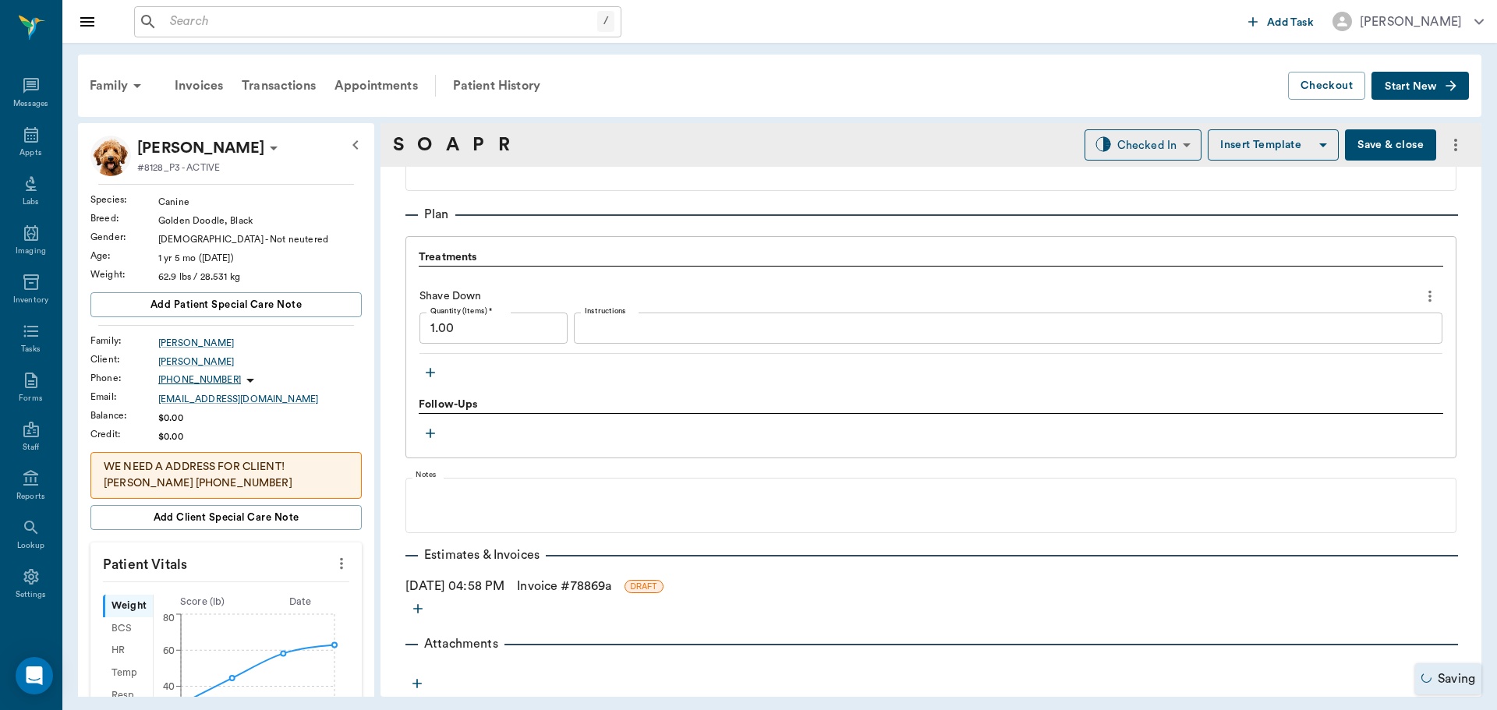
click at [557, 585] on link "Invoice # 78869a" at bounding box center [564, 586] width 94 height 19
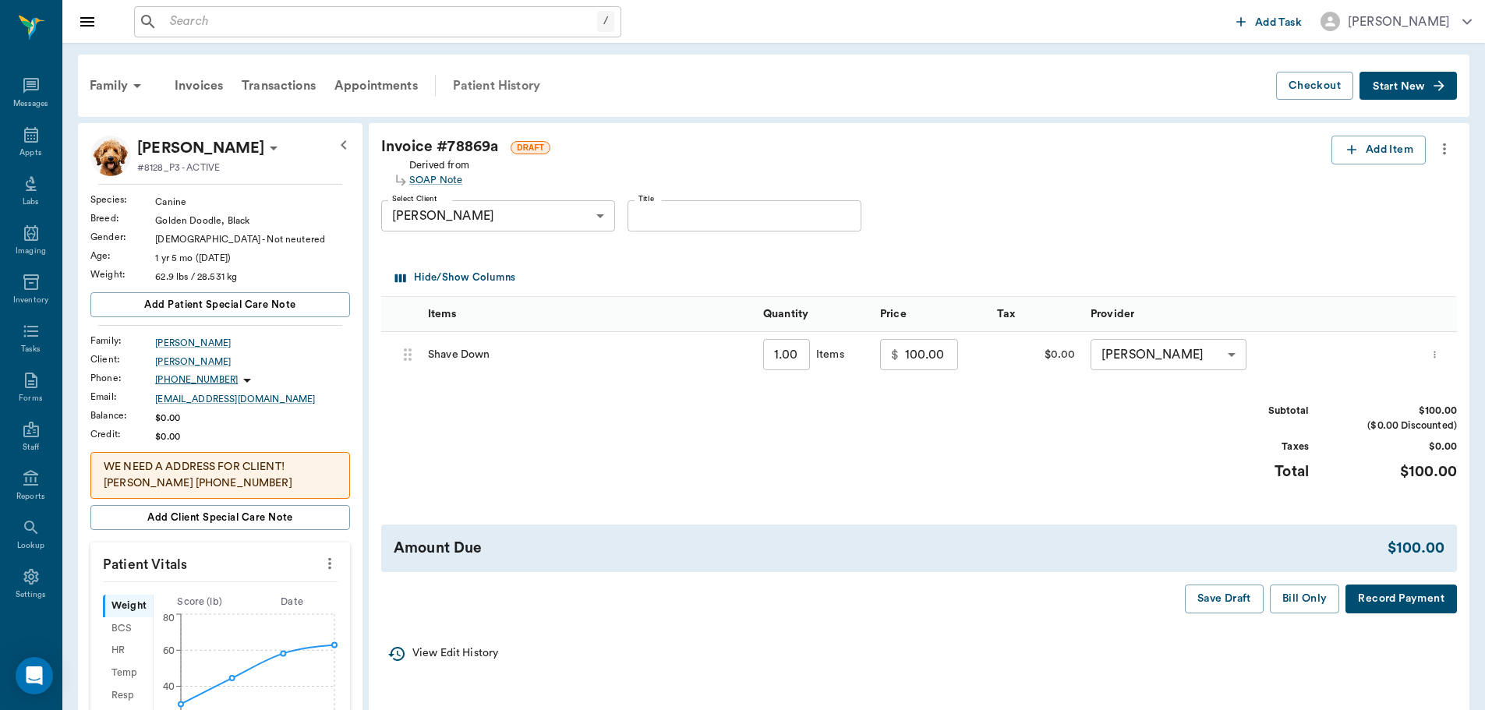
click at [529, 80] on div "Patient History" at bounding box center [497, 85] width 106 height 37
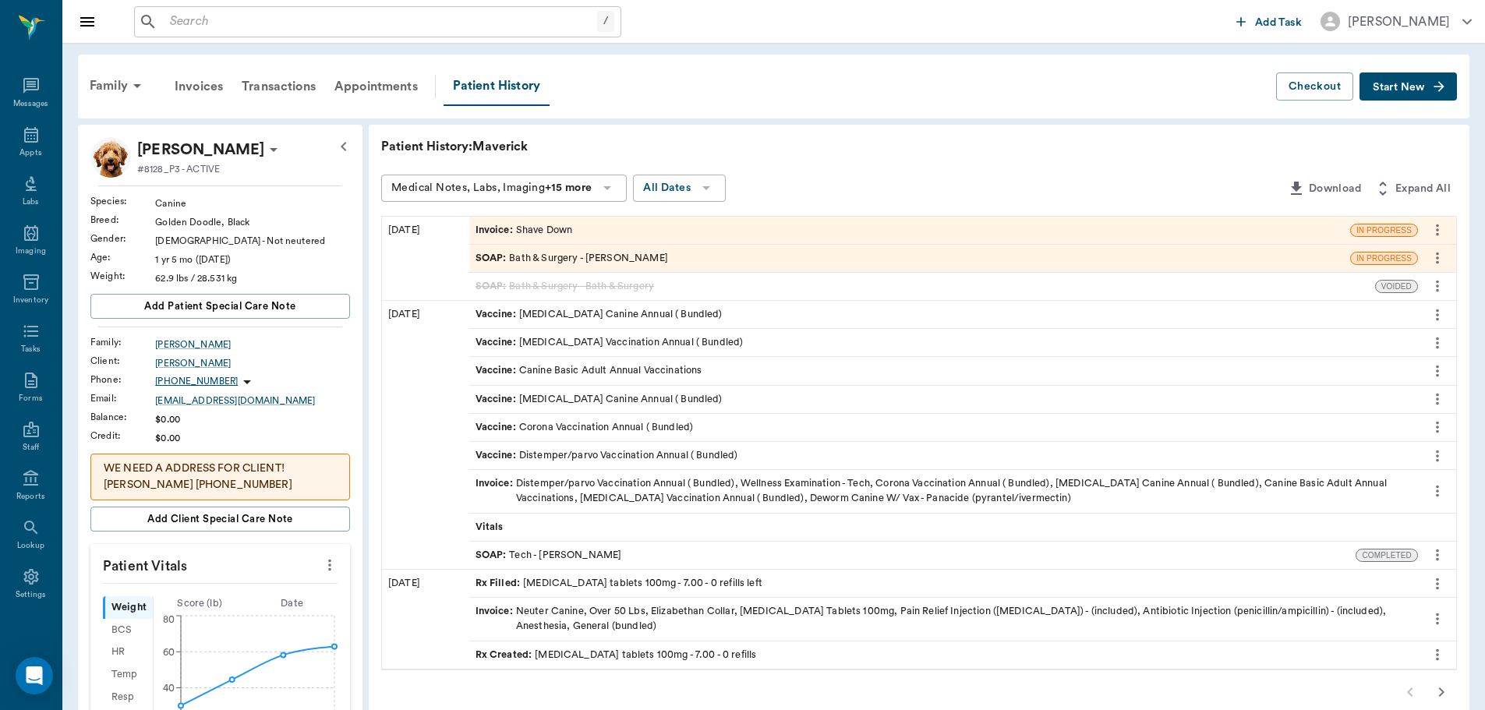
click at [629, 262] on div "SOAP : Bath & Surgery - [PERSON_NAME]" at bounding box center [572, 258] width 193 height 15
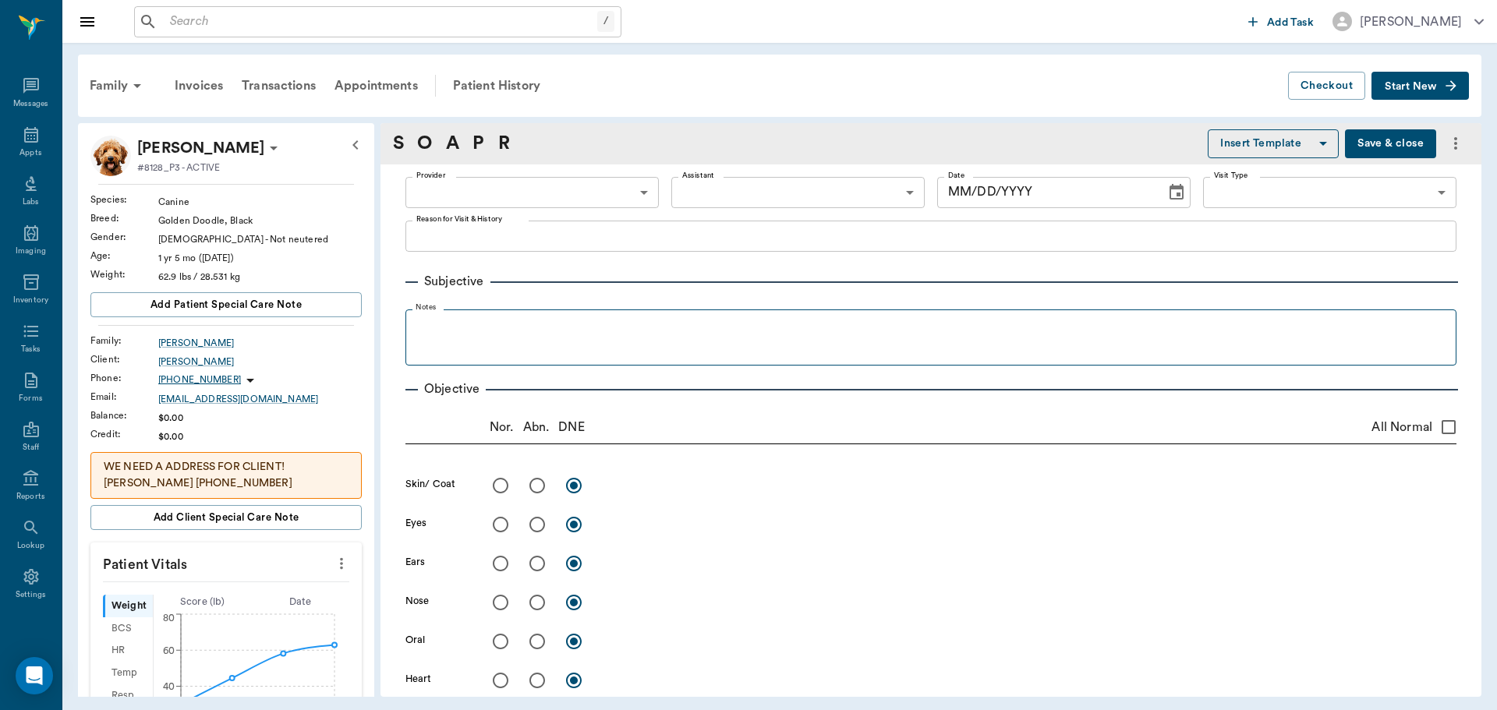
type input "682b670d8bdc6f7f8feef3db"
type input "63ec2f075fda476ae8351a4c"
type input "67479aab0de4f58b269e34fc"
type textarea "Bath- [PERSON_NAME], Ear cleaning with sedation, will need ears shaved out, NT …"
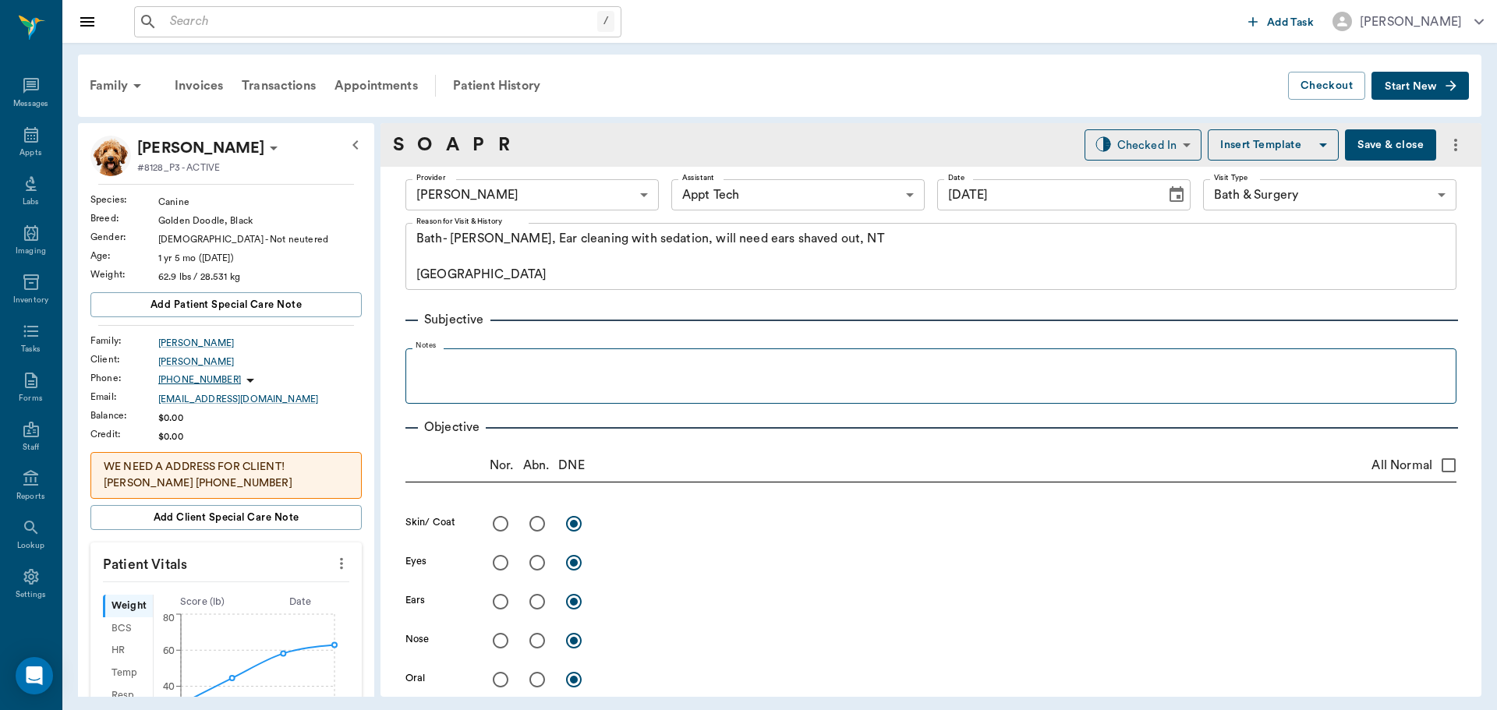
type input "[DATE]"
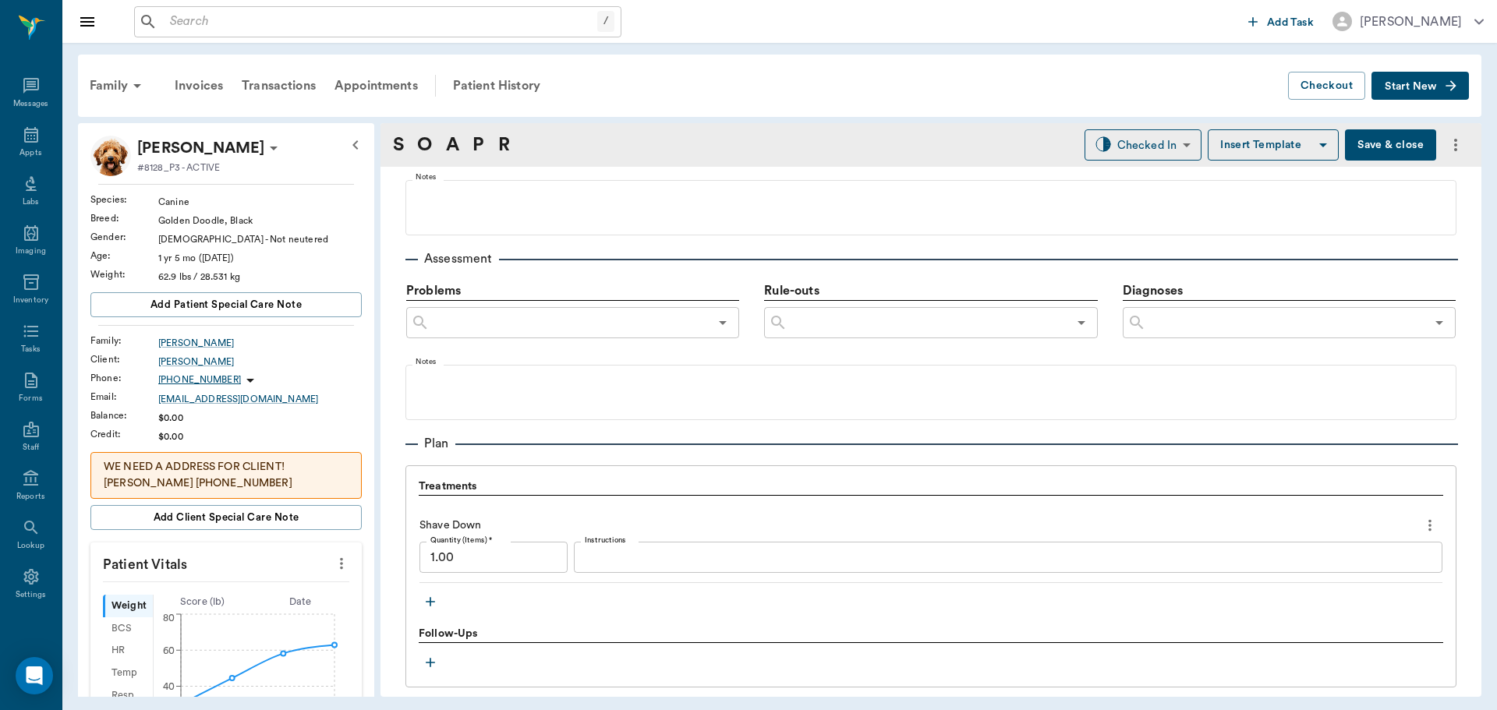
scroll to position [1014, 0]
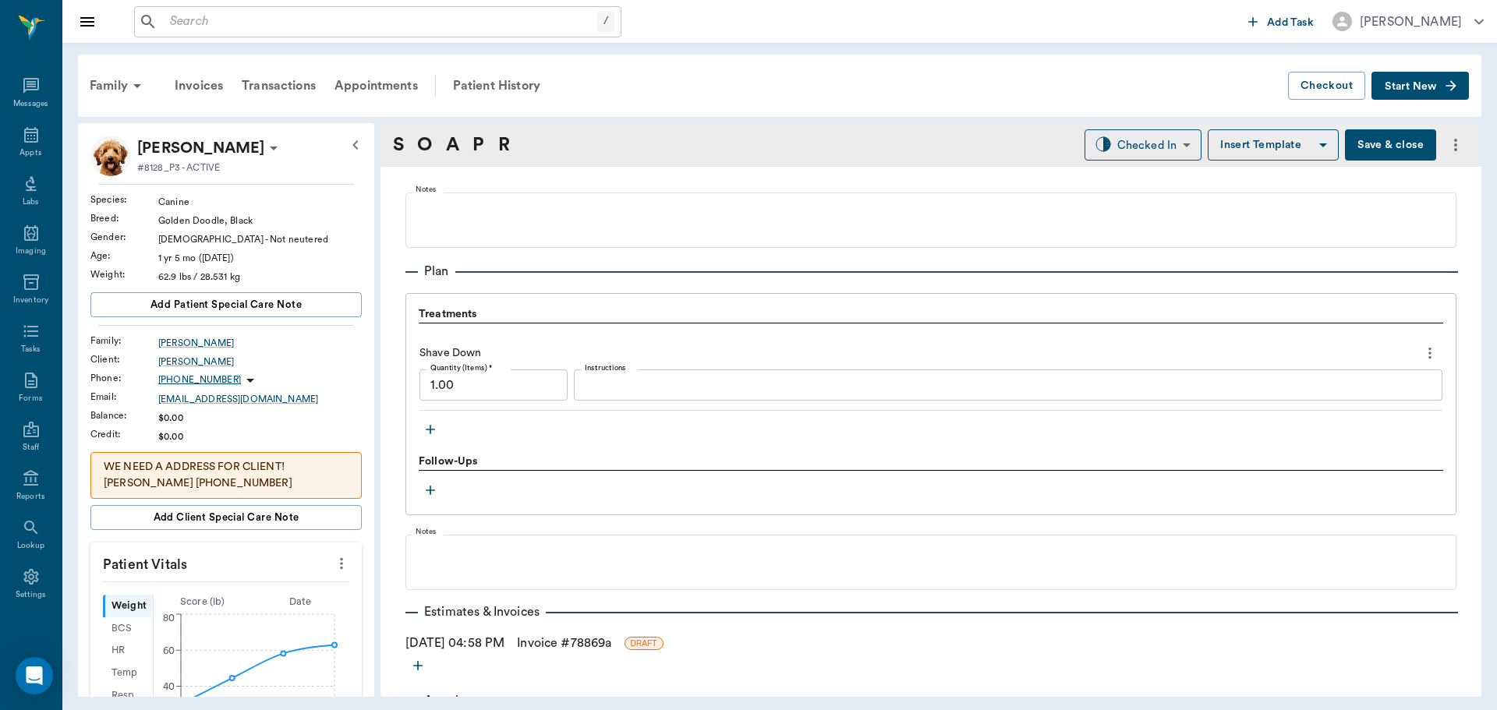
click at [424, 427] on icon "button" at bounding box center [431, 430] width 16 height 16
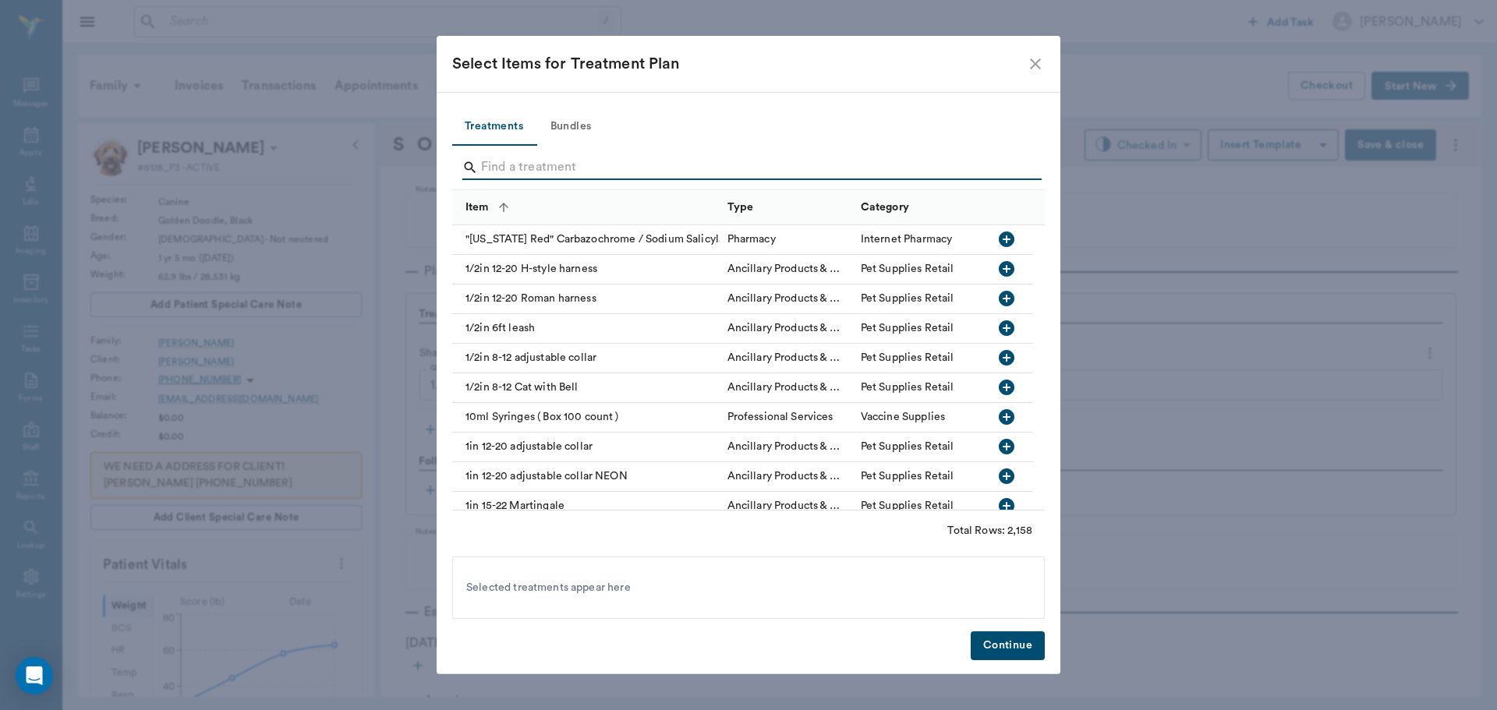
click at [559, 165] on input "Search" at bounding box center [749, 167] width 537 height 25
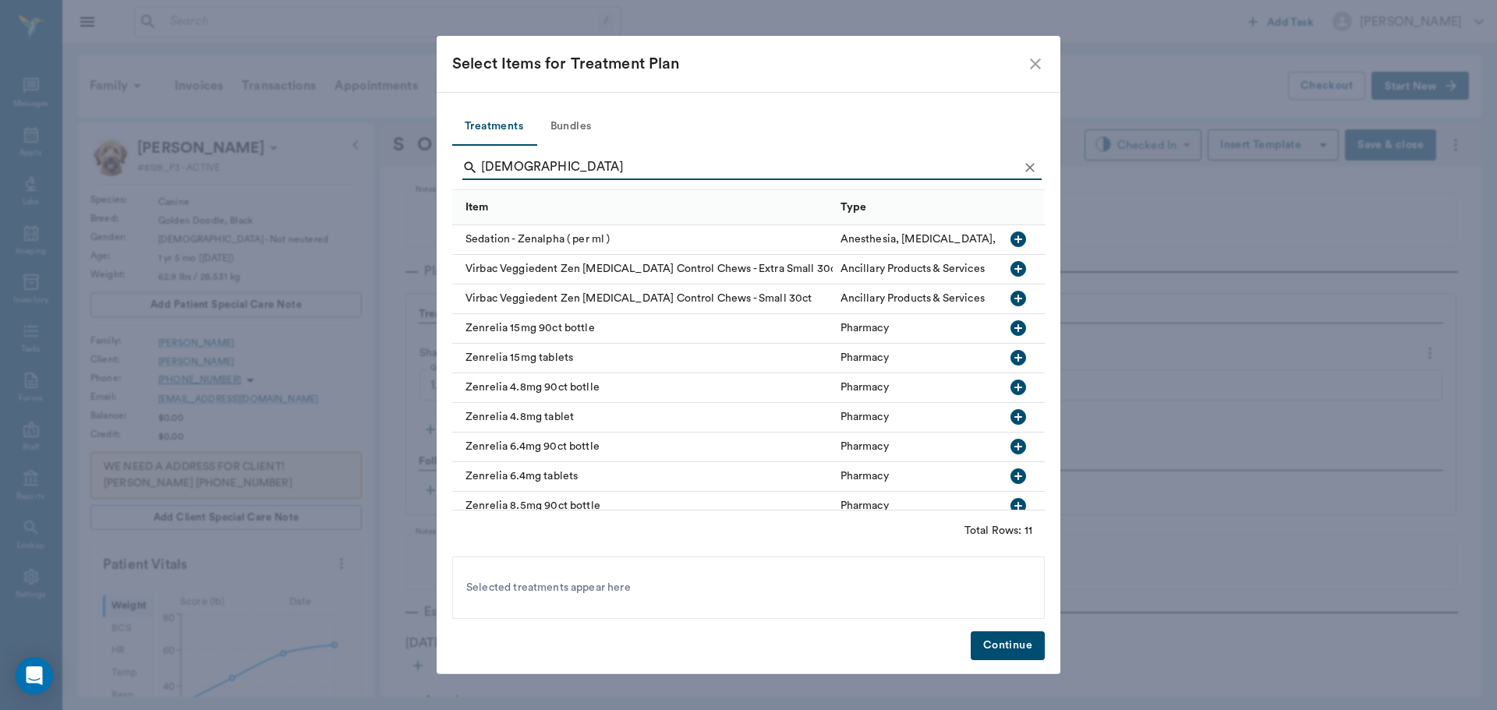
type input "[DEMOGRAPHIC_DATA]"
click at [1009, 243] on icon "button" at bounding box center [1018, 239] width 19 height 19
click at [993, 648] on button "Continue" at bounding box center [1008, 645] width 74 height 29
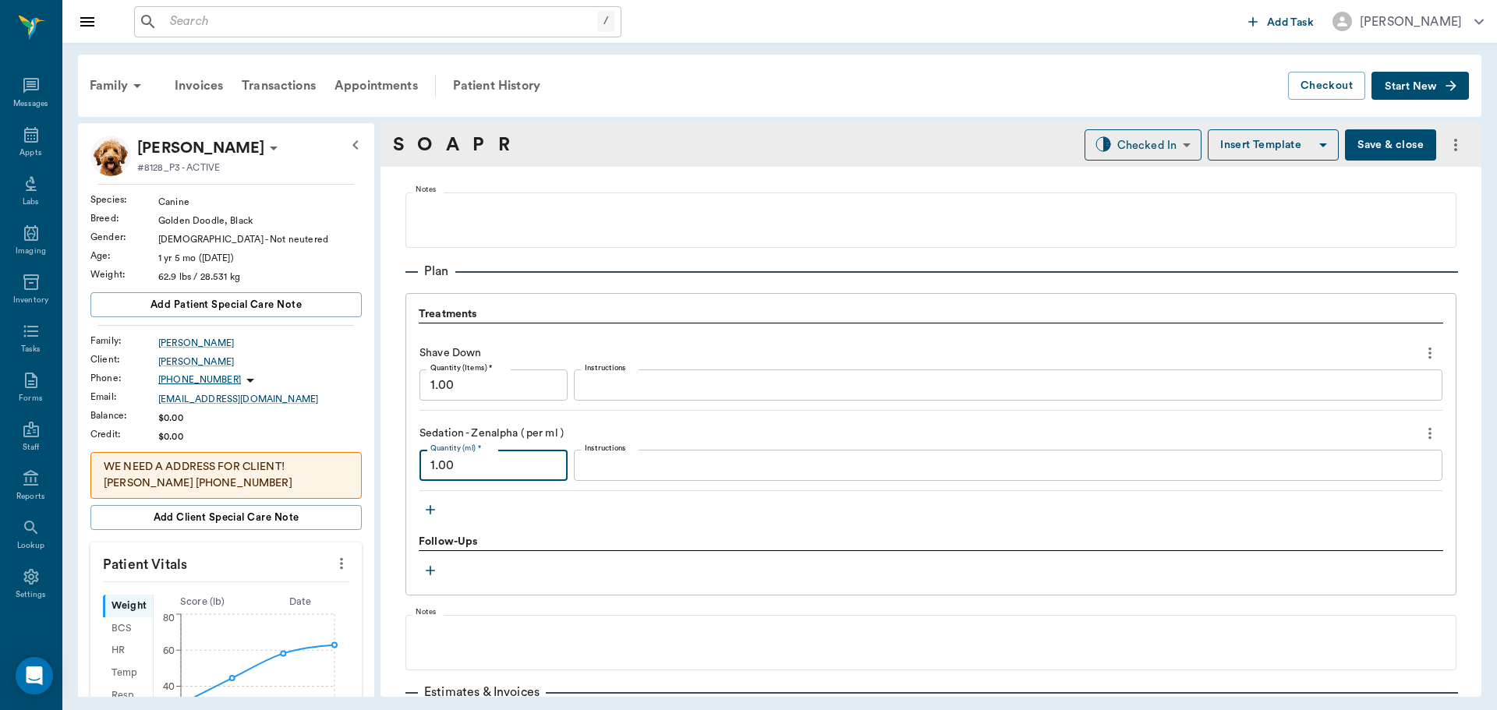
click at [472, 466] on input "1.00" at bounding box center [493, 465] width 148 height 31
click at [522, 513] on div "Treatments Shave Down Quantity (Items) * 1.00 Quantity (Items) * Instructions x…" at bounding box center [931, 413] width 1024 height 215
type input "1.80"
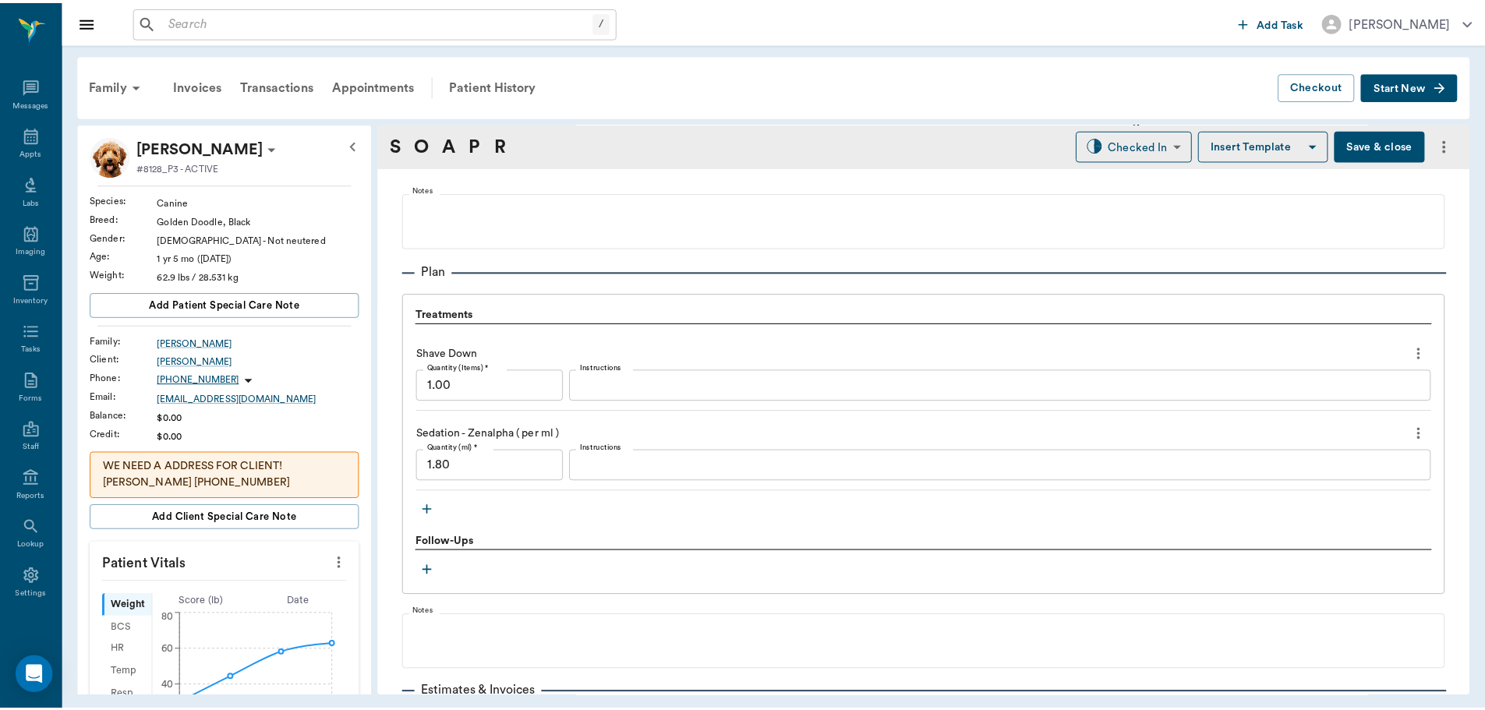
scroll to position [1151, 0]
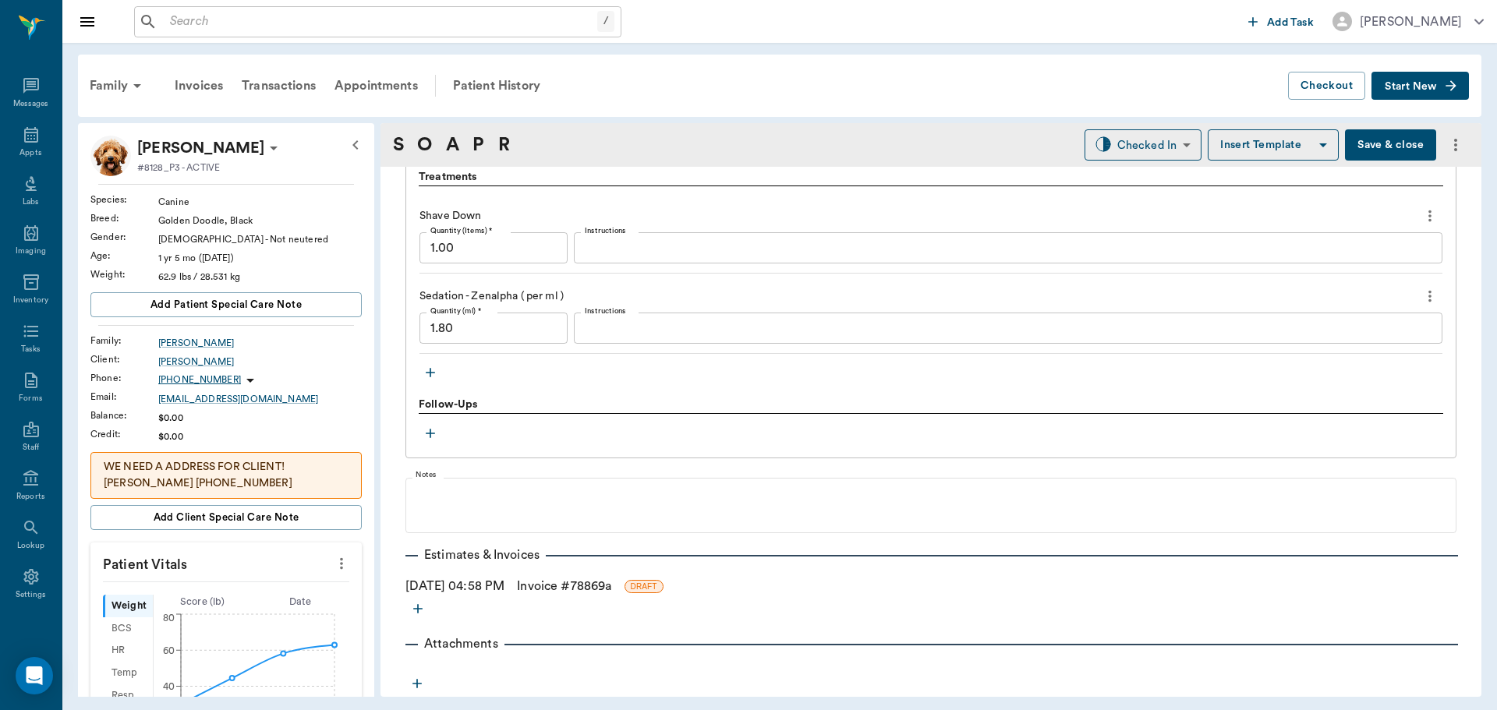
click at [554, 586] on link "Invoice # 78869a" at bounding box center [564, 586] width 94 height 19
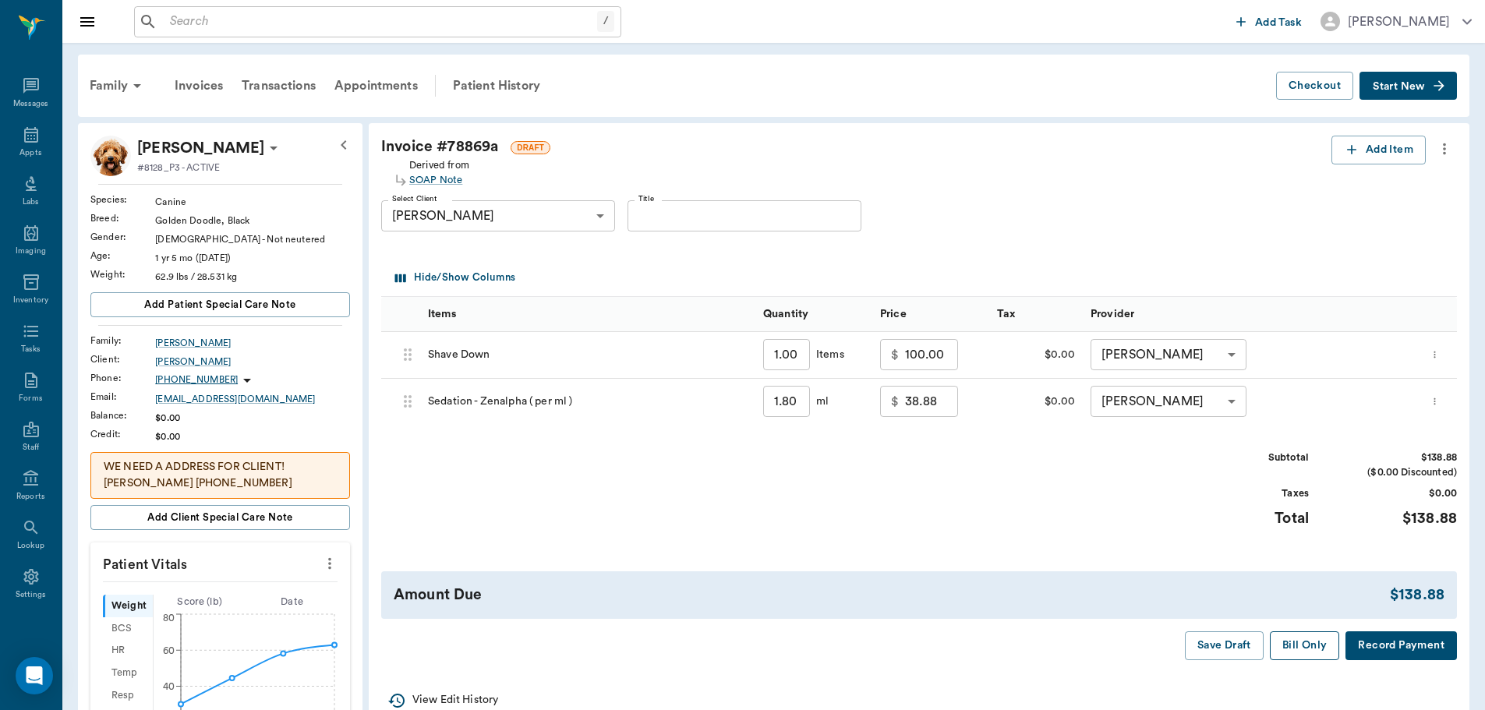
click at [1286, 642] on button "Bill Only" at bounding box center [1305, 645] width 70 height 29
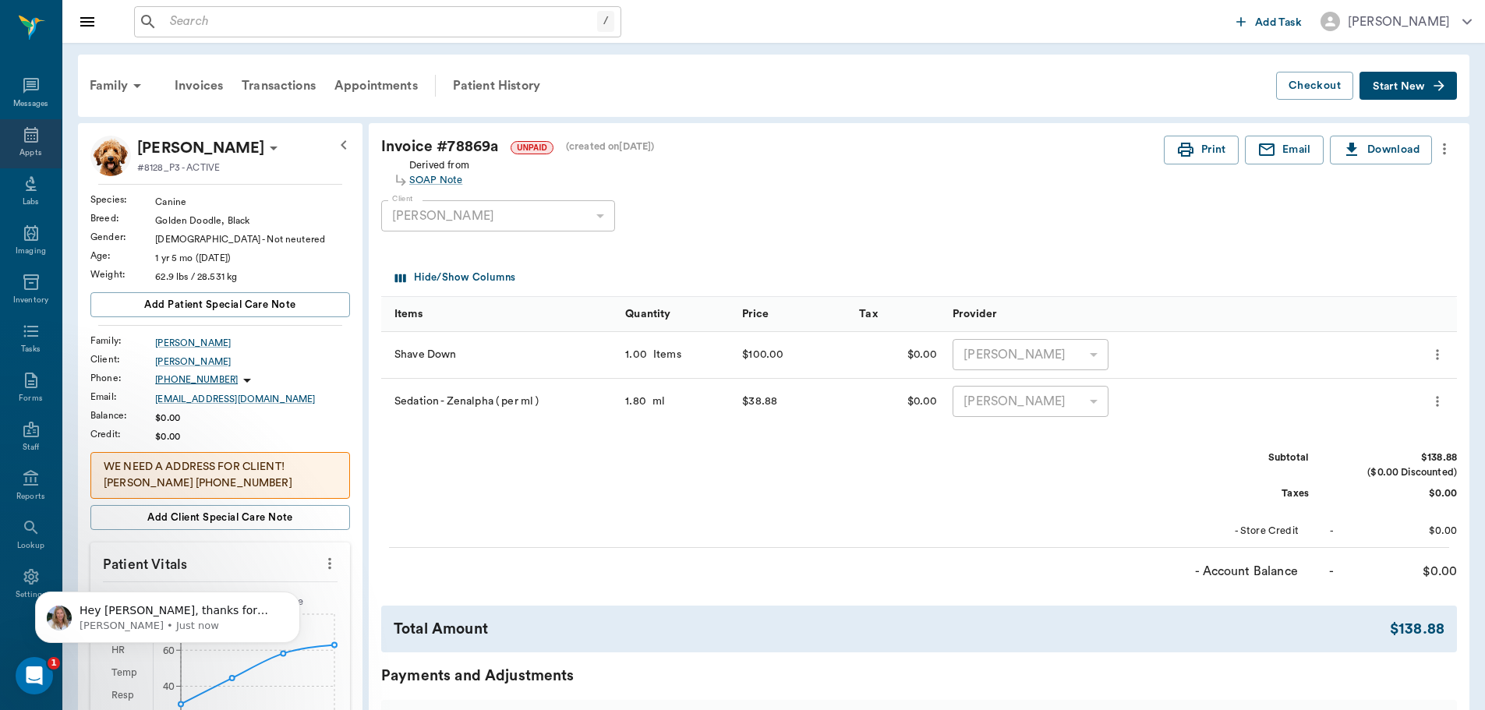
click at [37, 155] on div "Appts" at bounding box center [31, 143] width 62 height 49
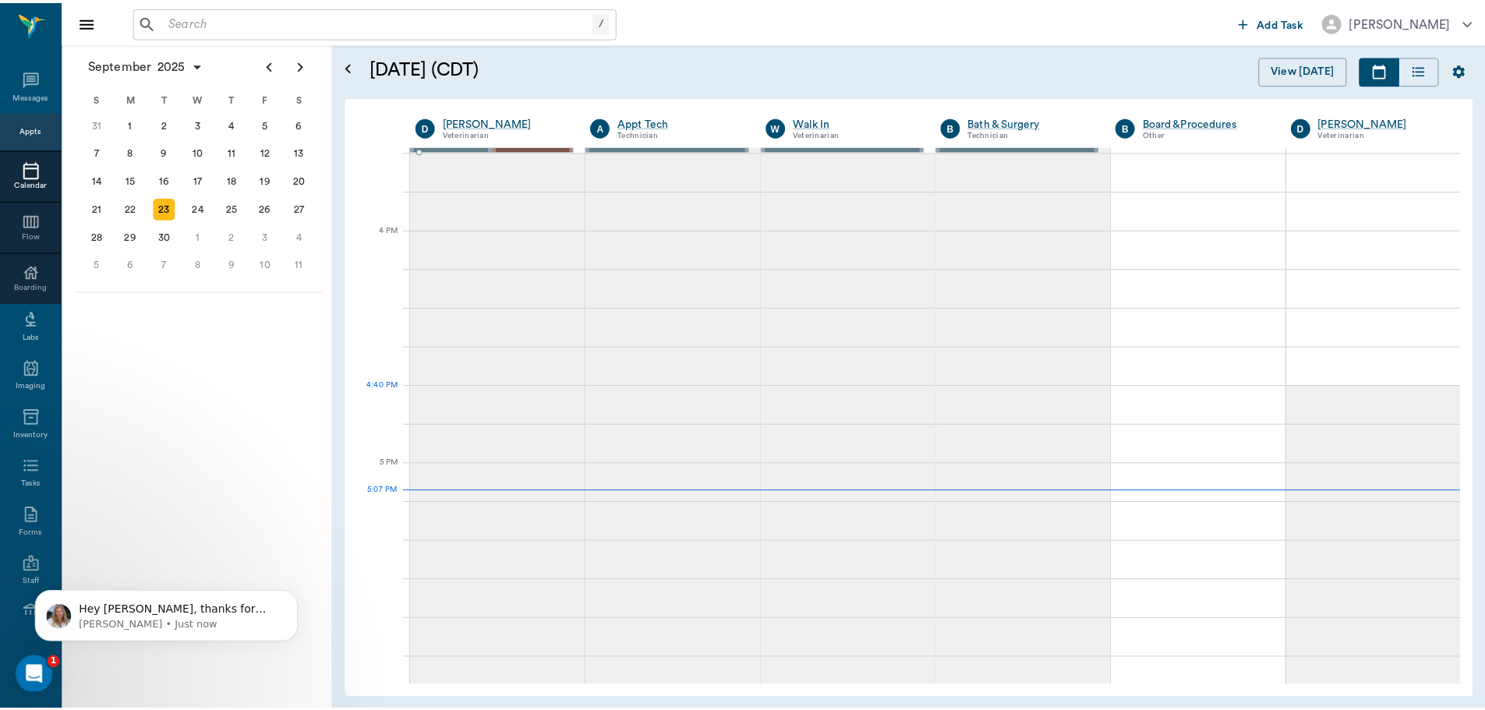
scroll to position [1794, 0]
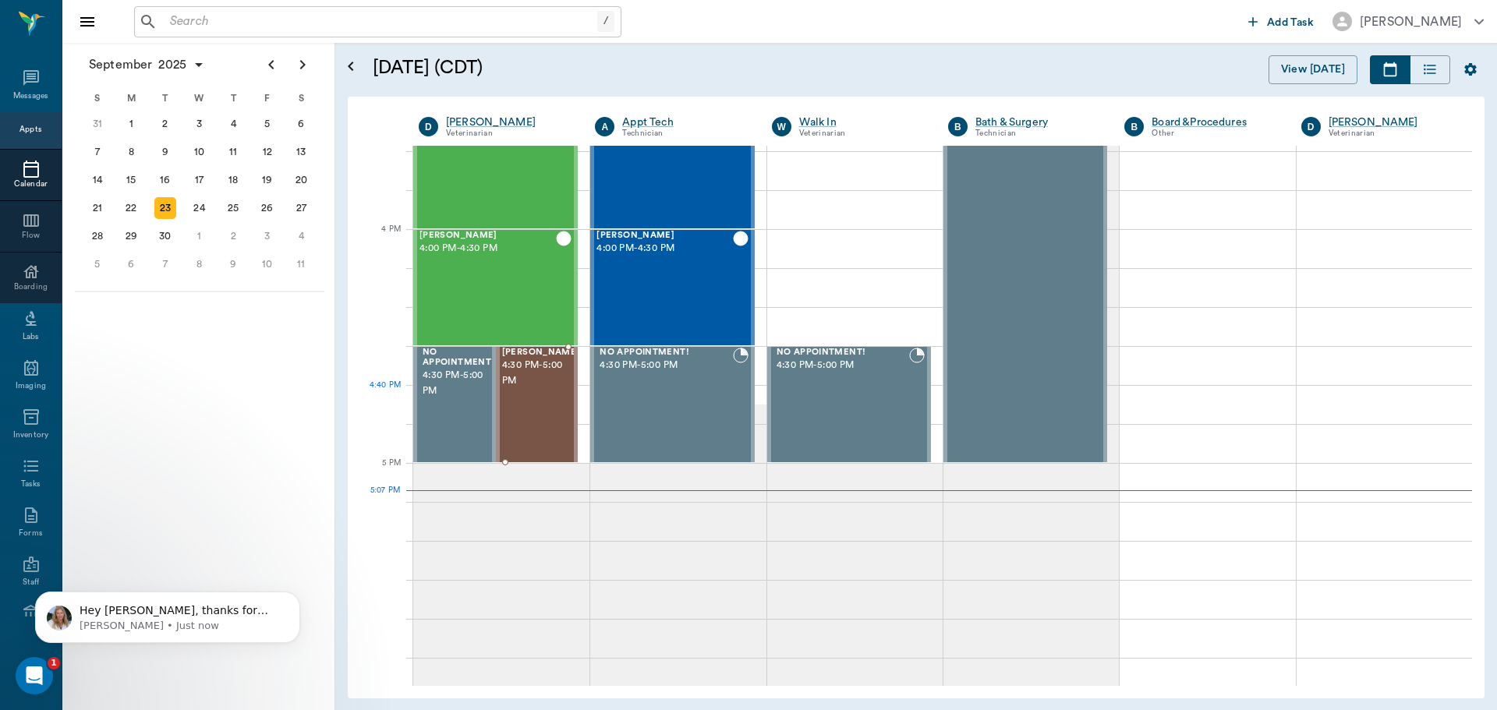
click at [532, 405] on div "[PERSON_NAME] 4:30 PM - 5:00 PM" at bounding box center [541, 405] width 78 height 114
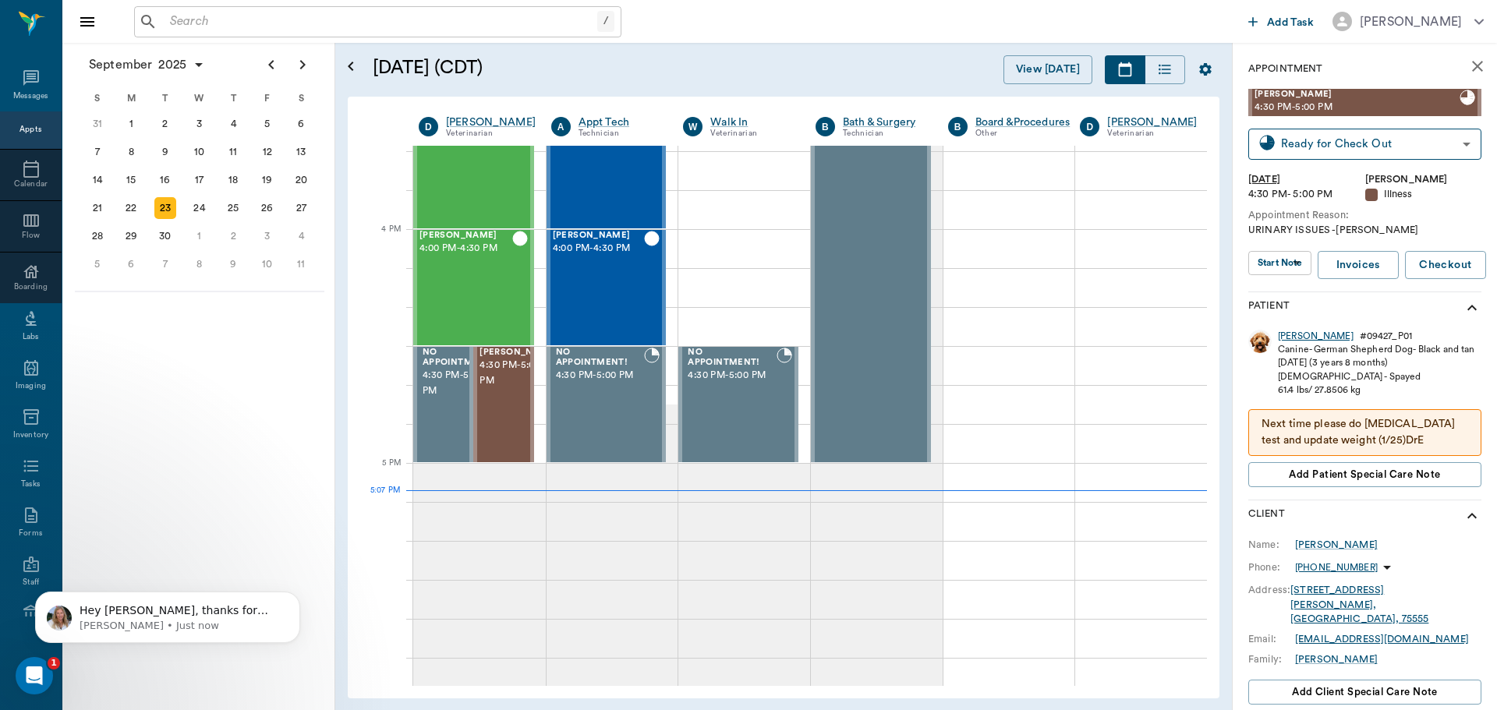
click at [1297, 334] on div "[PERSON_NAME]" at bounding box center [1316, 336] width 76 height 13
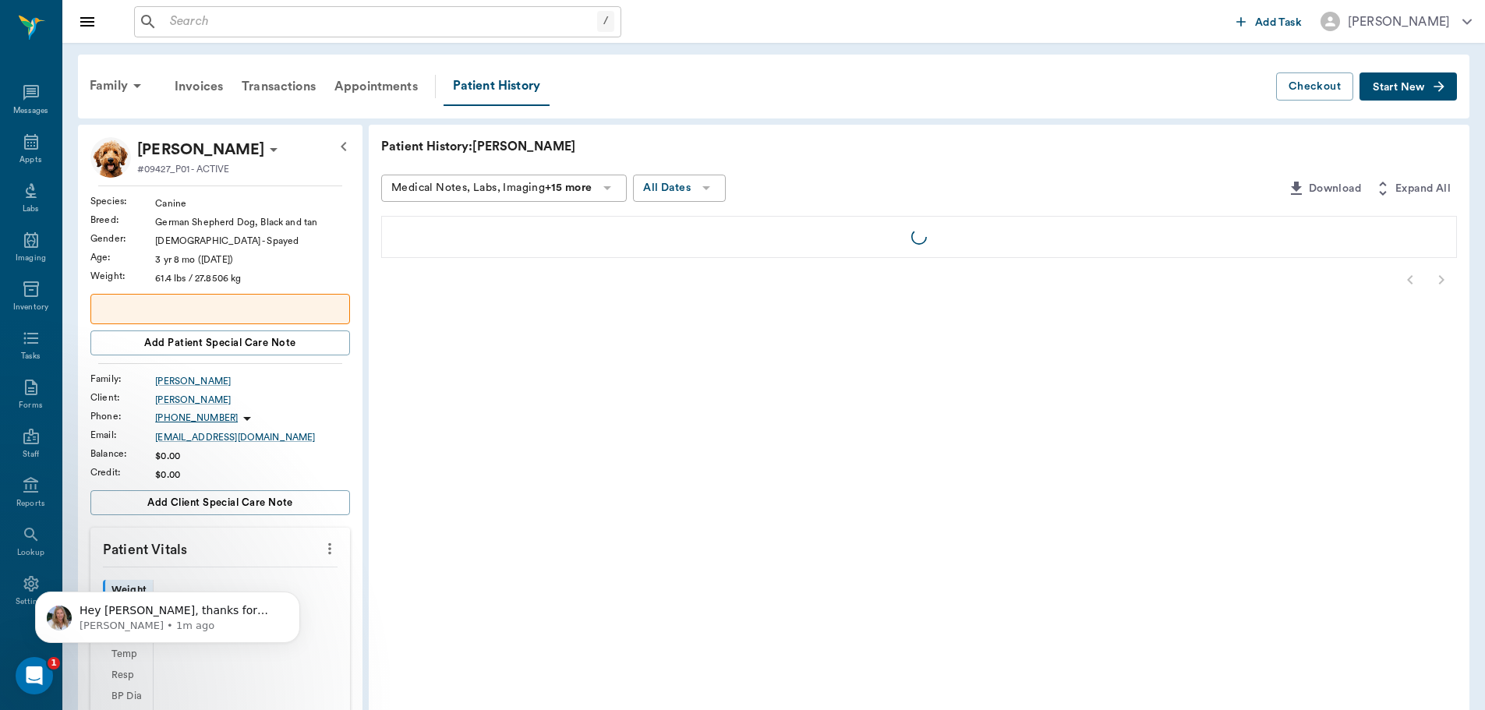
scroll to position [7, 0]
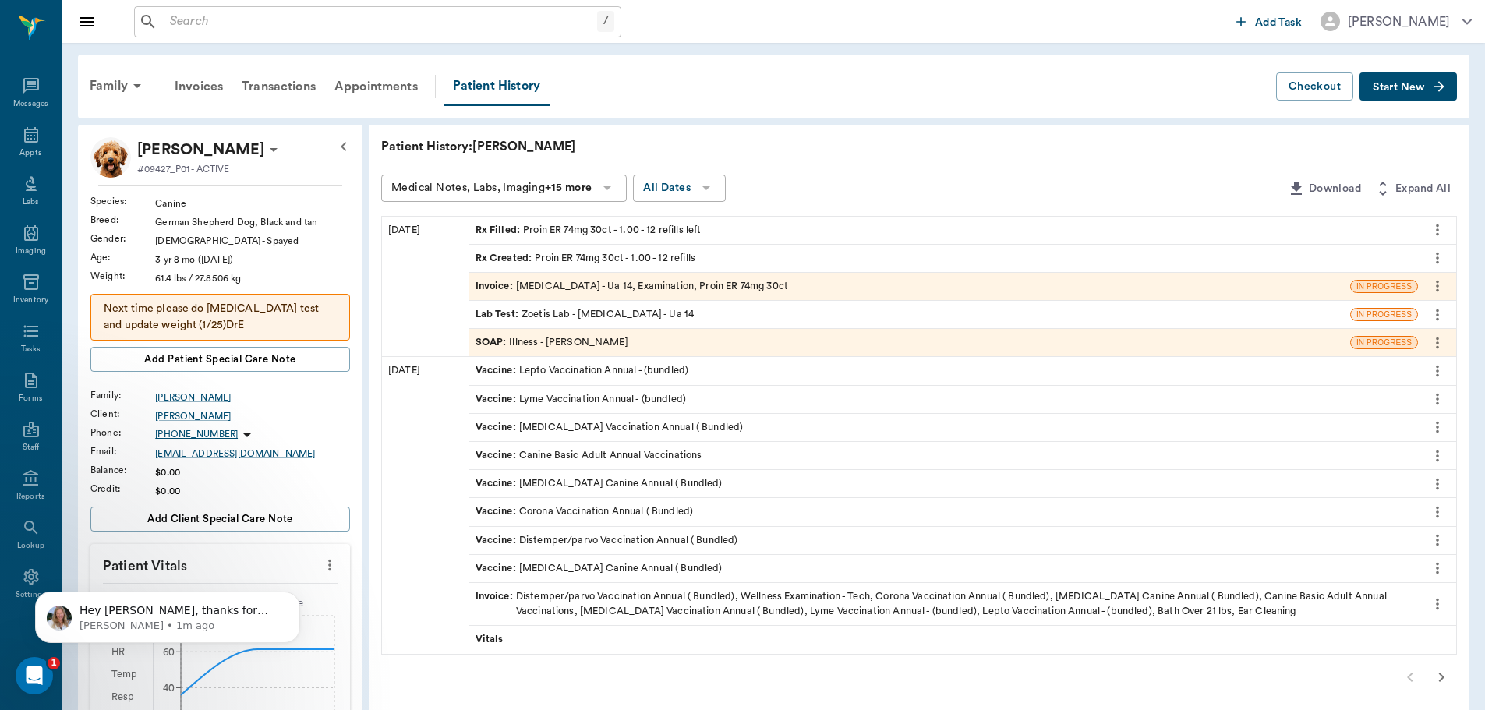
click at [322, 572] on html "Hey [PERSON_NAME], thanks for clarifying on the Petlink! That should be ready r…" at bounding box center [168, 613] width 312 height 109
click at [336, 572] on icon "more" at bounding box center [329, 565] width 17 height 19
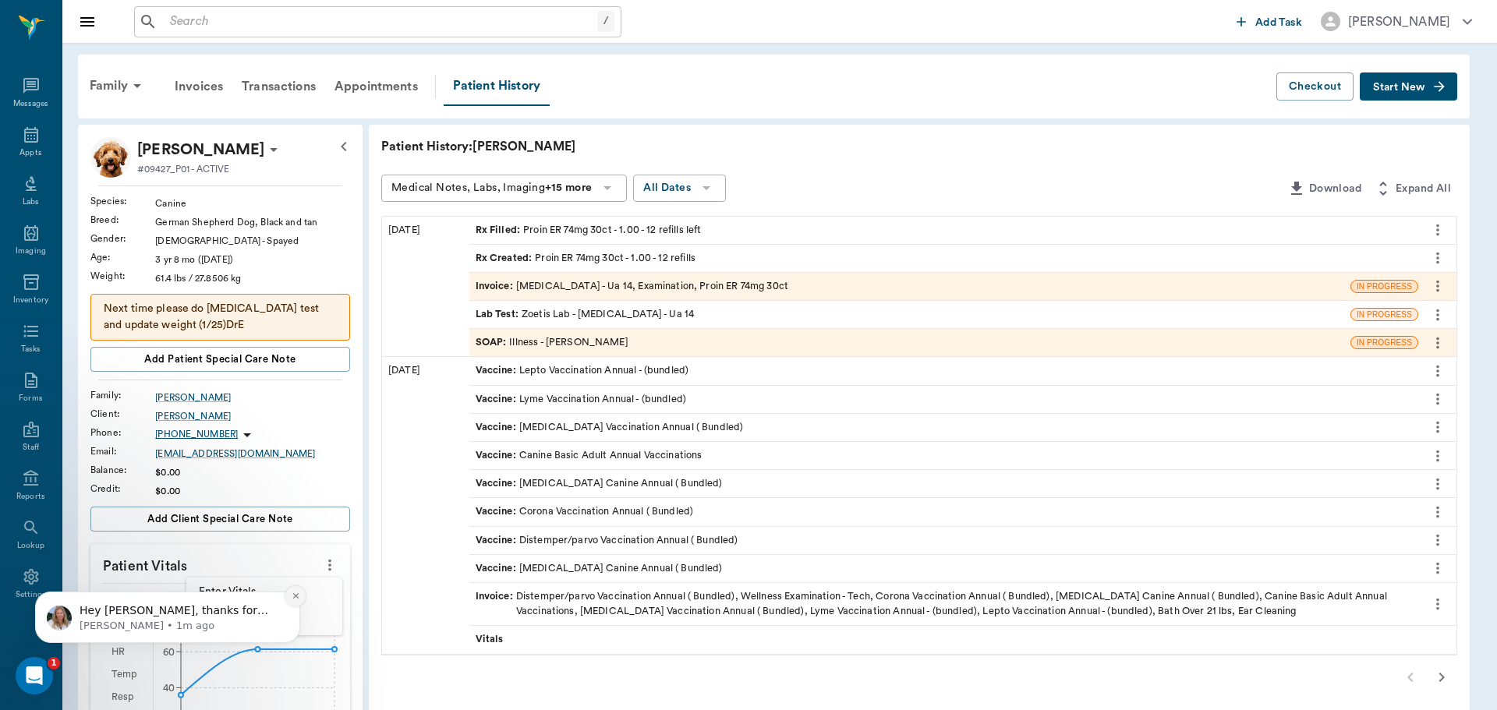
click at [296, 600] on icon "Dismiss notification" at bounding box center [296, 596] width 9 height 9
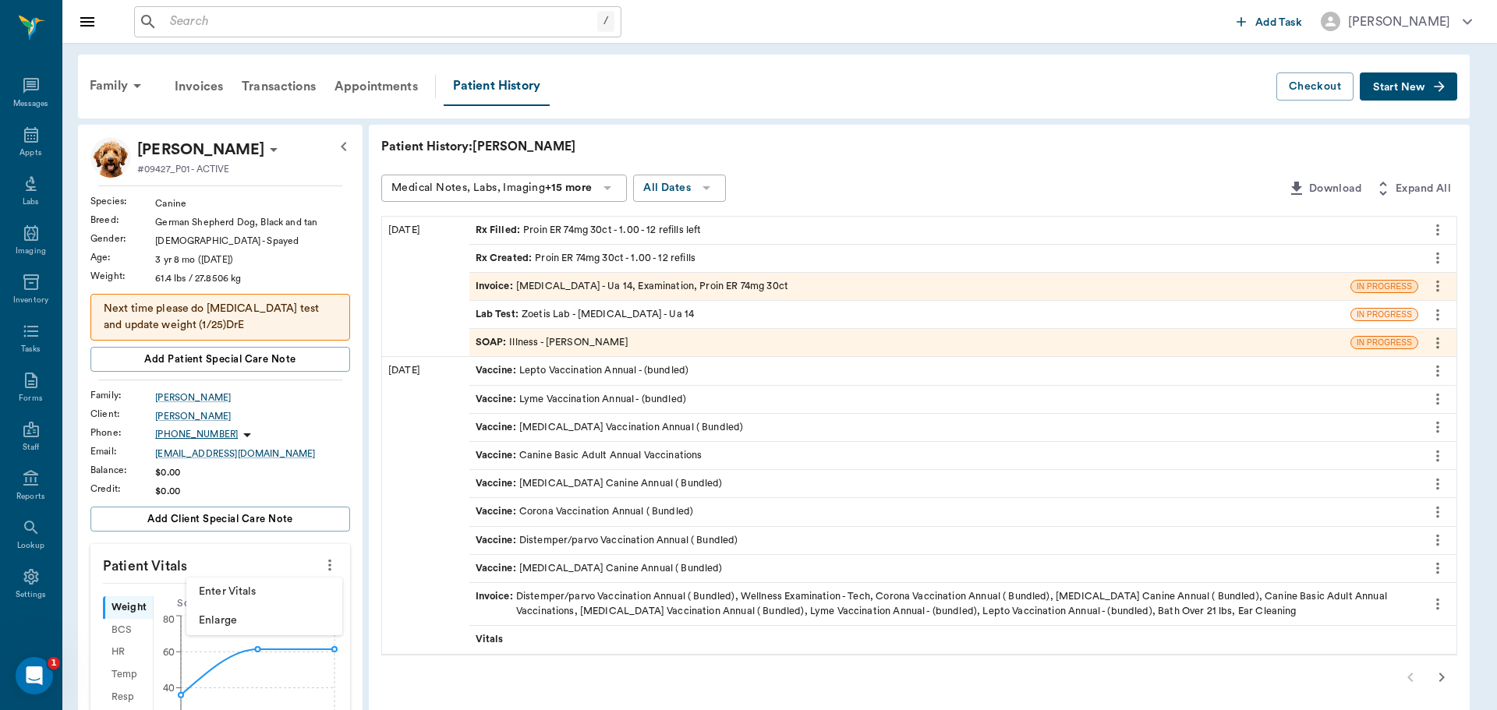
click at [296, 600] on span "Enter Vitals" at bounding box center [264, 592] width 131 height 16
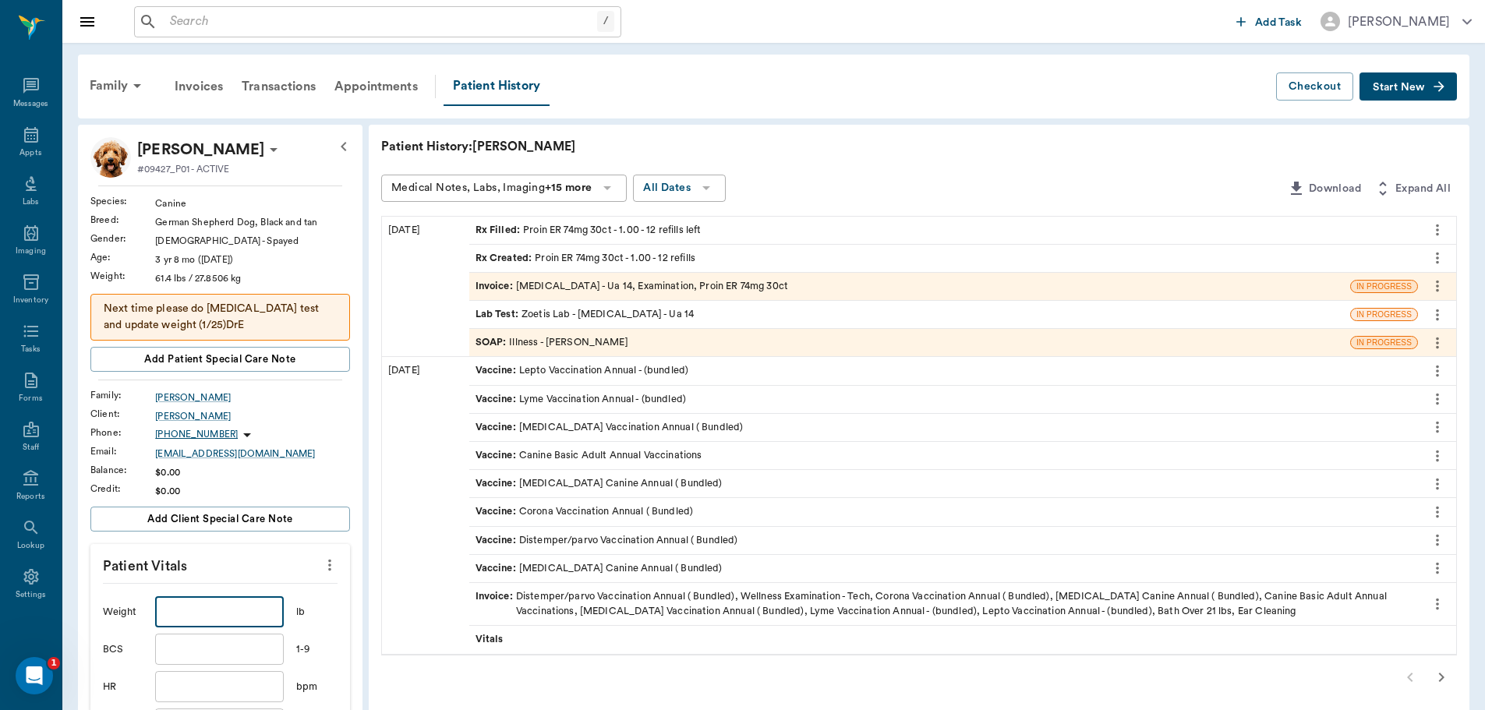
click at [225, 605] on input "text" at bounding box center [219, 611] width 128 height 31
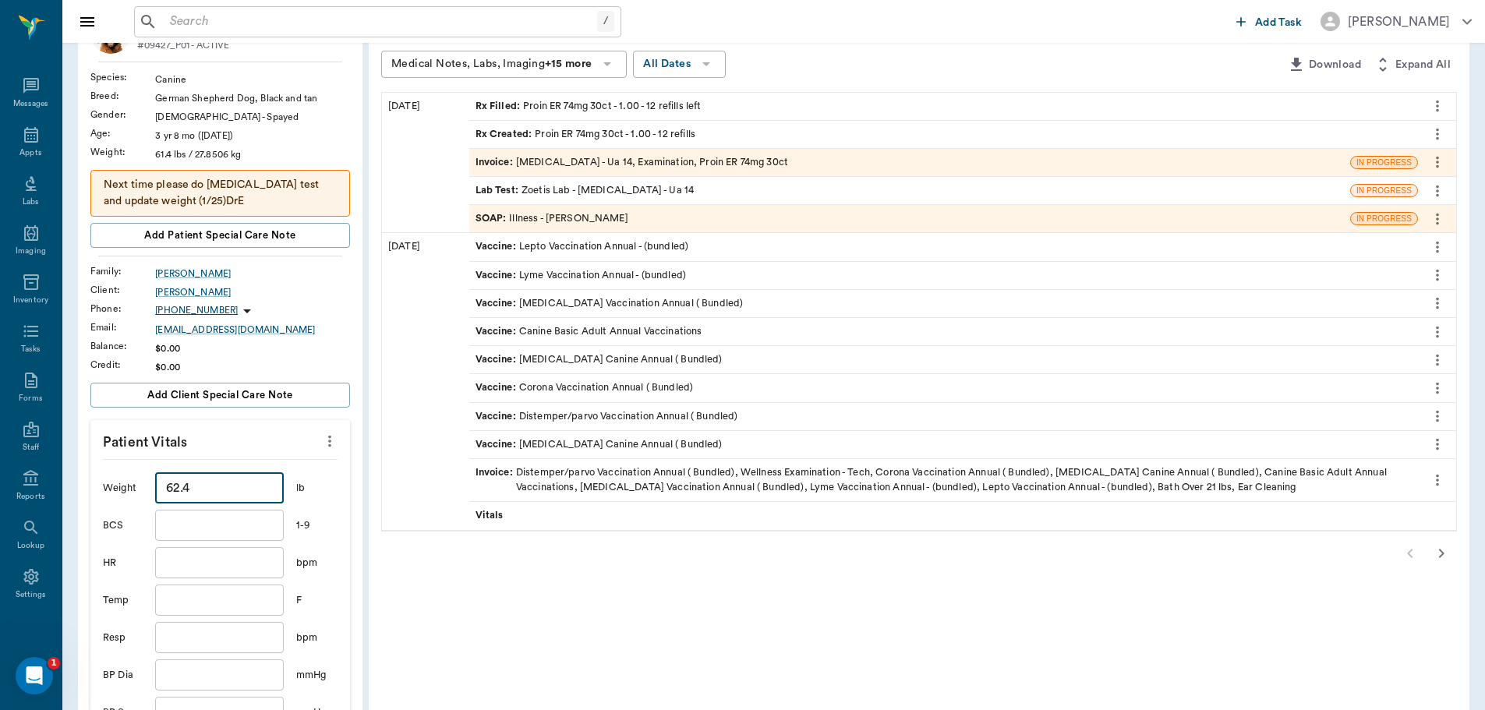
scroll to position [156, 0]
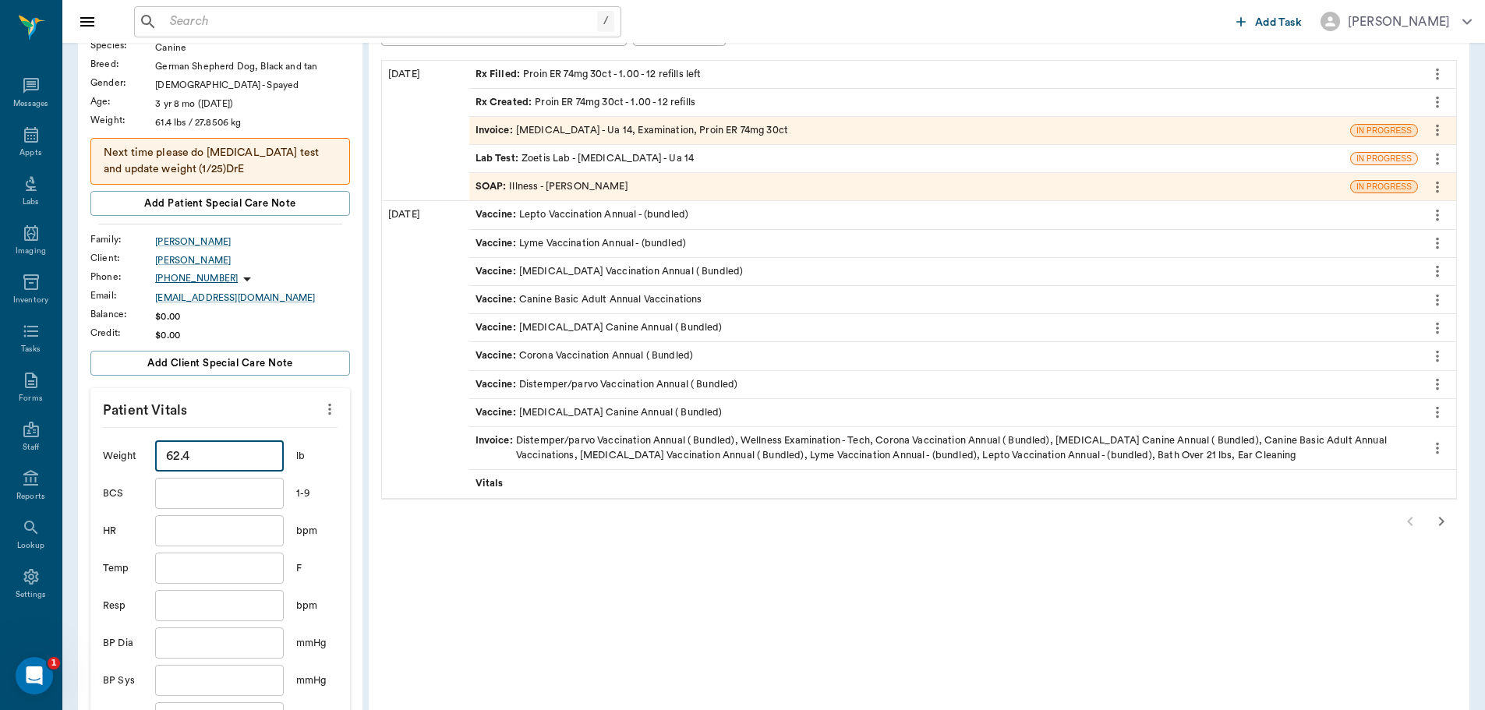
type input "62.4"
click at [248, 568] on input "text" at bounding box center [219, 568] width 128 height 31
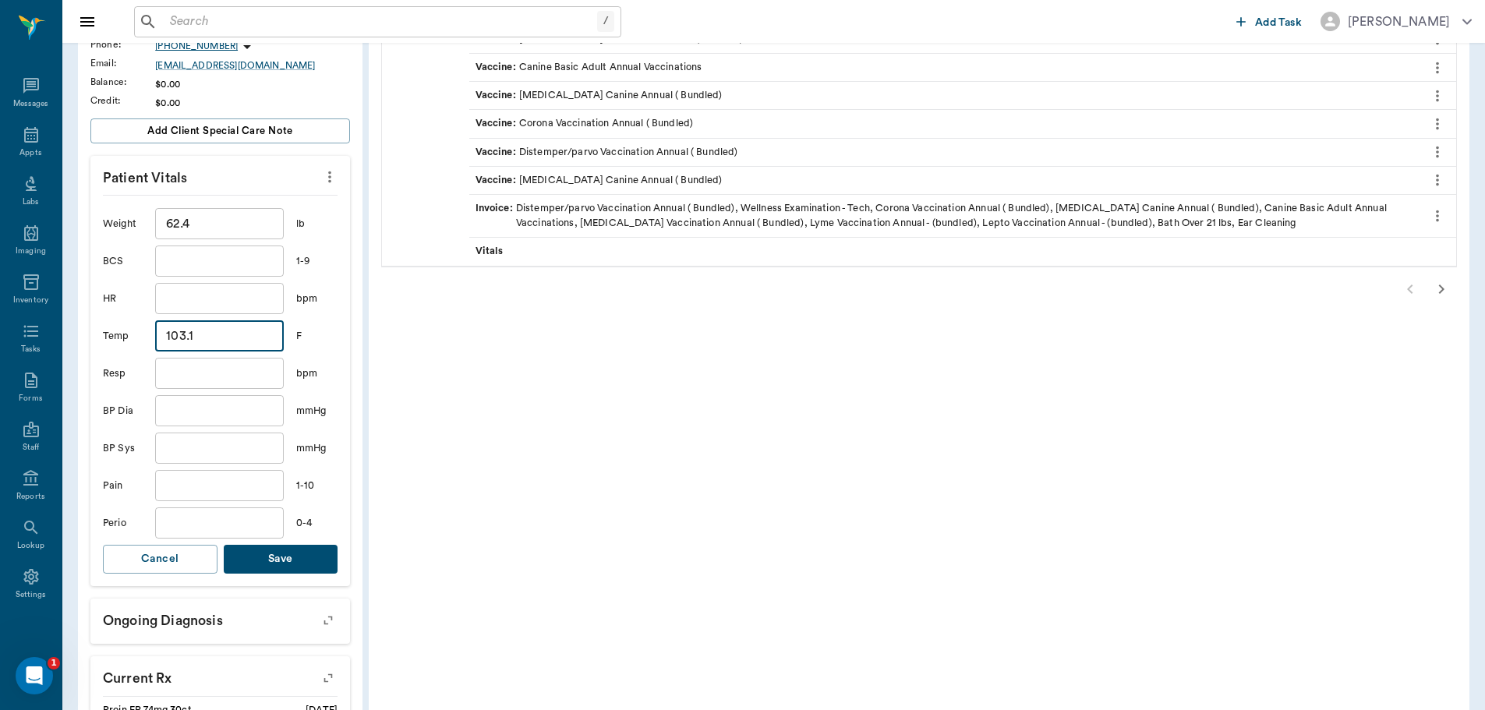
scroll to position [390, 0]
type input "103.1"
click at [306, 549] on button "Save" at bounding box center [281, 557] width 115 height 29
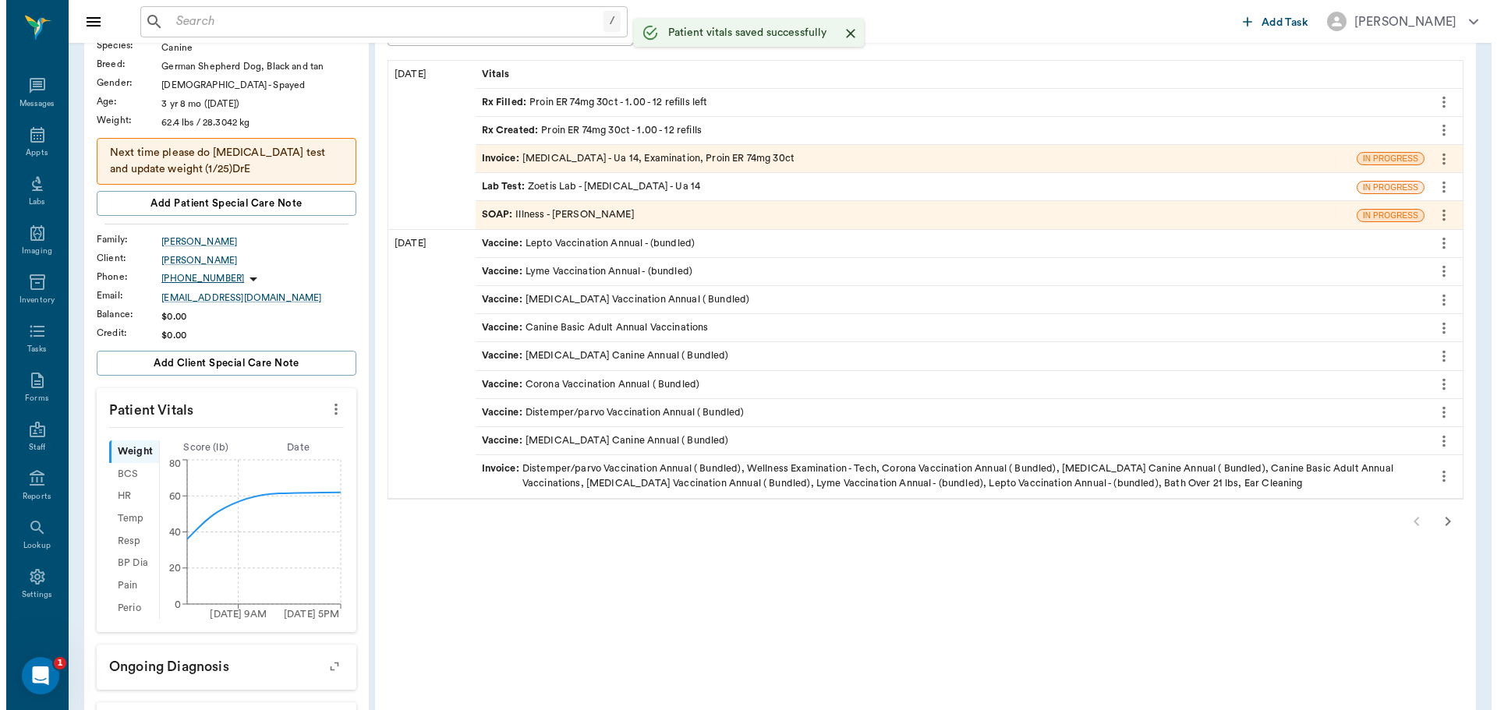
scroll to position [0, 0]
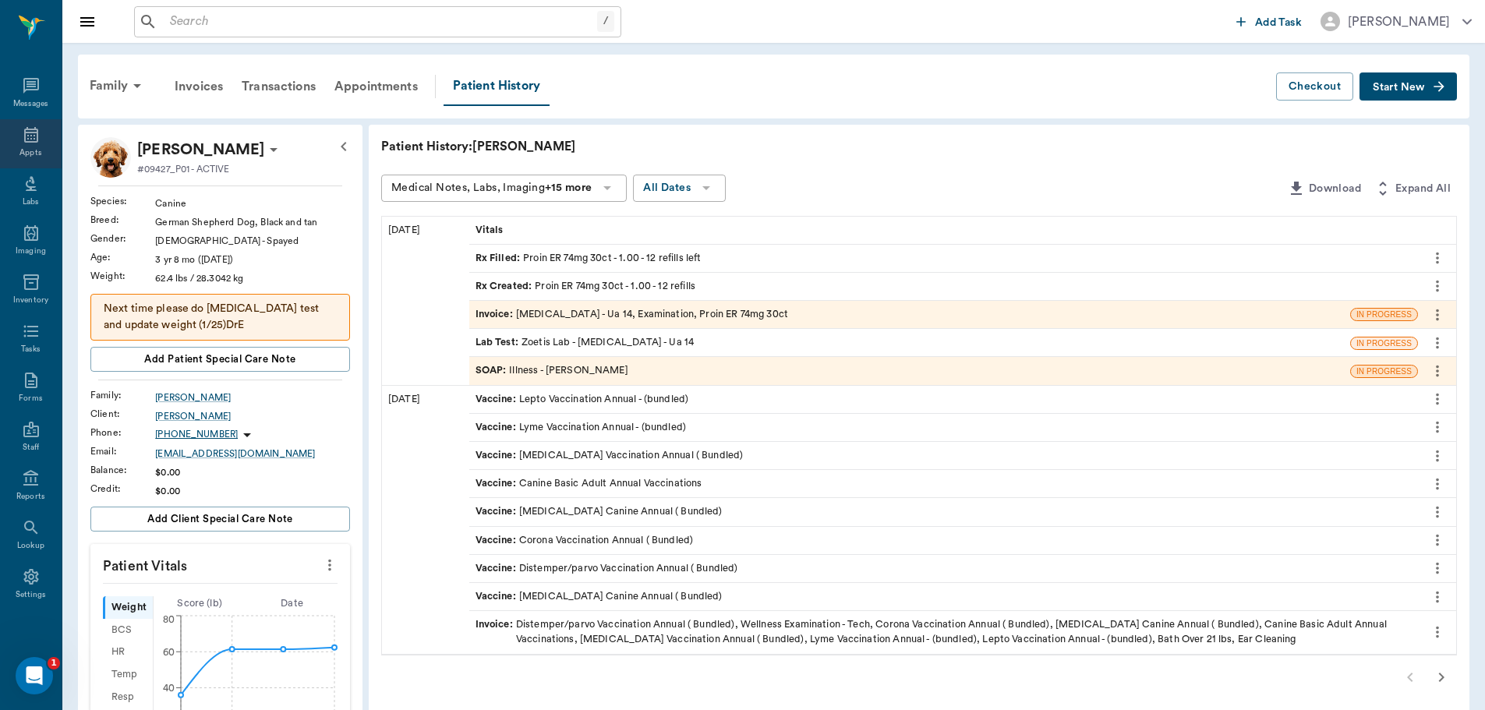
click at [41, 141] on div "Appts" at bounding box center [31, 143] width 62 height 49
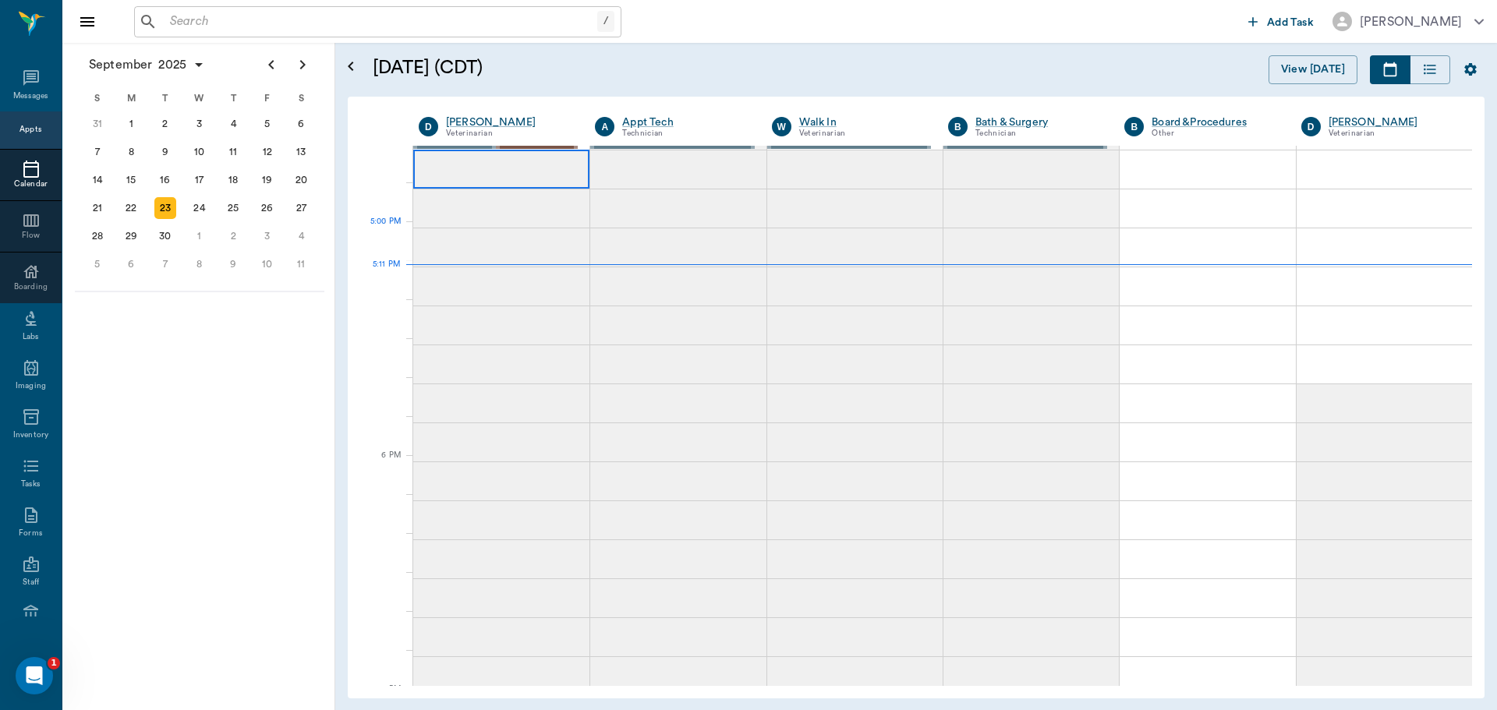
scroll to position [1873, 0]
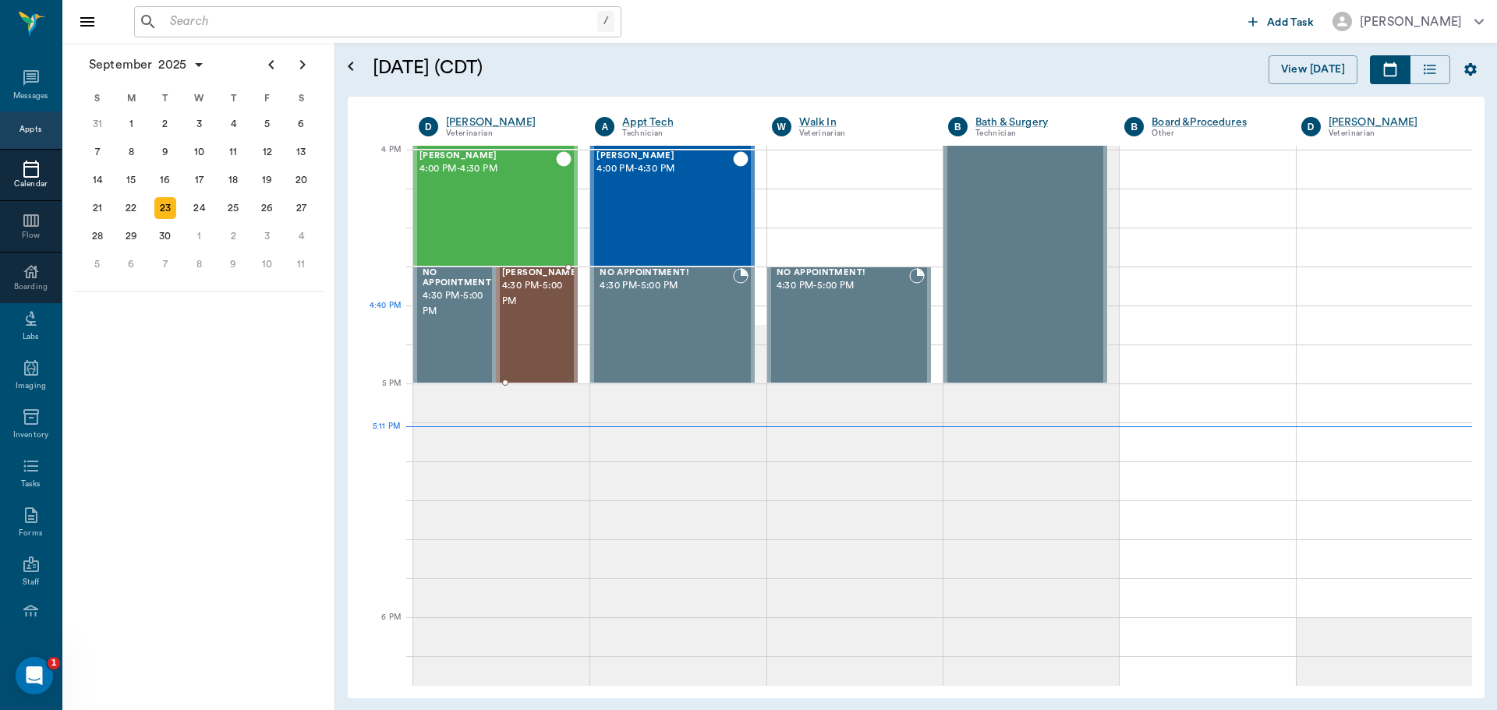
click at [529, 323] on div "[PERSON_NAME] 4:30 PM - 5:00 PM" at bounding box center [541, 325] width 78 height 114
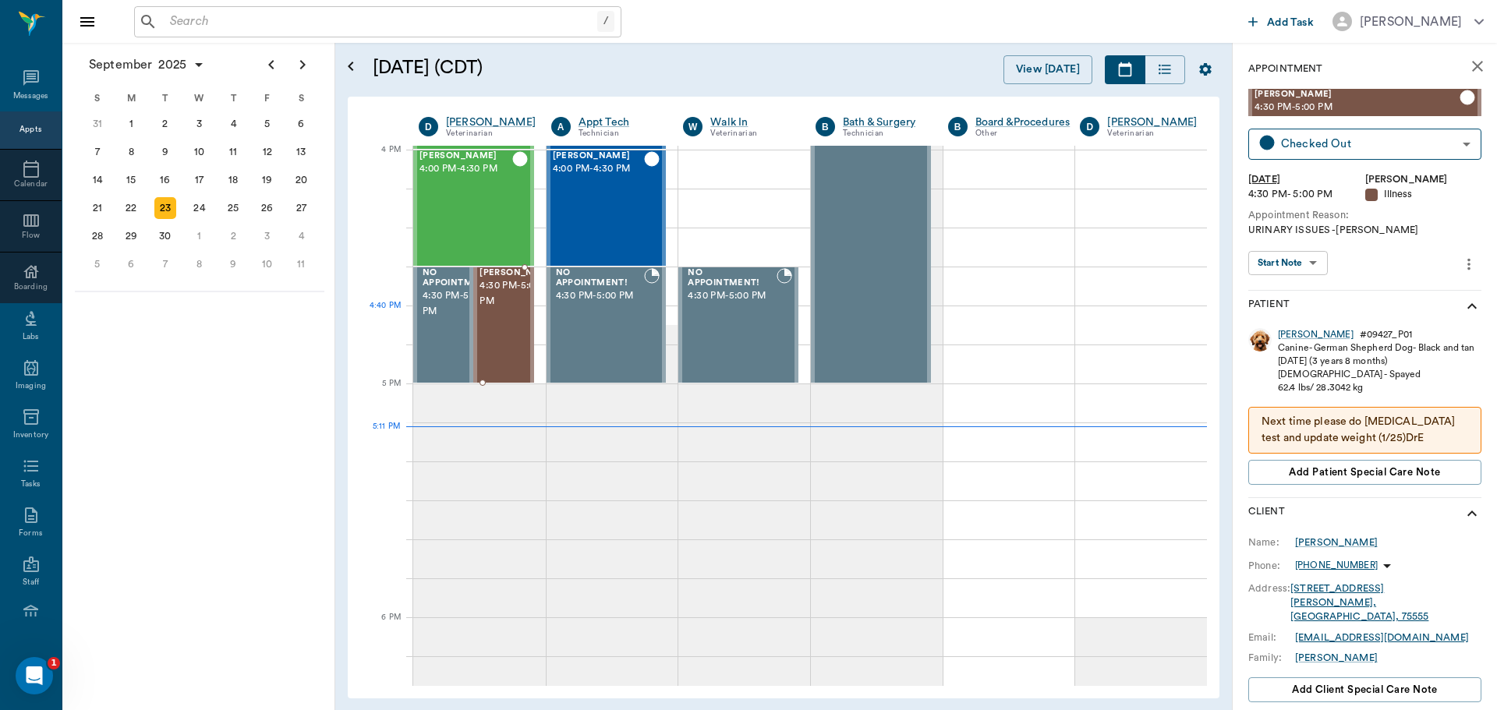
type input "CHECKED_OUT"
click at [1297, 267] on body "/ ​ Add Task [PERSON_NAME] Nectar Messages Appts Calendar Flow Boarding Labs Im…" at bounding box center [748, 355] width 1497 height 710
click at [1292, 288] on button "View SOAP" at bounding box center [1279, 295] width 53 height 18
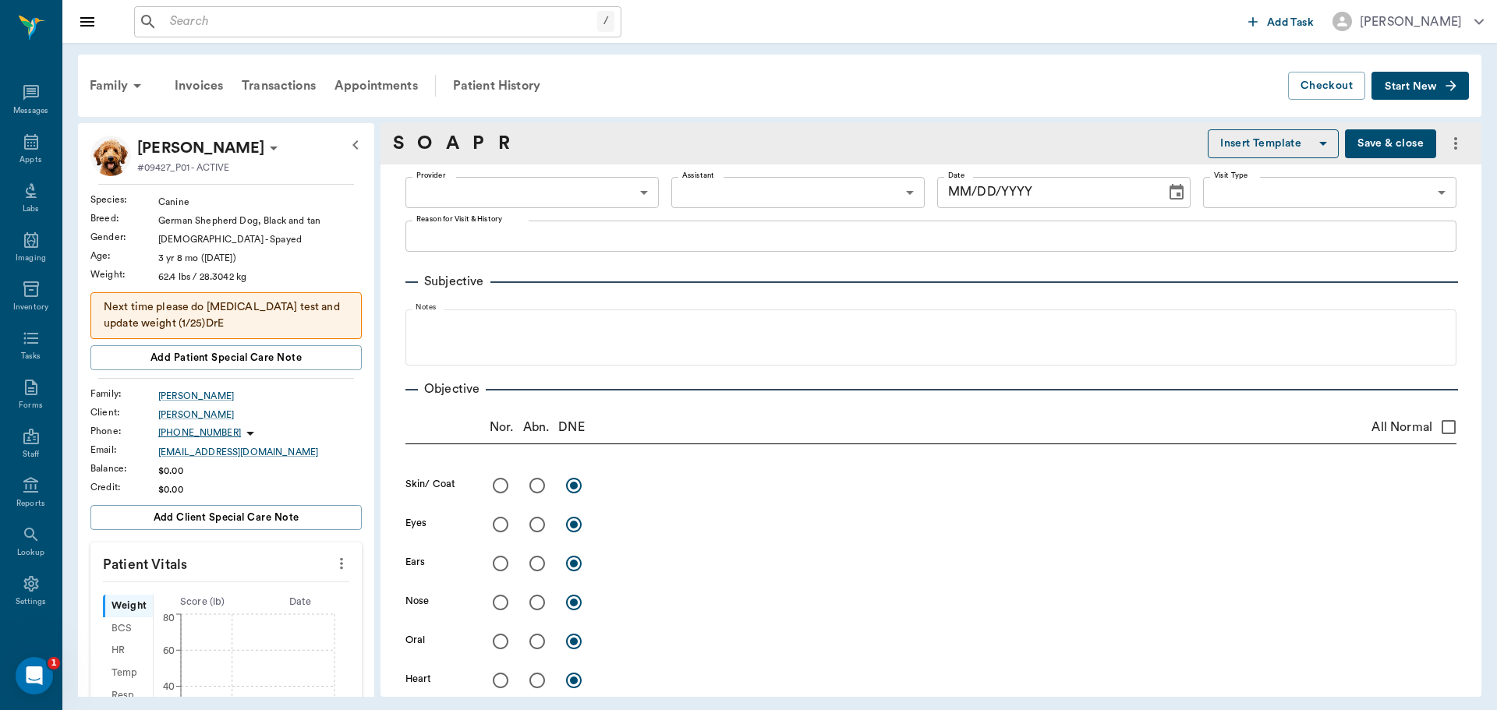
type input "63ec2f075fda476ae8351a4d"
type input "65d2be4f46e3a538d89b8c15"
type textarea "URINARY ISSUES -[PERSON_NAME]"
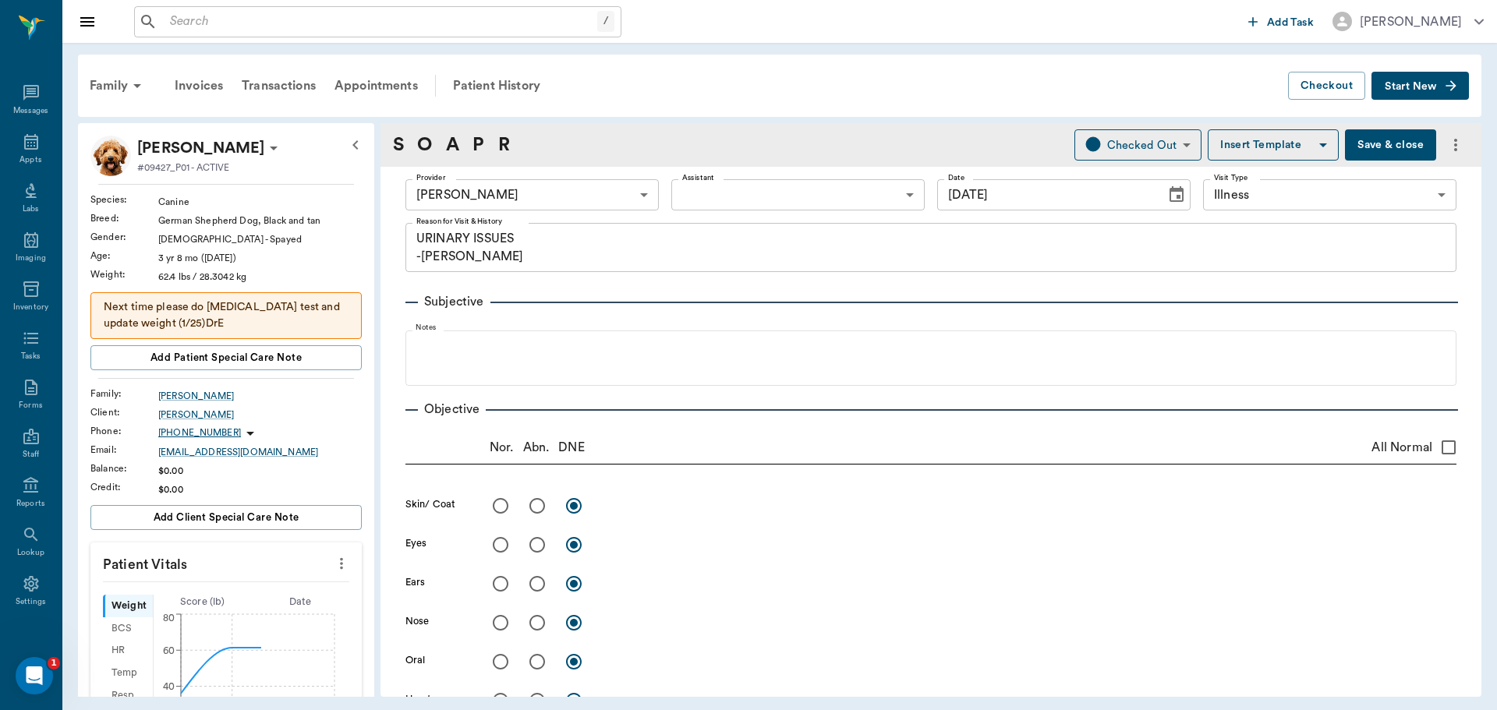
scroll to position [7, 0]
type input "[DATE]"
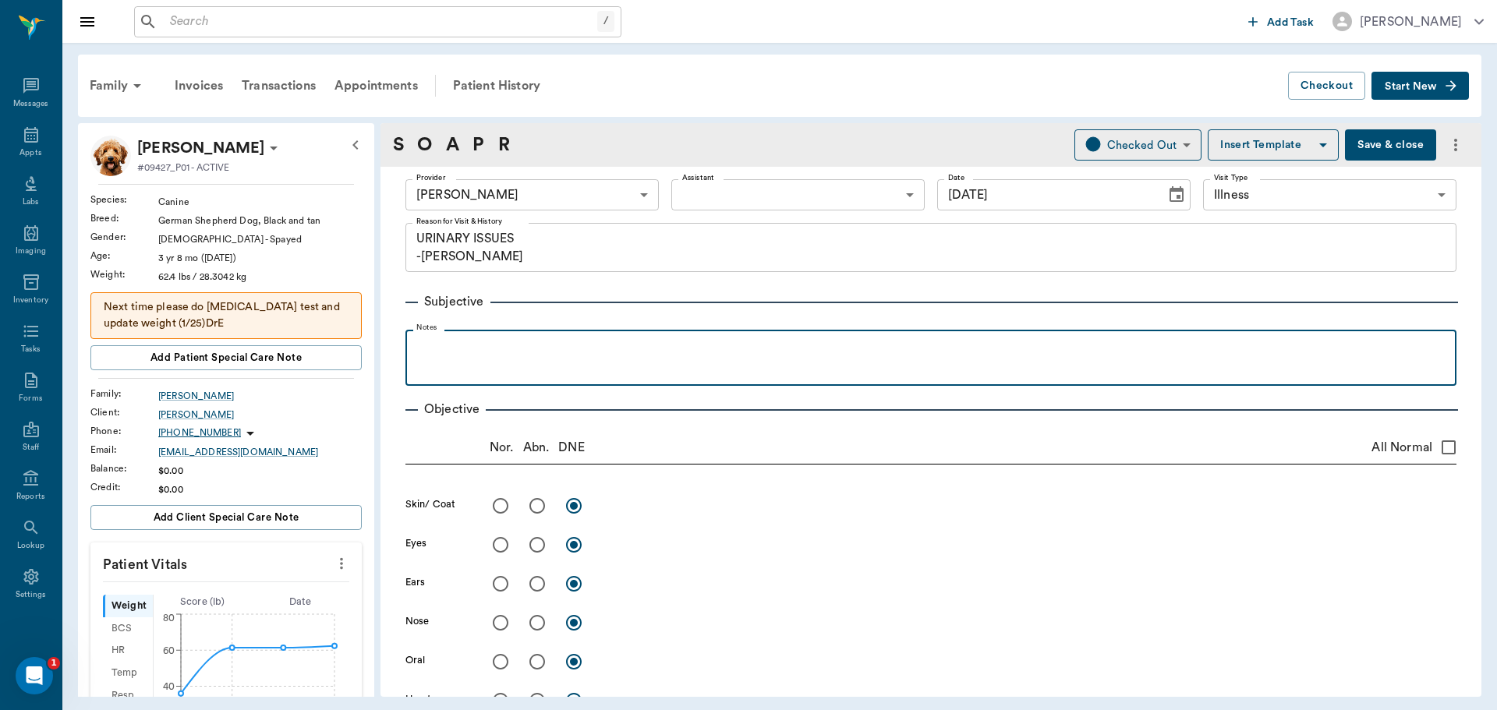
click at [488, 340] on p at bounding box center [930, 347] width 1035 height 19
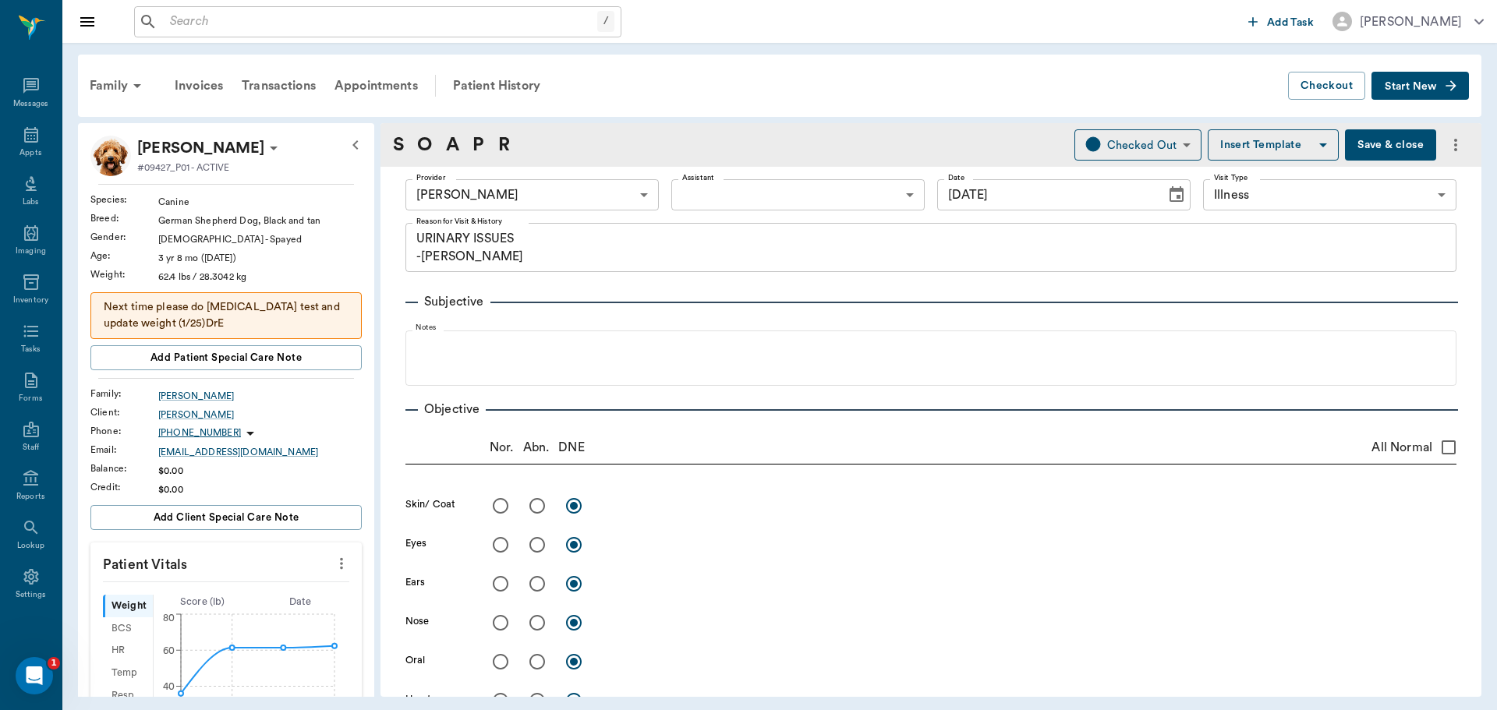
click at [334, 568] on icon "more" at bounding box center [341, 563] width 17 height 19
click at [274, 592] on span "Enter Vitals" at bounding box center [264, 590] width 131 height 16
click at [249, 610] on input "text" at bounding box center [225, 610] width 136 height 31
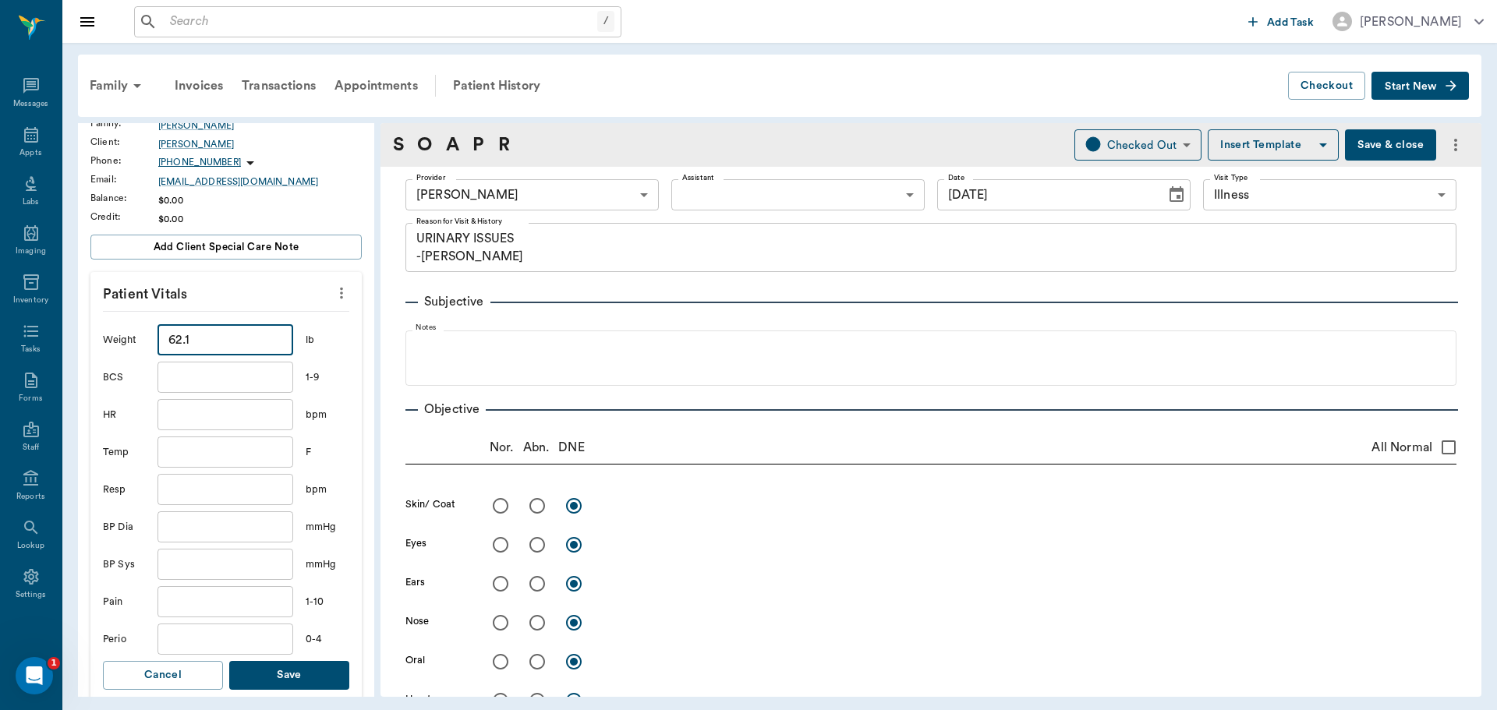
scroll to position [312, 0]
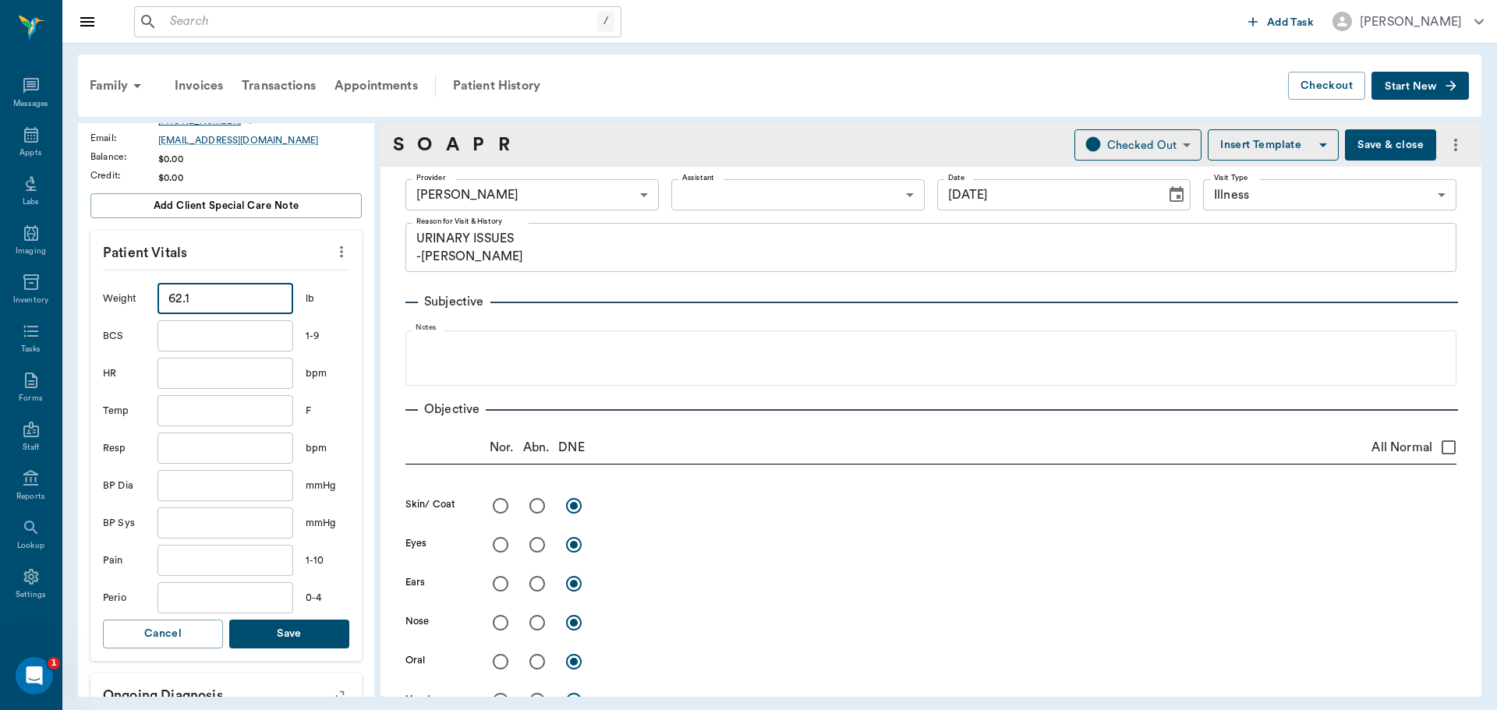
type input "62.1"
click at [232, 412] on input "text" at bounding box center [225, 410] width 136 height 31
type input "103.1"
click at [275, 639] on button "Save" at bounding box center [289, 634] width 120 height 29
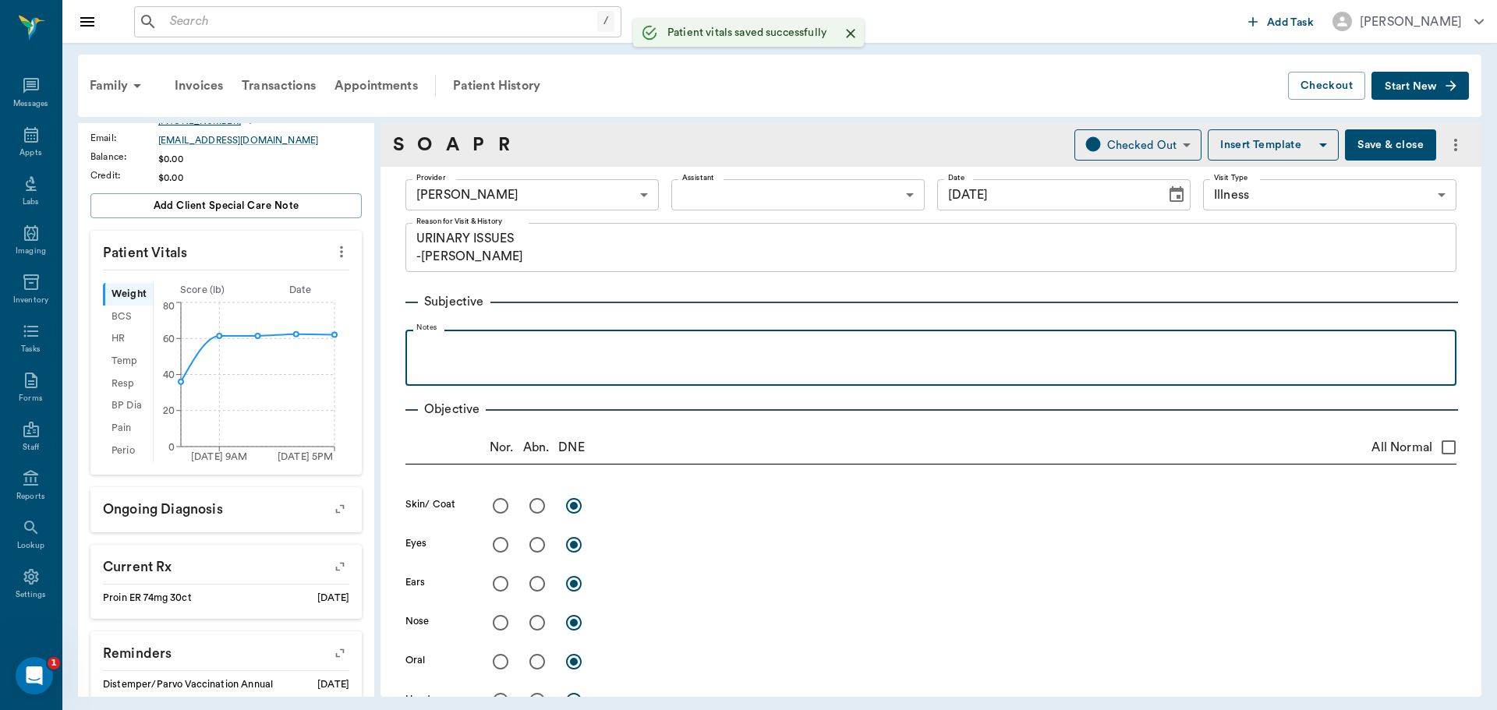
click at [499, 353] on p at bounding box center [930, 347] width 1035 height 19
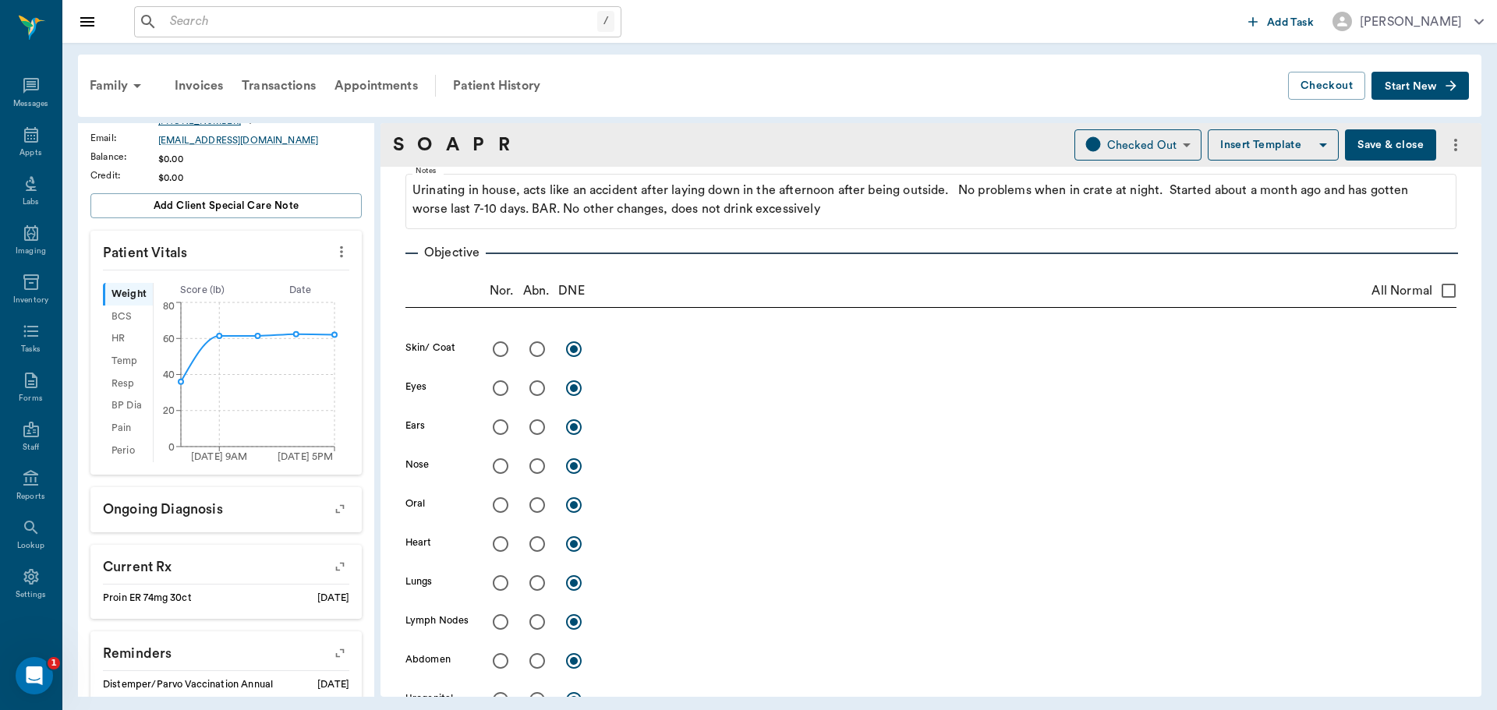
scroll to position [156, 0]
click at [501, 348] on input "radio" at bounding box center [500, 350] width 33 height 33
radio input "true"
click at [501, 392] on input "radio" at bounding box center [500, 389] width 33 height 33
radio input "true"
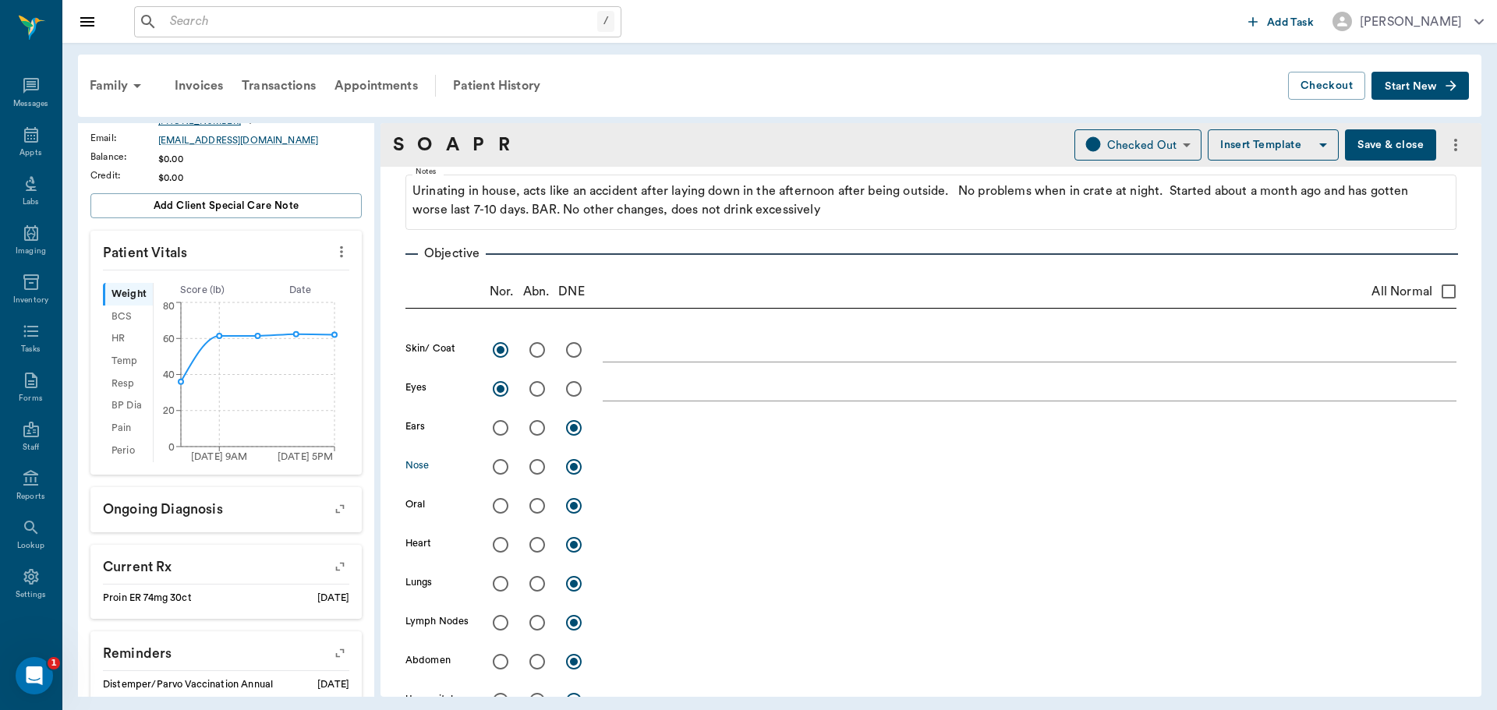
click at [501, 473] on input "radio" at bounding box center [500, 467] width 33 height 33
radio input "true"
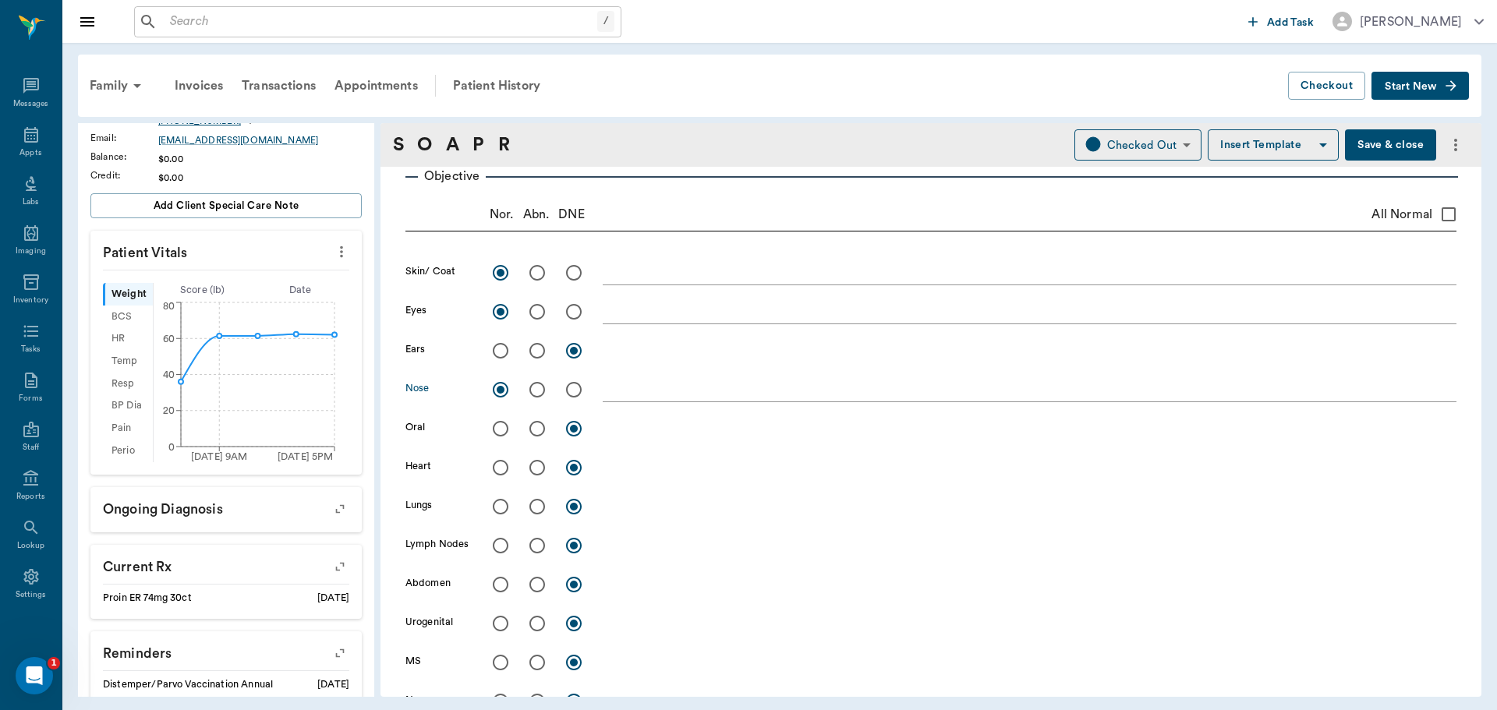
scroll to position [234, 0]
click at [502, 584] on input "radio" at bounding box center [500, 584] width 33 height 33
radio input "true"
click at [501, 623] on input "radio" at bounding box center [500, 623] width 33 height 33
radio input "true"
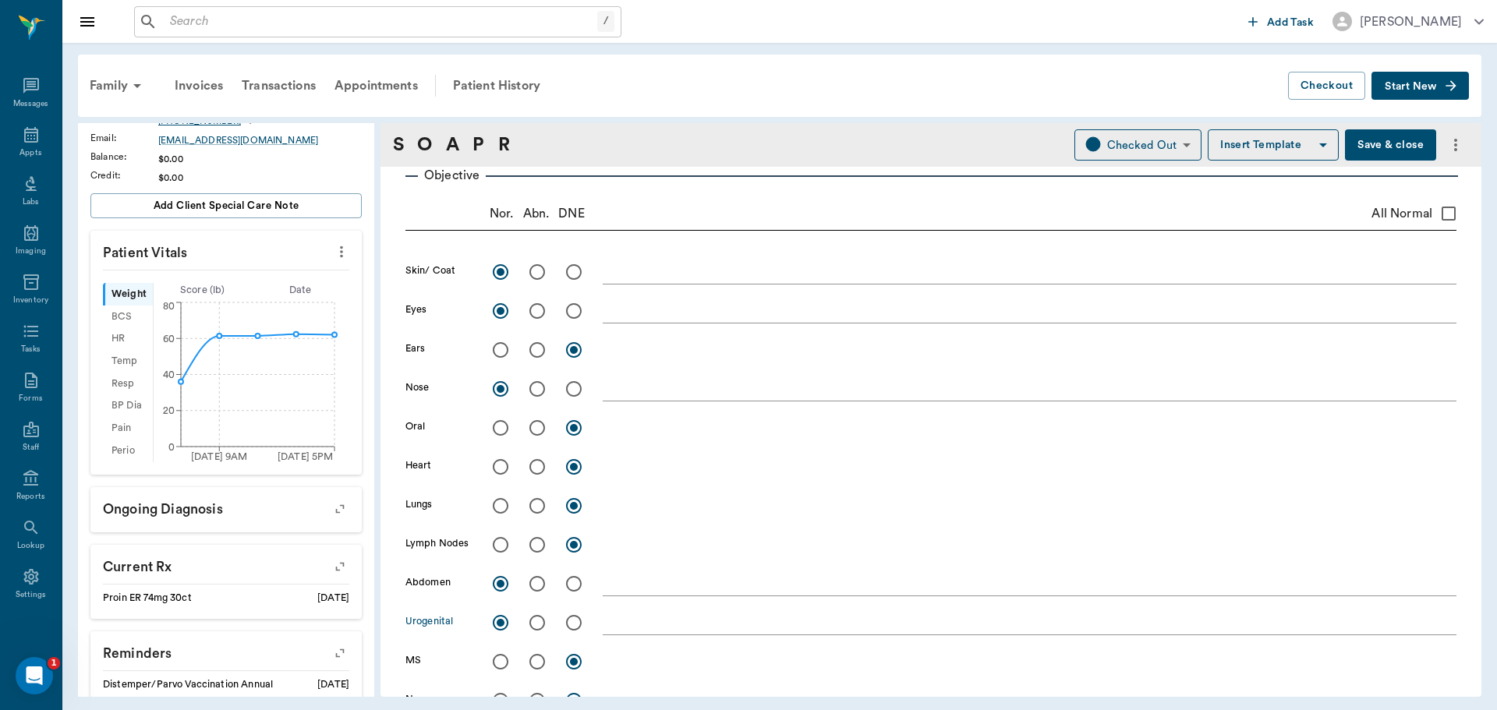
click at [640, 624] on textarea at bounding box center [1030, 623] width 854 height 18
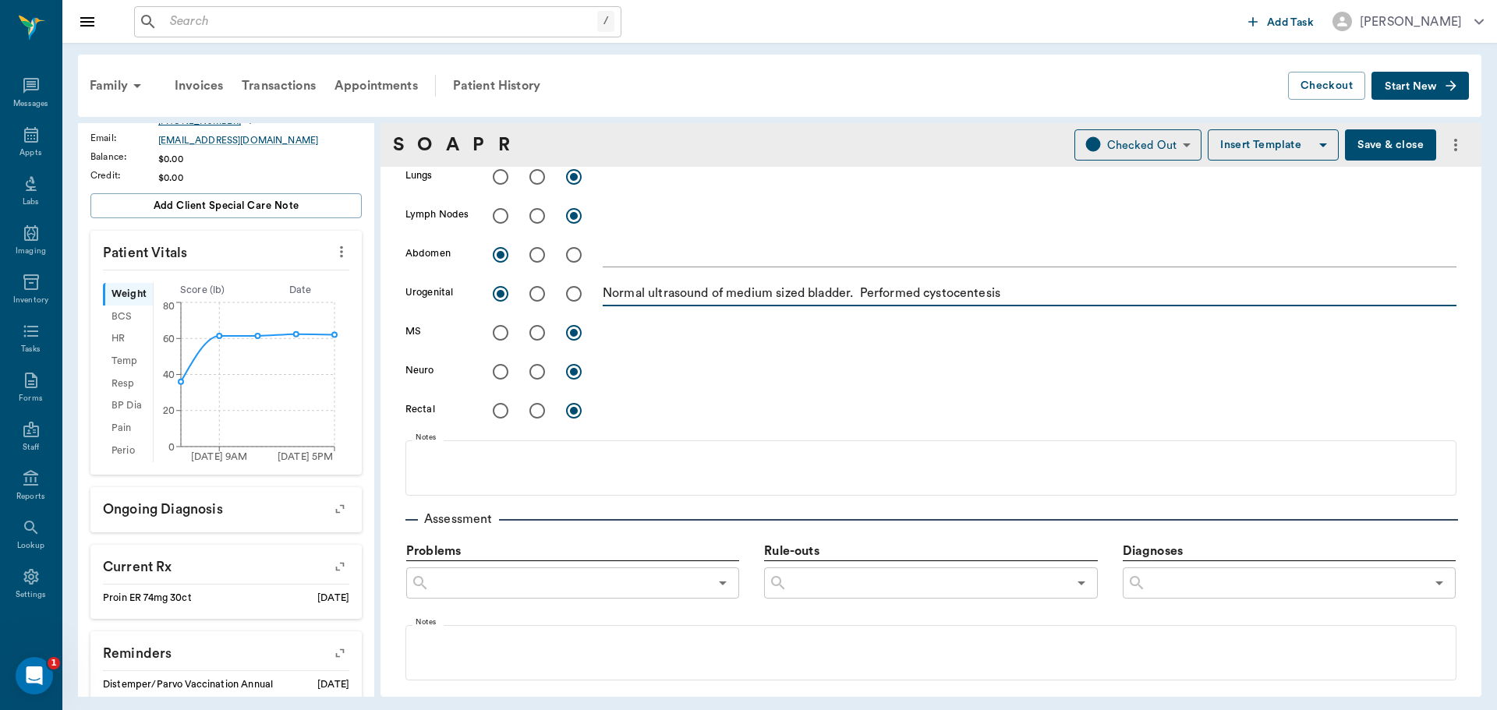
scroll to position [780, 0]
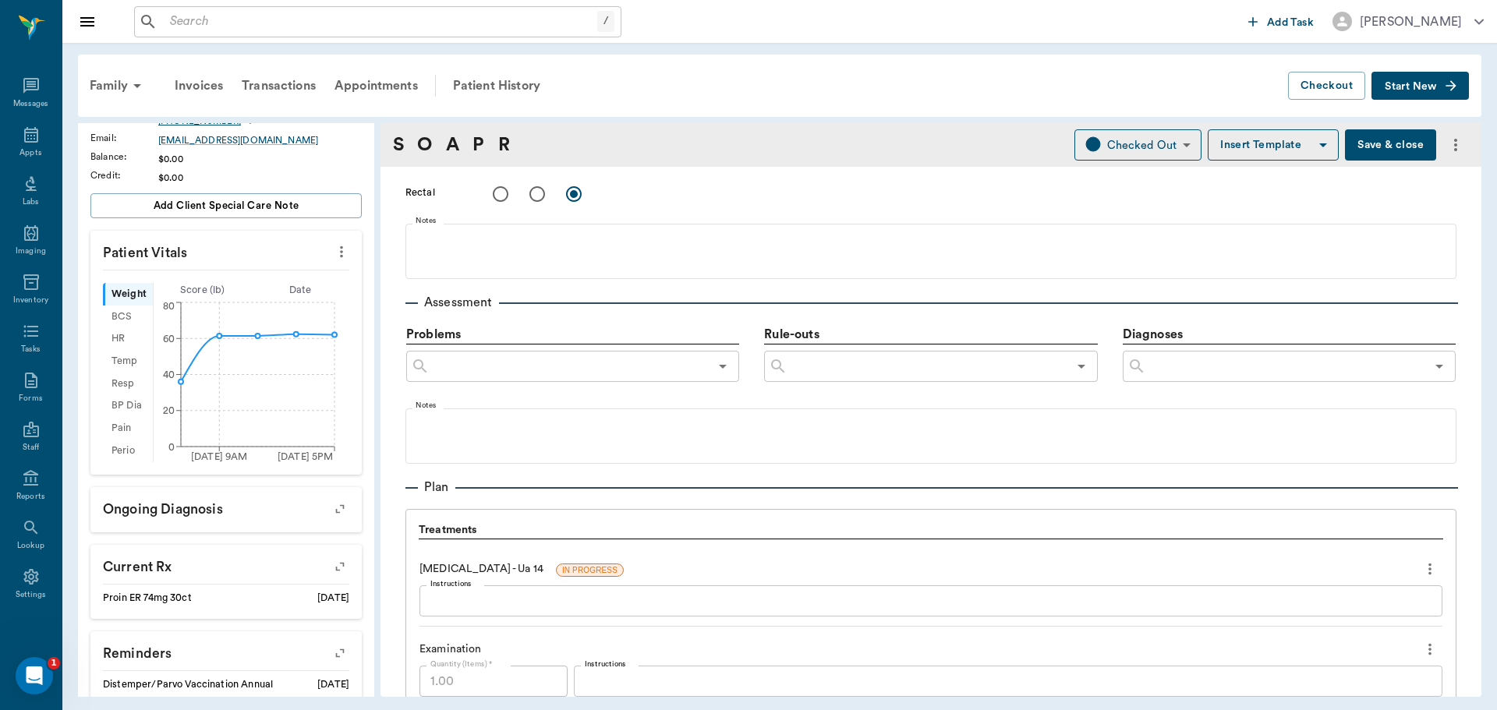
type textarea "Normal ultrasound of medium sized bladder. Performed cystocentesis"
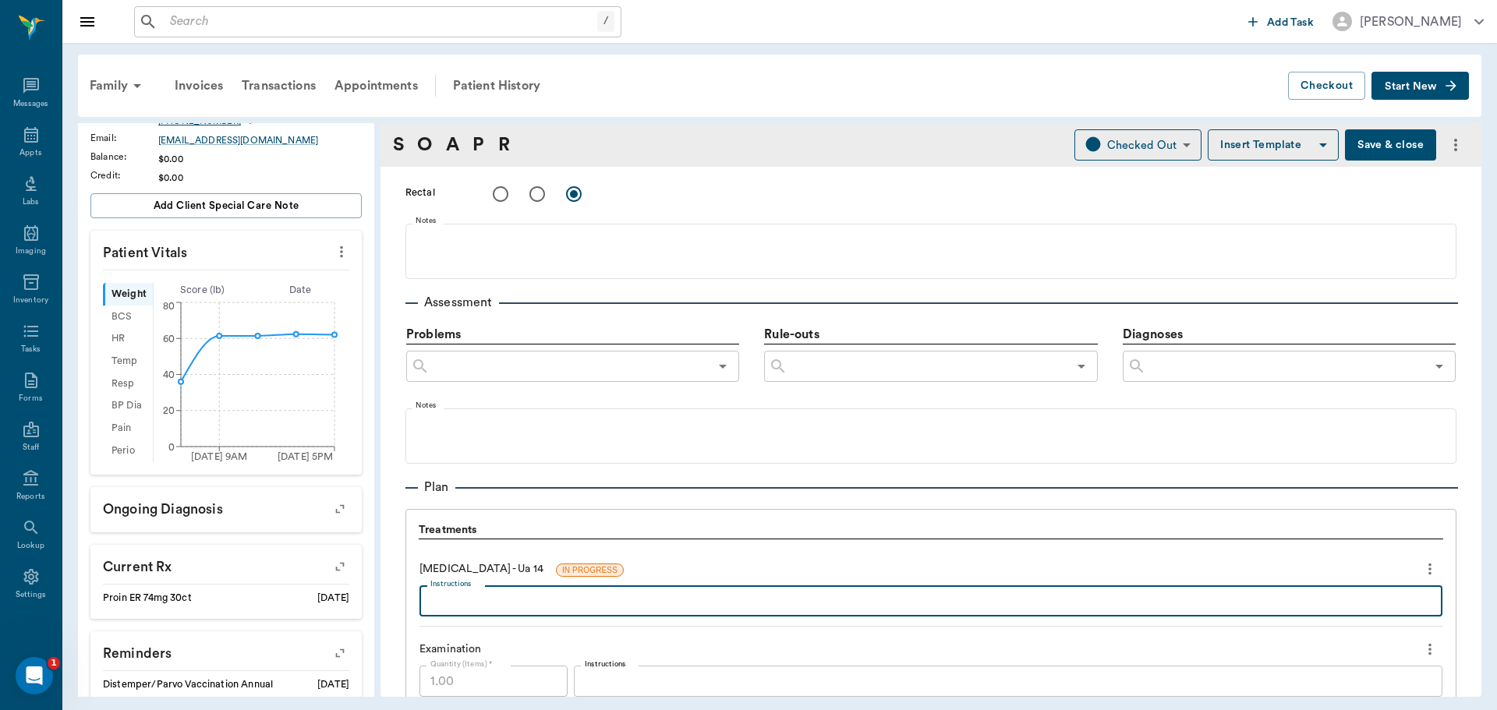
click at [505, 597] on textarea "Instructions" at bounding box center [930, 602] width 1001 height 18
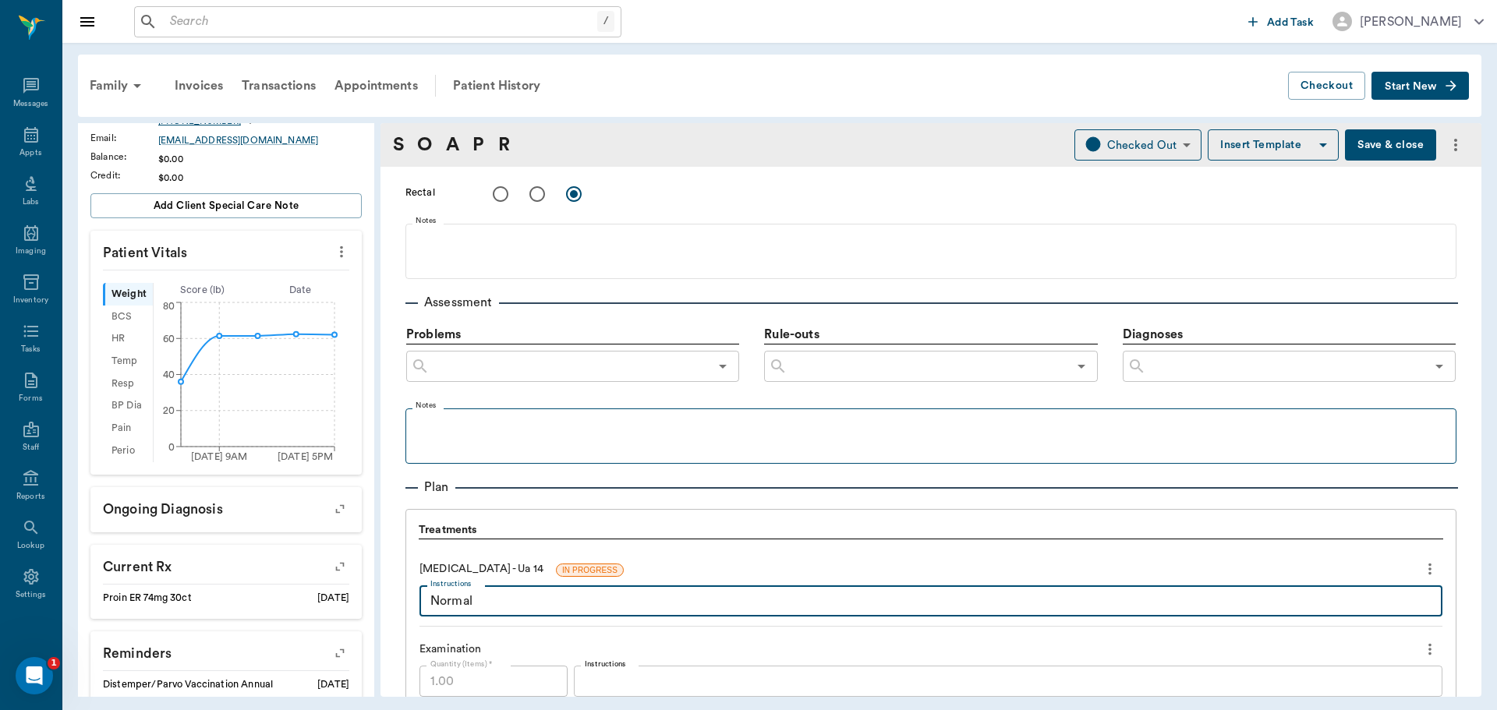
type textarea "Normal"
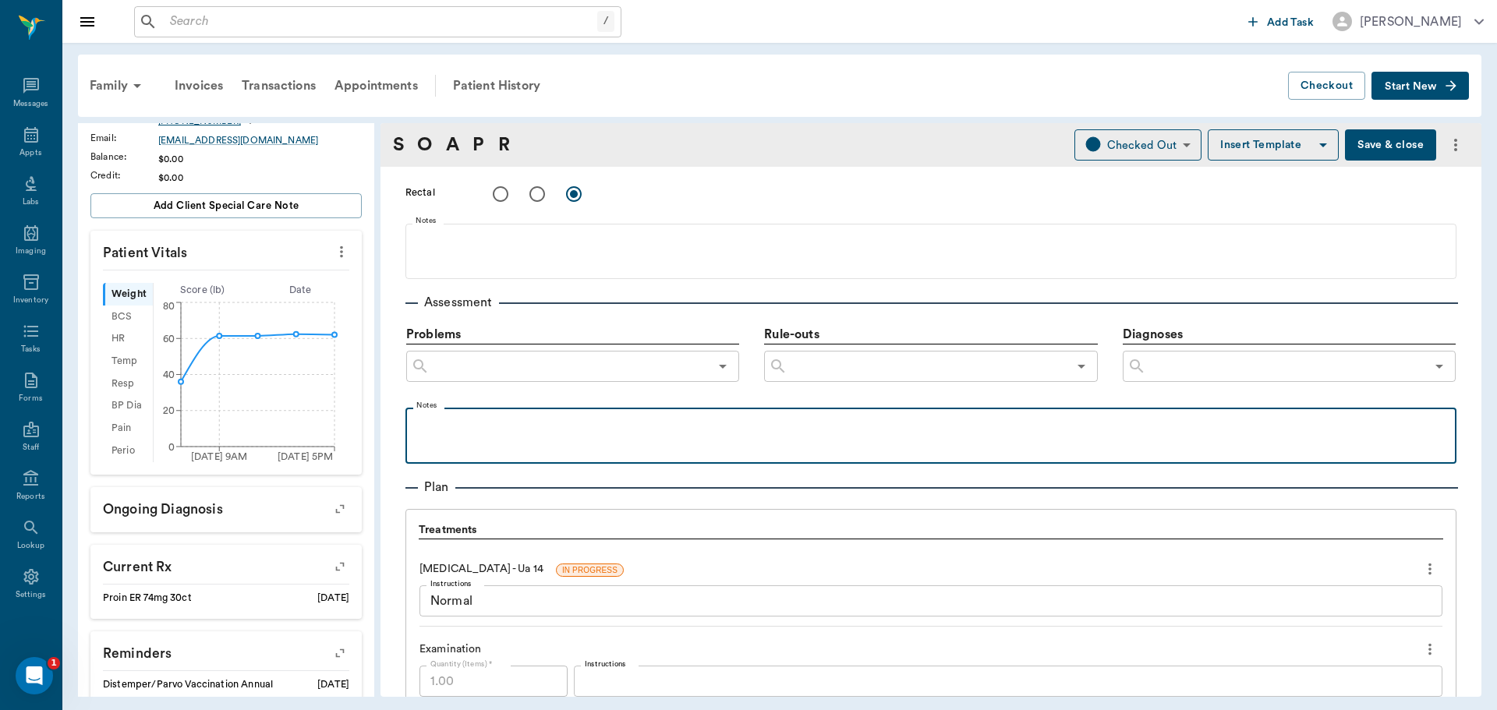
click at [448, 434] on p at bounding box center [930, 425] width 1035 height 19
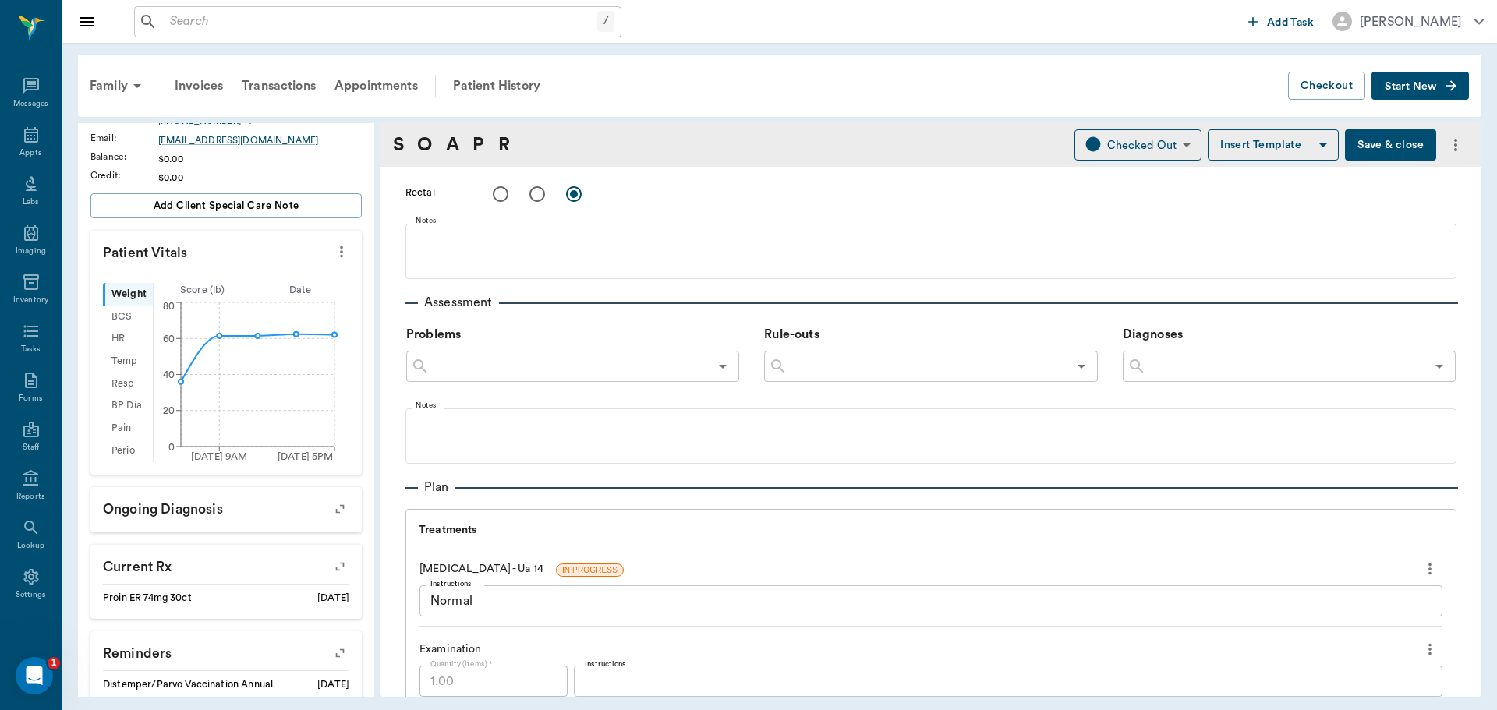
click at [847, 362] on input "text" at bounding box center [926, 367] width 279 height 22
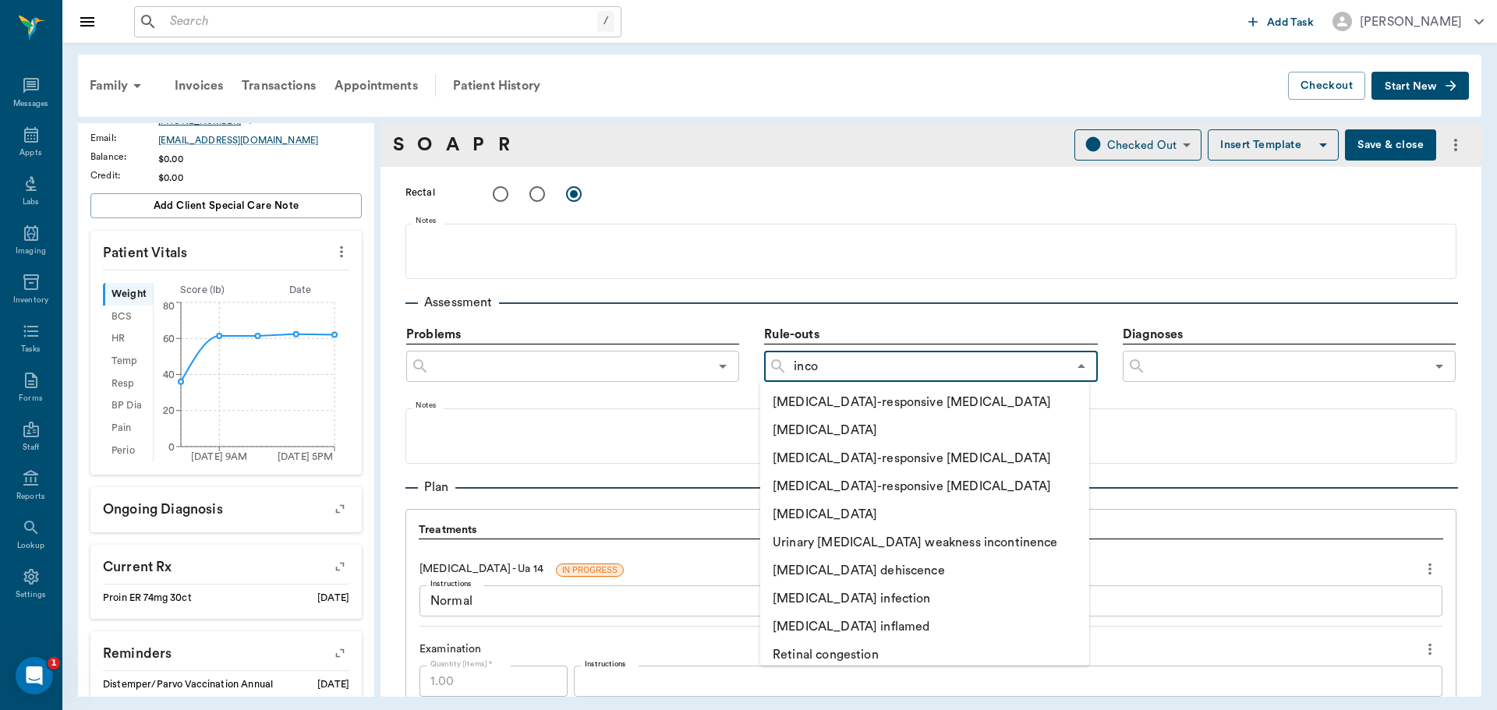
type input "incon"
click at [863, 513] on li "Urinary incontinence" at bounding box center [924, 515] width 329 height 28
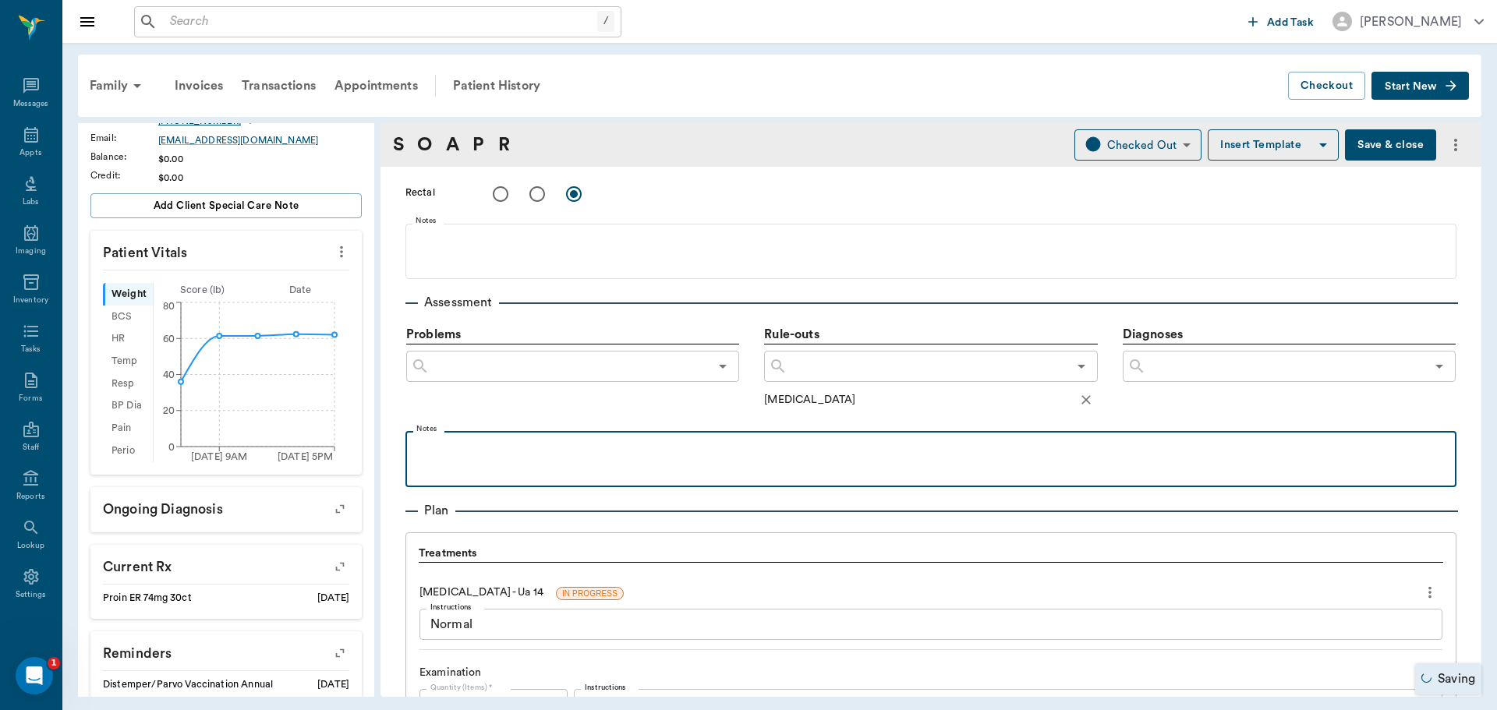
click at [476, 449] on p at bounding box center [930, 448] width 1035 height 19
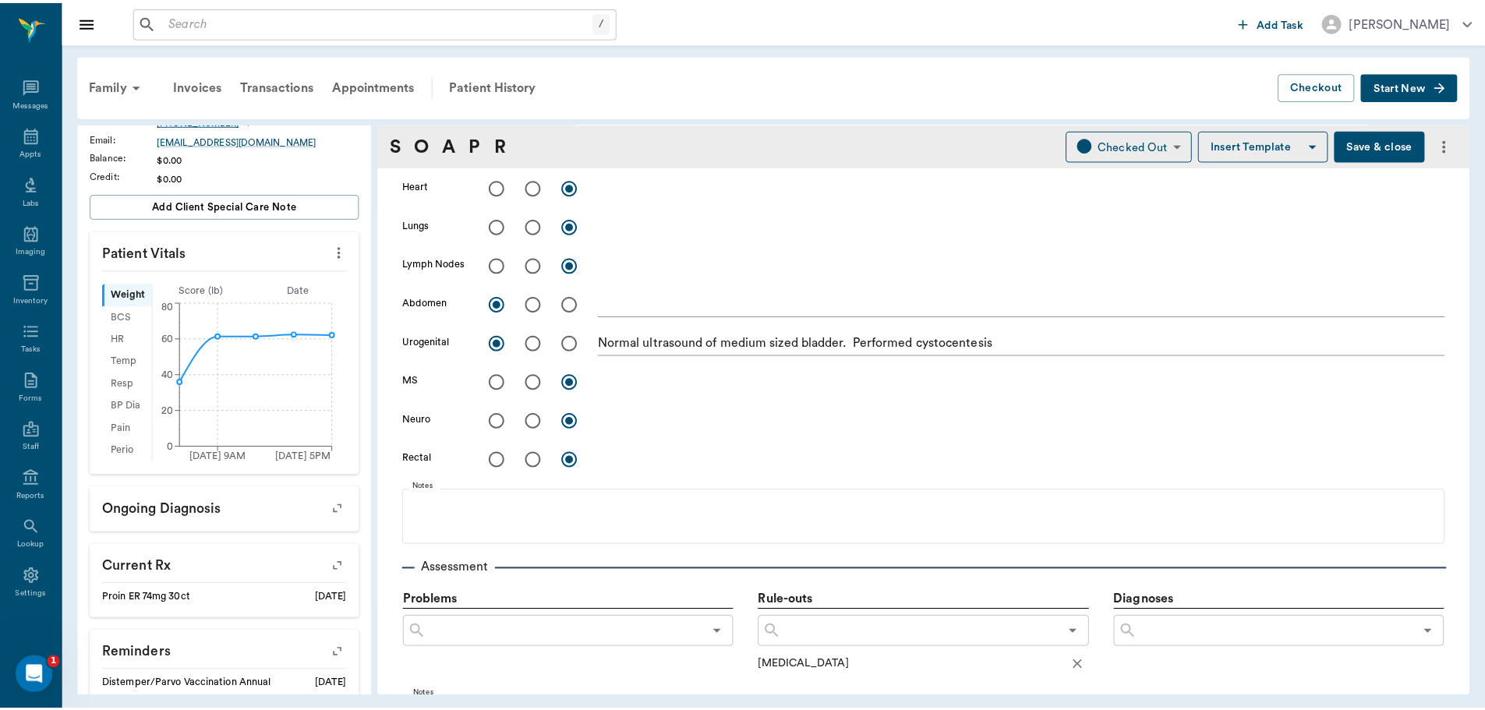
scroll to position [506, 0]
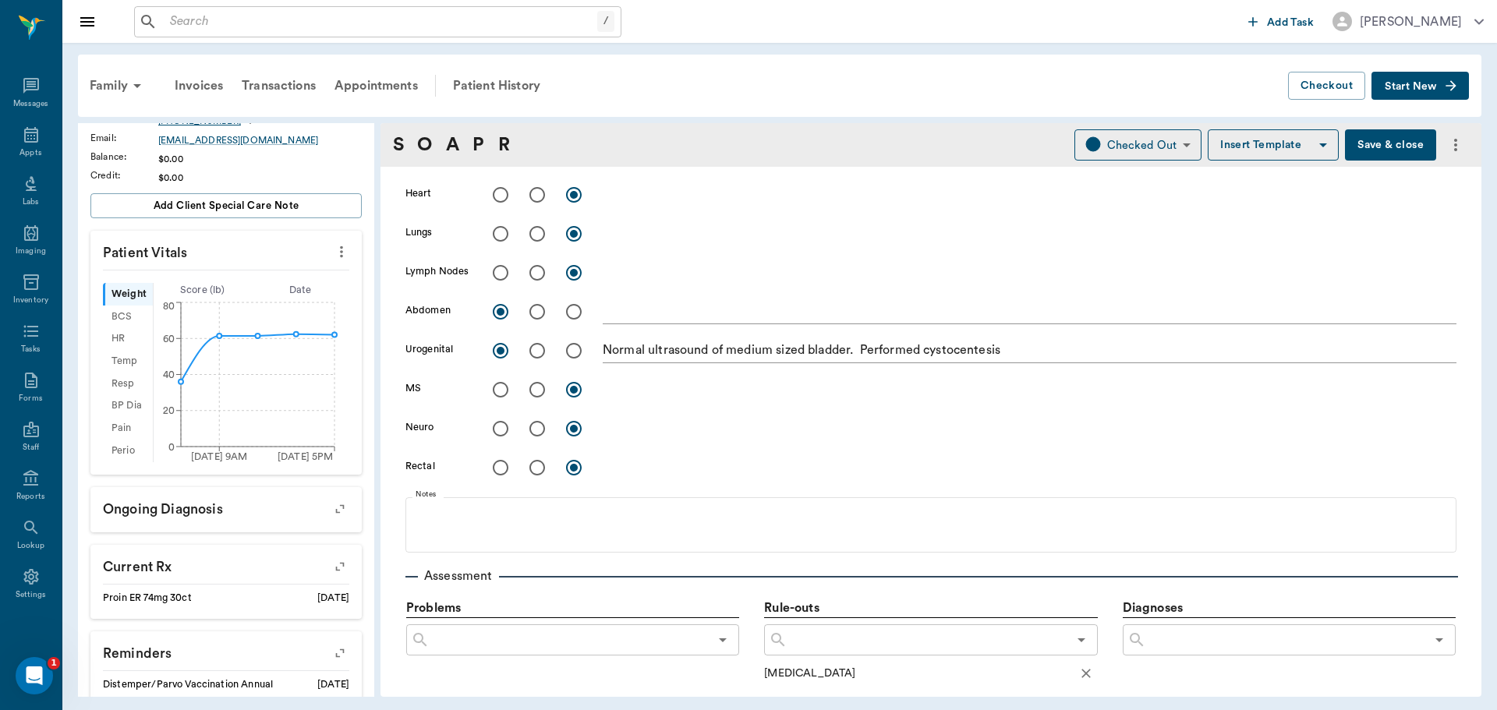
click at [1381, 143] on button "Save & close" at bounding box center [1390, 144] width 91 height 31
